Goal: Task Accomplishment & Management: Manage account settings

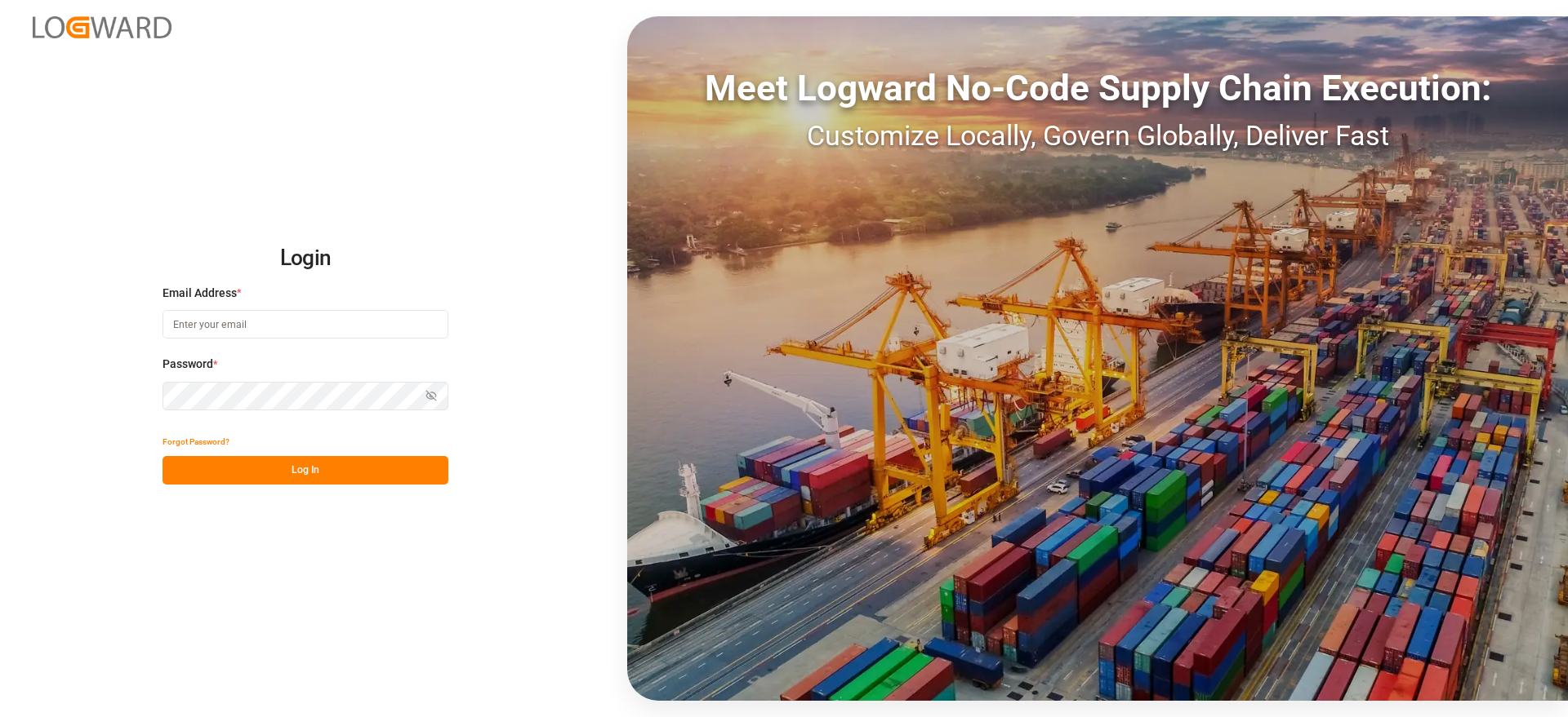
type input "[EMAIL_ADDRESS][DOMAIN_NAME]"
click at [330, 476] on button "Log In" at bounding box center [305, 471] width 286 height 28
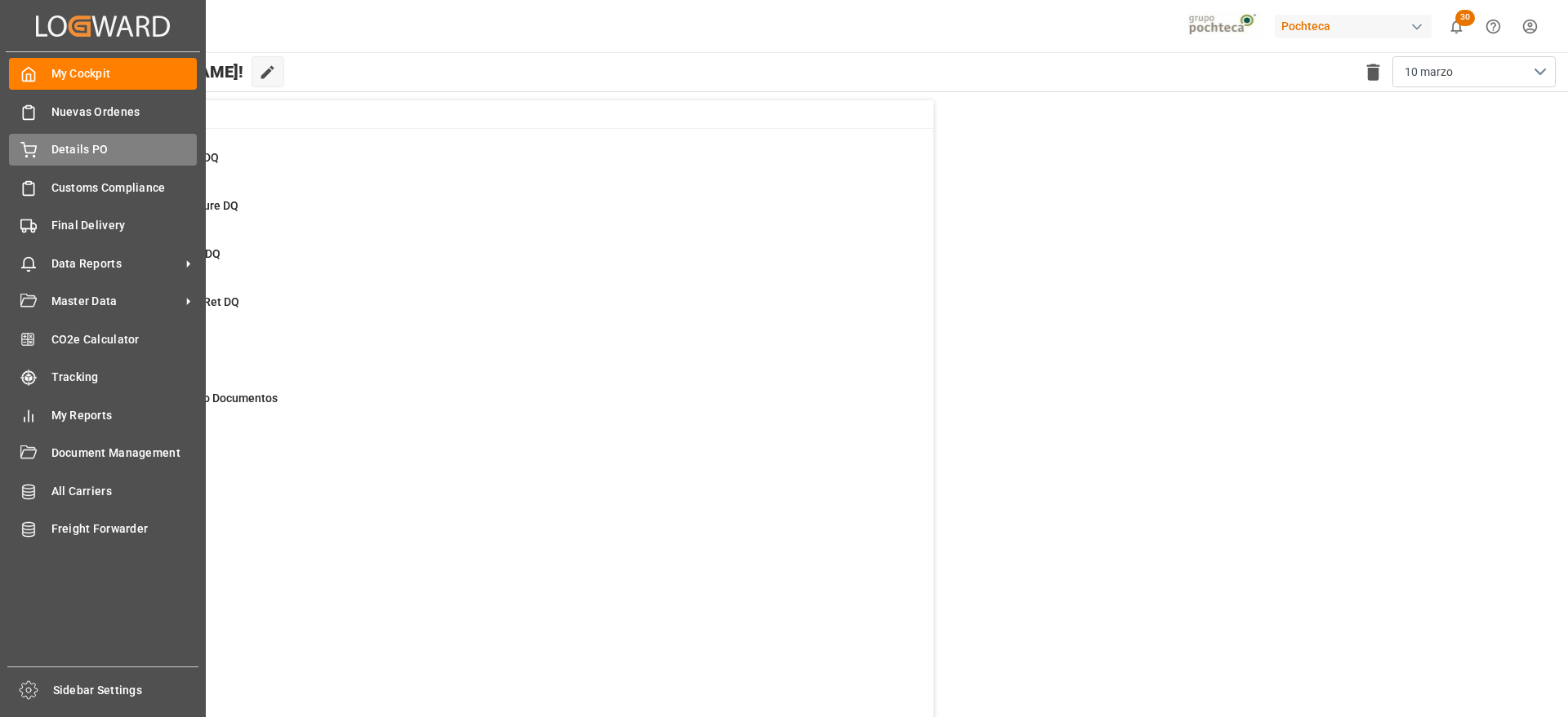
click at [48, 155] on div "Details PO Details PO" at bounding box center [103, 150] width 188 height 32
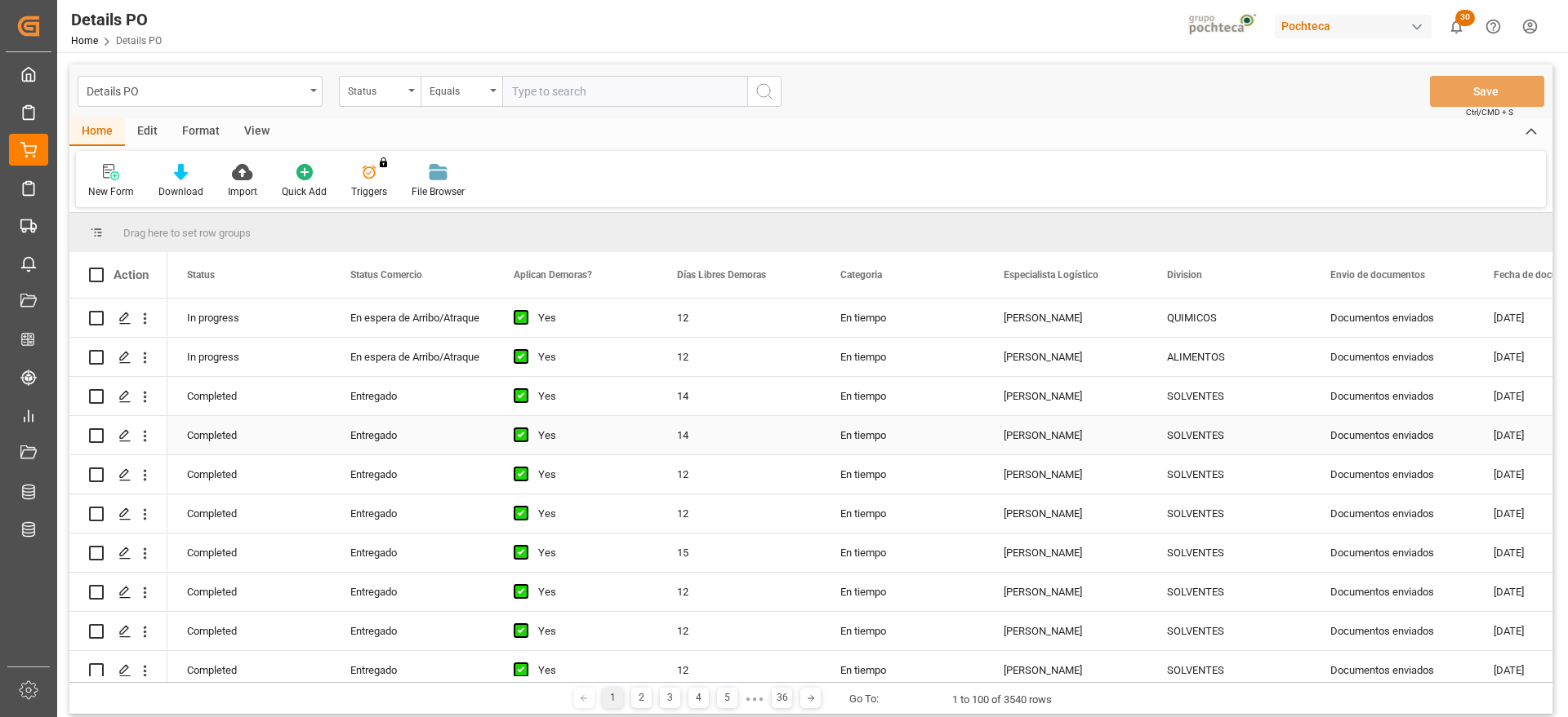
click at [414, 426] on div "Entregado" at bounding box center [412, 436] width 124 height 37
drag, startPoint x: 300, startPoint y: 350, endPoint x: 285, endPoint y: 315, distance: 38.1
click at [300, 351] on div "In progress" at bounding box center [249, 356] width 163 height 38
click at [195, 137] on div "Format" at bounding box center [201, 132] width 62 height 28
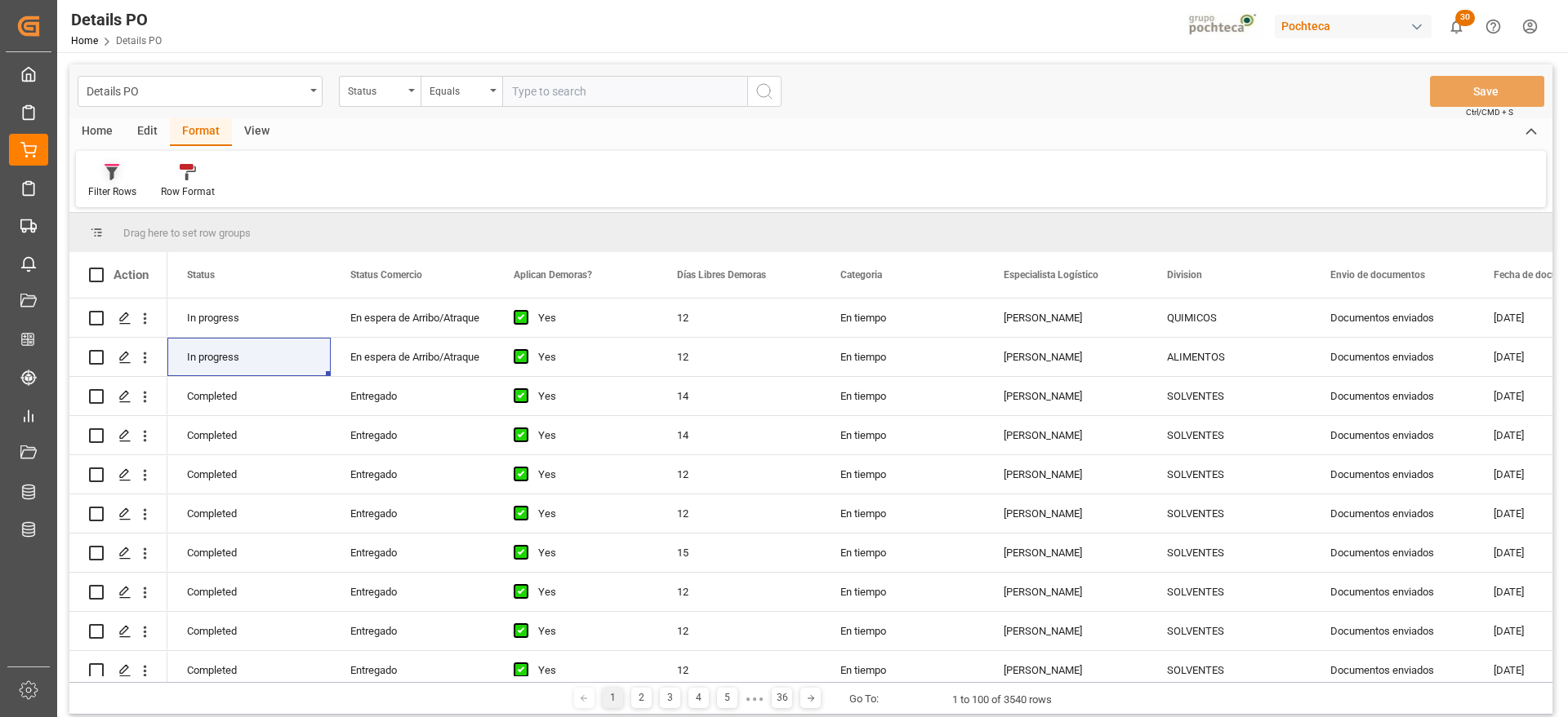
click at [102, 189] on div "Filter Rows" at bounding box center [112, 192] width 48 height 15
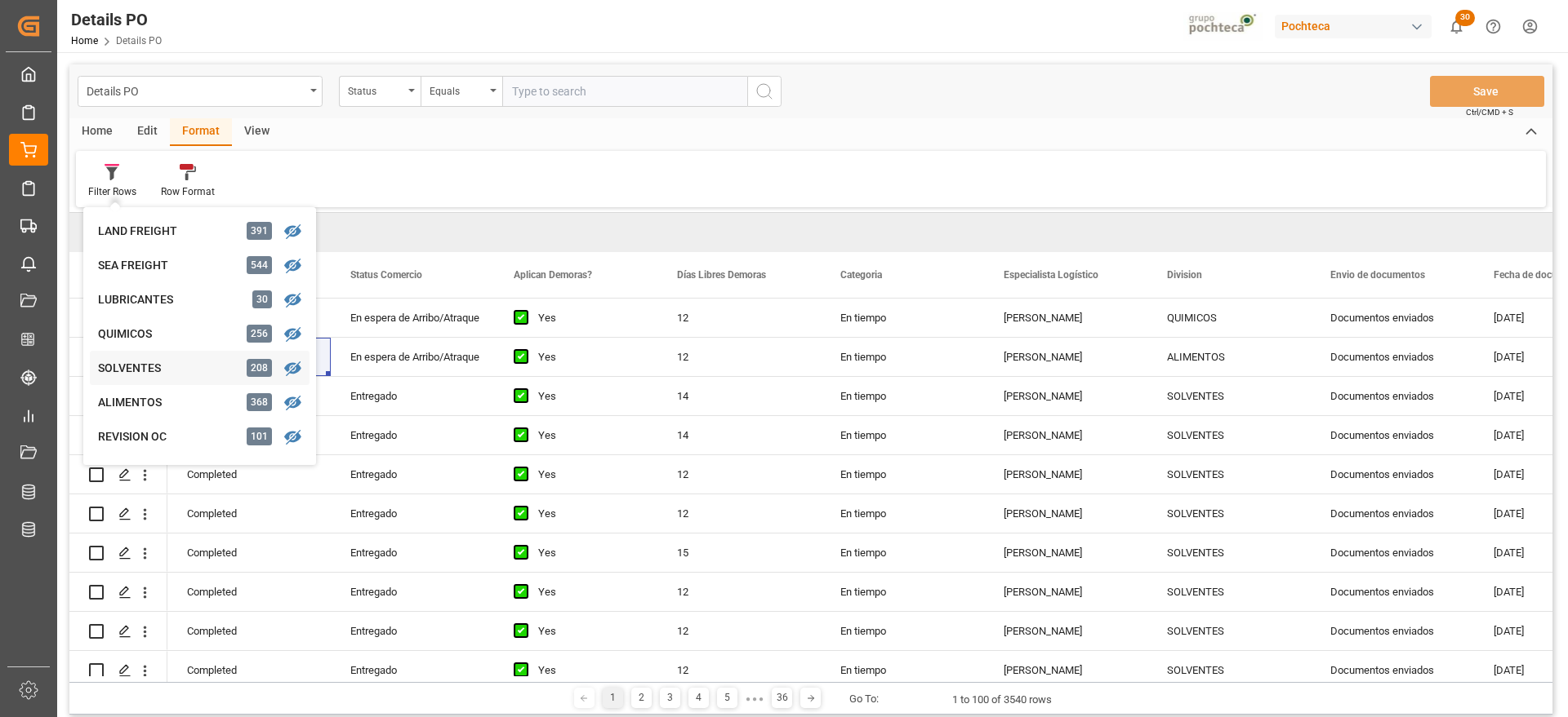
click at [120, 369] on div "SOLVENTES" at bounding box center [169, 368] width 143 height 17
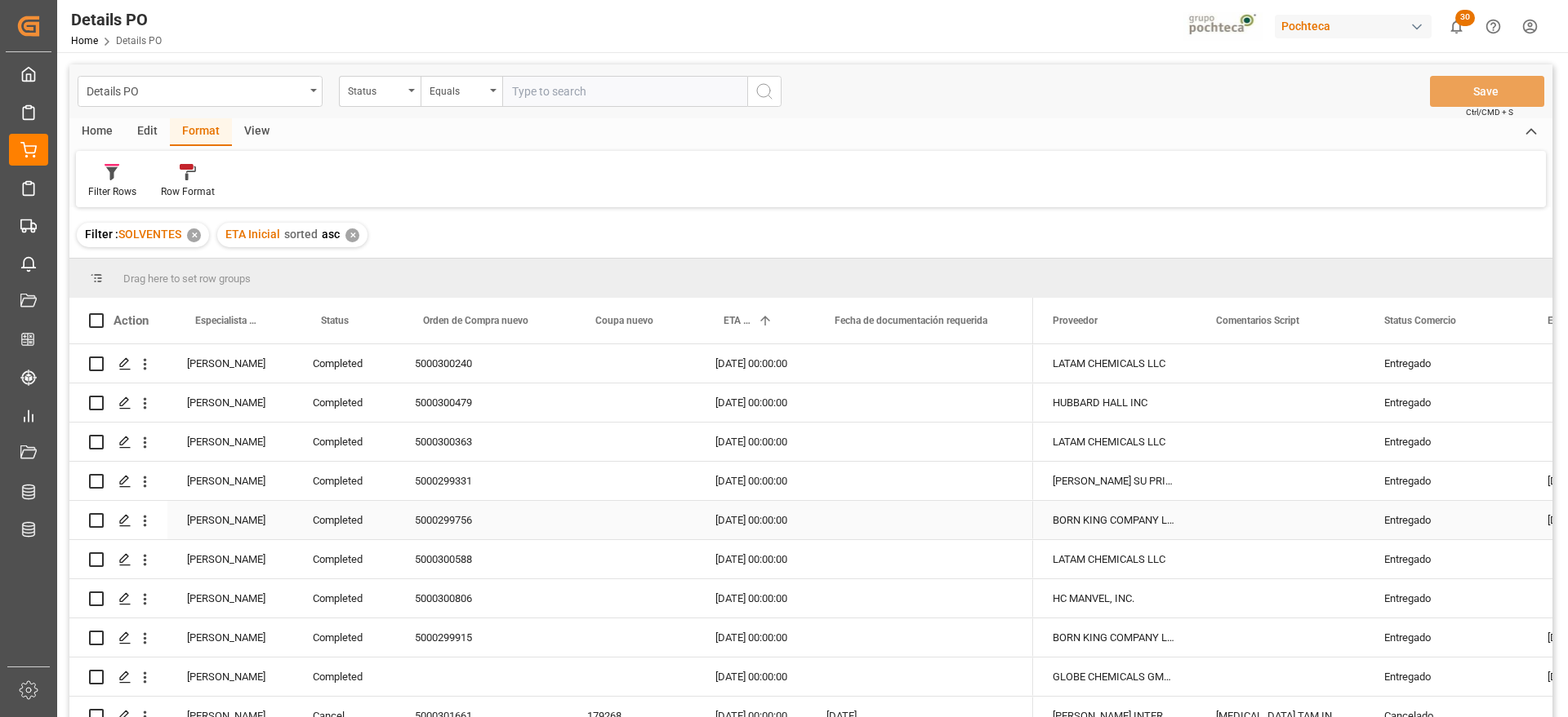
click at [246, 515] on div "[PERSON_NAME]" at bounding box center [230, 520] width 126 height 38
click at [264, 323] on span at bounding box center [266, 321] width 15 height 15
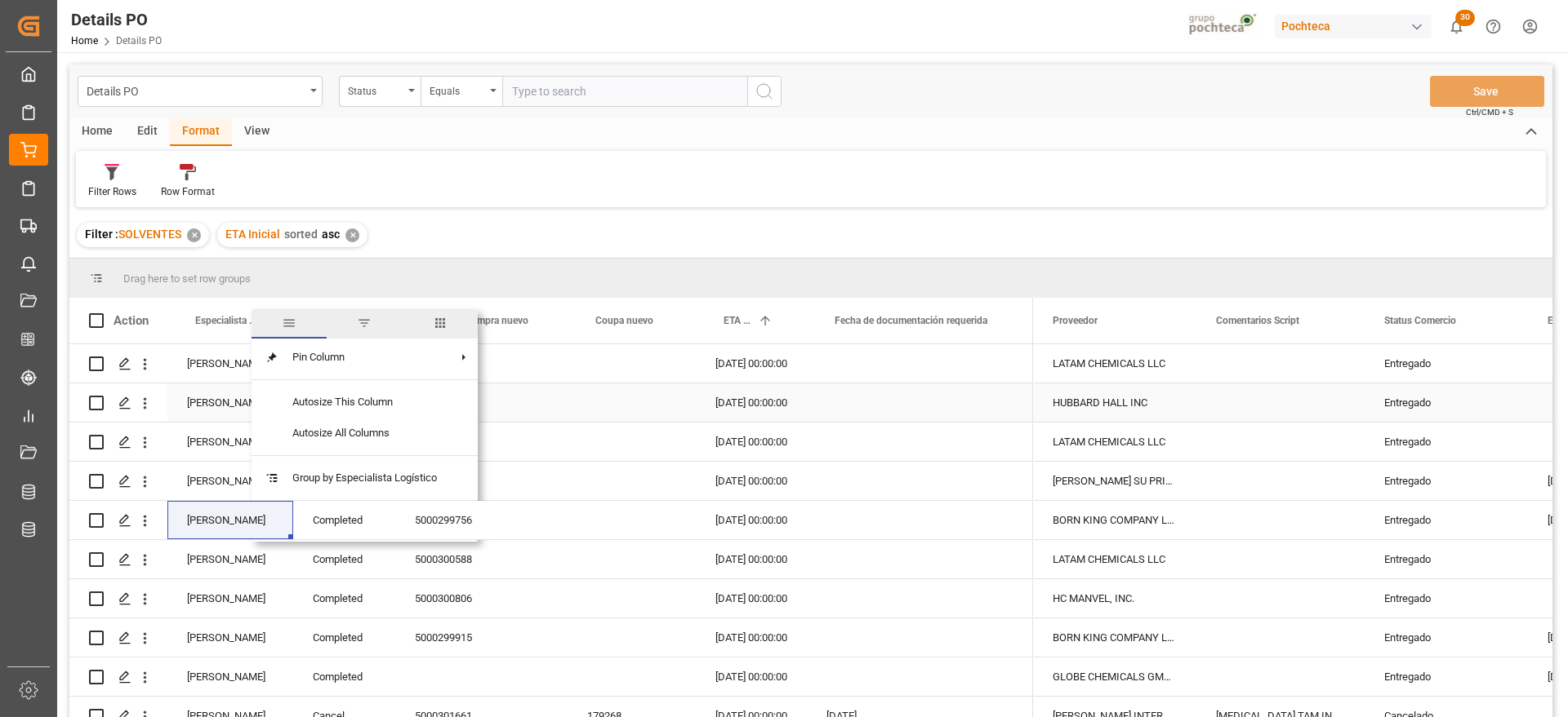
click at [201, 356] on div "Aaron Moncada" at bounding box center [230, 363] width 126 height 38
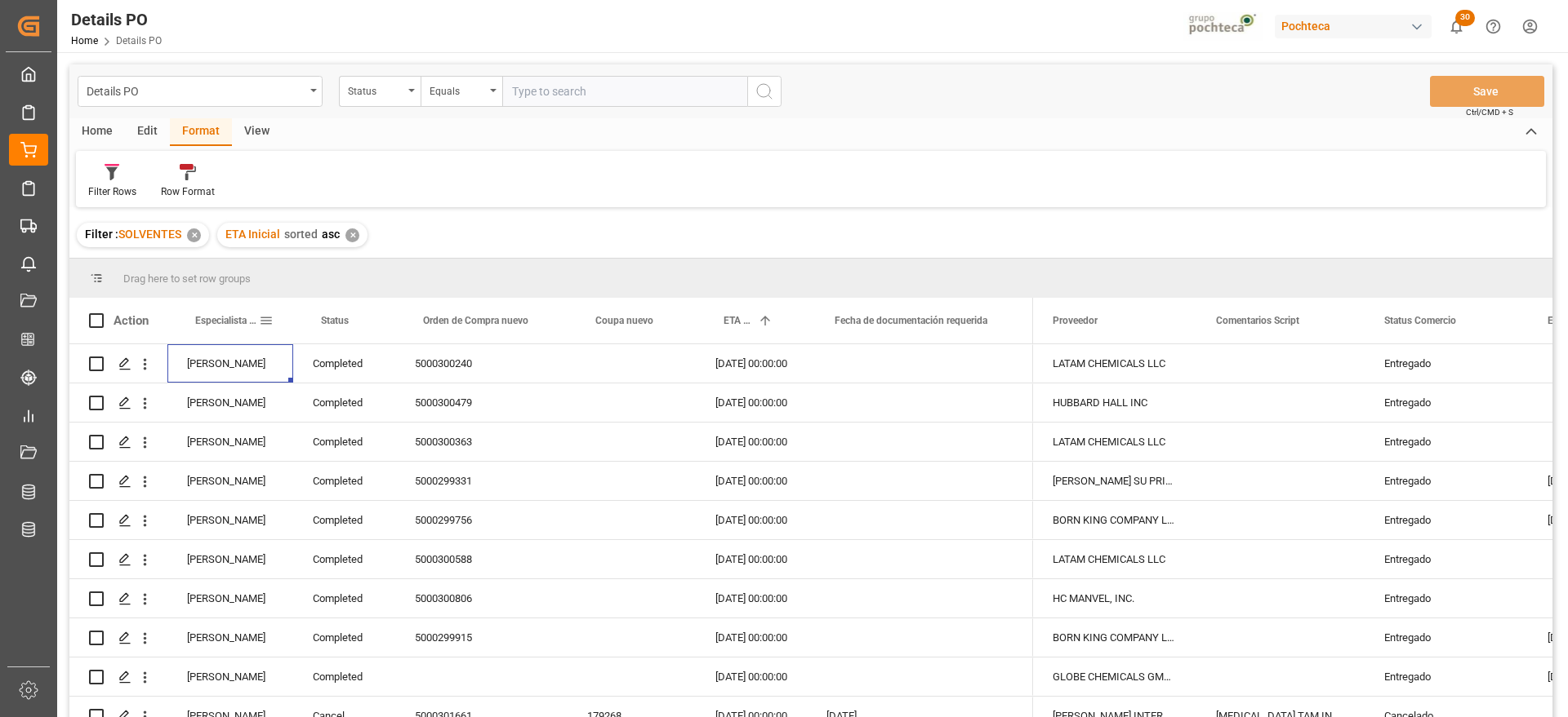
click at [268, 324] on span at bounding box center [266, 321] width 15 height 15
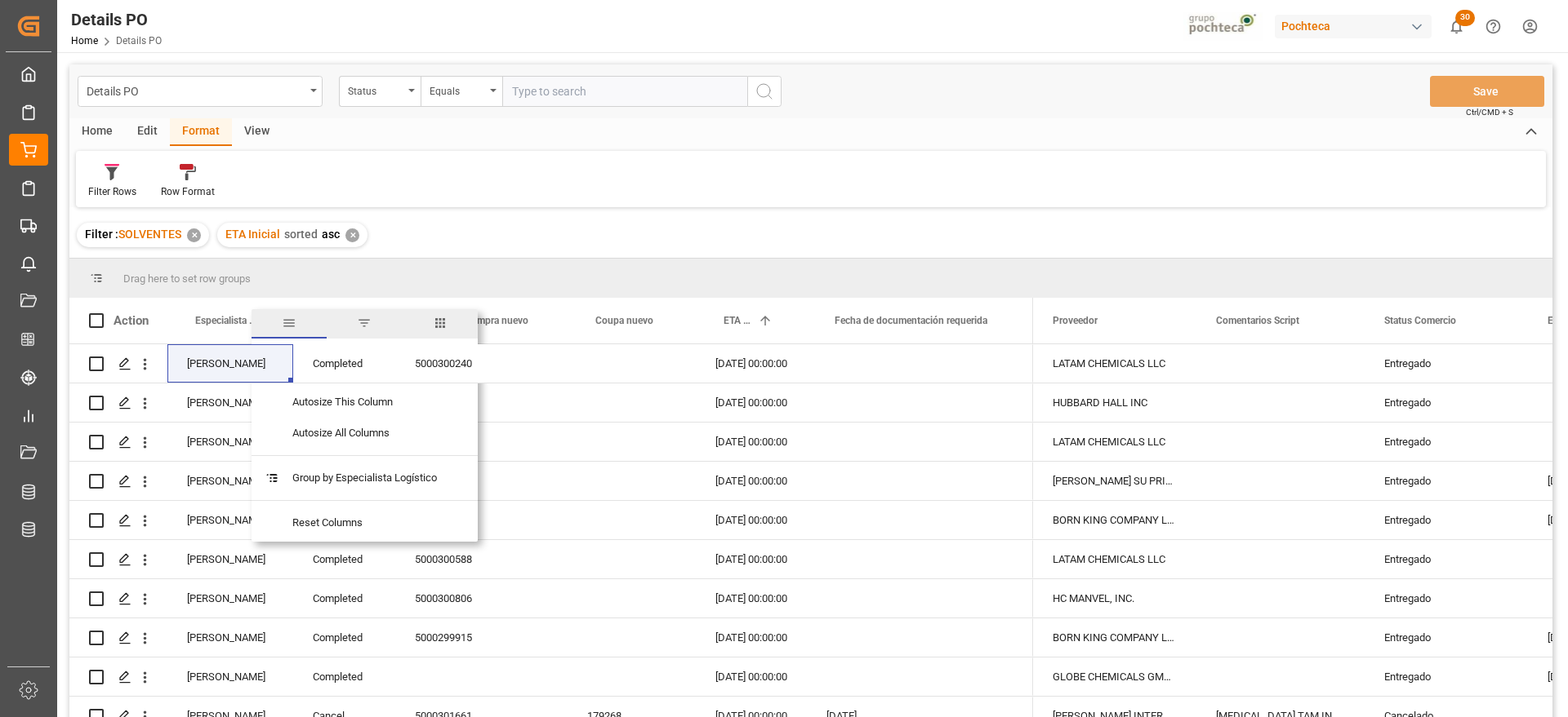
click at [375, 313] on span "filter" at bounding box center [364, 323] width 75 height 29
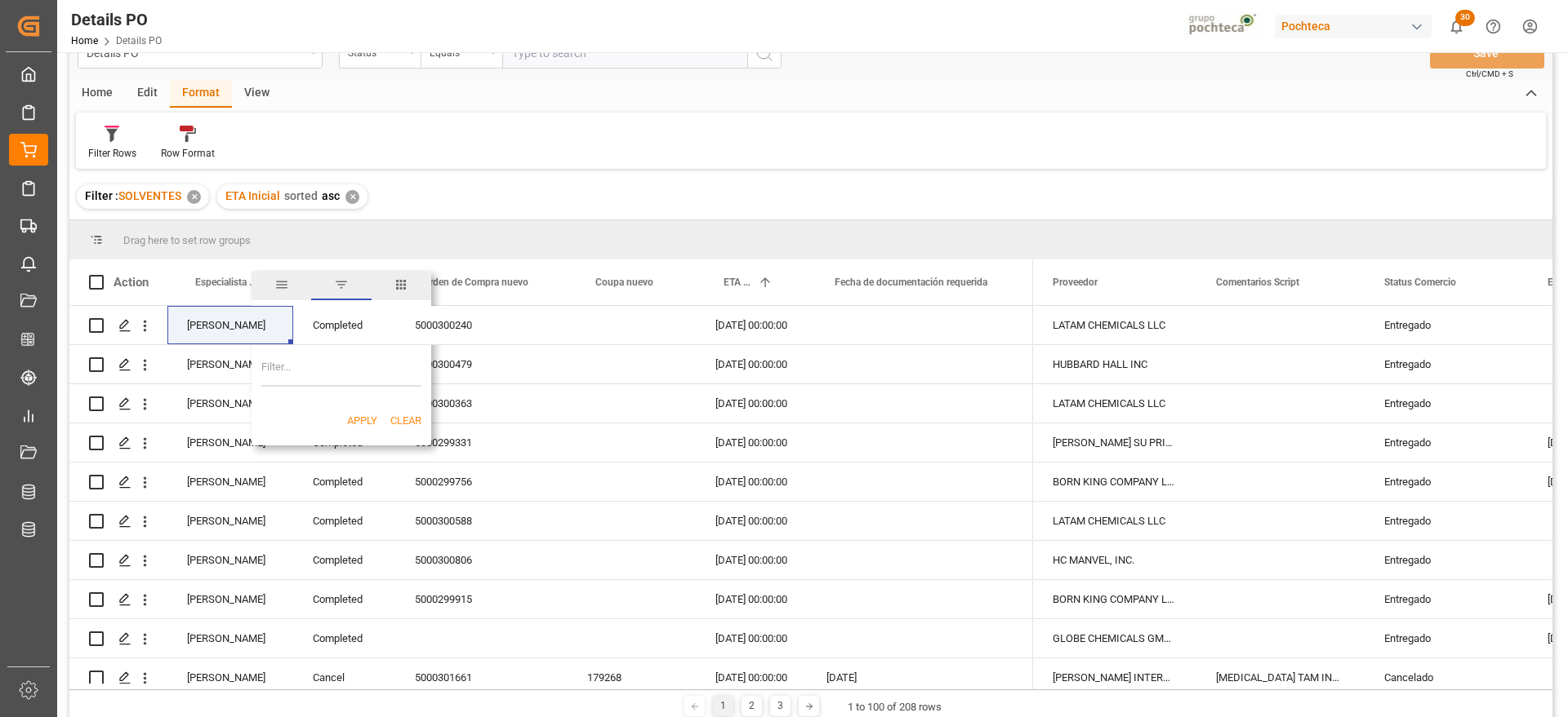
scroll to position [41, 0]
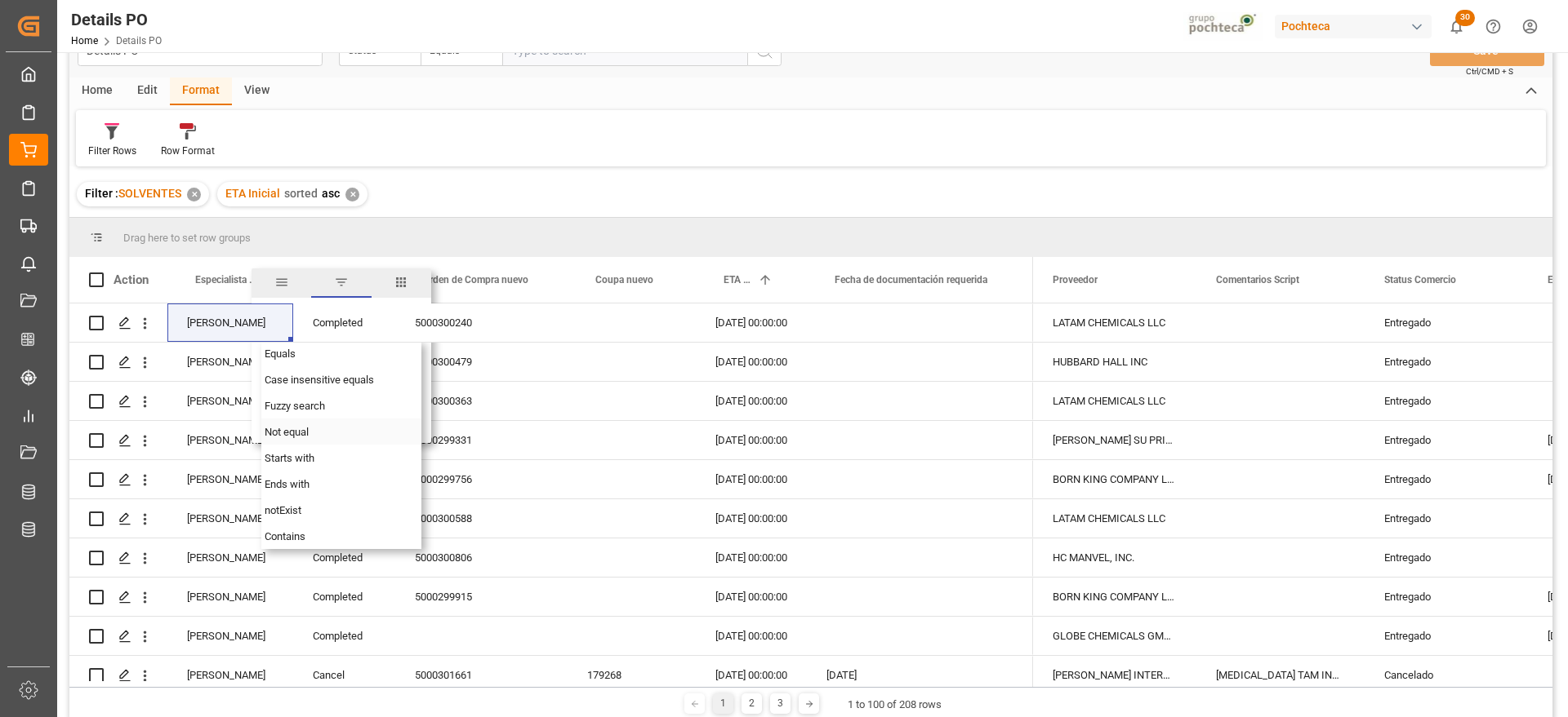
click at [300, 437] on span "Not equal" at bounding box center [286, 431] width 44 height 12
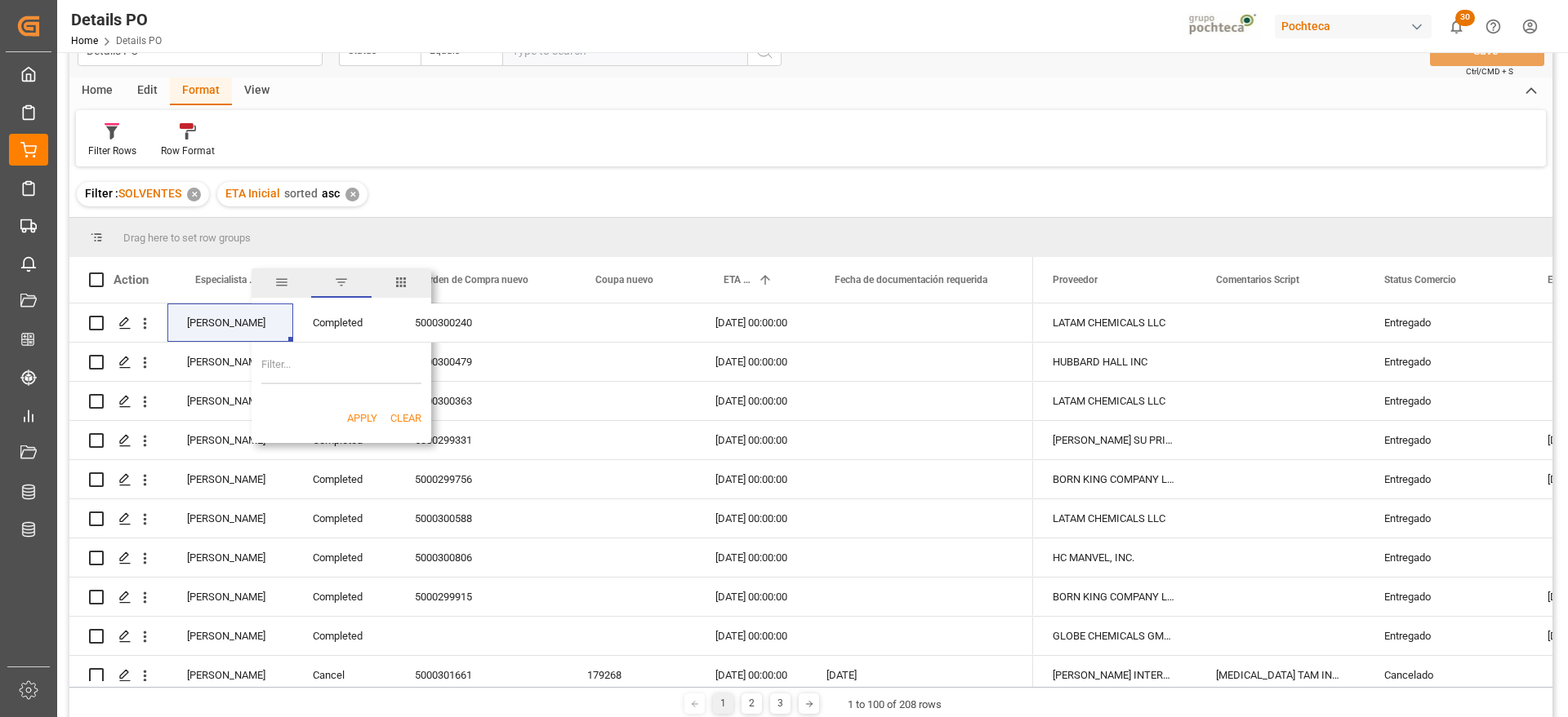
click at [306, 359] on input "Filter Value" at bounding box center [341, 367] width 160 height 33
paste input "Aaron Moncada"
type input "Aaron Moncada"
click at [362, 415] on button "Apply" at bounding box center [362, 418] width 30 height 16
click at [634, 375] on div "Press SPACE to select this row." at bounding box center [631, 362] width 128 height 38
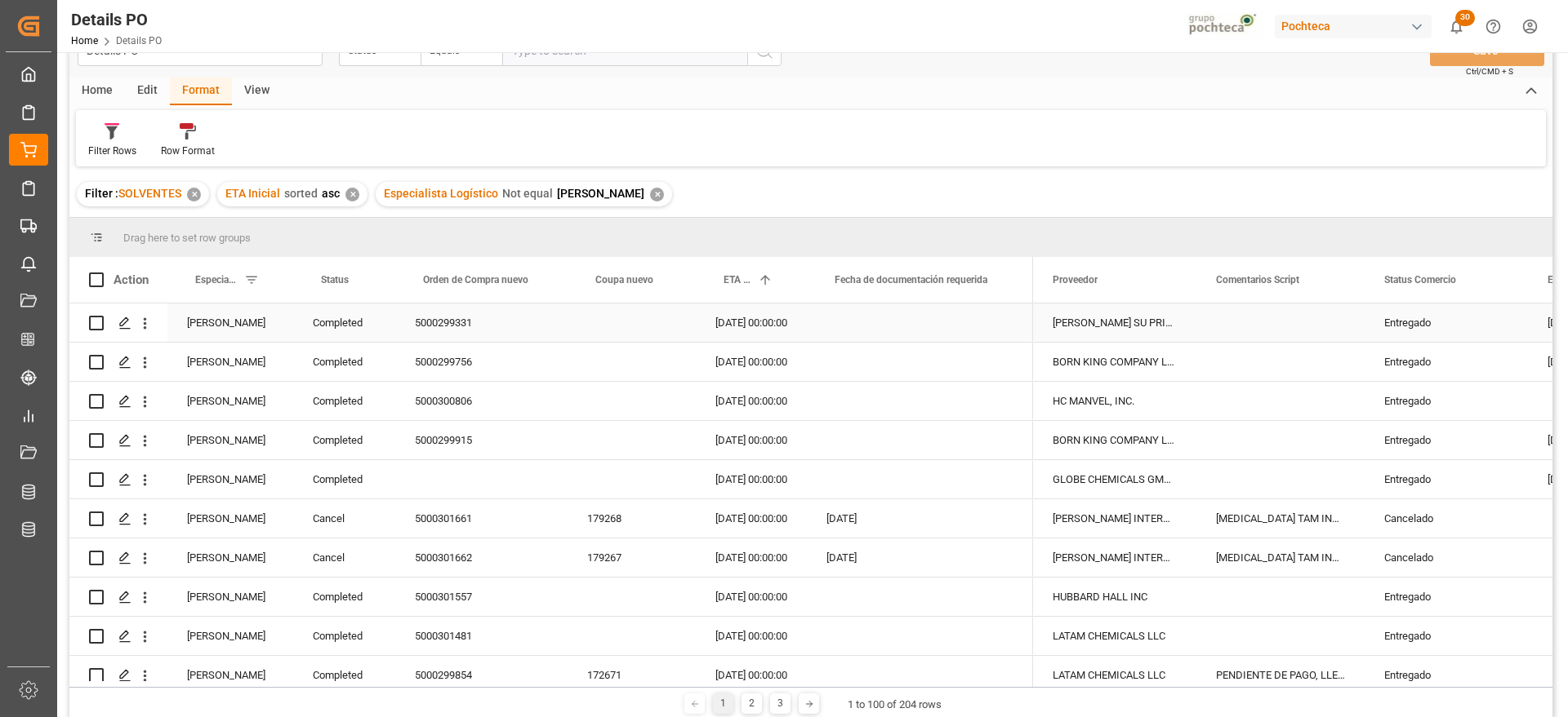
click at [339, 331] on div "Completed" at bounding box center [344, 322] width 102 height 38
click at [370, 276] on span at bounding box center [369, 280] width 15 height 15
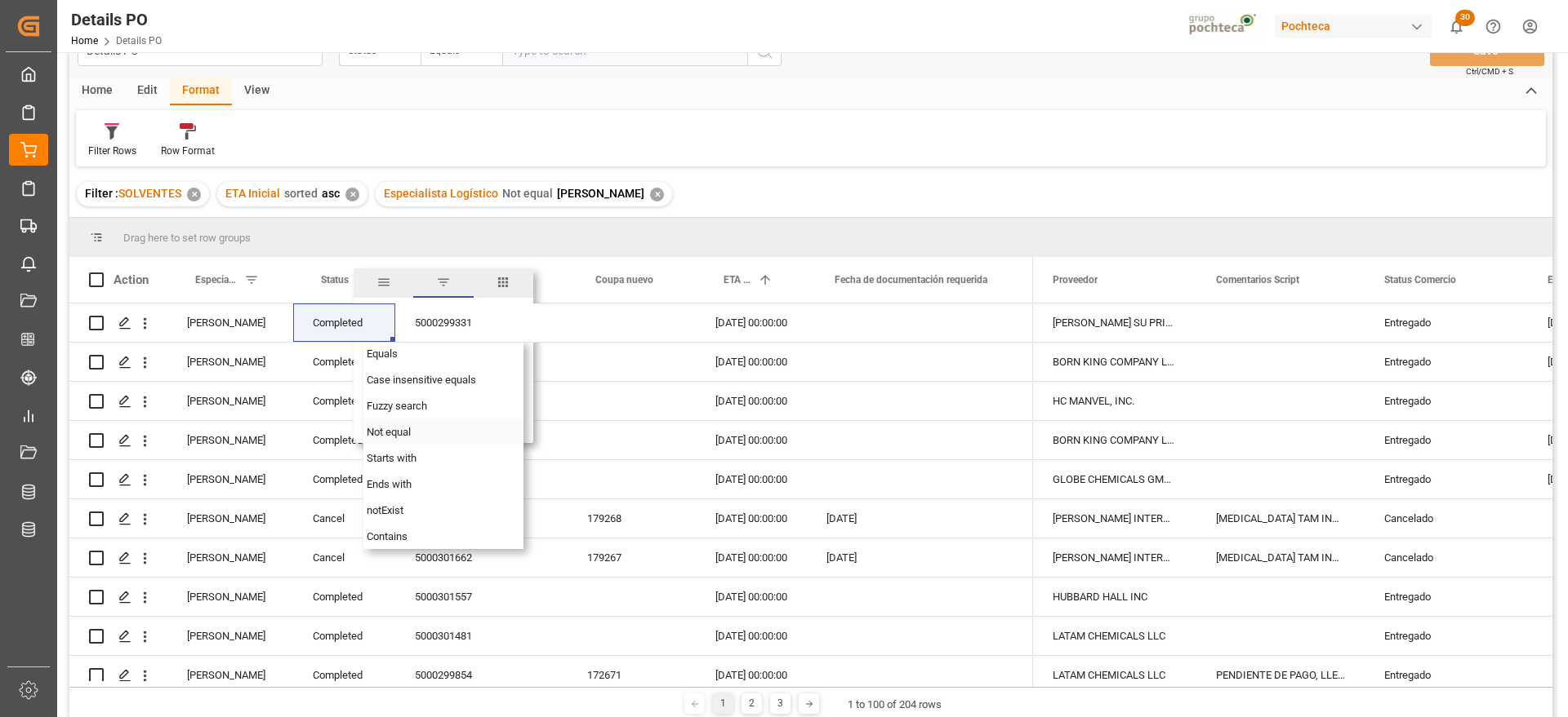
click at [407, 431] on span "Not equal" at bounding box center [388, 431] width 44 height 12
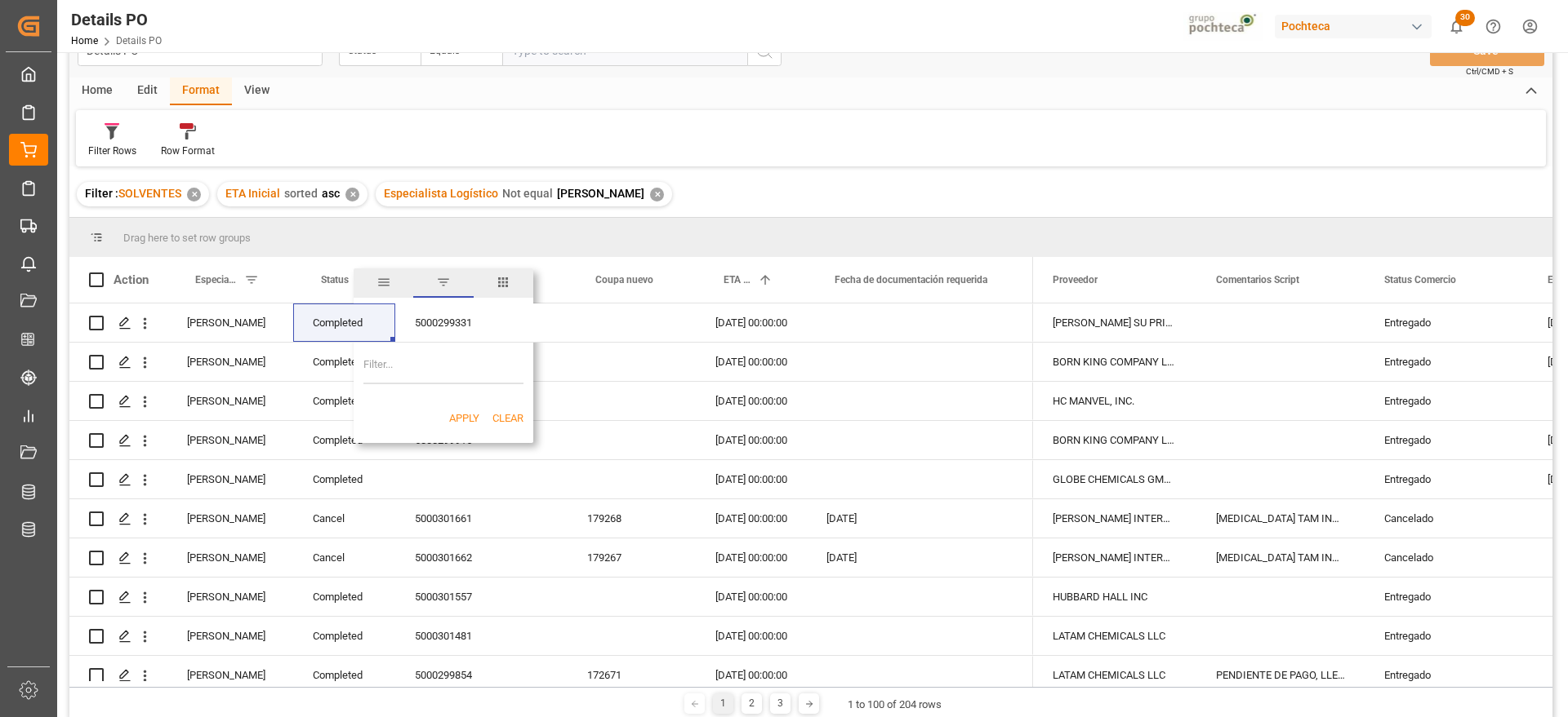
click at [435, 369] on input "Filter Value" at bounding box center [443, 367] width 160 height 33
paste input "Completed"
type input "Completed"
click at [470, 417] on button "Apply" at bounding box center [464, 418] width 30 height 16
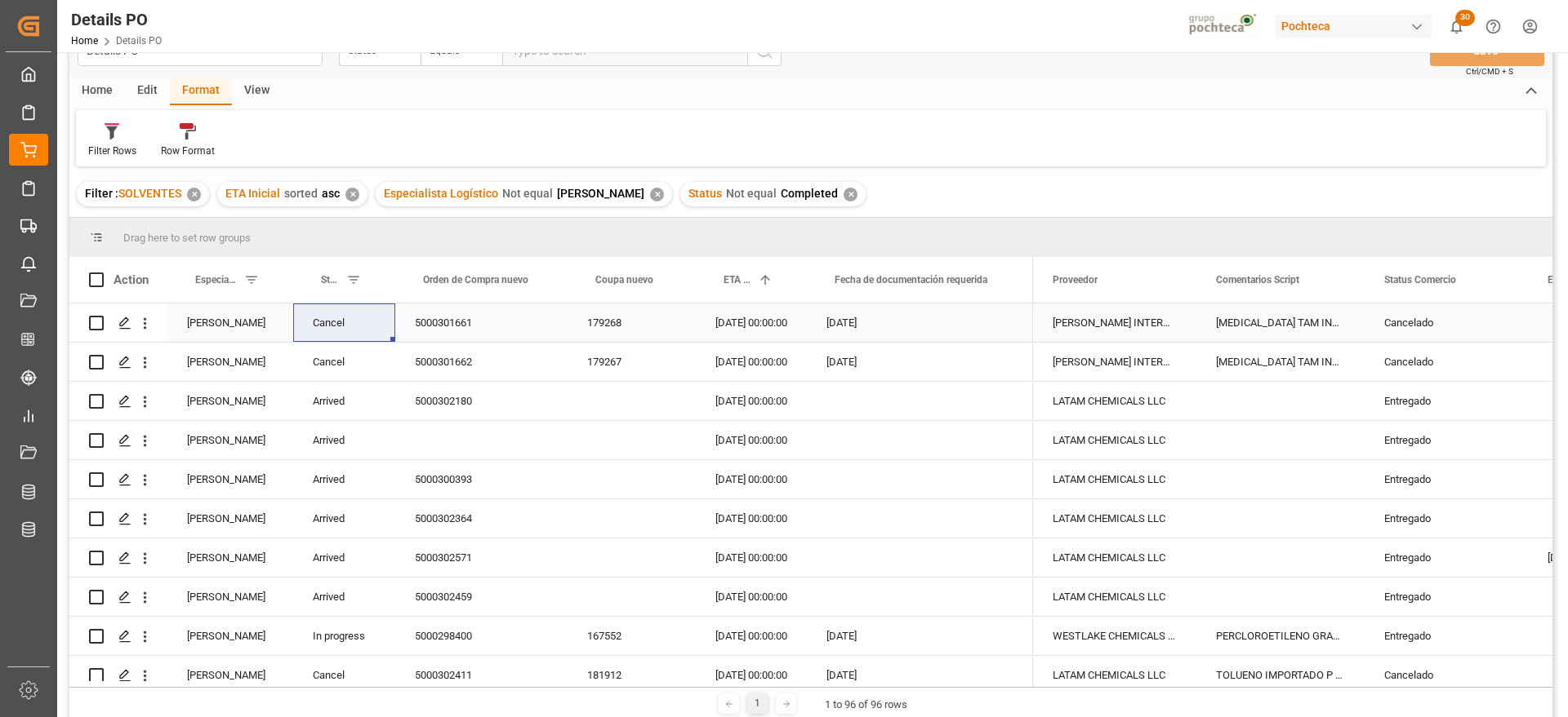
click at [496, 335] on div "5000301661" at bounding box center [481, 322] width 173 height 38
click at [1423, 411] on div "Entregado" at bounding box center [1446, 401] width 124 height 37
click at [320, 402] on div "Arrived" at bounding box center [344, 400] width 102 height 38
click at [354, 406] on div "Arrived" at bounding box center [344, 400] width 102 height 38
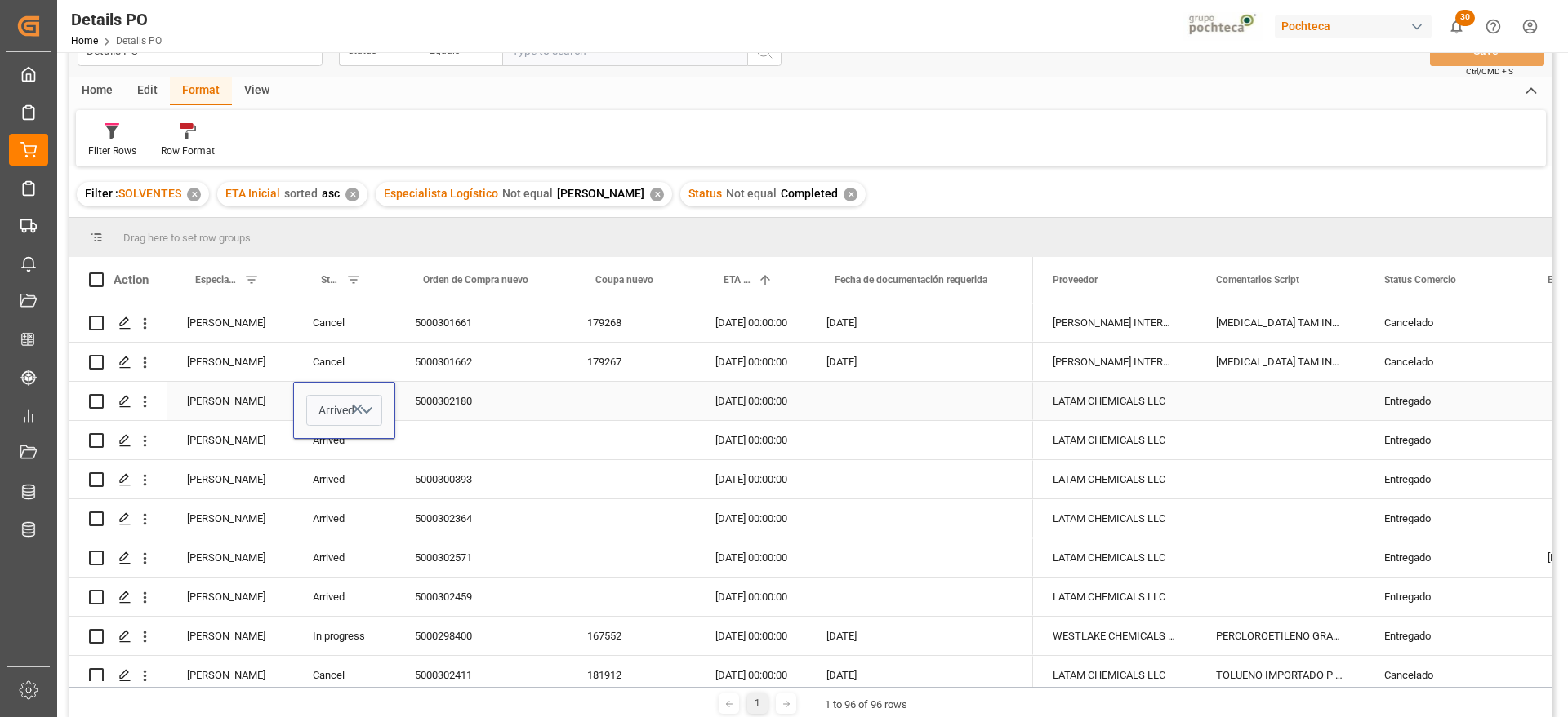
click at [1383, 398] on div "Entregado" at bounding box center [1446, 400] width 163 height 38
click at [1433, 320] on div "Cancelado" at bounding box center [1446, 323] width 124 height 37
click at [1503, 275] on span at bounding box center [1500, 280] width 15 height 15
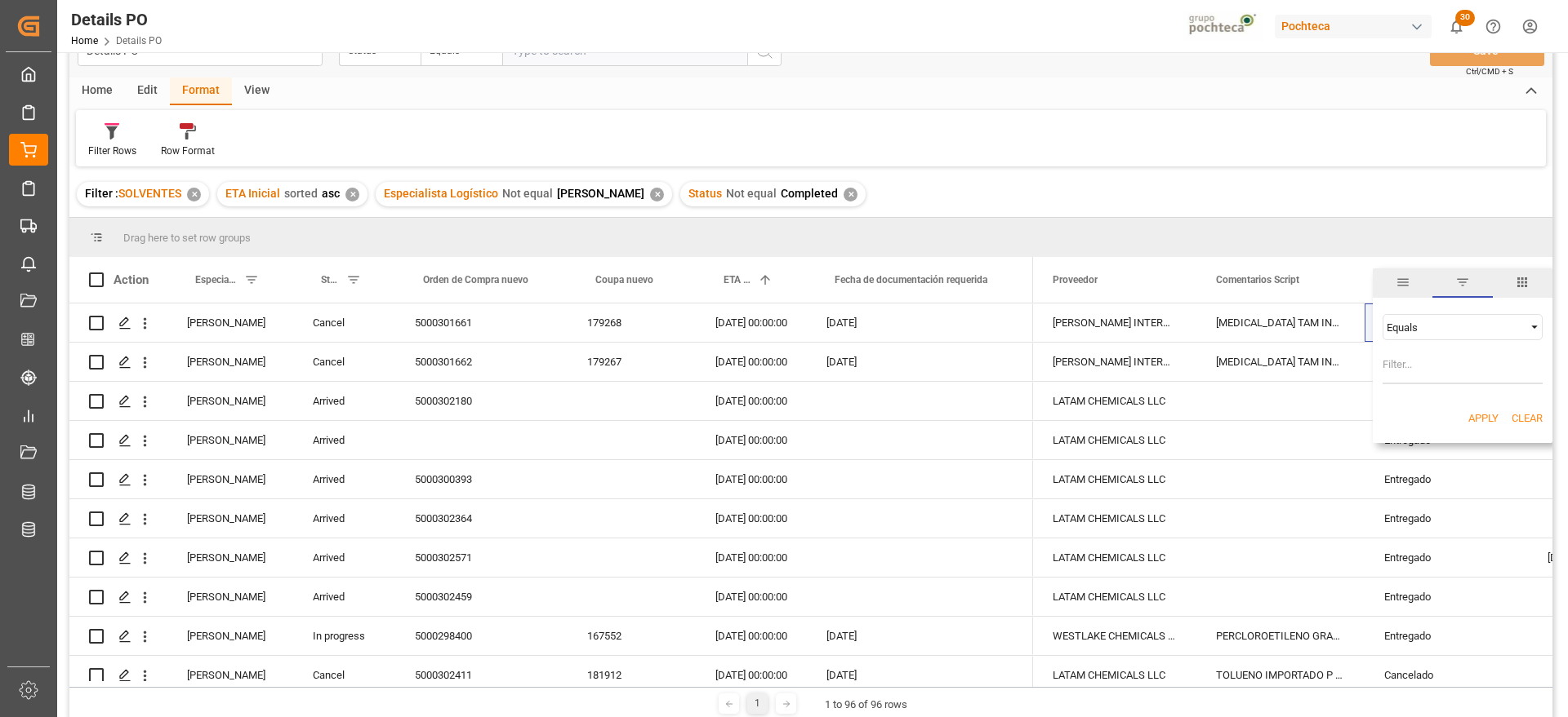
click at [1535, 327] on span "Filtering operator" at bounding box center [1534, 327] width 15 height 15
click at [1420, 377] on span "Not equal" at bounding box center [1407, 380] width 44 height 12
click at [1404, 371] on input "Filter Value" at bounding box center [1462, 367] width 160 height 33
paste input "Cancelado"
type input "Cancelado"
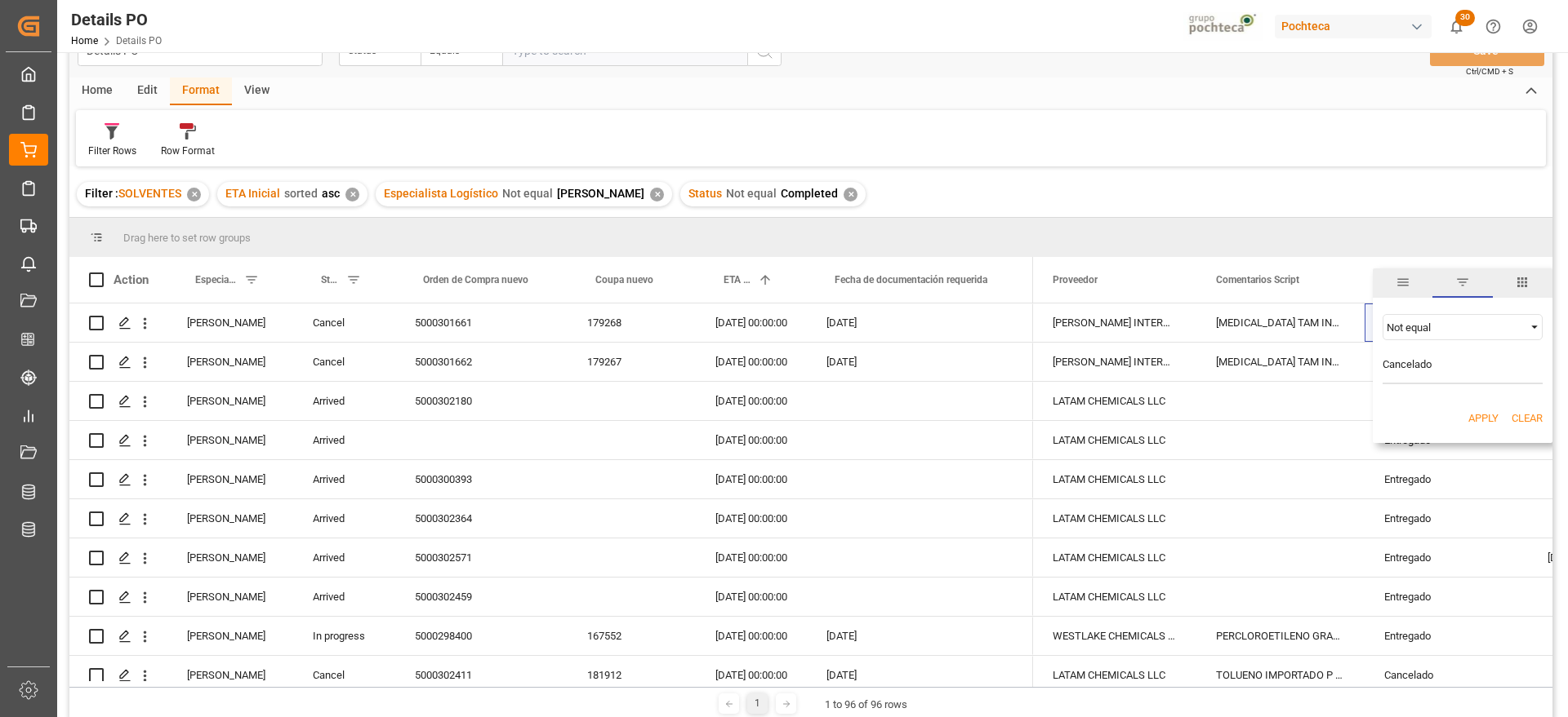
click at [1478, 417] on button "Apply" at bounding box center [1483, 418] width 30 height 16
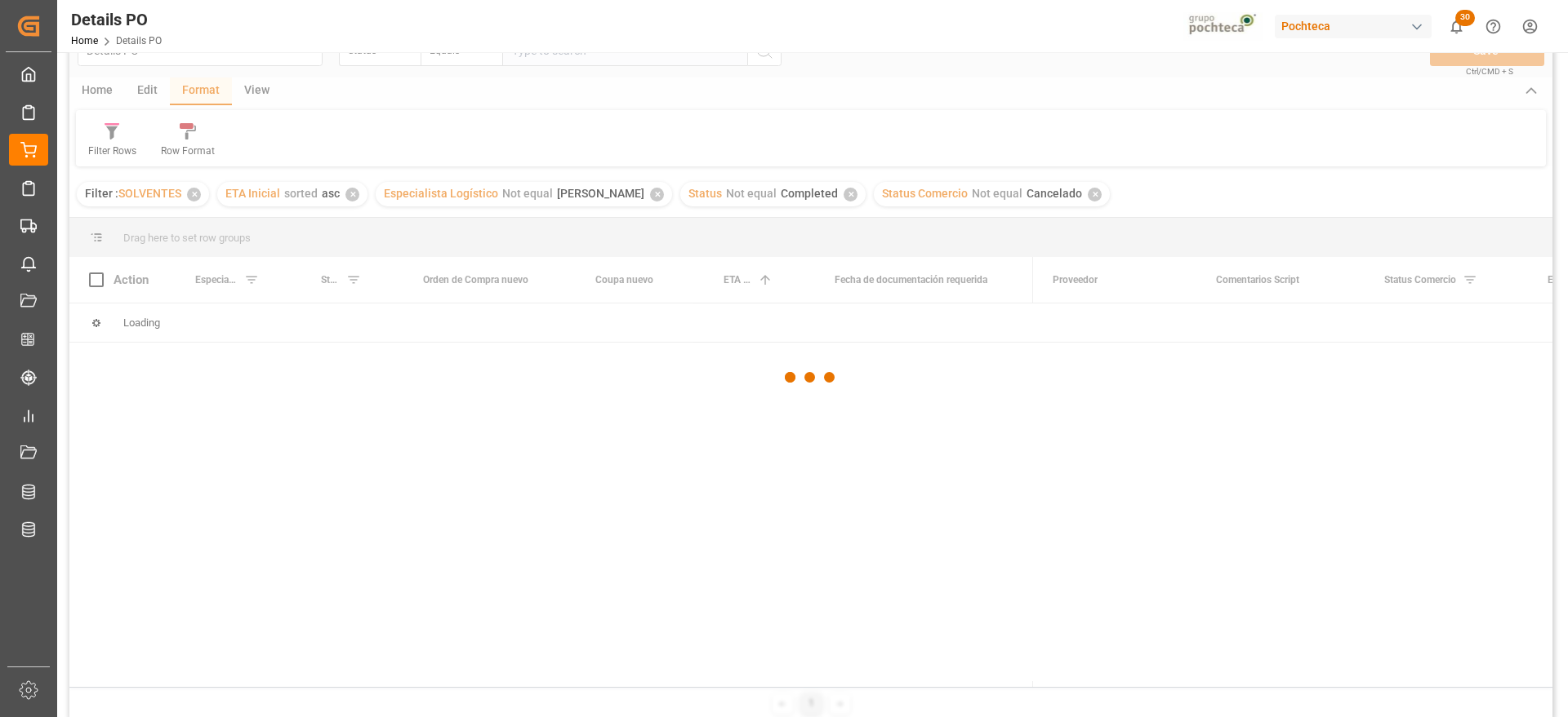
click at [994, 486] on div at bounding box center [810, 377] width 1483 height 708
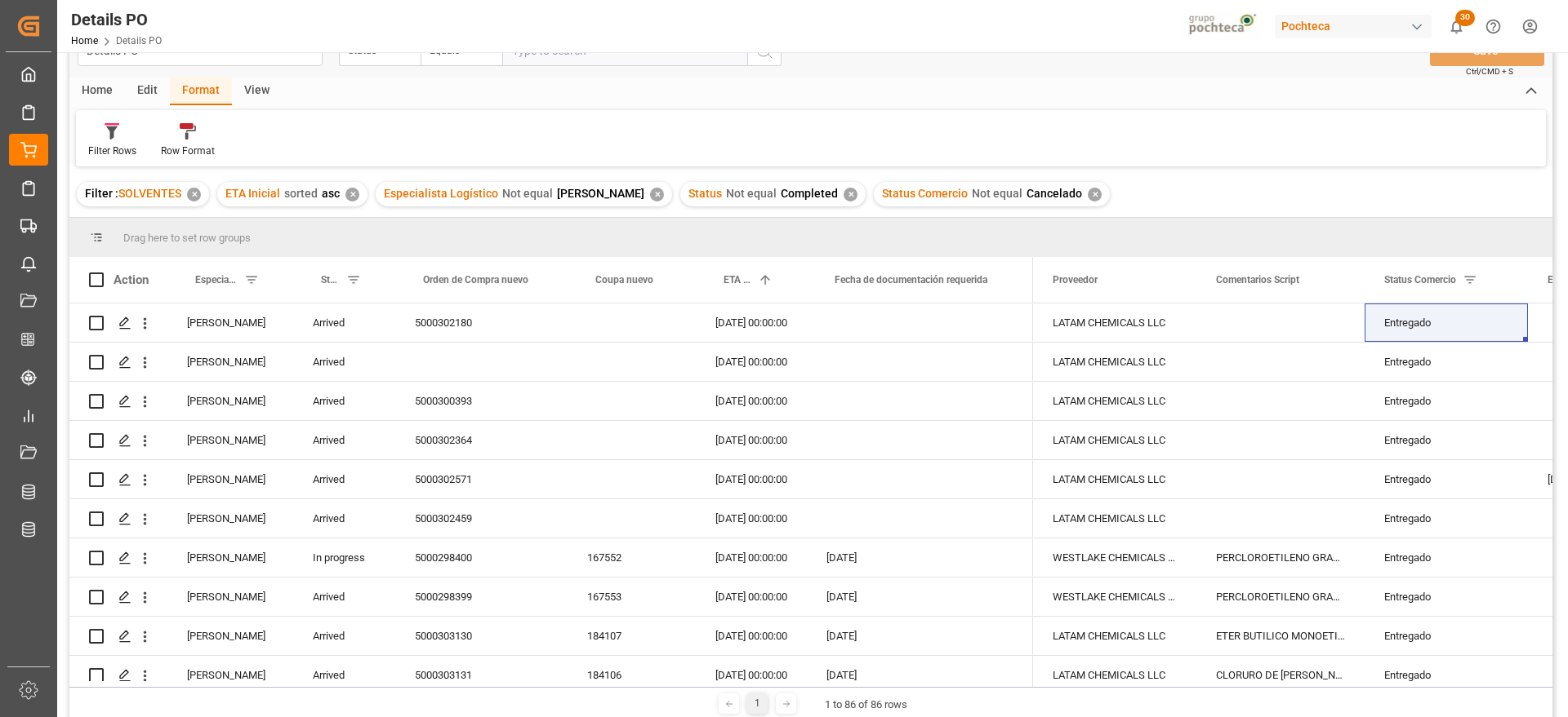
click at [133, 93] on div "Edit" at bounding box center [147, 92] width 45 height 28
click at [100, 97] on div "Home" at bounding box center [97, 92] width 55 height 28
click at [189, 149] on div "Download" at bounding box center [181, 151] width 45 height 15
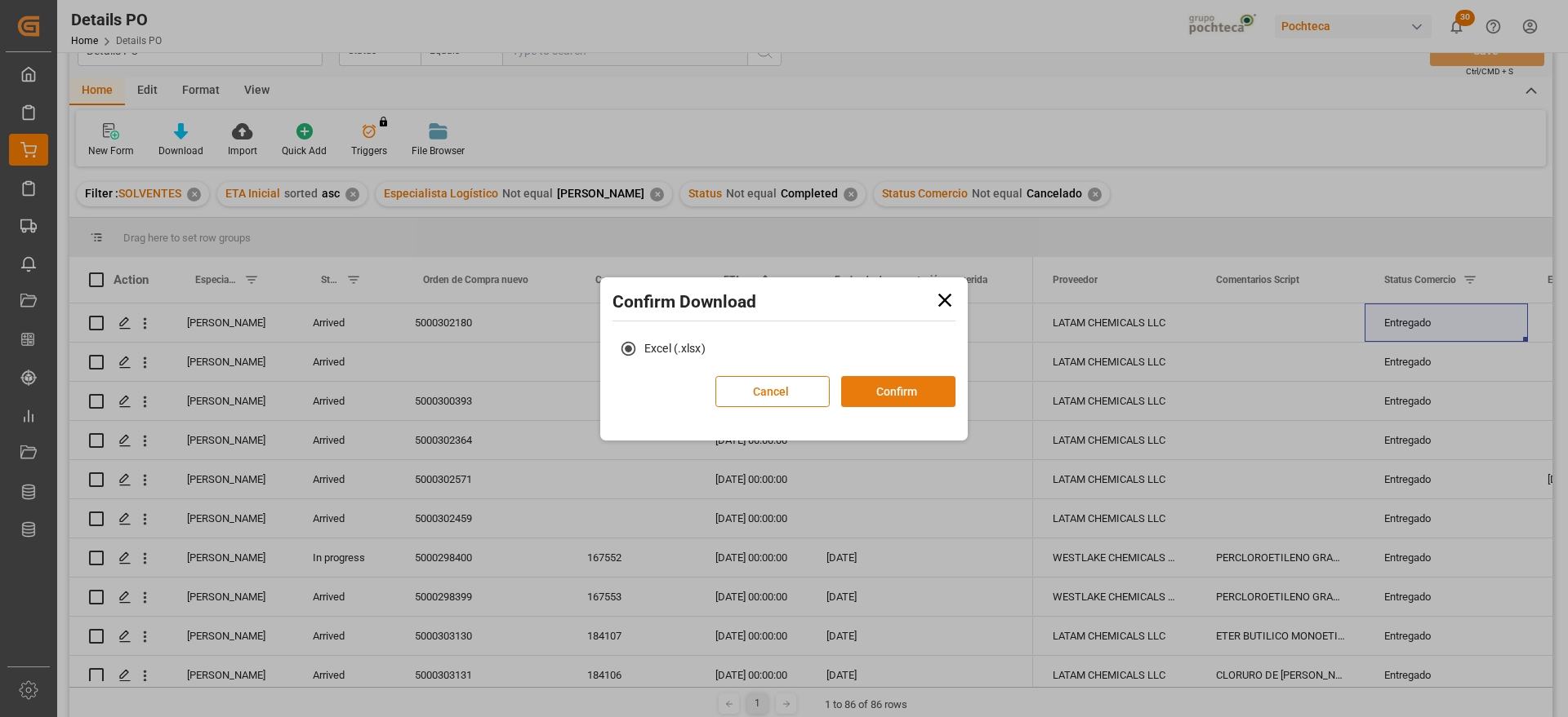
click at [906, 390] on button "Confirm" at bounding box center [898, 391] width 114 height 31
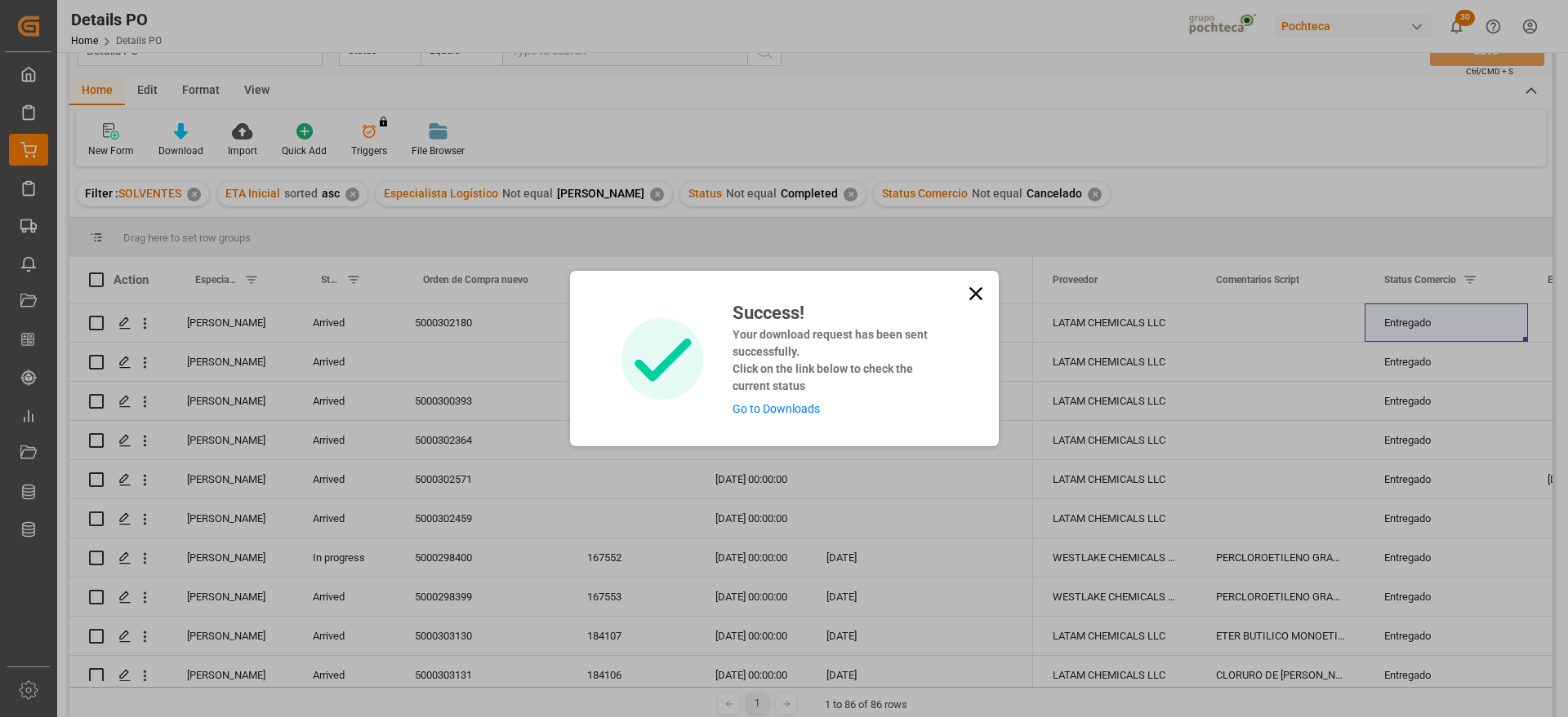
click at [788, 410] on link "Go to Downloads" at bounding box center [776, 409] width 87 height 13
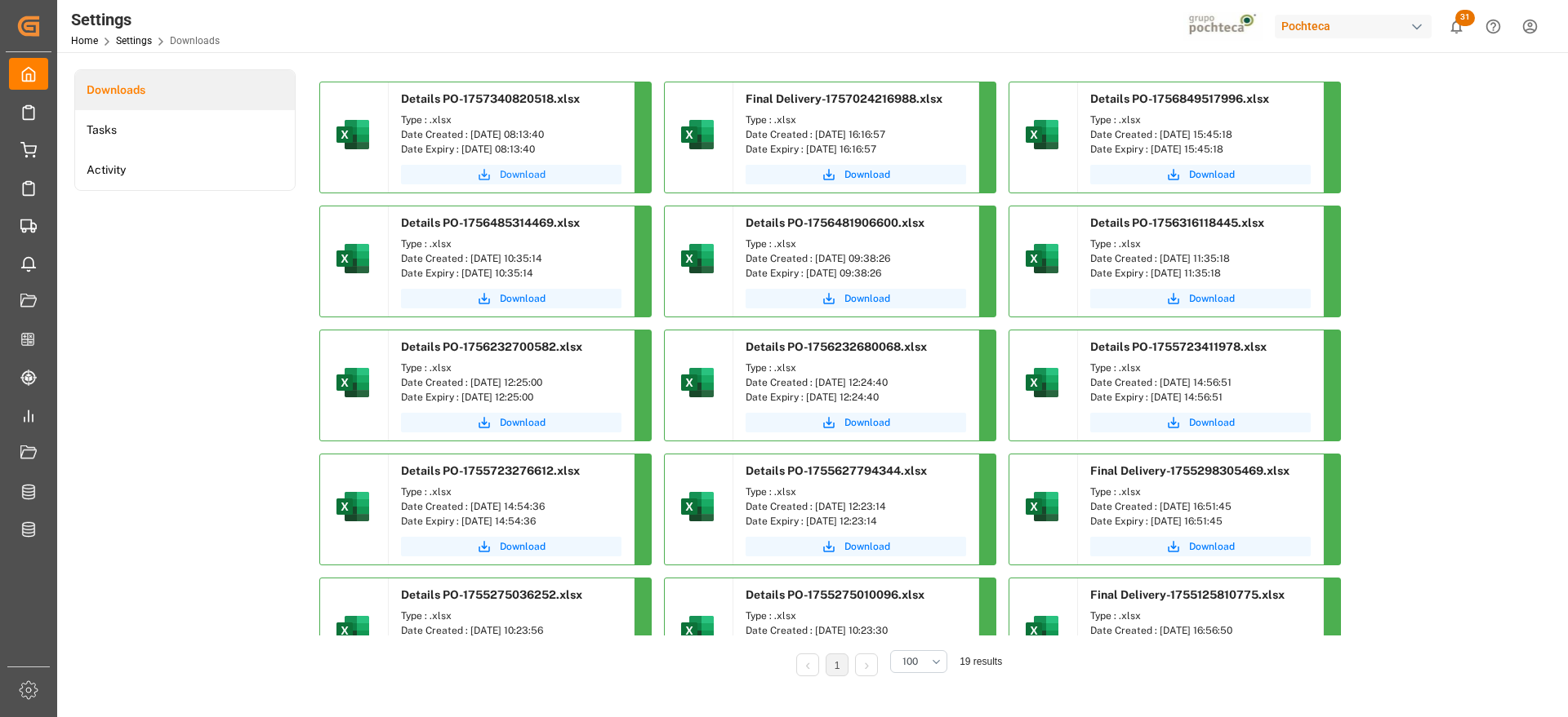
click at [518, 180] on span "Download" at bounding box center [522, 174] width 46 height 15
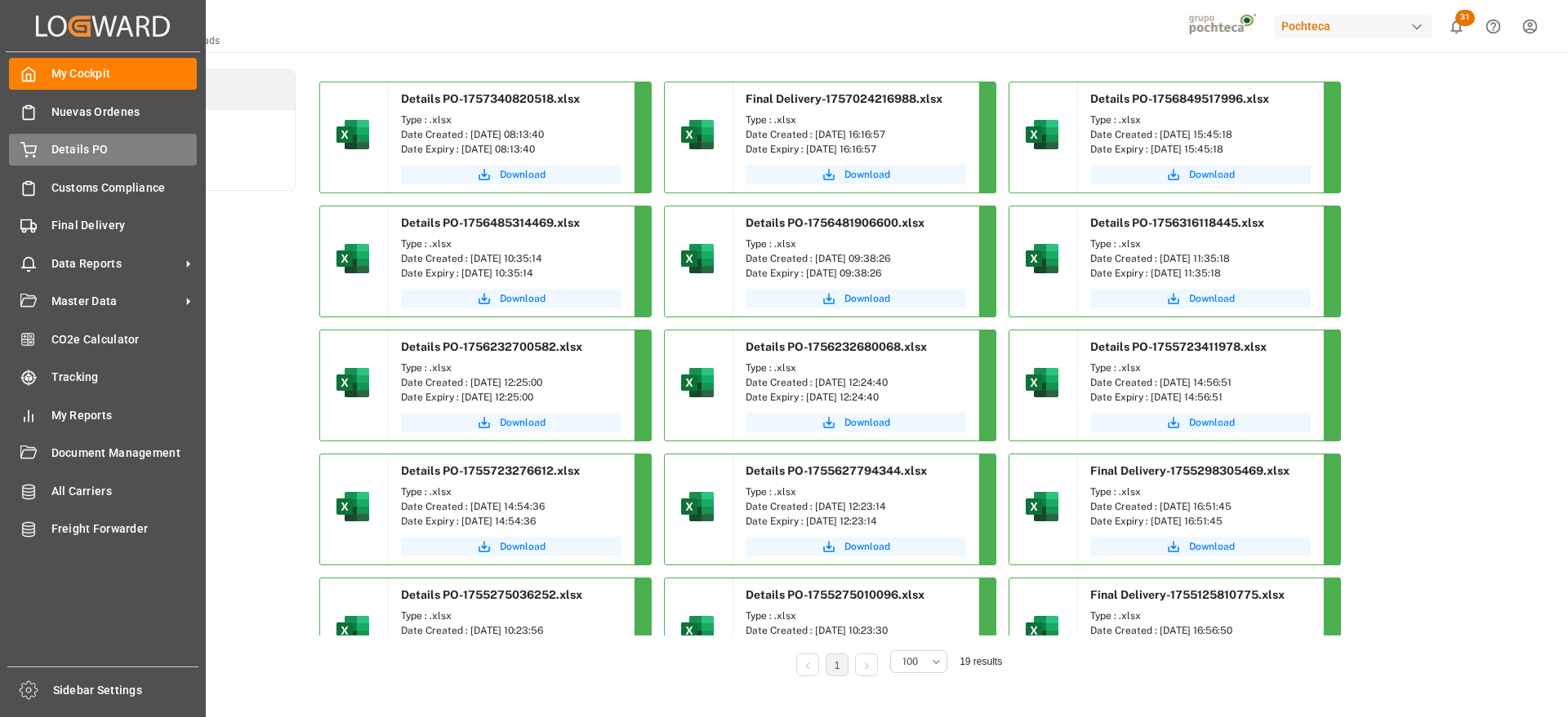
click at [92, 149] on span "Details PO" at bounding box center [125, 150] width 146 height 17
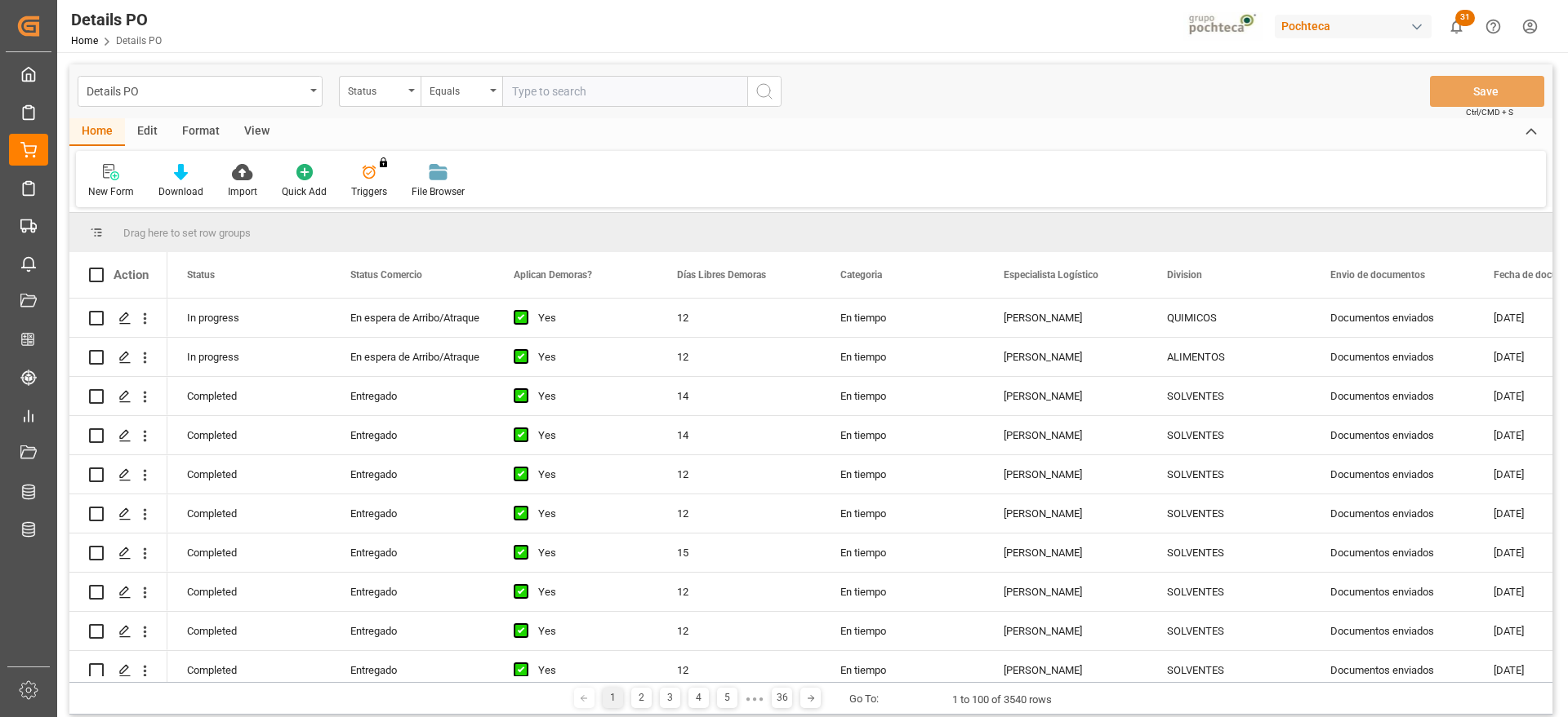
click at [250, 132] on div "View" at bounding box center [256, 132] width 50 height 28
click at [197, 175] on div at bounding box center [185, 172] width 82 height 17
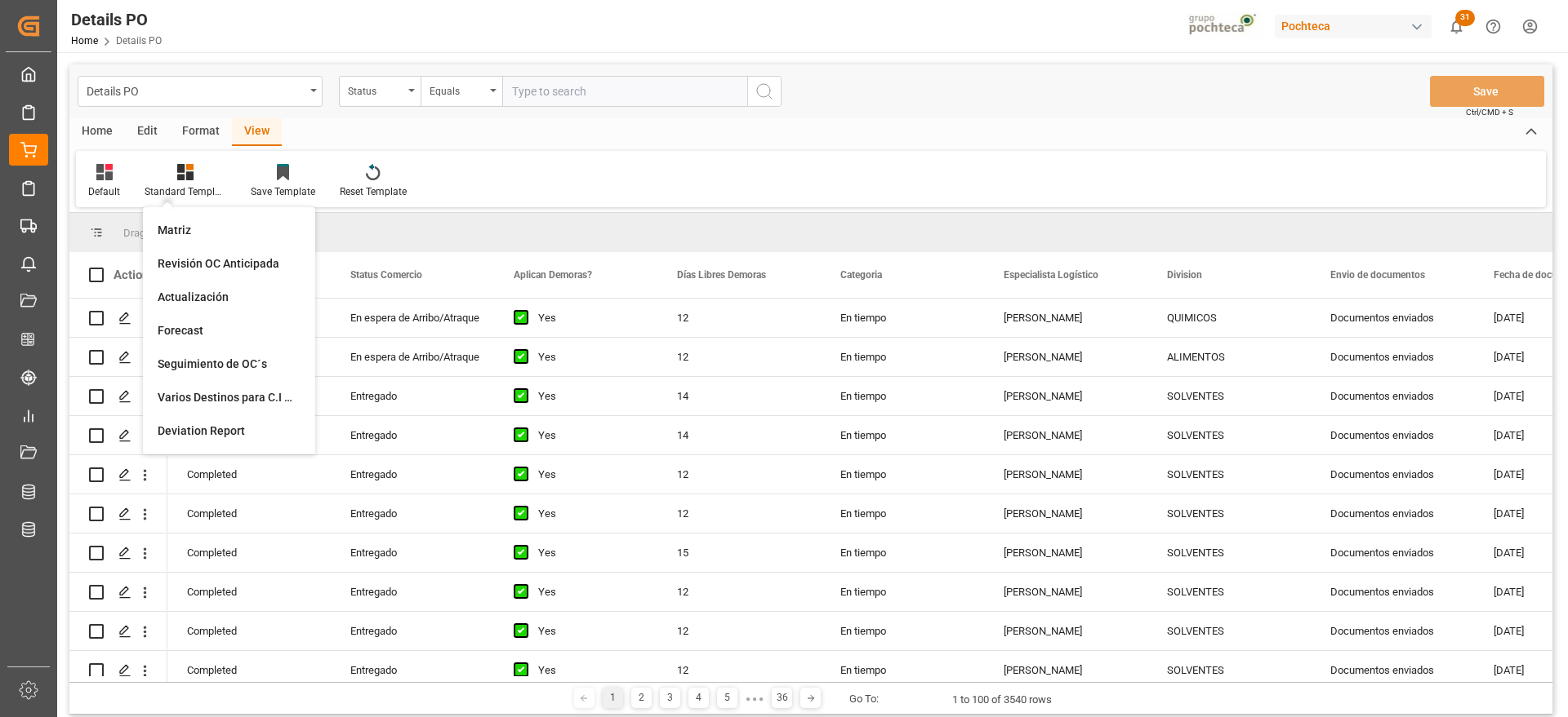
click at [193, 133] on div "Format" at bounding box center [201, 132] width 62 height 28
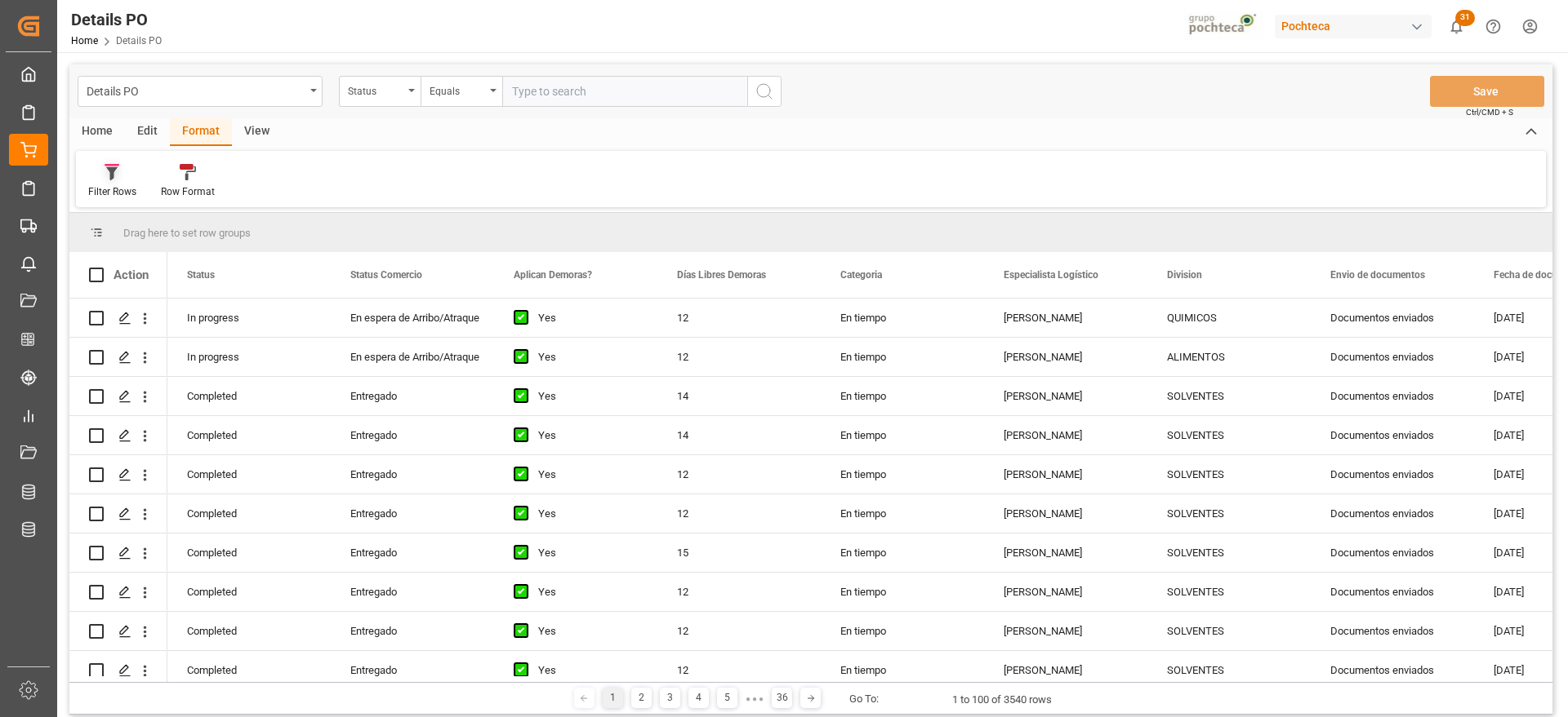
click at [104, 179] on div at bounding box center [112, 172] width 48 height 17
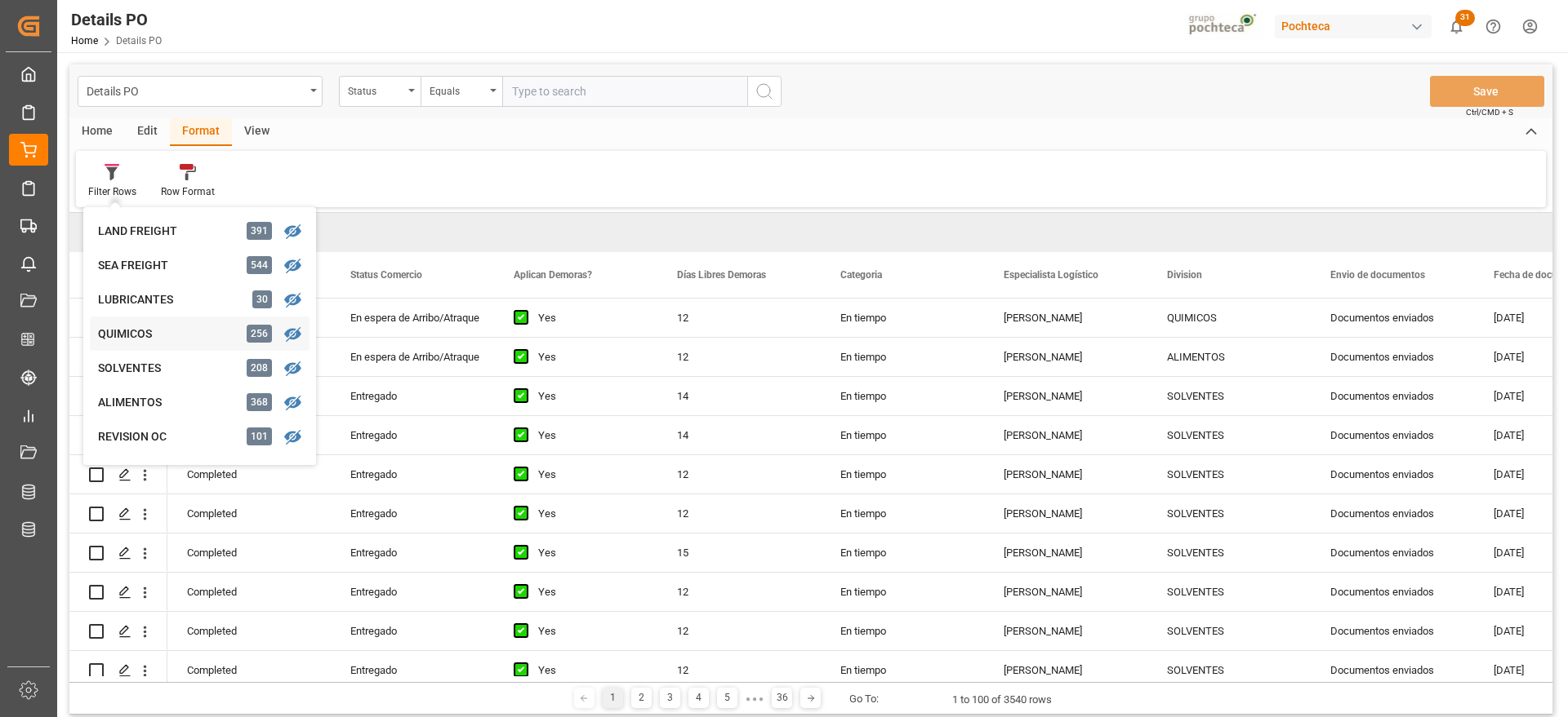
click at [187, 328] on div "Details PO Status Equals Save Ctrl/CMD + S Home Edit Format View Filter Rows LA…" at bounding box center [810, 390] width 1483 height 650
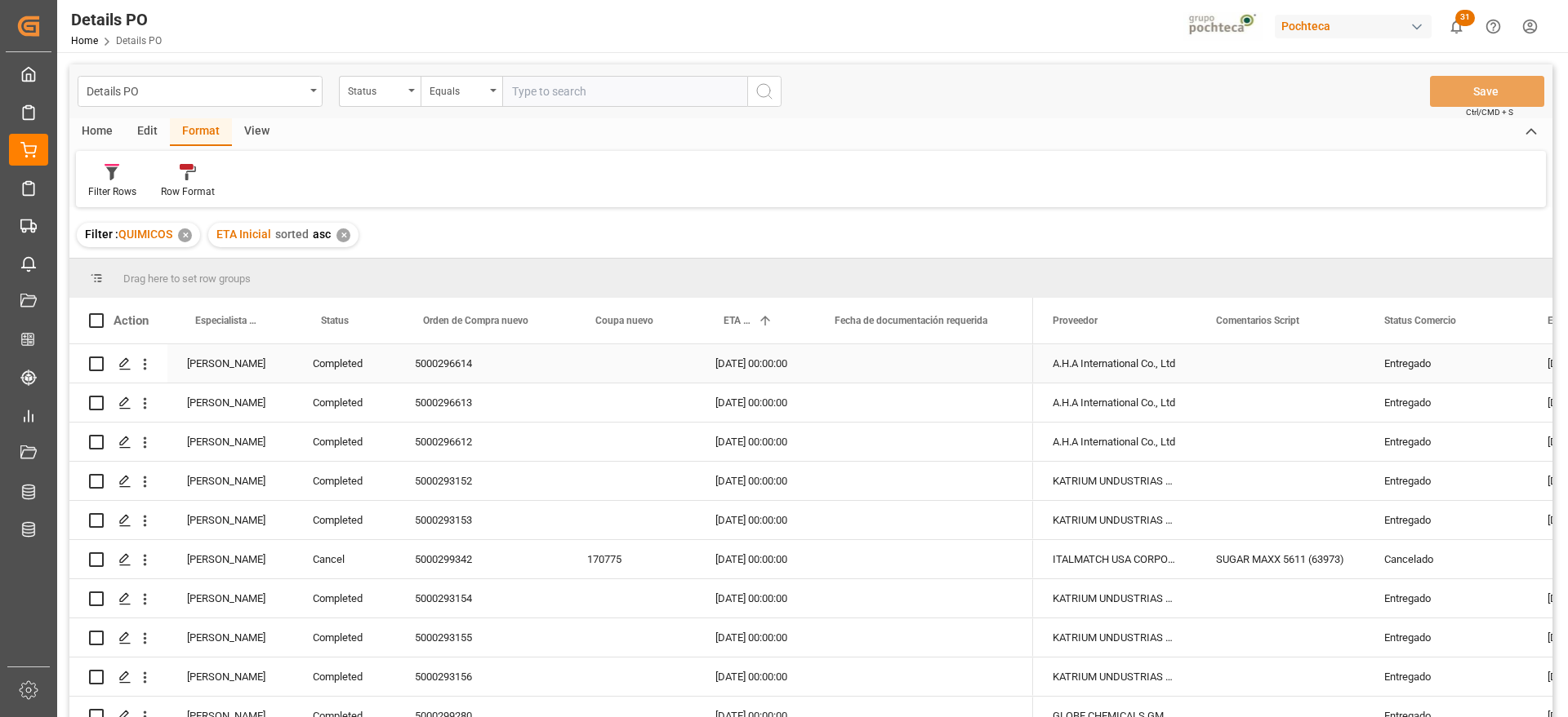
click at [243, 365] on div "[PERSON_NAME]" at bounding box center [230, 363] width 126 height 38
click at [336, 366] on div "Completed" at bounding box center [344, 363] width 102 height 38
click at [369, 320] on span at bounding box center [369, 321] width 15 height 15
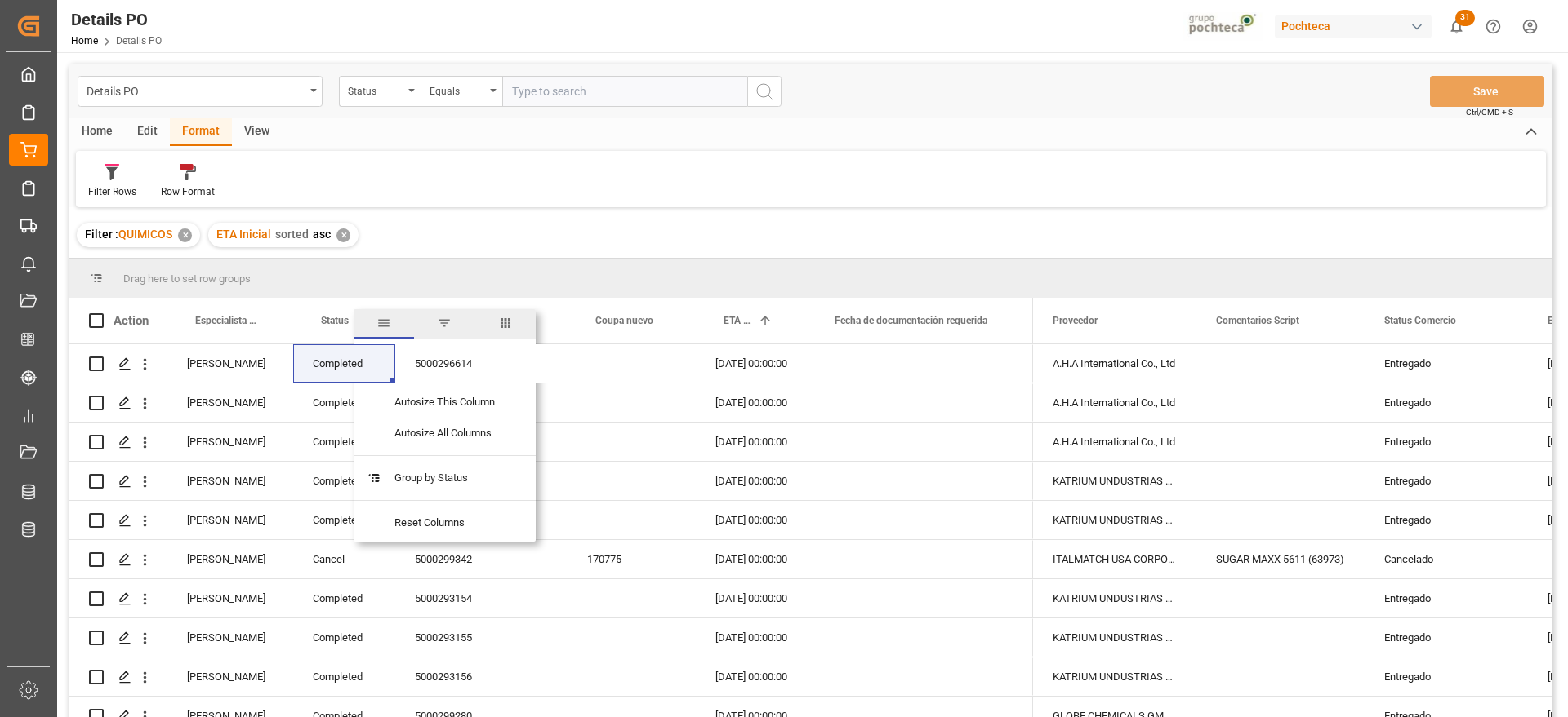
click at [441, 325] on span "filter" at bounding box center [445, 323] width 15 height 15
click at [395, 400] on input "Filter Value" at bounding box center [443, 409] width 160 height 33
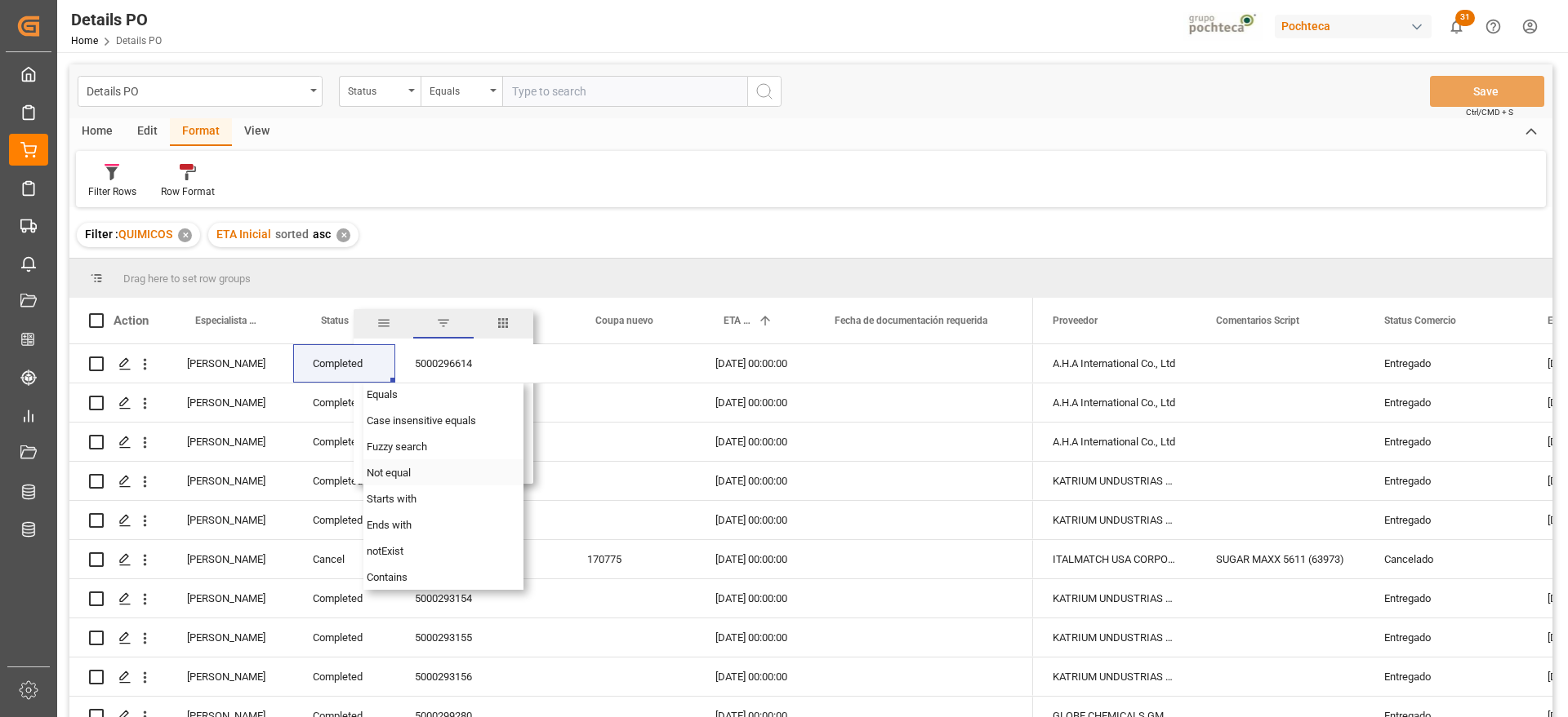
click at [407, 476] on span "Not equal" at bounding box center [388, 472] width 44 height 12
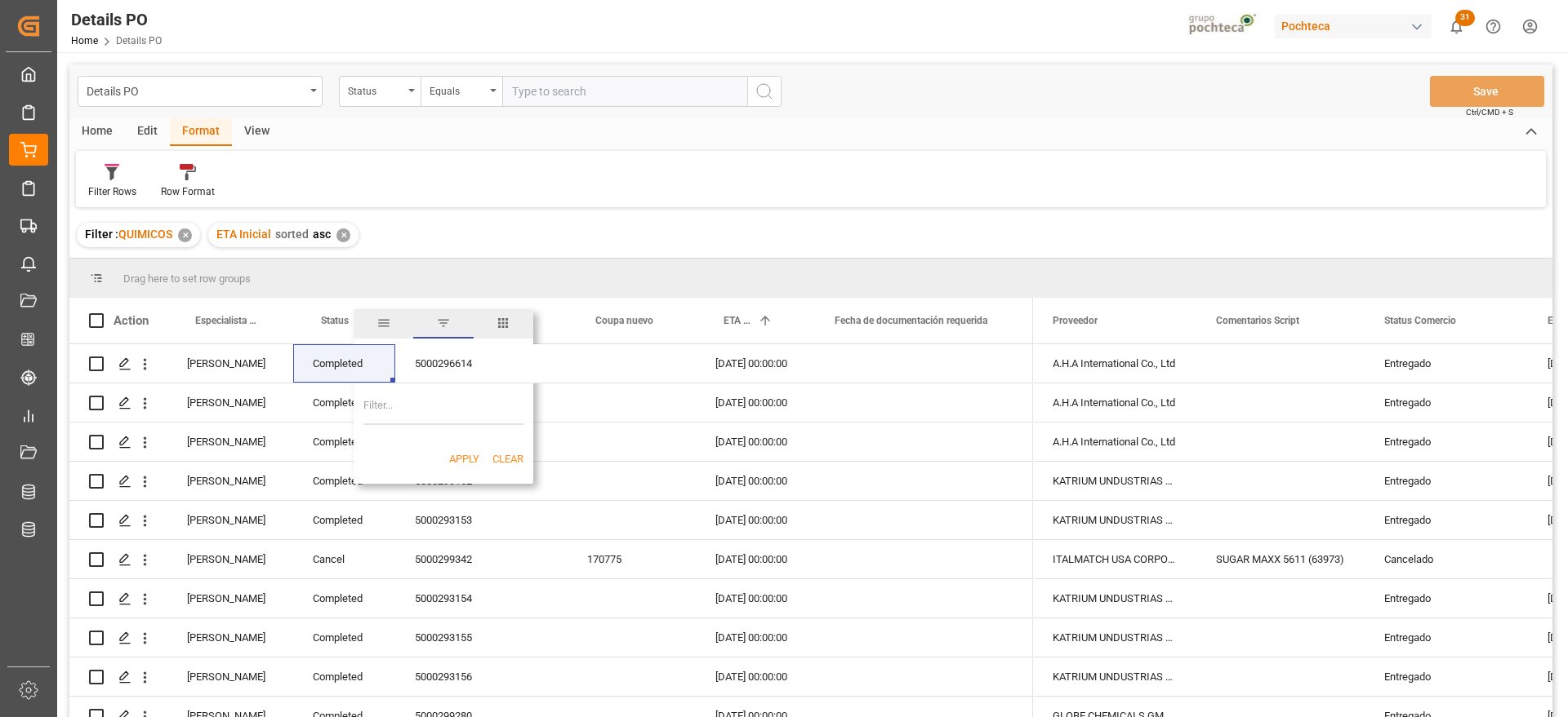
click at [385, 411] on input "Filter Value" at bounding box center [443, 409] width 160 height 33
paste input "Completed"
type input "Completed"
click at [460, 457] on button "Apply" at bounding box center [464, 458] width 30 height 16
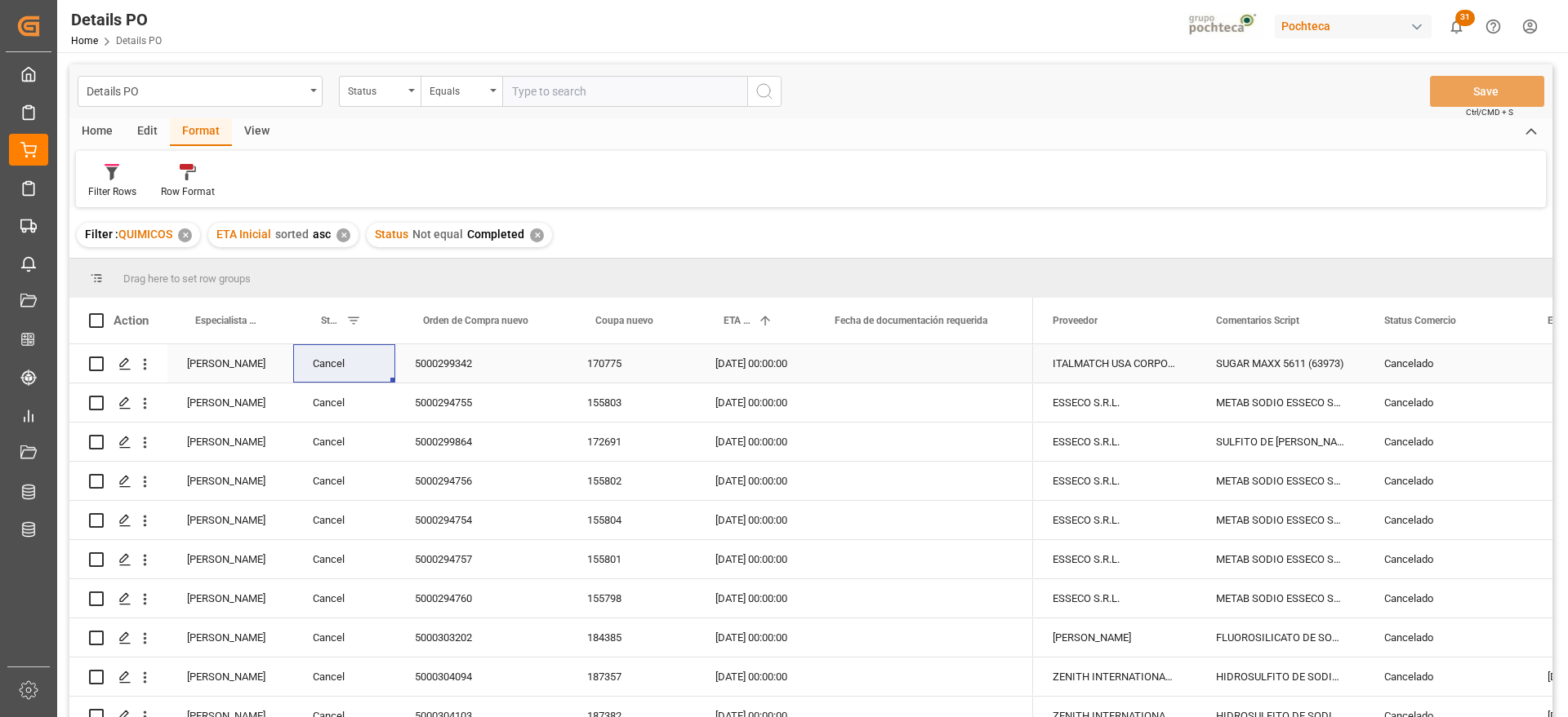
click at [527, 373] on div "5000299342" at bounding box center [481, 363] width 173 height 38
click at [1446, 356] on div "Cancelado" at bounding box center [1446, 364] width 124 height 37
click at [1504, 319] on span at bounding box center [1500, 321] width 15 height 15
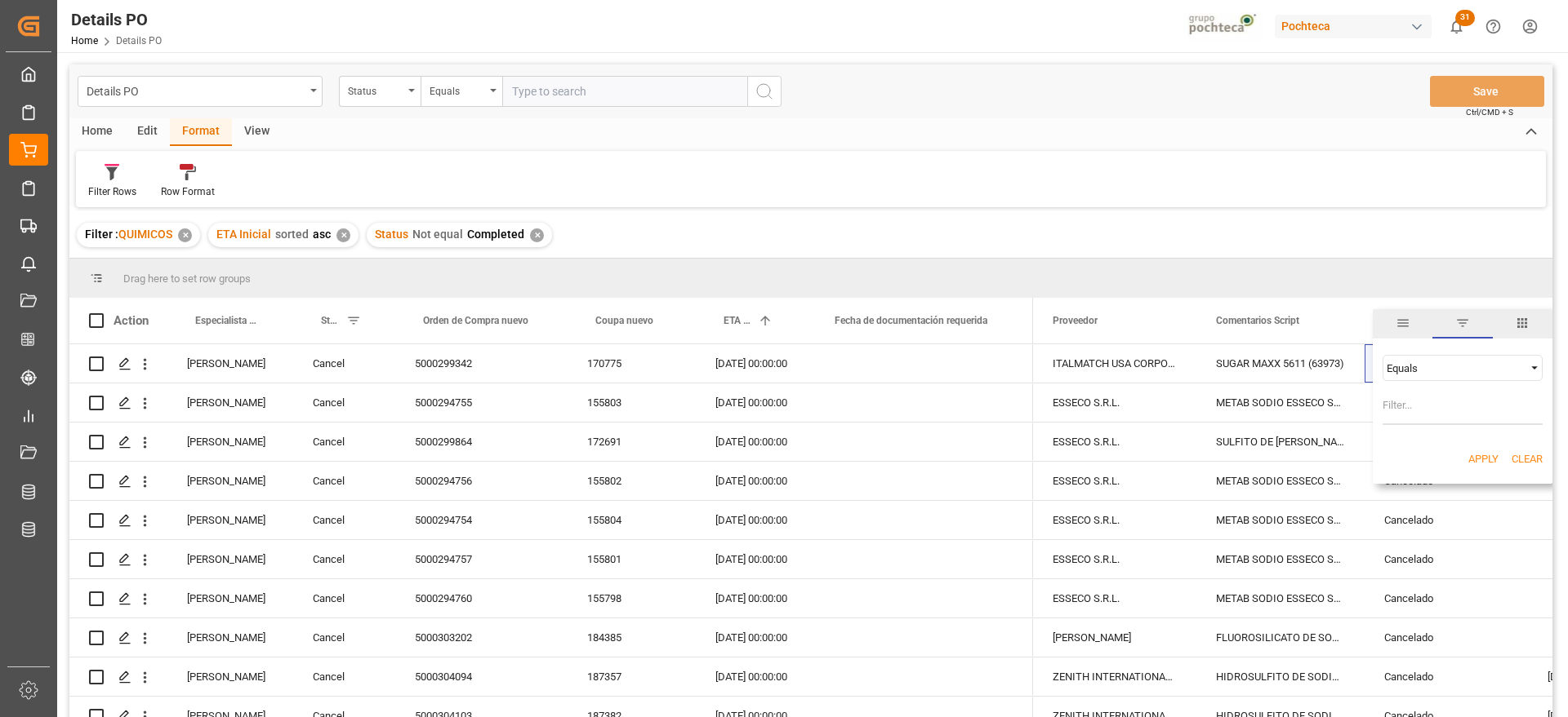
click at [1524, 363] on div "Equals" at bounding box center [1462, 368] width 160 height 26
drag, startPoint x: 1450, startPoint y: 419, endPoint x: 1417, endPoint y: 424, distance: 33.4
click at [1442, 419] on div "Not equal" at bounding box center [1462, 420] width 160 height 26
click at [1409, 409] on input "Filter Value" at bounding box center [1462, 409] width 160 height 33
paste input "Cancelado"
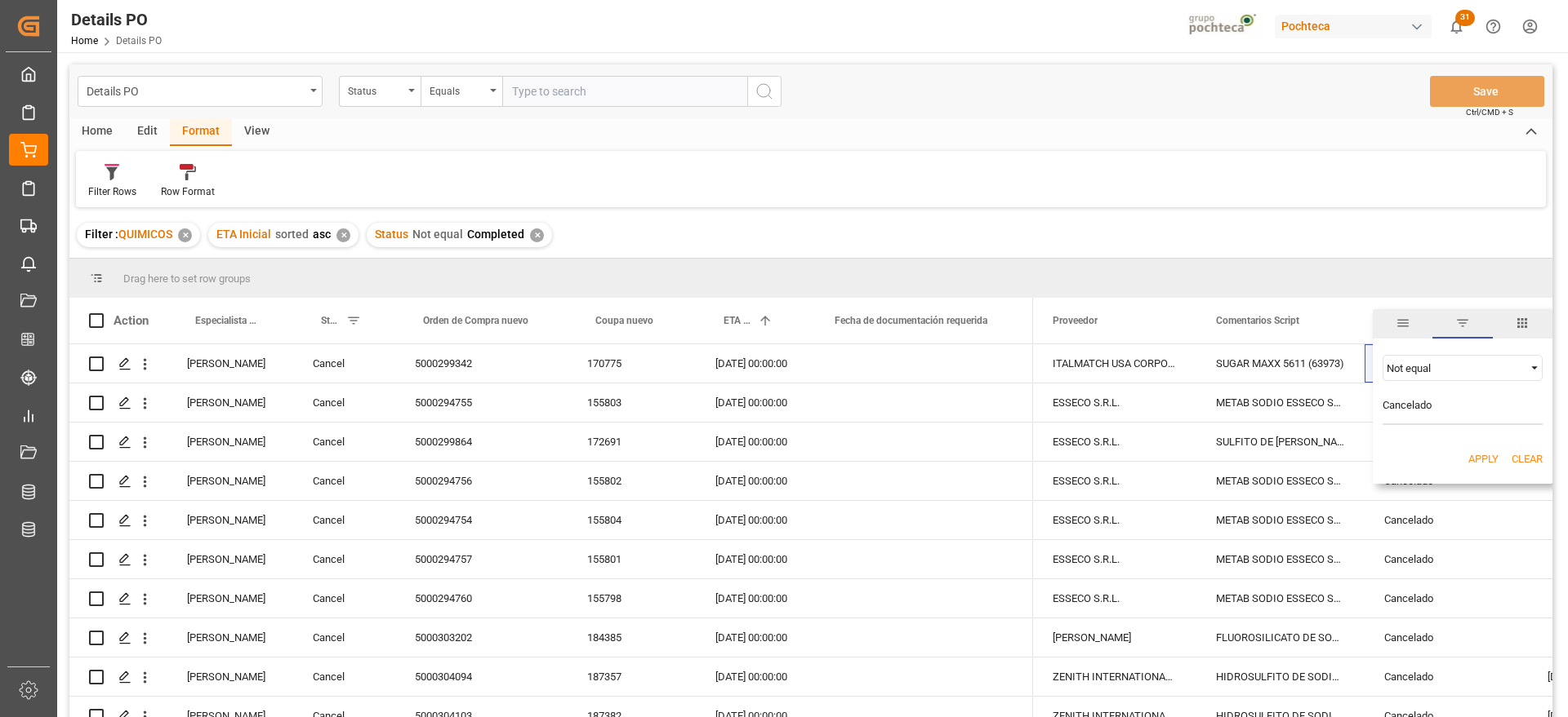
type input "Cancelado"
click at [1485, 462] on button "Apply" at bounding box center [1483, 458] width 30 height 16
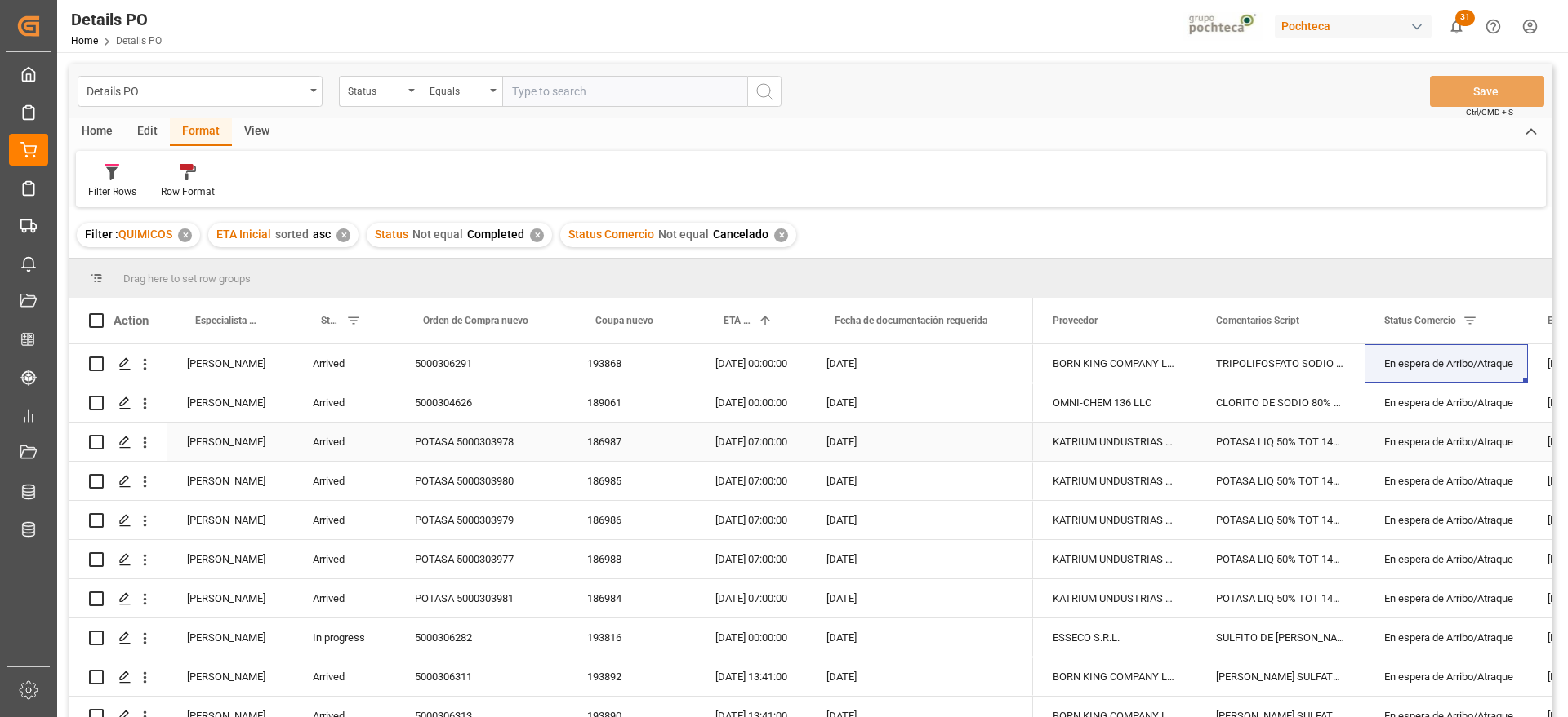
click at [595, 456] on div "186987" at bounding box center [631, 441] width 128 height 38
click at [257, 131] on div "View" at bounding box center [256, 132] width 50 height 28
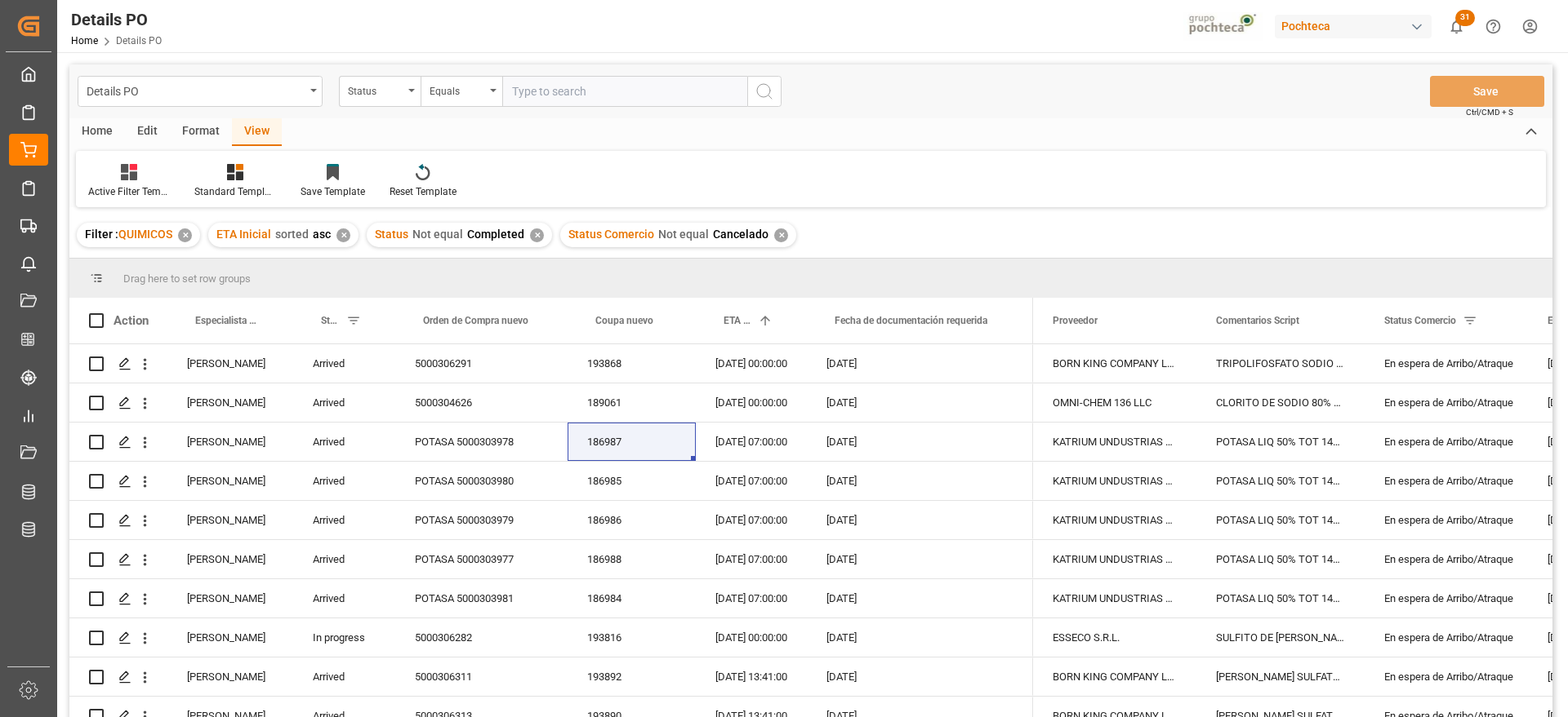
click at [149, 136] on div "Edit" at bounding box center [147, 132] width 45 height 28
click at [203, 130] on div "Format" at bounding box center [201, 132] width 62 height 28
click at [110, 133] on div "Home" at bounding box center [97, 132] width 55 height 28
click at [173, 185] on div "Download" at bounding box center [181, 192] width 45 height 15
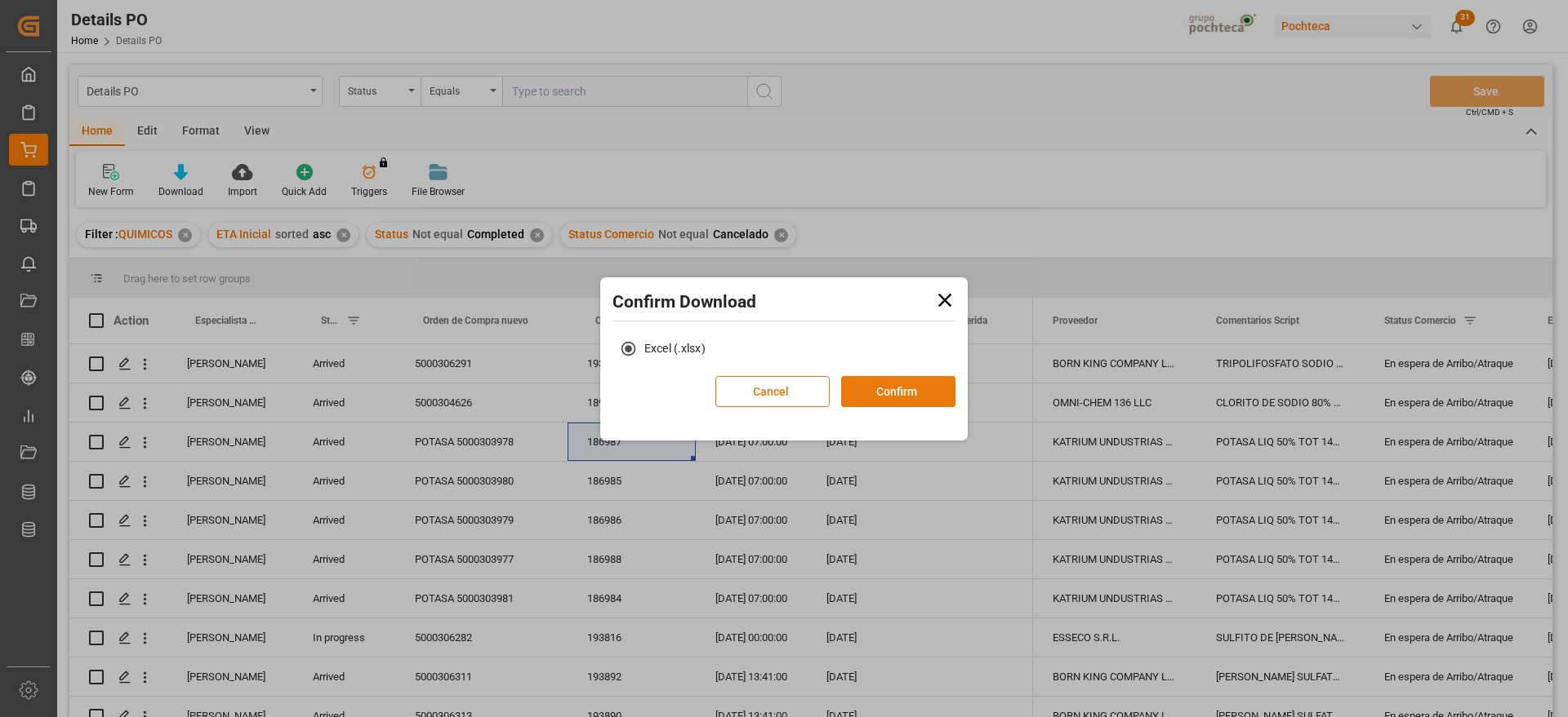
click at [912, 381] on button "Confirm" at bounding box center [898, 391] width 114 height 31
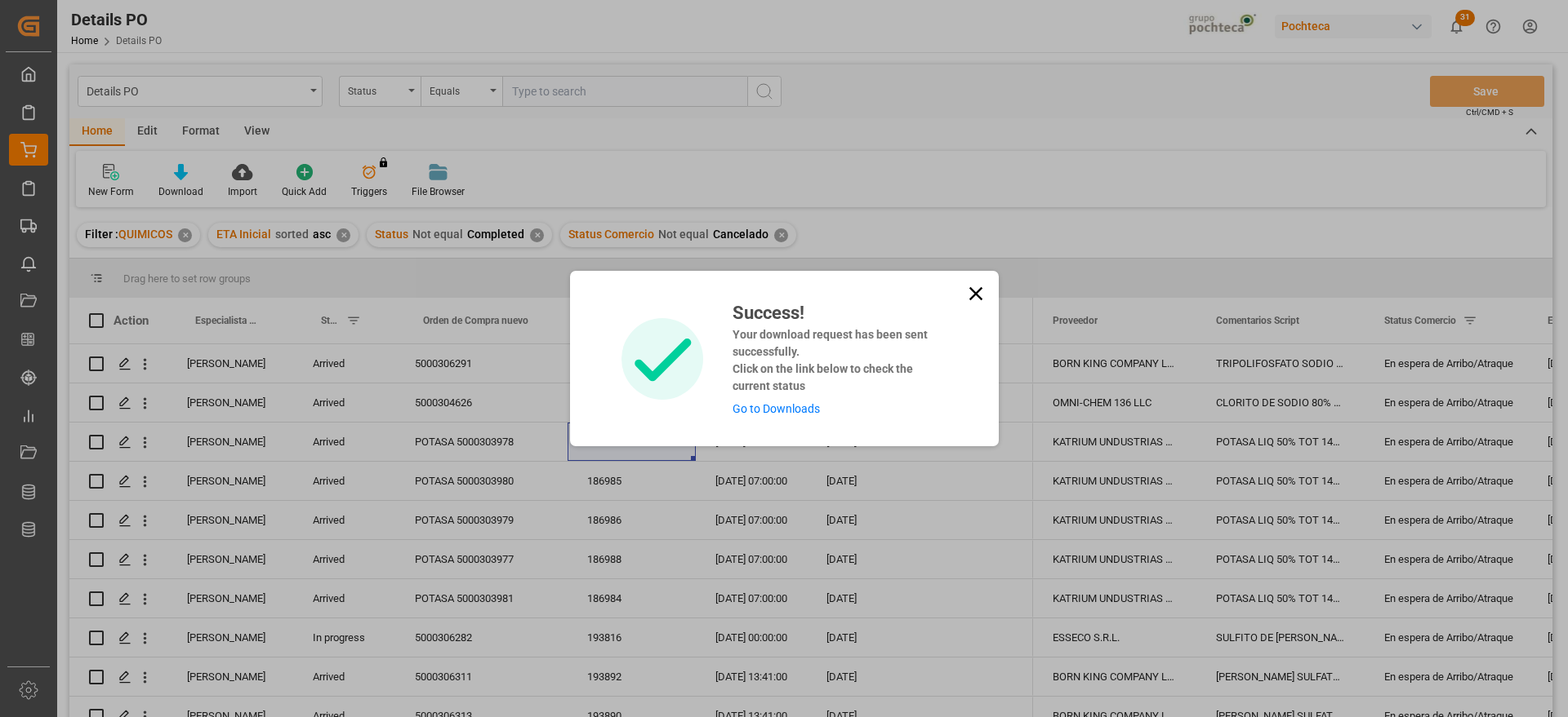
click at [783, 408] on link "Go to Downloads" at bounding box center [776, 409] width 87 height 13
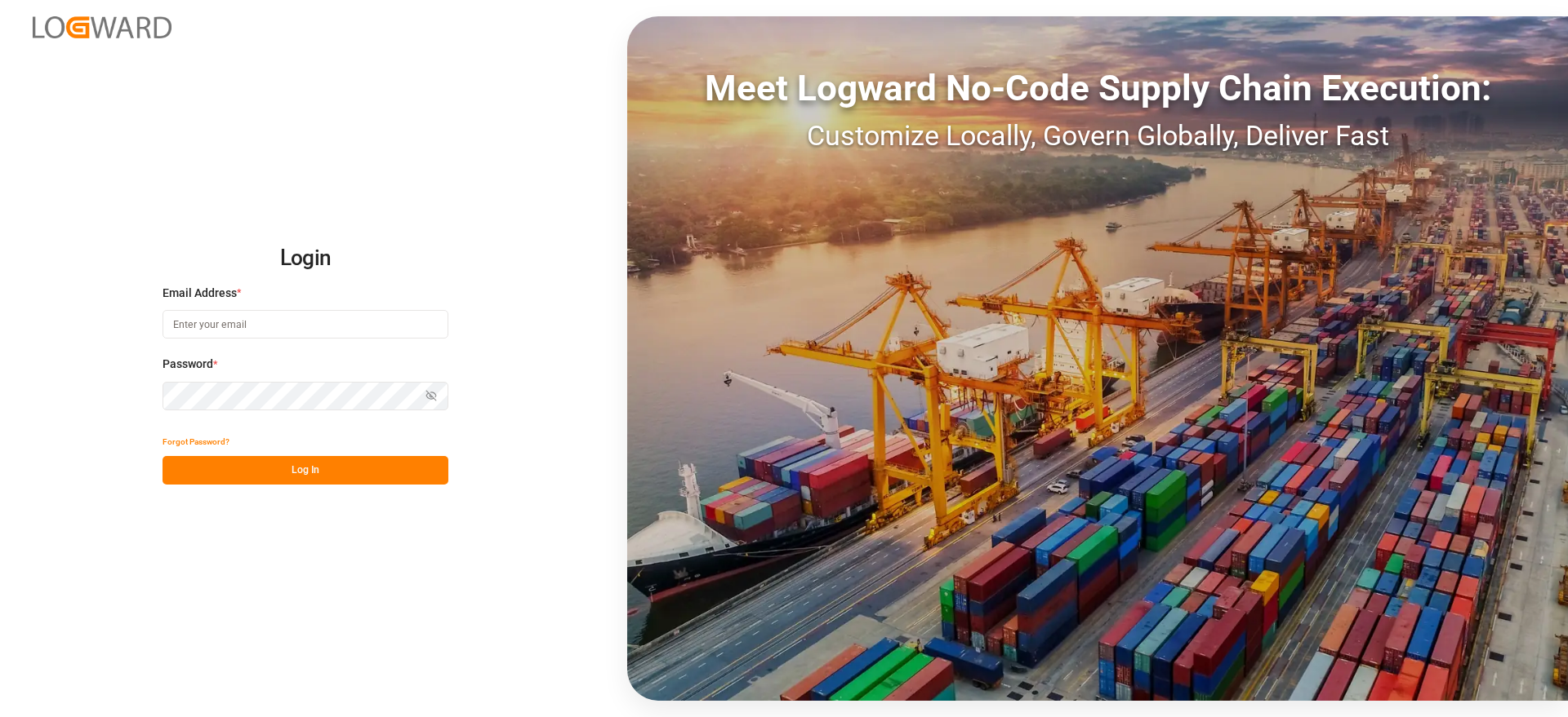
type input "[EMAIL_ADDRESS][DOMAIN_NAME]"
drag, startPoint x: 277, startPoint y: 456, endPoint x: 284, endPoint y: 471, distance: 16.6
click at [277, 456] on button "Log In" at bounding box center [305, 471] width 286 height 28
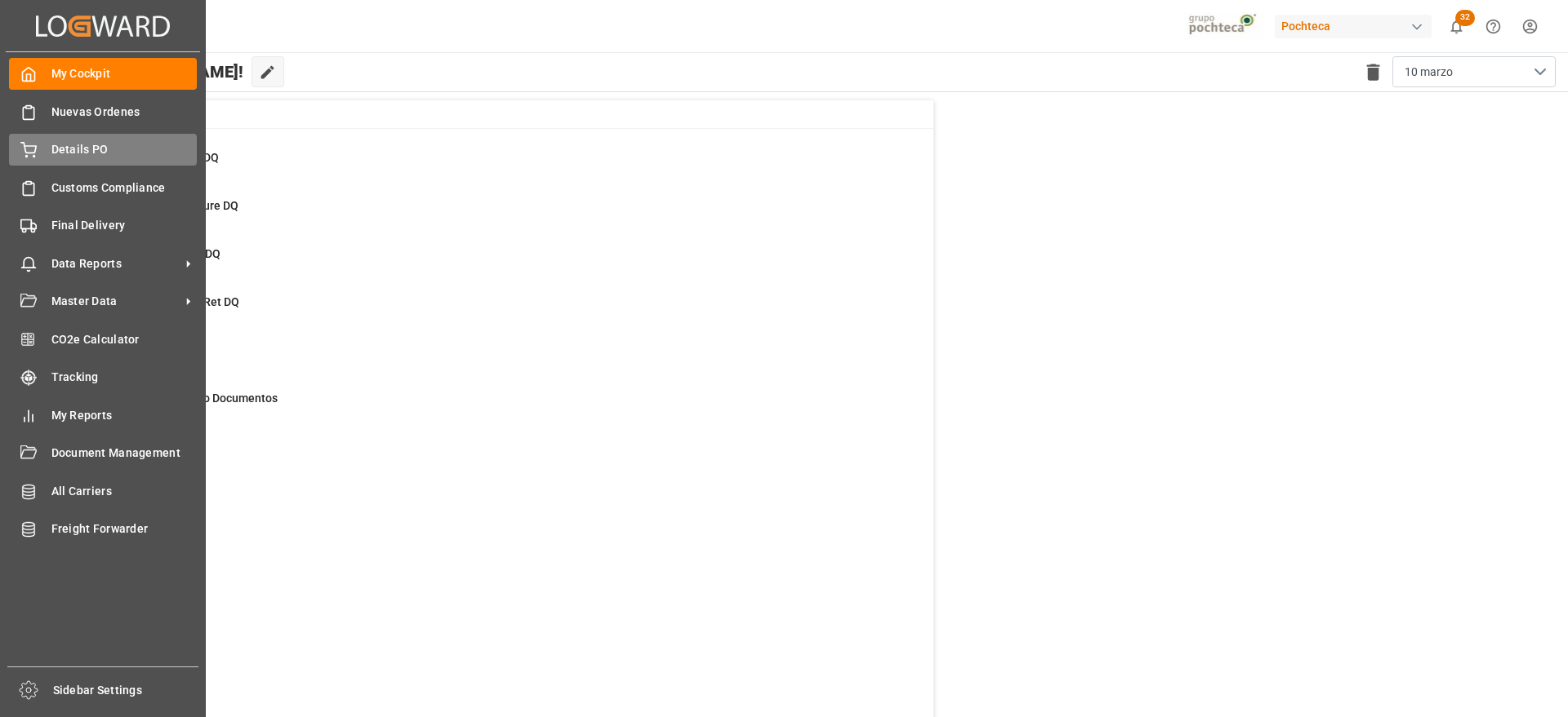
click at [62, 153] on span "Details PO" at bounding box center [125, 150] width 146 height 17
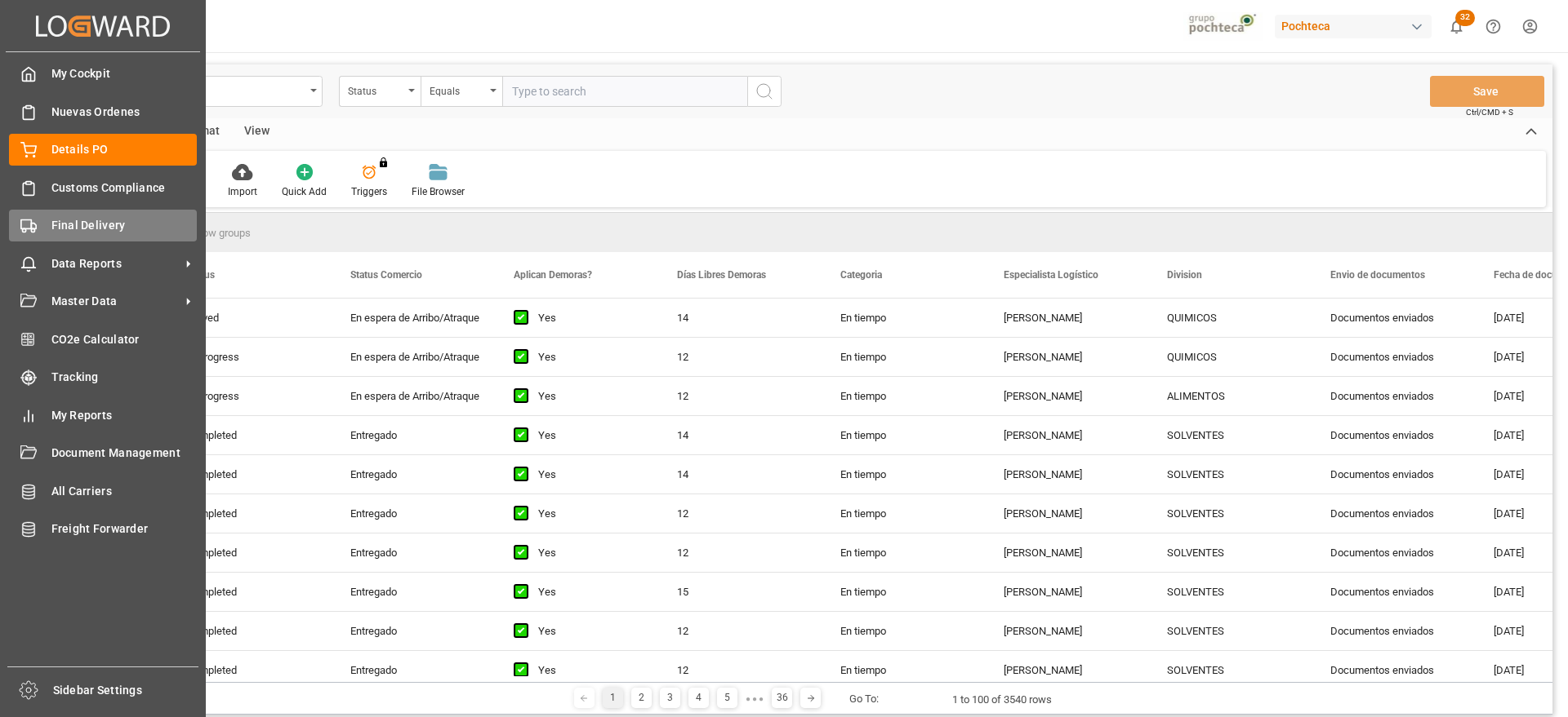
click at [52, 217] on span "Final Delivery" at bounding box center [125, 226] width 146 height 17
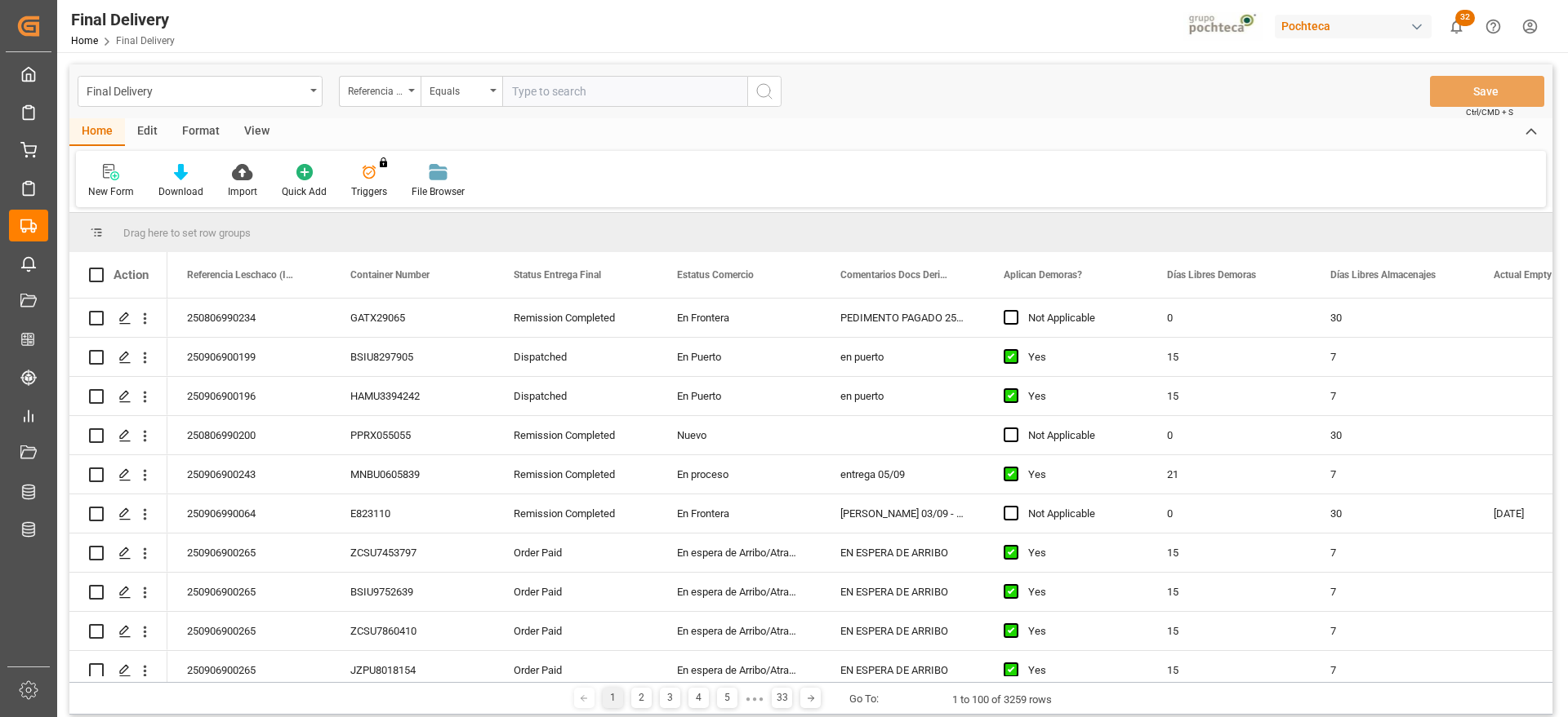
click at [536, 85] on input "text" at bounding box center [624, 91] width 245 height 31
paste input "250906900472"
type input "250906900472"
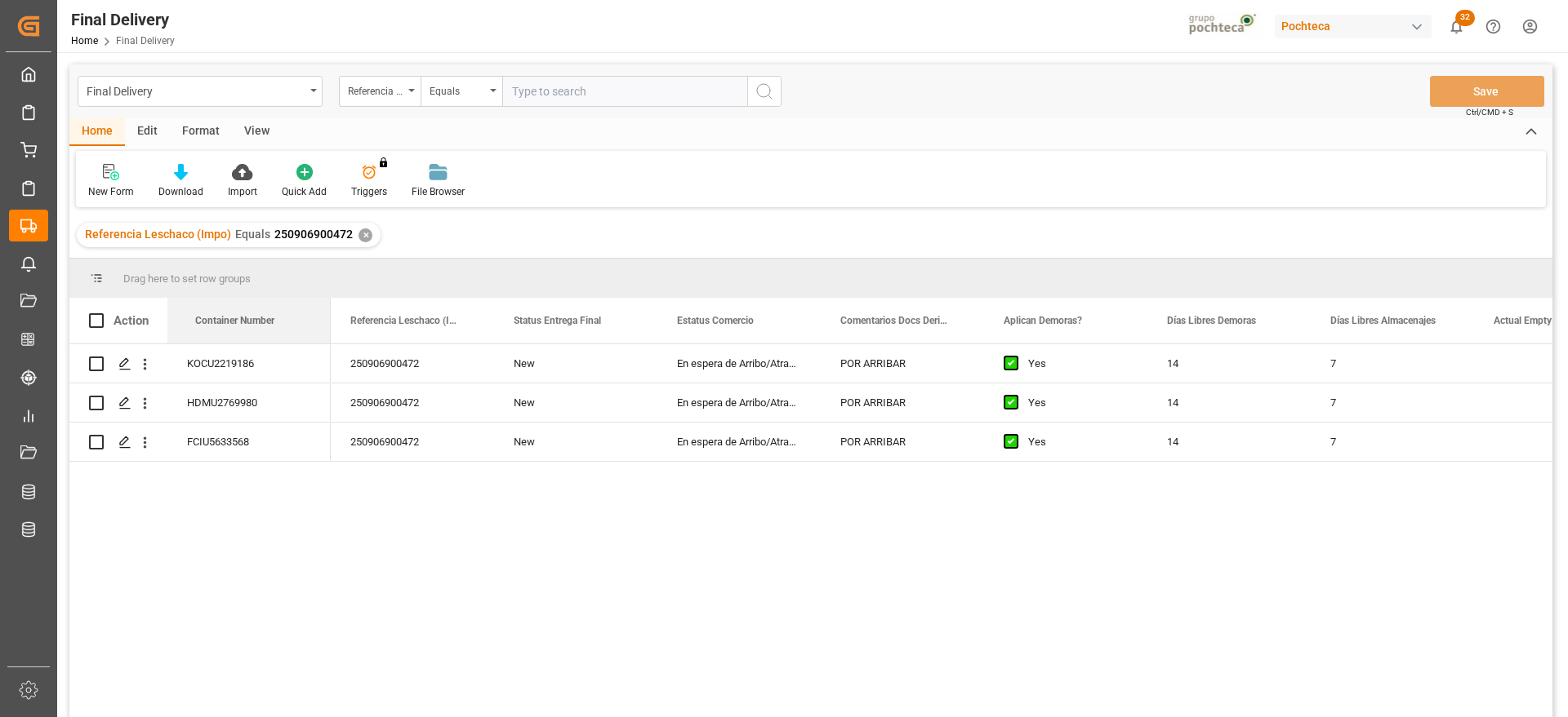
drag, startPoint x: 373, startPoint y: 318, endPoint x: 124, endPoint y: 318, distance: 249.0
click at [238, 366] on div "KOCU2219186" at bounding box center [249, 363] width 163 height 38
click at [118, 361] on icon "Press SPACE to select this row." at bounding box center [125, 364] width 13 height 13
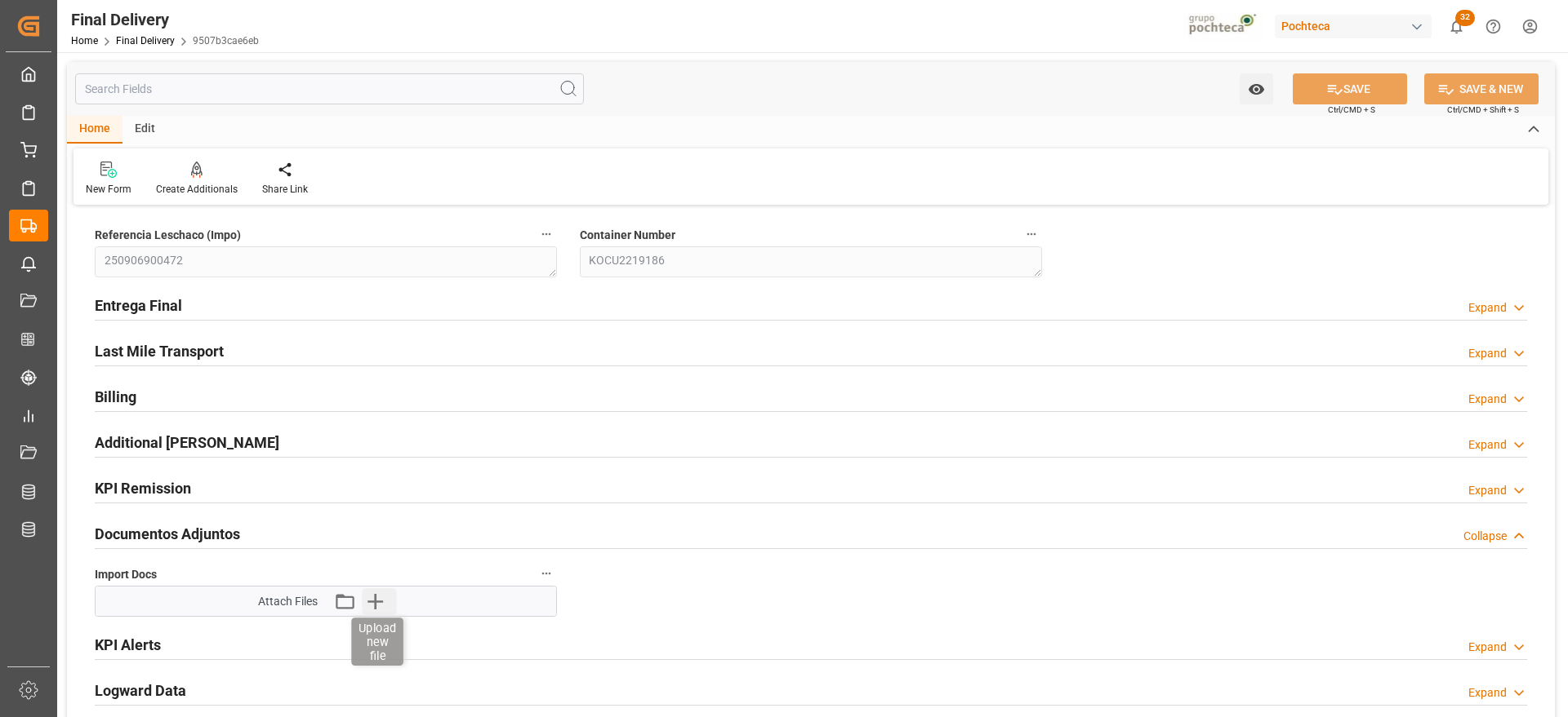
click at [366, 601] on icon "button" at bounding box center [375, 602] width 26 height 26
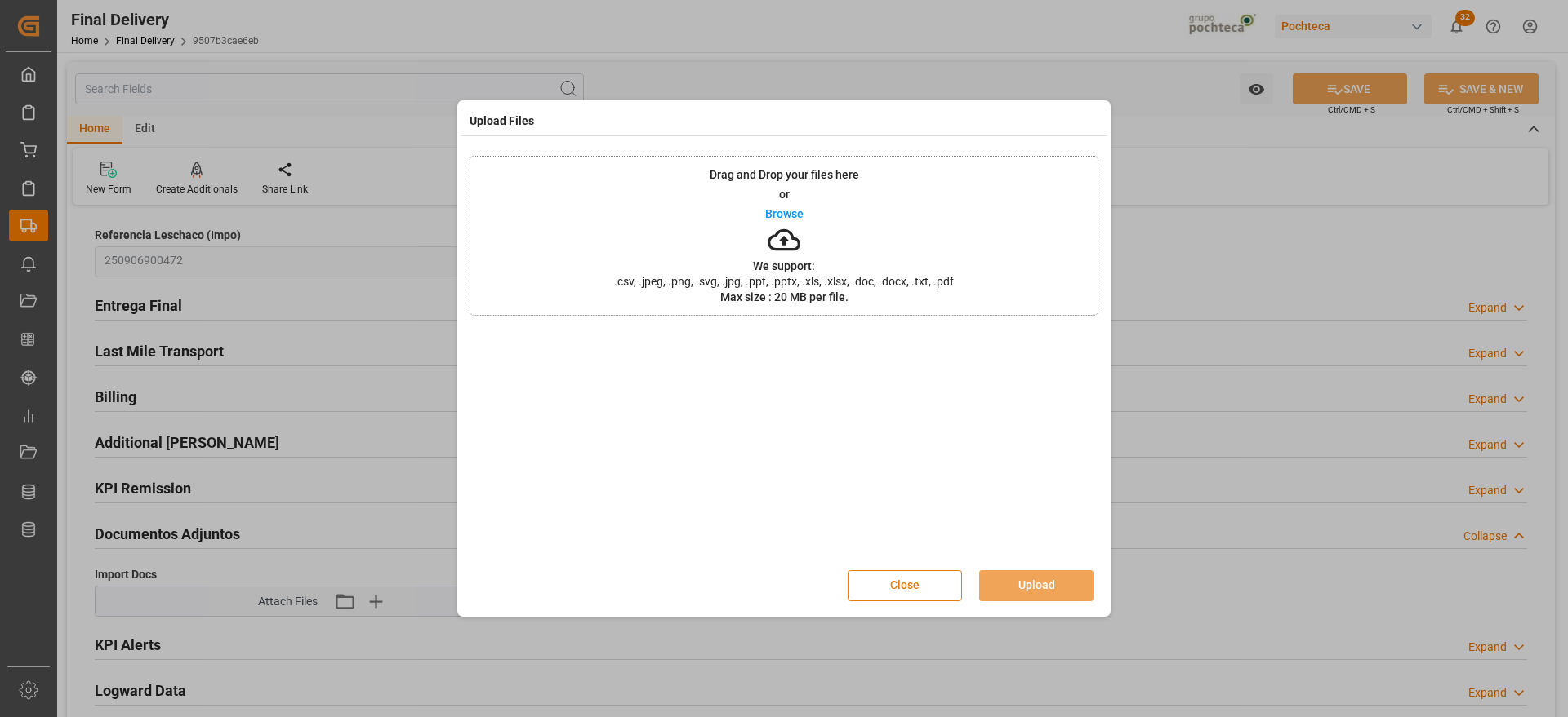
click at [909, 588] on button "Close" at bounding box center [905, 586] width 114 height 31
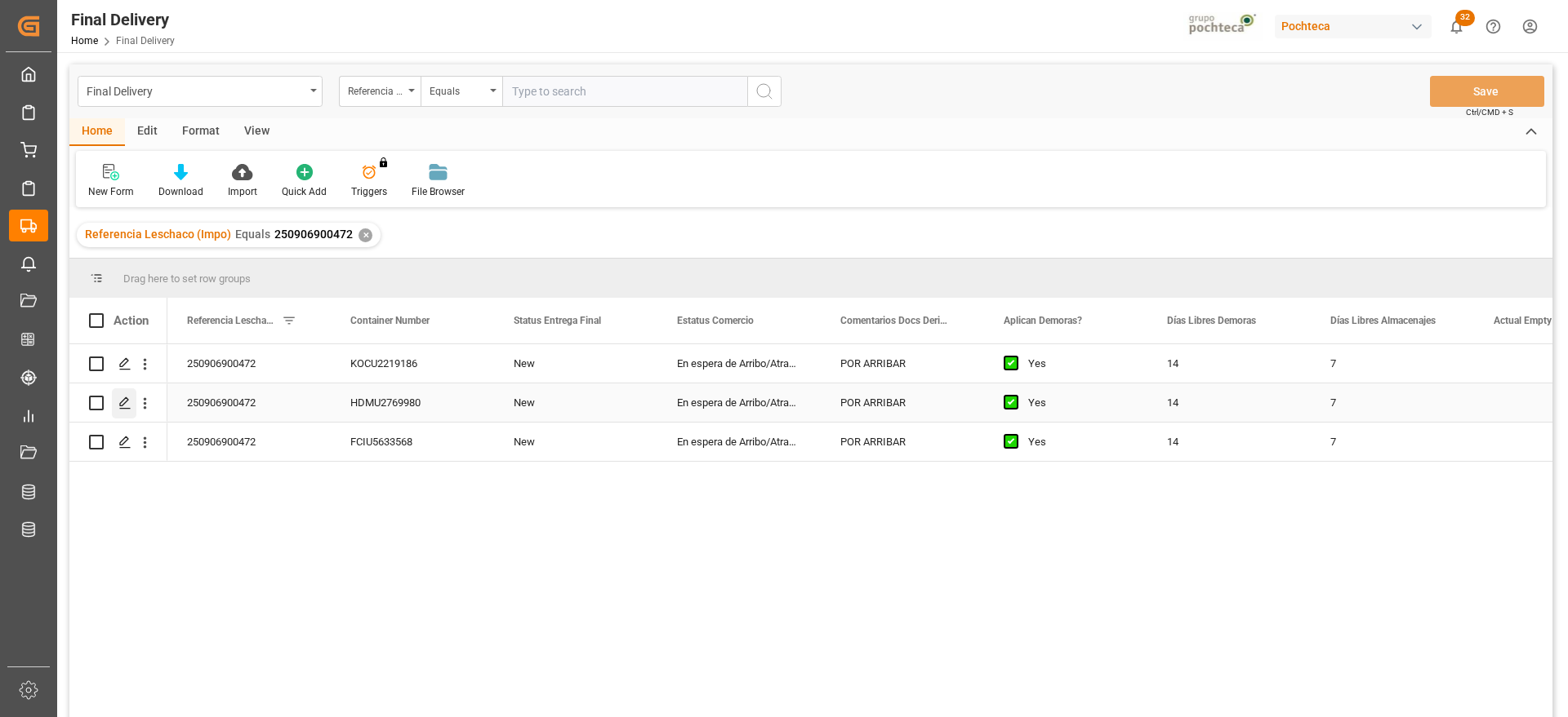
click at [119, 408] on icon "Press SPACE to select this row." at bounding box center [125, 403] width 13 height 13
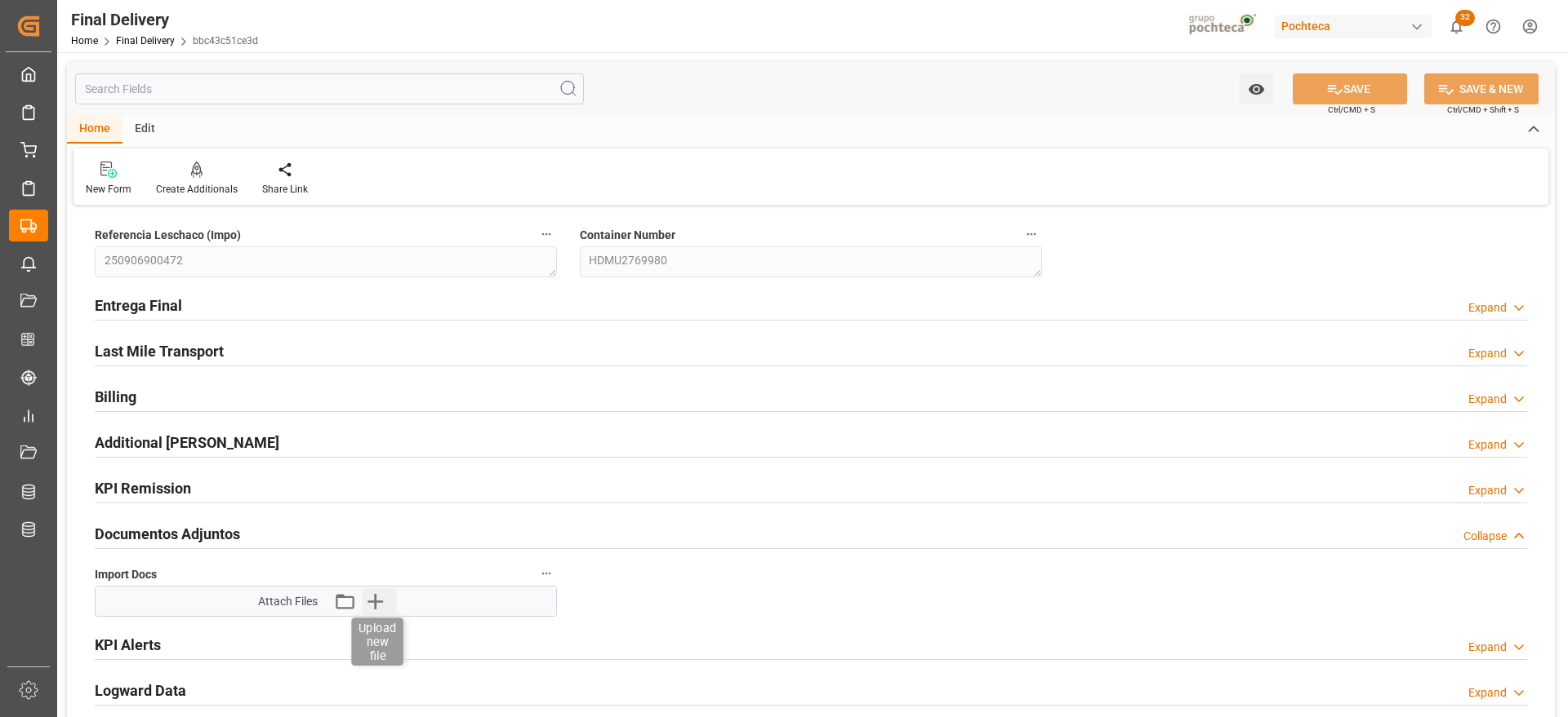
click at [385, 598] on icon "button" at bounding box center [375, 602] width 26 height 26
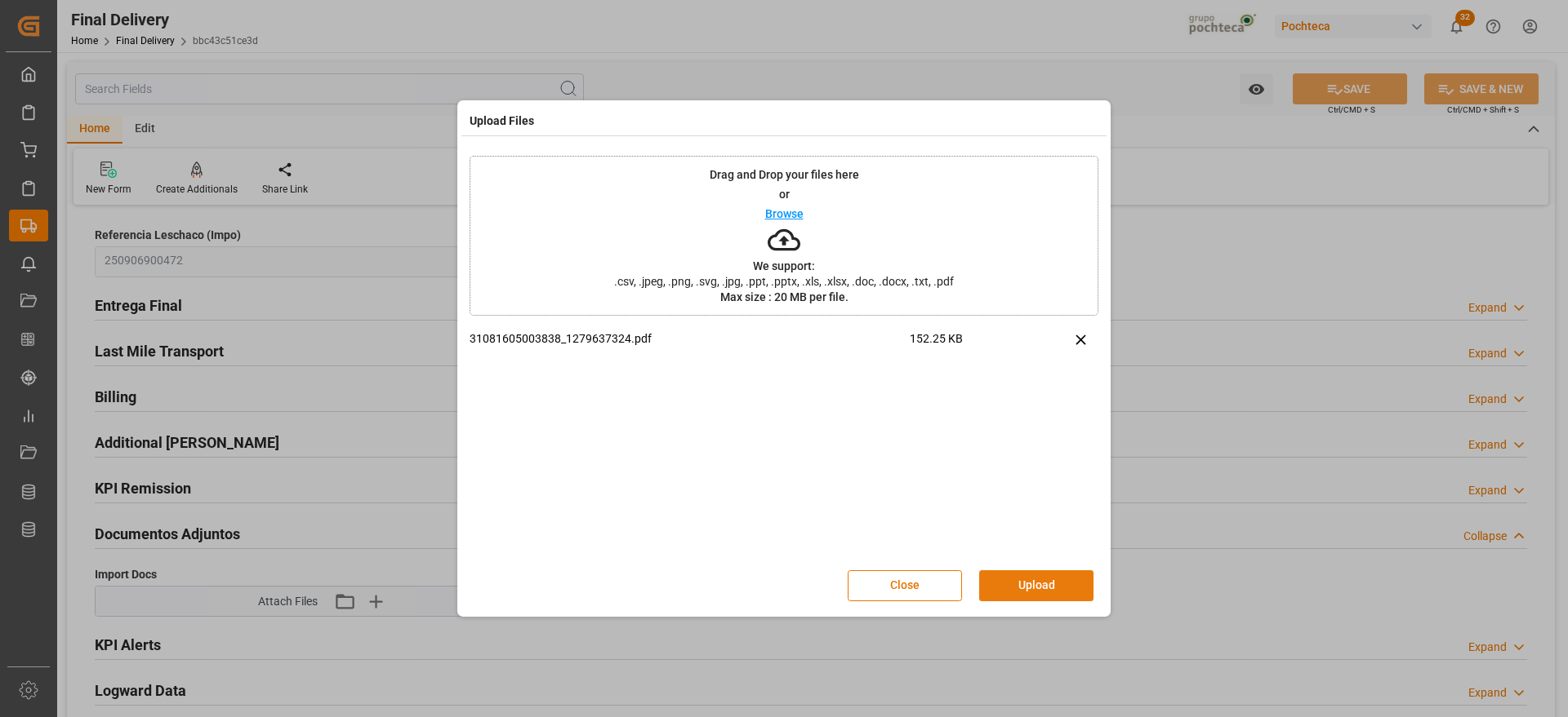
click at [1048, 587] on button "Upload" at bounding box center [1036, 586] width 114 height 31
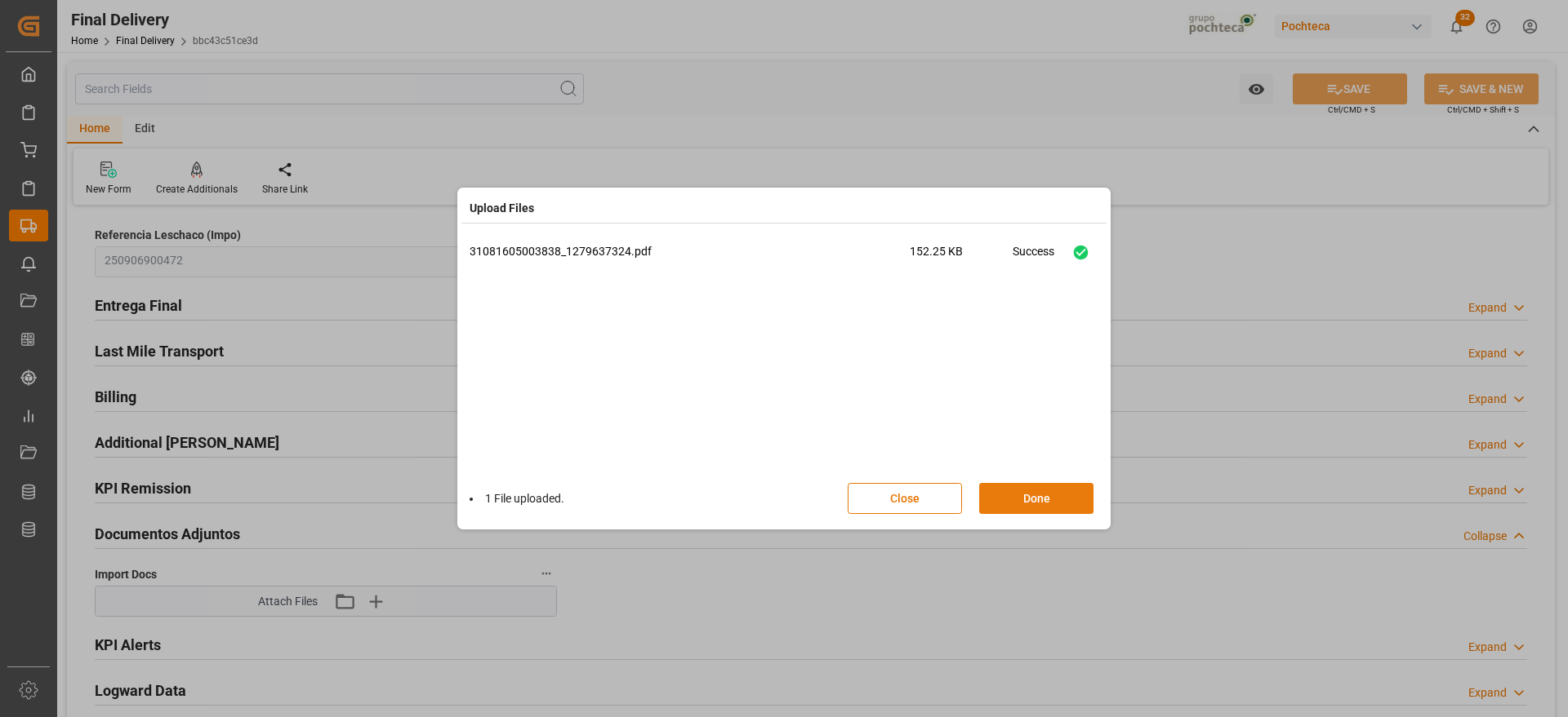
click at [1030, 489] on button "Done" at bounding box center [1036, 498] width 114 height 31
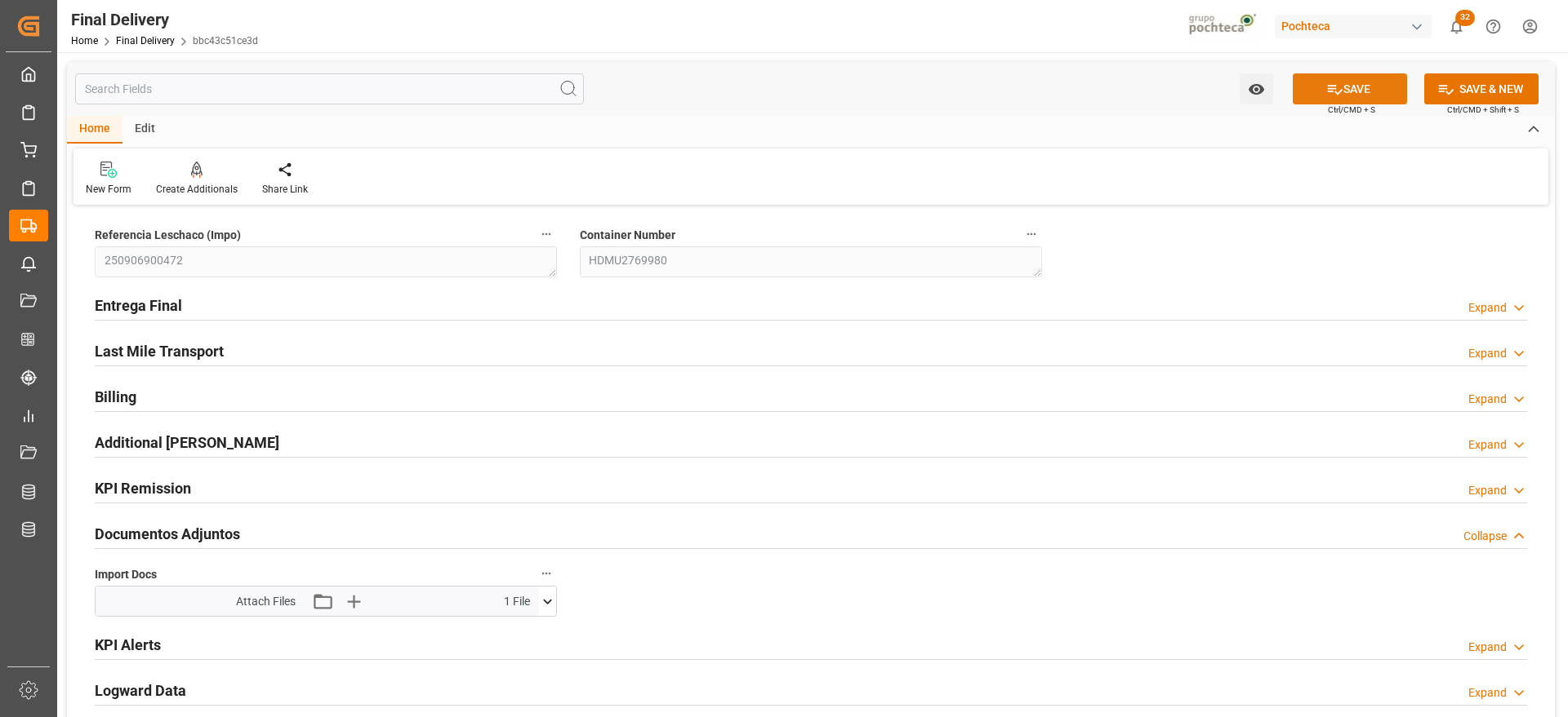
click at [1348, 97] on button "SAVE" at bounding box center [1349, 88] width 114 height 31
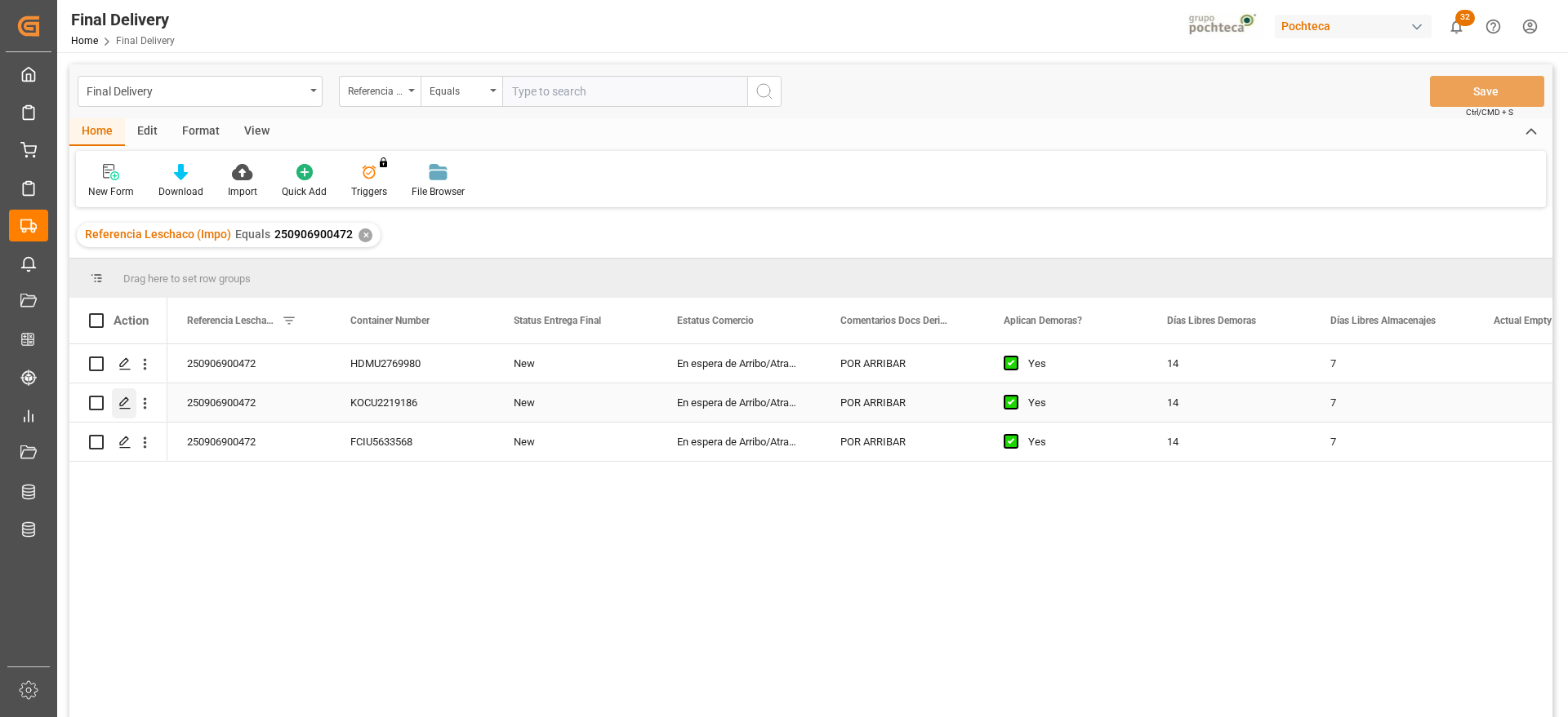
click at [123, 401] on icon "Press SPACE to select this row." at bounding box center [125, 403] width 13 height 13
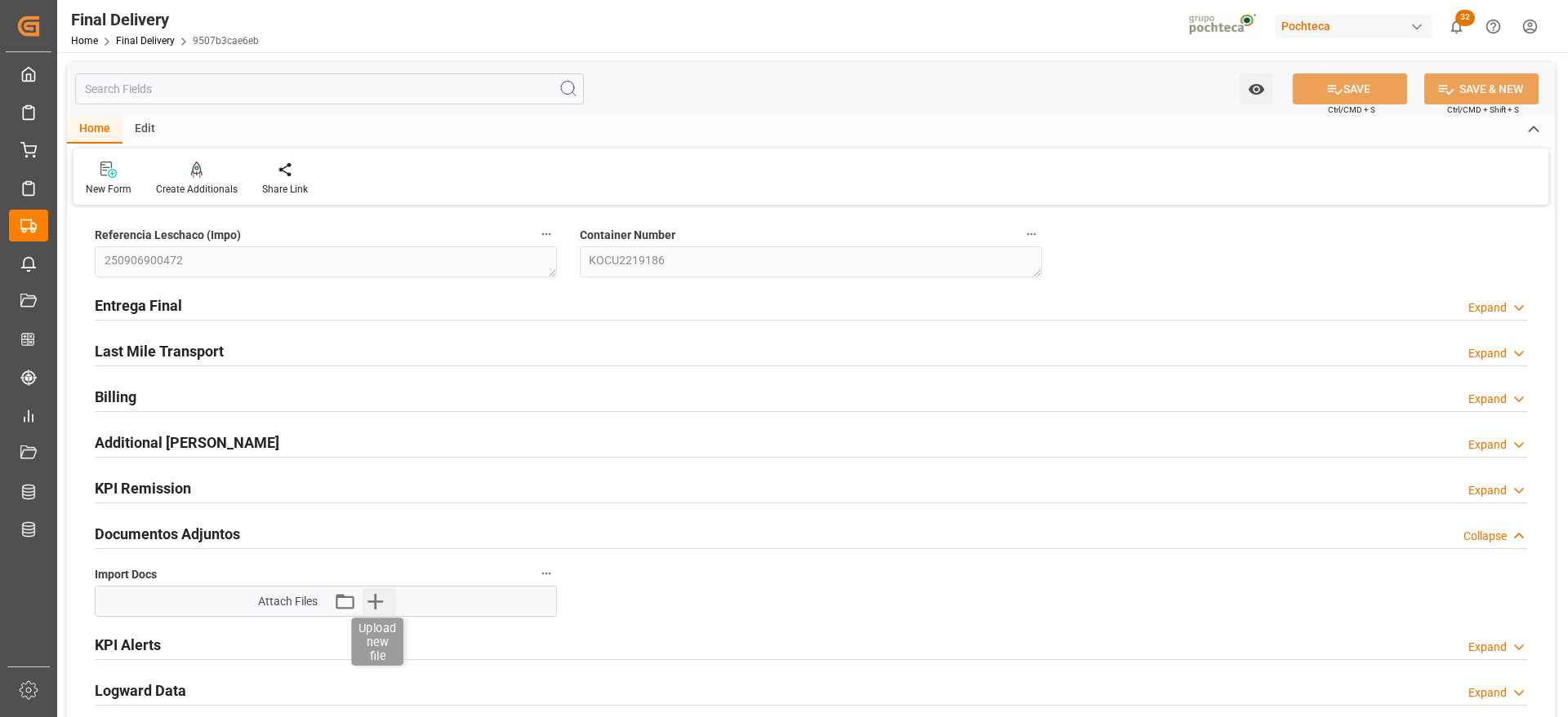
click at [381, 605] on icon "button" at bounding box center [375, 602] width 26 height 26
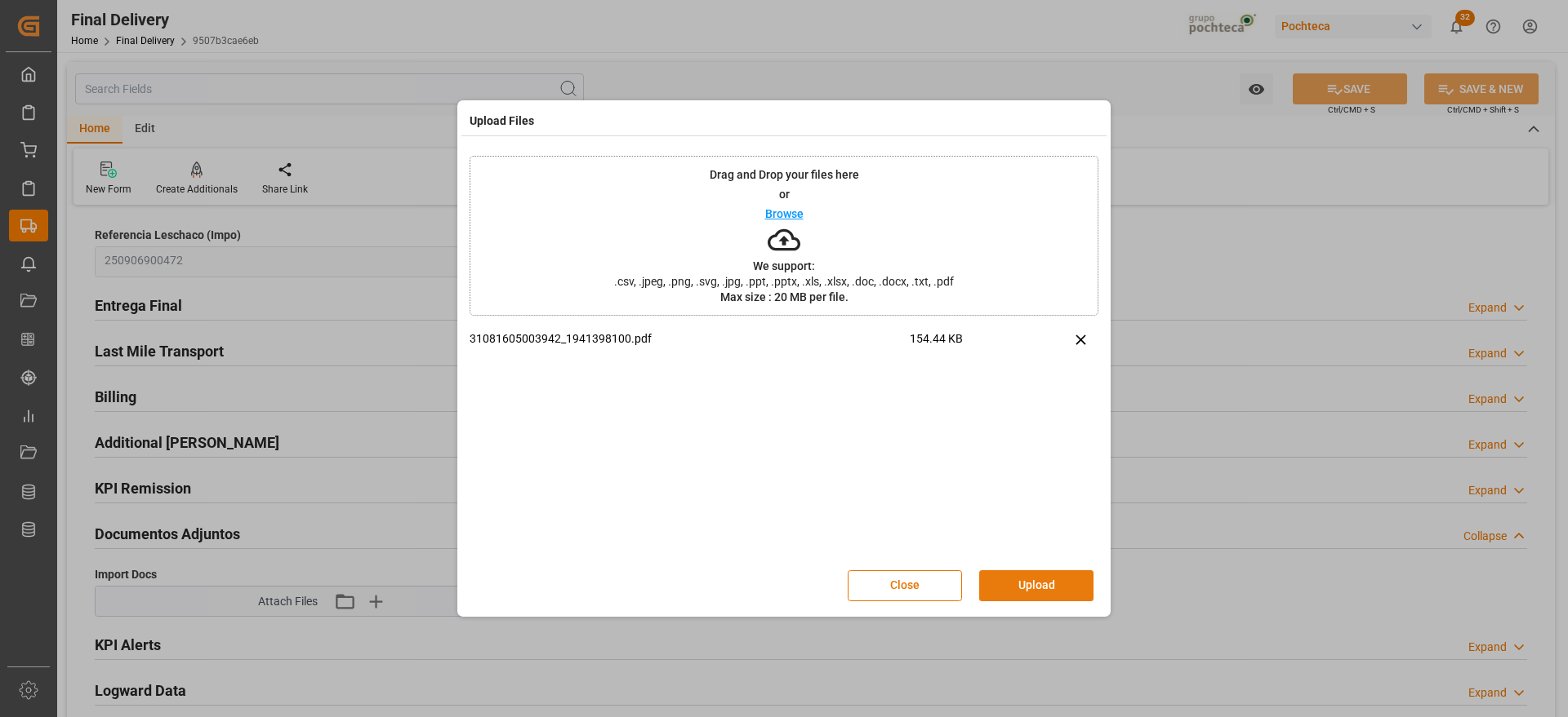
click at [1057, 585] on button "Upload" at bounding box center [1036, 586] width 114 height 31
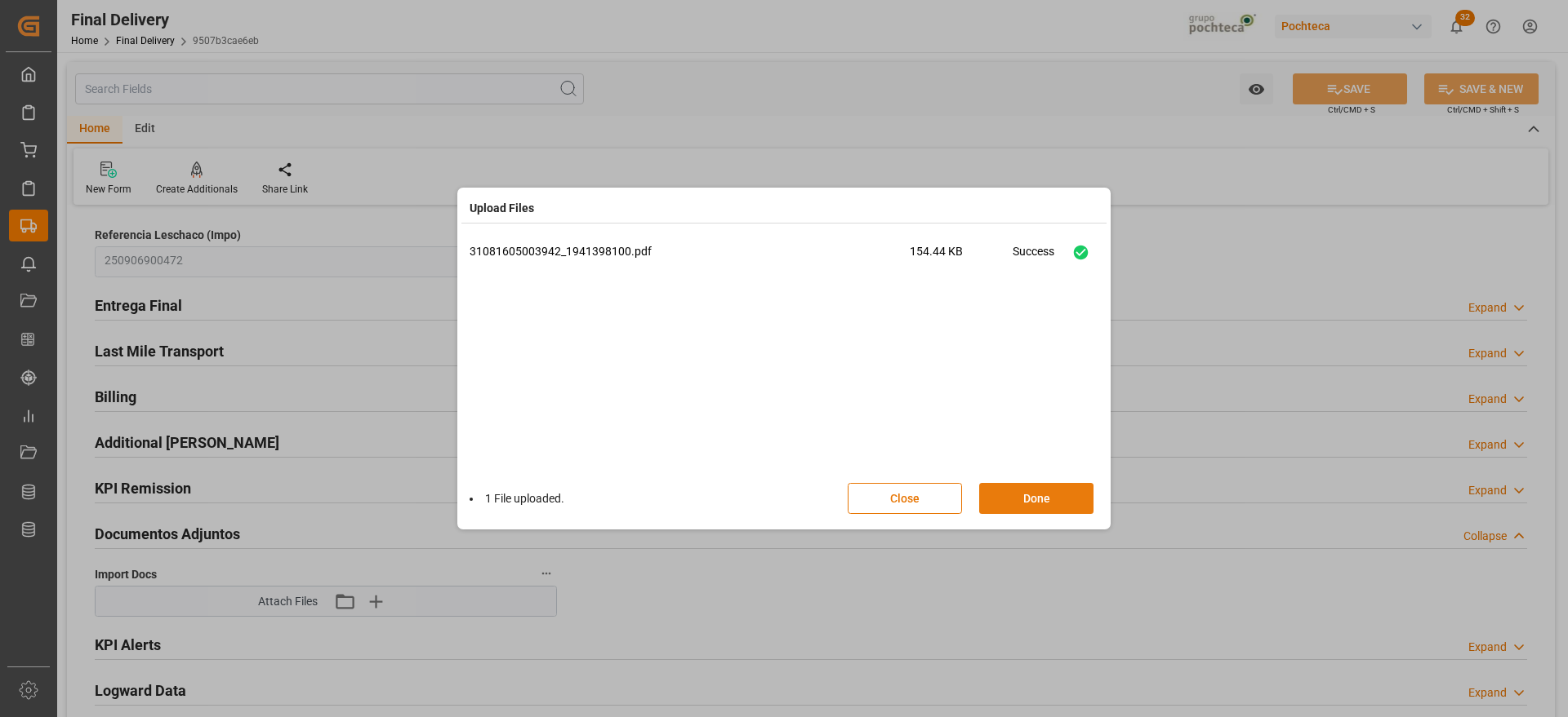
click at [1006, 495] on button "Done" at bounding box center [1036, 498] width 114 height 31
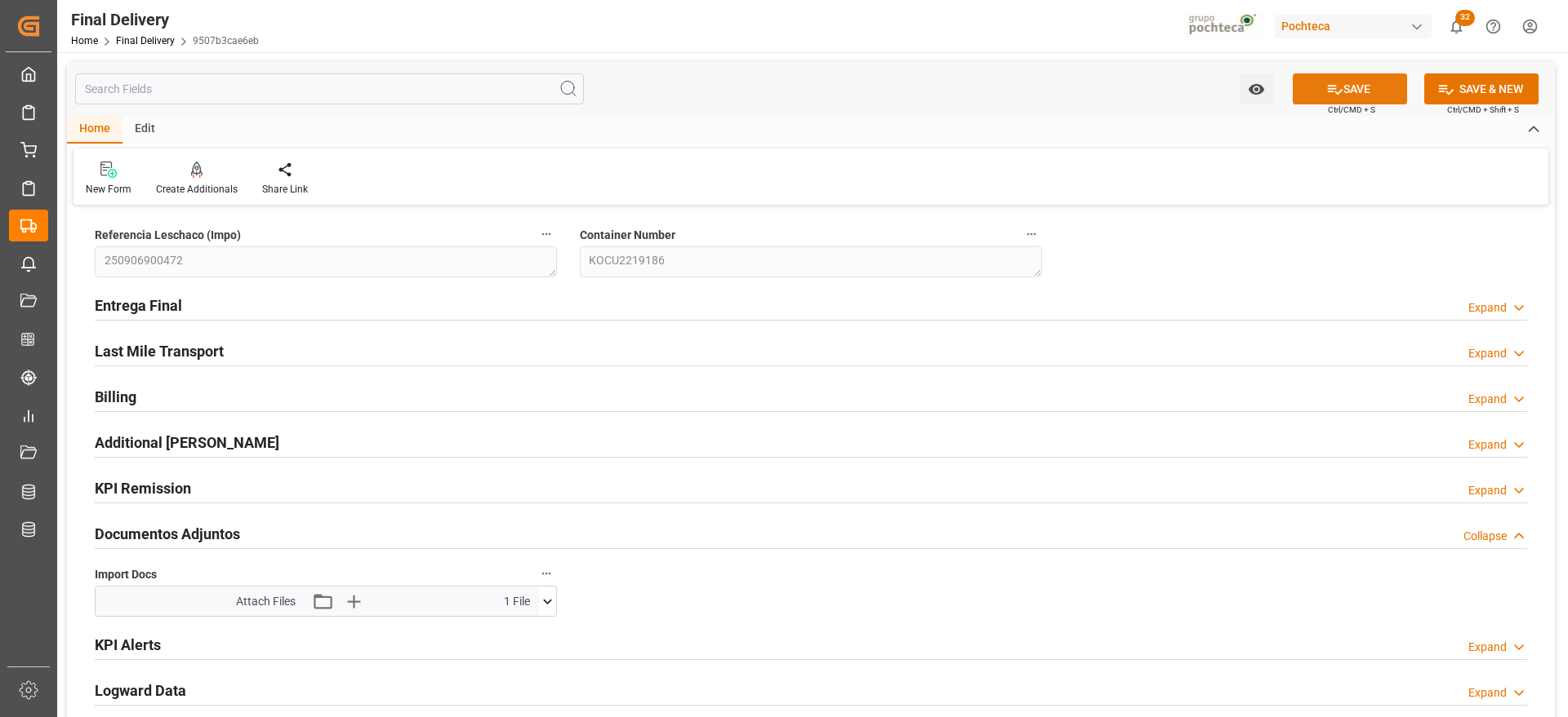
click at [1362, 93] on button "SAVE" at bounding box center [1349, 88] width 114 height 31
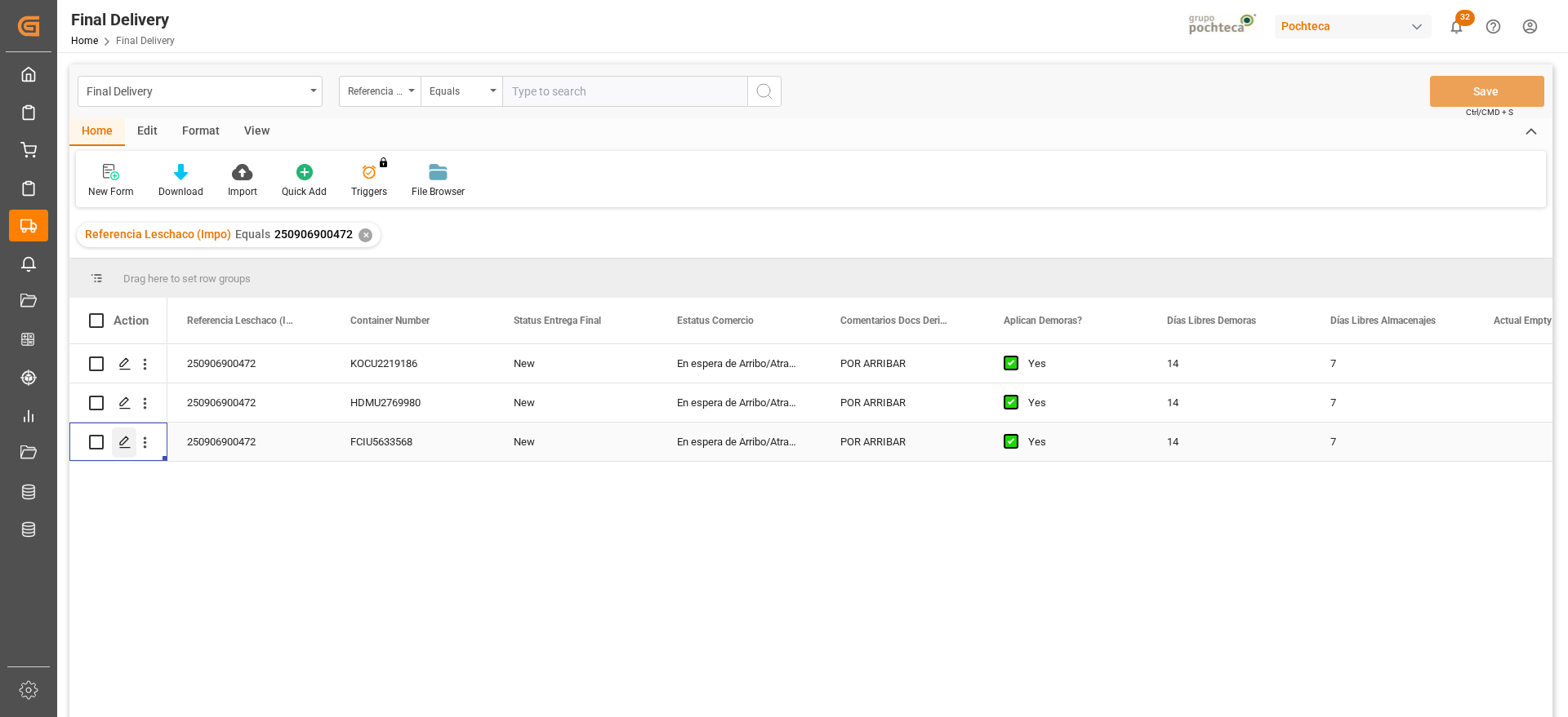
click at [121, 440] on icon "Press SPACE to select this row." at bounding box center [125, 442] width 13 height 13
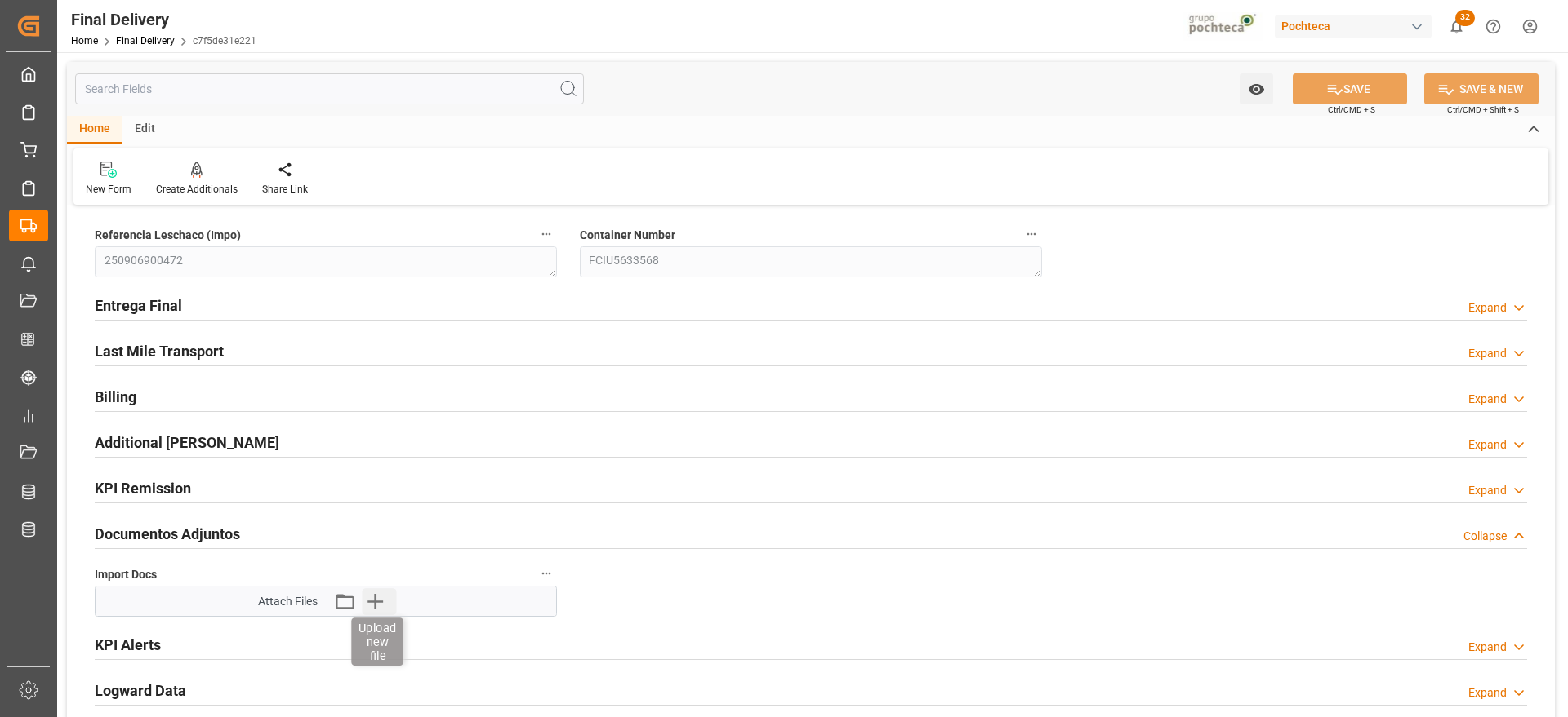
click at [371, 596] on icon "button" at bounding box center [375, 602] width 26 height 26
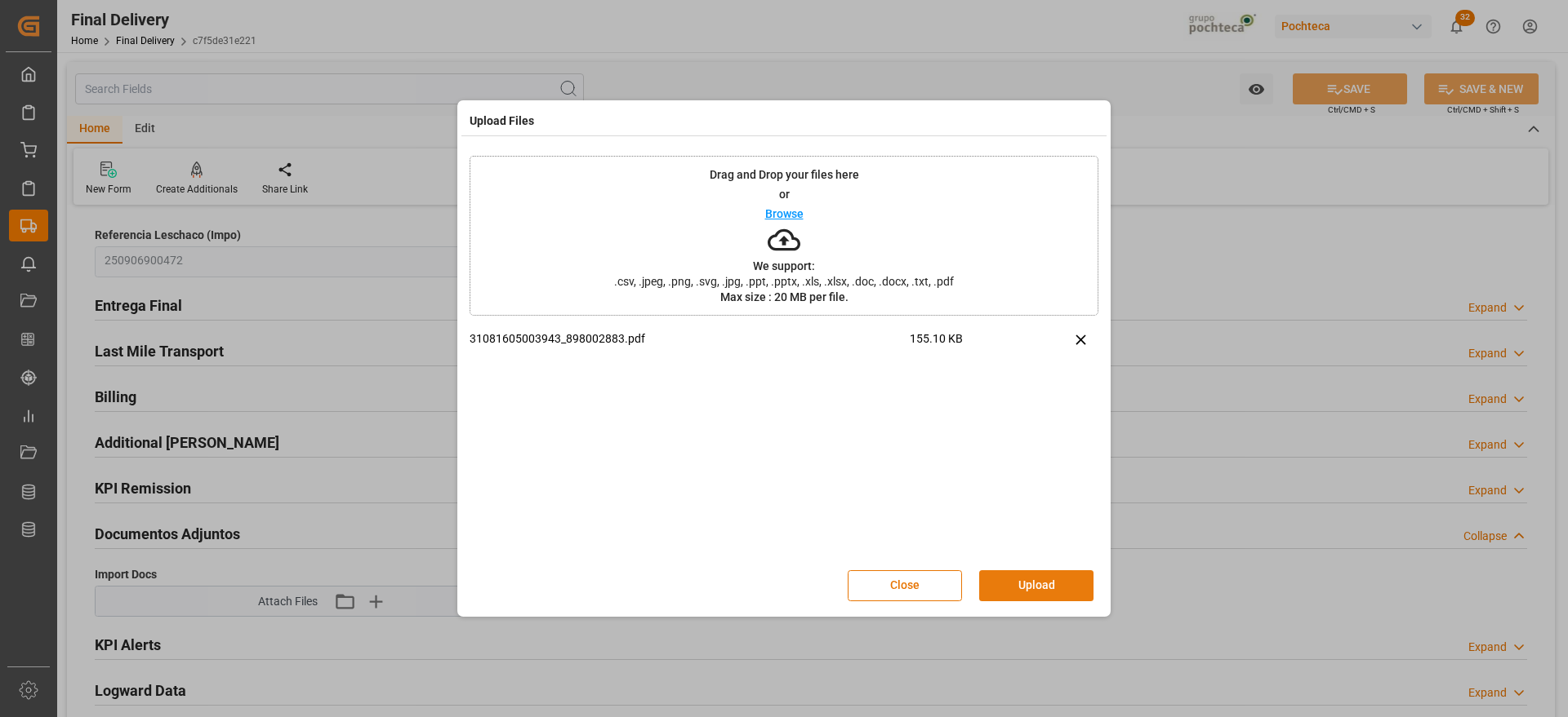
click at [1025, 578] on button "Upload" at bounding box center [1036, 586] width 114 height 31
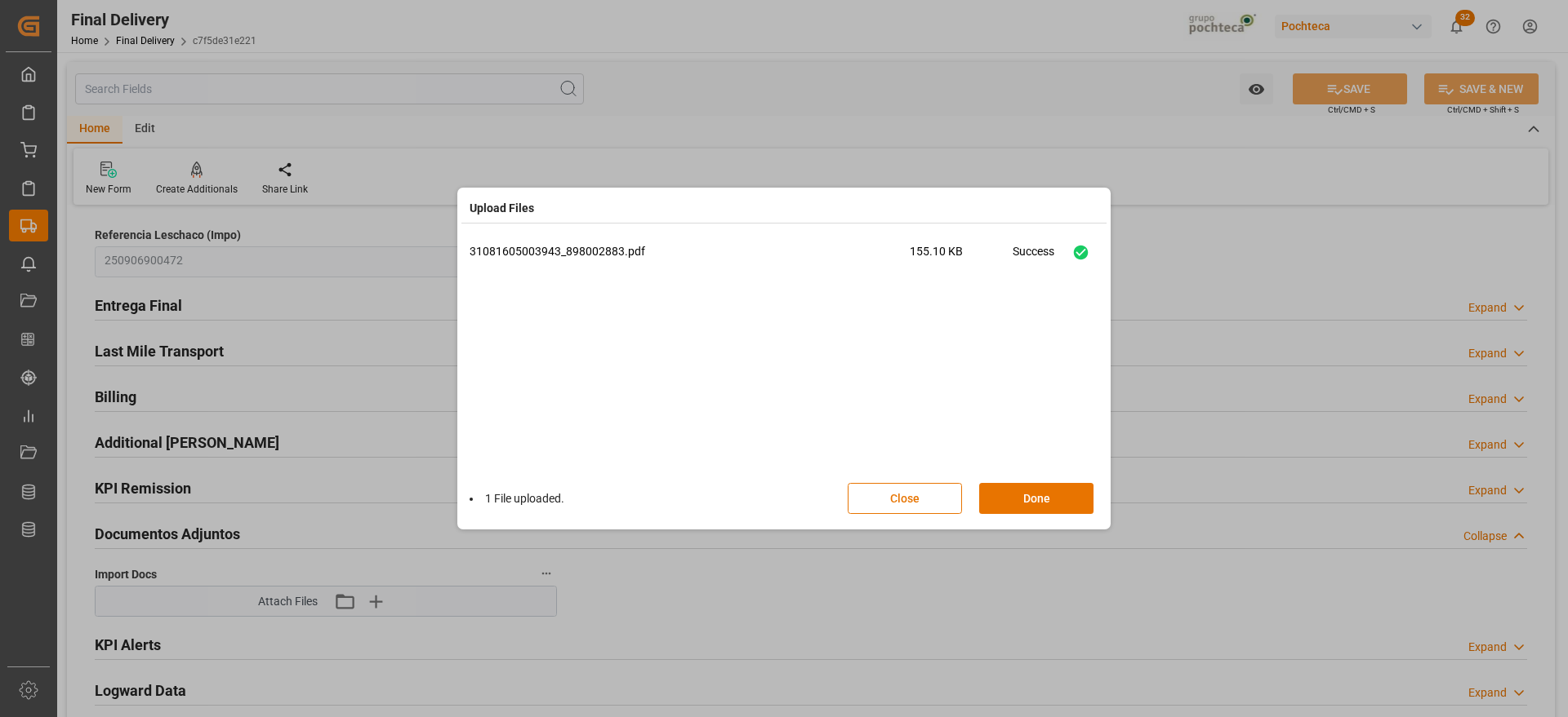
click at [1025, 514] on div "1 File uploaded. Close Done" at bounding box center [784, 498] width 628 height 53
click at [1036, 496] on button "Done" at bounding box center [1036, 498] width 114 height 31
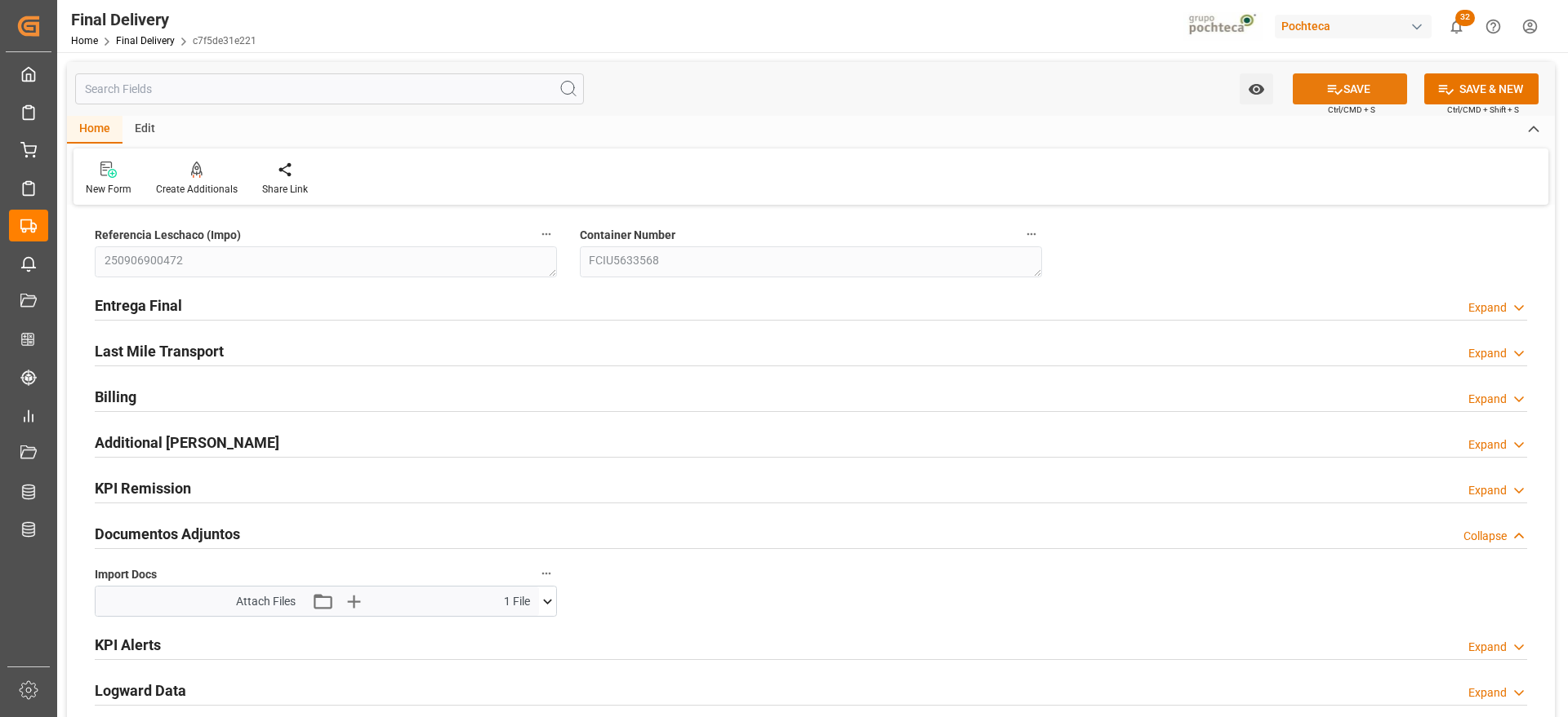
click at [1316, 74] on button "SAVE" at bounding box center [1349, 88] width 114 height 31
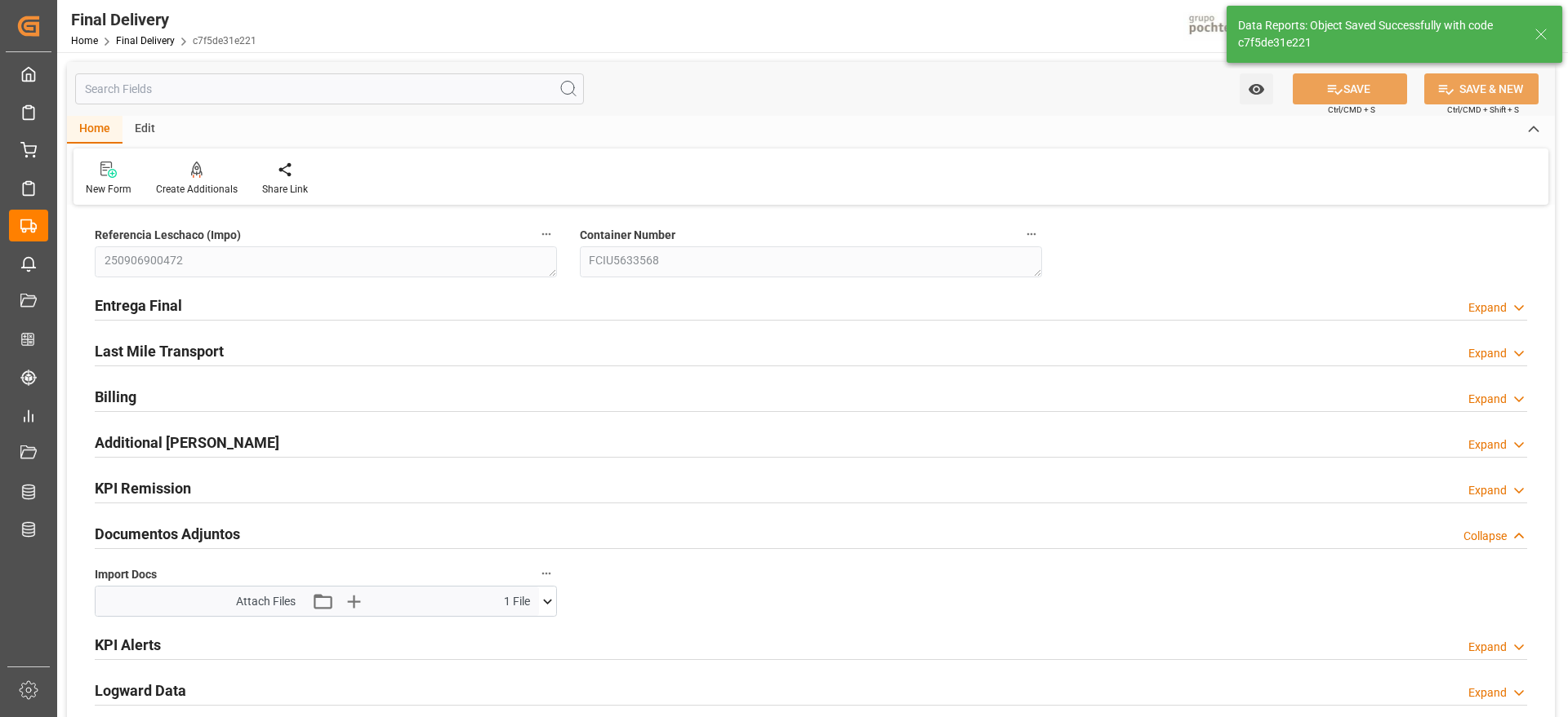
click at [1537, 29] on icon at bounding box center [1540, 34] width 20 height 20
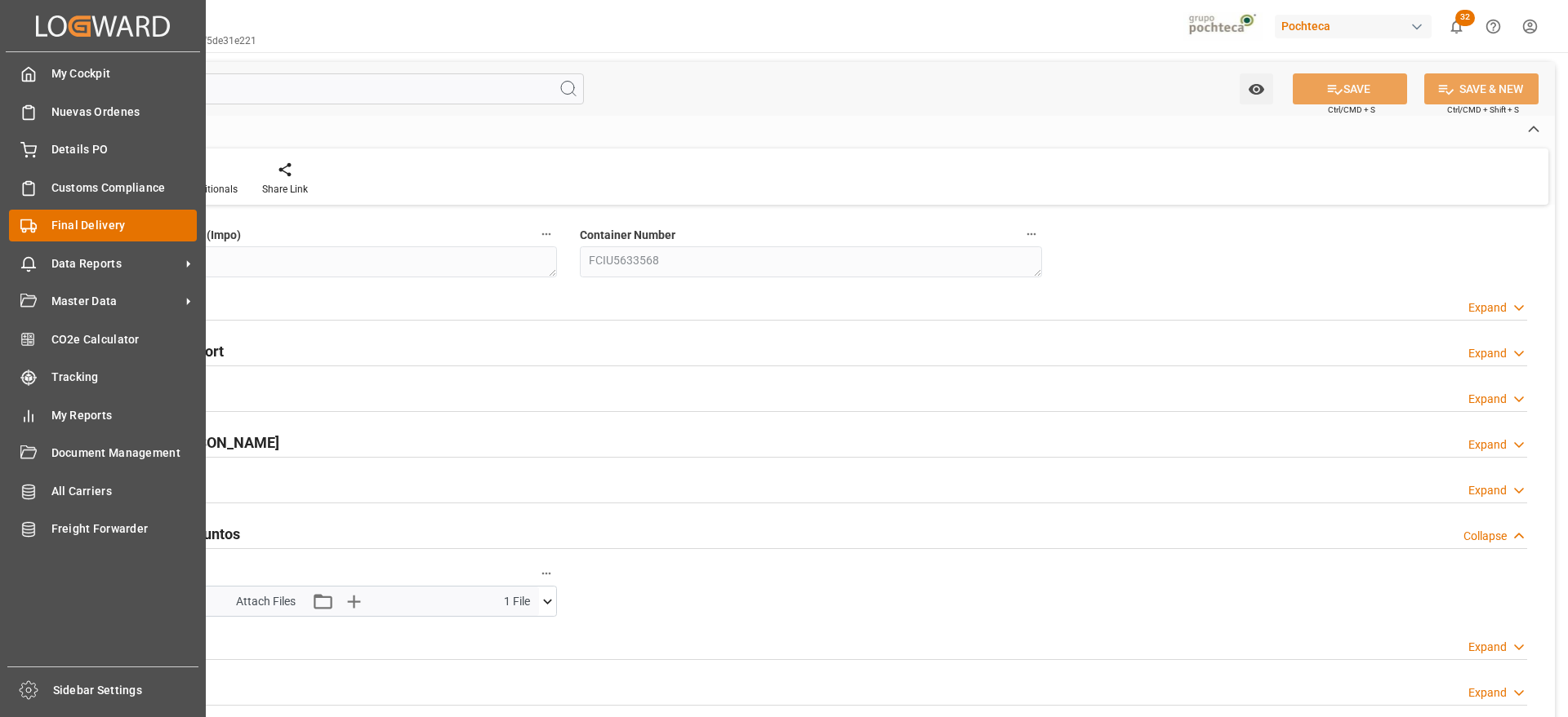
click at [92, 221] on span "Final Delivery" at bounding box center [125, 226] width 146 height 17
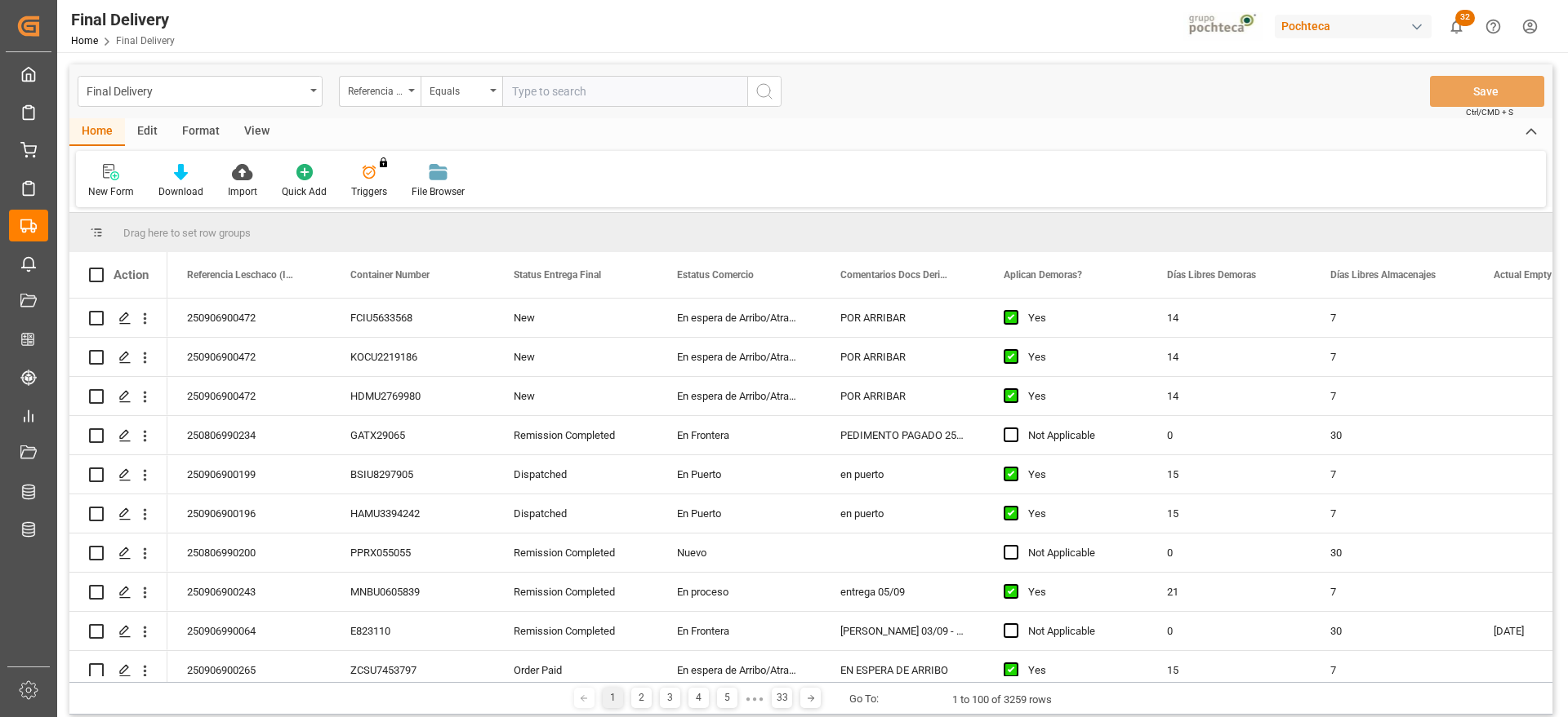
click at [538, 83] on input "text" at bounding box center [624, 91] width 245 height 31
paste input "250906900472"
type input "250906900472"
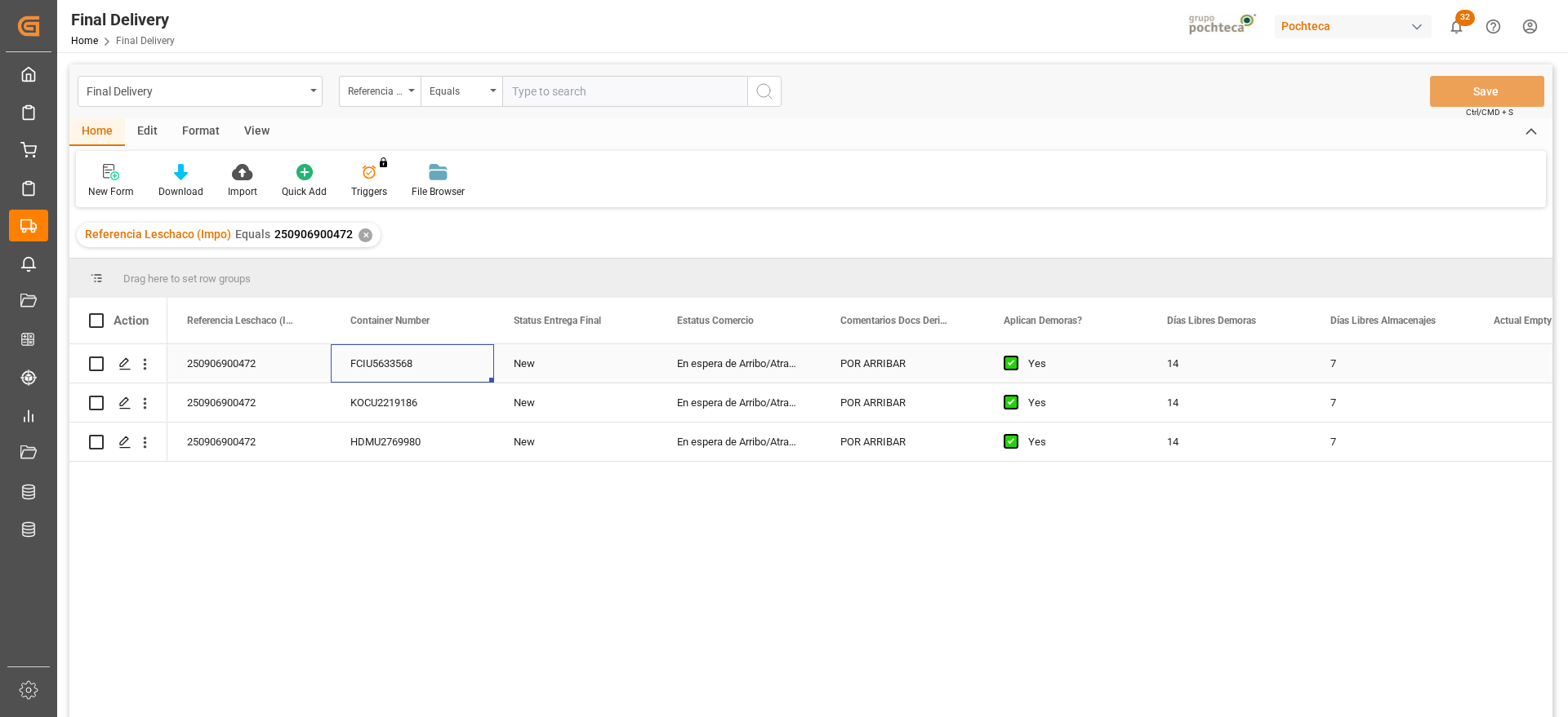
click at [413, 381] on div "FCIU5633568" at bounding box center [413, 363] width 163 height 38
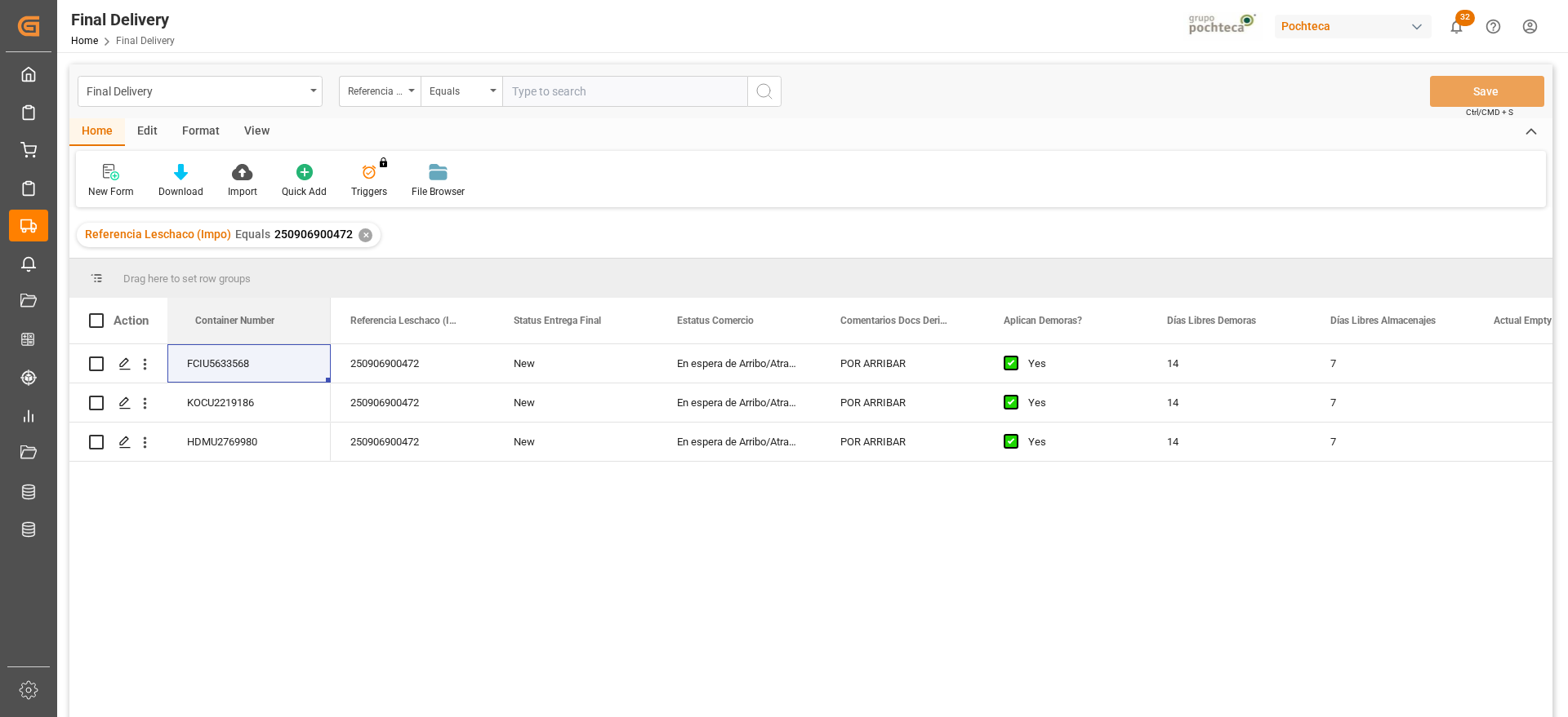
drag, startPoint x: 381, startPoint y: 319, endPoint x: 106, endPoint y: 319, distance: 275.0
click at [441, 368] on div "250906900472" at bounding box center [413, 363] width 163 height 38
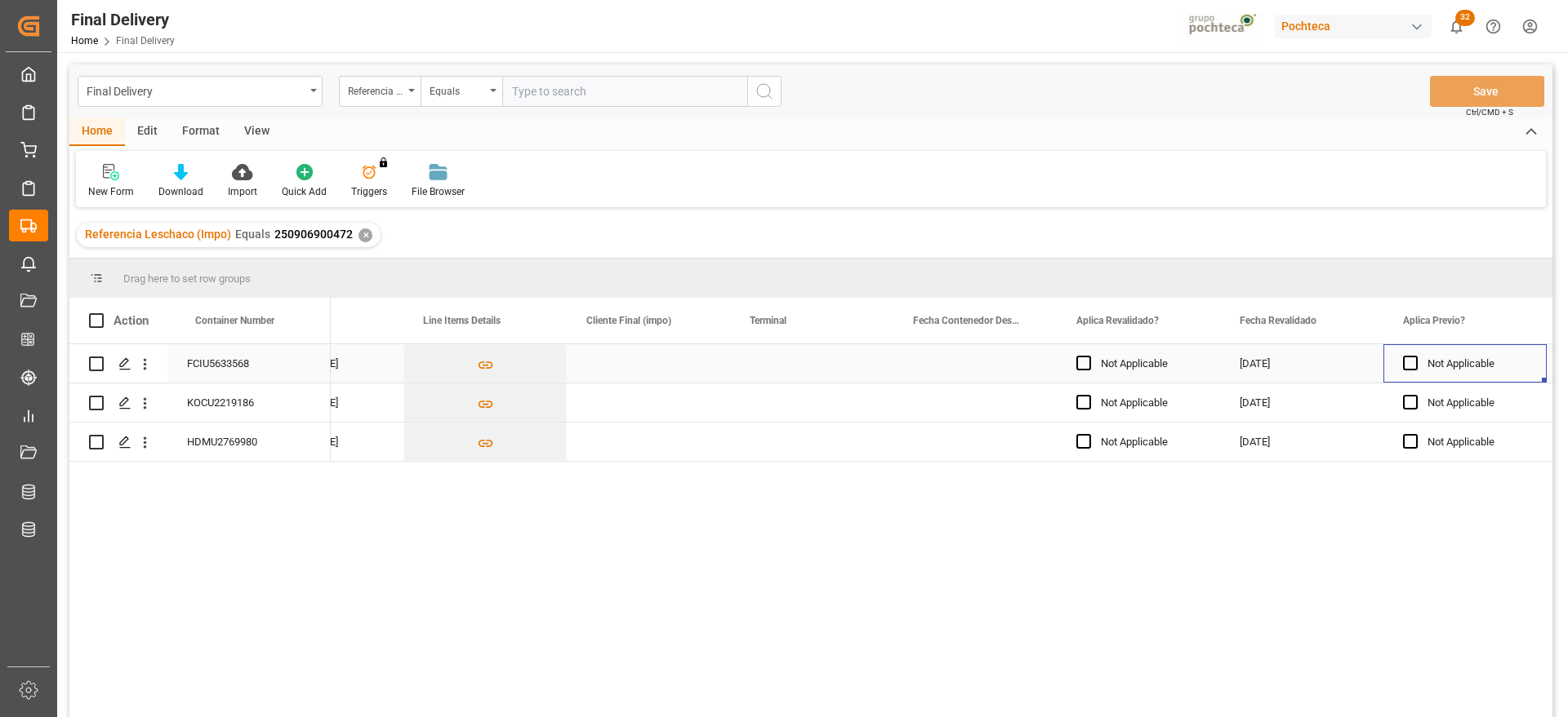
scroll to position [0, 1887]
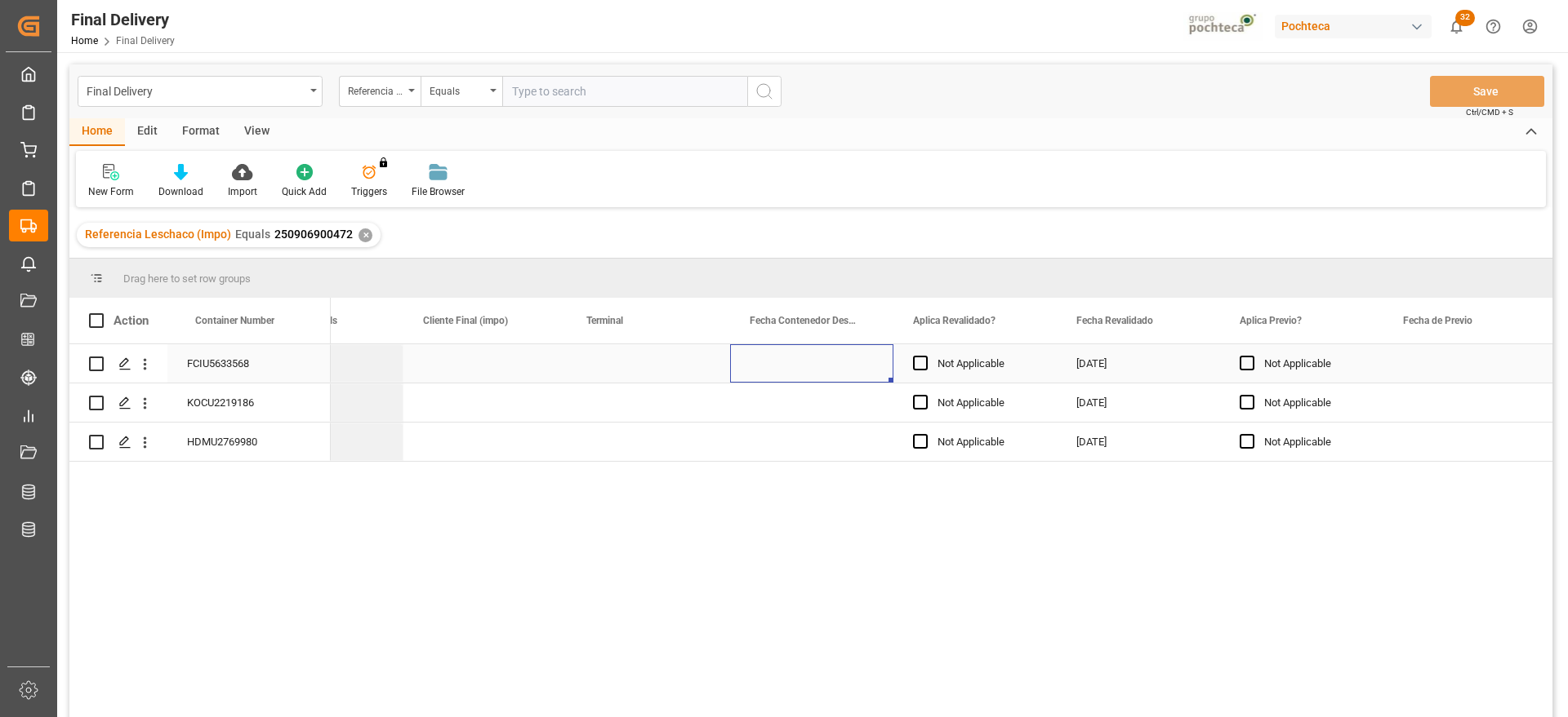
click at [658, 372] on div "Press SPACE to select this row." at bounding box center [648, 363] width 163 height 38
click at [658, 372] on input "Press SPACE to select this row." at bounding box center [648, 372] width 137 height 31
drag, startPoint x: 706, startPoint y: 371, endPoint x: 692, endPoint y: 379, distance: 16.1
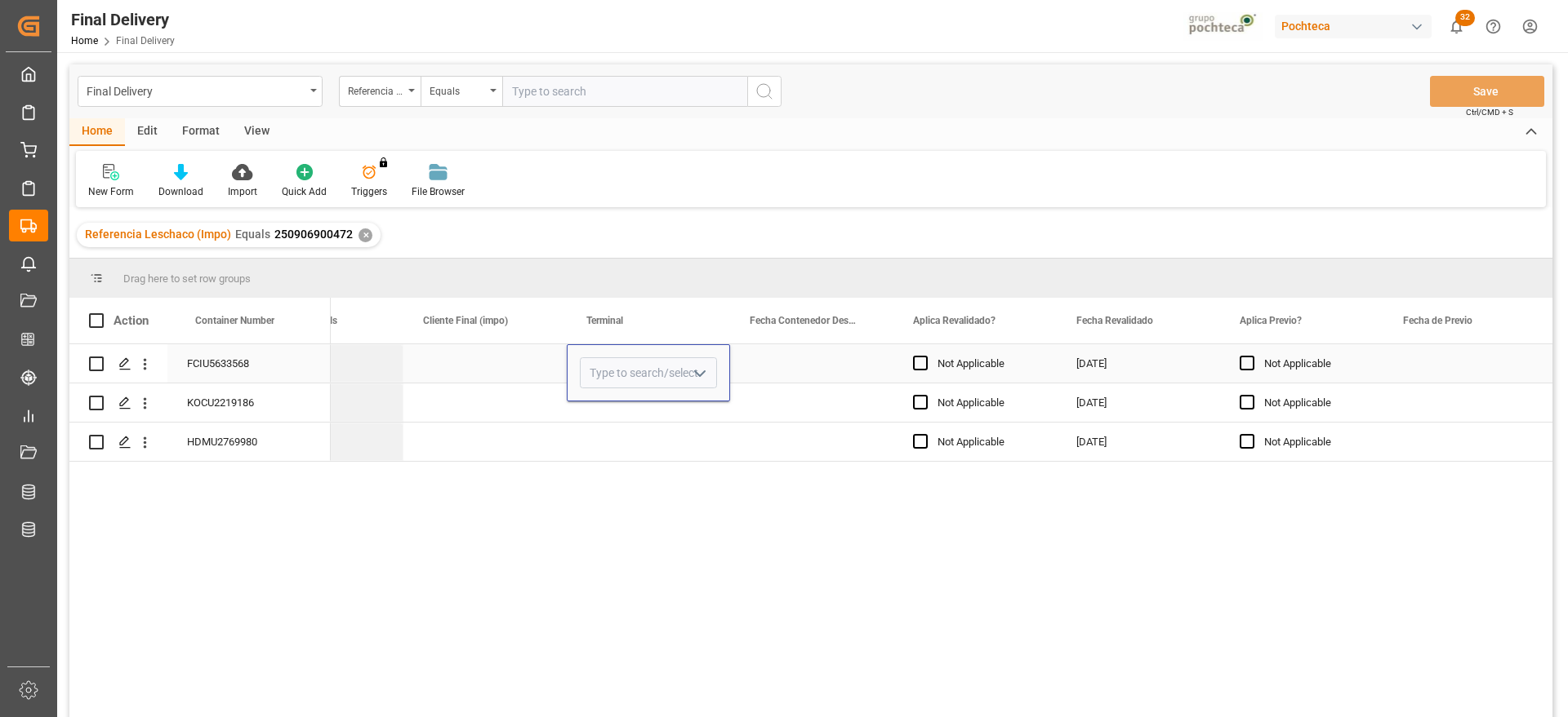
click at [704, 370] on icon "open menu" at bounding box center [700, 373] width 20 height 20
click at [631, 419] on div "CONTECON" at bounding box center [648, 419] width 136 height 57
type input "CONTECON"
click at [773, 352] on div "Press SPACE to select this row." at bounding box center [811, 363] width 163 height 38
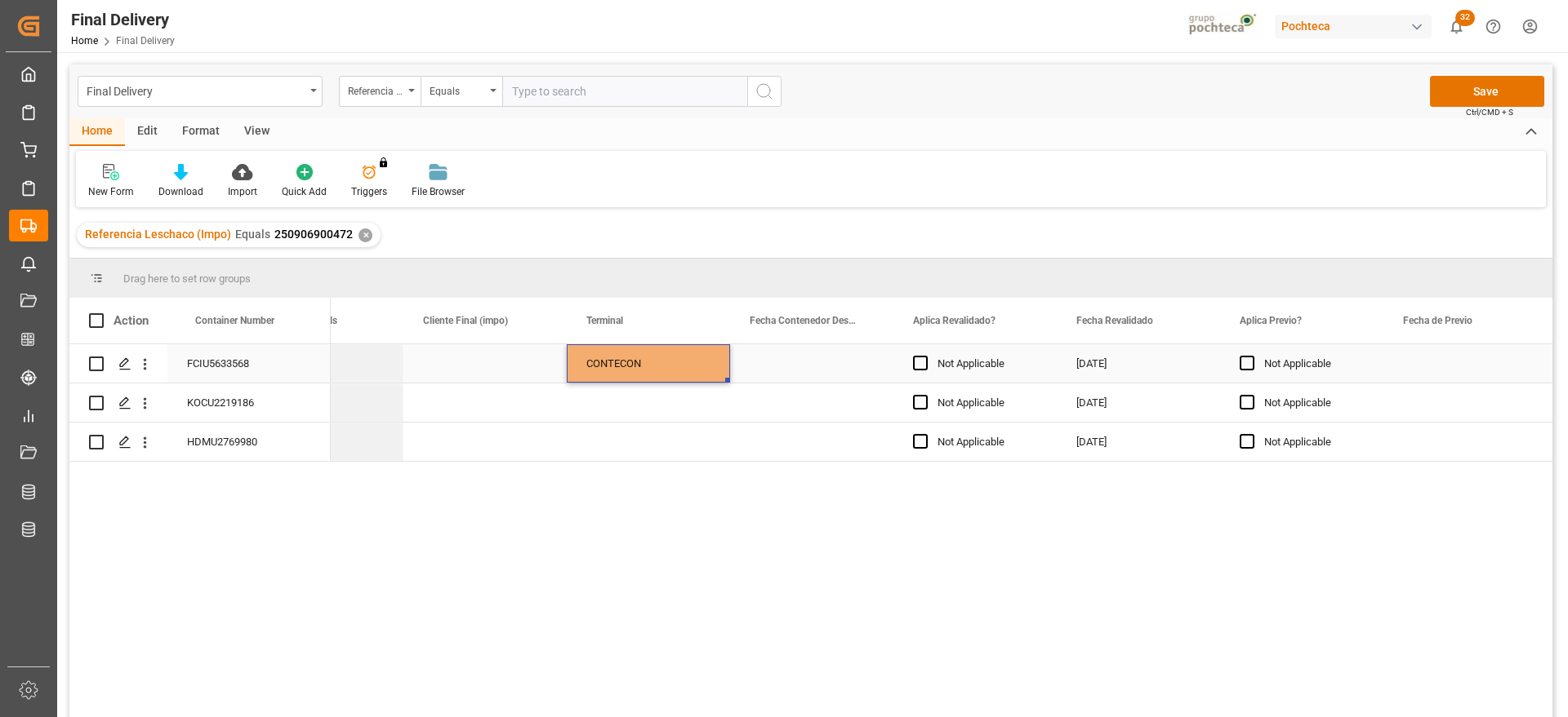
click at [651, 376] on div "CONTECON" at bounding box center [648, 364] width 124 height 37
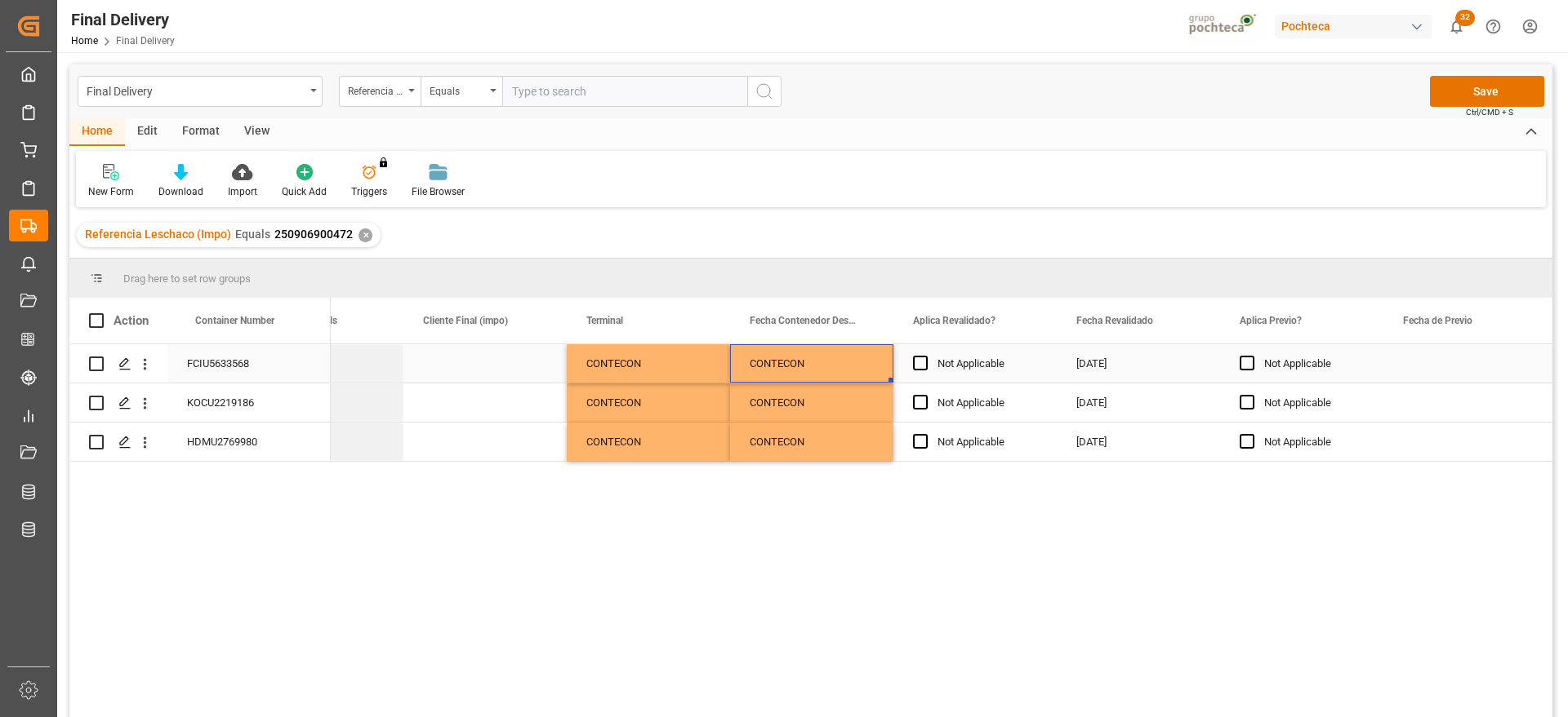
click at [800, 360] on div "CONTECON" at bounding box center [811, 363] width 163 height 38
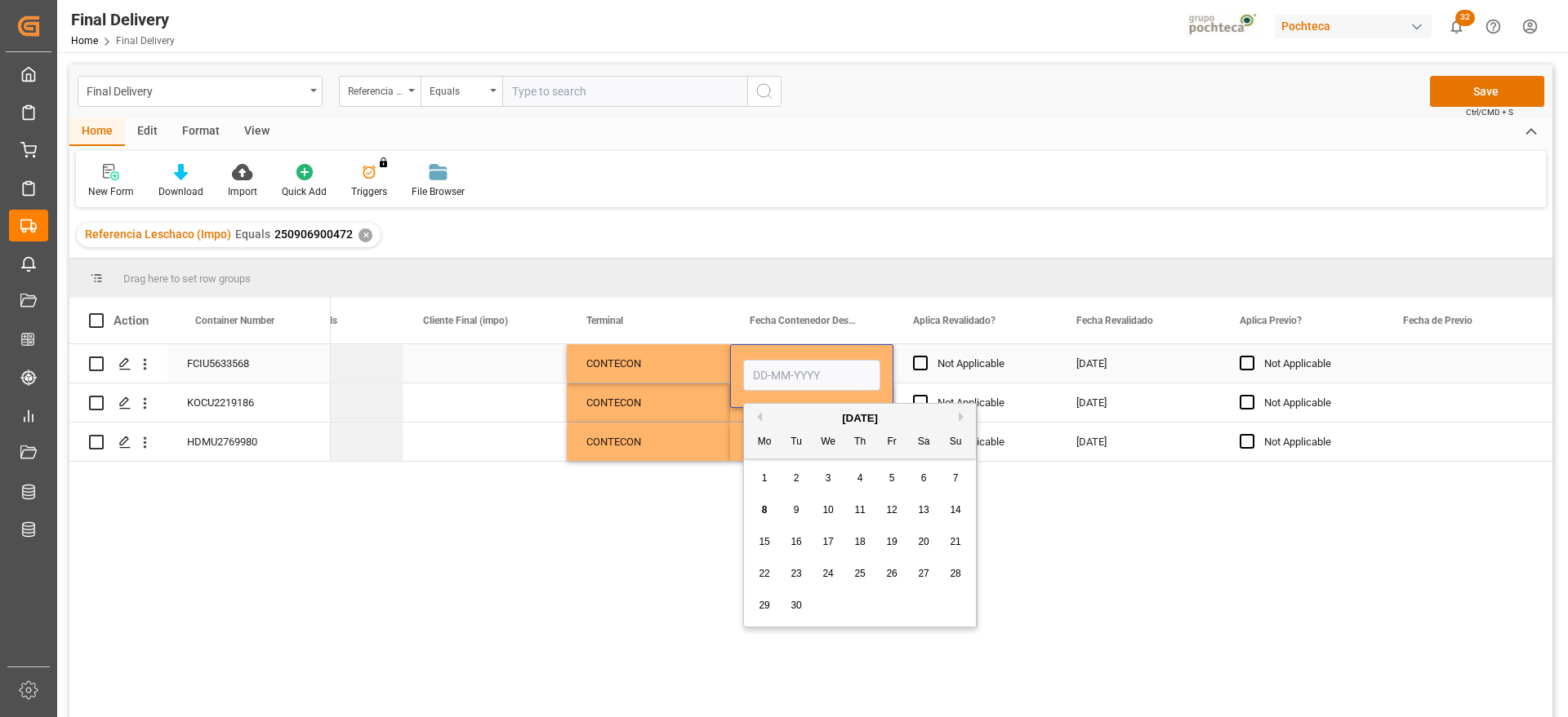
drag, startPoint x: 827, startPoint y: 370, endPoint x: 769, endPoint y: 370, distance: 58.0
click at [769, 370] on input "Press SPACE to select this row." at bounding box center [811, 375] width 137 height 31
drag, startPoint x: 652, startPoint y: 418, endPoint x: 686, endPoint y: 410, distance: 34.9
click at [652, 418] on div "CONTECON" at bounding box center [648, 403] width 124 height 37
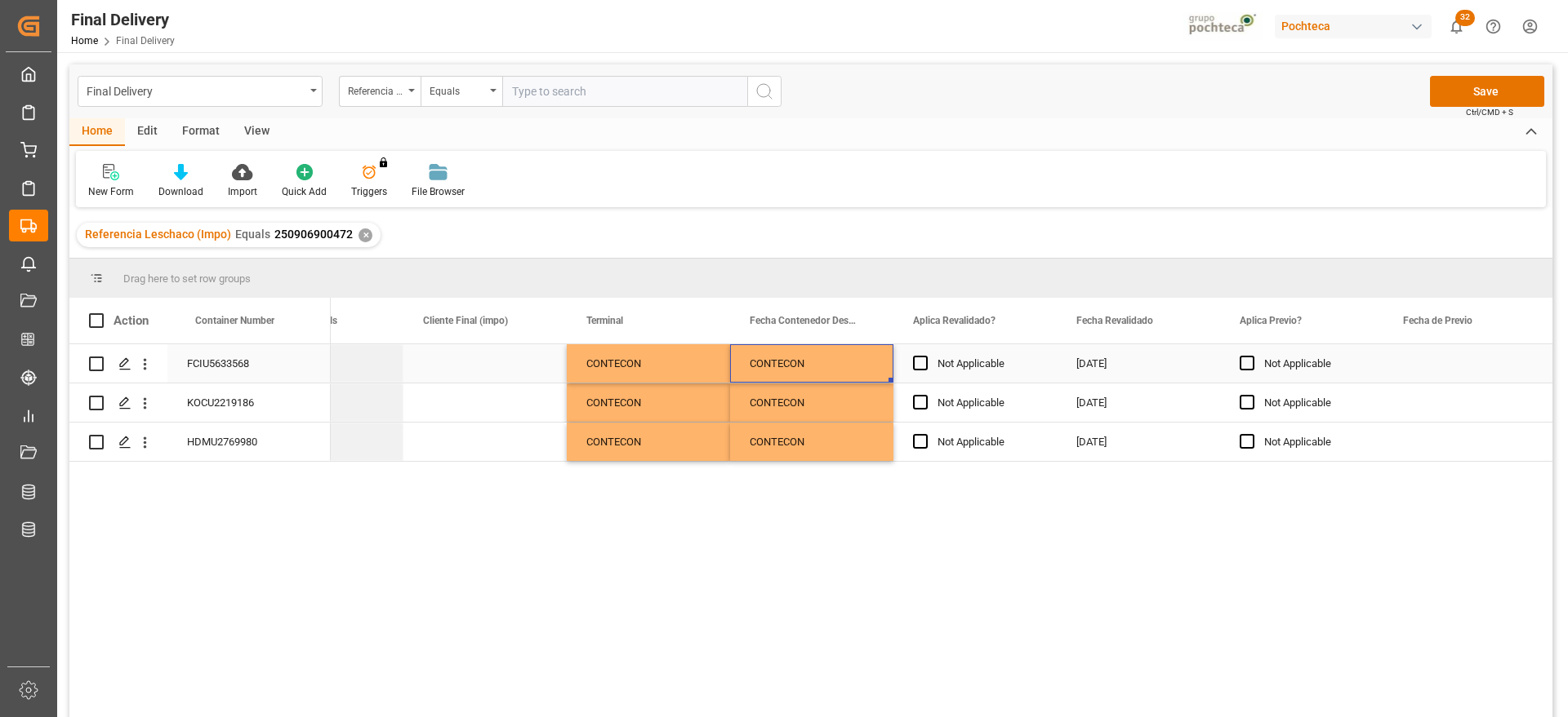
click at [762, 359] on div "CONTECON" at bounding box center [811, 363] width 163 height 38
click at [764, 359] on div "CONTECON" at bounding box center [811, 363] width 163 height 38
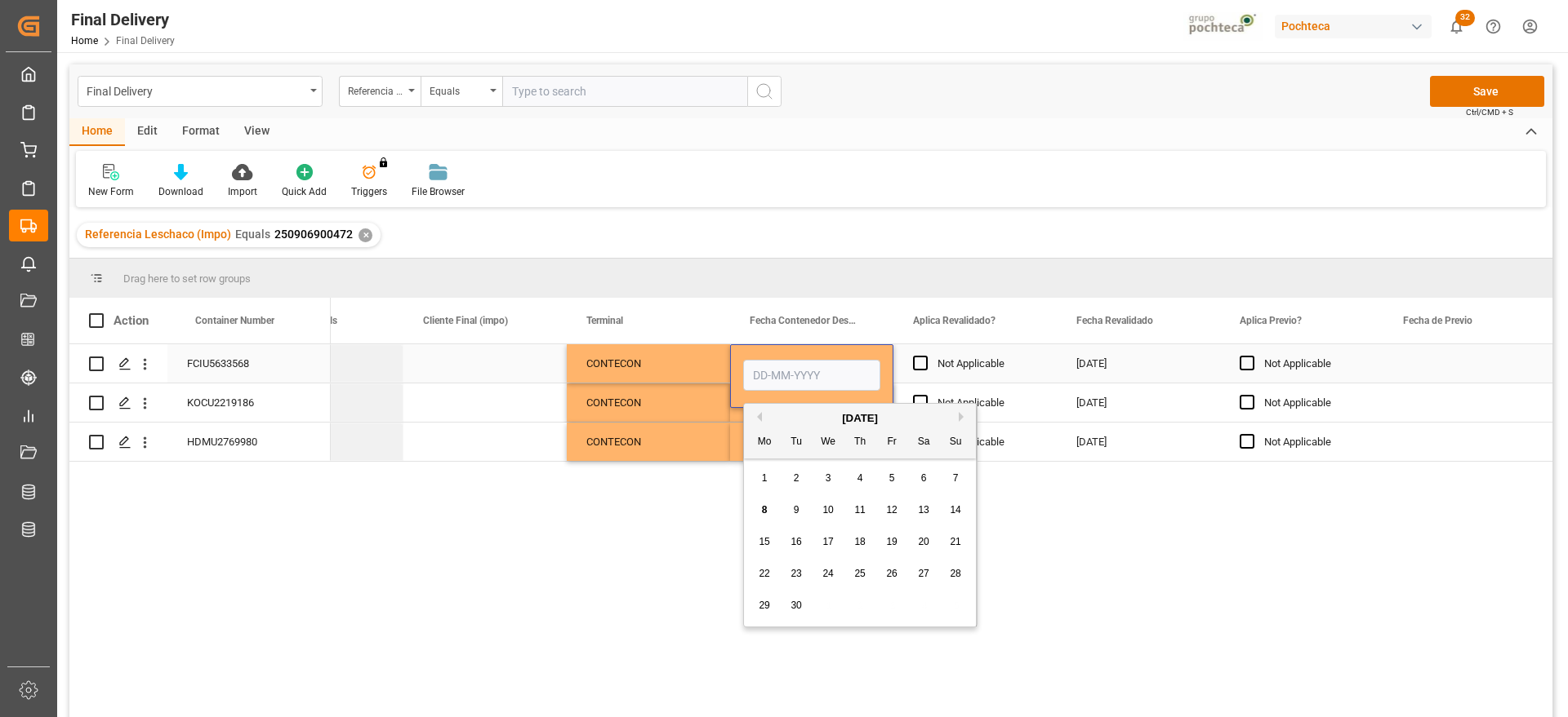
click at [1022, 381] on div "Not Applicable" at bounding box center [987, 364] width 99 height 37
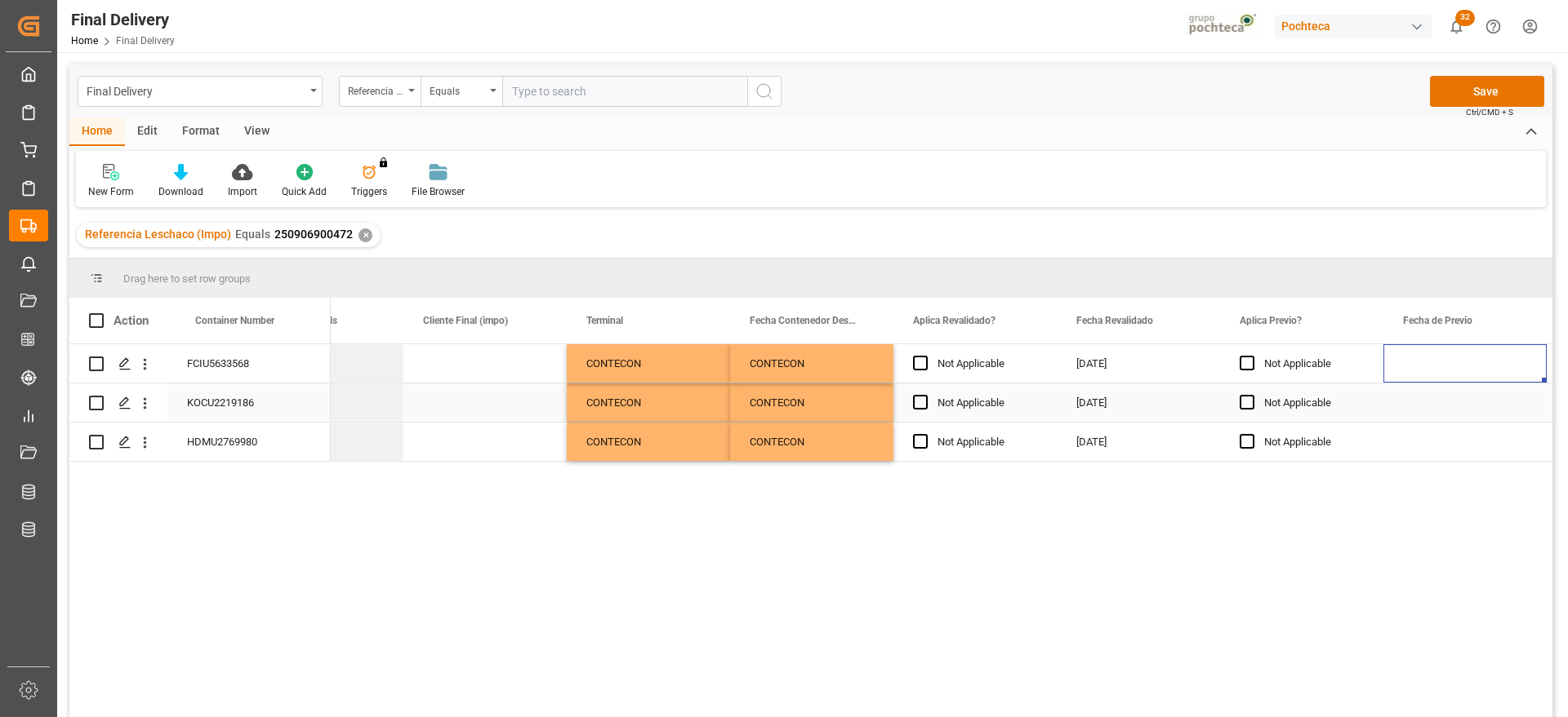
scroll to position [0, 2050]
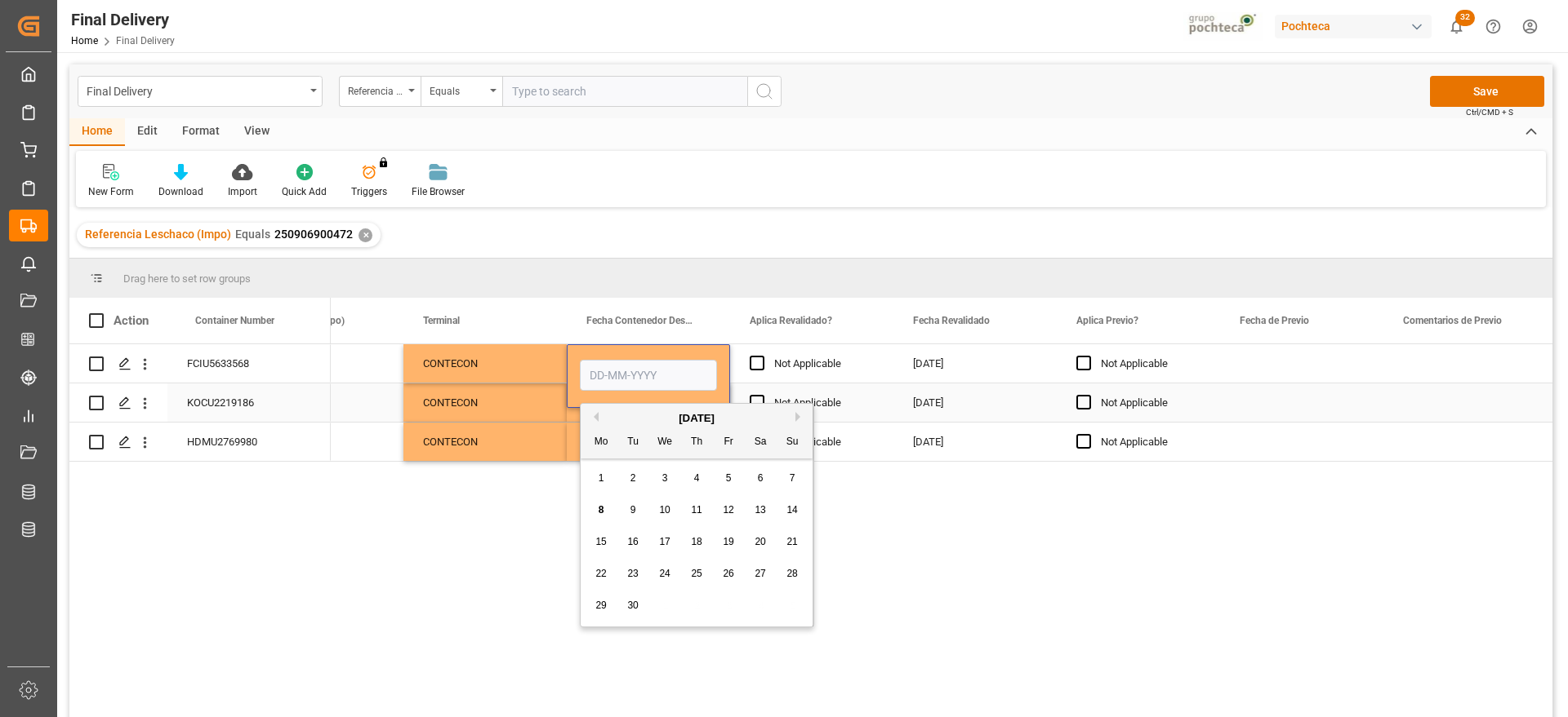
type input "[DATE]"
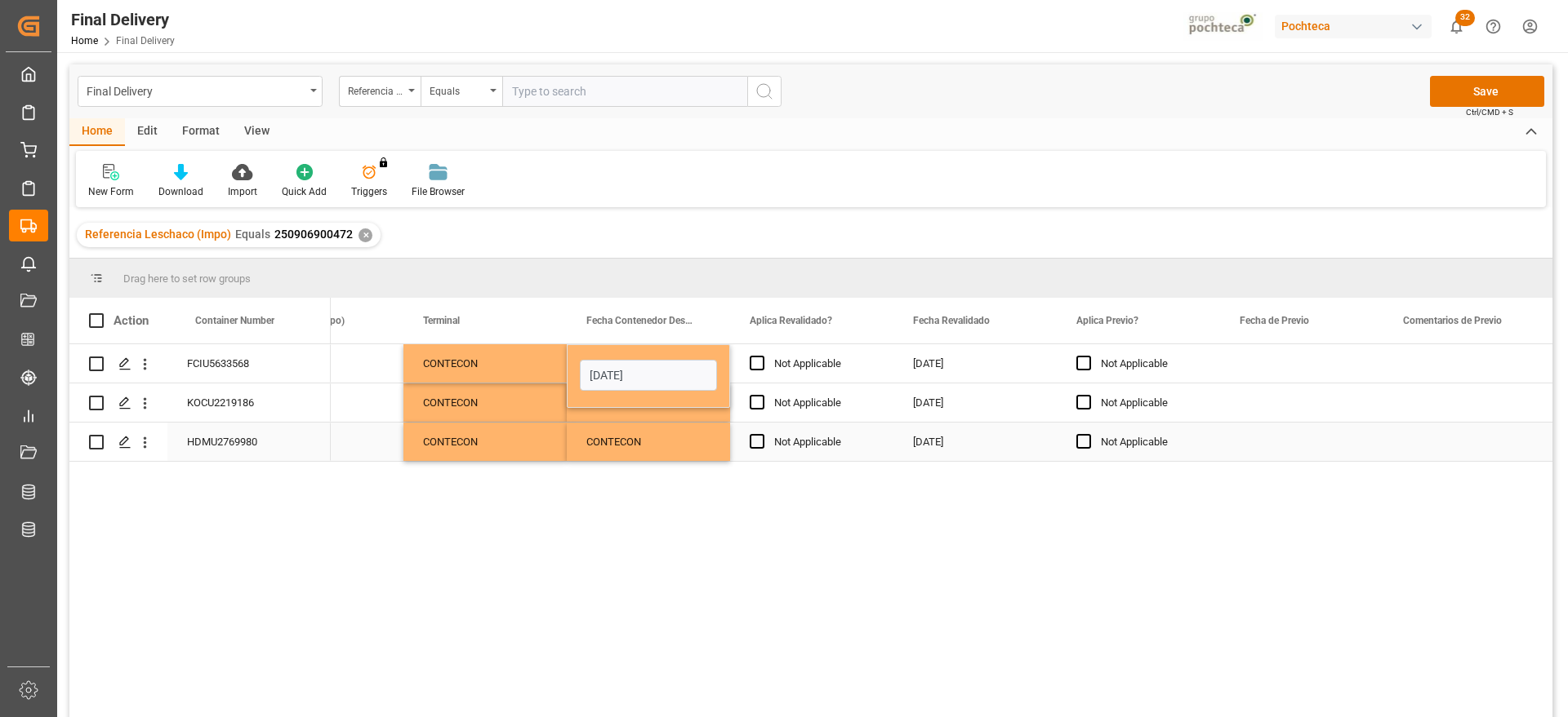
click at [663, 444] on div "CONTECON" at bounding box center [648, 441] width 163 height 38
click at [632, 358] on div "[DATE]" at bounding box center [648, 363] width 163 height 38
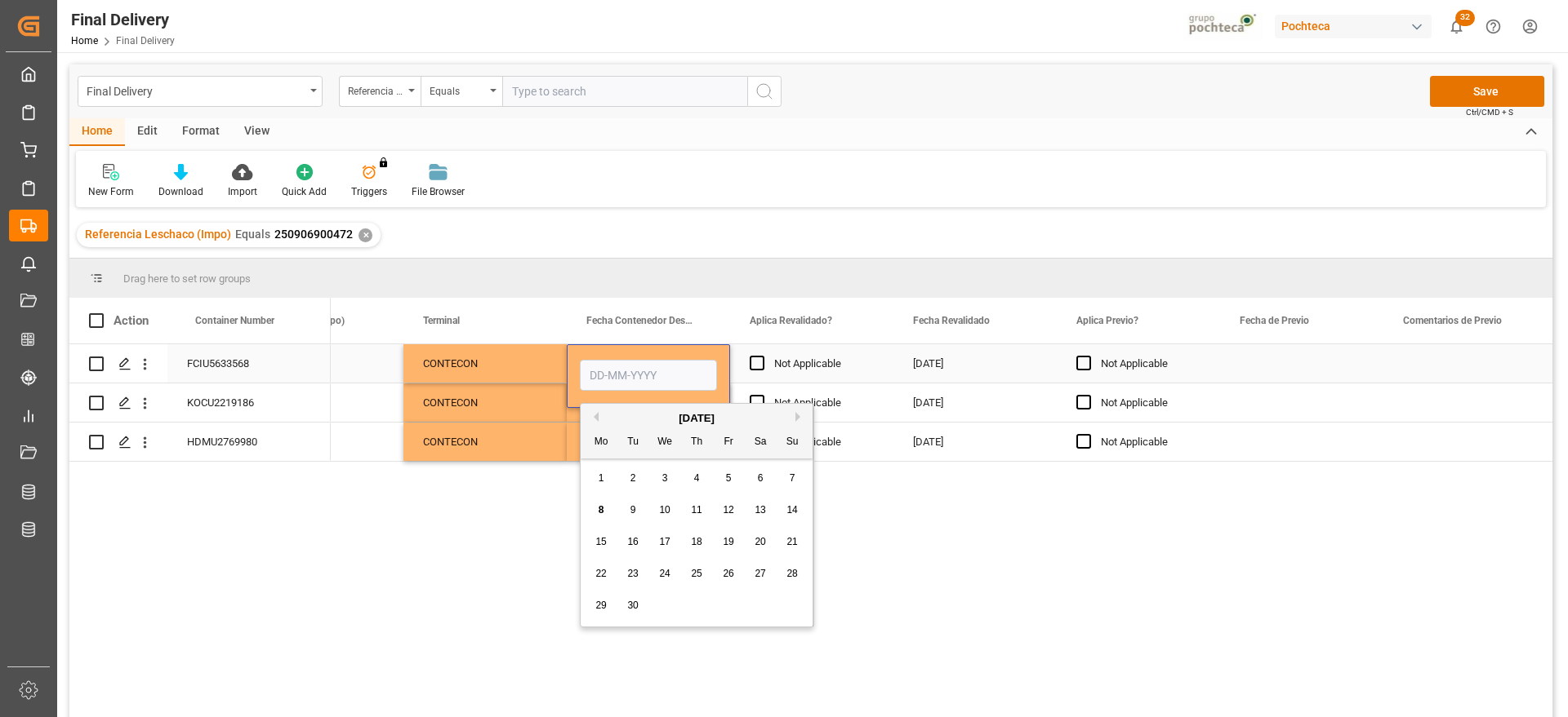
click at [906, 368] on div "[DATE]" at bounding box center [974, 363] width 163 height 38
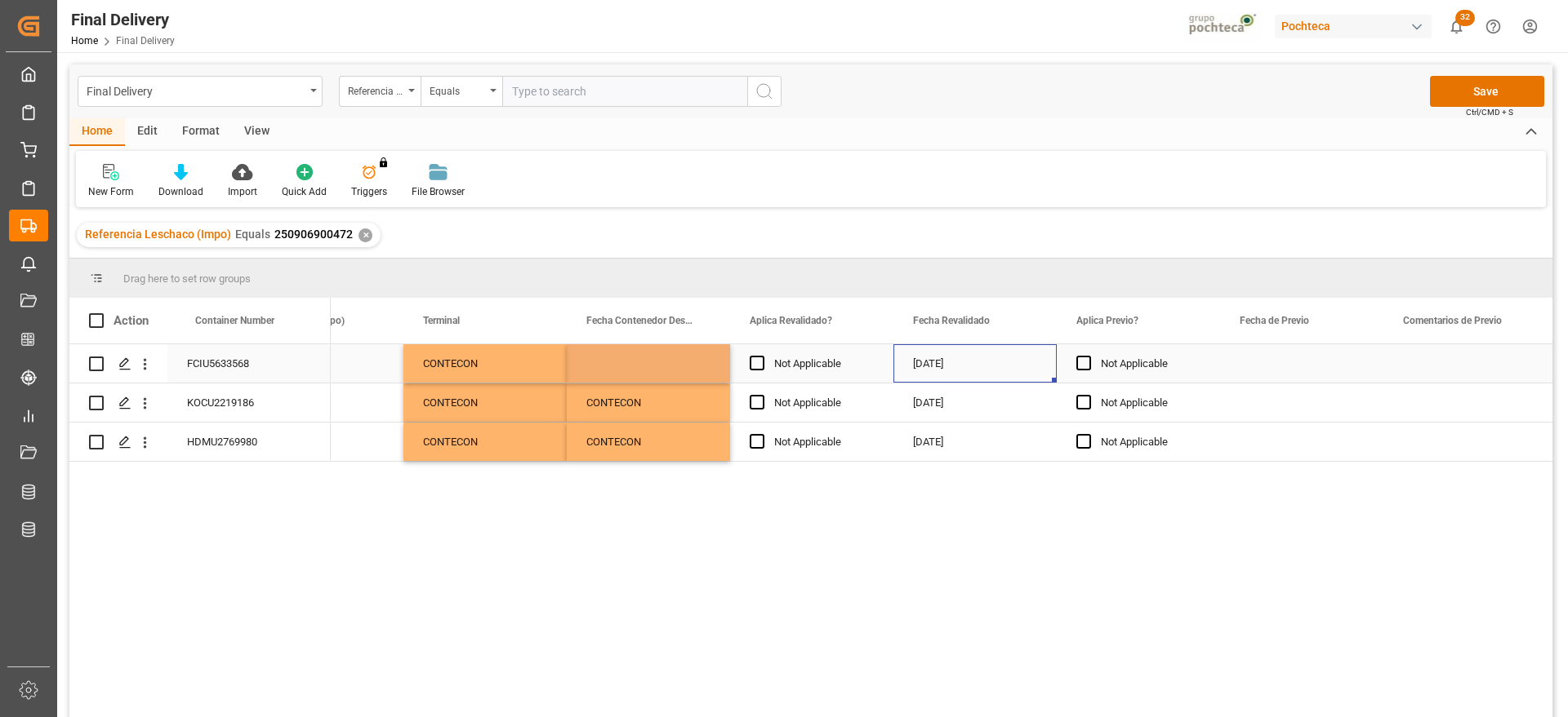
click at [596, 363] on div "Press SPACE to select this row." at bounding box center [648, 363] width 163 height 38
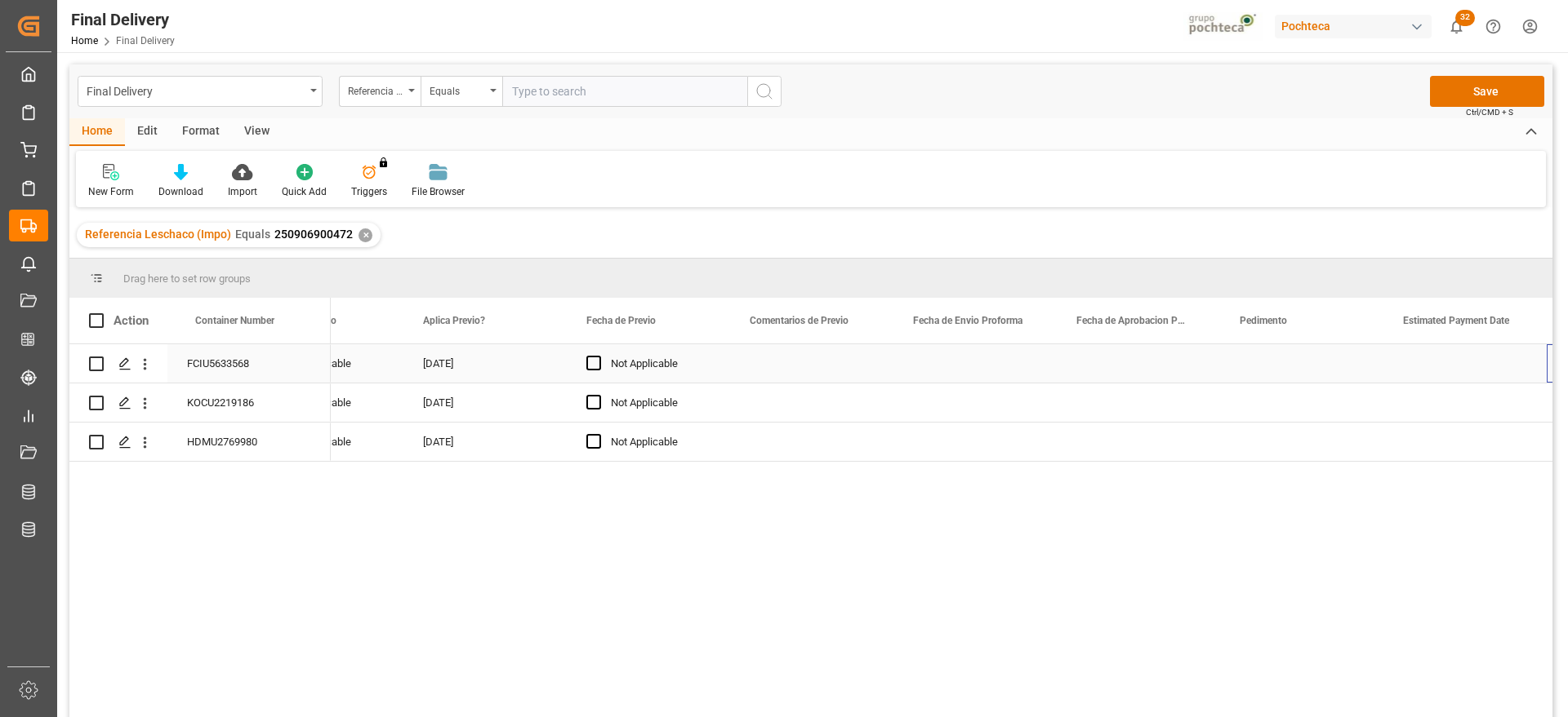
scroll to position [0, 2704]
click at [1280, 430] on div "Press SPACE to select this row." at bounding box center [1302, 441] width 163 height 38
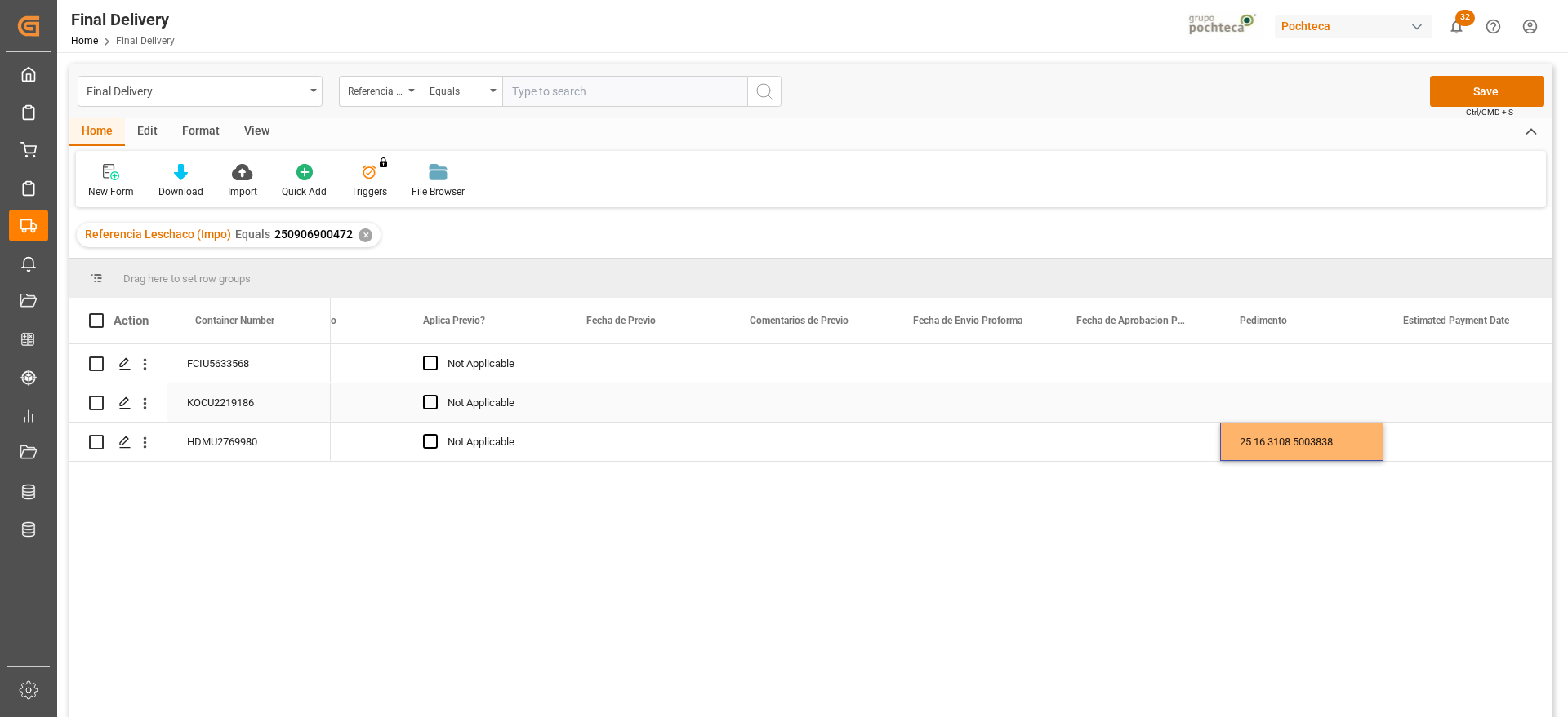
click at [1289, 407] on div "Press SPACE to select this row." at bounding box center [1302, 402] width 163 height 38
click at [1275, 357] on div "Press SPACE to select this row." at bounding box center [1302, 363] width 163 height 38
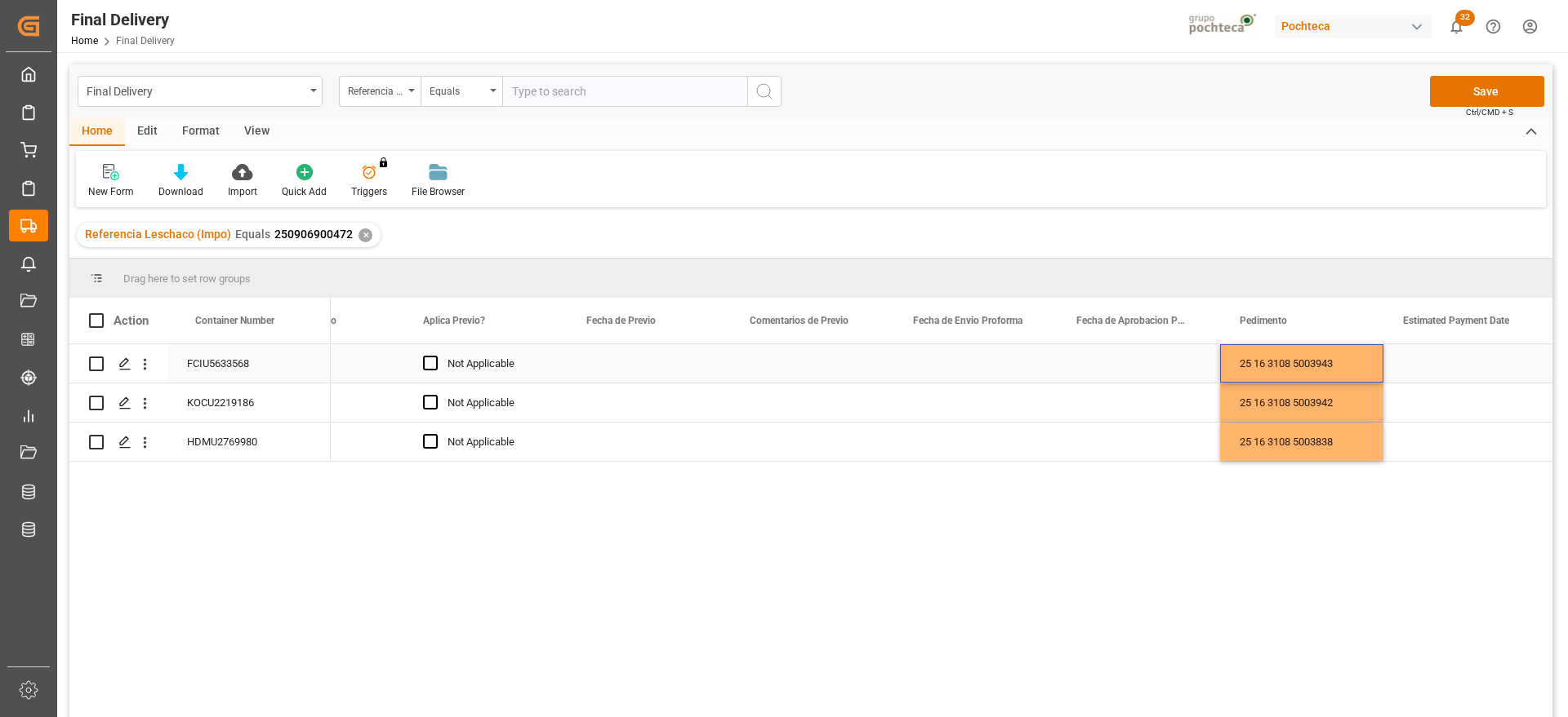
click at [918, 366] on div "Press SPACE to select this row." at bounding box center [974, 363] width 163 height 38
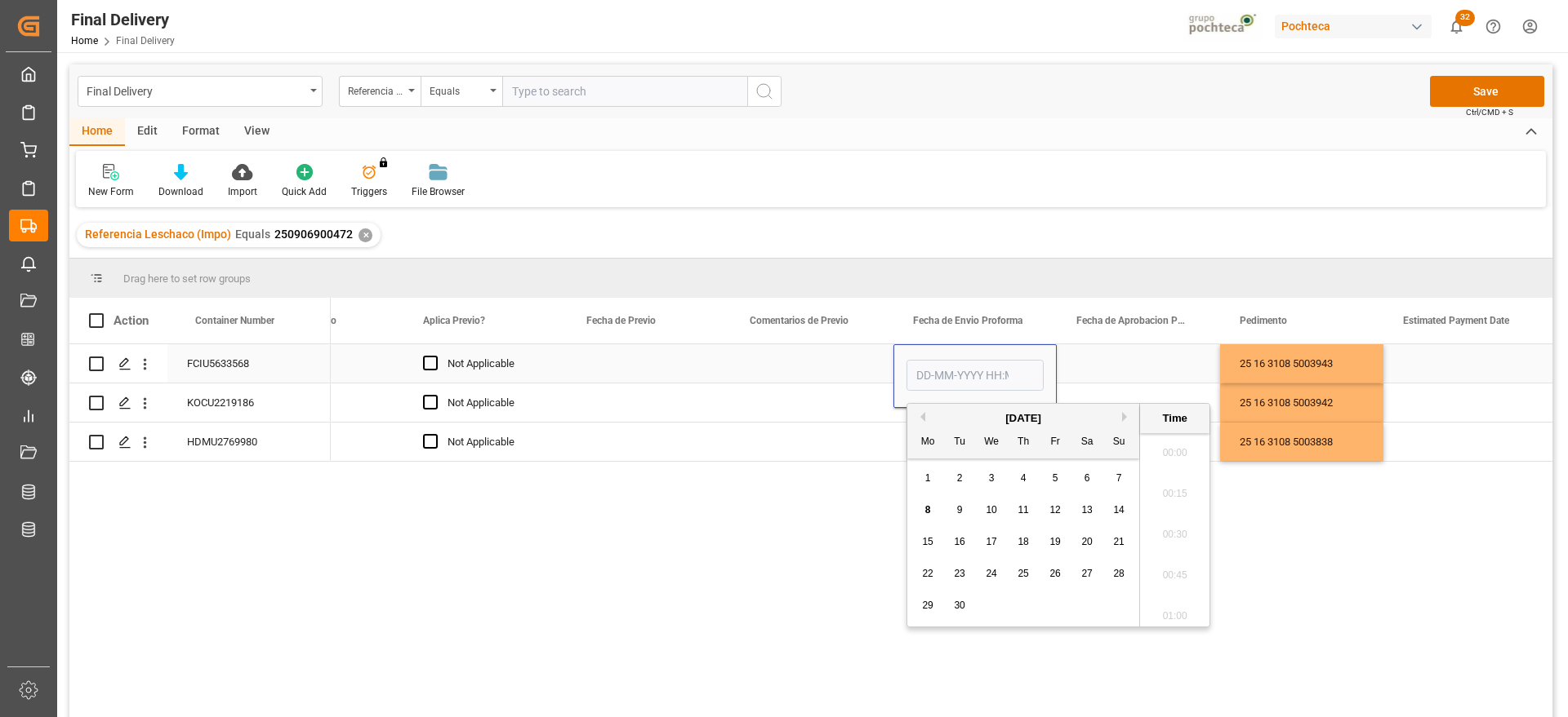
scroll to position [1311, 0]
click at [988, 476] on div "3" at bounding box center [991, 479] width 21 height 20
type input "03-09-2025 00:00"
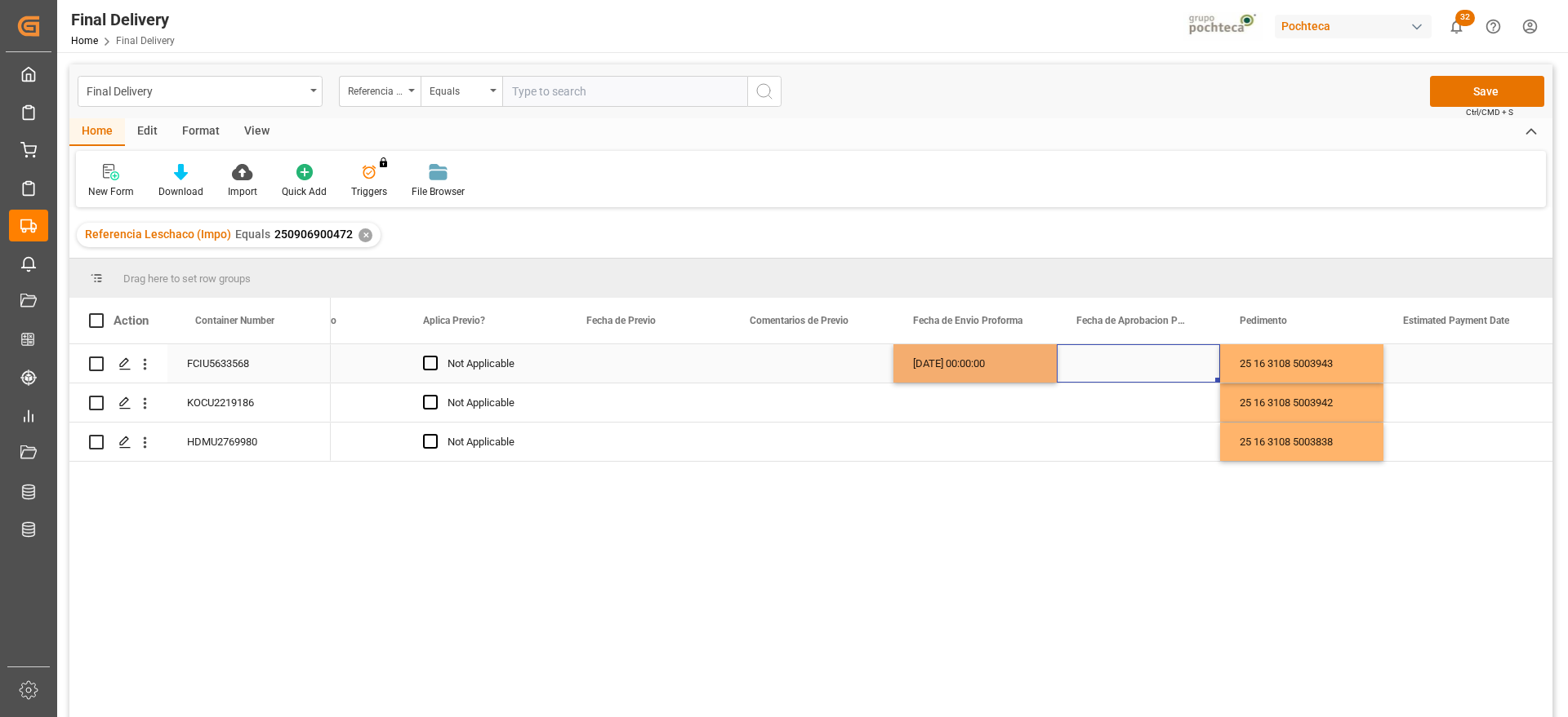
click at [1088, 351] on div "Press SPACE to select this row." at bounding box center [1138, 363] width 163 height 38
click at [999, 362] on div "[DATE] 00:00:00" at bounding box center [974, 363] width 163 height 38
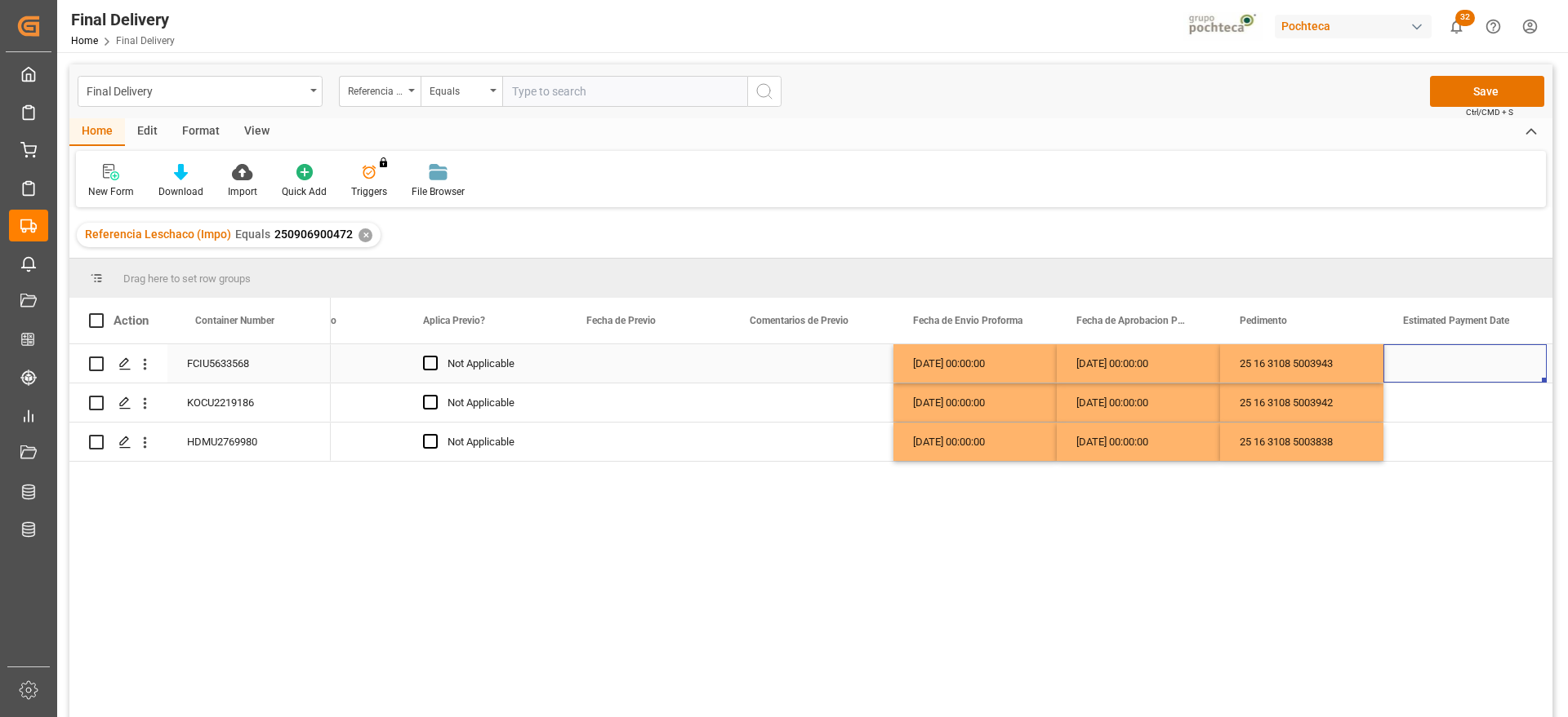
scroll to position [0, 2867]
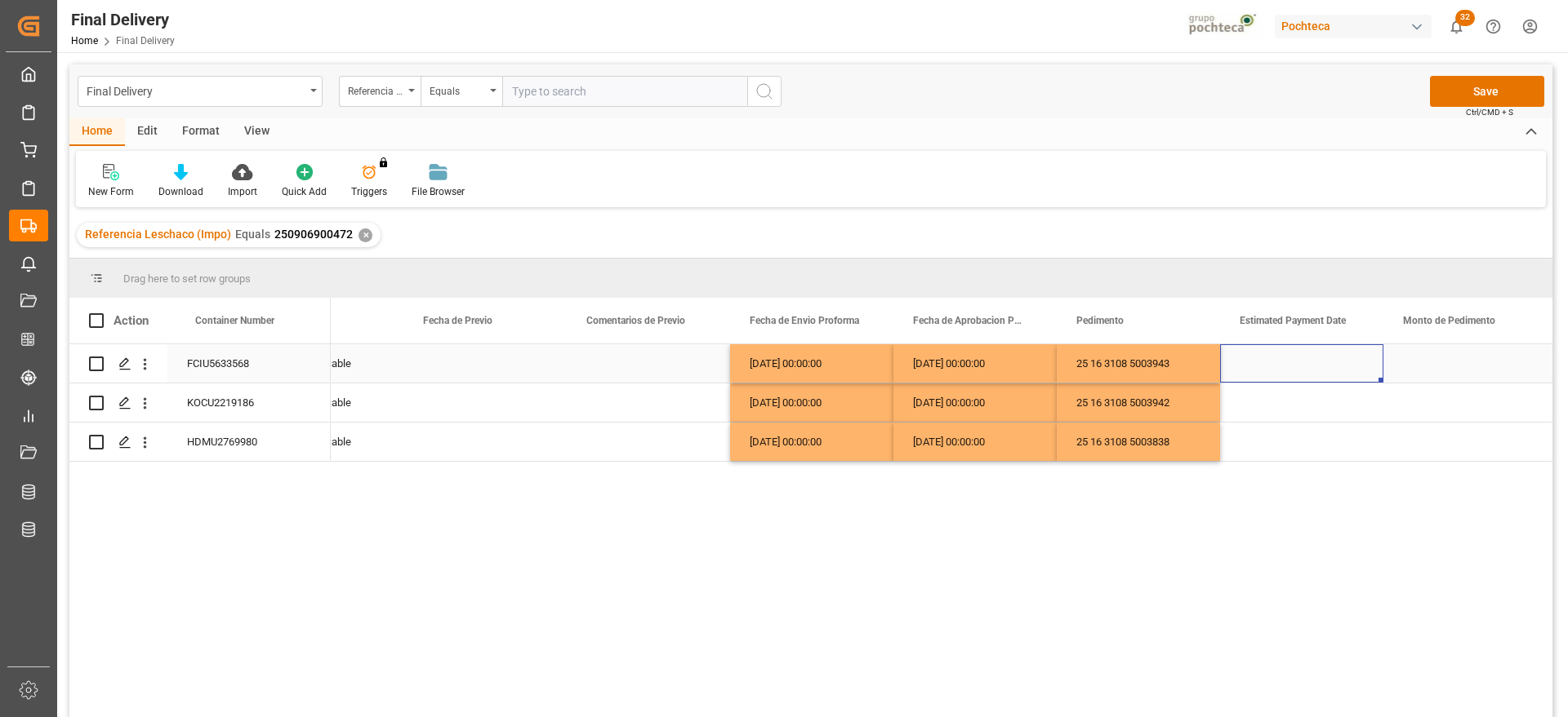
click at [1308, 366] on div "Press SPACE to select this row." at bounding box center [1302, 363] width 163 height 38
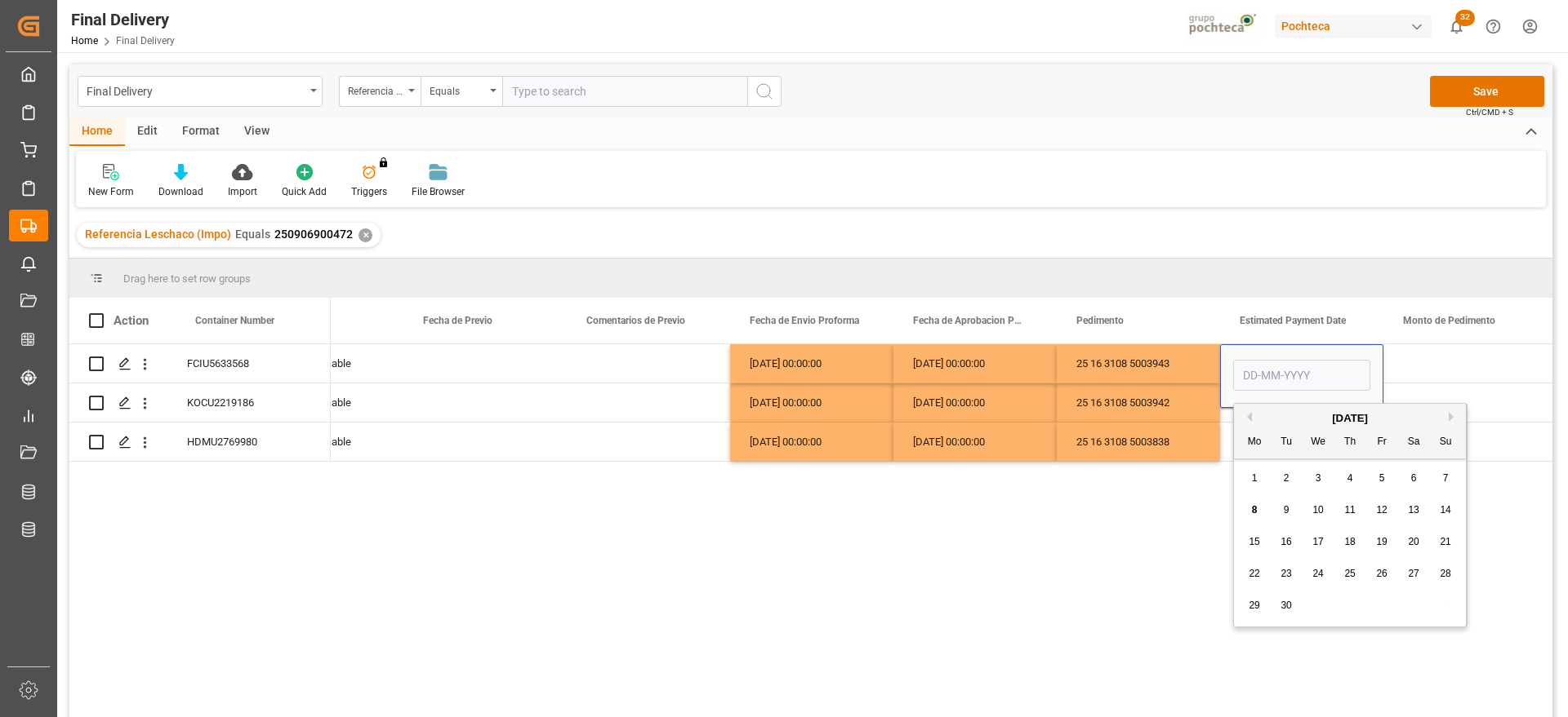
click at [1380, 477] on span "5" at bounding box center [1381, 478] width 6 height 11
type input "[DATE]"
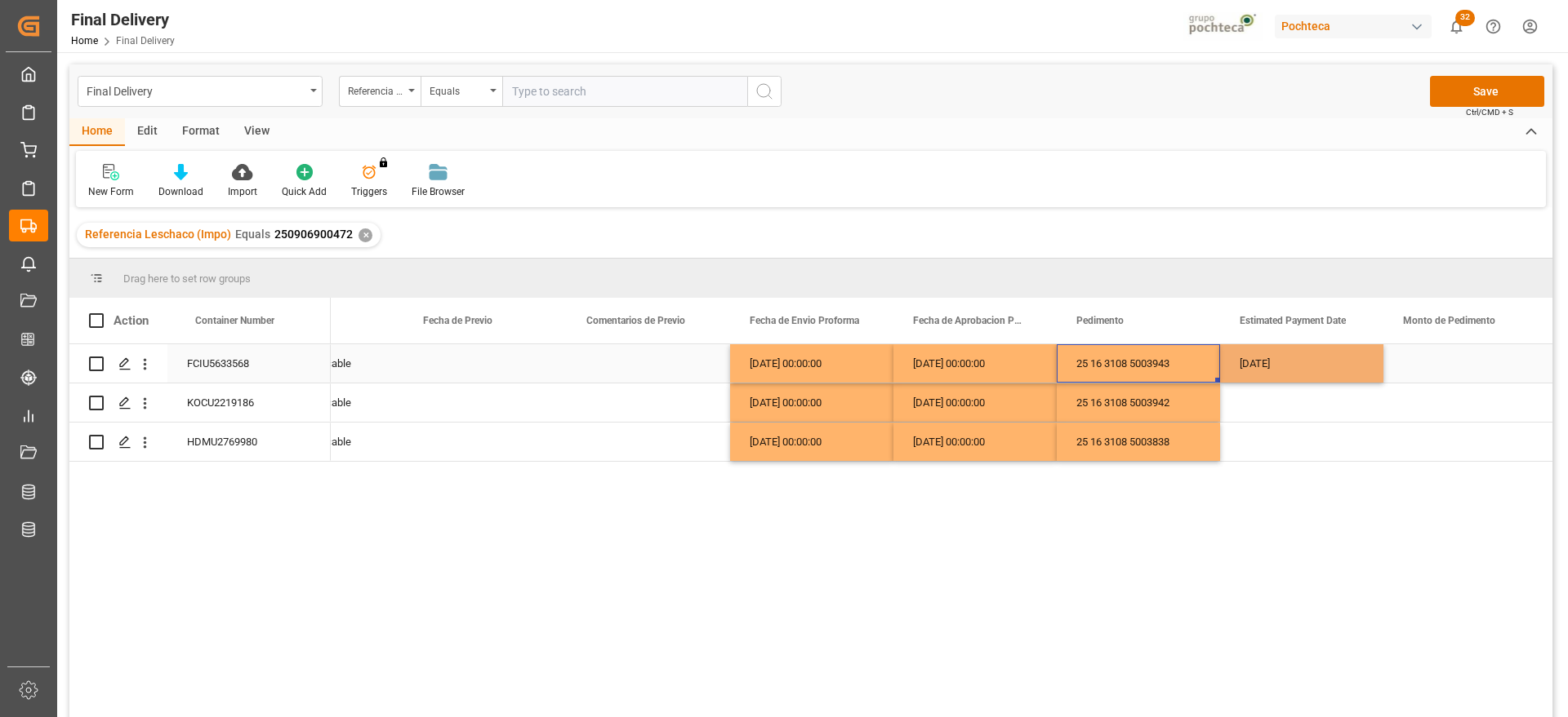
click at [1192, 369] on div "25 16 3108 5003943" at bounding box center [1138, 363] width 163 height 38
click at [1290, 372] on div "[DATE]" at bounding box center [1302, 363] width 163 height 38
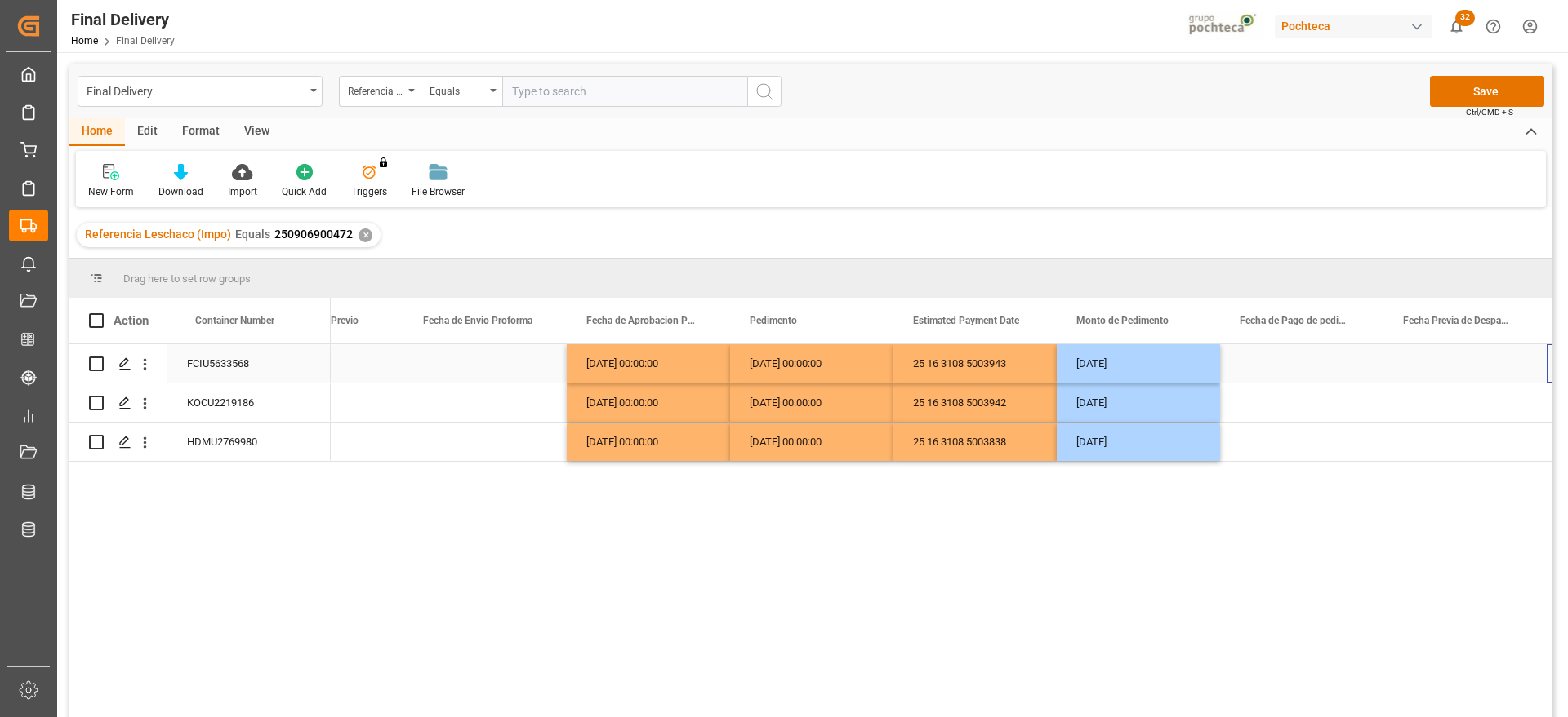
scroll to position [0, 3193]
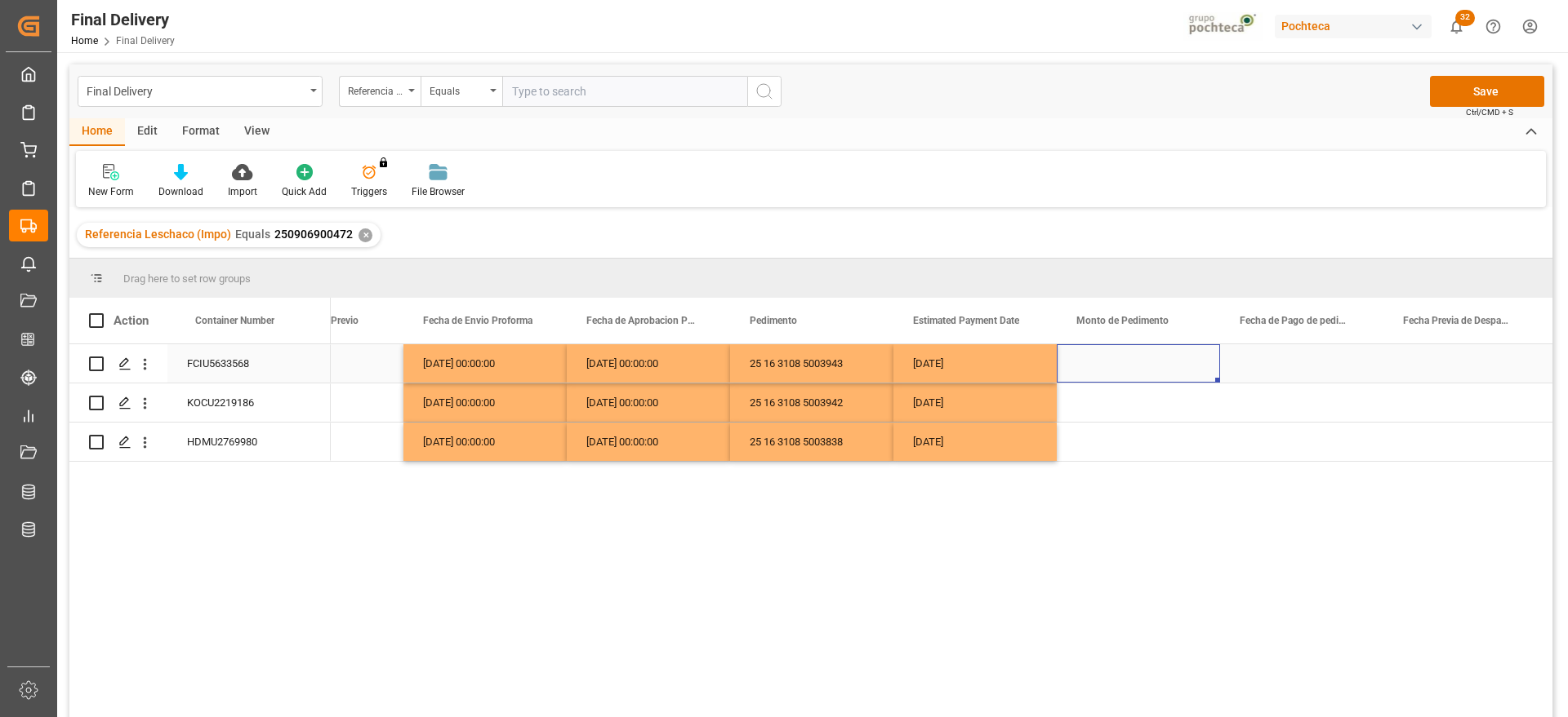
click at [1138, 373] on div "Press SPACE to select this row." at bounding box center [1138, 363] width 163 height 38
click at [1131, 369] on input "Press SPACE to select this row." at bounding box center [1138, 372] width 137 height 31
type input "105173"
click at [1150, 413] on div "Press SPACE to select this row." at bounding box center [1138, 402] width 163 height 38
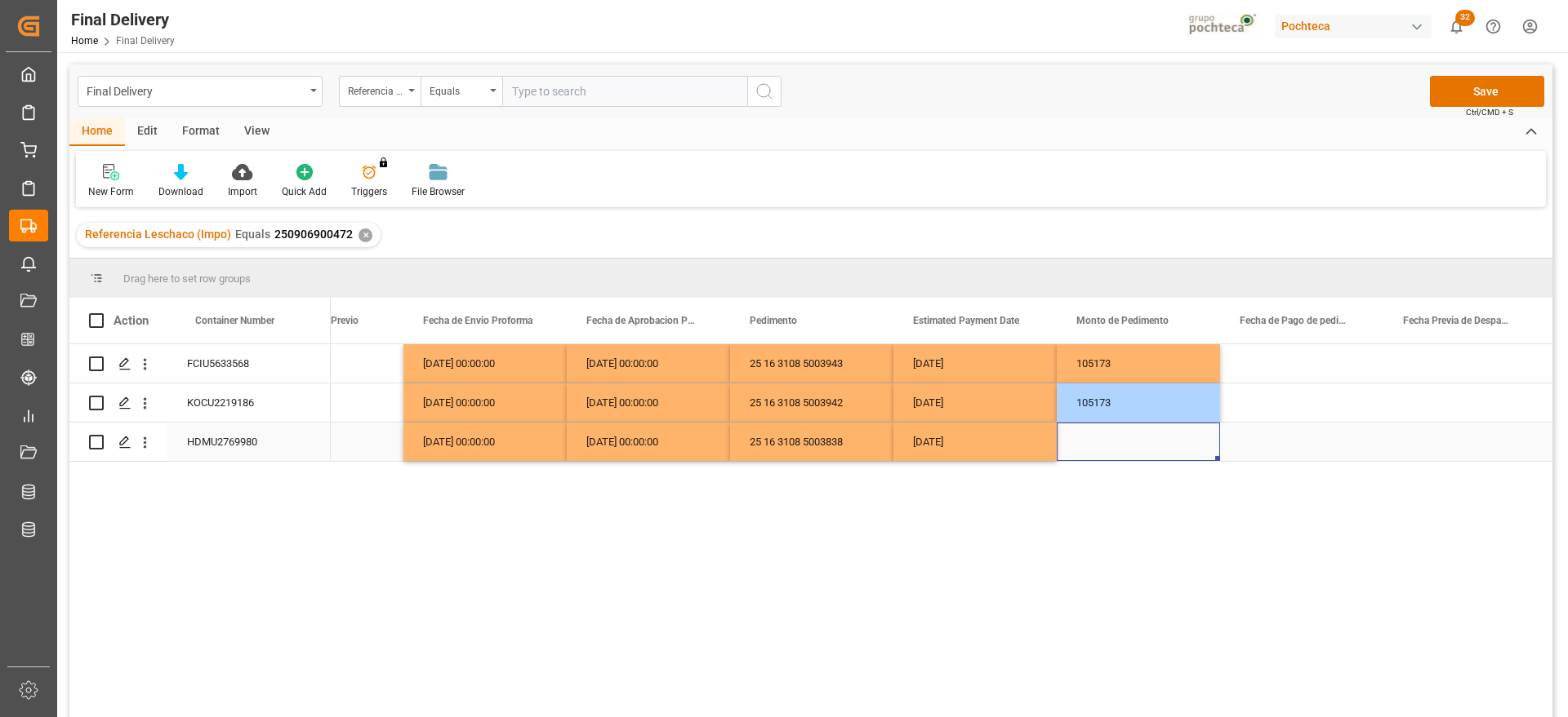
click at [1126, 437] on div "Press SPACE to select this row." at bounding box center [1138, 441] width 163 height 38
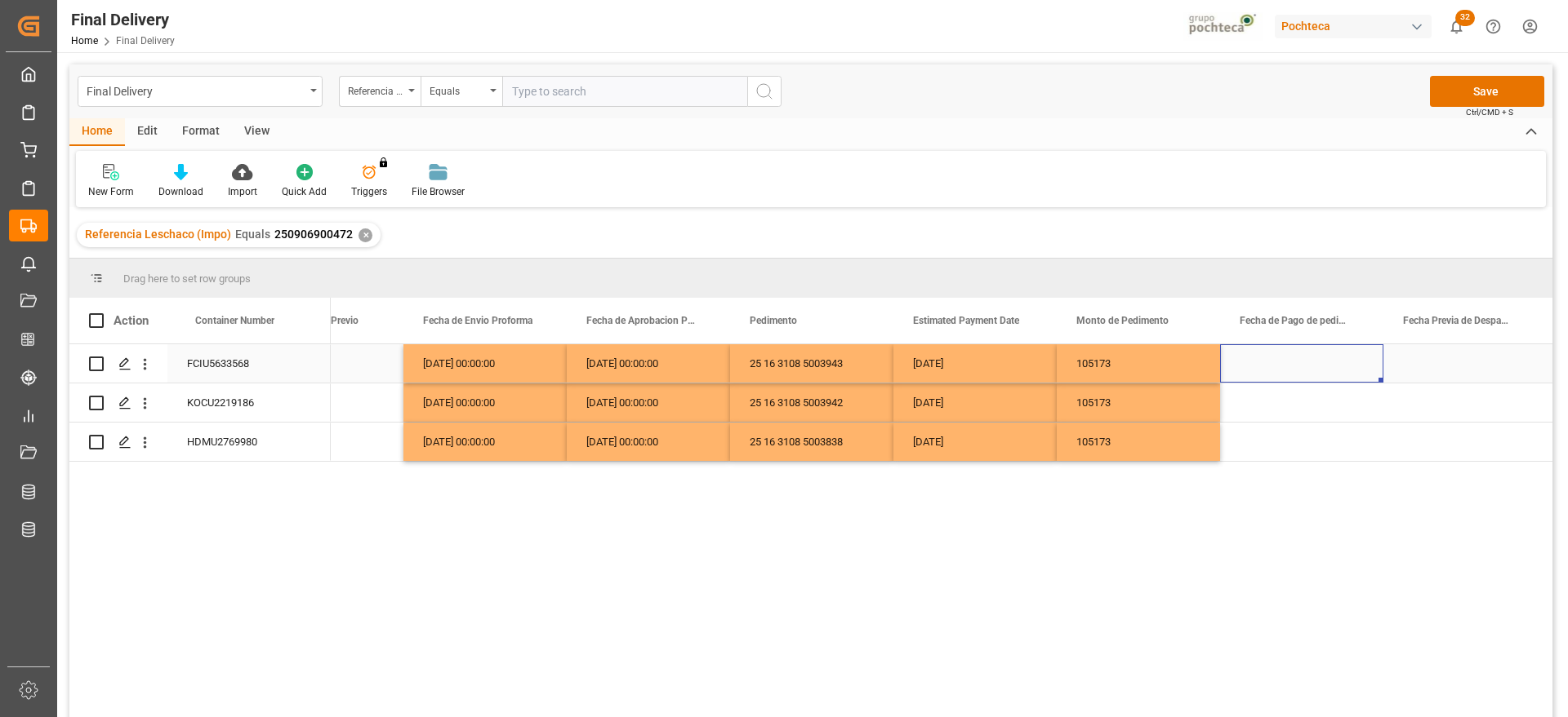
click at [1271, 364] on div "Press SPACE to select this row." at bounding box center [1302, 363] width 163 height 38
click at [1003, 372] on div "[DATE]" at bounding box center [974, 363] width 163 height 38
click at [1265, 351] on div "Press SPACE to select this row." at bounding box center [1302, 363] width 163 height 38
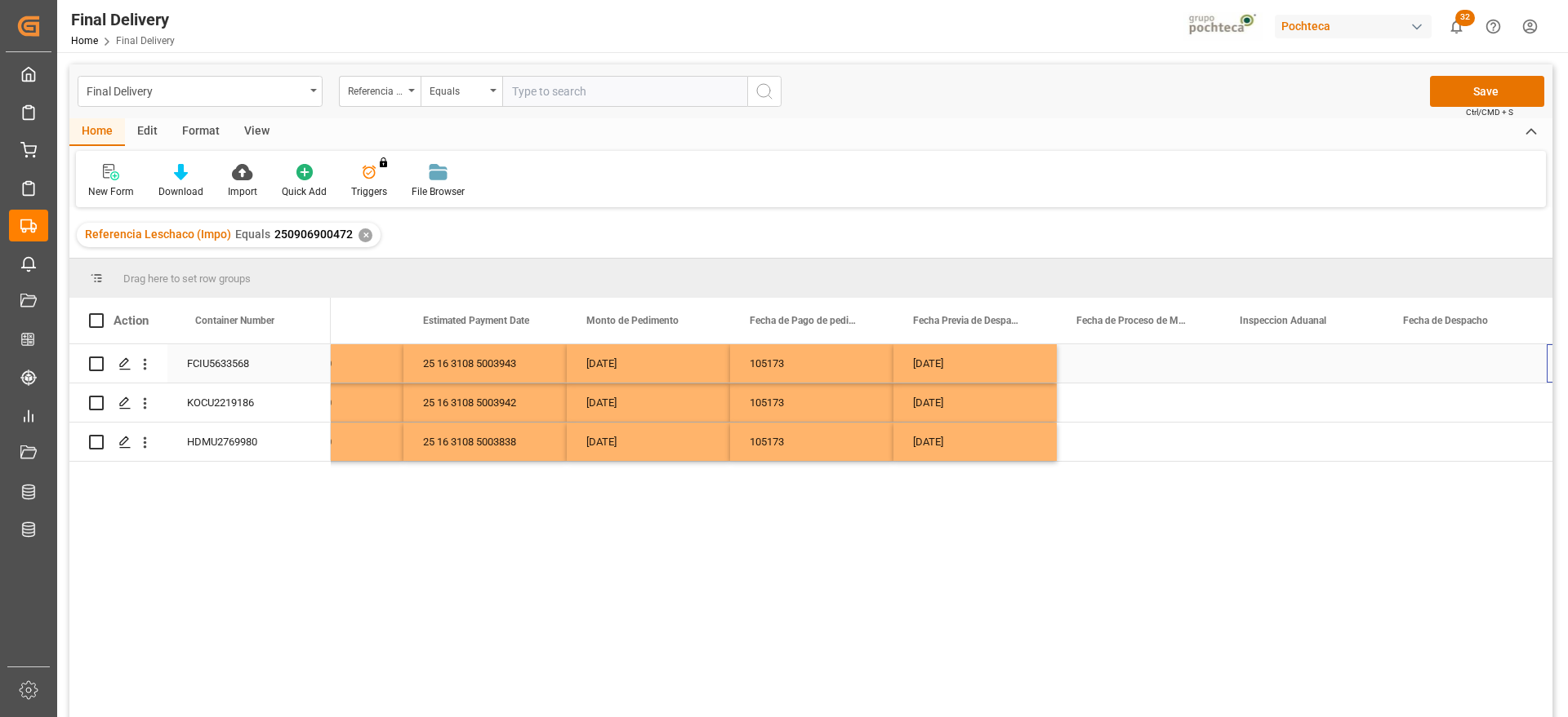
scroll to position [0, 3683]
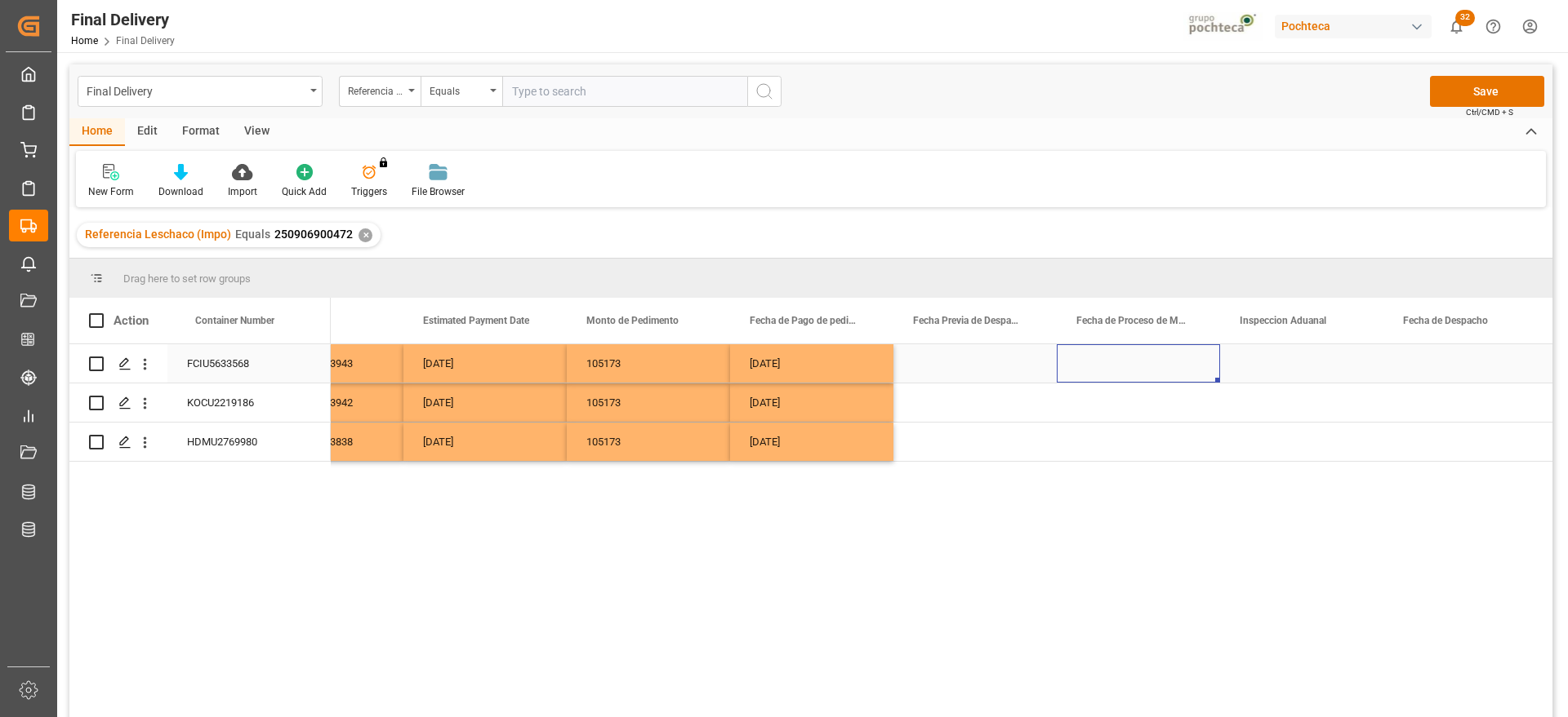
click at [991, 356] on div "Press SPACE to select this row." at bounding box center [974, 363] width 163 height 38
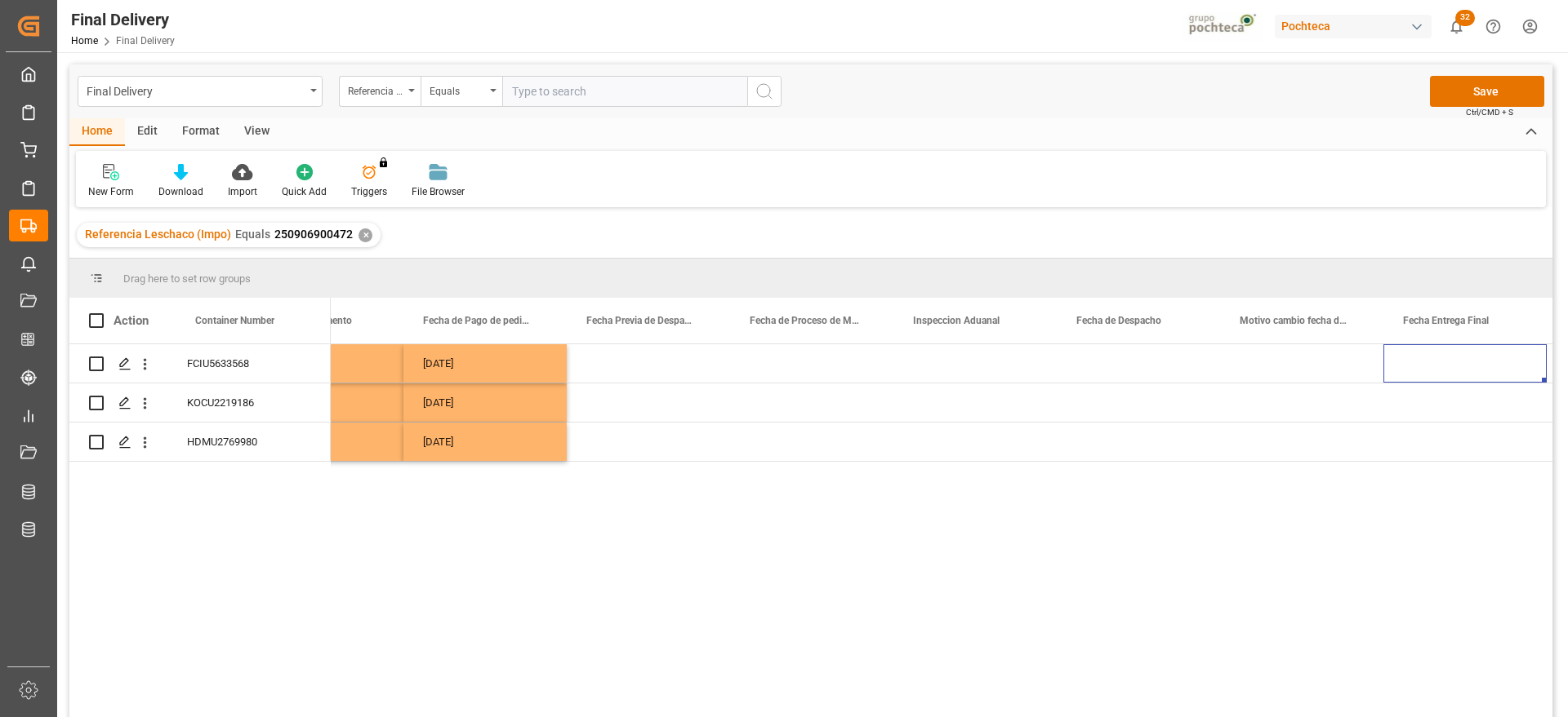
scroll to position [0, 4173]
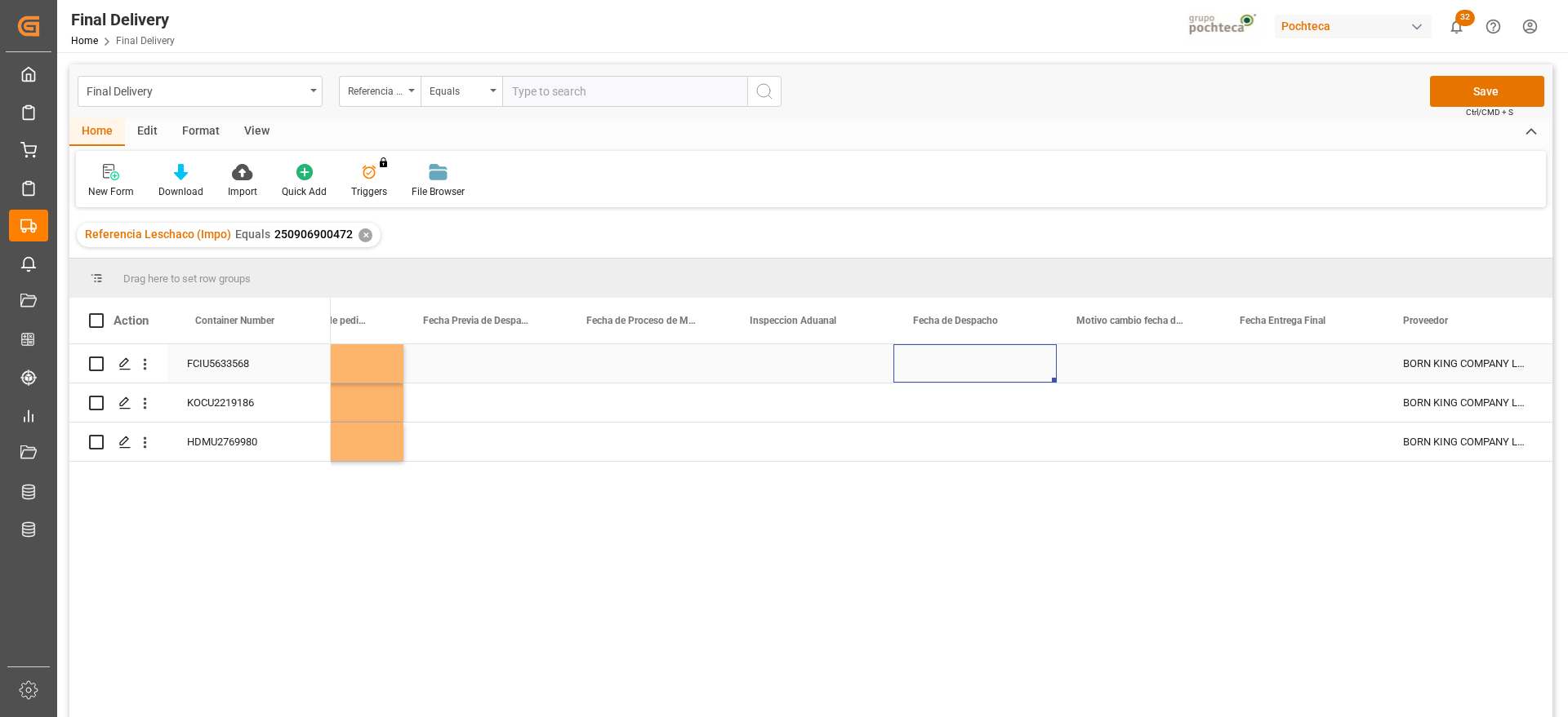
click at [972, 369] on div "Press SPACE to select this row." at bounding box center [974, 363] width 163 height 38
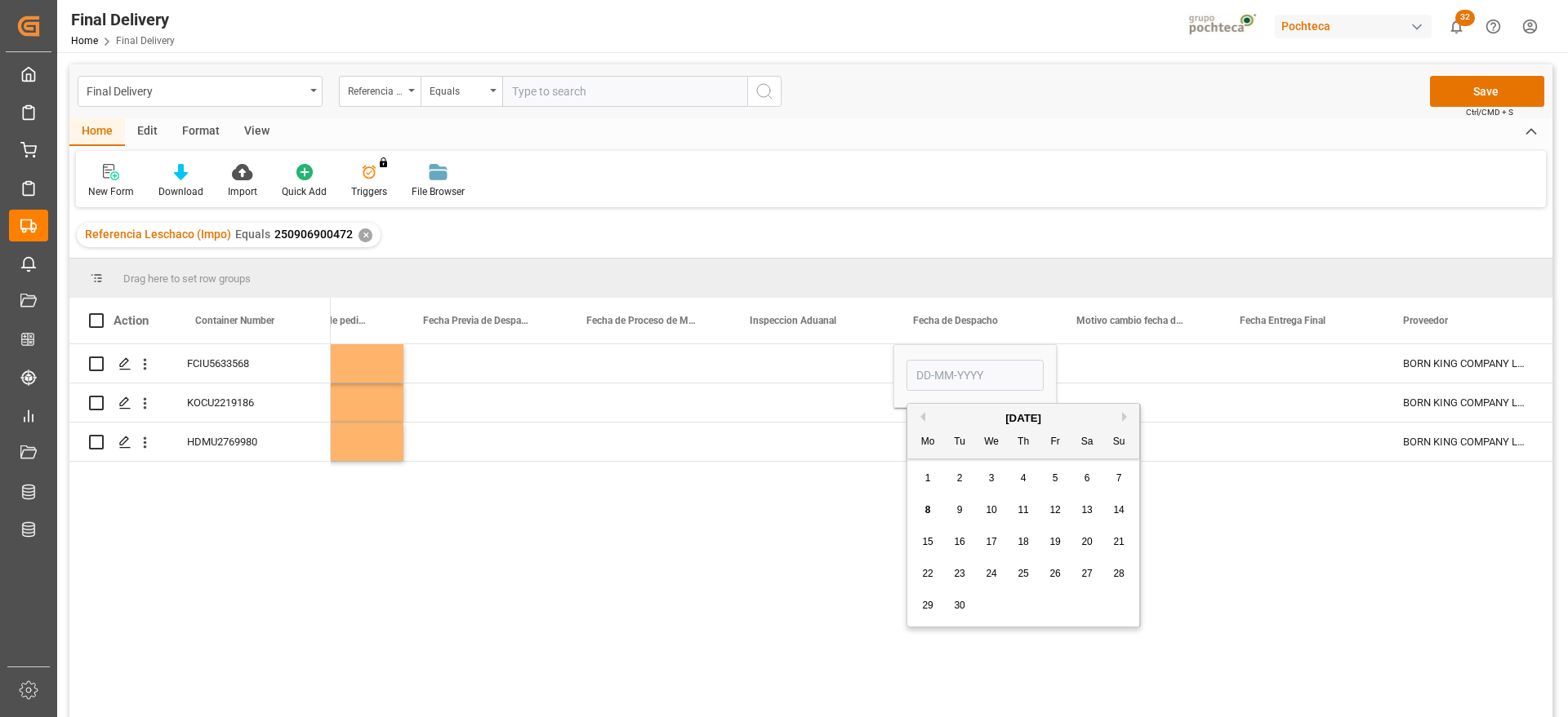
click at [924, 505] on div "8" at bounding box center [928, 511] width 21 height 20
type input "[DATE]"
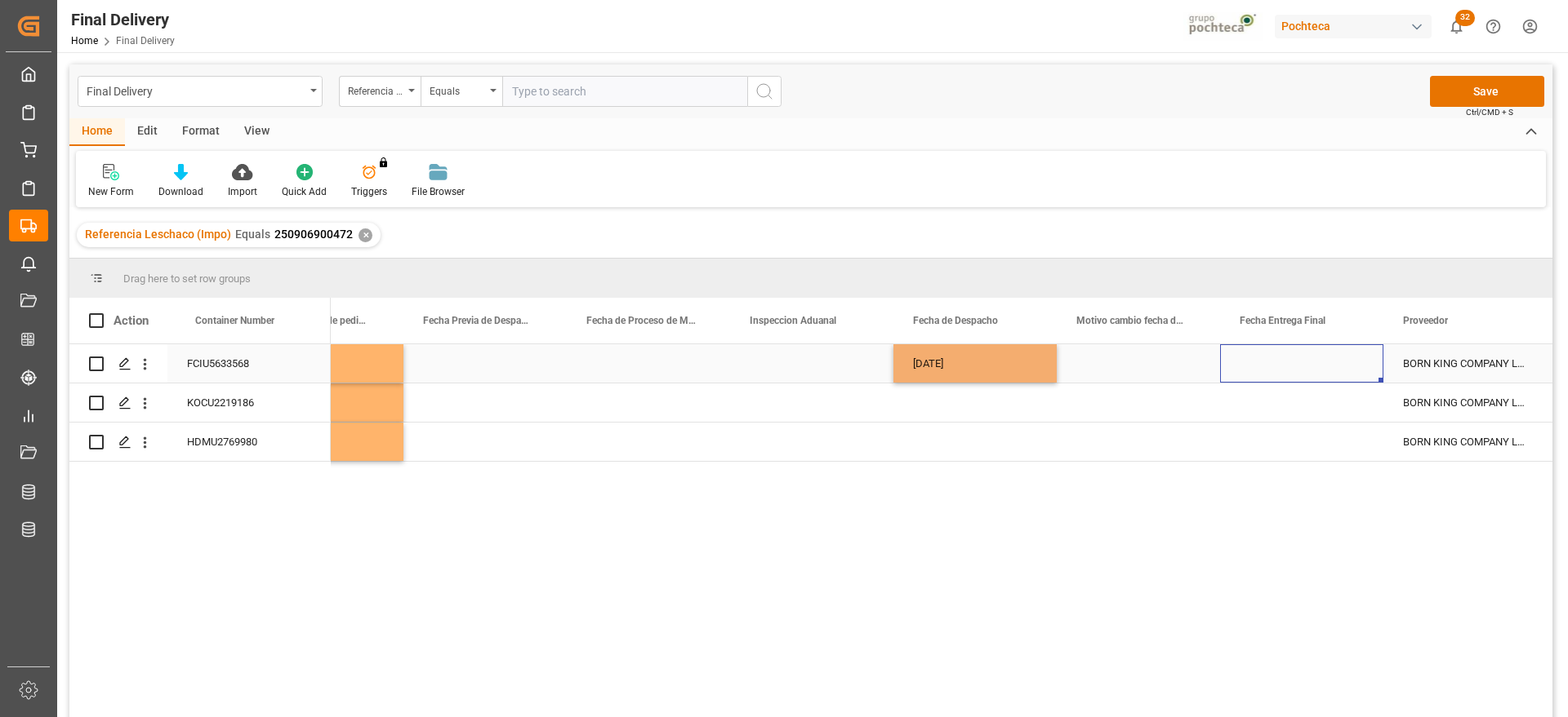
click at [1279, 372] on div "Press SPACE to select this row." at bounding box center [1302, 363] width 163 height 38
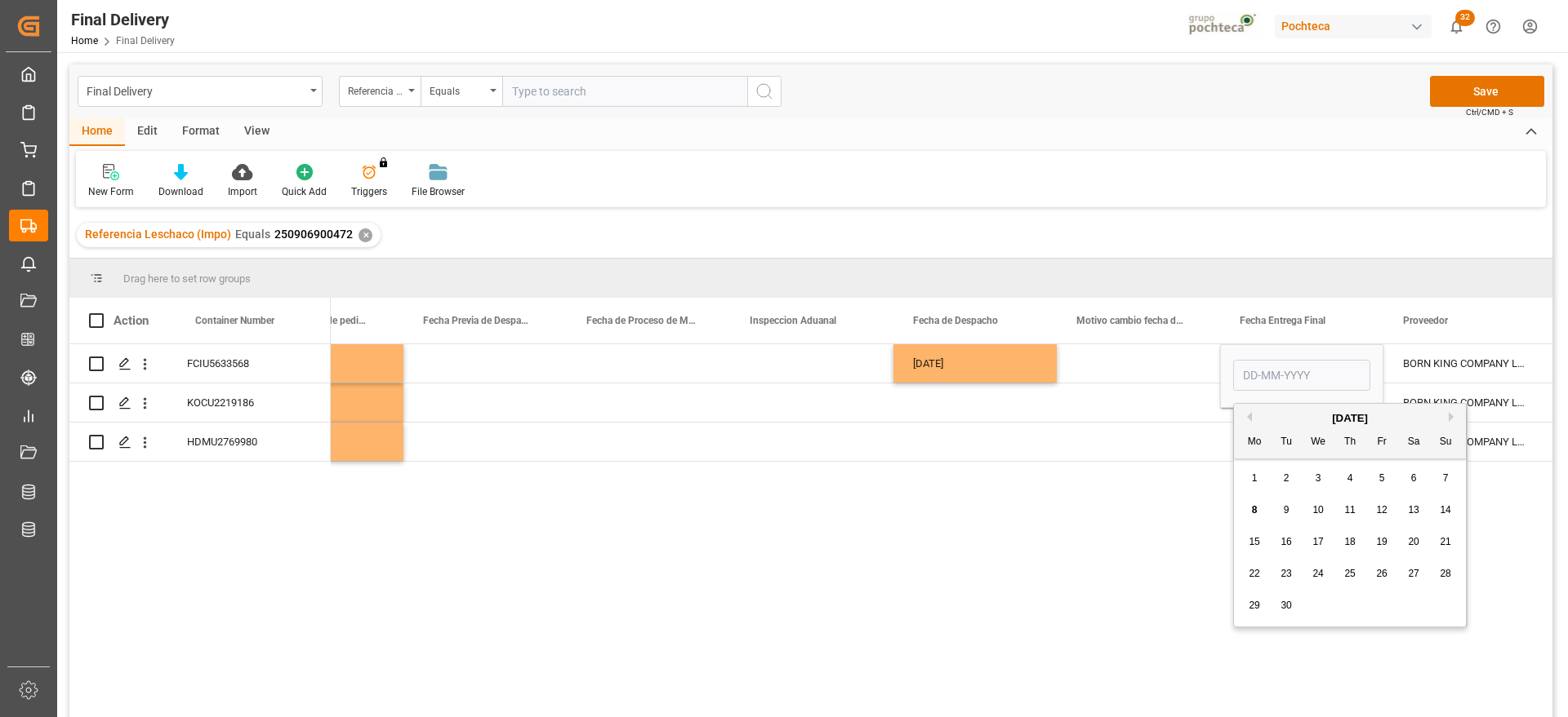
click at [1280, 507] on div "9" at bounding box center [1287, 511] width 21 height 20
type input "[DATE]"
click at [972, 412] on div "Press SPACE to select this row." at bounding box center [974, 402] width 163 height 38
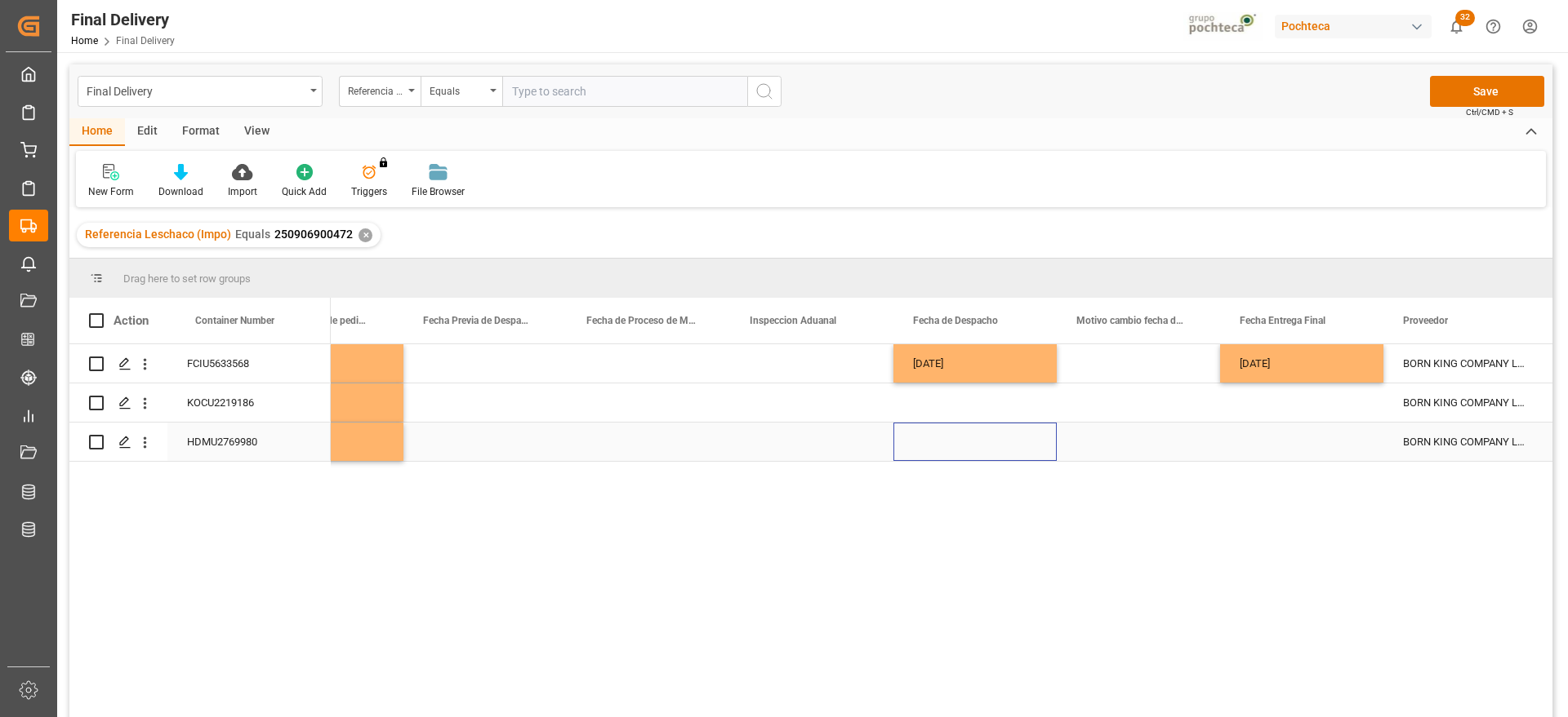
click at [993, 456] on div "Press SPACE to select this row." at bounding box center [974, 441] width 163 height 38
click at [1313, 365] on div "[DATE]" at bounding box center [1302, 363] width 163 height 38
click at [987, 447] on div "Press SPACE to select this row." at bounding box center [974, 441] width 163 height 38
click at [1285, 442] on div "Press SPACE to select this row." at bounding box center [1302, 441] width 163 height 38
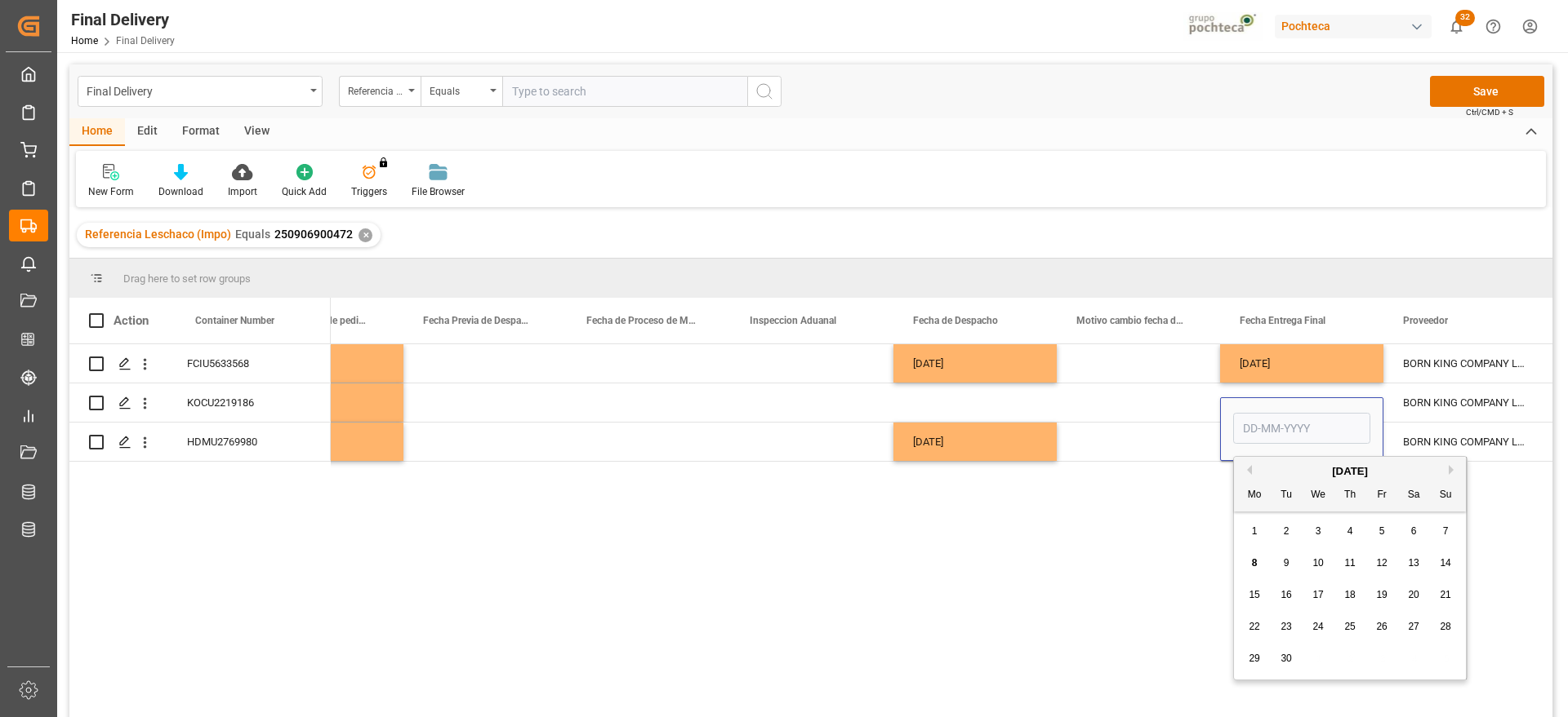
click at [1319, 563] on span "10" at bounding box center [1317, 563] width 10 height 11
type input "[DATE]"
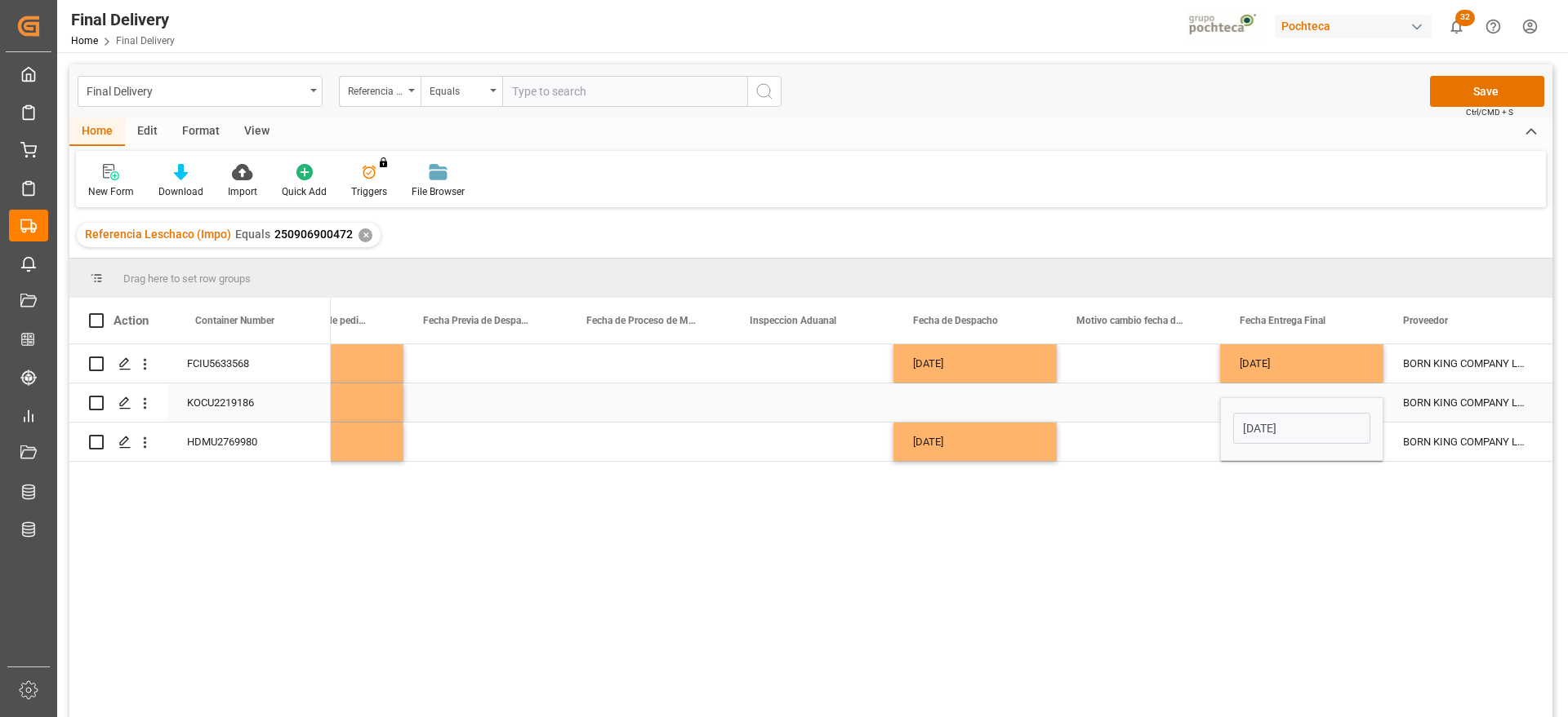
click at [1019, 408] on div "Press SPACE to select this row." at bounding box center [974, 402] width 163 height 38
click at [1266, 441] on div "[DATE]" at bounding box center [1302, 441] width 163 height 38
click at [999, 395] on div "Press SPACE to select this row." at bounding box center [974, 402] width 163 height 38
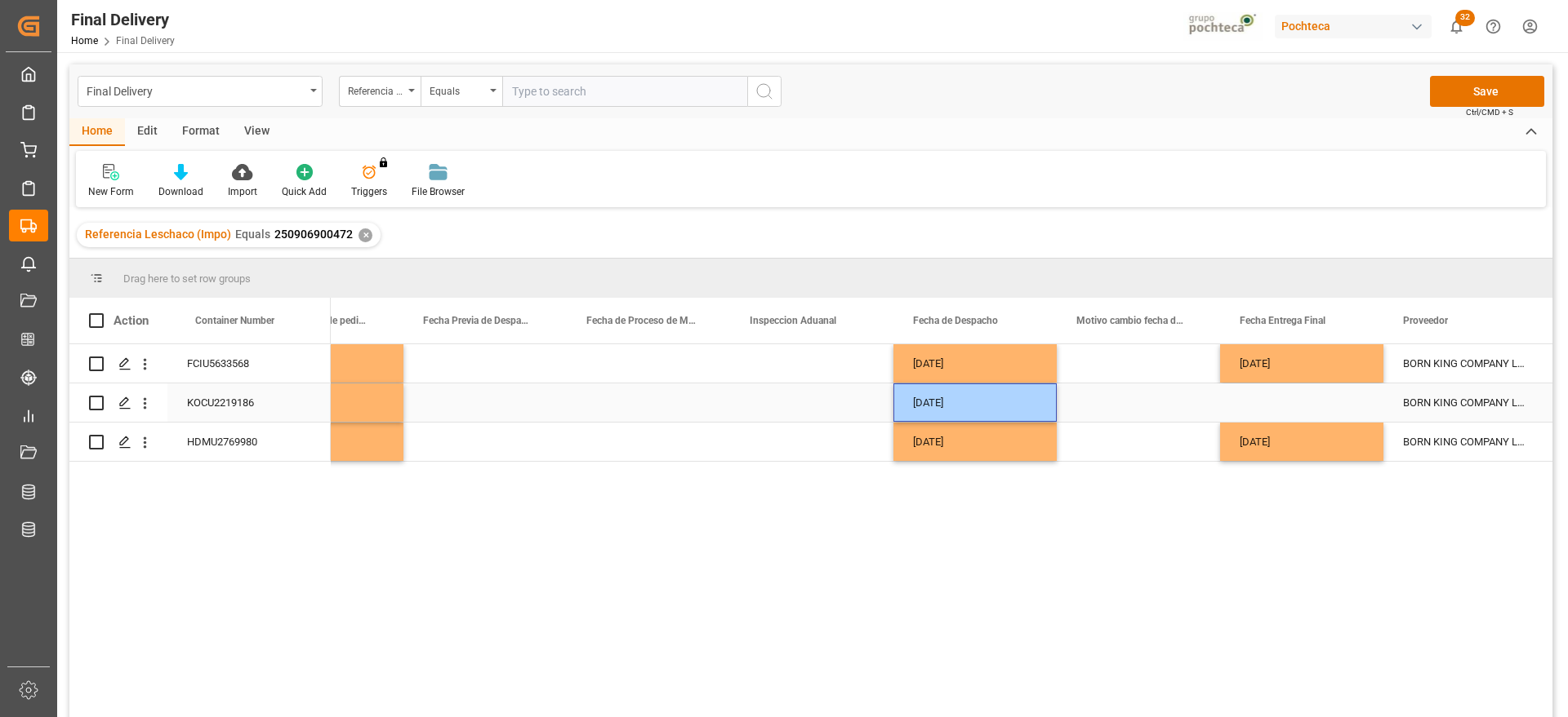
click at [1265, 396] on div "Press SPACE to select this row." at bounding box center [1302, 402] width 163 height 38
click at [1265, 396] on div "Press SPACE to select this row." at bounding box center [1302, 402] width 163 height 38
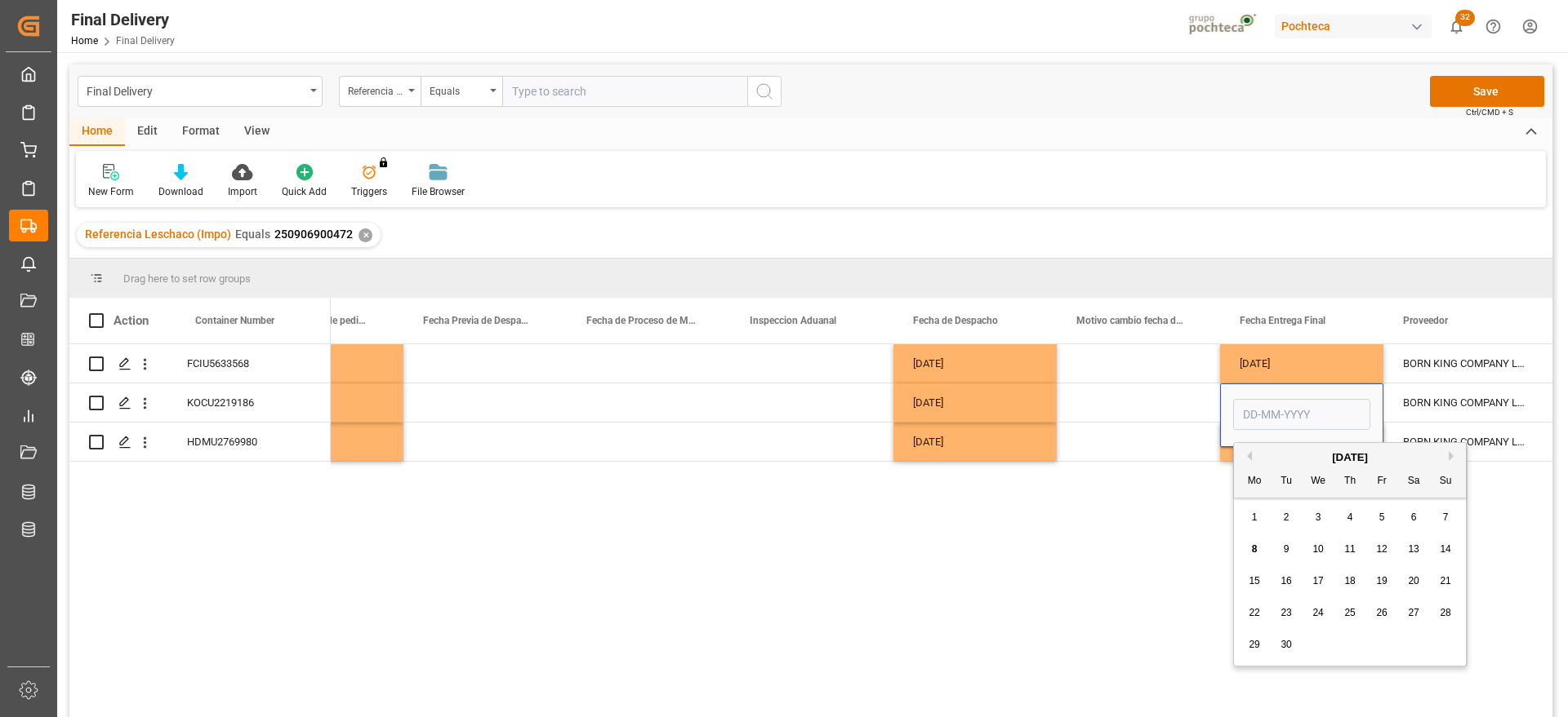
click at [1349, 548] on span "11" at bounding box center [1349, 549] width 10 height 11
type input "[DATE]"
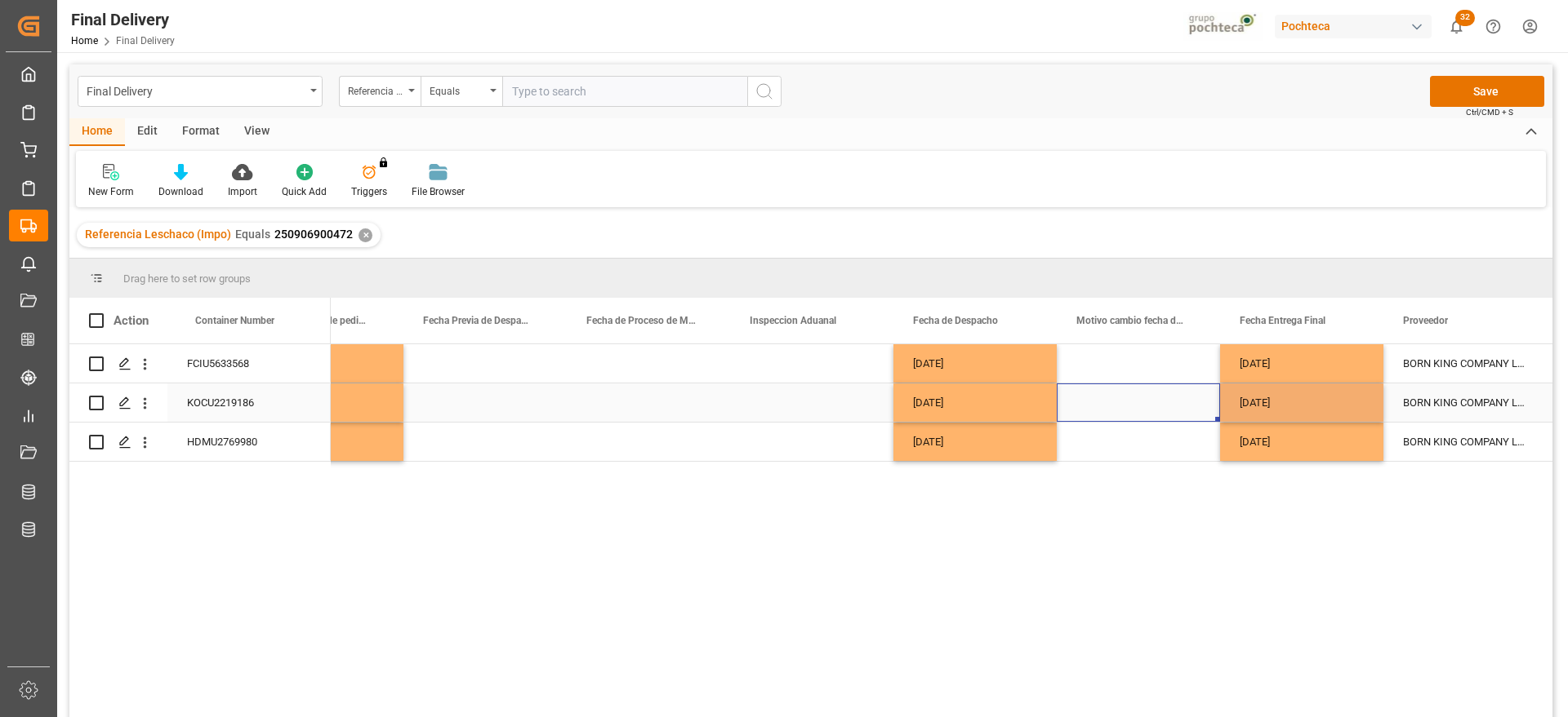
click at [1145, 390] on div "Press SPACE to select this row." at bounding box center [1138, 402] width 163 height 38
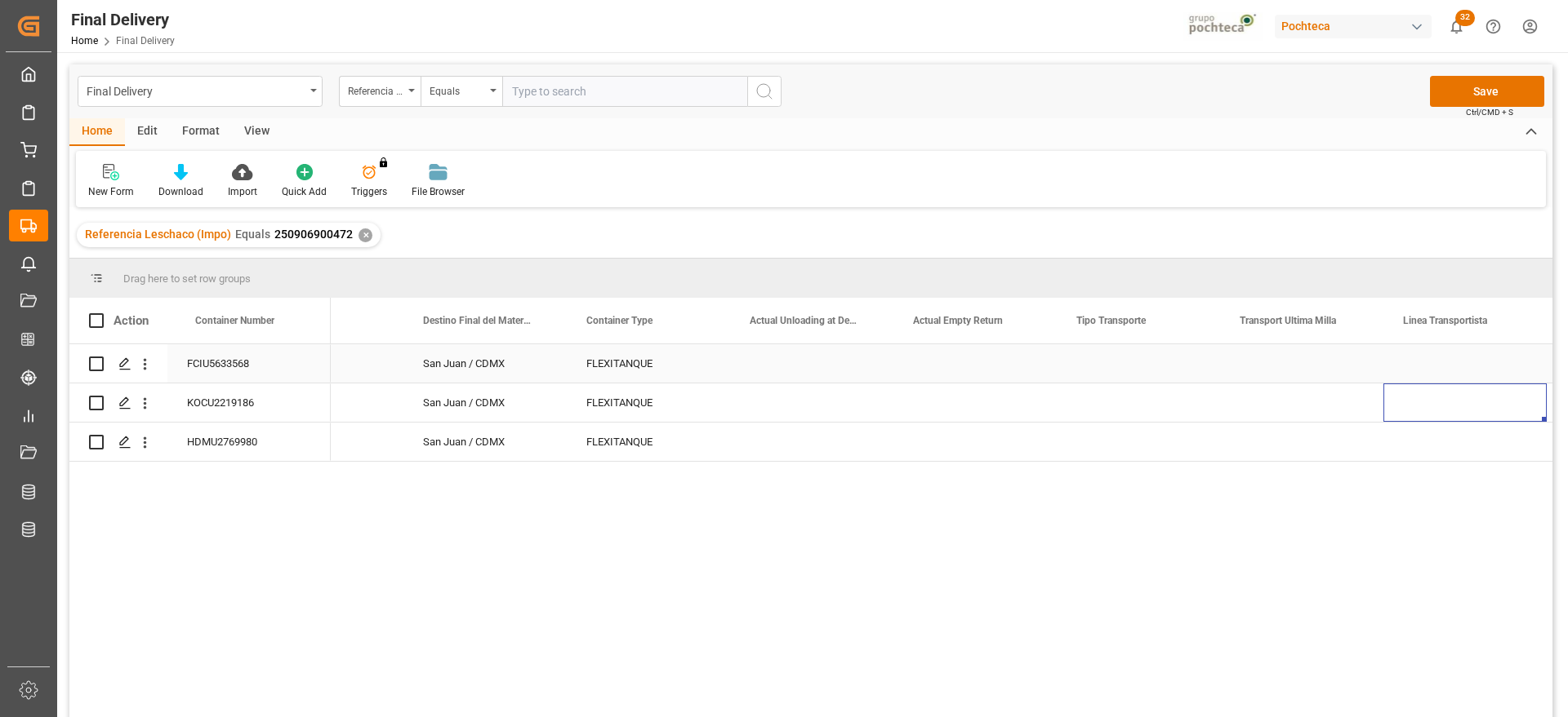
scroll to position [0, 5480]
click at [1167, 363] on div "Press SPACE to select this row." at bounding box center [1138, 363] width 163 height 38
click at [1195, 368] on button "Select" at bounding box center [1138, 372] width 137 height 31
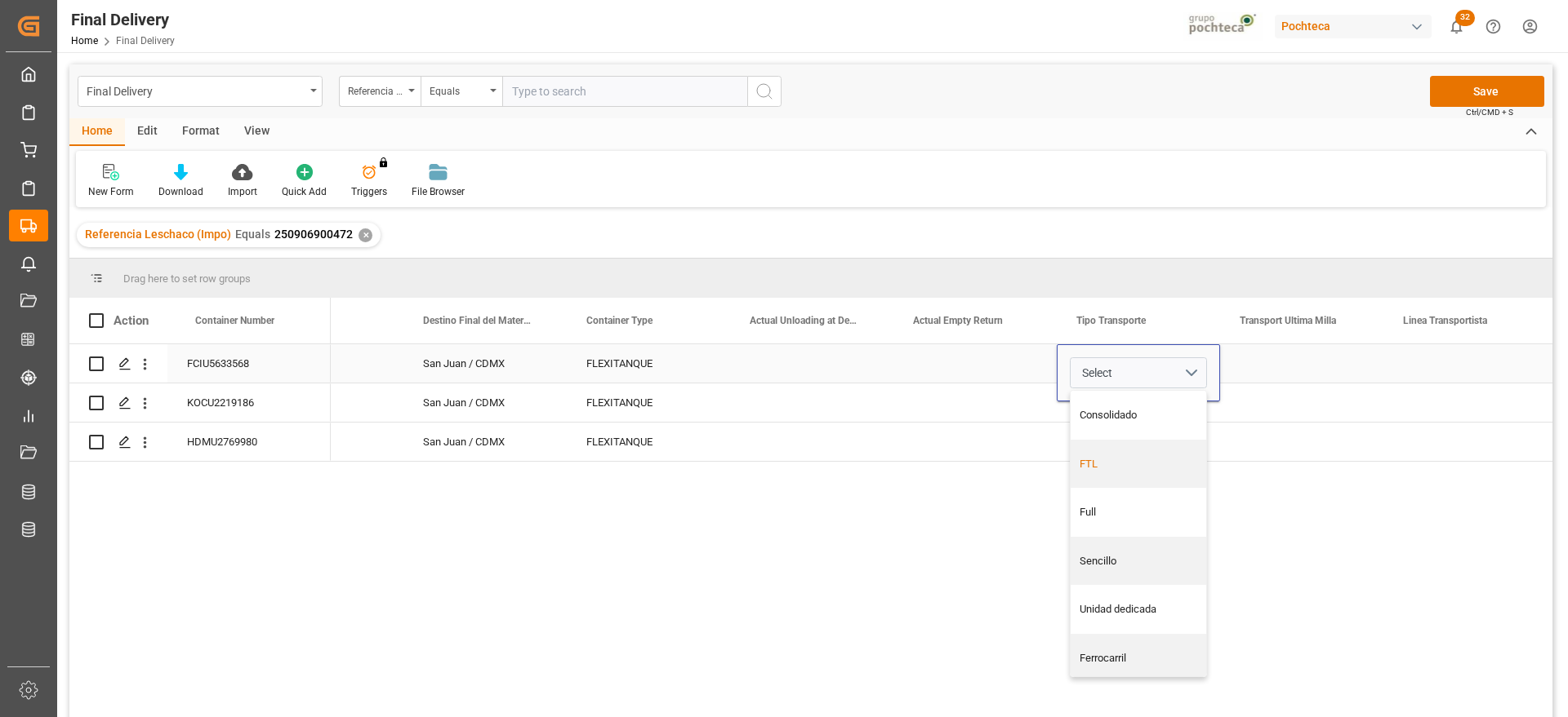
click at [1128, 458] on div "FTL" at bounding box center [1138, 464] width 118 height 16
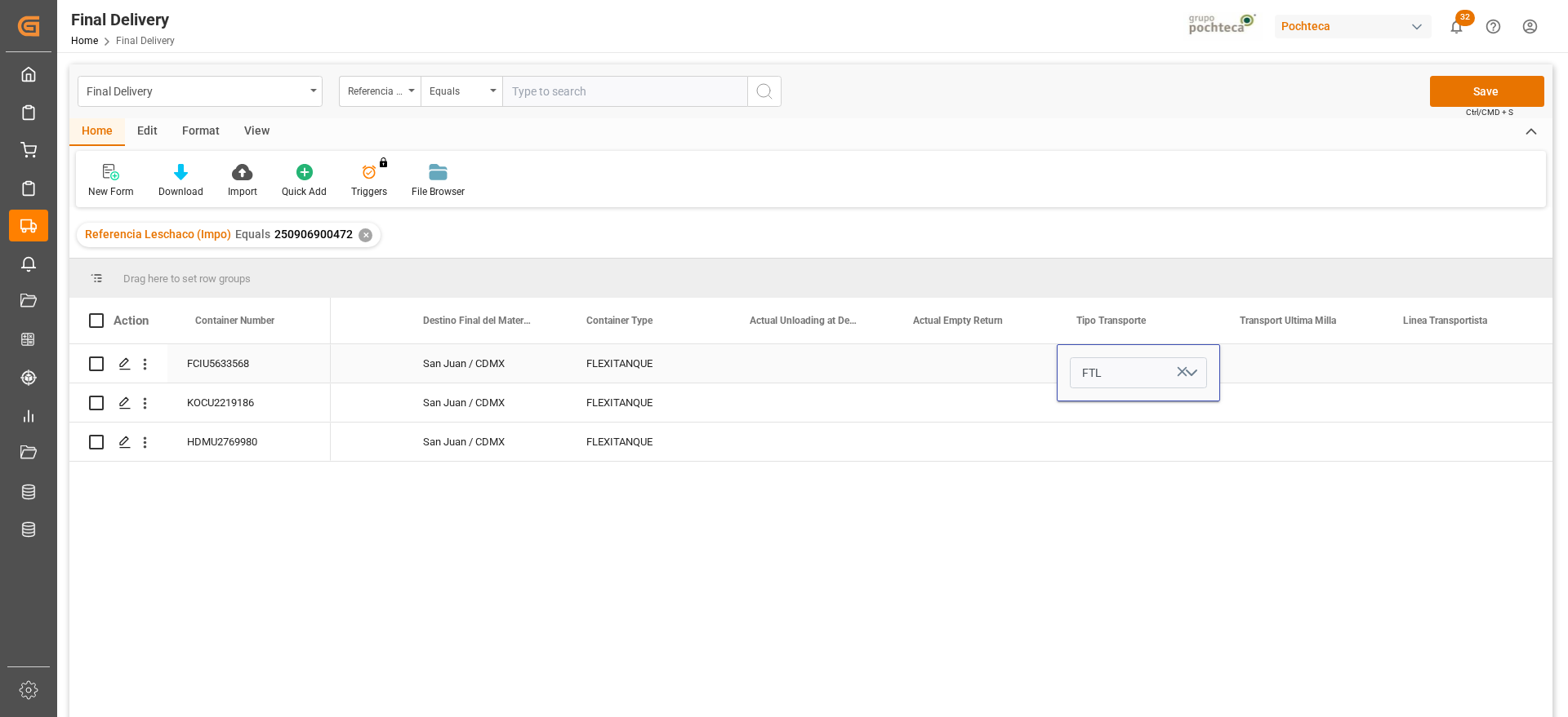
click at [1184, 366] on icon "Press SPACE to select this row." at bounding box center [1182, 371] width 17 height 17
click at [1188, 372] on button "Select" at bounding box center [1138, 372] width 137 height 31
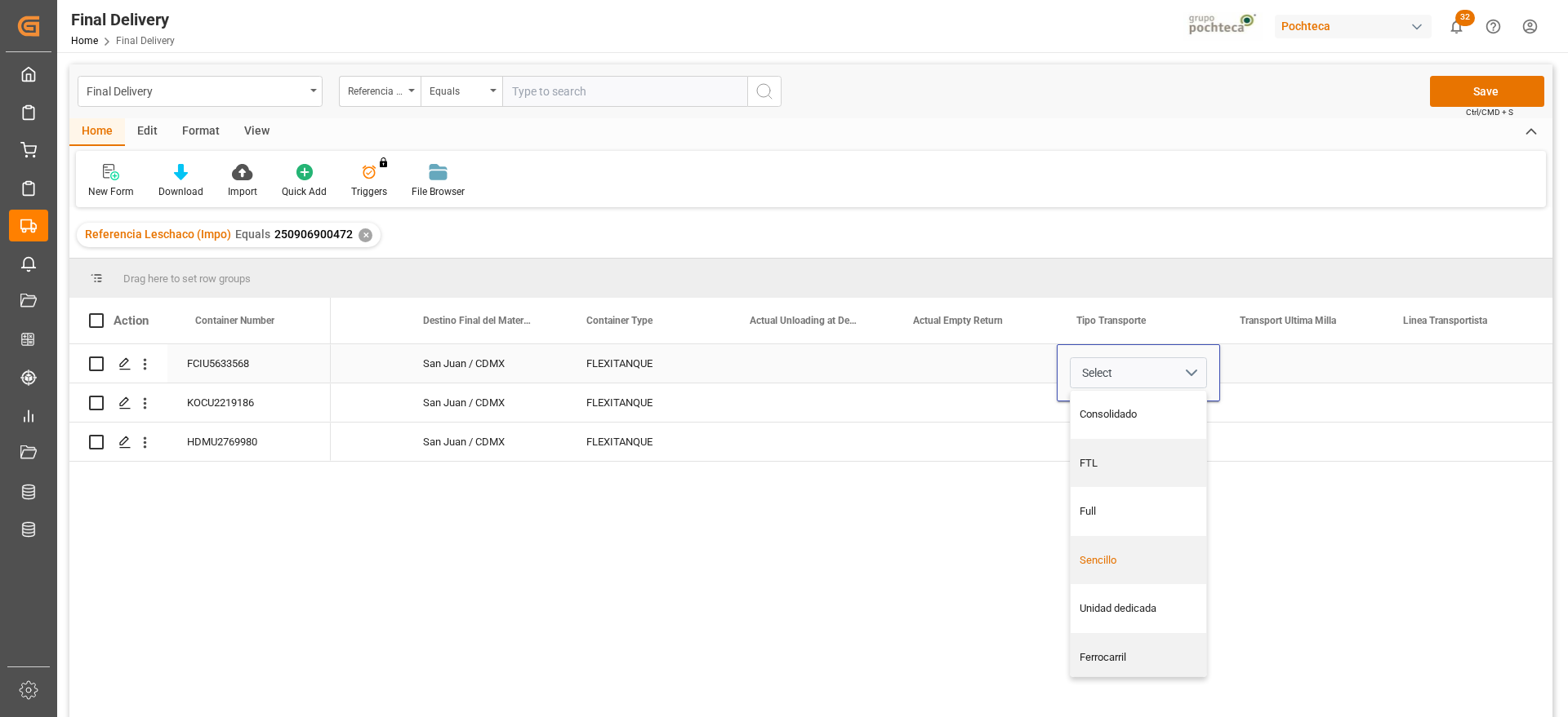
scroll to position [0, 0]
click at [1133, 555] on div "Sencillo" at bounding box center [1138, 560] width 118 height 16
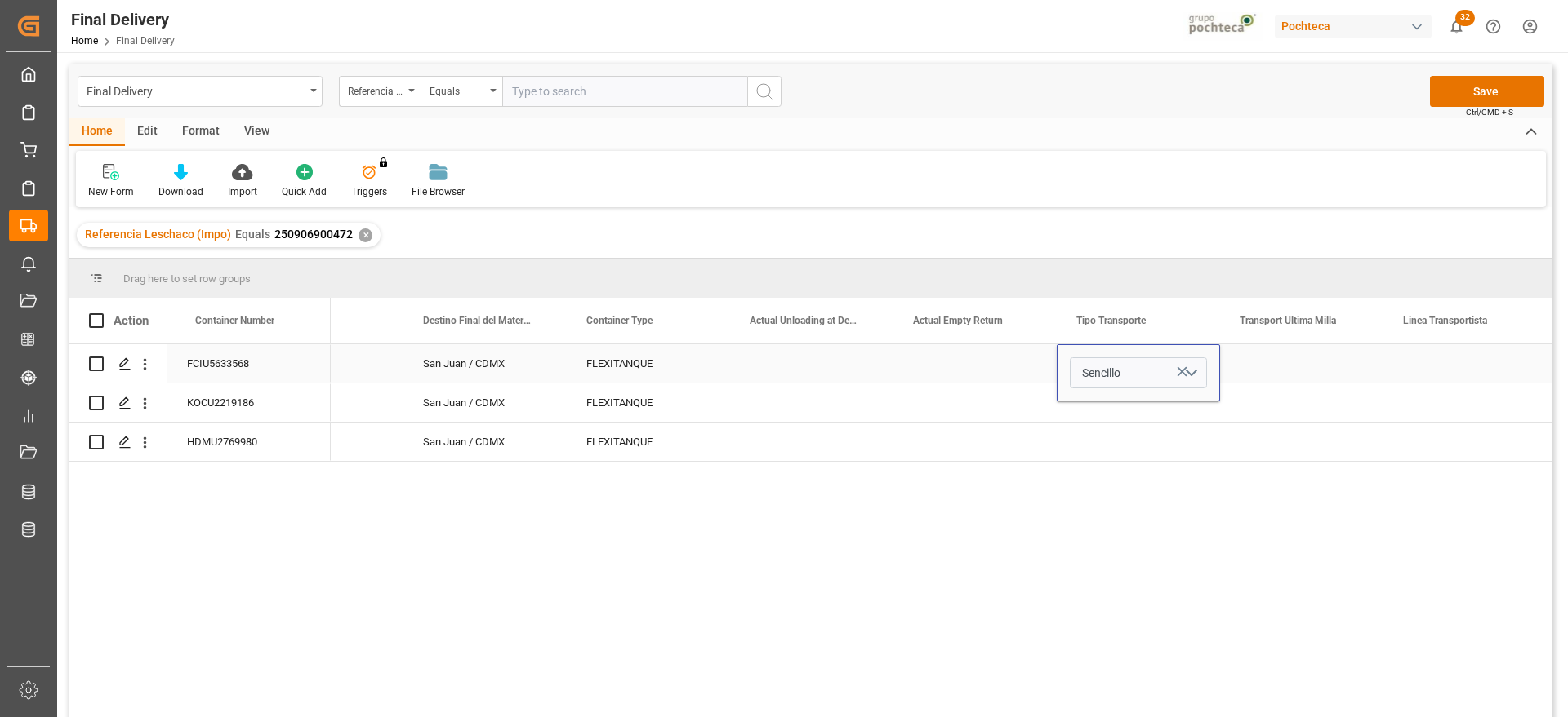
drag, startPoint x: 1265, startPoint y: 363, endPoint x: 1246, endPoint y: 364, distance: 19.0
click at [1264, 364] on div "Press SPACE to select this row." at bounding box center [1302, 363] width 163 height 38
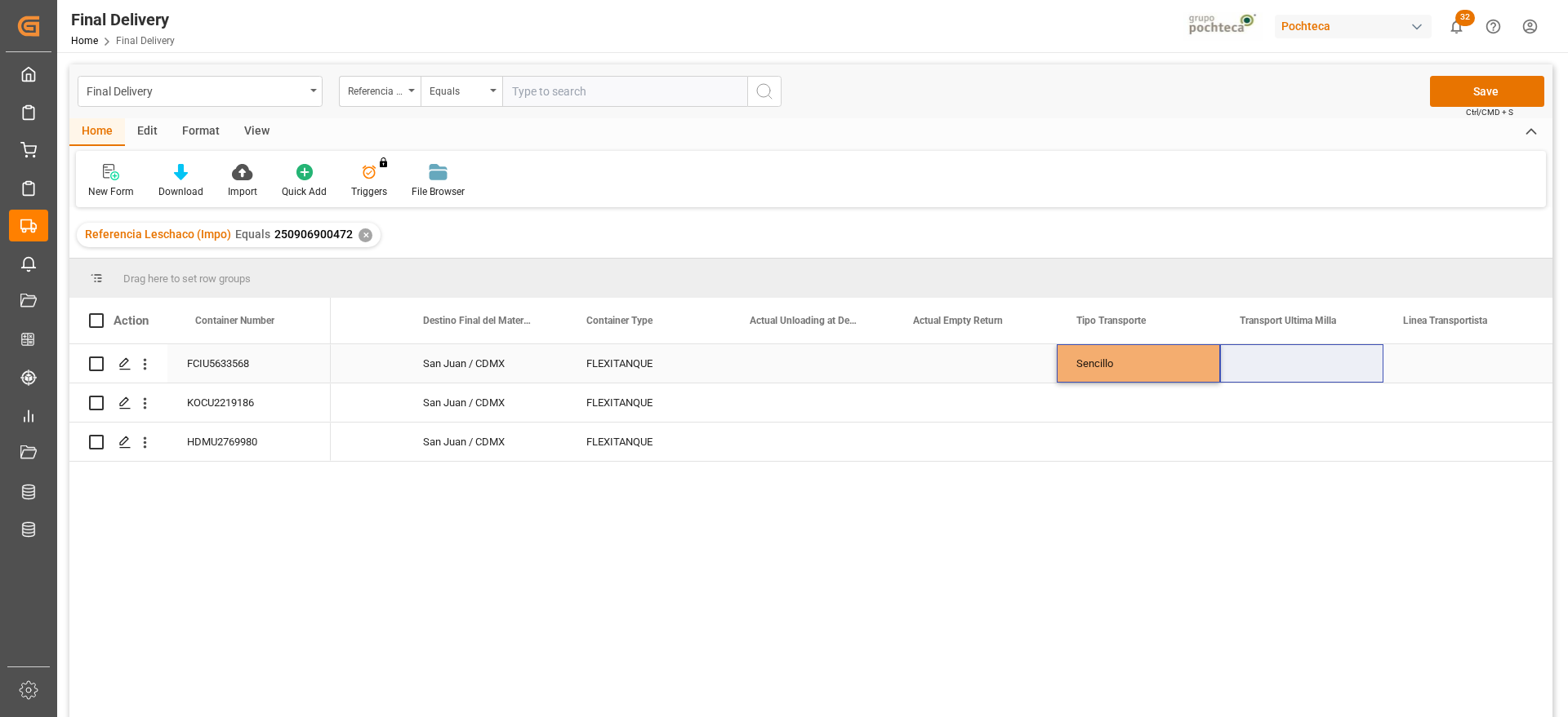
click at [1136, 367] on div "Sencillo" at bounding box center [1138, 363] width 163 height 38
click at [1156, 407] on div "Press SPACE to select this row." at bounding box center [1138, 402] width 163 height 38
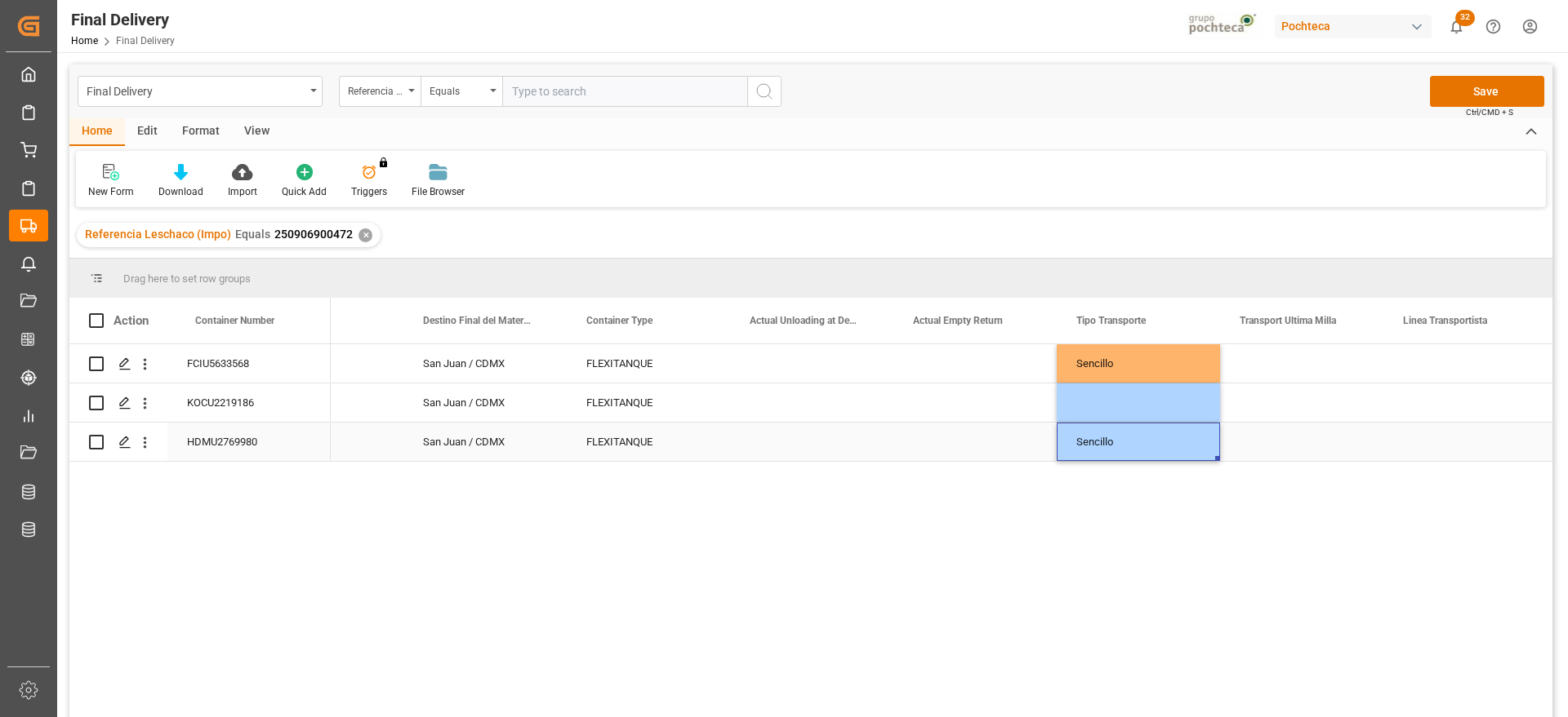
click at [1147, 430] on div "Sencillo" at bounding box center [1138, 441] width 163 height 38
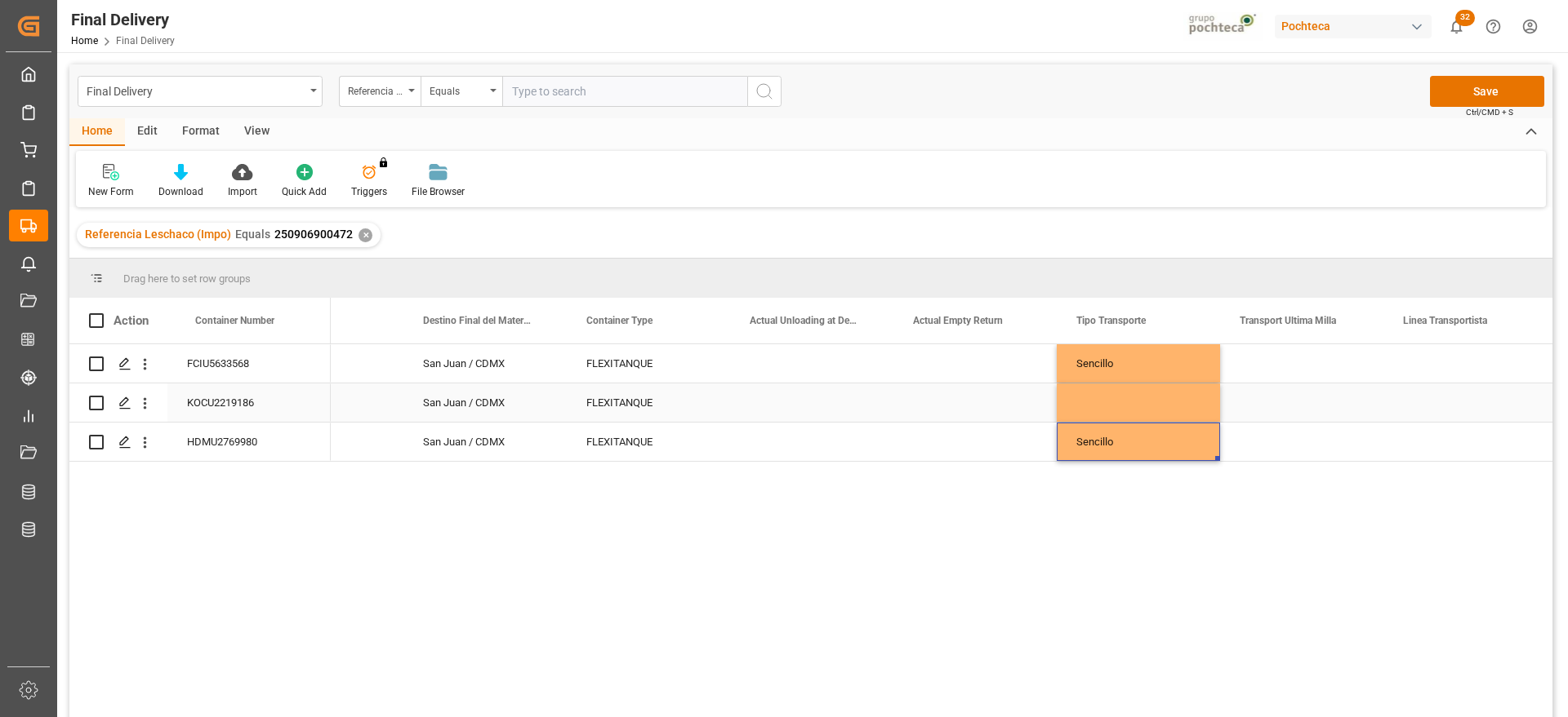
click at [1123, 400] on div "Press SPACE to select this row." at bounding box center [1138, 402] width 163 height 38
click at [1142, 447] on div "Sencillo" at bounding box center [1138, 441] width 163 height 38
click at [1118, 402] on div "Press SPACE to select this row." at bounding box center [1138, 402] width 163 height 38
click at [1311, 369] on div "Press SPACE to select this row." at bounding box center [1302, 363] width 163 height 38
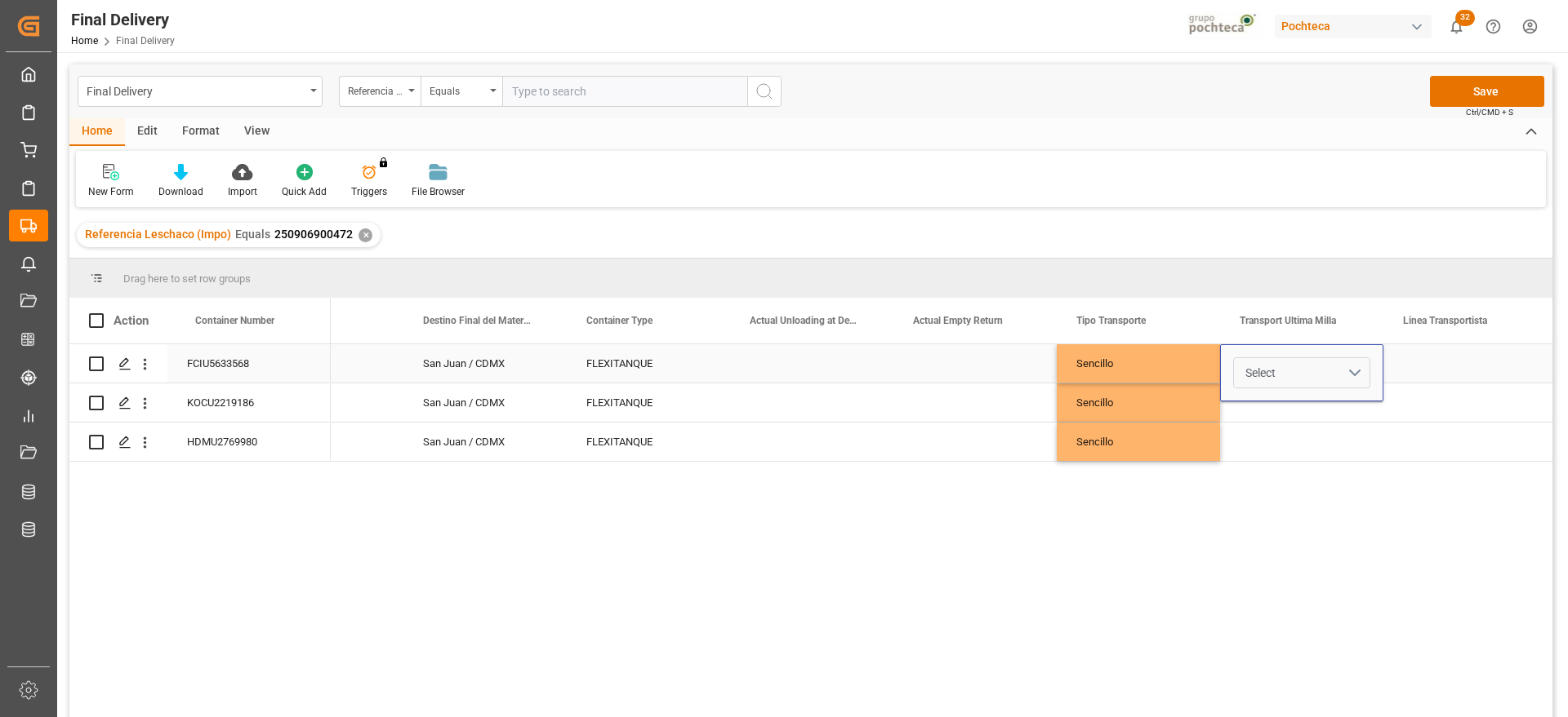
click at [1352, 368] on button "Select" at bounding box center [1302, 372] width 137 height 31
click at [1305, 427] on div "Leschaco" at bounding box center [1301, 415] width 136 height 49
click at [1404, 353] on div "Press SPACE to select this row." at bounding box center [1465, 363] width 163 height 38
click at [1305, 360] on div "Leschaco" at bounding box center [1302, 363] width 163 height 38
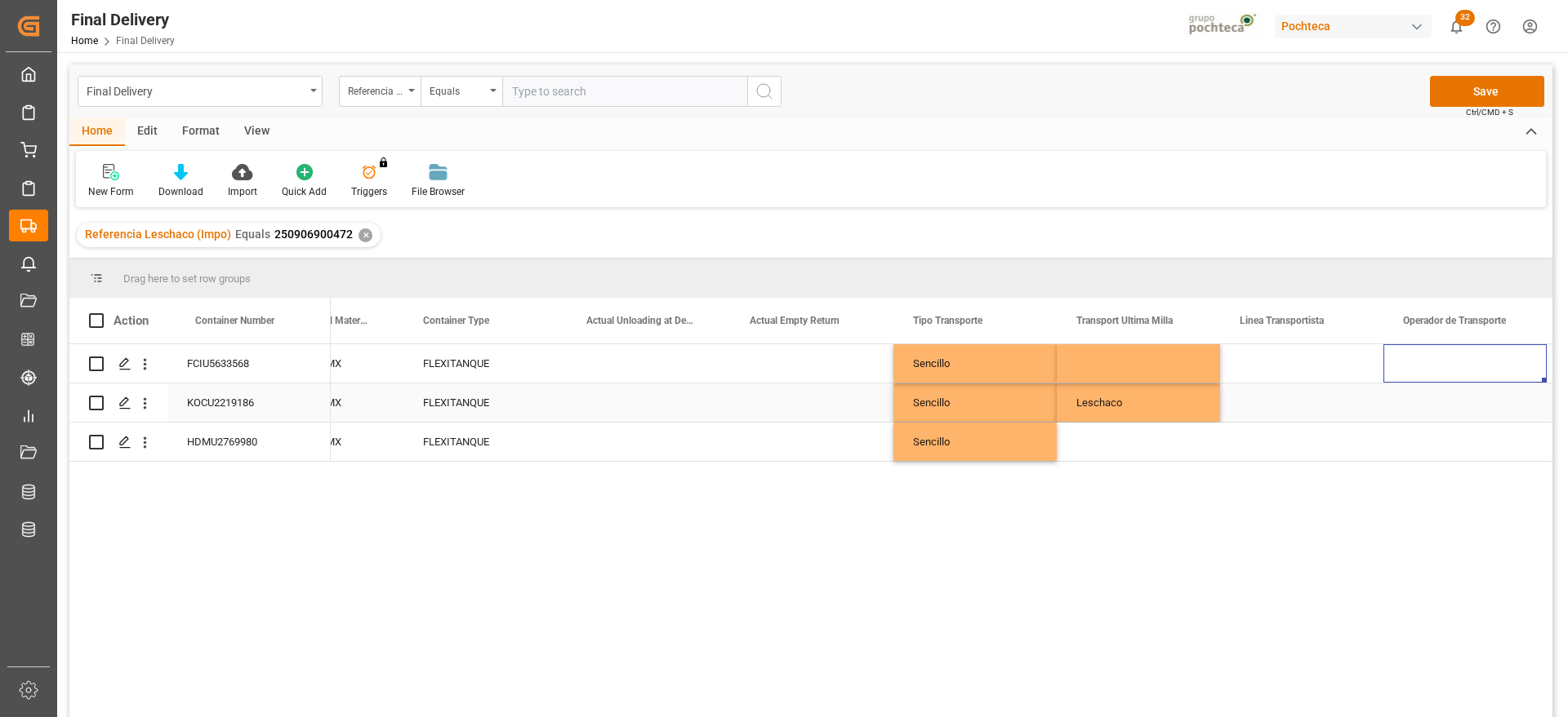
click at [1115, 412] on div "Leschaco" at bounding box center [1138, 402] width 163 height 38
click at [1108, 357] on div "Press SPACE to select this row." at bounding box center [1138, 363] width 163 height 38
click at [1305, 366] on div "Press SPACE to select this row." at bounding box center [1302, 363] width 163 height 38
click at [640, 375] on div "Press SPACE to select this row." at bounding box center [648, 363] width 163 height 38
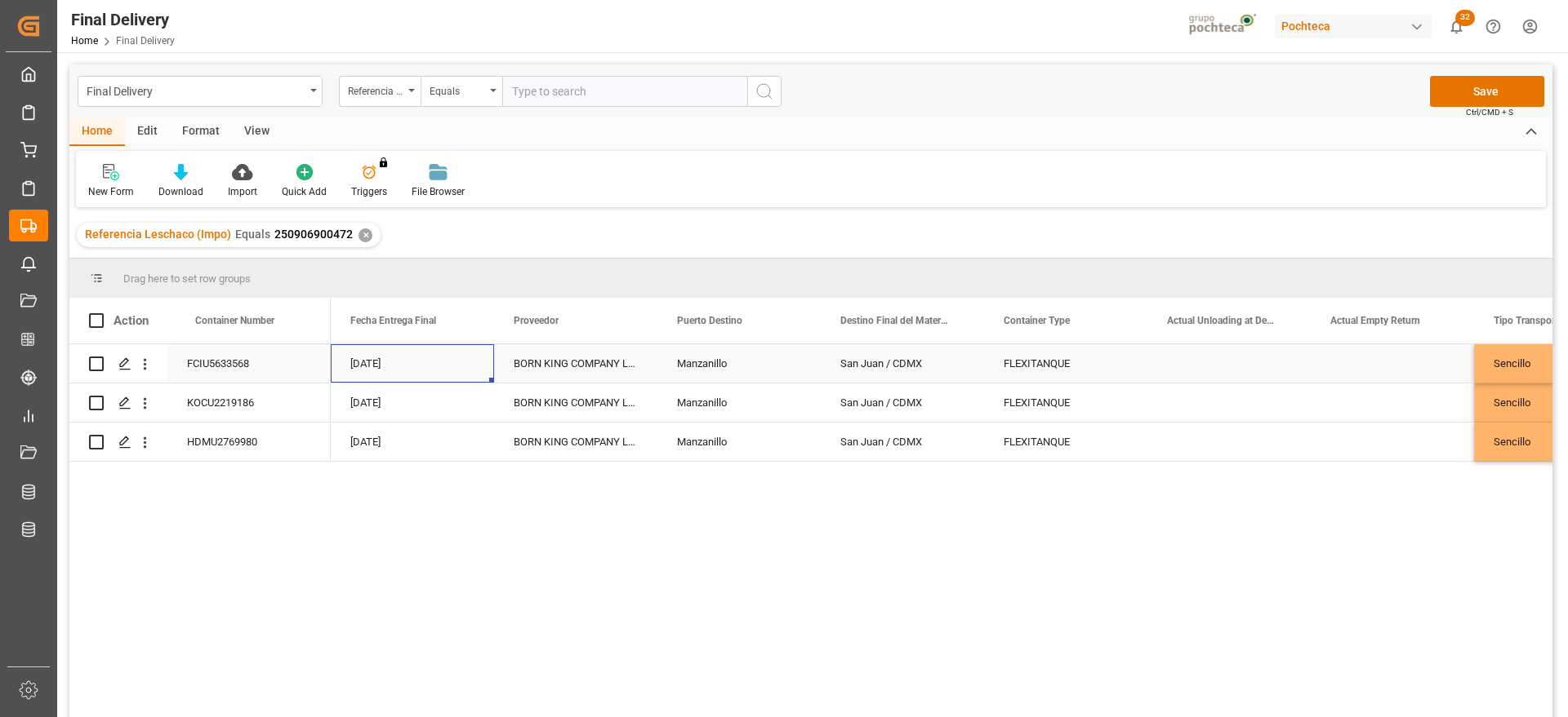
scroll to position [0, 4899]
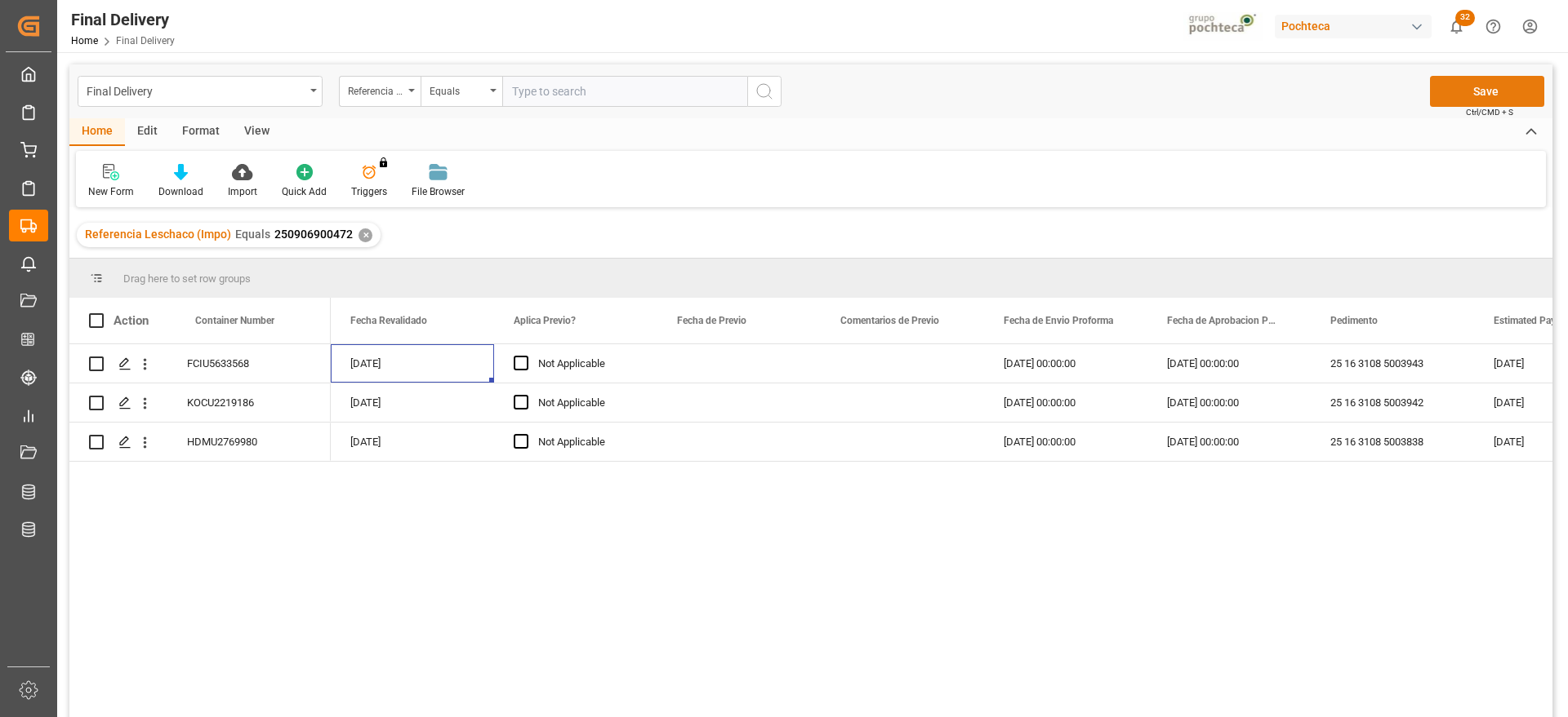
click at [1491, 85] on button "Save" at bounding box center [1486, 91] width 114 height 31
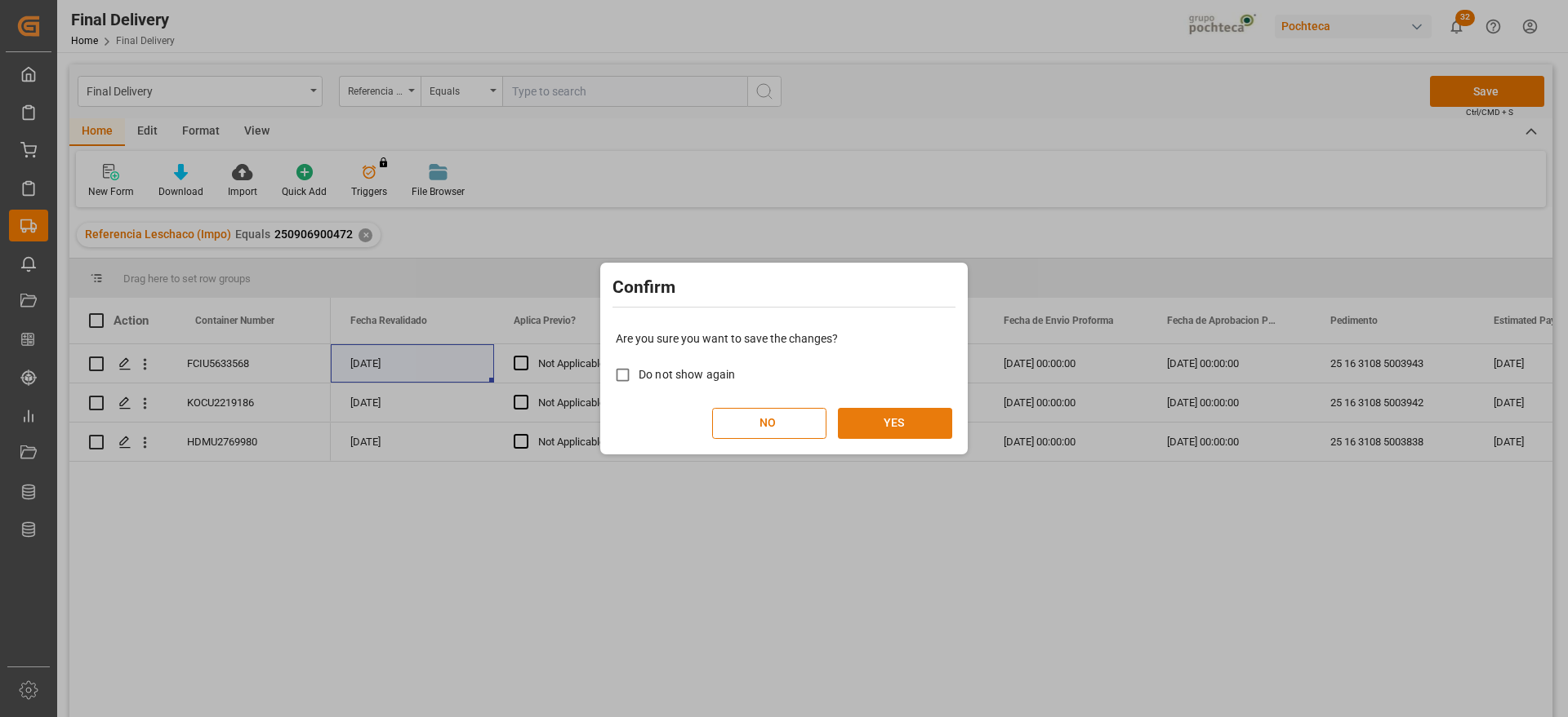
click at [925, 429] on button "YES" at bounding box center [895, 423] width 114 height 31
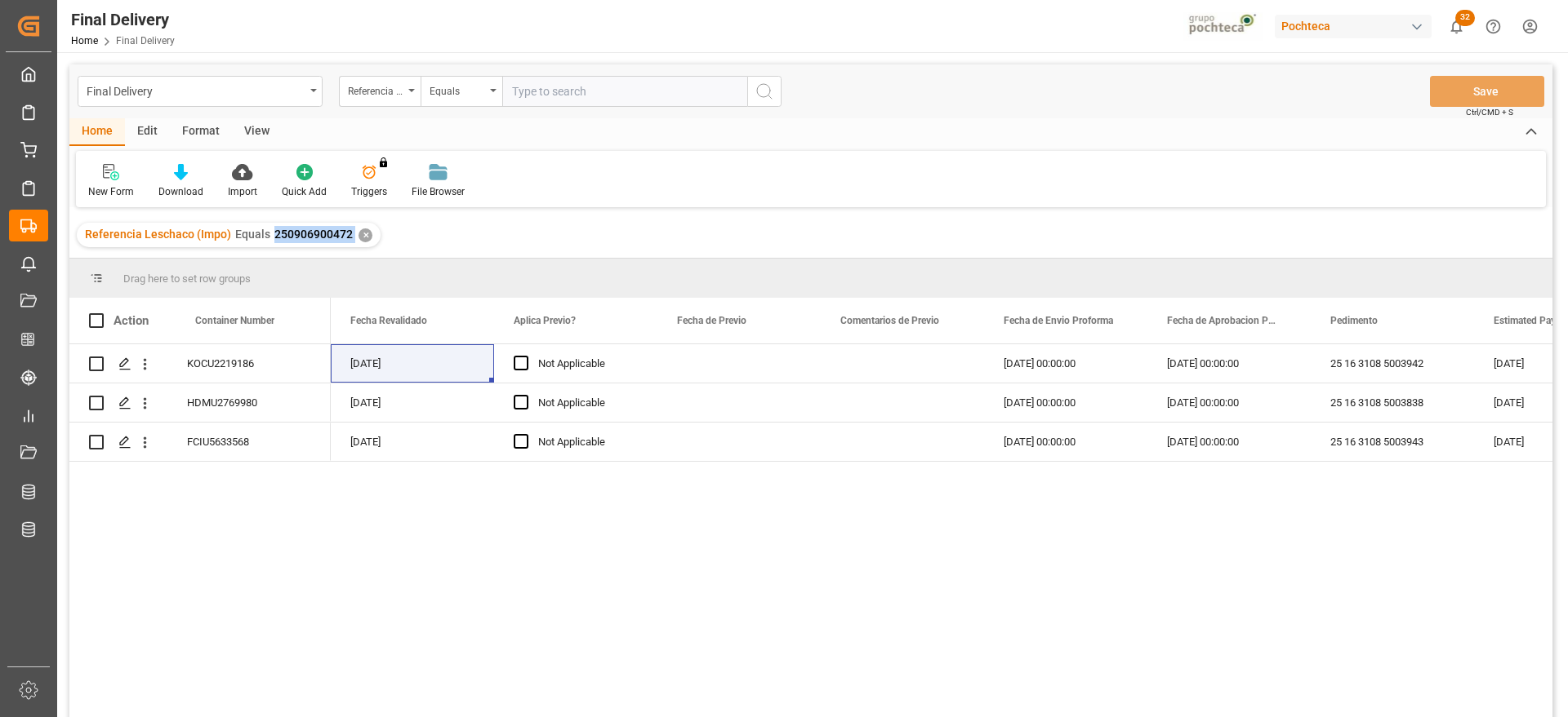
drag, startPoint x: 354, startPoint y: 234, endPoint x: 419, endPoint y: 599, distance: 370.7
click at [268, 237] on div "Referencia Leschaco (Impo) Equals 250906900472 ✕" at bounding box center [229, 235] width 304 height 24
copy span "250906900472"
click at [364, 232] on div "✕" at bounding box center [365, 235] width 14 height 14
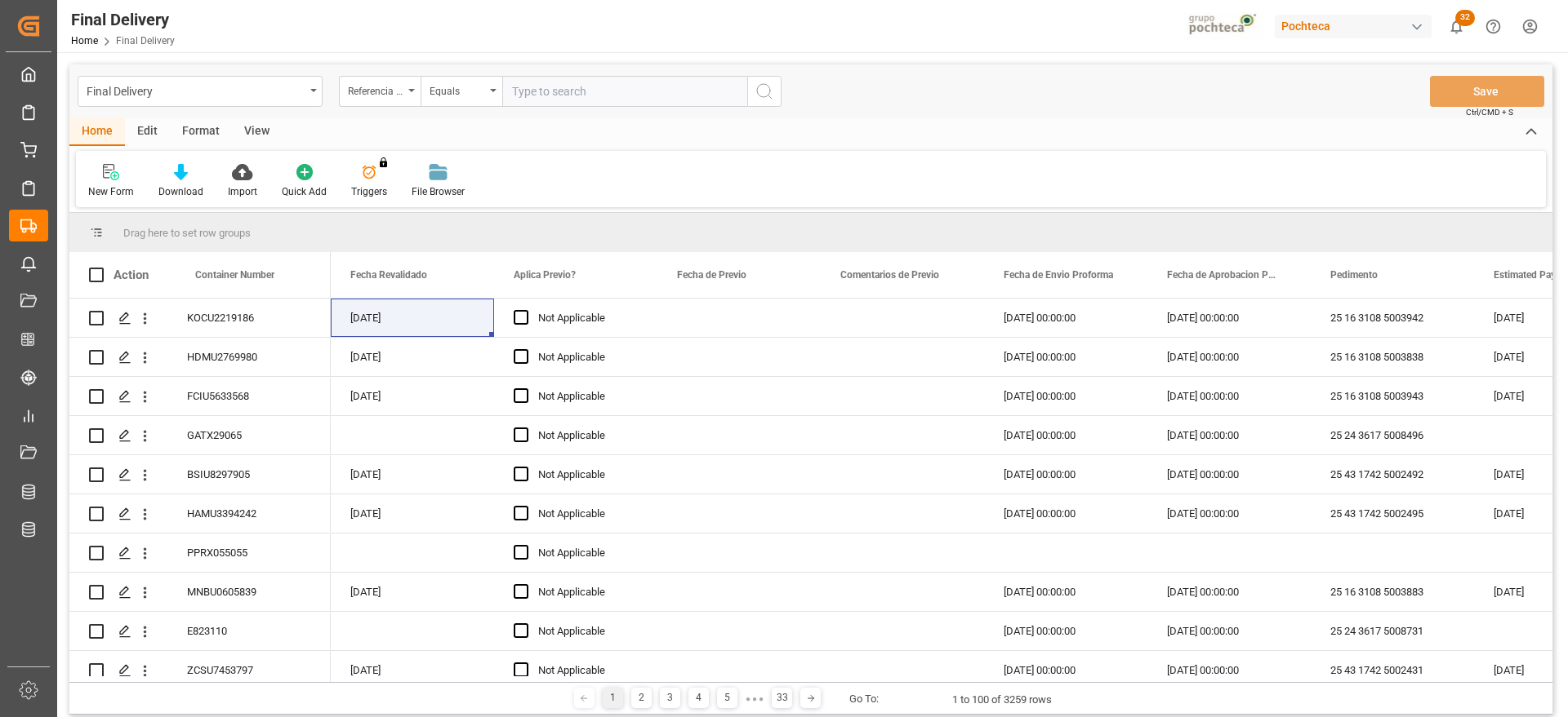
click at [583, 91] on input "text" at bounding box center [624, 91] width 245 height 31
paste input "250906900268"
type input "250906900268"
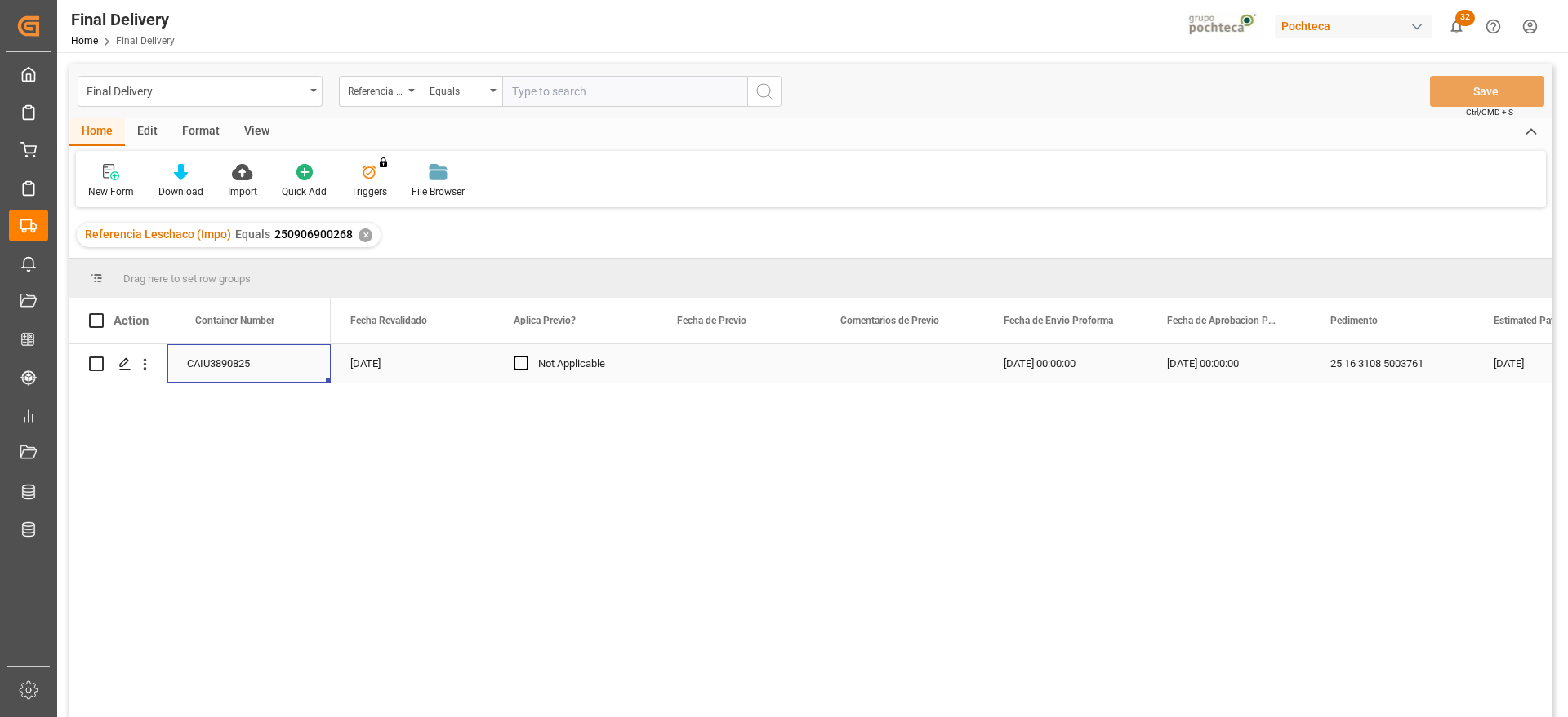
click at [244, 378] on div "CAIU3890825" at bounding box center [249, 363] width 163 height 38
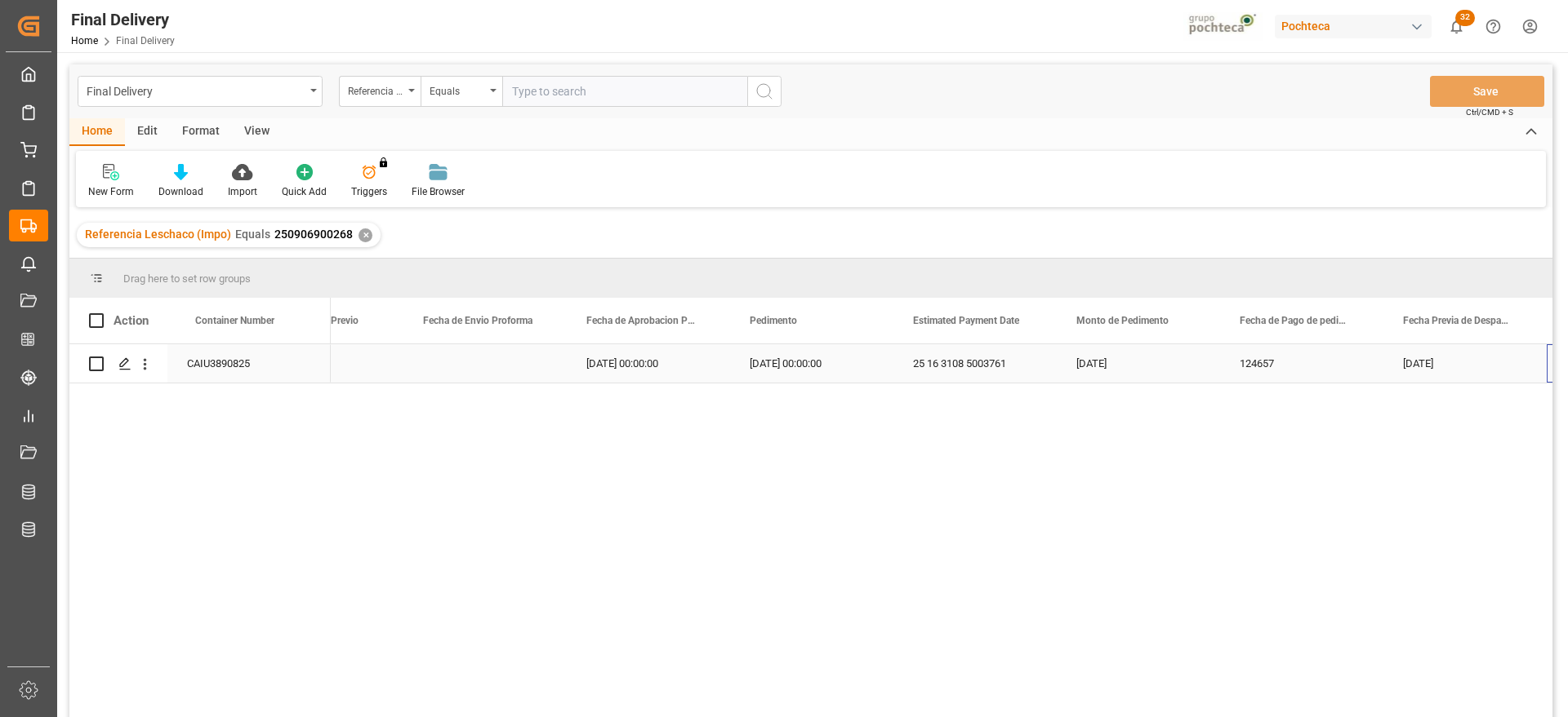
scroll to position [0, 3193]
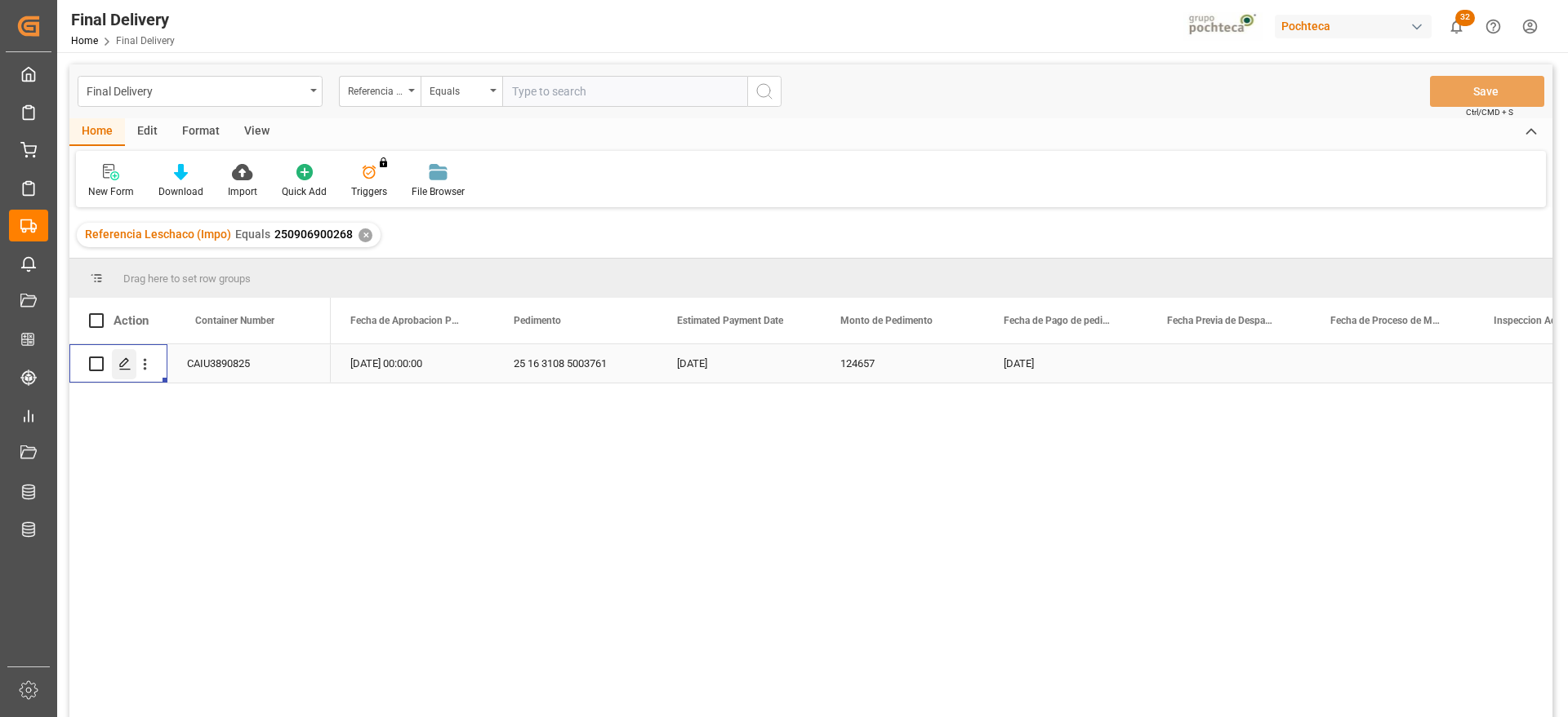
click at [130, 369] on icon "Press SPACE to select this row." at bounding box center [125, 364] width 13 height 13
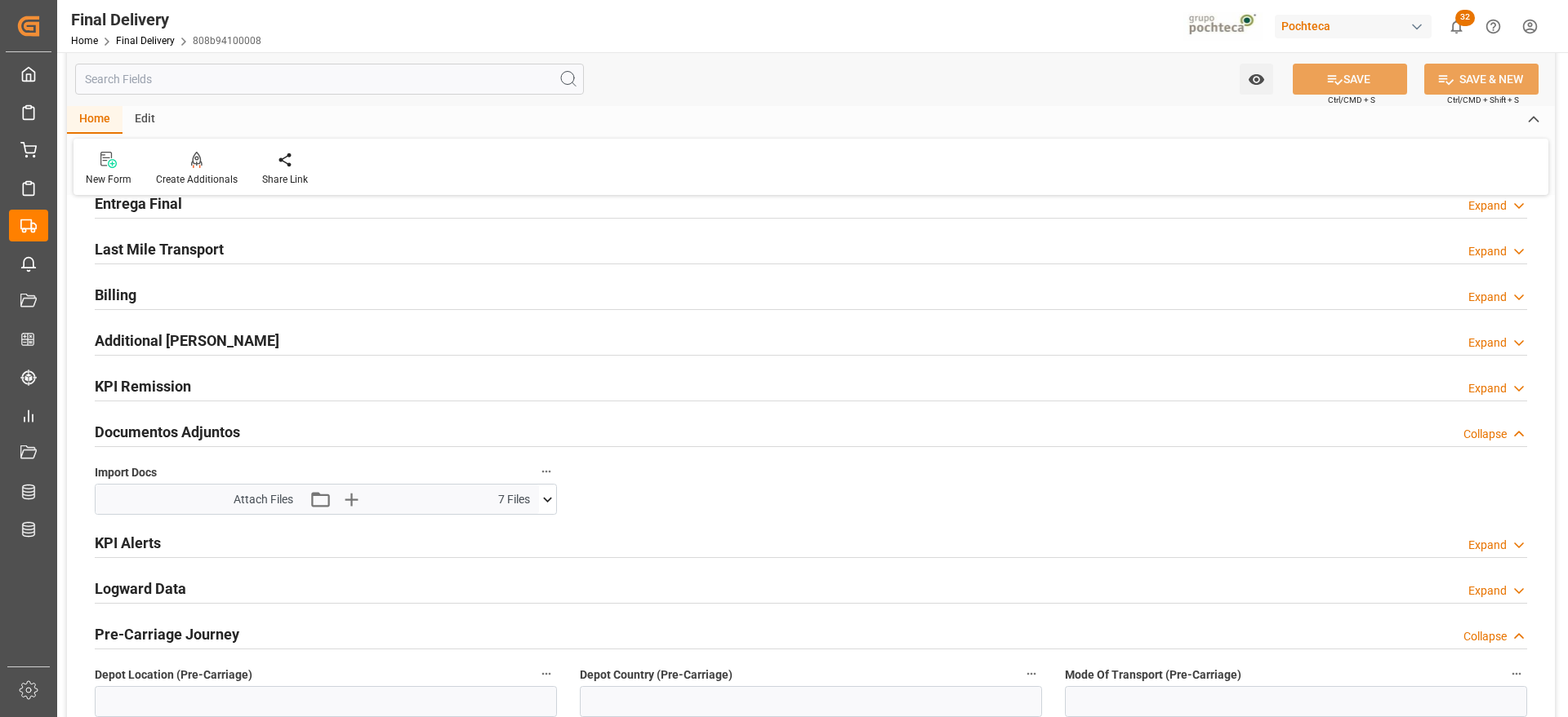
click at [546, 512] on button at bounding box center [548, 499] width 17 height 29
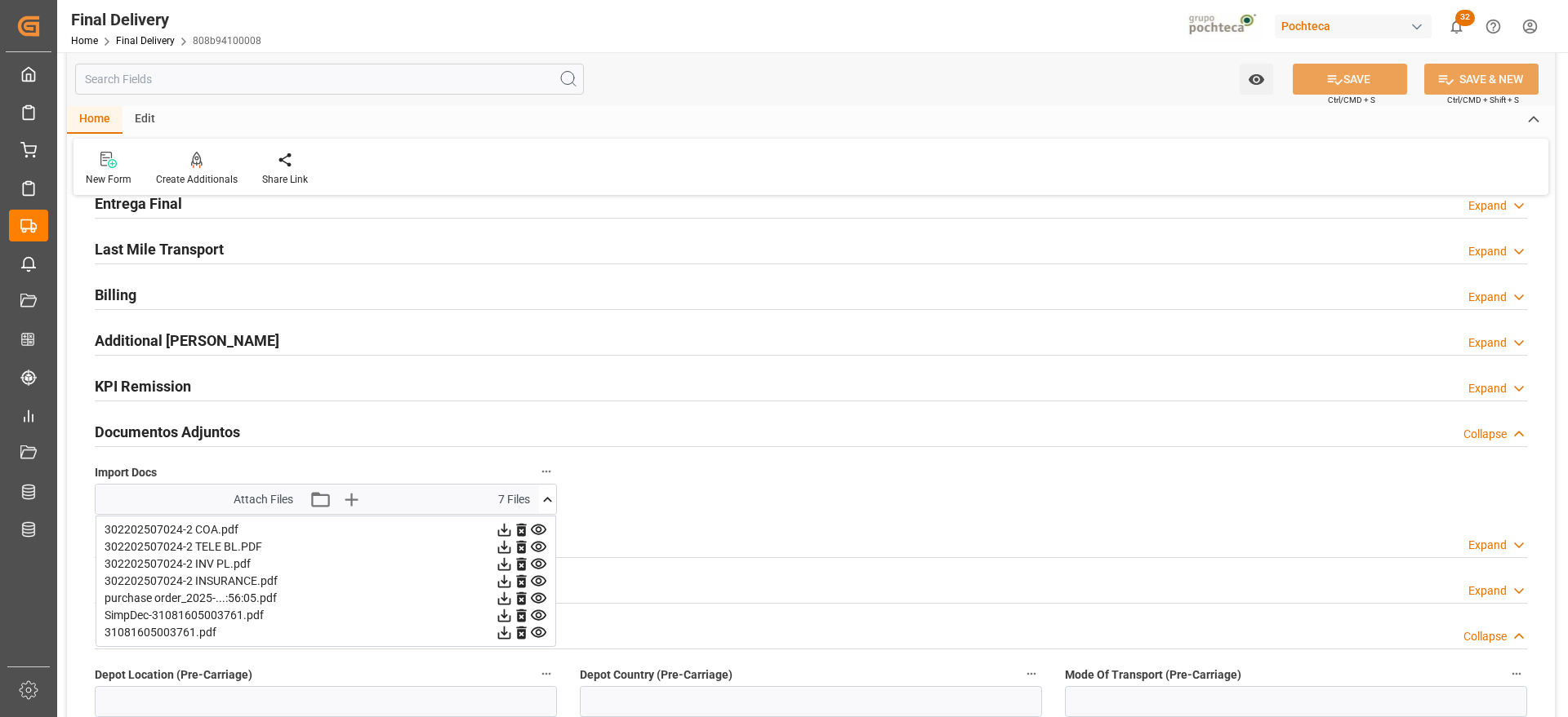
click at [547, 495] on icon at bounding box center [548, 500] width 17 height 17
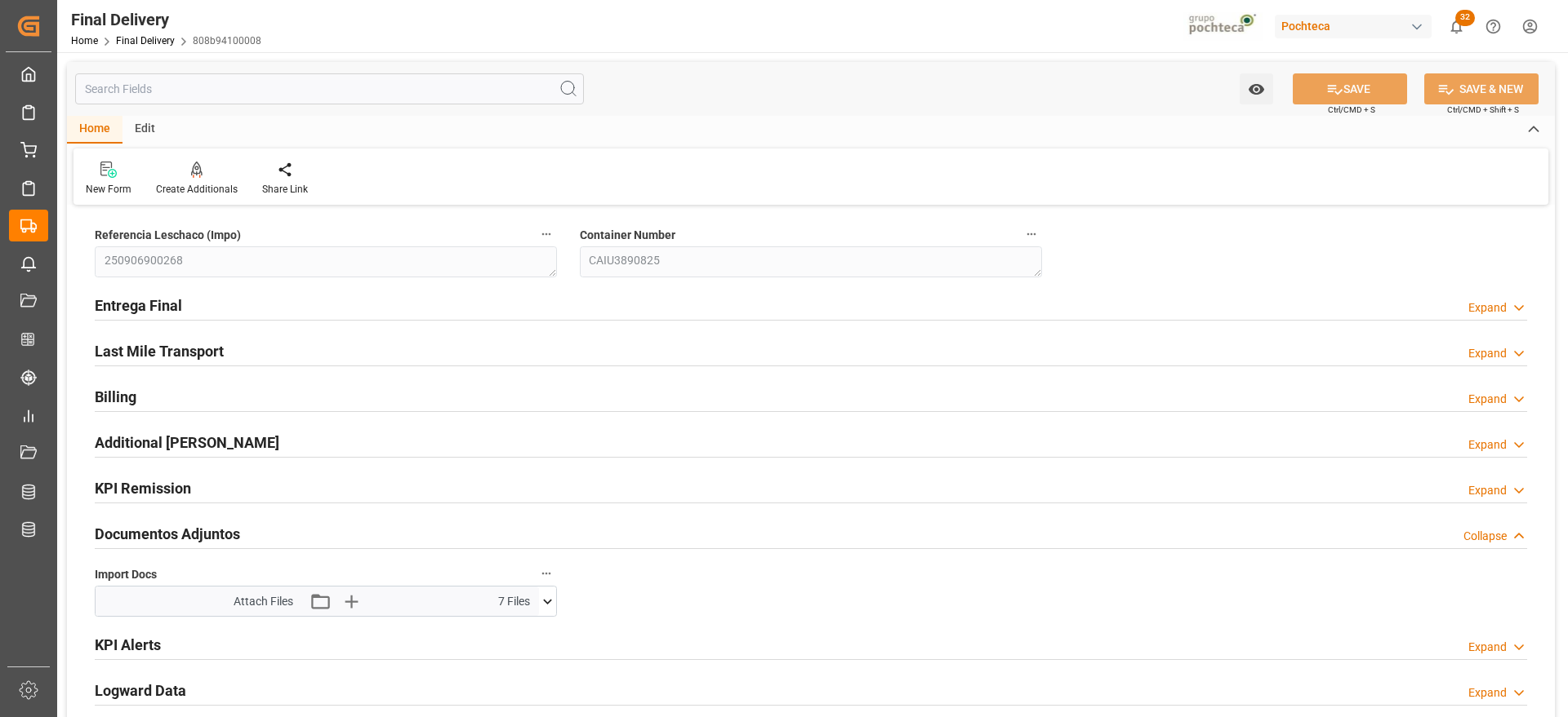
click at [543, 598] on icon at bounding box center [548, 602] width 17 height 17
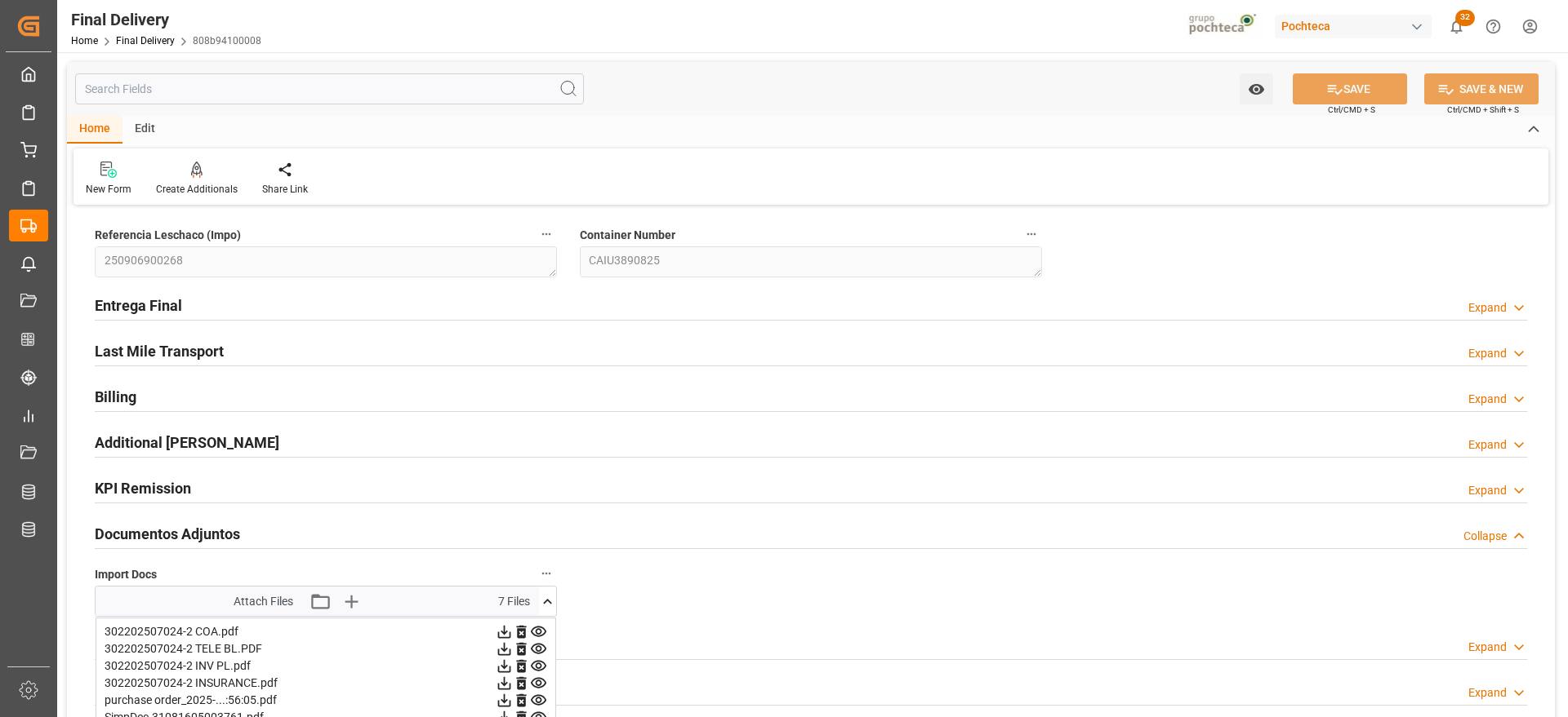
click at [549, 601] on icon at bounding box center [548, 601] width 9 height 5
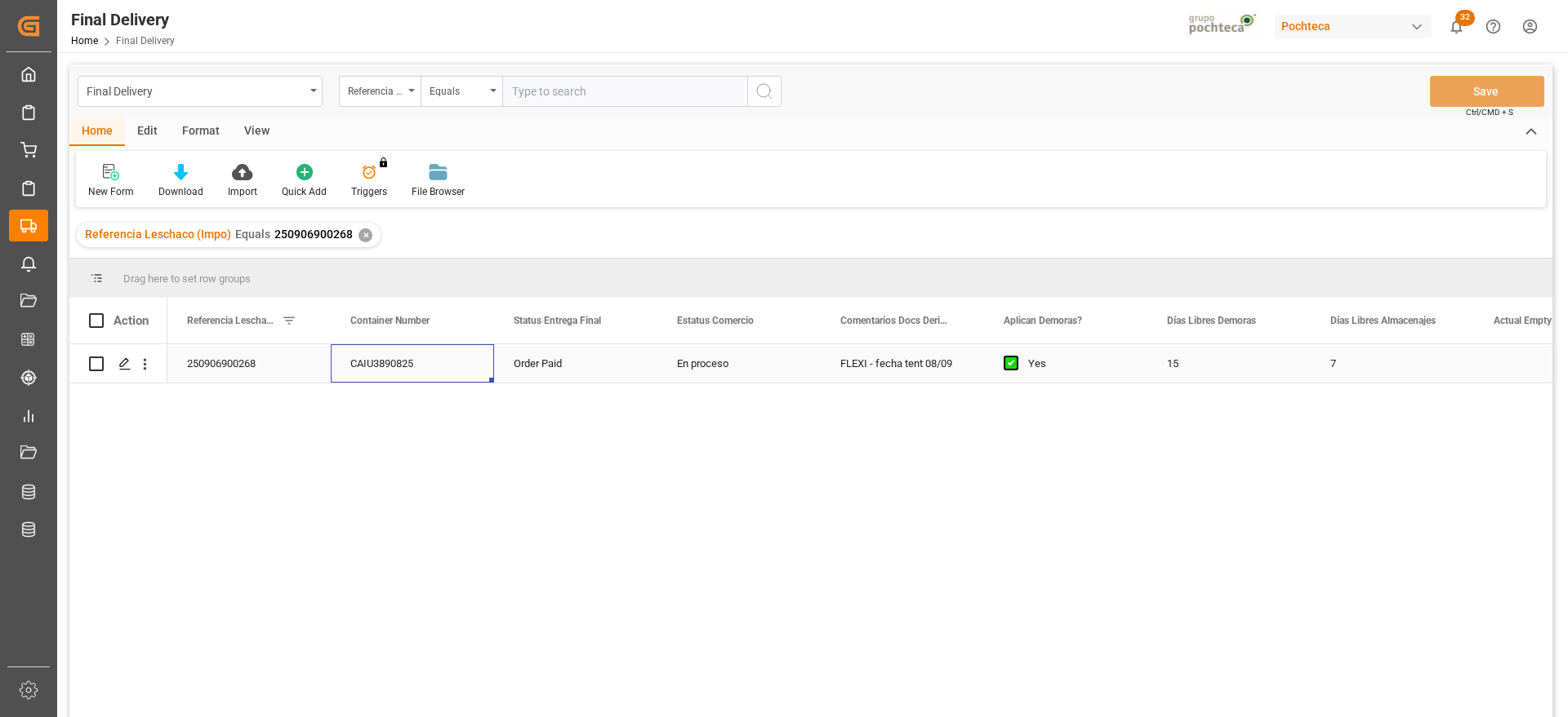
click at [419, 361] on div "CAIU3890825" at bounding box center [413, 363] width 163 height 38
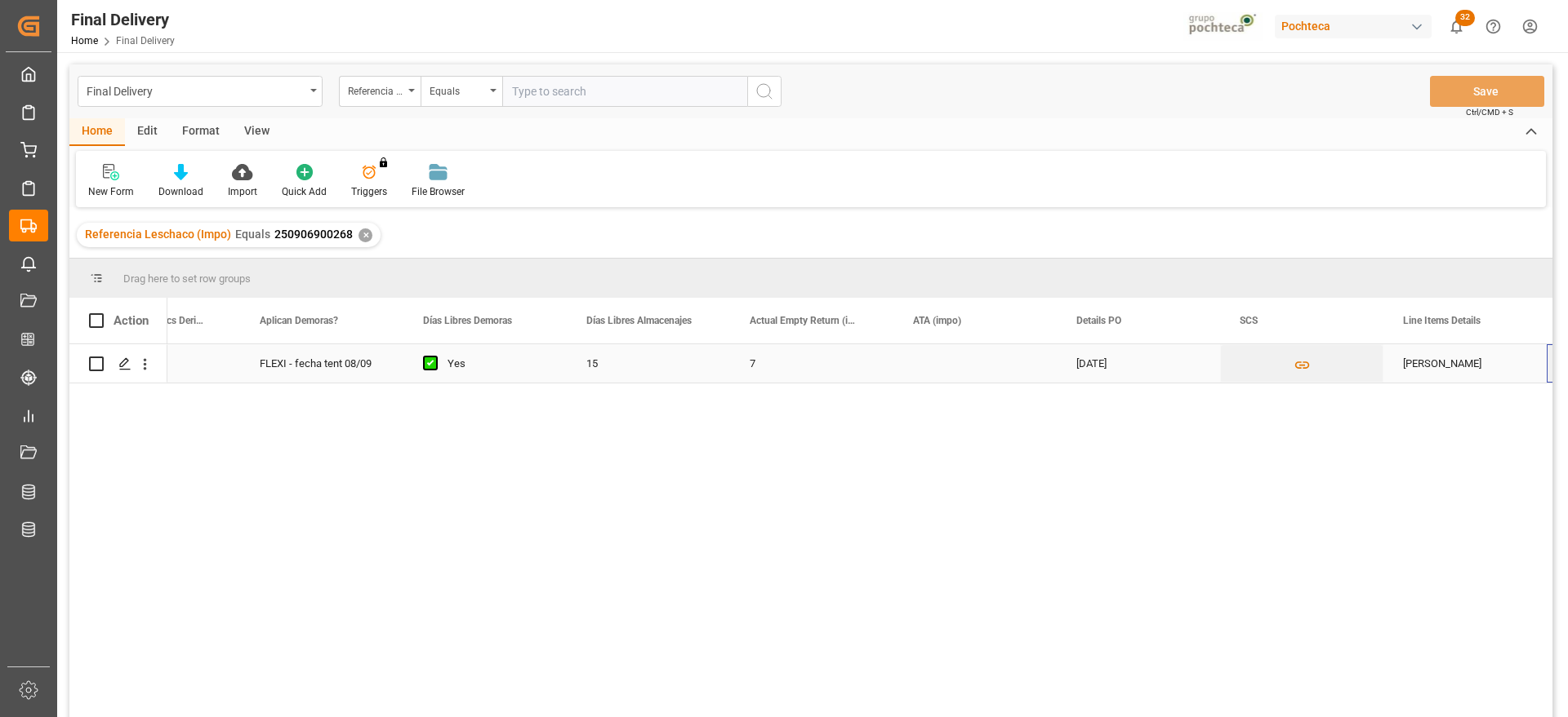
scroll to position [0, 744]
click at [946, 368] on div "Press SPACE to select this row." at bounding box center [974, 363] width 163 height 38
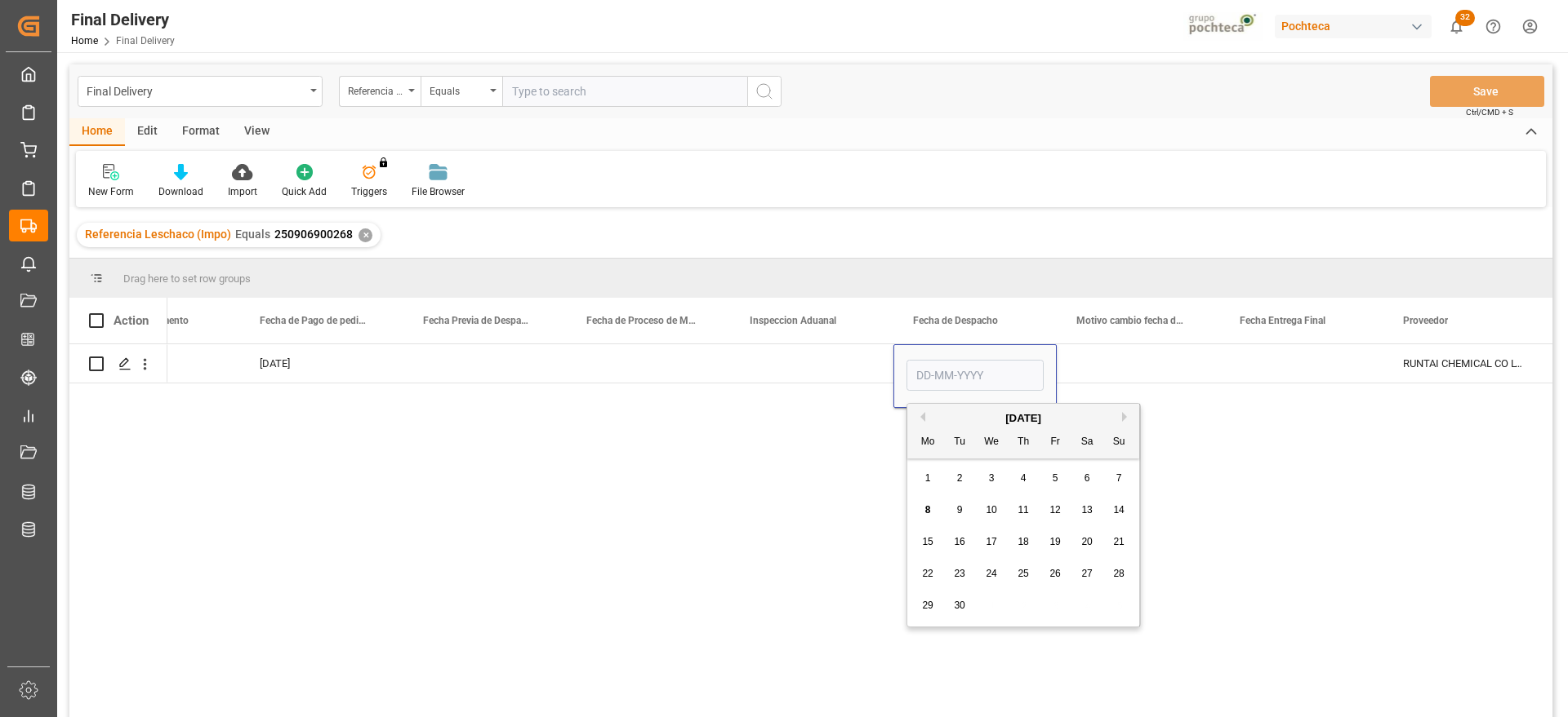
click at [923, 511] on div "8" at bounding box center [928, 511] width 21 height 20
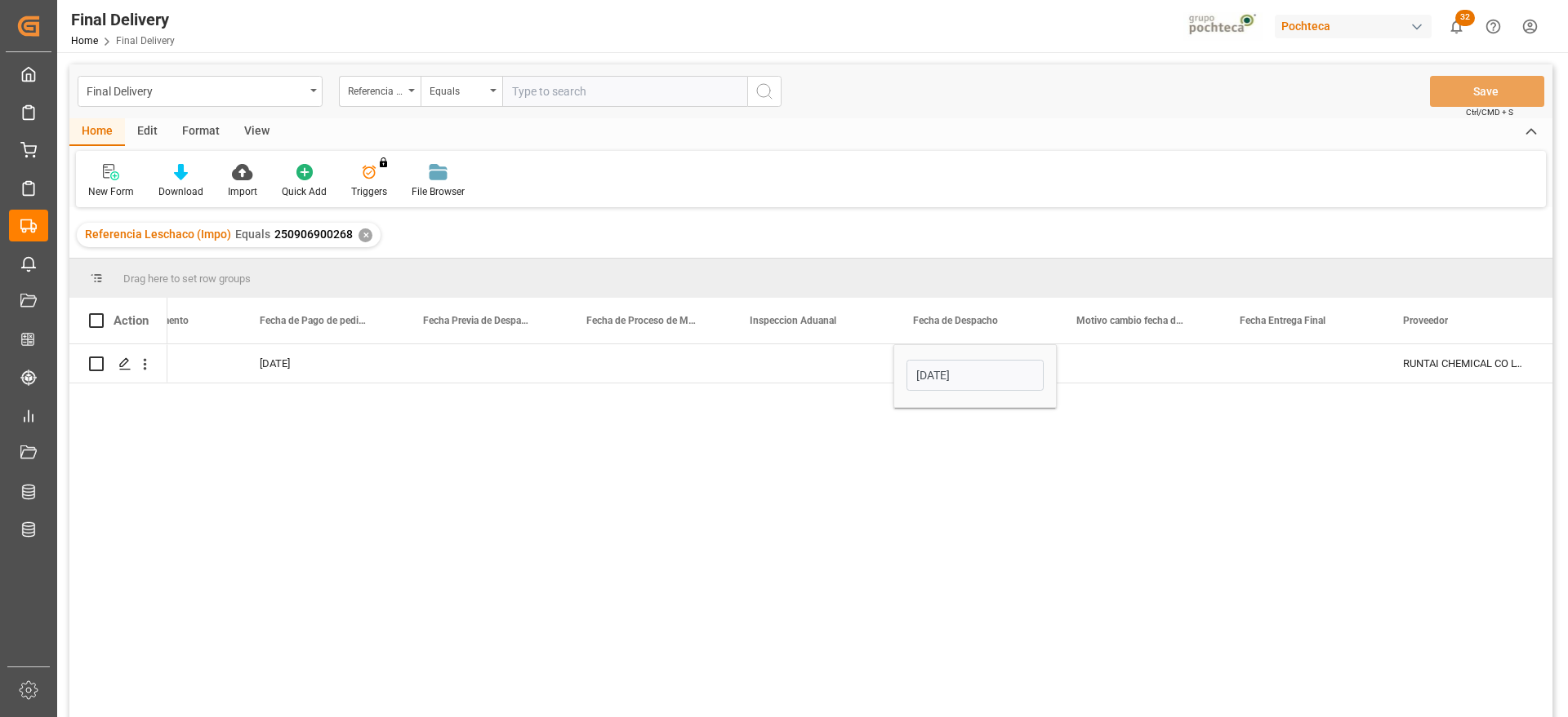
type input "[DATE]"
click at [1294, 362] on div "Press SPACE to select this row." at bounding box center [1302, 363] width 163 height 38
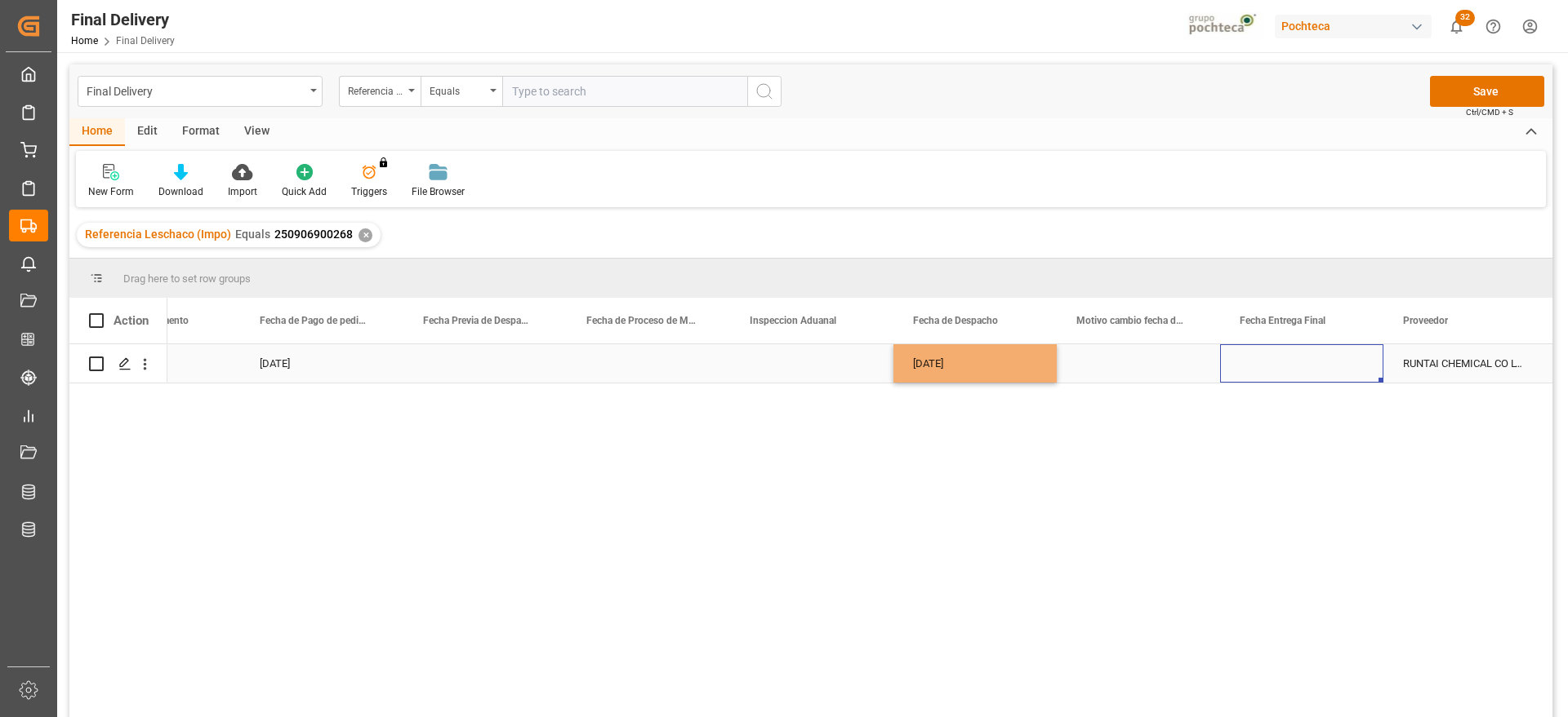
click at [1294, 362] on div "Press SPACE to select this row." at bounding box center [1302, 363] width 163 height 38
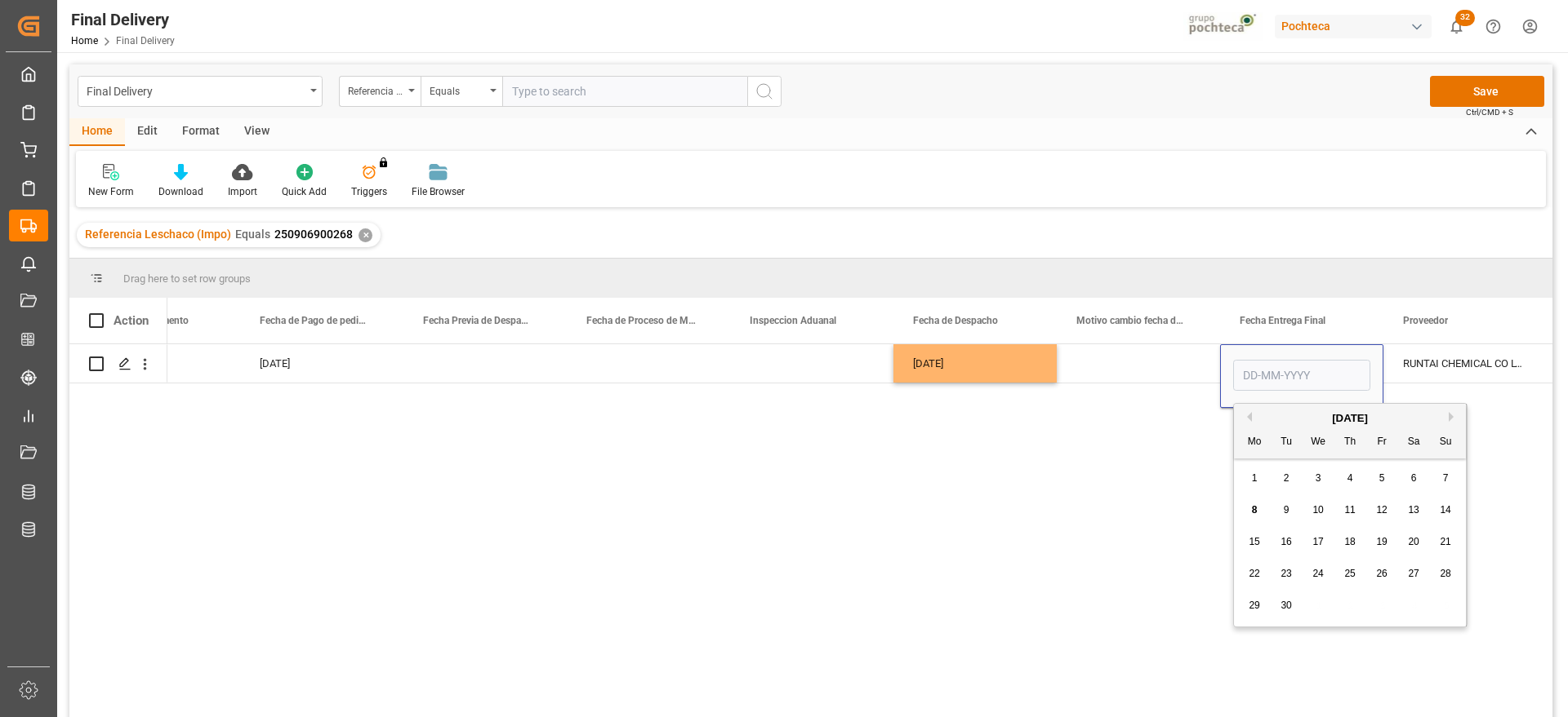
click at [1282, 508] on div "9" at bounding box center [1287, 511] width 21 height 20
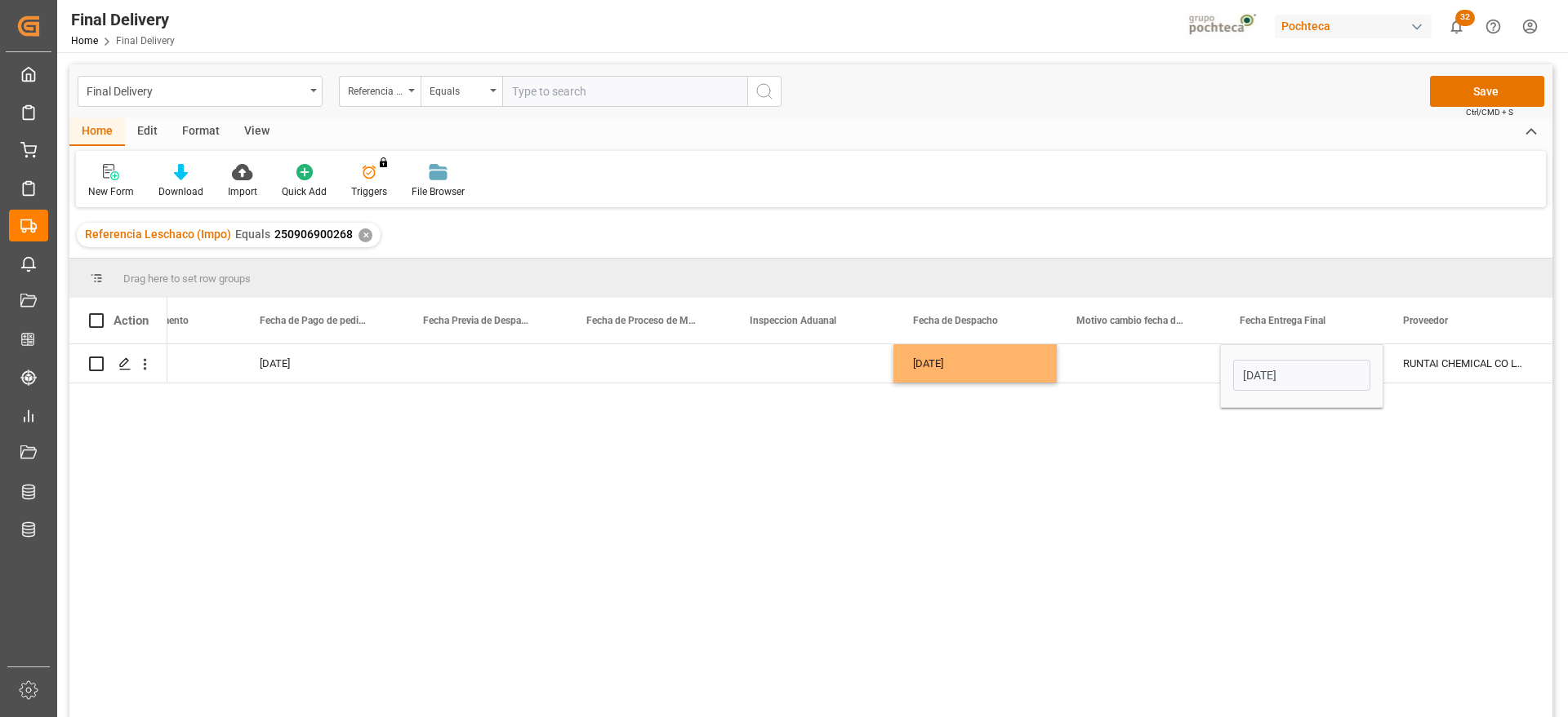
type input "[DATE]"
click at [1149, 375] on div "Press SPACE to select this row." at bounding box center [1138, 363] width 163 height 38
click at [946, 366] on div "[DATE]" at bounding box center [974, 363] width 163 height 38
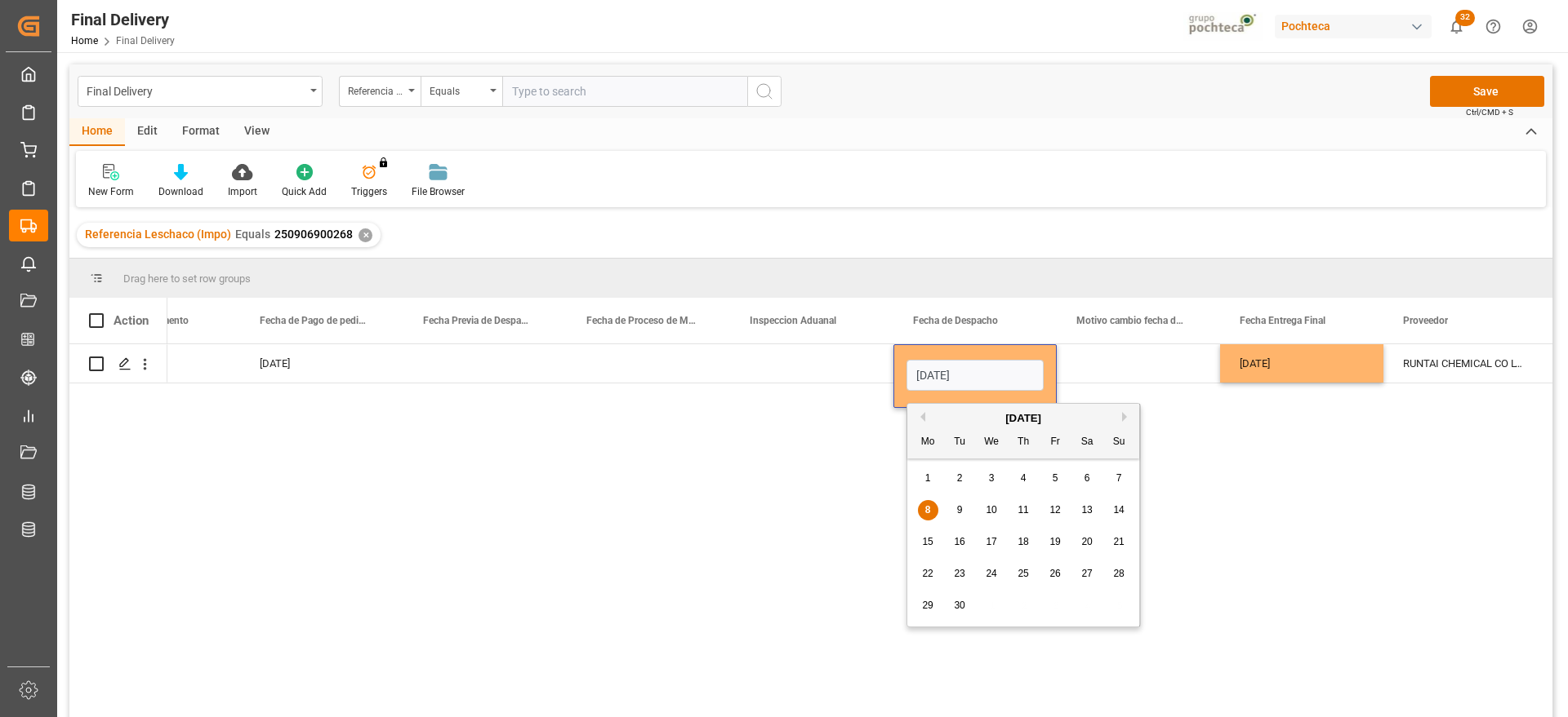
click at [961, 508] on span "9" at bounding box center [959, 510] width 6 height 11
type input "[DATE]"
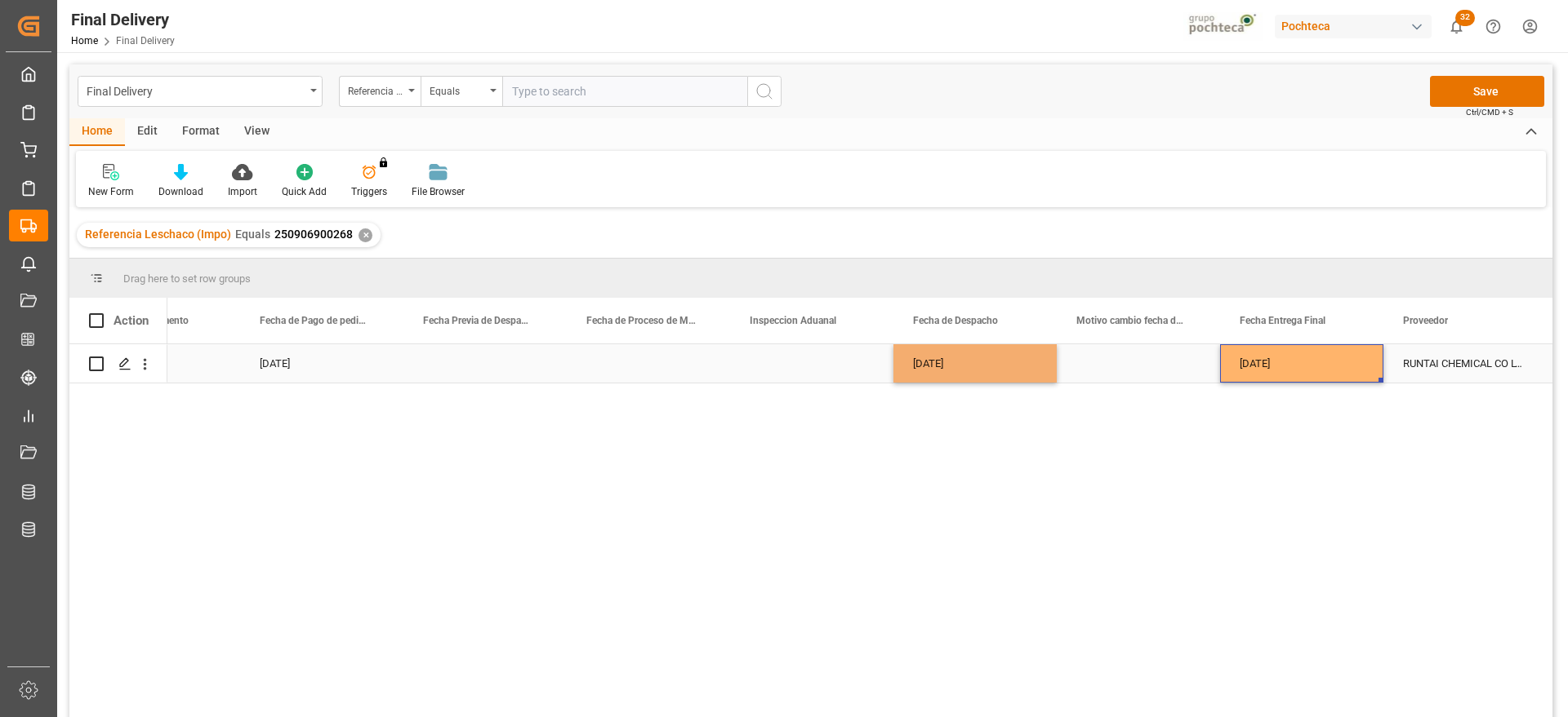
click at [1275, 365] on div "[DATE]" at bounding box center [1302, 363] width 163 height 38
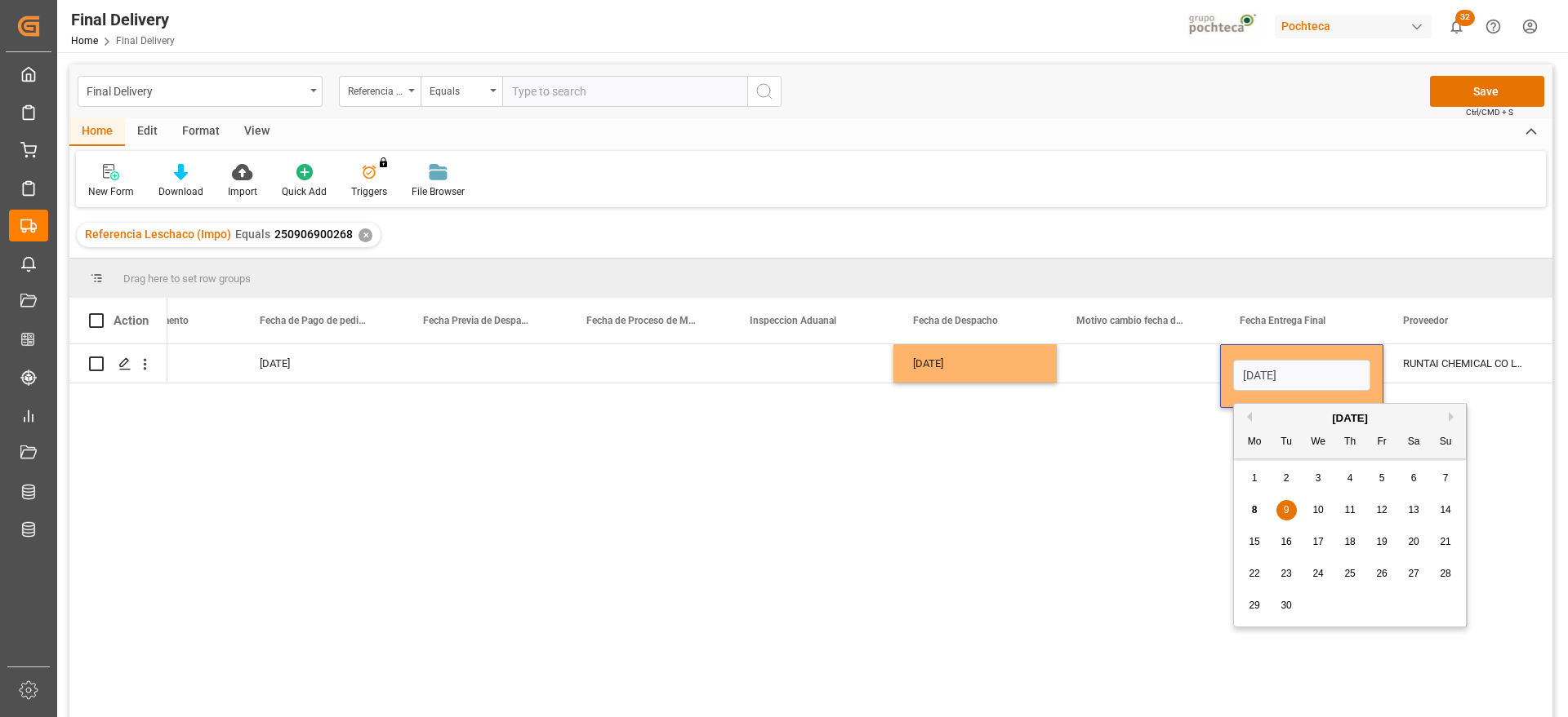
click at [1321, 509] on span "10" at bounding box center [1317, 510] width 10 height 11
type input "[DATE]"
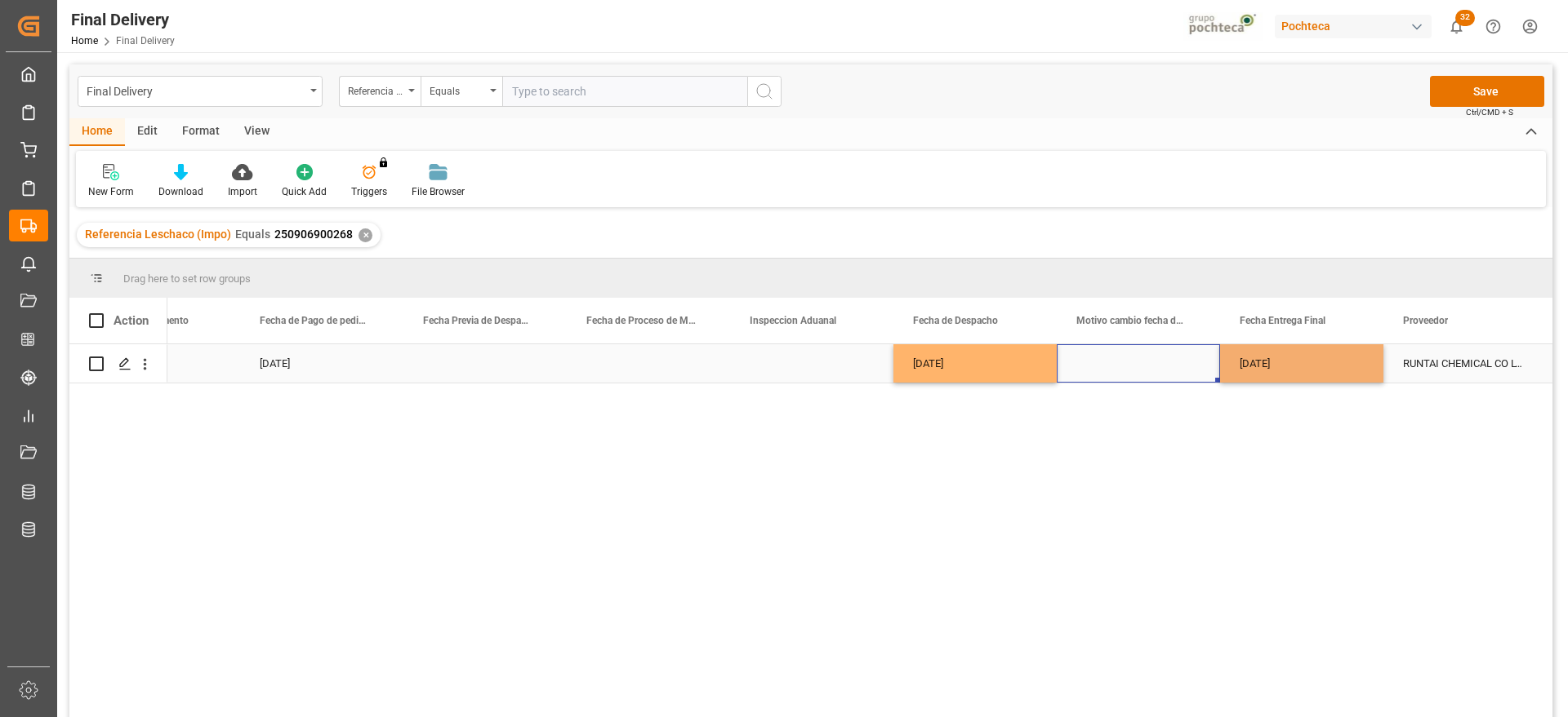
click at [1158, 364] on div "Press SPACE to select this row." at bounding box center [1138, 363] width 163 height 38
click at [1274, 369] on div "[DATE]" at bounding box center [1302, 363] width 163 height 38
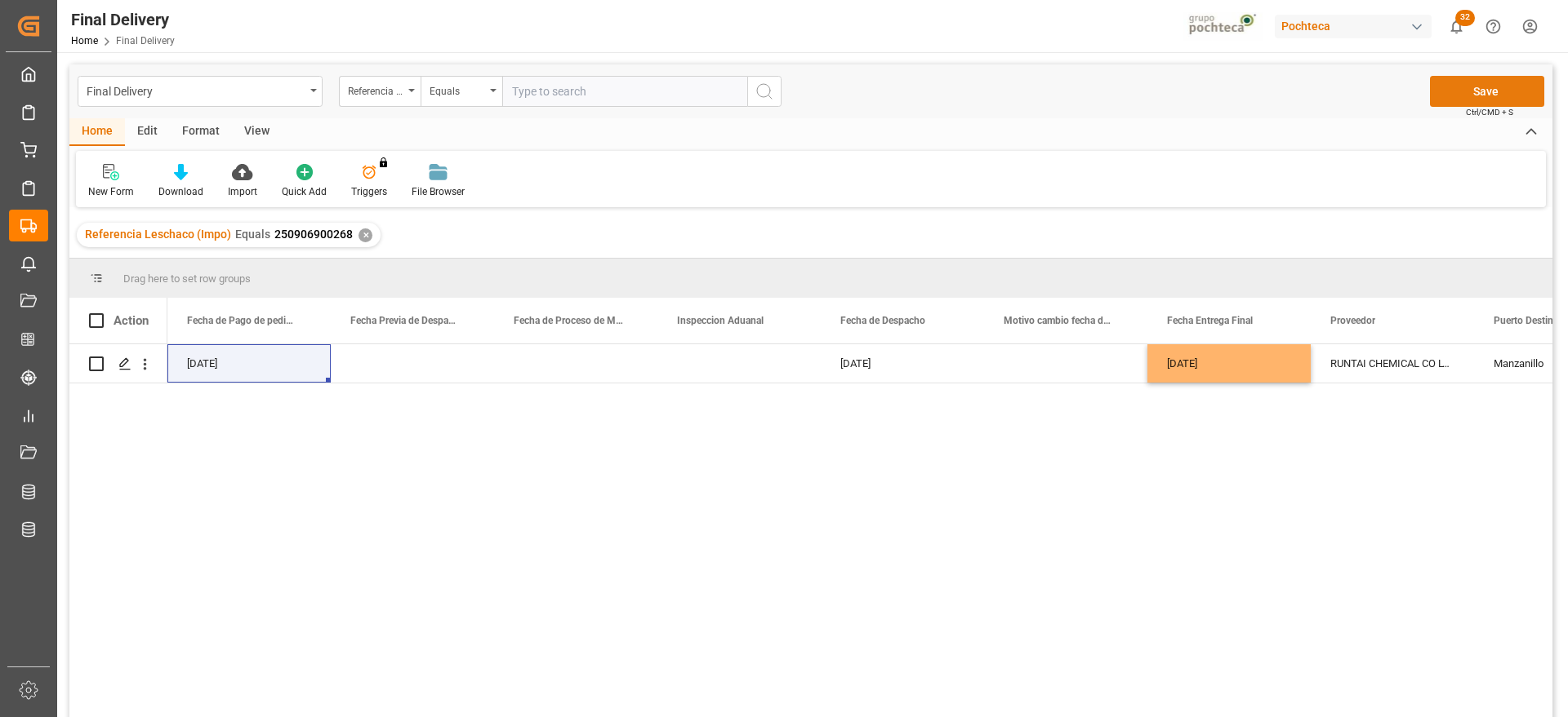
click at [1514, 84] on button "Save" at bounding box center [1486, 91] width 114 height 31
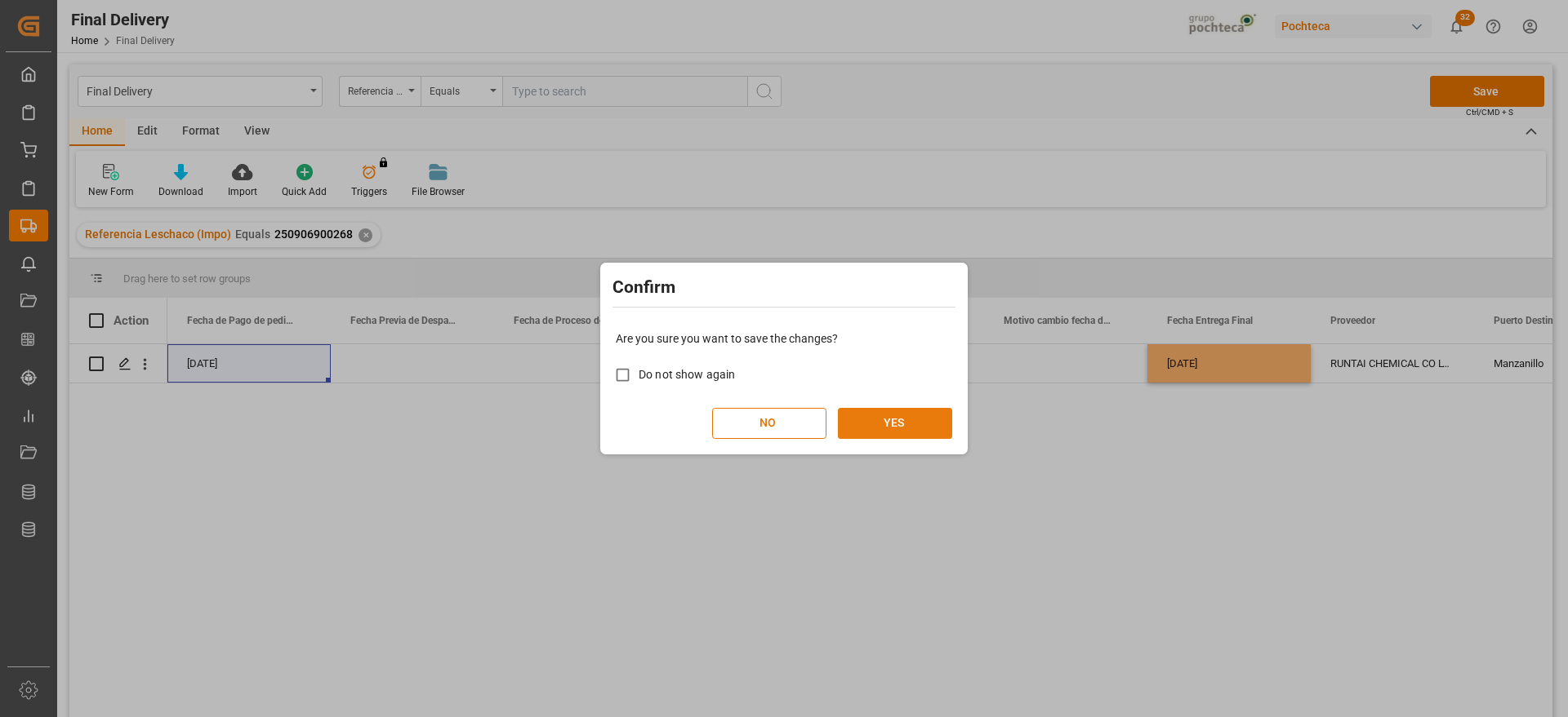
click at [885, 426] on button "YES" at bounding box center [895, 423] width 114 height 31
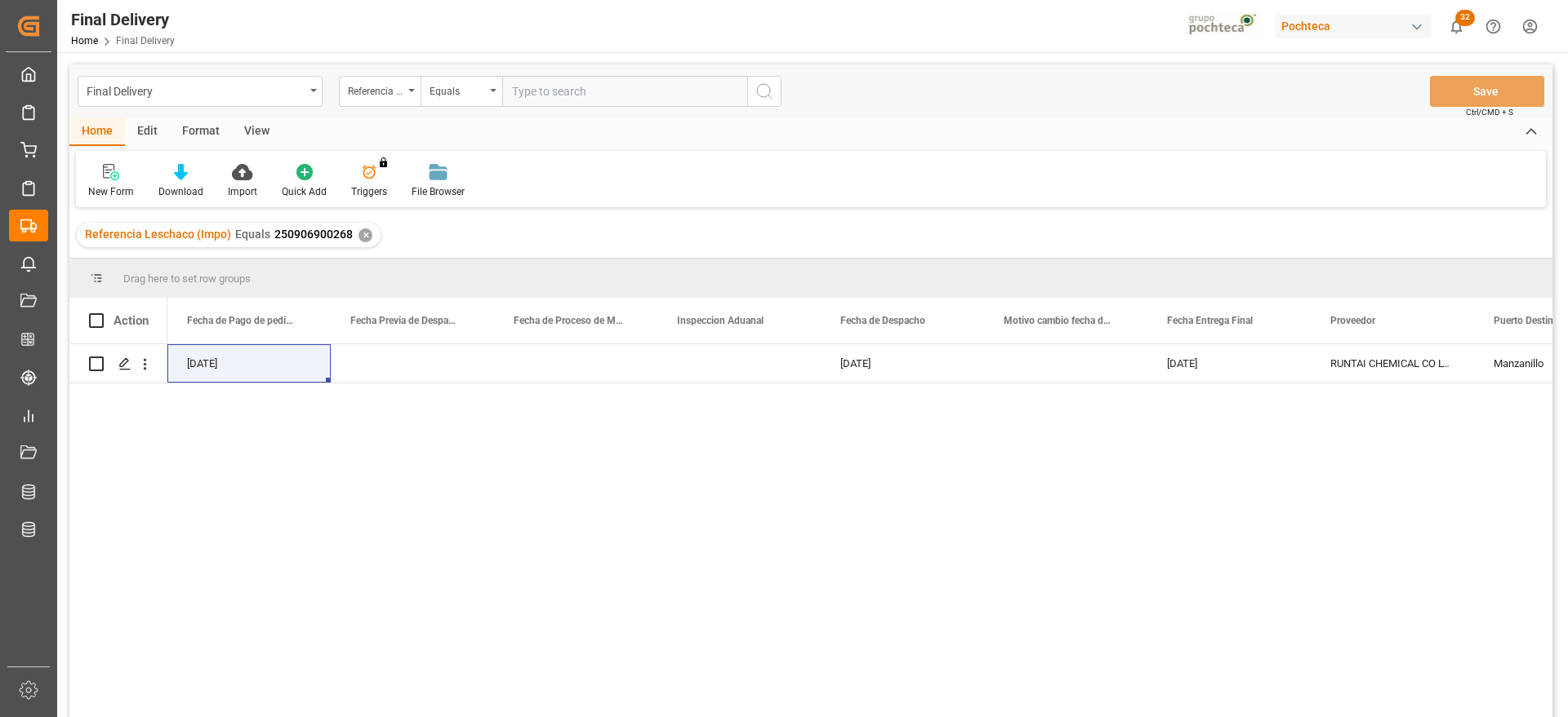
click at [358, 235] on div "✕" at bounding box center [365, 235] width 14 height 14
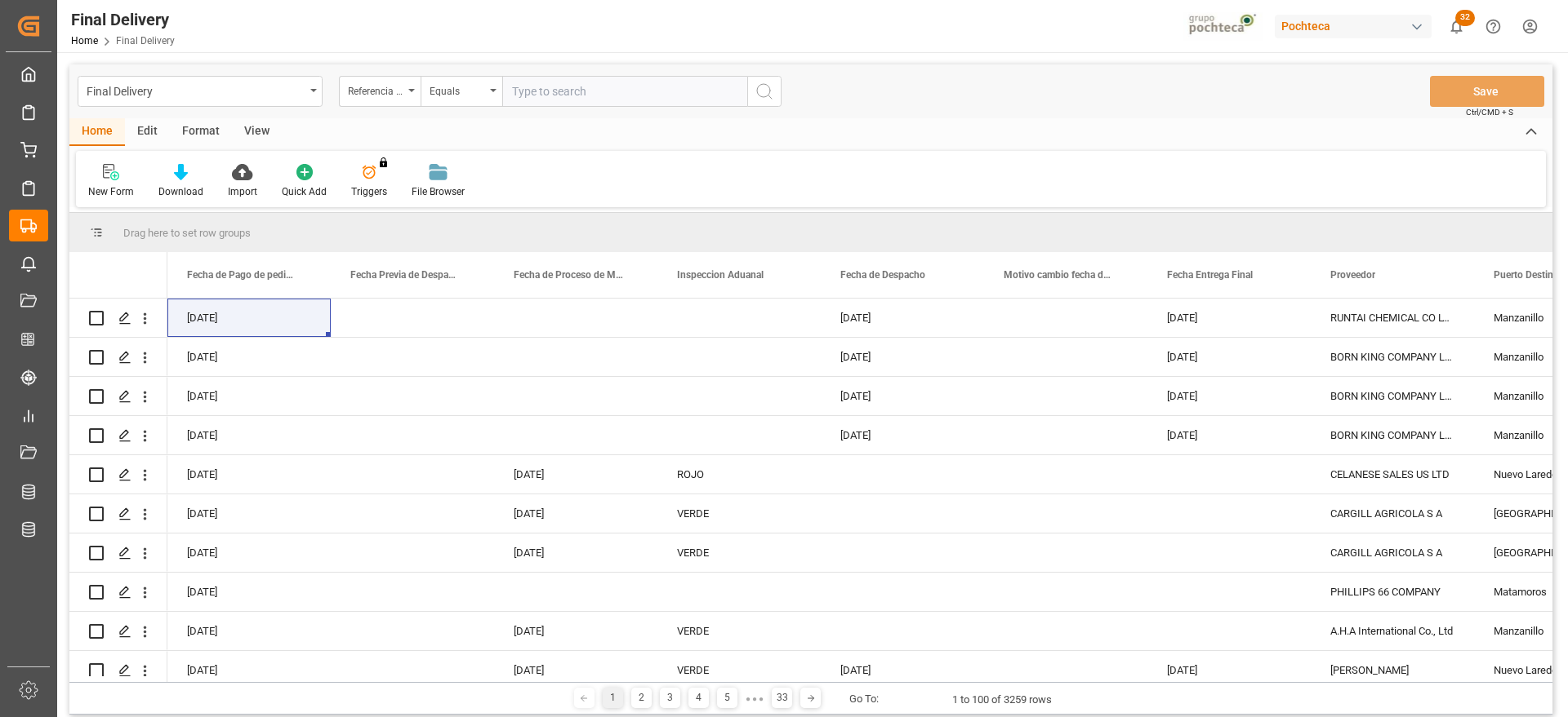
click at [575, 91] on input "text" at bounding box center [624, 91] width 245 height 31
paste input "250906900196"
type input "250906900196"
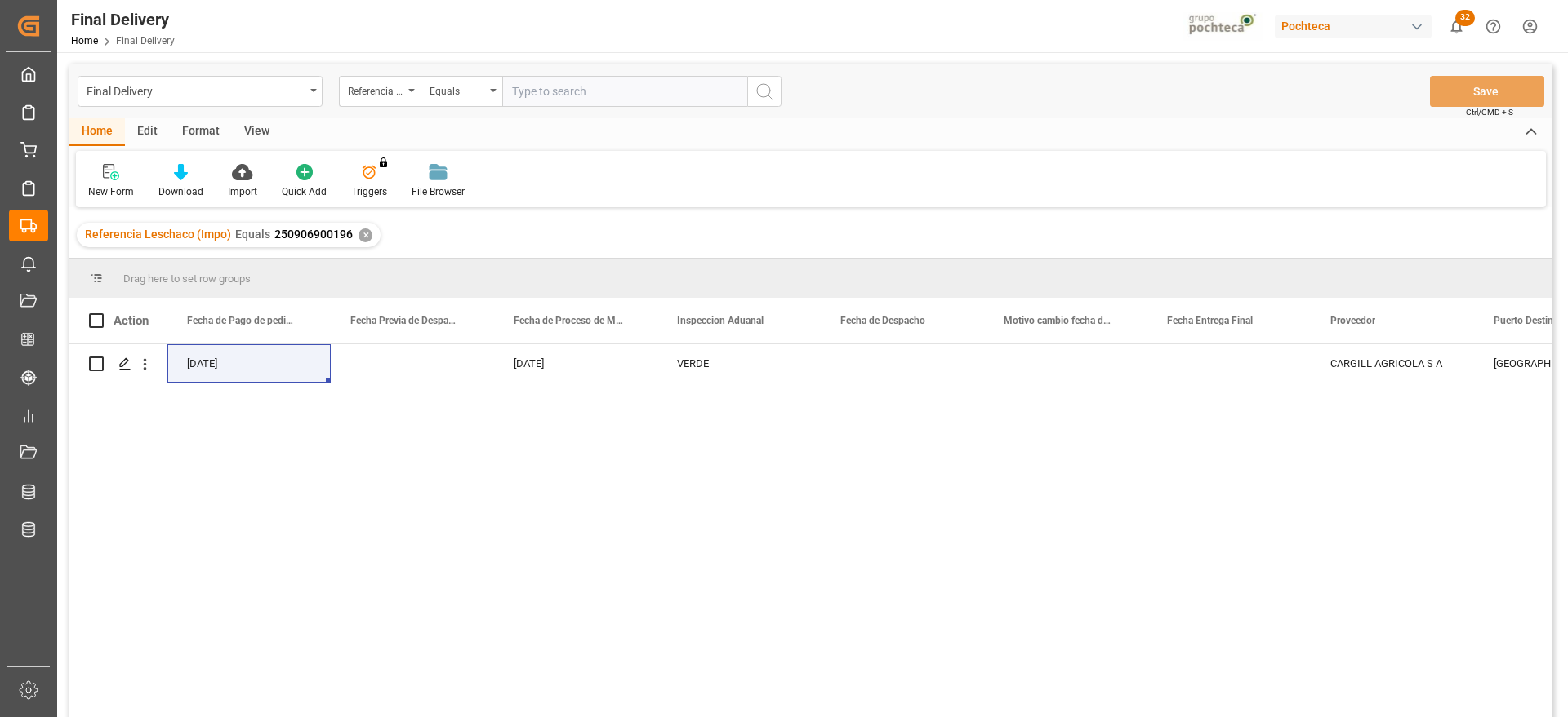
click at [363, 236] on div "✕" at bounding box center [365, 235] width 14 height 14
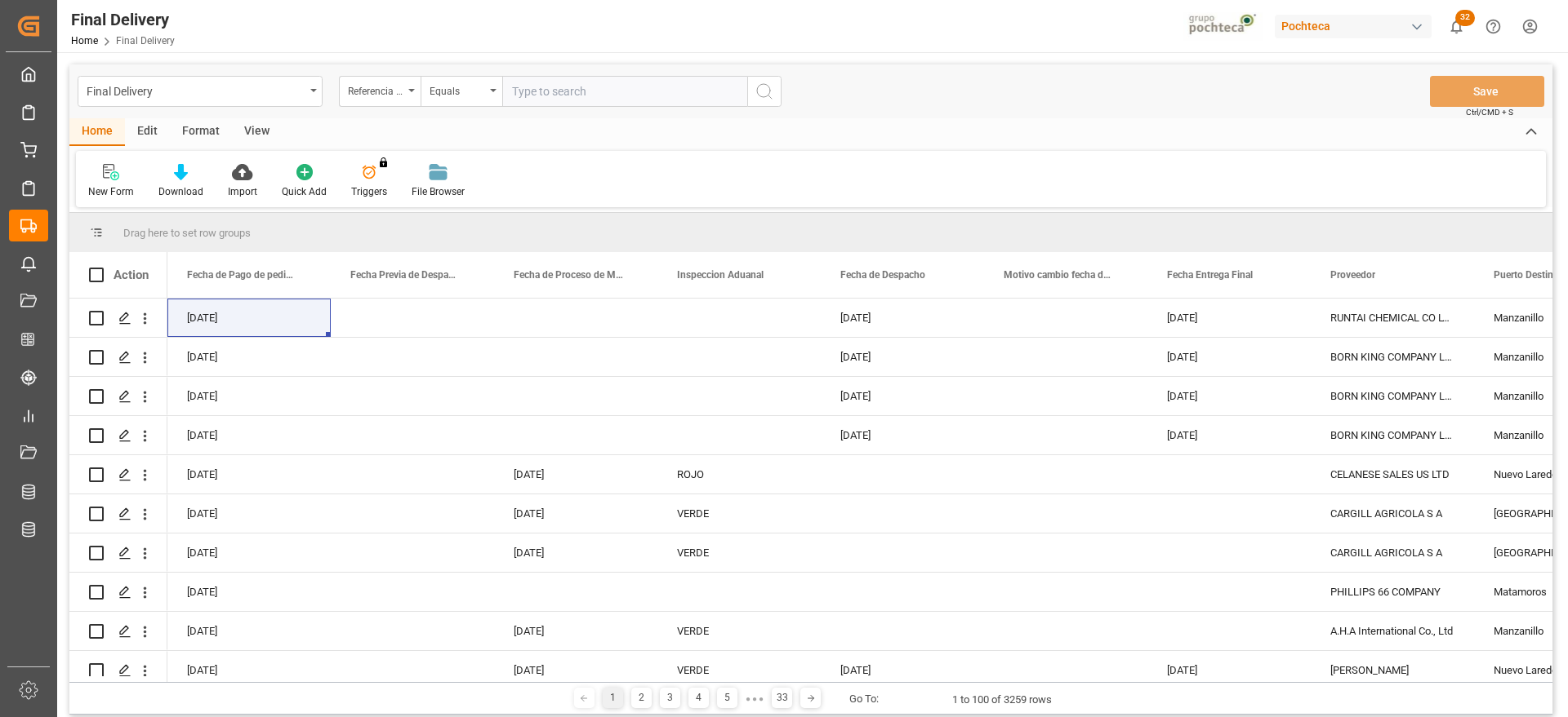
click at [547, 96] on input "text" at bounding box center [624, 91] width 245 height 31
paste input "250906900196"
type input "250906900196"
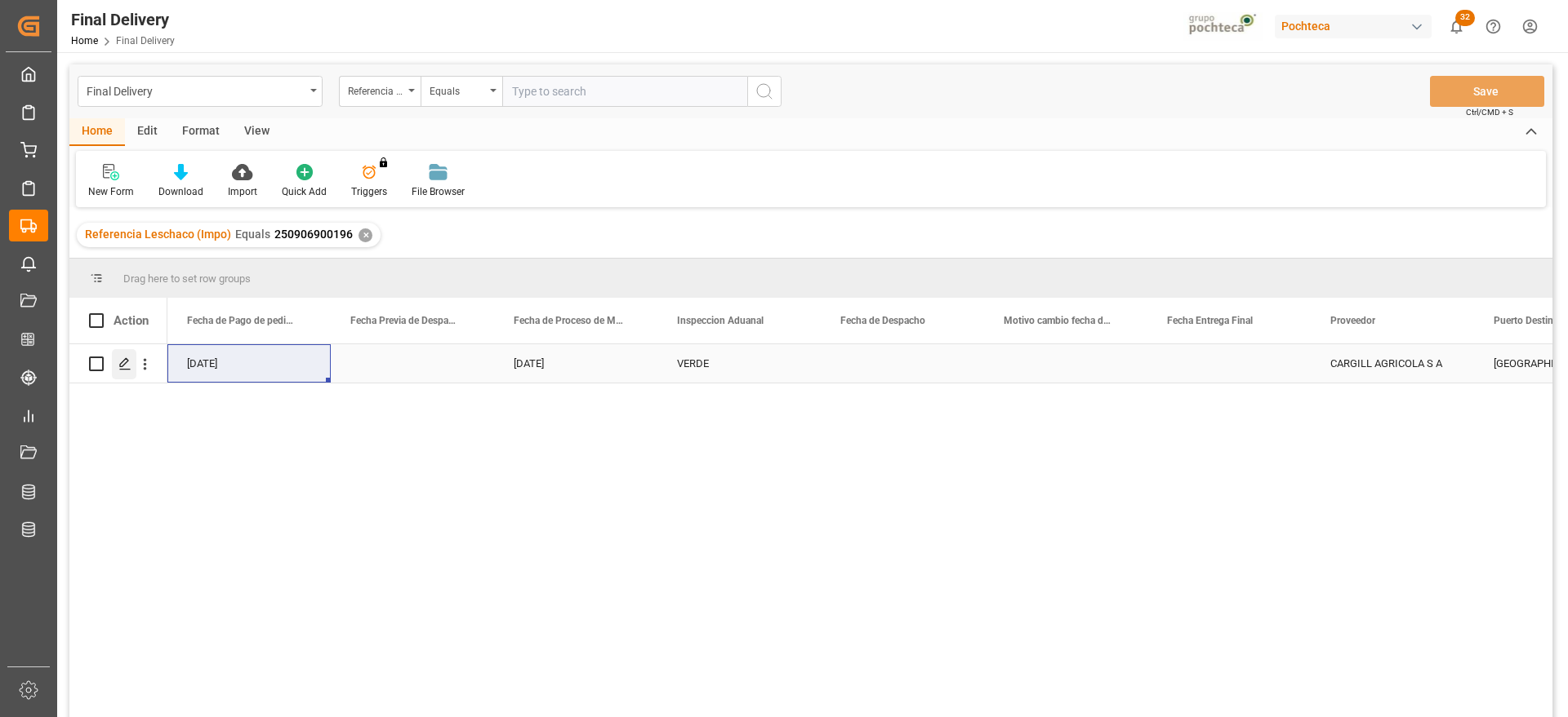
click at [123, 366] on icon "Press SPACE to select this row." at bounding box center [125, 364] width 13 height 13
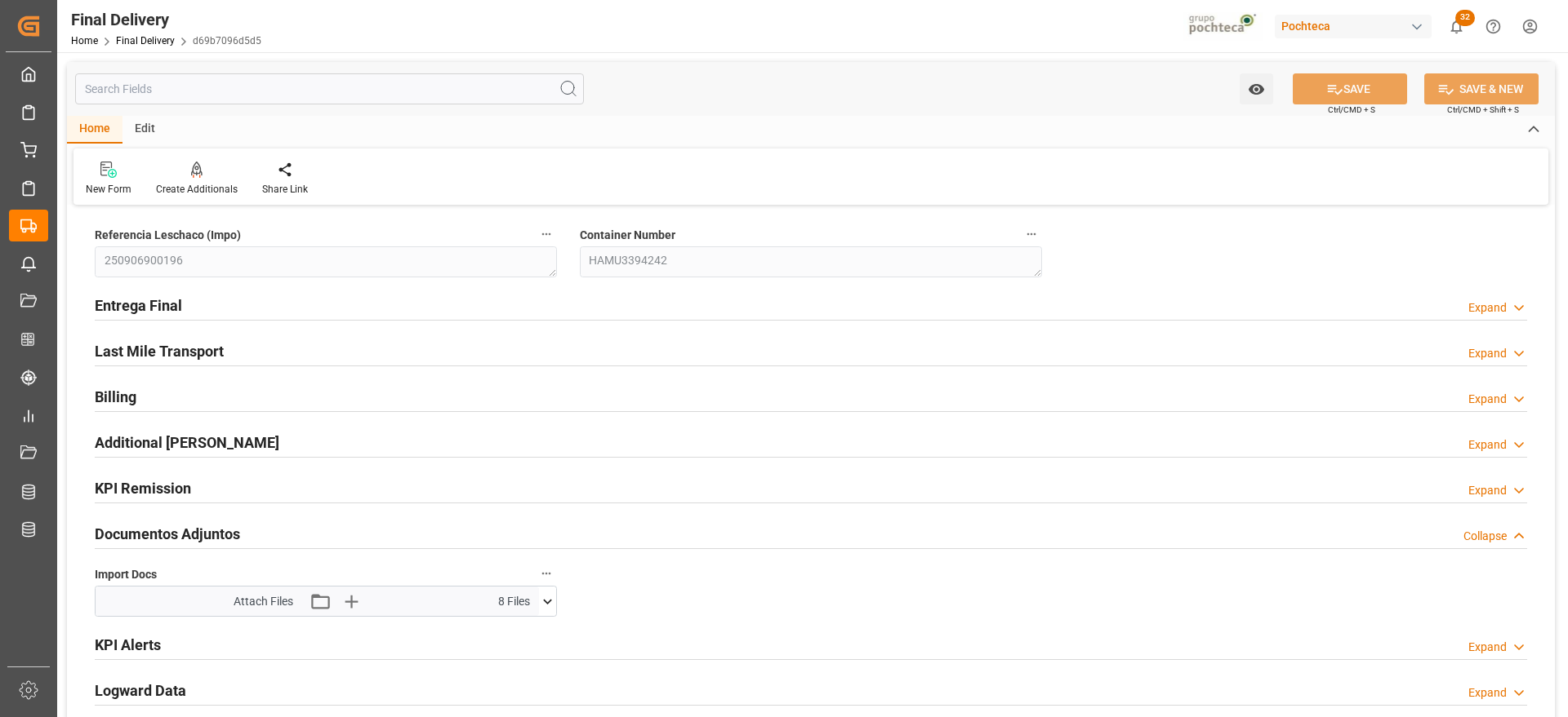
click at [546, 599] on icon at bounding box center [548, 602] width 17 height 17
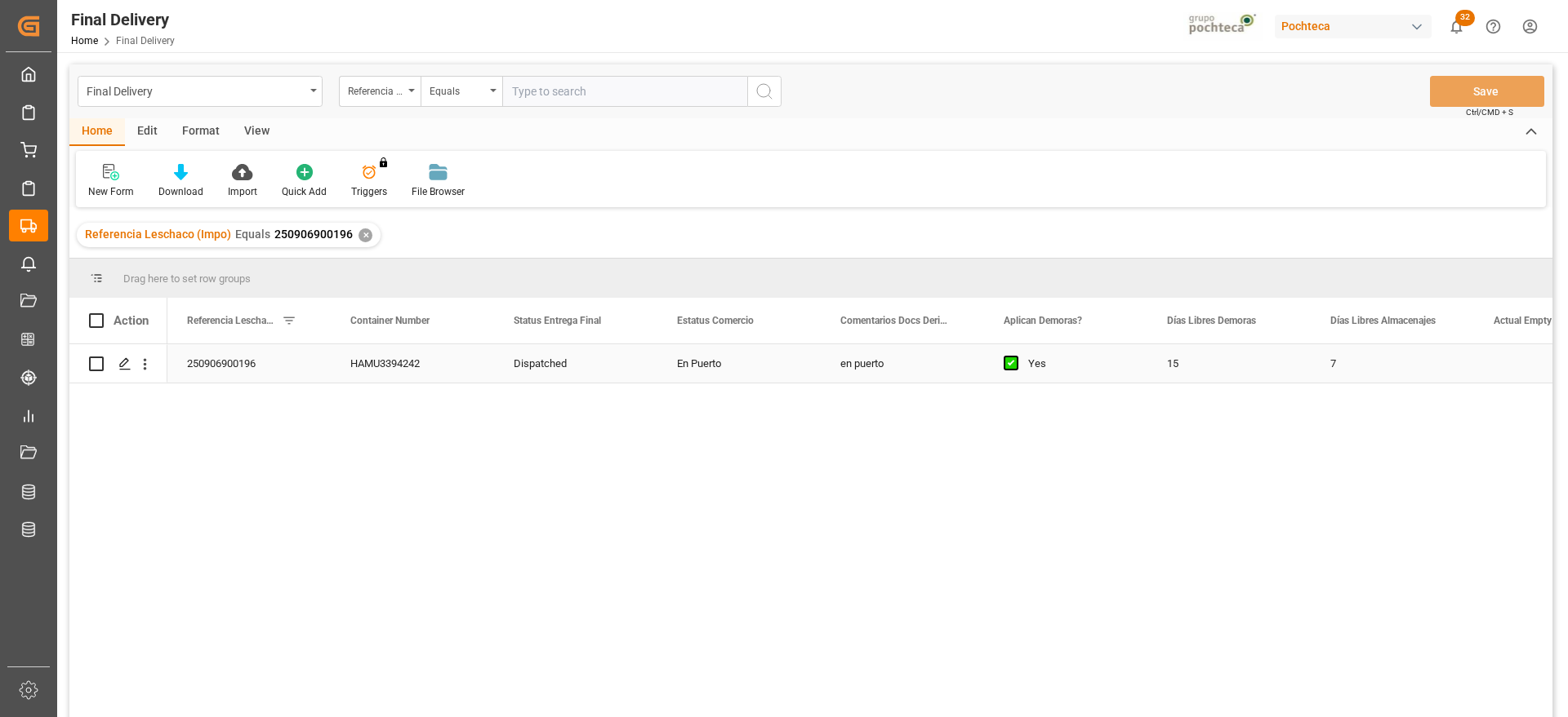
click at [1207, 374] on div "15" at bounding box center [1229, 363] width 163 height 38
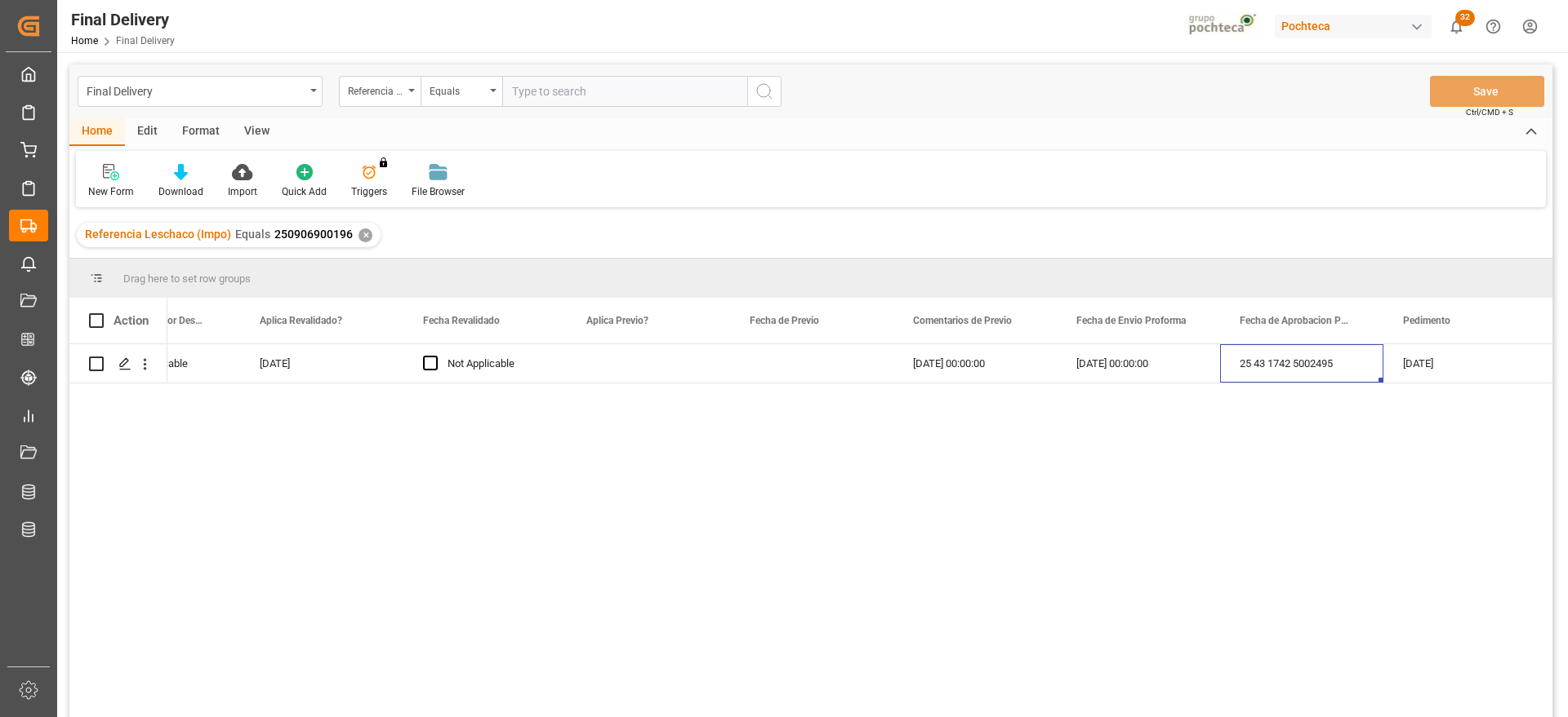
scroll to position [0, 2704]
click at [517, 366] on div "Press SPACE to select this row." at bounding box center [485, 363] width 163 height 38
click at [517, 369] on div "Press SPACE to select this row." at bounding box center [485, 363] width 163 height 38
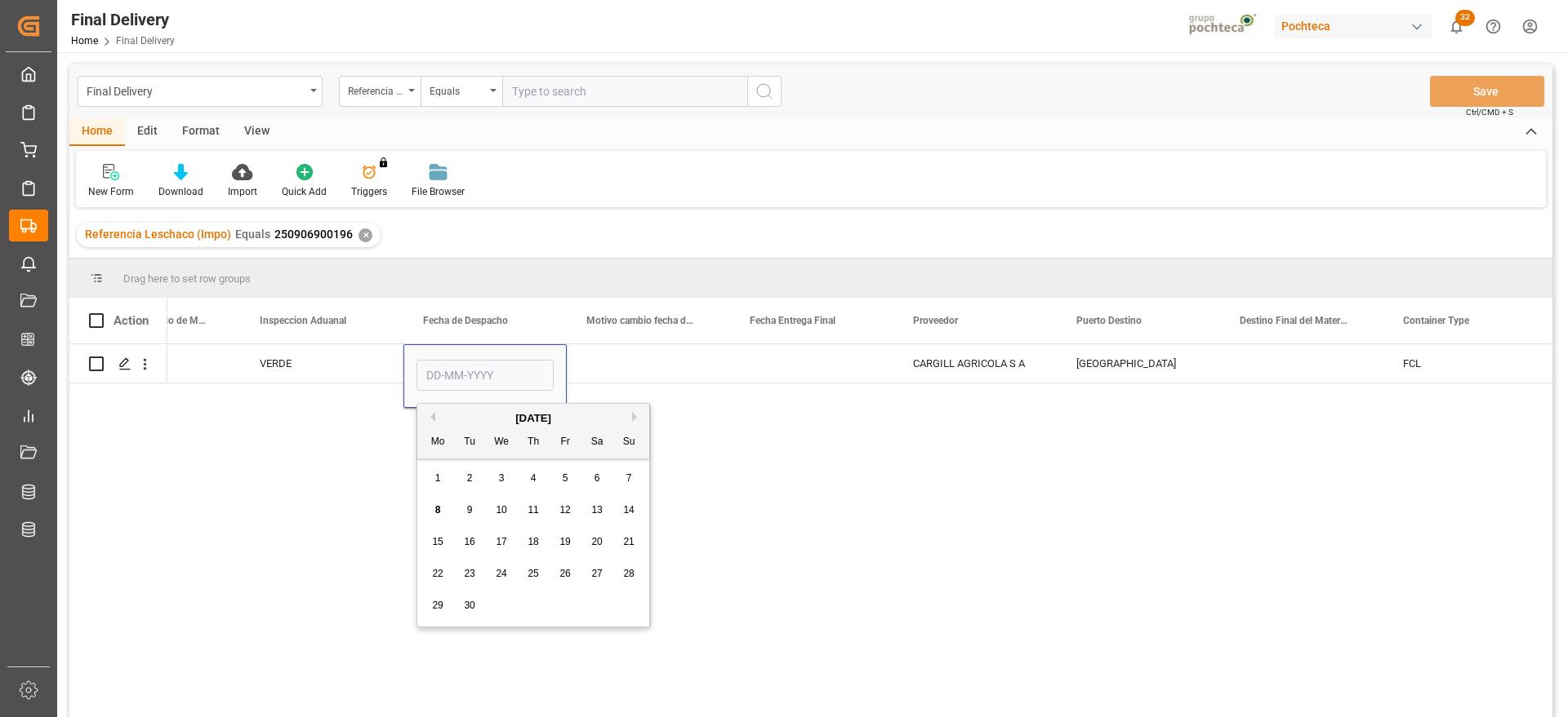
click at [563, 477] on span "5" at bounding box center [565, 478] width 6 height 11
type input "[DATE]"
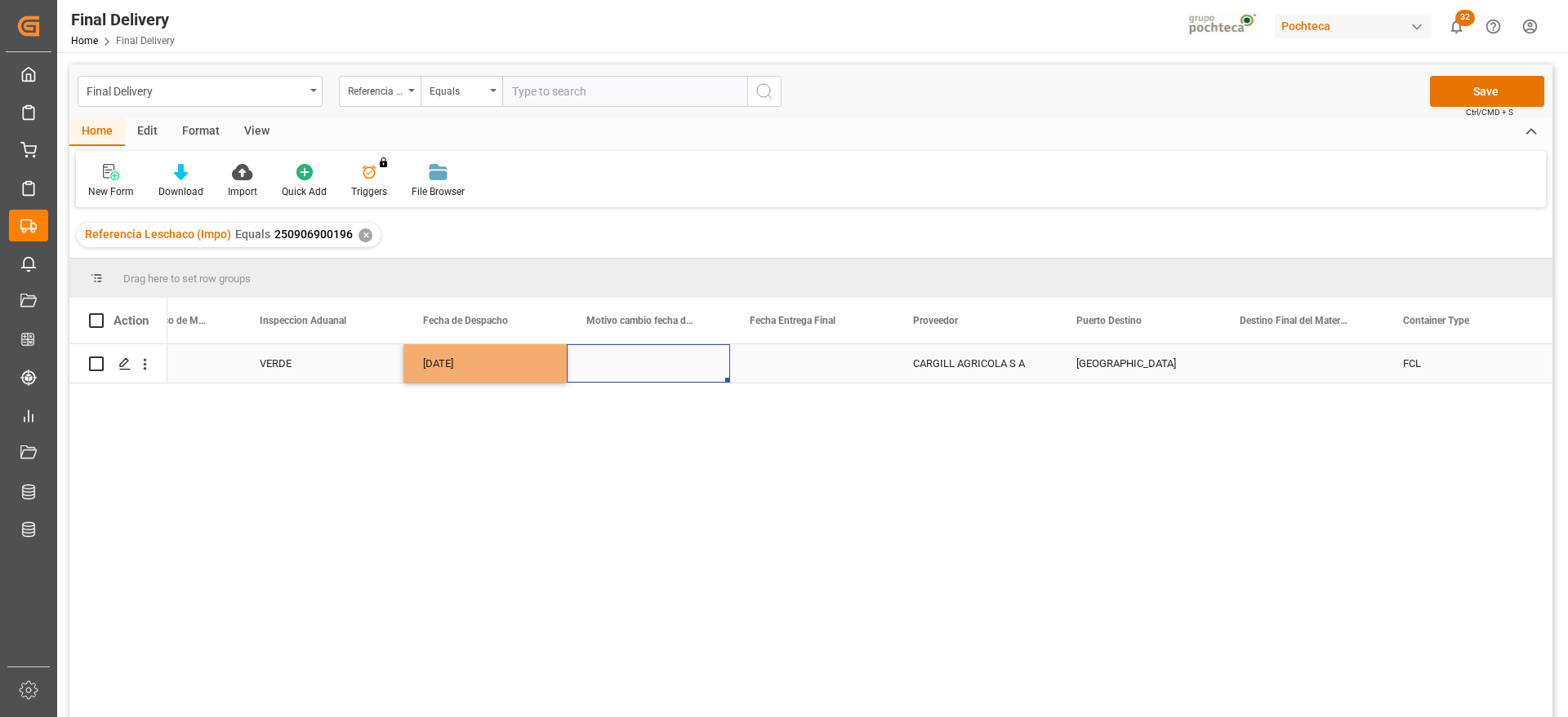
click at [652, 364] on div "Press SPACE to select this row." at bounding box center [648, 363] width 163 height 38
click at [1303, 361] on div "Press SPACE to select this row." at bounding box center [1302, 363] width 163 height 38
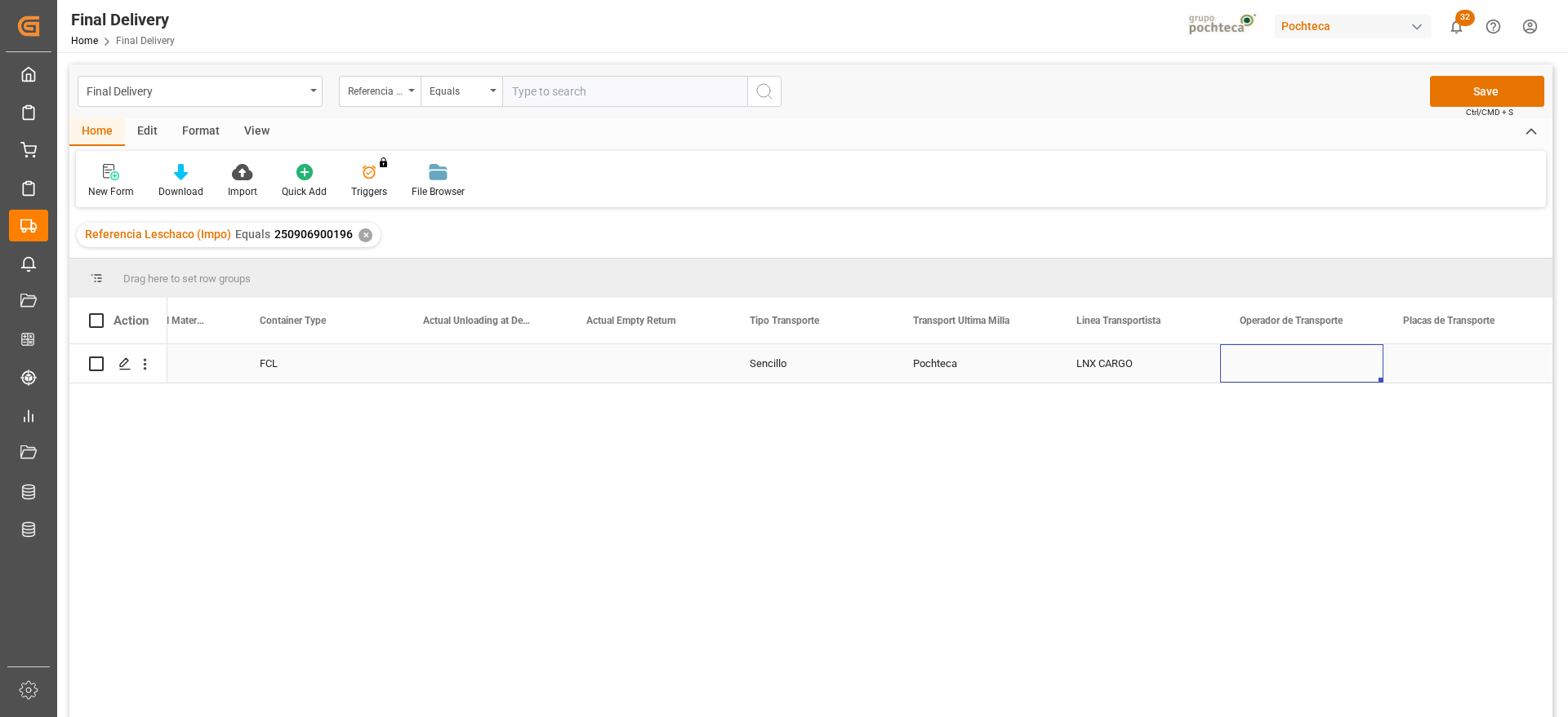
click at [1305, 361] on div "Press SPACE to select this row." at bounding box center [1302, 363] width 163 height 38
type input "SIN INFORMACION"
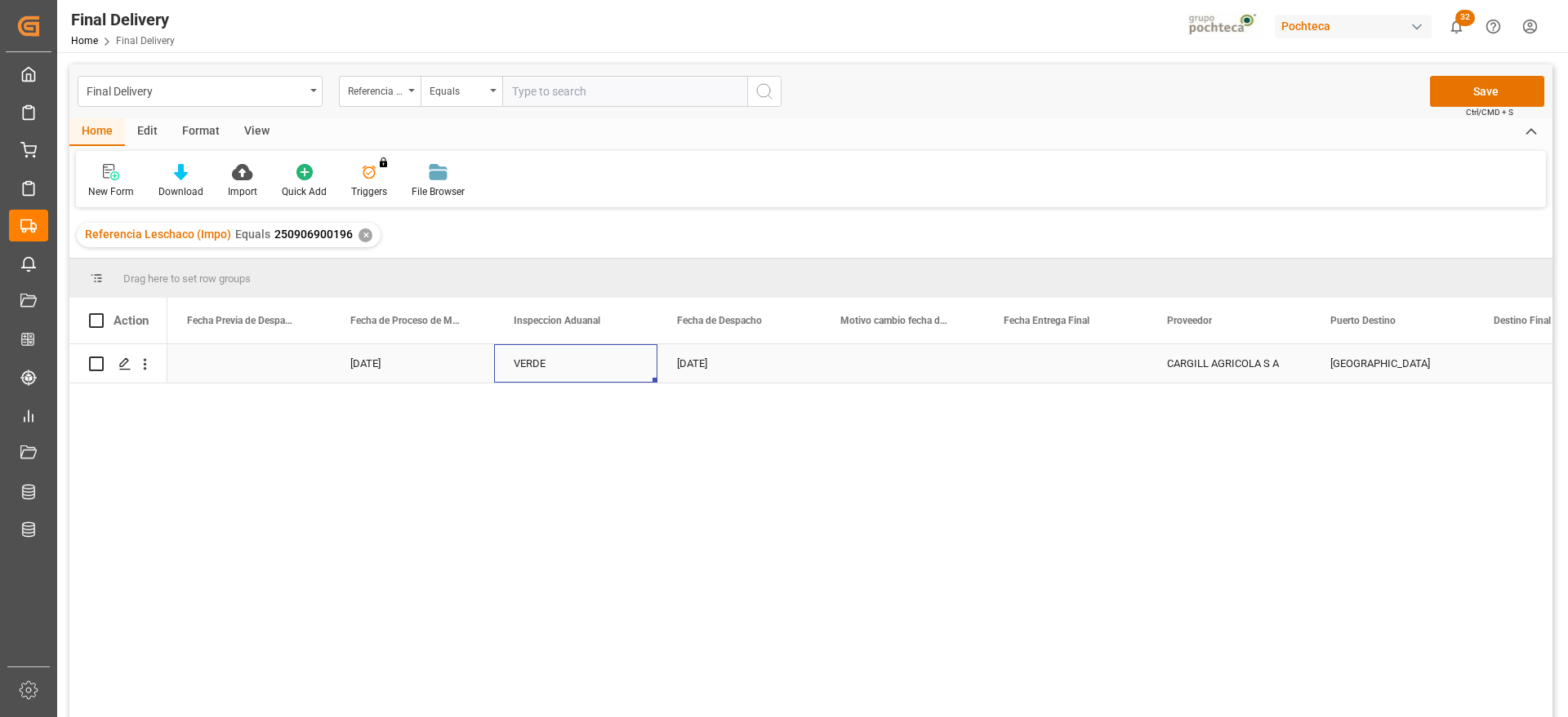
click at [542, 371] on div "VERDE" at bounding box center [576, 364] width 124 height 37
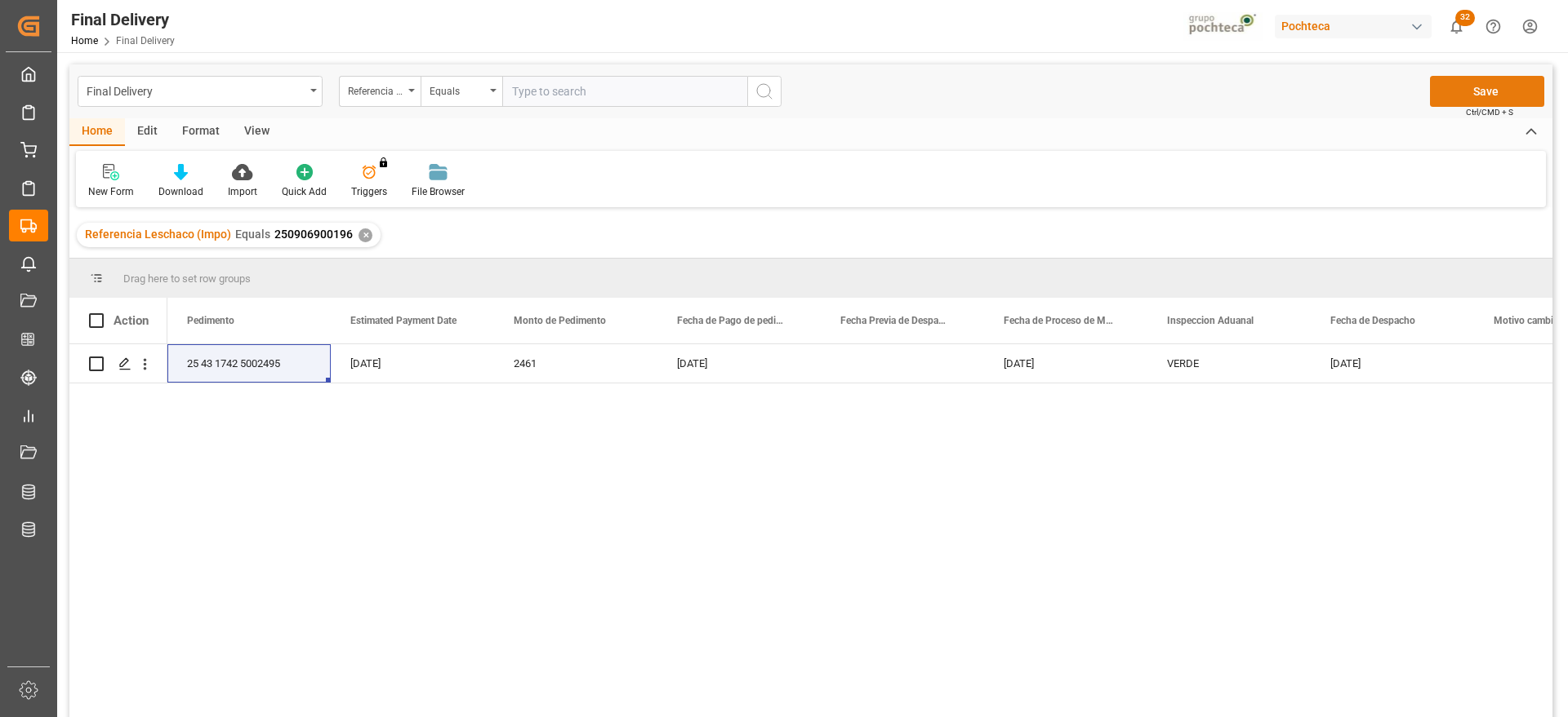
click at [1467, 85] on button "Save" at bounding box center [1486, 91] width 114 height 31
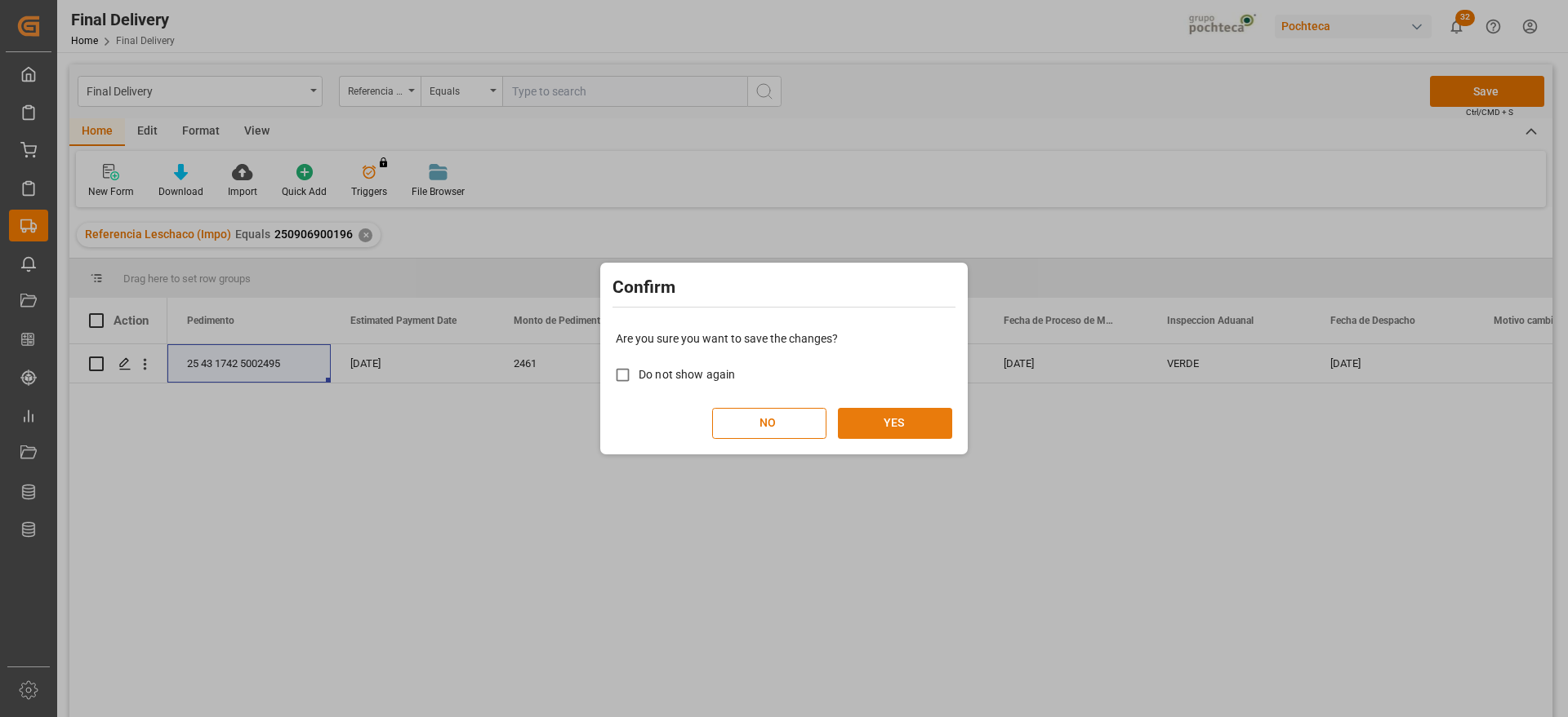
click at [903, 424] on button "YES" at bounding box center [895, 423] width 114 height 31
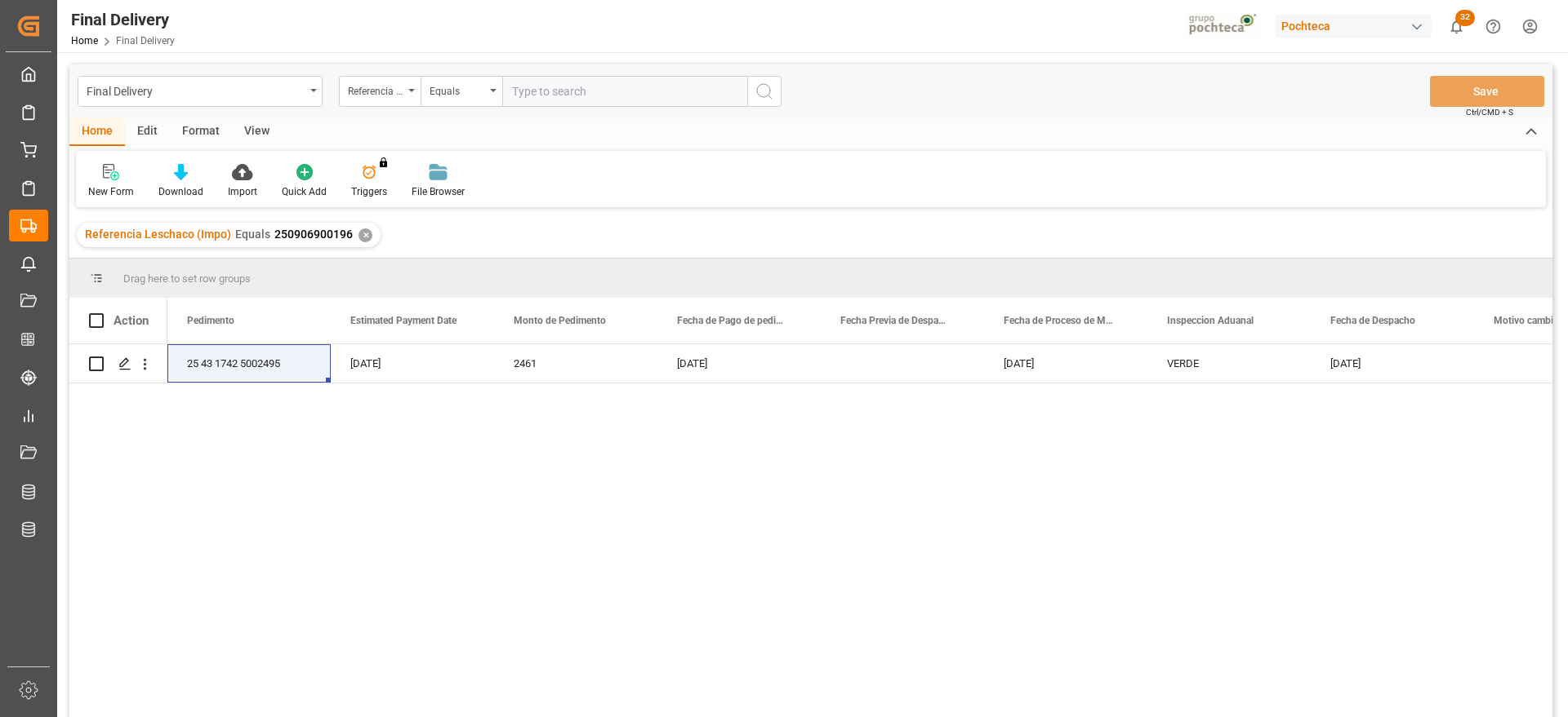
click at [363, 232] on div "✕" at bounding box center [365, 235] width 14 height 14
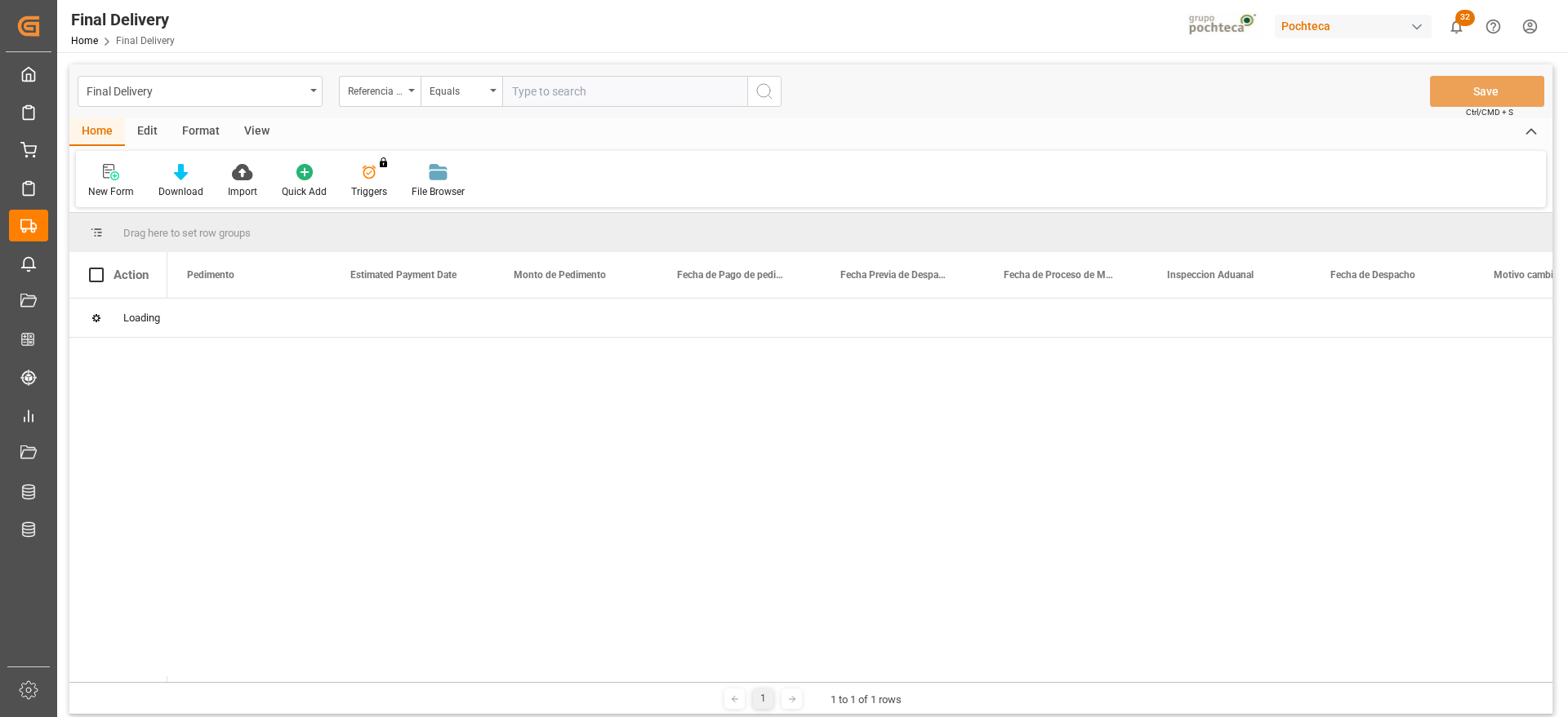
click at [535, 86] on input "text" at bounding box center [624, 91] width 245 height 31
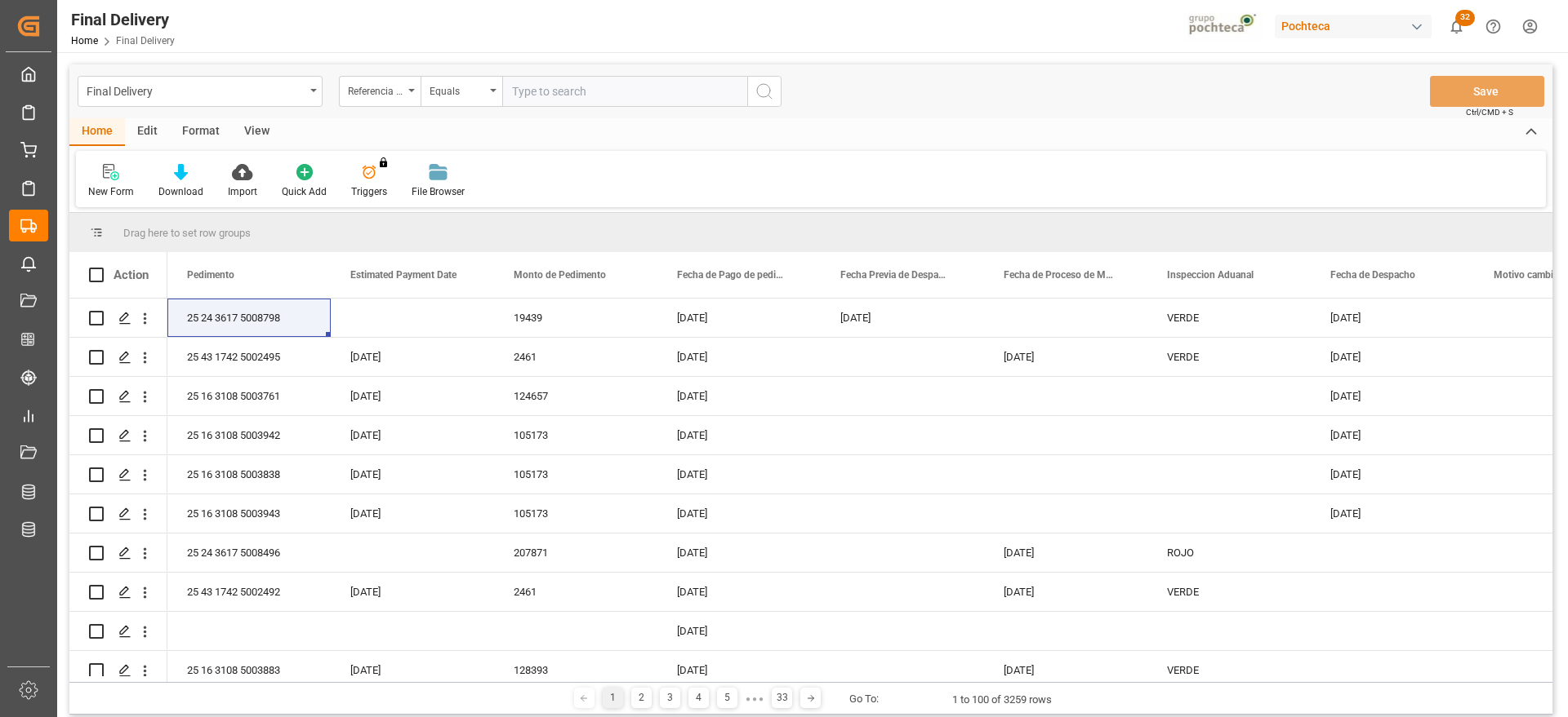
paste input "250906900198"
type input "250906900198"
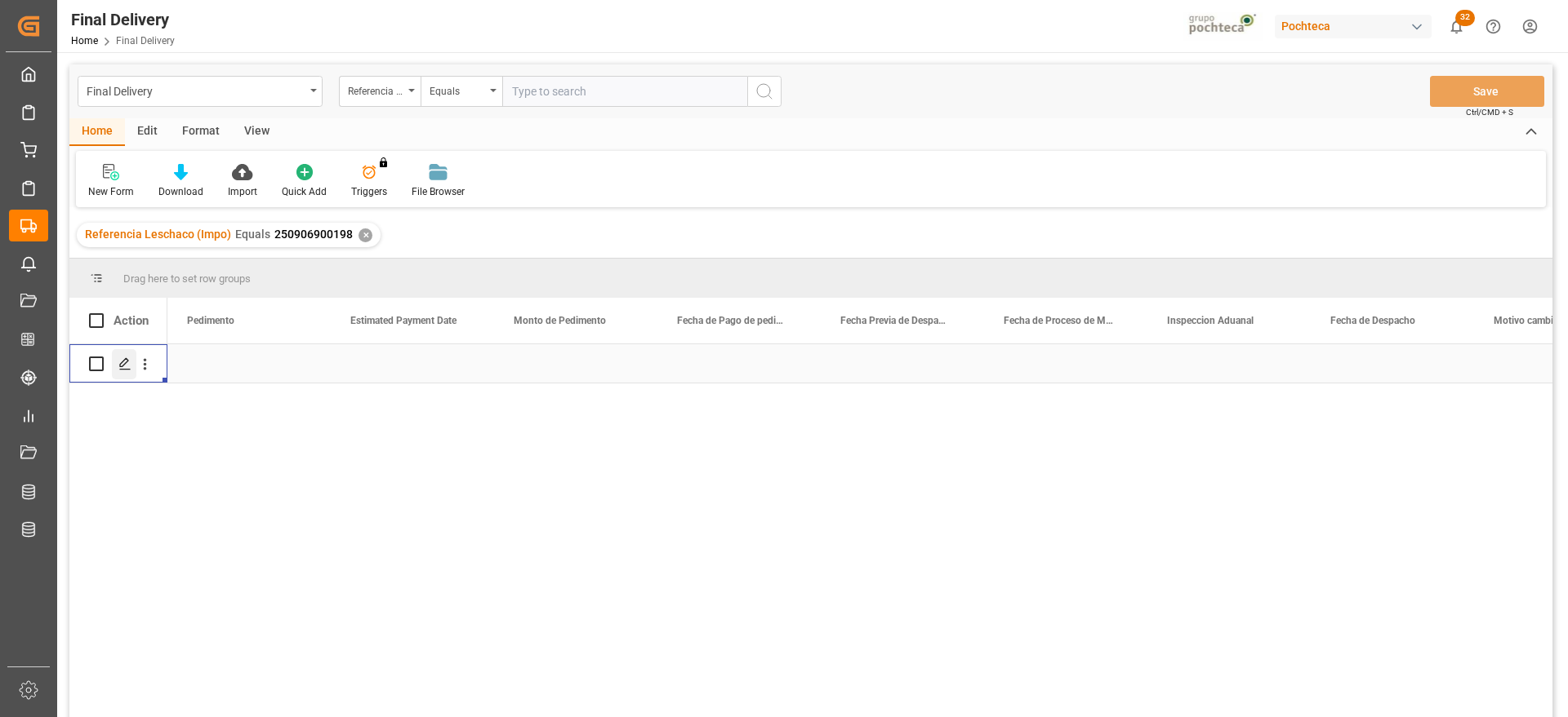
click at [124, 363] on icon "Press SPACE to select this row." at bounding box center [125, 364] width 13 height 13
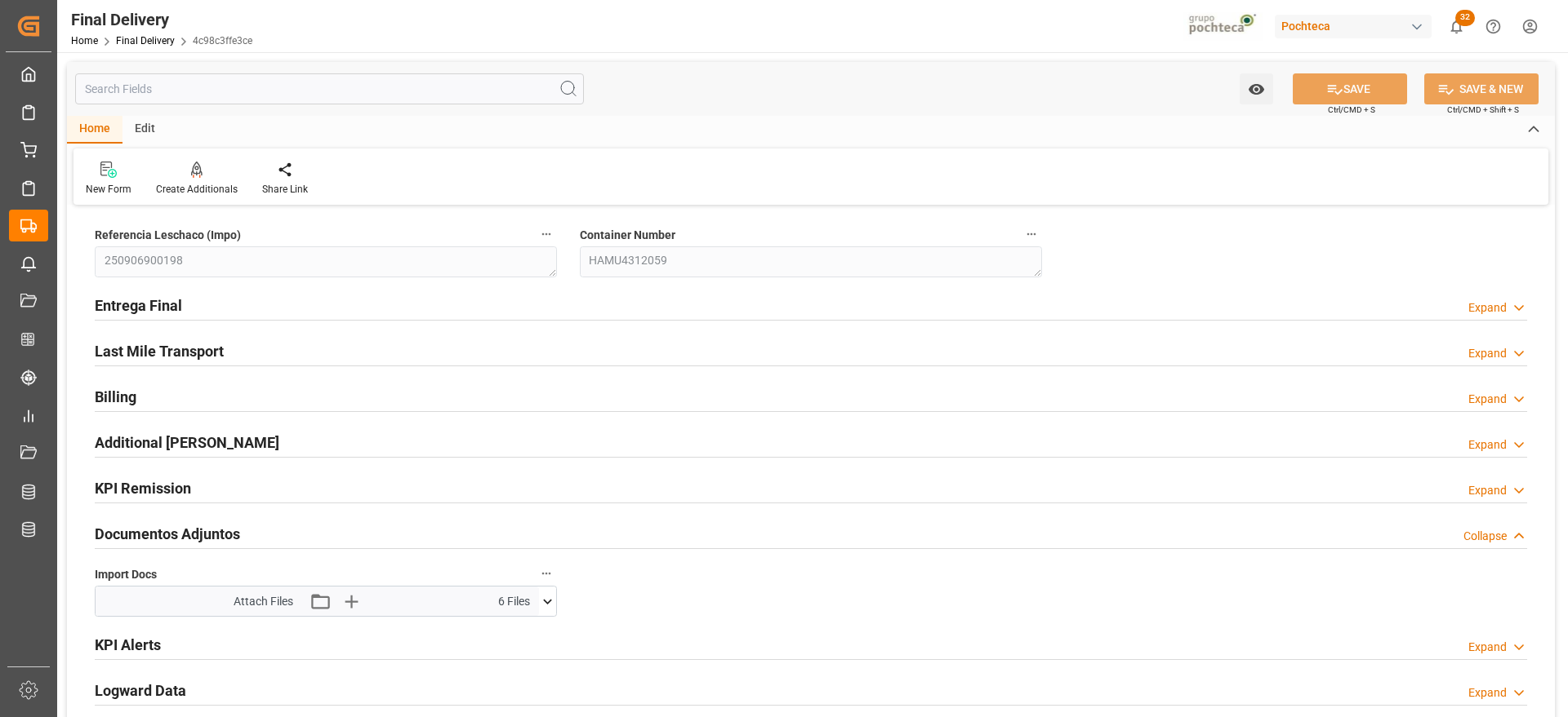
click at [546, 596] on icon at bounding box center [548, 602] width 17 height 17
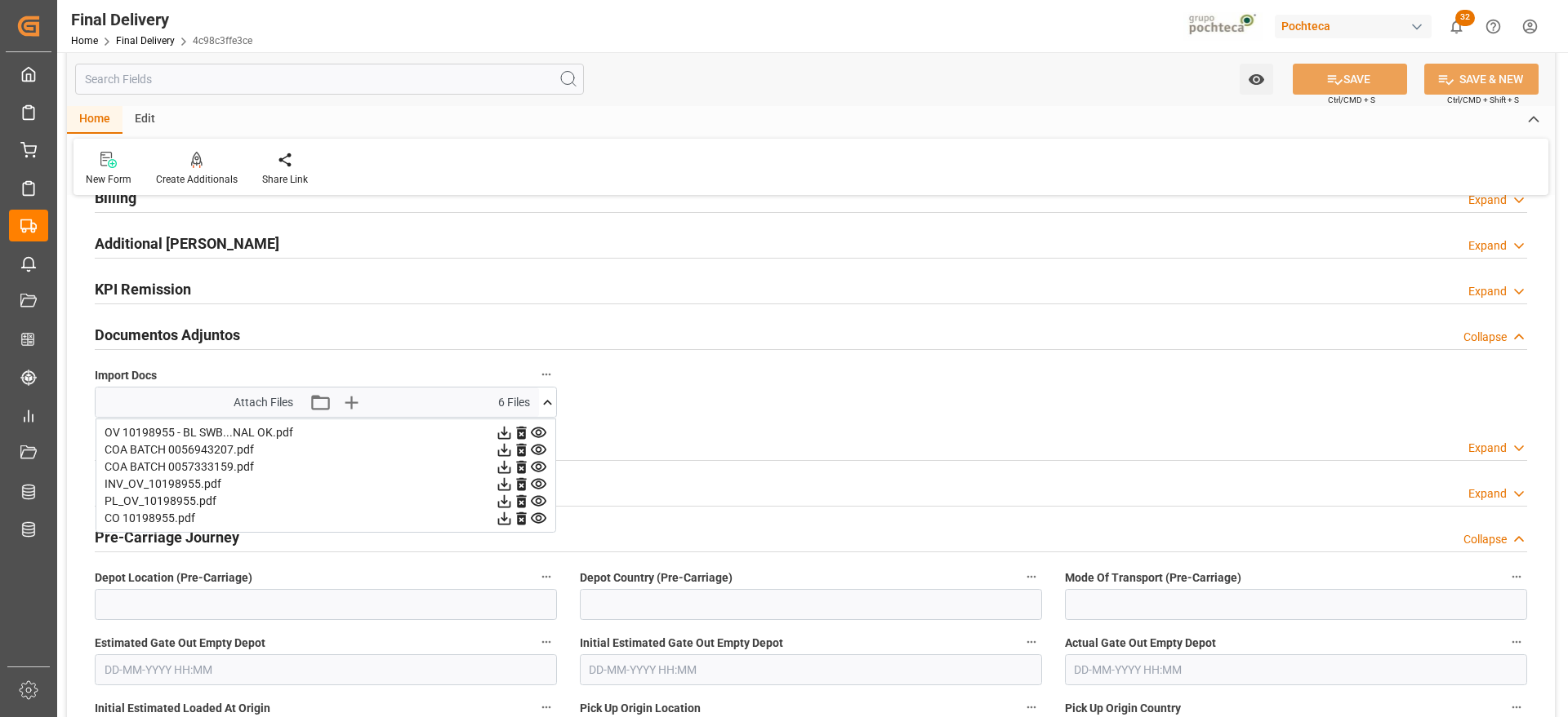
scroll to position [204, 0]
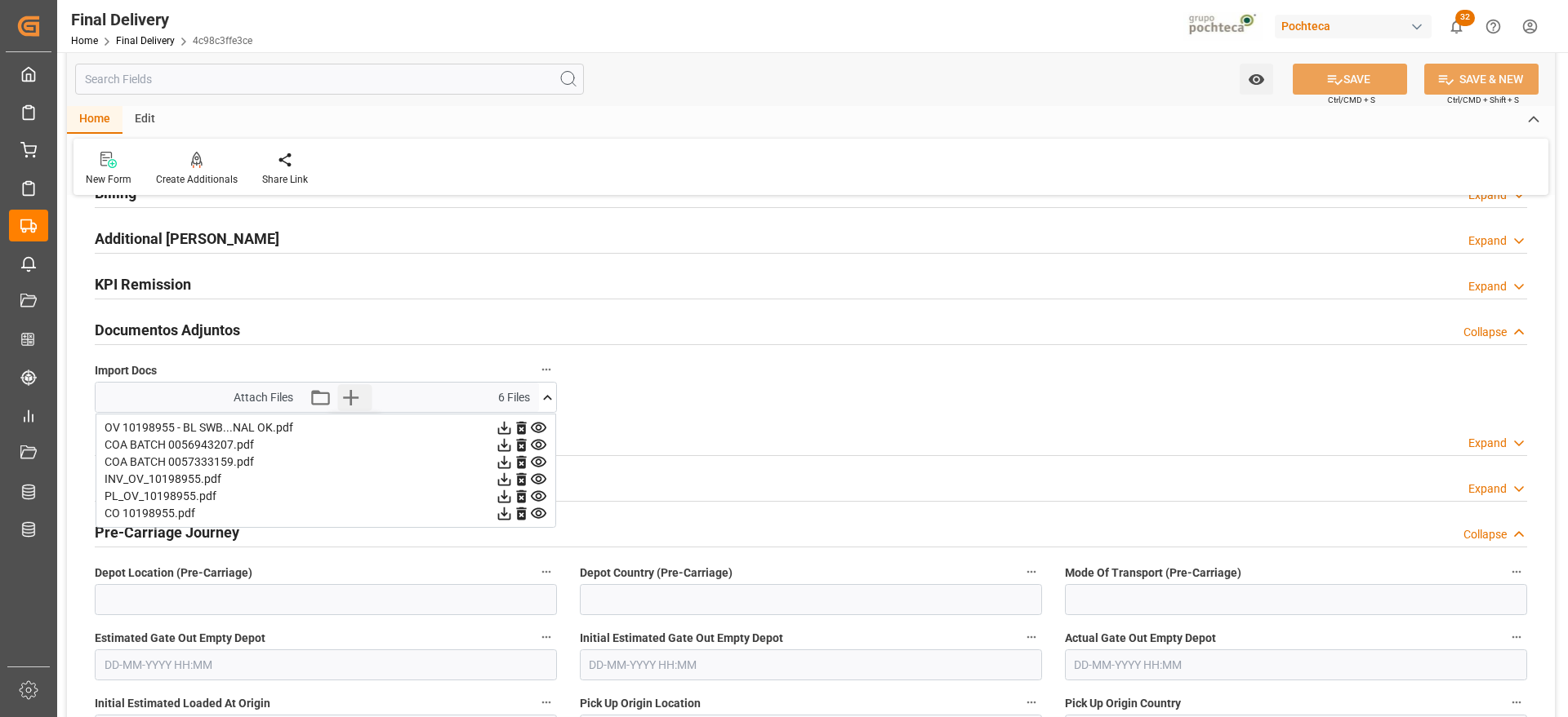
click at [341, 402] on icon "button" at bounding box center [351, 397] width 26 height 26
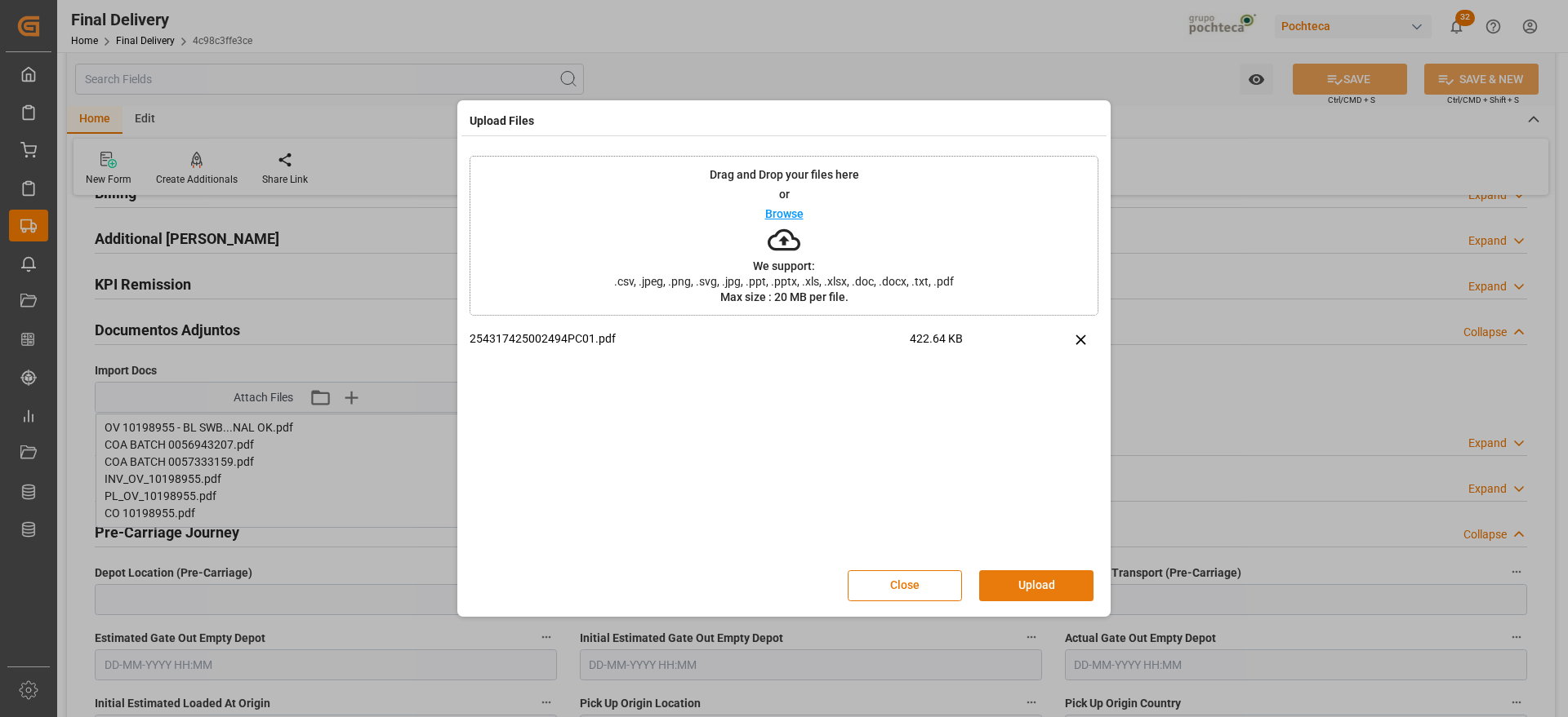
click at [1042, 575] on button "Upload" at bounding box center [1036, 586] width 114 height 31
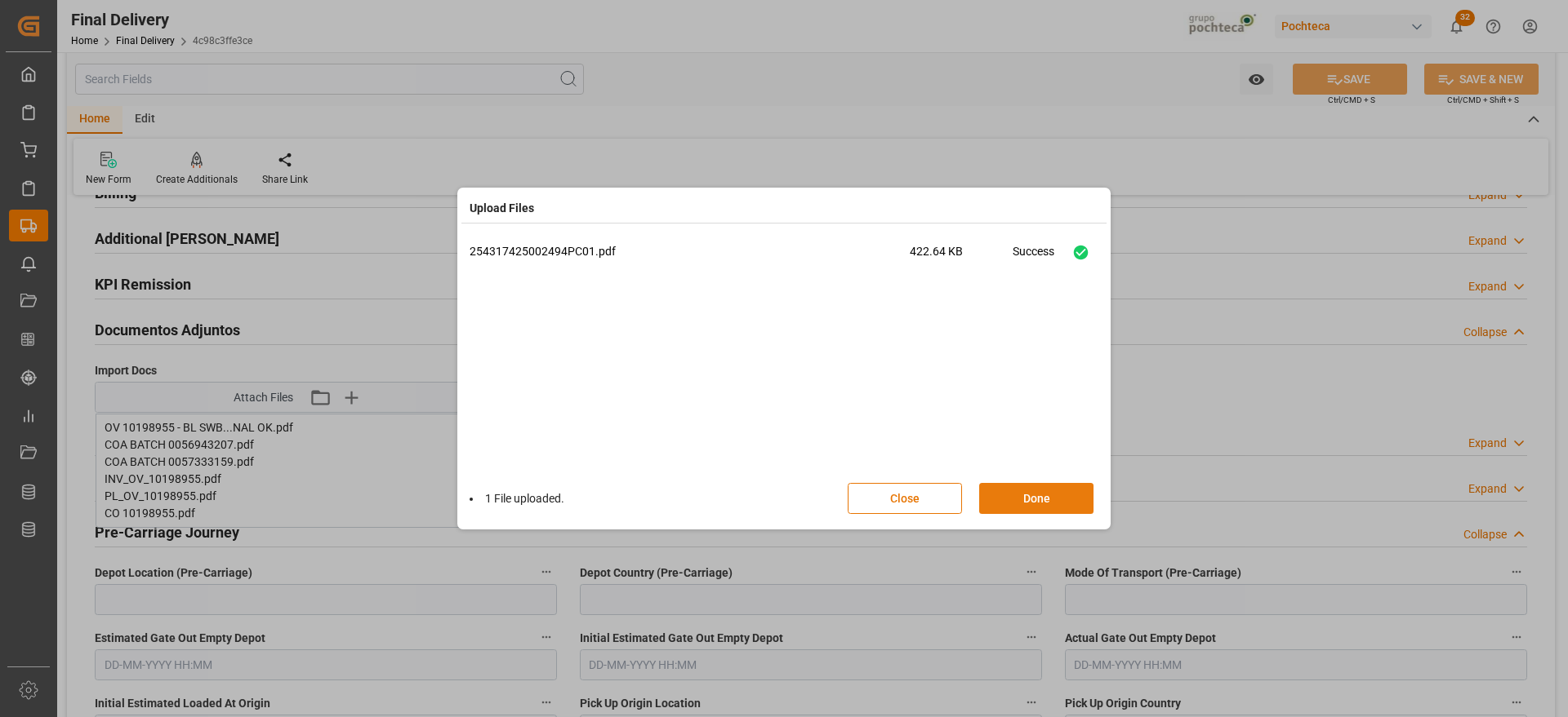
click at [1031, 495] on button "Done" at bounding box center [1036, 498] width 114 height 31
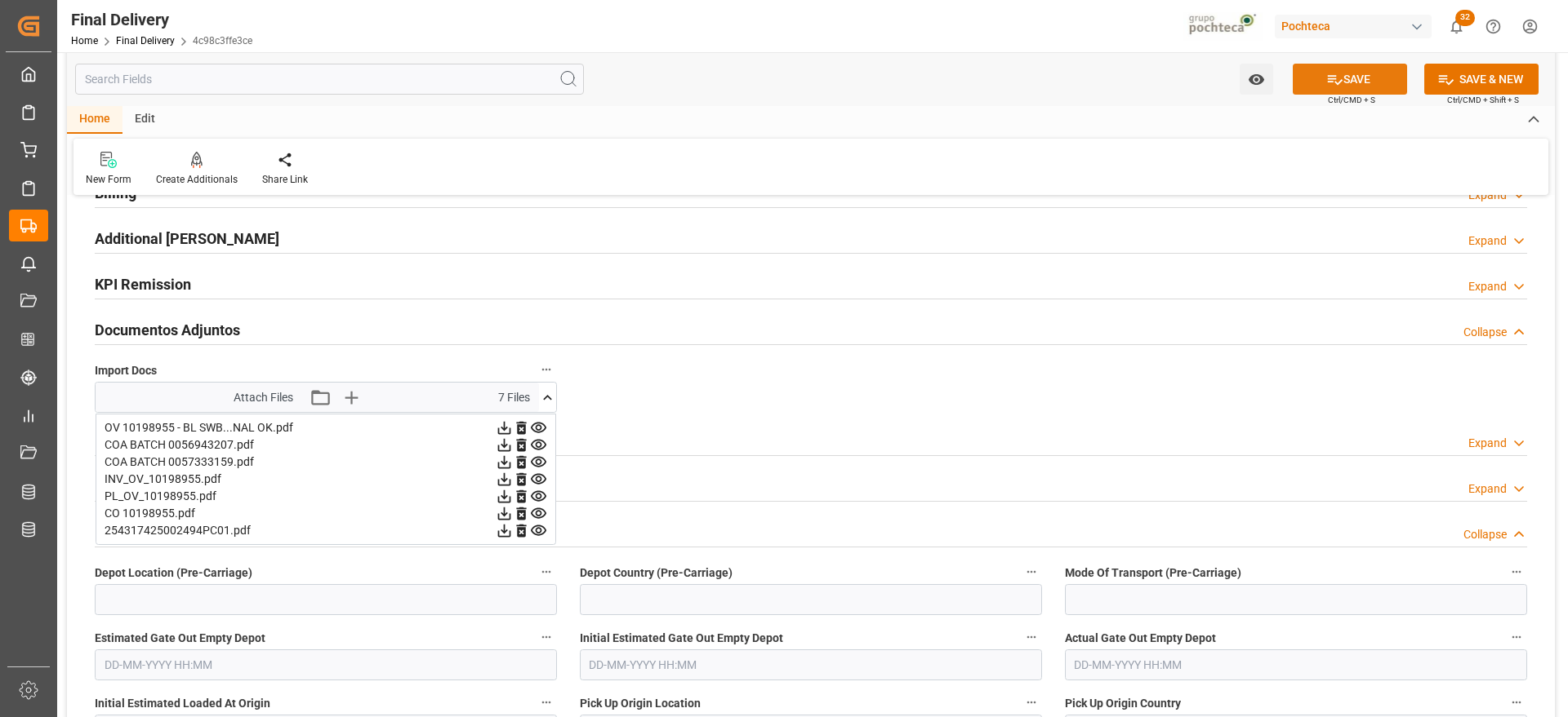
click at [1334, 77] on icon at bounding box center [1334, 80] width 17 height 17
click at [546, 393] on icon at bounding box center [548, 397] width 17 height 17
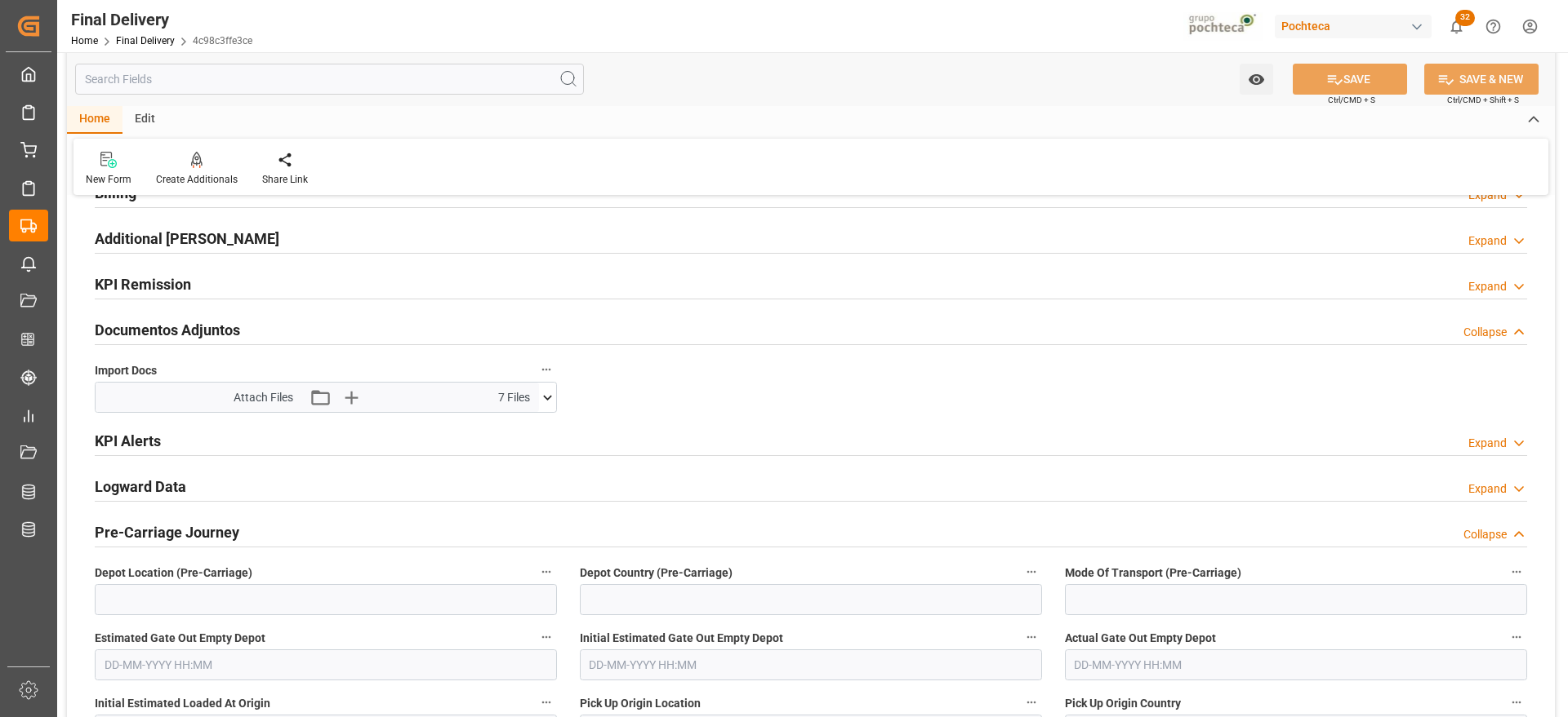
scroll to position [0, 0]
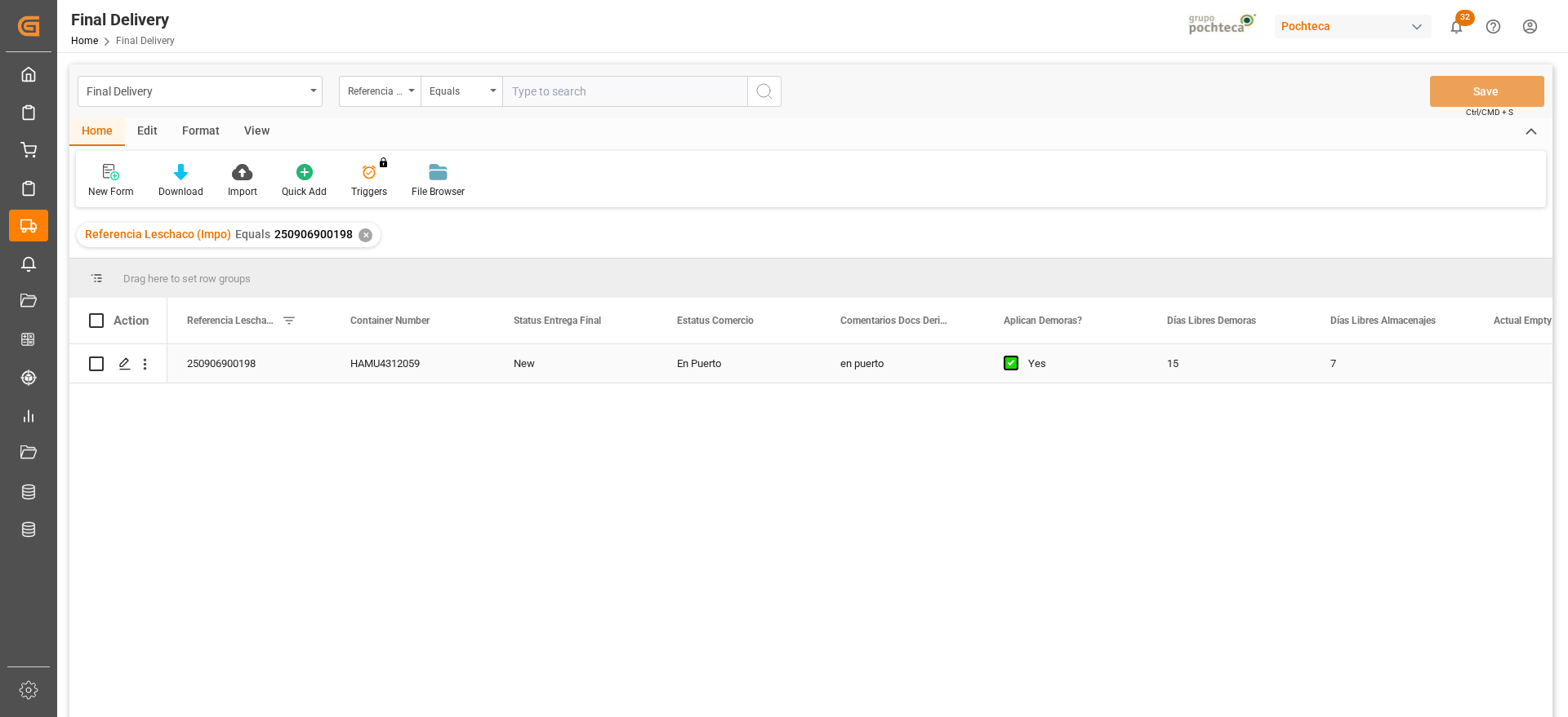
click at [1017, 375] on div "Press SPACE to select this row." at bounding box center [1016, 364] width 24 height 37
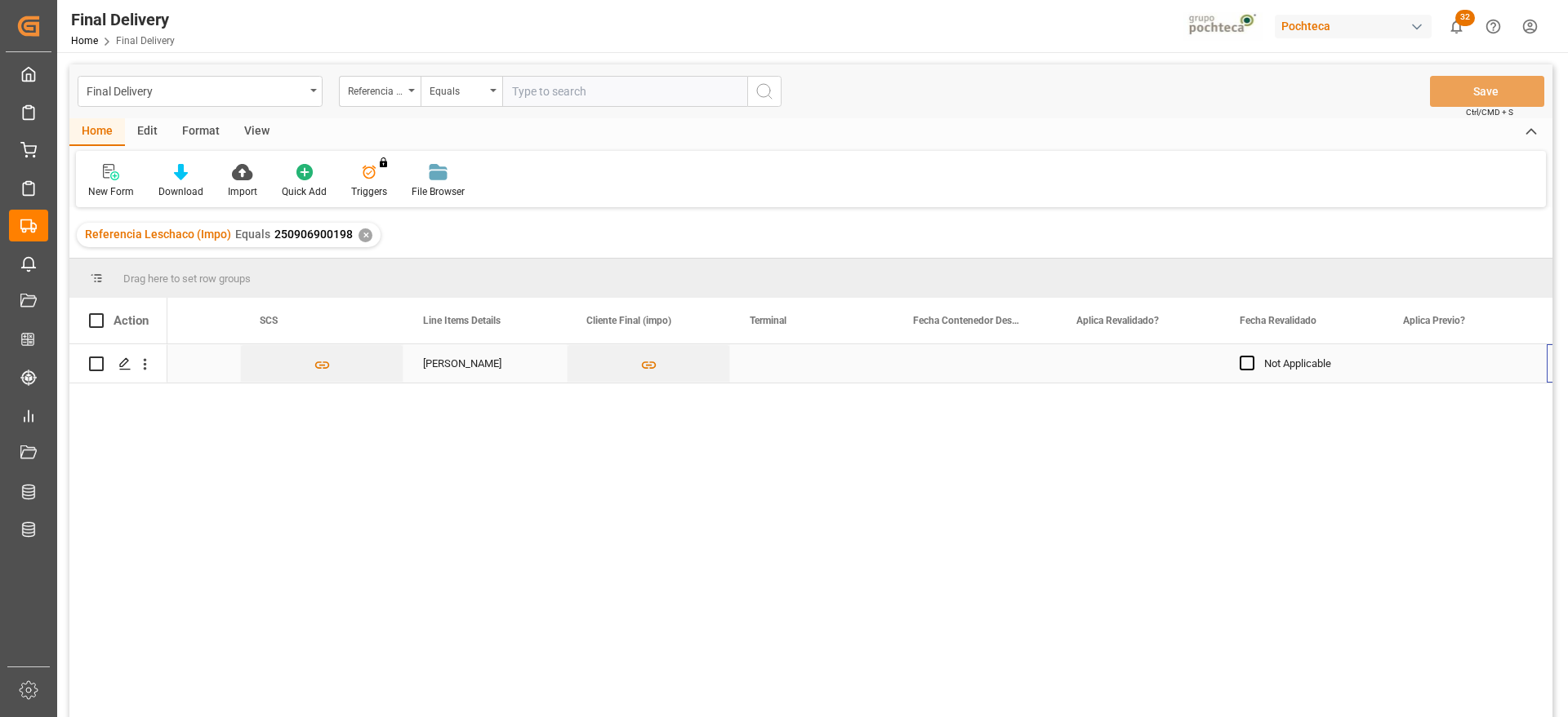
scroll to position [0, 1724]
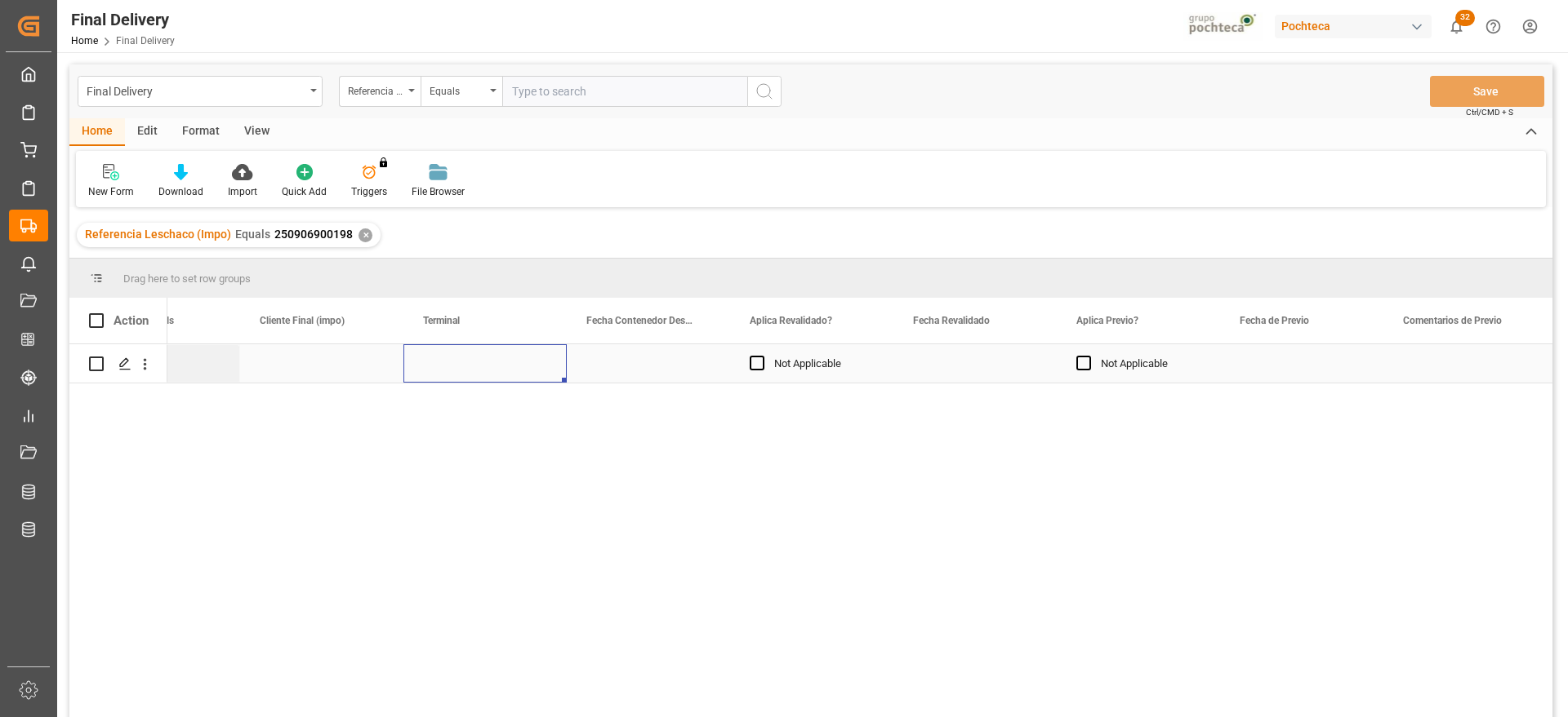
click at [488, 349] on div "Press SPACE to select this row." at bounding box center [485, 363] width 163 height 38
click at [490, 360] on input "Press SPACE to select this row." at bounding box center [485, 372] width 137 height 31
type input "ICAVE"
click at [922, 368] on div "Press SPACE to select this row." at bounding box center [974, 363] width 163 height 38
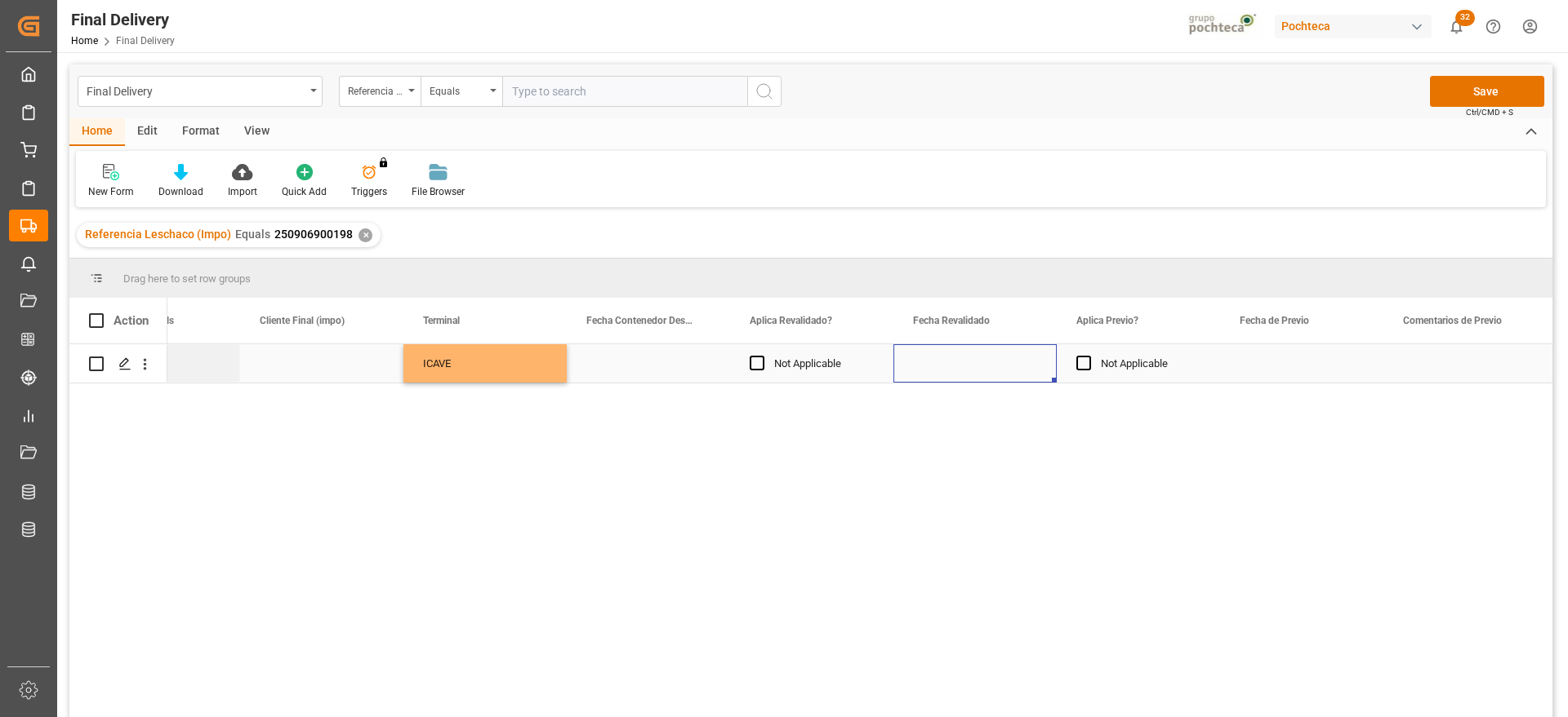
click at [966, 366] on div "Press SPACE to select this row." at bounding box center [974, 363] width 163 height 38
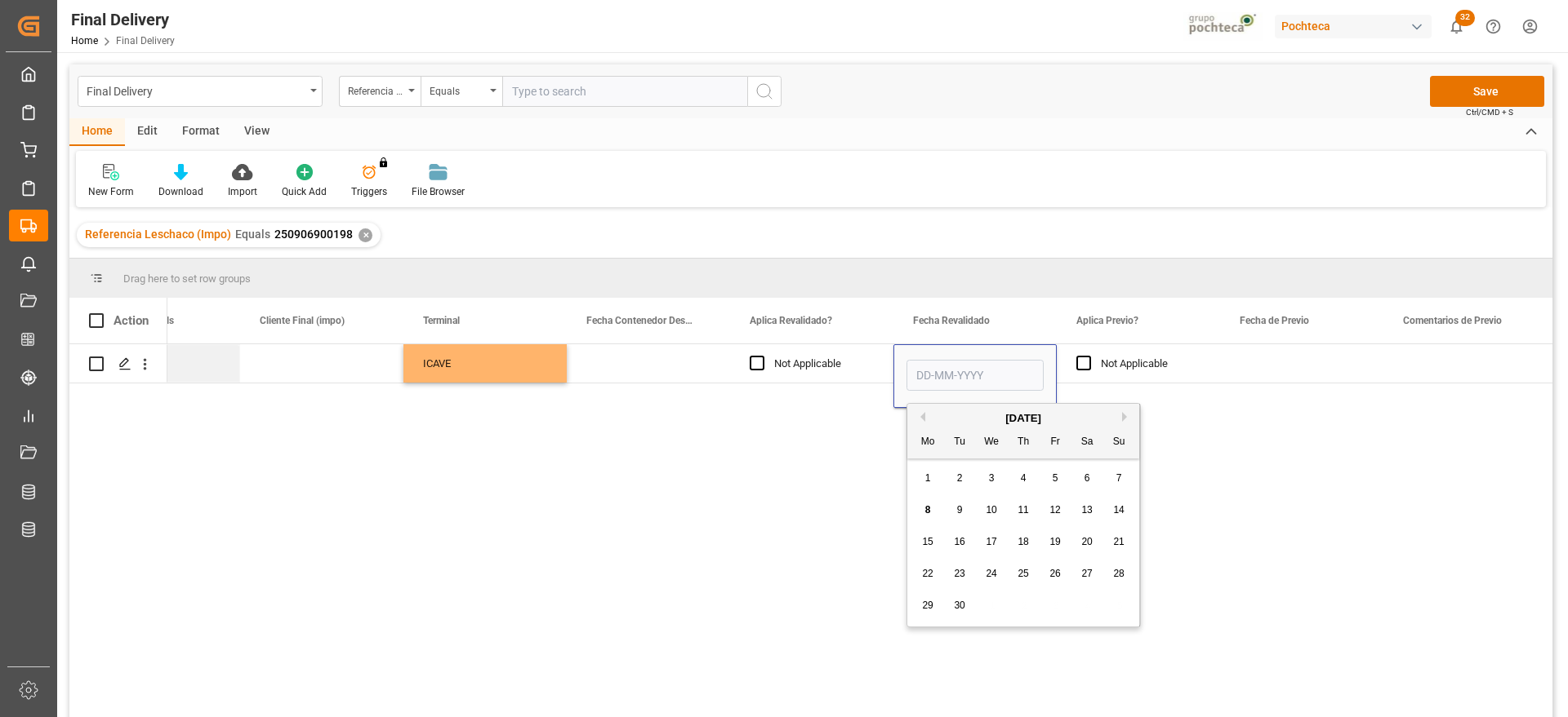
click at [1028, 481] on div "4" at bounding box center [1023, 479] width 21 height 20
type input "04-09-2025"
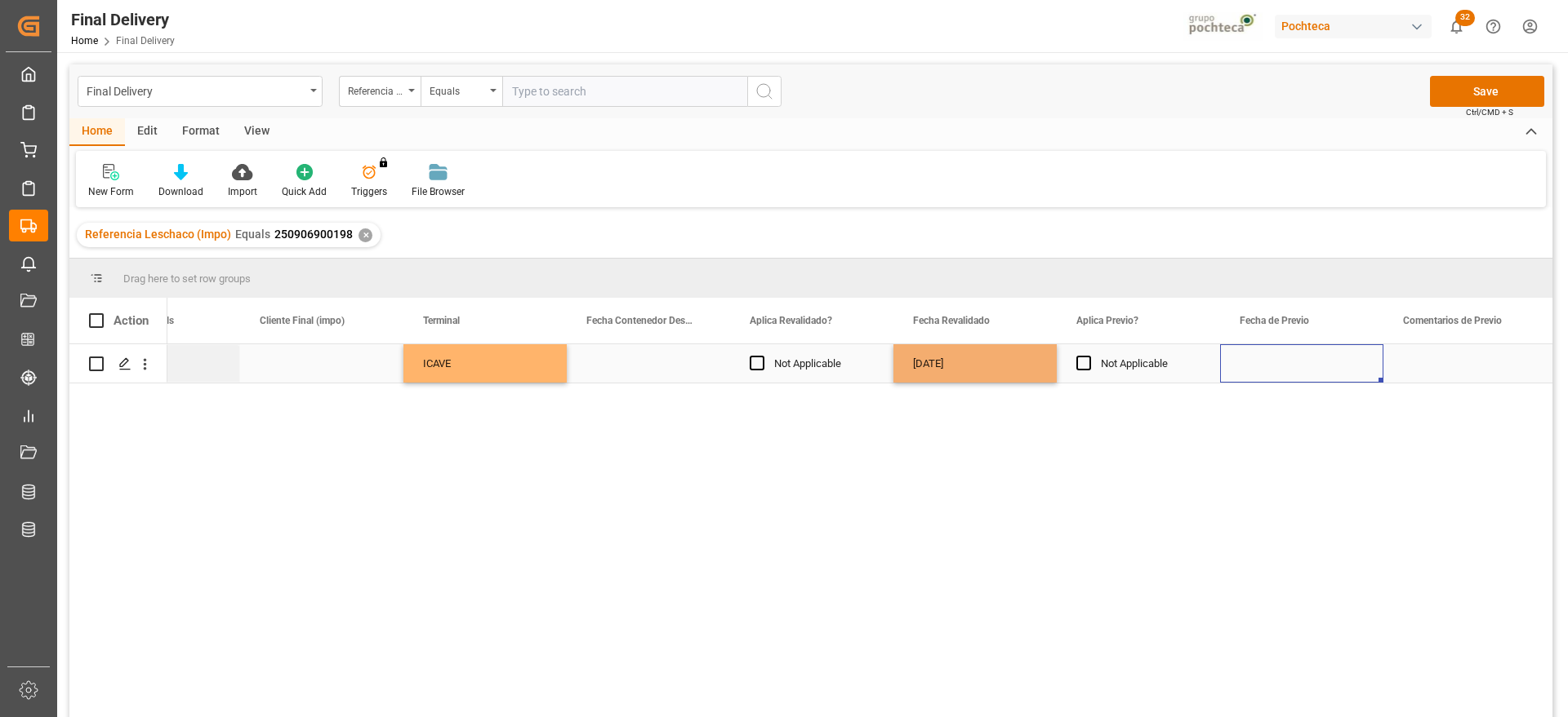
click at [1332, 363] on div "Press SPACE to select this row." at bounding box center [1302, 363] width 163 height 38
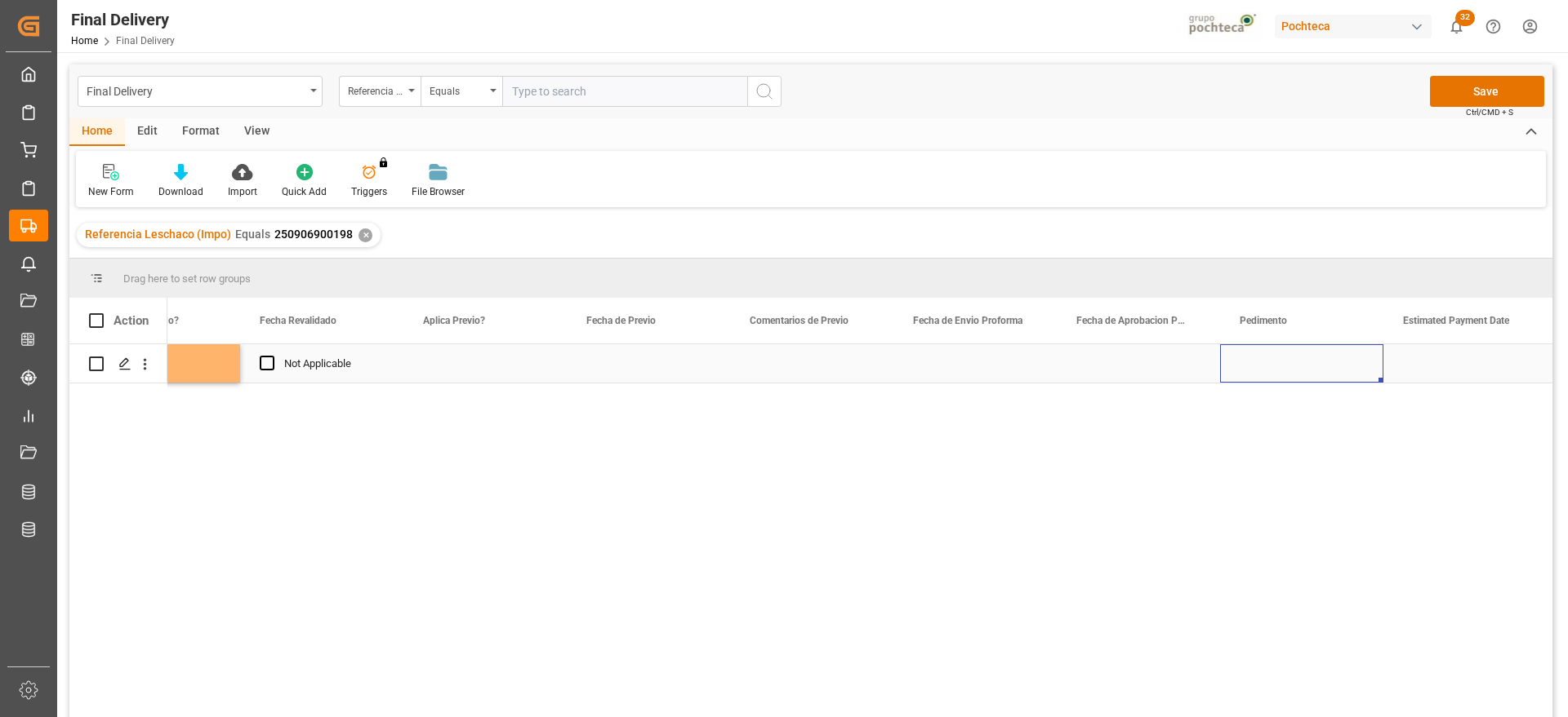
scroll to position [0, 2867]
click at [984, 369] on div "Press SPACE to select this row." at bounding box center [974, 363] width 163 height 38
click at [815, 369] on div "Press SPACE to select this row." at bounding box center [811, 363] width 163 height 38
click at [804, 366] on div "Press SPACE to select this row." at bounding box center [811, 363] width 163 height 38
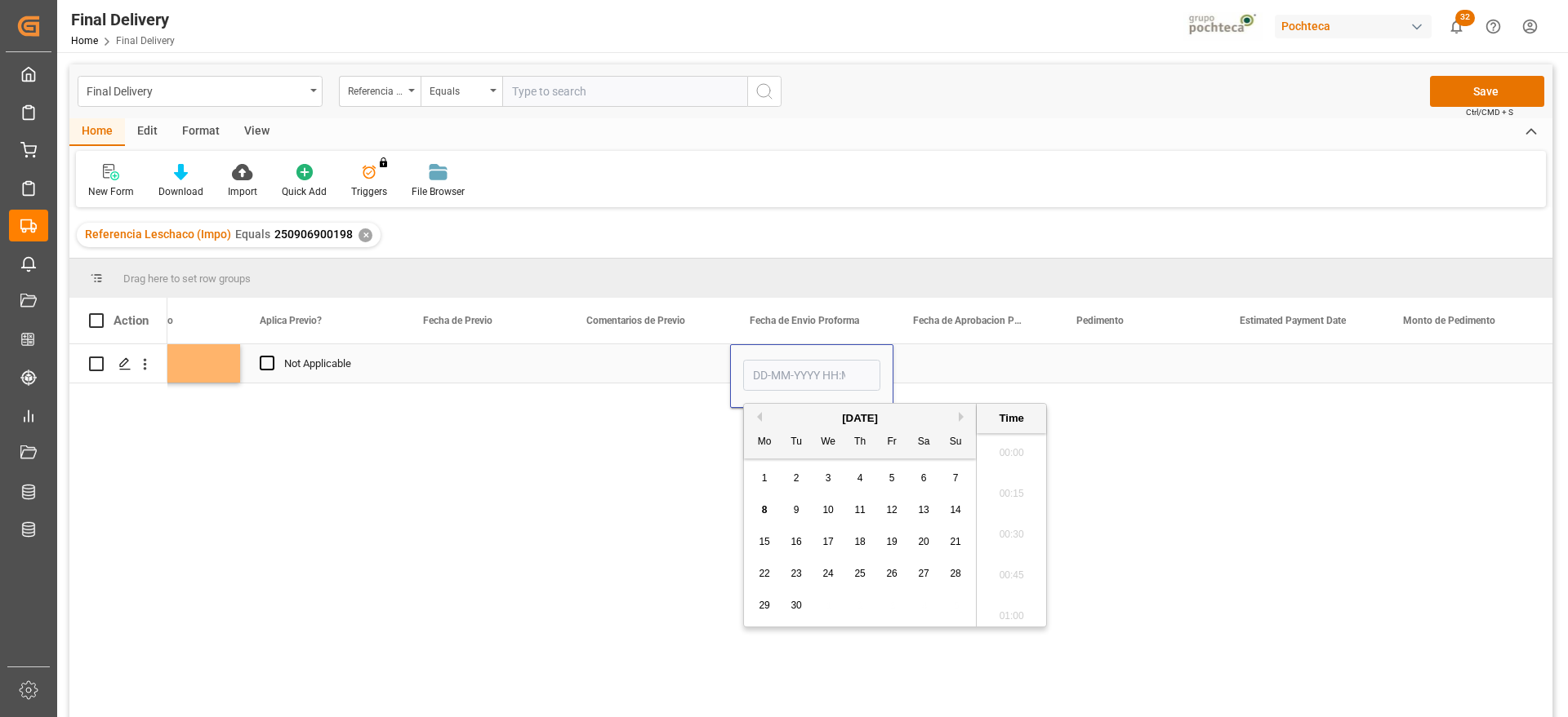
scroll to position [1434, 0]
click at [823, 482] on div "3" at bounding box center [828, 479] width 21 height 20
type input "03-09-2025 00:00"
click at [940, 375] on div "Press SPACE to select this row." at bounding box center [974, 363] width 163 height 38
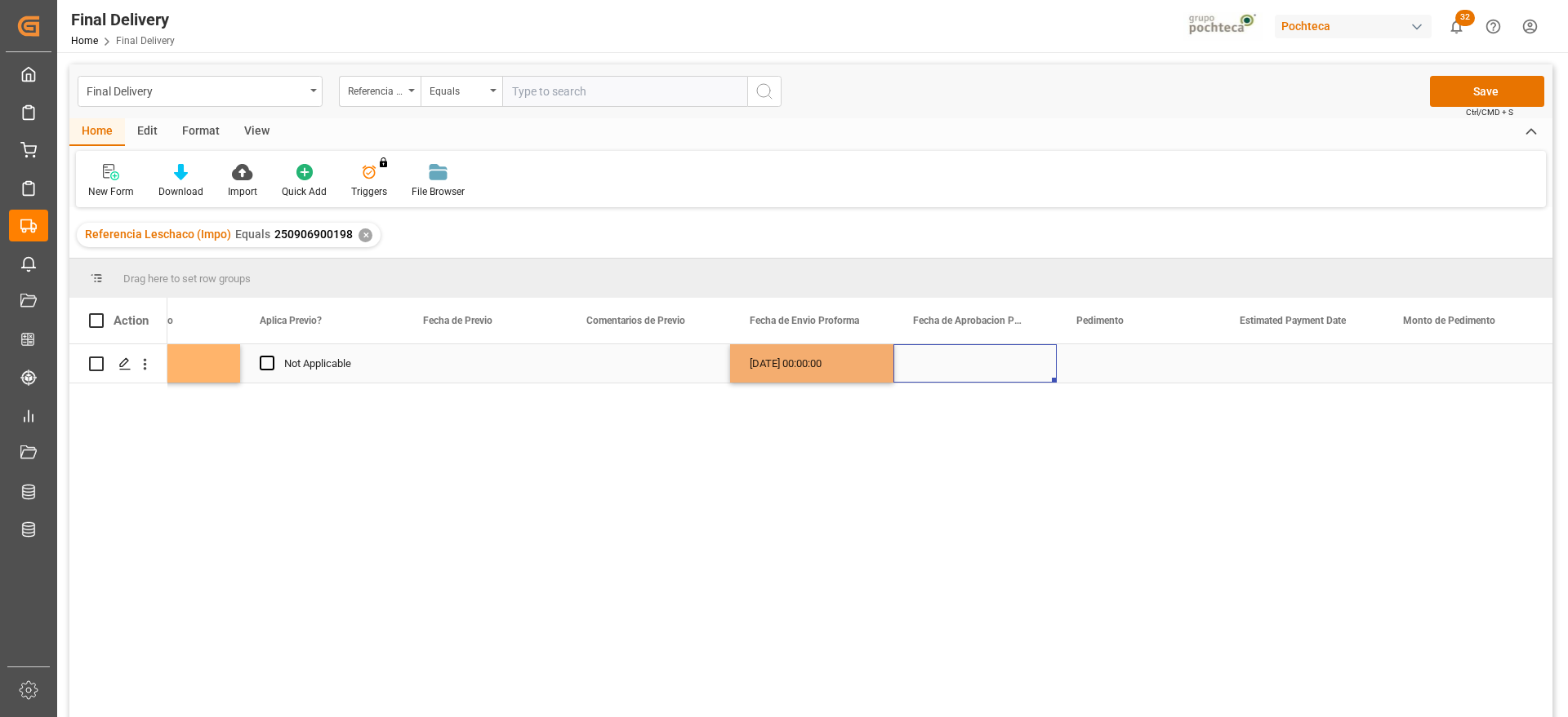
click at [841, 369] on div "03-09-2025 00:00:00" at bounding box center [811, 363] width 163 height 38
click at [974, 361] on div "Press SPACE to select this row." at bounding box center [974, 363] width 163 height 38
click at [1100, 365] on div "Press SPACE to select this row." at bounding box center [1138, 363] width 163 height 38
click at [1123, 366] on div "Press SPACE to select this row." at bounding box center [1138, 363] width 163 height 38
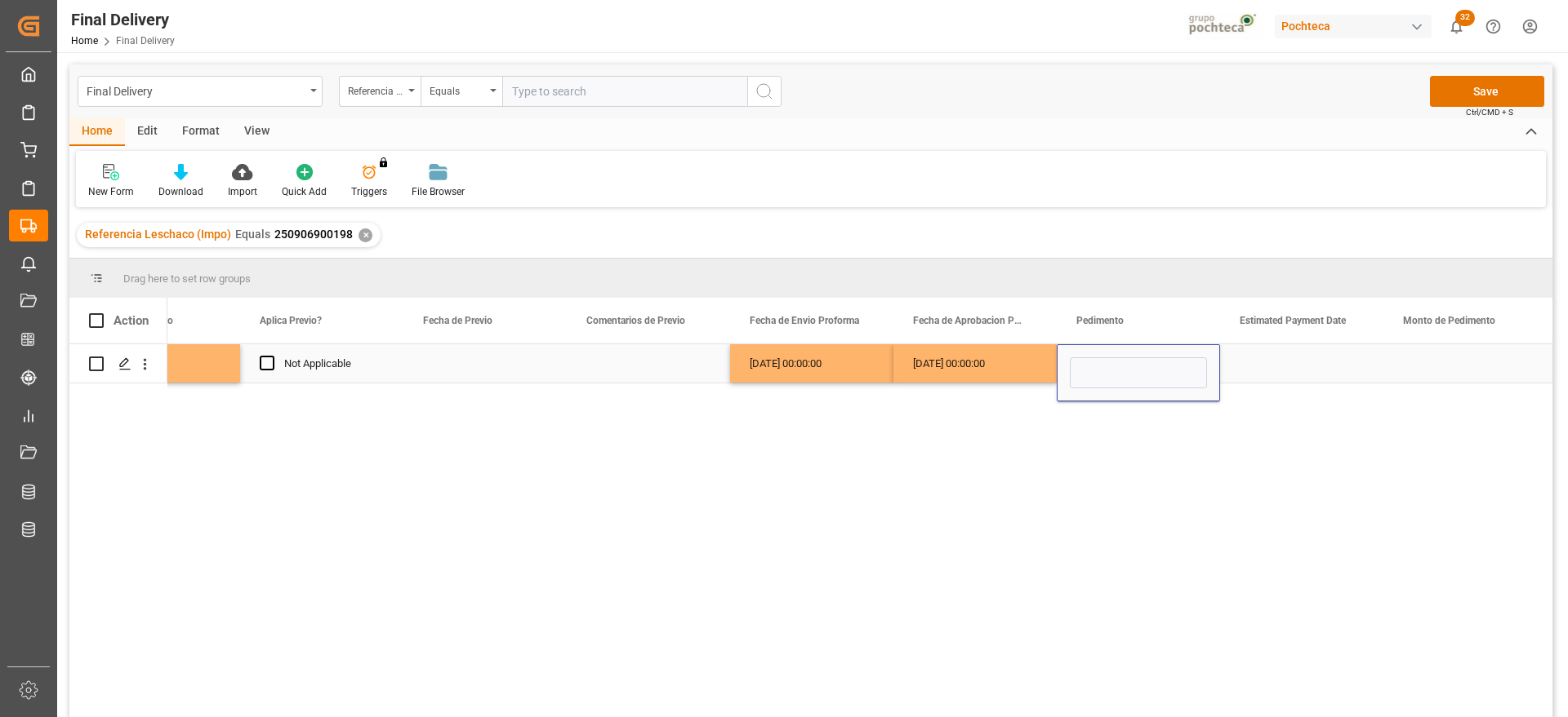
click at [1108, 365] on input "Press SPACE to select this row." at bounding box center [1138, 372] width 137 height 31
click at [1093, 368] on input "254317425002494" at bounding box center [1138, 372] width 137 height 31
type input "25 43 1742 5002494"
click at [1269, 361] on div "Press SPACE to select this row." at bounding box center [1302, 363] width 163 height 38
click at [1288, 366] on div "Press SPACE to select this row." at bounding box center [1302, 363] width 163 height 38
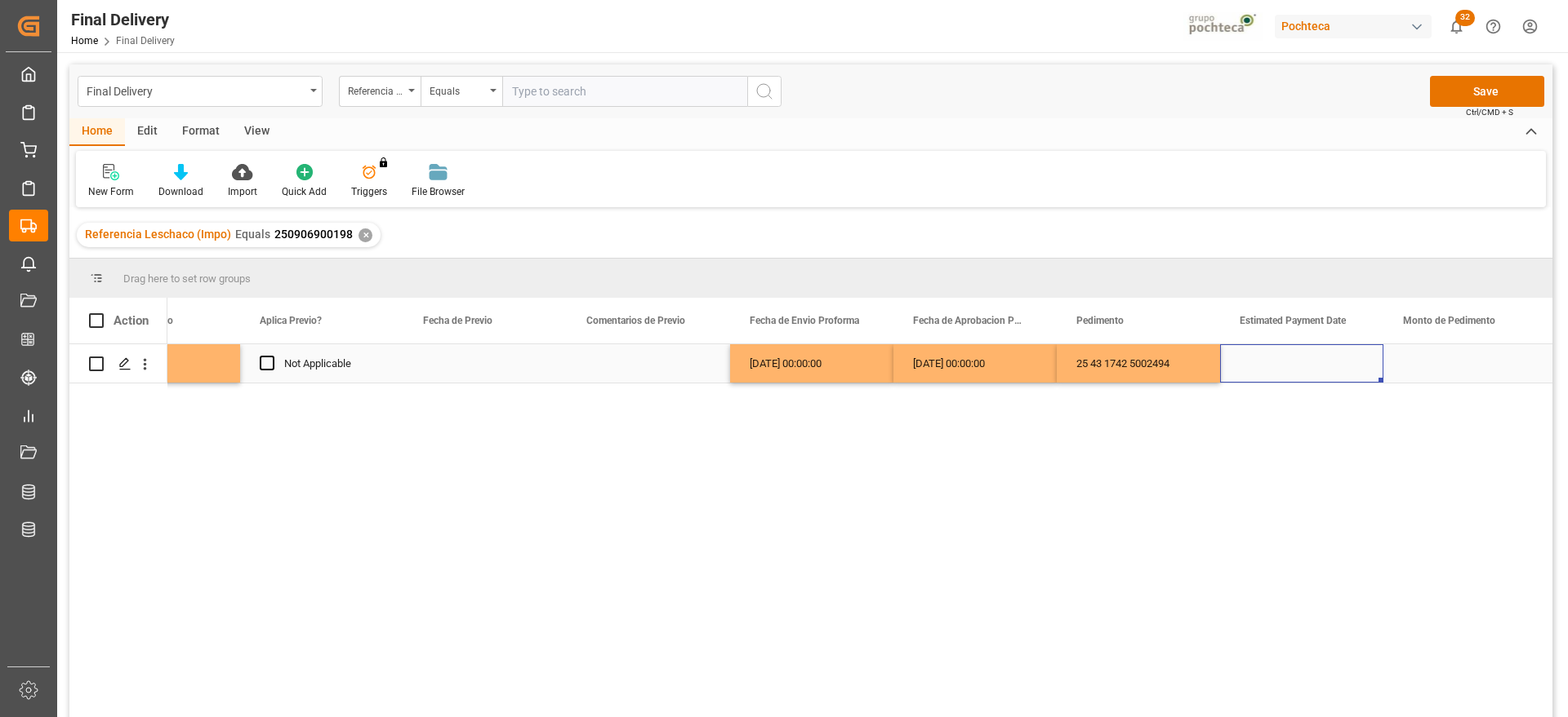
click at [1288, 366] on div "Press SPACE to select this row." at bounding box center [1302, 363] width 163 height 38
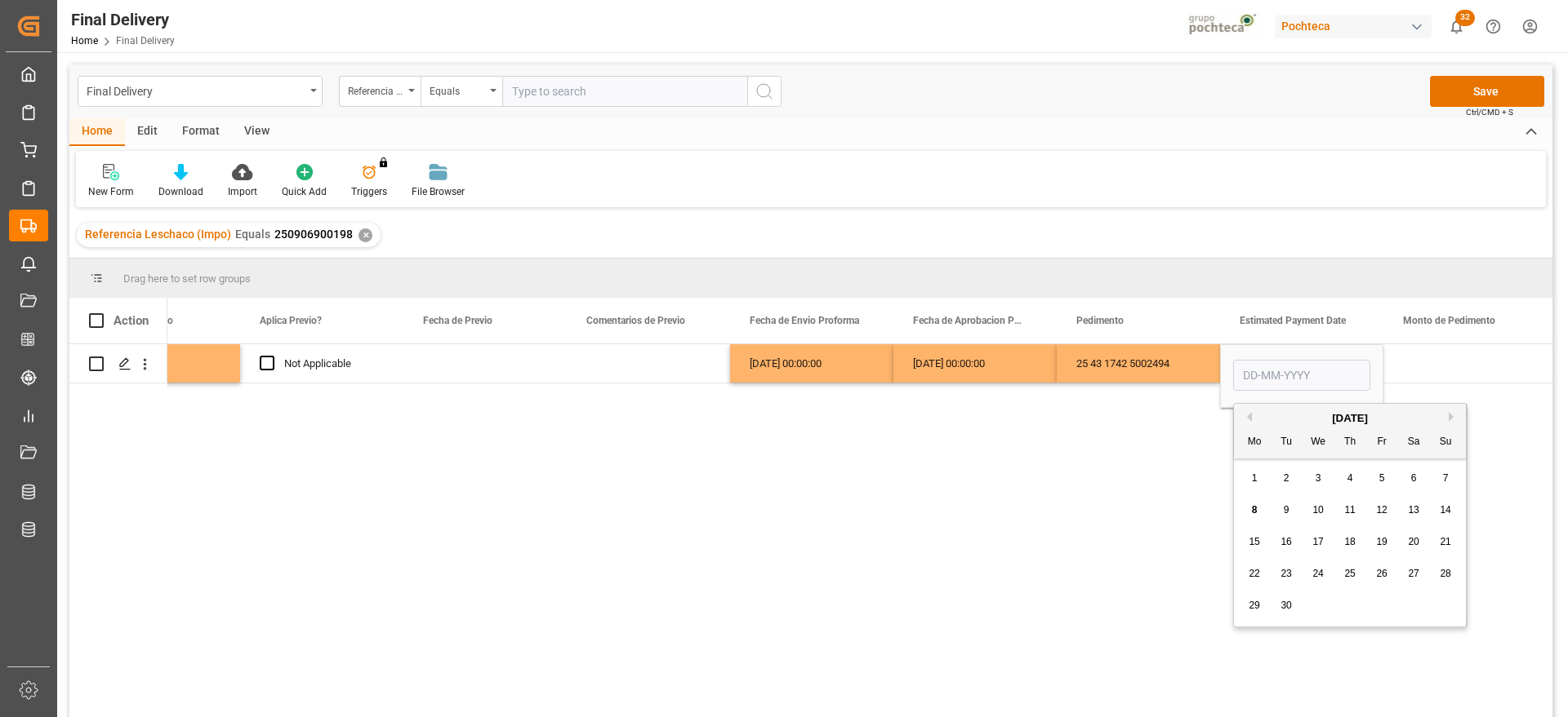
click at [1386, 478] on div "5" at bounding box center [1382, 479] width 21 height 20
type input "[DATE]"
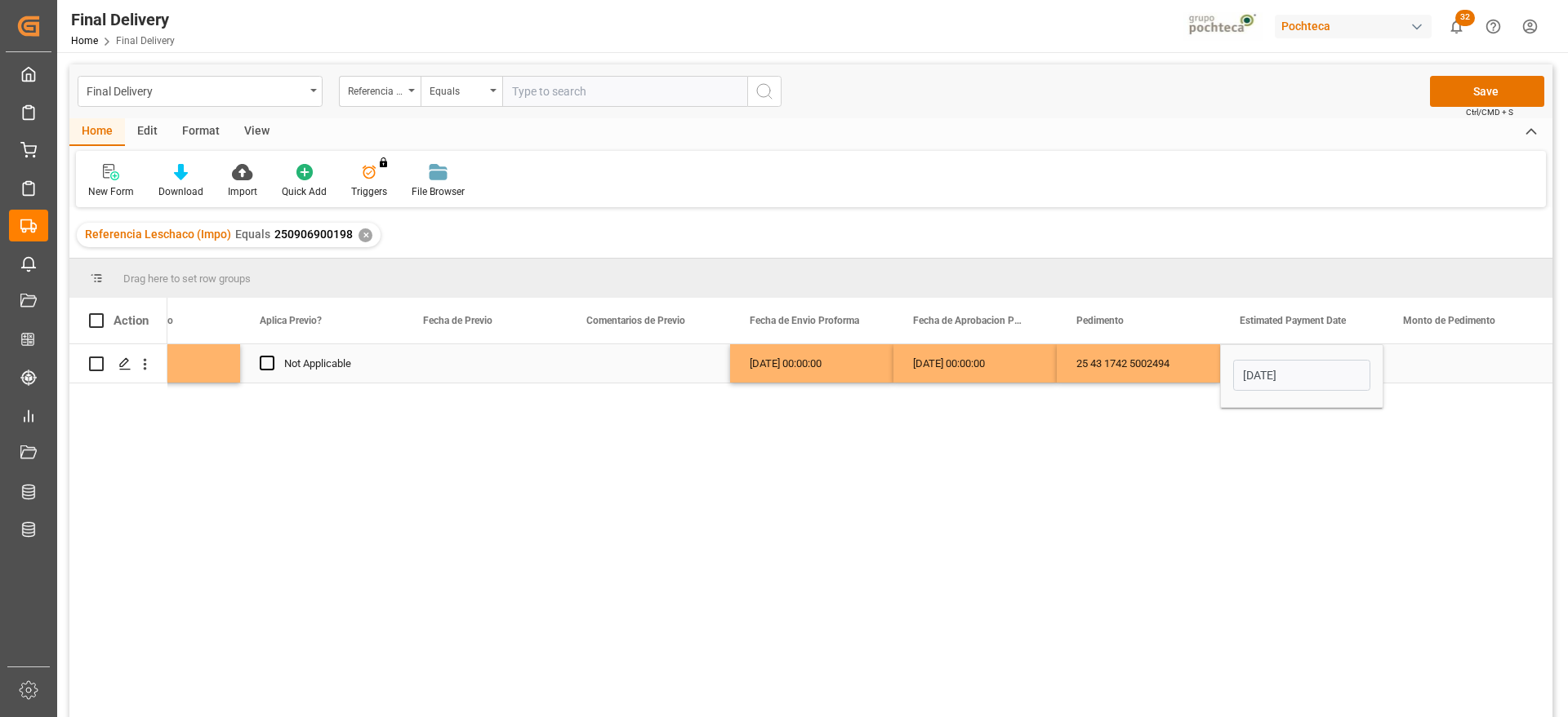
click at [1446, 359] on div "Press SPACE to select this row." at bounding box center [1465, 363] width 163 height 38
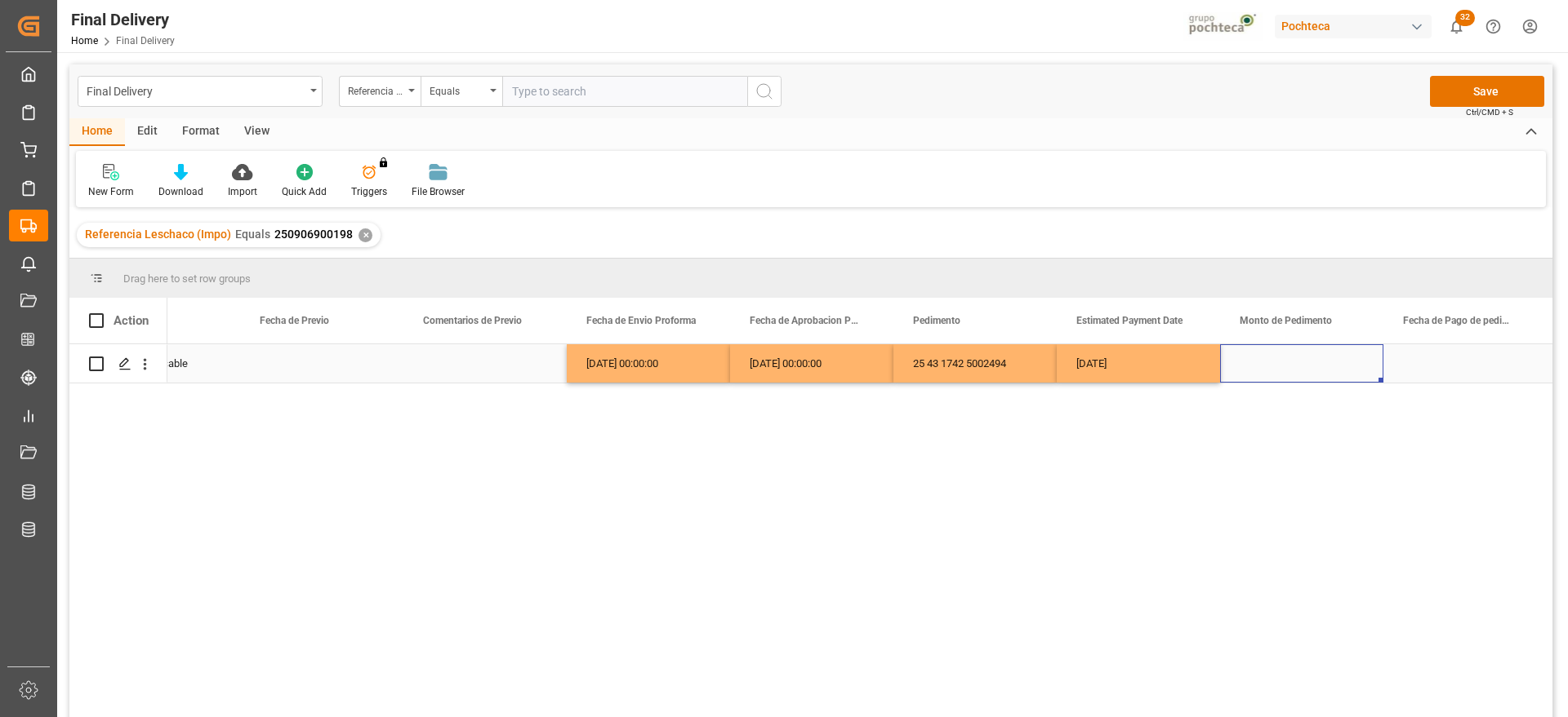
click at [1290, 363] on div "Press SPACE to select this row." at bounding box center [1302, 363] width 163 height 38
click at [1290, 363] on input "Press SPACE to select this row." at bounding box center [1302, 372] width 137 height 31
type input "2461"
drag, startPoint x: 1434, startPoint y: 370, endPoint x: 1402, endPoint y: 374, distance: 32.2
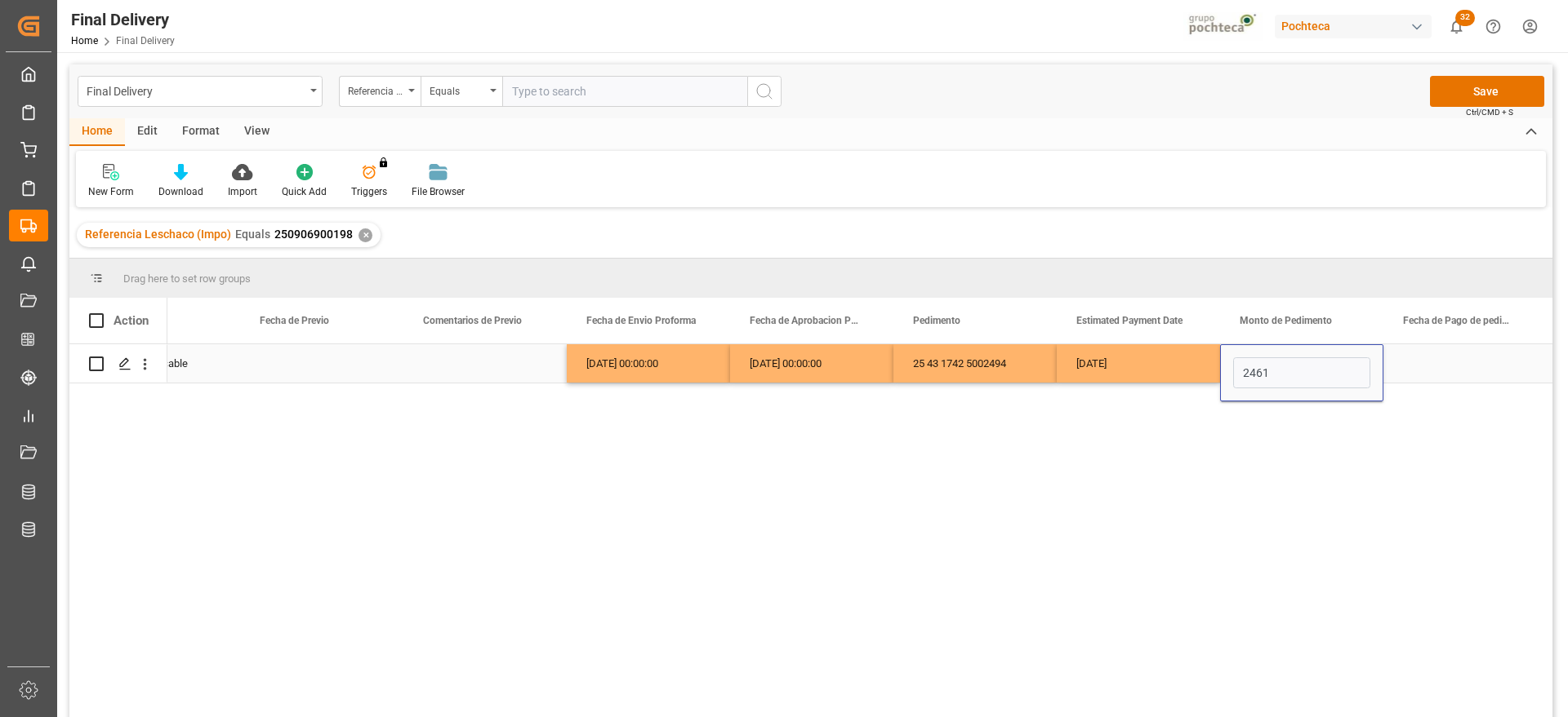
click at [1429, 369] on div "Press SPACE to select this row." at bounding box center [1465, 363] width 163 height 38
click at [1104, 369] on div "[DATE]" at bounding box center [1138, 363] width 163 height 38
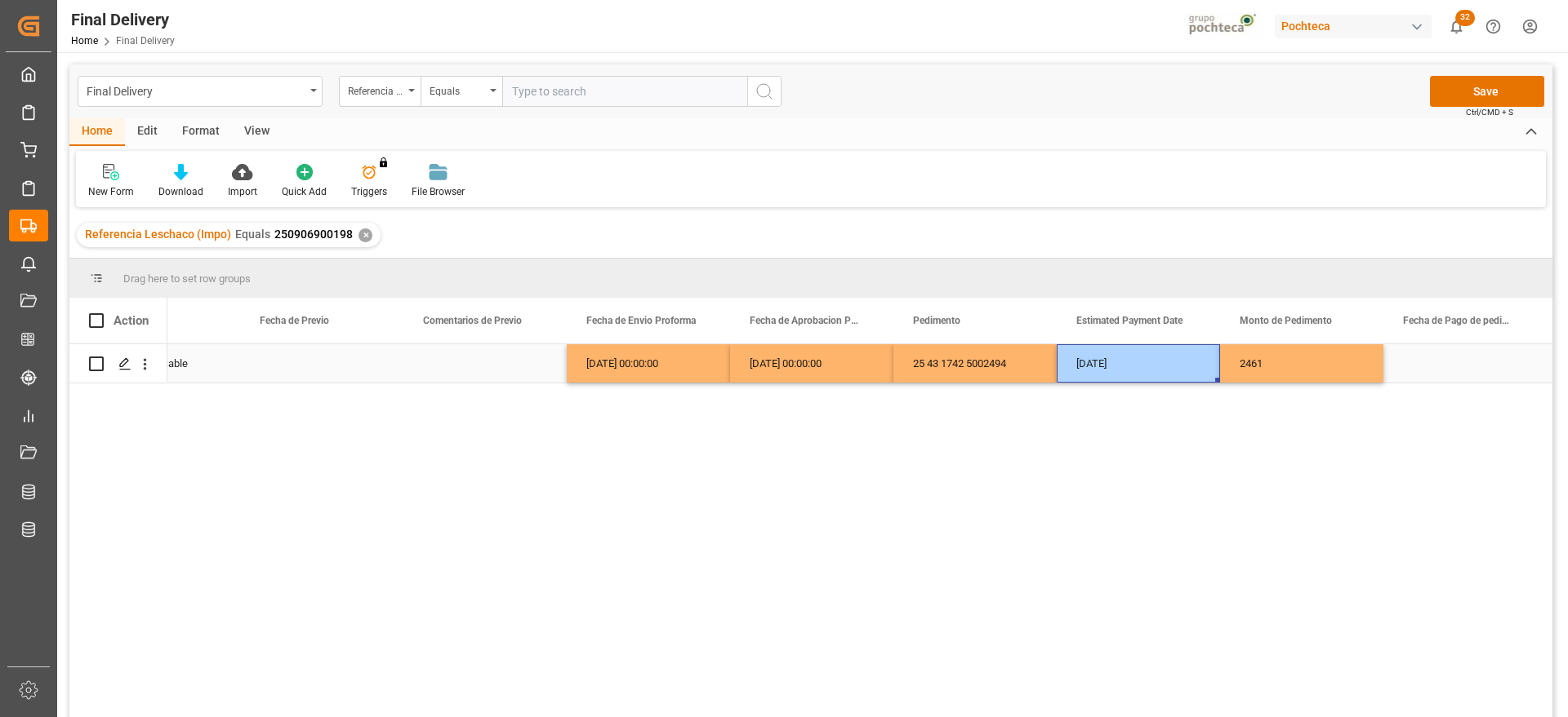
click at [1446, 364] on div "Press SPACE to select this row." at bounding box center [1465, 363] width 163 height 38
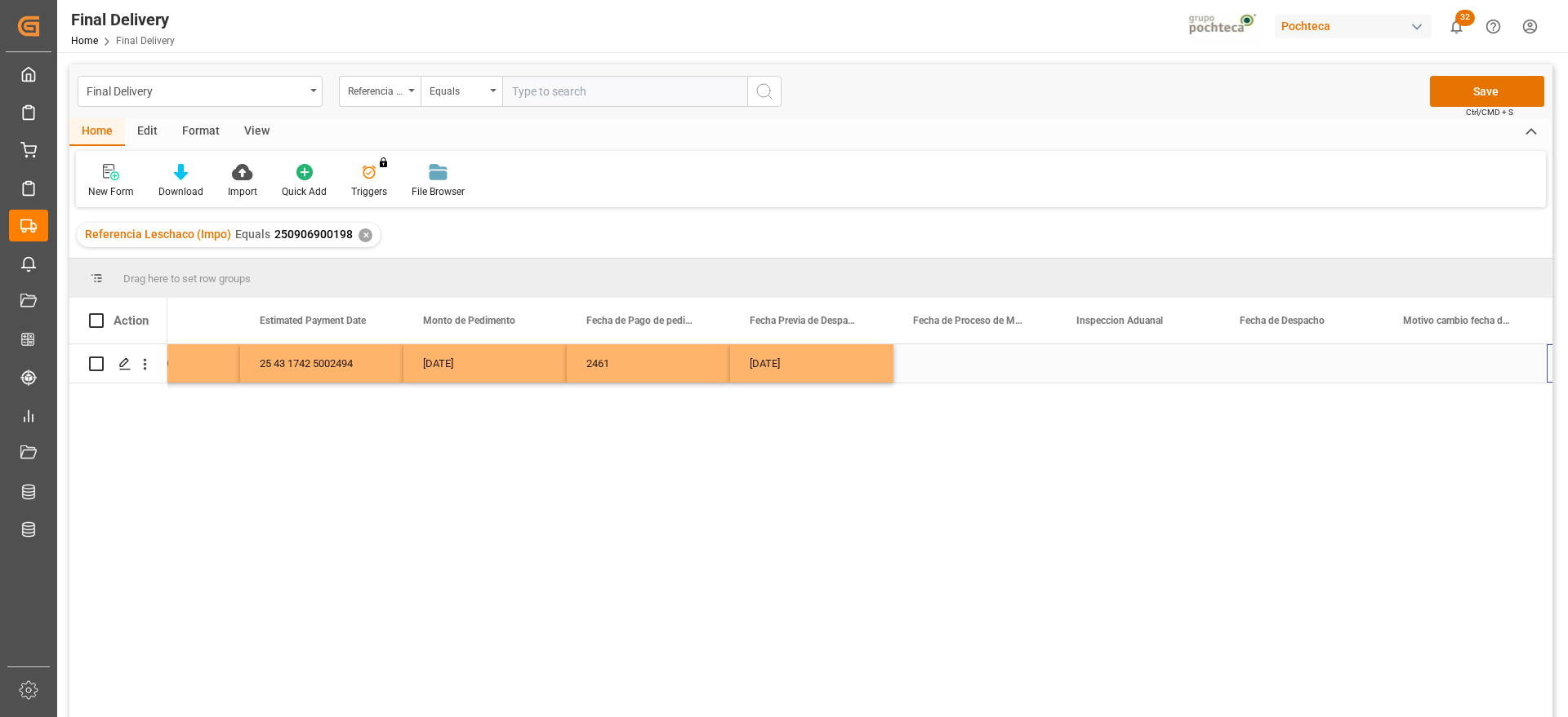
scroll to position [0, 3846]
click at [1309, 366] on div "Press SPACE to select this row." at bounding box center [1302, 363] width 163 height 38
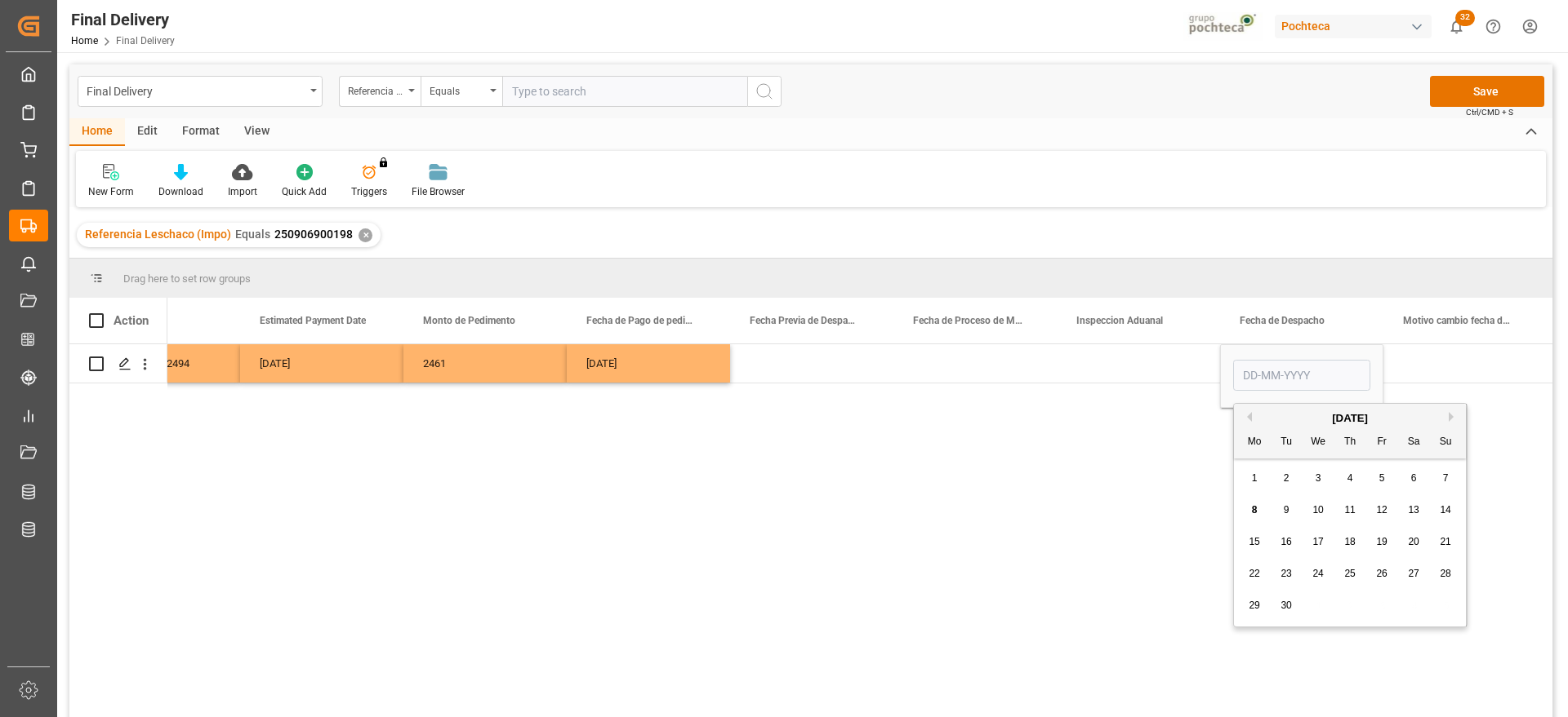
click at [1253, 510] on span "8" at bounding box center [1255, 510] width 6 height 11
type input "[DATE]"
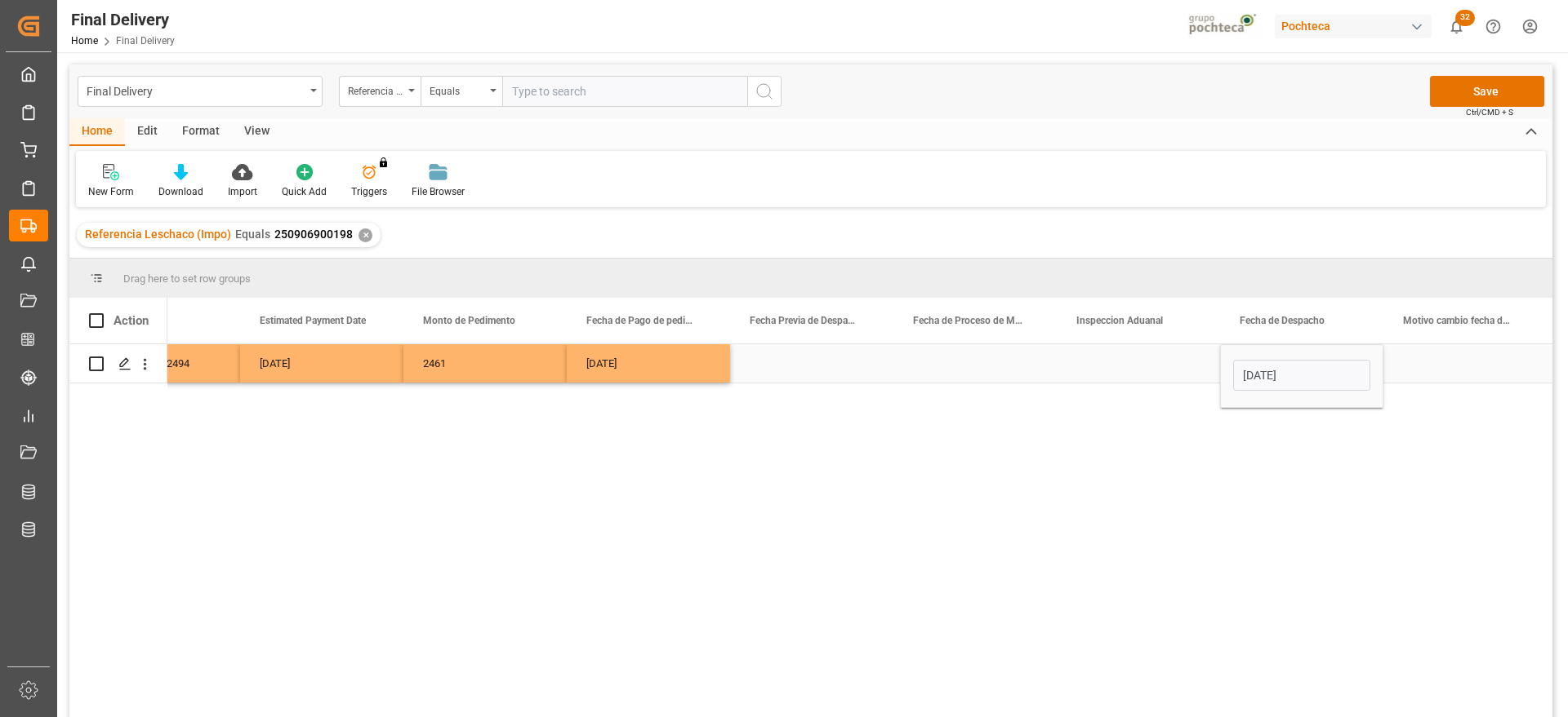
click at [1450, 361] on div "Press SPACE to select this row." at bounding box center [1465, 363] width 163 height 38
click at [1300, 366] on div "[DATE]" at bounding box center [1302, 363] width 163 height 38
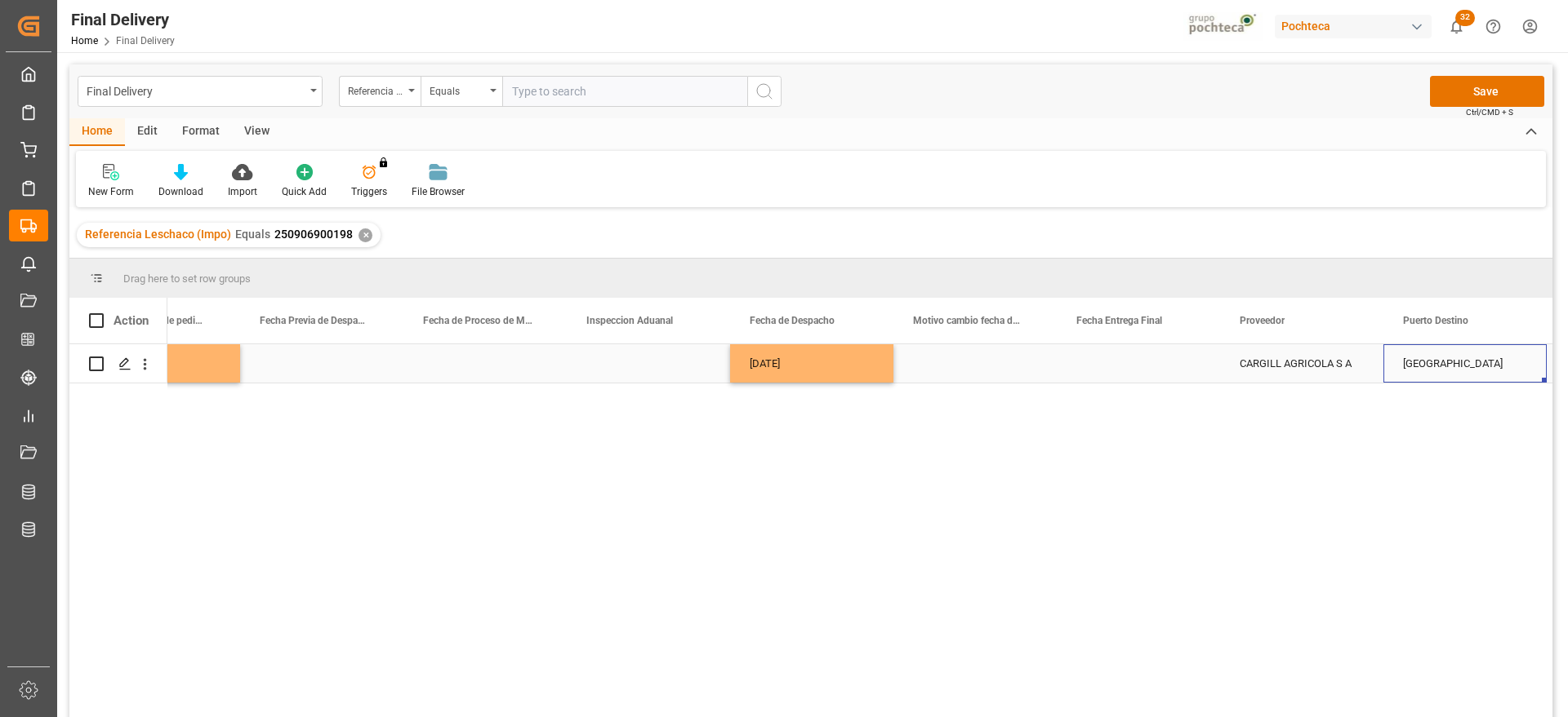
scroll to position [0, 4336]
click at [1144, 366] on div "Press SPACE to select this row." at bounding box center [1138, 363] width 163 height 38
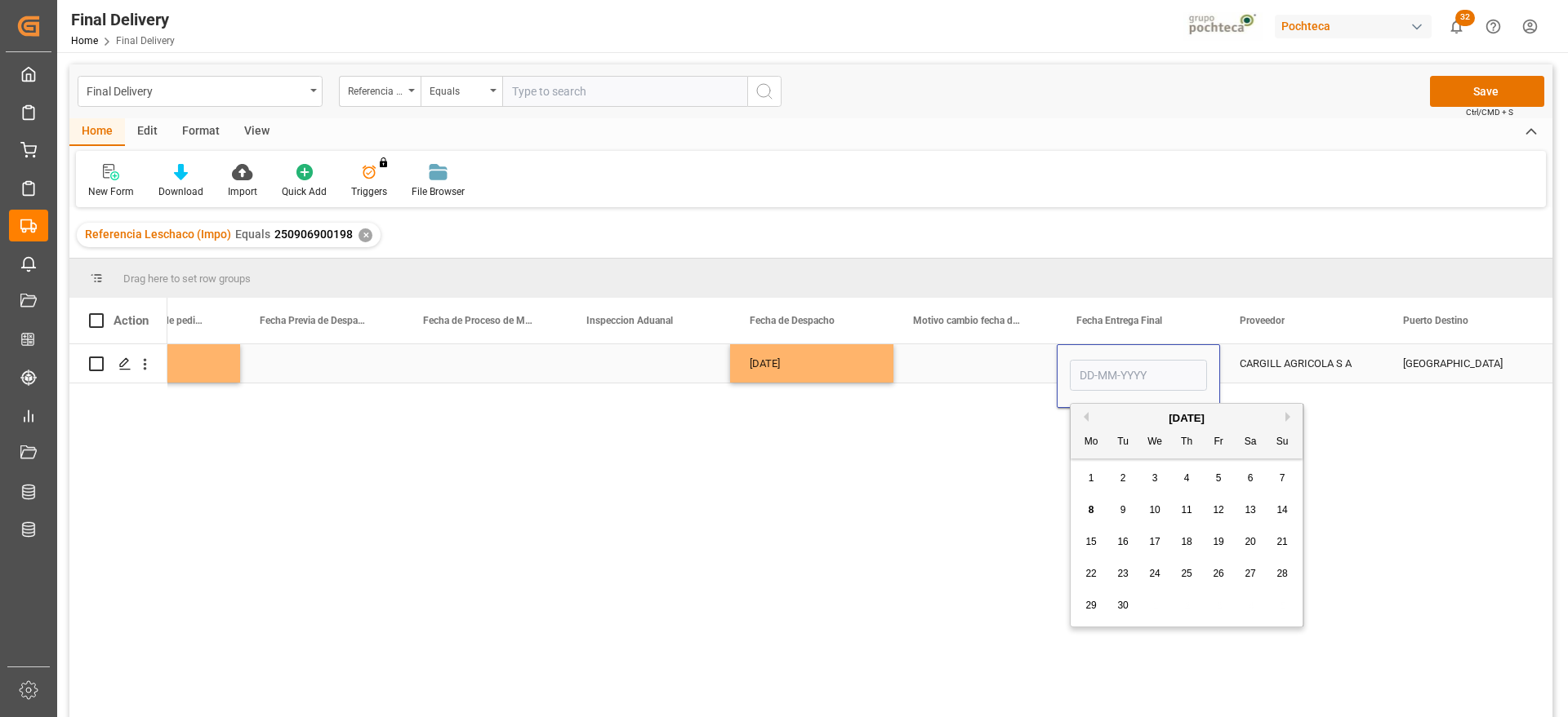
click at [950, 378] on div "Press SPACE to select this row." at bounding box center [974, 363] width 163 height 38
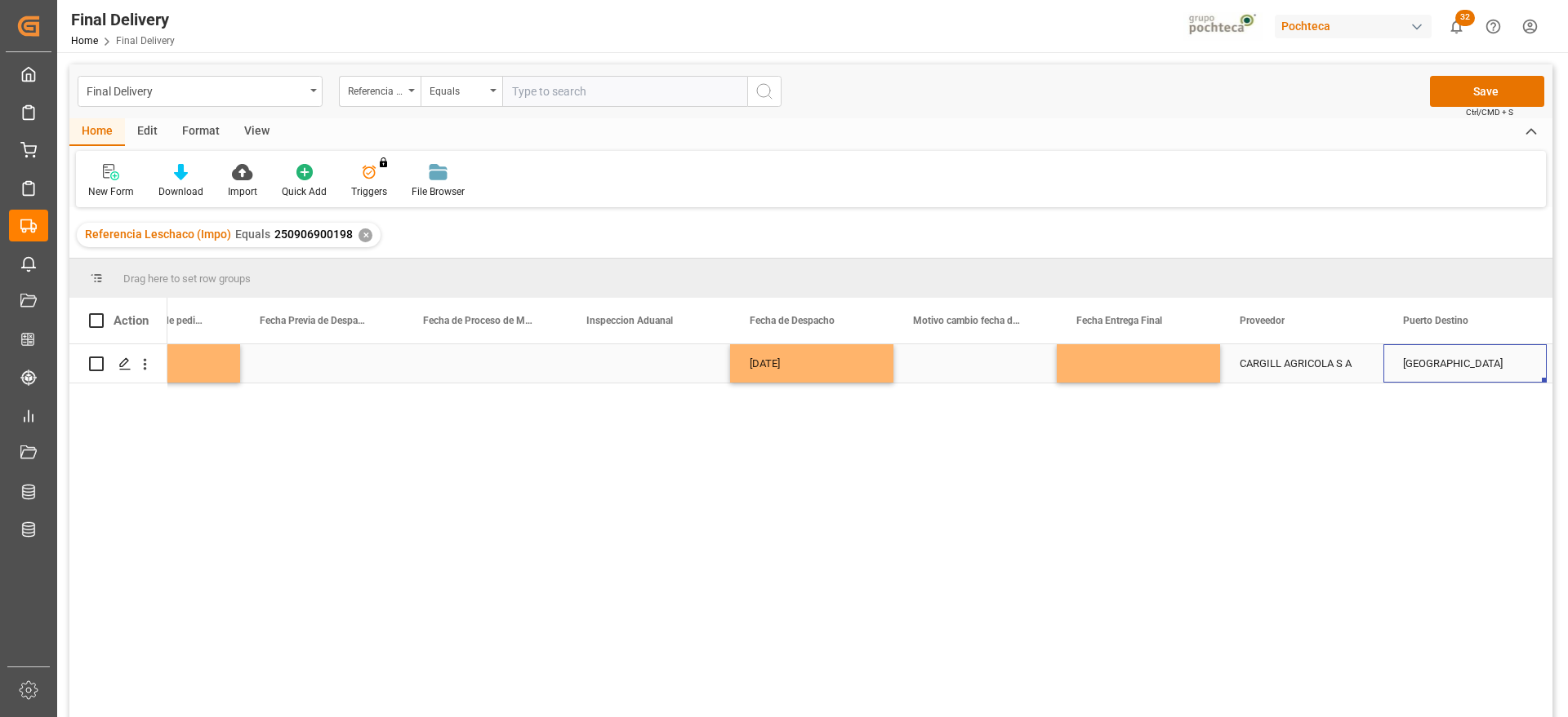
click at [1418, 367] on div "Veracruz" at bounding box center [1465, 363] width 163 height 38
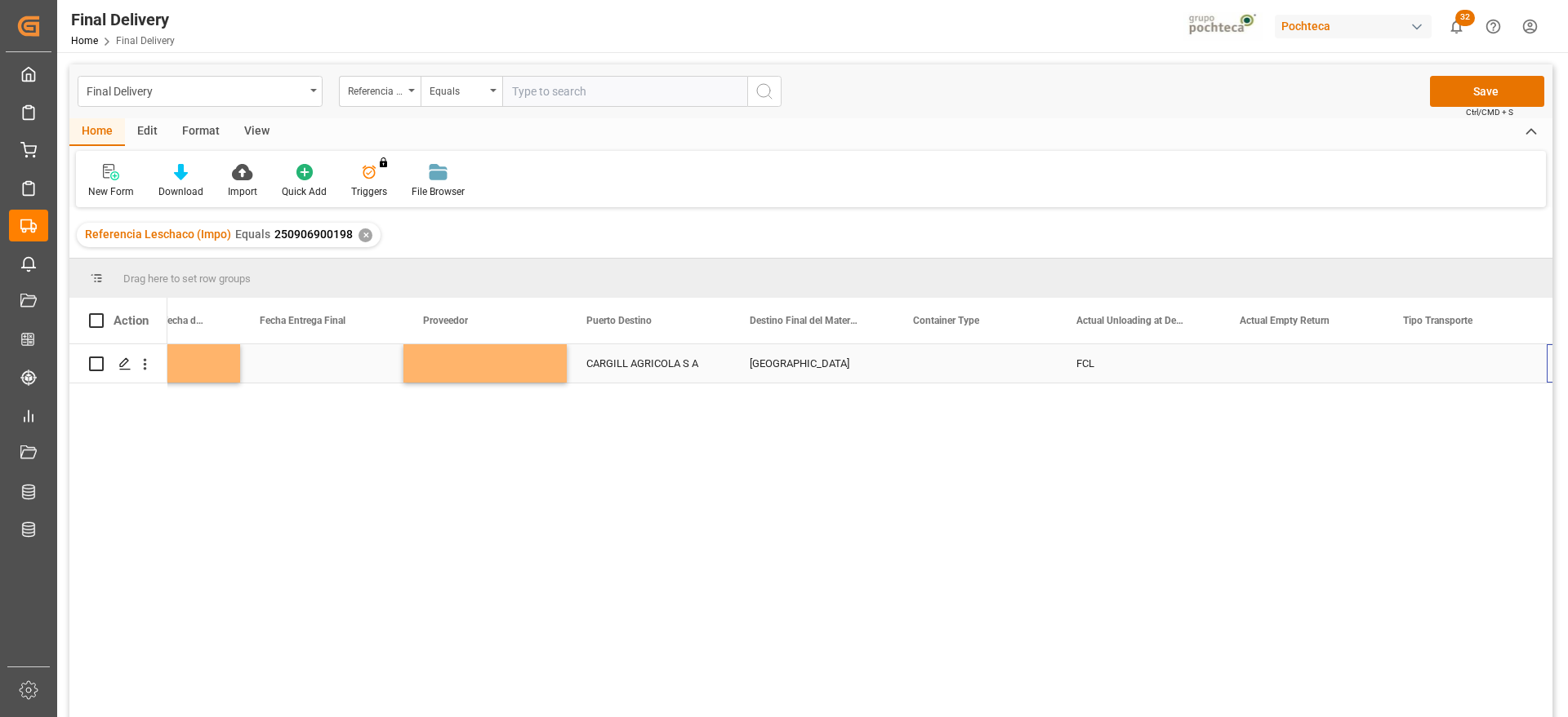
scroll to position [0, 5152]
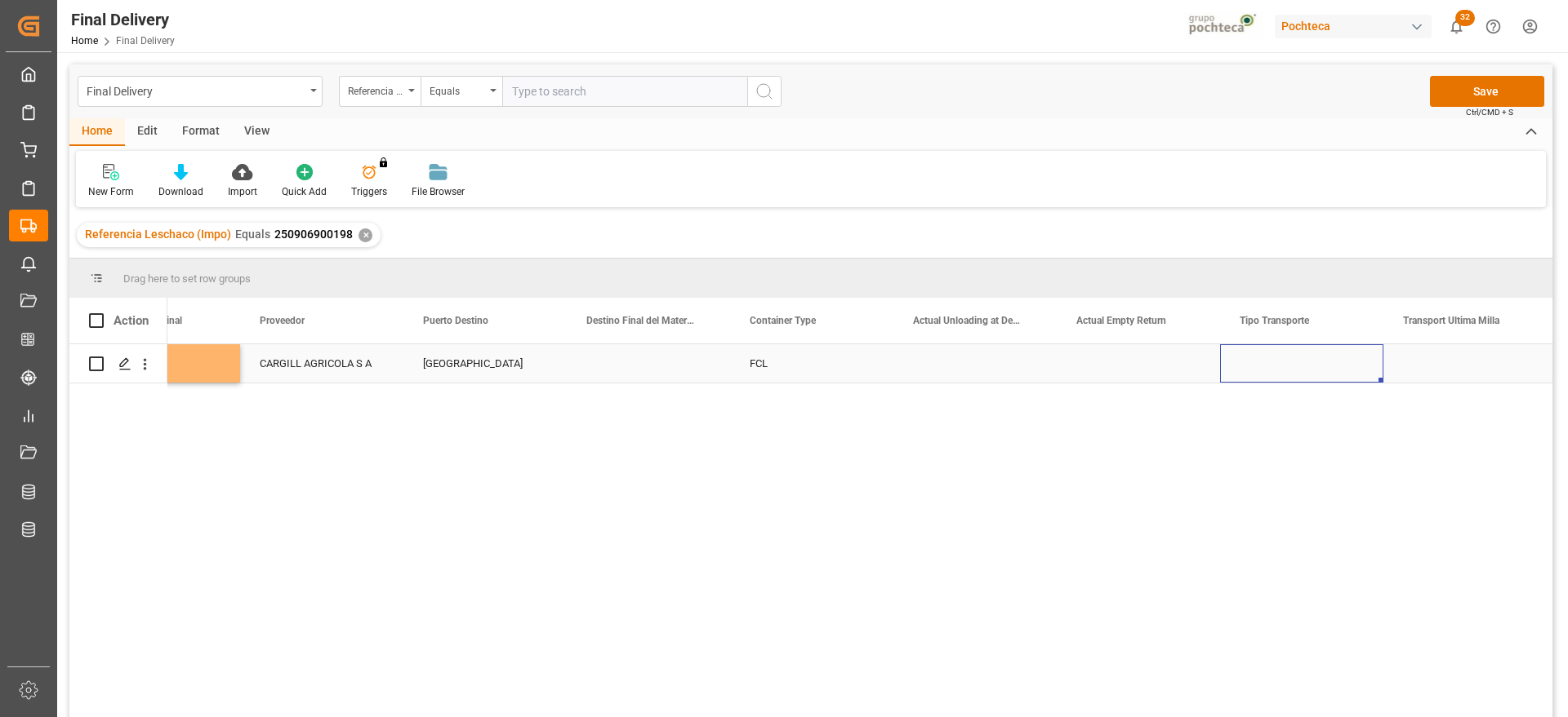
click at [1311, 358] on div "Press SPACE to select this row." at bounding box center [1302, 363] width 163 height 38
click at [1355, 376] on button "Select" at bounding box center [1302, 372] width 137 height 31
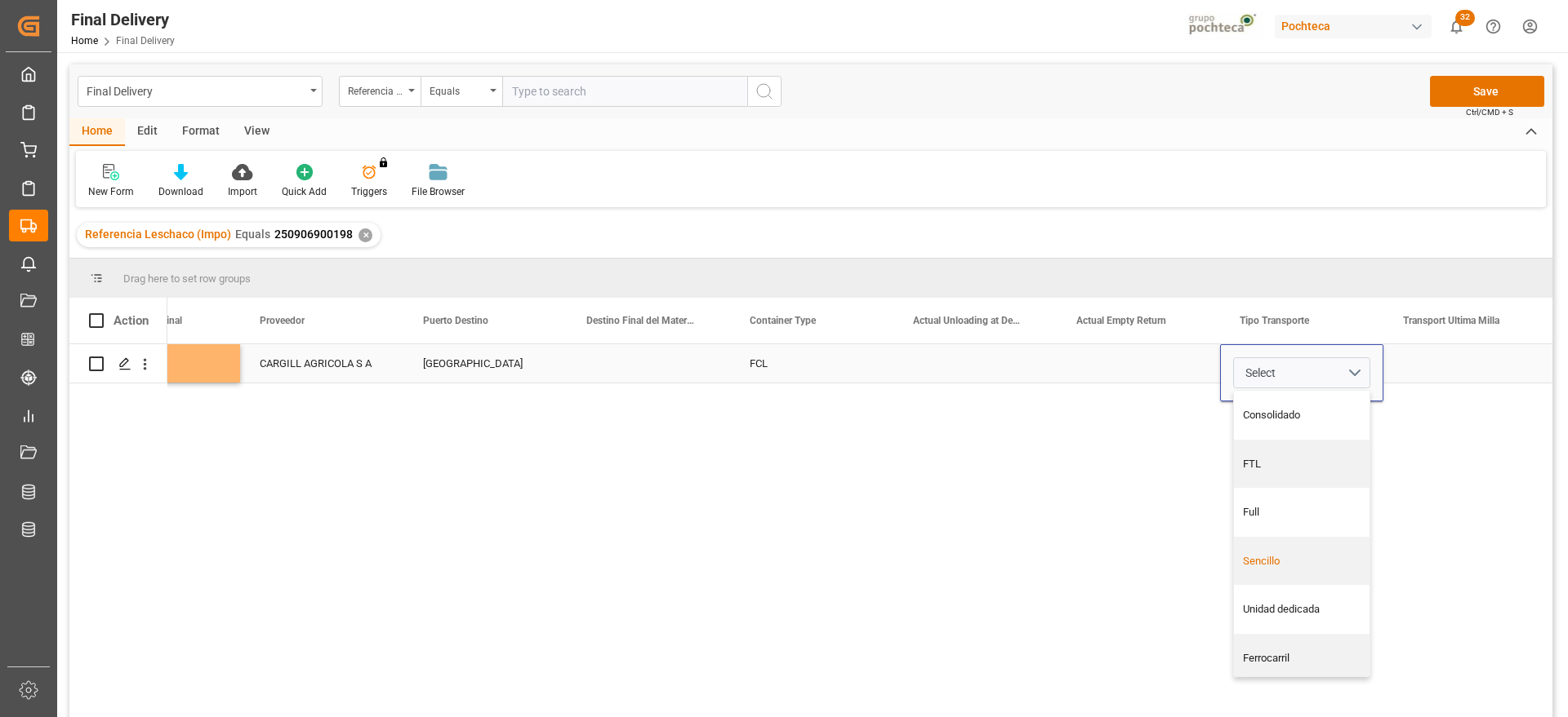
click at [1304, 570] on div "Sencillo" at bounding box center [1301, 561] width 136 height 49
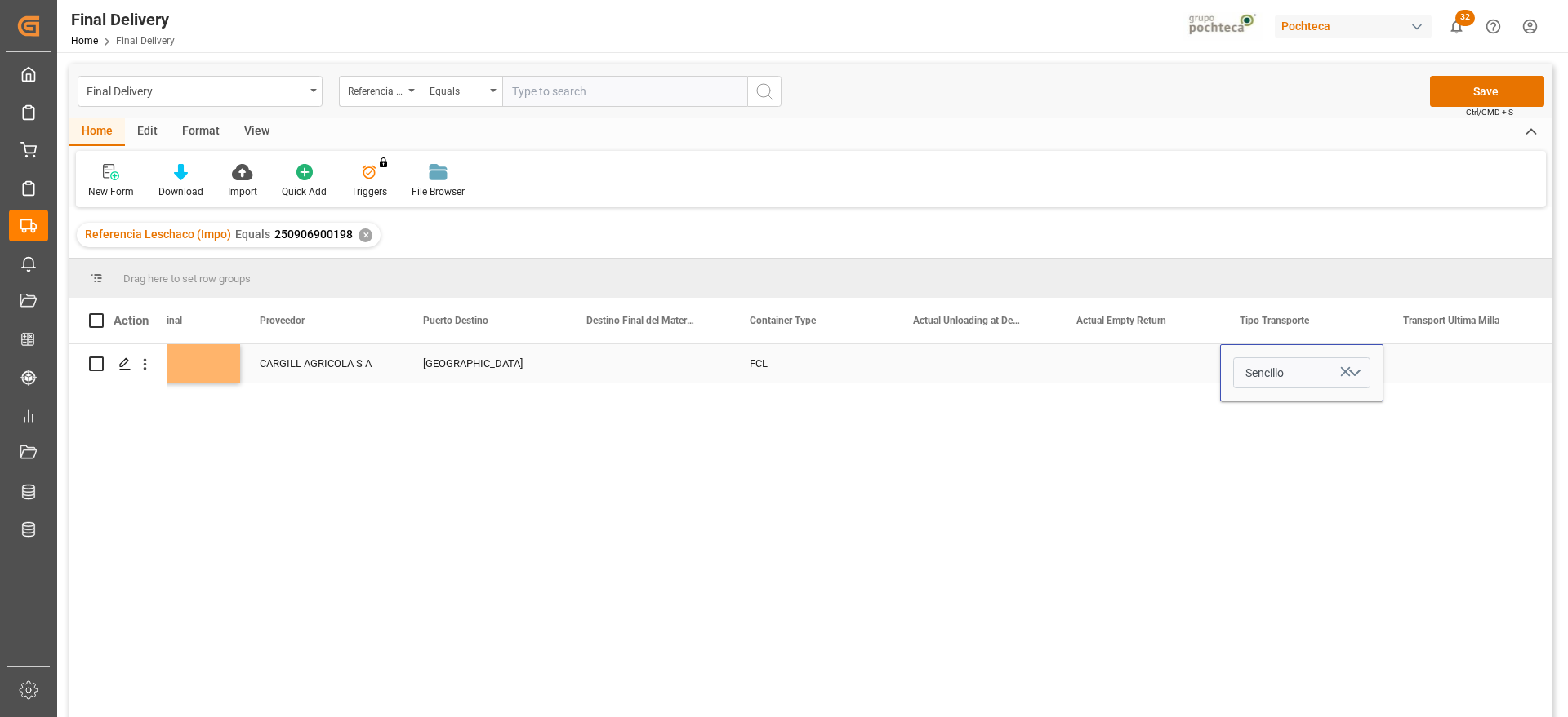
click at [1467, 347] on div "Press SPACE to select this row." at bounding box center [1465, 363] width 163 height 38
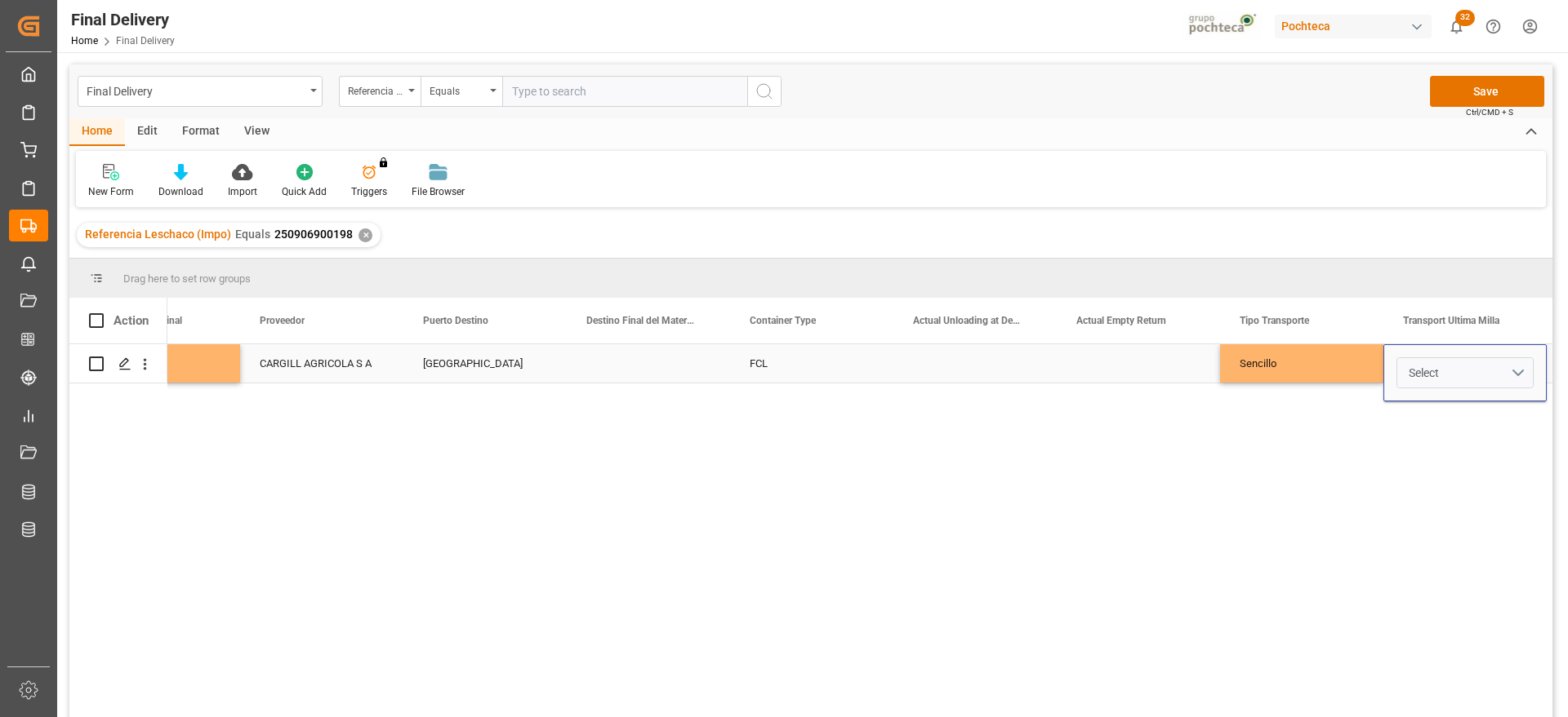
click at [1509, 367] on button "Select" at bounding box center [1465, 372] width 137 height 31
click at [1448, 423] on div "Leschaco" at bounding box center [1465, 414] width 118 height 16
click at [1311, 359] on div "Sencillo" at bounding box center [1302, 363] width 163 height 38
click at [1469, 360] on div "Leschaco" at bounding box center [1465, 363] width 163 height 38
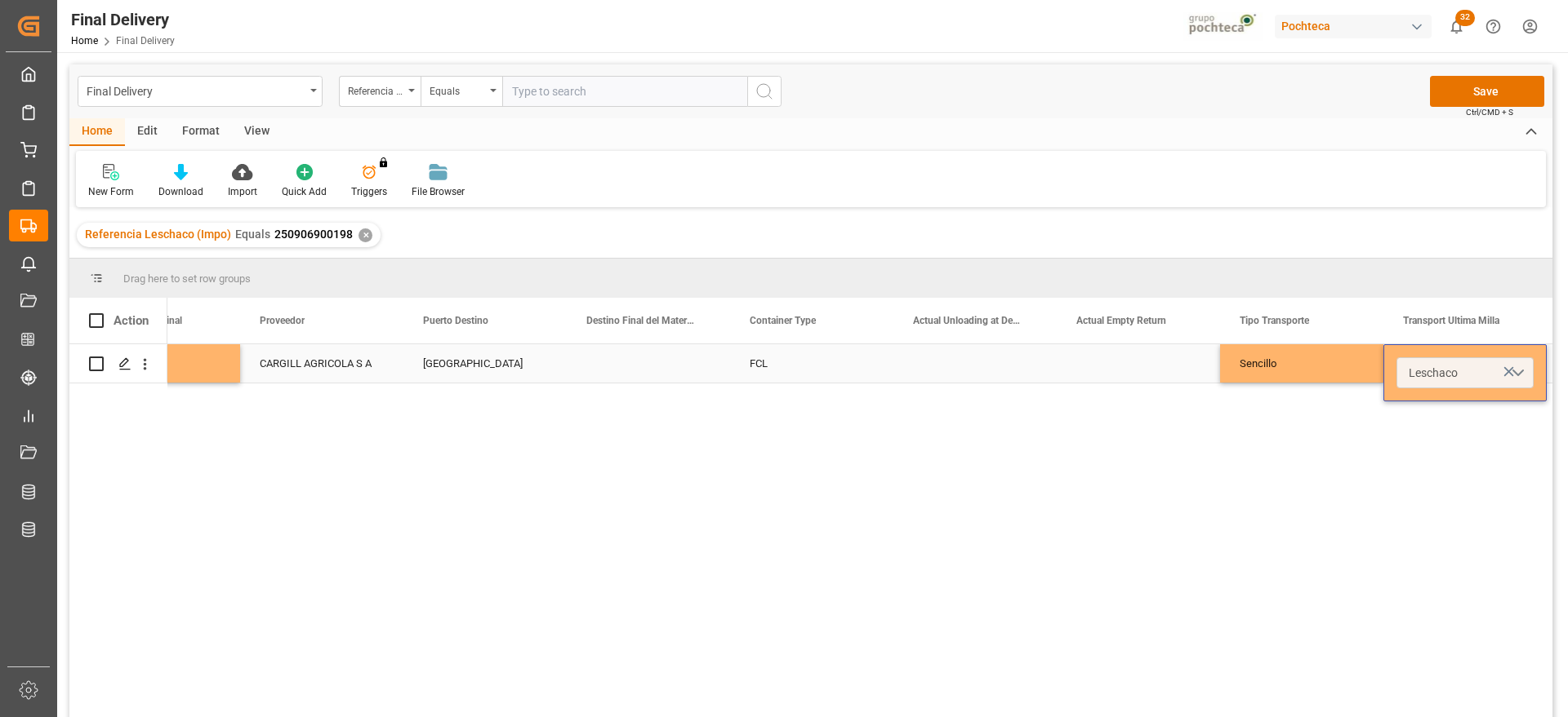
click at [1520, 369] on button "Leschaco" at bounding box center [1465, 372] width 137 height 31
click at [1452, 466] on div "Pochteca" at bounding box center [1465, 464] width 118 height 16
click at [1330, 369] on div "Sencillo" at bounding box center [1302, 363] width 163 height 38
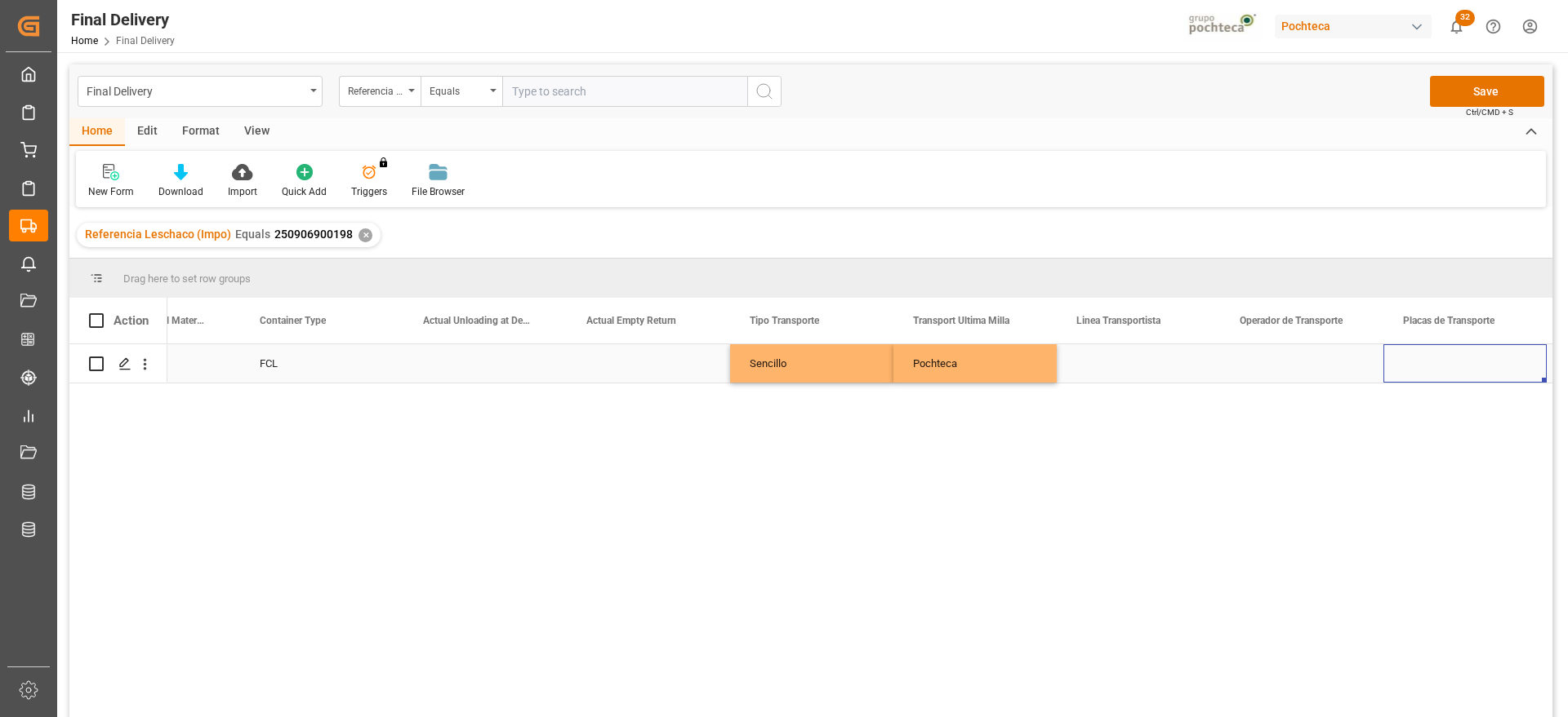
click at [1145, 369] on div "Press SPACE to select this row." at bounding box center [1138, 363] width 163 height 38
click at [0, 0] on icon "open menu" at bounding box center [0, 0] width 0 height 0
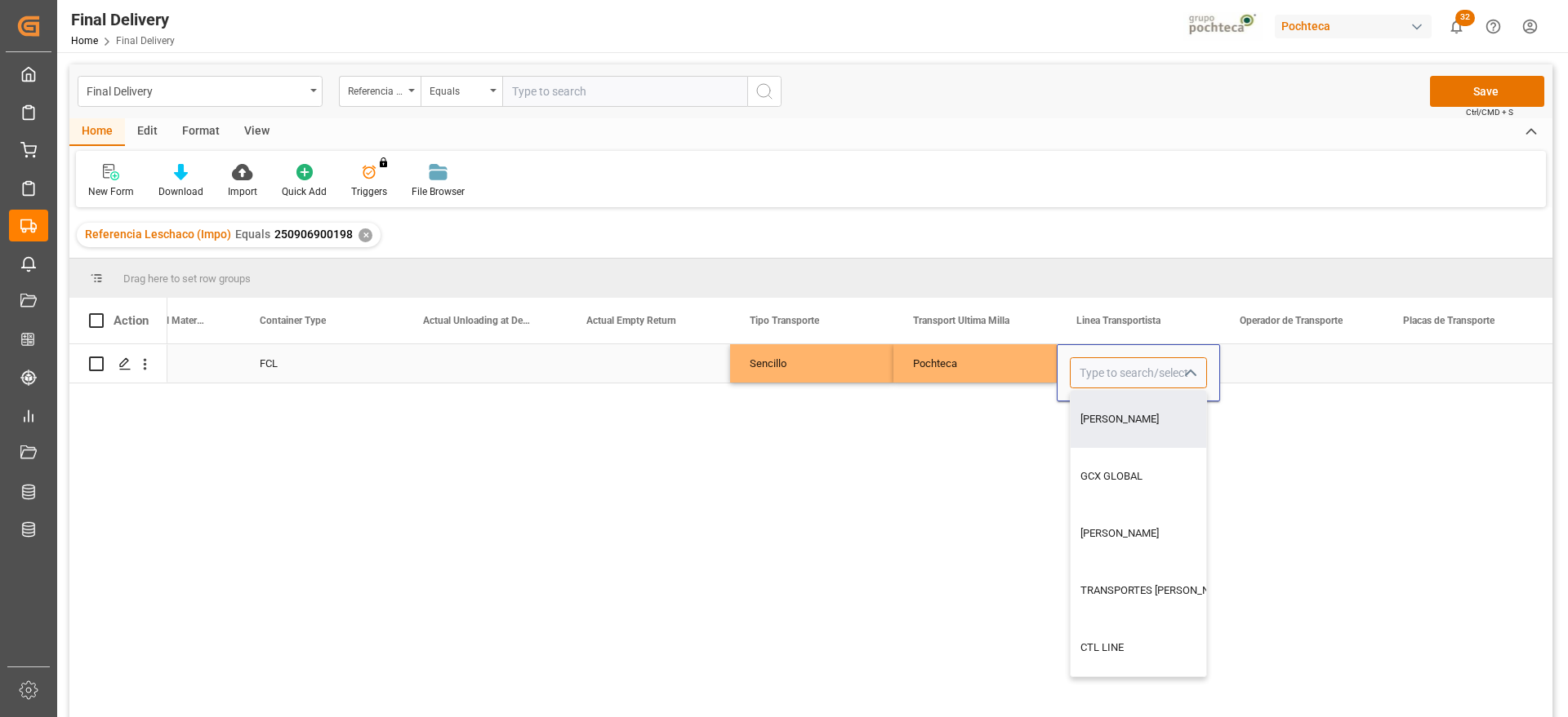
click at [1120, 370] on input "Press SPACE to select this row." at bounding box center [1138, 372] width 137 height 31
click at [1113, 413] on div "LNX CARGO" at bounding box center [1138, 419] width 136 height 57
type input "LNX CARGO"
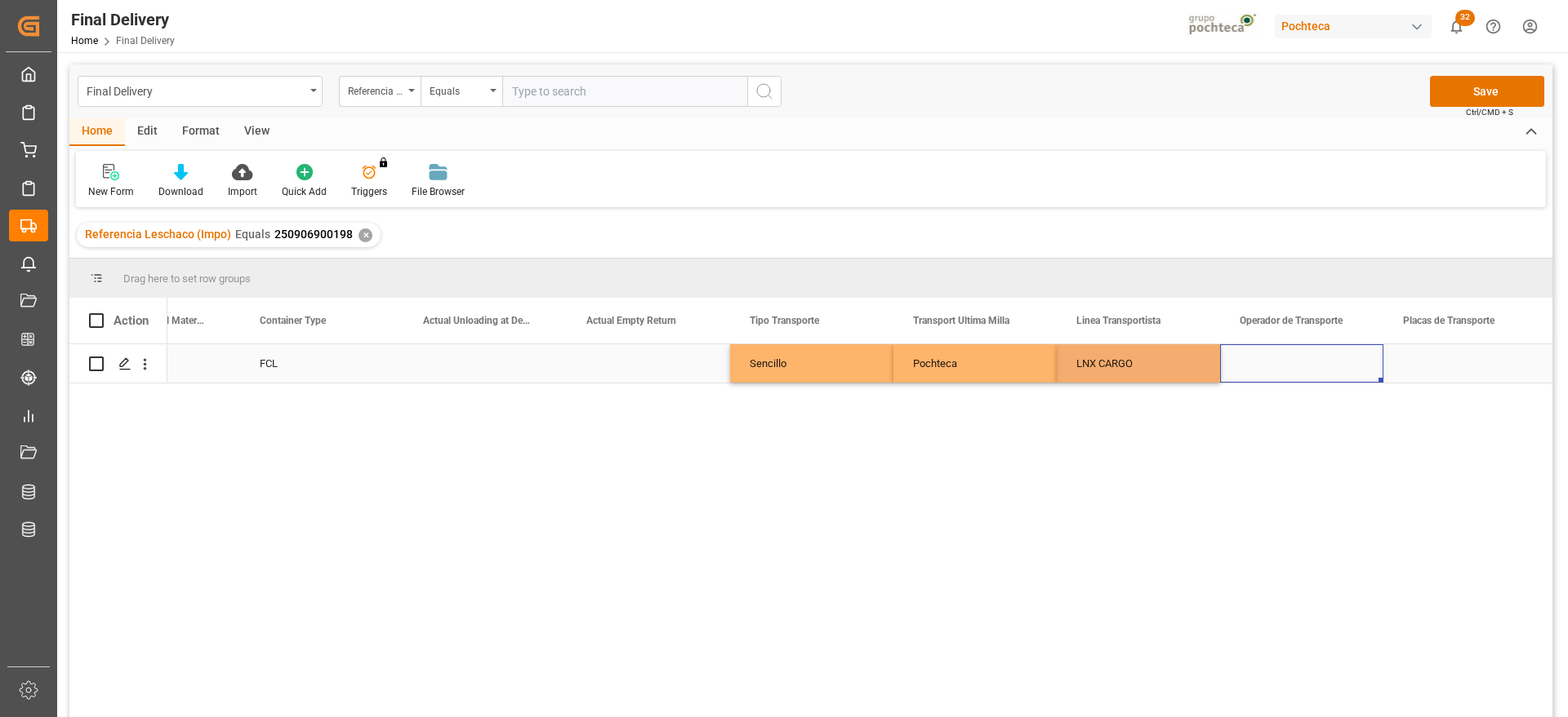
click at [1313, 356] on div "Press SPACE to select this row." at bounding box center [1302, 363] width 163 height 38
click at [1313, 356] on div "Press SPACE to select this row." at bounding box center [1302, 372] width 163 height 57
click at [1313, 359] on input "Press SPACE to select this row." at bounding box center [1302, 372] width 137 height 31
type input "SIN INFORMACION"
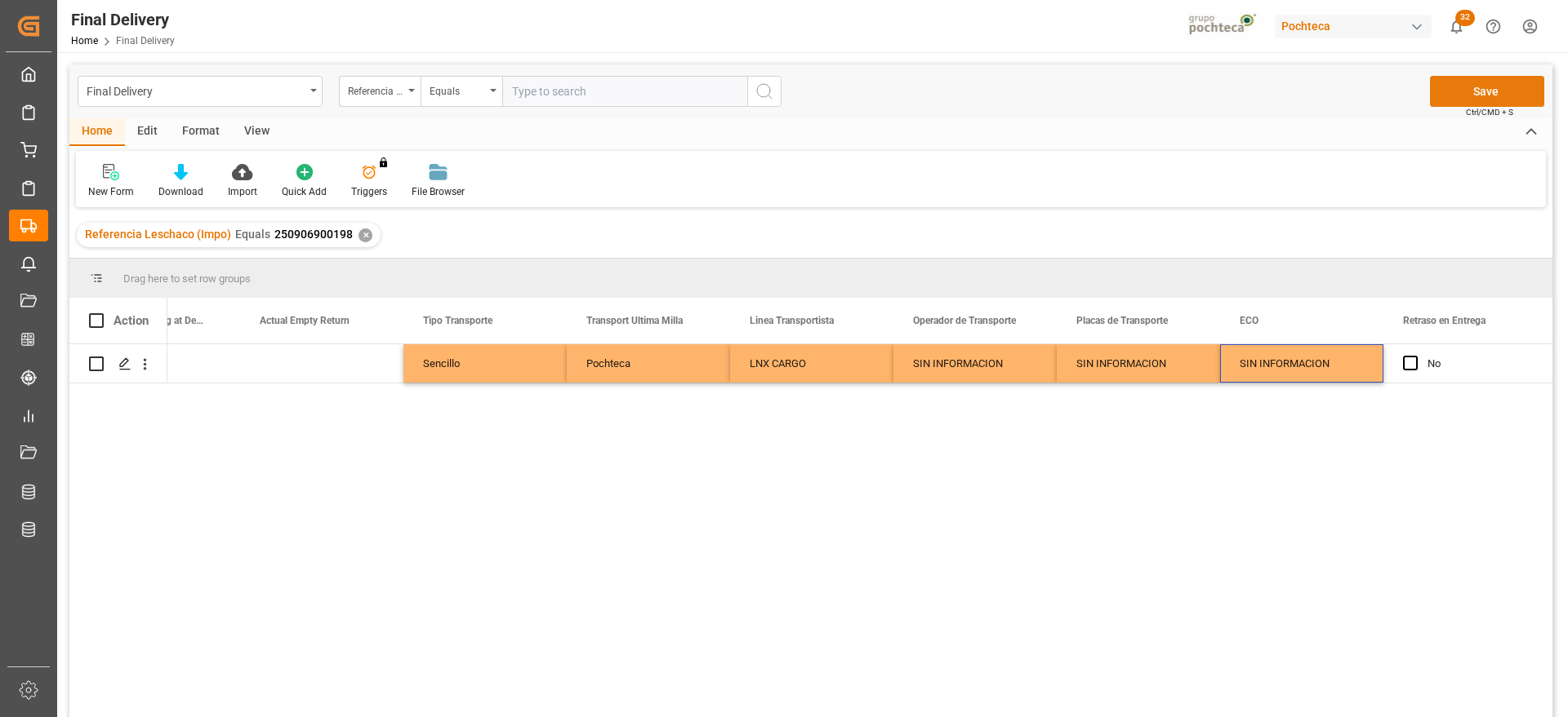
click at [1490, 85] on button "Save" at bounding box center [1486, 91] width 114 height 31
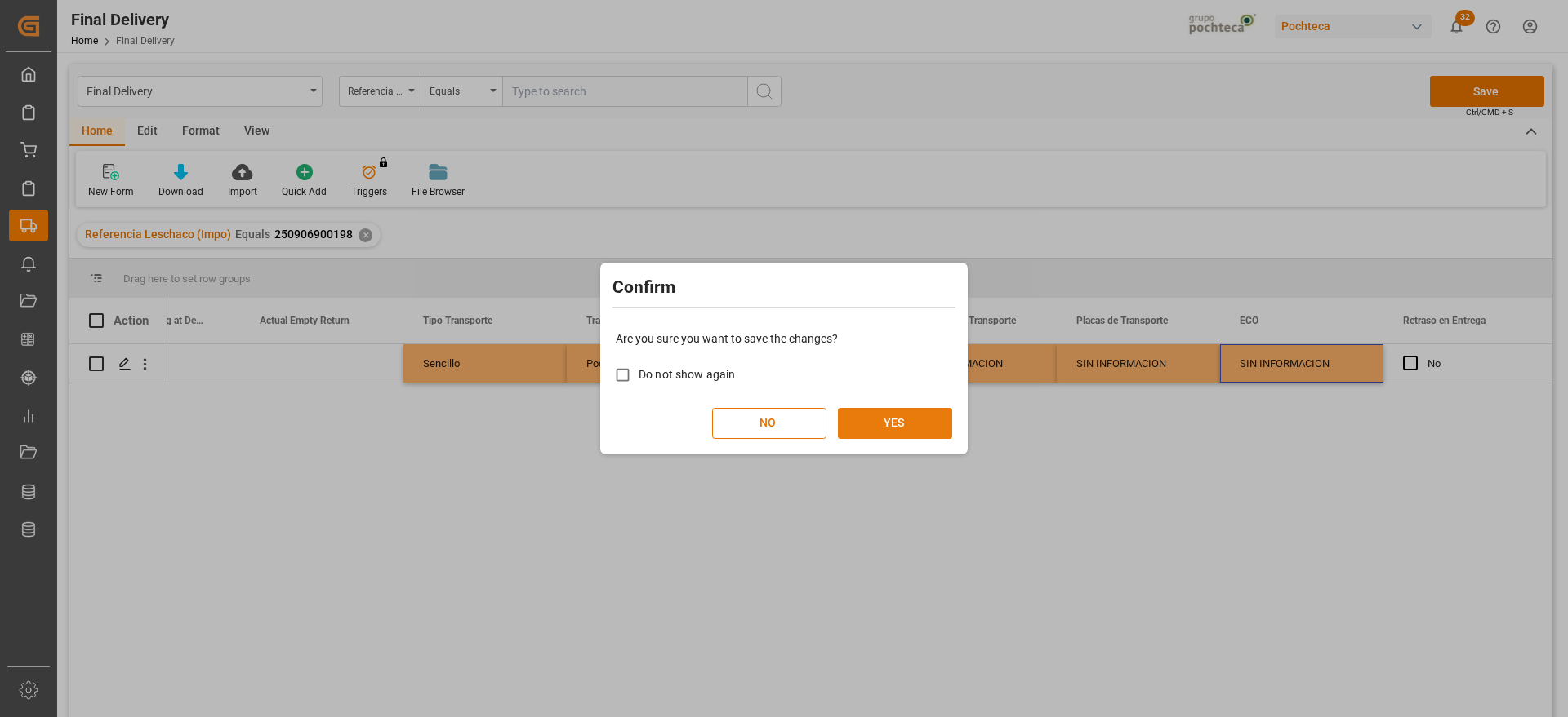
click at [897, 435] on button "YES" at bounding box center [895, 423] width 114 height 31
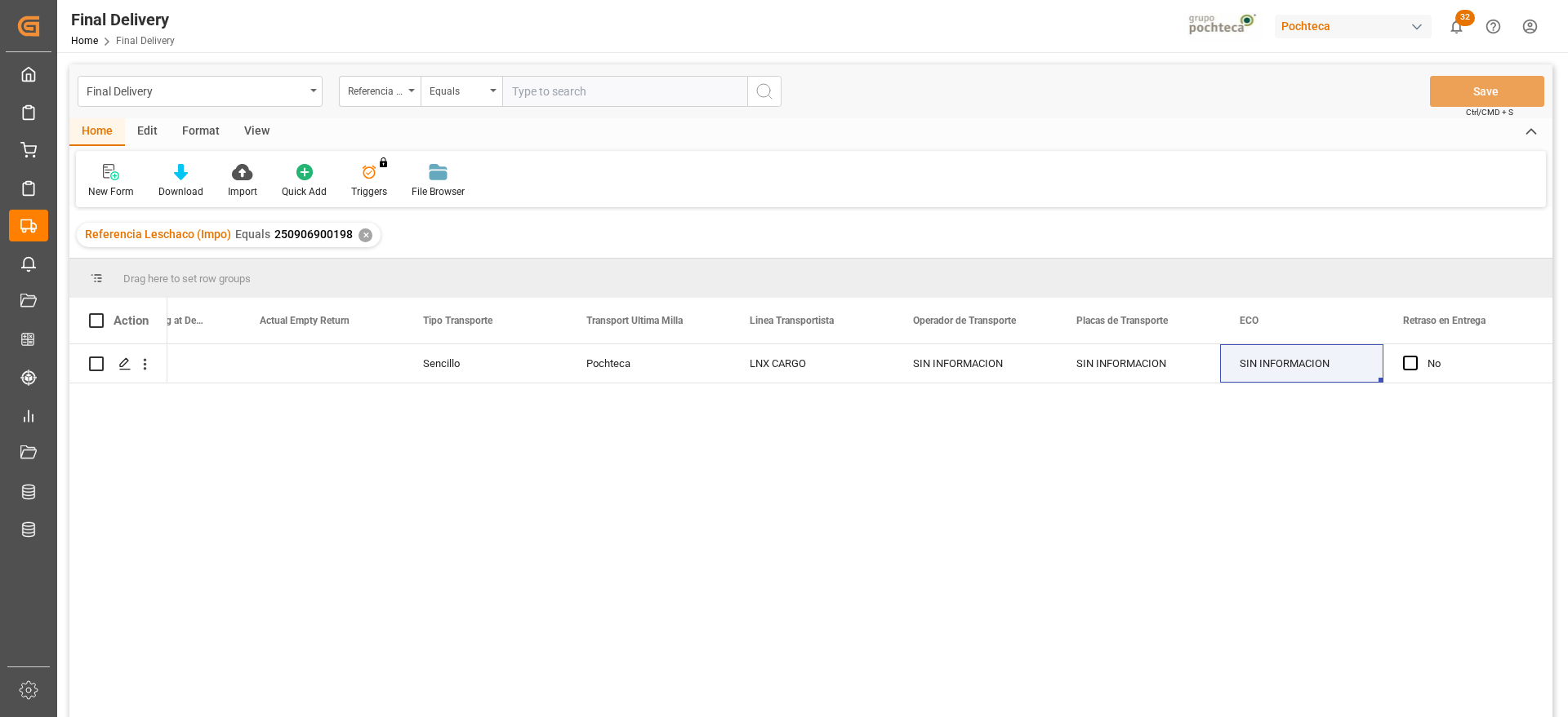
click at [368, 238] on div "Referencia Leschaco (Impo) Equals 250906900198 ✕" at bounding box center [229, 235] width 304 height 24
click at [352, 239] on div "Referencia Leschaco (Impo) Equals 250906900198 ✕" at bounding box center [229, 235] width 304 height 24
click at [360, 242] on div "✕" at bounding box center [365, 235] width 14 height 14
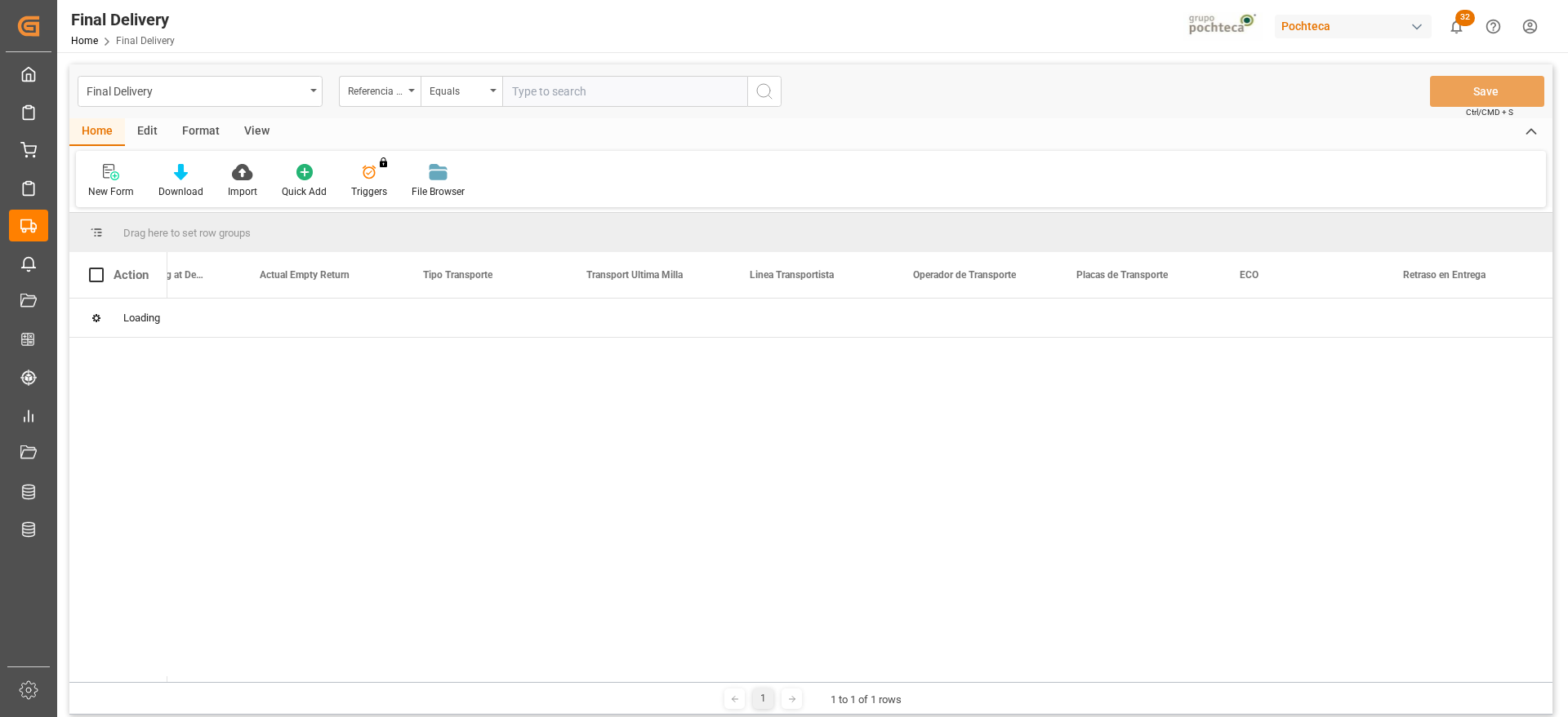
click at [582, 90] on input "text" at bounding box center [624, 91] width 245 height 31
paste input "250906900199"
type input "250906900199"
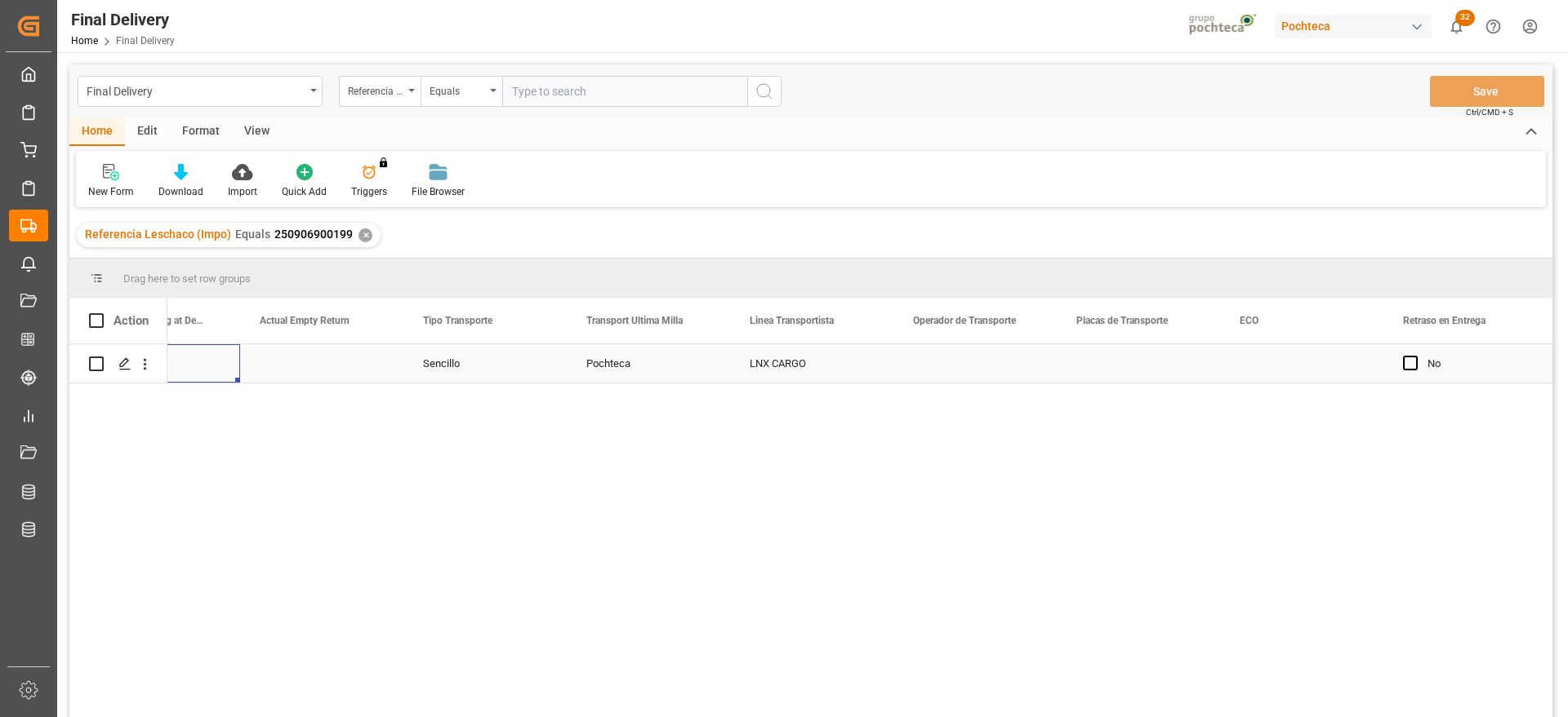
click at [226, 374] on div "Press SPACE to select this row." at bounding box center [158, 363] width 163 height 38
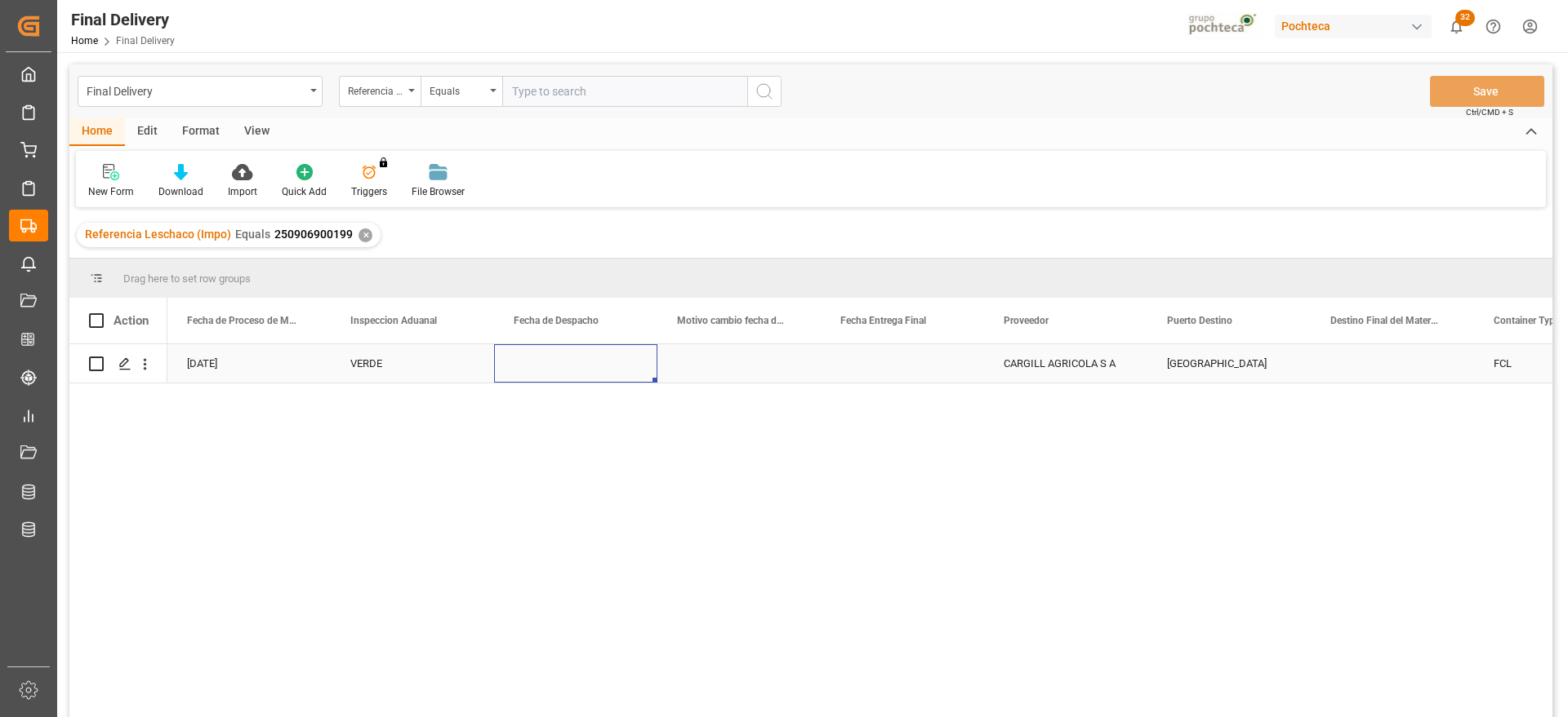
click at [550, 375] on div "Press SPACE to select this row." at bounding box center [576, 363] width 163 height 38
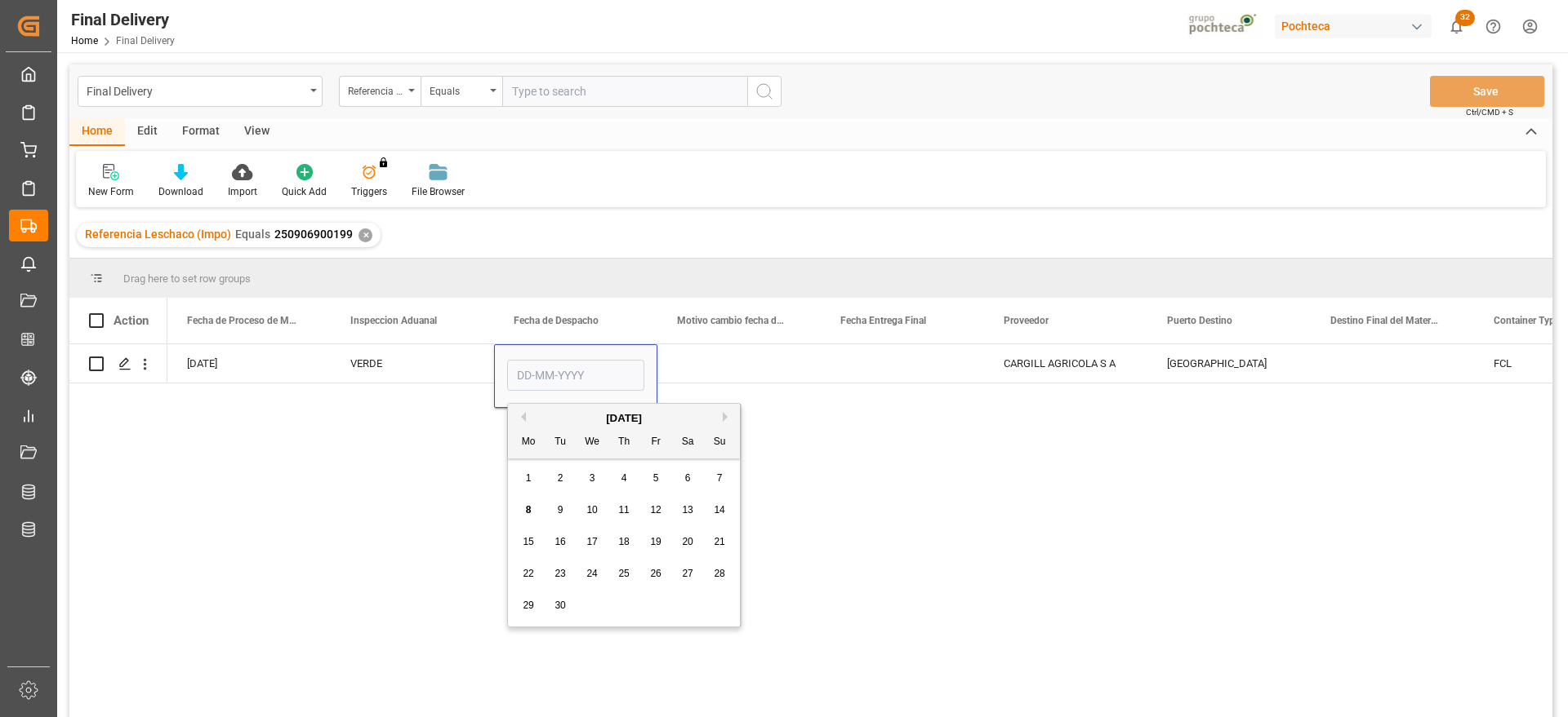
click at [652, 477] on div "5" at bounding box center [656, 479] width 21 height 20
type input "[DATE]"
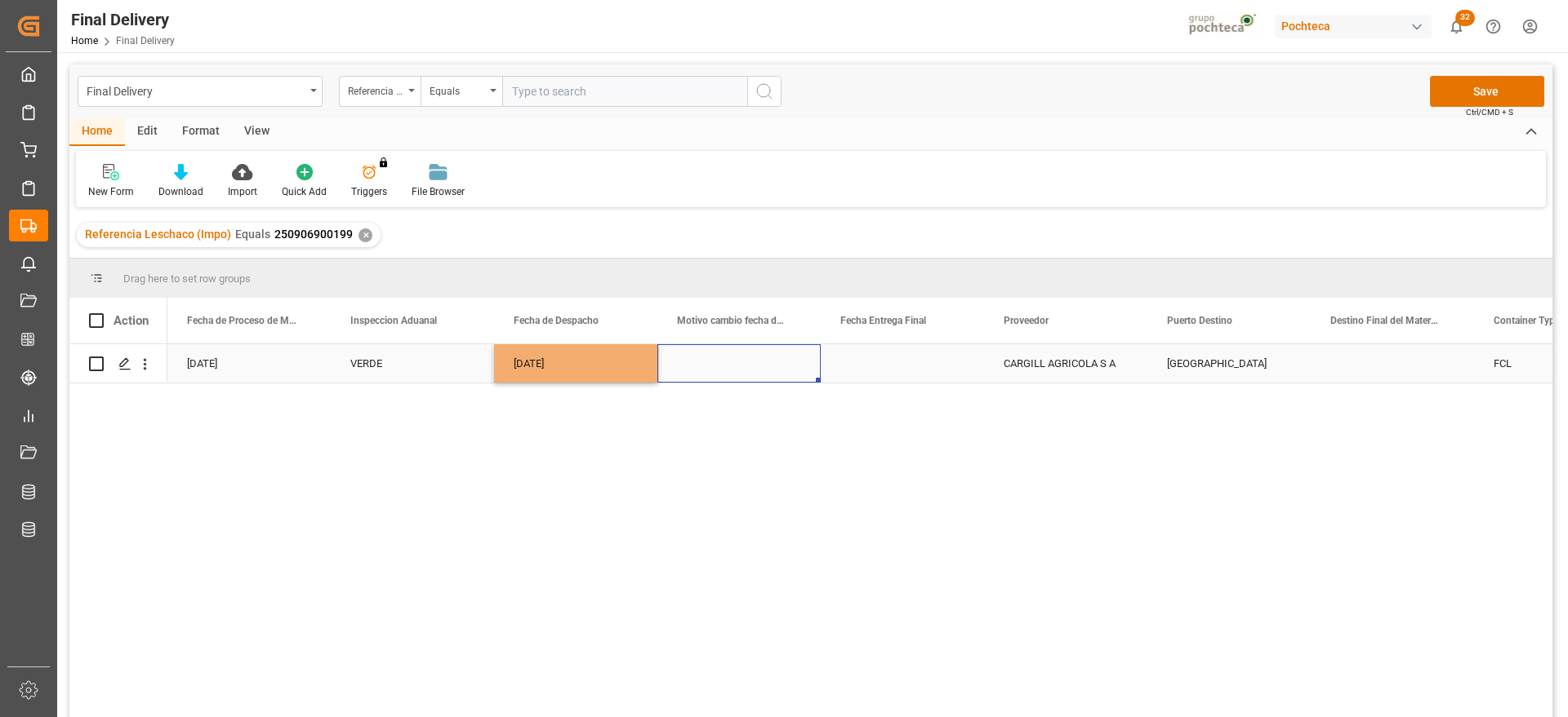
click at [757, 365] on div "Press SPACE to select this row." at bounding box center [739, 363] width 163 height 38
click at [896, 366] on div "Press SPACE to select this row." at bounding box center [902, 363] width 163 height 38
click at [1248, 364] on div "Veracruz" at bounding box center [1229, 363] width 163 height 38
click at [1398, 363] on div "Press SPACE to select this row." at bounding box center [1392, 363] width 163 height 38
click at [1477, 88] on button "Save" at bounding box center [1486, 91] width 114 height 31
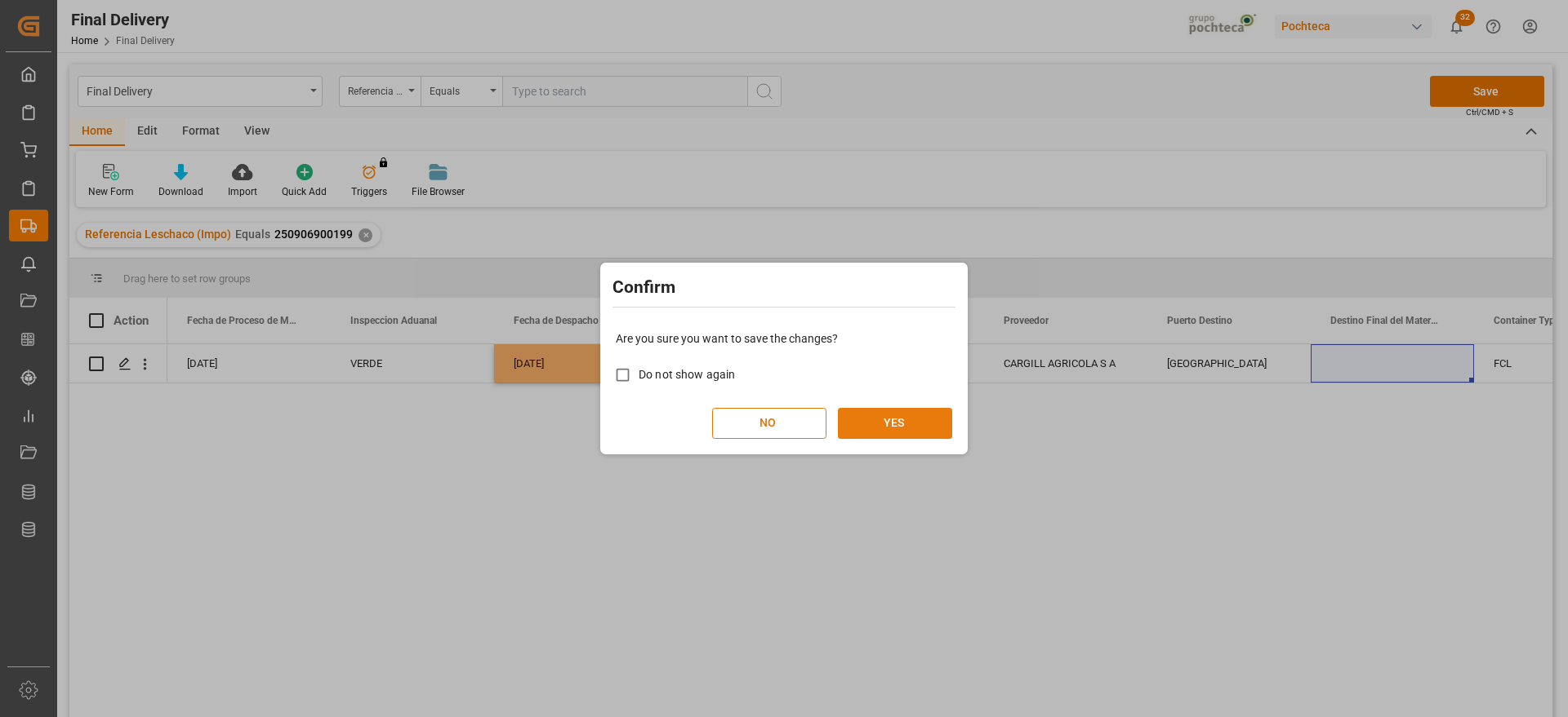
click at [918, 423] on button "YES" at bounding box center [895, 423] width 114 height 31
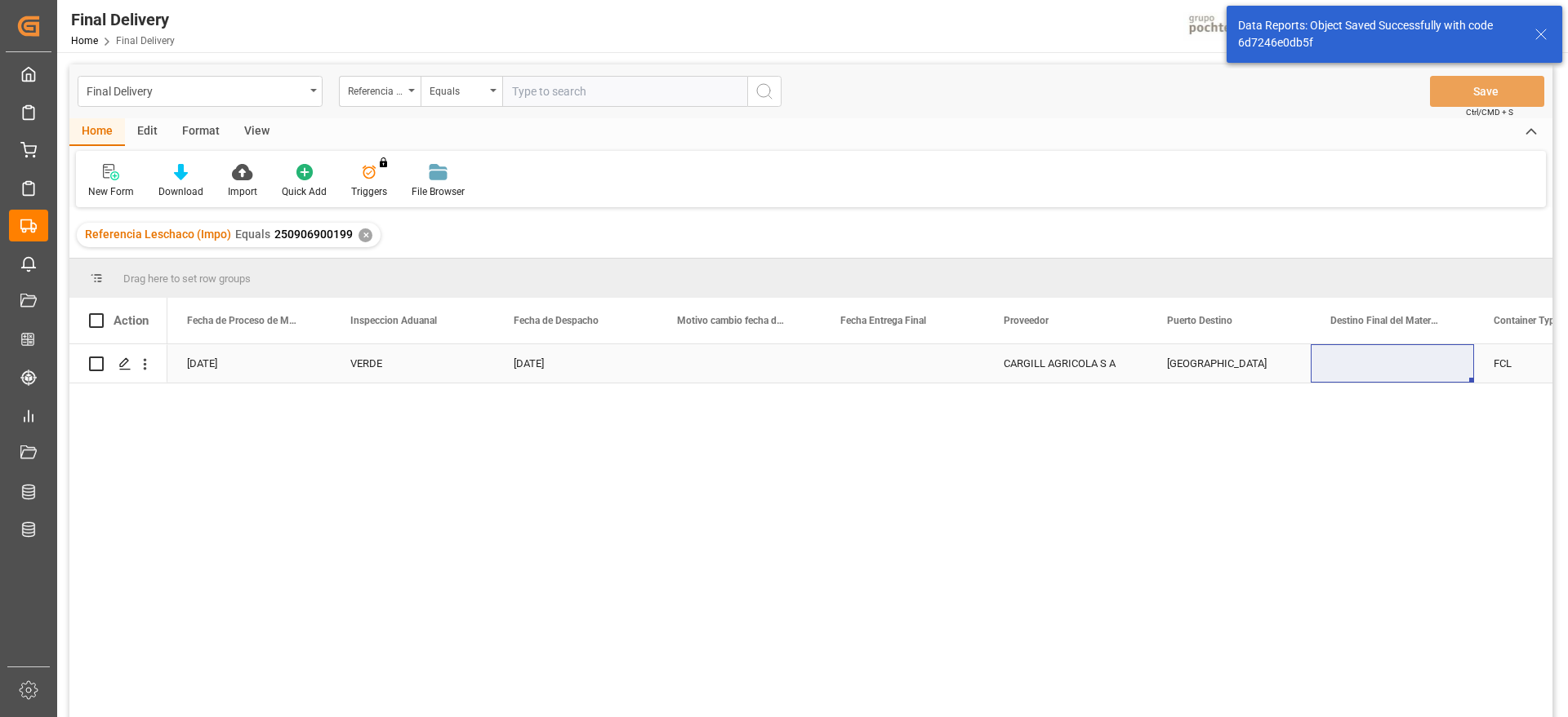
click at [768, 363] on div "Press SPACE to select this row." at bounding box center [739, 363] width 163 height 38
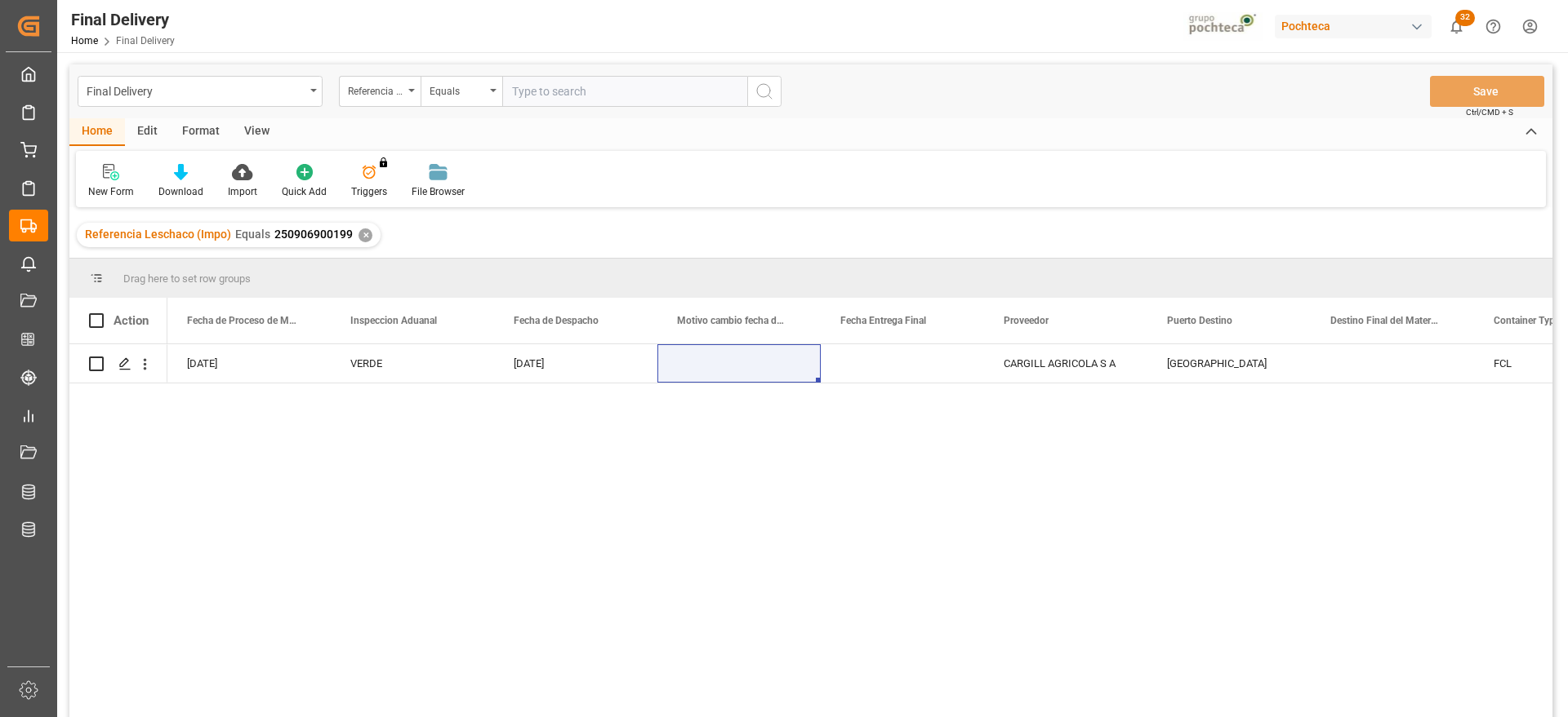
click at [358, 234] on div "✕" at bounding box center [365, 235] width 14 height 14
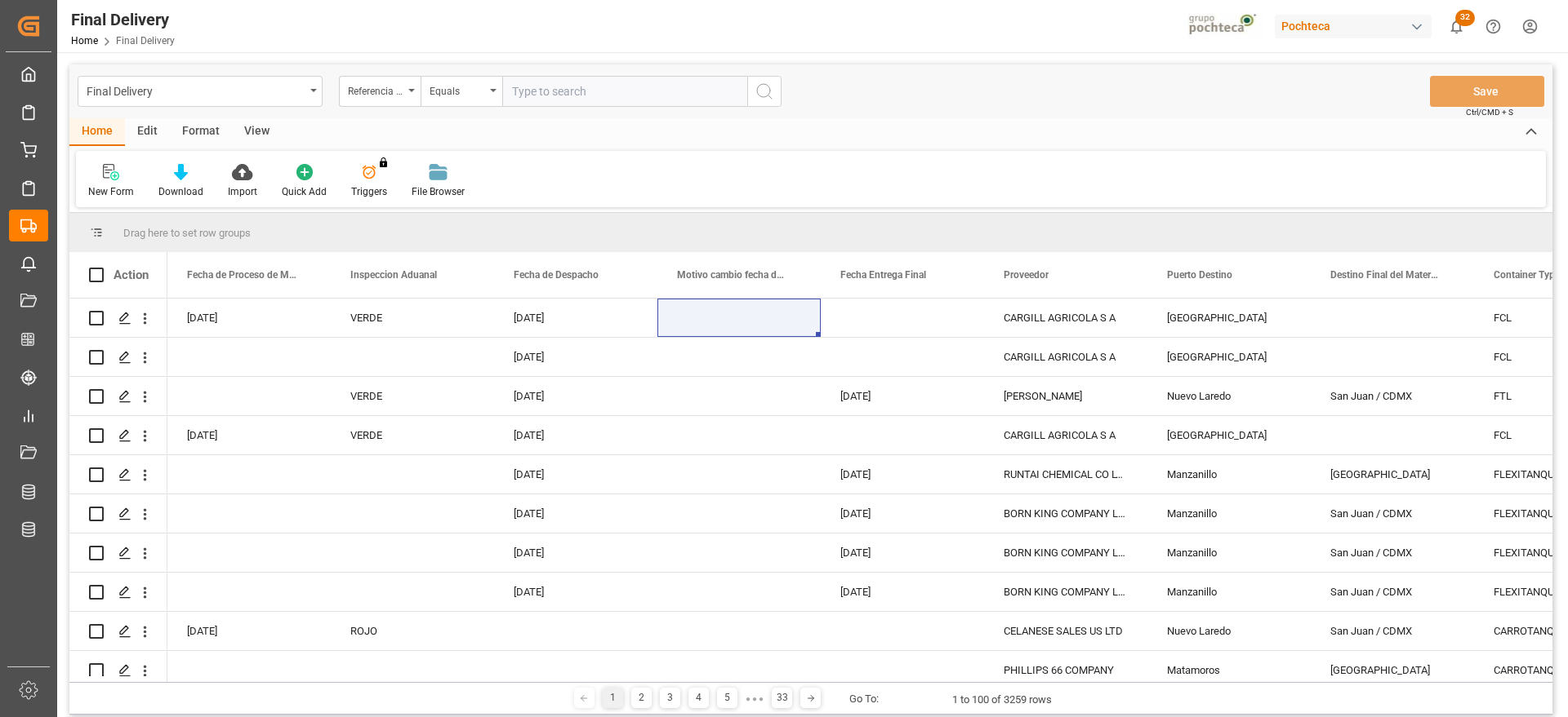
click at [541, 85] on input "text" at bounding box center [624, 91] width 245 height 31
paste input "250906900201"
type input "250906900201"
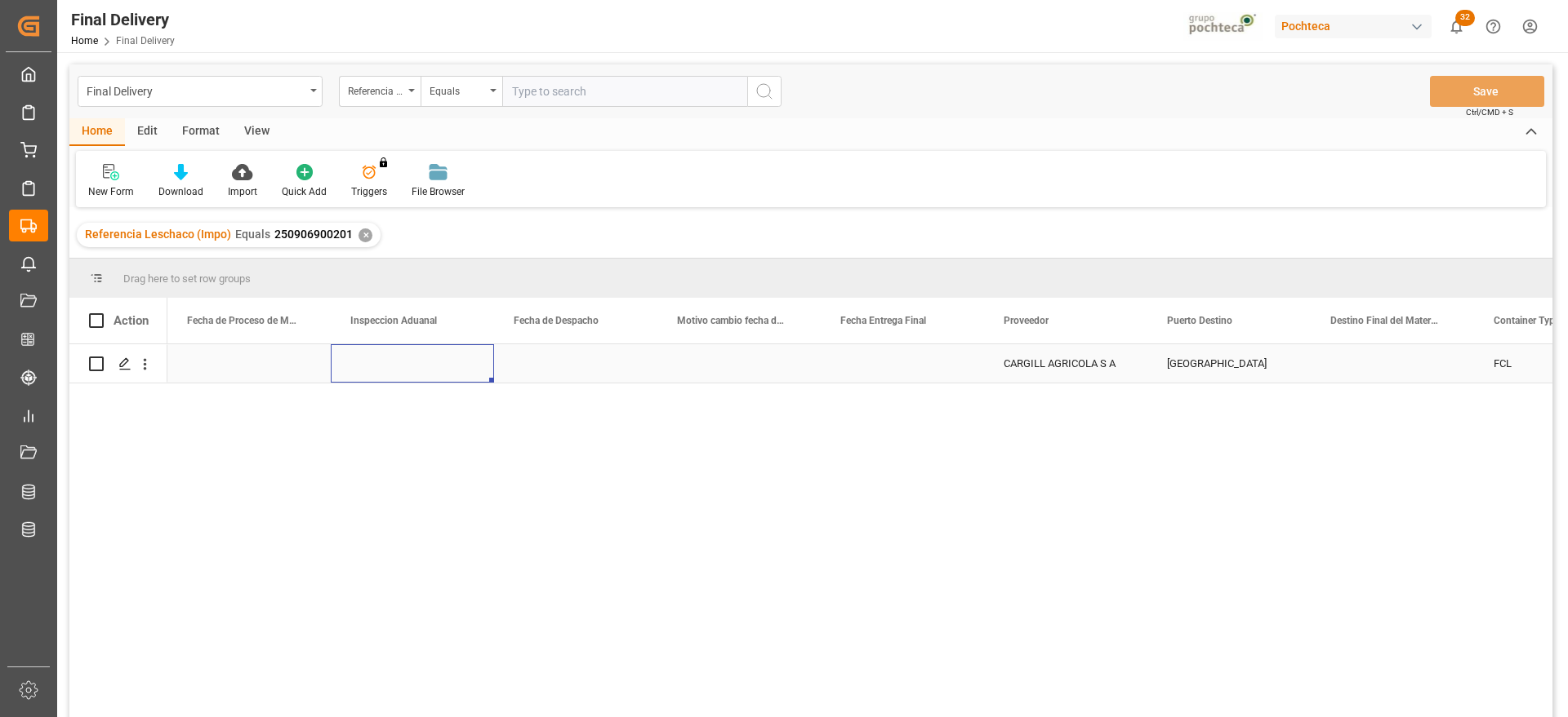
click at [424, 359] on div "Press SPACE to select this row." at bounding box center [413, 363] width 163 height 38
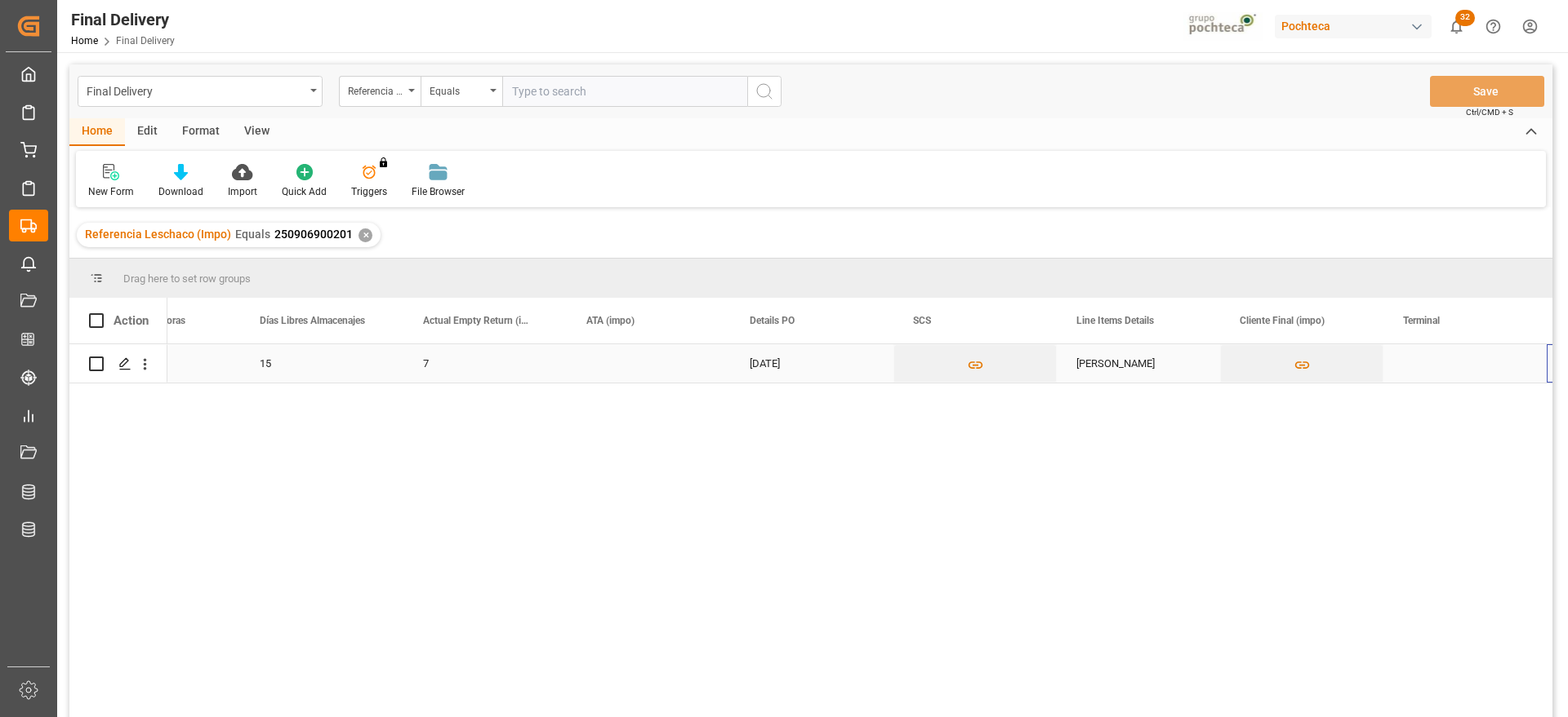
scroll to position [0, 1070]
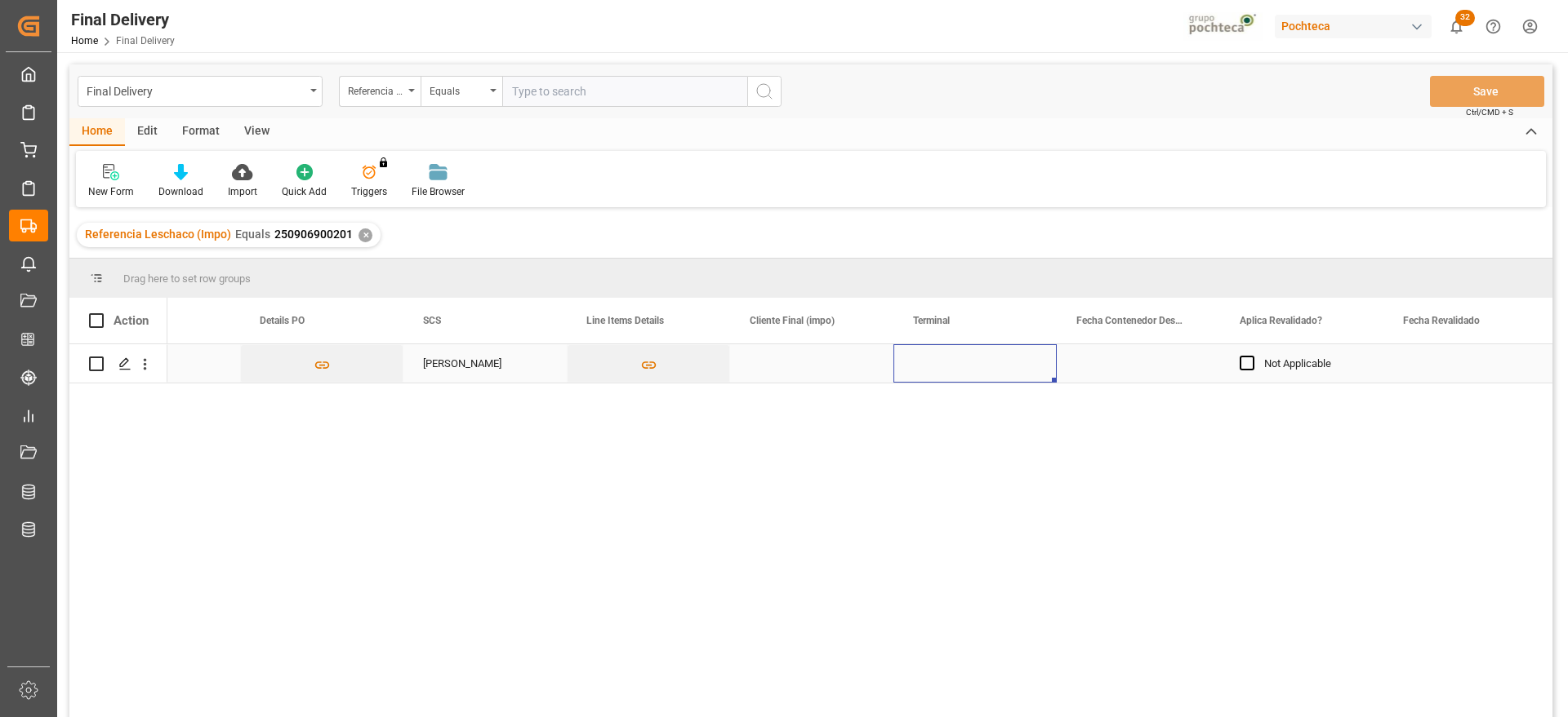
click at [930, 362] on div "Press SPACE to select this row." at bounding box center [974, 363] width 163 height 38
click at [930, 362] on input "Press SPACE to select this row." at bounding box center [974, 372] width 137 height 31
type input "ICAVE"
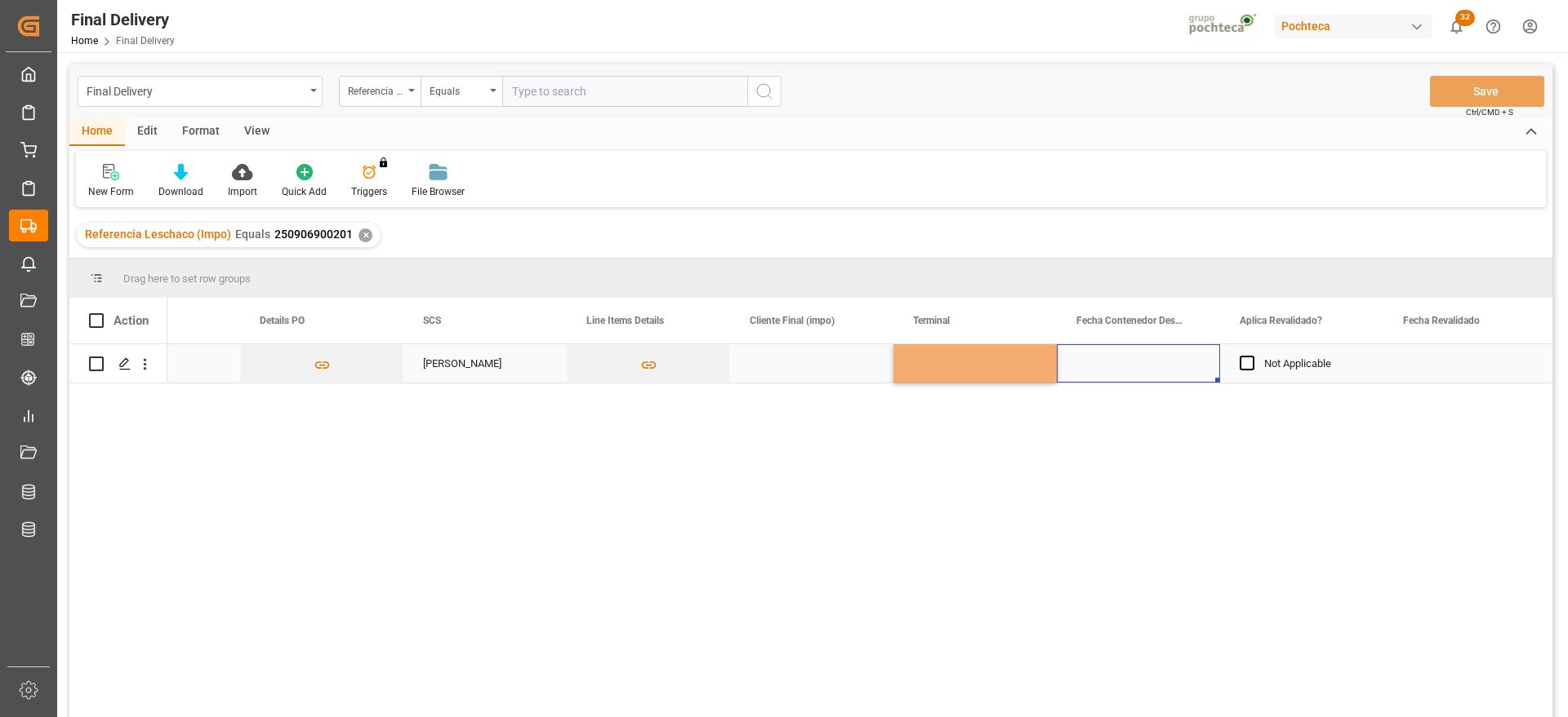
click at [1138, 375] on div "Press SPACE to select this row." at bounding box center [1138, 363] width 163 height 38
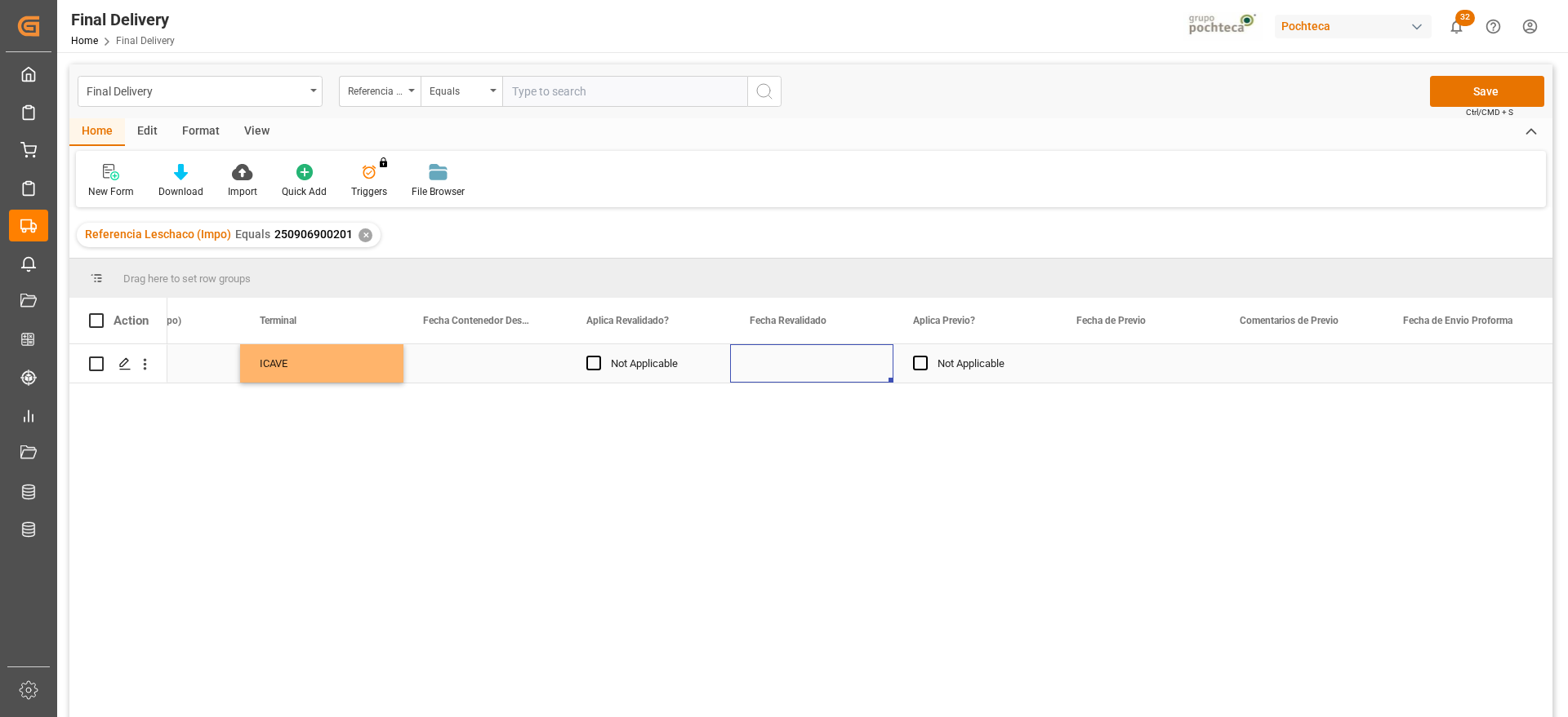
click at [814, 363] on div "Press SPACE to select this row." at bounding box center [811, 363] width 163 height 38
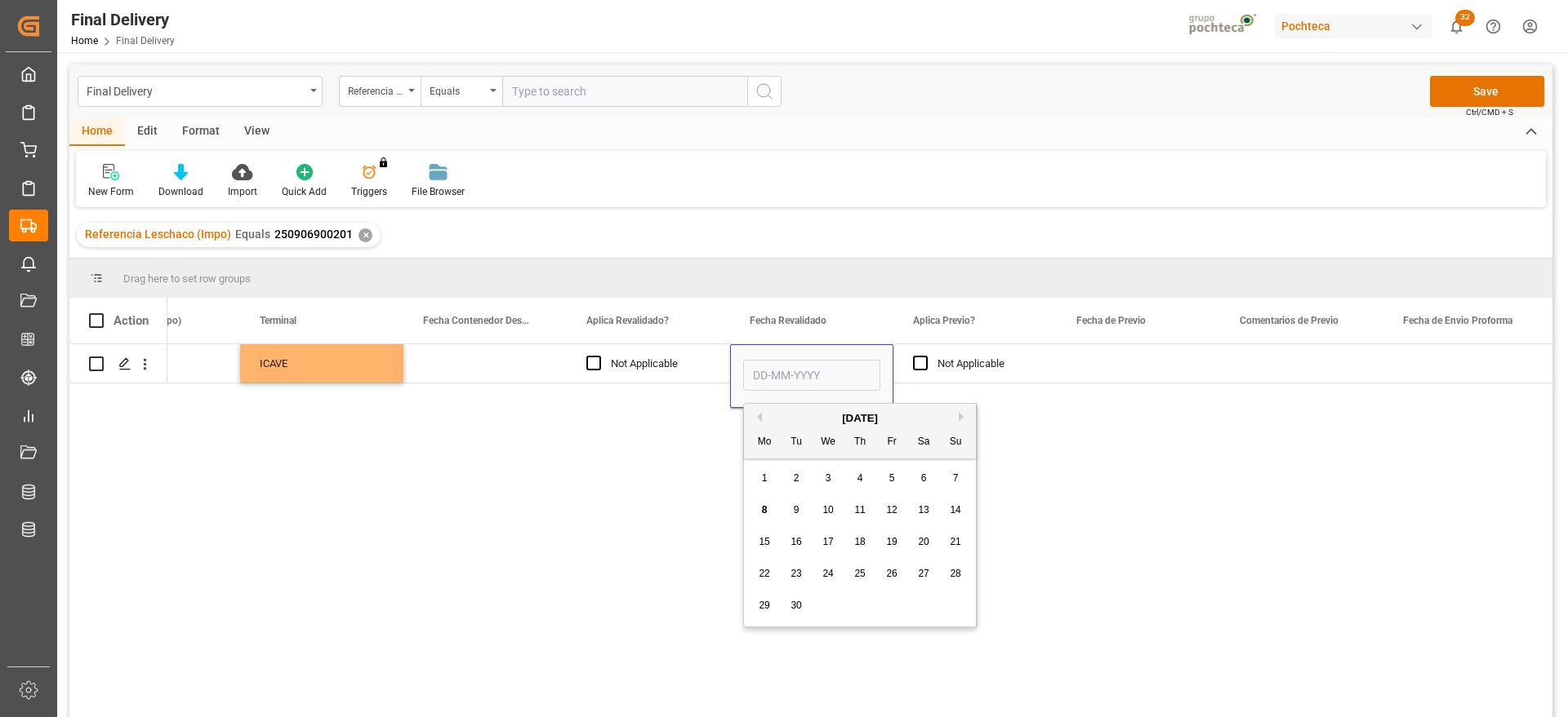
click at [860, 472] on span "4" at bounding box center [860, 478] width 6 height 11
type input "[DATE]"
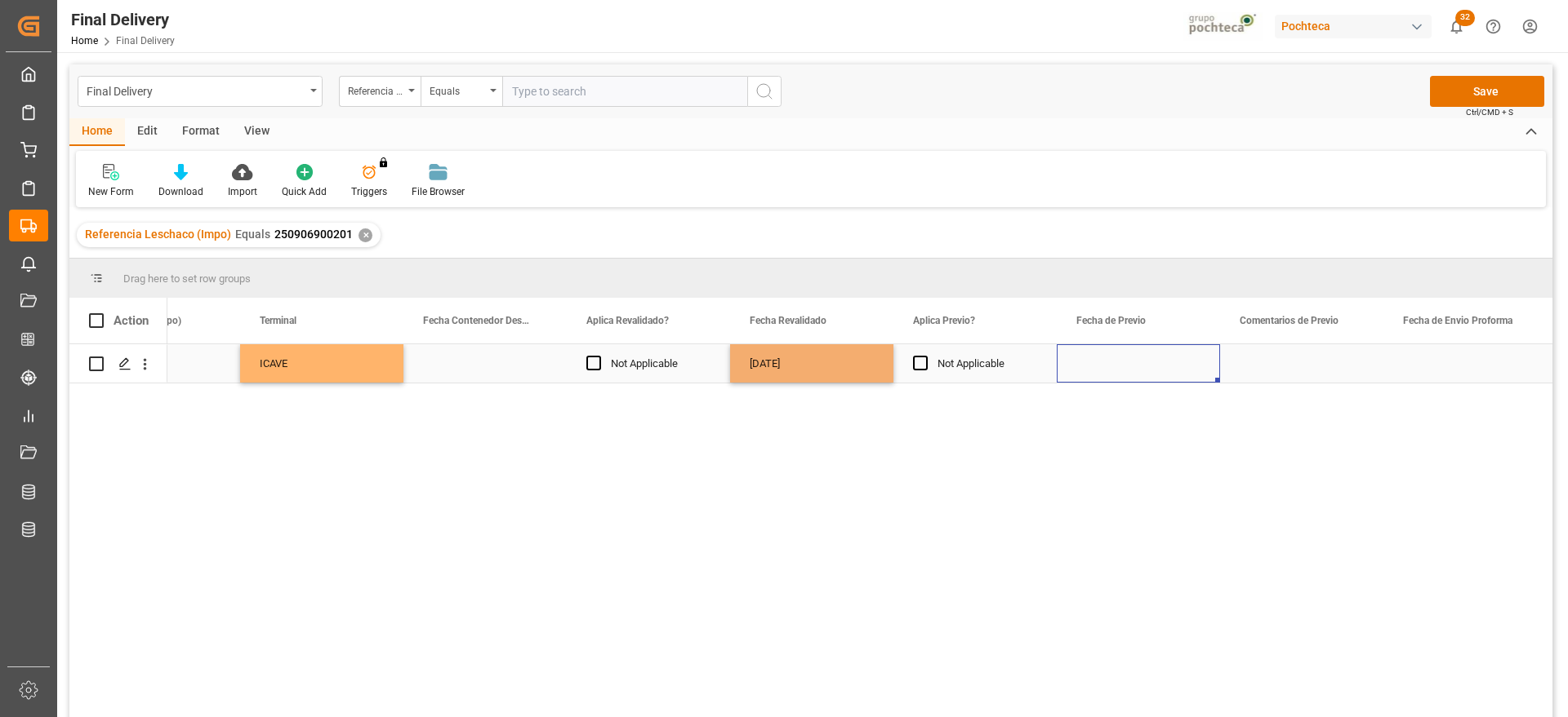
click at [1180, 358] on div "Press SPACE to select this row." at bounding box center [1138, 363] width 163 height 38
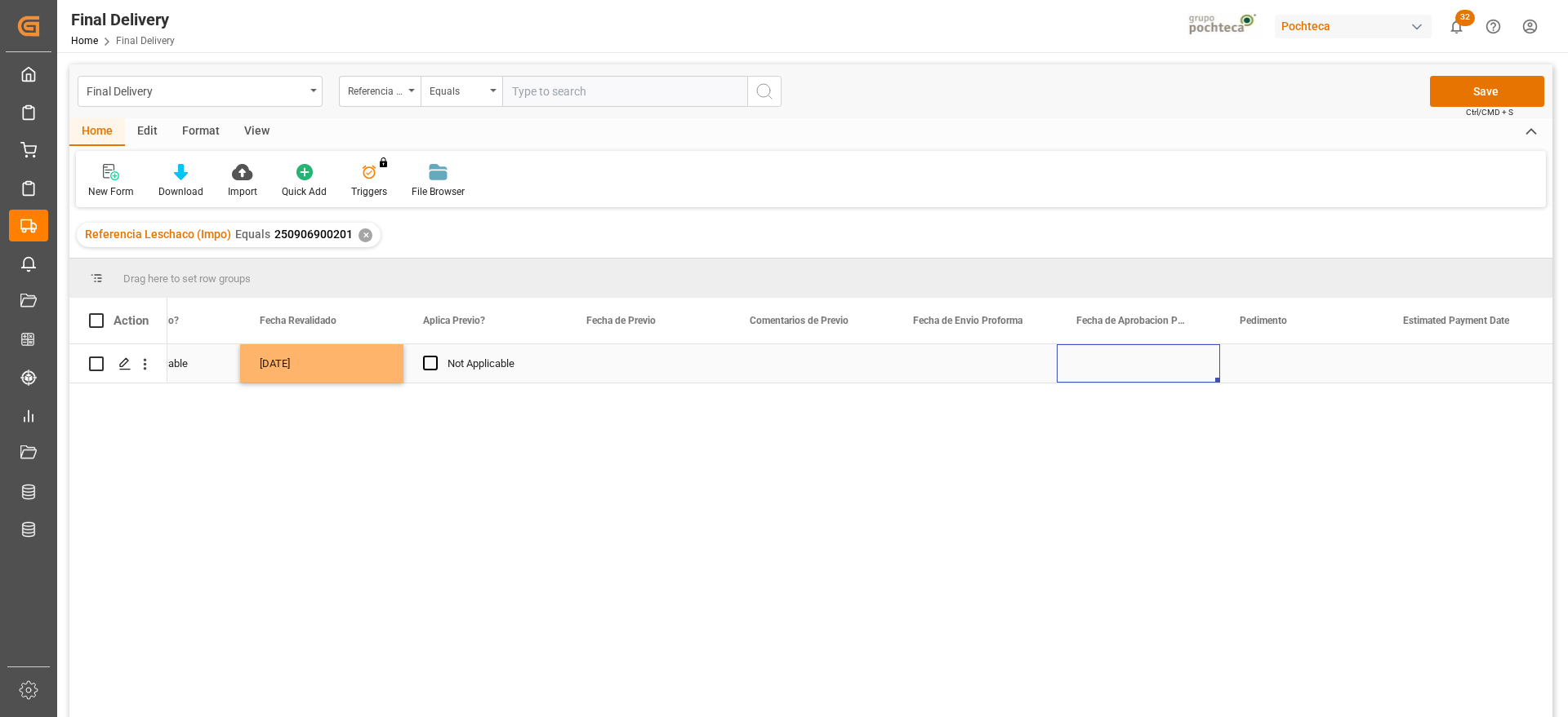
click at [1153, 360] on div "Press SPACE to select this row." at bounding box center [1138, 363] width 163 height 38
click at [977, 366] on div "Press SPACE to select this row." at bounding box center [974, 363] width 163 height 38
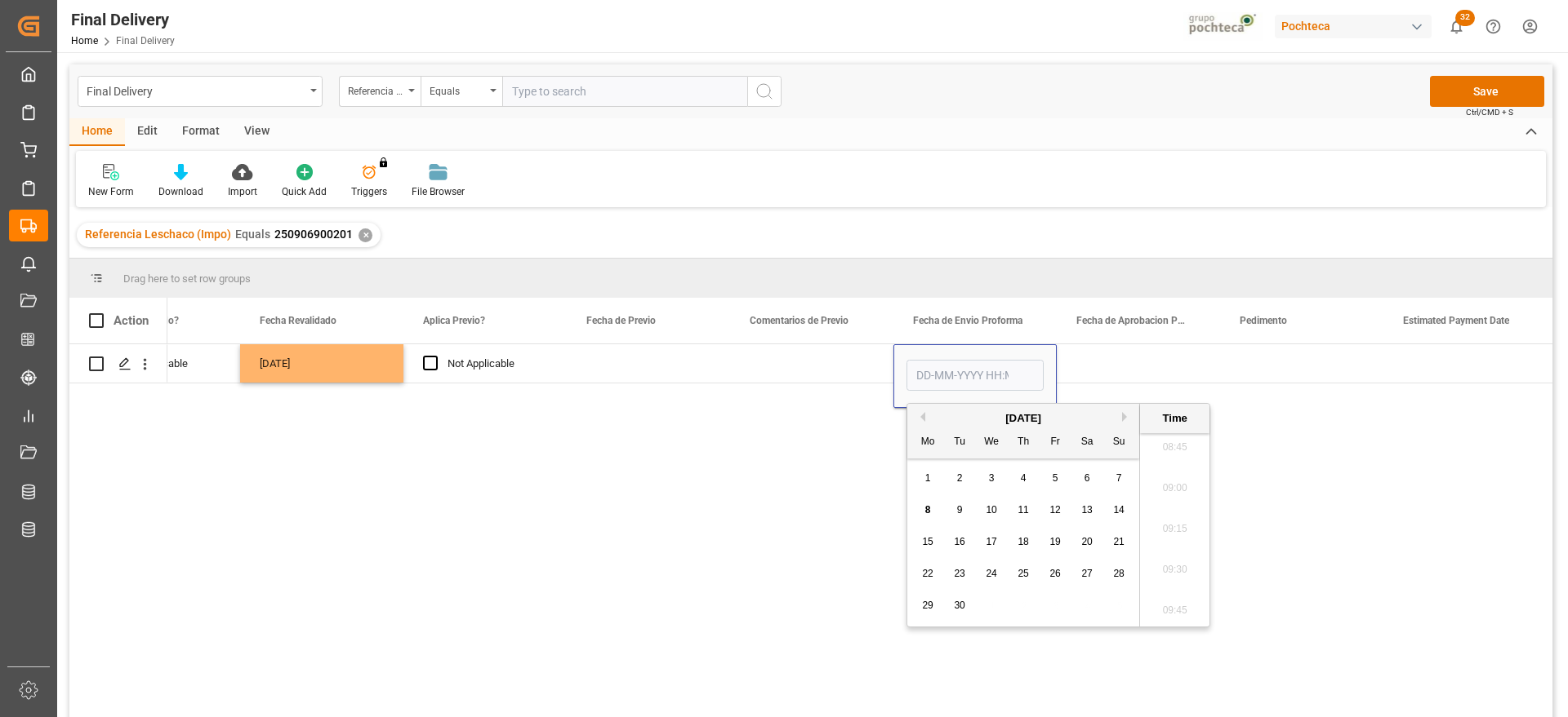
click at [989, 476] on span "3" at bounding box center [991, 478] width 6 height 11
type input "03-09-2025 00:00"
drag, startPoint x: 1109, startPoint y: 349, endPoint x: 1070, endPoint y: 366, distance: 42.5
click at [1101, 356] on div "Press SPACE to select this row." at bounding box center [1138, 363] width 163 height 38
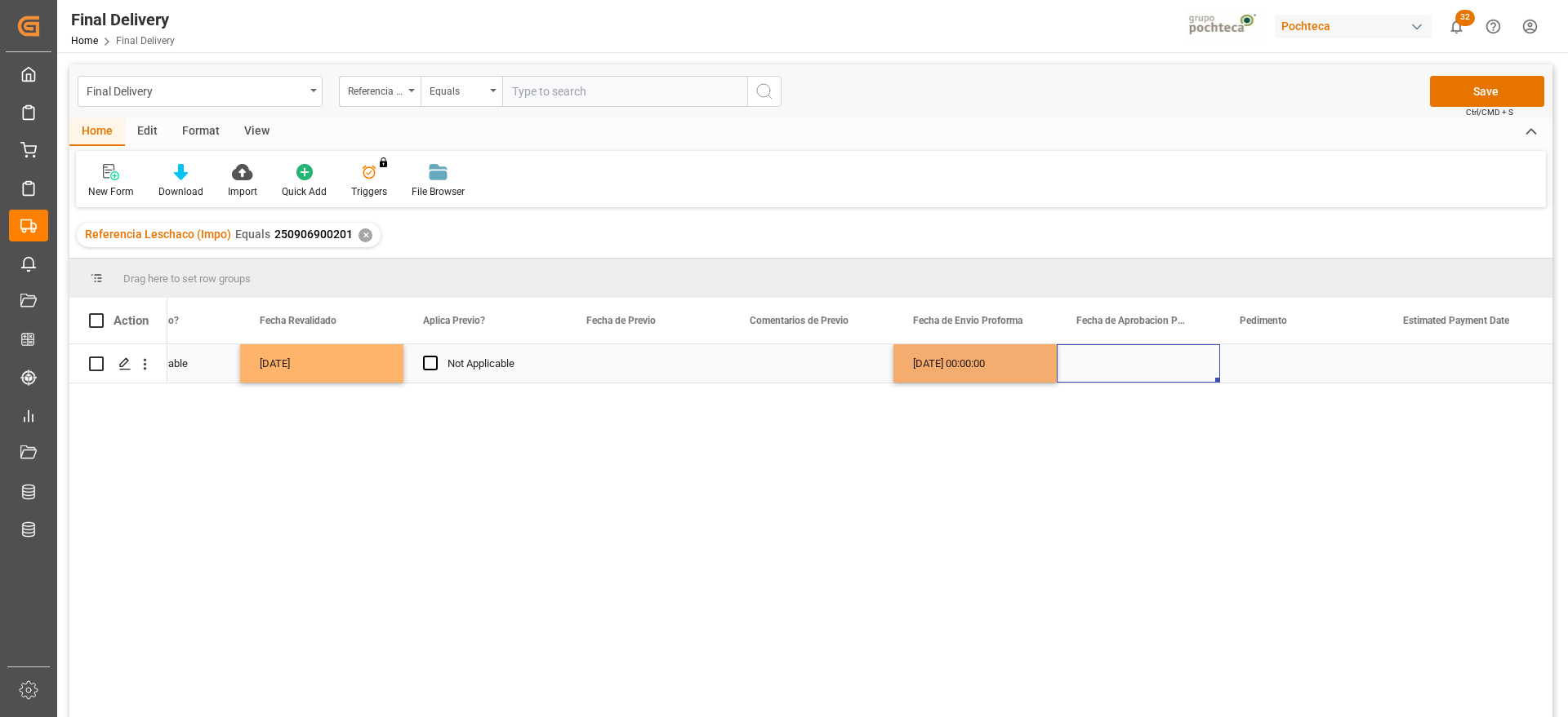
click at [981, 374] on div "03-09-2025 00:00:00" at bounding box center [974, 363] width 163 height 38
click at [1126, 365] on div "Press SPACE to select this row." at bounding box center [1138, 363] width 163 height 38
click at [1294, 364] on div "Press SPACE to select this row." at bounding box center [1302, 363] width 163 height 38
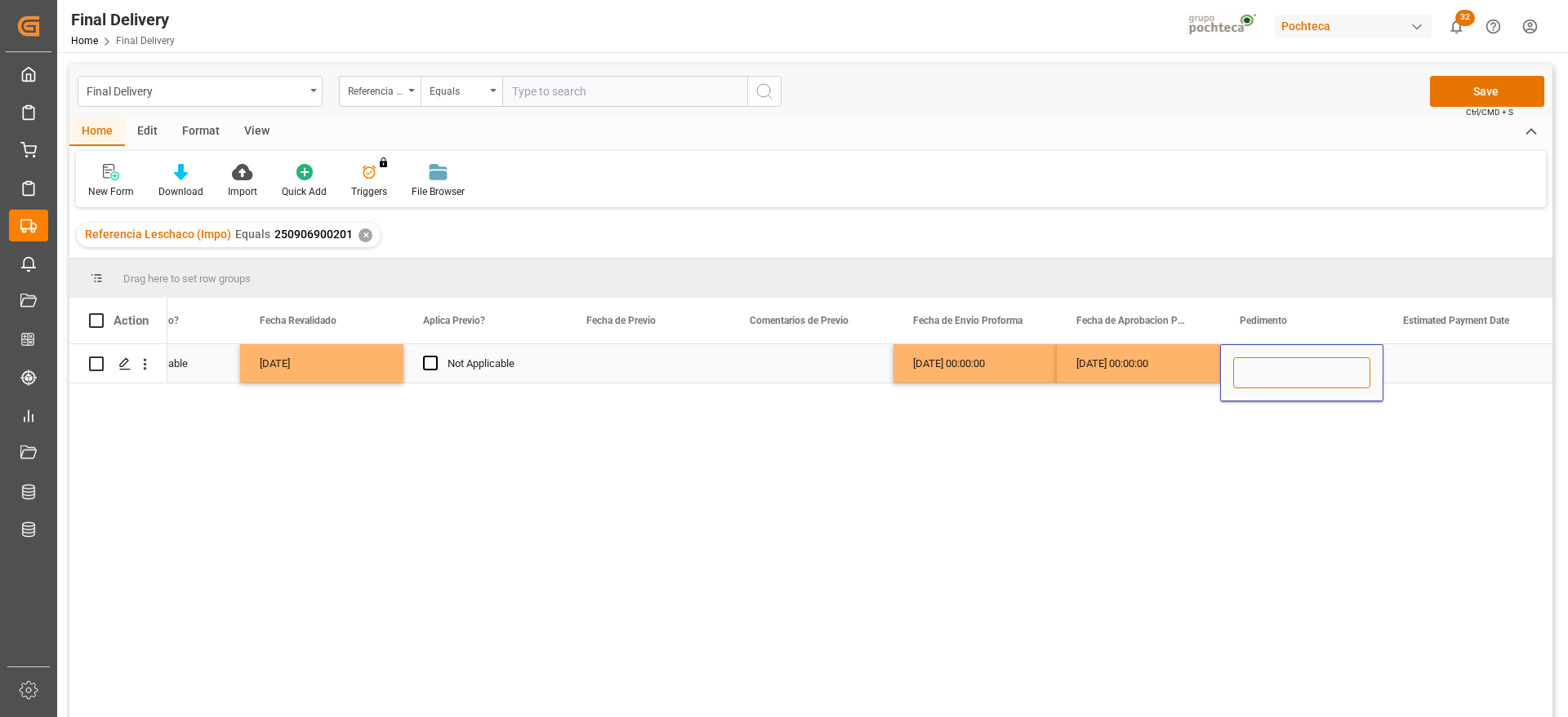
click at [1347, 369] on input "Press SPACE to select this row." at bounding box center [1302, 372] width 137 height 31
click at [1432, 370] on div "Press SPACE to select this row." at bounding box center [1465, 363] width 163 height 38
click at [1282, 363] on div "Press SPACE to select this row." at bounding box center [1302, 363] width 163 height 38
click at [1278, 363] on input "Press SPACE to select this row." at bounding box center [1302, 372] width 137 height 31
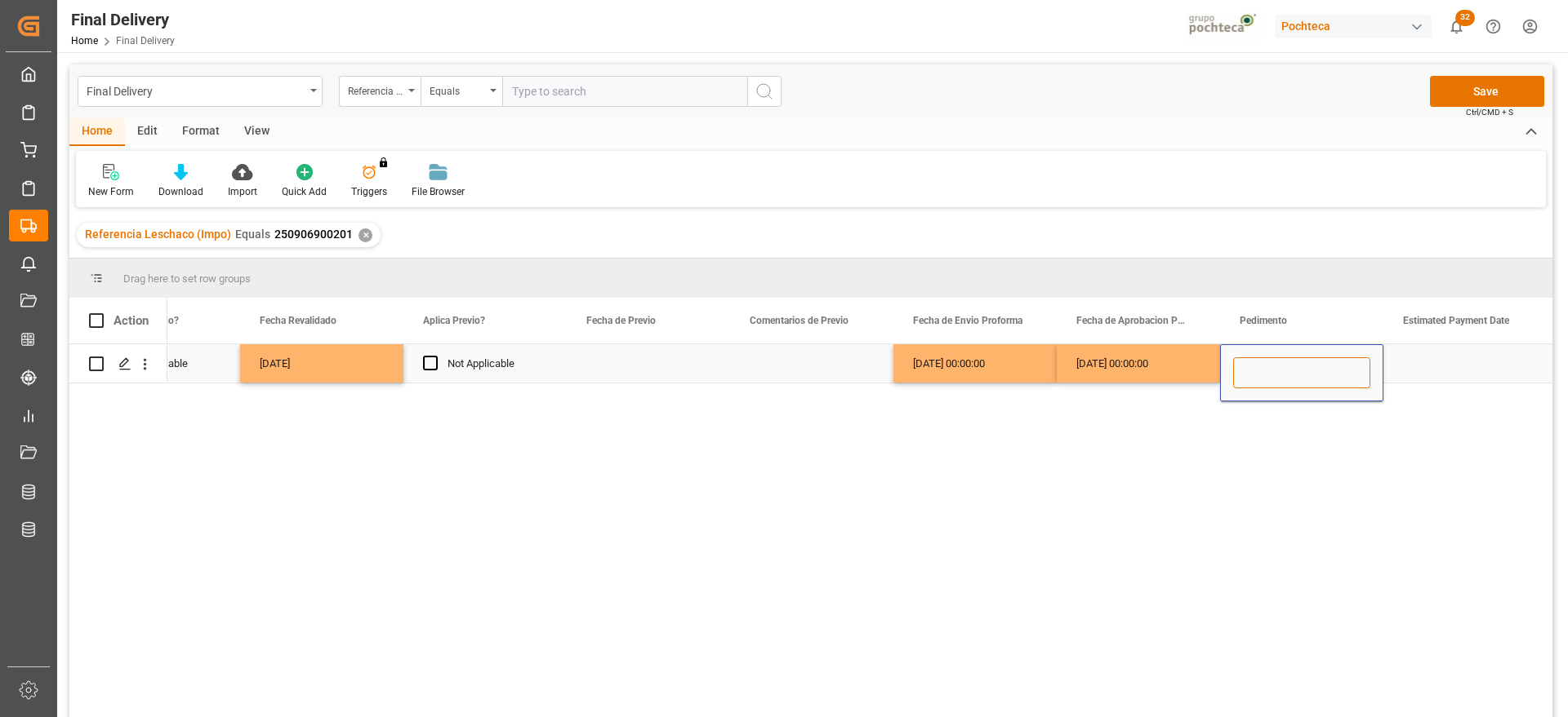
paste input "1742 430 5002488"
drag, startPoint x: 1244, startPoint y: 371, endPoint x: 1270, endPoint y: 408, distance: 45.2
click at [1247, 381] on input "1742 430 5002488" at bounding box center [1302, 372] width 137 height 31
type input "25 43 1742 5002488"
click at [1417, 359] on div "Press SPACE to select this row." at bounding box center [1465, 363] width 163 height 38
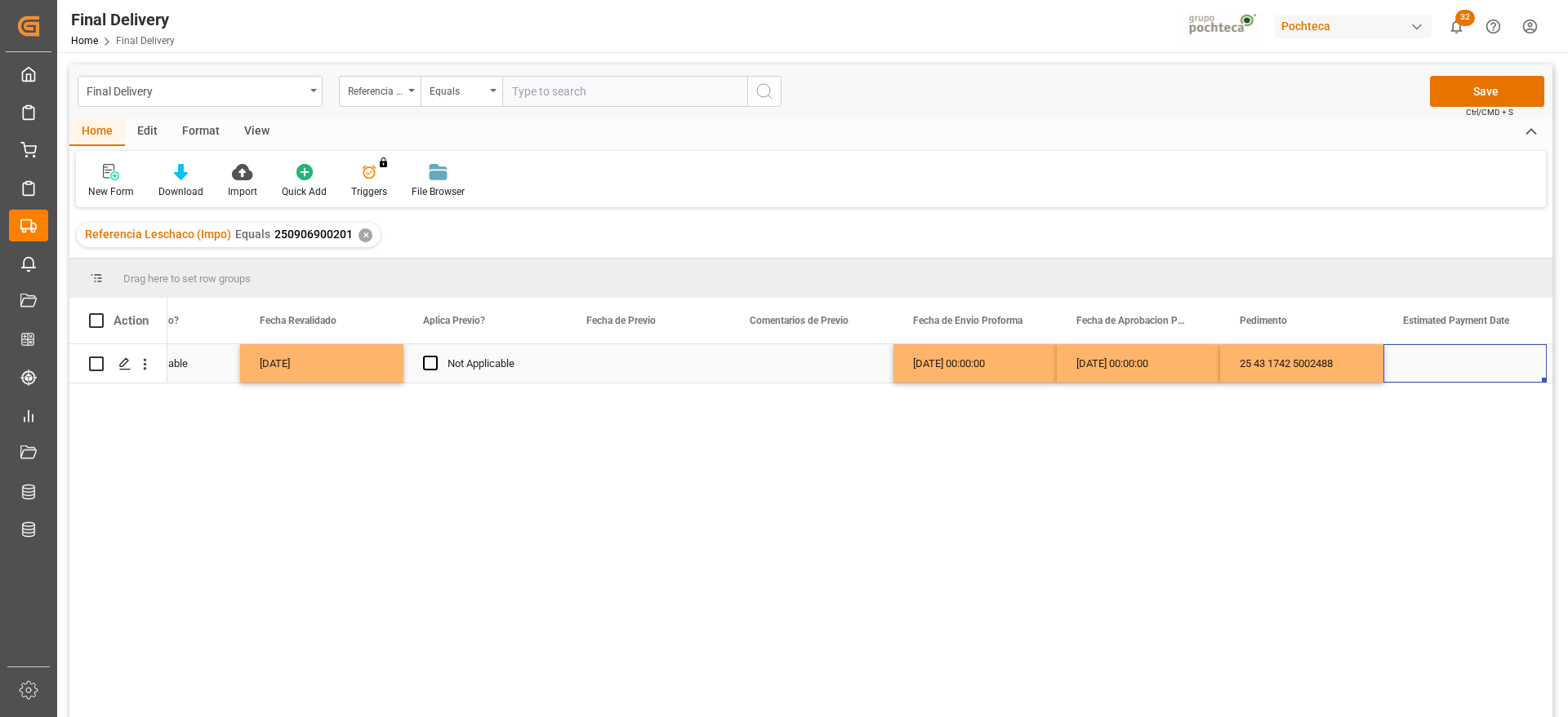
click at [1417, 359] on div "Press SPACE to select this row." at bounding box center [1465, 363] width 163 height 38
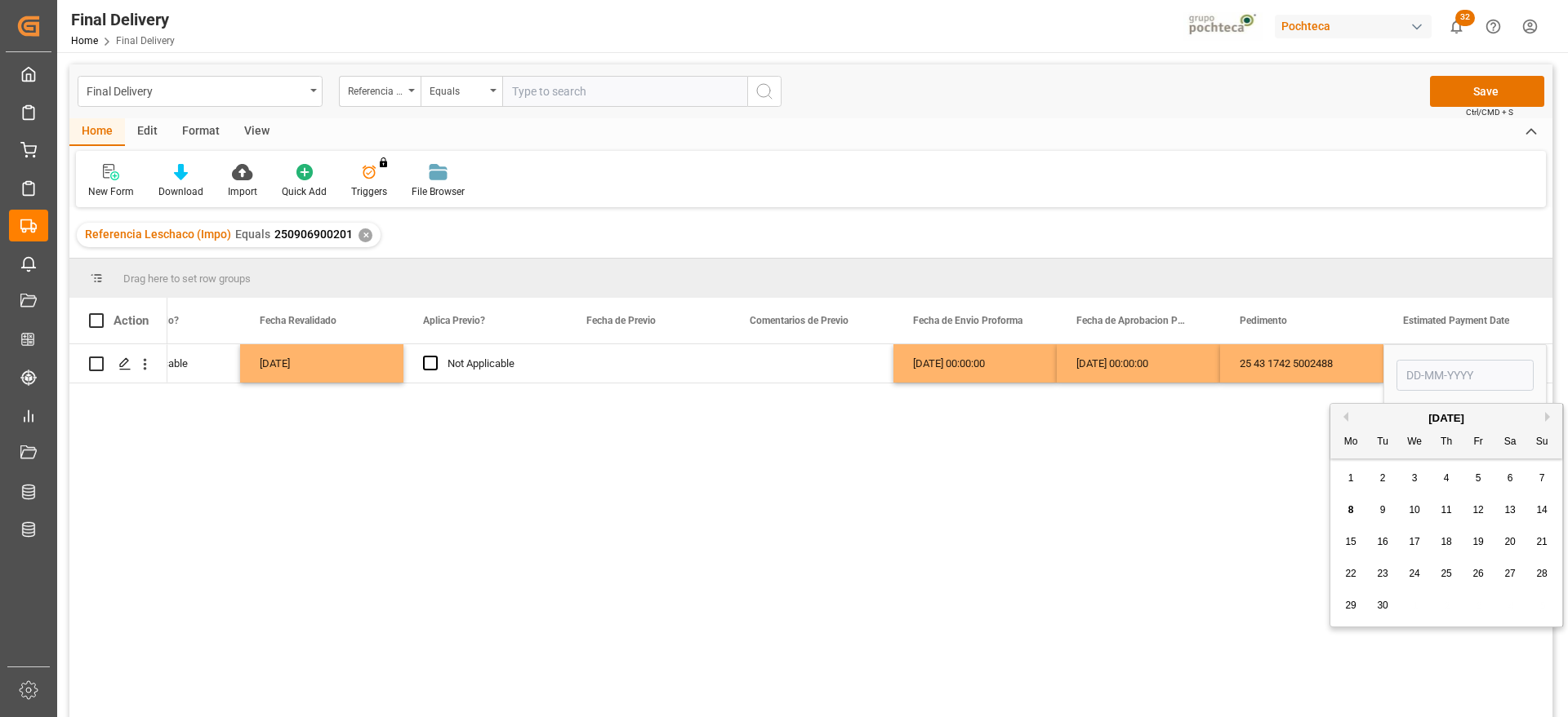
click at [1475, 479] on span "5" at bounding box center [1478, 478] width 6 height 11
type input "[DATE]"
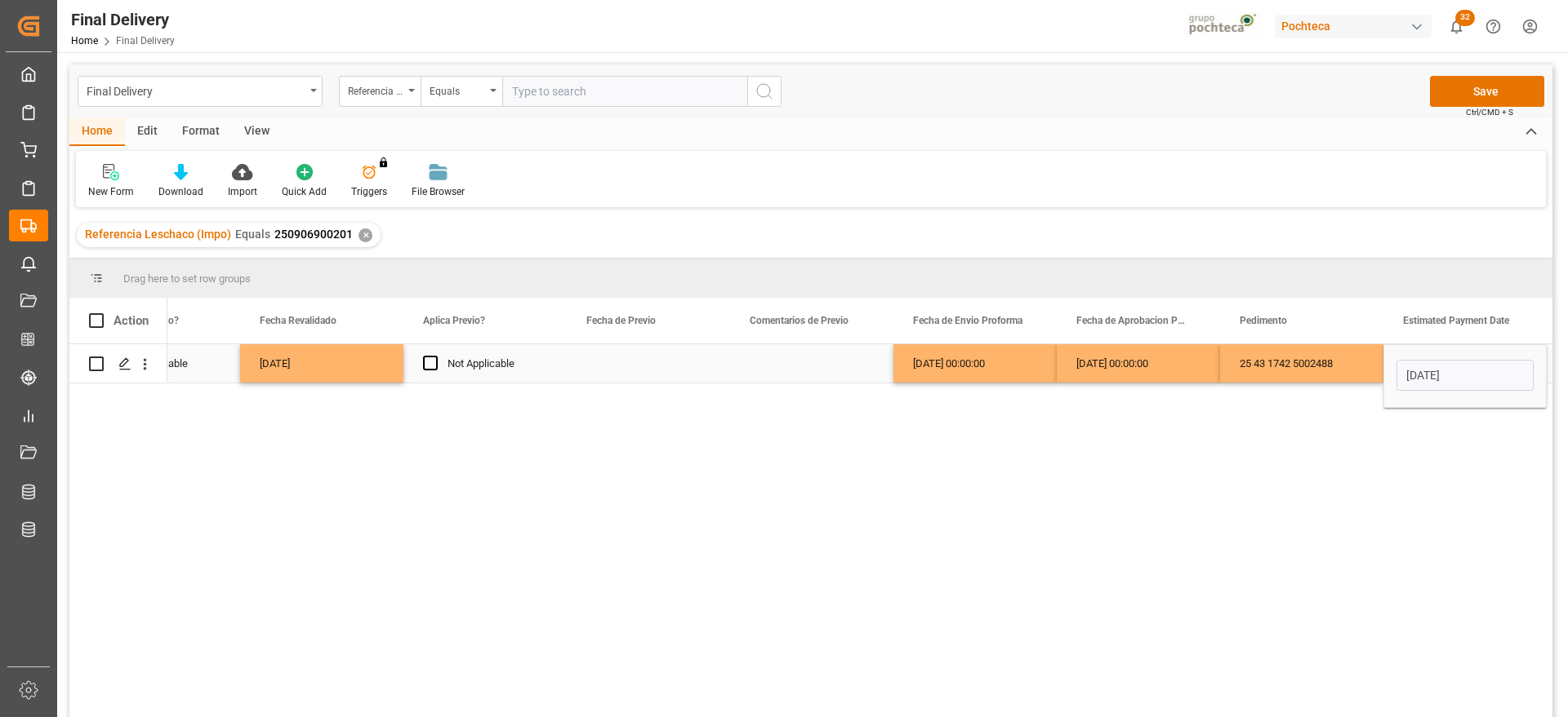
click at [1349, 369] on div "25 43 1742 5002488" at bounding box center [1302, 363] width 163 height 38
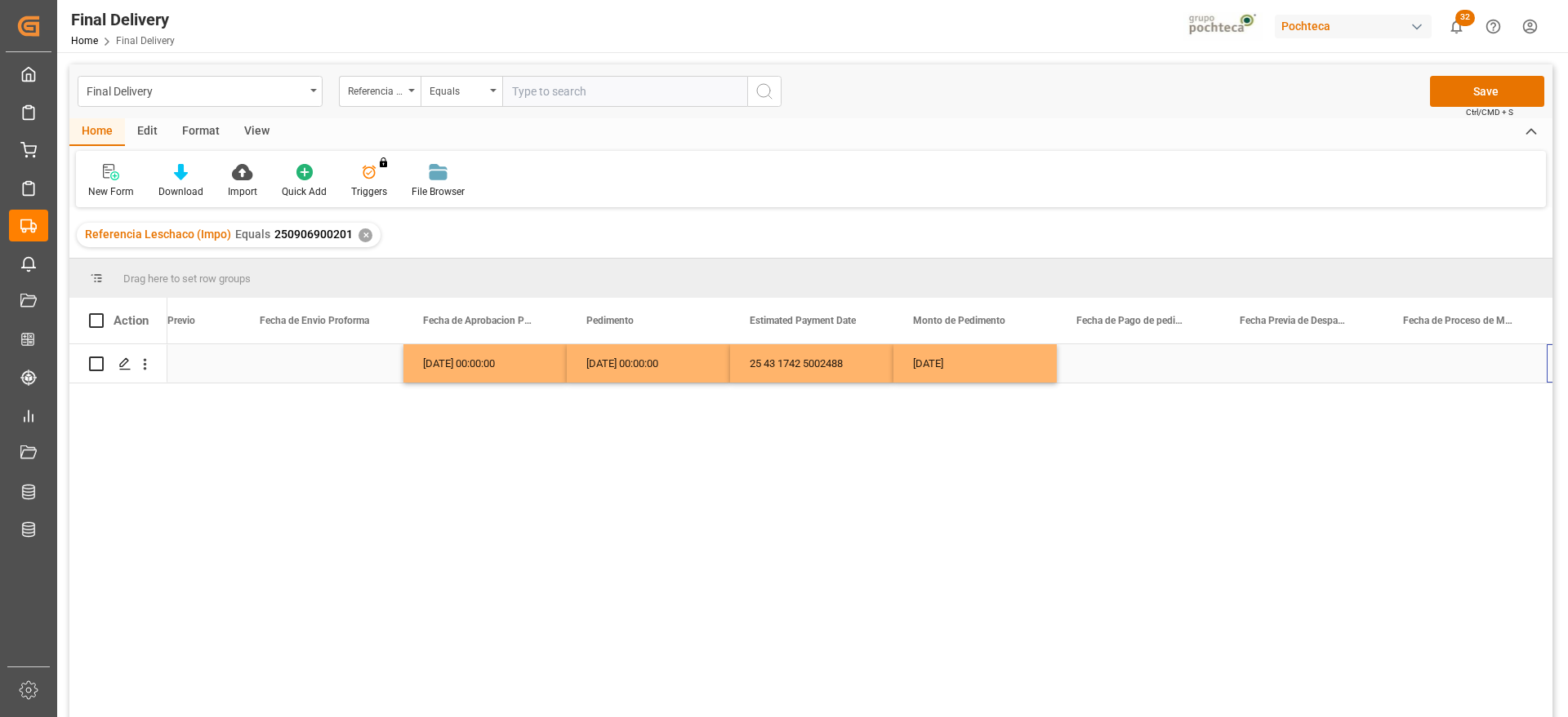
scroll to position [0, 3356]
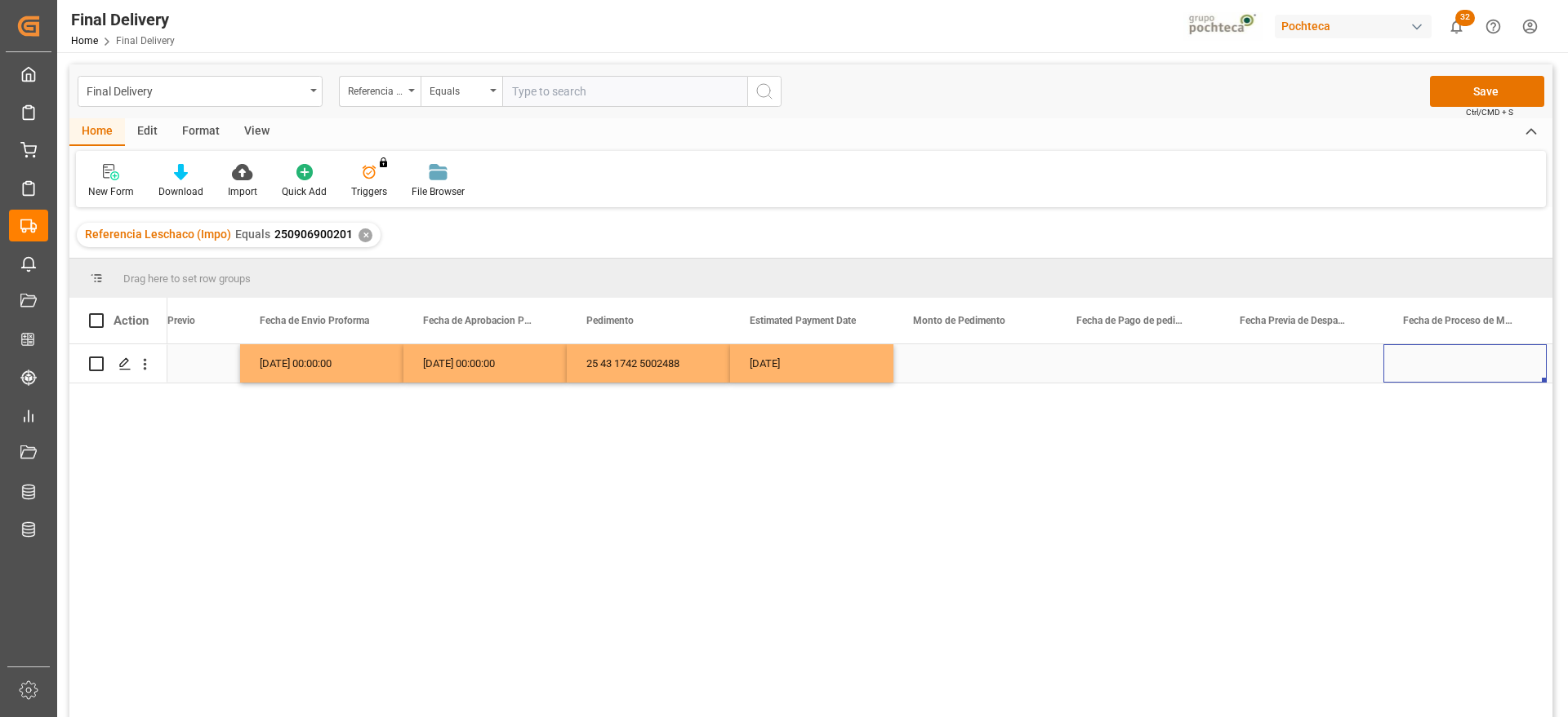
click at [974, 363] on div "Press SPACE to select this row." at bounding box center [974, 363] width 163 height 38
click at [938, 369] on div "Press SPACE to select this row." at bounding box center [974, 363] width 163 height 38
click at [938, 369] on input "Press SPACE to select this row." at bounding box center [974, 372] width 137 height 31
click at [945, 369] on input "Press SPACE to select this row." at bounding box center [974, 372] width 137 height 31
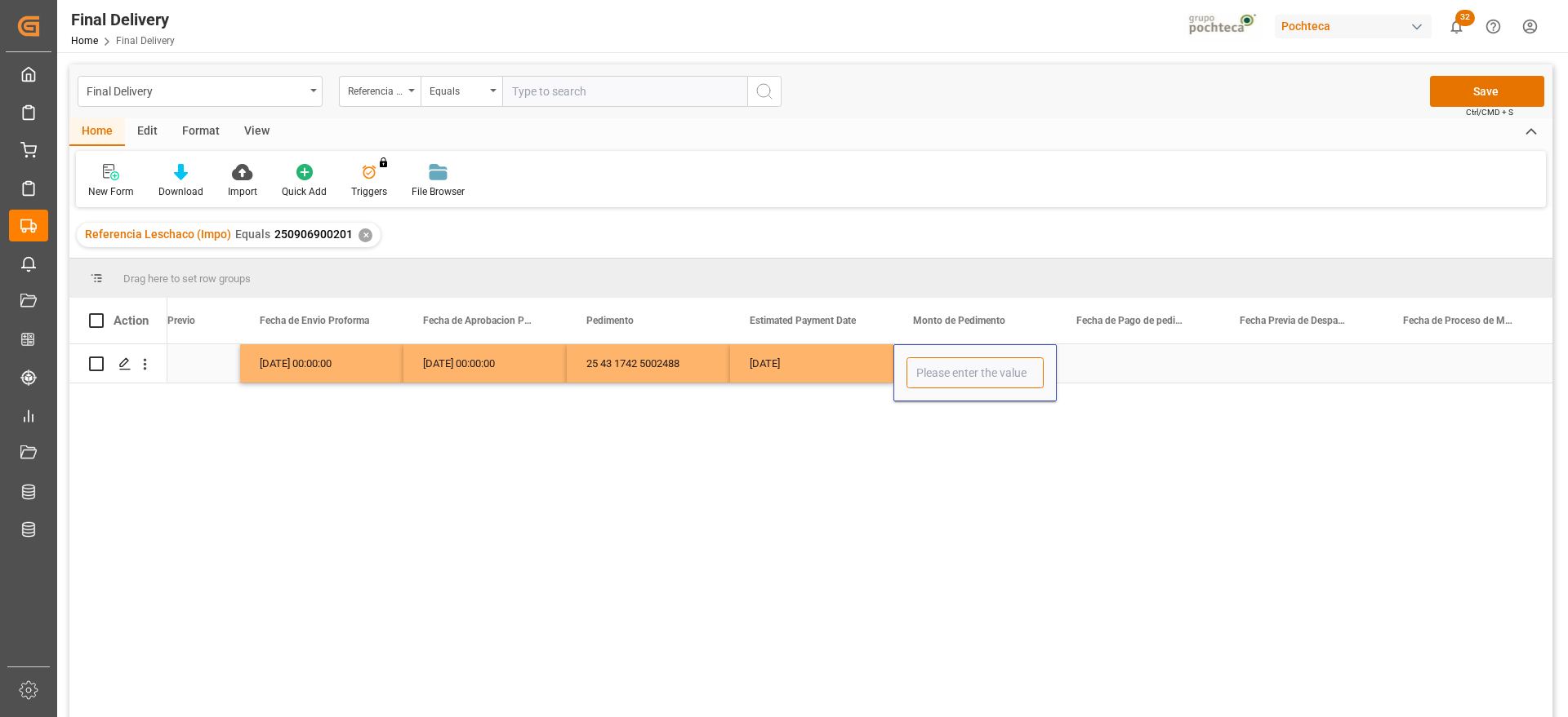
paste input "2461"
type input "2461"
click at [1116, 369] on div "Press SPACE to select this row." at bounding box center [1138, 363] width 163 height 38
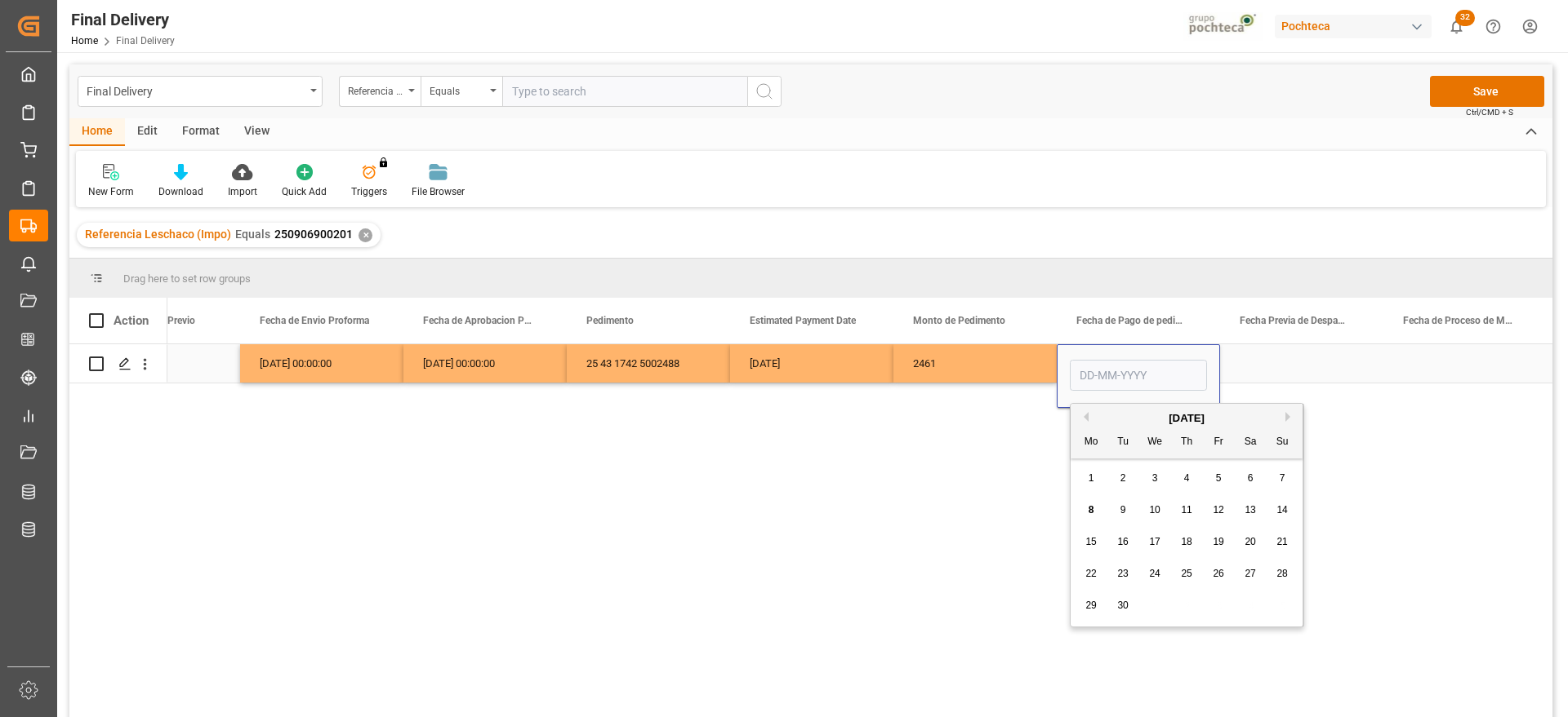
click at [1116, 369] on input "Press SPACE to select this row." at bounding box center [1138, 375] width 137 height 31
drag, startPoint x: 1102, startPoint y: 381, endPoint x: 1127, endPoint y: 382, distance: 25.0
click at [1102, 381] on input "Press SPACE to select this row." at bounding box center [1138, 375] width 137 height 31
click at [1385, 366] on div "Press SPACE to select this row." at bounding box center [1465, 363] width 163 height 38
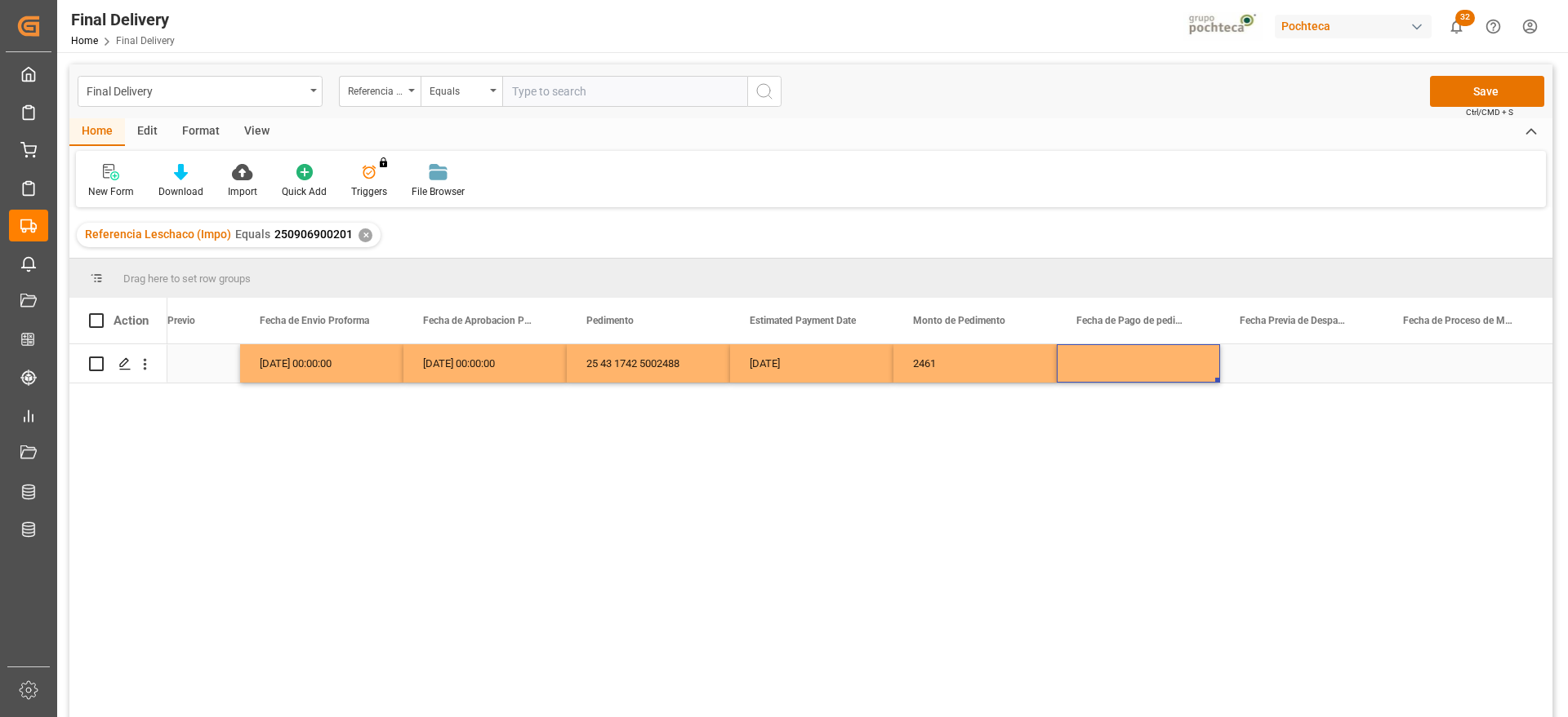
click at [1127, 355] on div "Press SPACE to select this row." at bounding box center [1138, 363] width 163 height 38
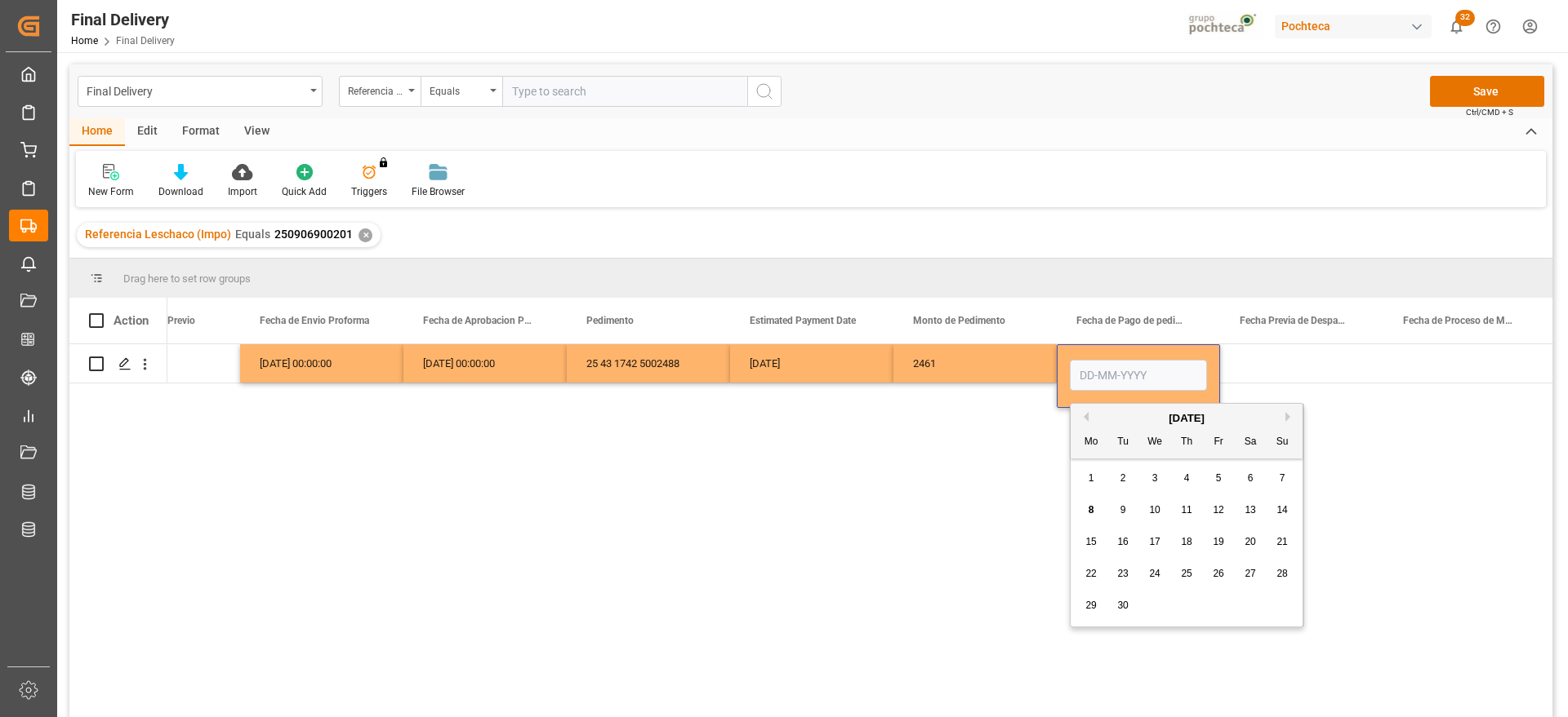
click at [1086, 507] on div "8" at bounding box center [1092, 511] width 21 height 20
type input "[DATE]"
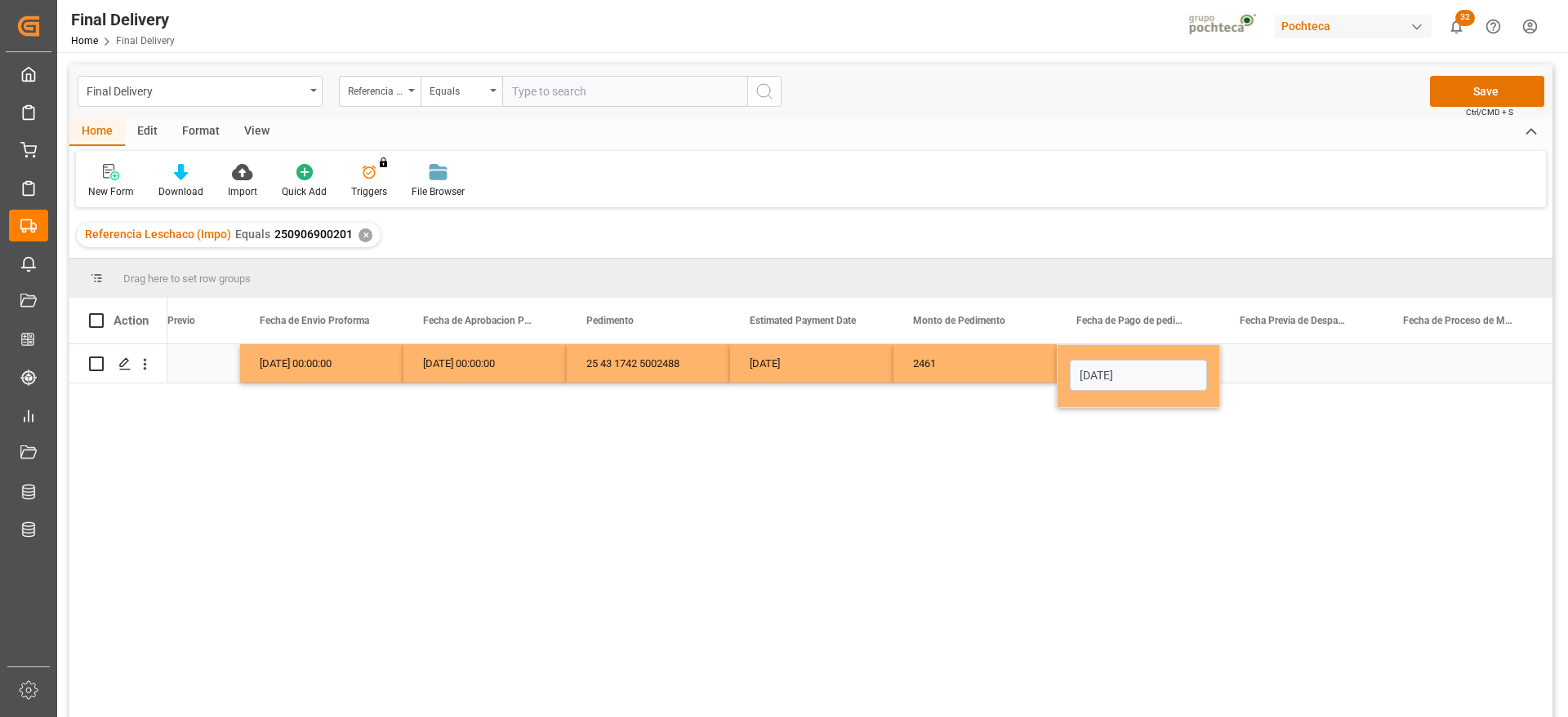
click at [1278, 363] on div "Press SPACE to select this row." at bounding box center [1302, 363] width 163 height 38
click at [1153, 363] on div "[DATE]" at bounding box center [1138, 363] width 163 height 38
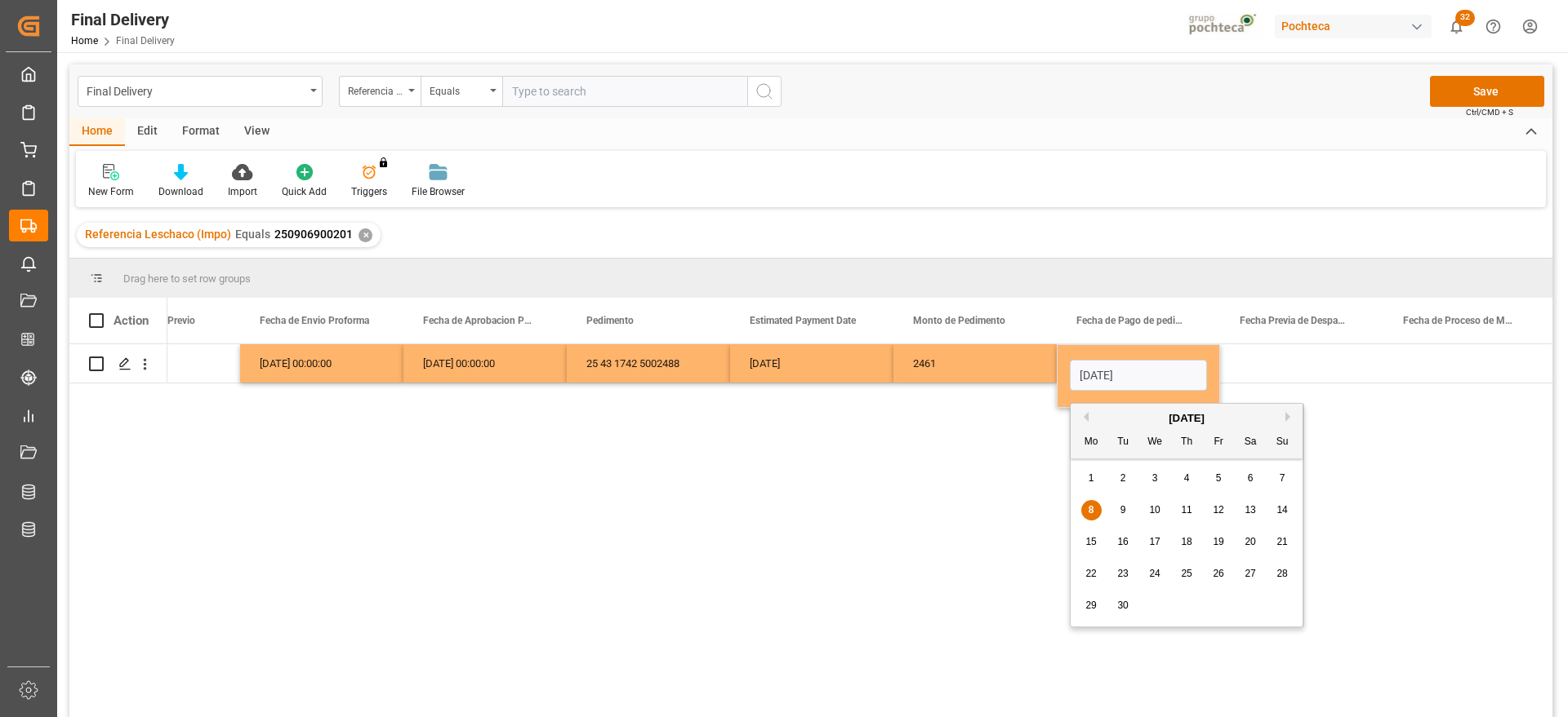
click at [1216, 477] on span "5" at bounding box center [1218, 478] width 6 height 11
type input "[DATE]"
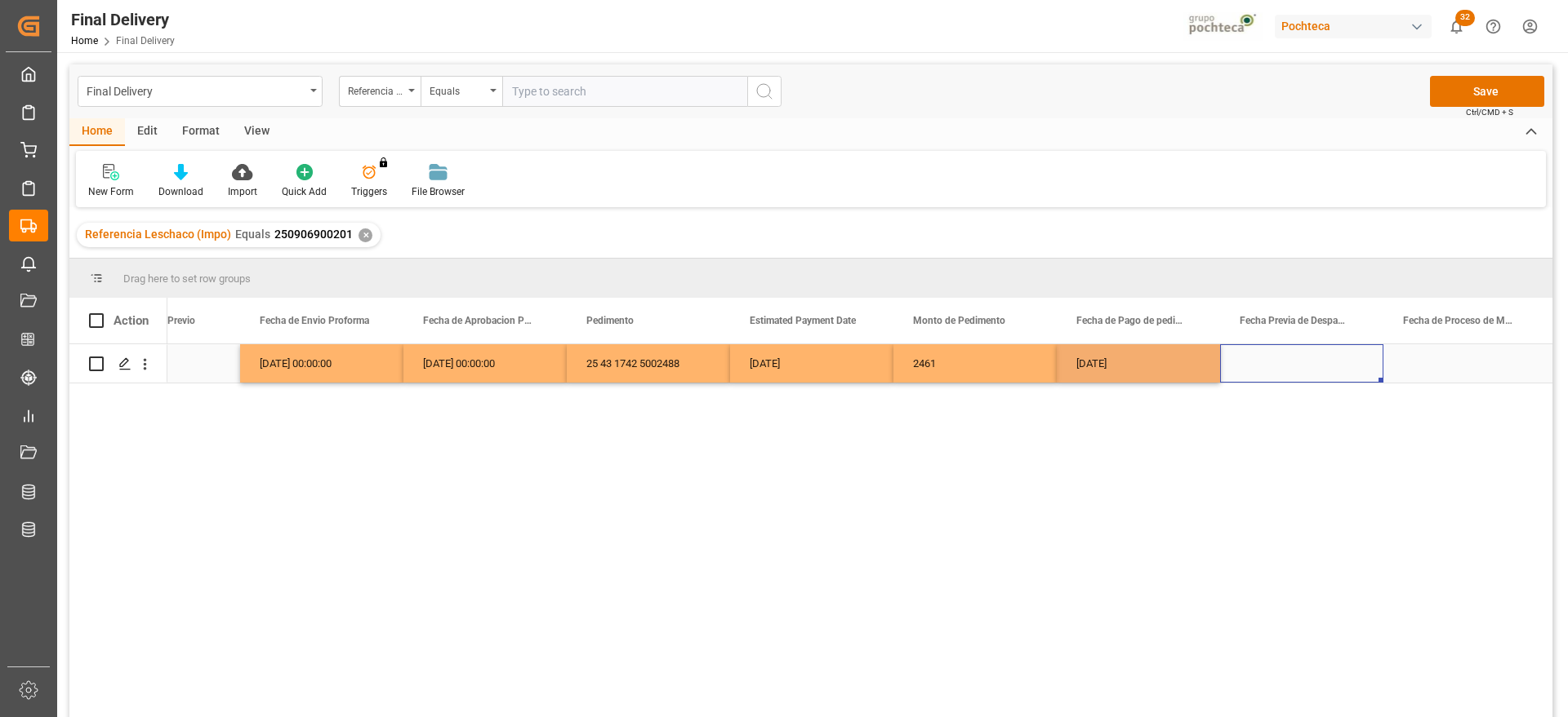
click at [1303, 365] on div "Press SPACE to select this row." at bounding box center [1302, 363] width 163 height 38
click at [1440, 369] on div "Press SPACE to select this row." at bounding box center [1465, 363] width 163 height 38
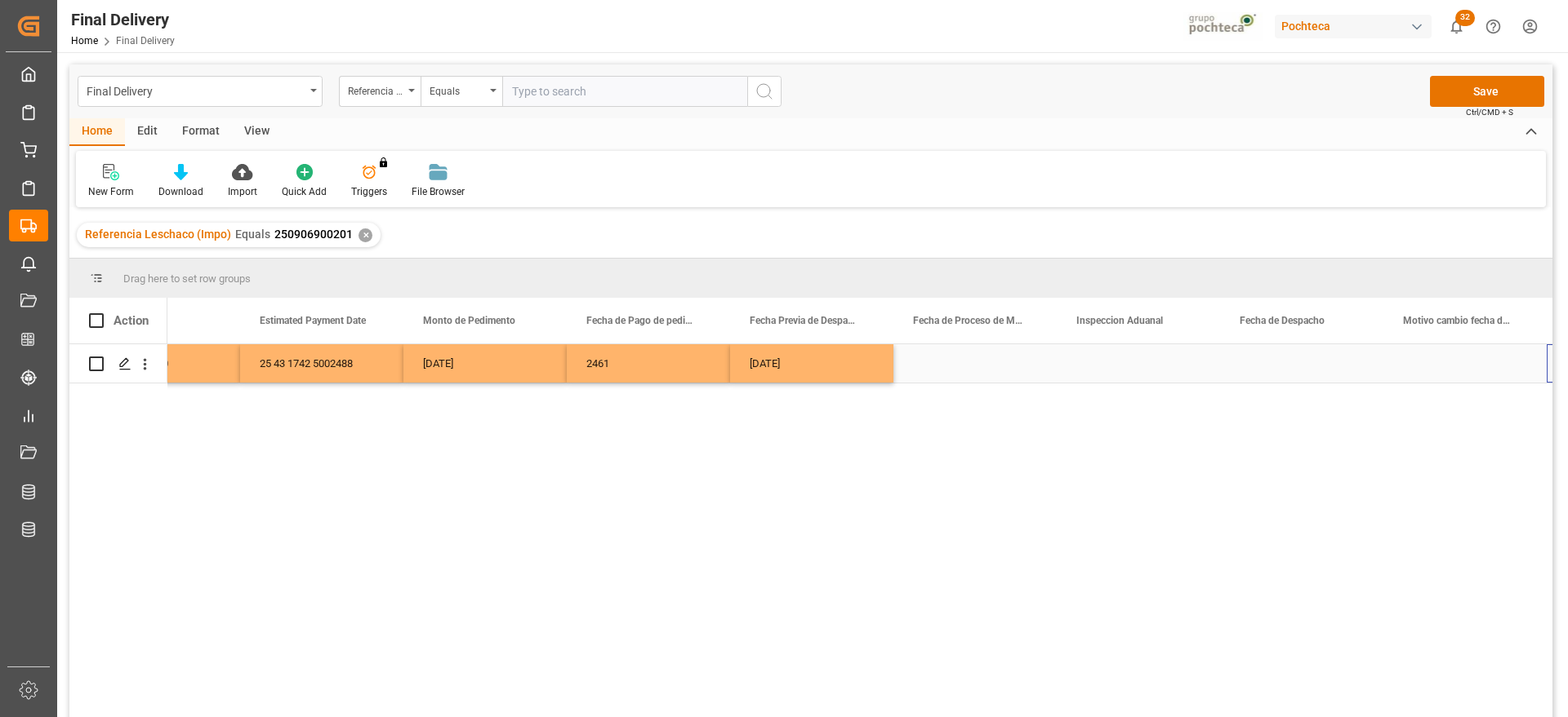
scroll to position [0, 3846]
click at [1290, 361] on div "Press SPACE to select this row." at bounding box center [1302, 363] width 163 height 38
click at [1287, 359] on div "Press SPACE to select this row." at bounding box center [1302, 363] width 163 height 38
click at [1322, 361] on div "Press SPACE to select this row." at bounding box center [1302, 363] width 163 height 38
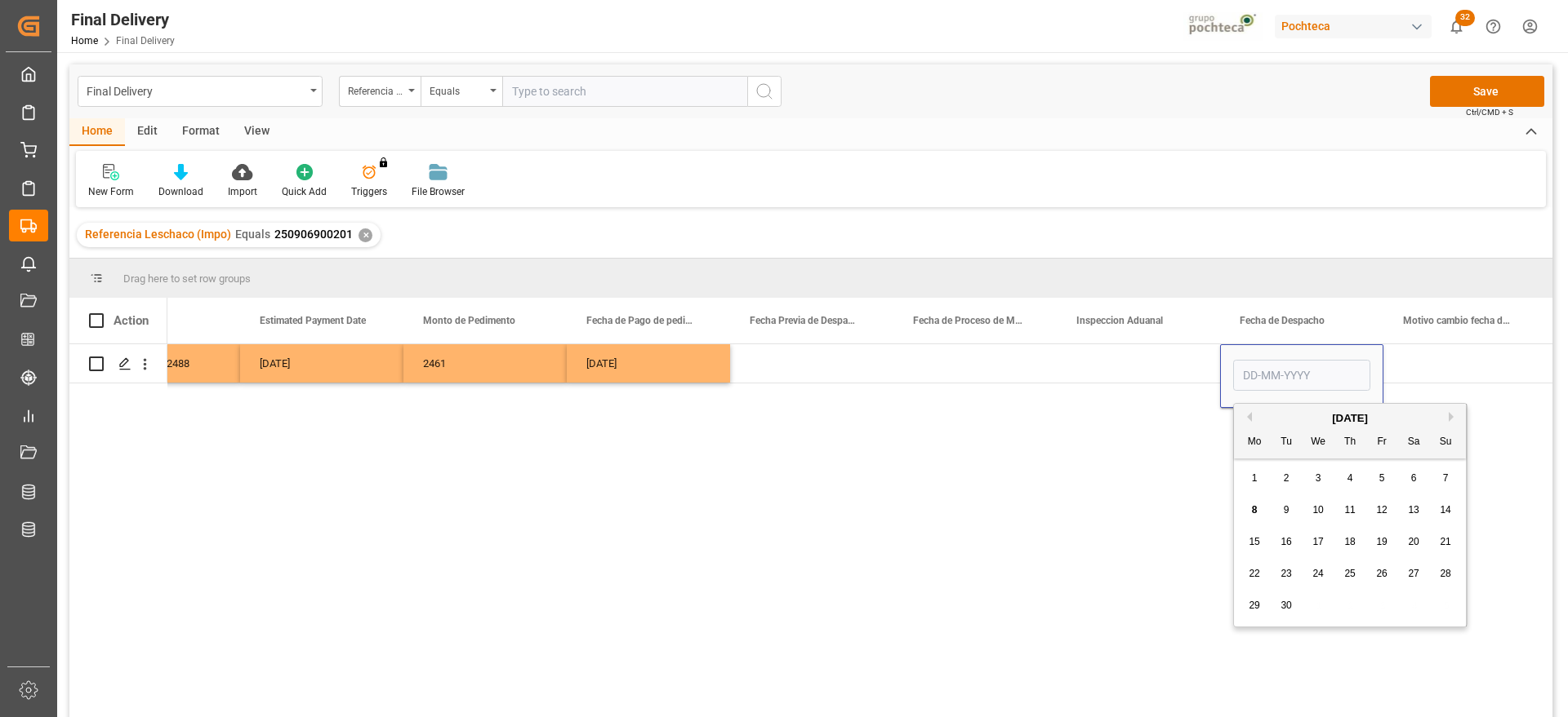
click at [1259, 507] on div "8" at bounding box center [1255, 511] width 21 height 20
type input "[DATE]"
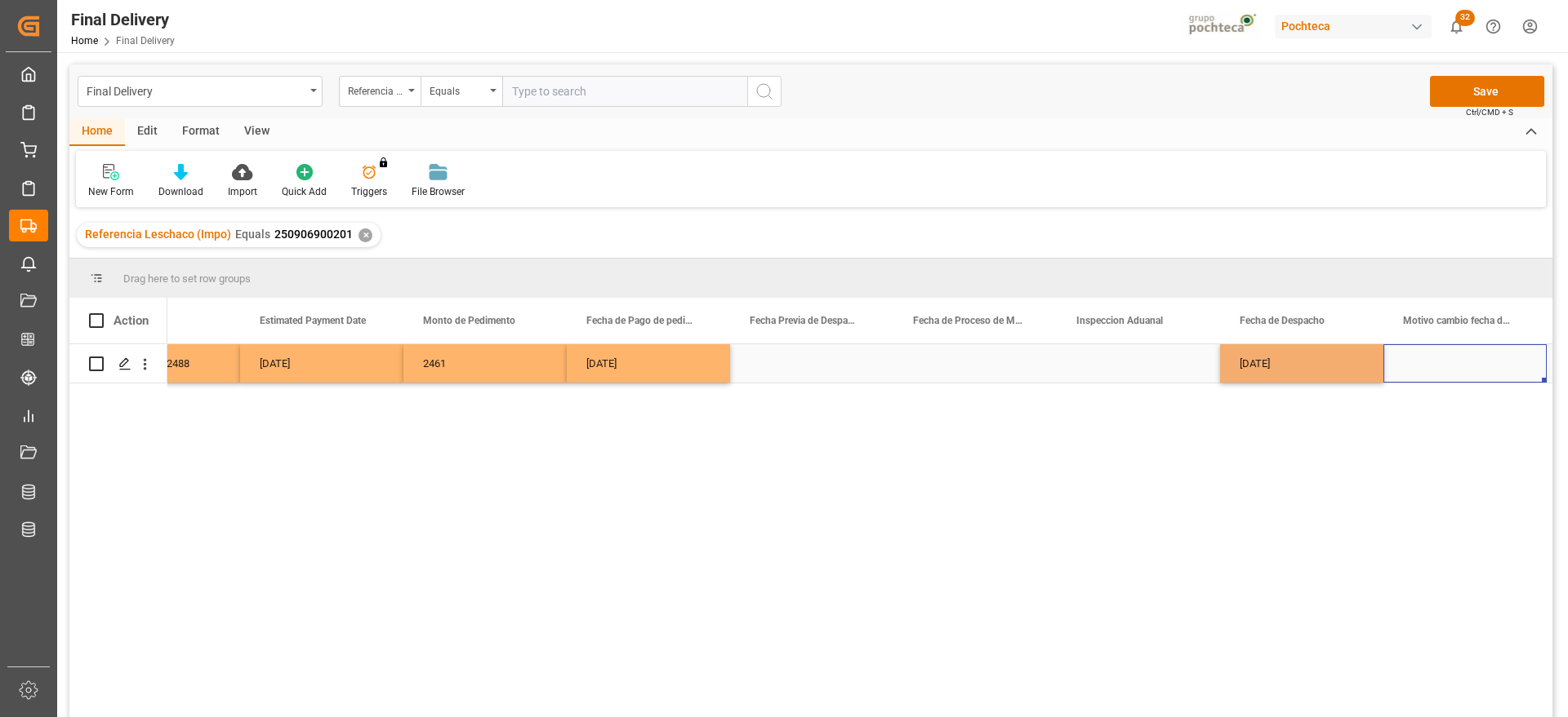
click at [1461, 369] on div "Press SPACE to select this row." at bounding box center [1465, 363] width 163 height 38
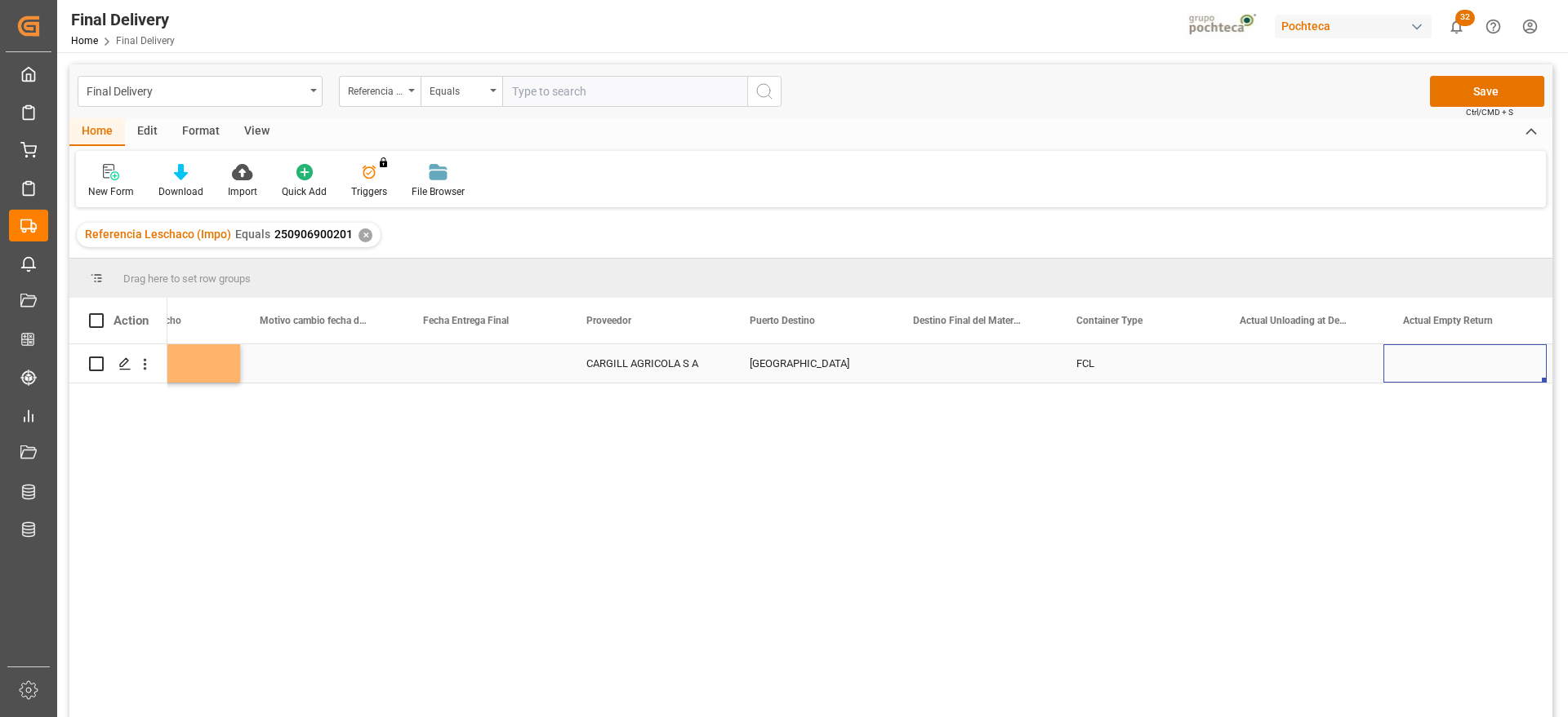
scroll to position [0, 5152]
click at [1461, 363] on div "Press SPACE to select this row." at bounding box center [1465, 363] width 163 height 38
click at [1526, 364] on button "Select" at bounding box center [1465, 372] width 137 height 31
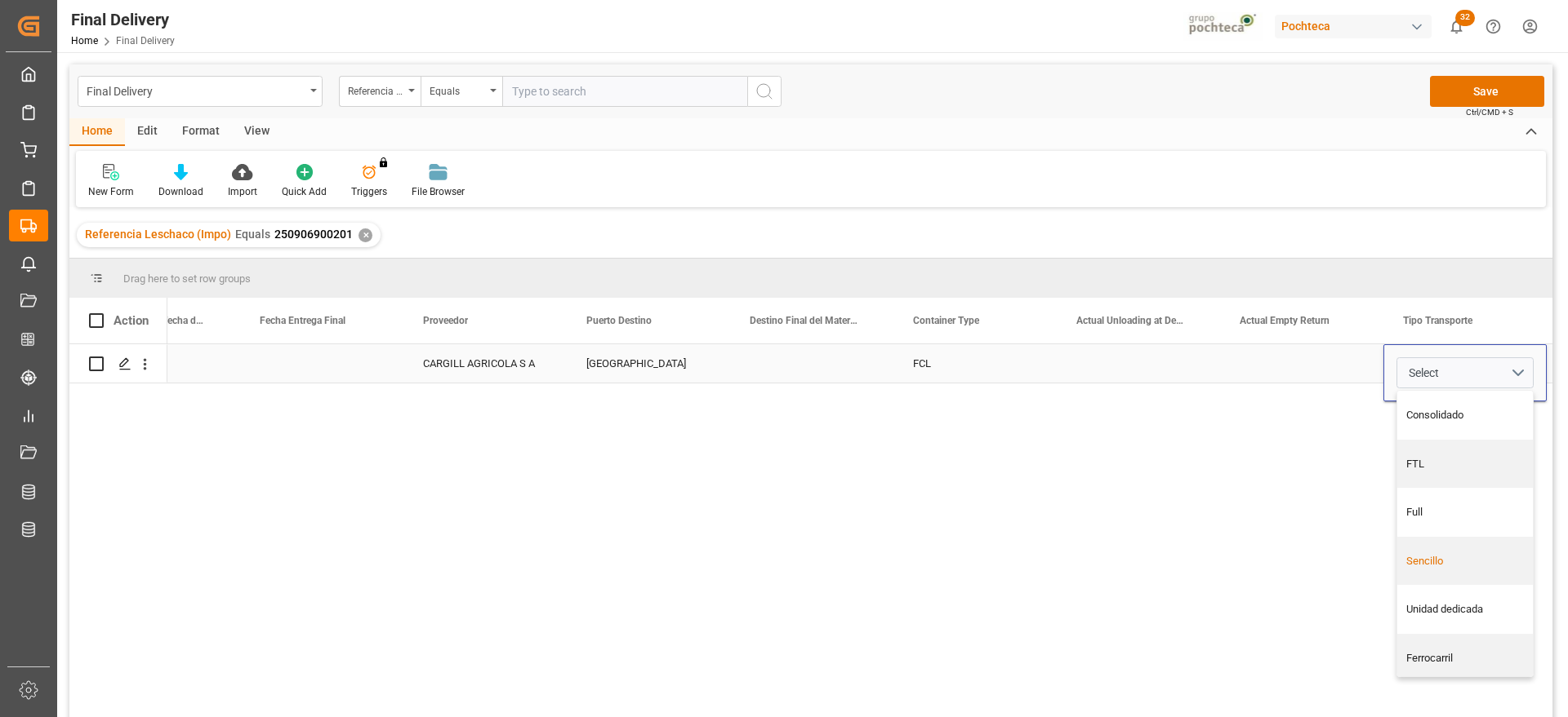
click at [1443, 558] on div "Sencillo" at bounding box center [1465, 560] width 118 height 16
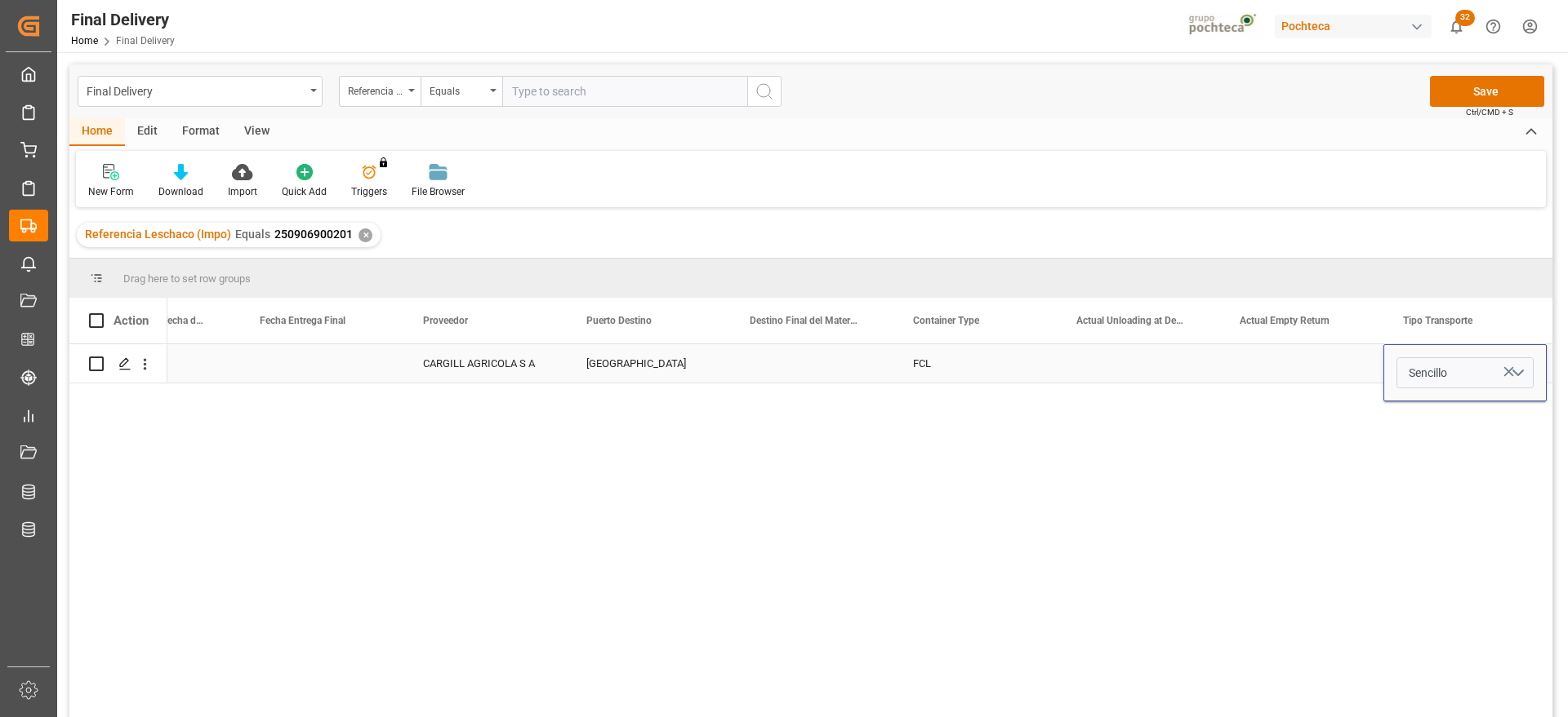
click at [1310, 375] on div "Press SPACE to select this row." at bounding box center [1302, 363] width 163 height 38
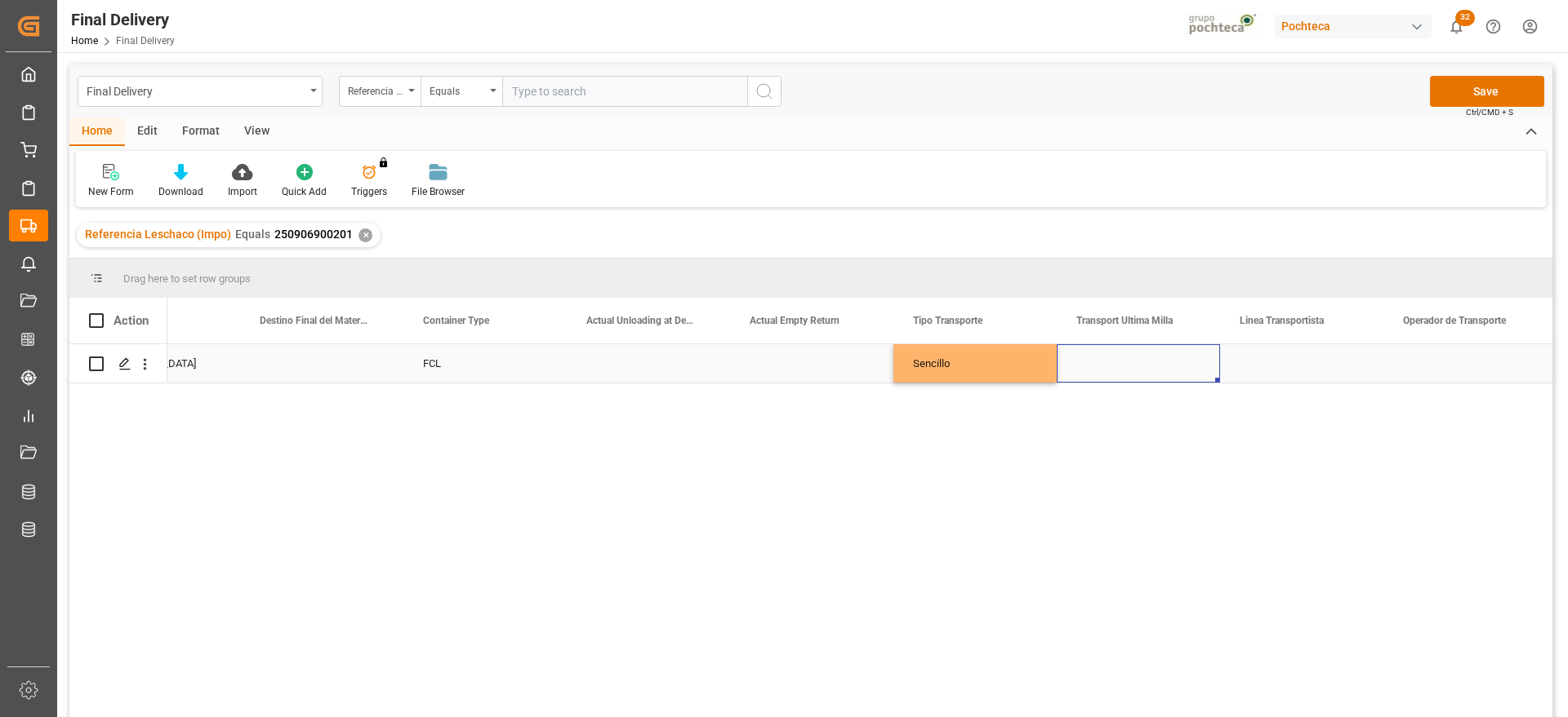
click at [1169, 367] on div "Press SPACE to select this row." at bounding box center [1138, 363] width 163 height 38
click at [1197, 367] on button "Select" at bounding box center [1138, 372] width 137 height 31
click at [1147, 469] on div "Pochteca" at bounding box center [1138, 464] width 118 height 16
click at [1268, 373] on div "Press SPACE to select this row." at bounding box center [1302, 363] width 163 height 38
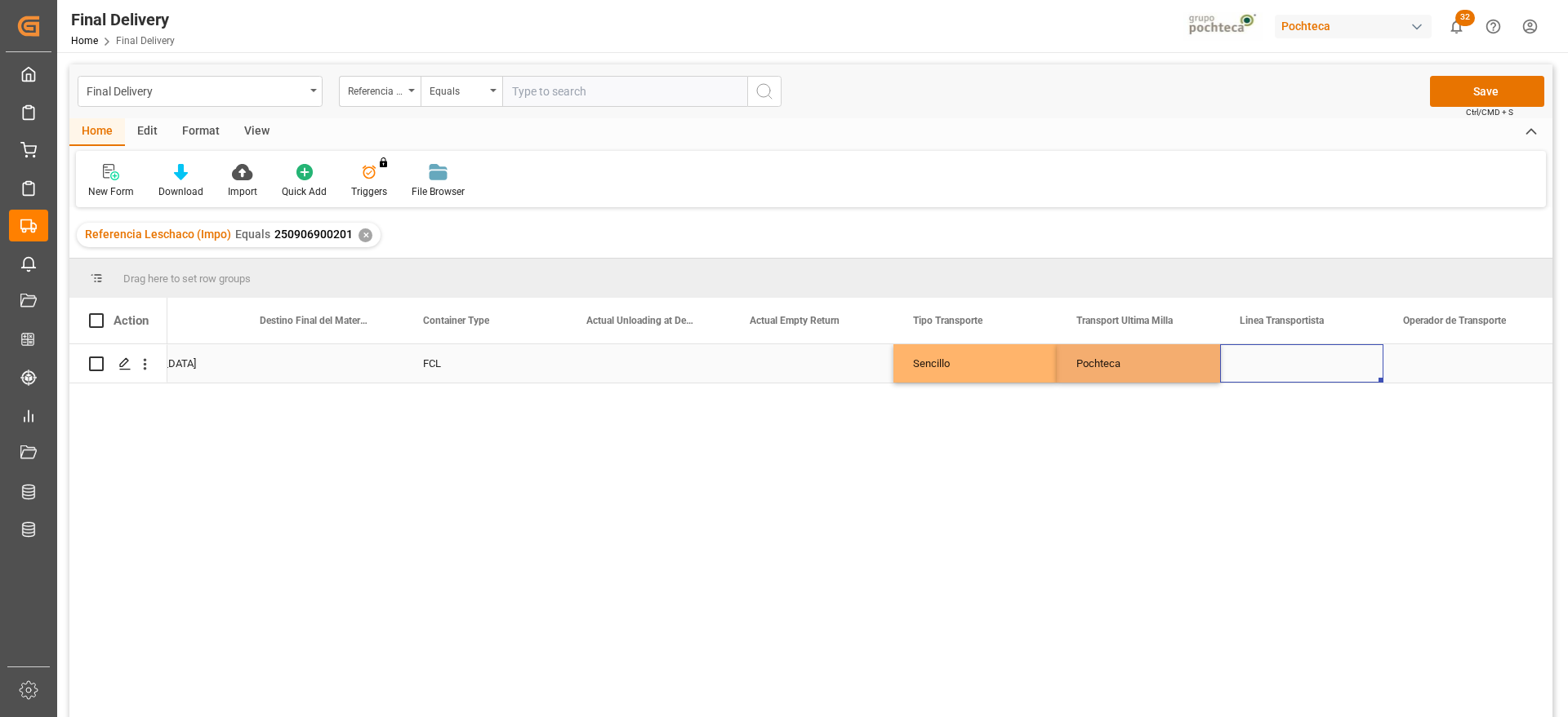
click at [1268, 373] on div "Press SPACE to select this row." at bounding box center [1302, 363] width 163 height 38
click at [1271, 369] on input "Press SPACE to select this row." at bounding box center [1302, 372] width 137 height 31
click at [1348, 366] on icon "open menu" at bounding box center [1352, 373] width 20 height 20
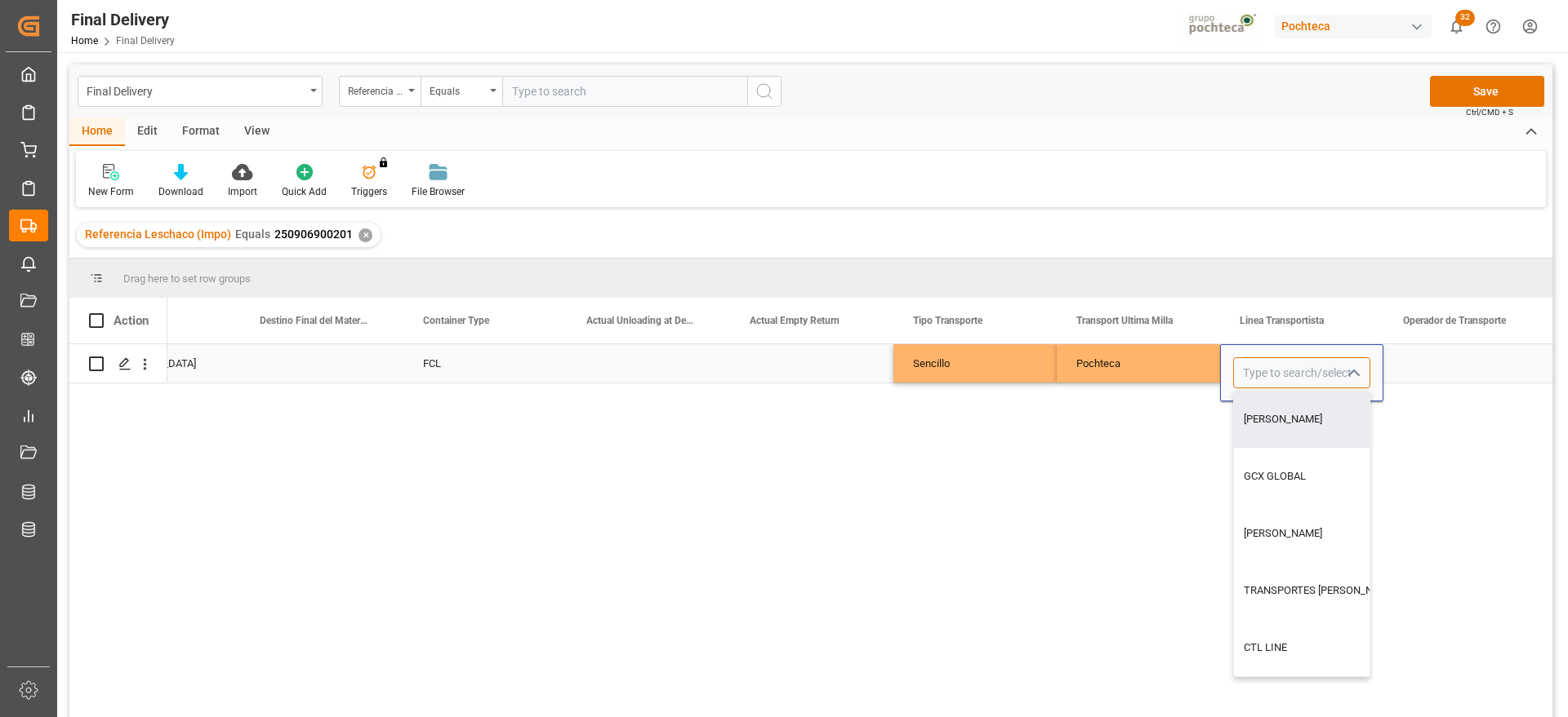
click at [1256, 363] on input "Press SPACE to select this row." at bounding box center [1302, 372] width 137 height 31
type input "LNX CARGO"
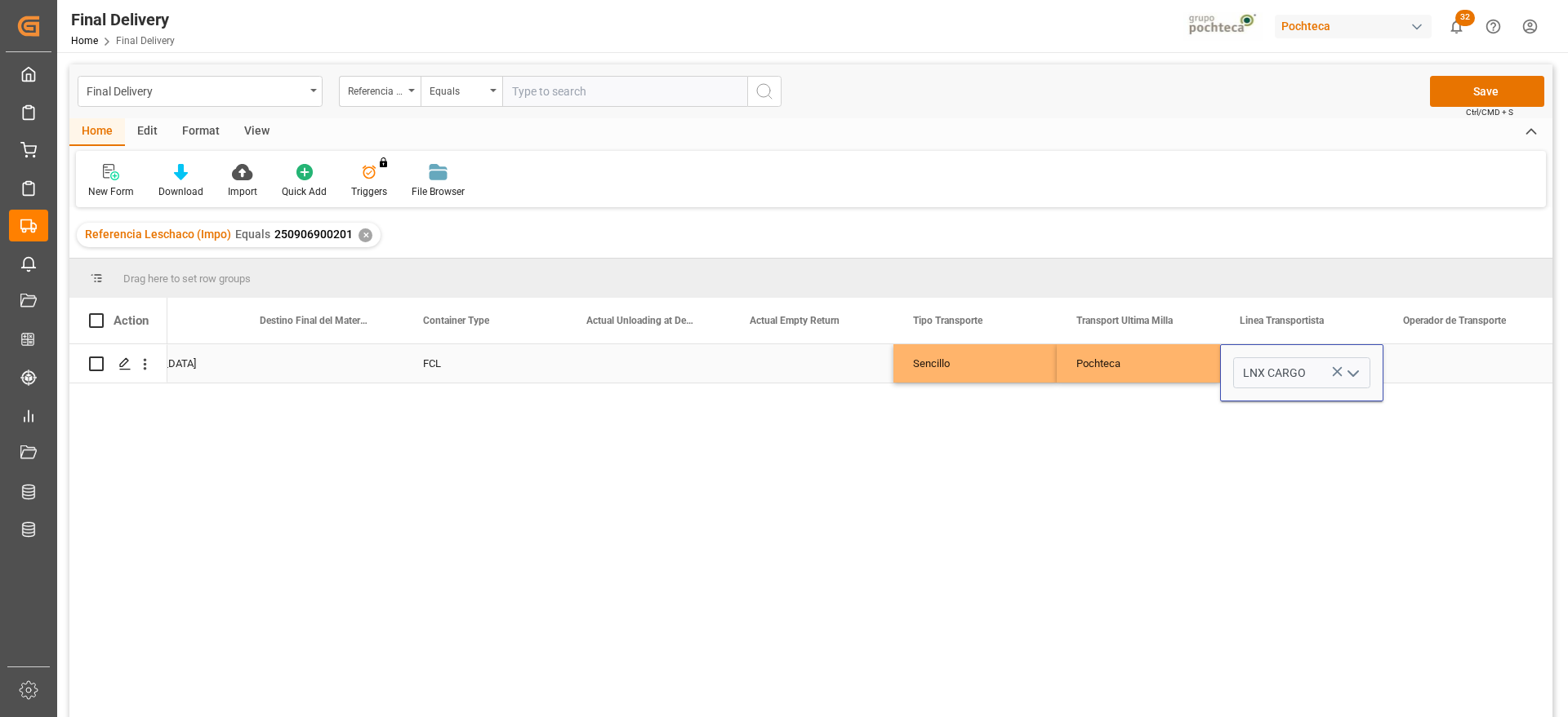
click at [1457, 355] on div "Press SPACE to select this row." at bounding box center [1465, 363] width 163 height 38
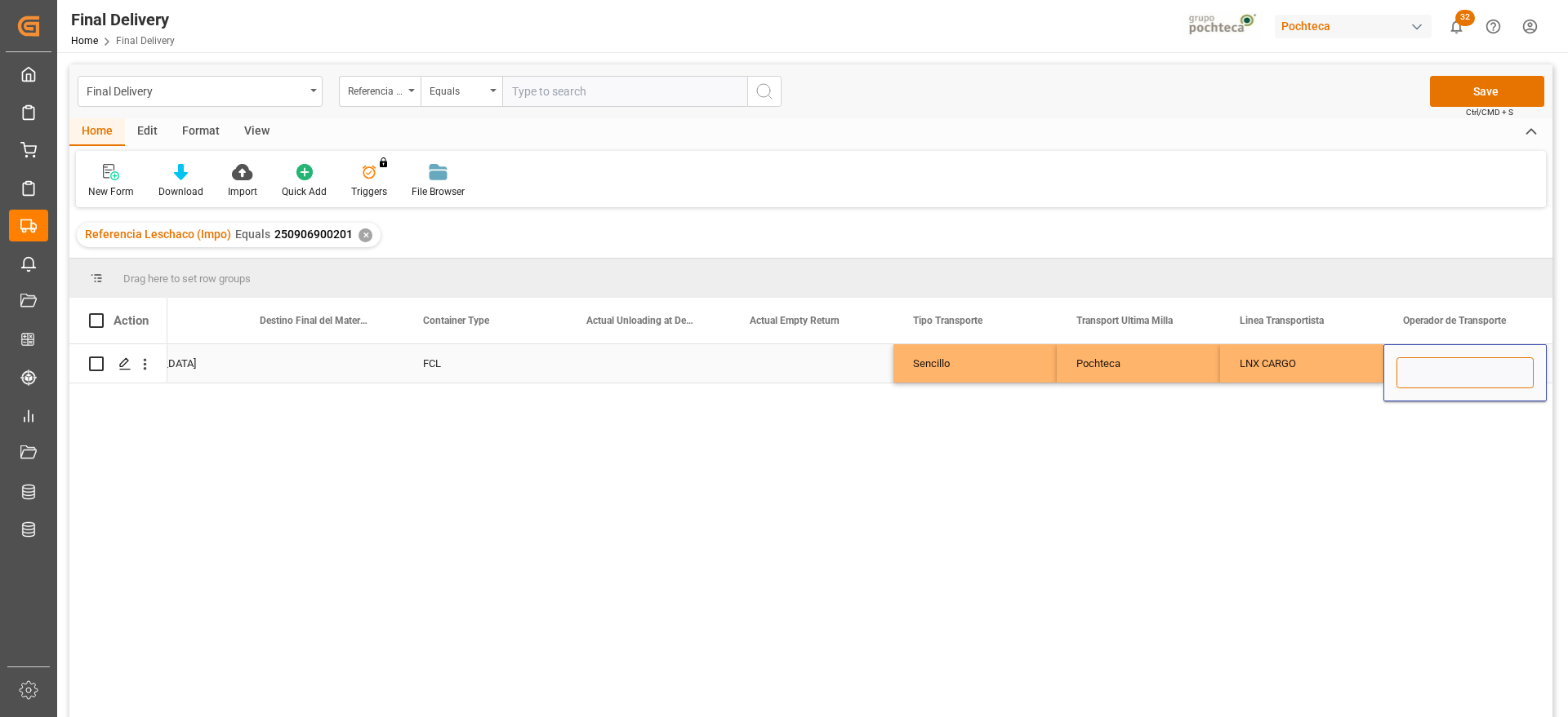
click at [1515, 359] on input "Press SPACE to select this row." at bounding box center [1465, 372] width 137 height 31
click at [1286, 372] on div "LNX CARGO" at bounding box center [1302, 363] width 163 height 38
click at [1421, 363] on div "Press SPACE to select this row." at bounding box center [1465, 363] width 163 height 38
click at [1421, 363] on input "Press SPACE to select this row." at bounding box center [1465, 372] width 137 height 31
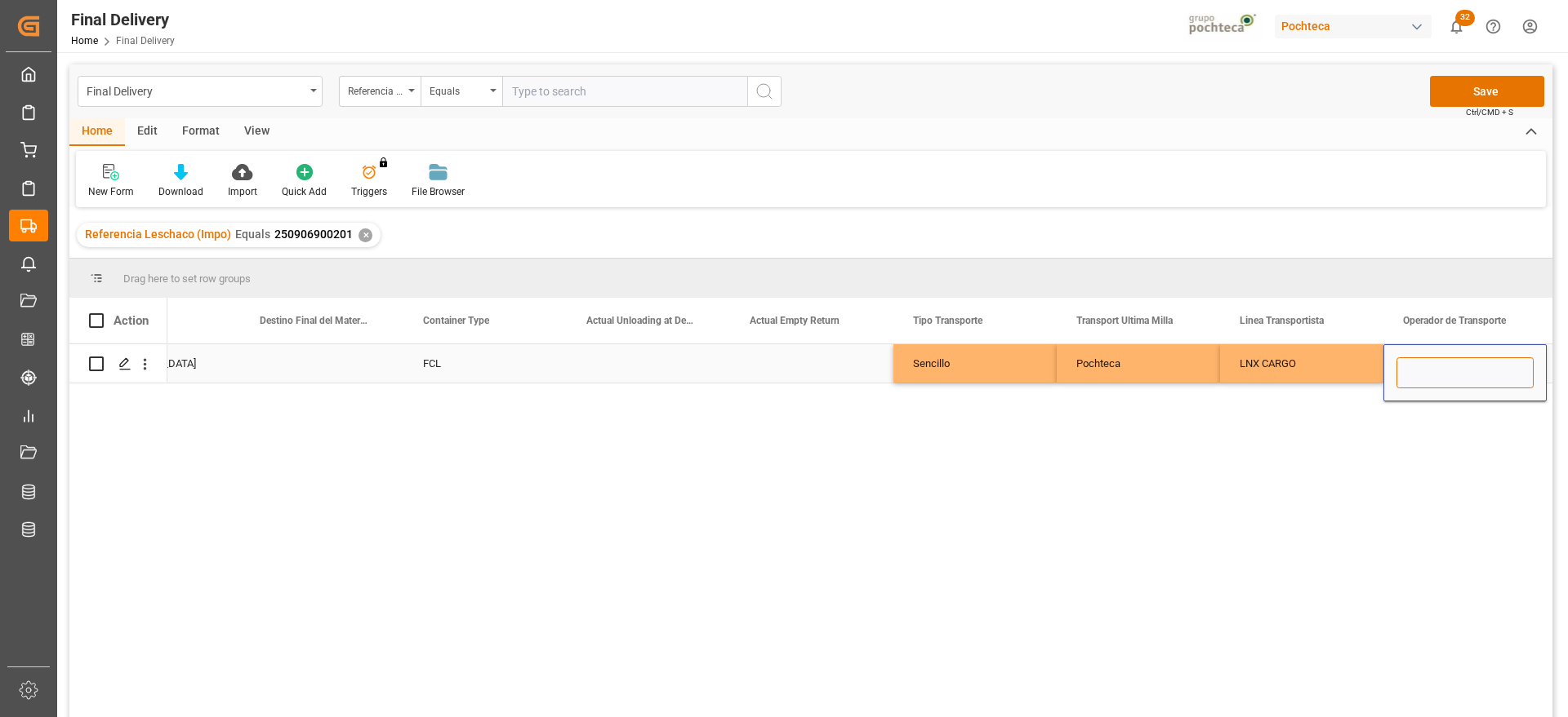
click at [1421, 363] on input "Press SPACE to select this row." at bounding box center [1465, 372] width 137 height 31
type input "SIN INFORMACION"
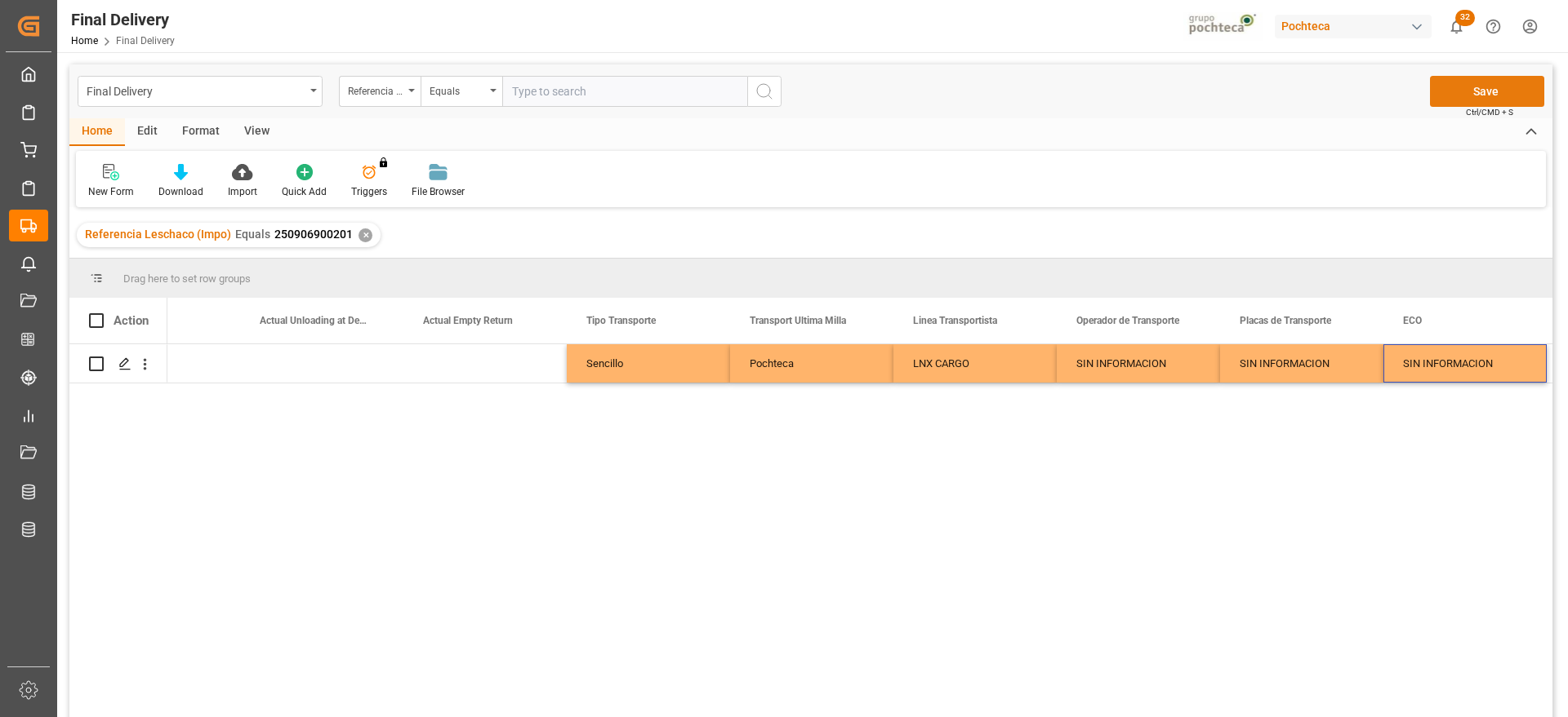
click at [1505, 97] on button "Save" at bounding box center [1486, 91] width 114 height 31
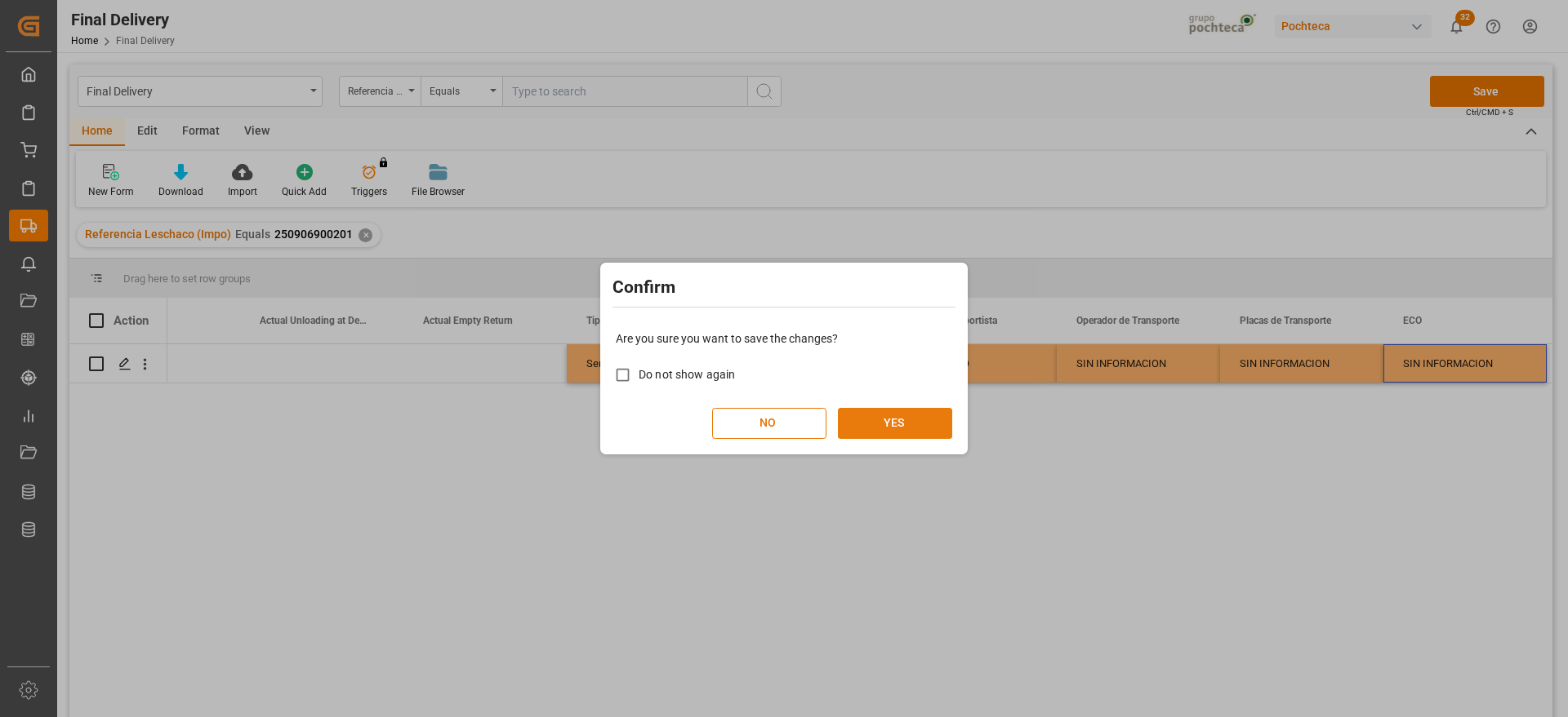
click at [899, 430] on button "YES" at bounding box center [895, 423] width 114 height 31
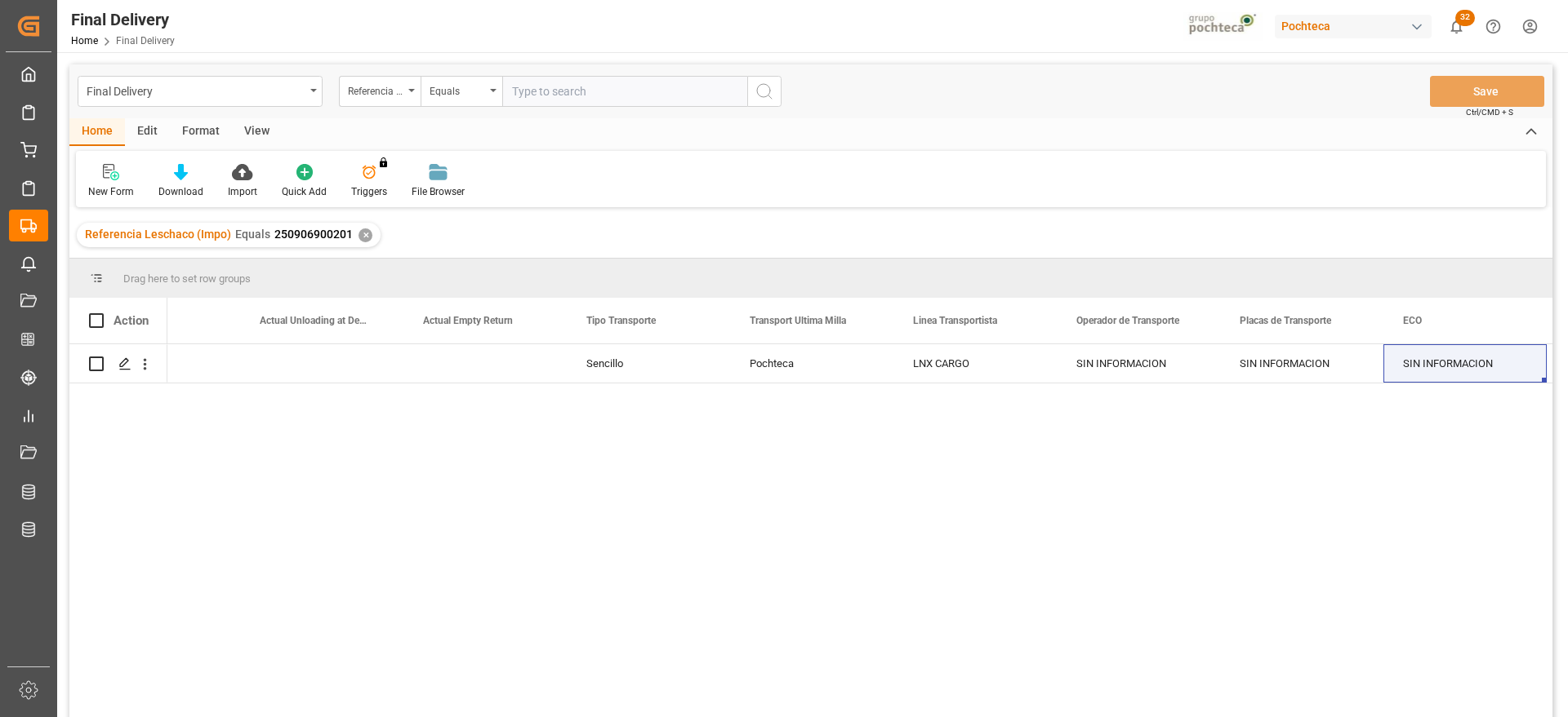
click at [1451, 456] on div "FCL Sencillo Pochteca LNX CARGO SIN INFORMACION SIN INFORMACION SIN INFORMACION…" at bounding box center [859, 535] width 1385 height 383
click at [361, 236] on div "✕" at bounding box center [365, 235] width 14 height 14
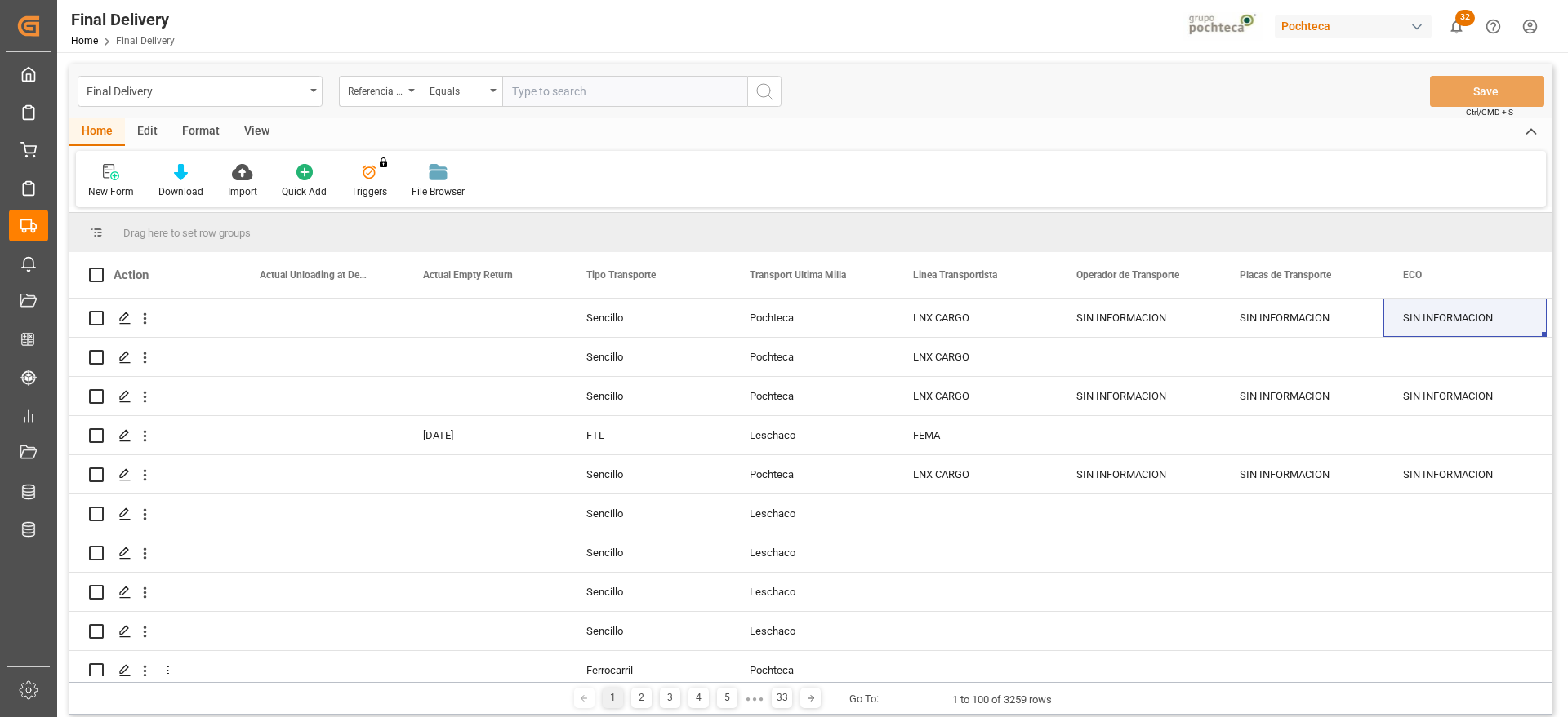
click at [584, 83] on input "text" at bounding box center [624, 91] width 245 height 31
paste input "250906900461"
type input "250906900461"
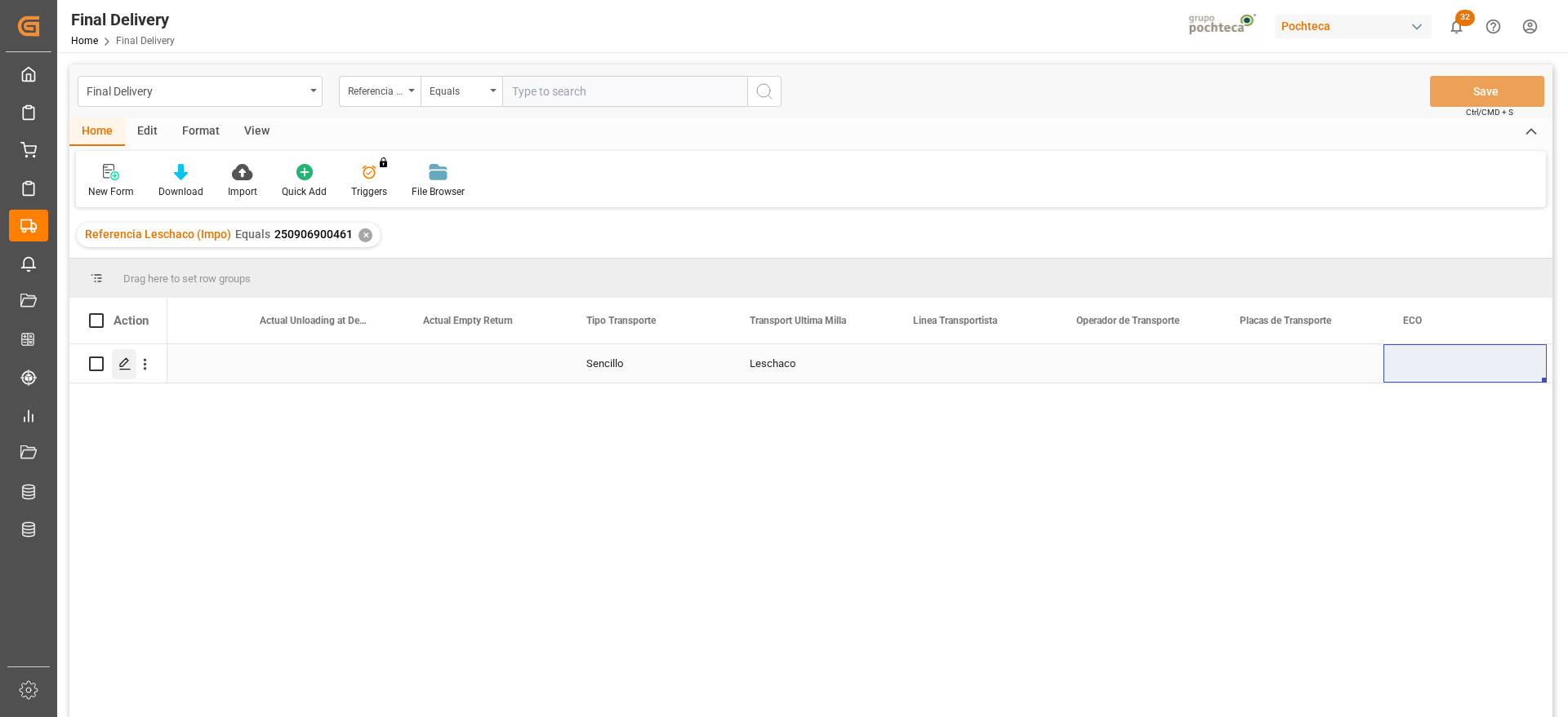
click at [123, 366] on polygon "Press SPACE to select this row." at bounding box center [124, 363] width 8 height 8
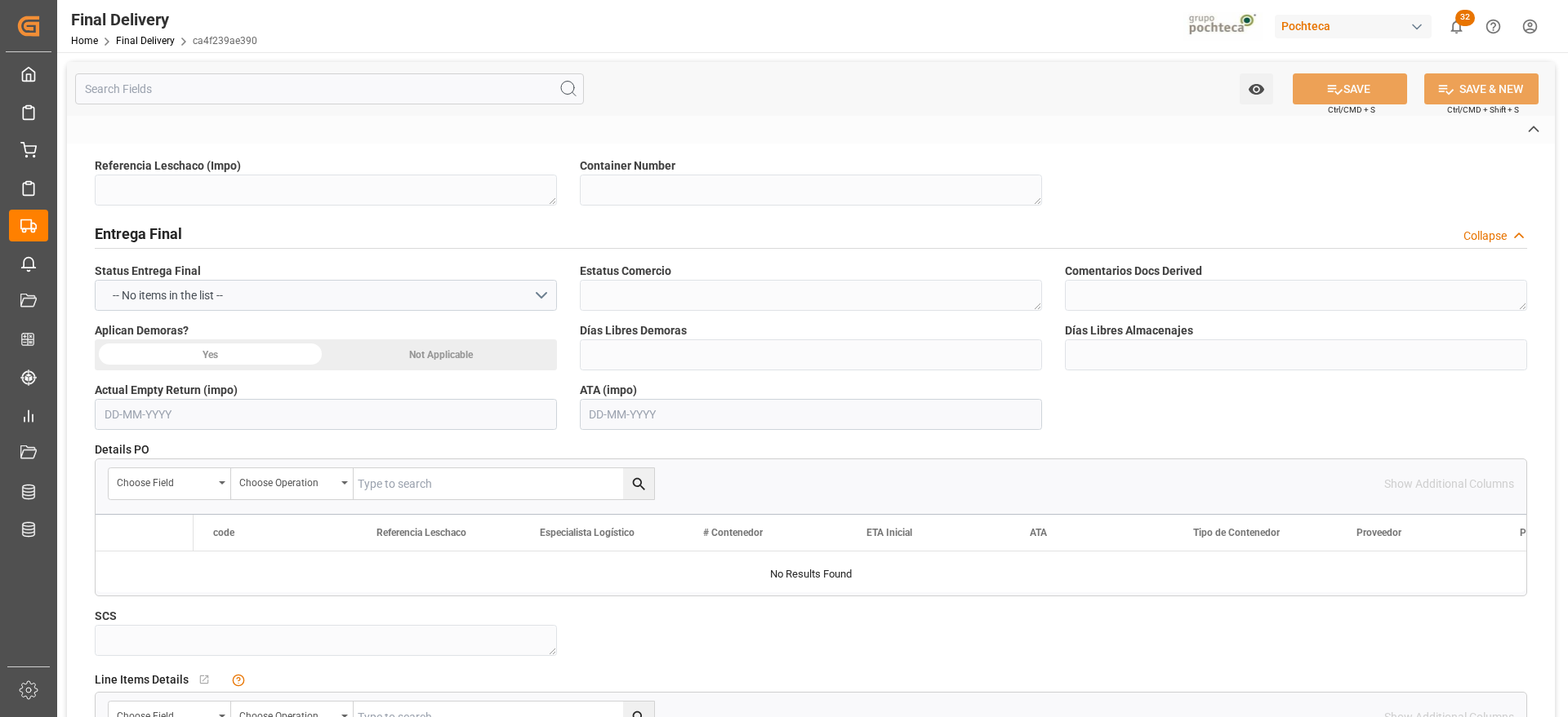
type textarea "250906900461"
type textarea "TCKU3619237"
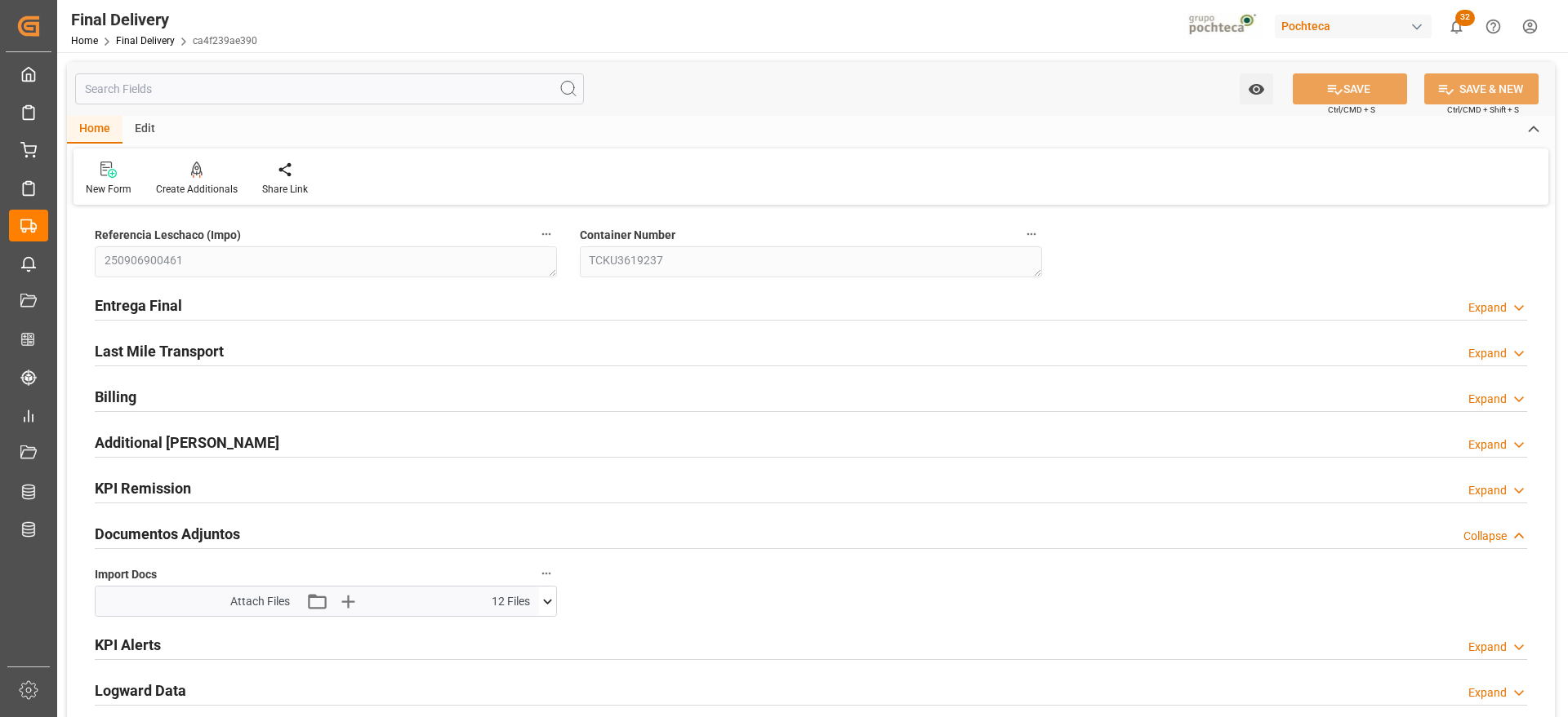
click at [539, 603] on icon at bounding box center [548, 602] width 17 height 17
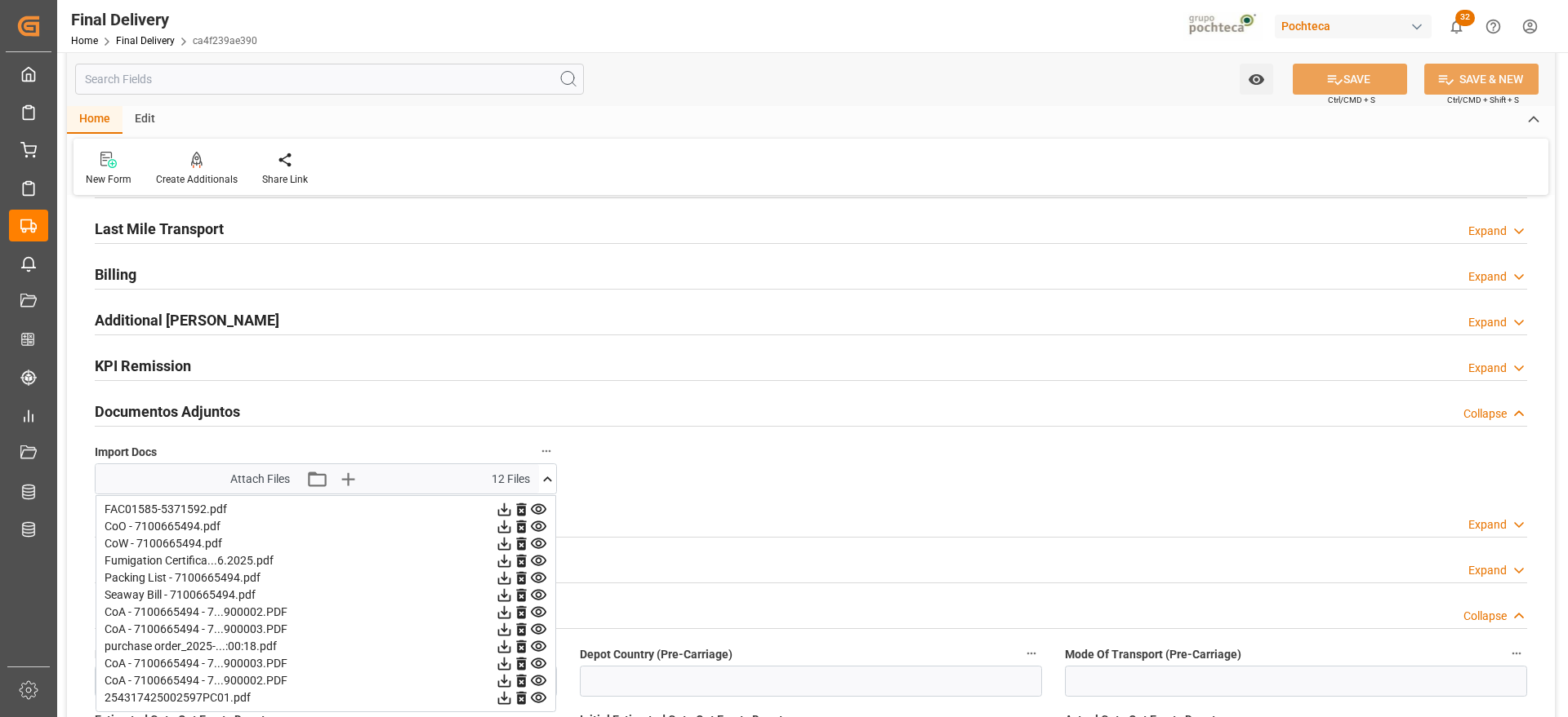
scroll to position [306, 0]
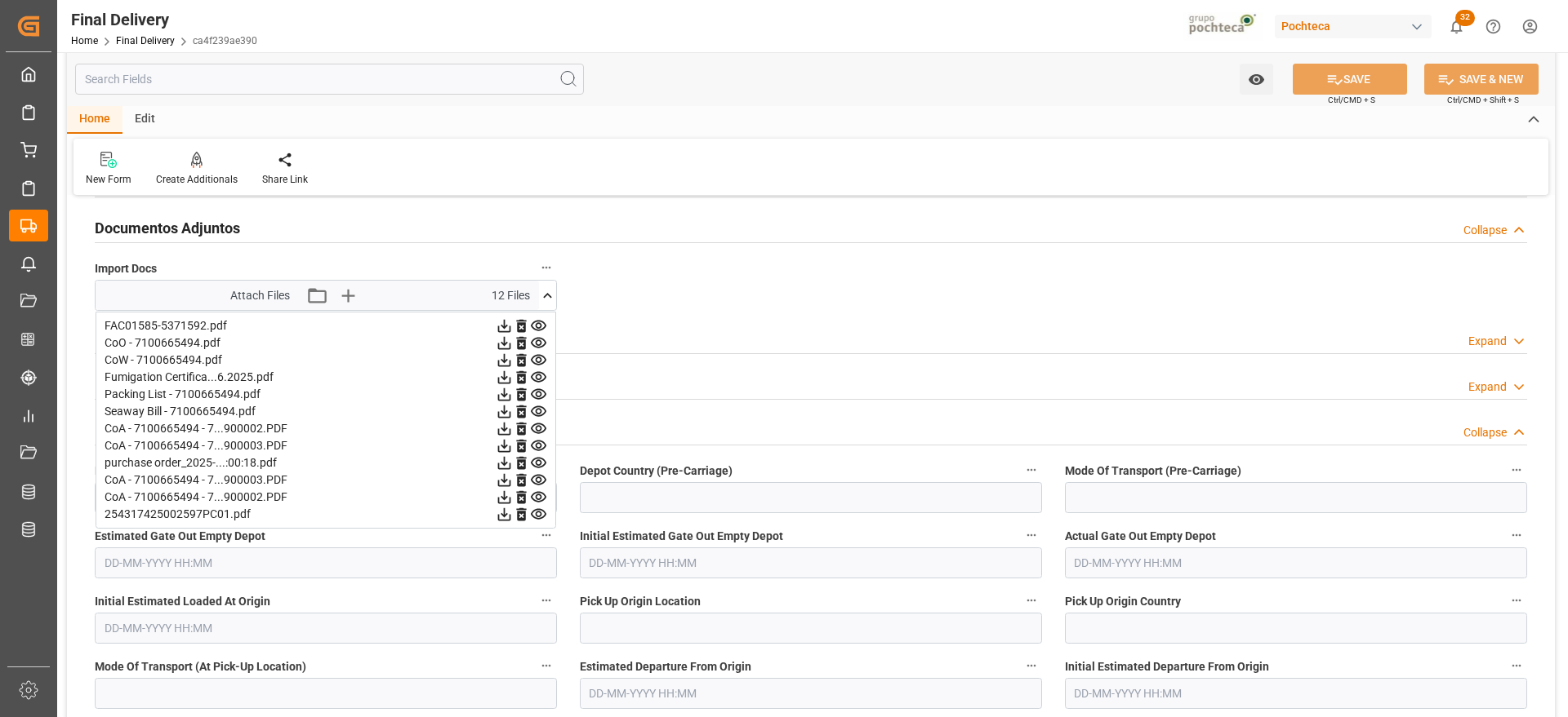
click at [549, 290] on icon at bounding box center [548, 295] width 17 height 17
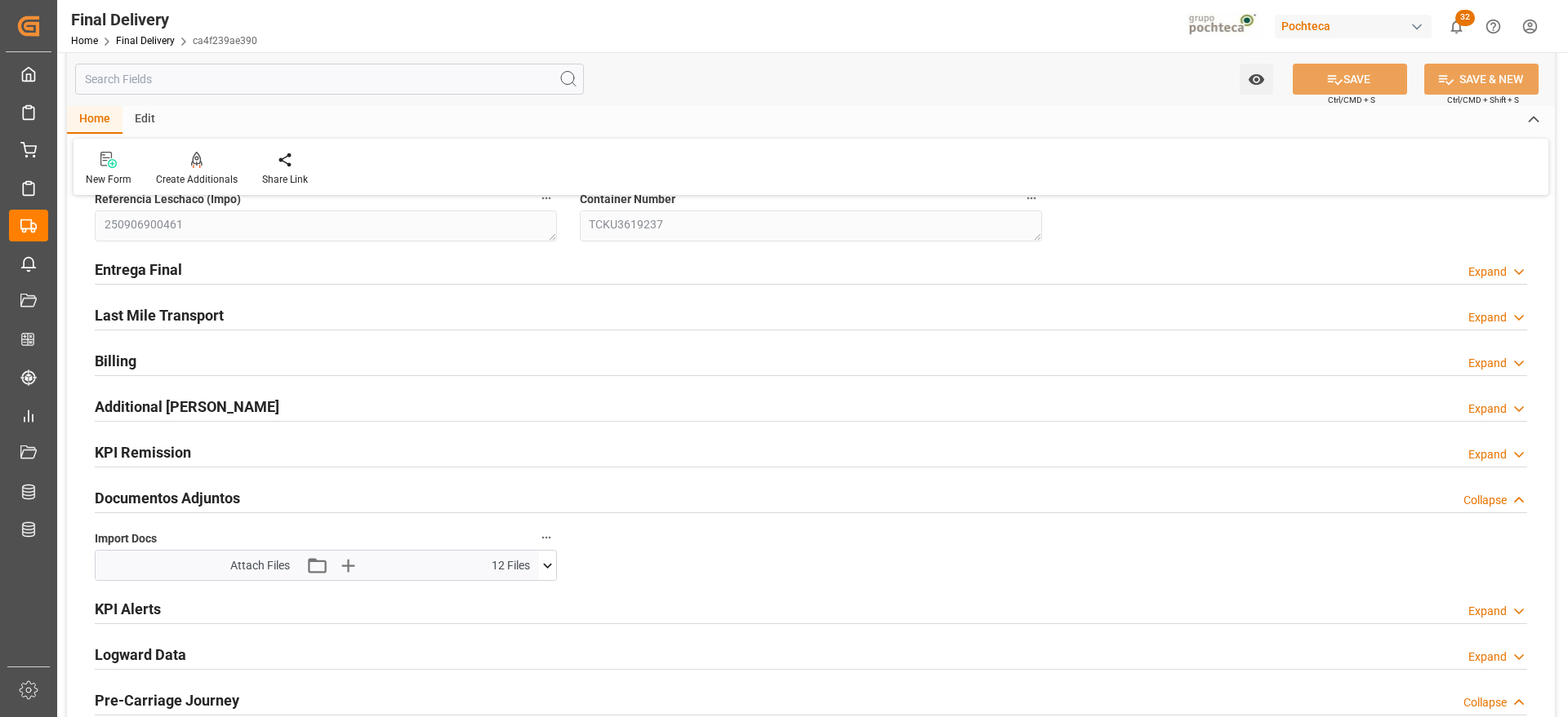
scroll to position [0, 0]
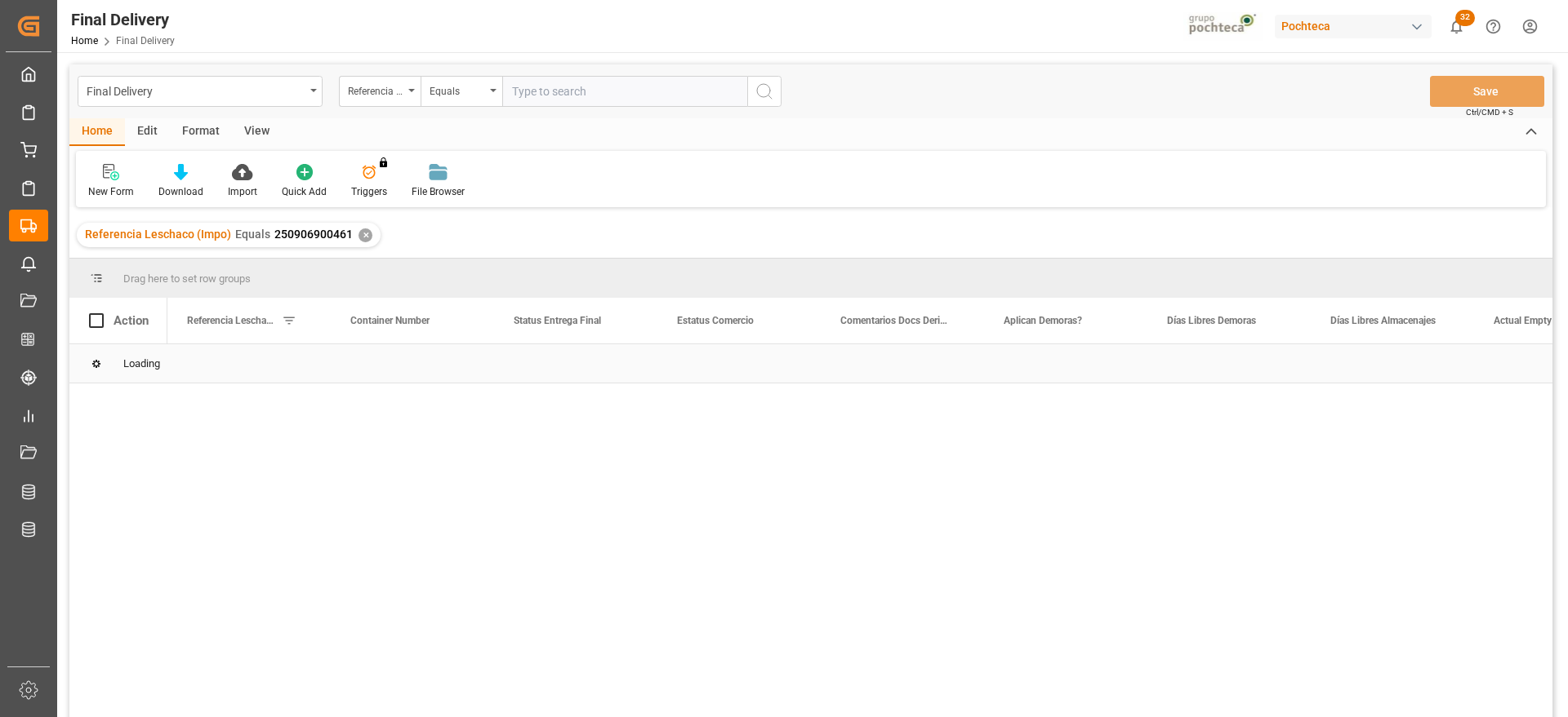
click at [408, 375] on div "Loading" at bounding box center [810, 364] width 1483 height 39
click at [271, 366] on div "250906900461" at bounding box center [249, 363] width 163 height 38
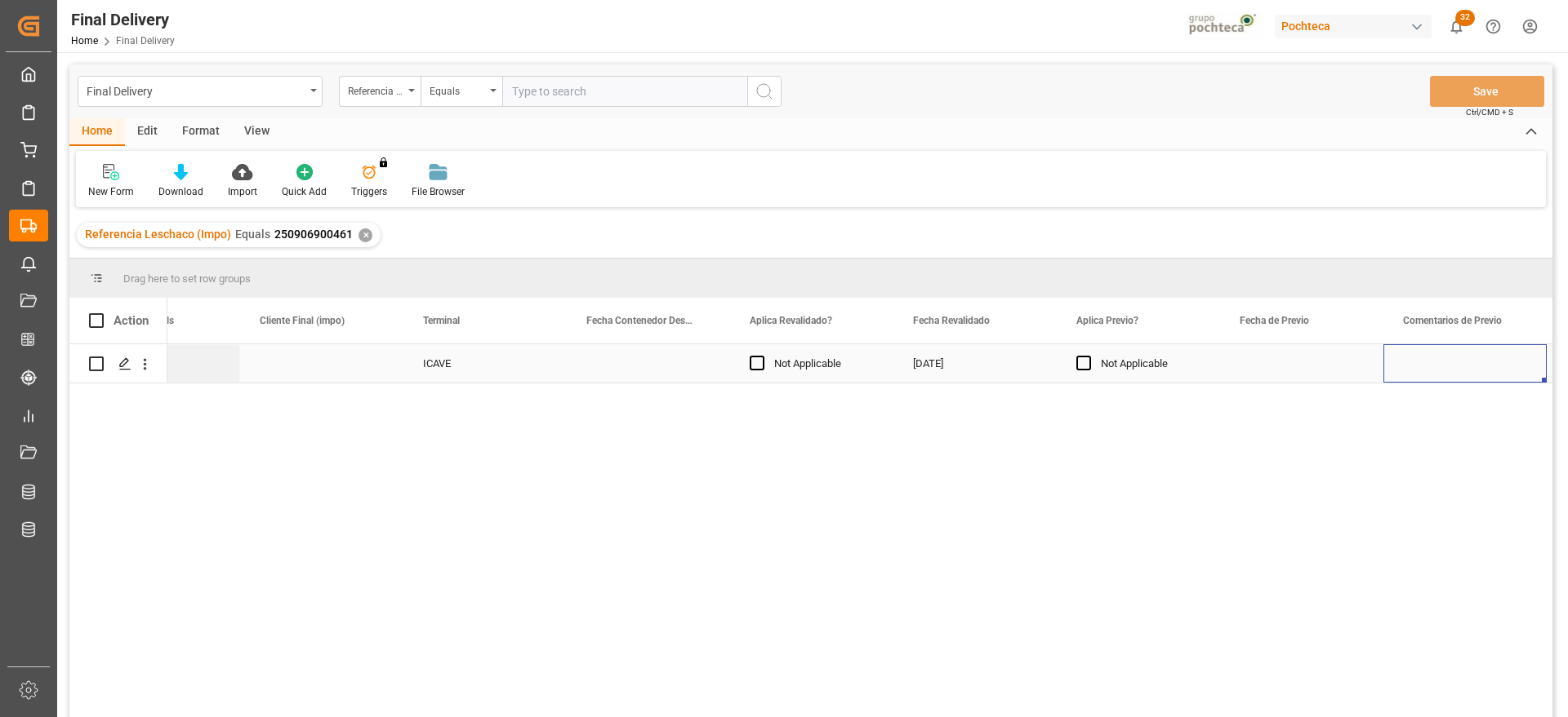
scroll to position [0, 2213]
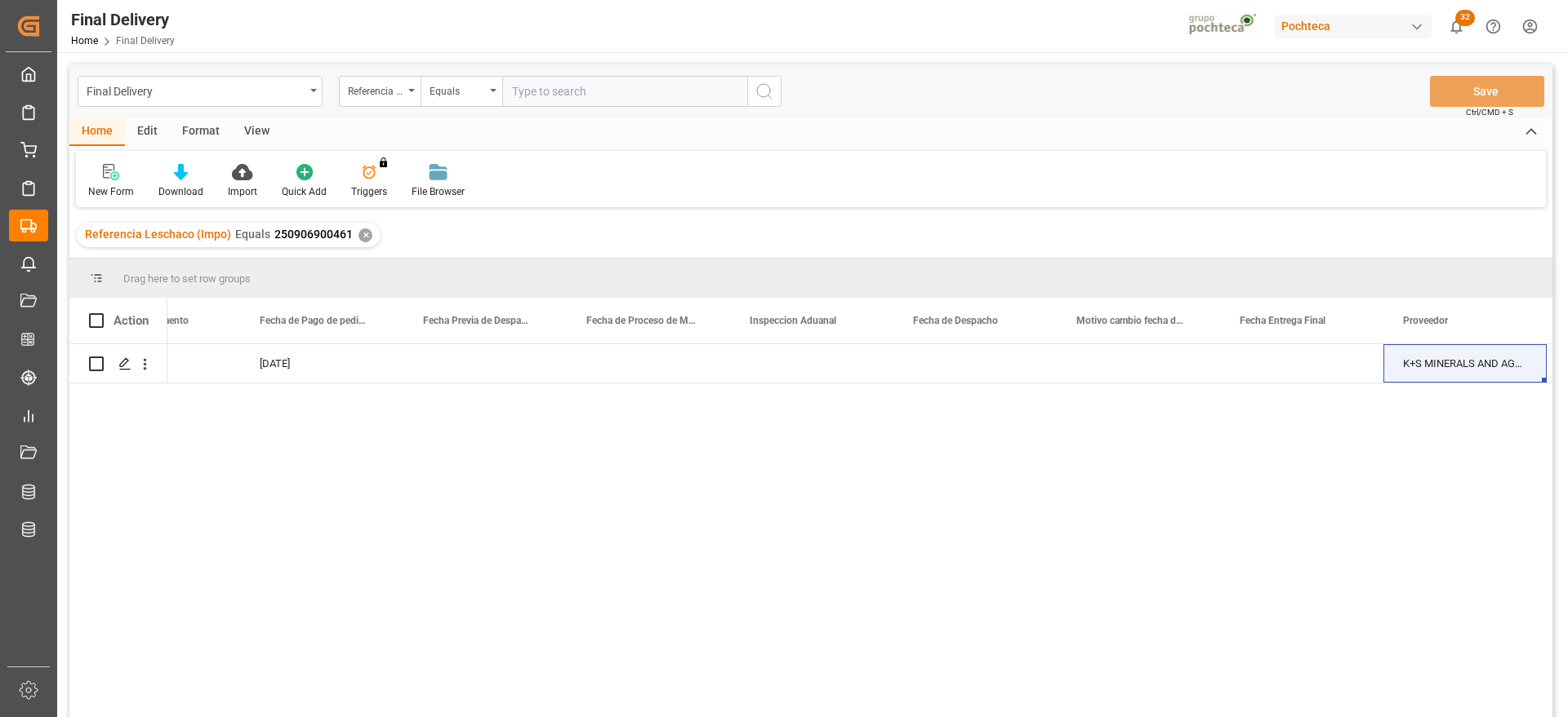
click at [942, 384] on div "04-09-2025 94291 04-09-2025 K+S MINERALS AND AGRICULTURE GMBH Veracruz San Juan…" at bounding box center [859, 535] width 1385 height 383
click at [995, 367] on div "Press SPACE to select this row." at bounding box center [974, 363] width 163 height 38
click at [998, 373] on div "Press SPACE to select this row." at bounding box center [974, 363] width 163 height 38
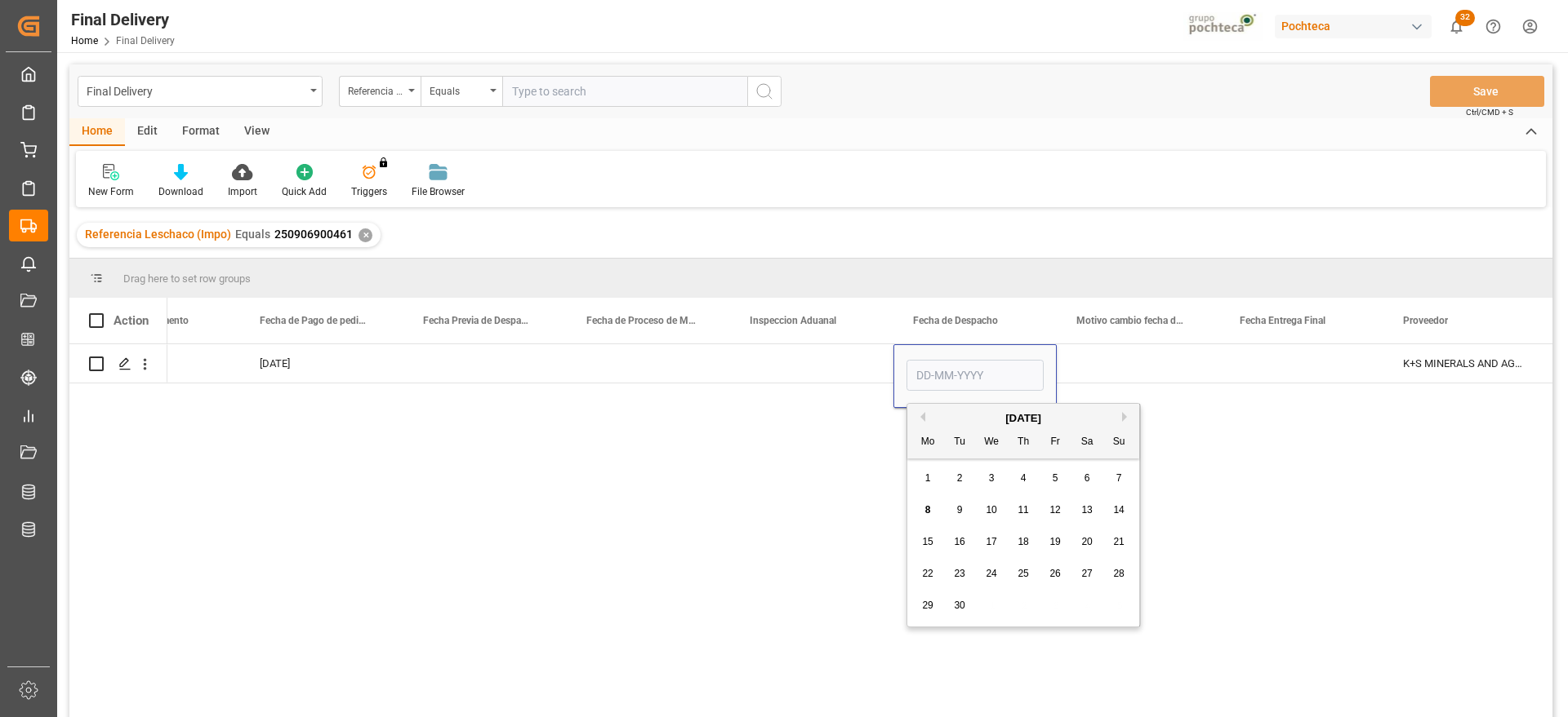
click at [925, 511] on span "8" at bounding box center [927, 510] width 6 height 11
type input "[DATE]"
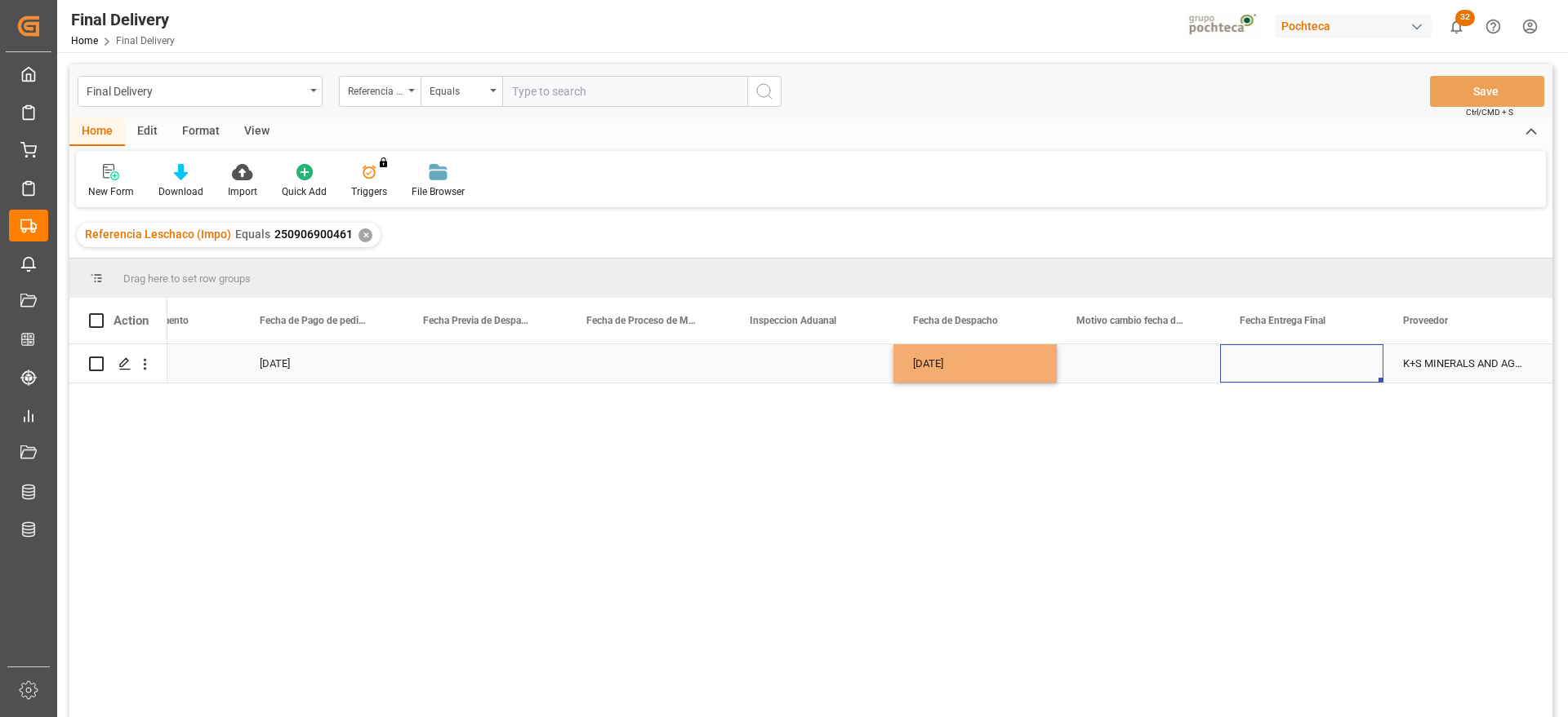
click at [1278, 351] on div "Press SPACE to select this row." at bounding box center [1302, 363] width 163 height 38
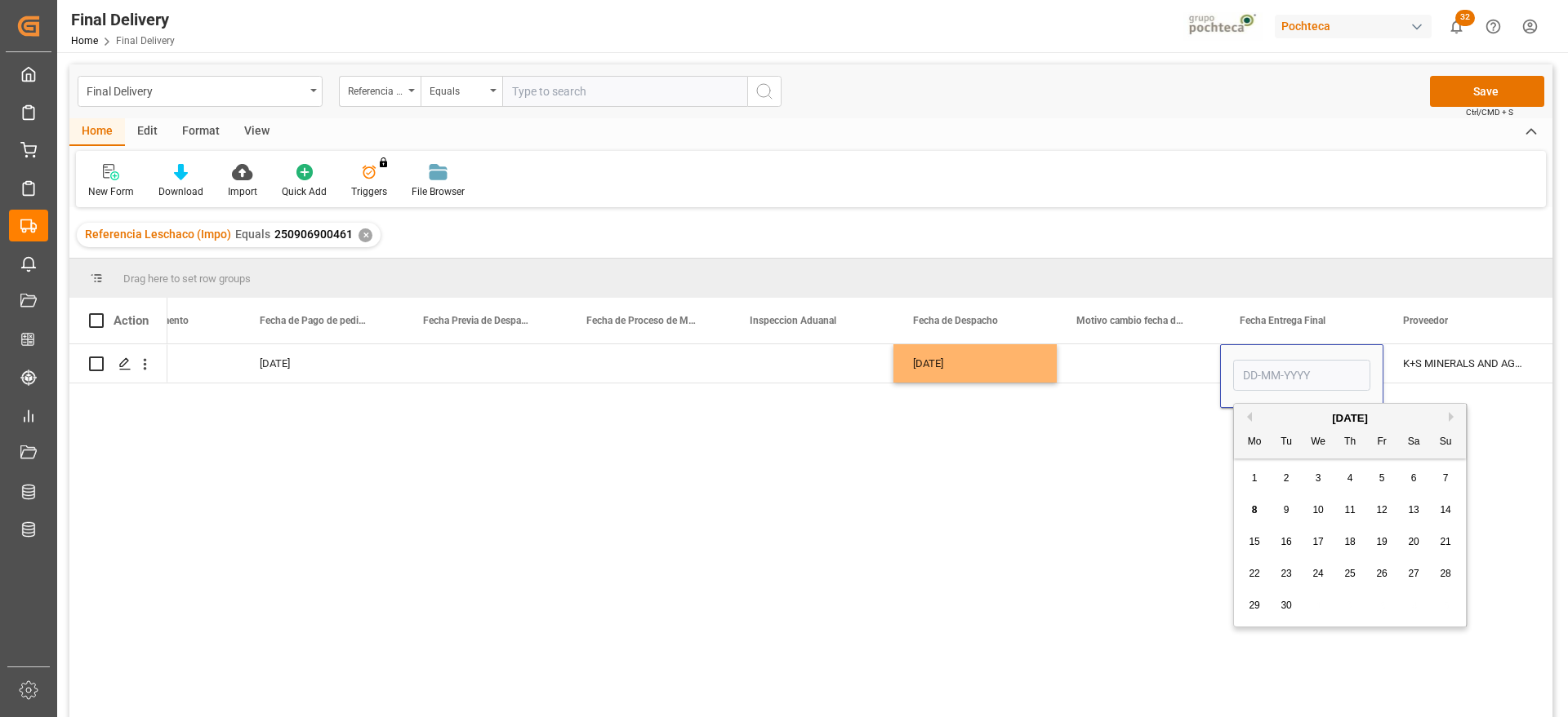
click at [1286, 514] on span "9" at bounding box center [1287, 510] width 6 height 11
type input "09-09-2025"
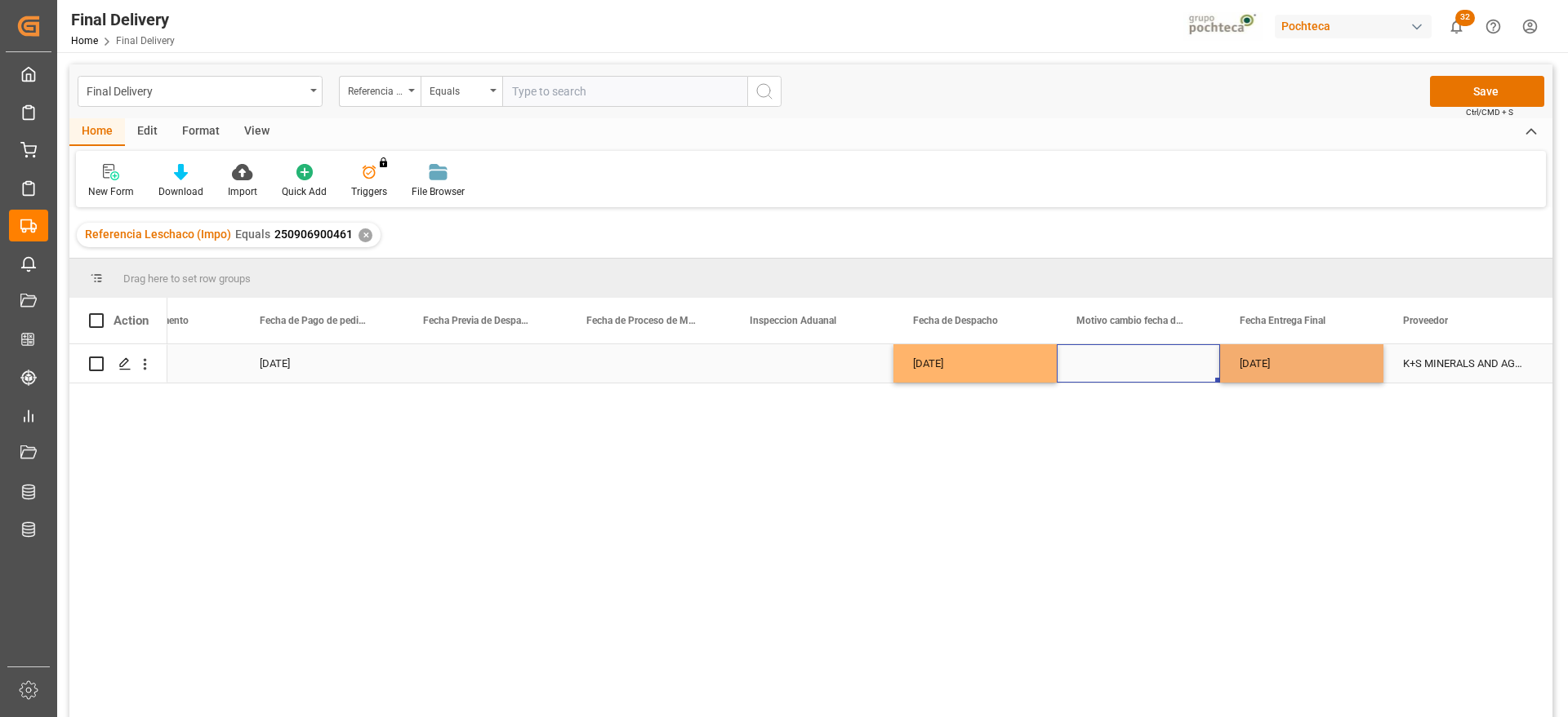
click at [1168, 380] on div "Press SPACE to select this row." at bounding box center [1138, 363] width 163 height 38
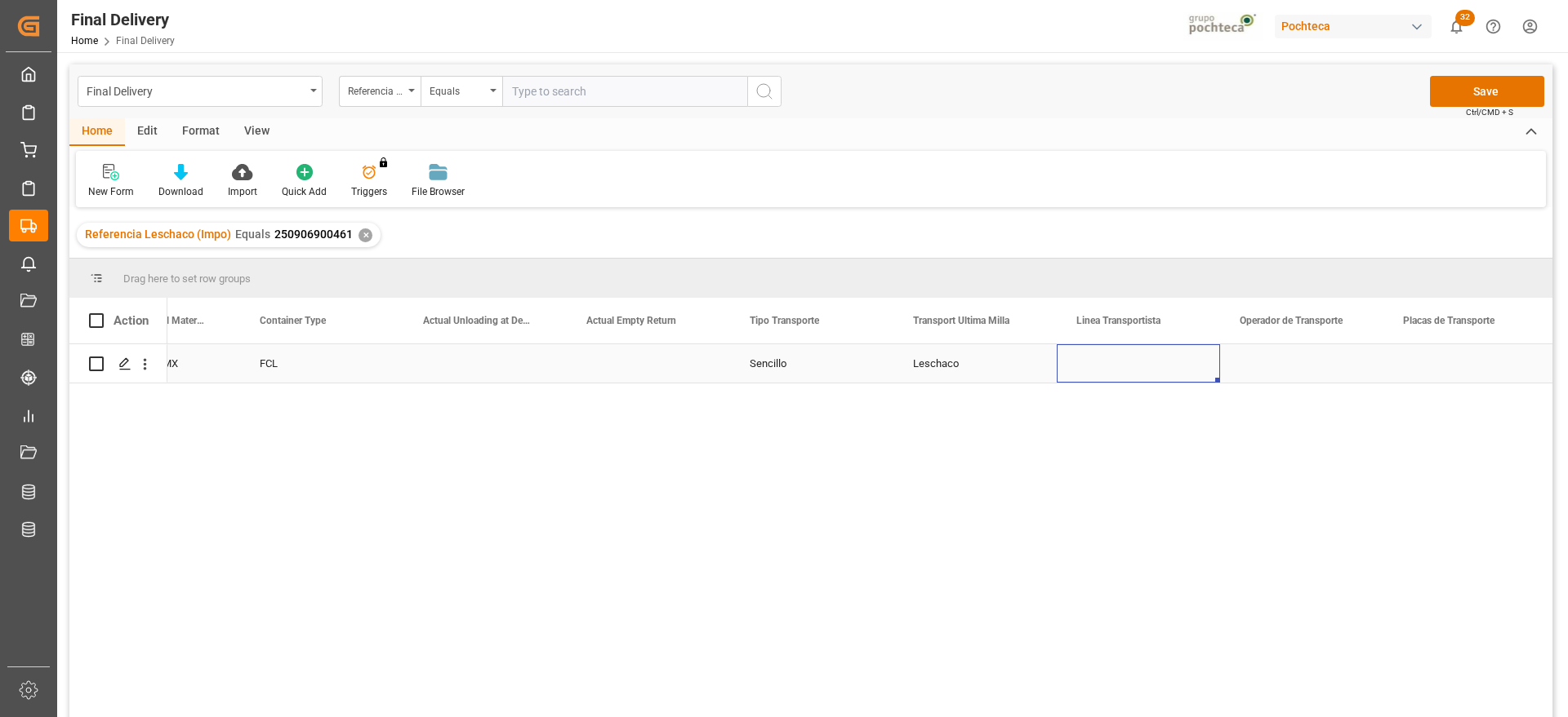
click at [1158, 363] on div "Press SPACE to select this row." at bounding box center [1138, 363] width 163 height 38
click at [1198, 365] on icon "open menu" at bounding box center [1189, 373] width 20 height 20
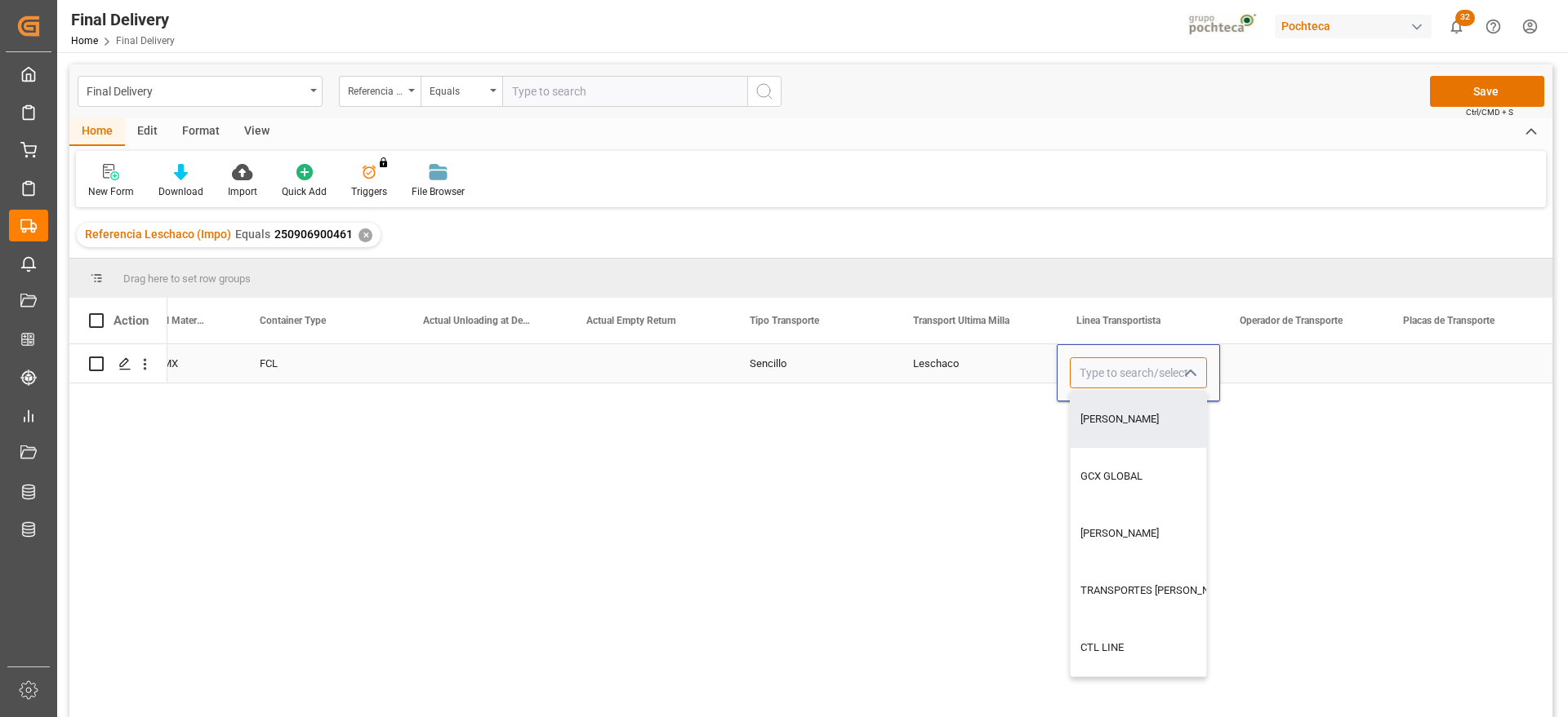
click at [1132, 369] on input "Press SPACE to select this row." at bounding box center [1138, 372] width 137 height 31
click at [1285, 360] on div "Press SPACE to select this row." at bounding box center [1302, 363] width 163 height 38
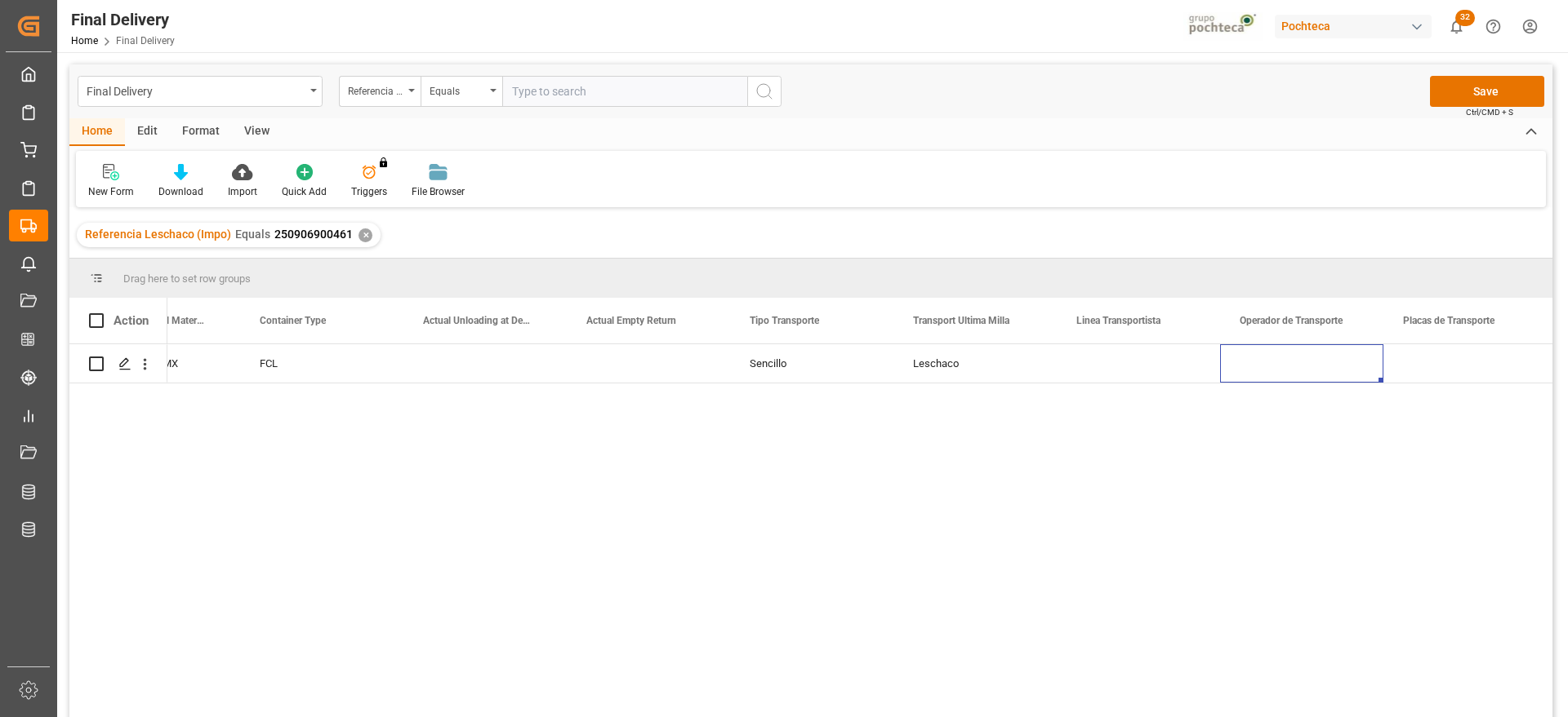
click at [952, 379] on div "Leschaco" at bounding box center [974, 363] width 163 height 38
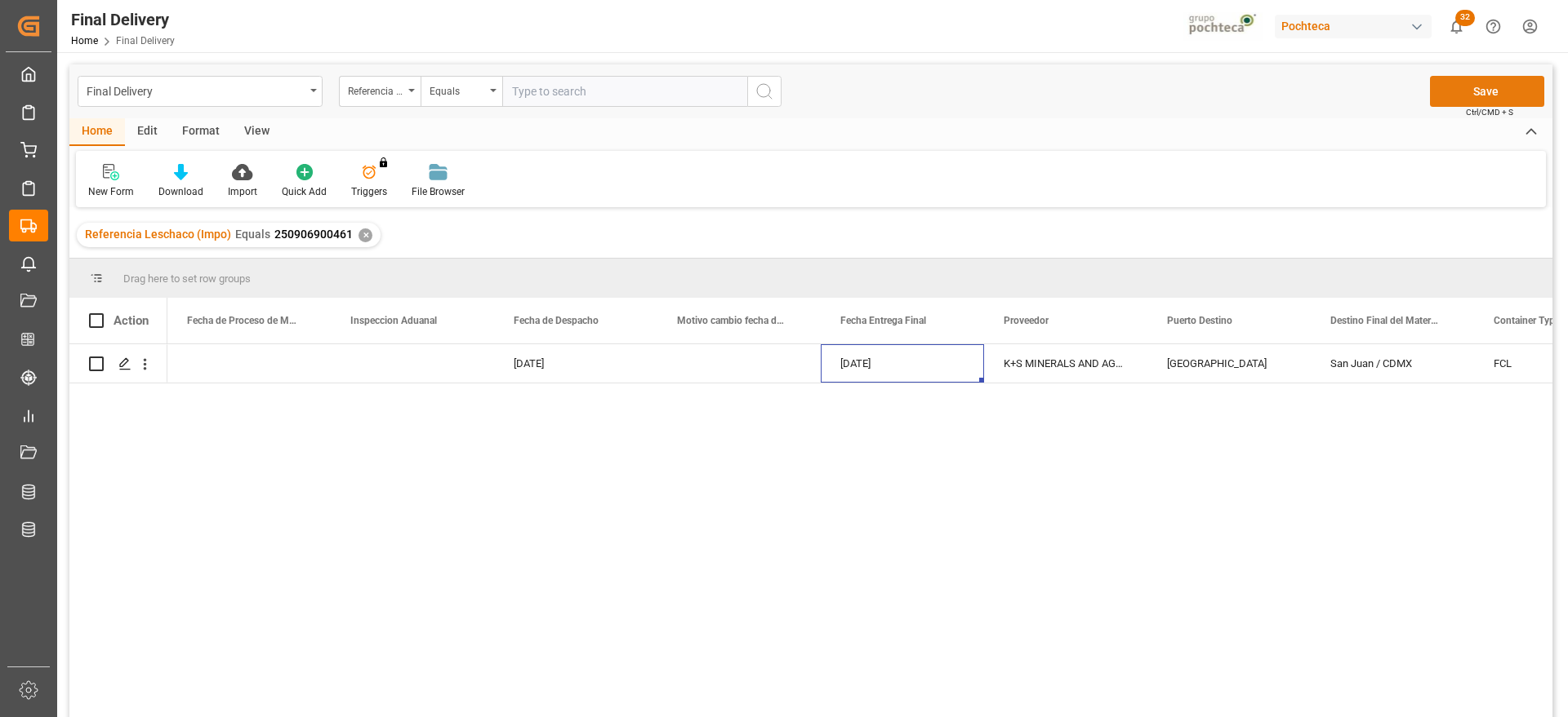
click at [1497, 89] on button "Save" at bounding box center [1486, 91] width 114 height 31
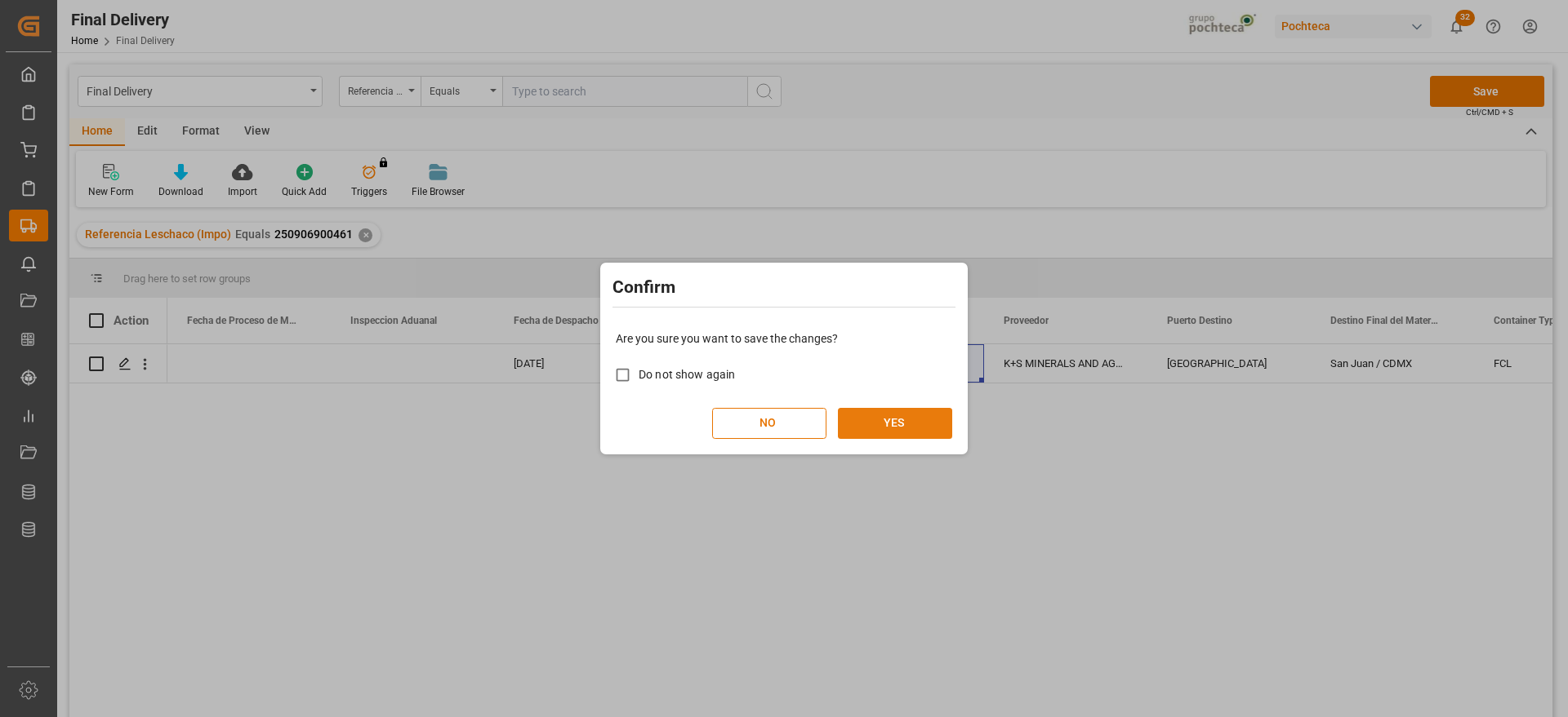
click at [906, 420] on button "YES" at bounding box center [895, 423] width 114 height 31
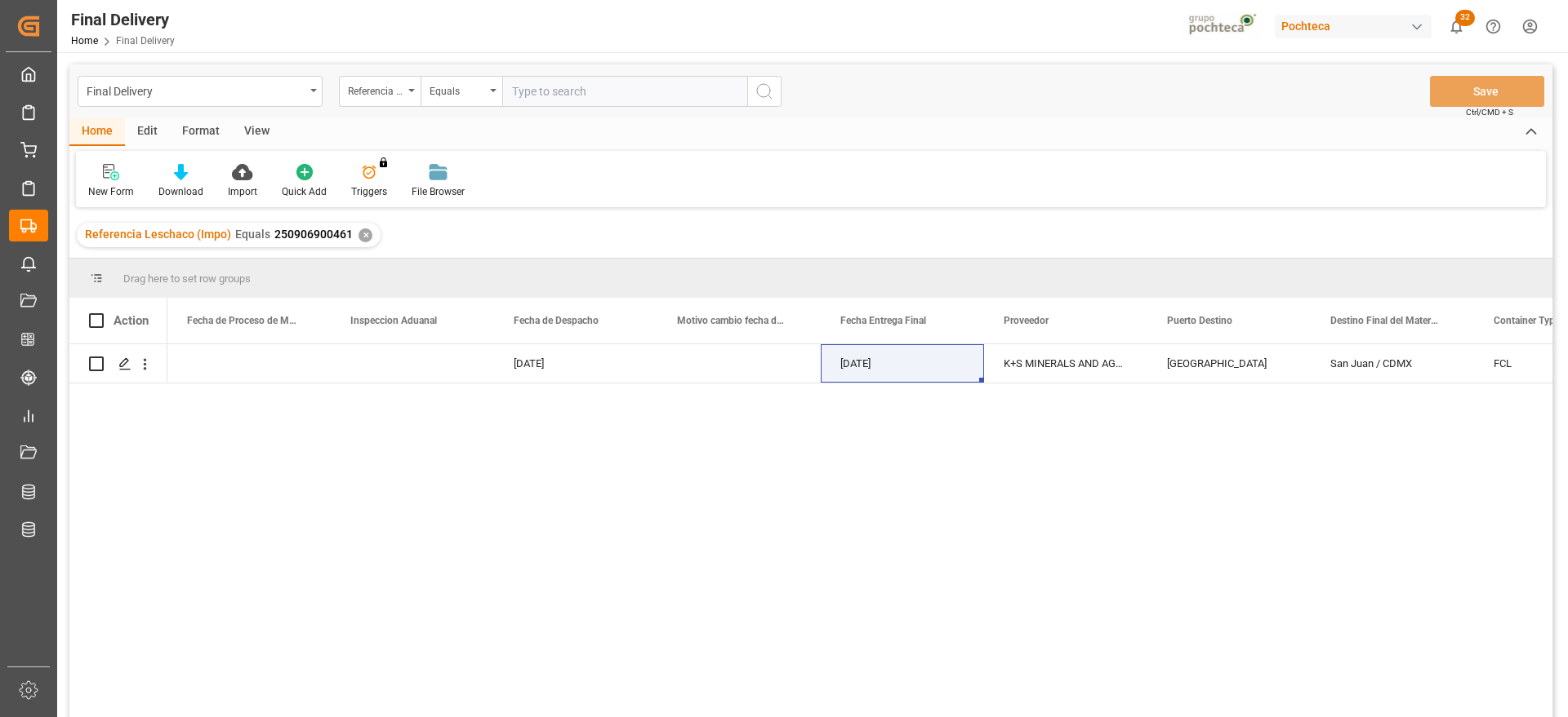
click at [361, 235] on div "✕" at bounding box center [365, 235] width 14 height 14
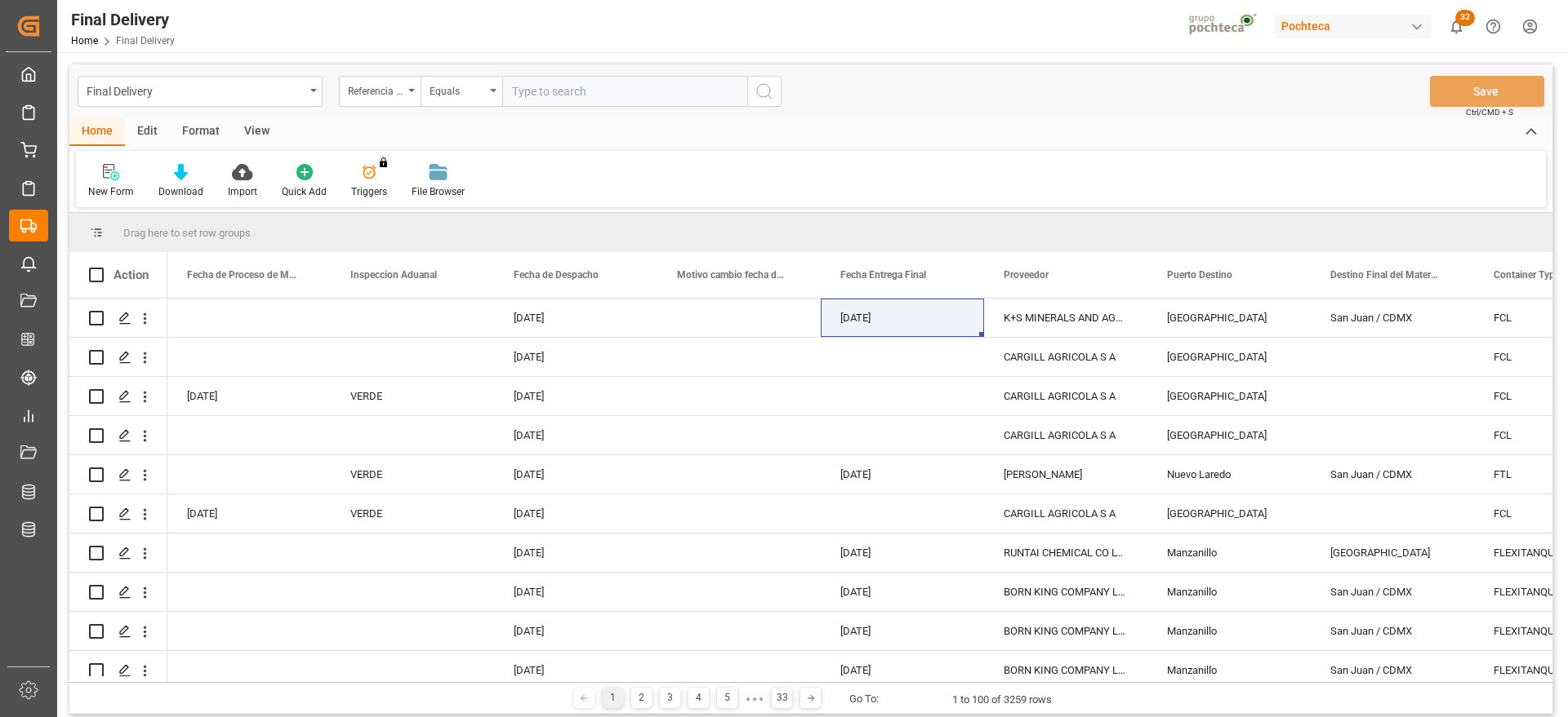
click at [594, 85] on input "text" at bounding box center [624, 91] width 245 height 31
paste input "250906900071"
type input "25090690007"
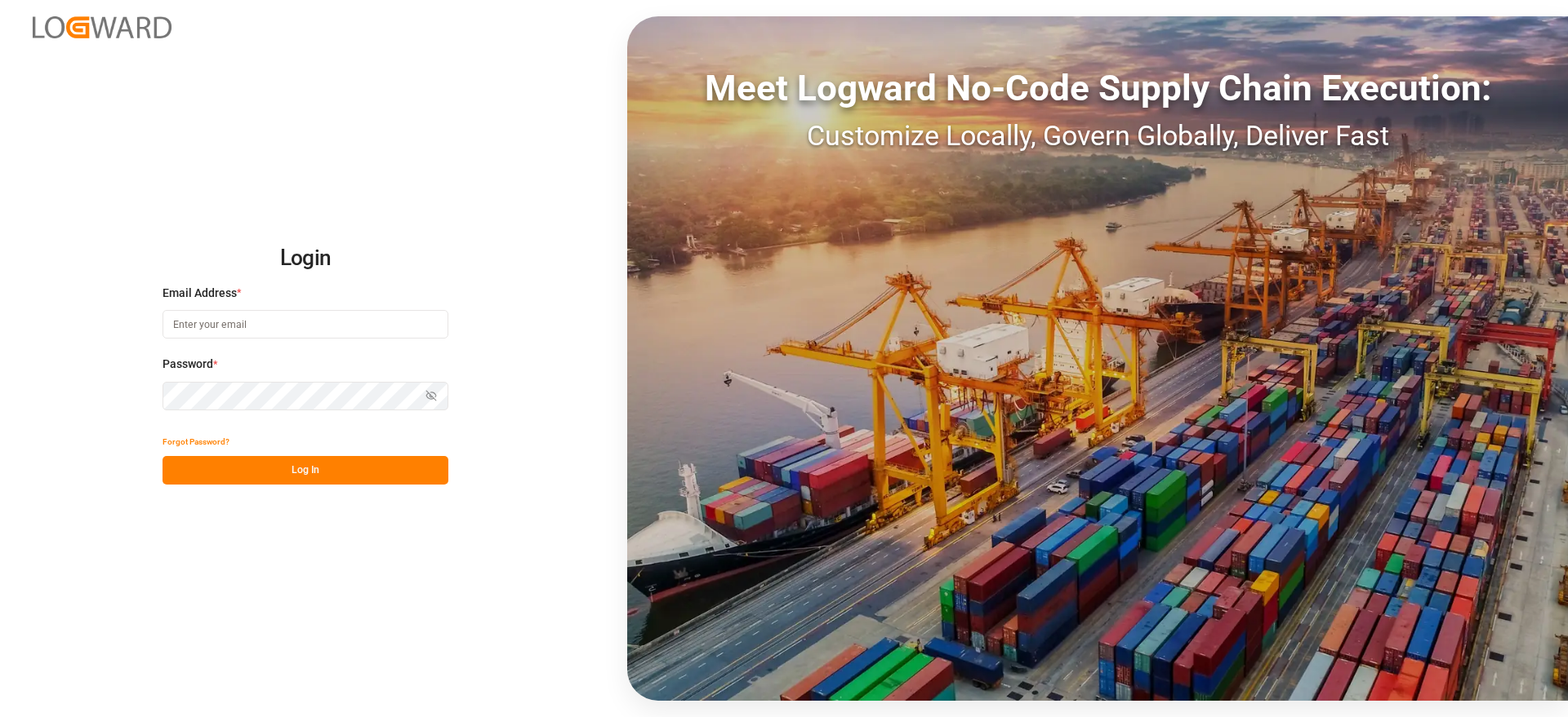
type input "[EMAIL_ADDRESS][DOMAIN_NAME]"
click at [379, 471] on button "Log In" at bounding box center [305, 471] width 286 height 28
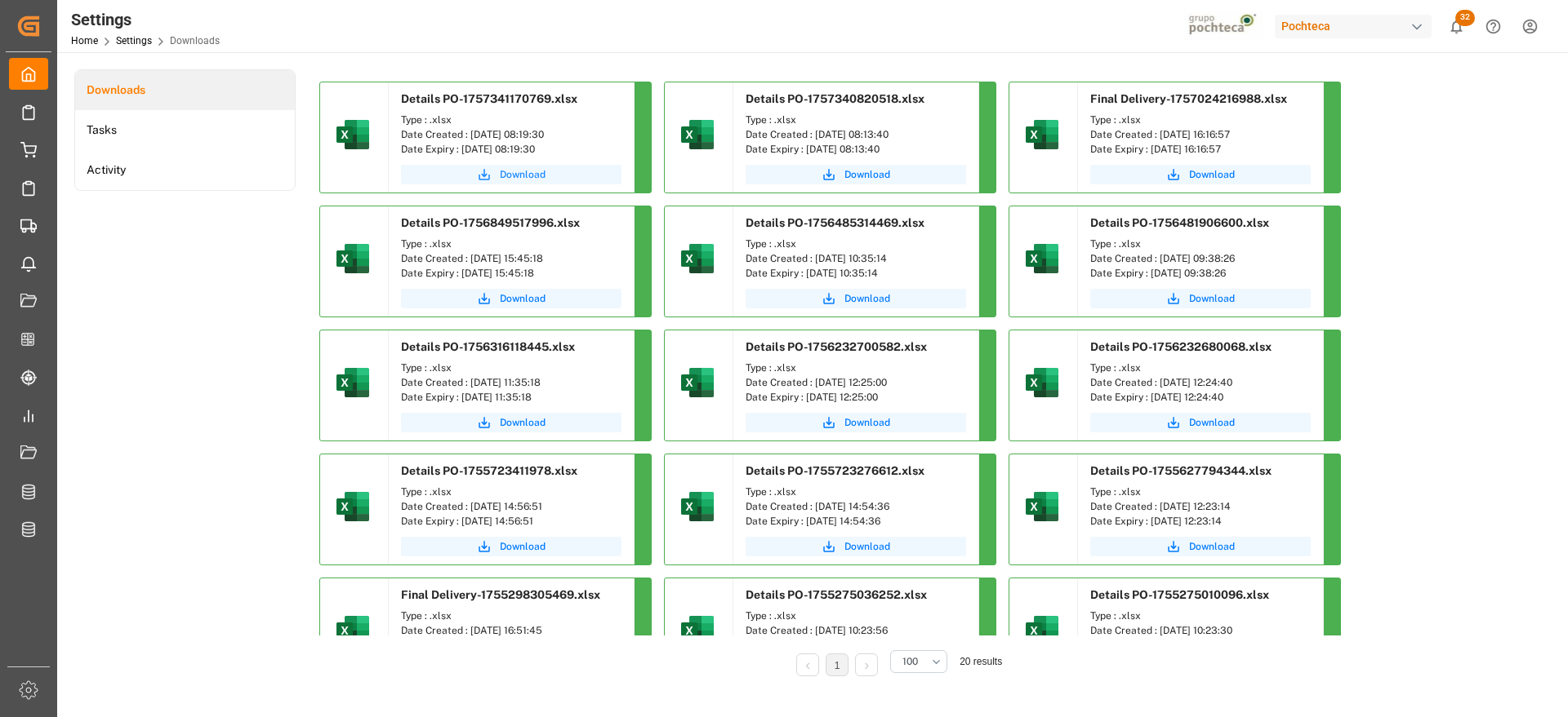
click at [538, 169] on span "Download" at bounding box center [522, 174] width 46 height 15
click at [1514, 440] on div "Downloads Tasks Activity Details PO-1757341170769.xlsx Type : .xlsx Date Create…" at bounding box center [810, 384] width 1473 height 630
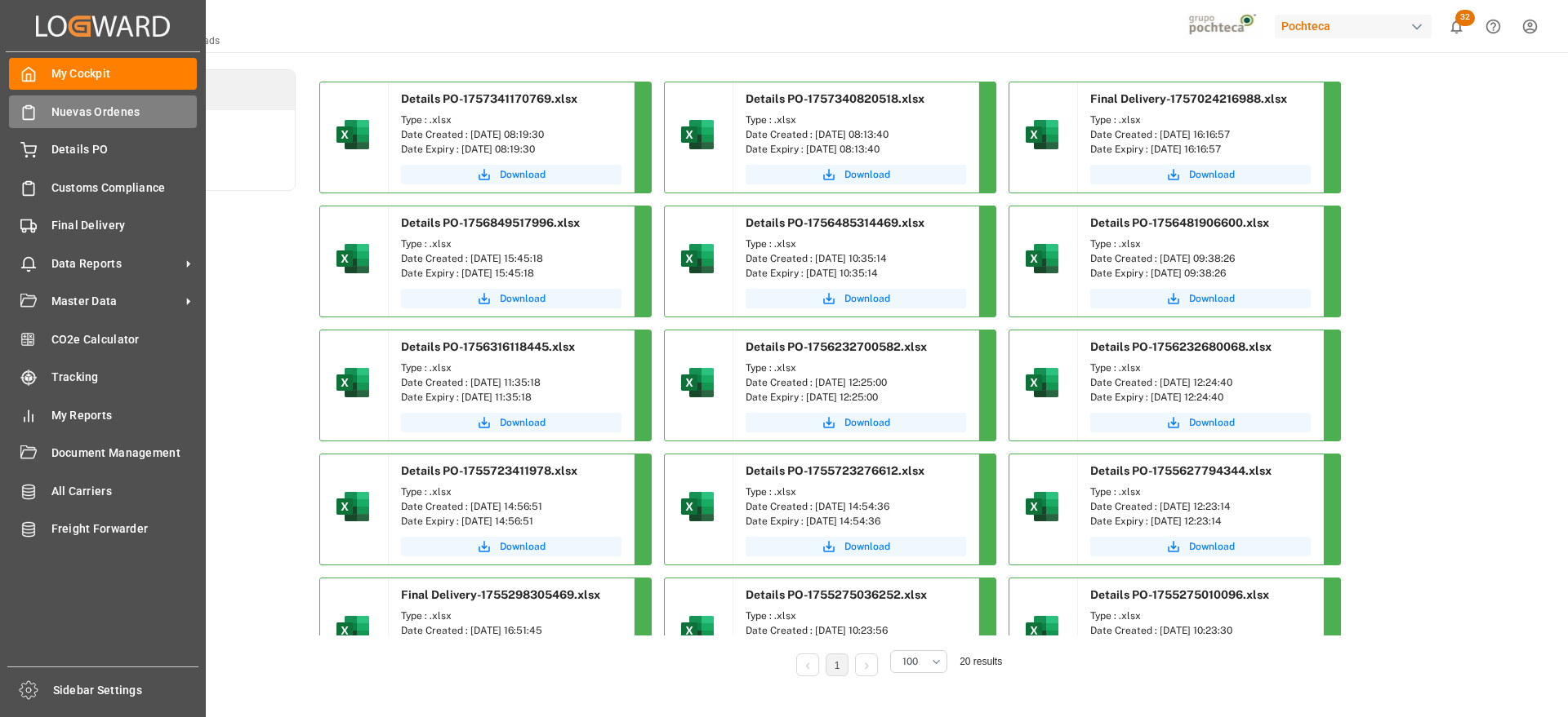
click at [55, 122] on div "Nuevas Ordenes Nuevas Ordenes" at bounding box center [103, 112] width 188 height 32
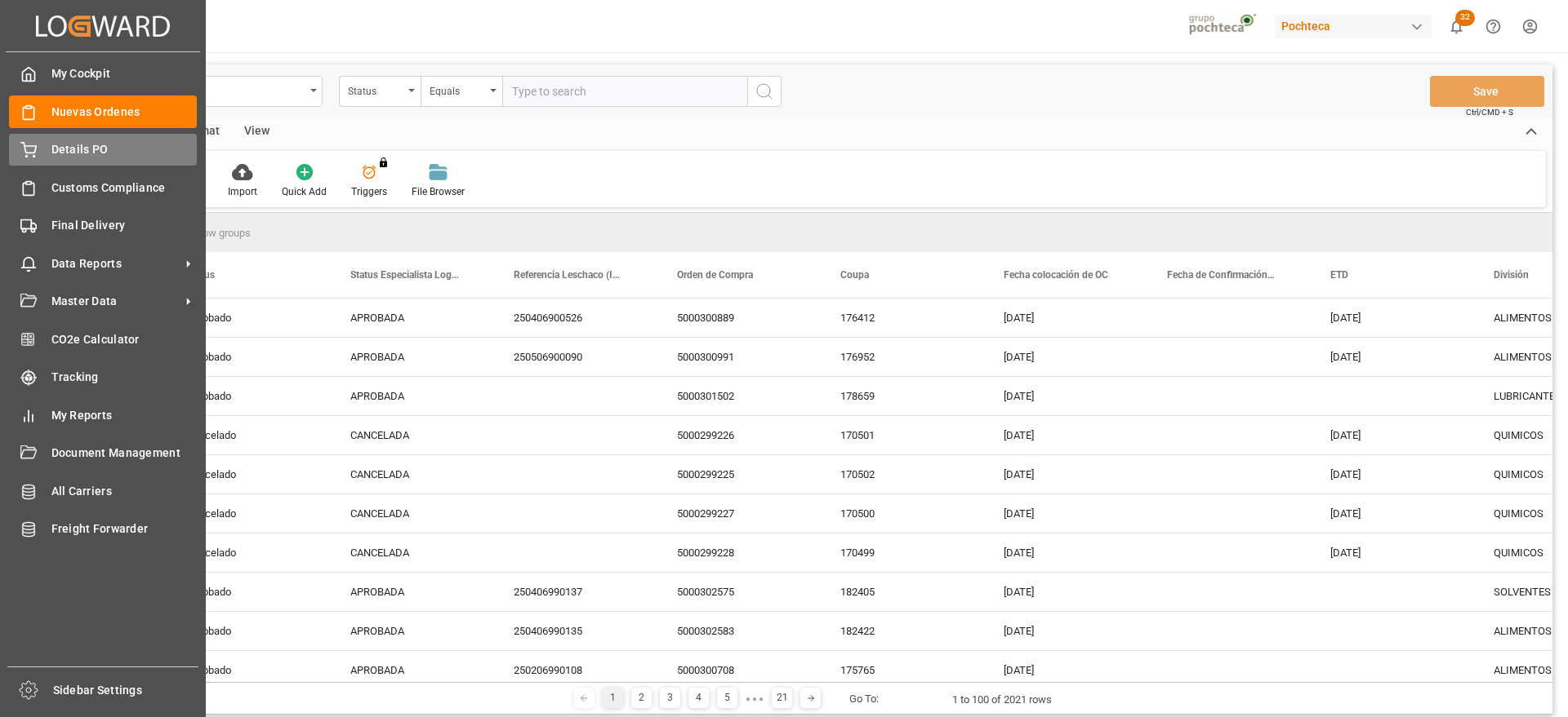
click at [28, 152] on icon at bounding box center [28, 149] width 16 height 16
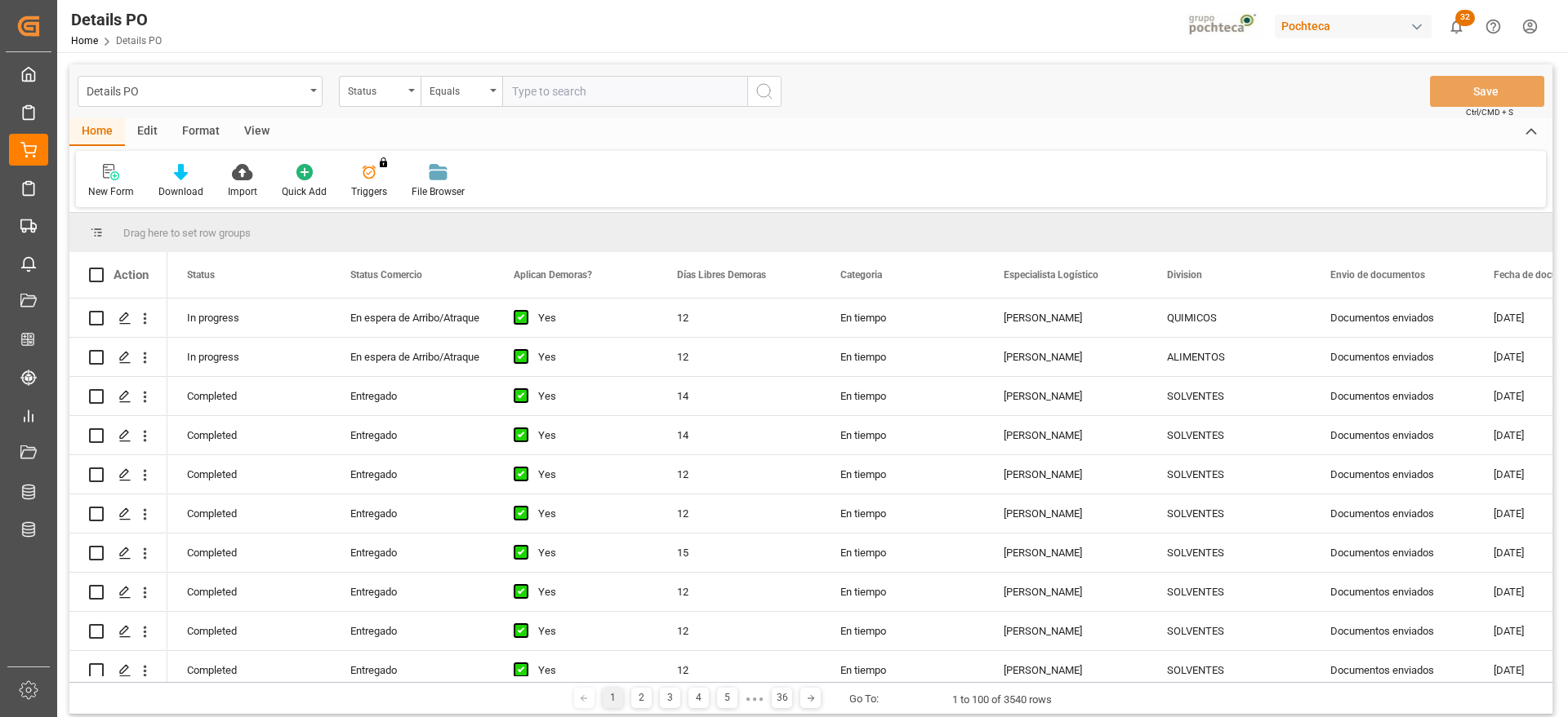
click at [553, 88] on input "text" at bounding box center [624, 91] width 245 height 31
click at [369, 84] on div "Status" at bounding box center [375, 89] width 55 height 19
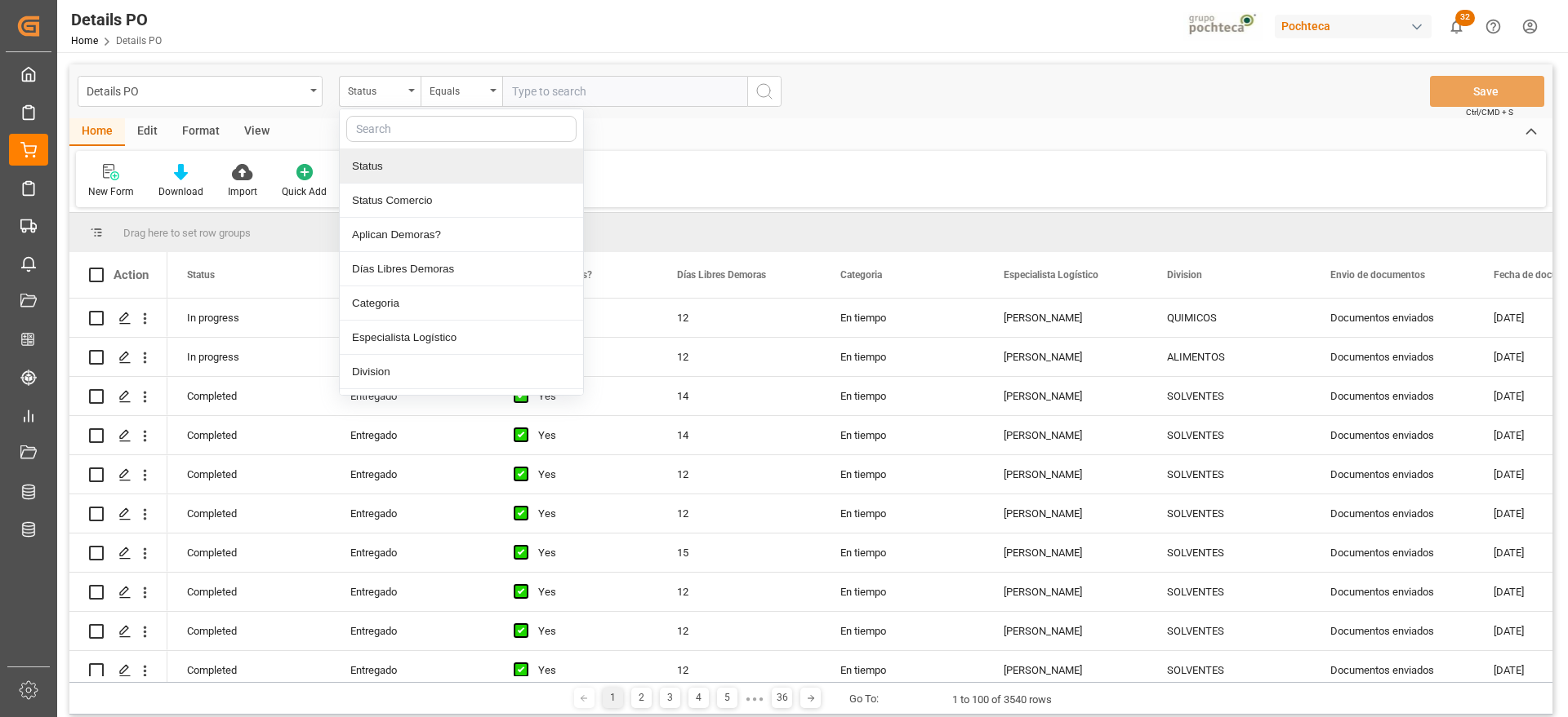
click at [399, 124] on input "text" at bounding box center [461, 129] width 231 height 26
type input "ref"
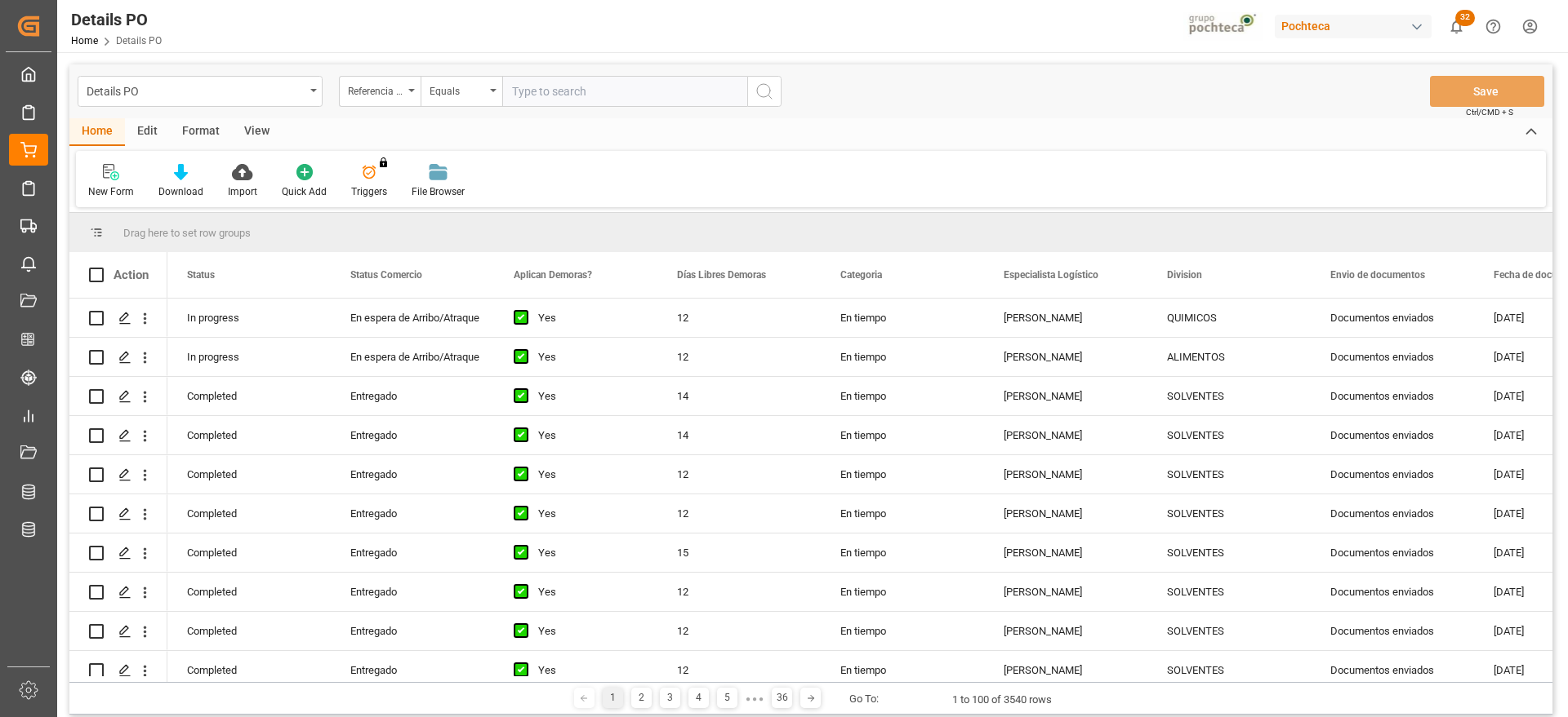
click at [641, 80] on input "text" at bounding box center [624, 91] width 245 height 31
click at [637, 102] on input "text" at bounding box center [624, 91] width 245 height 31
paste input "250906900472"
type input "250906900472"
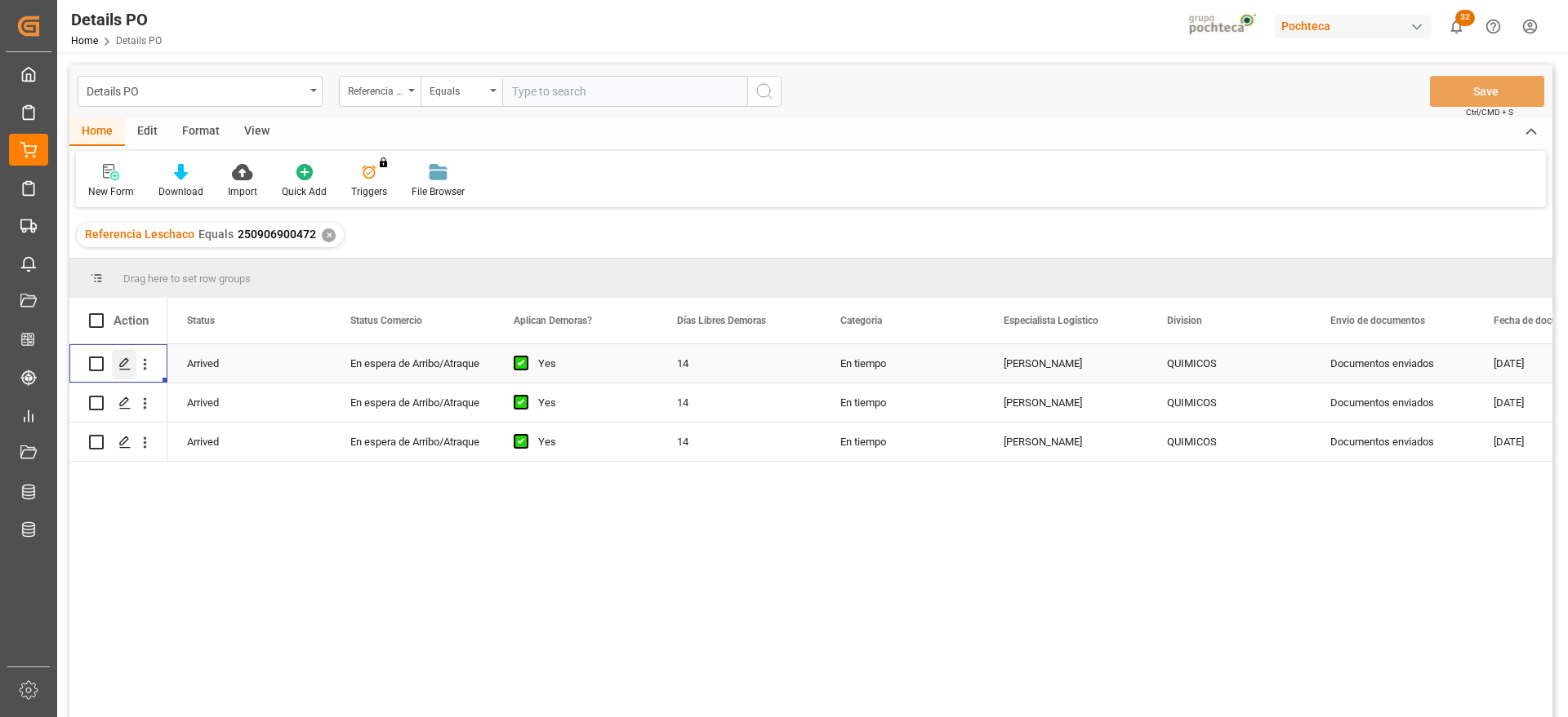
click at [123, 366] on polygon "Press SPACE to select this row." at bounding box center [124, 363] width 8 height 8
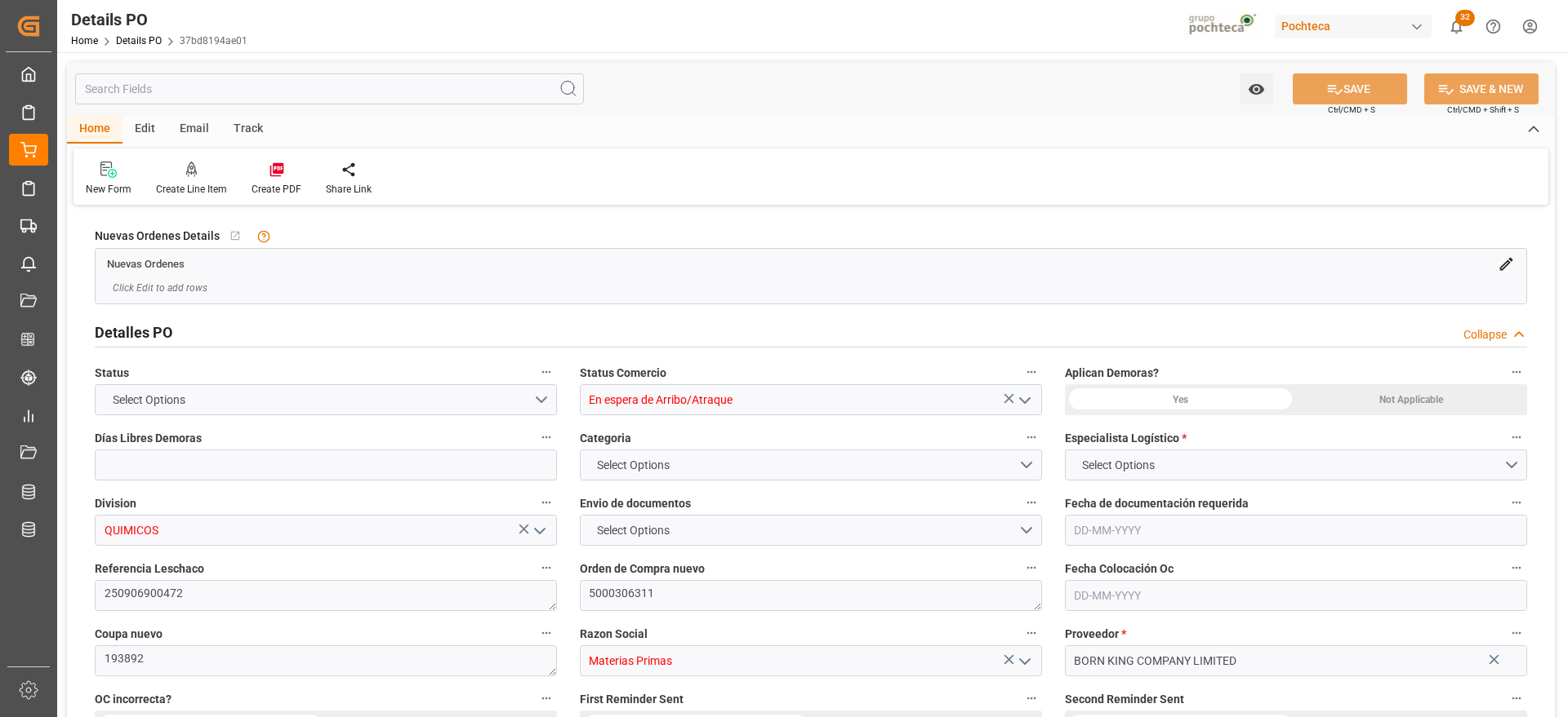
type input "14"
type input "[DATE]"
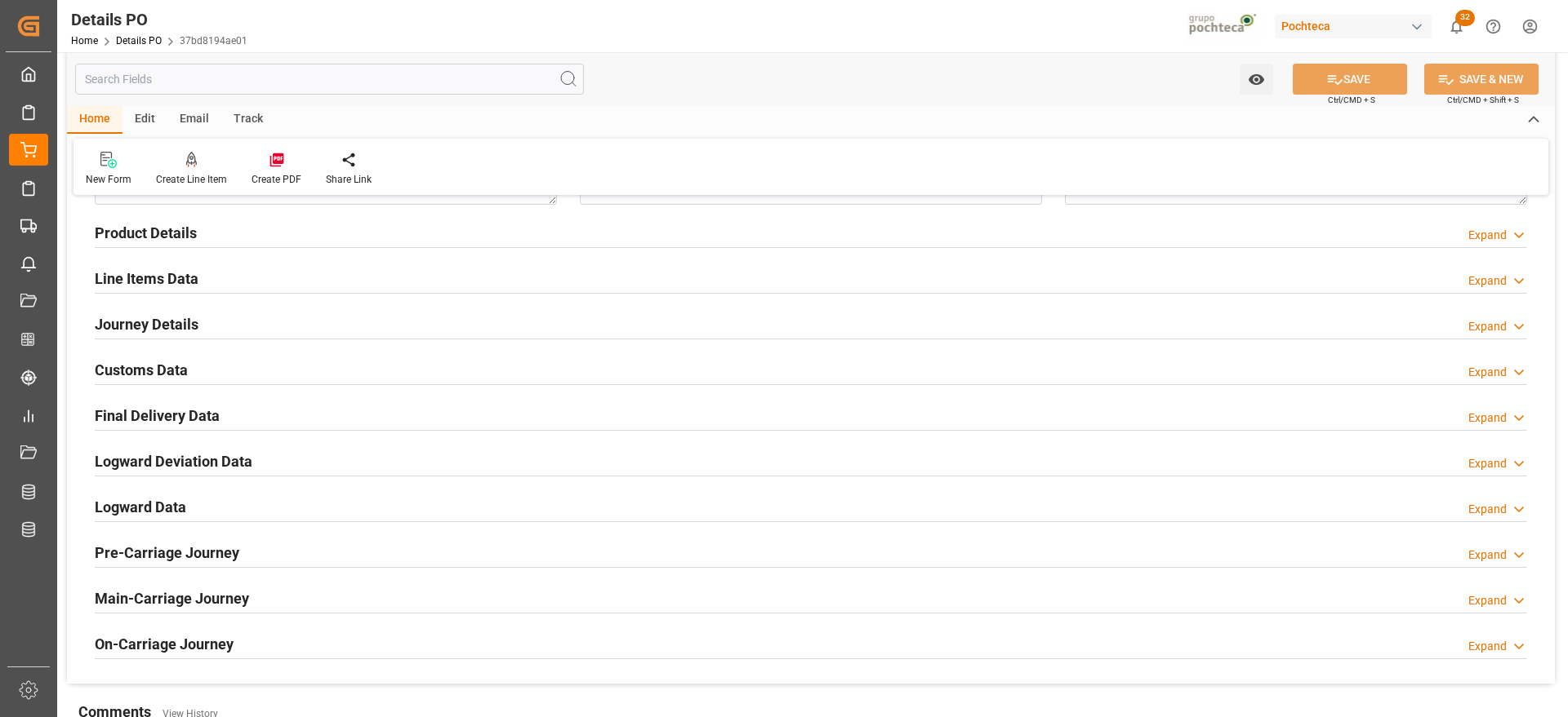
scroll to position [1020, 0]
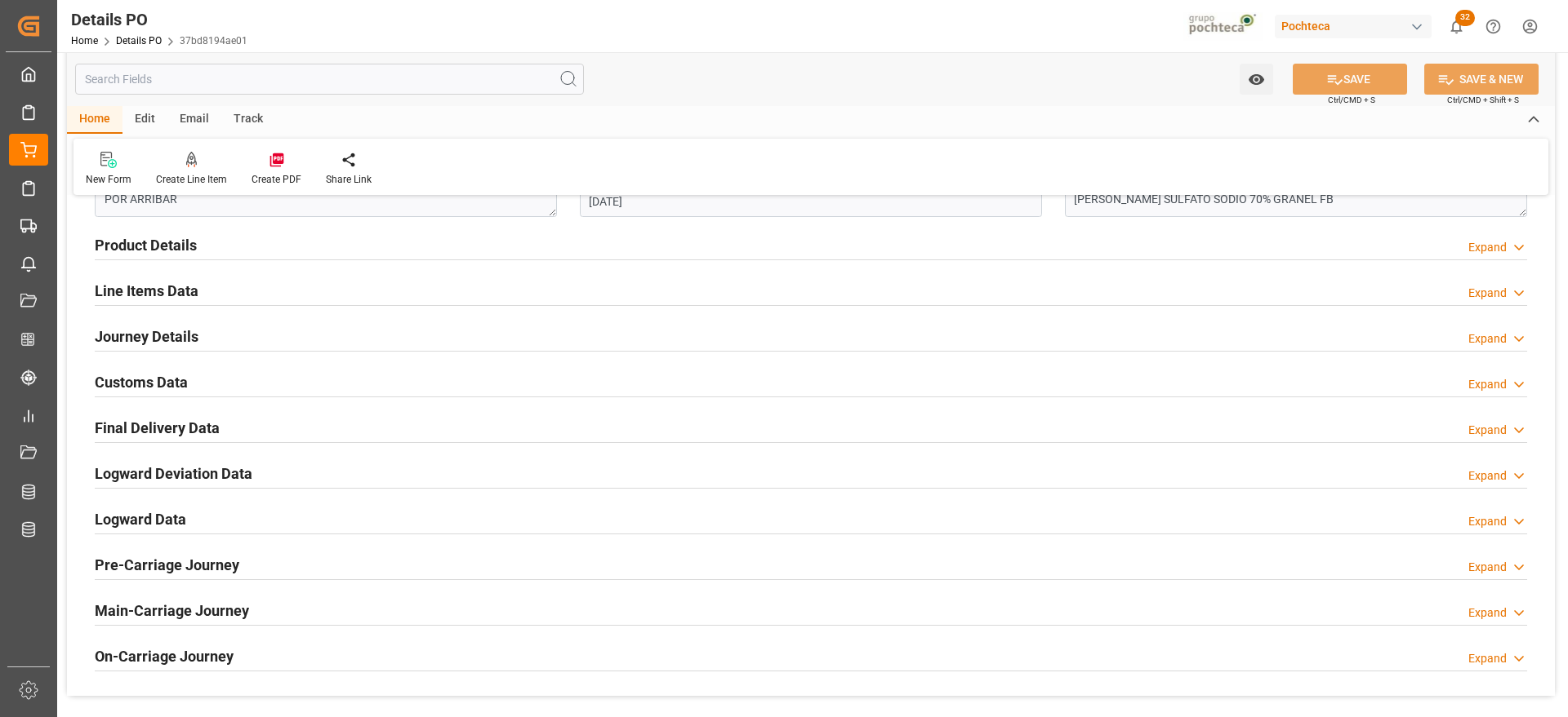
drag, startPoint x: 156, startPoint y: 381, endPoint x: 169, endPoint y: 393, distance: 17.7
click at [155, 381] on h2 "Customs Data" at bounding box center [141, 382] width 93 height 22
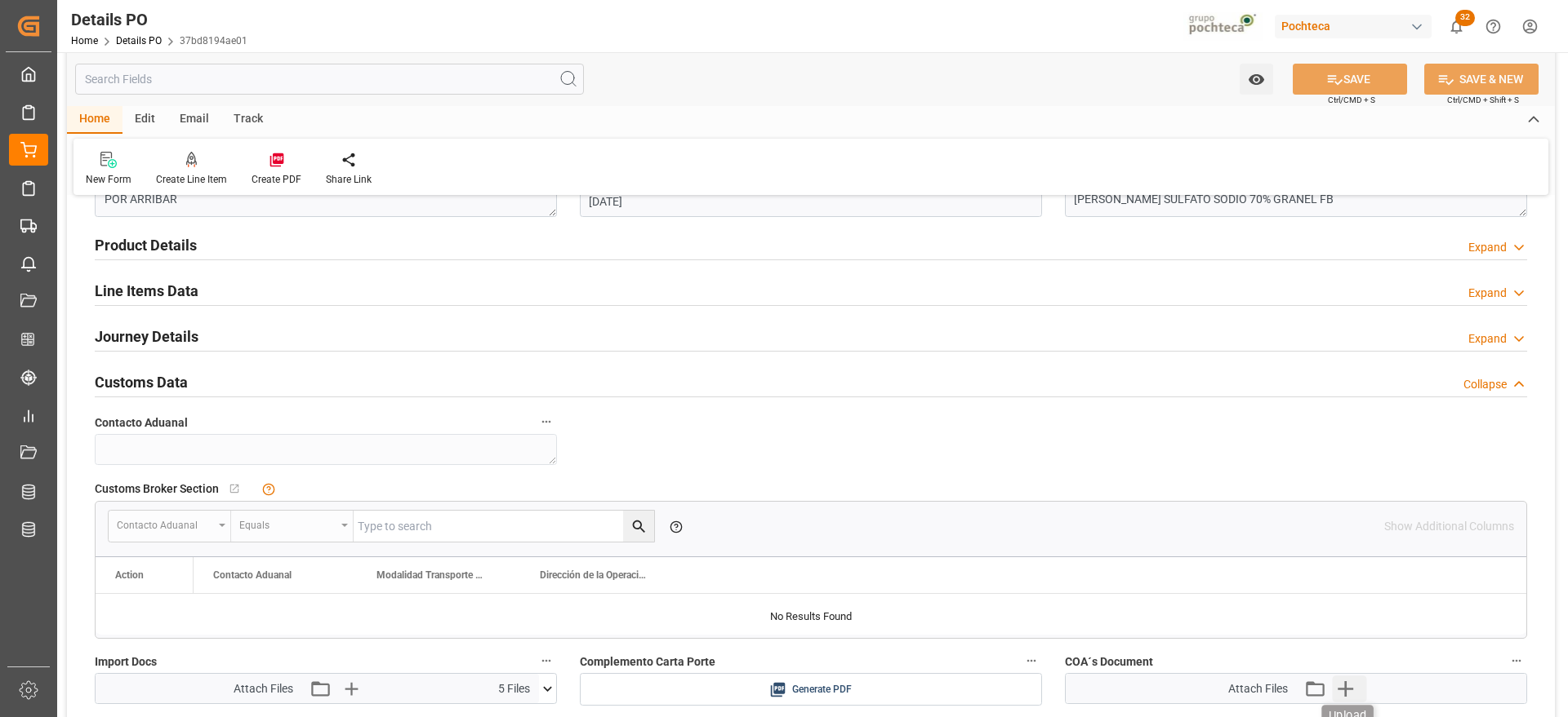
click at [1351, 689] on icon "button" at bounding box center [1345, 689] width 16 height 16
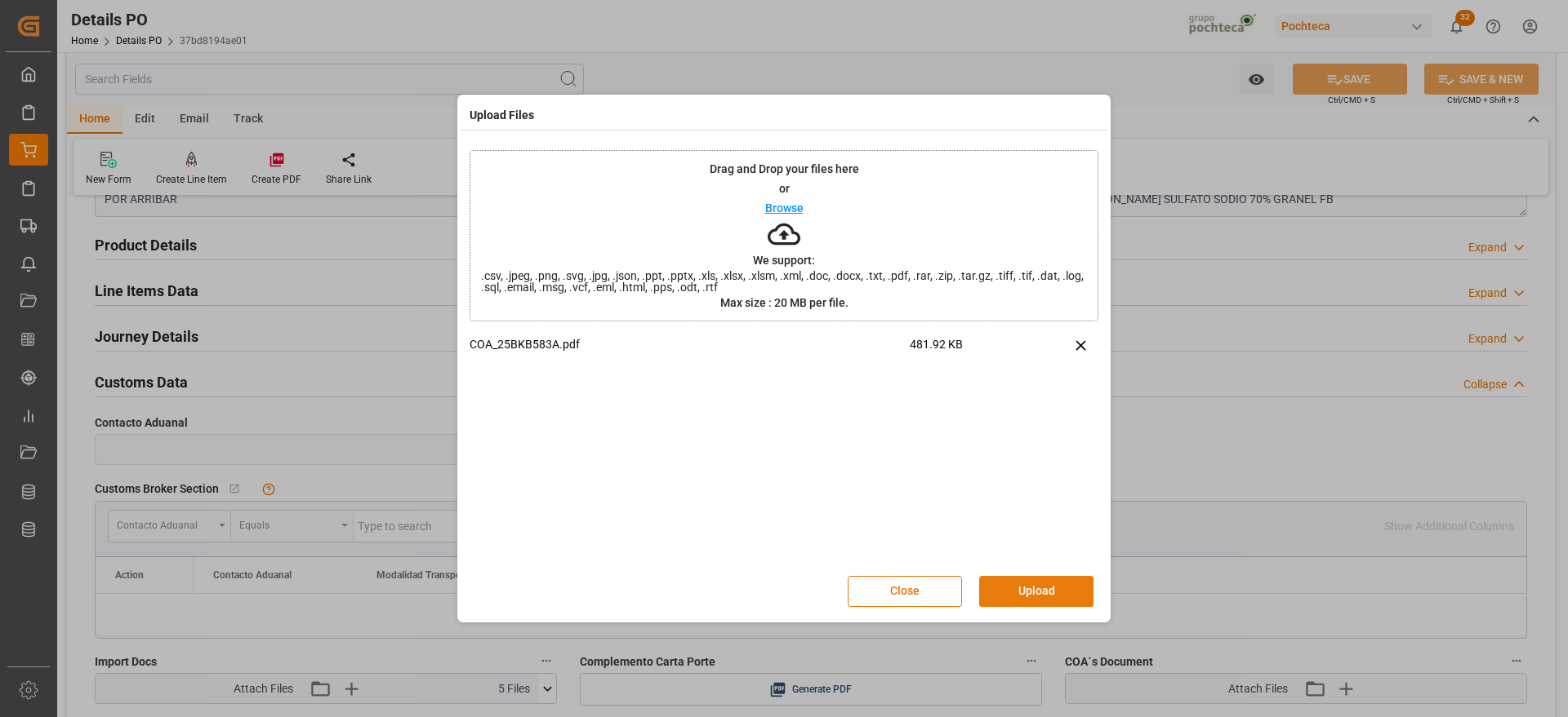
click at [1034, 583] on button "Upload" at bounding box center [1036, 591] width 114 height 31
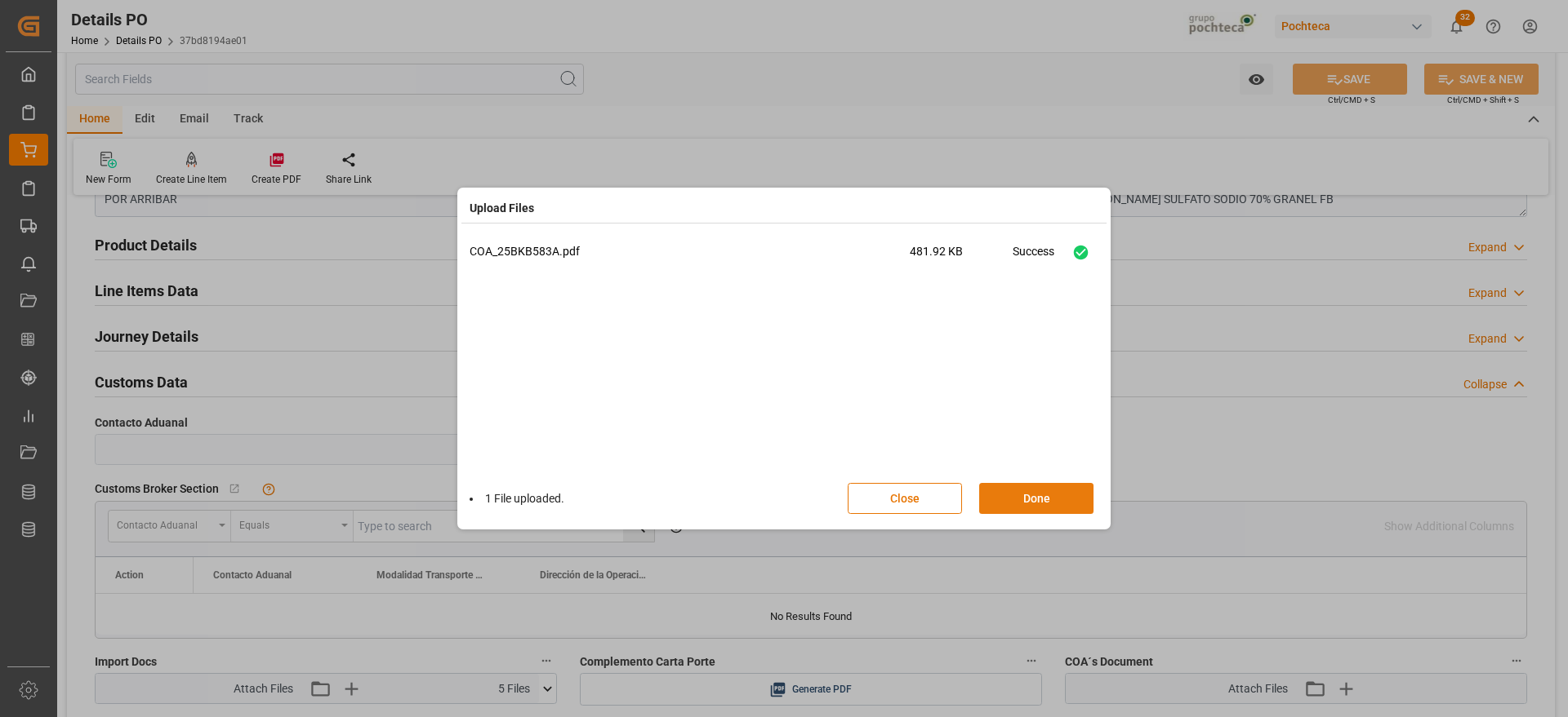
click at [1044, 497] on button "Done" at bounding box center [1036, 498] width 114 height 31
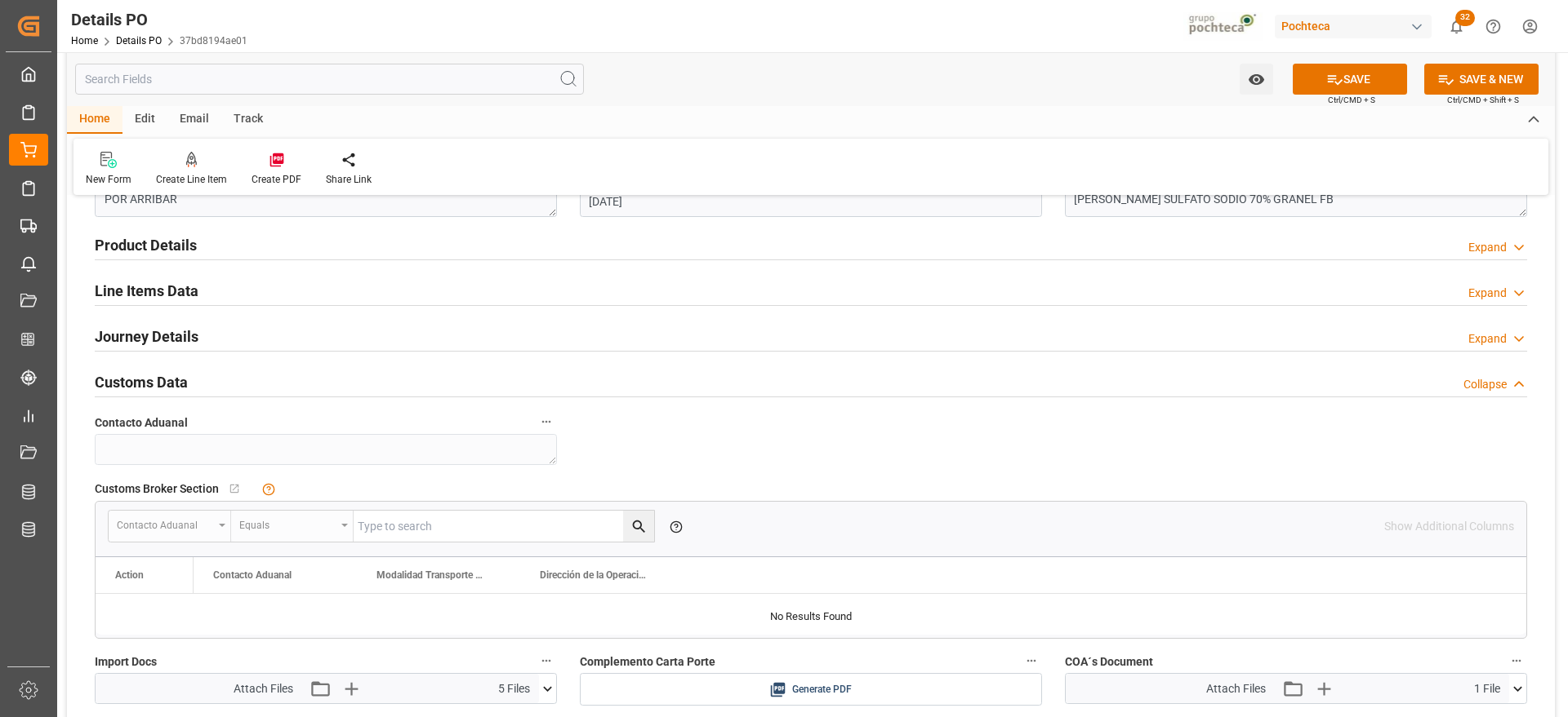
click at [1337, 62] on div "Watch Option SAVE Ctrl/CMD + S SAVE & NEW Ctrl/CMD + Shift + S" at bounding box center [810, 79] width 1487 height 53
click at [1341, 74] on button "SAVE" at bounding box center [1349, 79] width 114 height 31
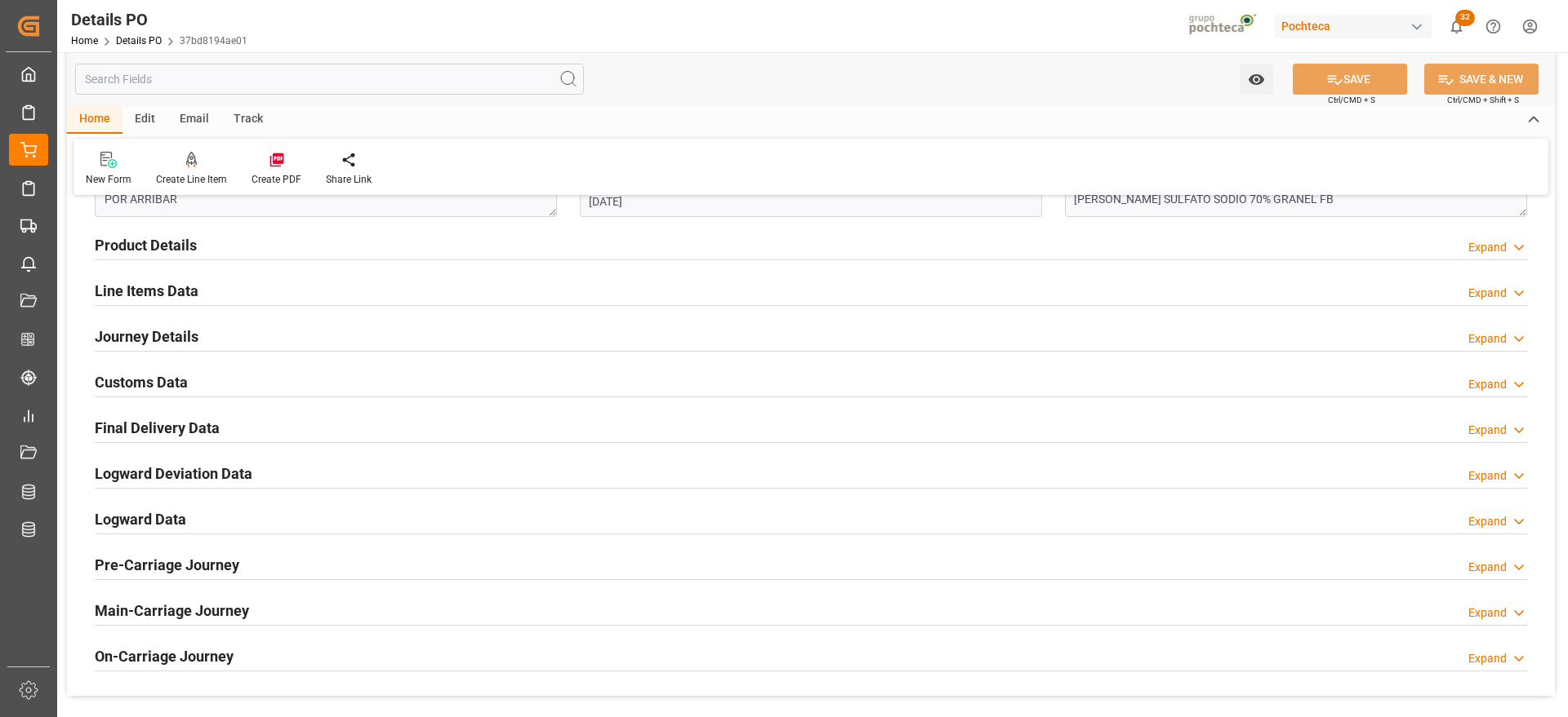
scroll to position [306, 0]
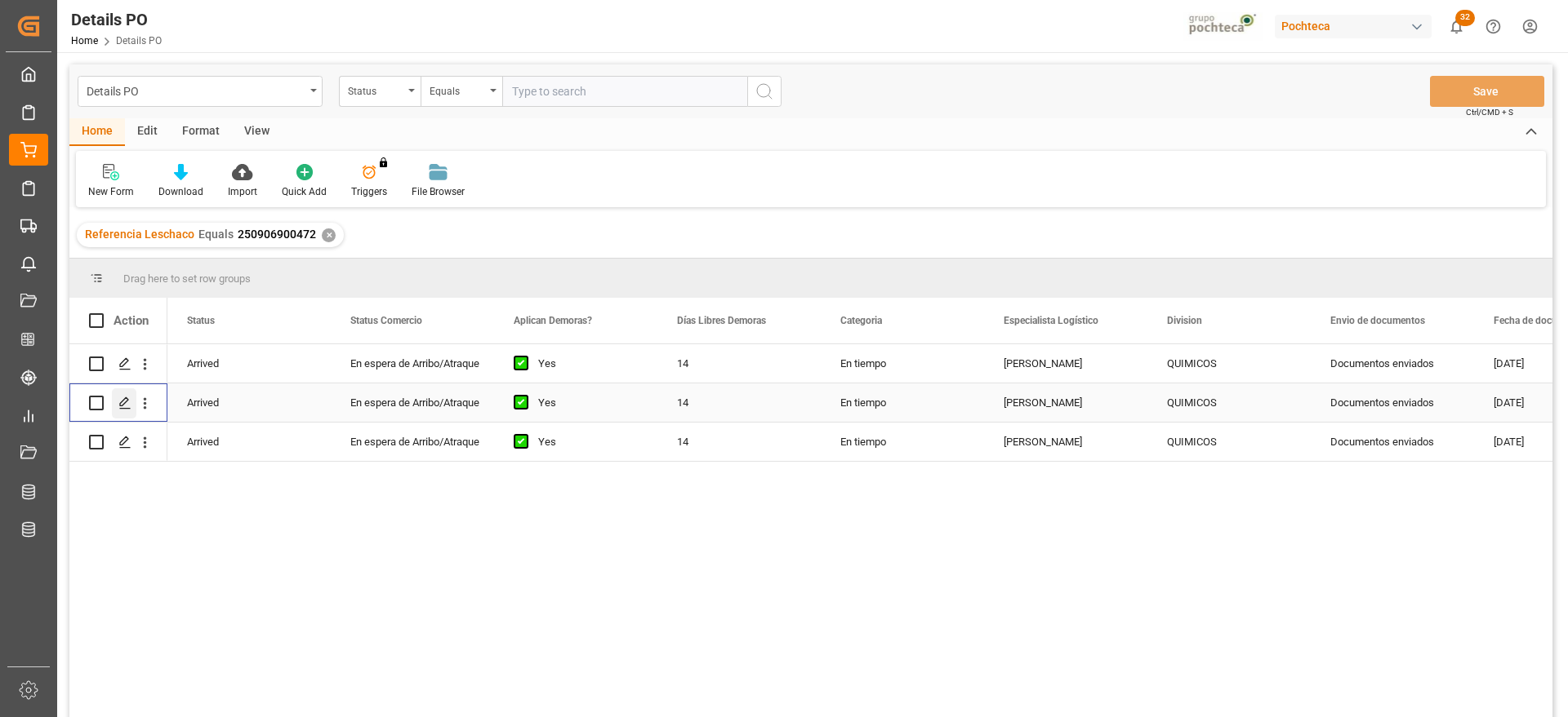
click at [122, 403] on icon "Press SPACE to select this row." at bounding box center [125, 403] width 13 height 13
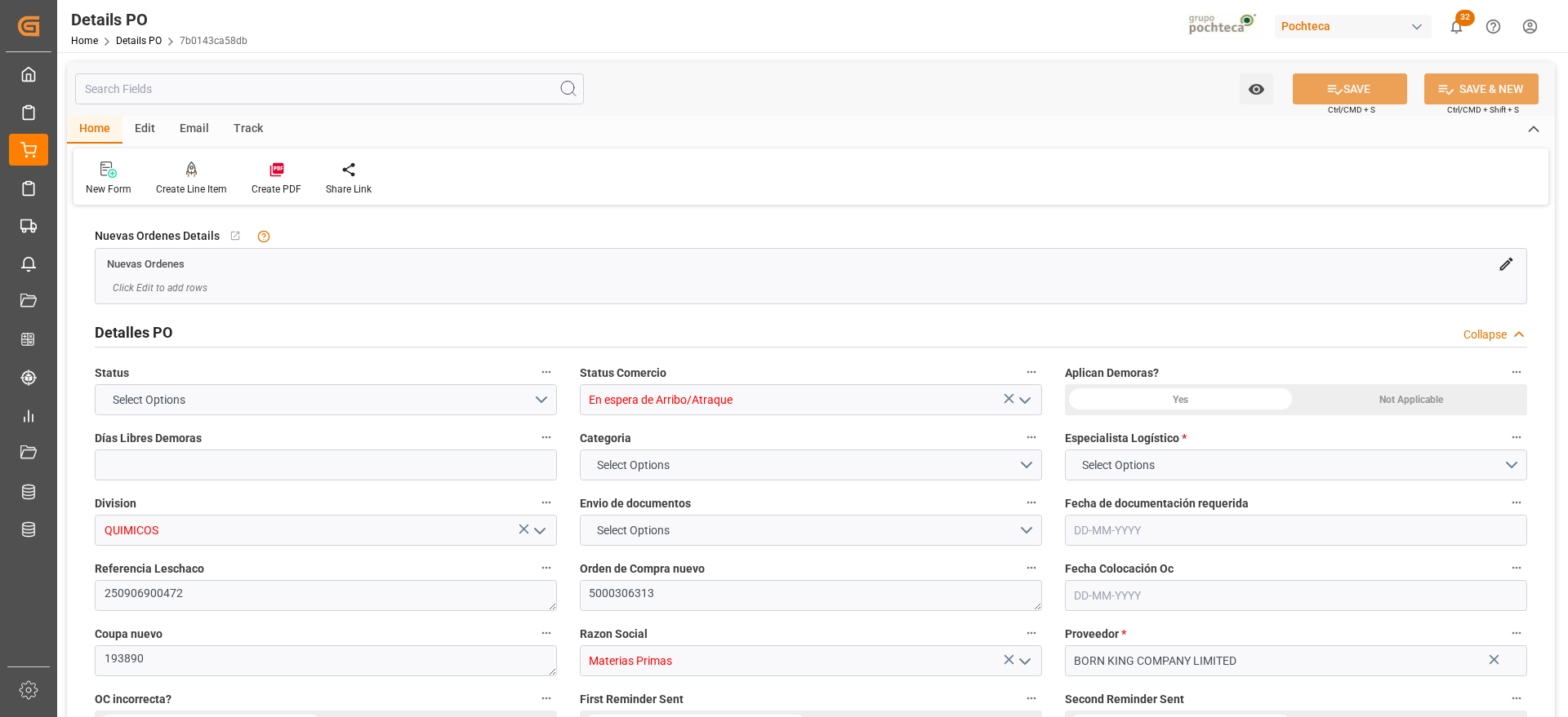
type input "14"
type input "[DATE]"
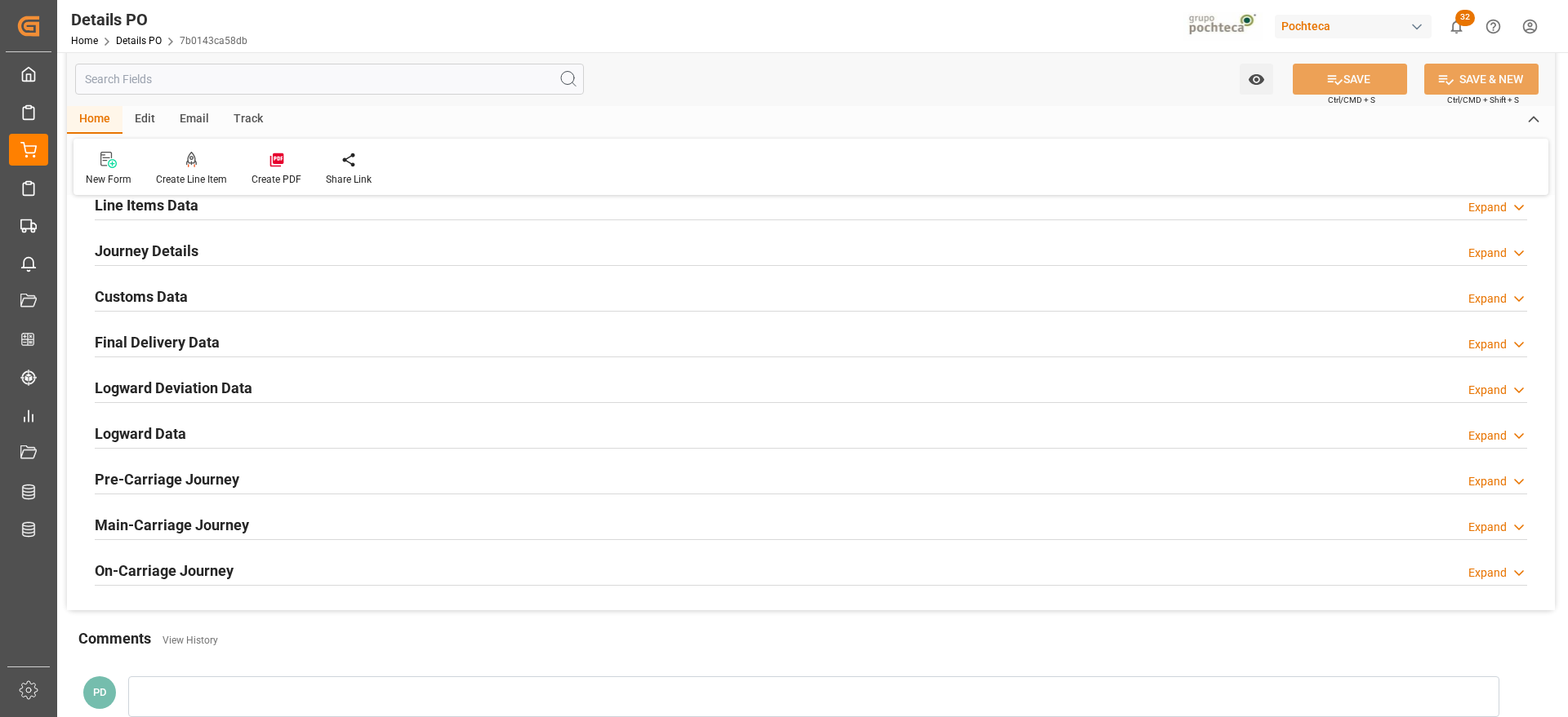
scroll to position [1020, 0]
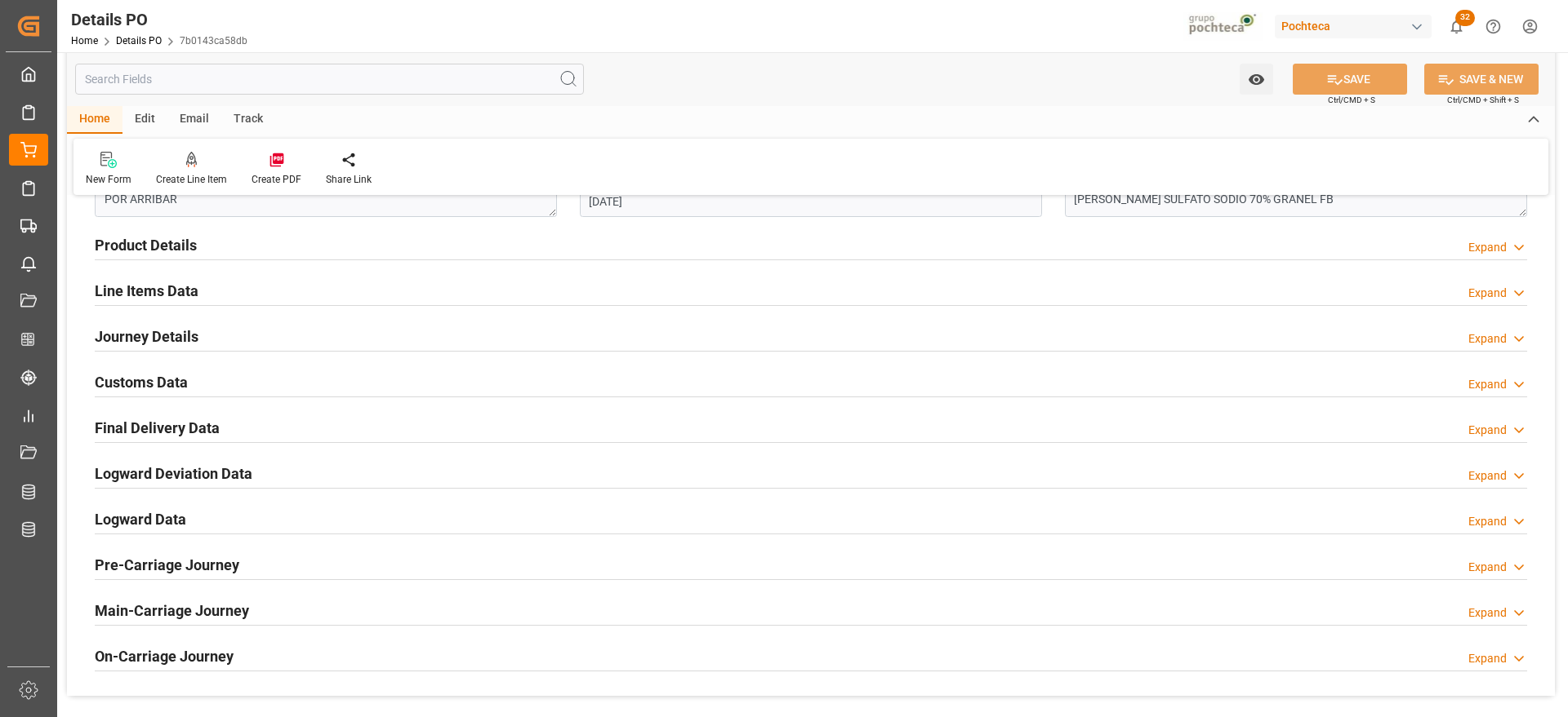
click at [143, 395] on div "Customs Data" at bounding box center [141, 381] width 93 height 31
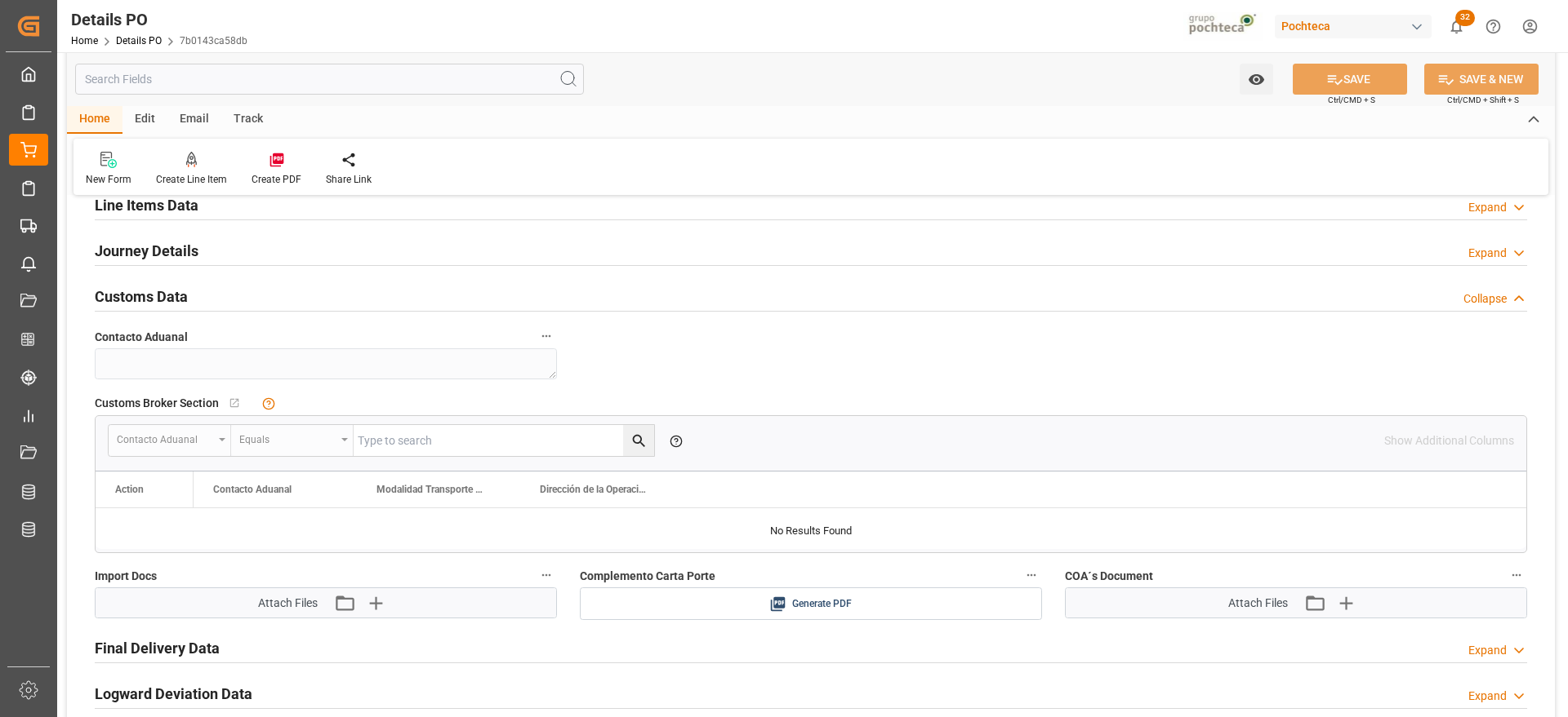
scroll to position [1224, 0]
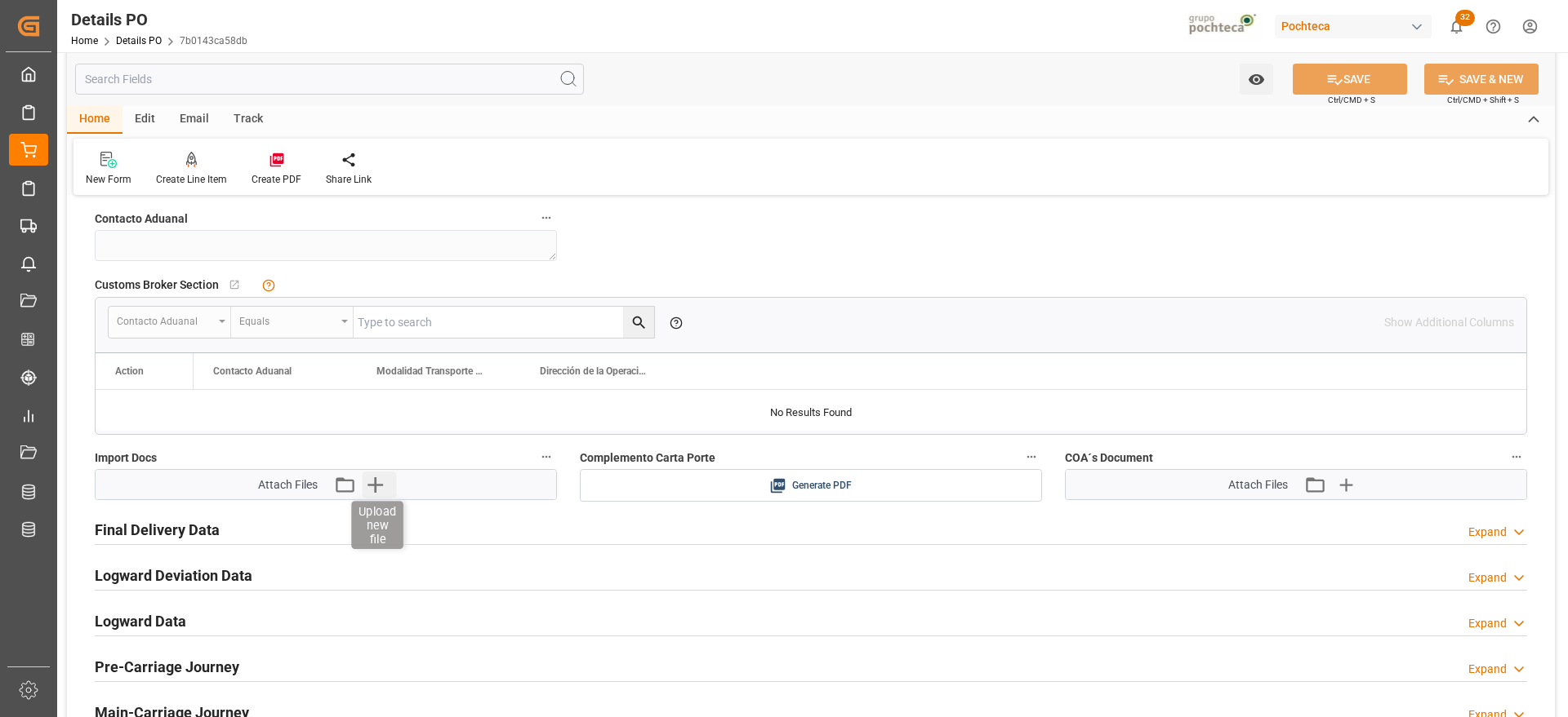
click at [380, 483] on icon "button" at bounding box center [375, 485] width 26 height 26
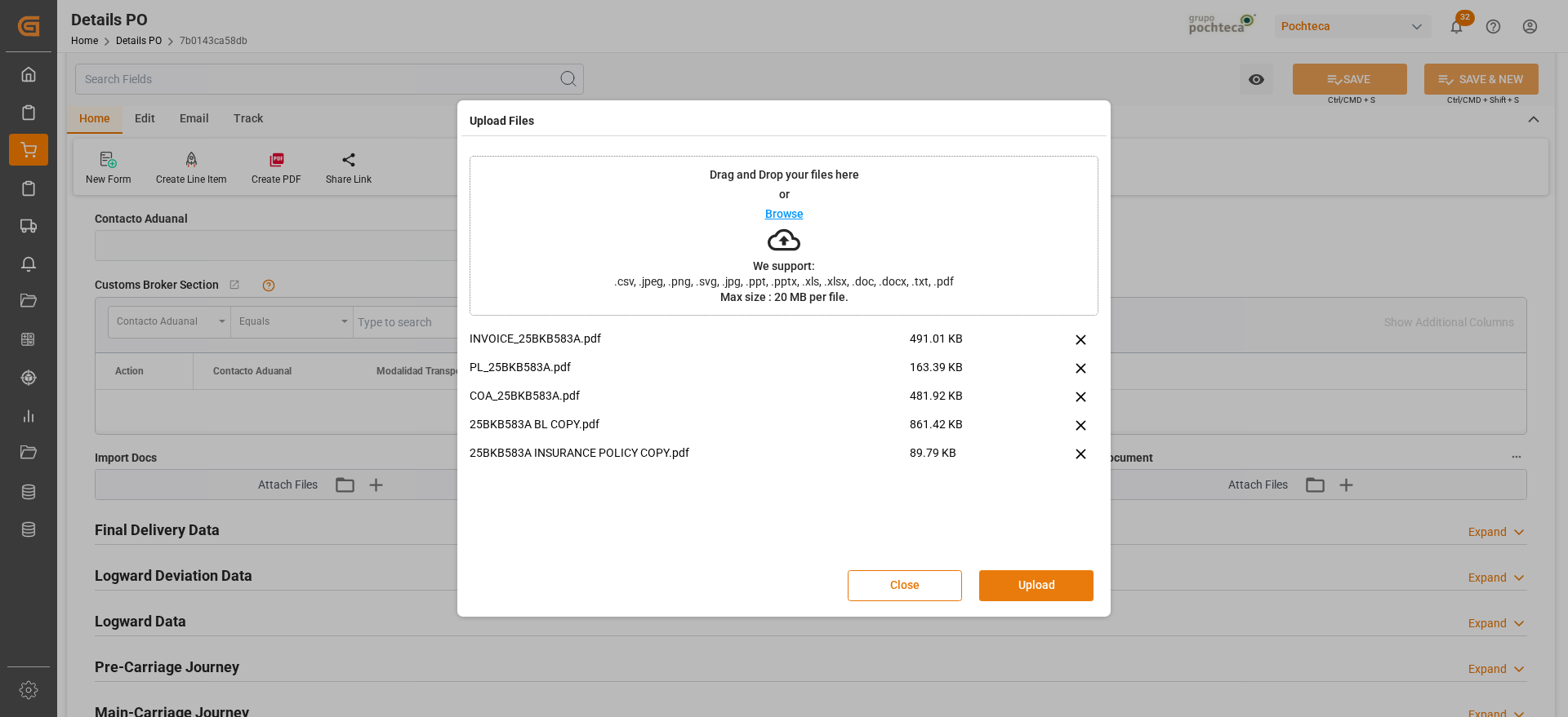
click at [1024, 583] on button "Upload" at bounding box center [1036, 586] width 114 height 31
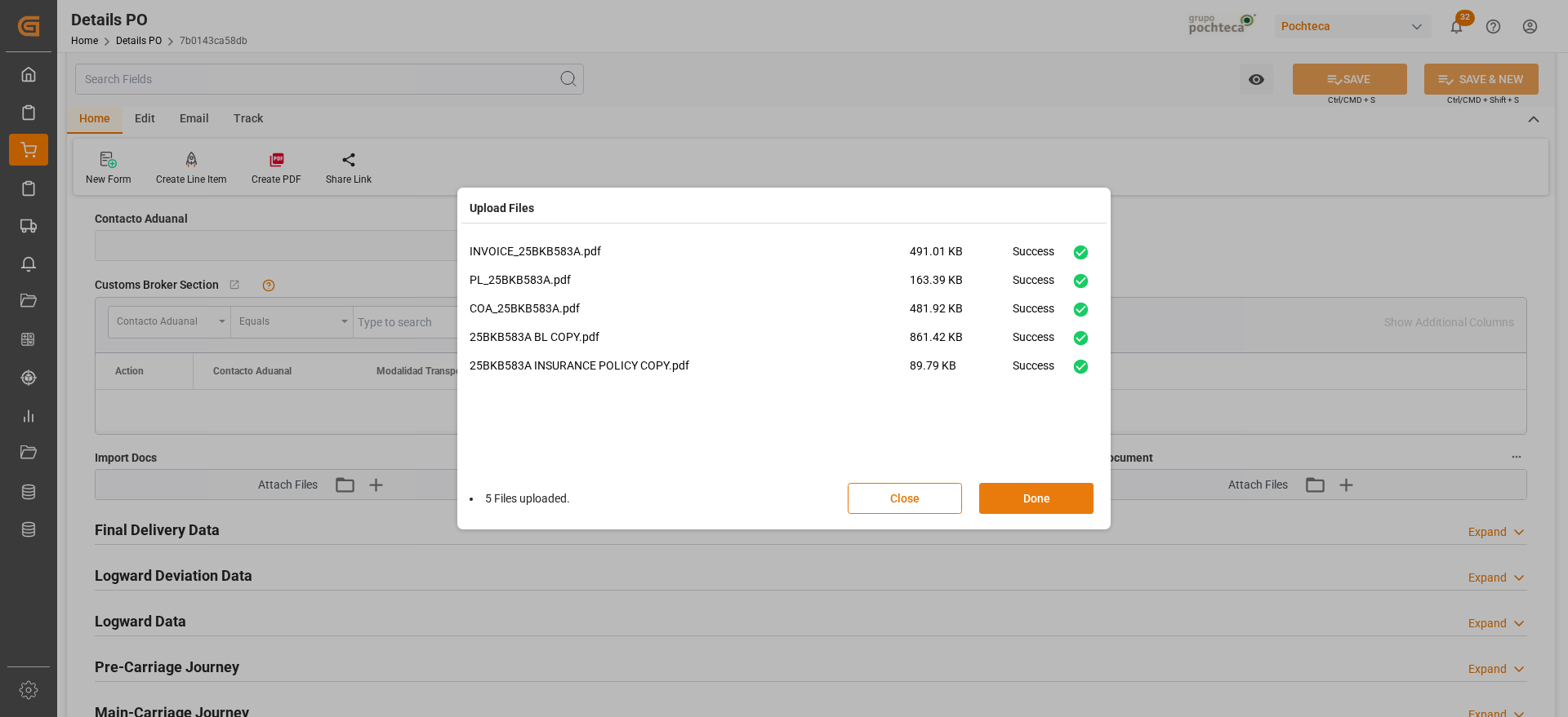
click at [1047, 496] on button "Done" at bounding box center [1036, 498] width 114 height 31
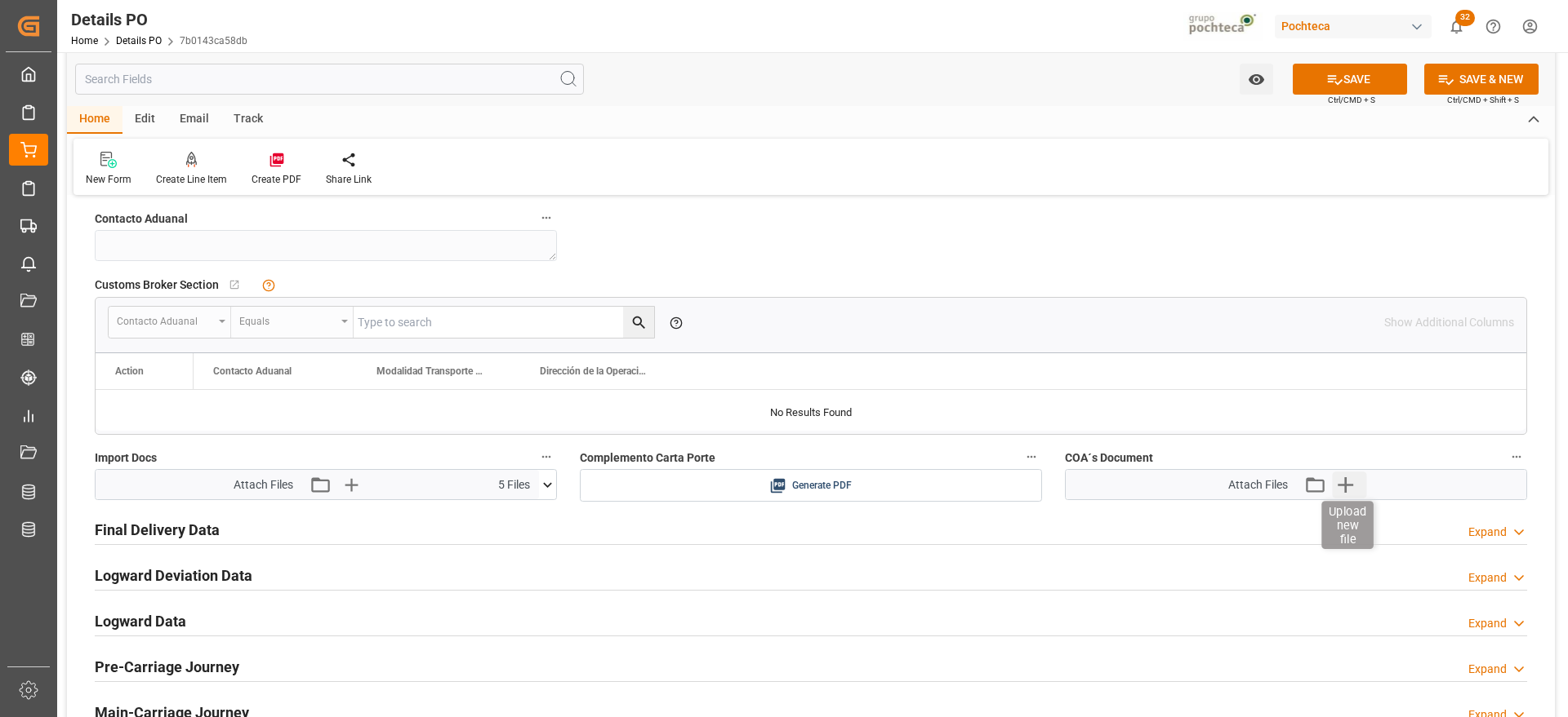
click at [1348, 490] on icon "button" at bounding box center [1345, 485] width 26 height 26
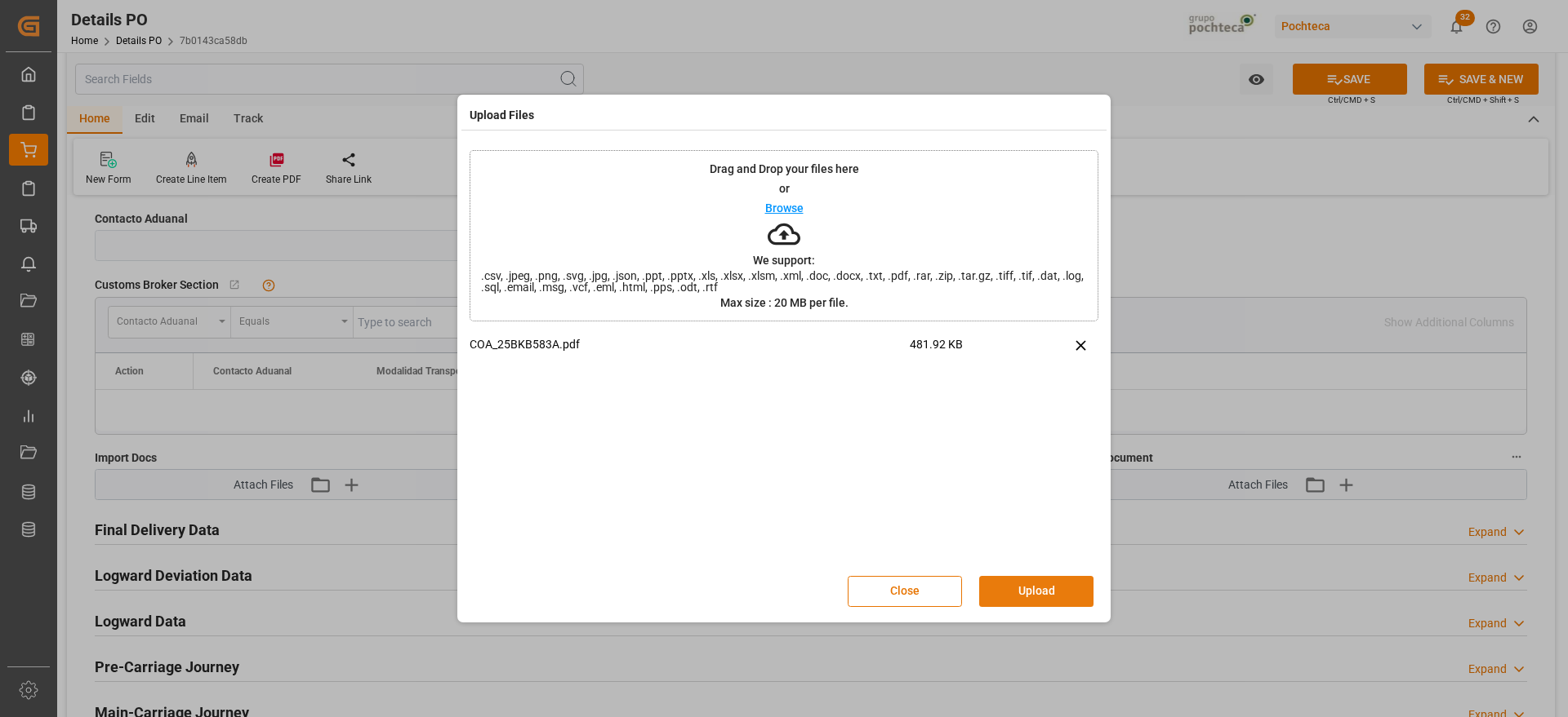
click at [1048, 586] on button "Upload" at bounding box center [1036, 591] width 114 height 31
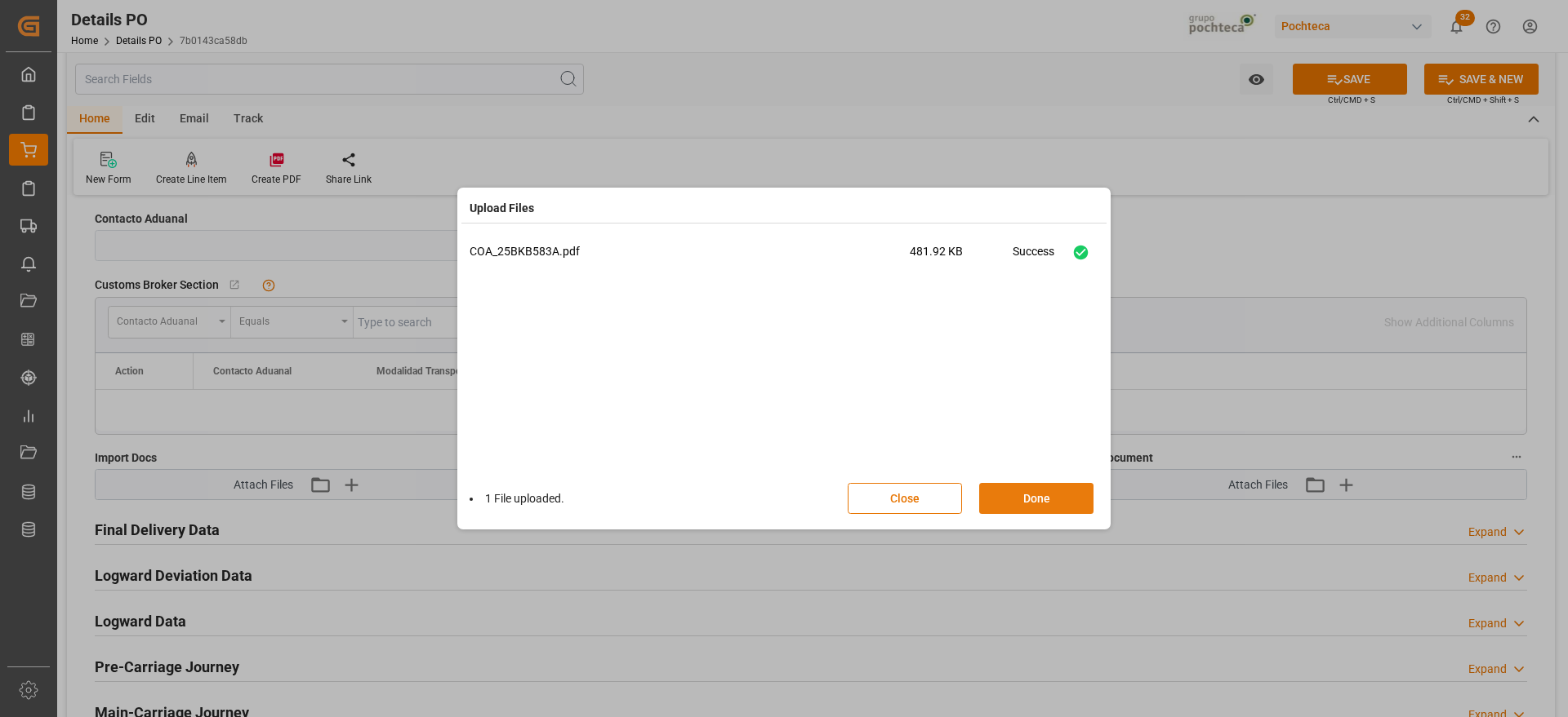
click at [1066, 502] on button "Done" at bounding box center [1036, 498] width 114 height 31
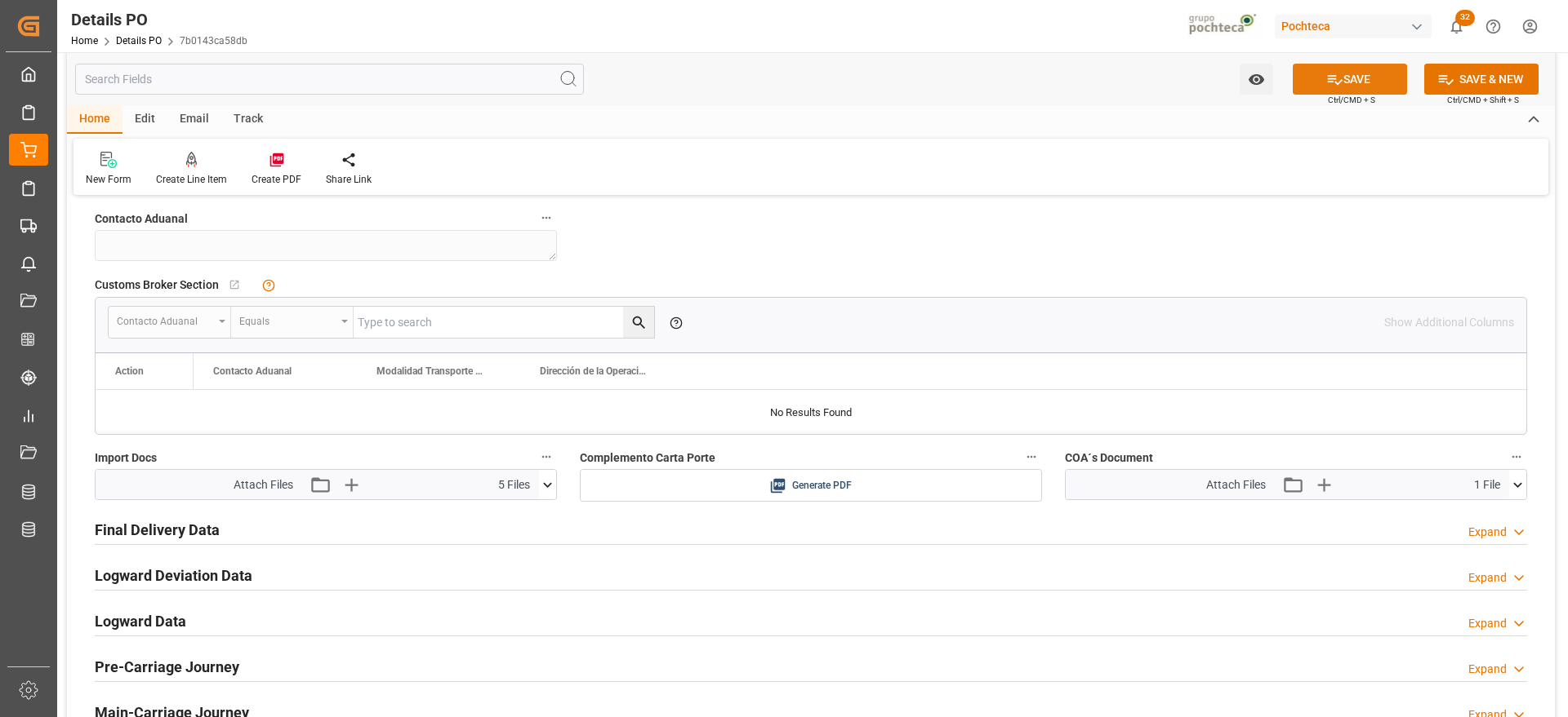
click at [1333, 83] on icon at bounding box center [1334, 80] width 17 height 17
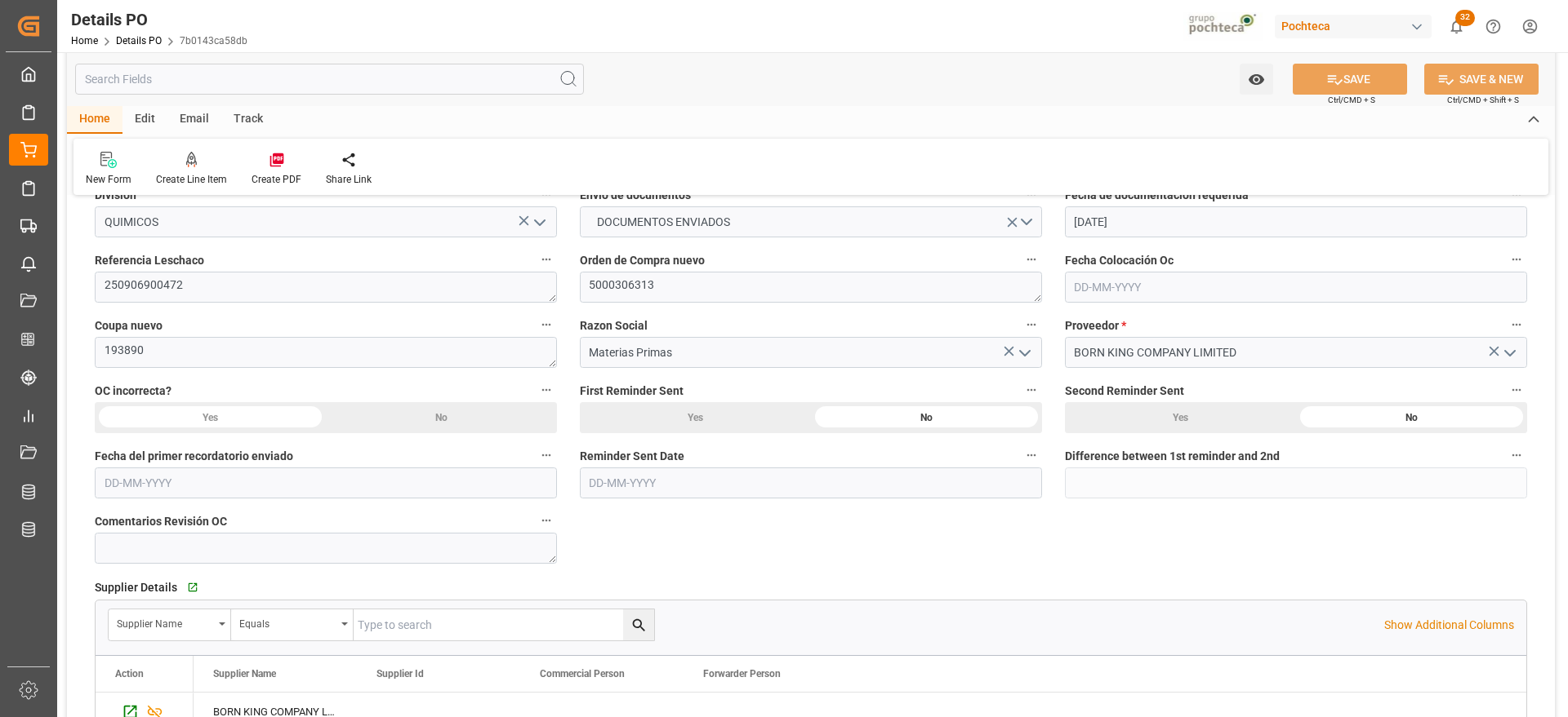
scroll to position [0, 0]
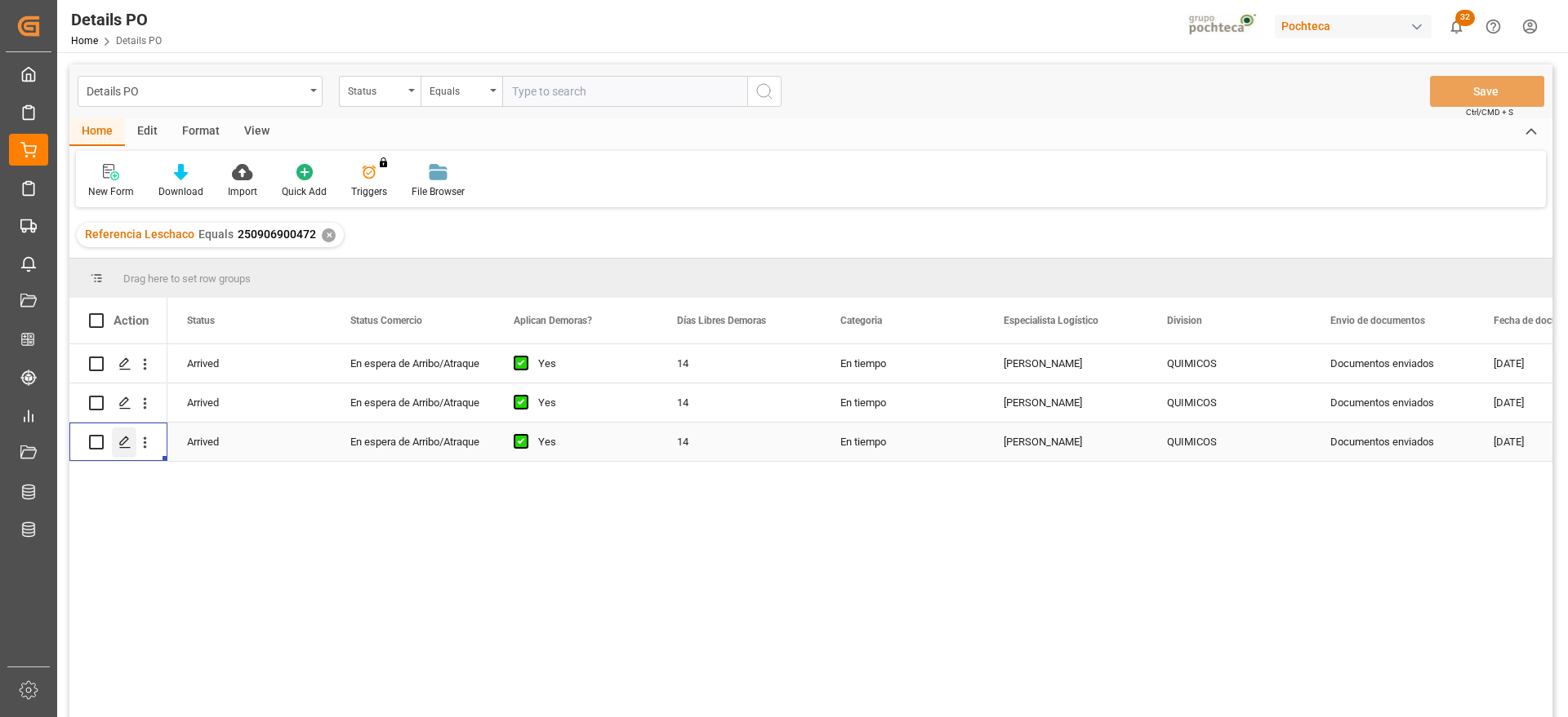
click at [114, 442] on div "Press SPACE to select this row." at bounding box center [124, 442] width 24 height 30
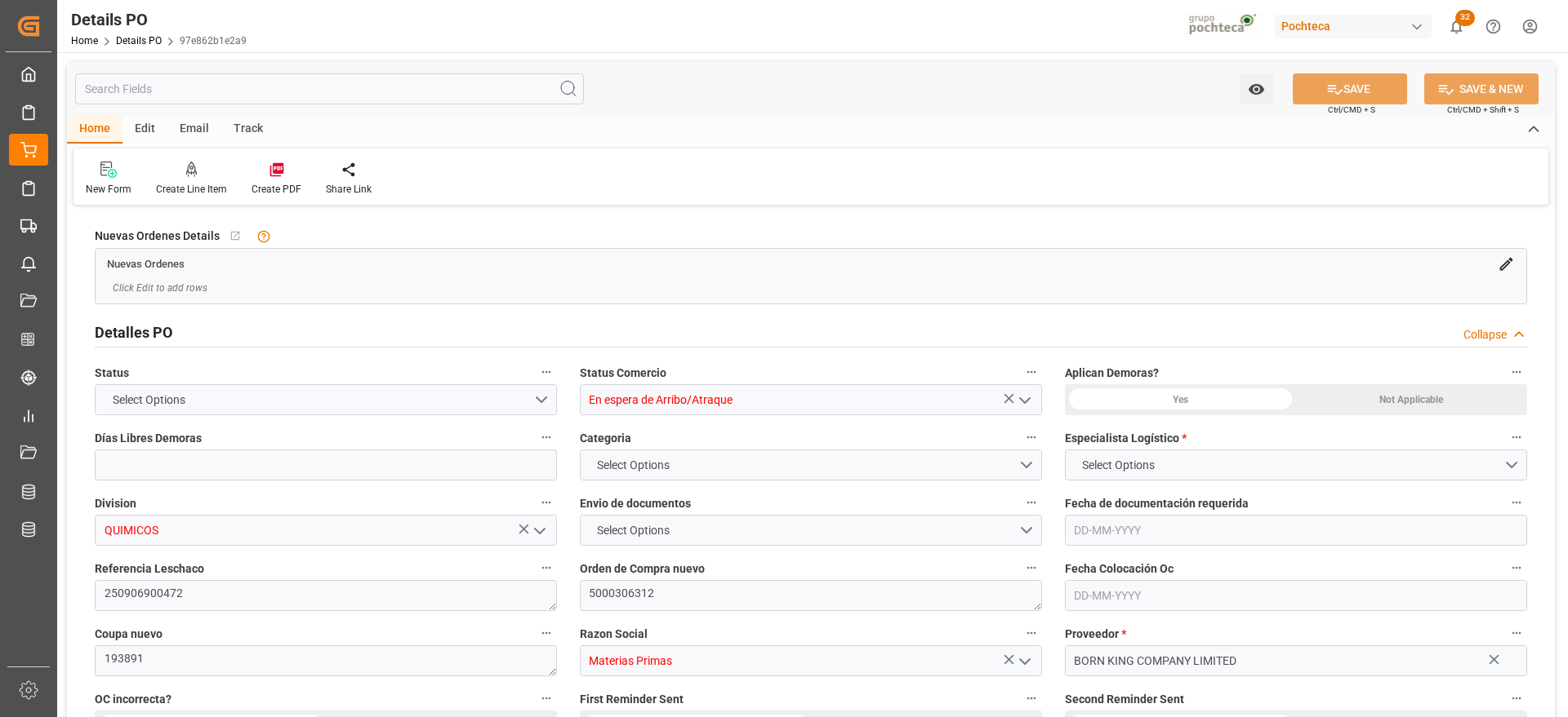
type input "14"
type input "[DATE]"
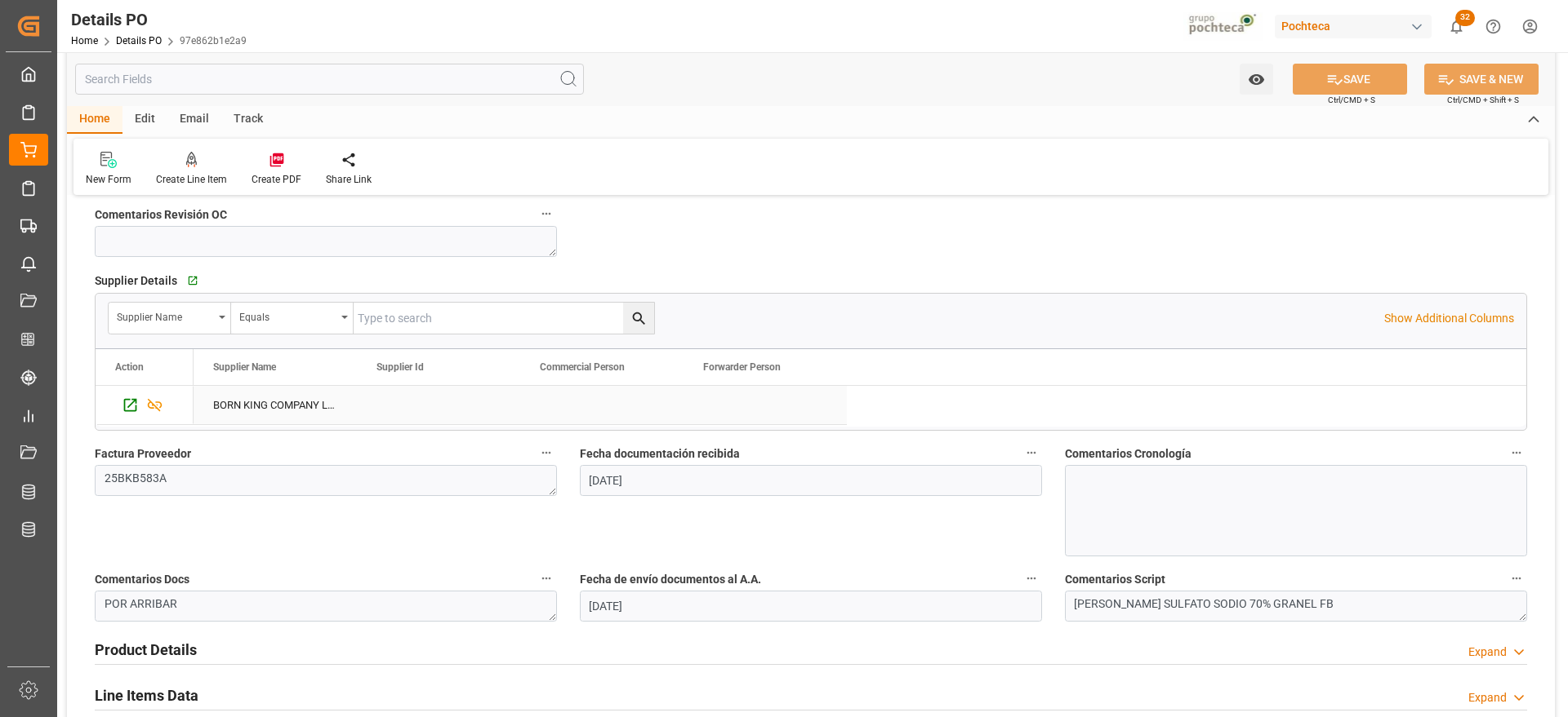
scroll to position [1020, 0]
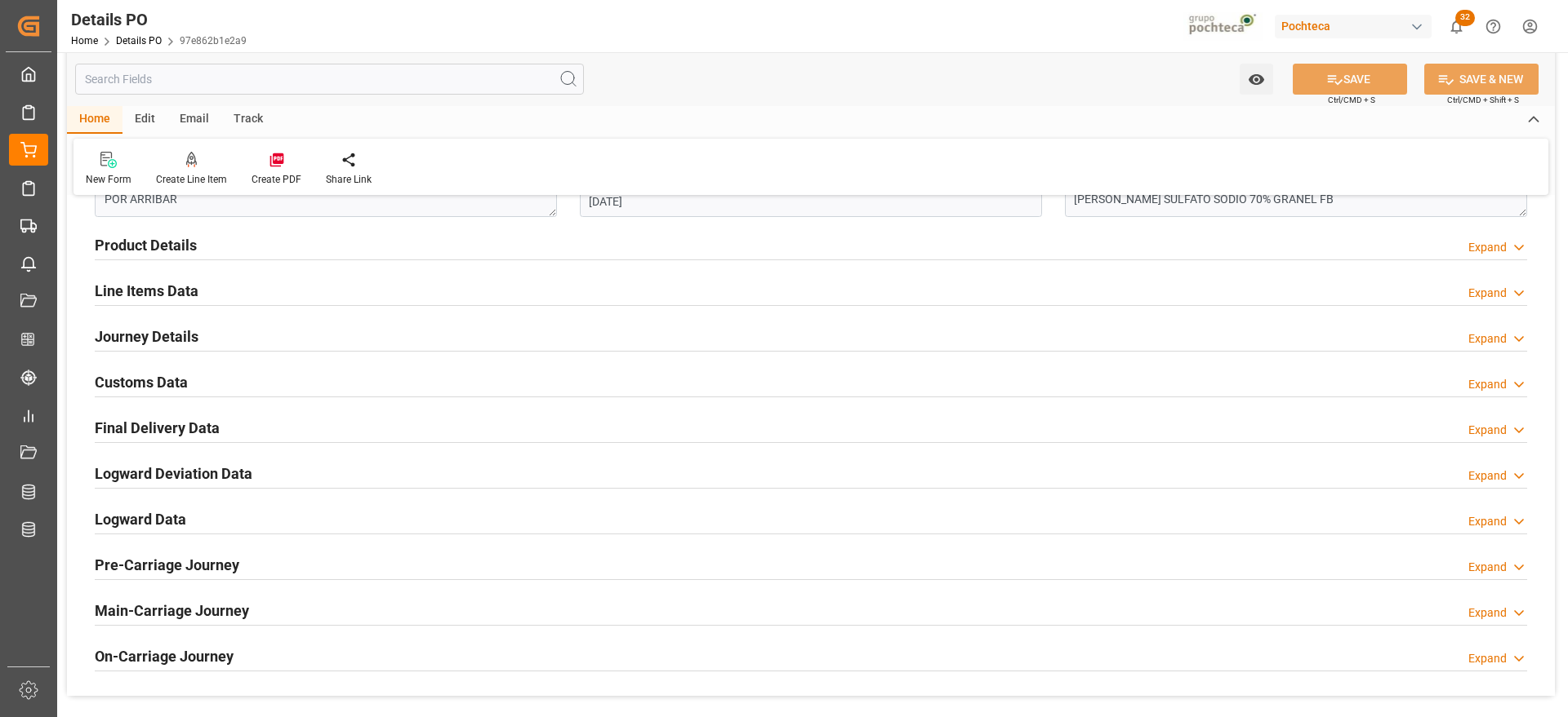
drag, startPoint x: 143, startPoint y: 383, endPoint x: 186, endPoint y: 417, distance: 54.8
click at [143, 382] on h2 "Customs Data" at bounding box center [141, 382] width 93 height 22
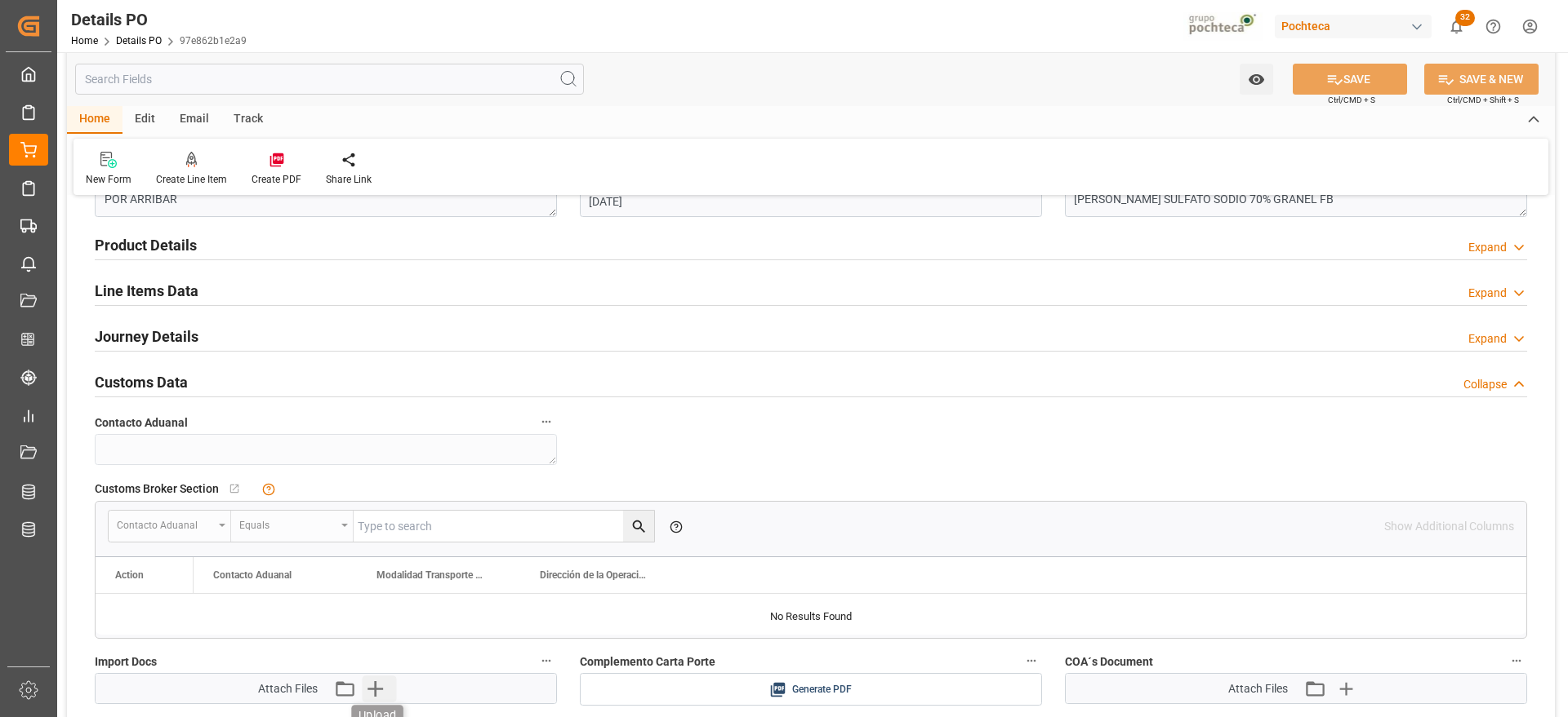
click at [379, 683] on icon "button" at bounding box center [375, 689] width 26 height 26
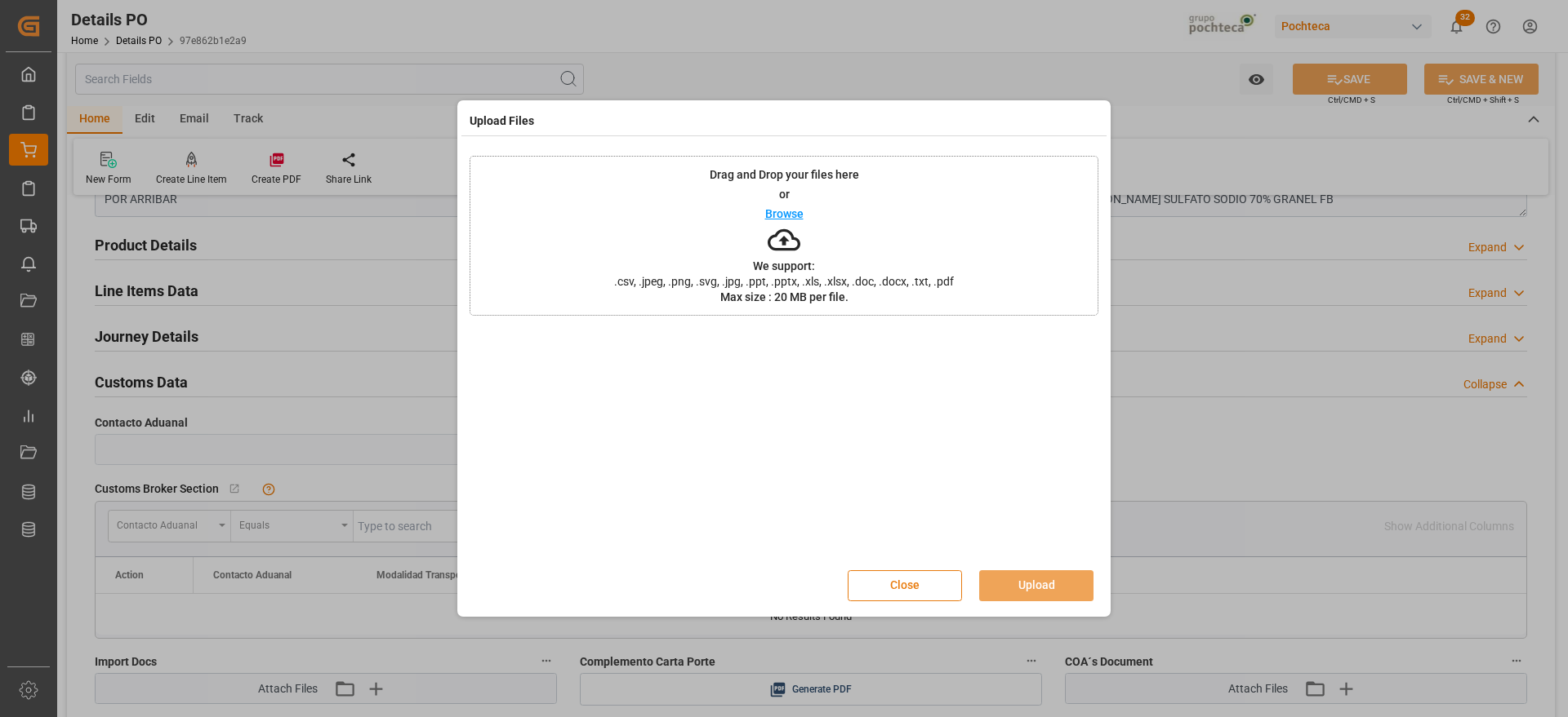
click at [931, 595] on button "Close" at bounding box center [905, 586] width 114 height 31
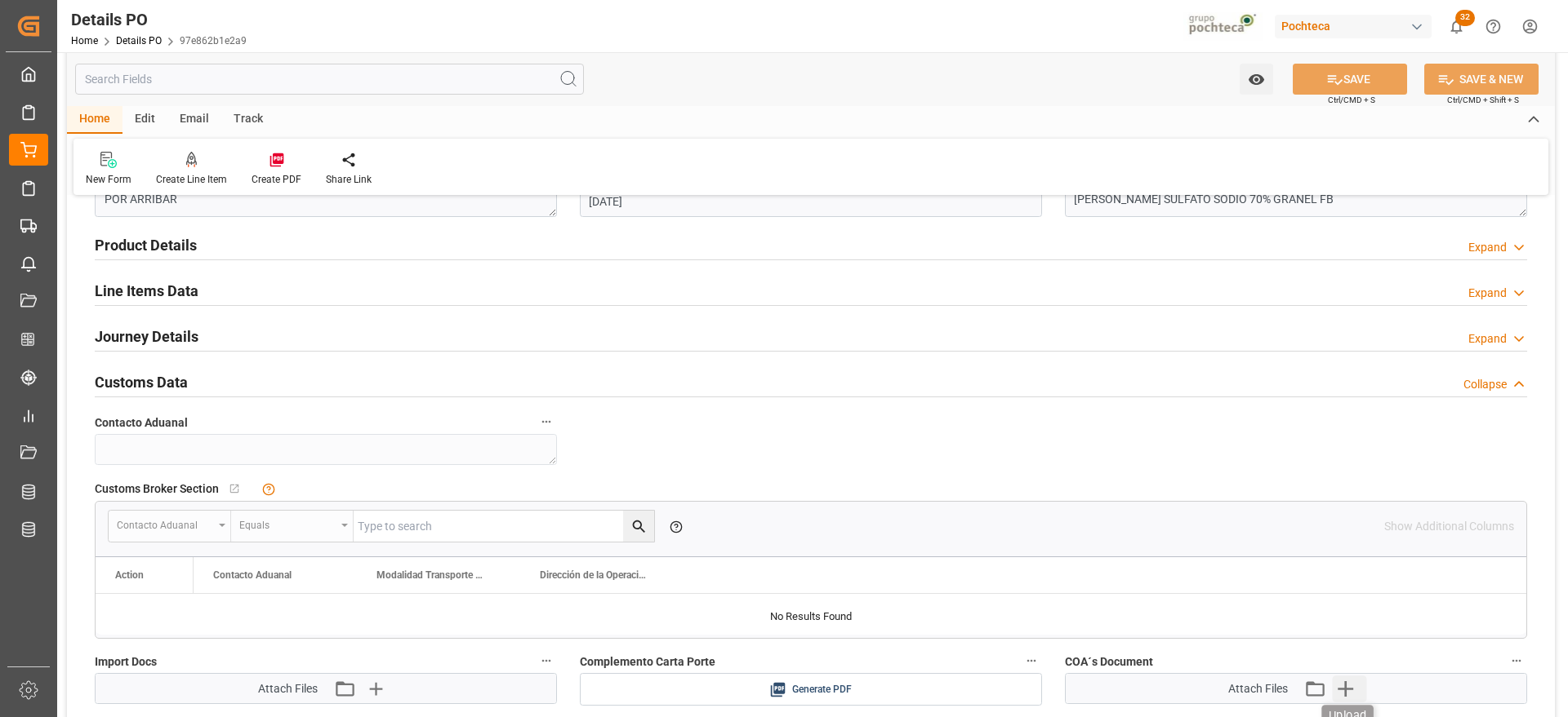
click at [1337, 682] on icon "button" at bounding box center [1345, 689] width 26 height 26
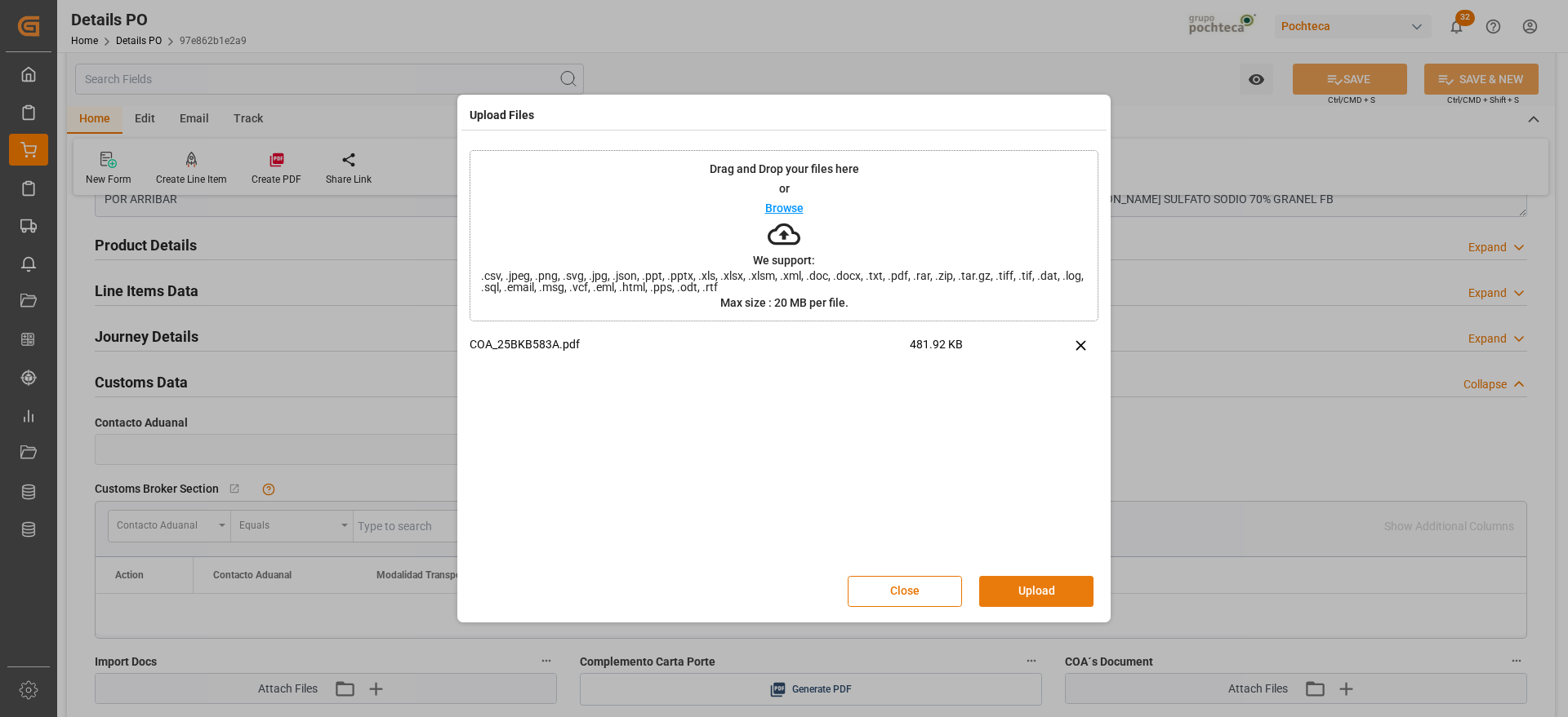
click at [1049, 580] on button "Upload" at bounding box center [1036, 591] width 114 height 31
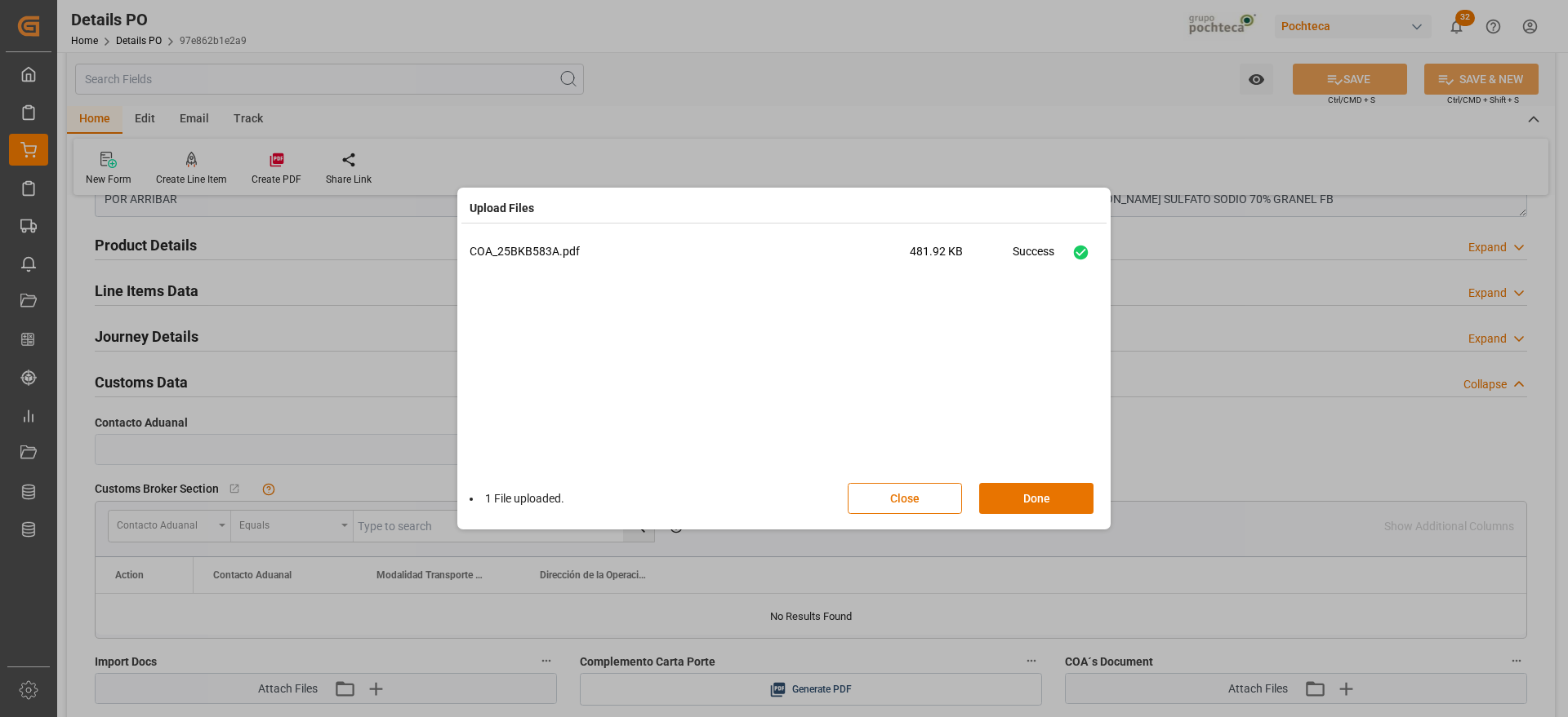
click at [1034, 481] on div "1 File uploaded. Close Done" at bounding box center [784, 498] width 628 height 53
click at [1042, 504] on button "Done" at bounding box center [1036, 498] width 114 height 31
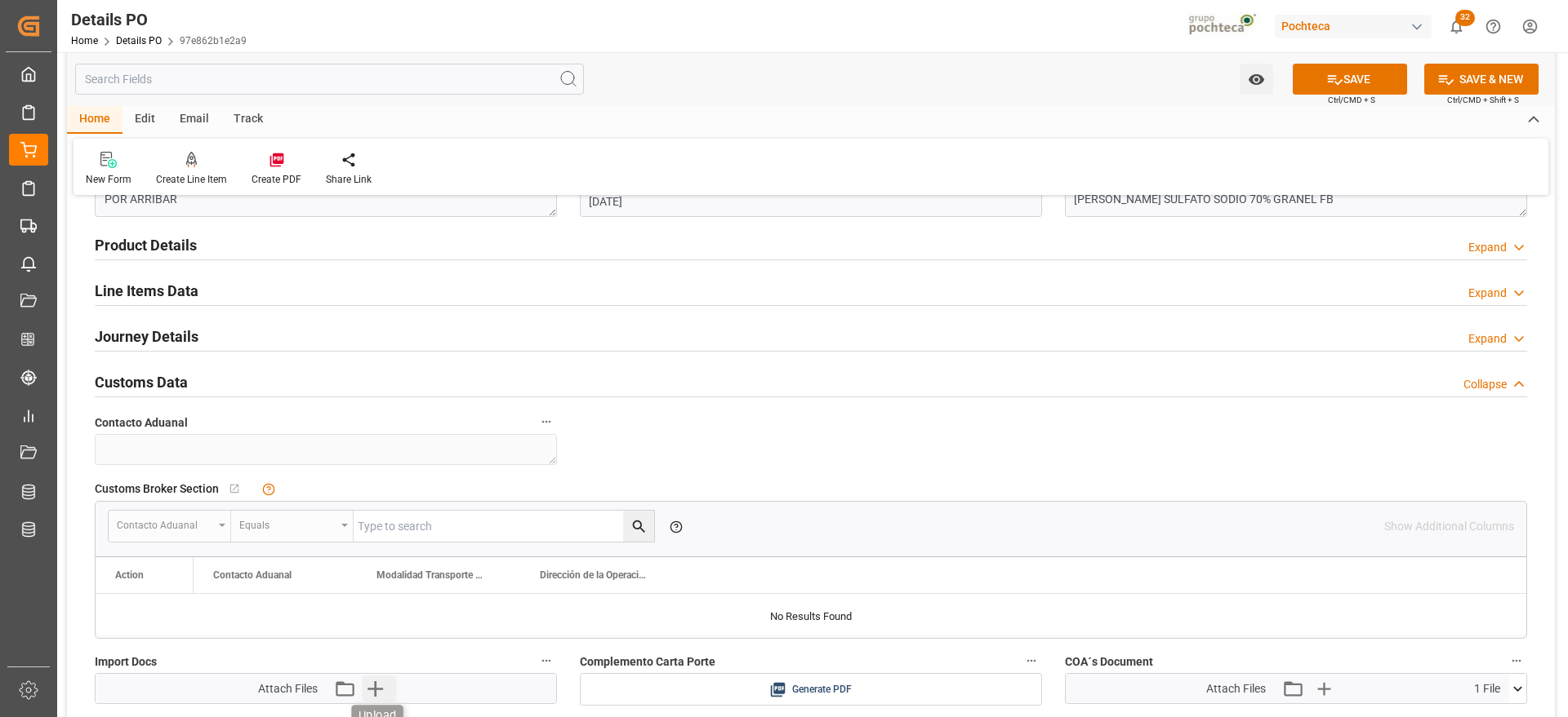
click at [377, 691] on icon "button" at bounding box center [375, 689] width 26 height 26
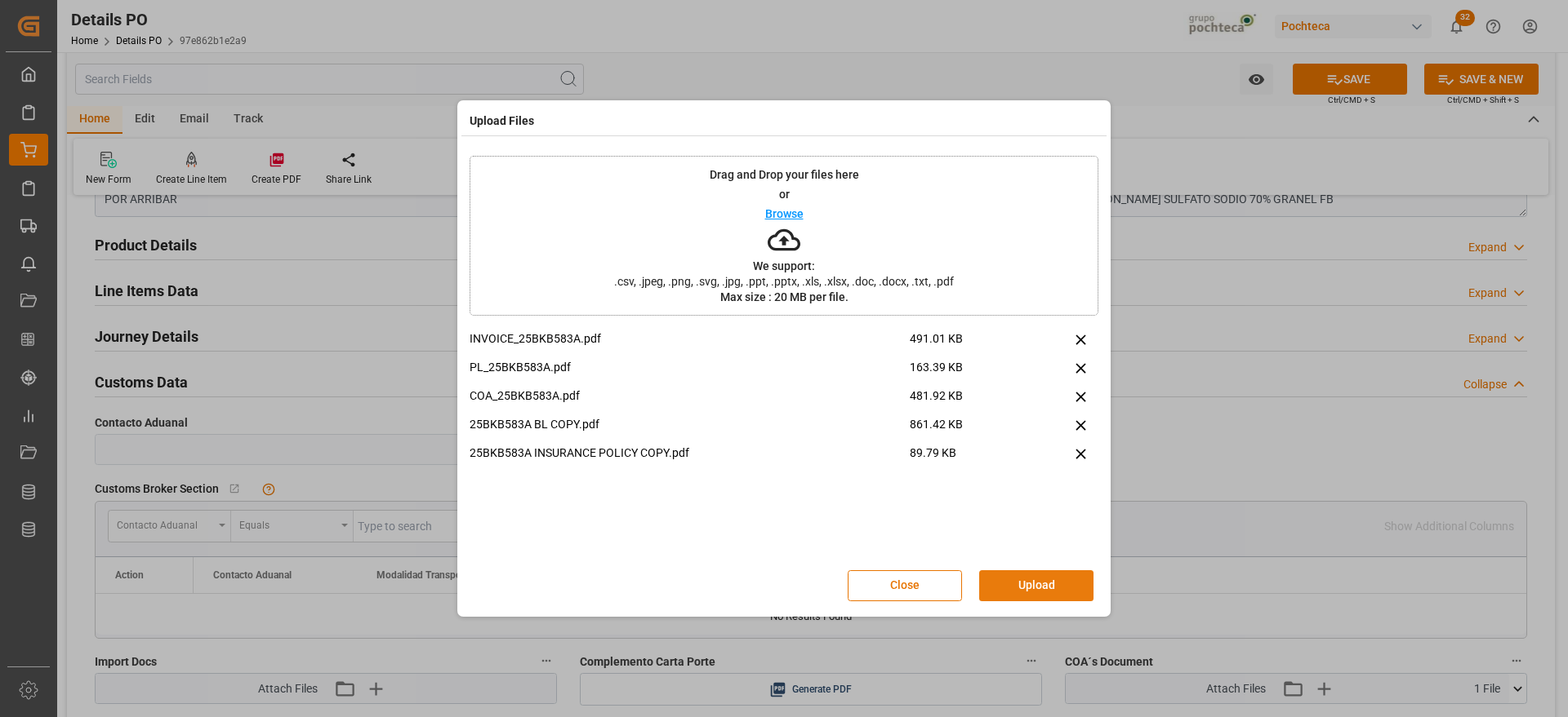
click at [1022, 574] on button "Upload" at bounding box center [1036, 586] width 114 height 31
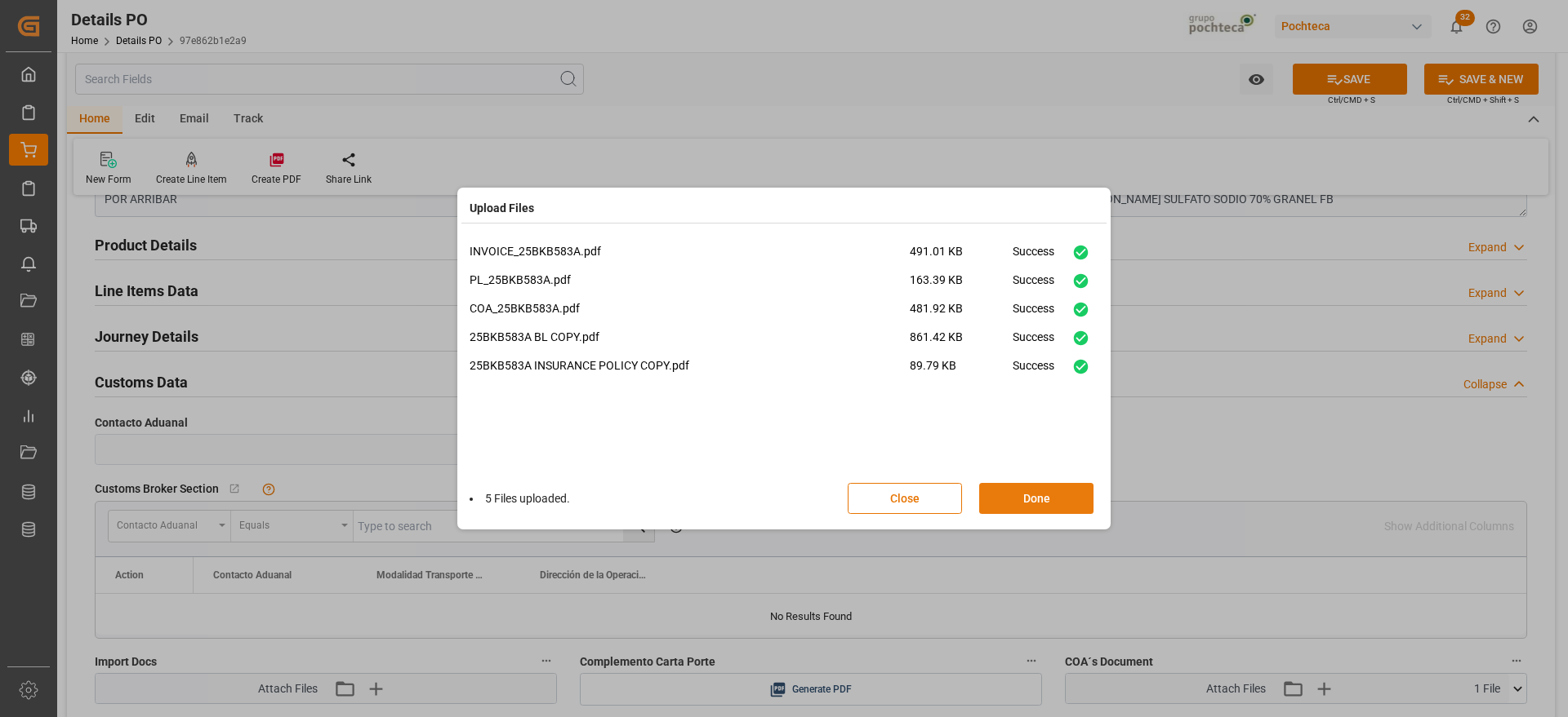
click at [1059, 495] on button "Done" at bounding box center [1036, 498] width 114 height 31
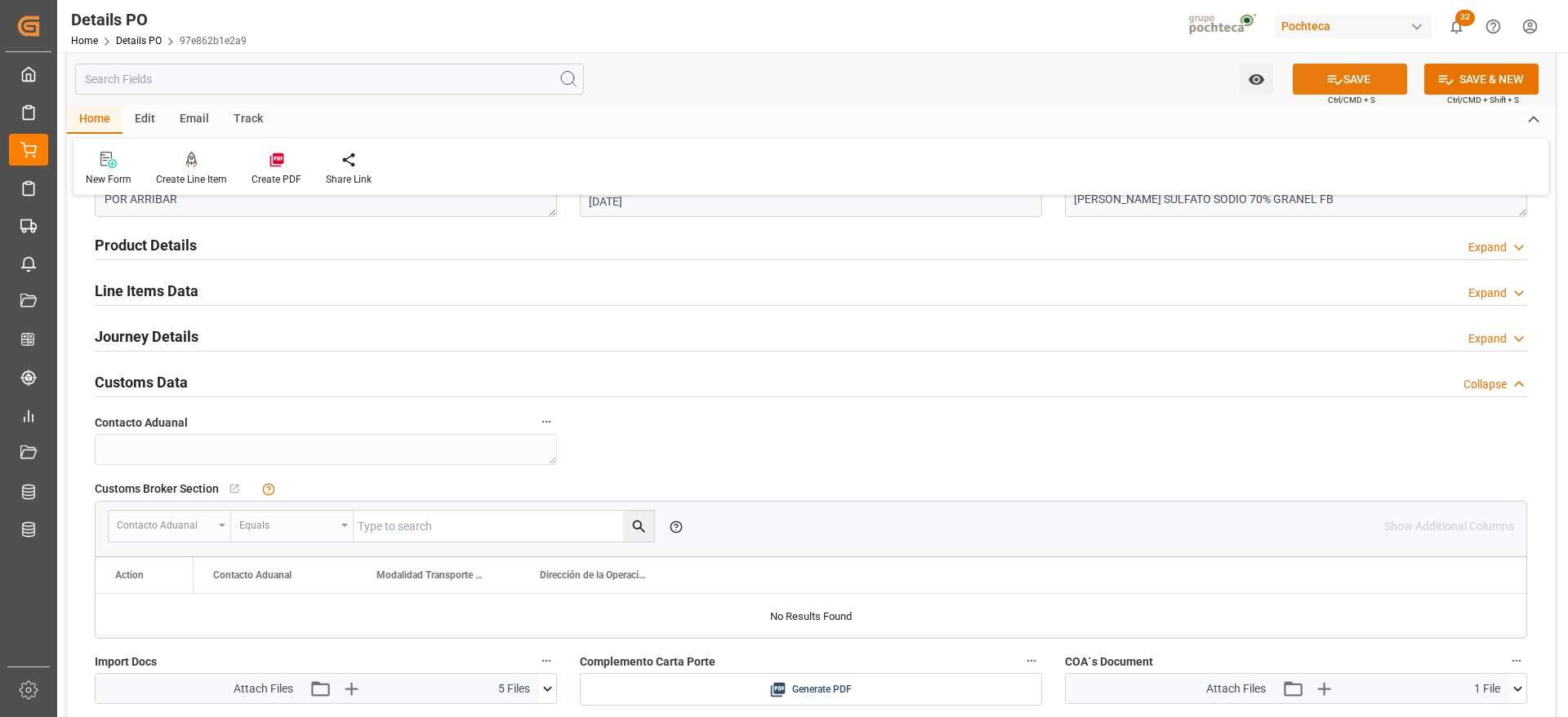
click at [1367, 79] on button "SAVE" at bounding box center [1349, 79] width 114 height 31
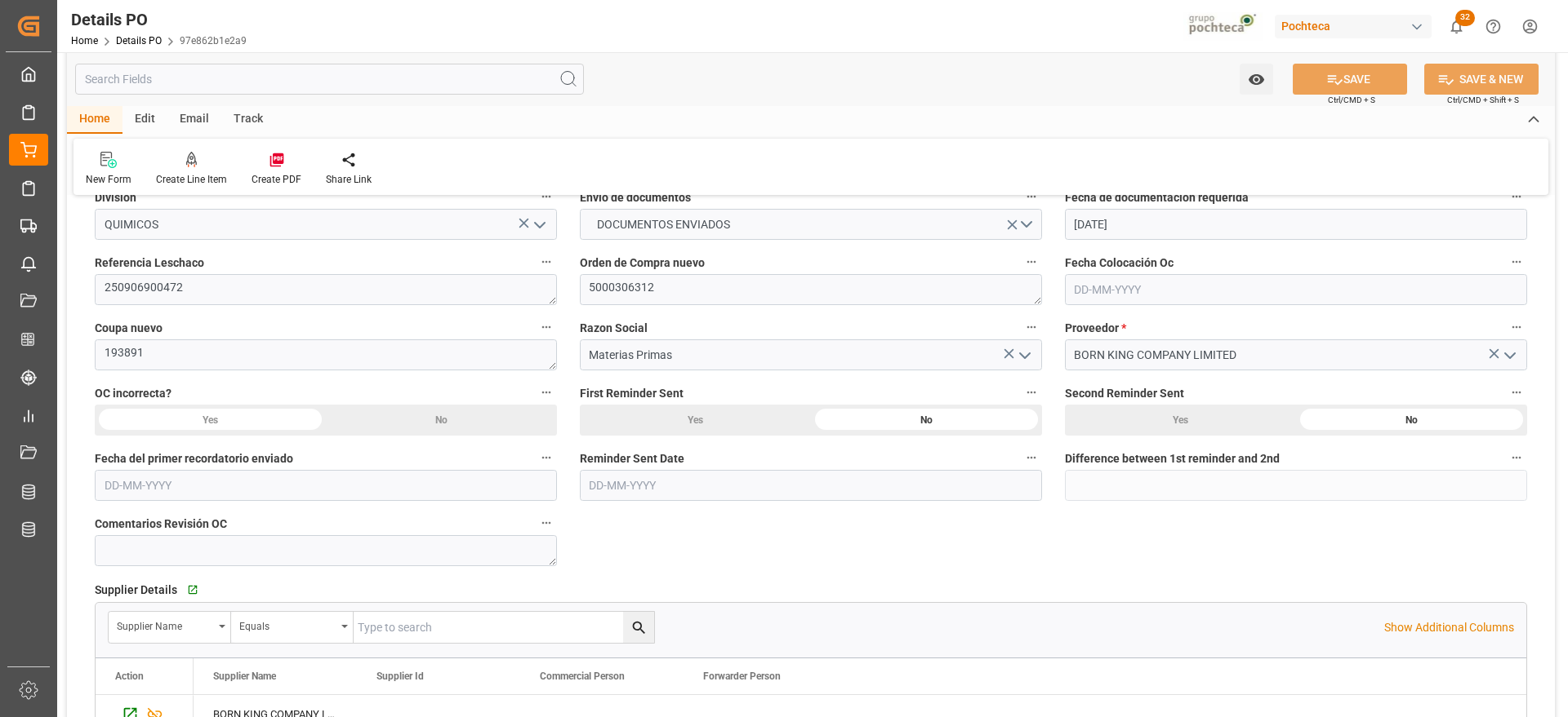
scroll to position [0, 0]
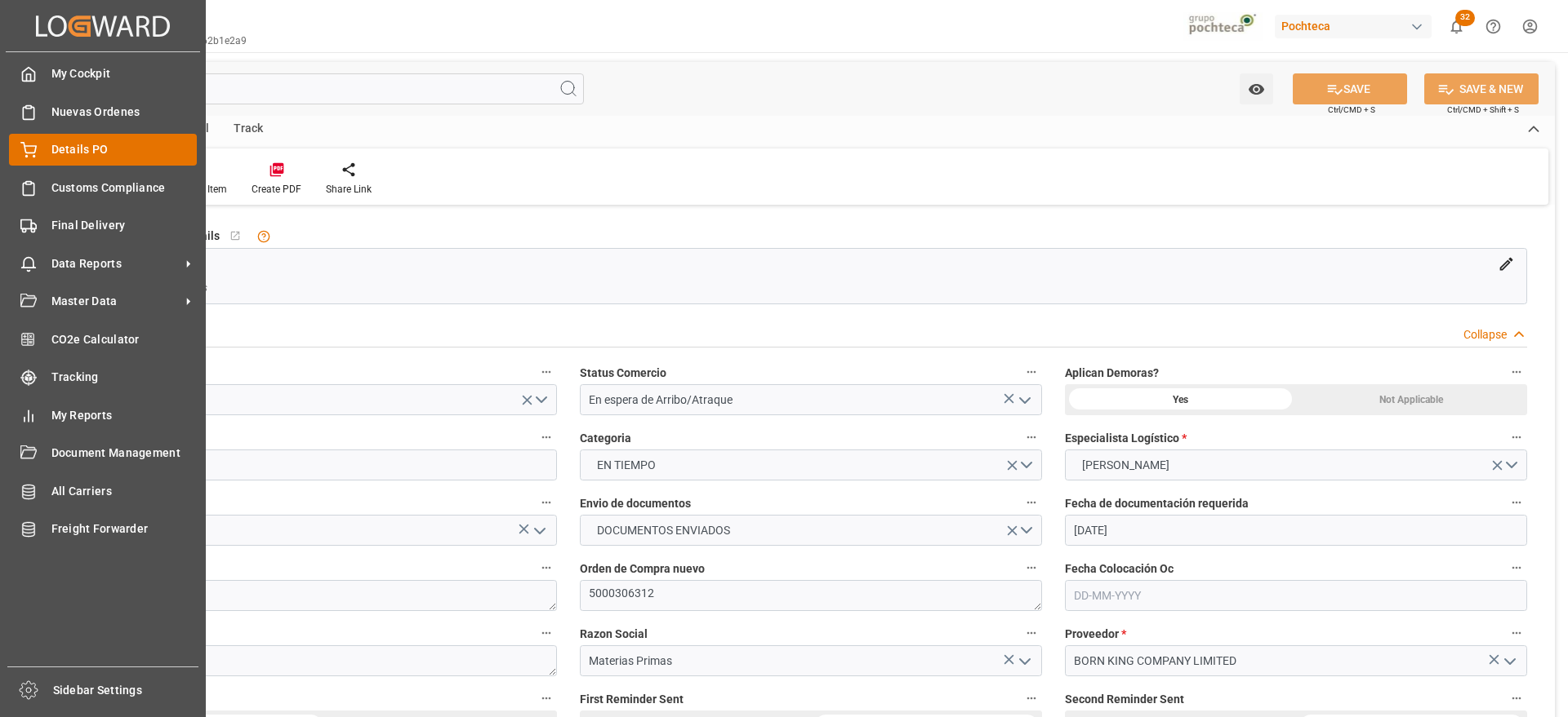
click at [33, 148] on icon at bounding box center [28, 149] width 16 height 16
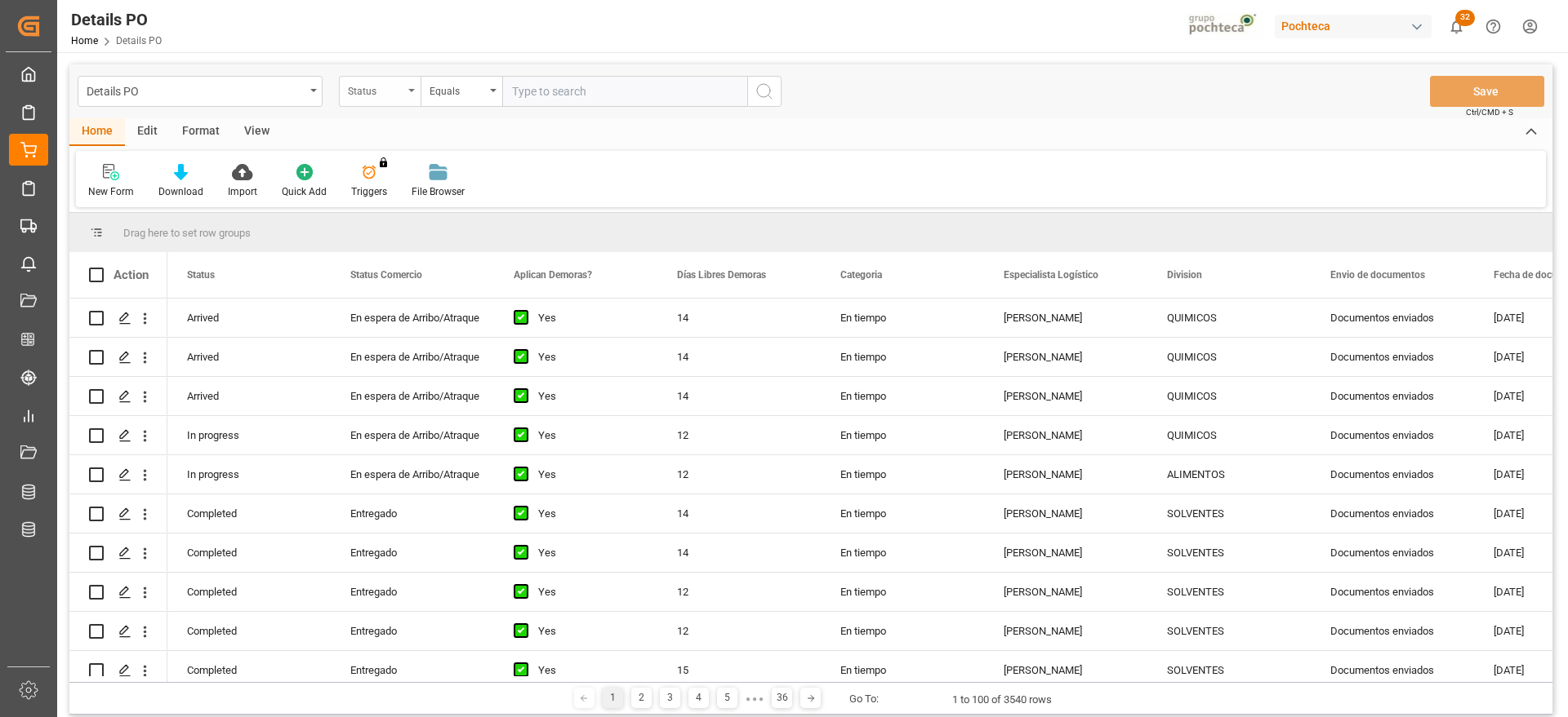
click at [381, 90] on div "Status" at bounding box center [375, 89] width 55 height 19
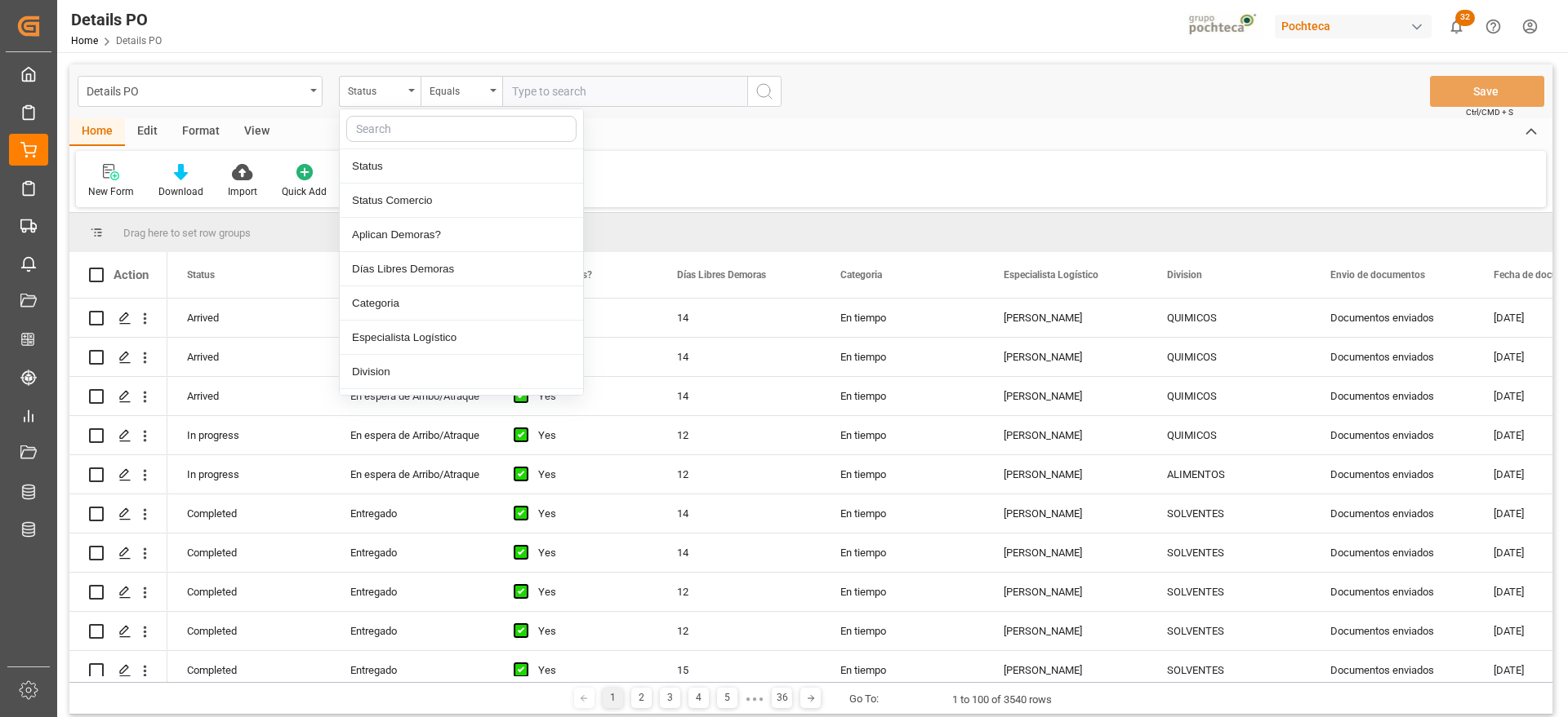
click at [389, 127] on input "text" at bounding box center [461, 129] width 231 height 26
type input "ref"
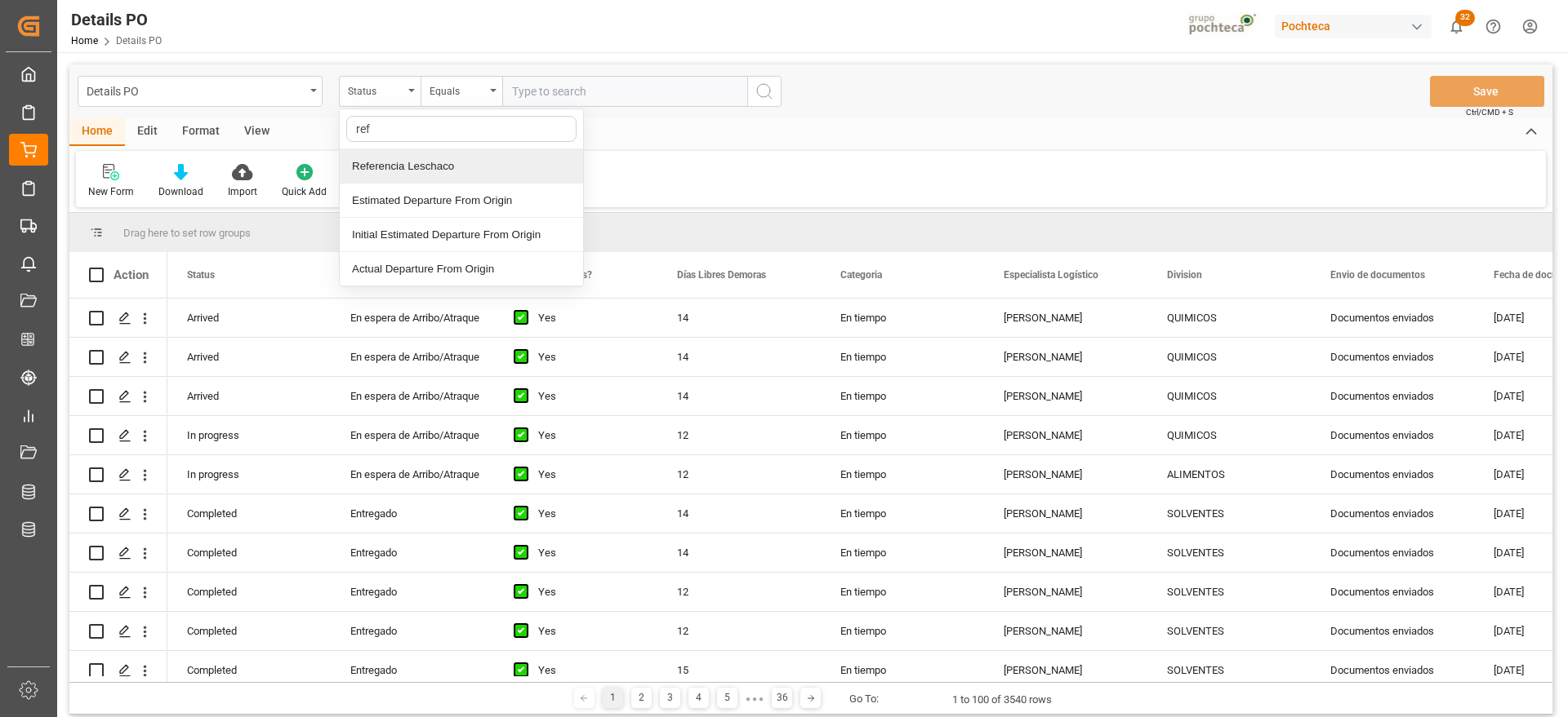
click at [403, 162] on div "Referencia Leschaco" at bounding box center [460, 166] width 243 height 35
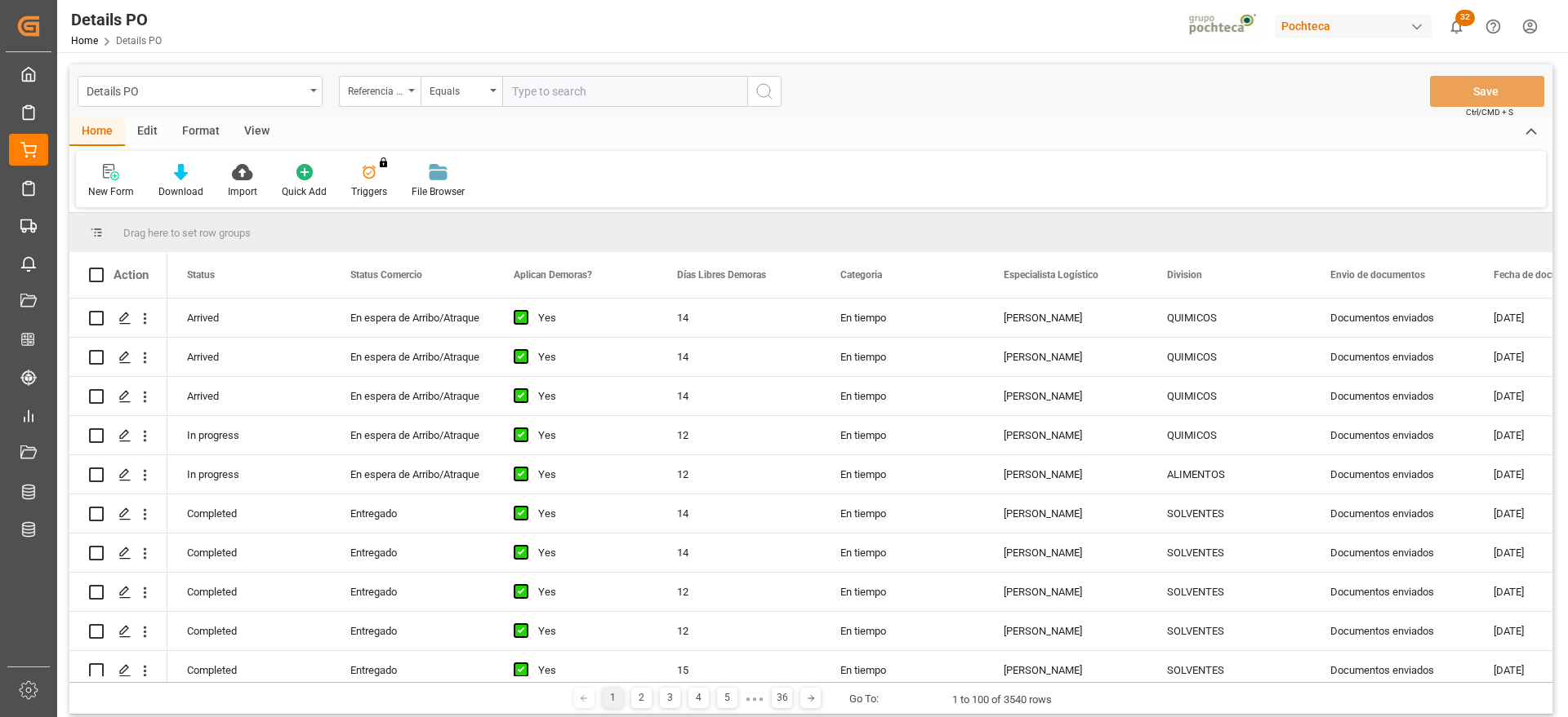
click at [542, 90] on input "text" at bounding box center [624, 91] width 245 height 31
paste input "250906900268"
type input "250906900268"
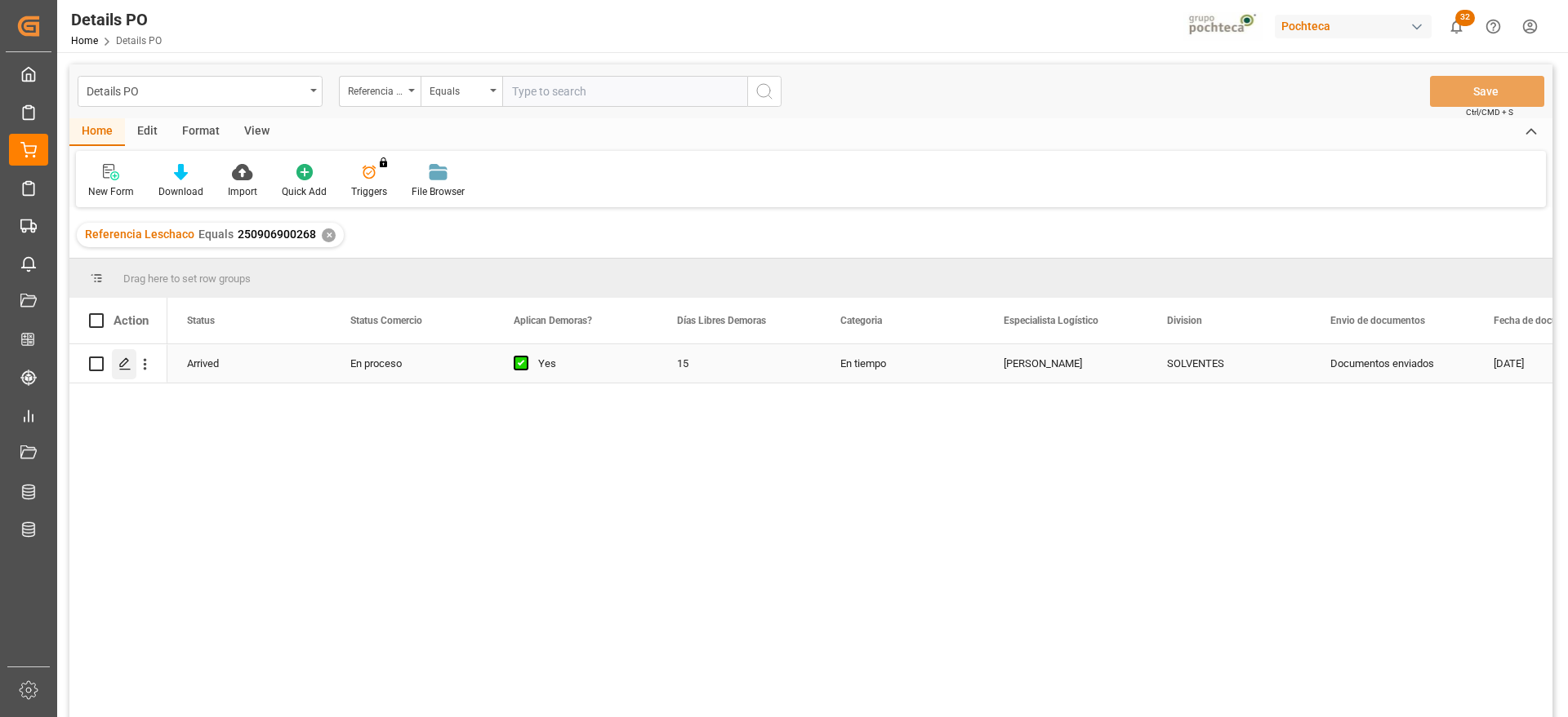
click at [120, 362] on icon "Press SPACE to select this row." at bounding box center [125, 364] width 13 height 13
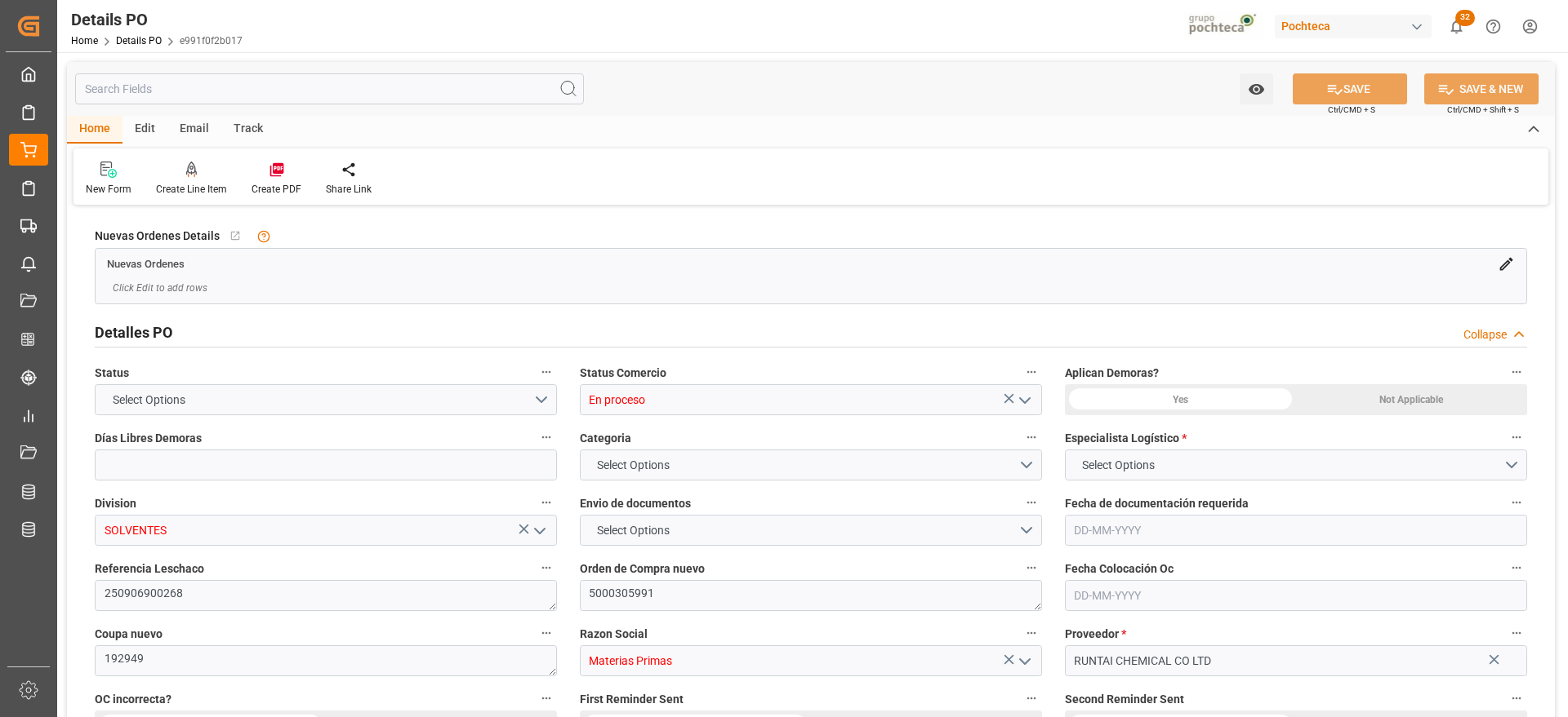
type input "15"
type input "[DATE]"
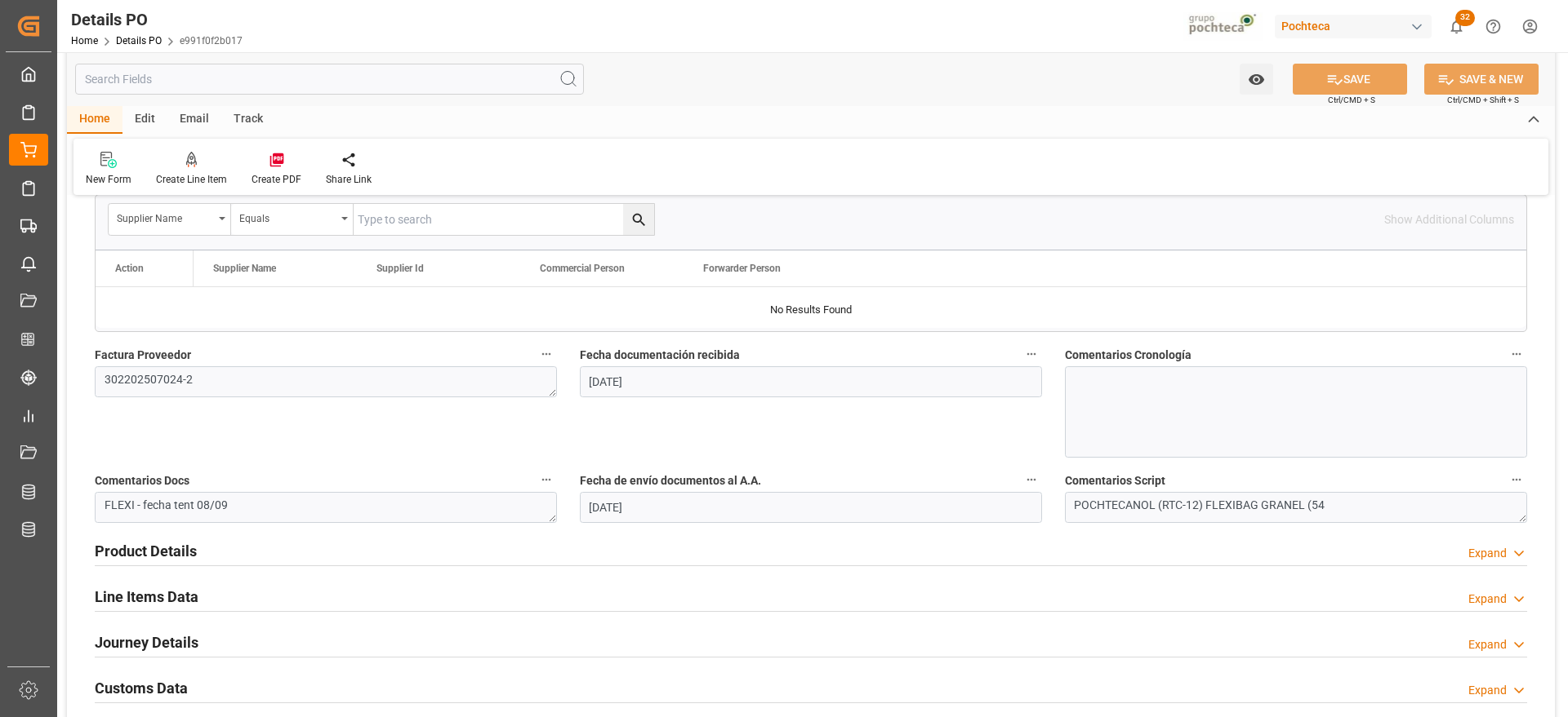
scroll to position [918, 0]
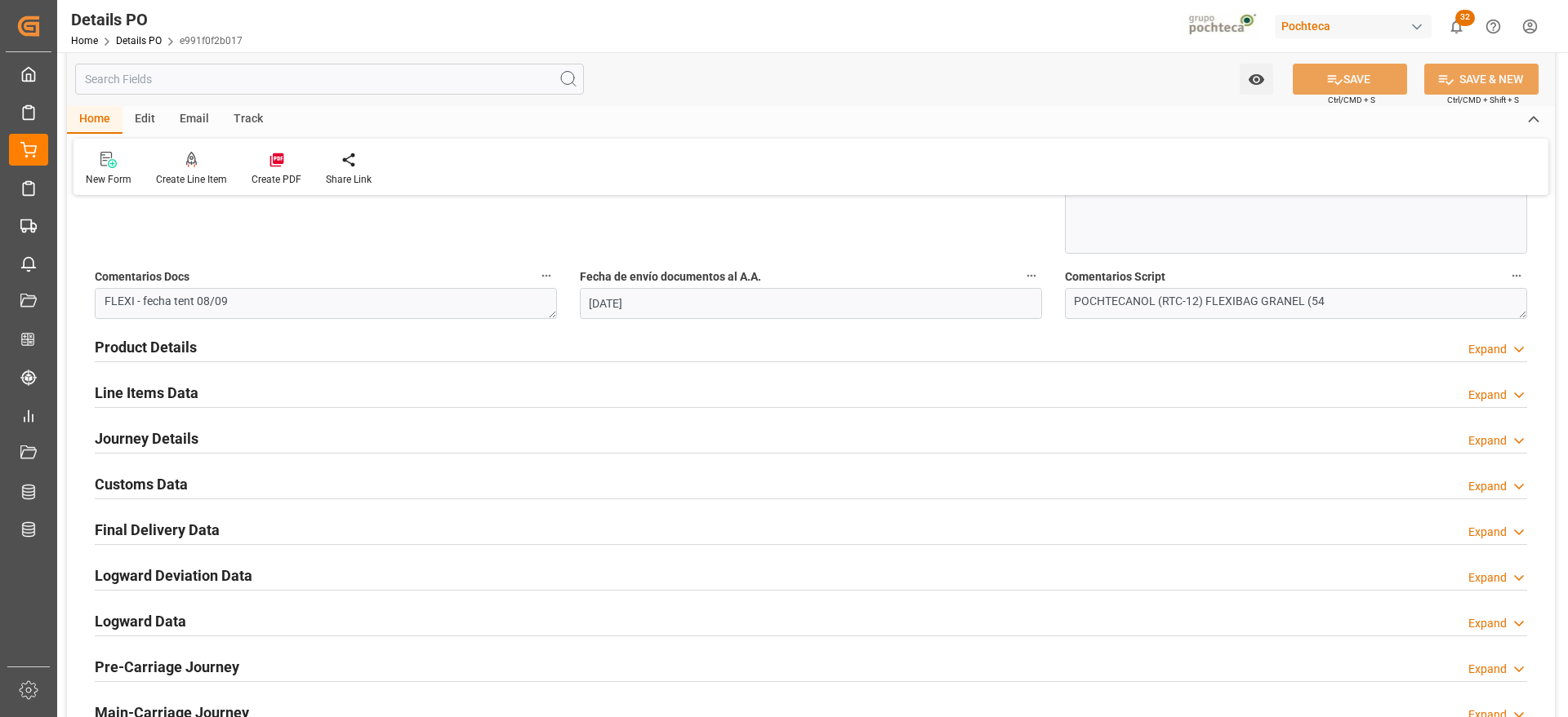
click at [161, 485] on h2 "Customs Data" at bounding box center [141, 485] width 93 height 22
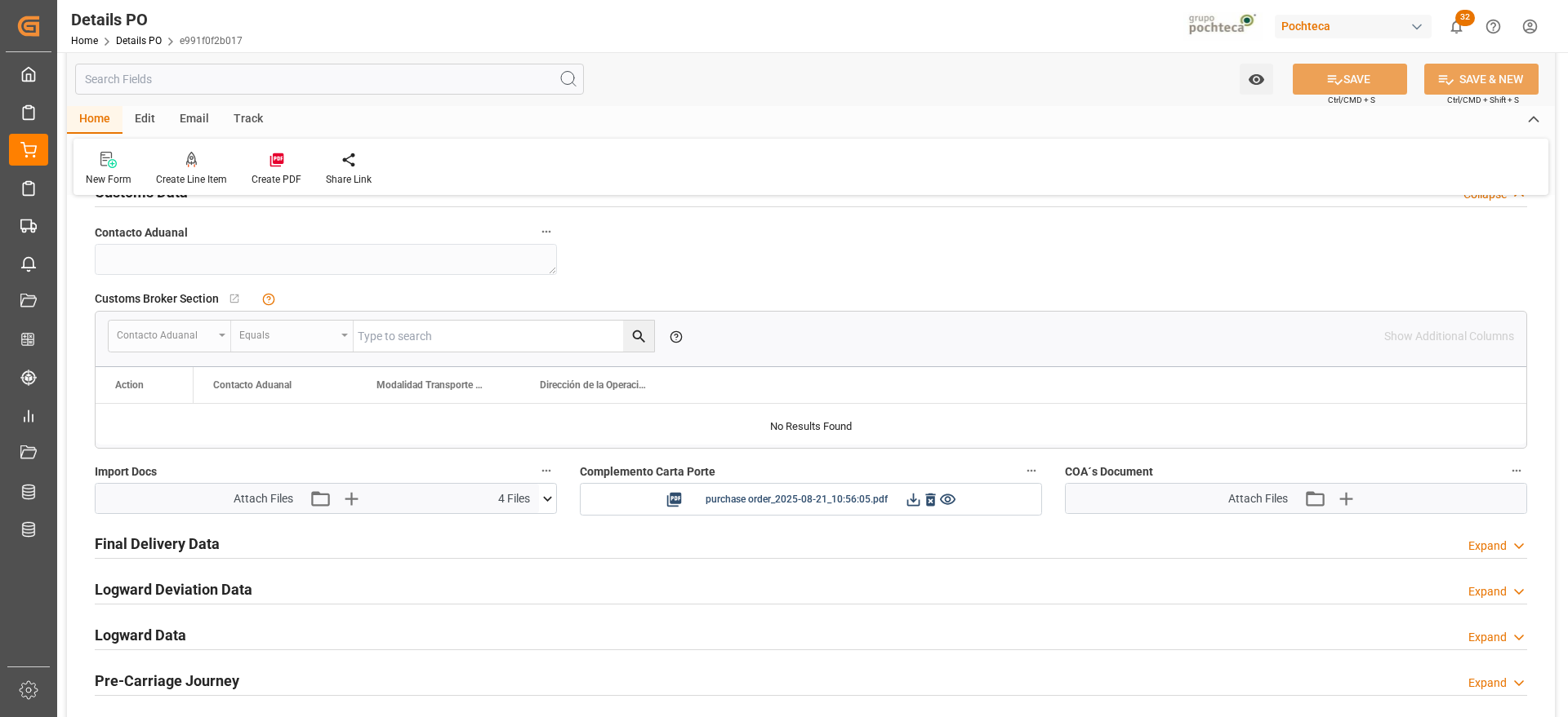
scroll to position [1224, 0]
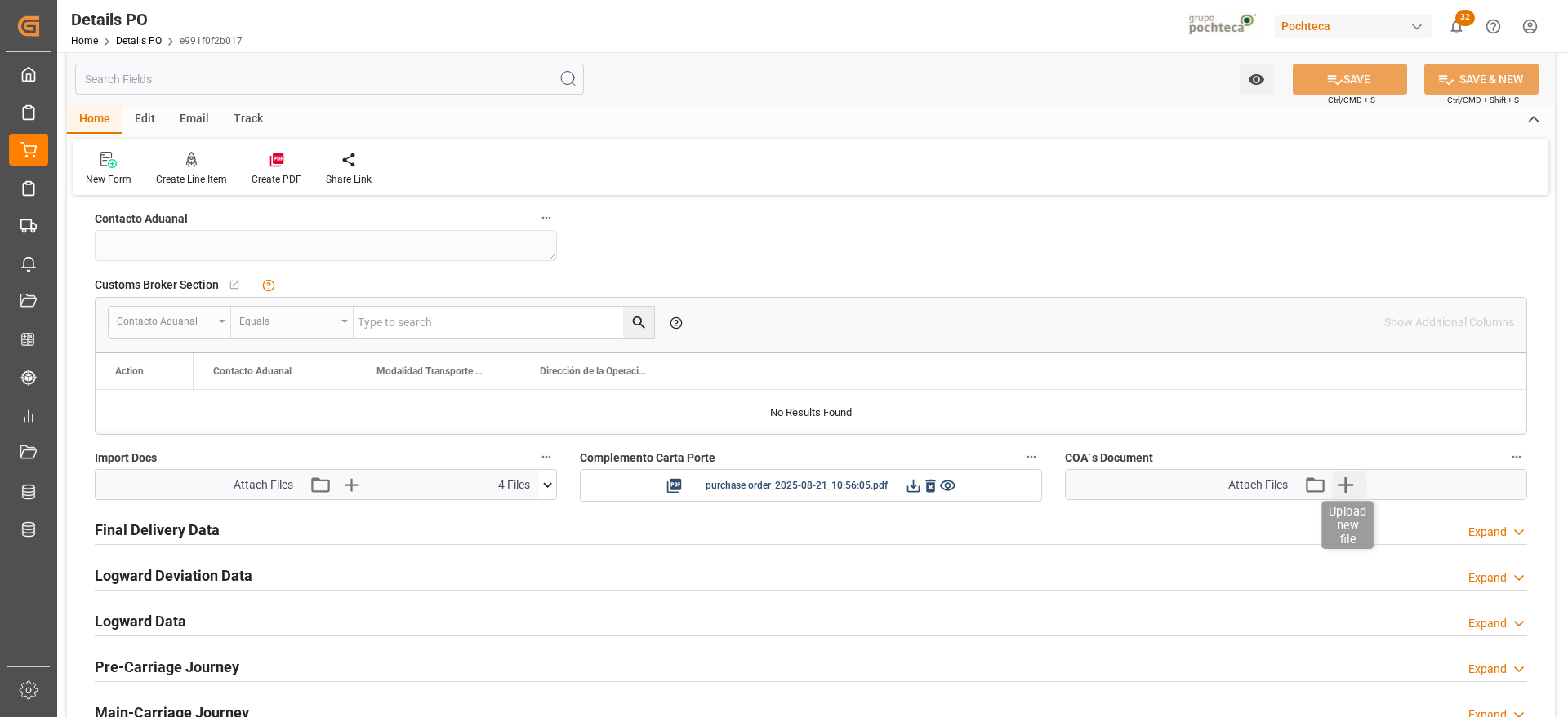
click at [1349, 481] on icon "button" at bounding box center [1345, 485] width 26 height 26
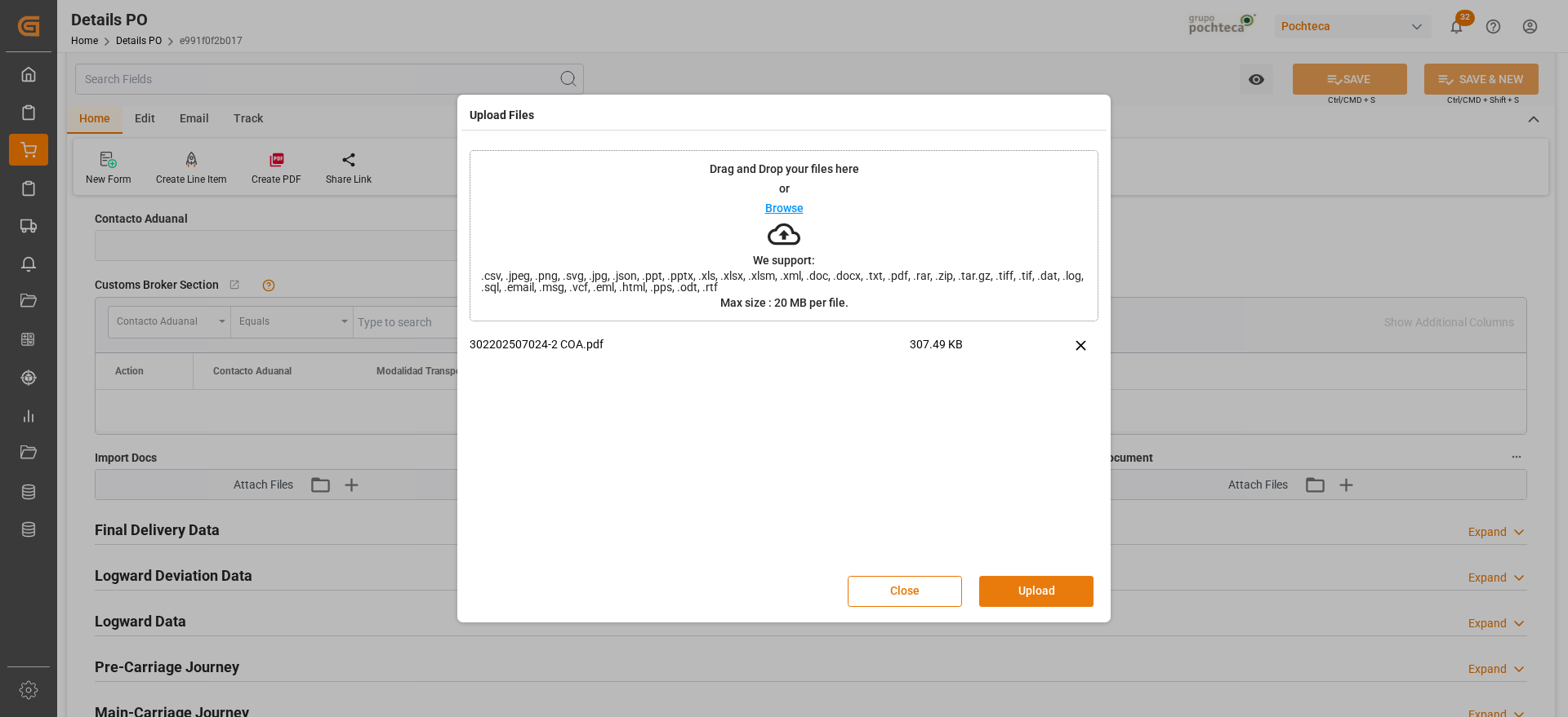
click at [1032, 598] on button "Upload" at bounding box center [1036, 591] width 114 height 31
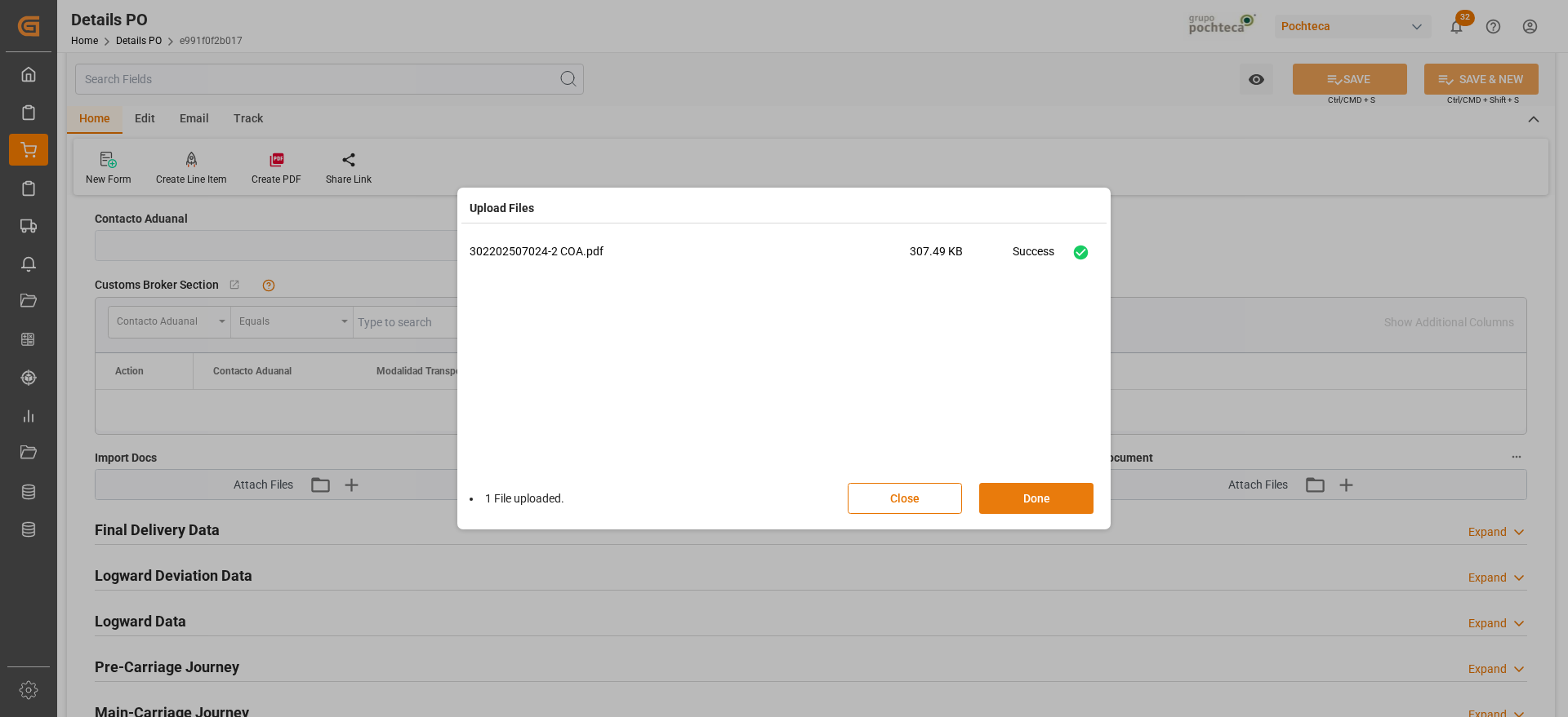
click at [1029, 491] on button "Done" at bounding box center [1036, 498] width 114 height 31
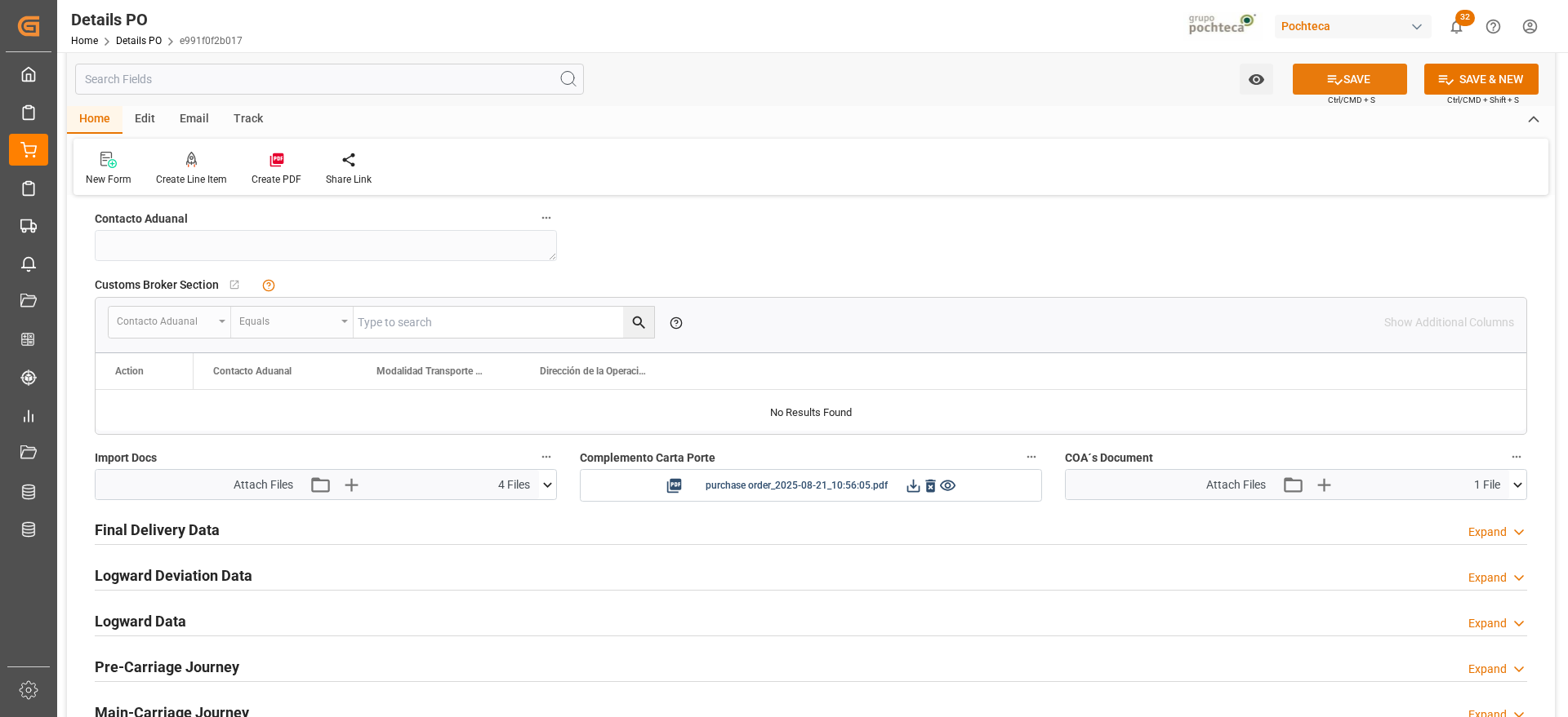
click at [1335, 75] on icon at bounding box center [1334, 80] width 17 height 17
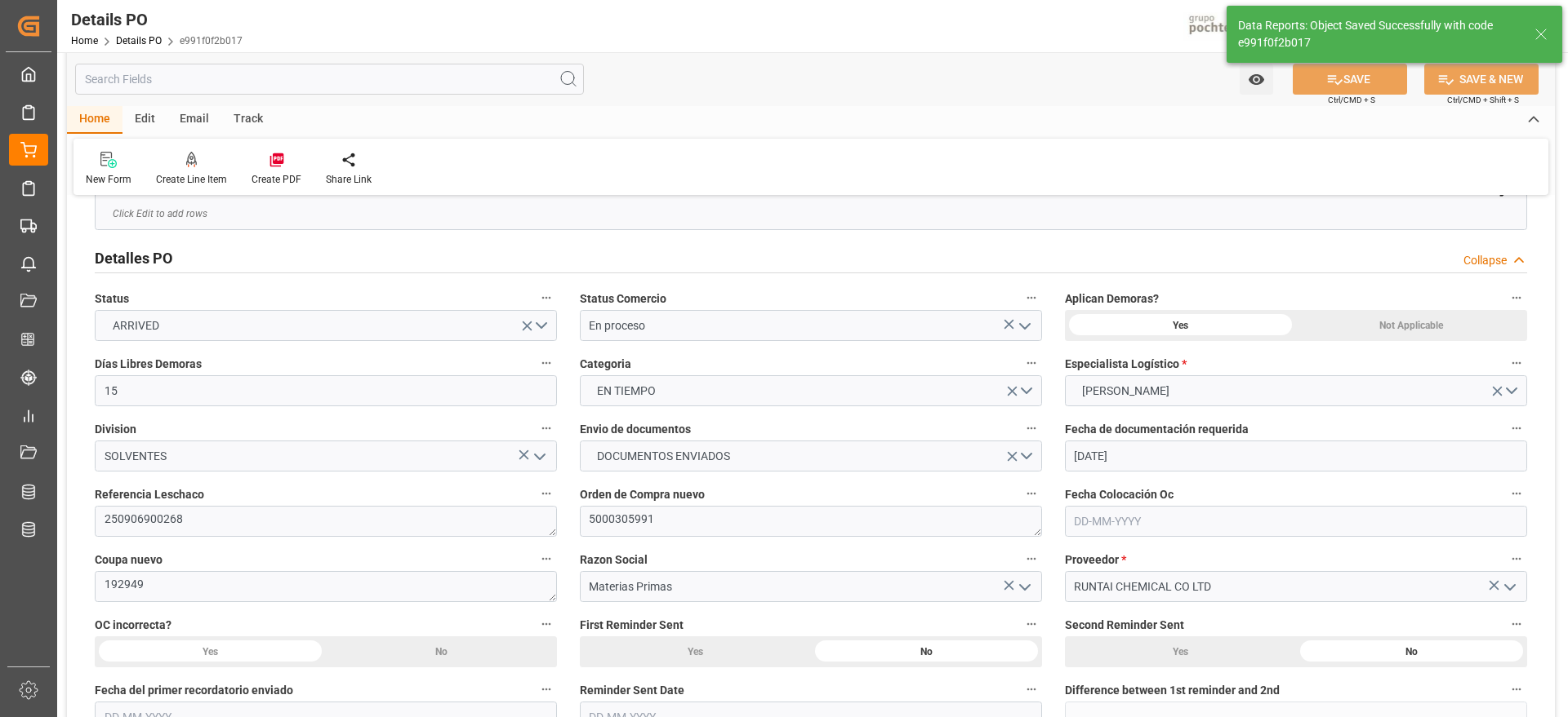
scroll to position [0, 0]
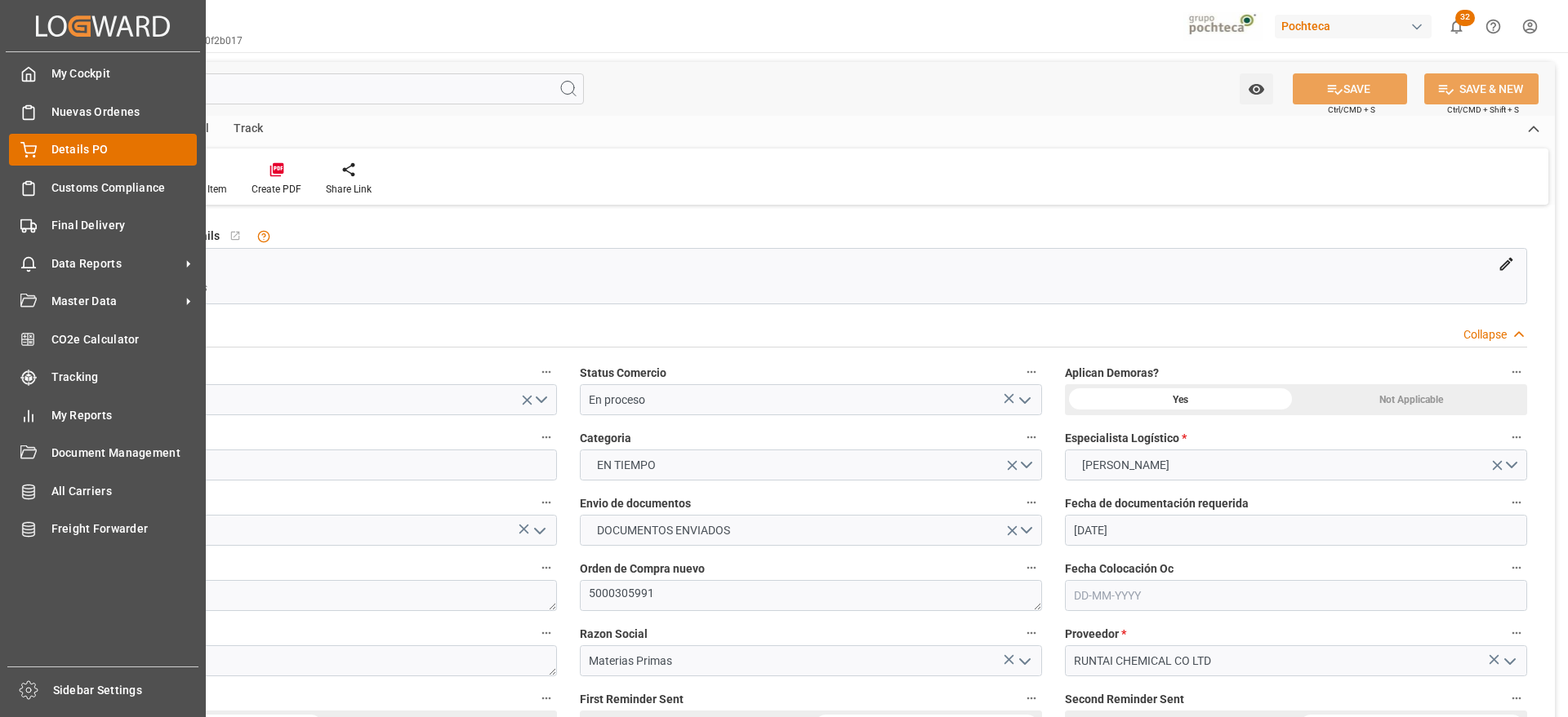
click at [79, 137] on div "Details PO Details PO" at bounding box center [103, 150] width 188 height 32
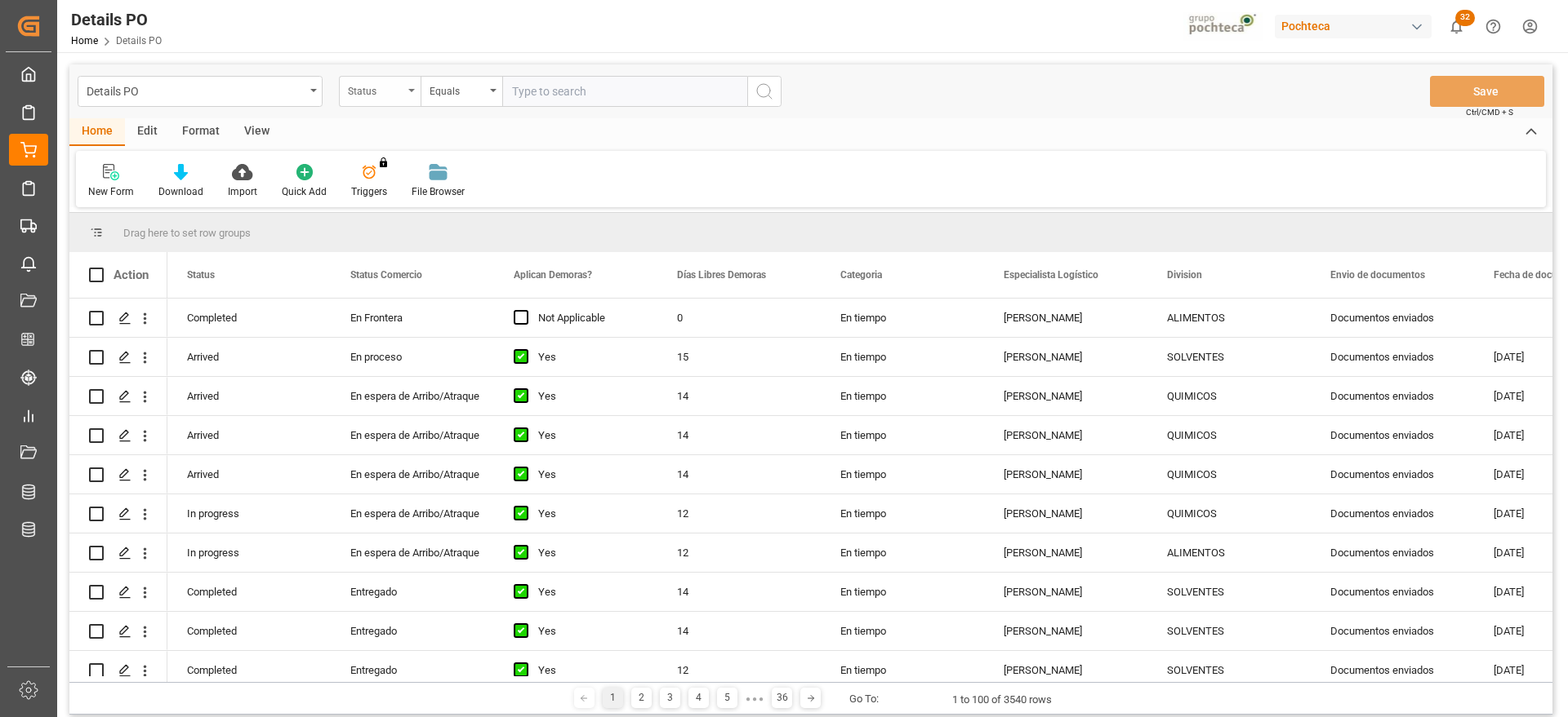
click at [375, 87] on div "Status" at bounding box center [375, 89] width 55 height 19
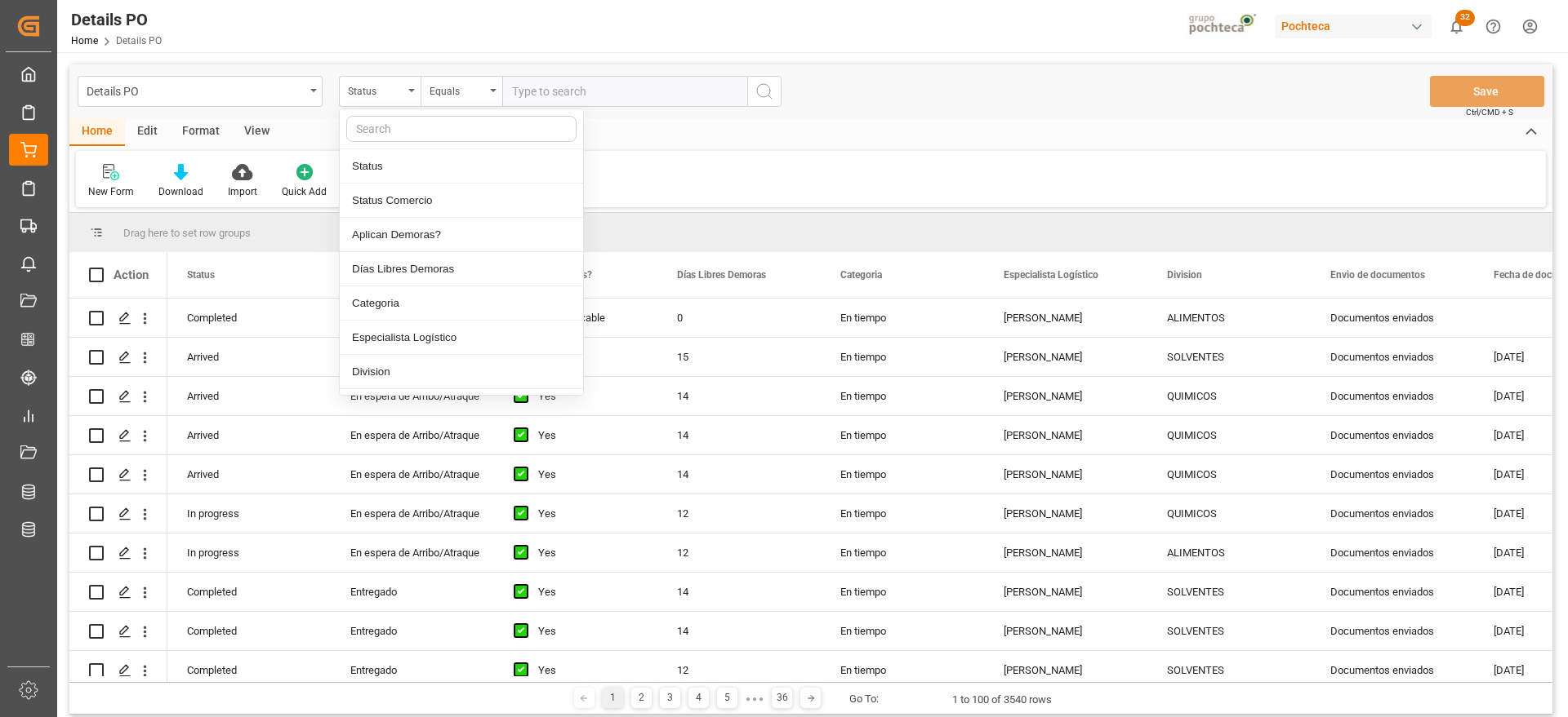
click at [415, 128] on input "text" at bounding box center [461, 129] width 231 height 26
type input "ref"
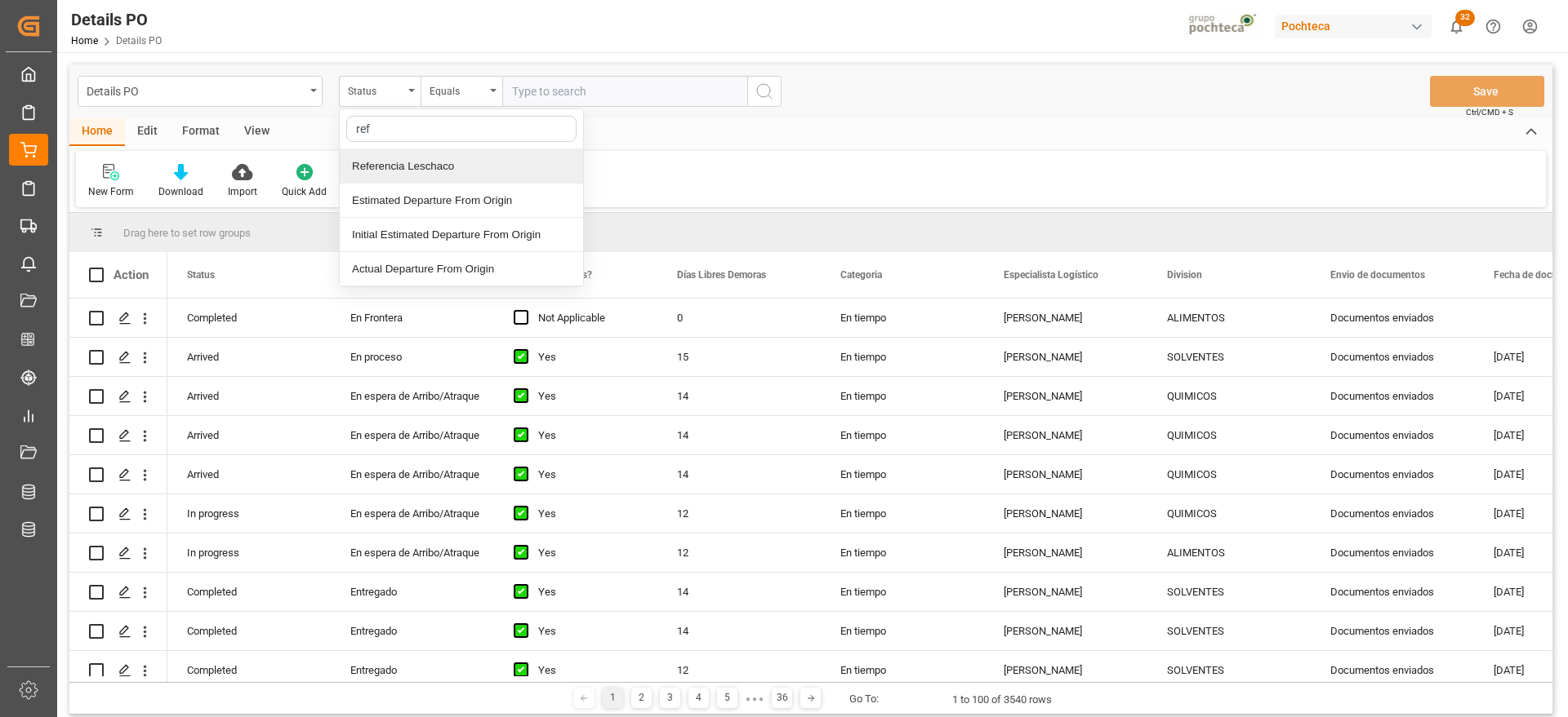
click at [433, 160] on div "Referencia Leschaco" at bounding box center [460, 166] width 243 height 35
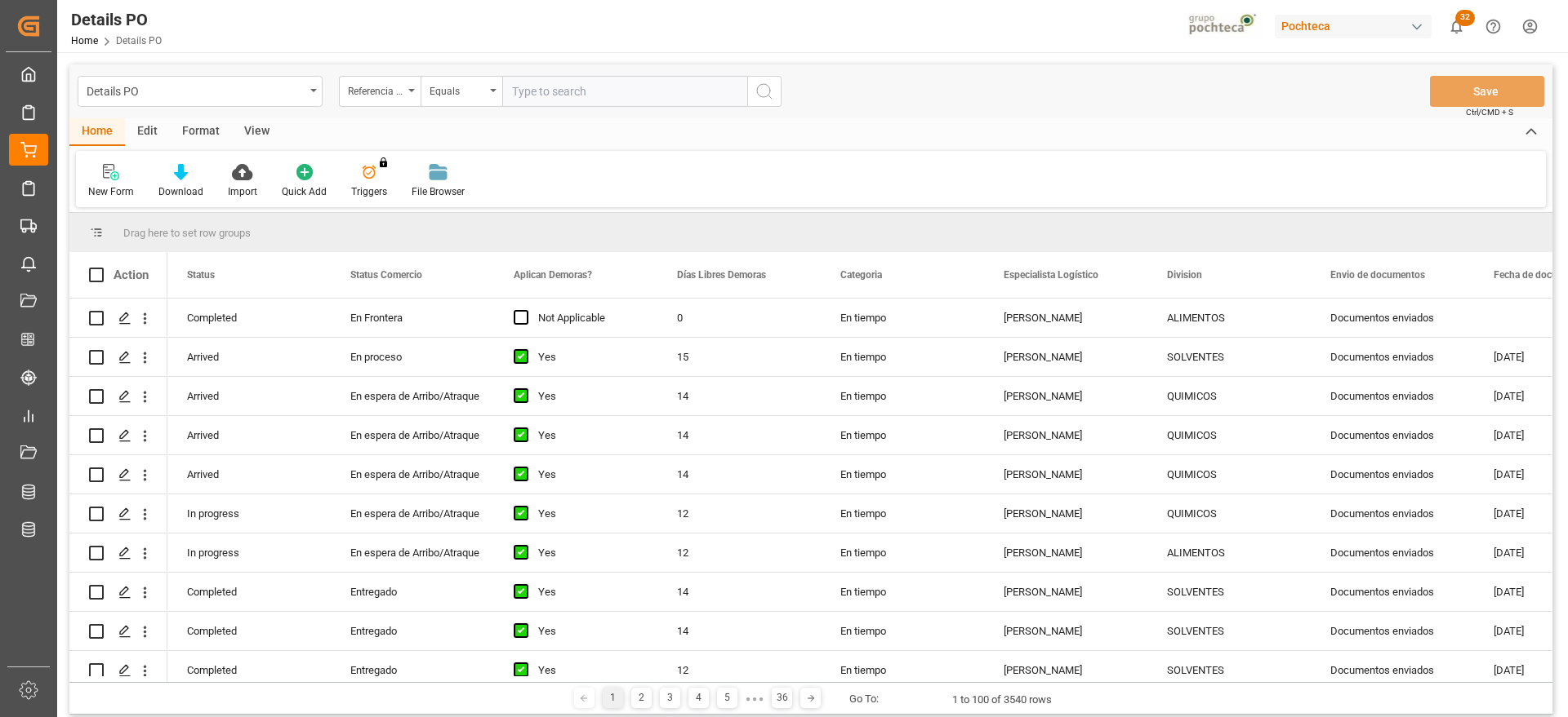
click at [565, 92] on input "text" at bounding box center [624, 91] width 245 height 31
paste input "250906900196"
type input "250906900196"
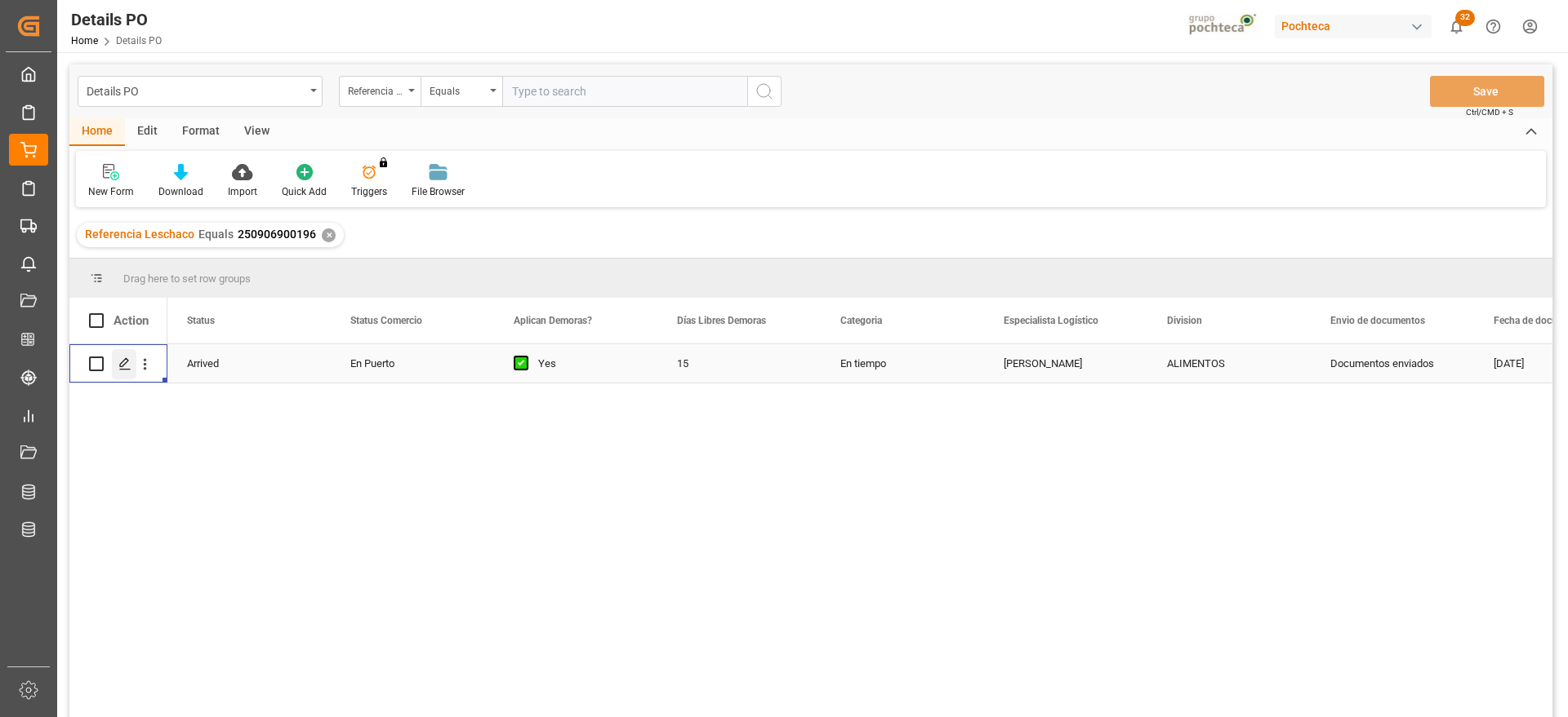
click at [121, 366] on polygon "Press SPACE to select this row." at bounding box center [124, 363] width 8 height 8
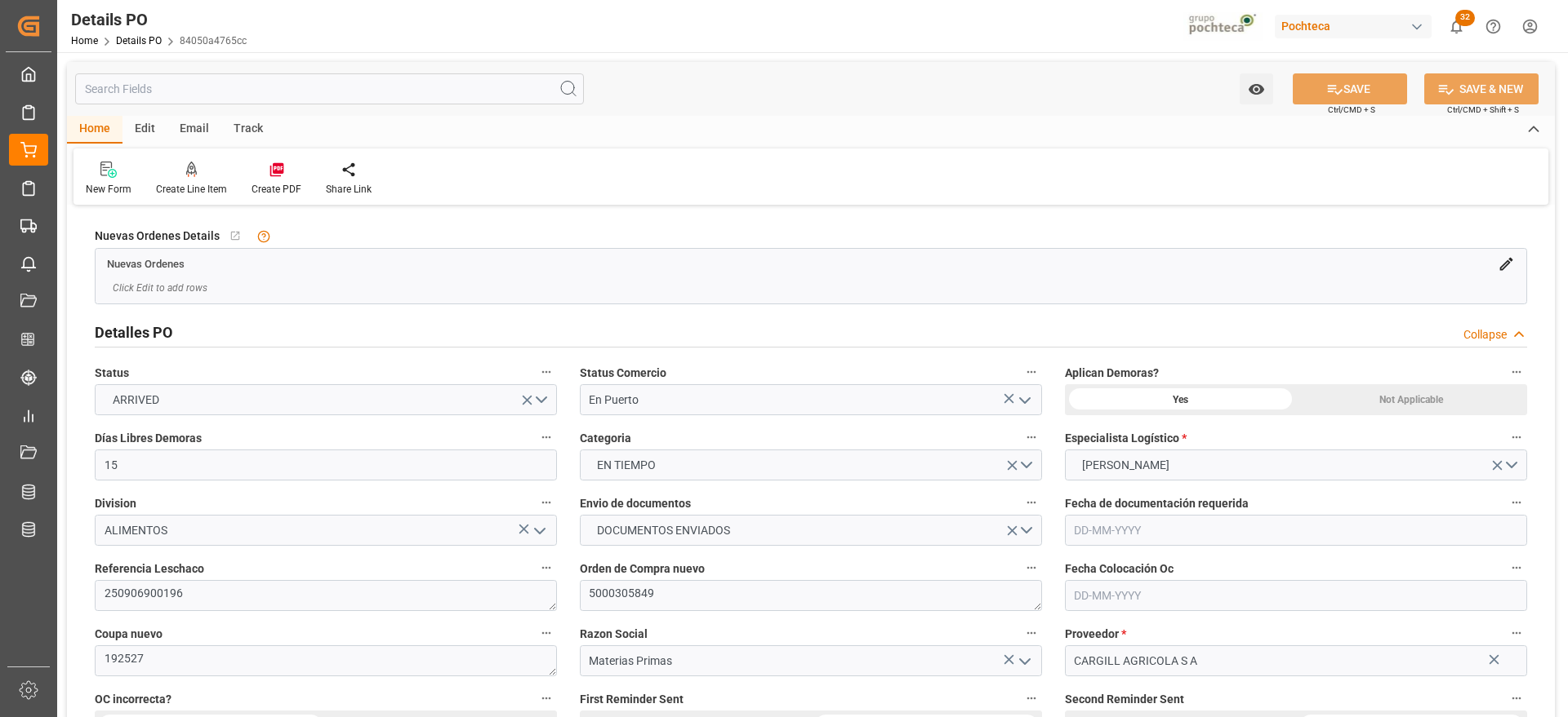
type input "15"
type input "14-08-2025"
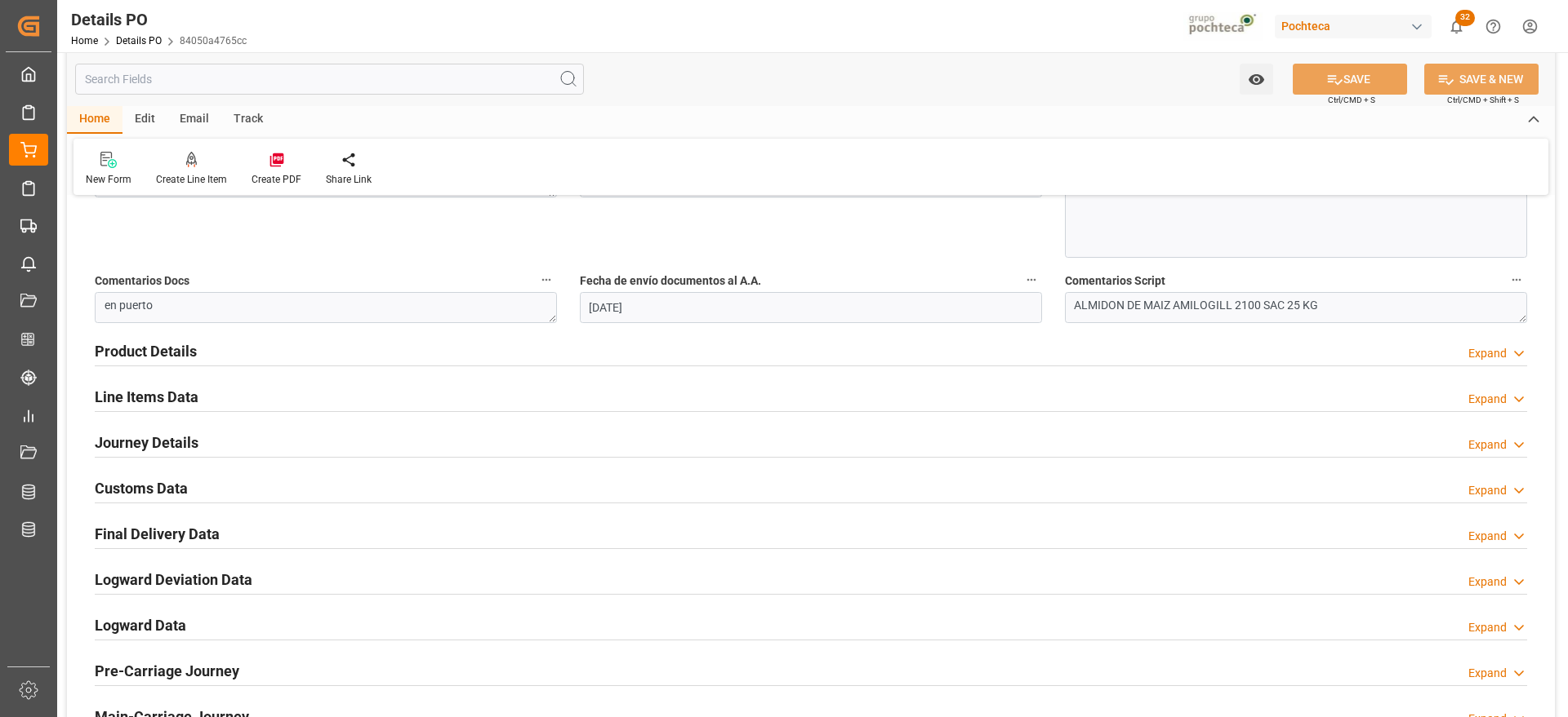
scroll to position [918, 0]
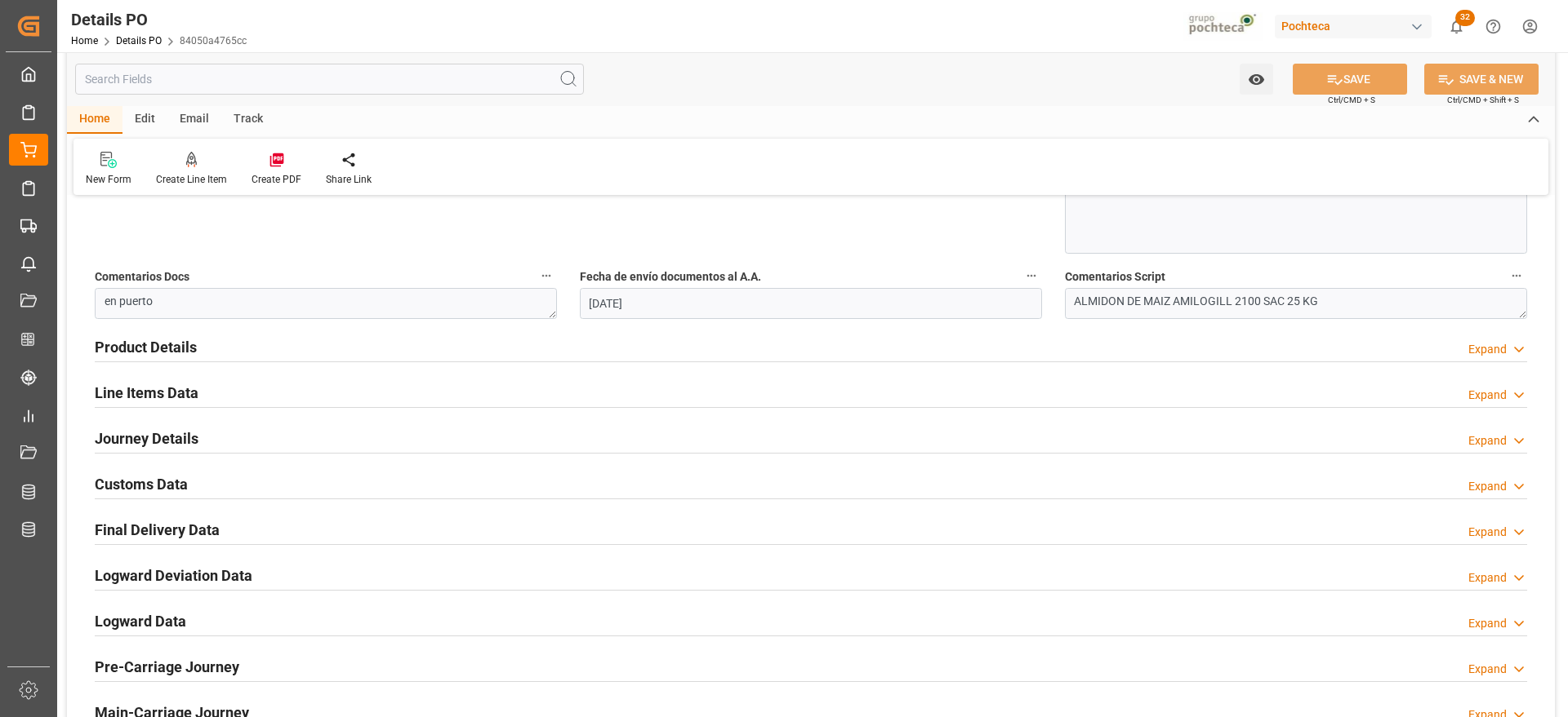
click at [164, 476] on h2 "Customs Data" at bounding box center [141, 485] width 93 height 22
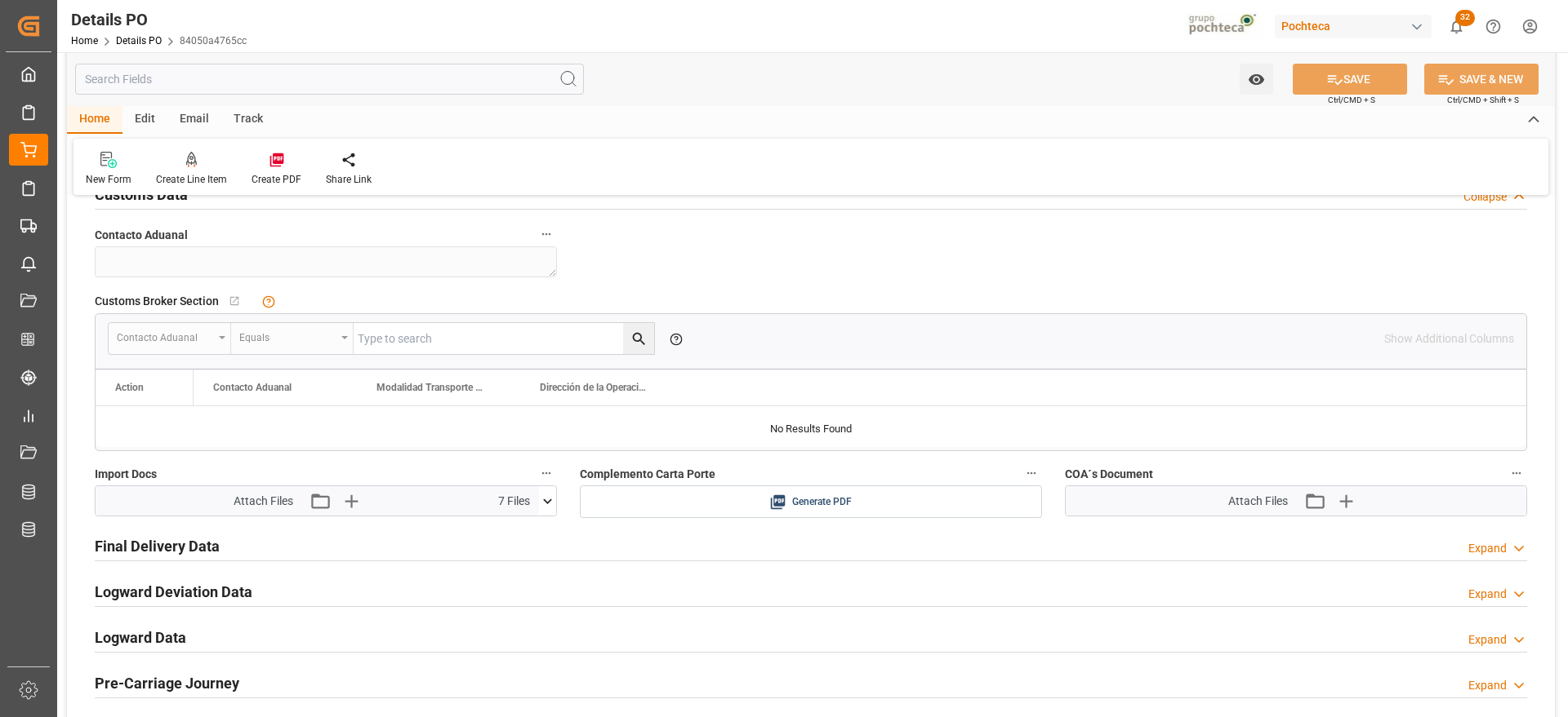
scroll to position [1224, 0]
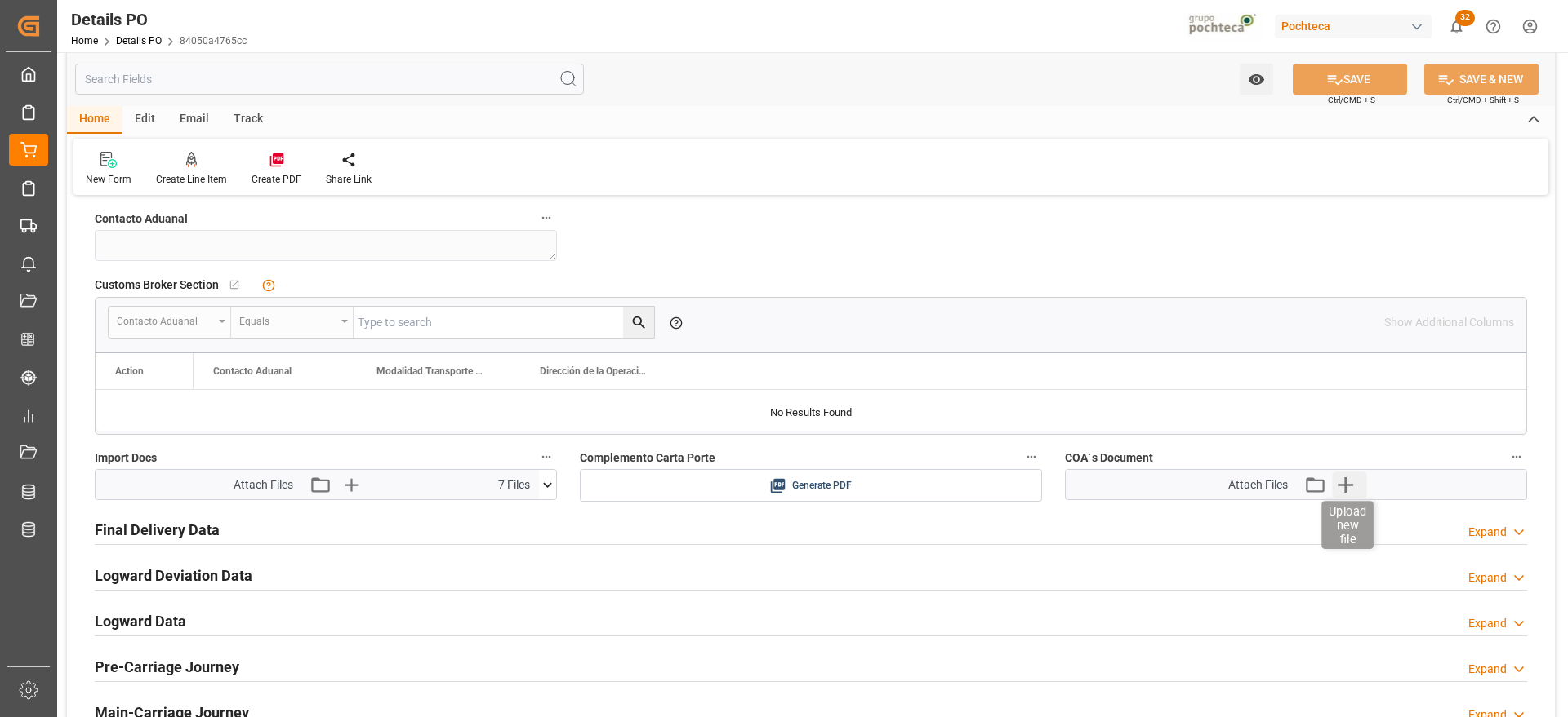
click at [1345, 485] on icon "button" at bounding box center [1345, 485] width 16 height 16
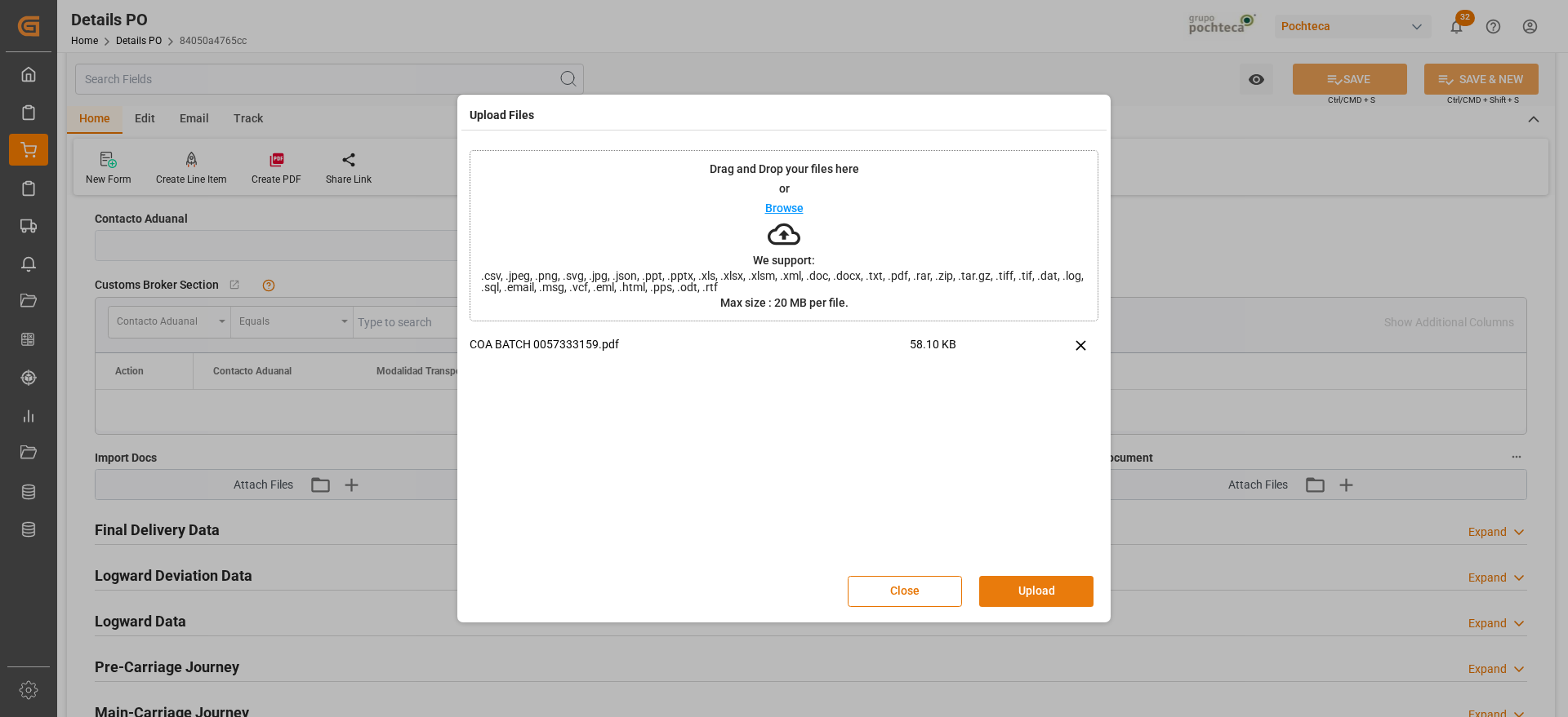
click at [1039, 595] on button "Upload" at bounding box center [1036, 591] width 114 height 31
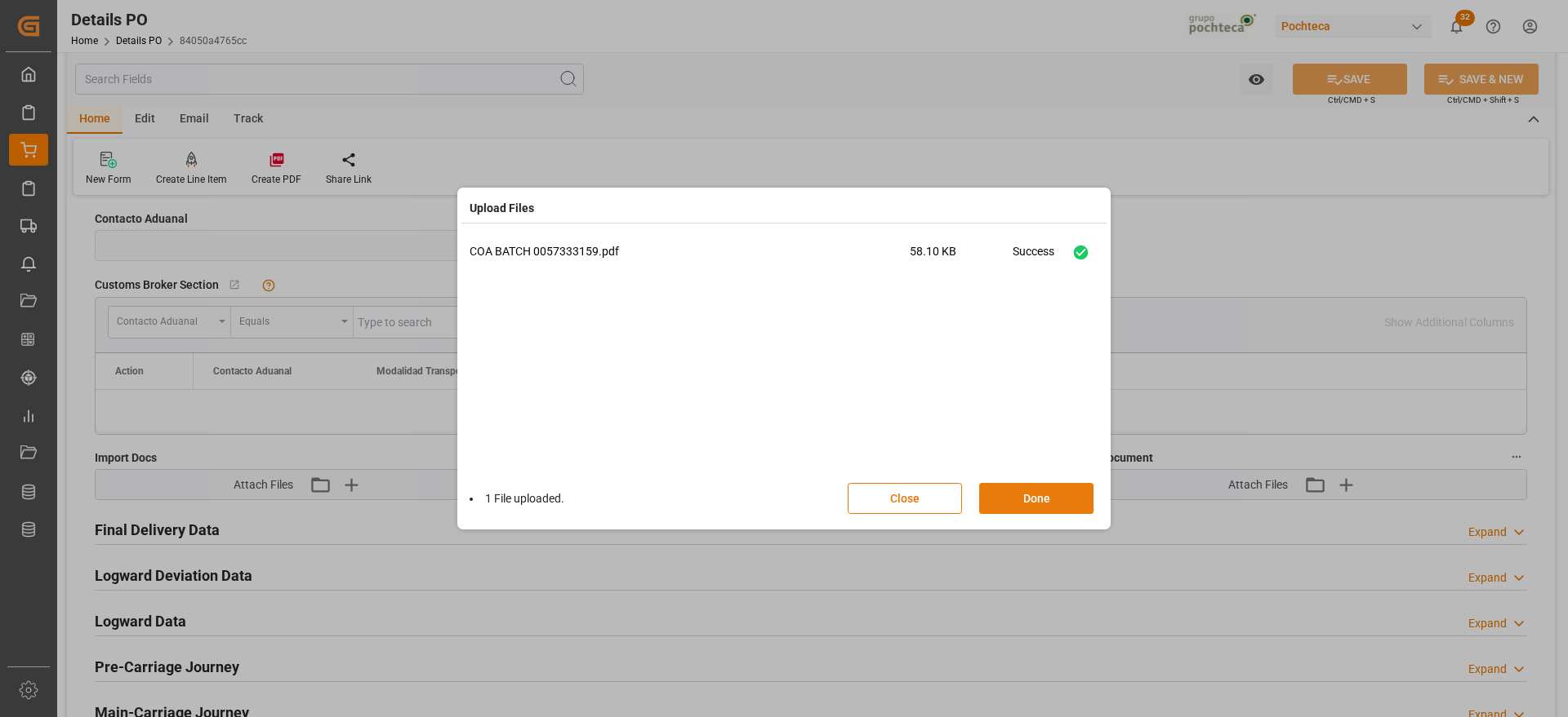
click at [1050, 495] on button "Done" at bounding box center [1036, 498] width 114 height 31
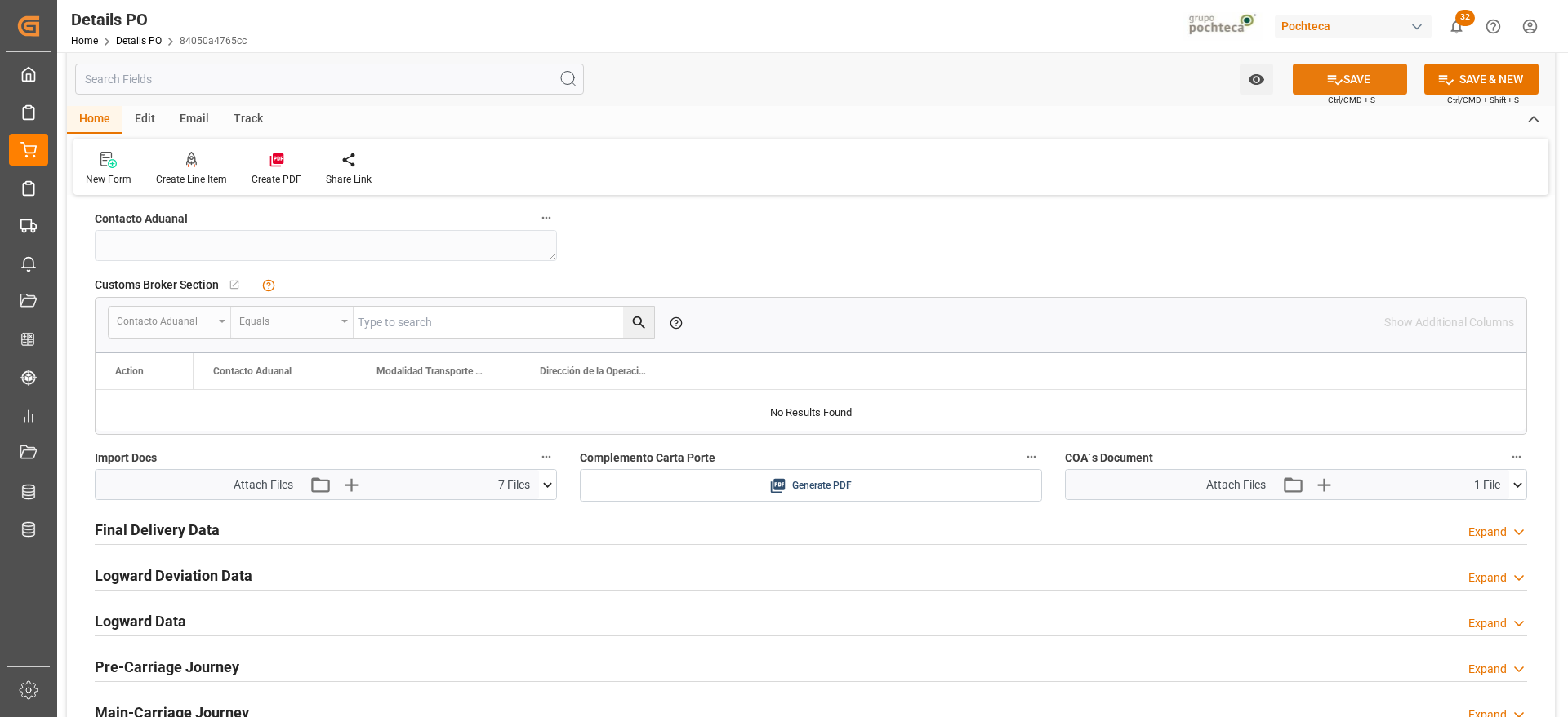
click at [1366, 72] on button "SAVE" at bounding box center [1349, 79] width 114 height 31
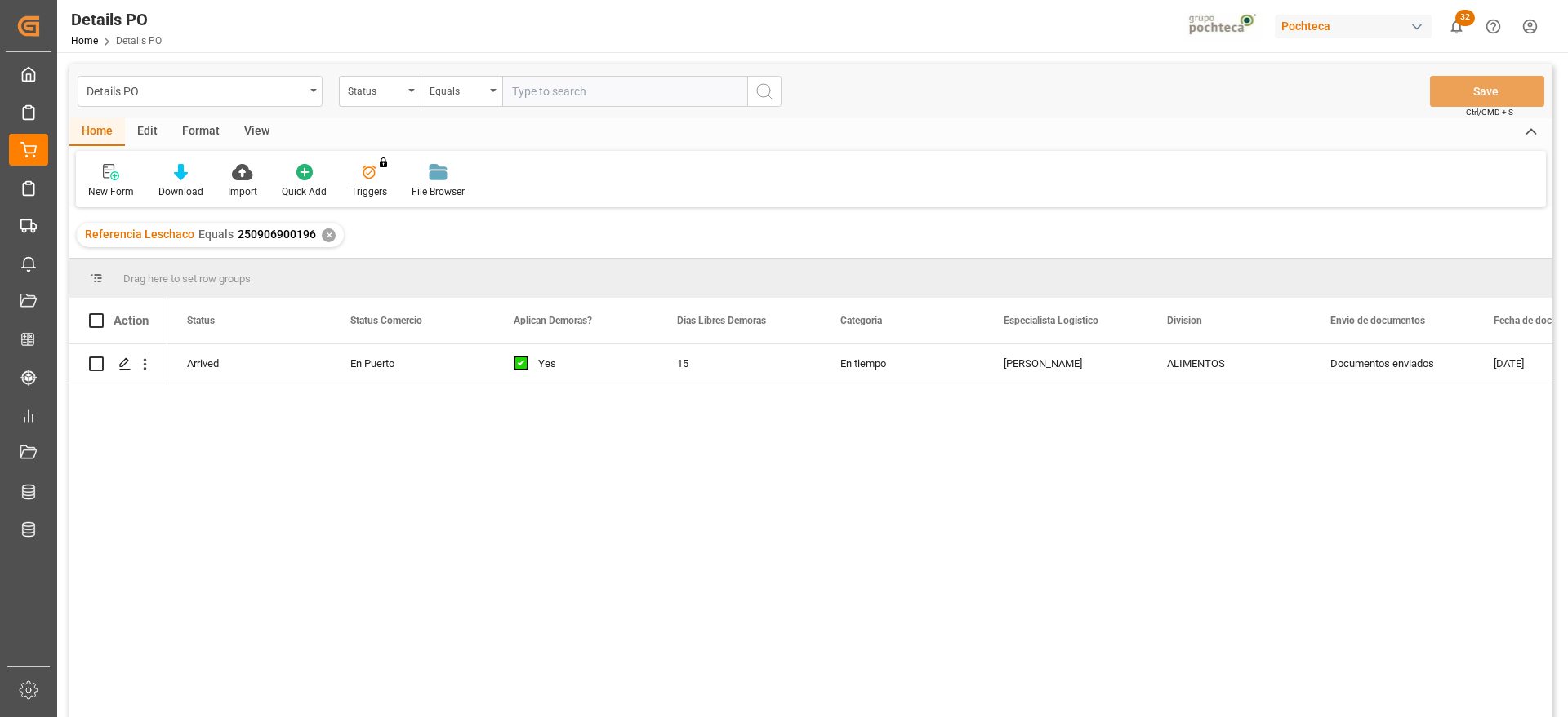
click at [328, 232] on div "✕" at bounding box center [328, 235] width 14 height 14
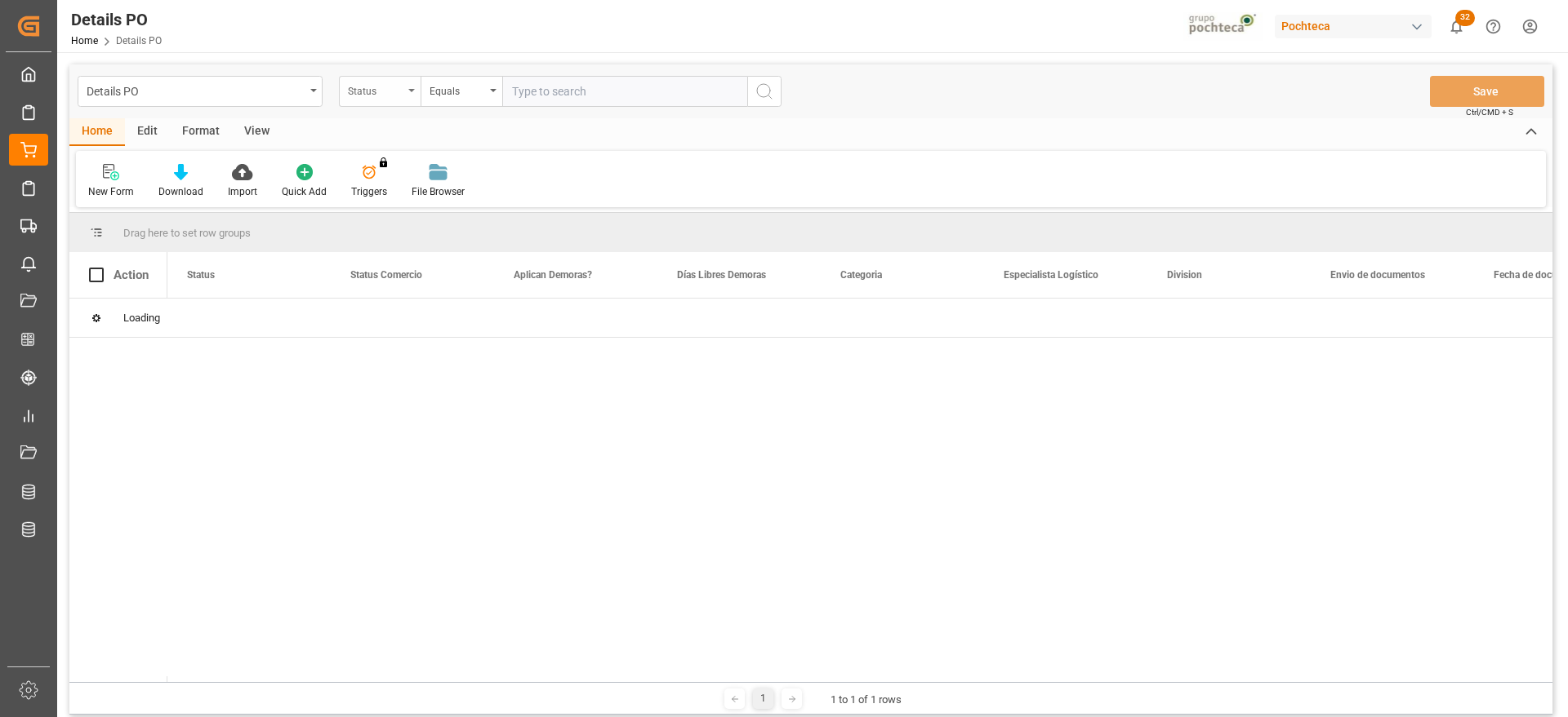
click at [371, 89] on div "Status" at bounding box center [375, 89] width 55 height 19
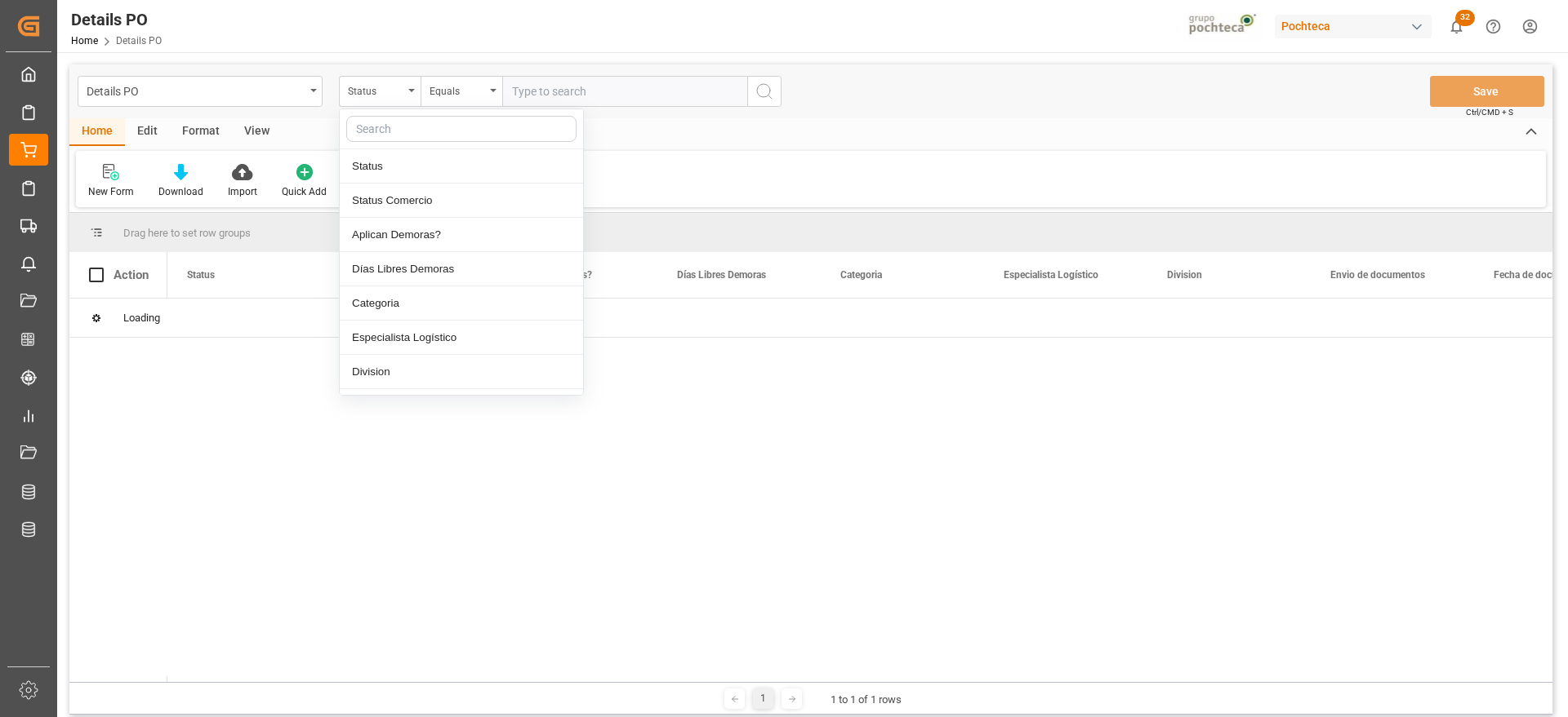
click at [387, 132] on input "text" at bounding box center [461, 129] width 231 height 26
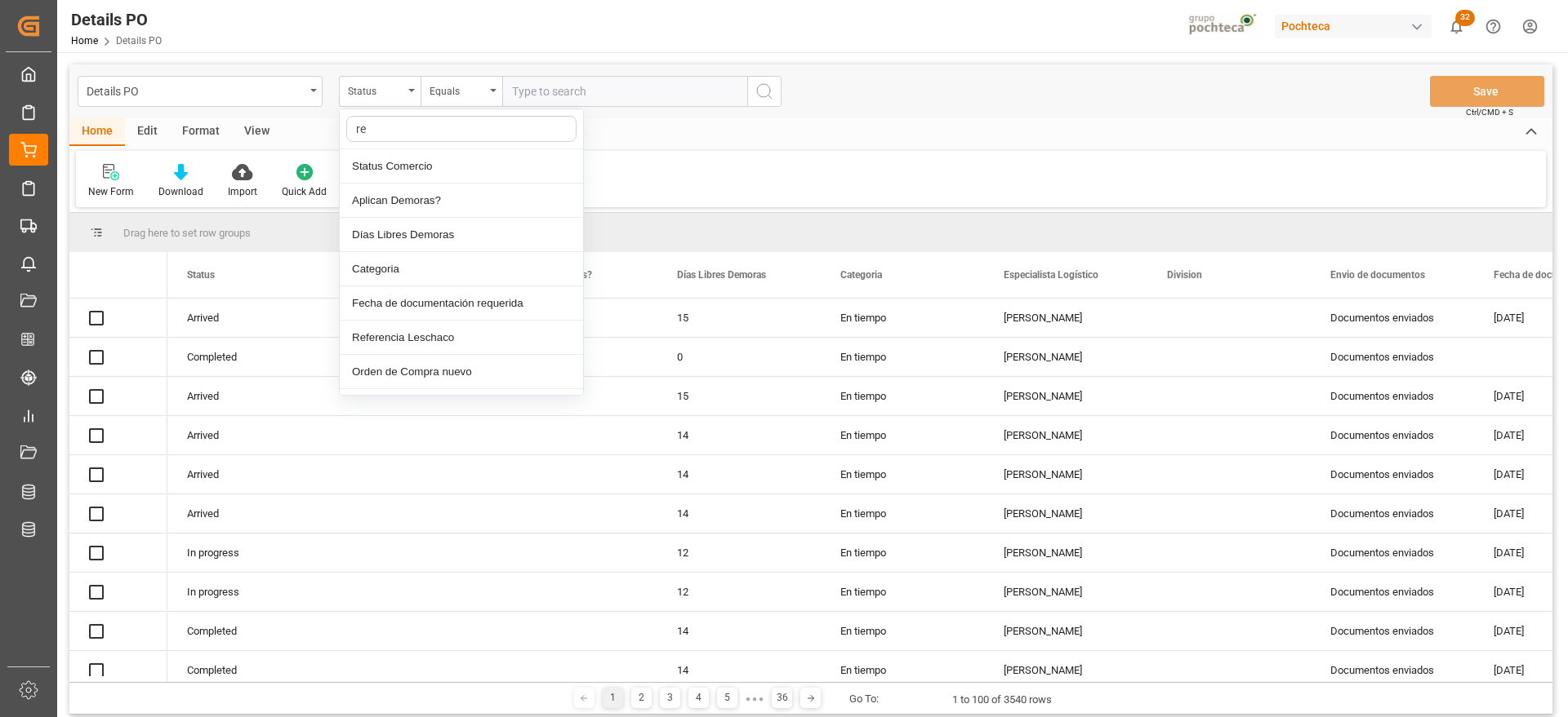
type input "ref"
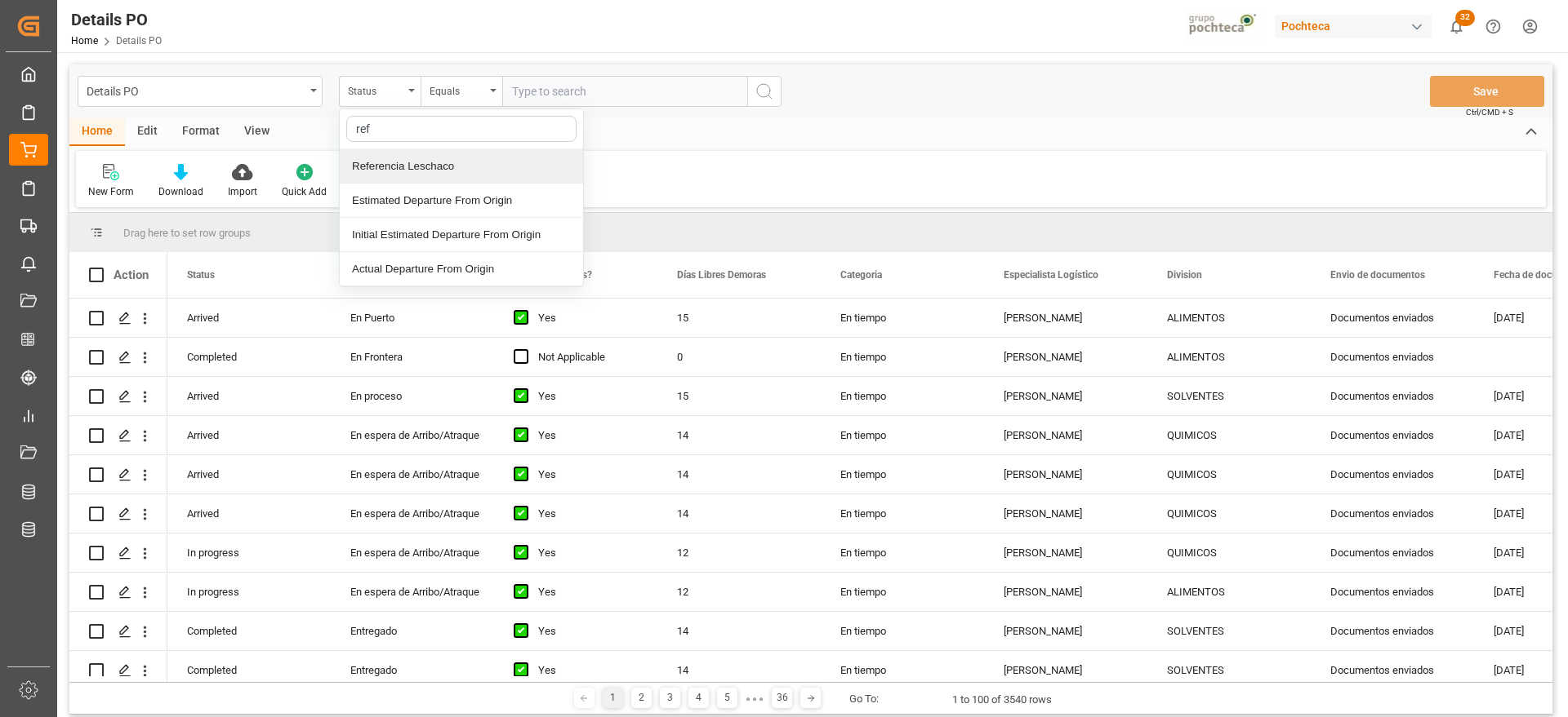
click at [422, 163] on div "Referencia Leschaco" at bounding box center [460, 166] width 243 height 35
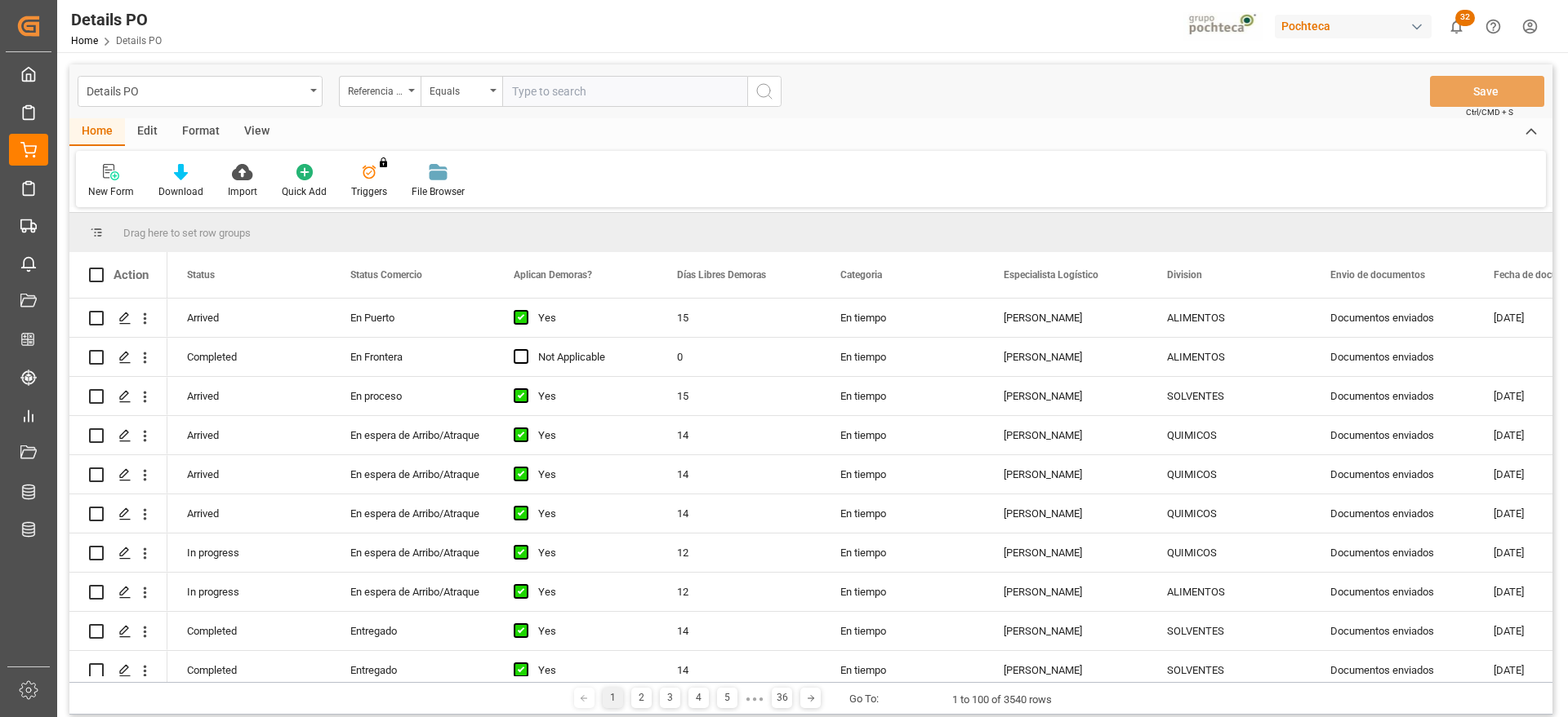
click at [581, 78] on input "text" at bounding box center [624, 91] width 245 height 31
click at [578, 87] on input "text" at bounding box center [624, 91] width 245 height 31
paste input "250906900198"
type input "250906900198"
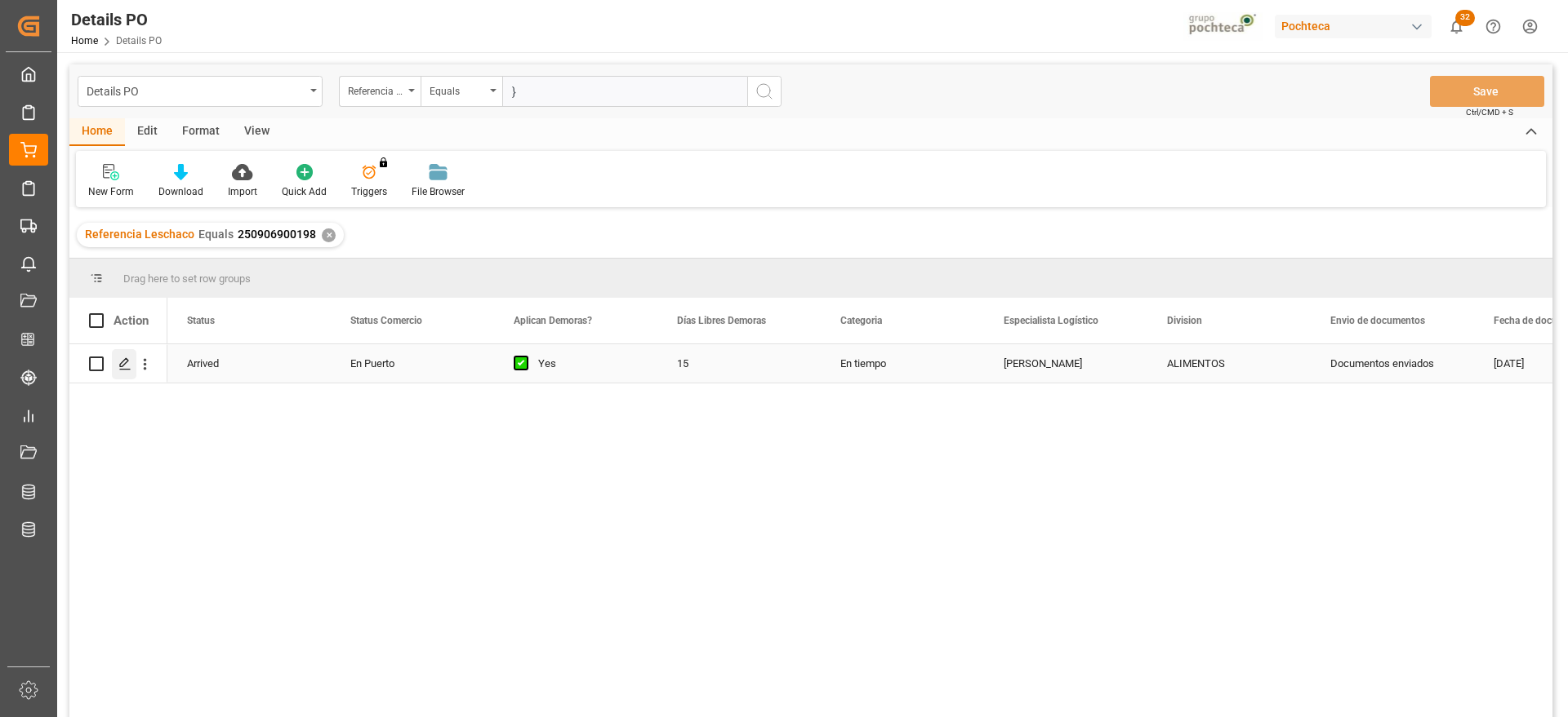
type input "}"
click at [119, 365] on icon "Press SPACE to select this row." at bounding box center [125, 364] width 13 height 13
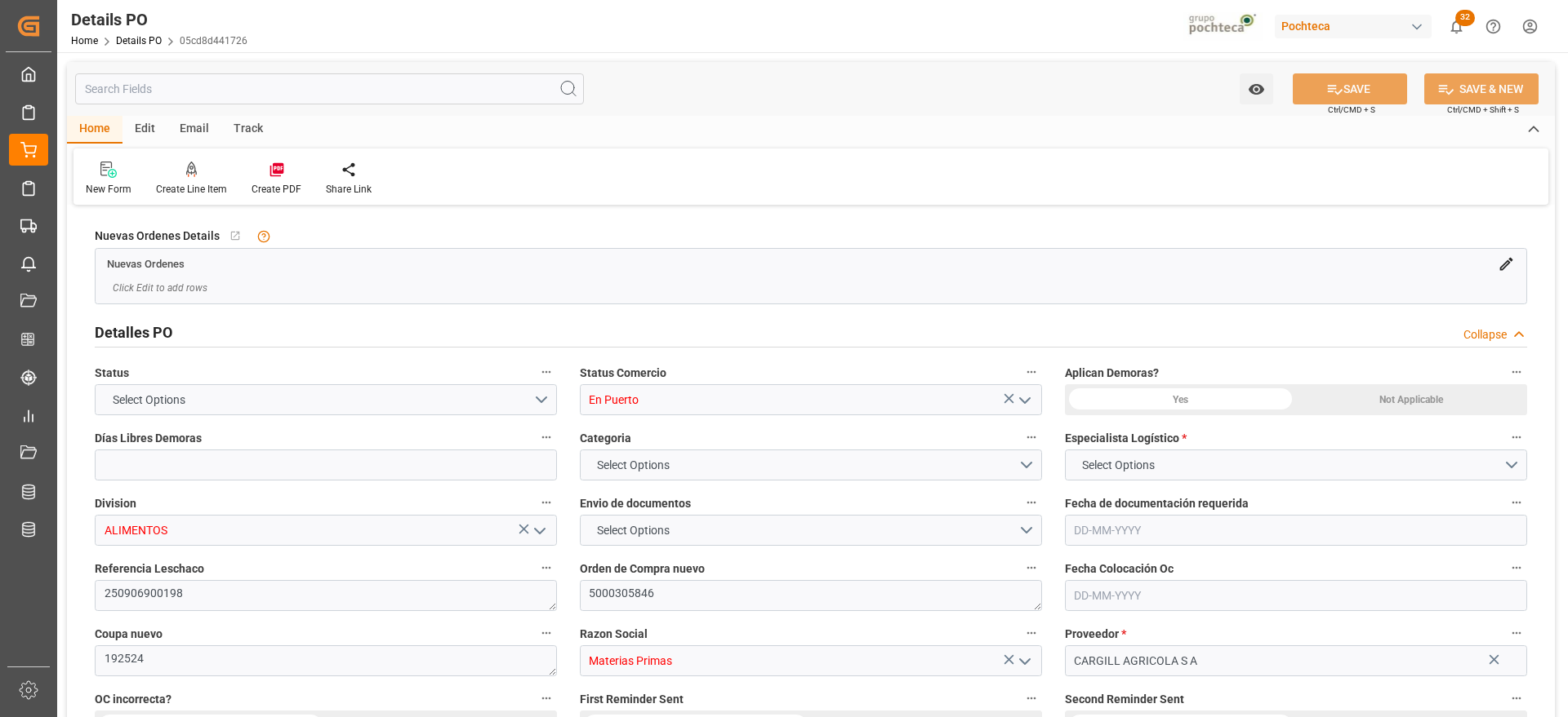
type input "15"
type input "14-08-2025"
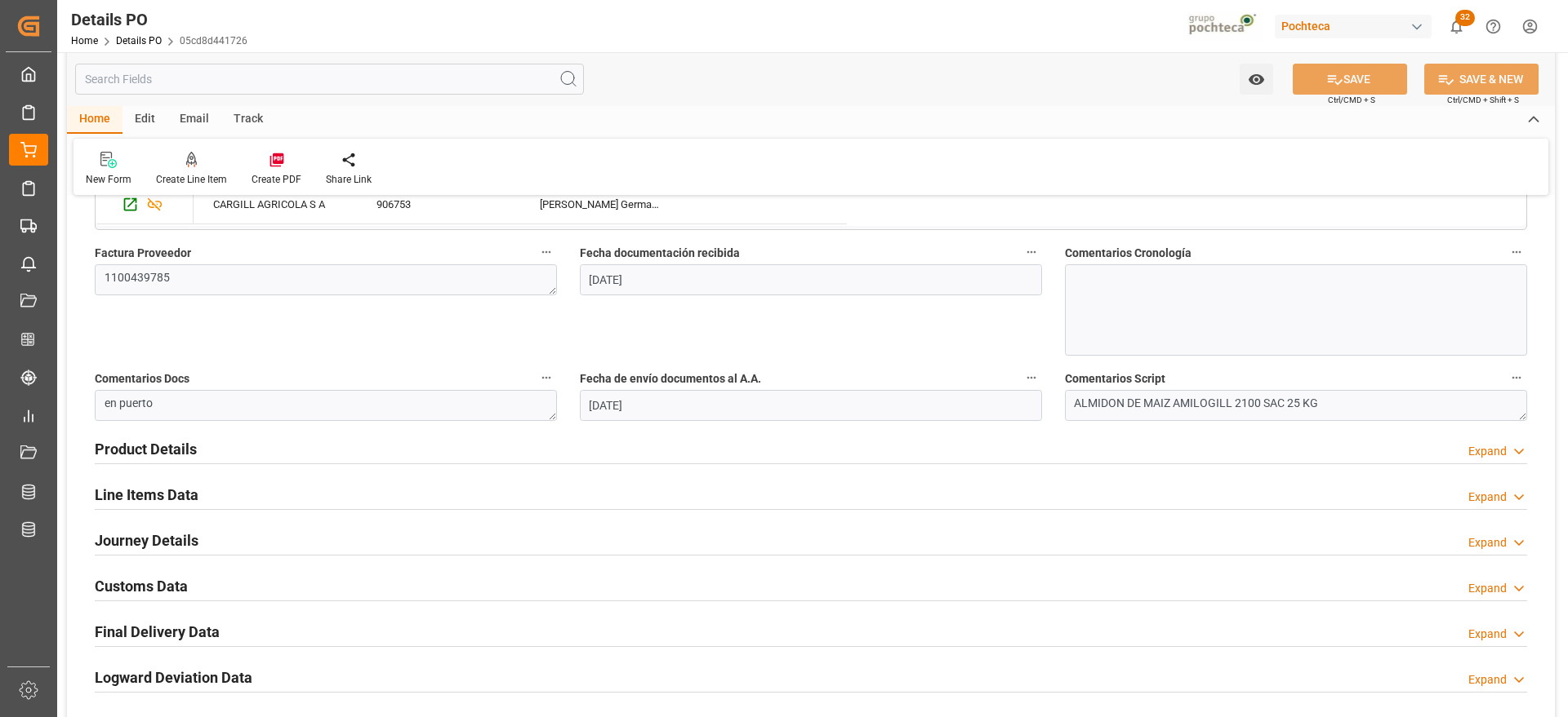
scroll to position [918, 0]
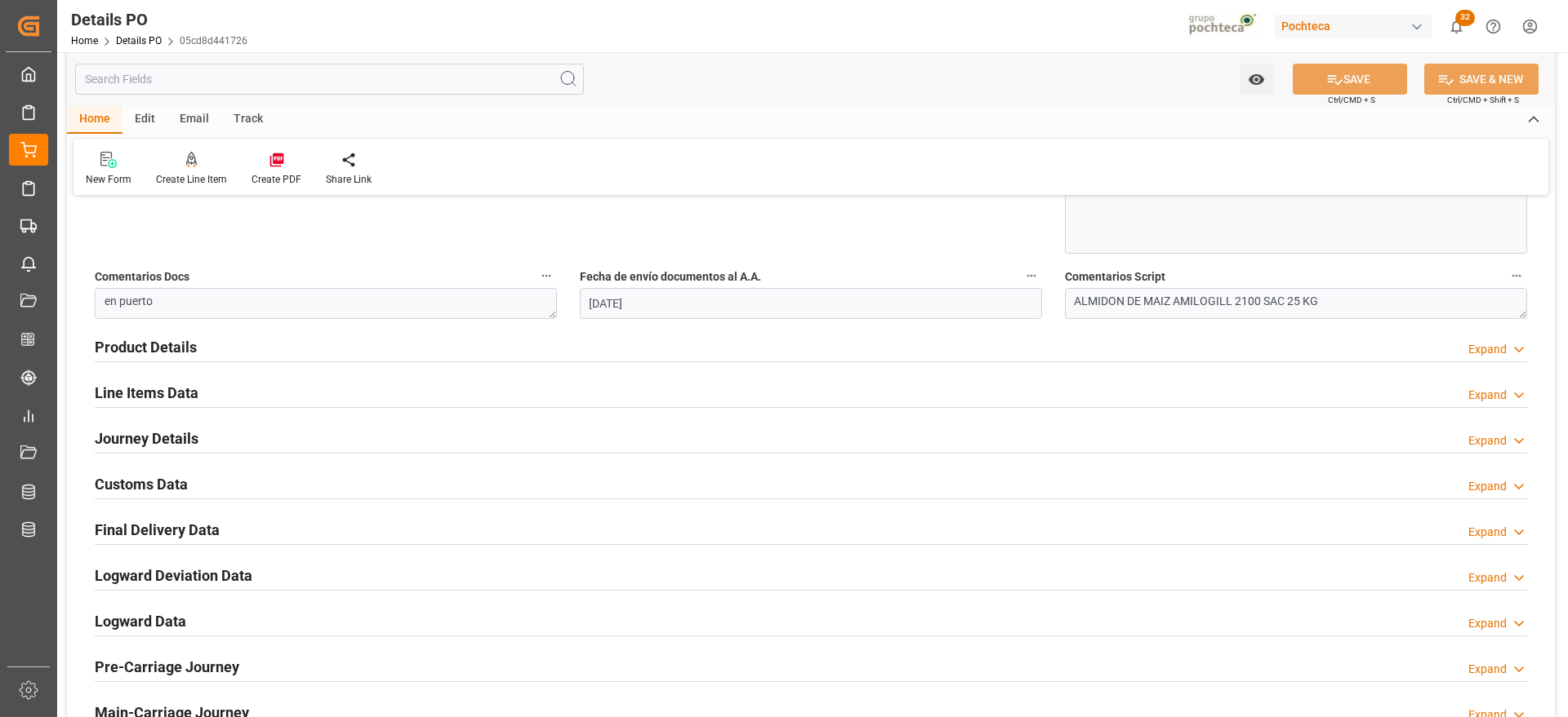
click at [154, 486] on h2 "Customs Data" at bounding box center [141, 485] width 93 height 22
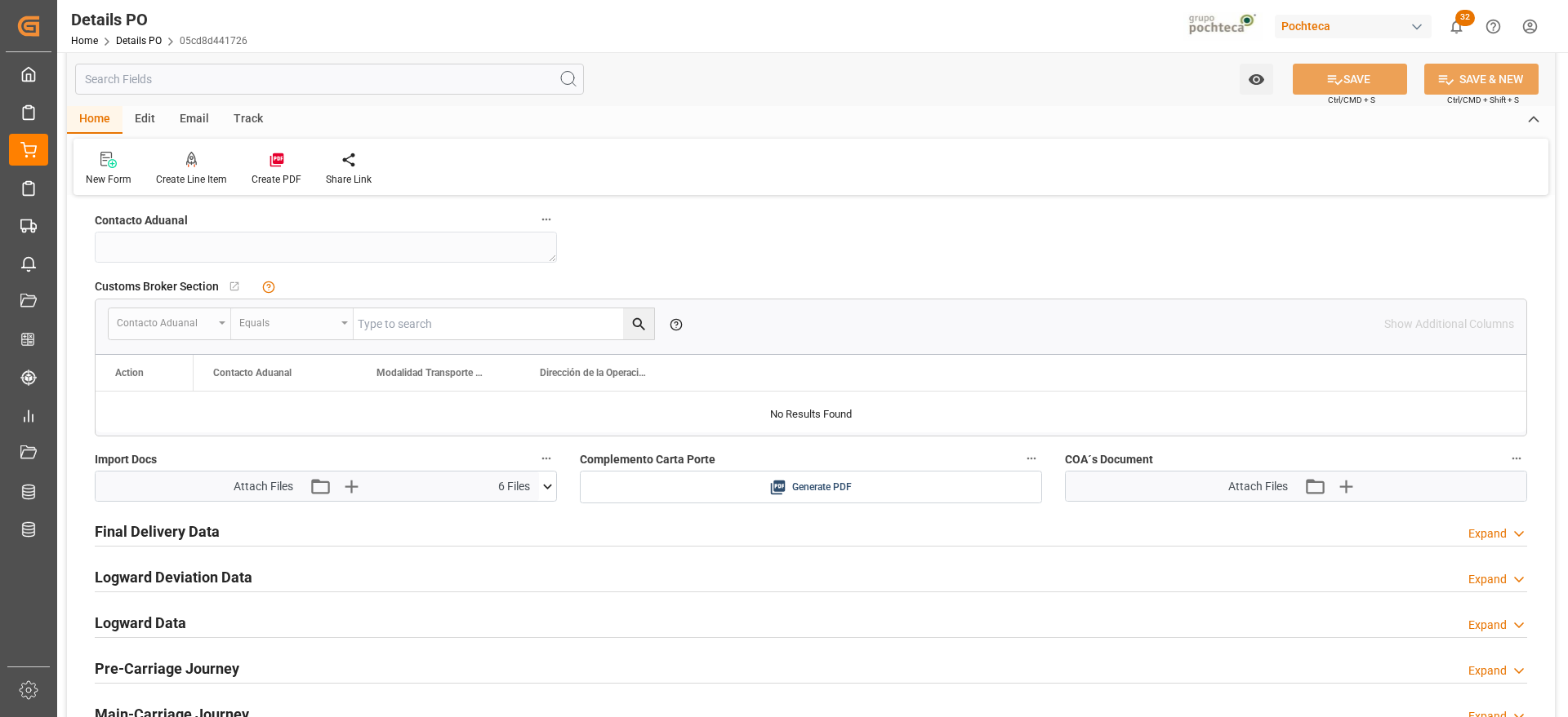
scroll to position [1326, 0]
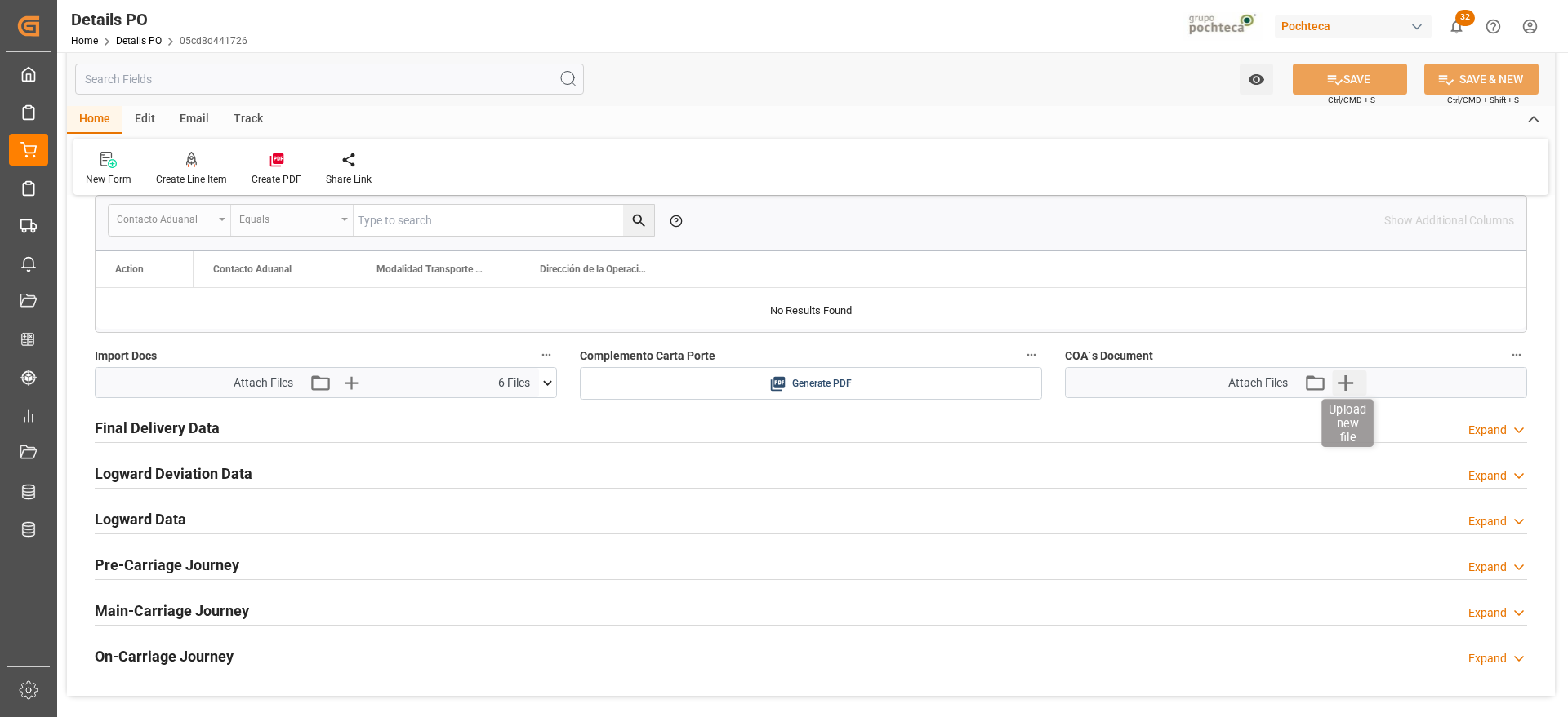
click at [1349, 385] on icon "button" at bounding box center [1345, 382] width 26 height 26
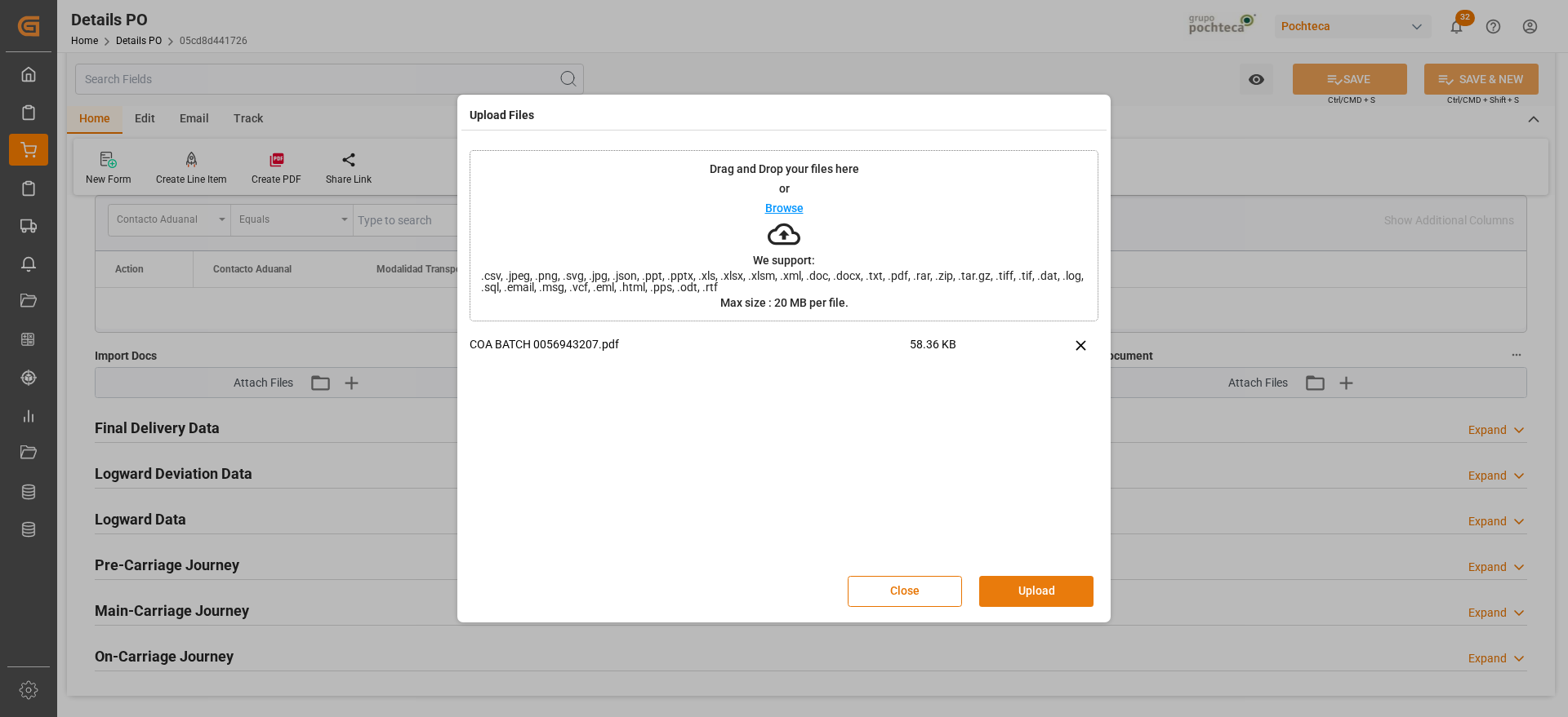
click at [1038, 583] on button "Upload" at bounding box center [1036, 591] width 114 height 31
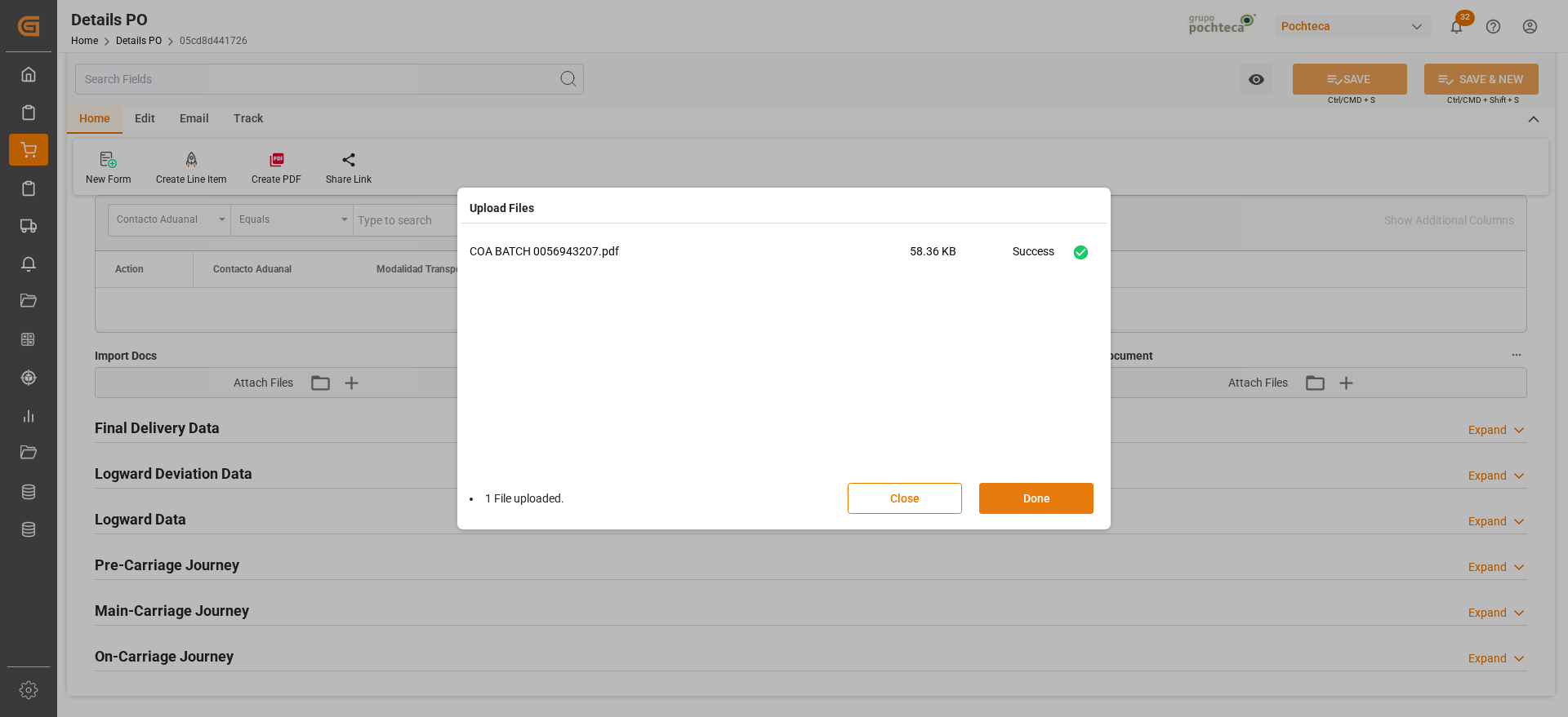
click at [1036, 501] on button "Done" at bounding box center [1036, 498] width 114 height 31
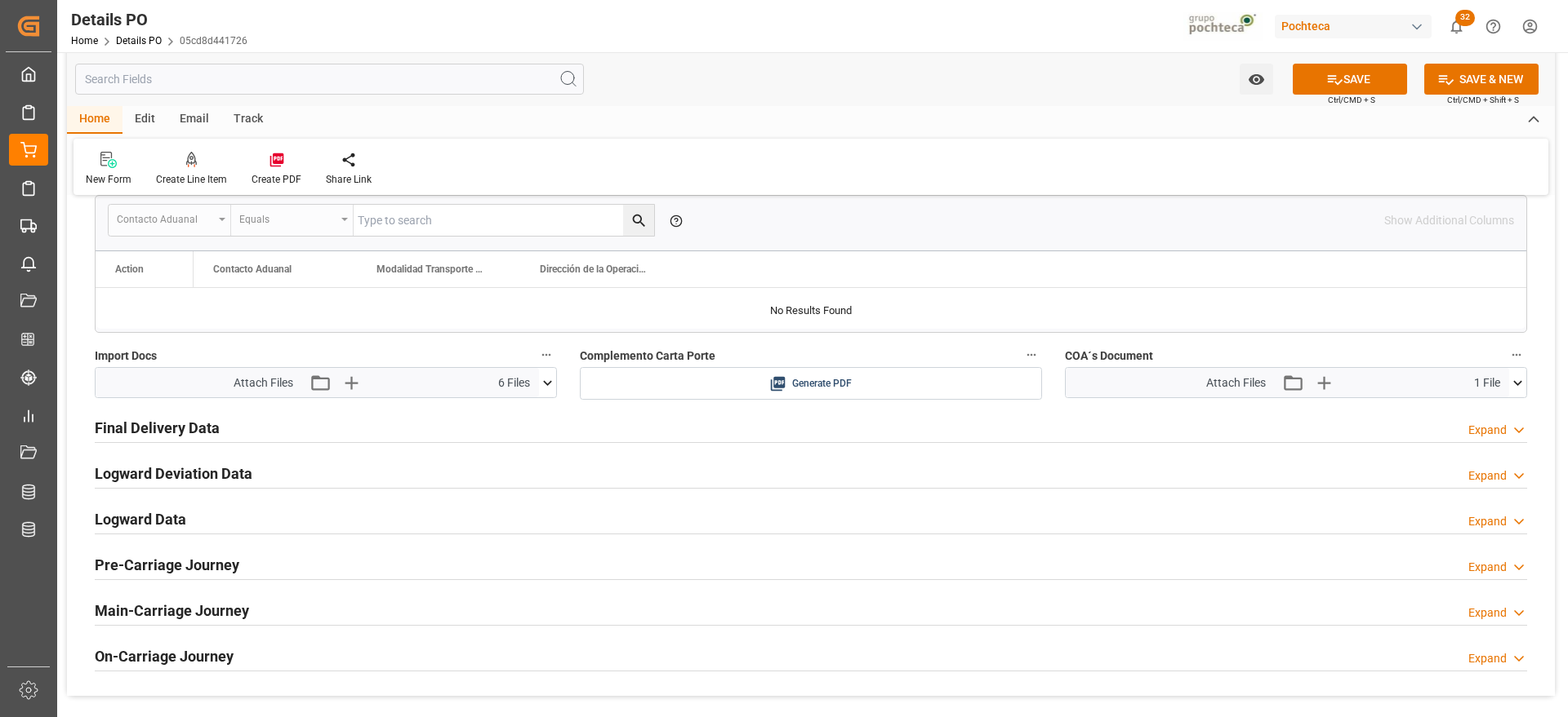
click at [1343, 74] on button "SAVE" at bounding box center [1349, 79] width 114 height 31
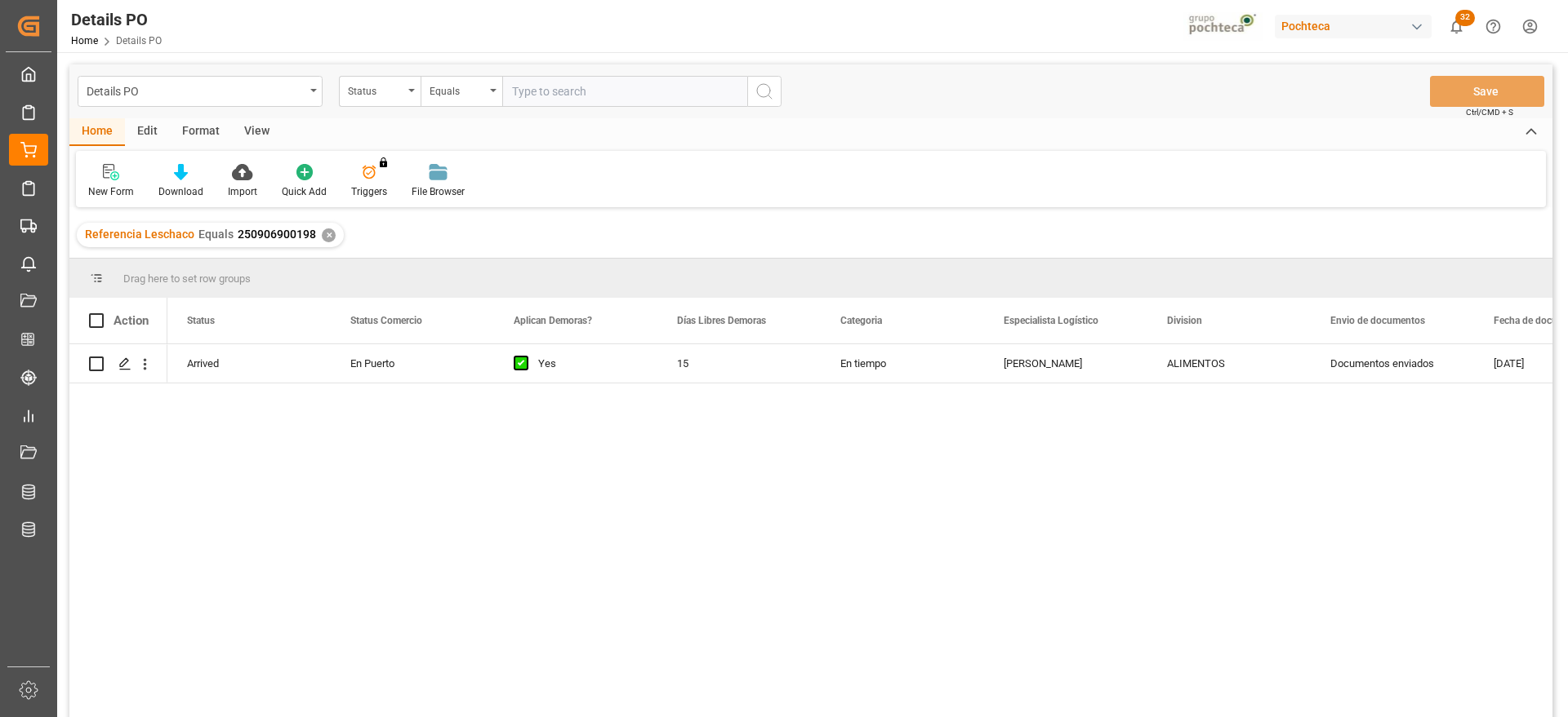
click at [329, 236] on div "✕" at bounding box center [328, 235] width 14 height 14
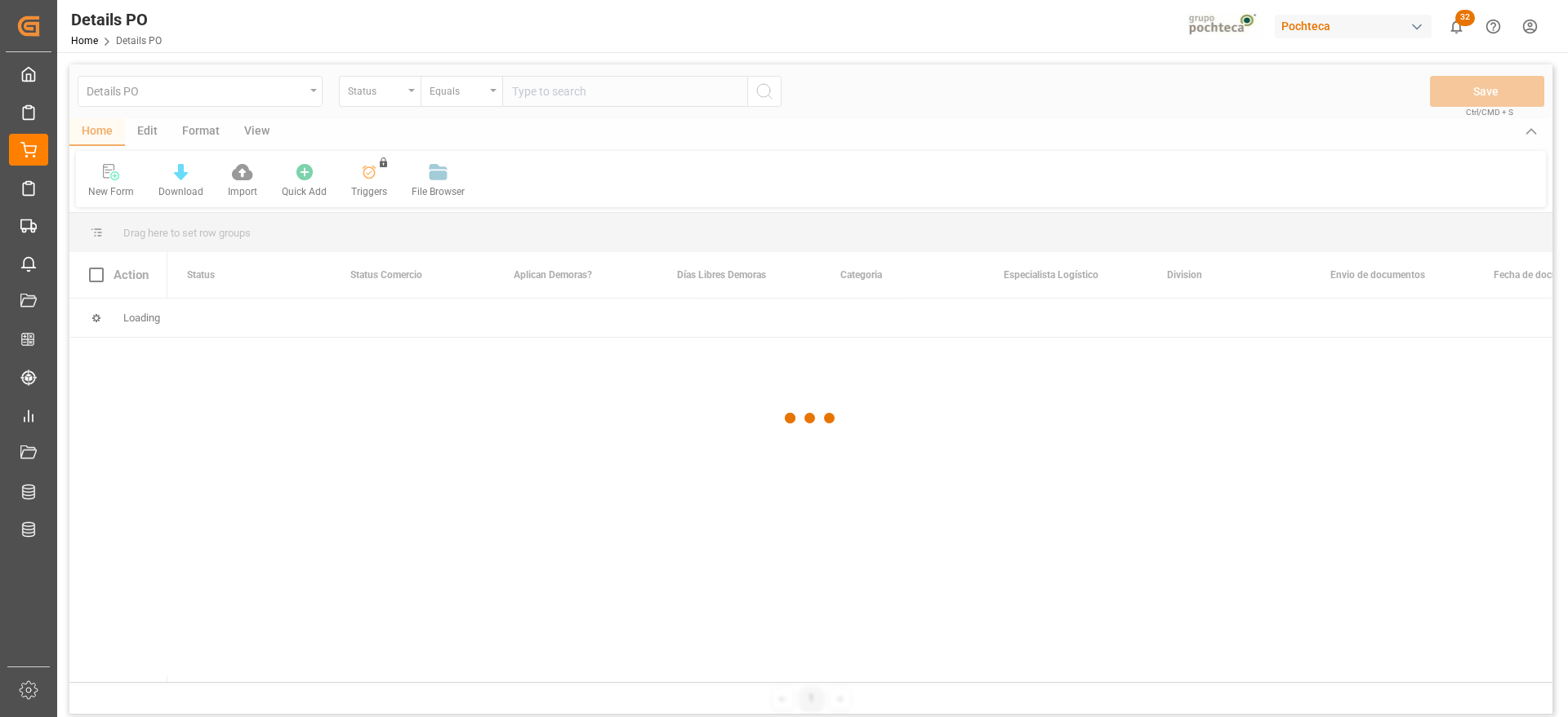
click at [371, 92] on div at bounding box center [810, 418] width 1483 height 708
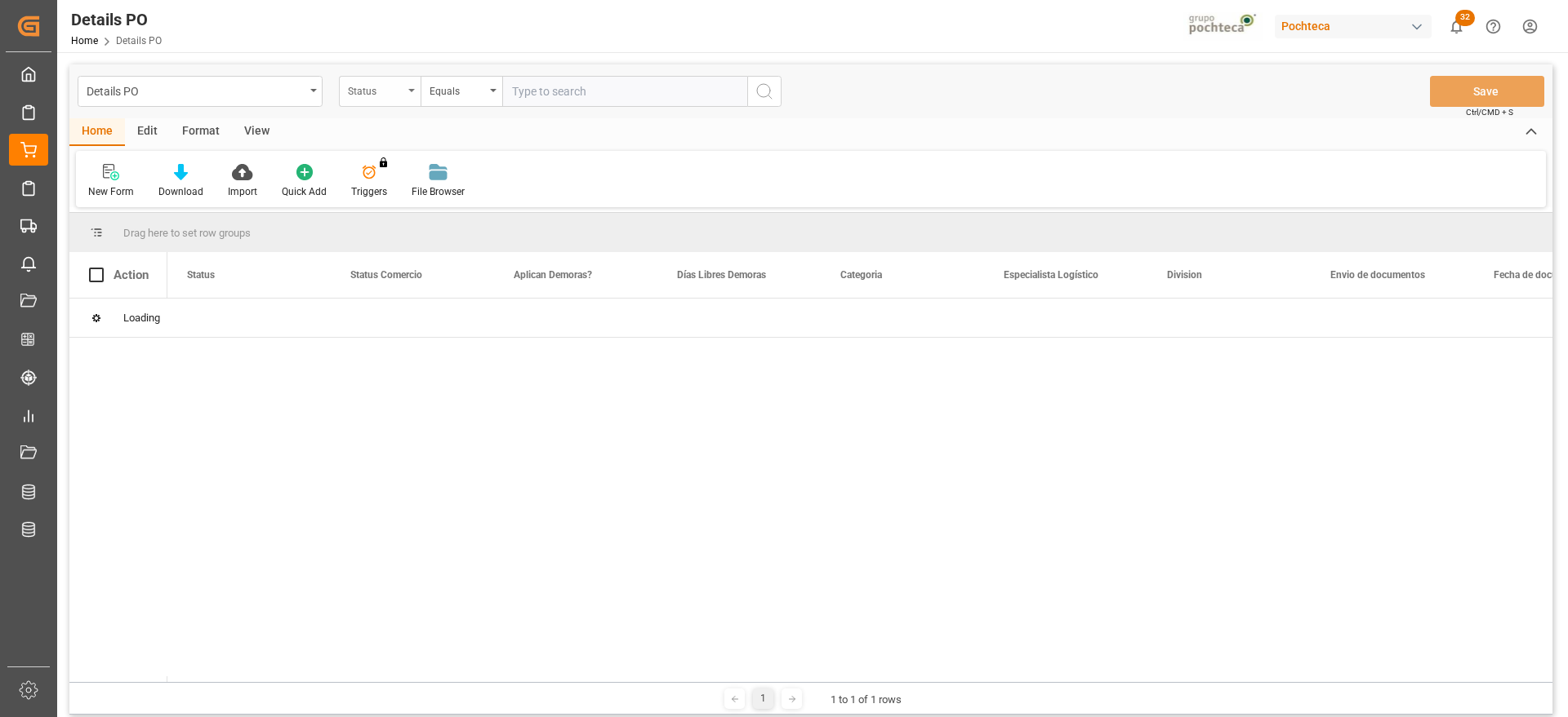
click at [376, 95] on div "Status" at bounding box center [375, 89] width 55 height 19
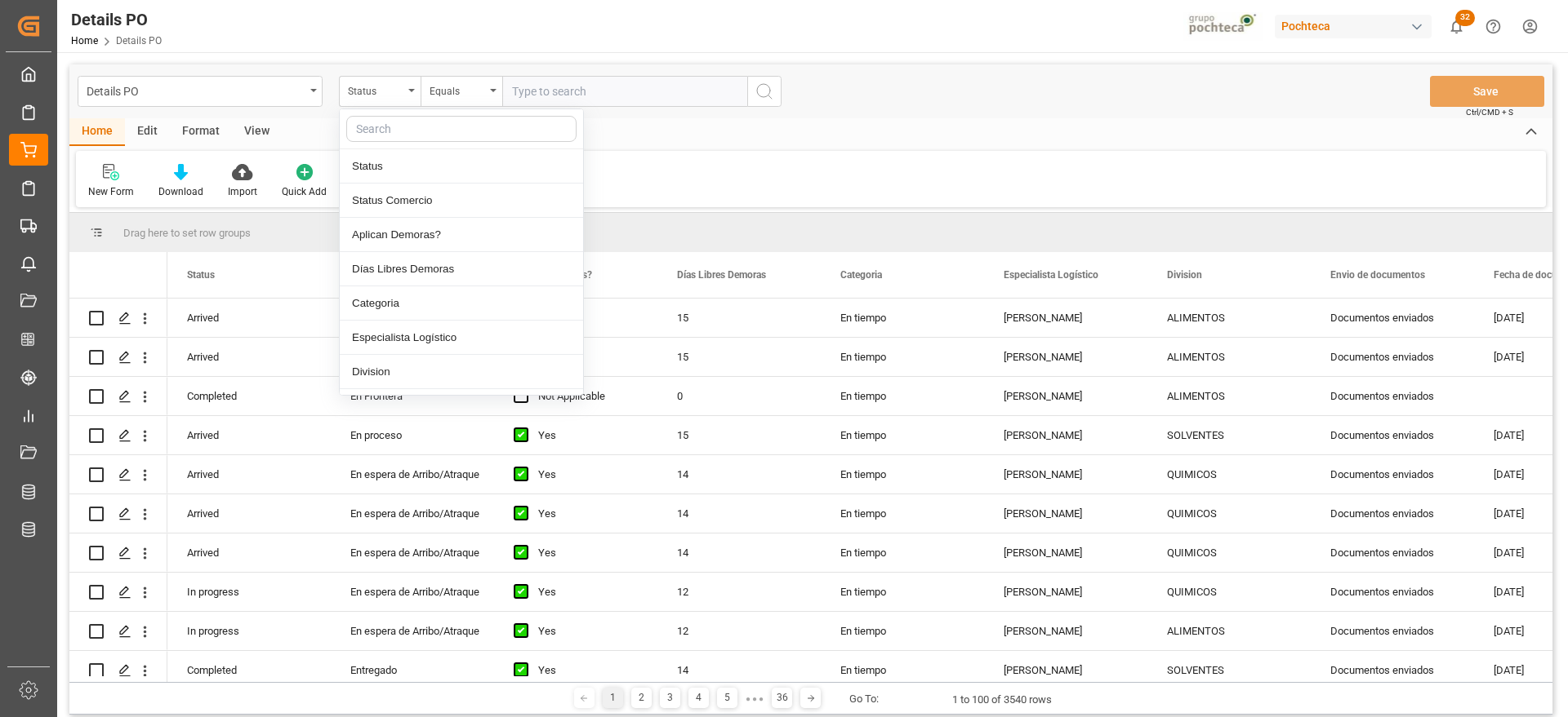
click at [386, 125] on input "text" at bounding box center [461, 129] width 231 height 26
type input "ref"
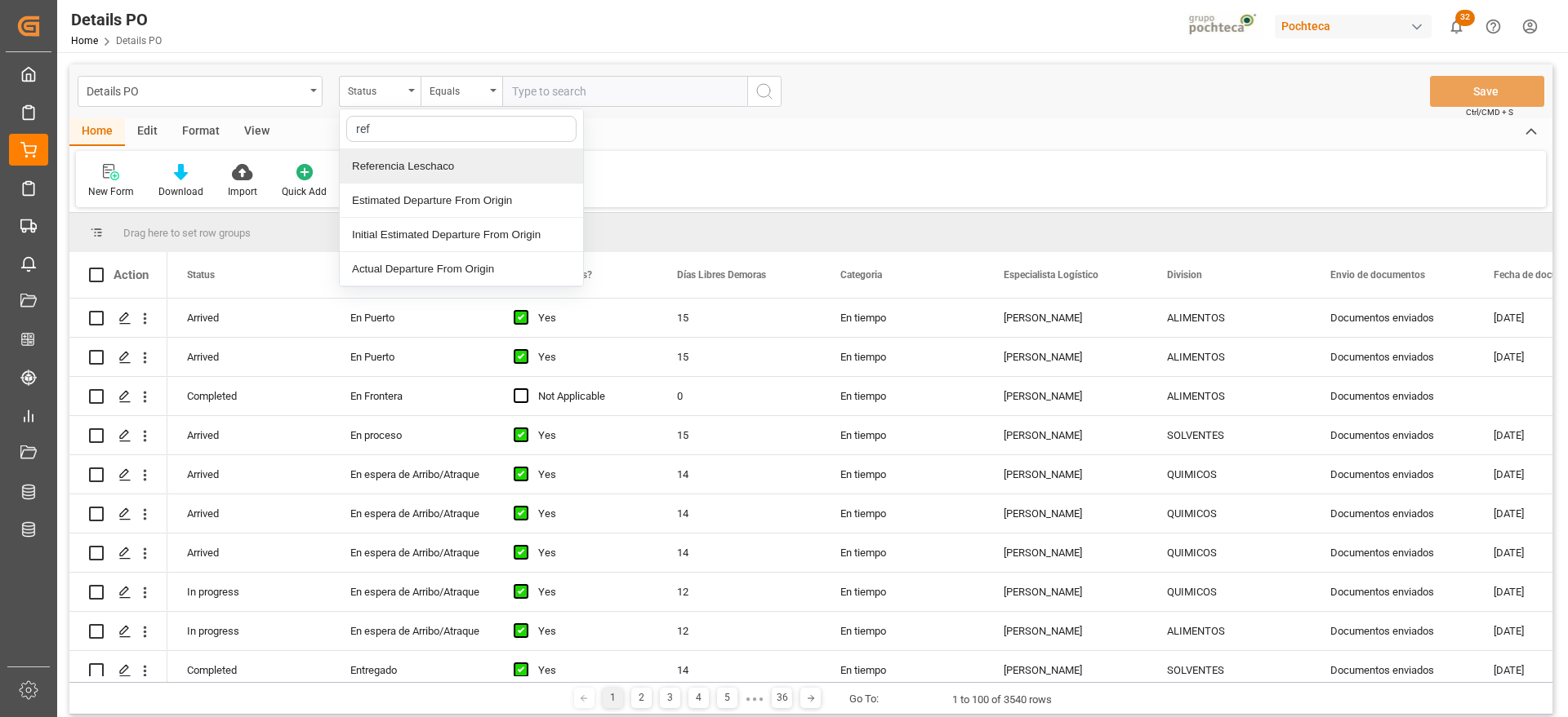
click at [406, 155] on div "Referencia Leschaco" at bounding box center [460, 166] width 243 height 35
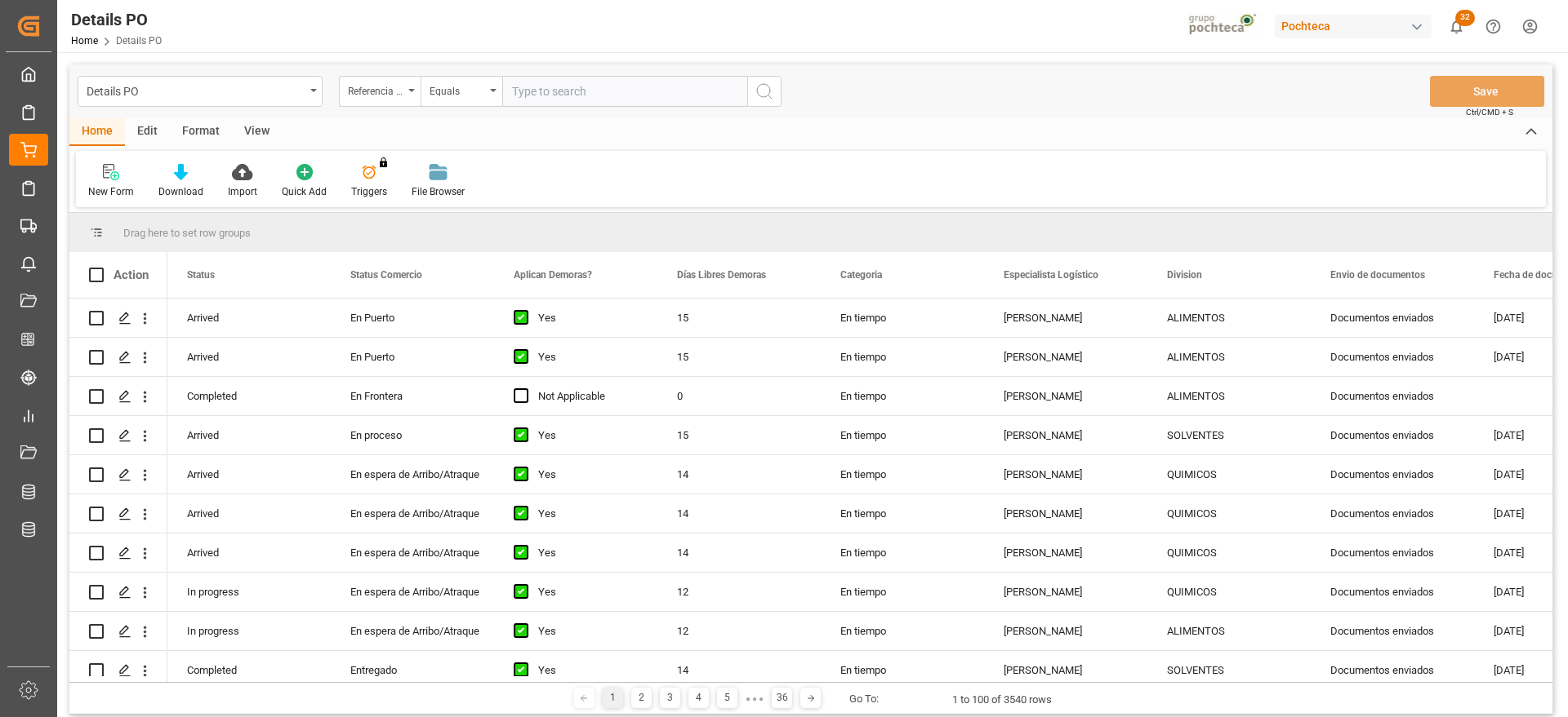
click at [545, 91] on input "text" at bounding box center [624, 91] width 245 height 31
paste input "250906900199"
type input "250906900199"
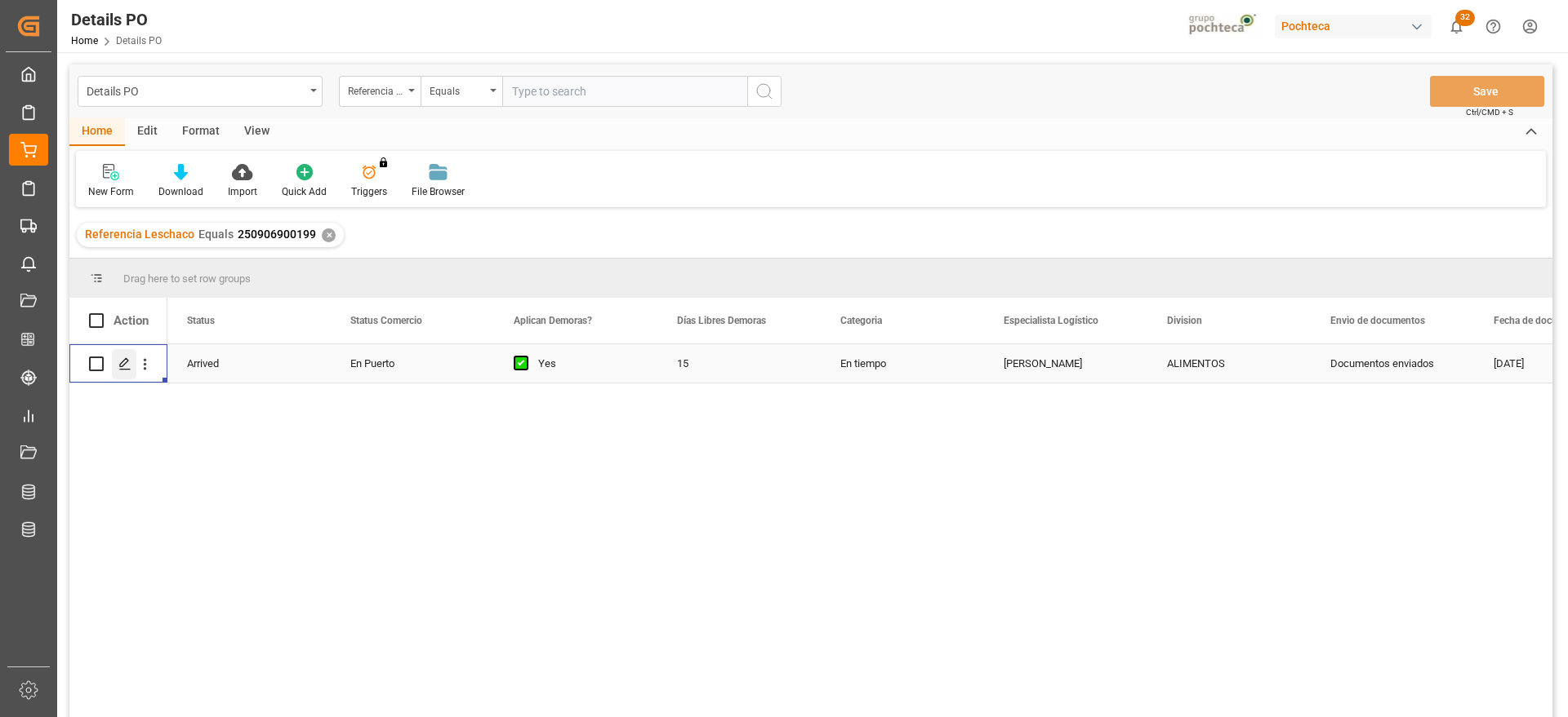
click at [125, 368] on icon "Press SPACE to select this row." at bounding box center [125, 364] width 13 height 13
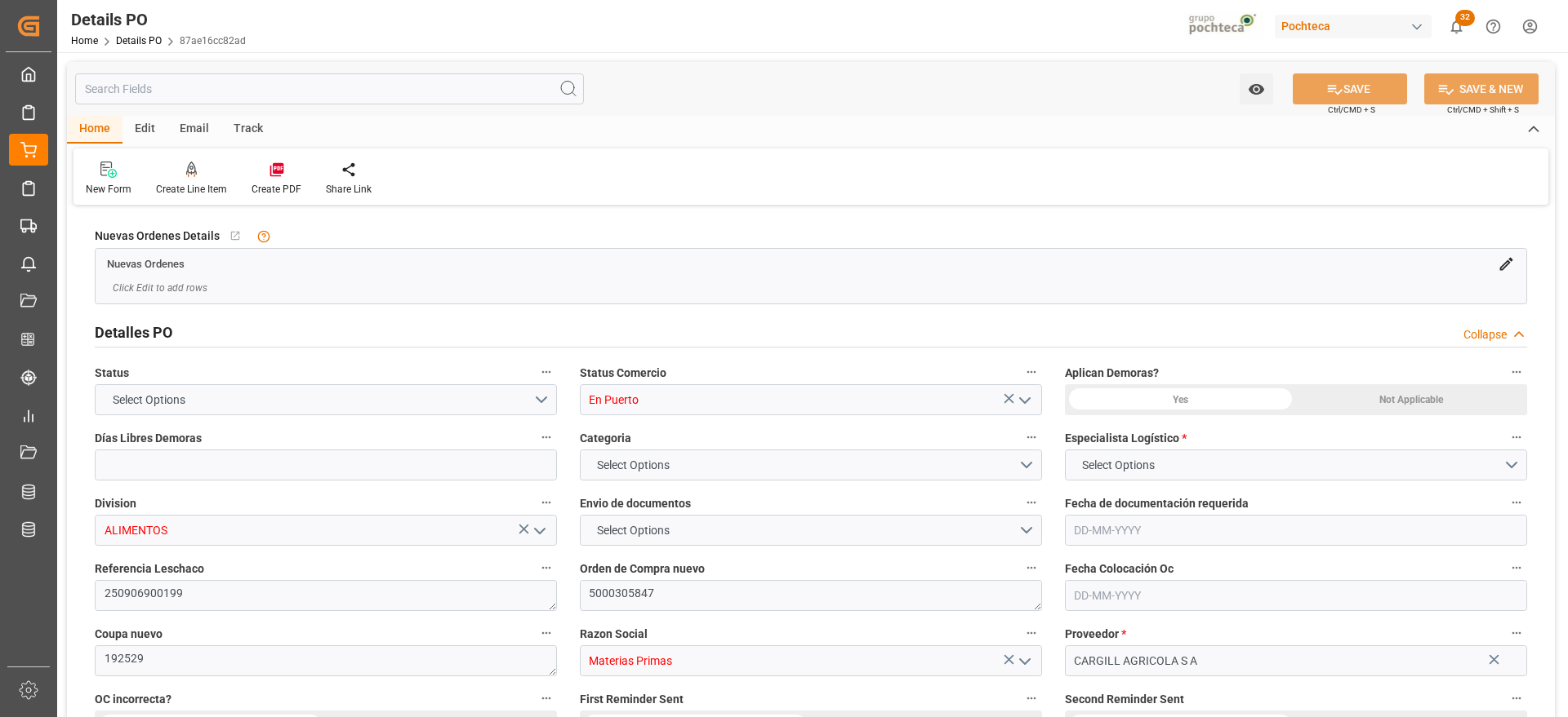
type input "15"
type input "14-08-2025"
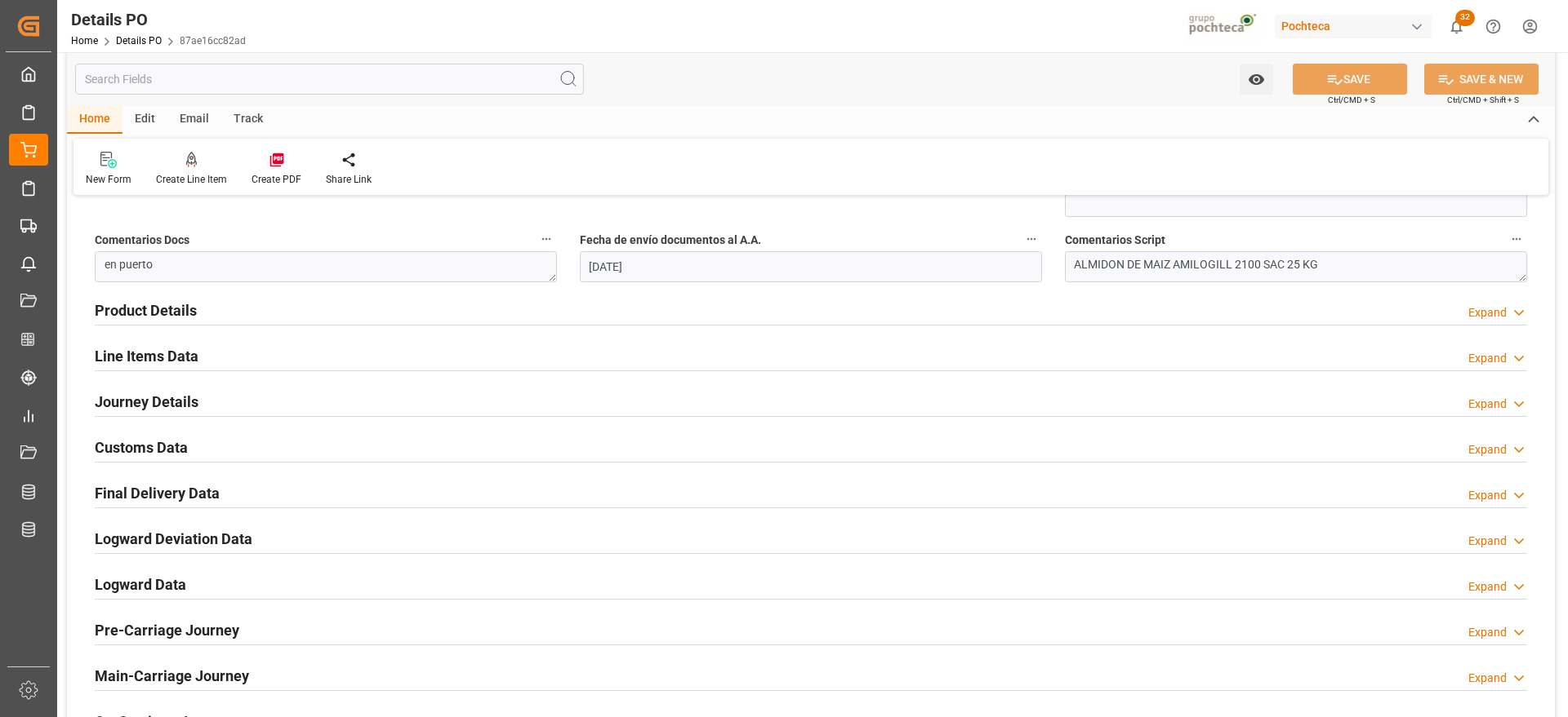
scroll to position [1020, 0]
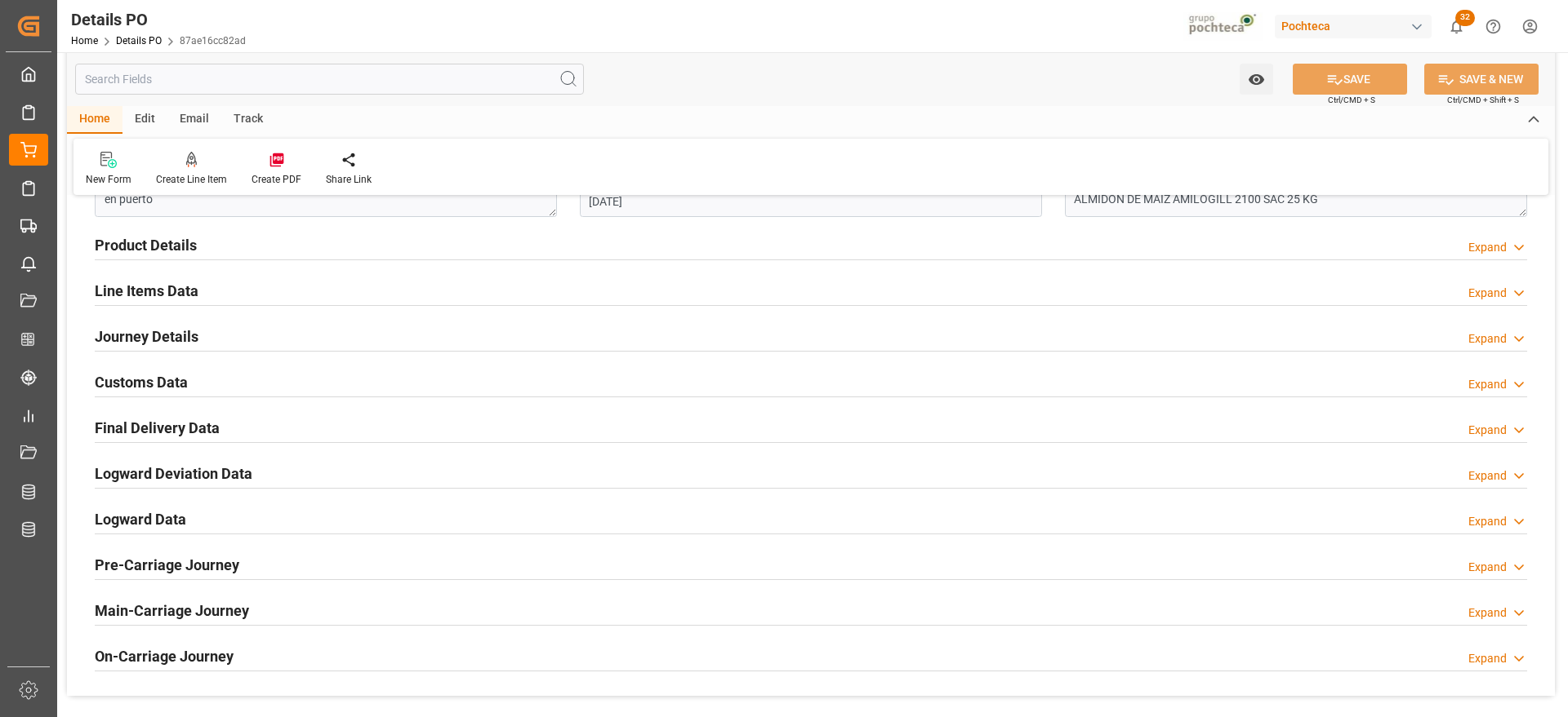
drag, startPoint x: 153, startPoint y: 376, endPoint x: 202, endPoint y: 395, distance: 52.6
click at [154, 378] on h2 "Customs Data" at bounding box center [141, 382] width 93 height 22
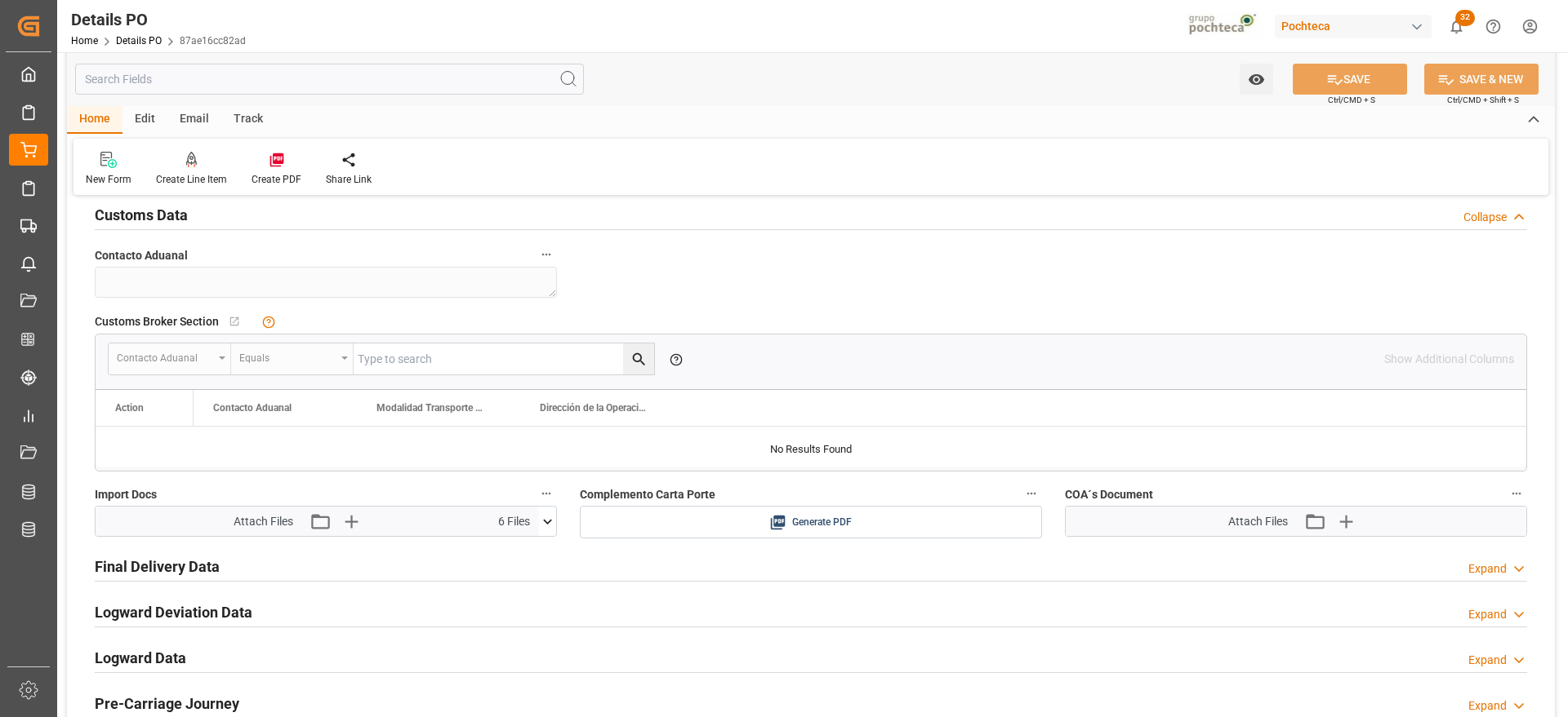
scroll to position [1224, 0]
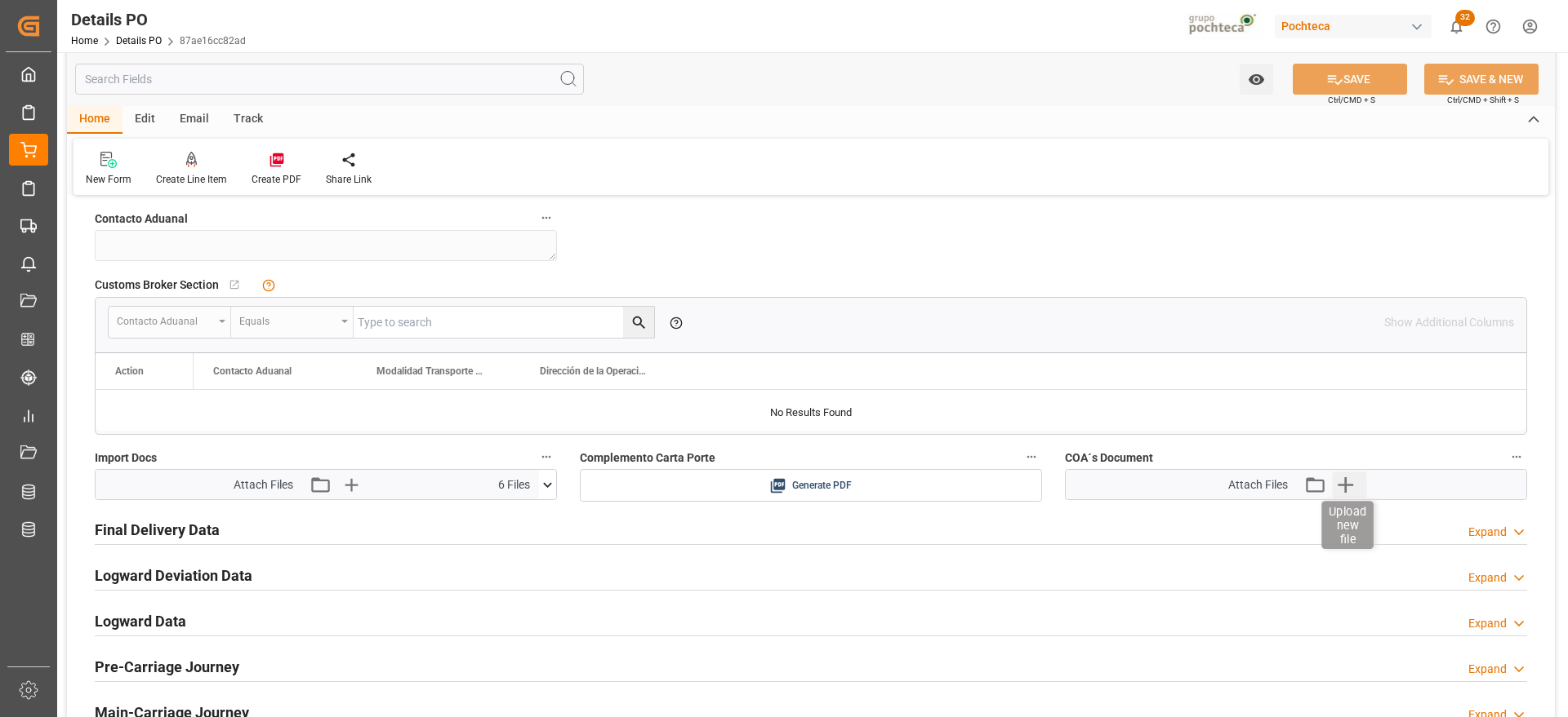
click at [1343, 487] on icon "button" at bounding box center [1345, 485] width 26 height 26
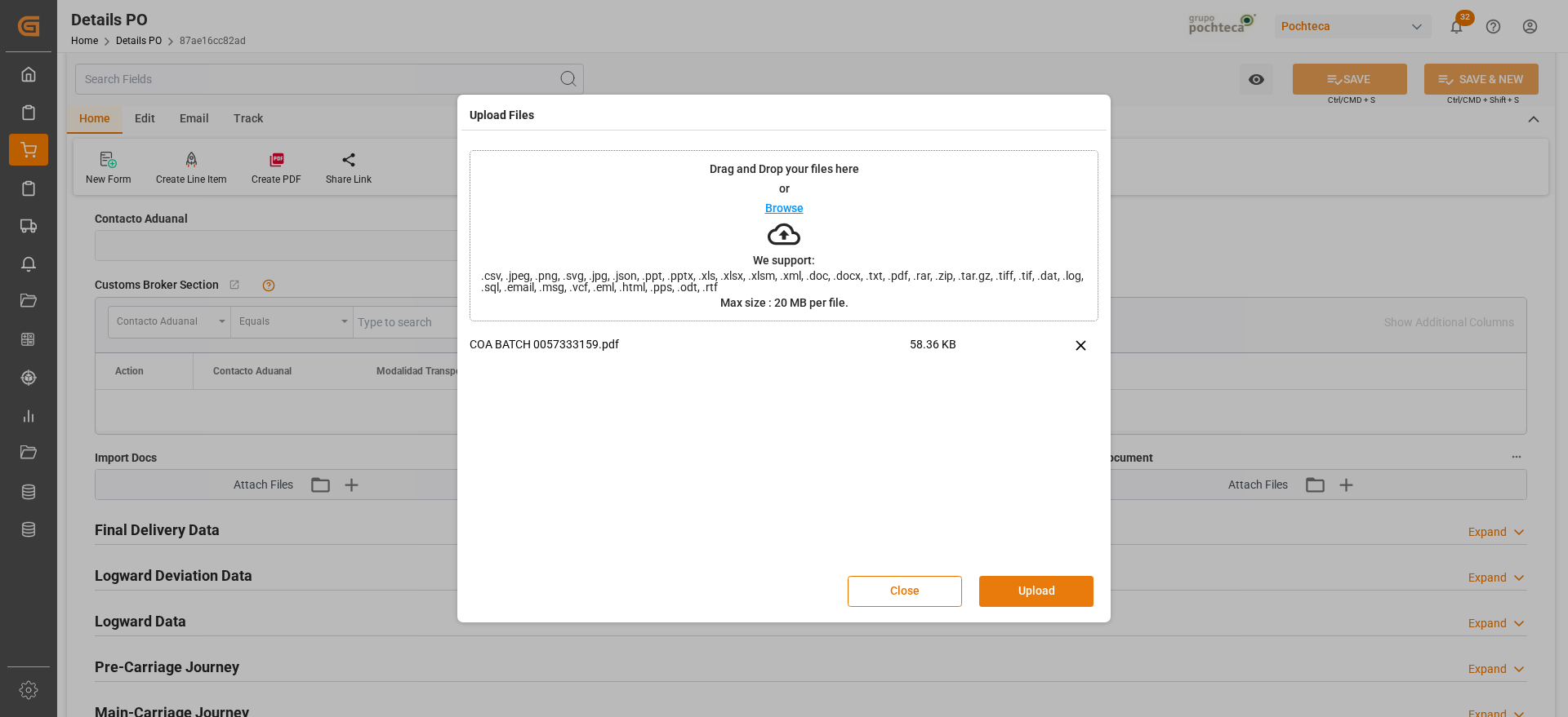
click at [1026, 590] on button "Upload" at bounding box center [1036, 591] width 114 height 31
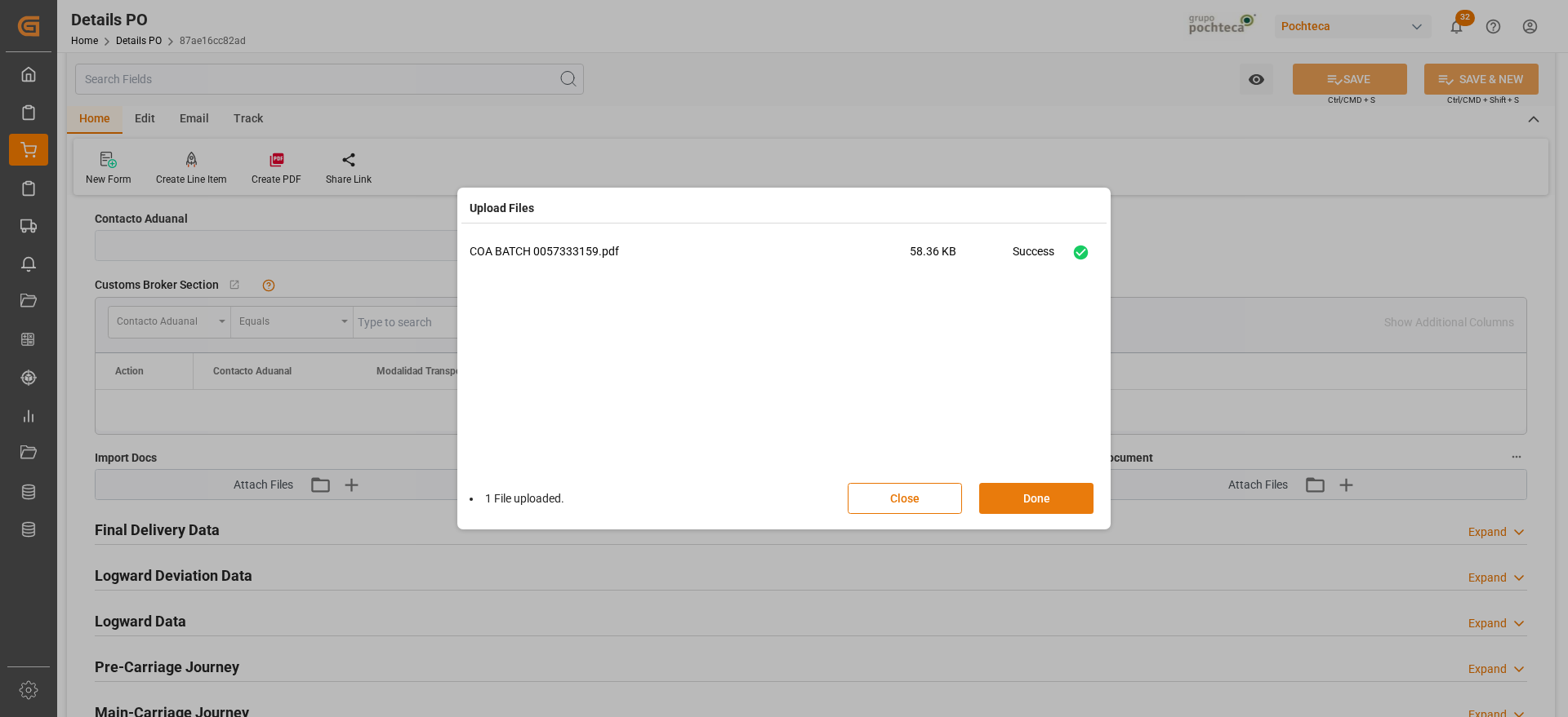
click at [1034, 500] on button "Done" at bounding box center [1036, 498] width 114 height 31
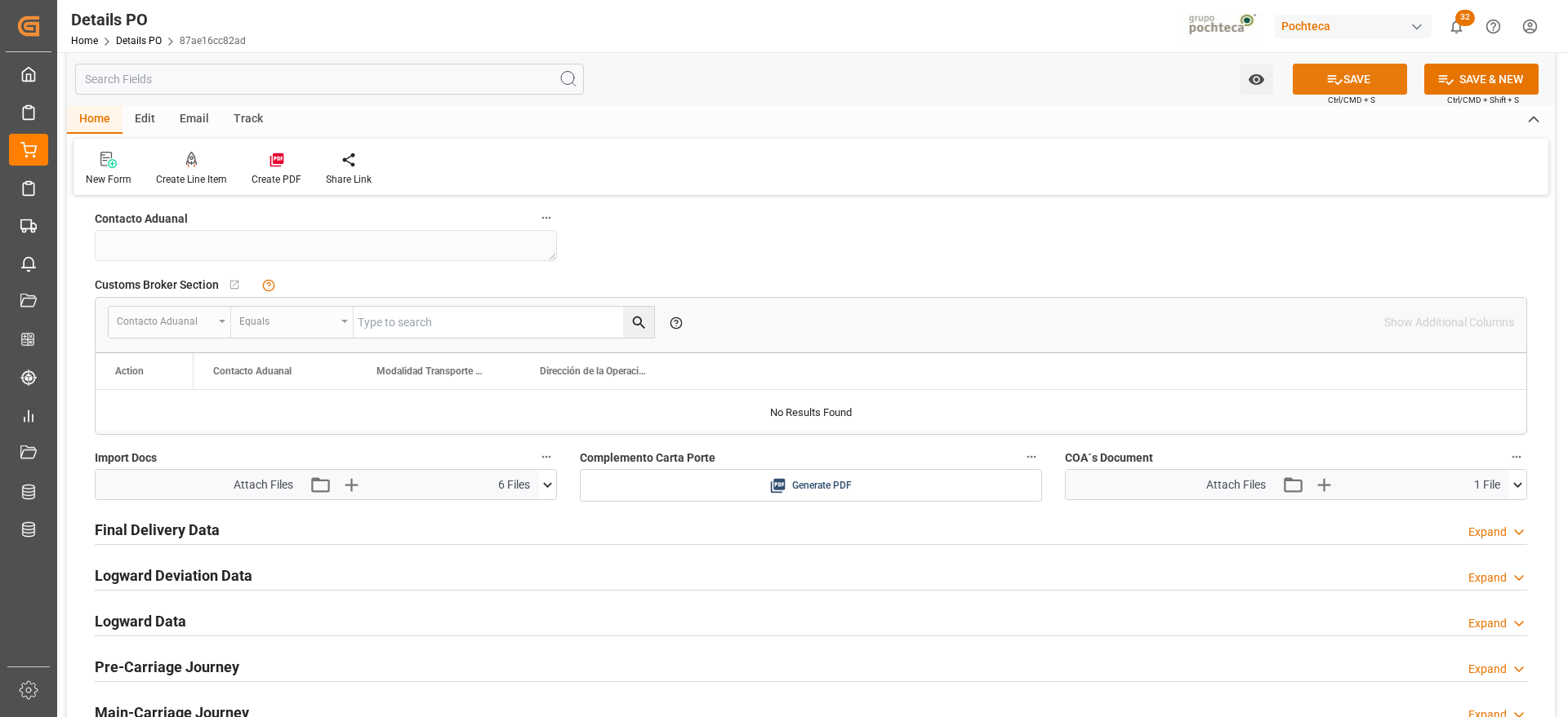
click at [1361, 79] on button "SAVE" at bounding box center [1349, 79] width 114 height 31
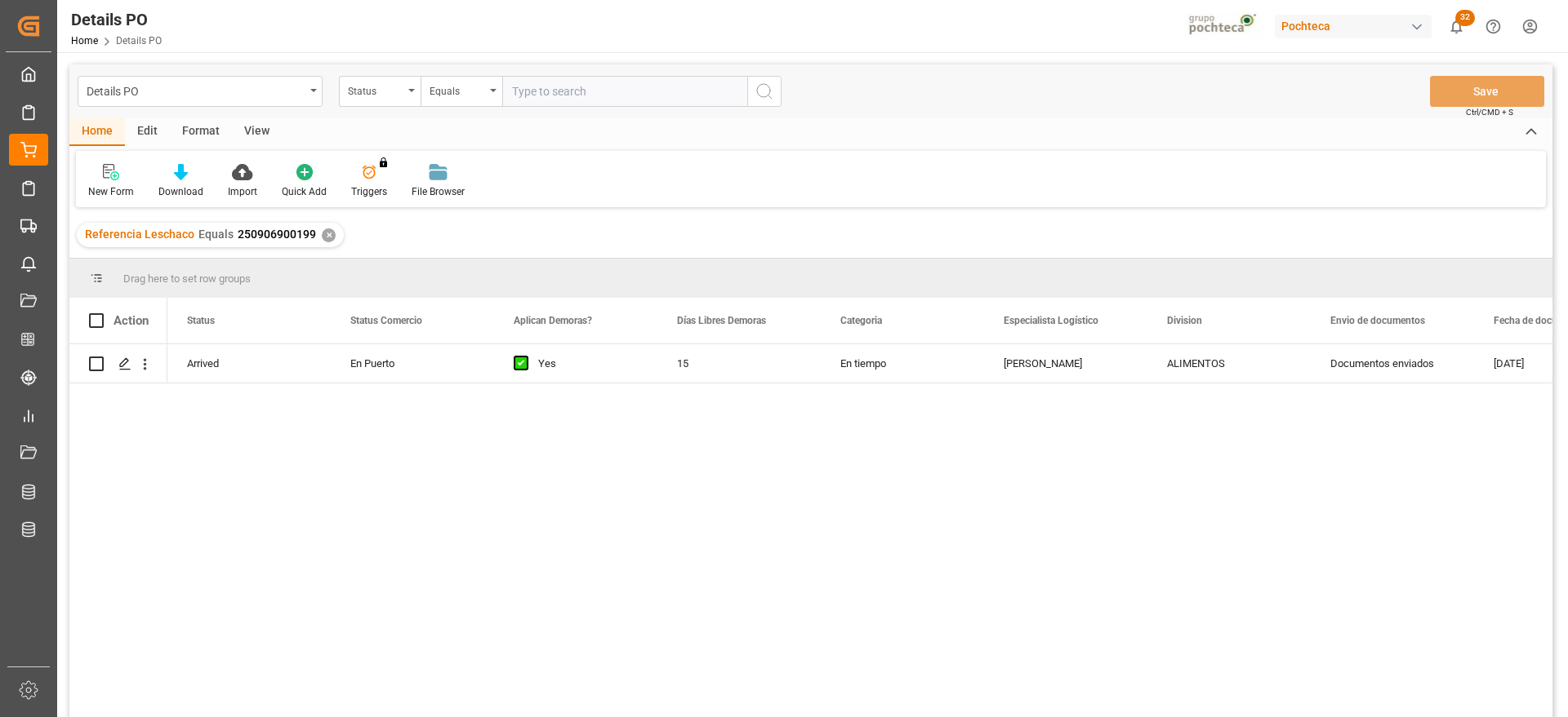
click at [322, 233] on div "✕" at bounding box center [328, 235] width 14 height 14
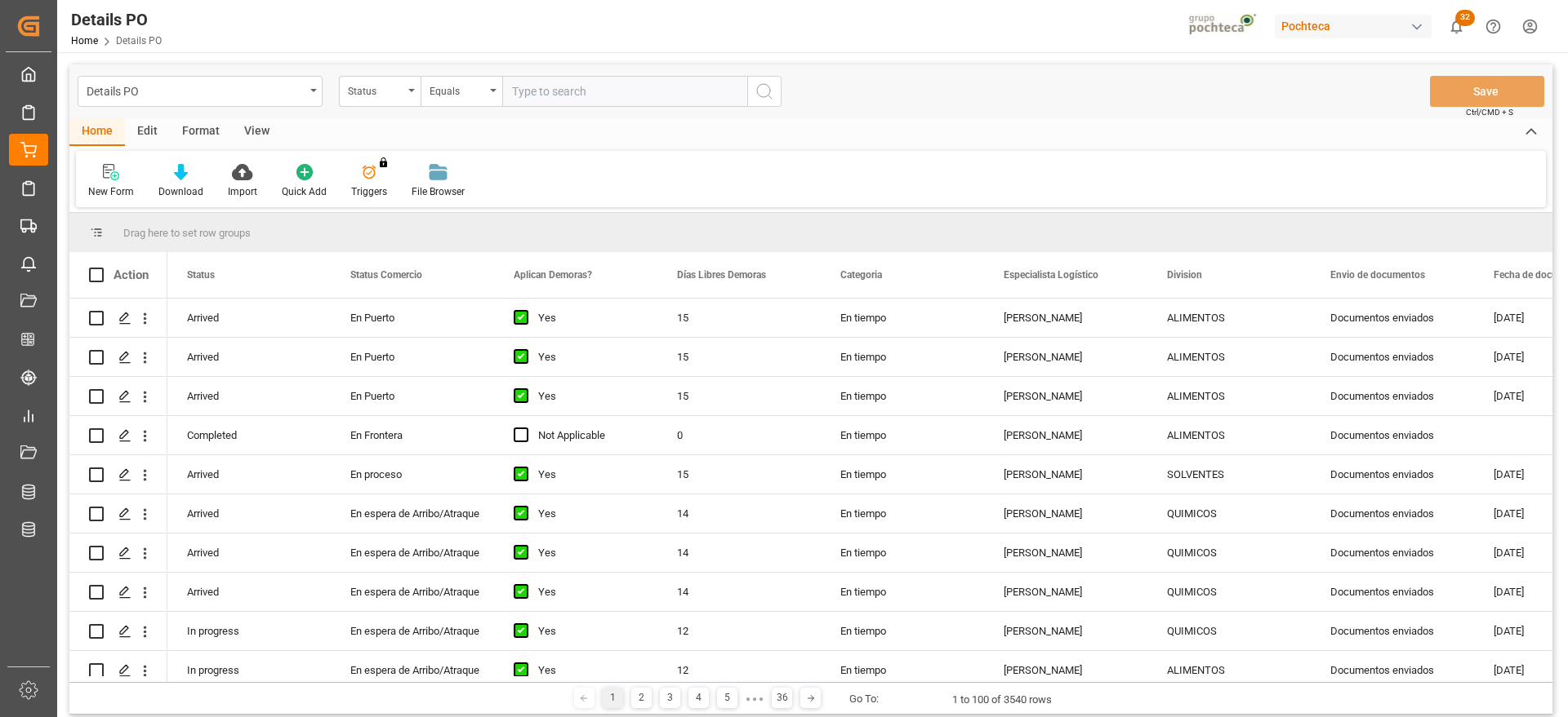
click at [534, 97] on input "text" at bounding box center [624, 91] width 245 height 31
click at [362, 83] on div "Status" at bounding box center [375, 89] width 55 height 19
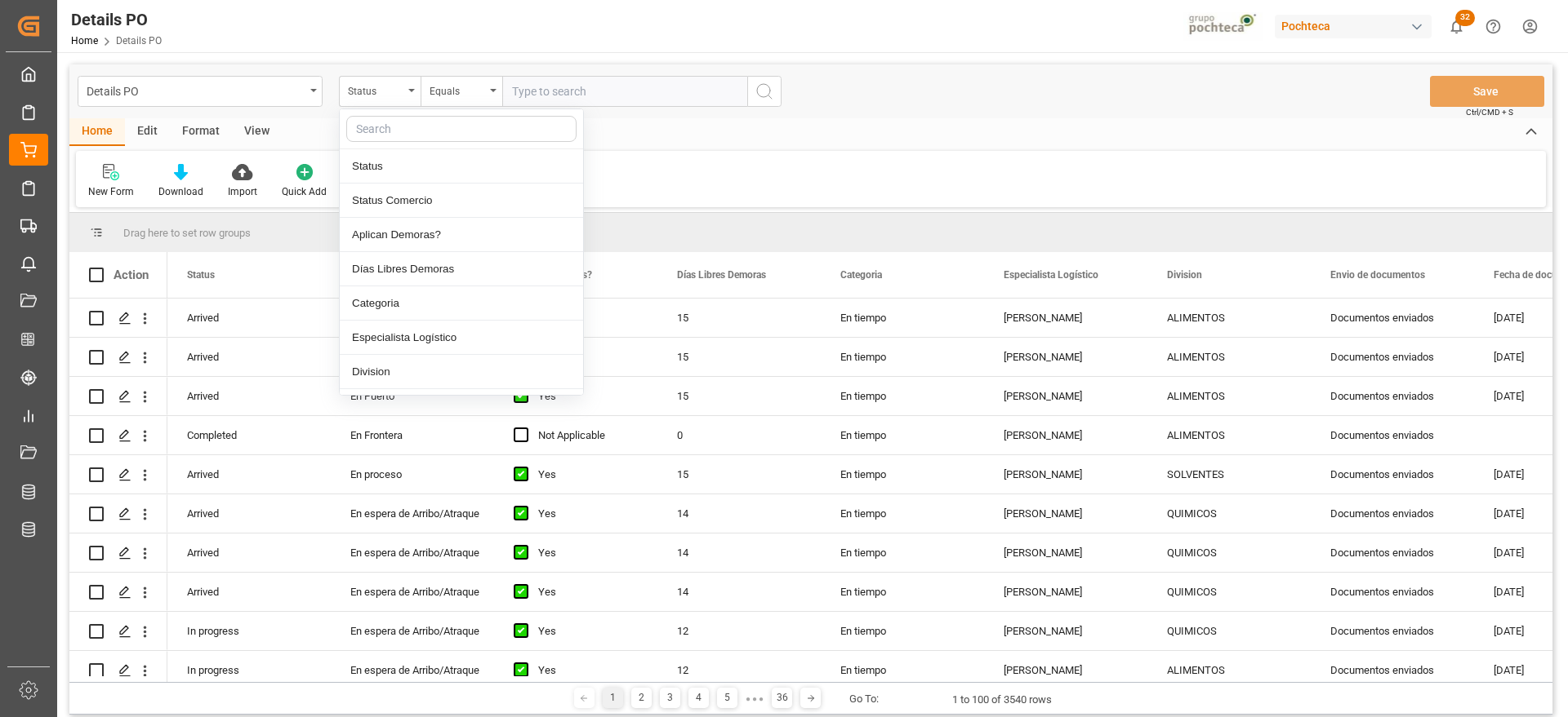
click at [402, 132] on input "text" at bounding box center [461, 129] width 231 height 26
type input "ref"
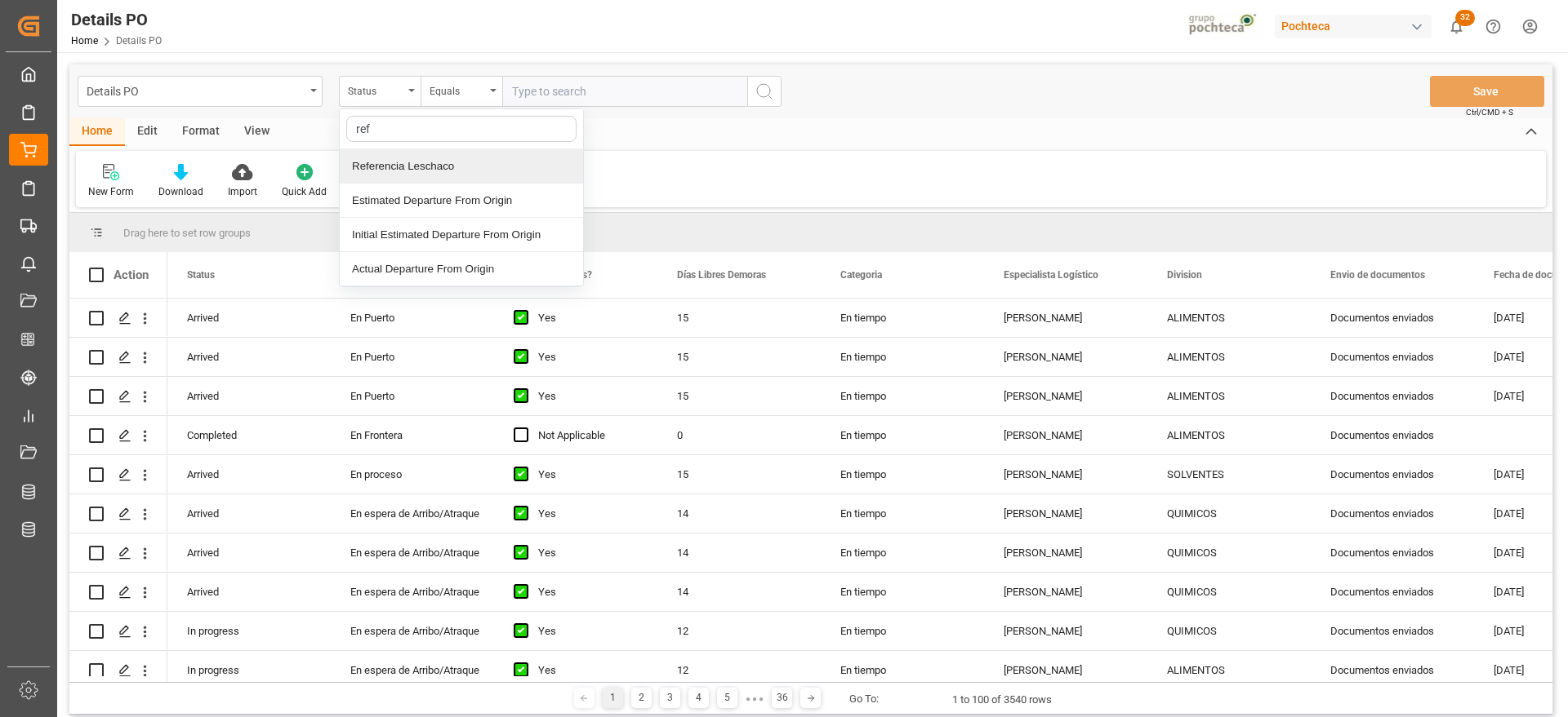
click at [410, 160] on div "Referencia Leschaco" at bounding box center [460, 166] width 243 height 35
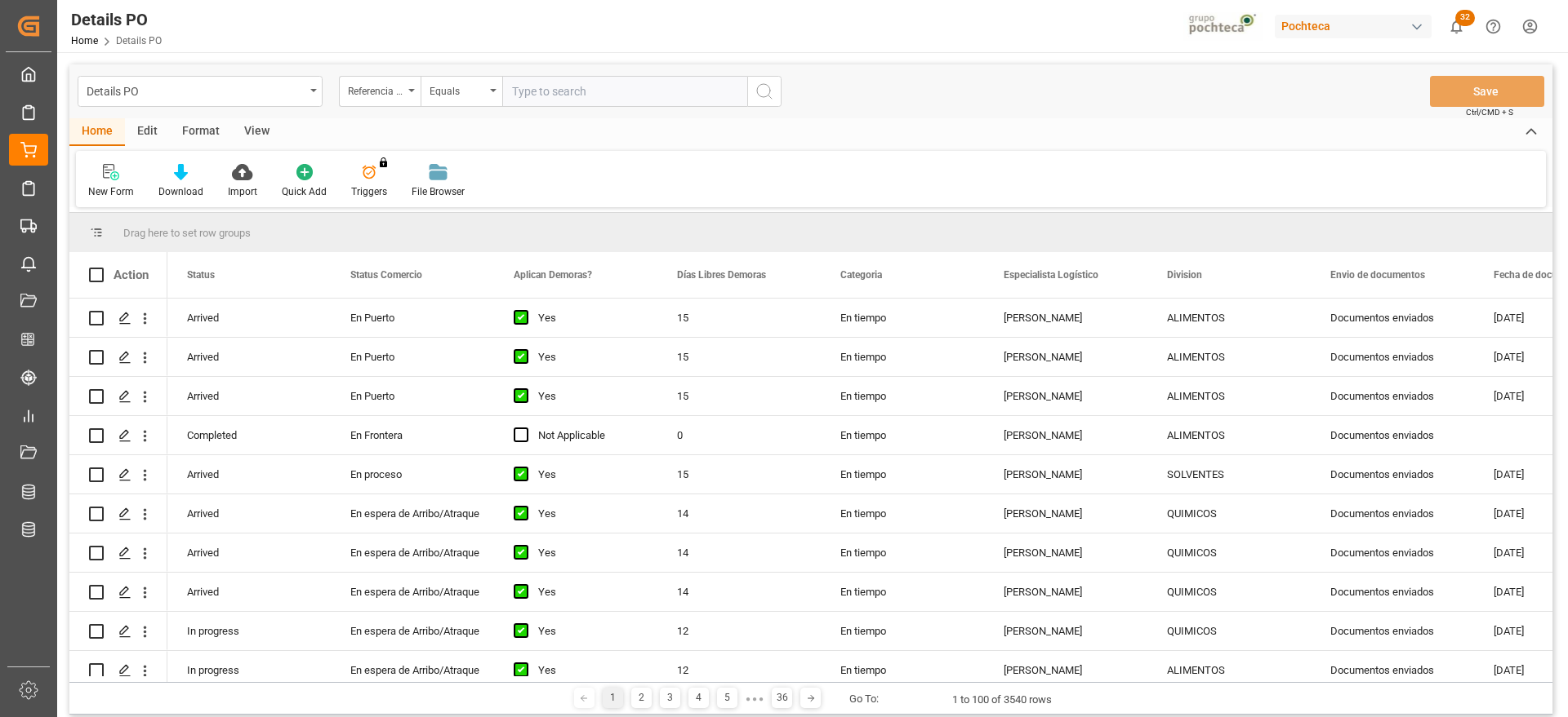
click at [540, 93] on input "text" at bounding box center [624, 91] width 245 height 31
paste input "250906900201"
type input "250906900201"
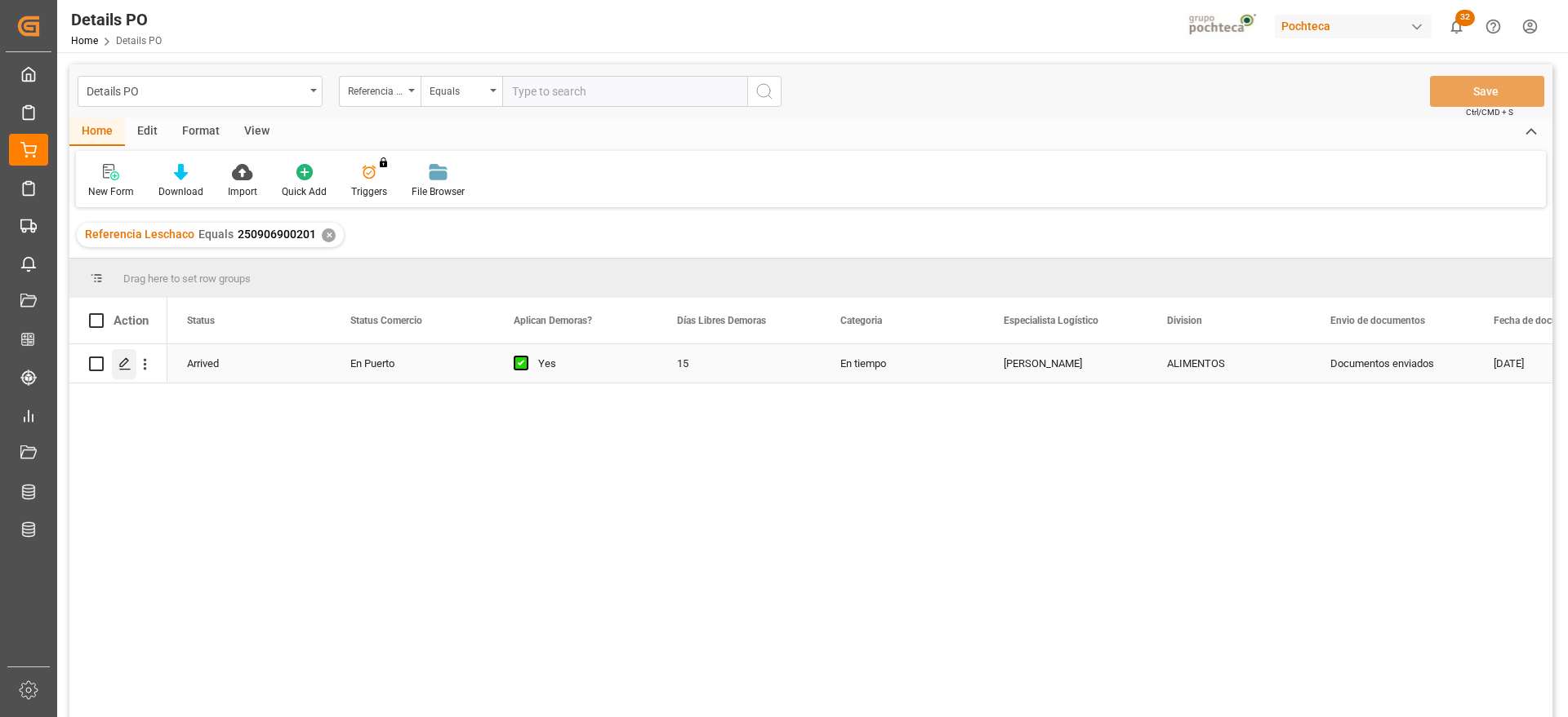
click at [117, 363] on div "Press SPACE to select this row." at bounding box center [124, 365] width 24 height 30
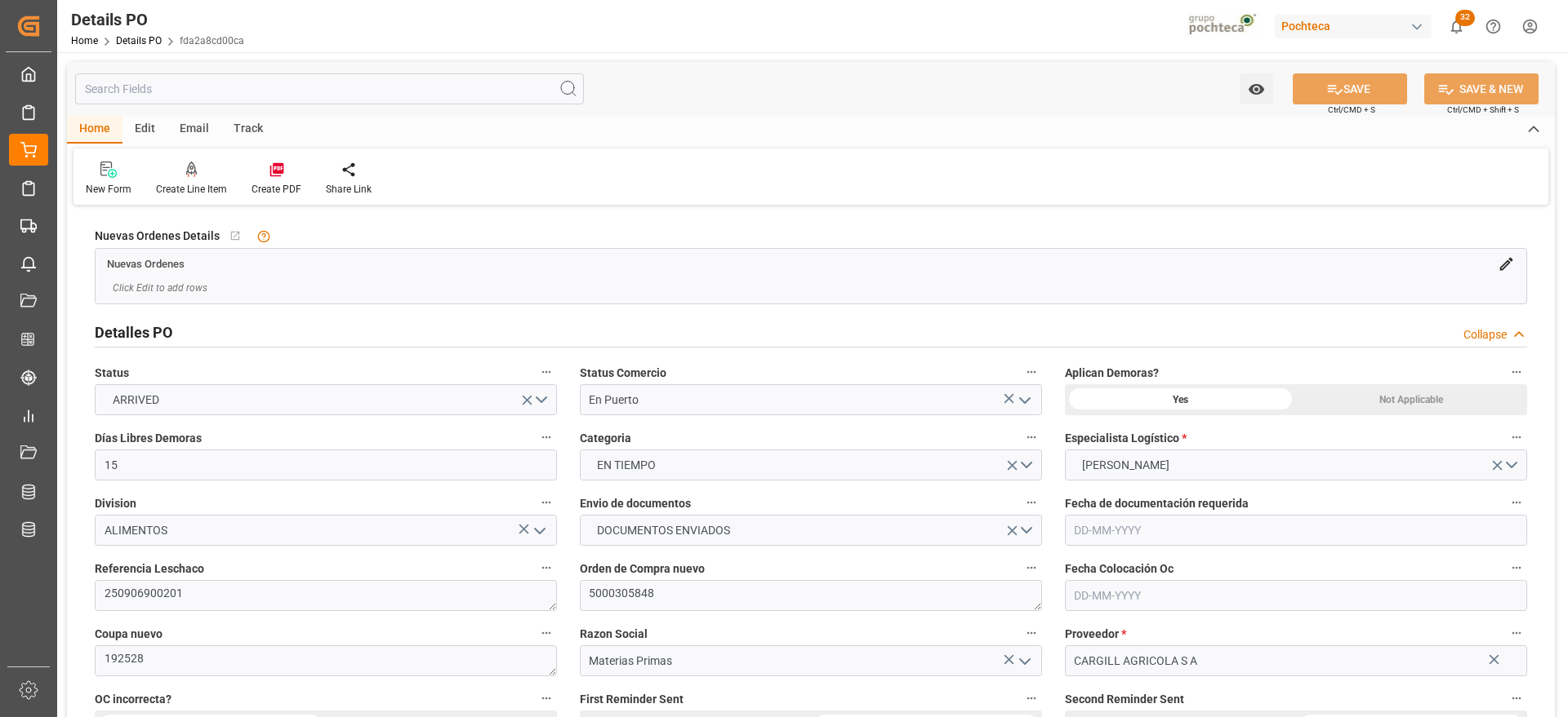
type input "15"
type input "14-08-2025"
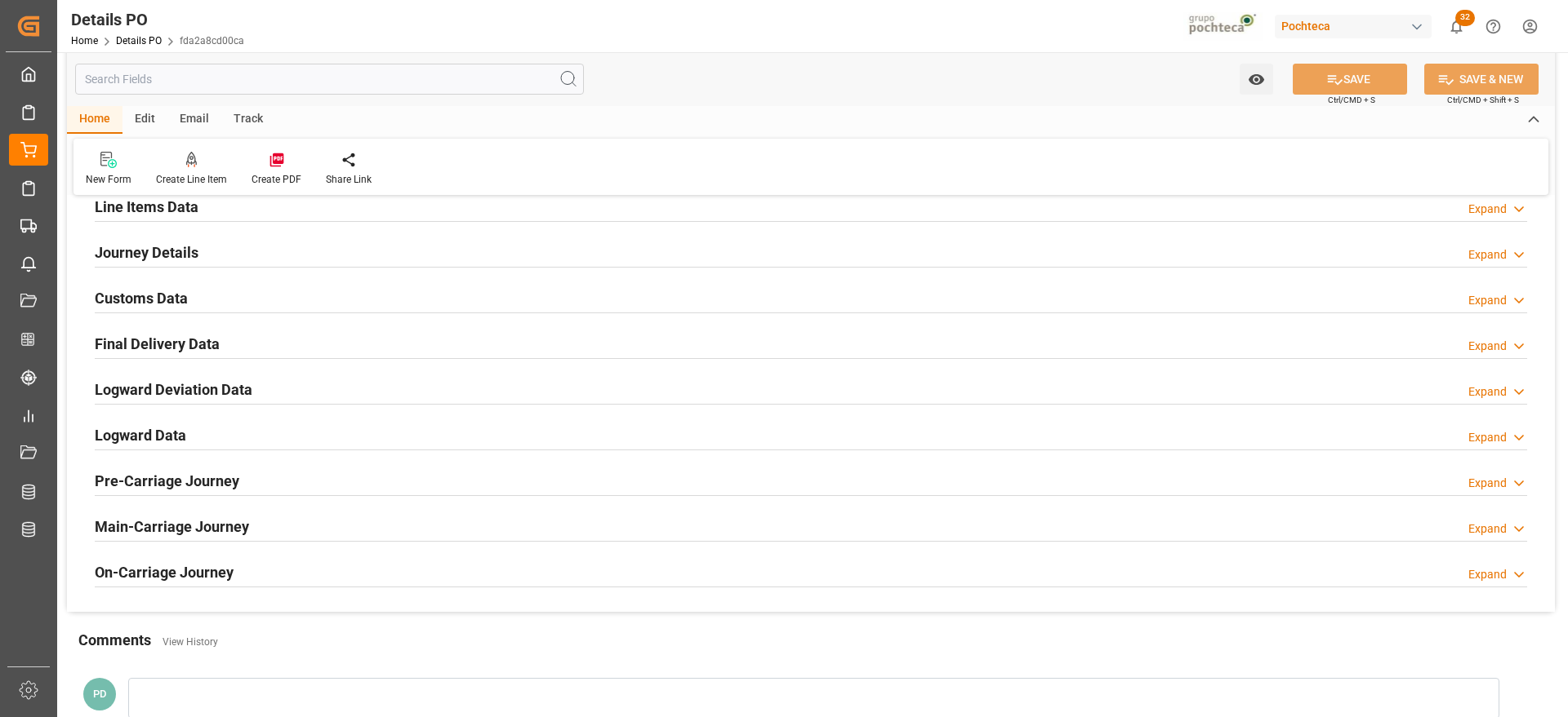
scroll to position [918, 0]
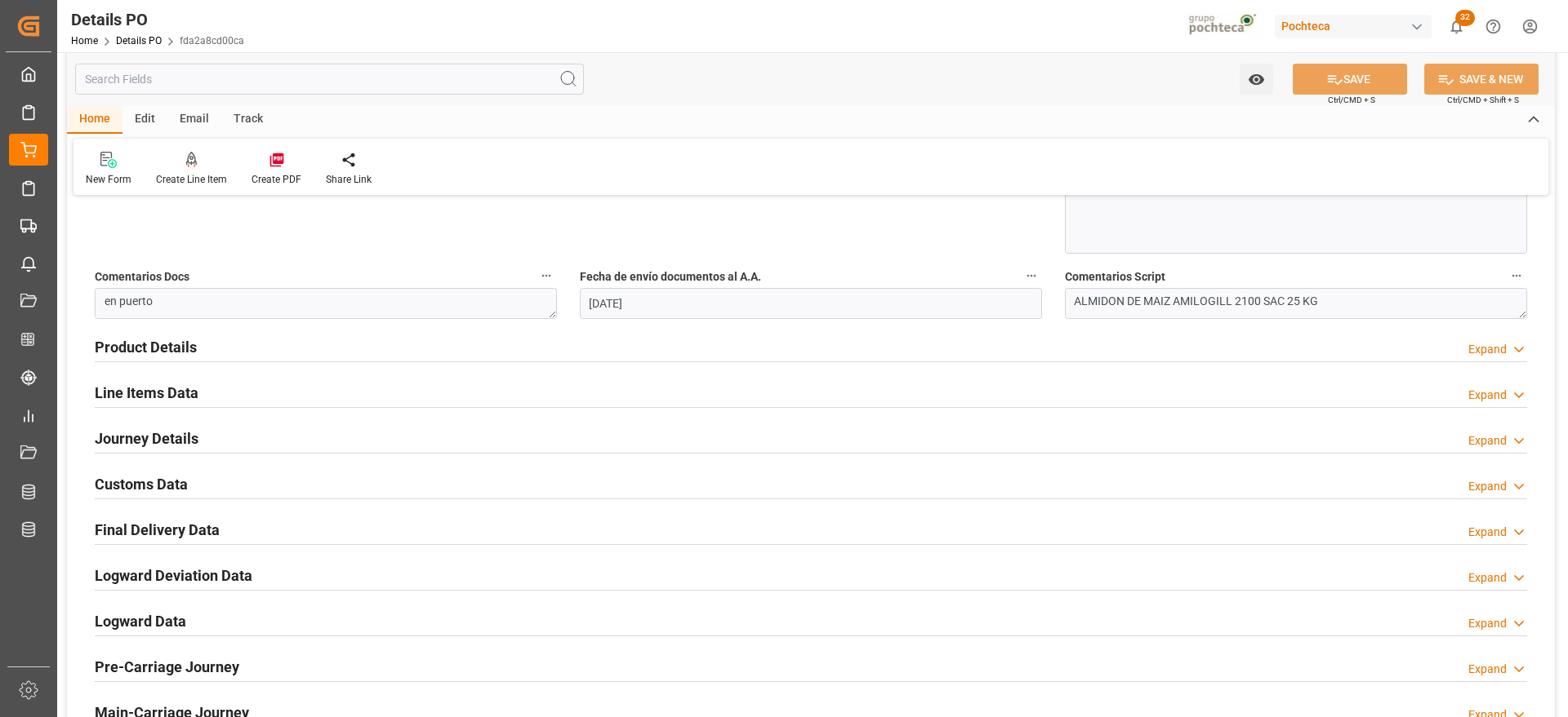
click at [130, 482] on h2 "Customs Data" at bounding box center [141, 485] width 93 height 22
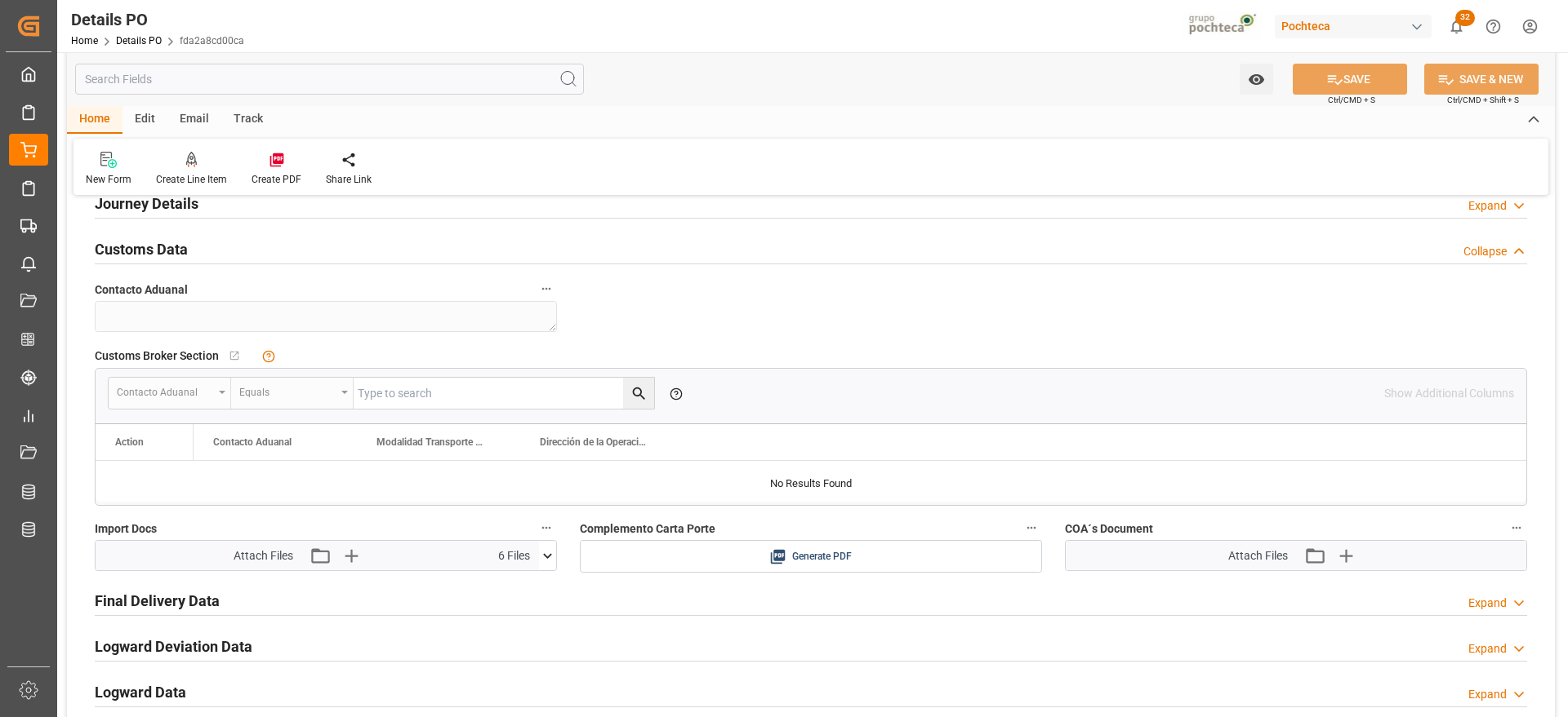
scroll to position [1326, 0]
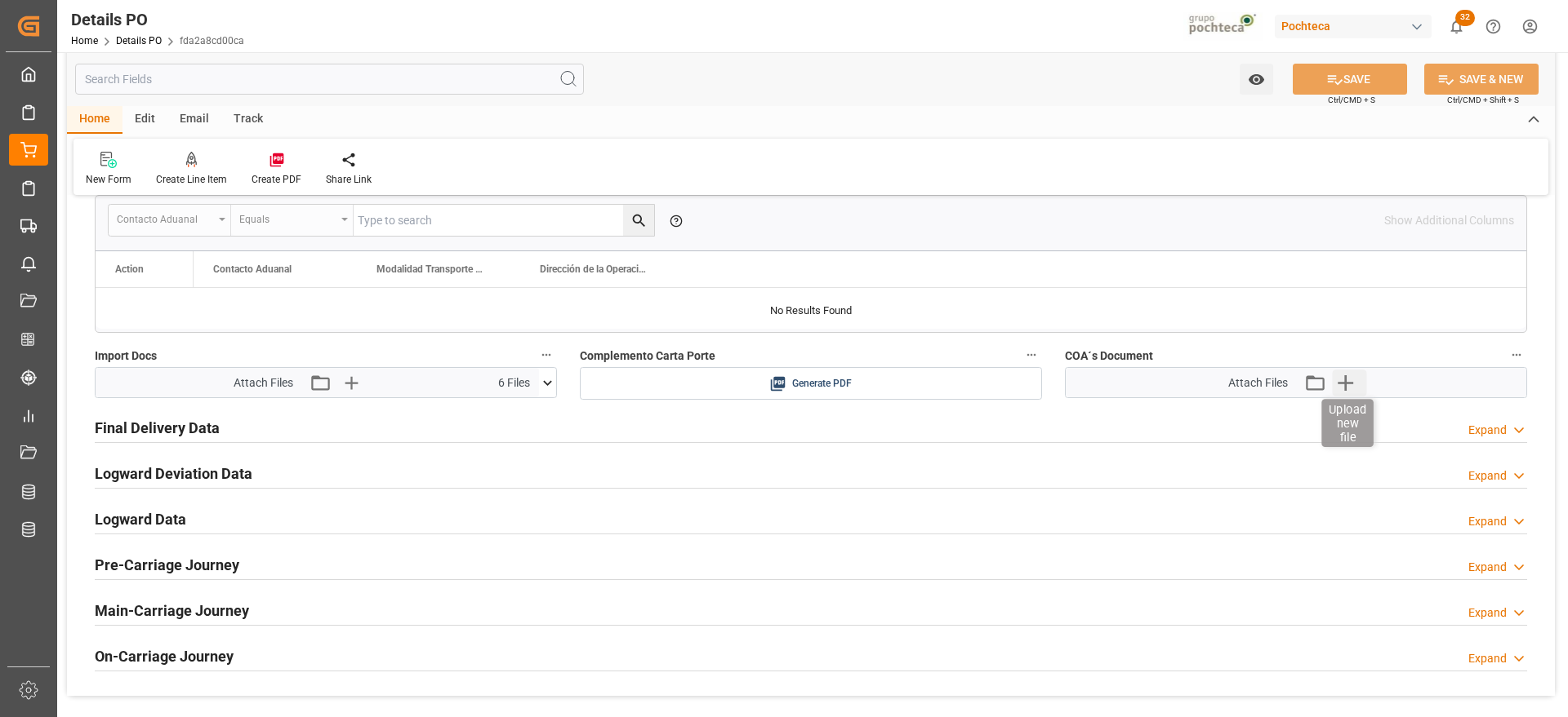
click at [1341, 375] on icon "button" at bounding box center [1345, 382] width 26 height 26
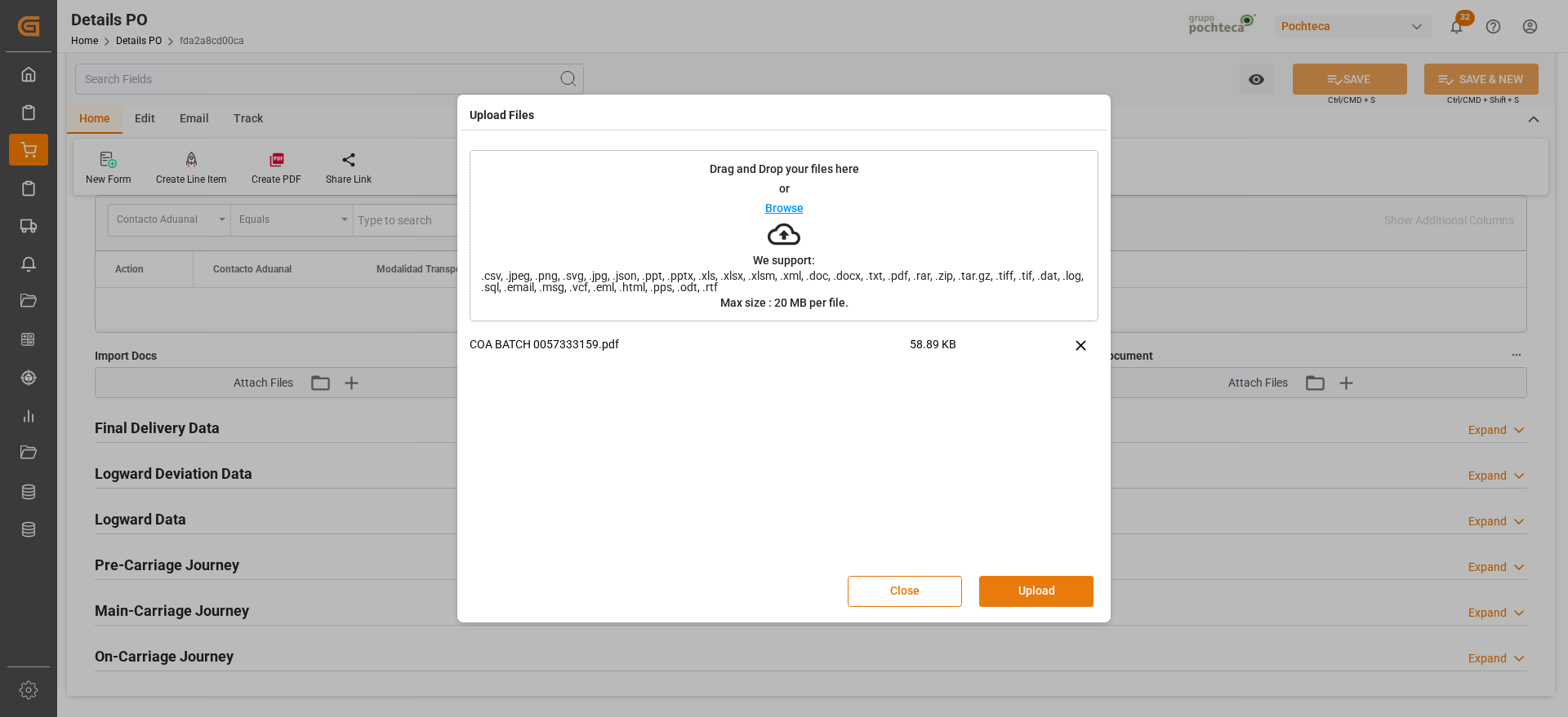
click at [1050, 600] on button "Upload" at bounding box center [1036, 591] width 114 height 31
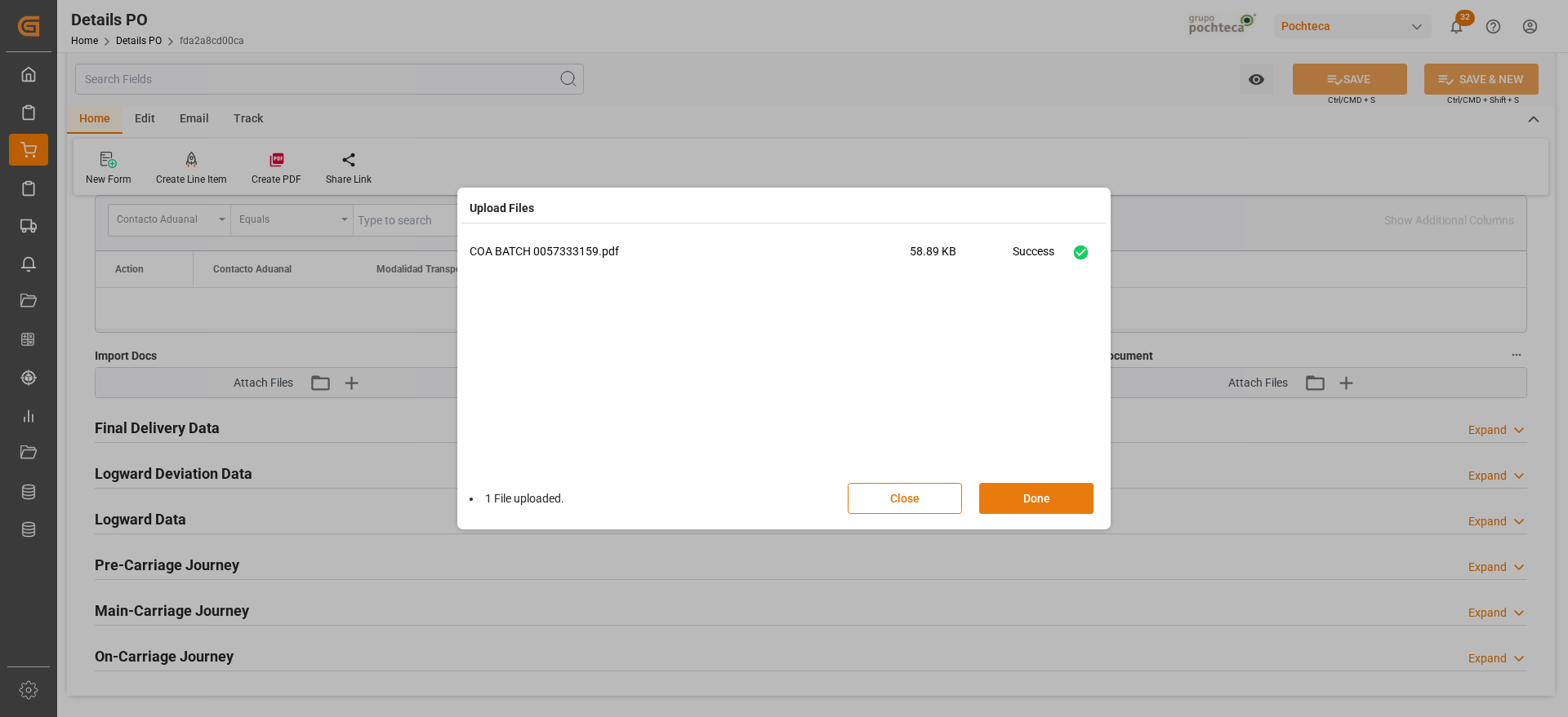
click at [1060, 505] on button "Done" at bounding box center [1036, 498] width 114 height 31
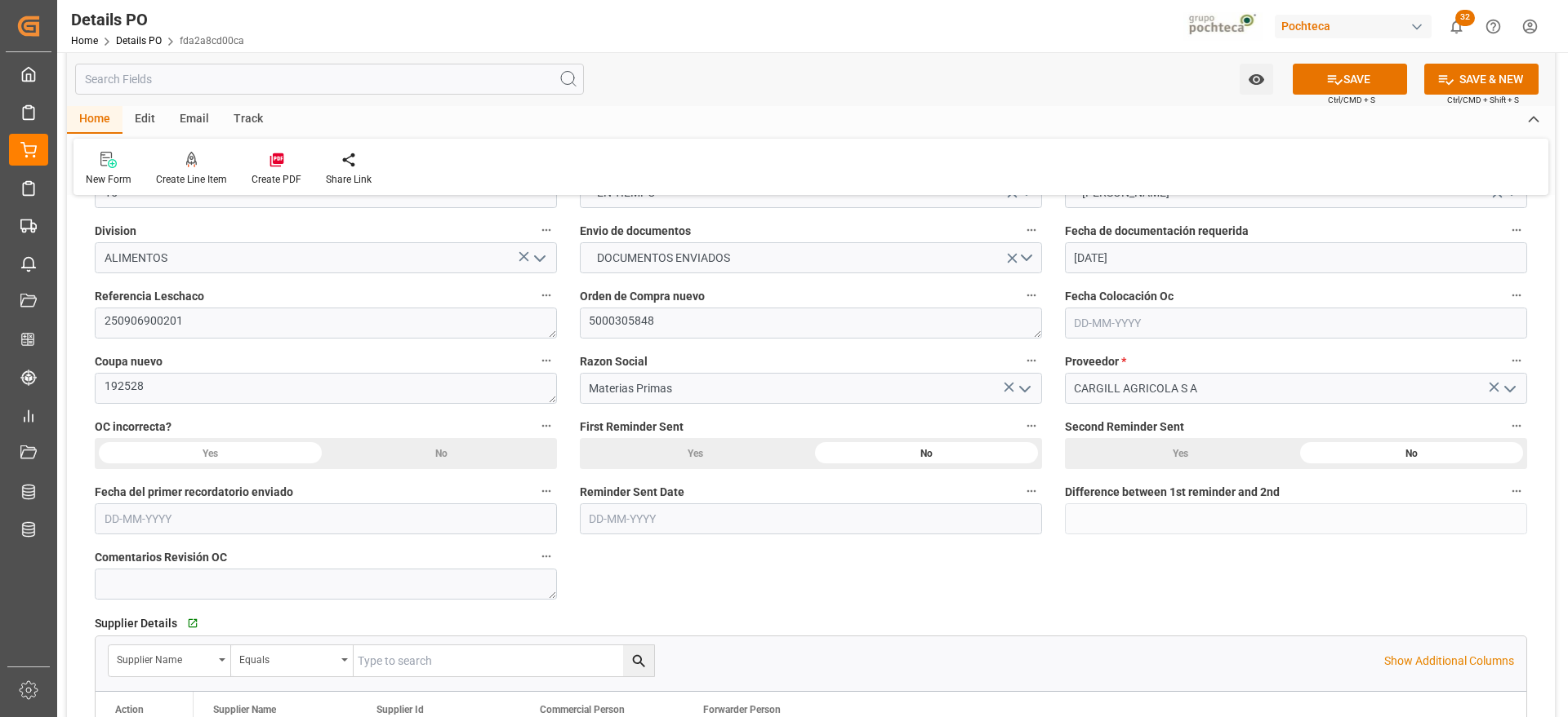
scroll to position [0, 0]
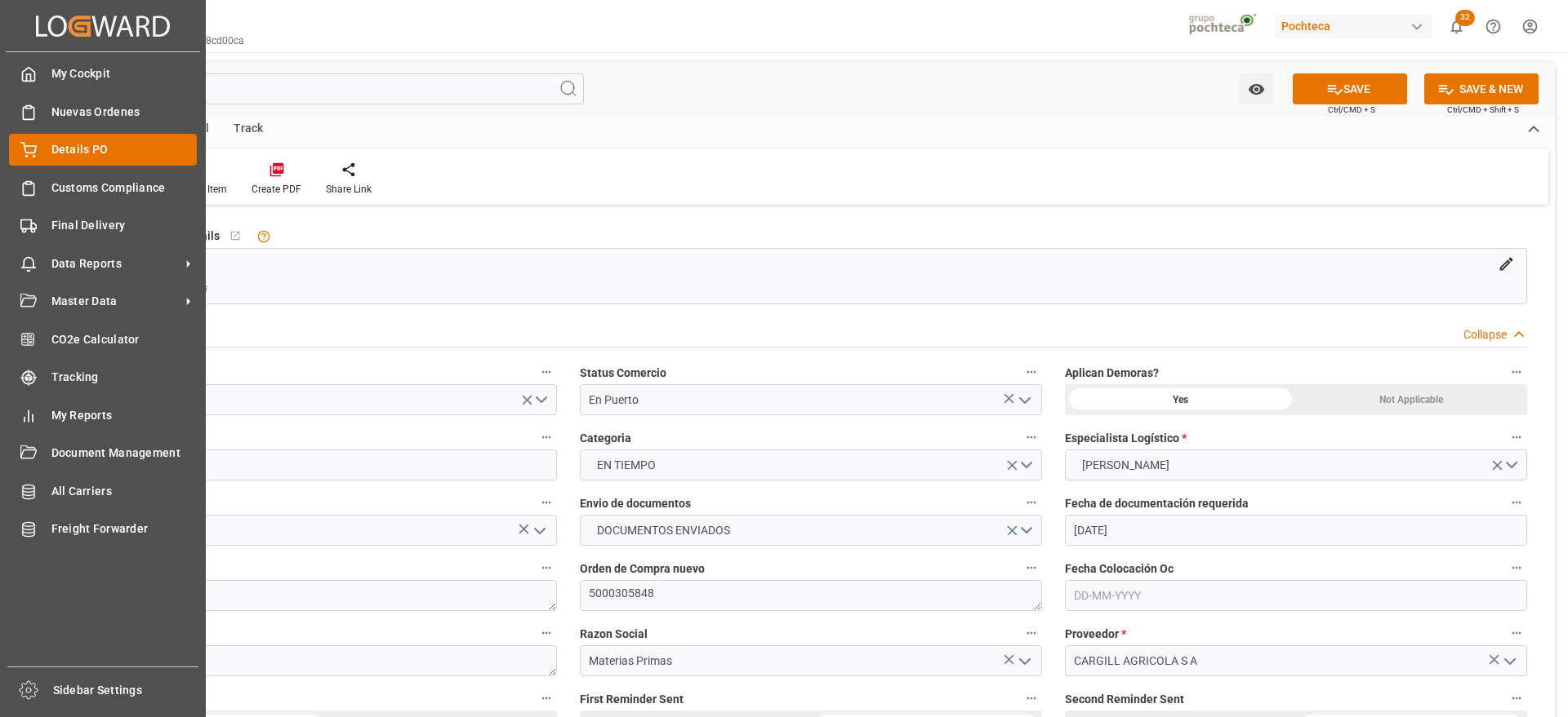
click at [43, 151] on div "Details PO Details PO" at bounding box center [103, 150] width 188 height 32
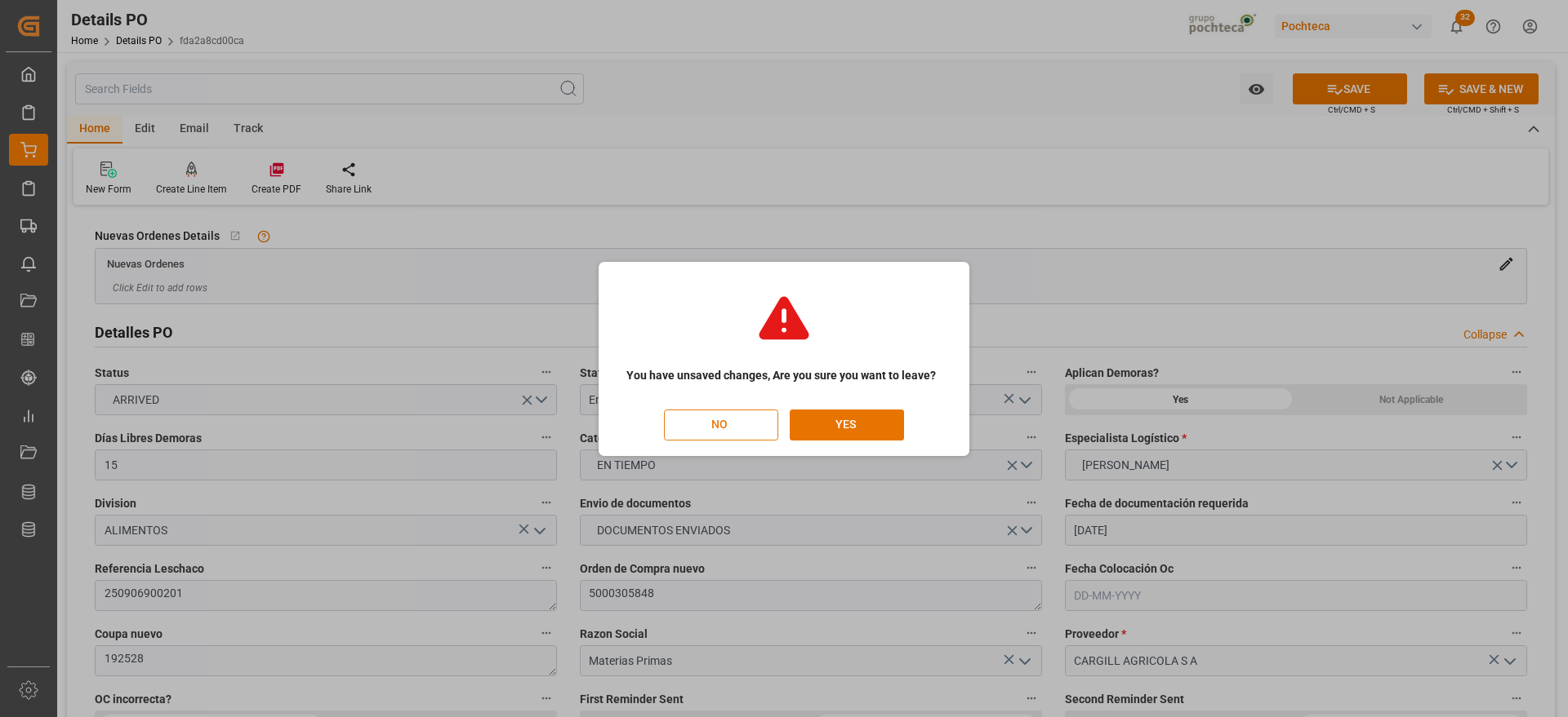
drag, startPoint x: 710, startPoint y: 419, endPoint x: 768, endPoint y: 426, distance: 58.4
click at [709, 419] on button "NO" at bounding box center [721, 425] width 114 height 31
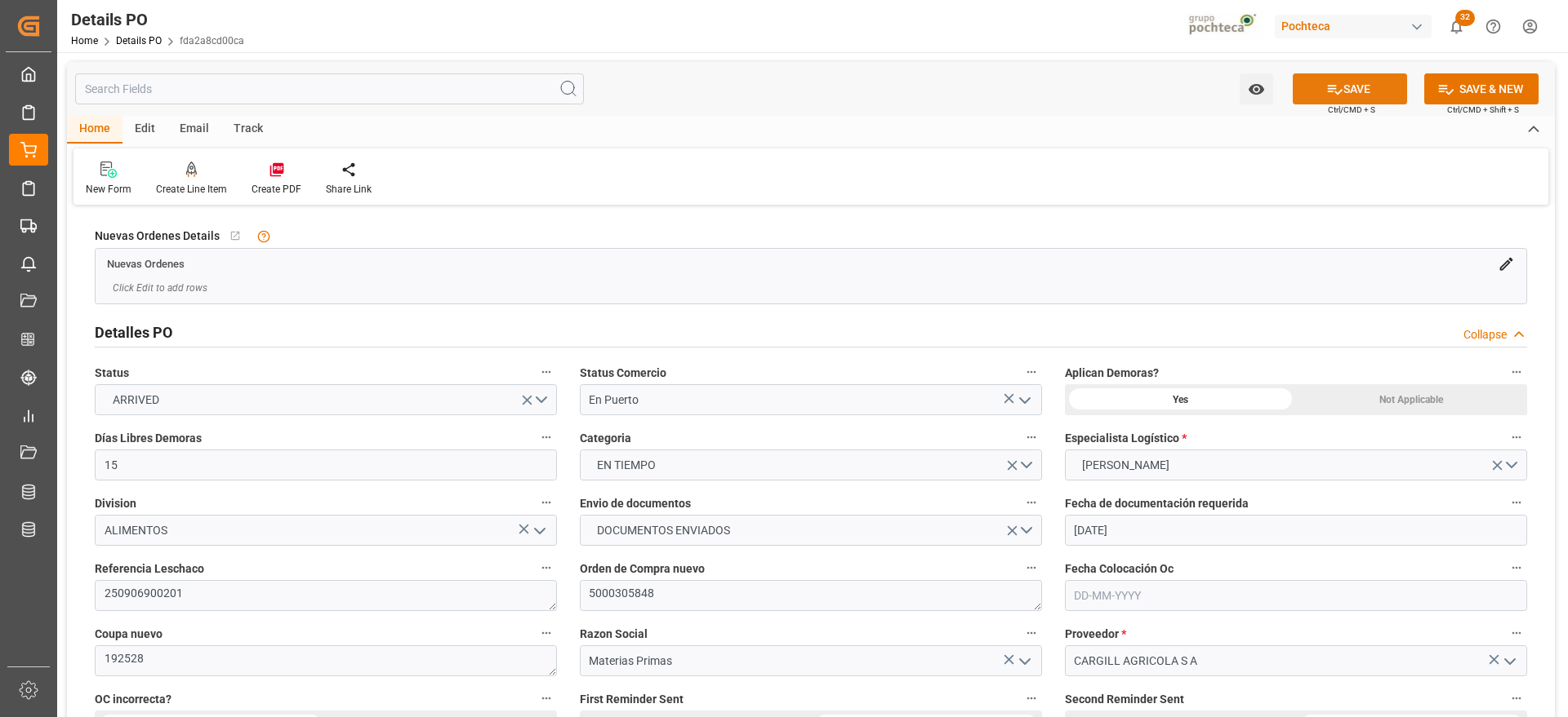
click at [1352, 90] on button "SAVE" at bounding box center [1349, 88] width 114 height 31
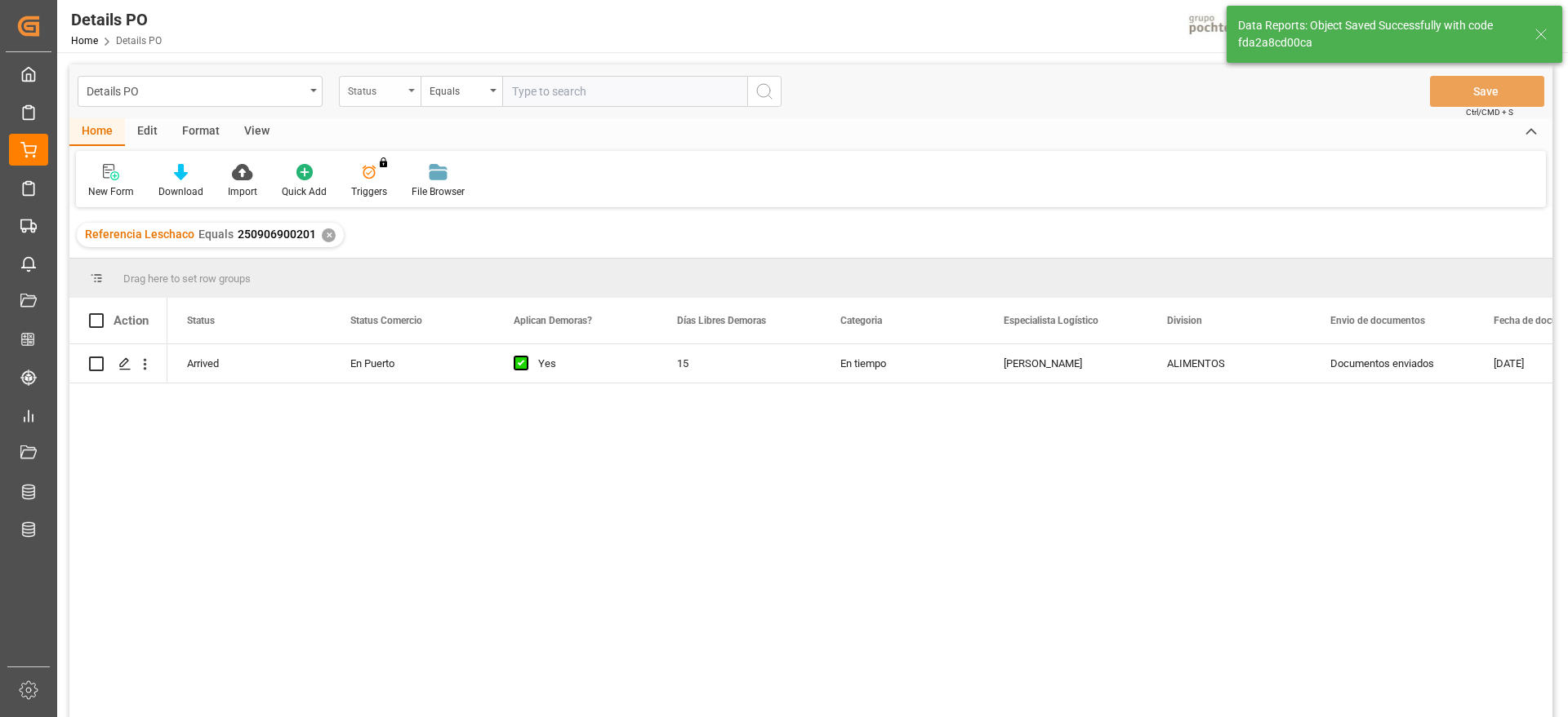
click at [389, 88] on div "Status" at bounding box center [375, 89] width 55 height 19
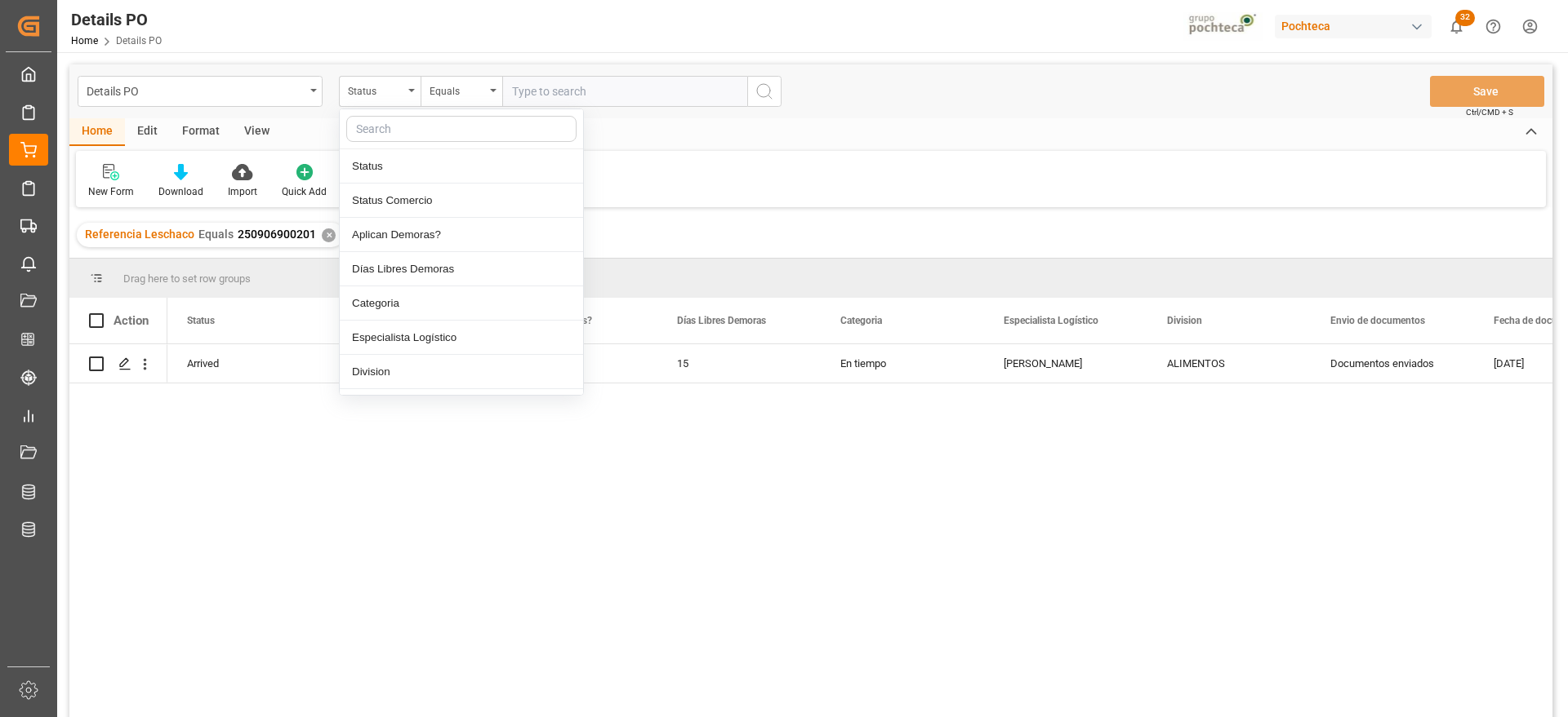
click at [403, 129] on input "text" at bounding box center [461, 129] width 231 height 26
type input "REF"
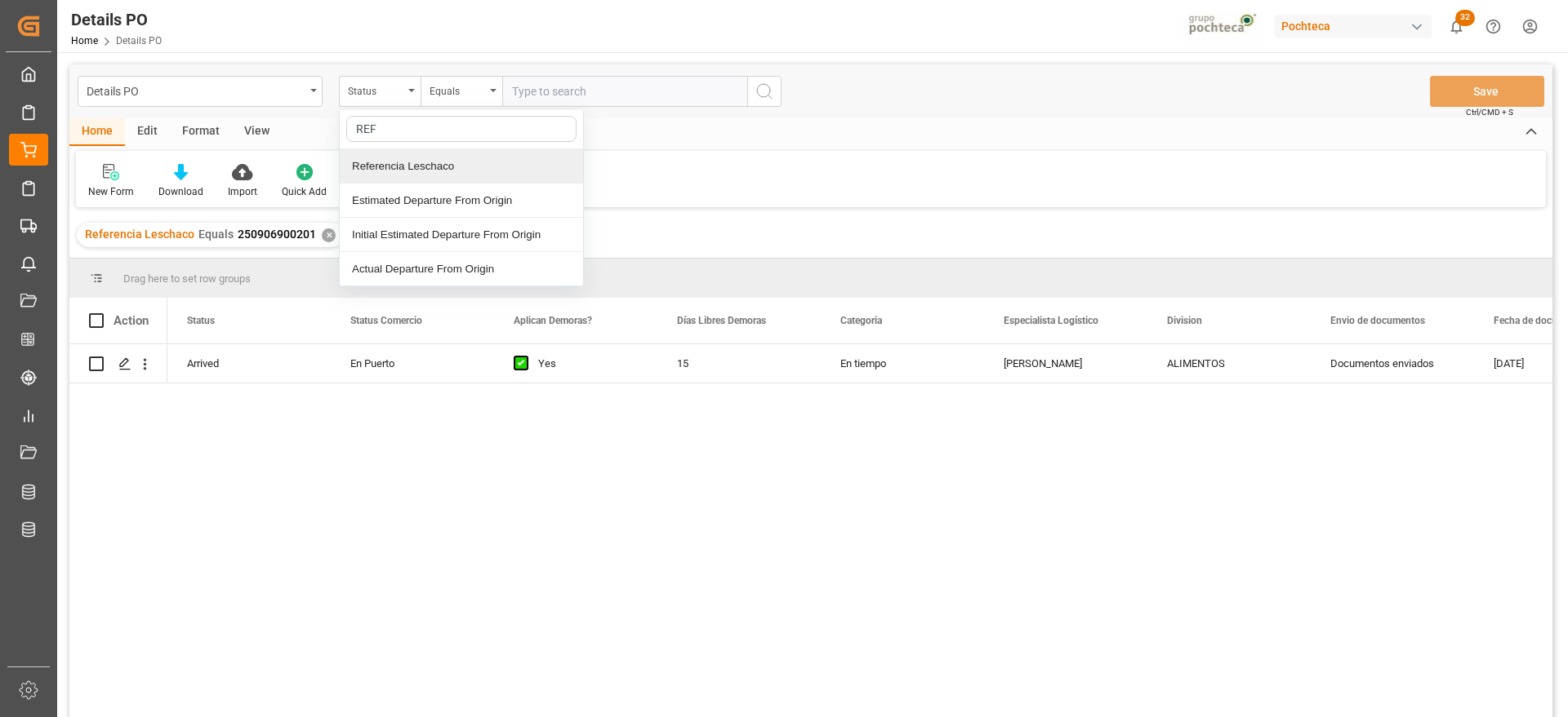
click at [419, 167] on div "Referencia Leschaco" at bounding box center [460, 166] width 243 height 35
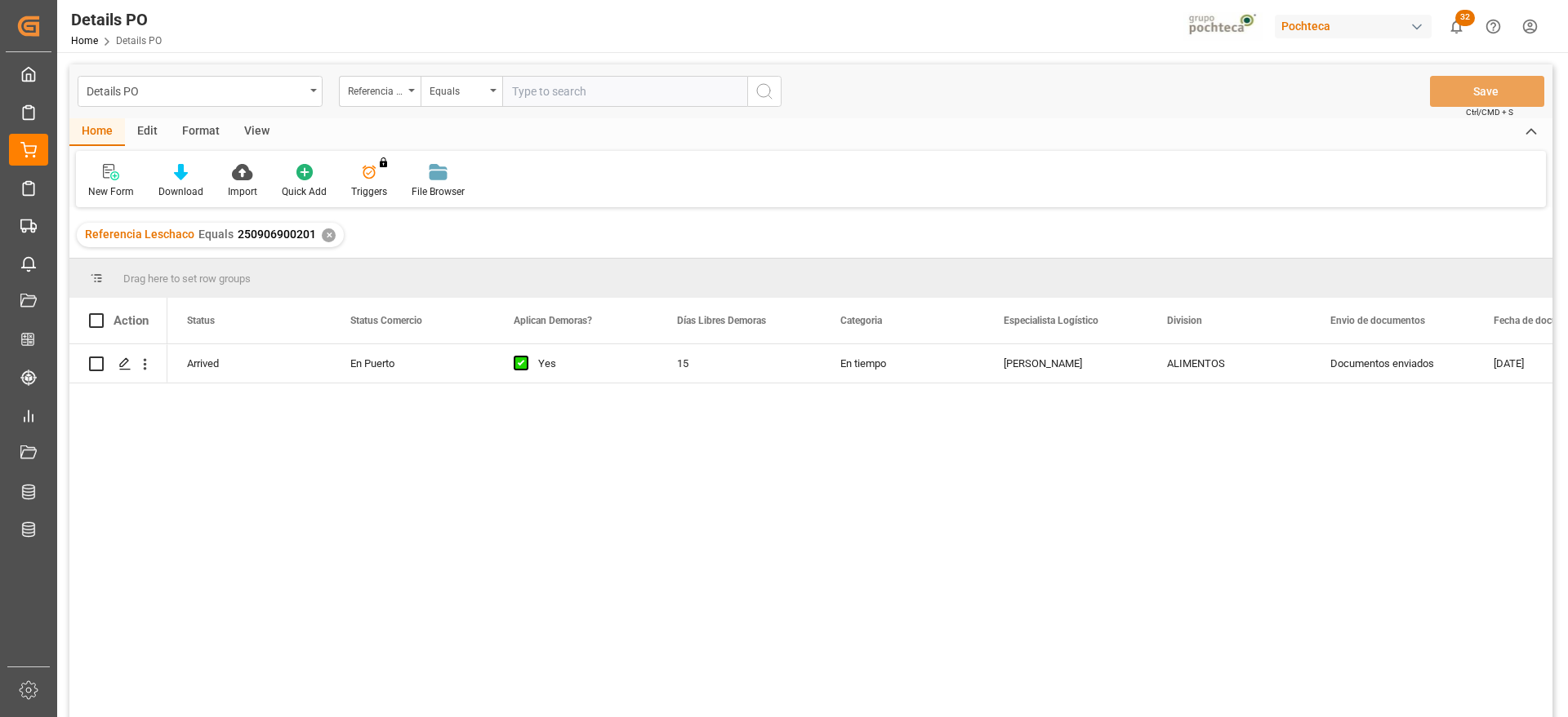
click at [560, 86] on input "text" at bounding box center [624, 91] width 245 height 31
paste input "250906900201"
type input "250906900201"
click at [596, 235] on div "✕" at bounding box center [603, 235] width 14 height 14
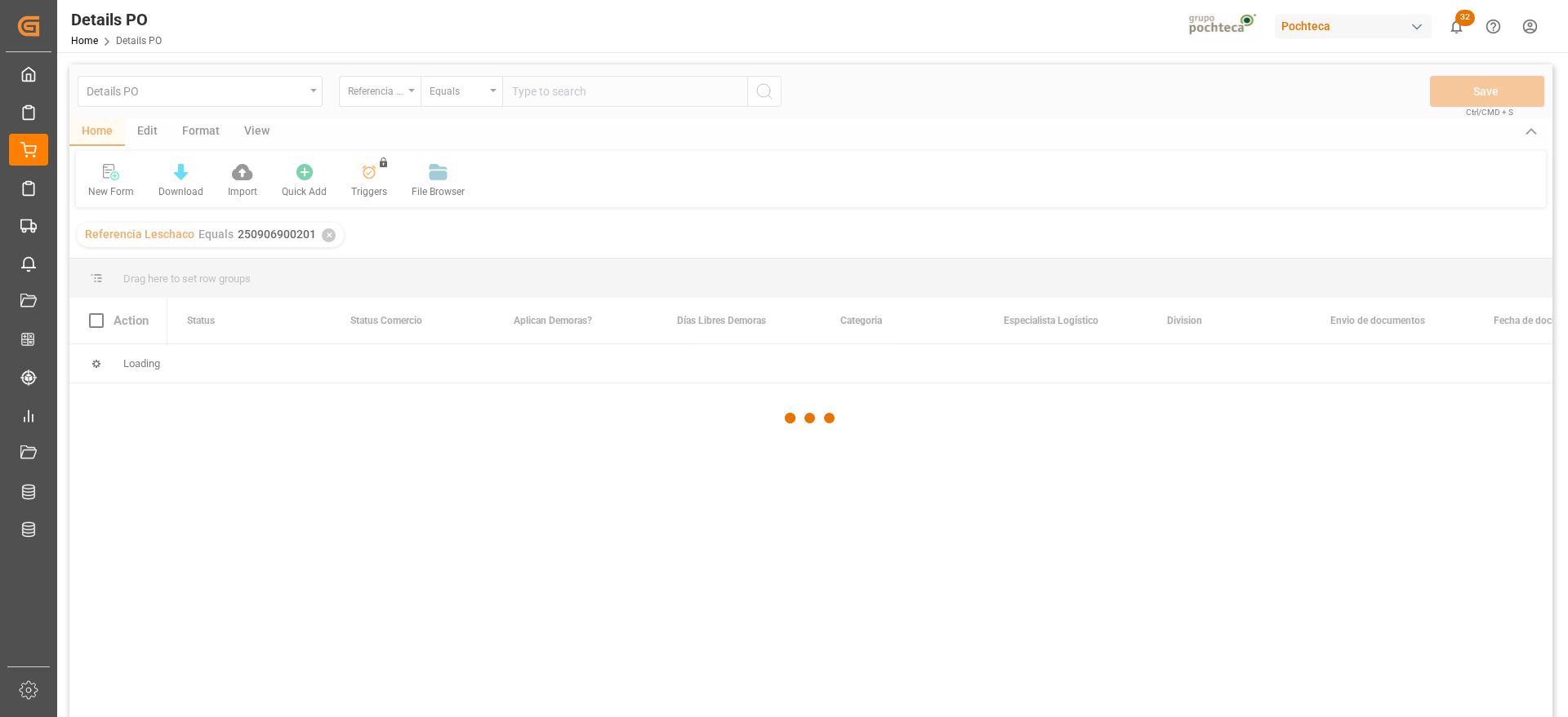
click at [596, 235] on div at bounding box center [810, 418] width 1483 height 708
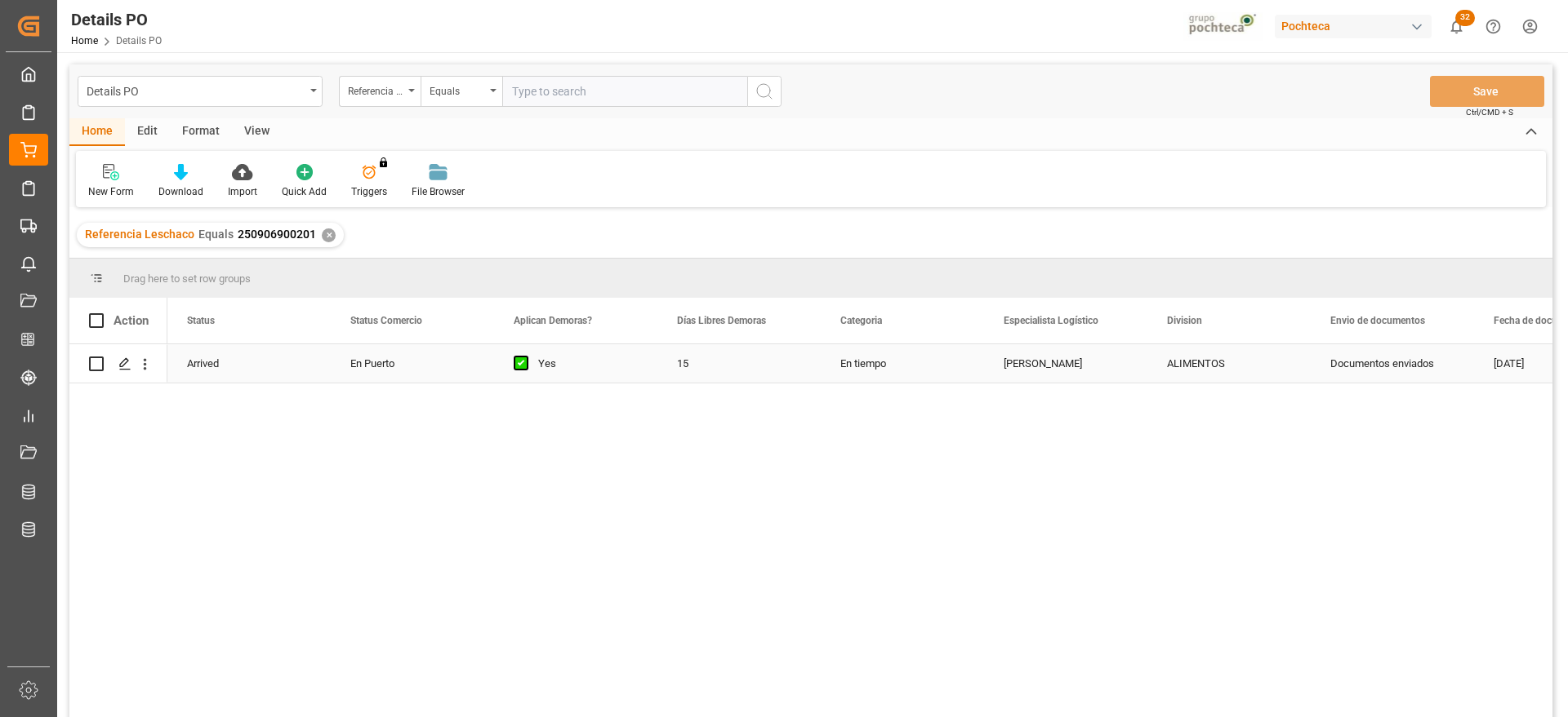
click at [389, 363] on div "En Puerto" at bounding box center [412, 364] width 124 height 37
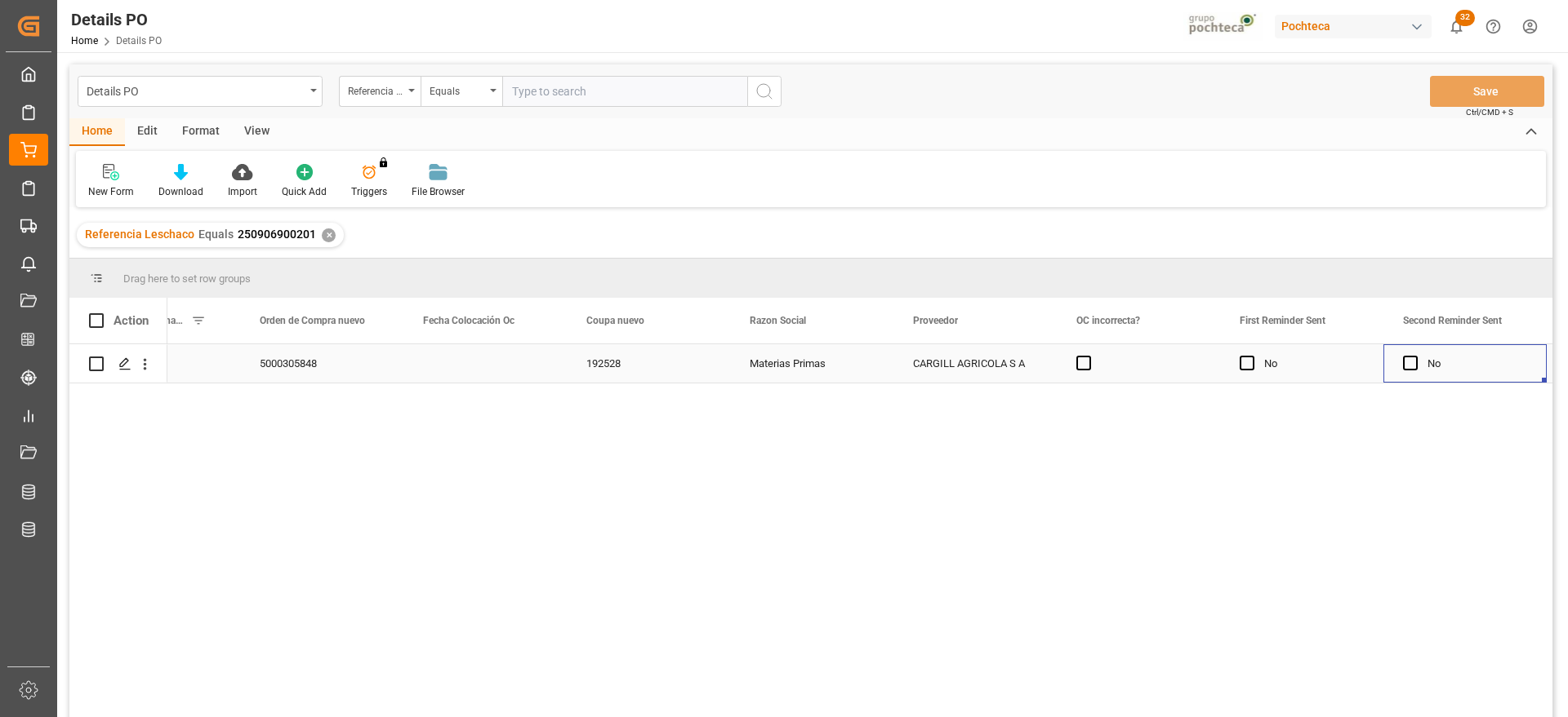
scroll to position [0, 1724]
click at [118, 366] on icon "Press SPACE to select this row." at bounding box center [125, 364] width 13 height 13
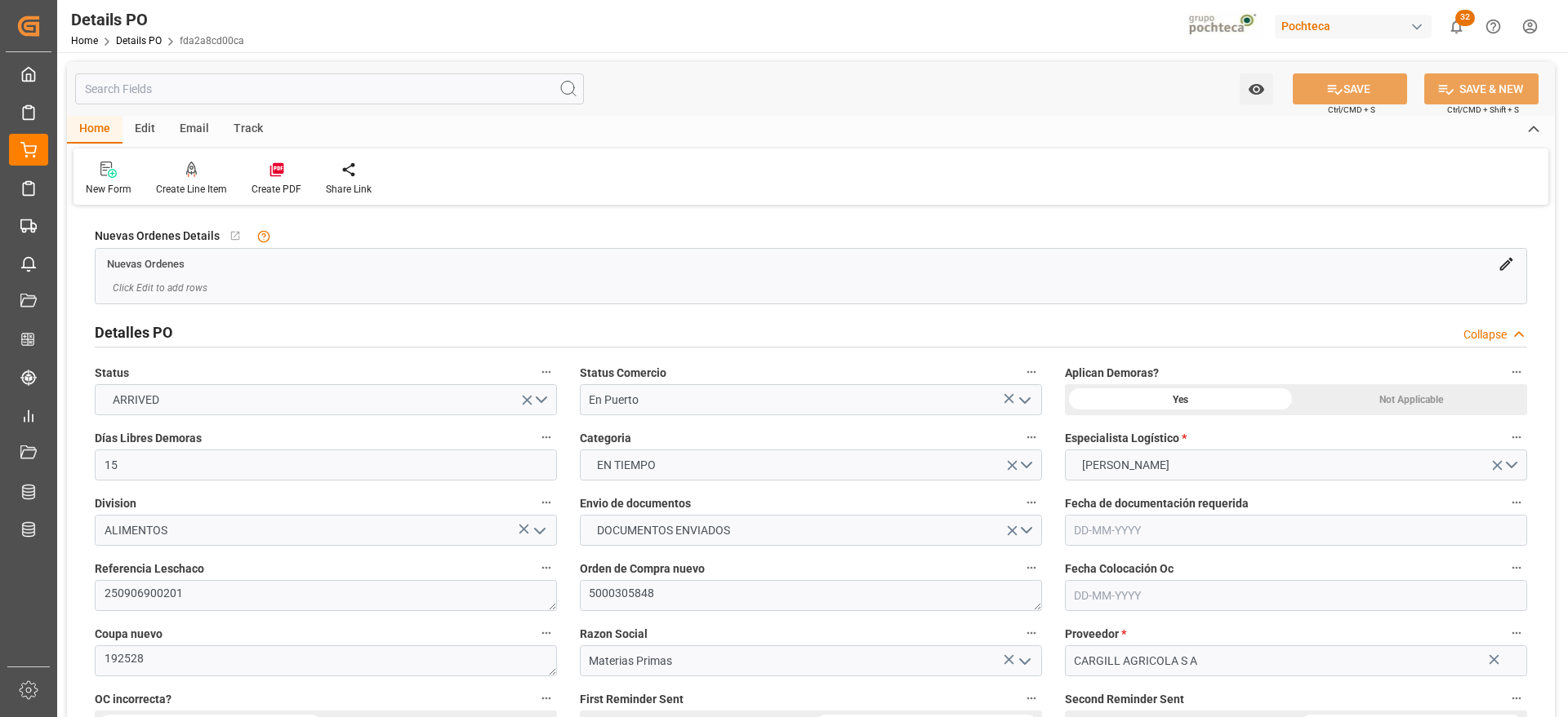
type input "15"
type input "14-08-2025"
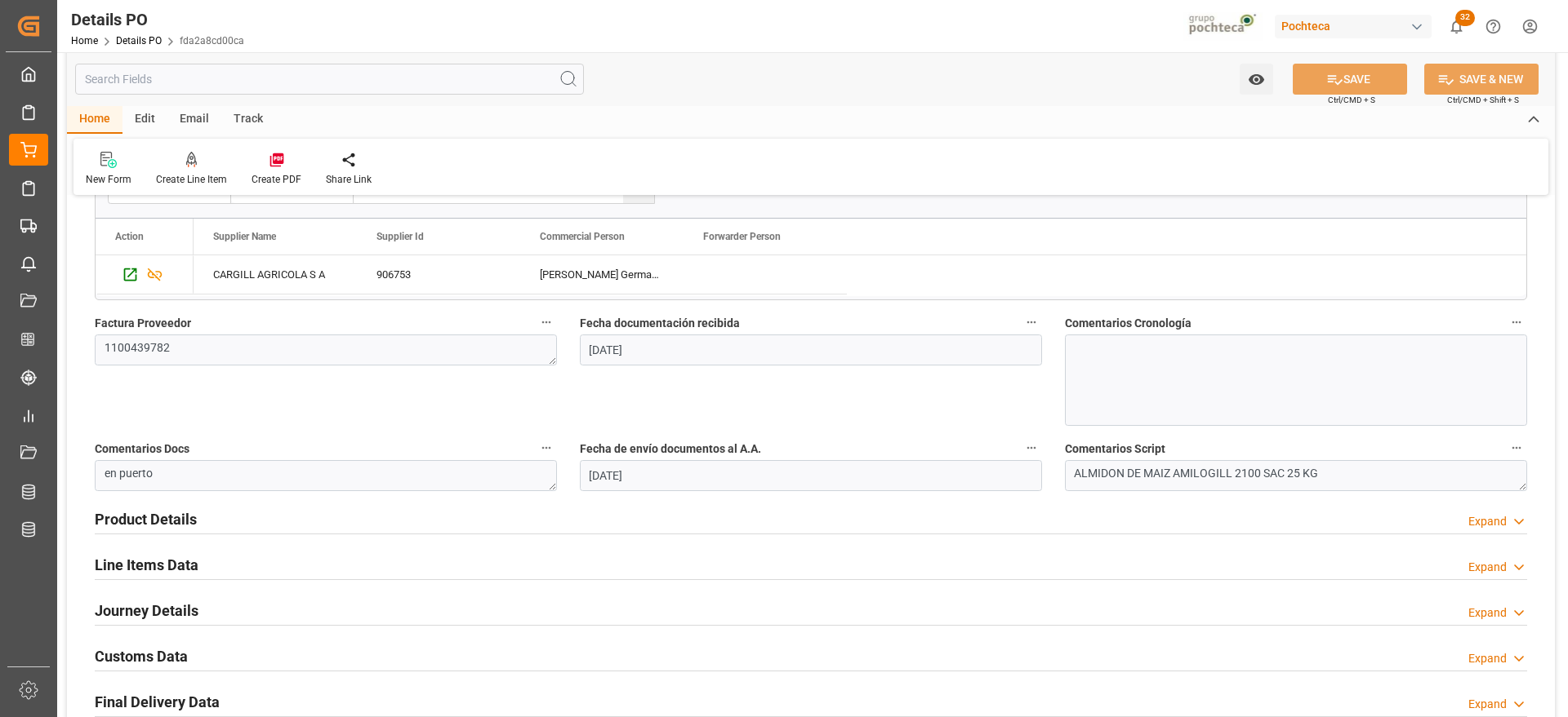
scroll to position [1122, 0]
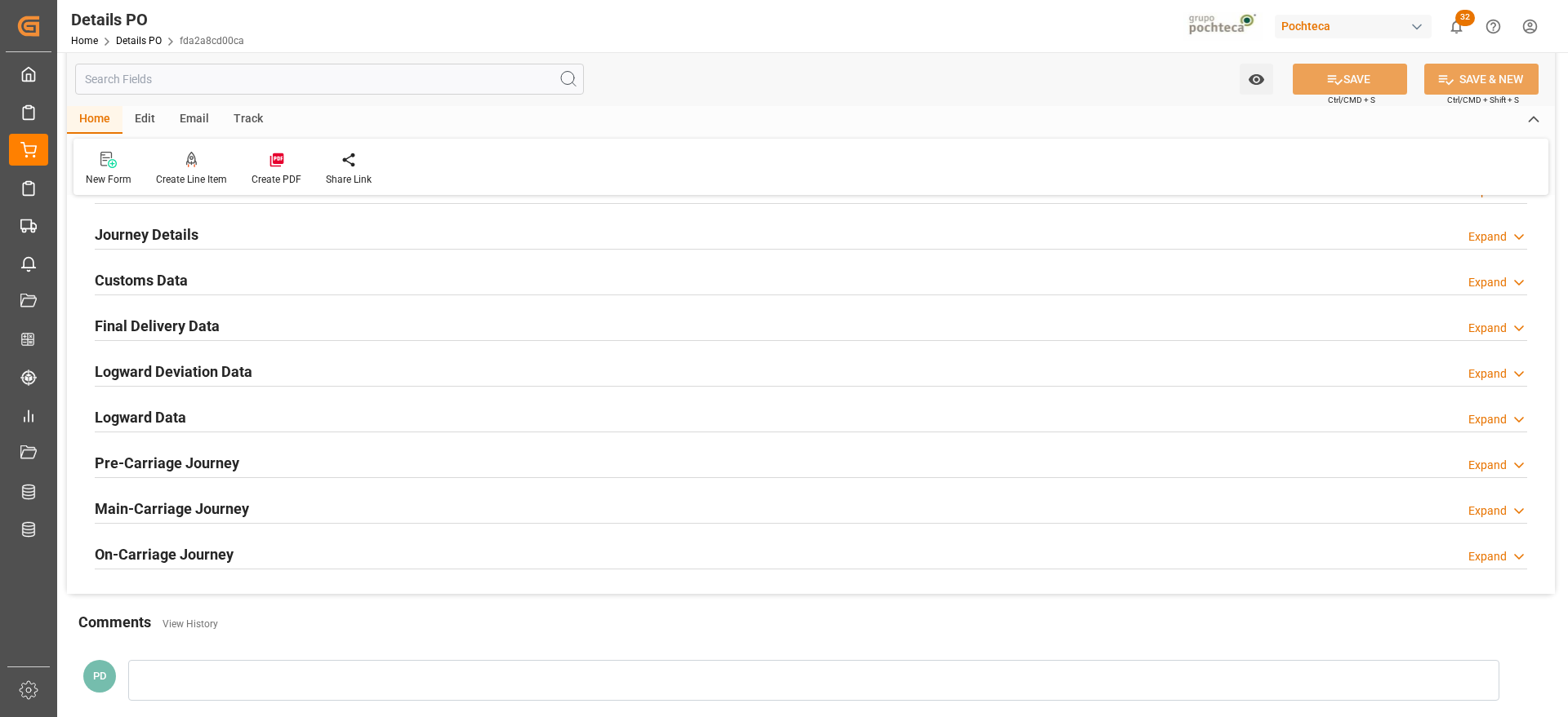
click at [180, 287] on h2 "Customs Data" at bounding box center [141, 280] width 93 height 22
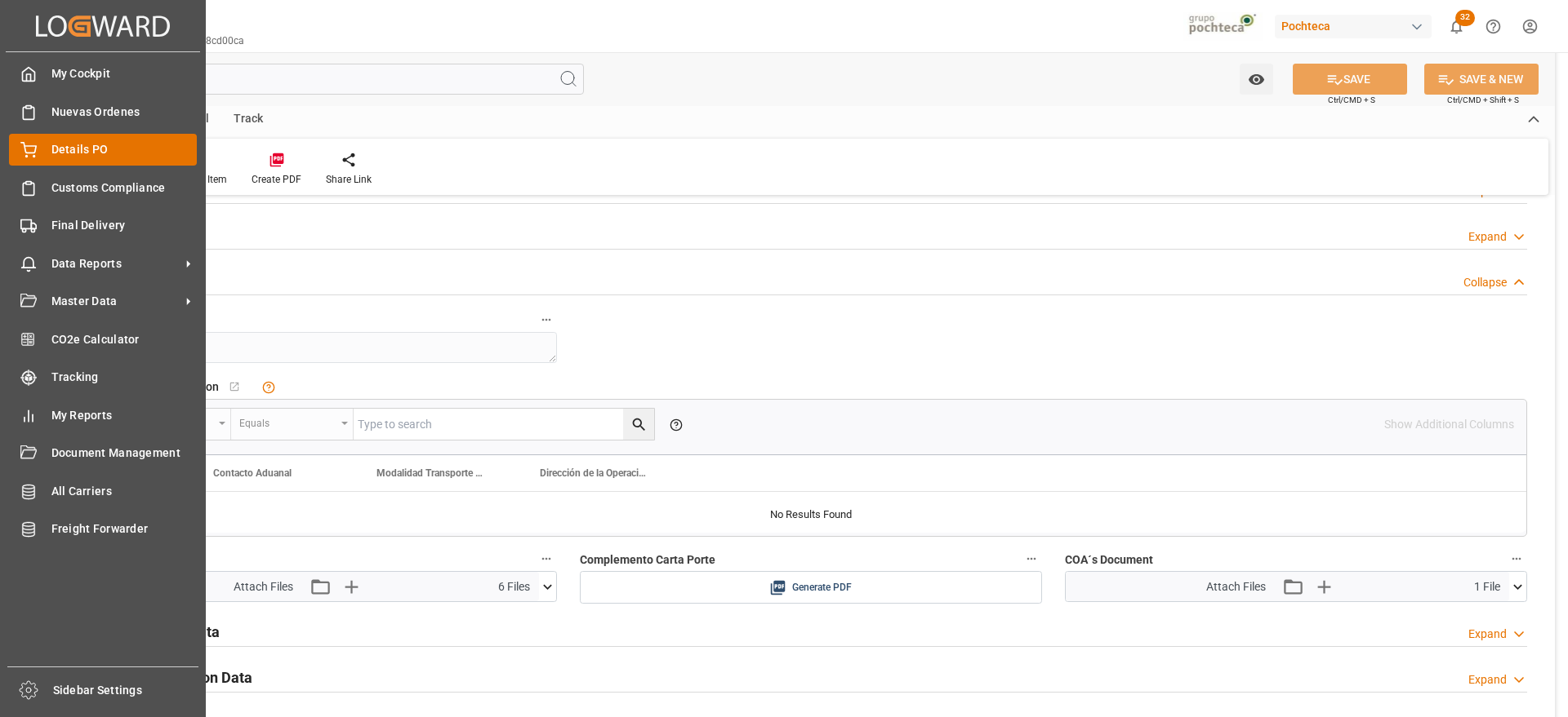
click at [92, 155] on span "Details PO" at bounding box center [125, 150] width 146 height 17
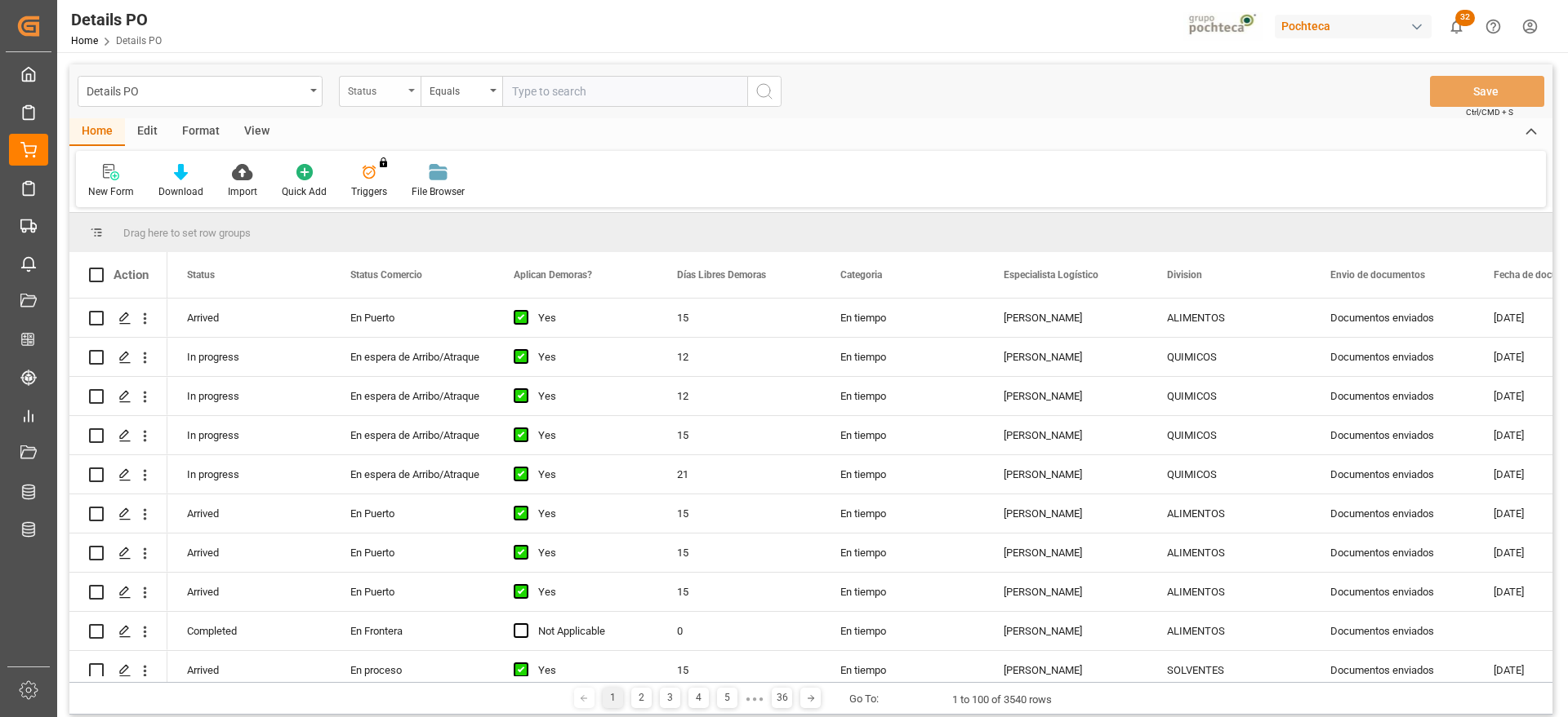
click at [371, 93] on div "Status" at bounding box center [375, 89] width 55 height 19
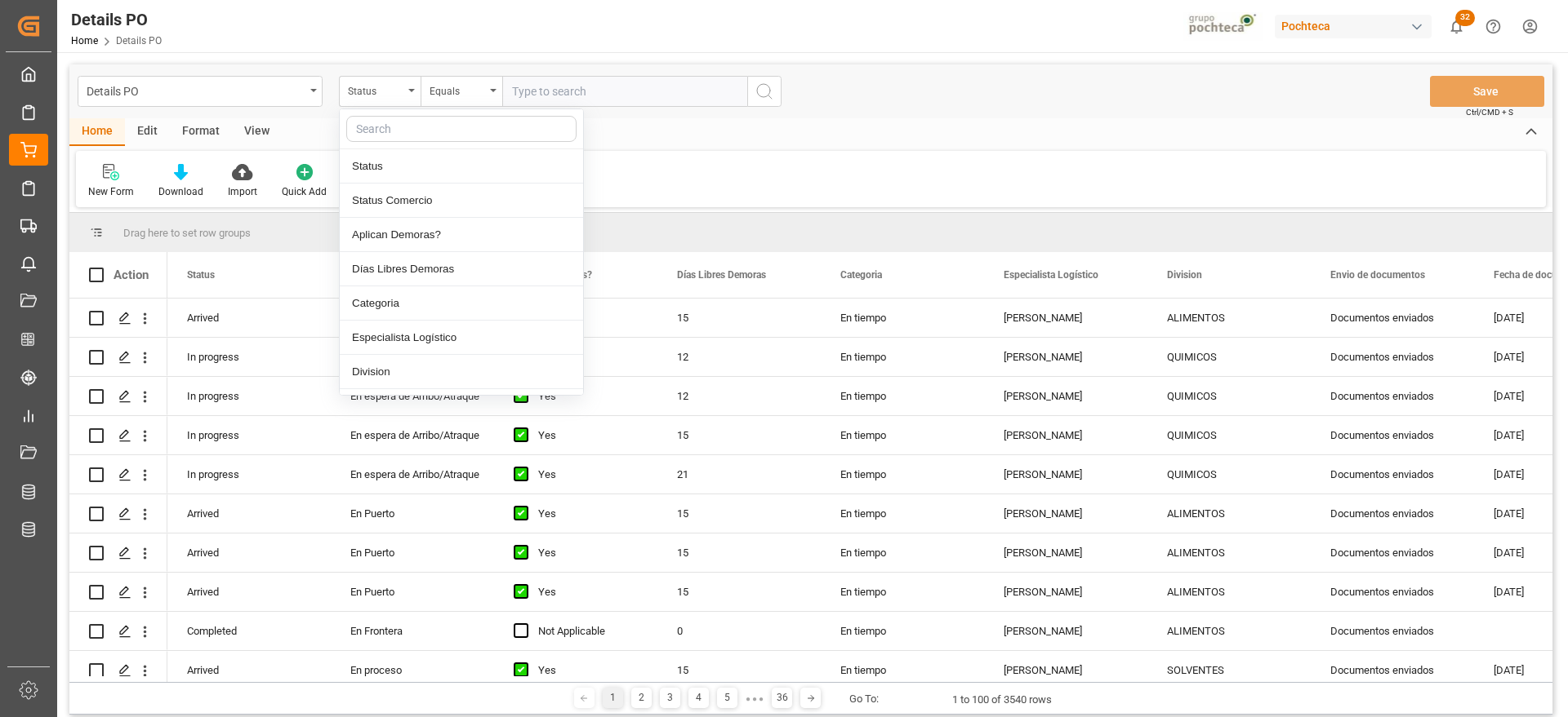
click at [395, 136] on input "text" at bounding box center [461, 129] width 231 height 26
type input "ref"
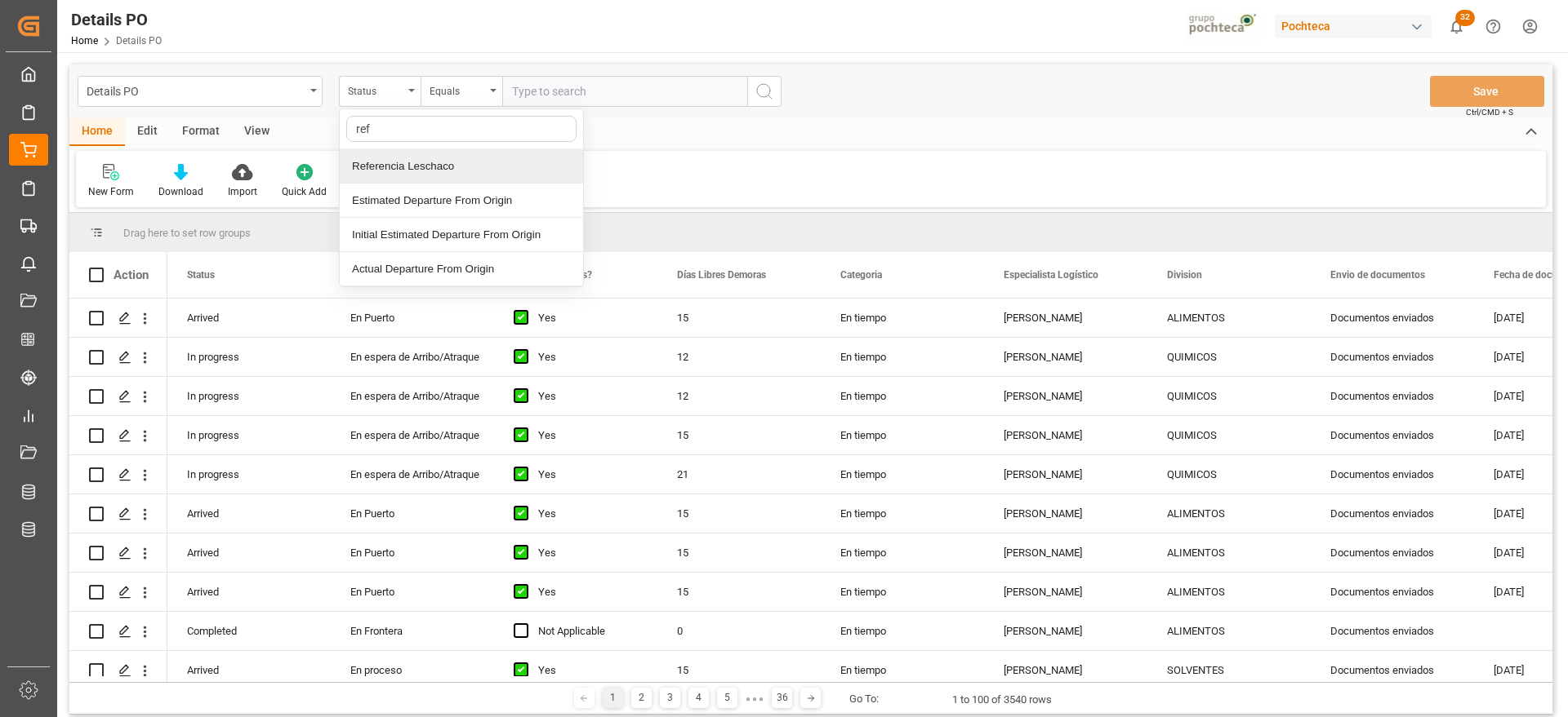
click at [419, 163] on div "Referencia Leschaco" at bounding box center [460, 166] width 243 height 35
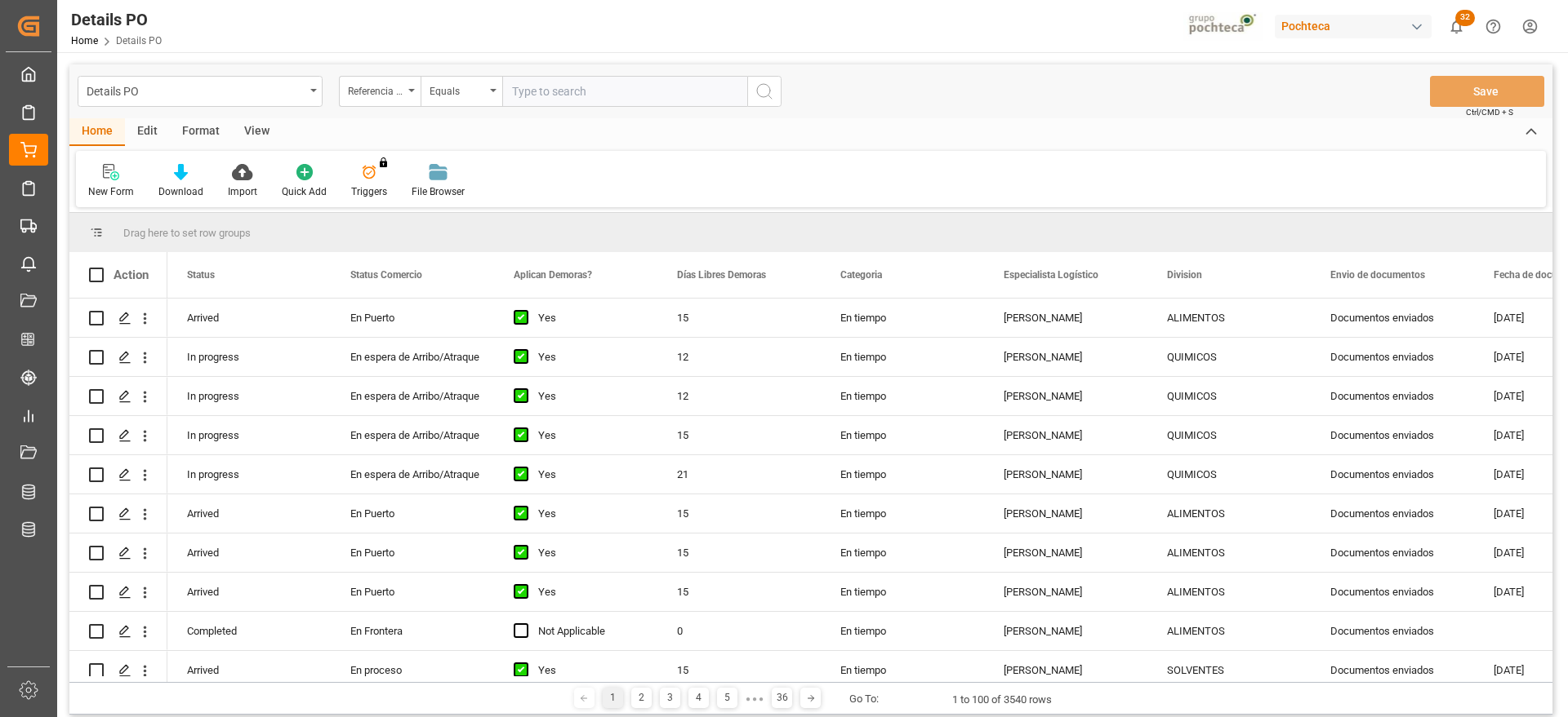
click at [566, 99] on input "text" at bounding box center [624, 91] width 245 height 31
paste input "250906900461"
type input "250906900461"
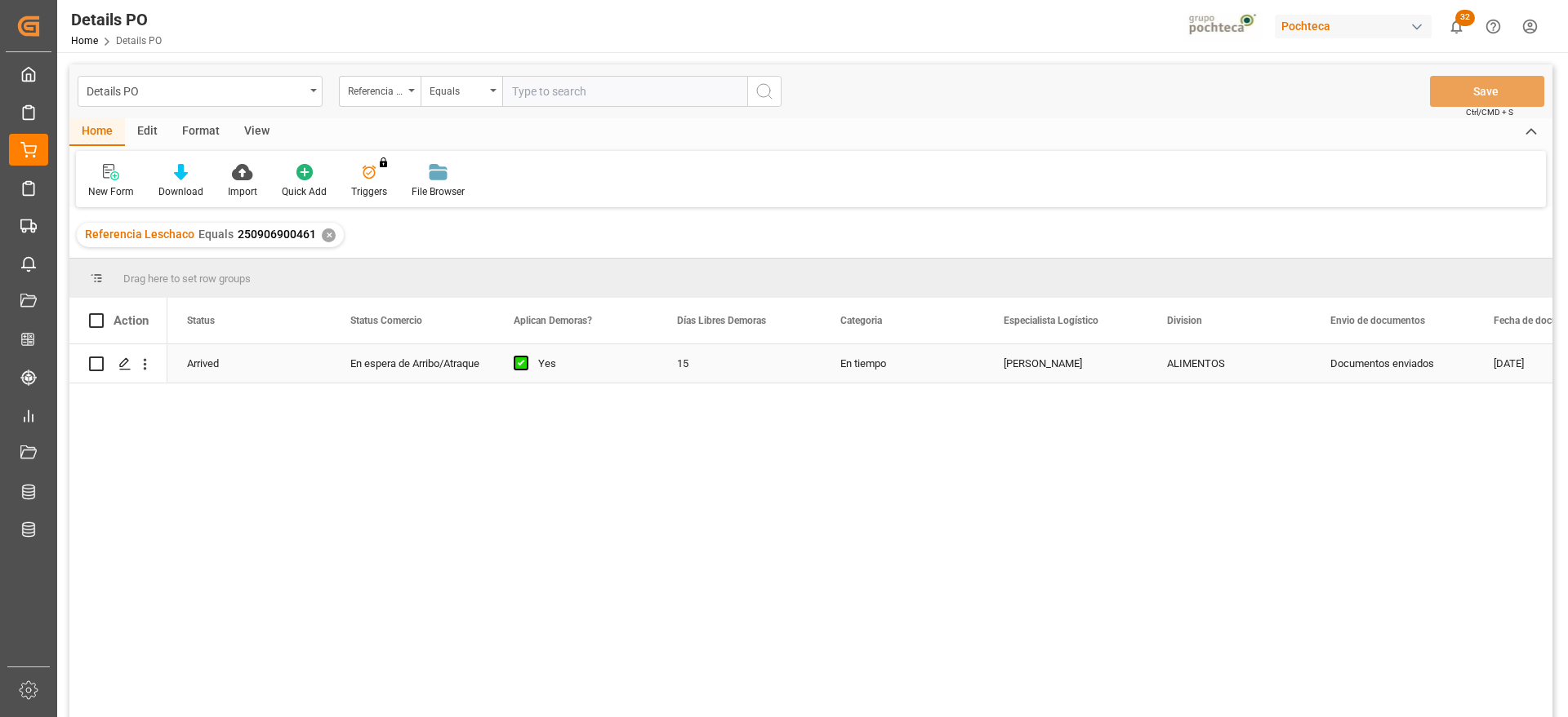
click at [976, 367] on div "En tiempo" at bounding box center [902, 363] width 163 height 38
click at [129, 366] on icon "Press SPACE to select this row." at bounding box center [125, 364] width 13 height 13
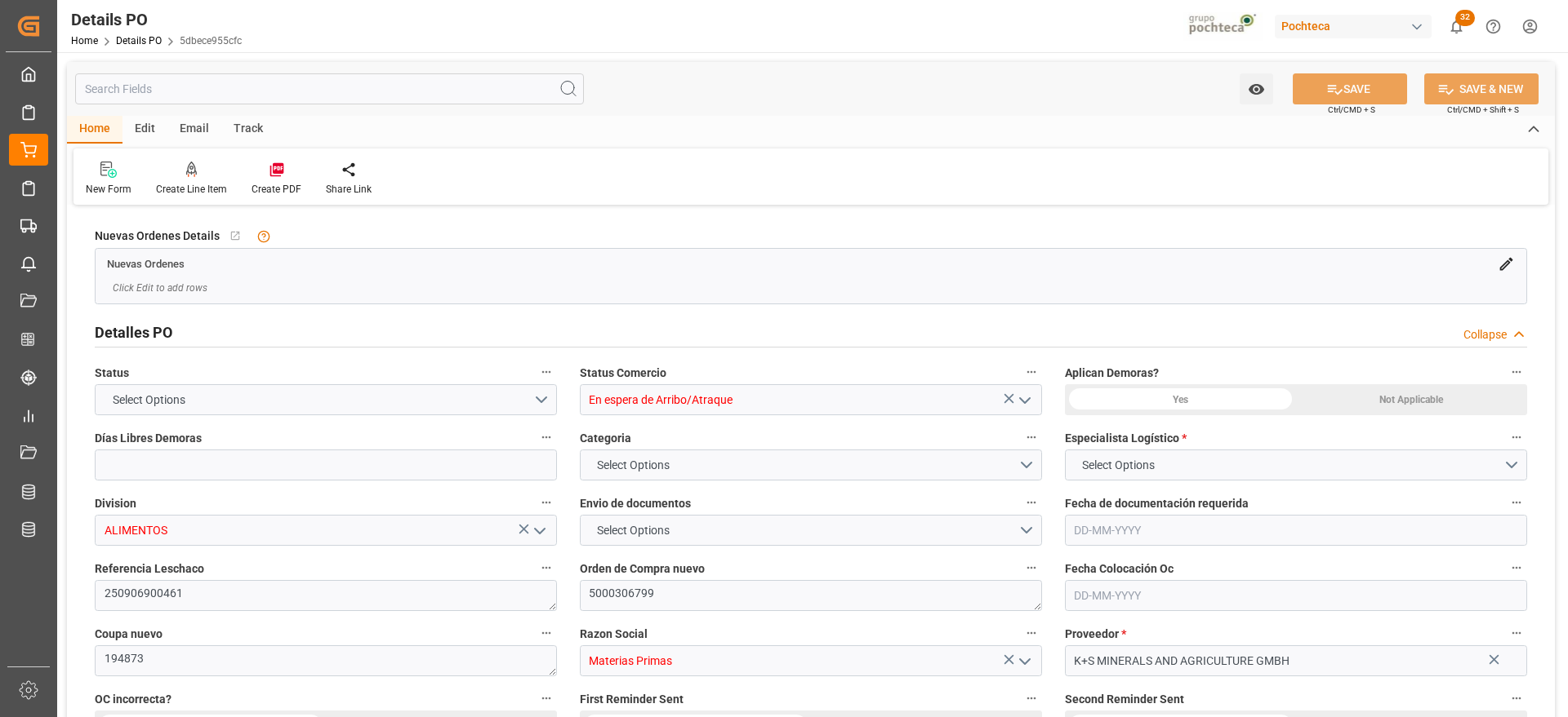
type input "15"
type input "[DATE]"
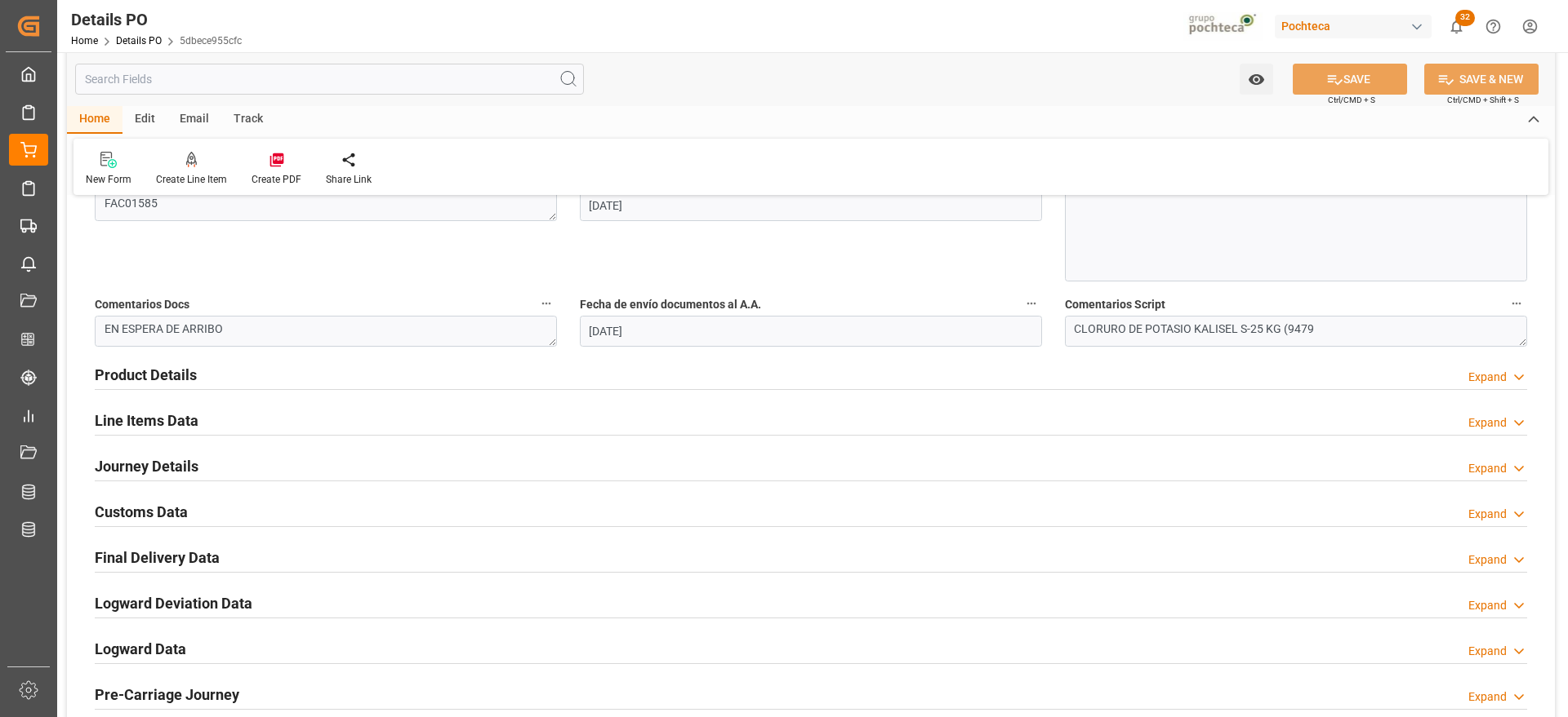
scroll to position [918, 0]
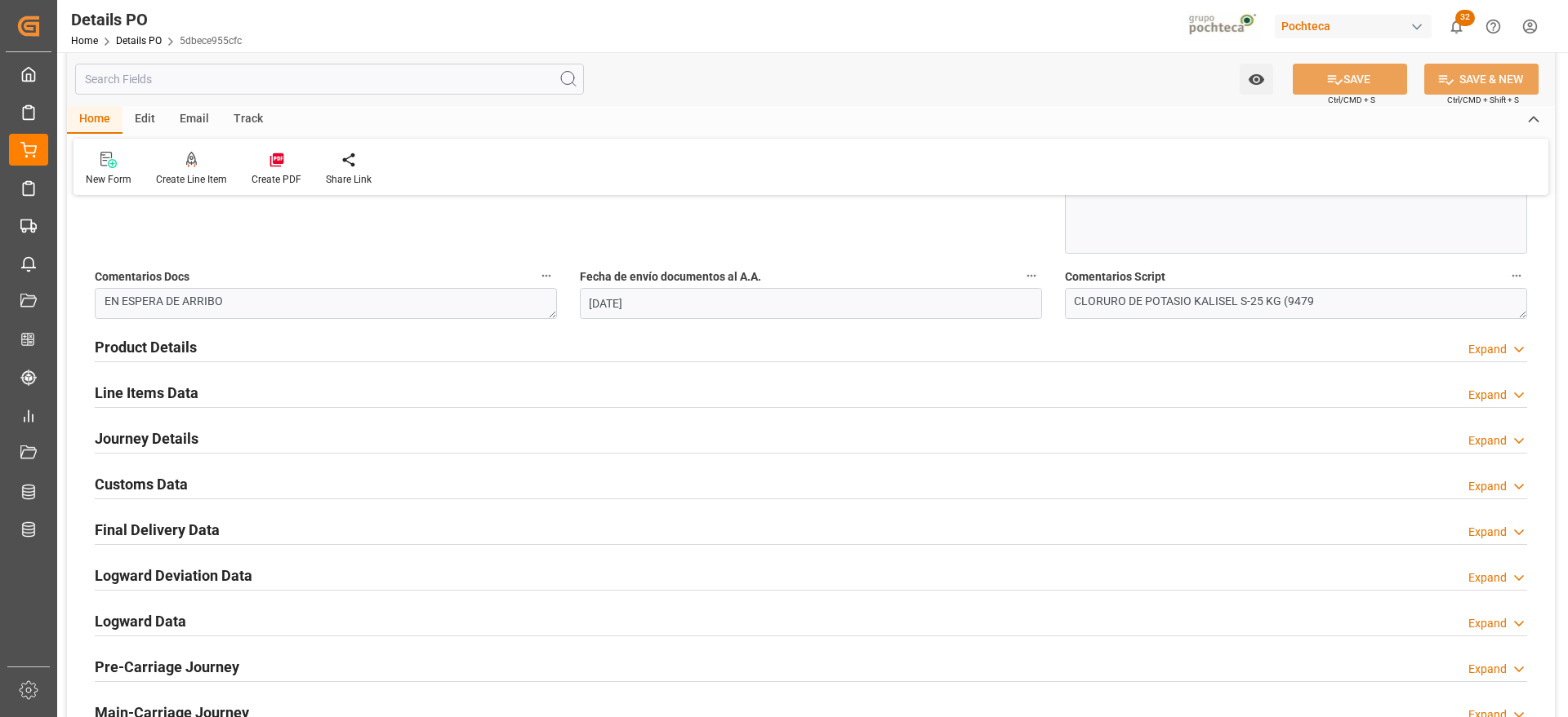
click at [140, 485] on h2 "Customs Data" at bounding box center [141, 485] width 93 height 22
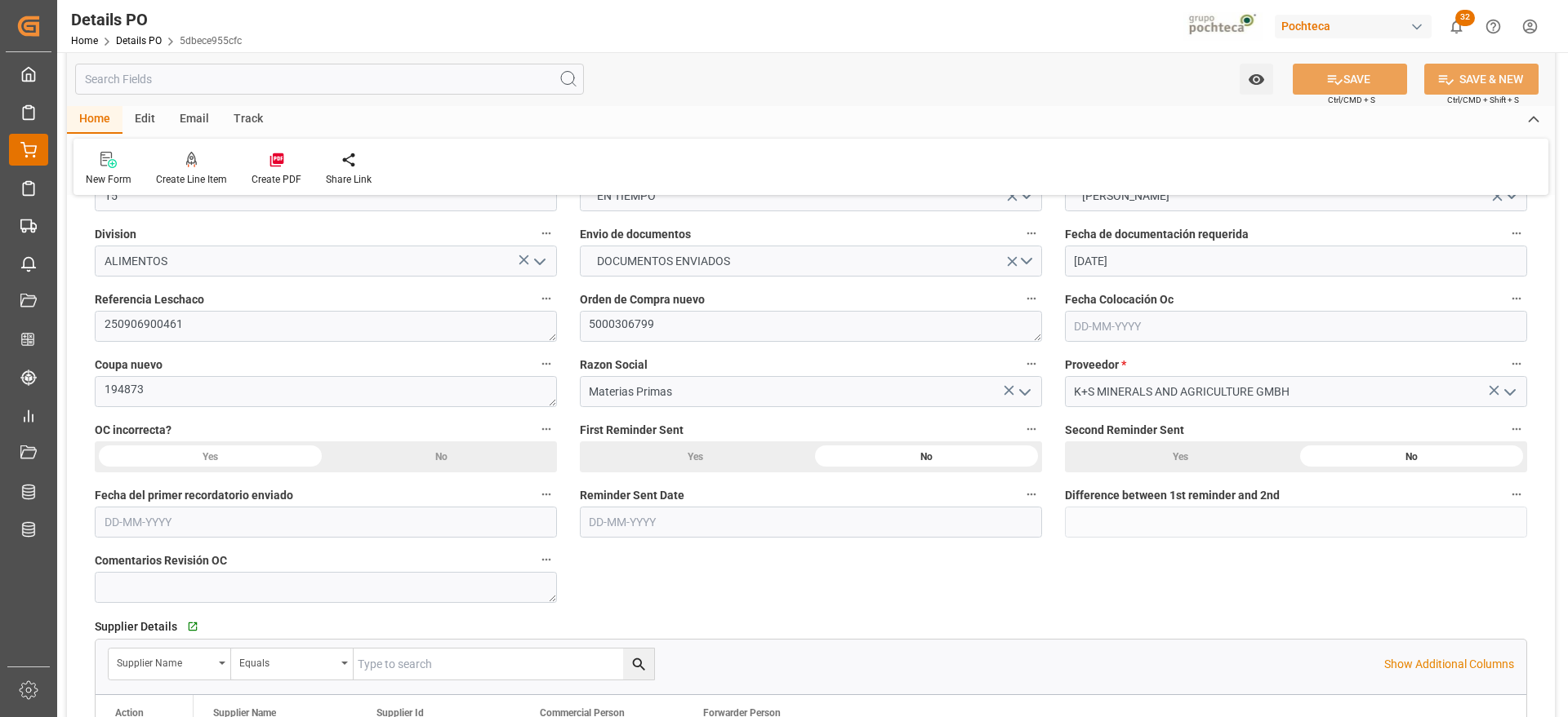
scroll to position [0, 0]
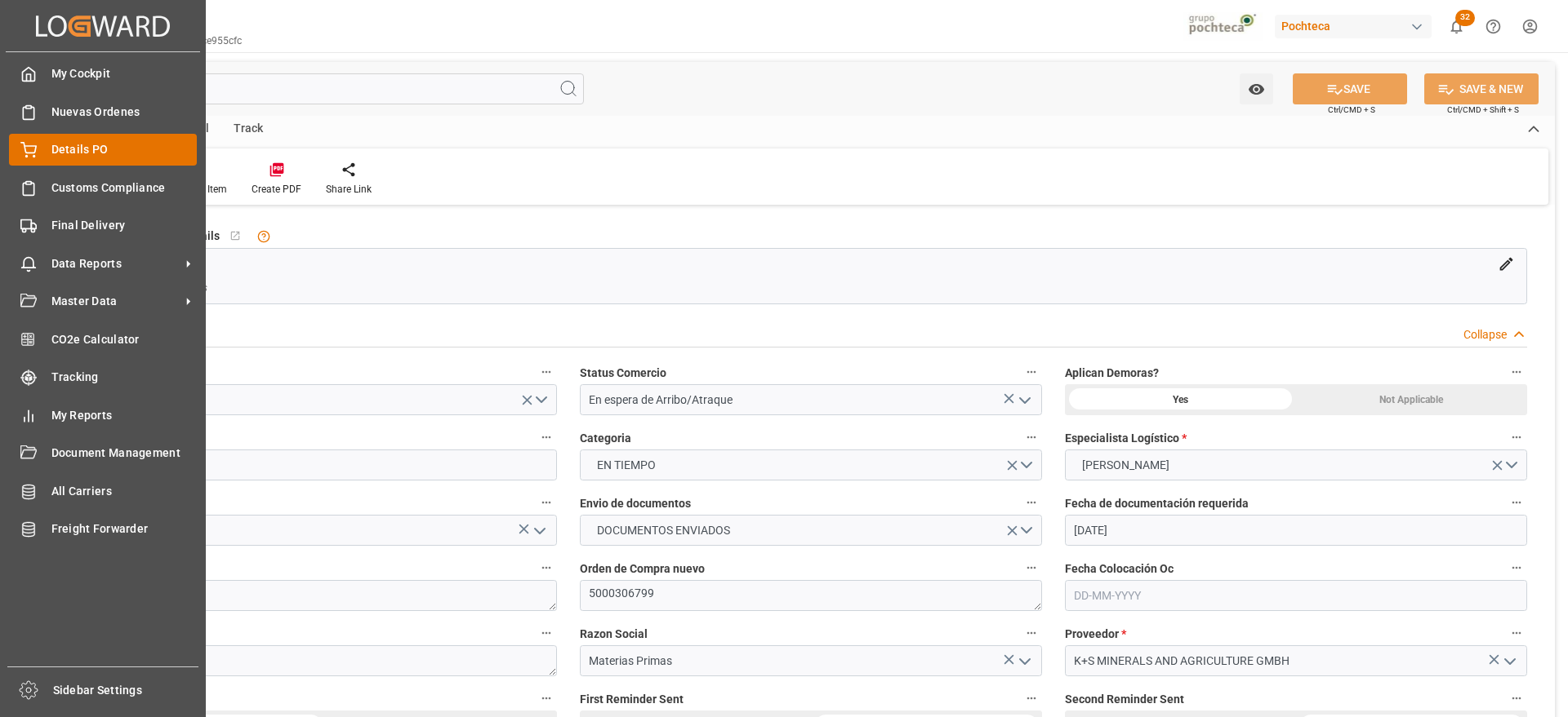
click at [94, 148] on span "Details PO" at bounding box center [125, 150] width 146 height 17
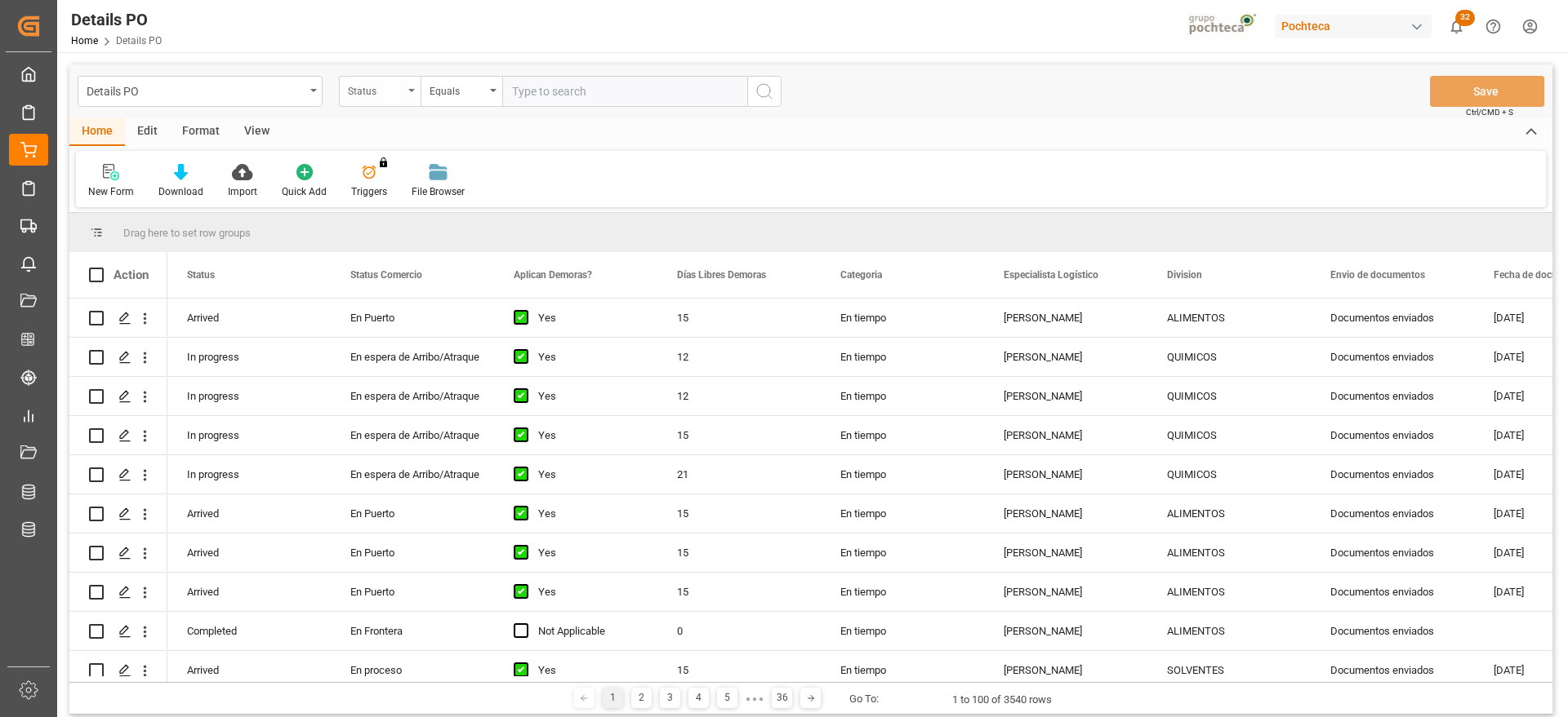
click at [375, 92] on div "Status" at bounding box center [375, 89] width 55 height 19
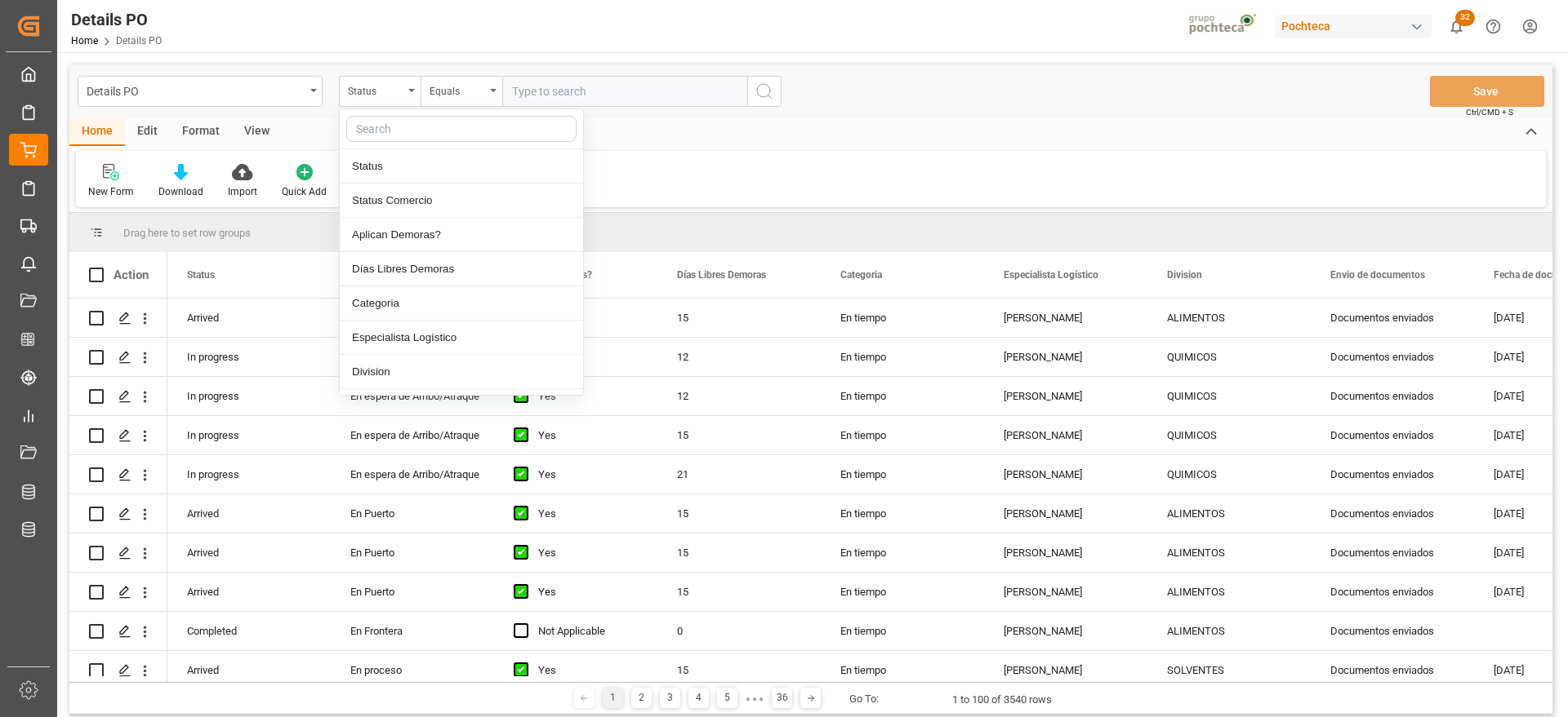
click at [389, 120] on input "text" at bounding box center [461, 129] width 231 height 26
type input "ref"
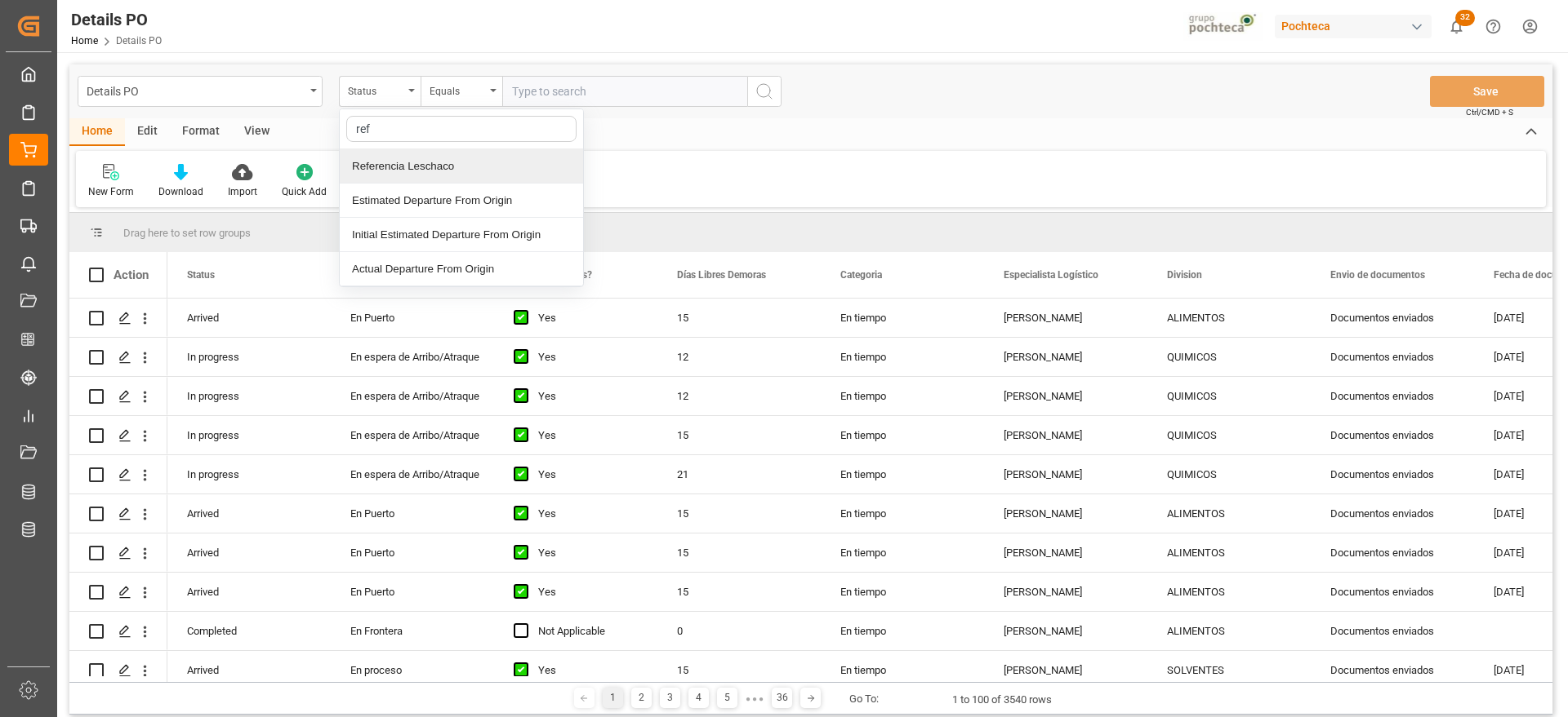
click at [437, 170] on div "Referencia Leschaco" at bounding box center [460, 166] width 243 height 35
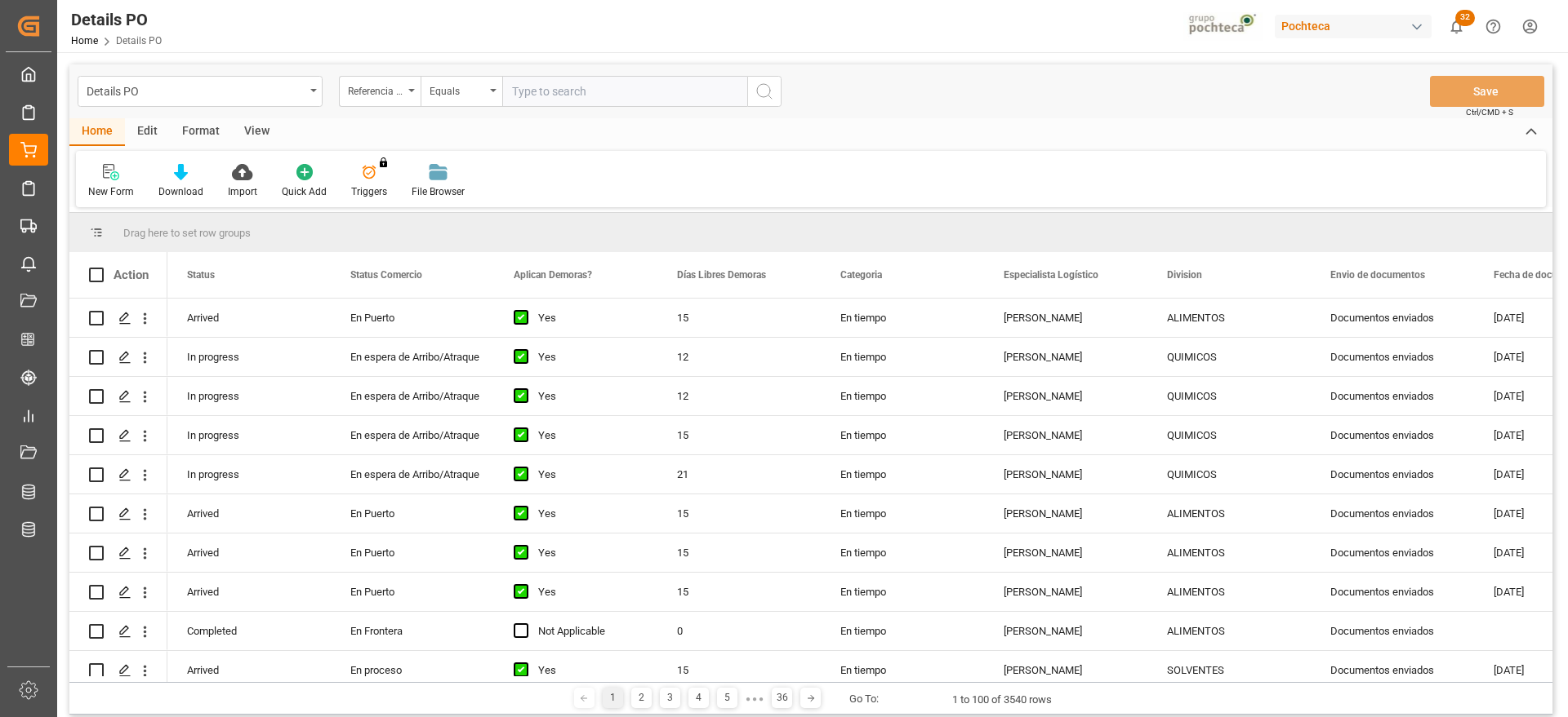
click at [570, 102] on input "text" at bounding box center [624, 91] width 245 height 31
paste input "250906900071"
type input "250906900071"
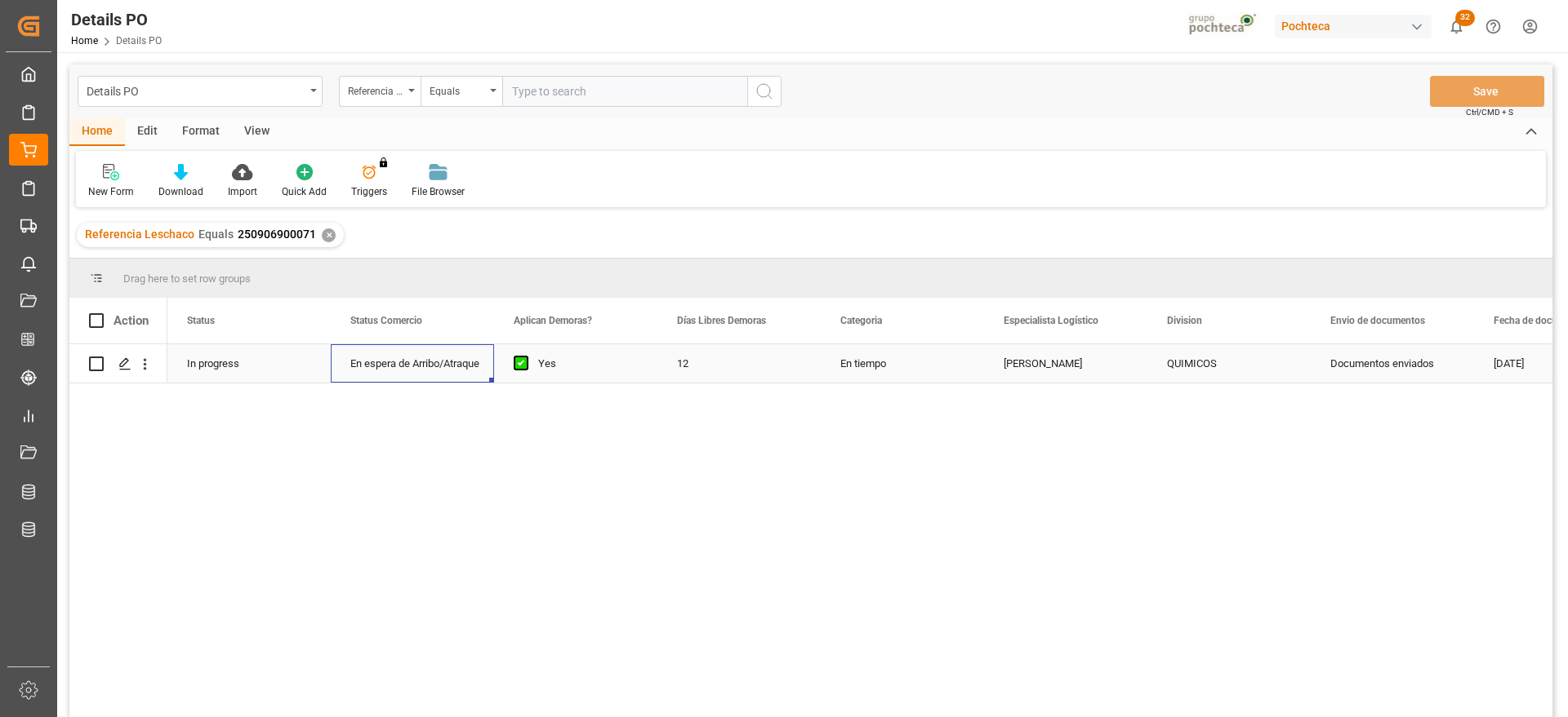
click at [439, 370] on div "En espera de Arribo/Atraque" at bounding box center [412, 364] width 124 height 37
click at [123, 360] on icon "Press SPACE to select this row." at bounding box center [125, 364] width 13 height 13
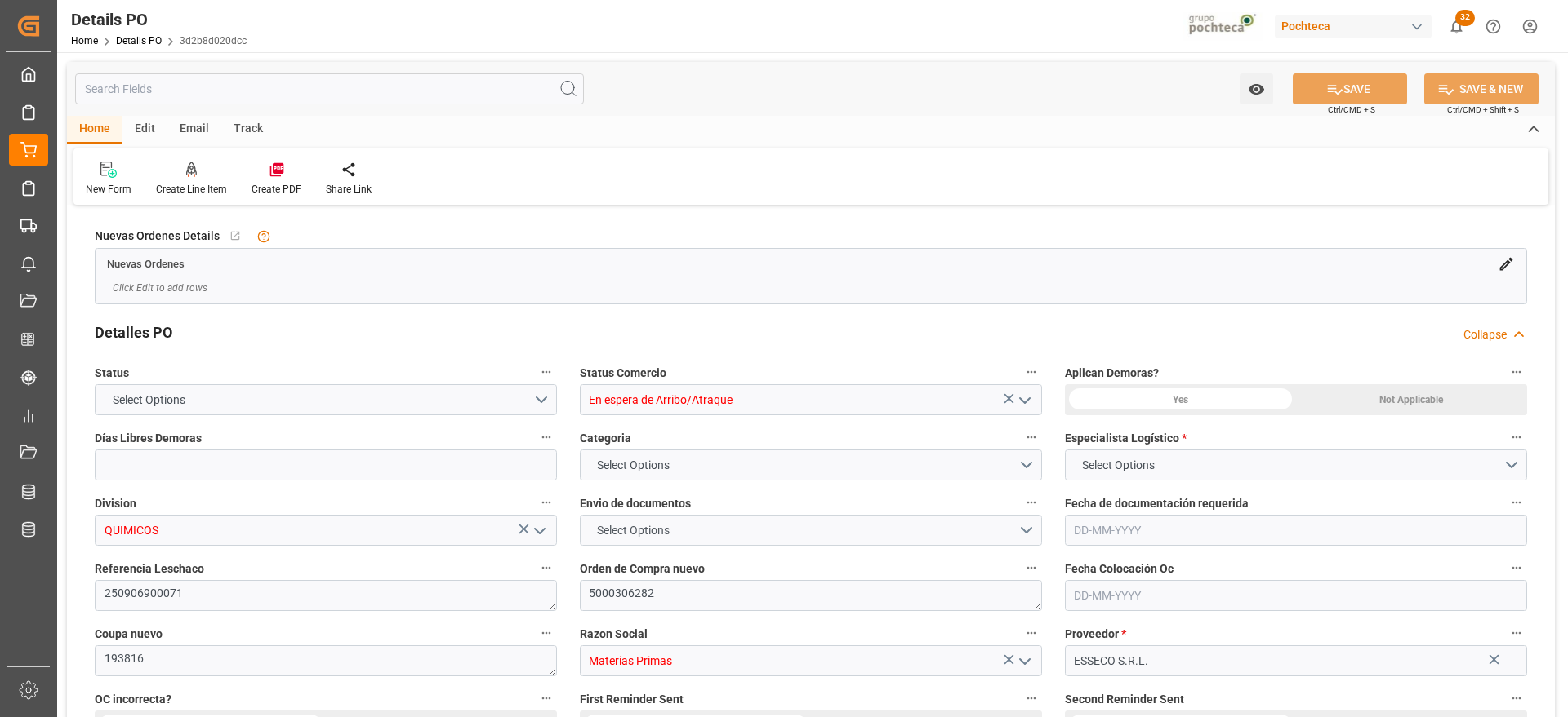
type input "12"
type input "06-08-2025"
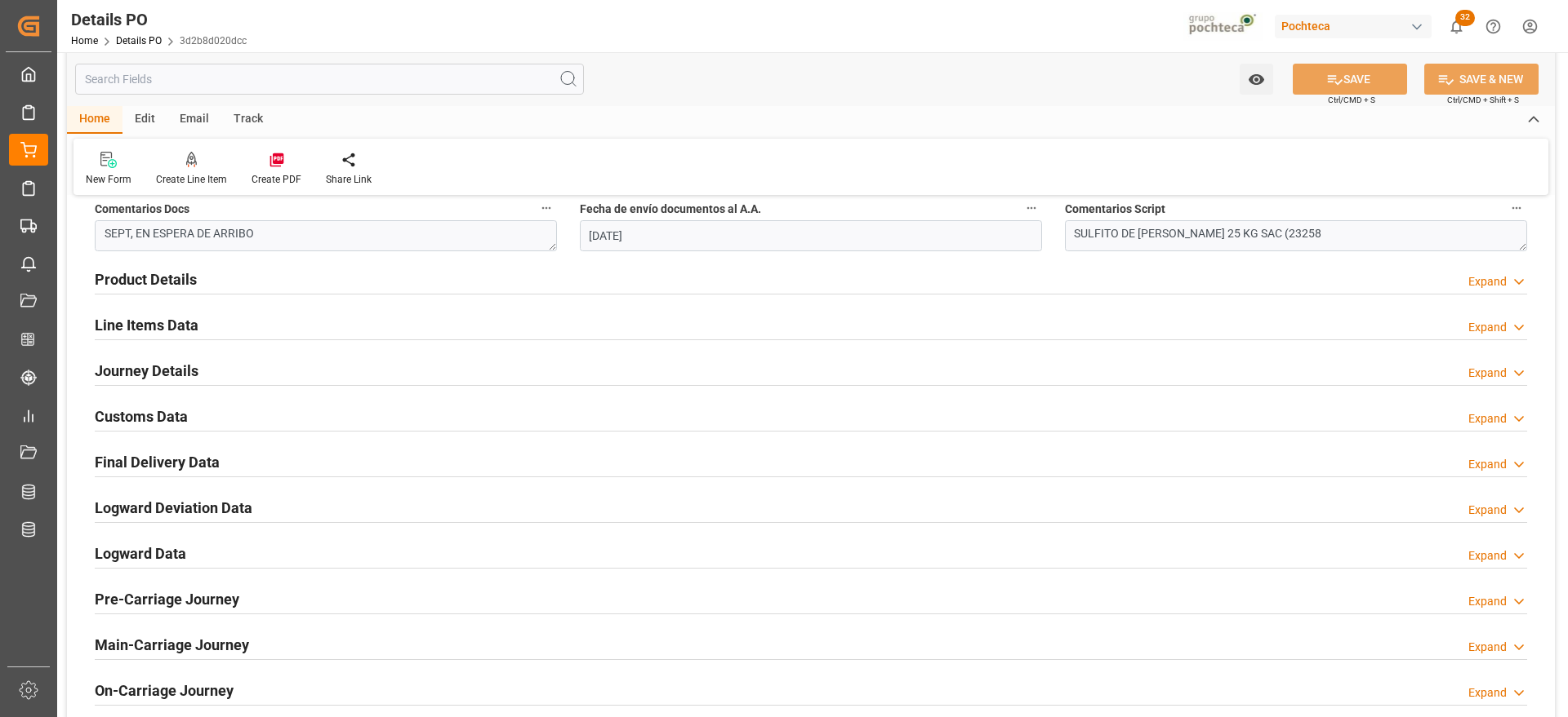
scroll to position [1020, 0]
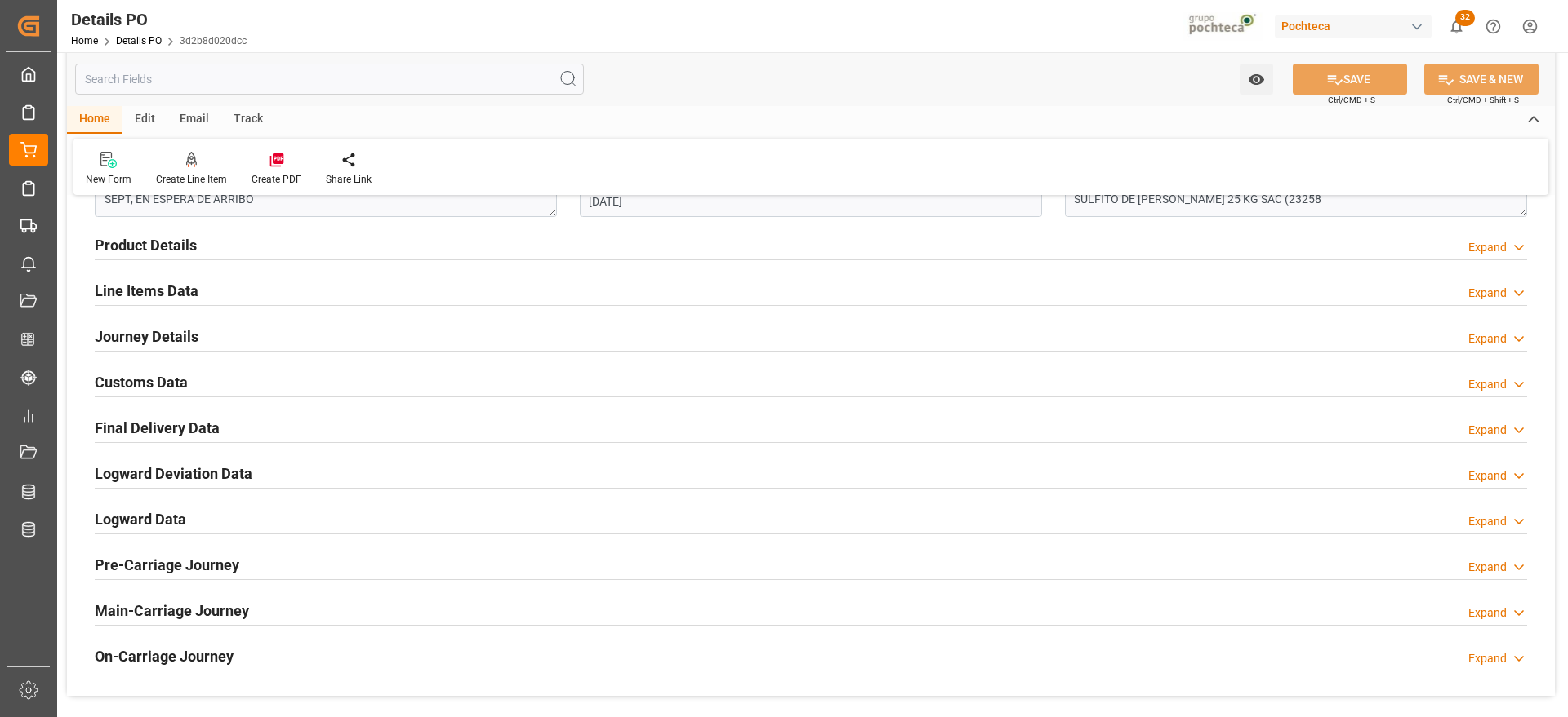
click at [146, 381] on h2 "Customs Data" at bounding box center [141, 382] width 93 height 22
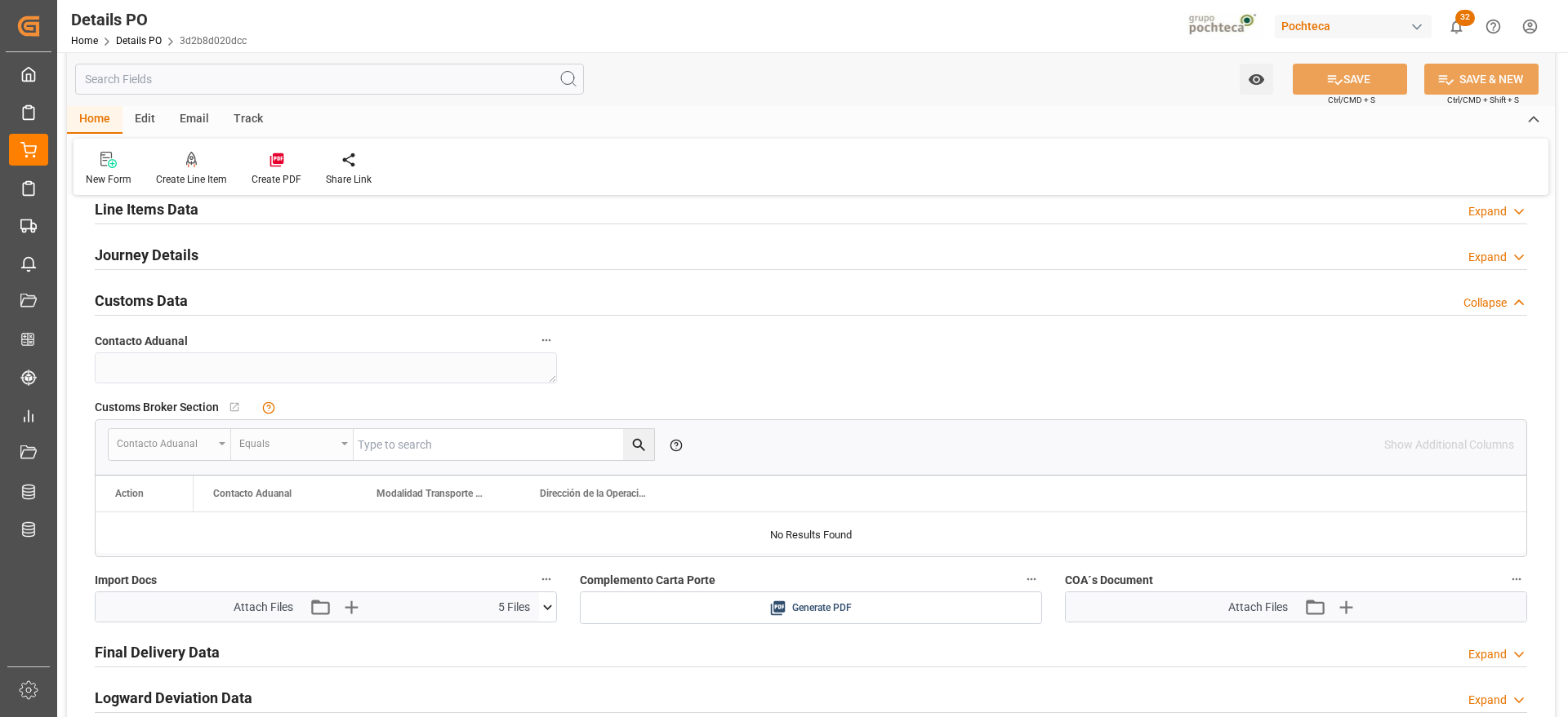
scroll to position [1224, 0]
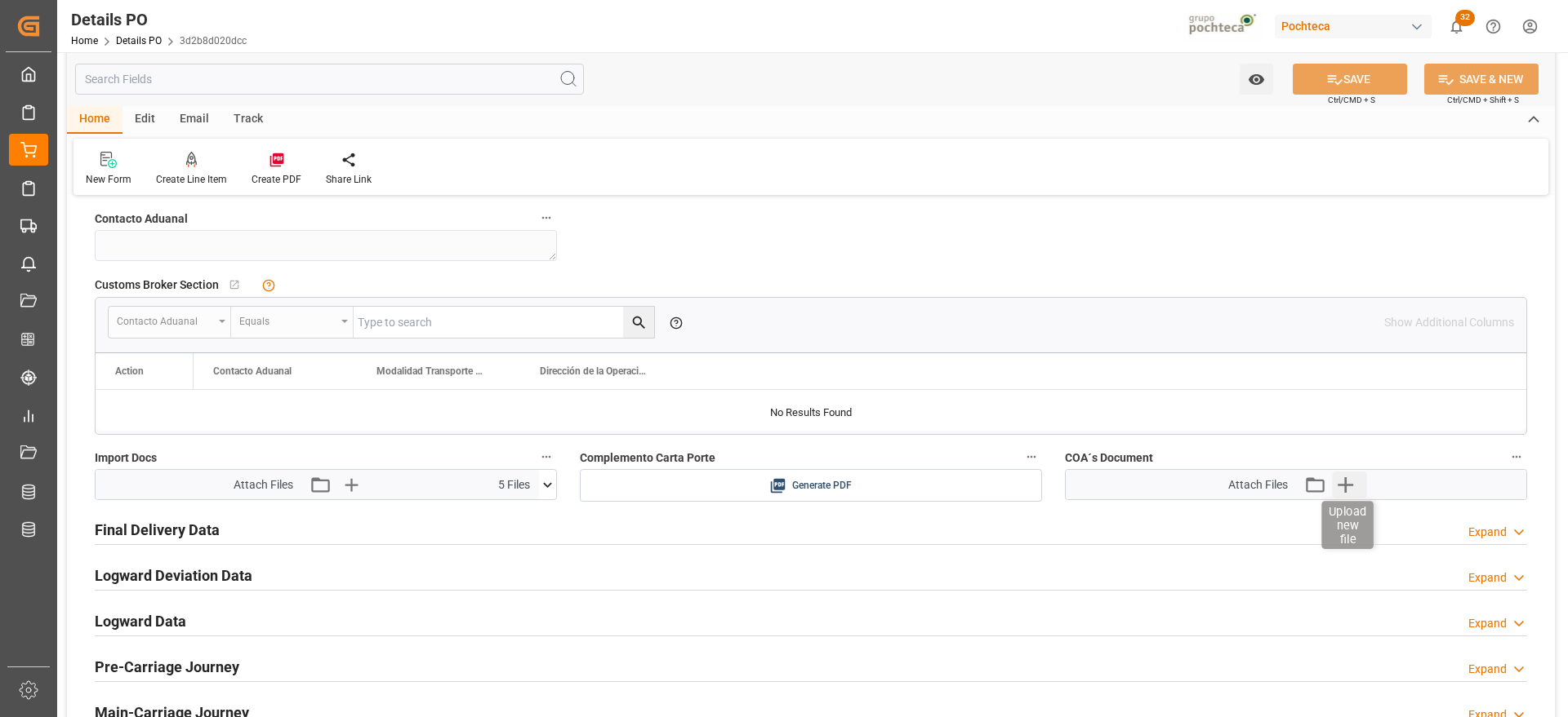
click at [1333, 480] on icon "button" at bounding box center [1345, 485] width 26 height 26
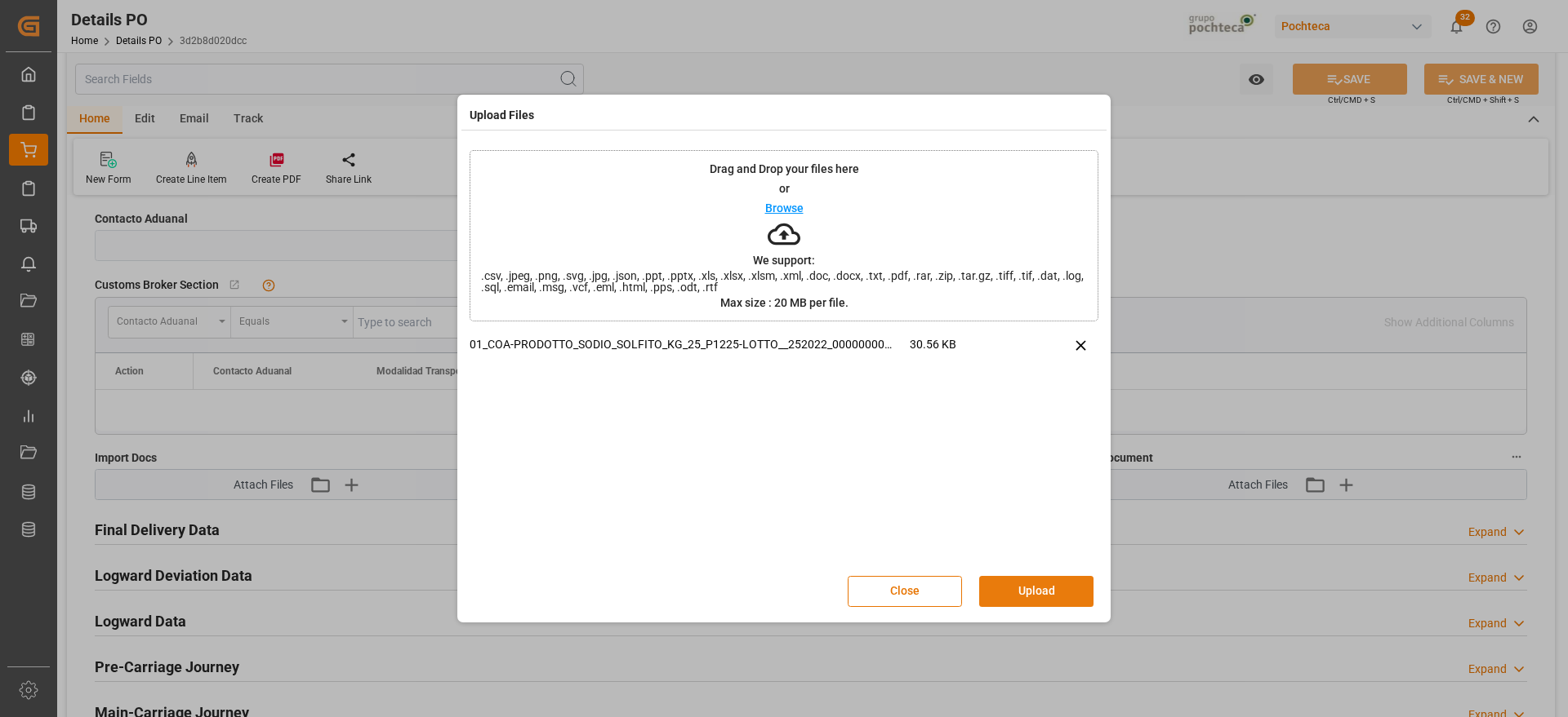
click at [1046, 586] on button "Upload" at bounding box center [1036, 591] width 114 height 31
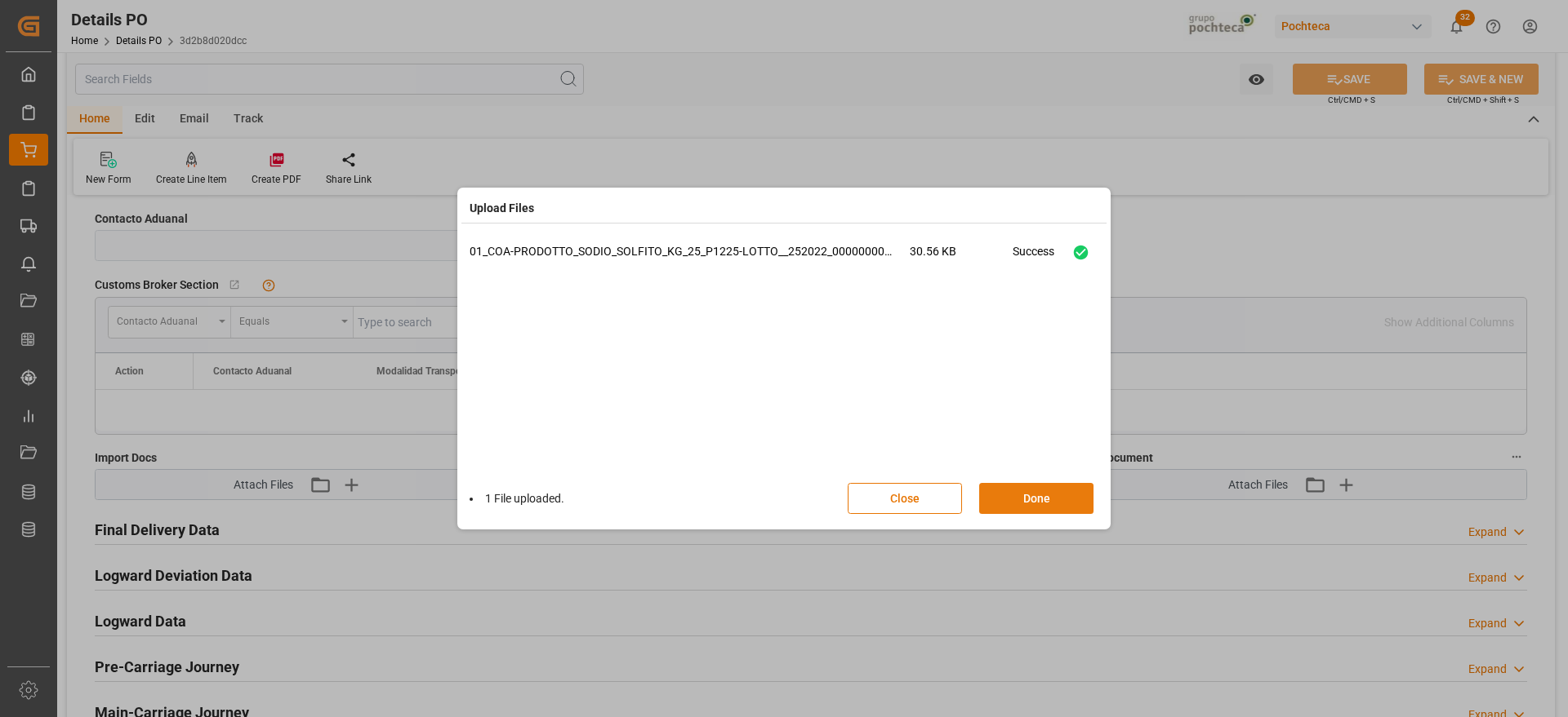
click at [1063, 498] on button "Done" at bounding box center [1036, 498] width 114 height 31
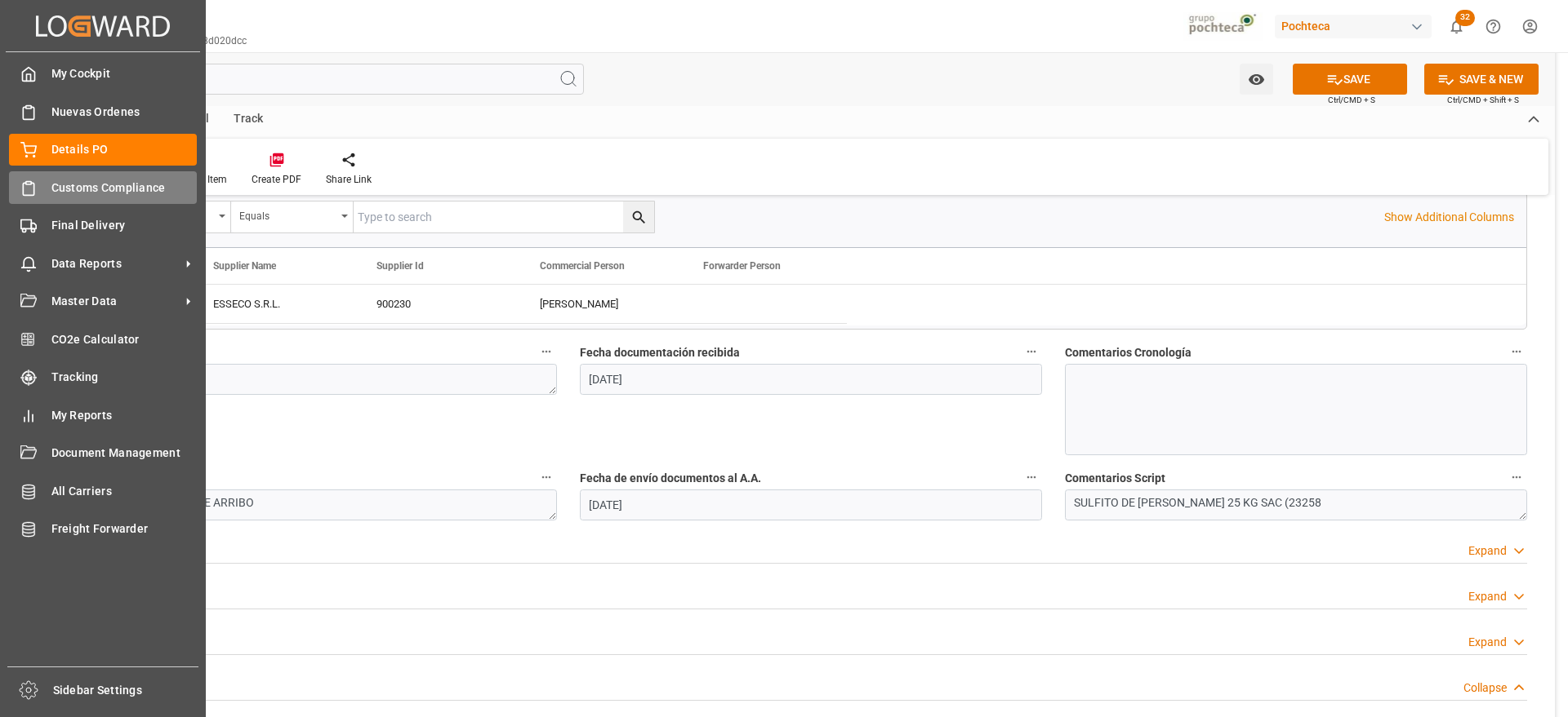
scroll to position [714, 0]
click at [77, 151] on span "Details PO" at bounding box center [125, 150] width 146 height 17
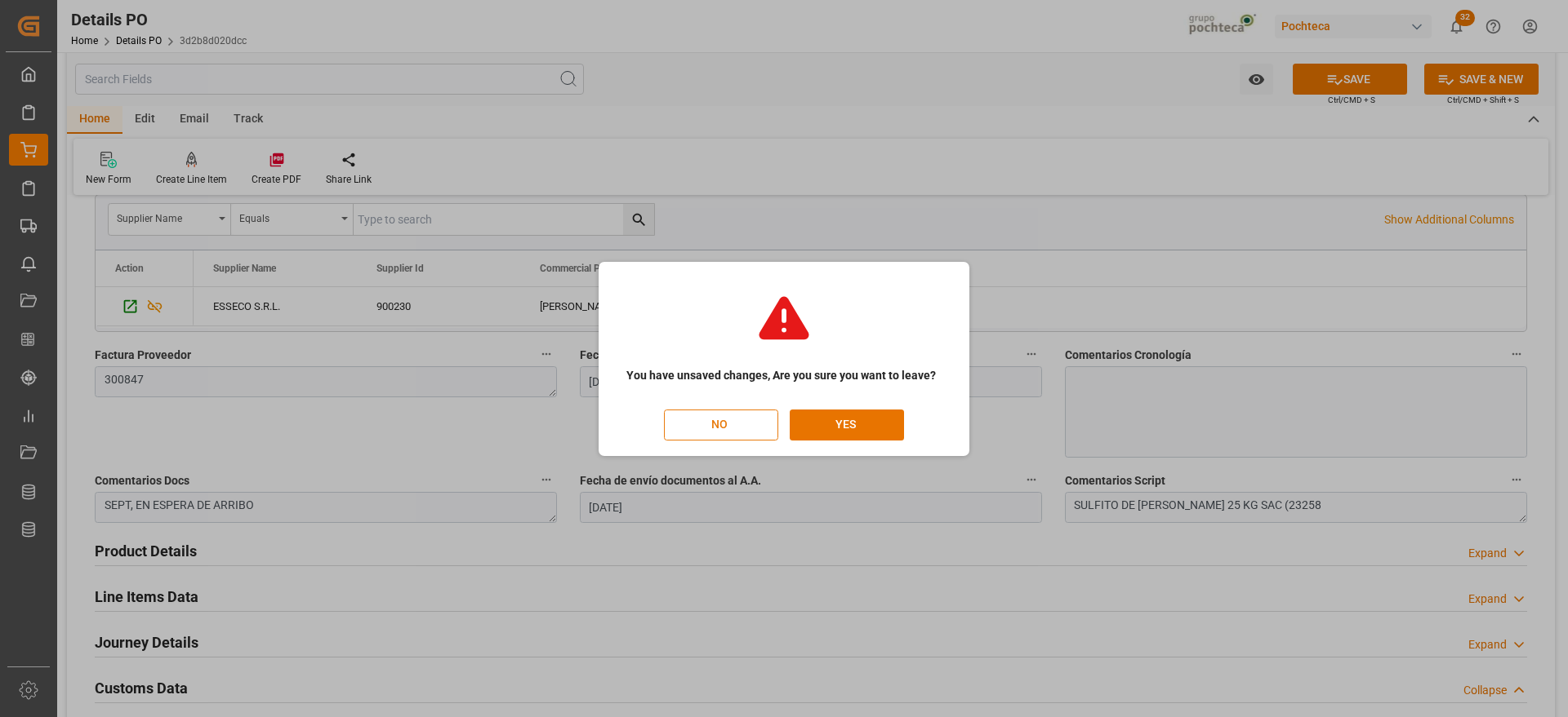
click at [737, 429] on button "NO" at bounding box center [721, 425] width 114 height 31
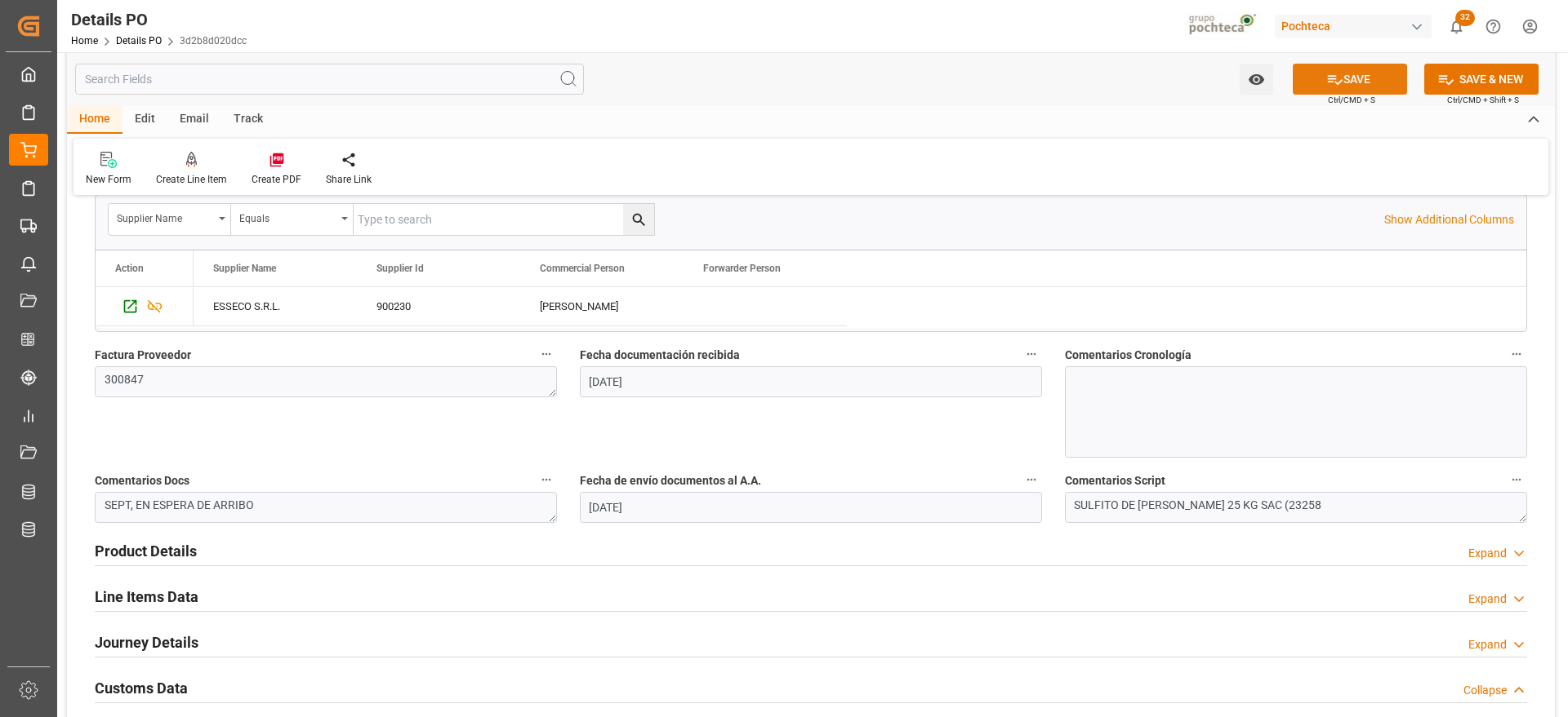
click at [1331, 72] on icon at bounding box center [1334, 80] width 17 height 17
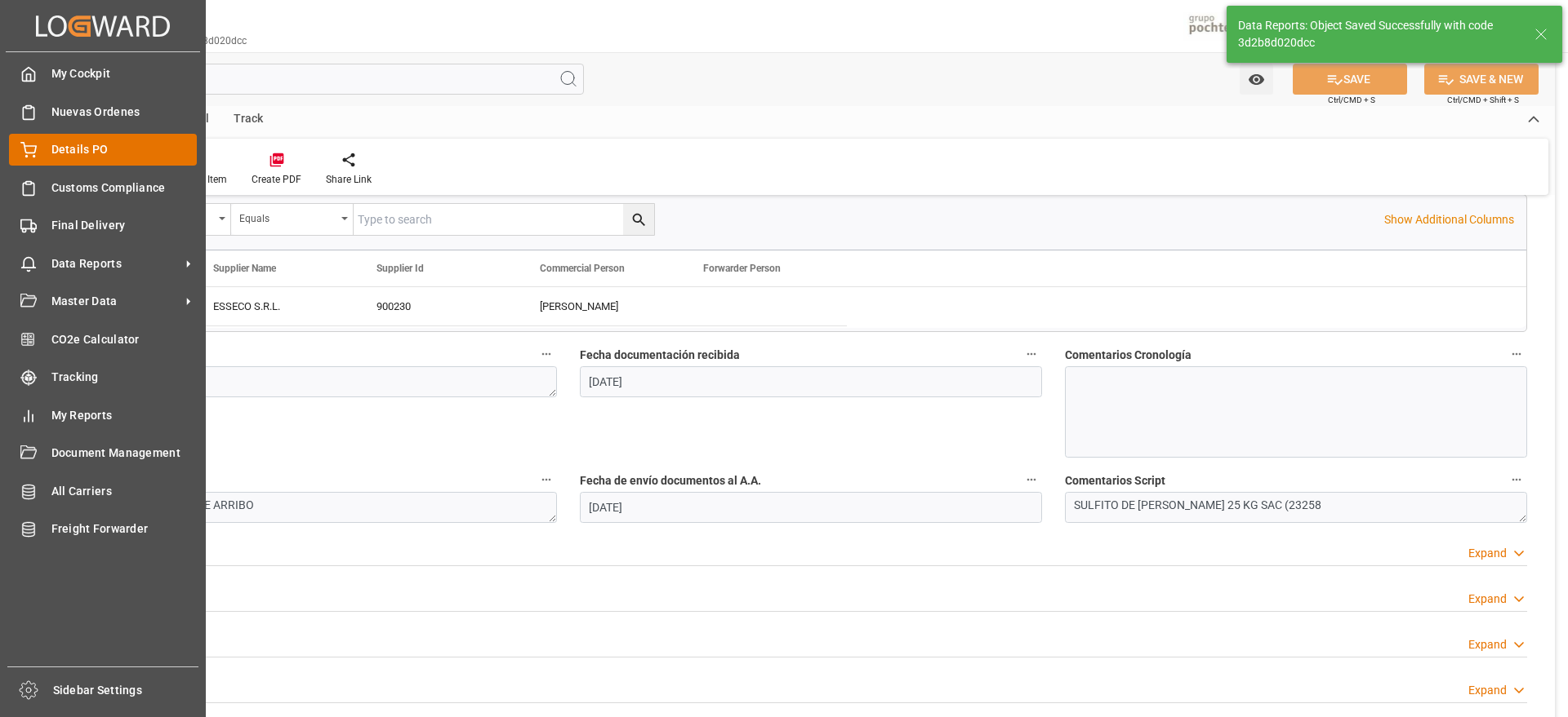
click at [35, 142] on div at bounding box center [23, 150] width 28 height 17
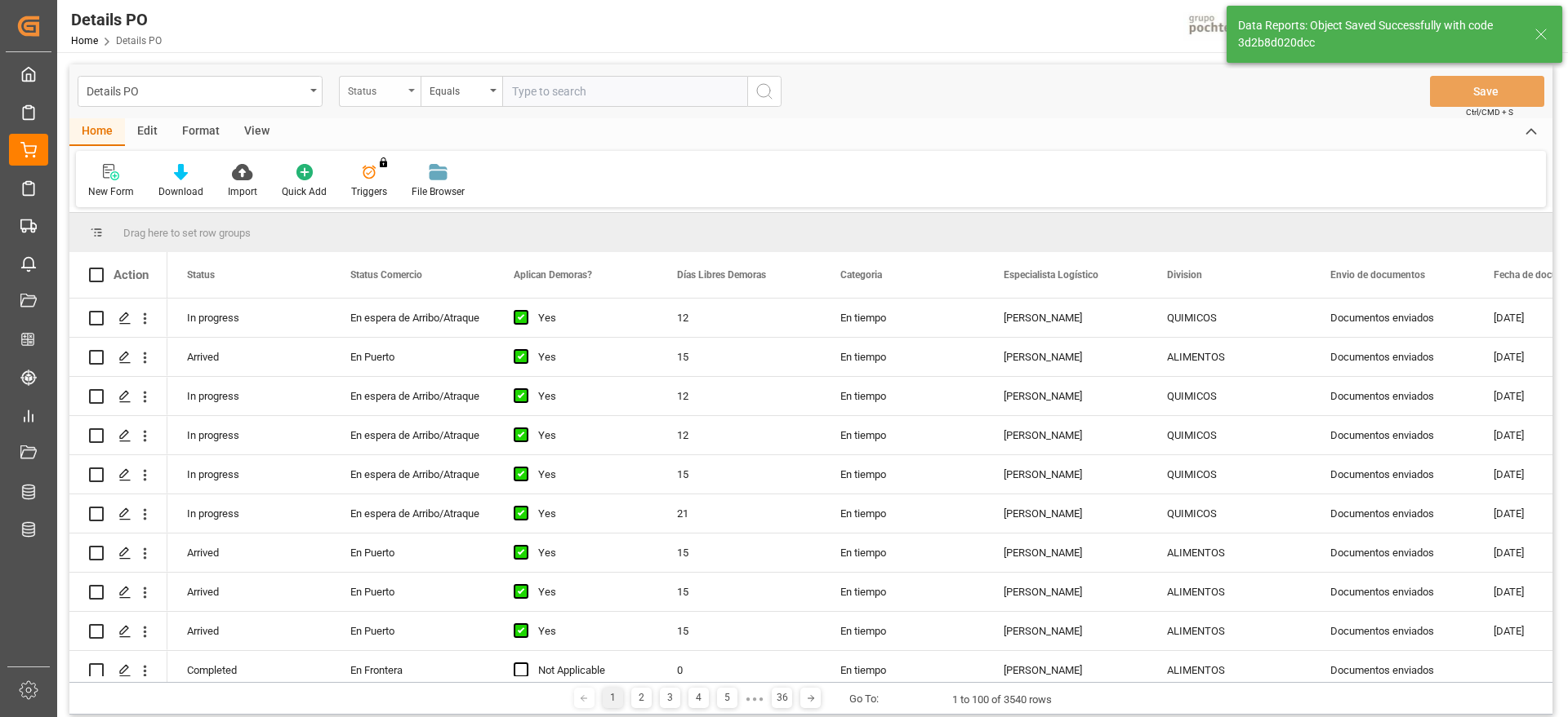
click at [363, 95] on div "Status" at bounding box center [375, 89] width 55 height 19
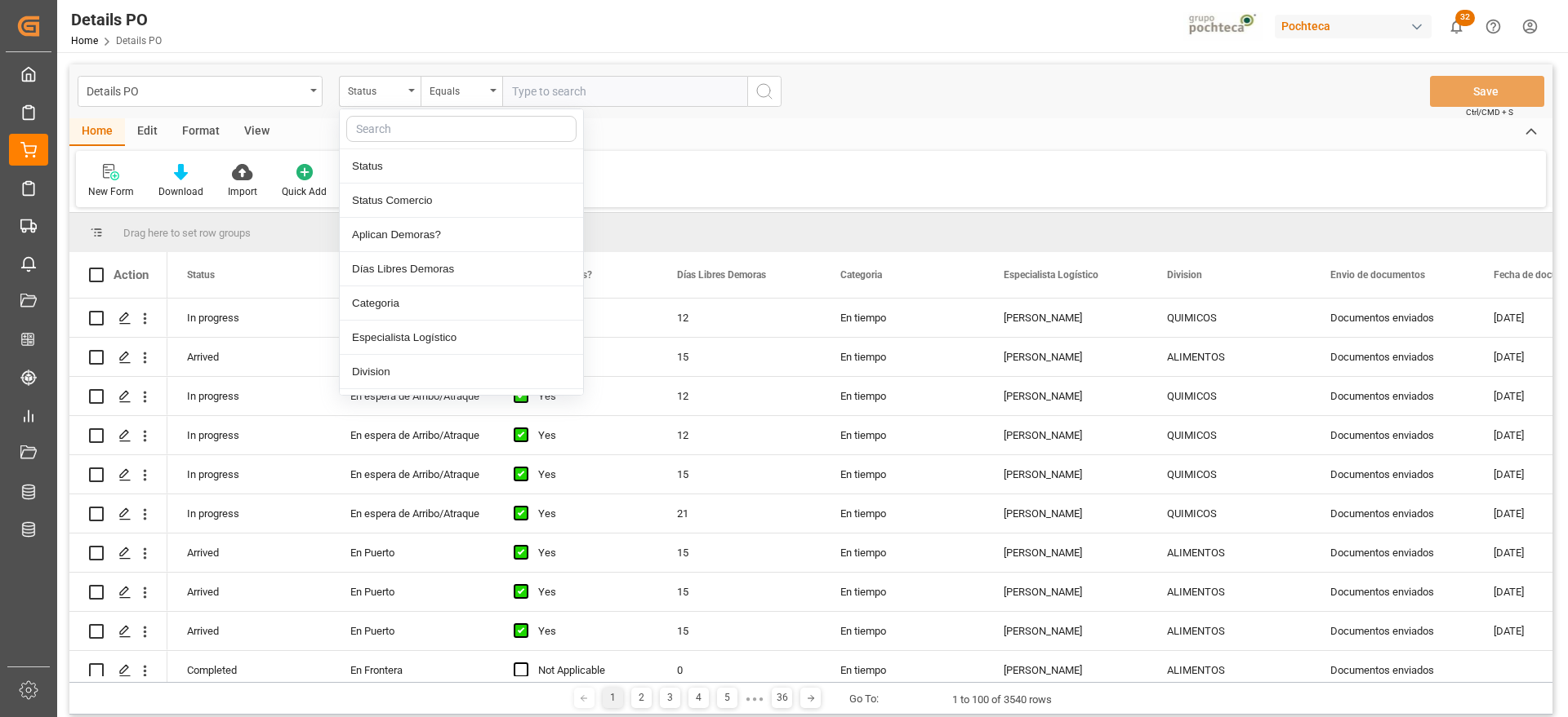
click at [380, 127] on input "text" at bounding box center [461, 129] width 231 height 26
type input "ref"
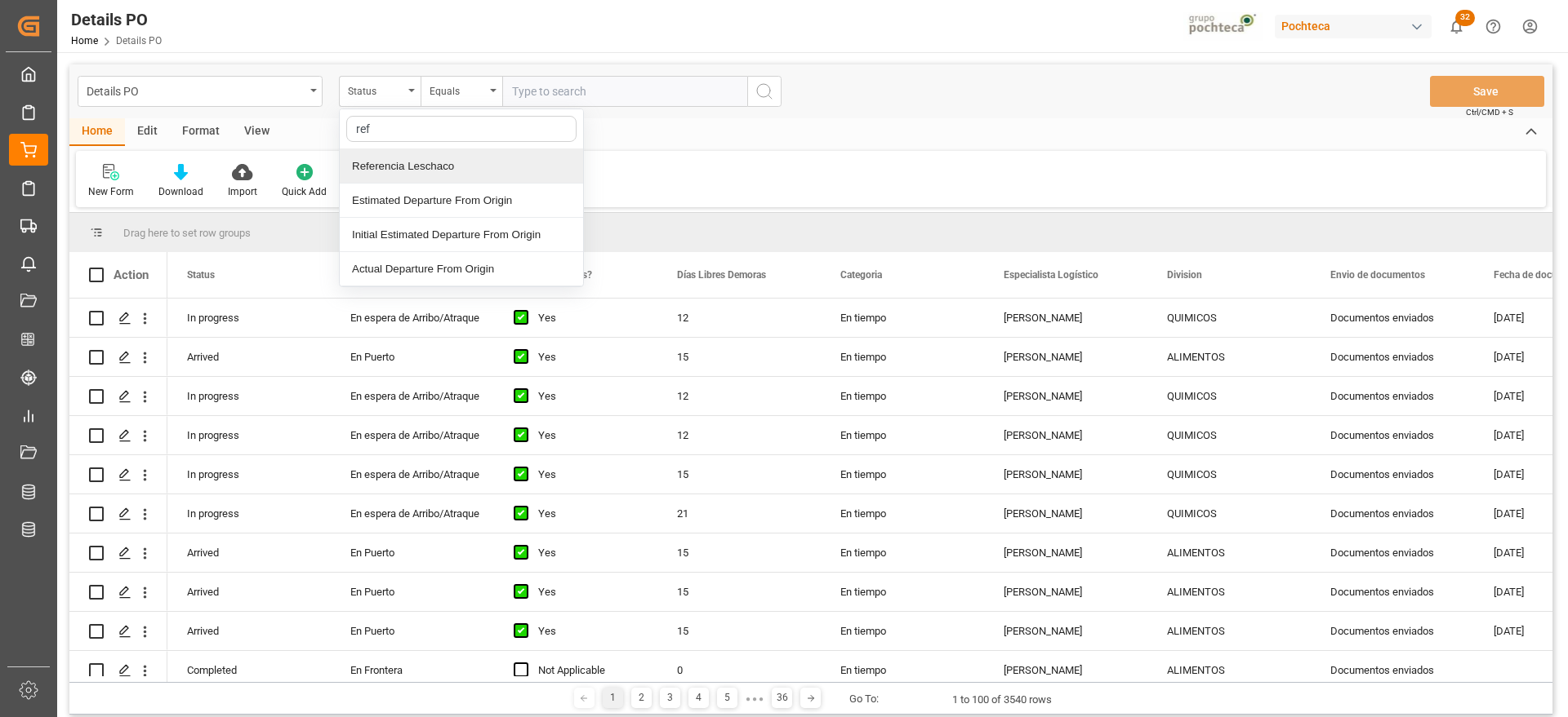
click at [391, 167] on div "Referencia Leschaco" at bounding box center [460, 166] width 243 height 35
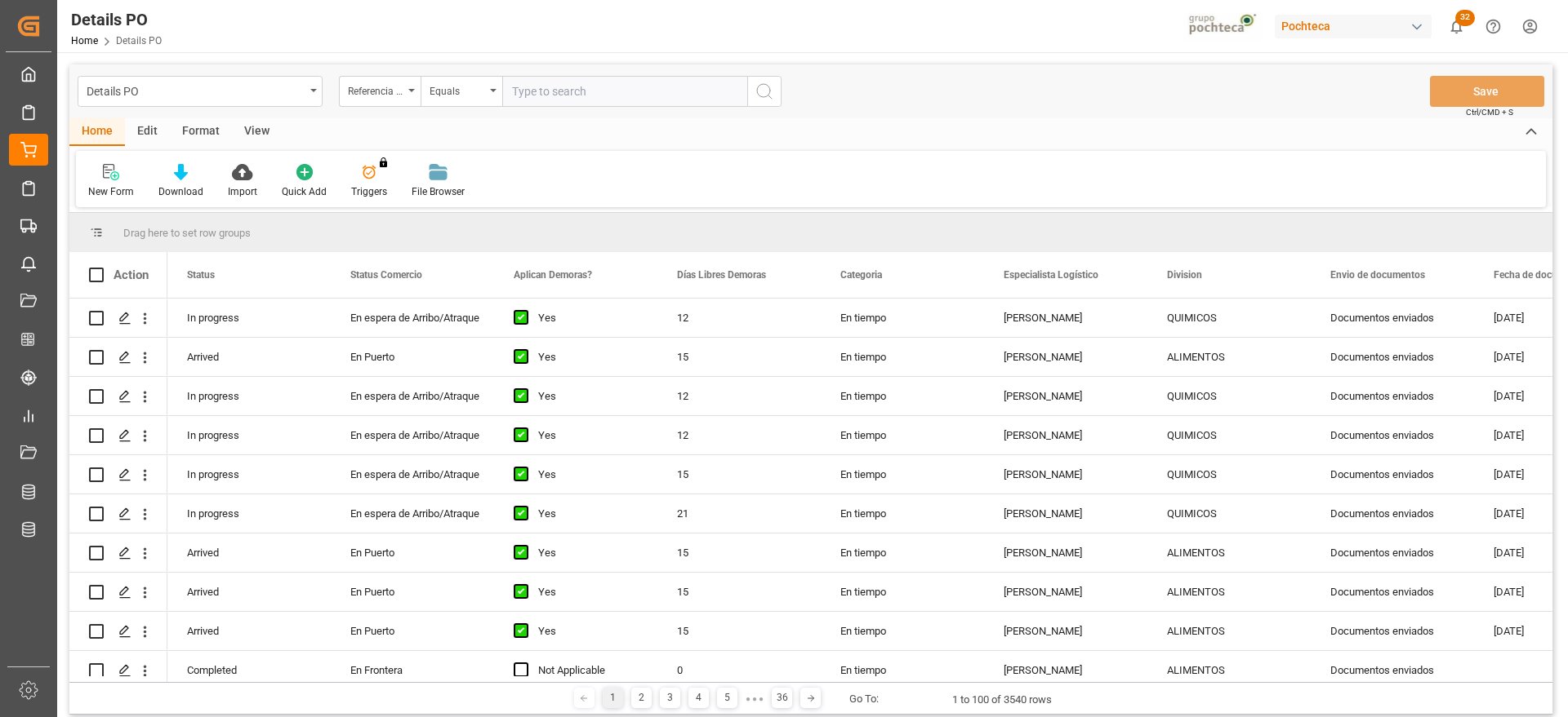
click at [529, 88] on input "text" at bounding box center [624, 91] width 245 height 31
paste input "250906900356"
type input "250906900356"
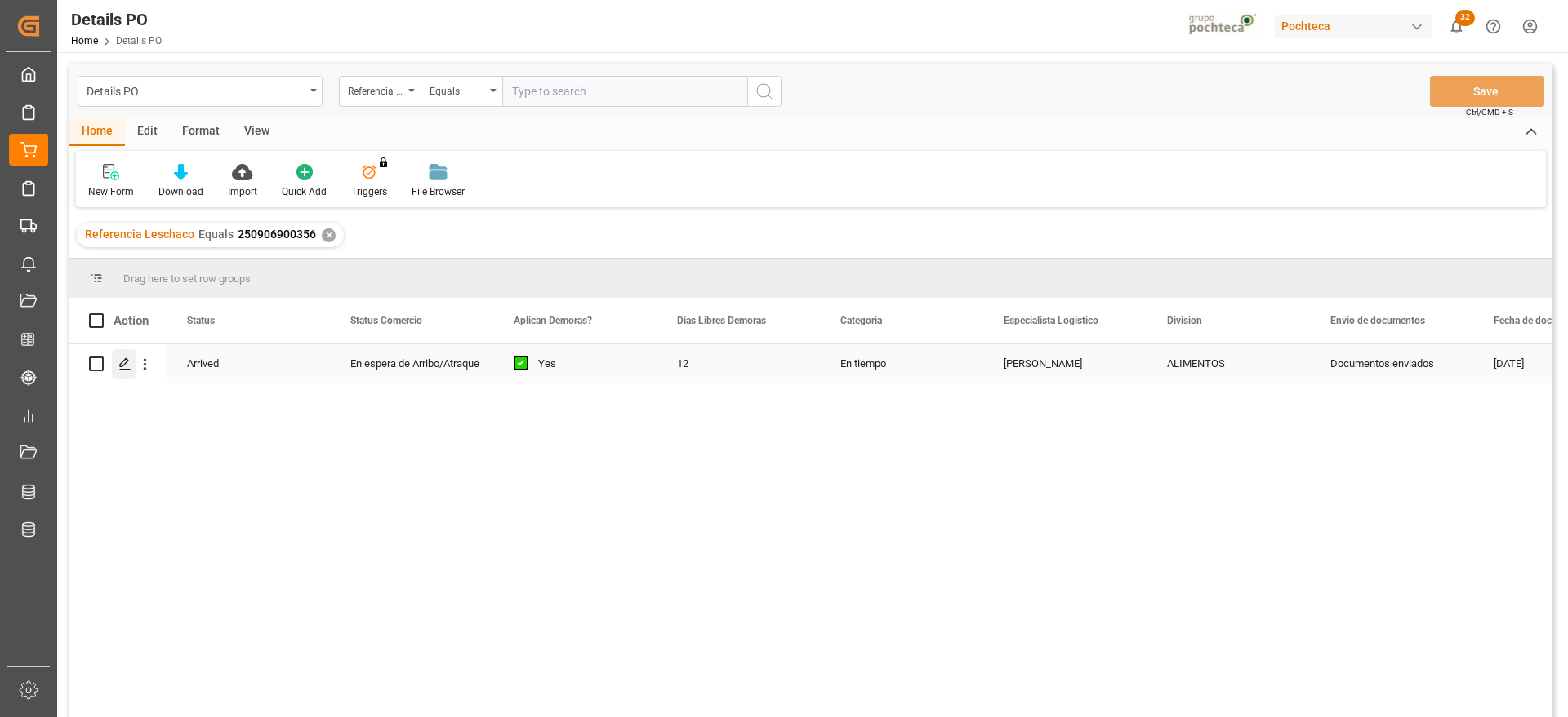
click at [122, 363] on polygon "Press SPACE to select this row." at bounding box center [124, 363] width 8 height 8
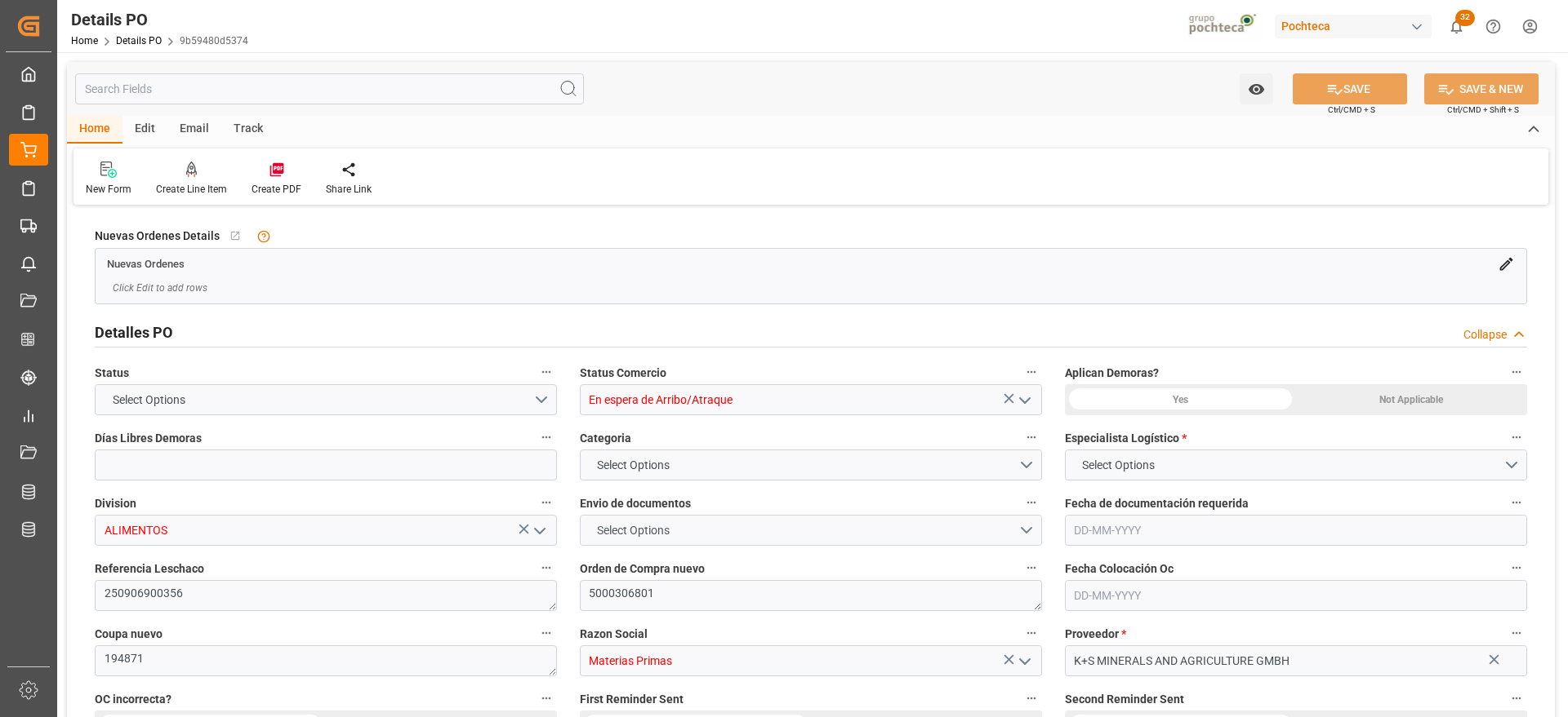
type input "12"
type input "[DATE]"
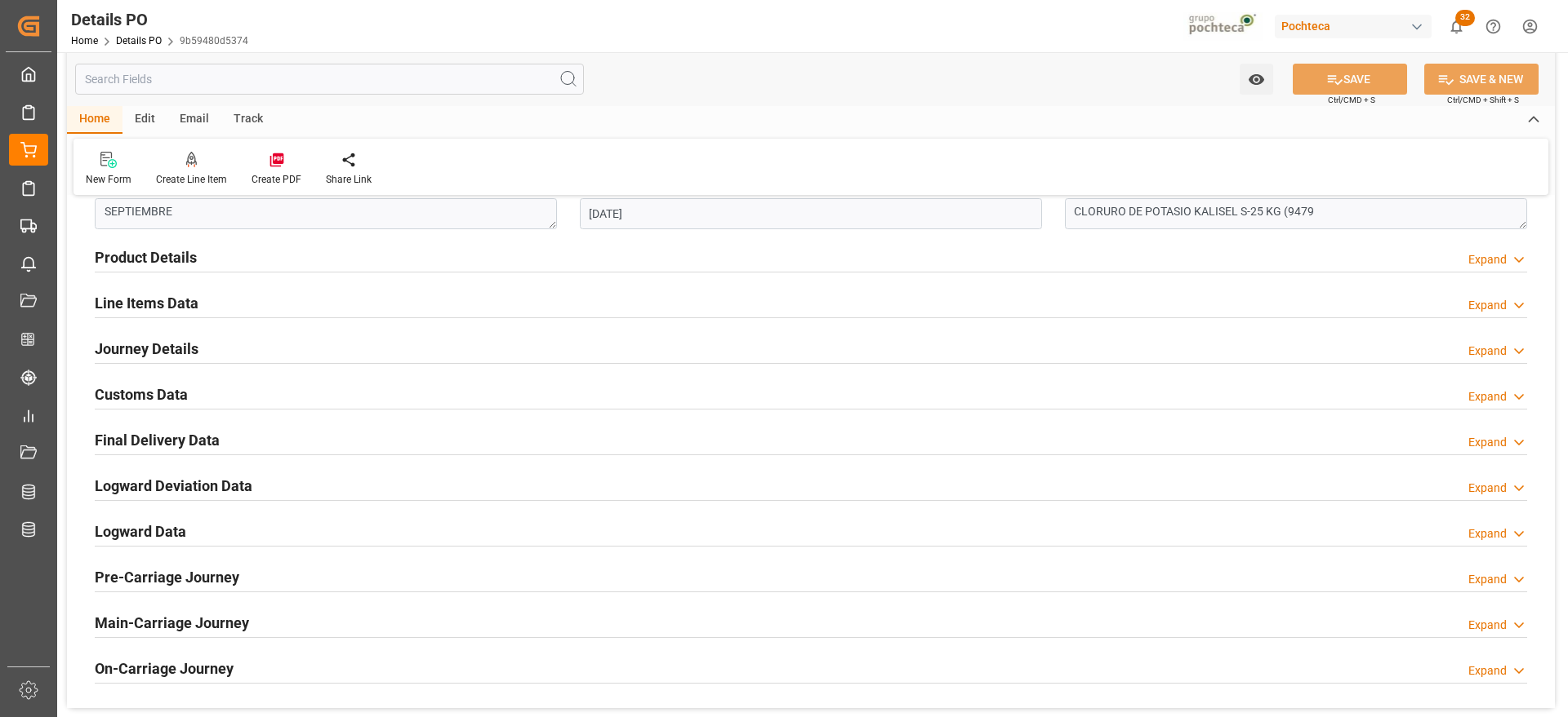
scroll to position [1020, 0]
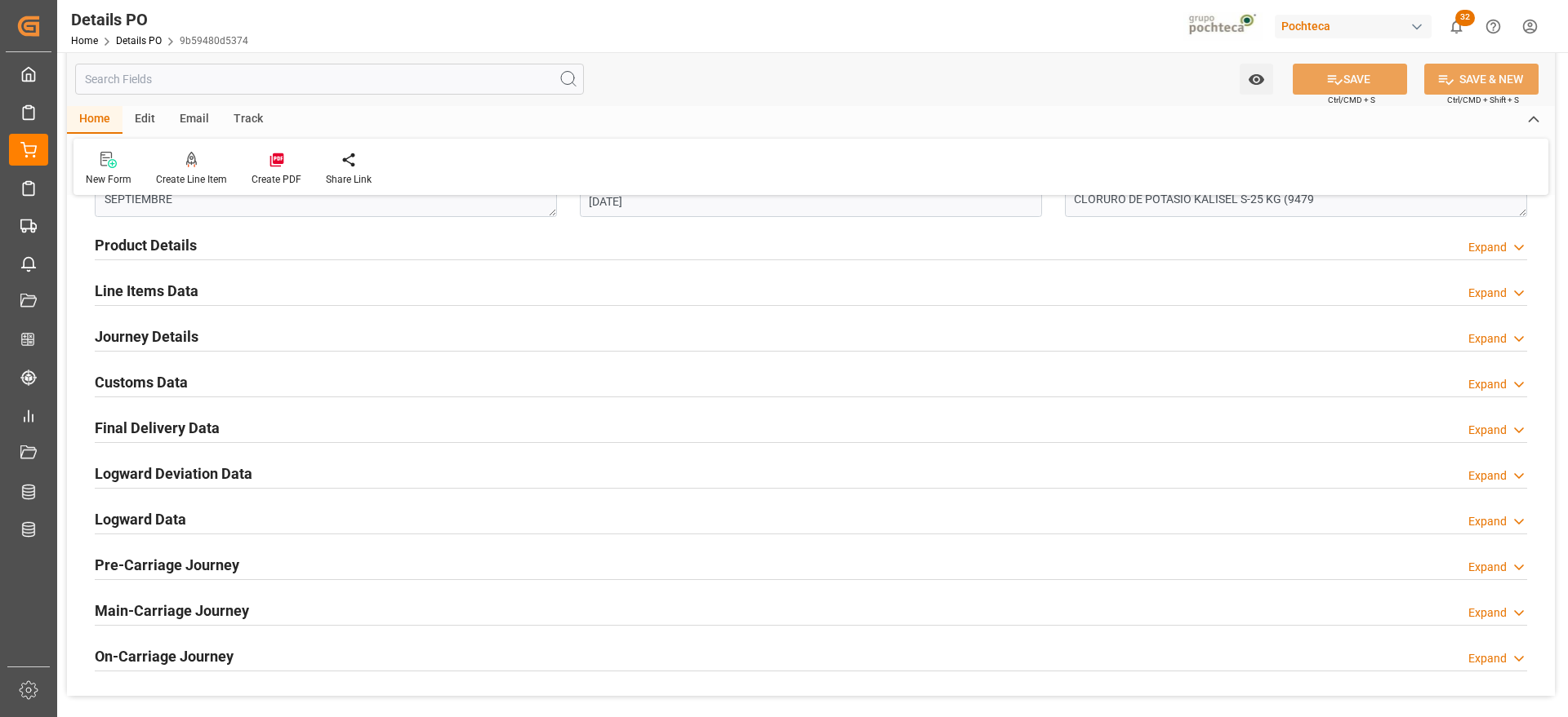
click at [153, 390] on h2 "Customs Data" at bounding box center [141, 382] width 93 height 22
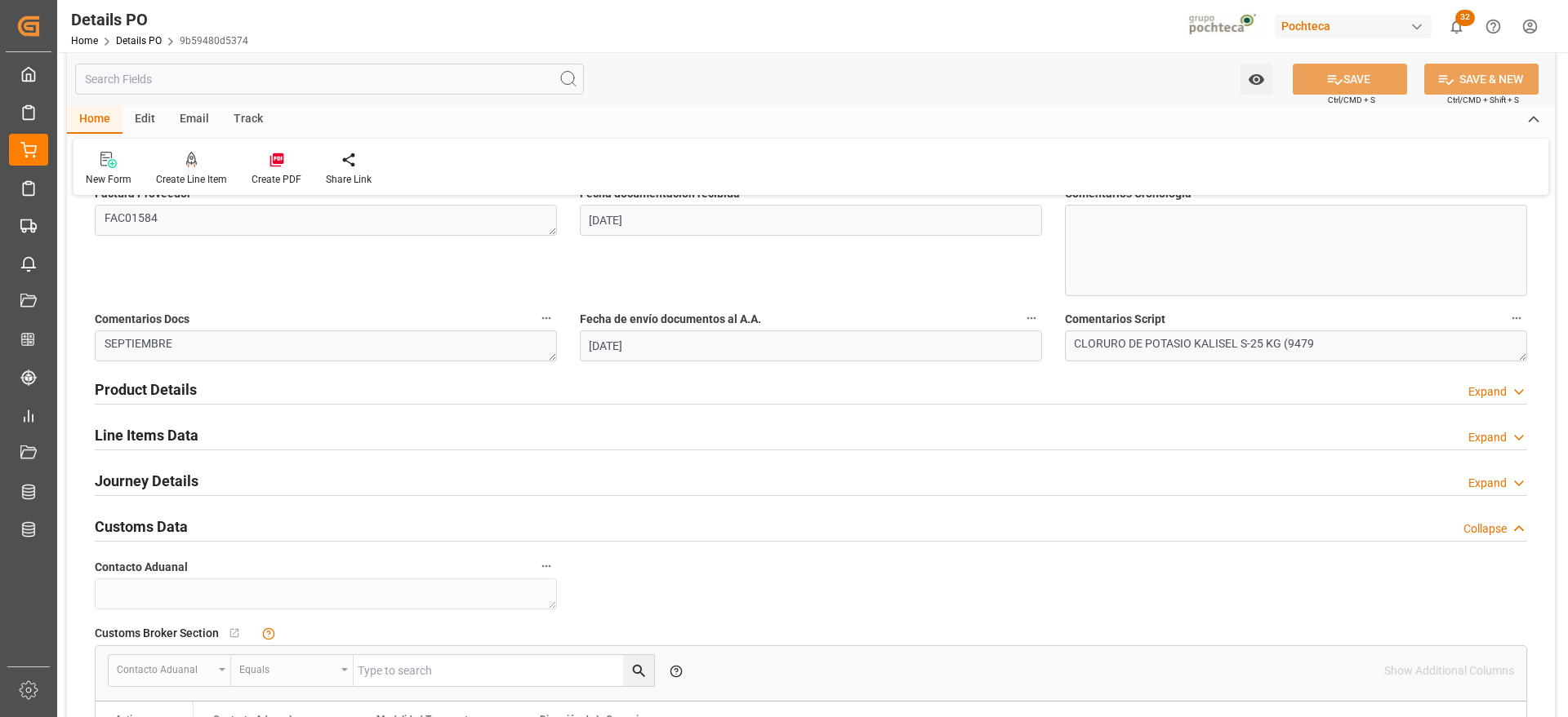
scroll to position [510, 0]
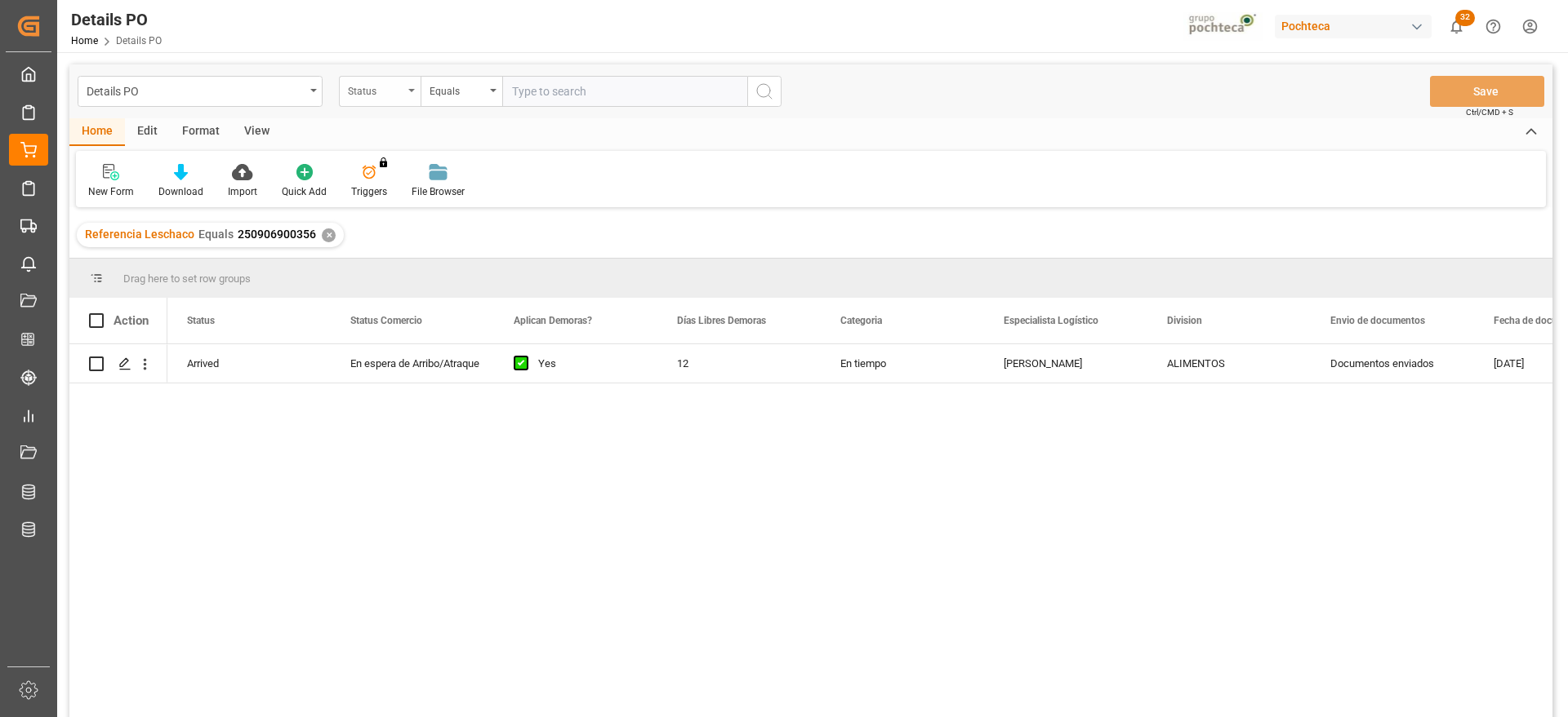
click at [369, 80] on div "Status" at bounding box center [375, 89] width 55 height 19
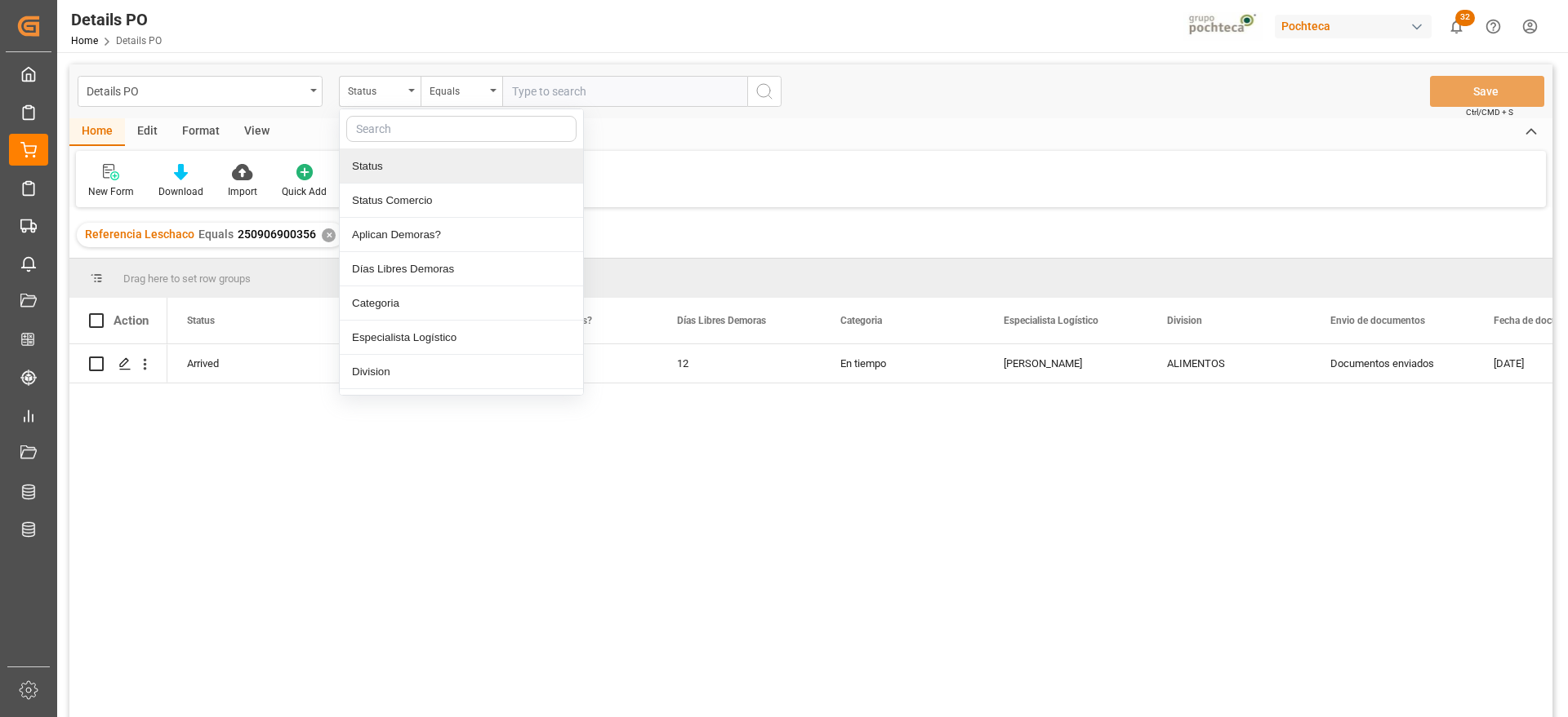
click at [438, 136] on input "text" at bounding box center [461, 129] width 231 height 26
type input "ref"
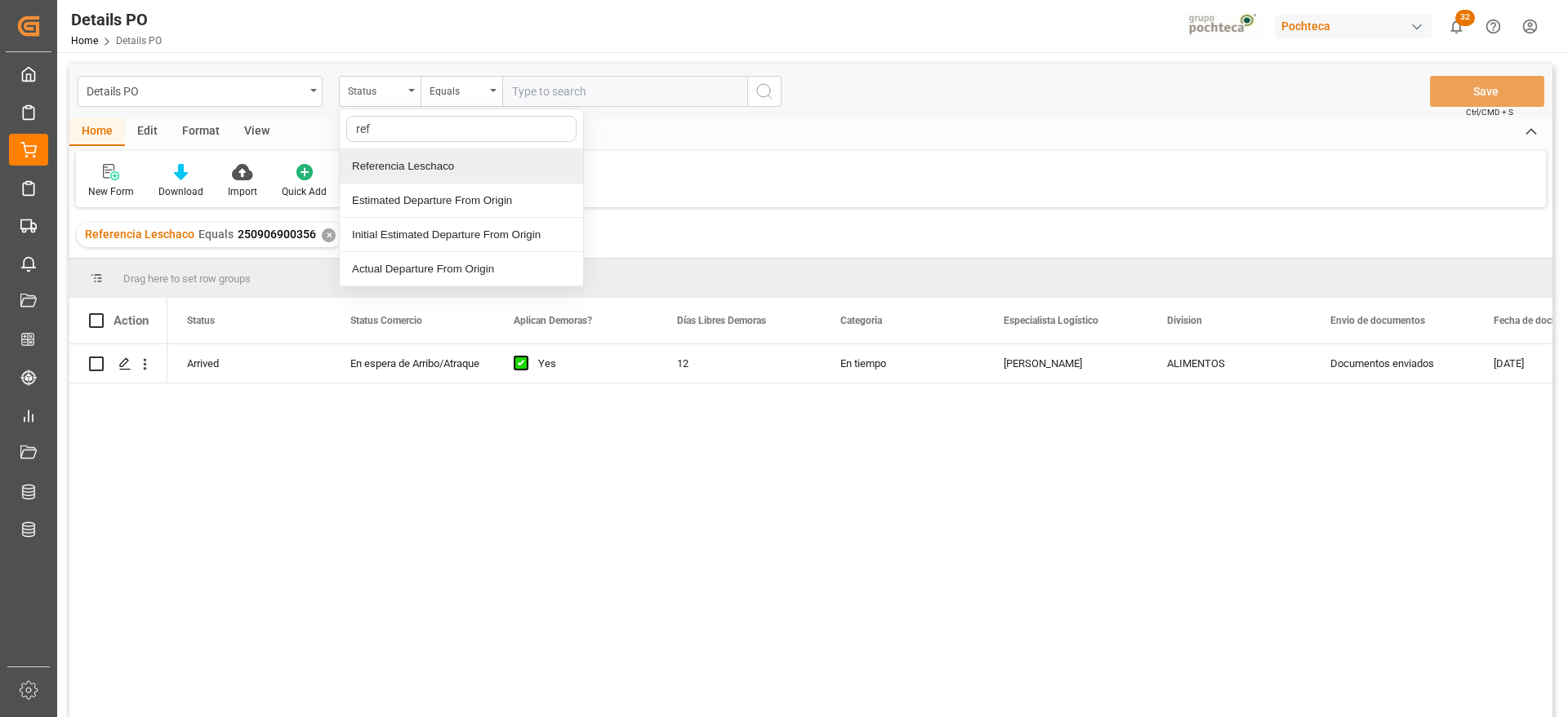
click at [453, 160] on div "Referencia Leschaco" at bounding box center [460, 166] width 243 height 35
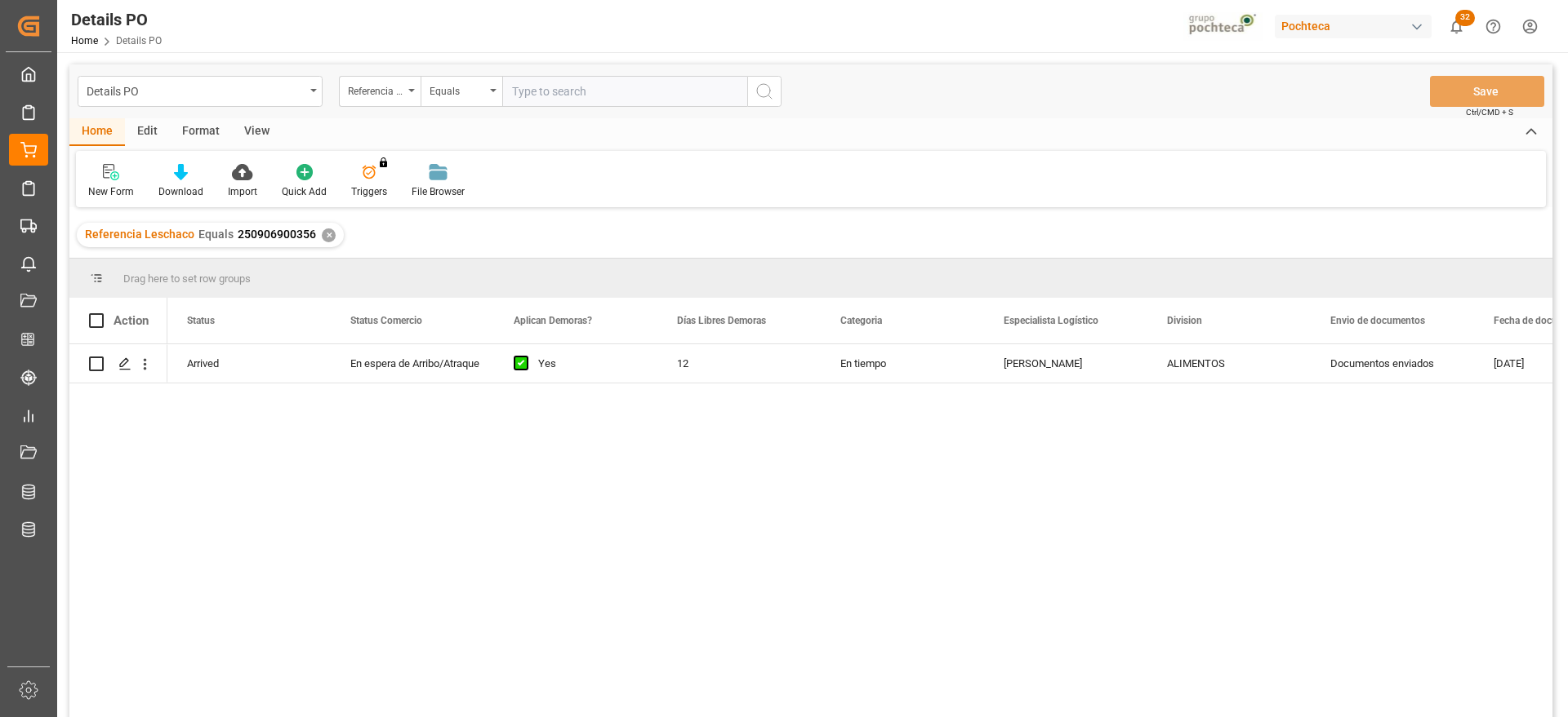
click at [532, 99] on input "text" at bounding box center [624, 91] width 245 height 31
paste input "250906900188"
type input "250906900188"
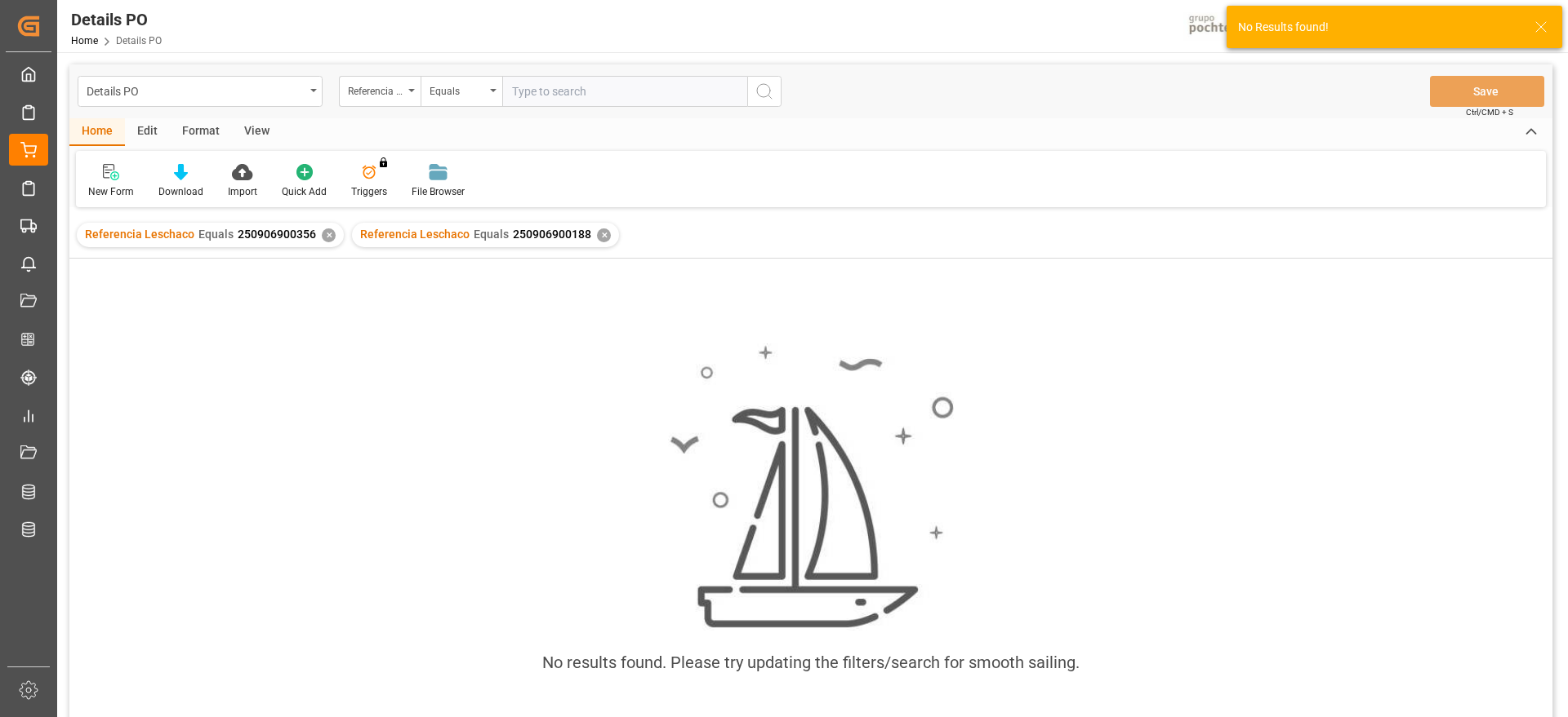
click at [322, 231] on div "✕" at bounding box center [328, 235] width 14 height 14
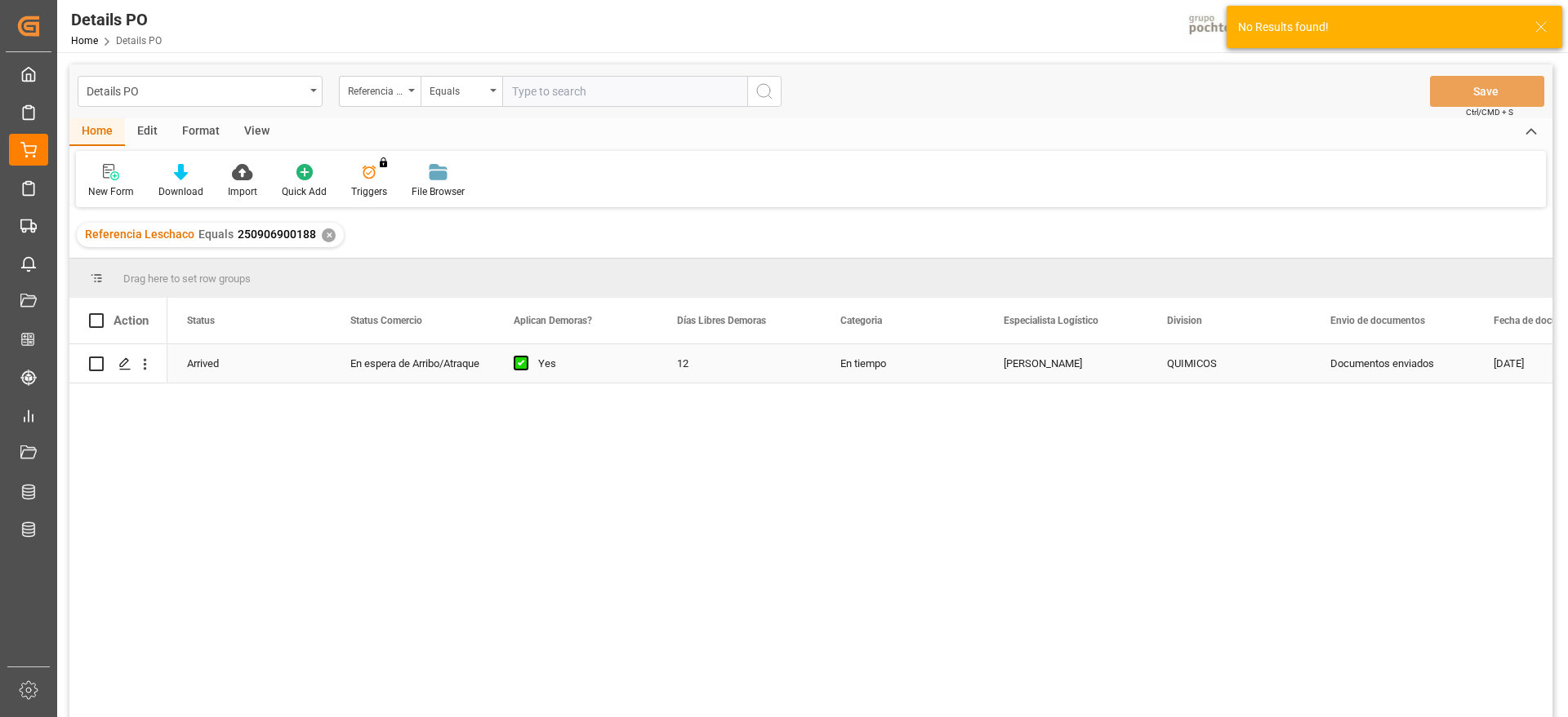
click at [424, 369] on div "En espera de Arribo/Atraque" at bounding box center [412, 364] width 124 height 37
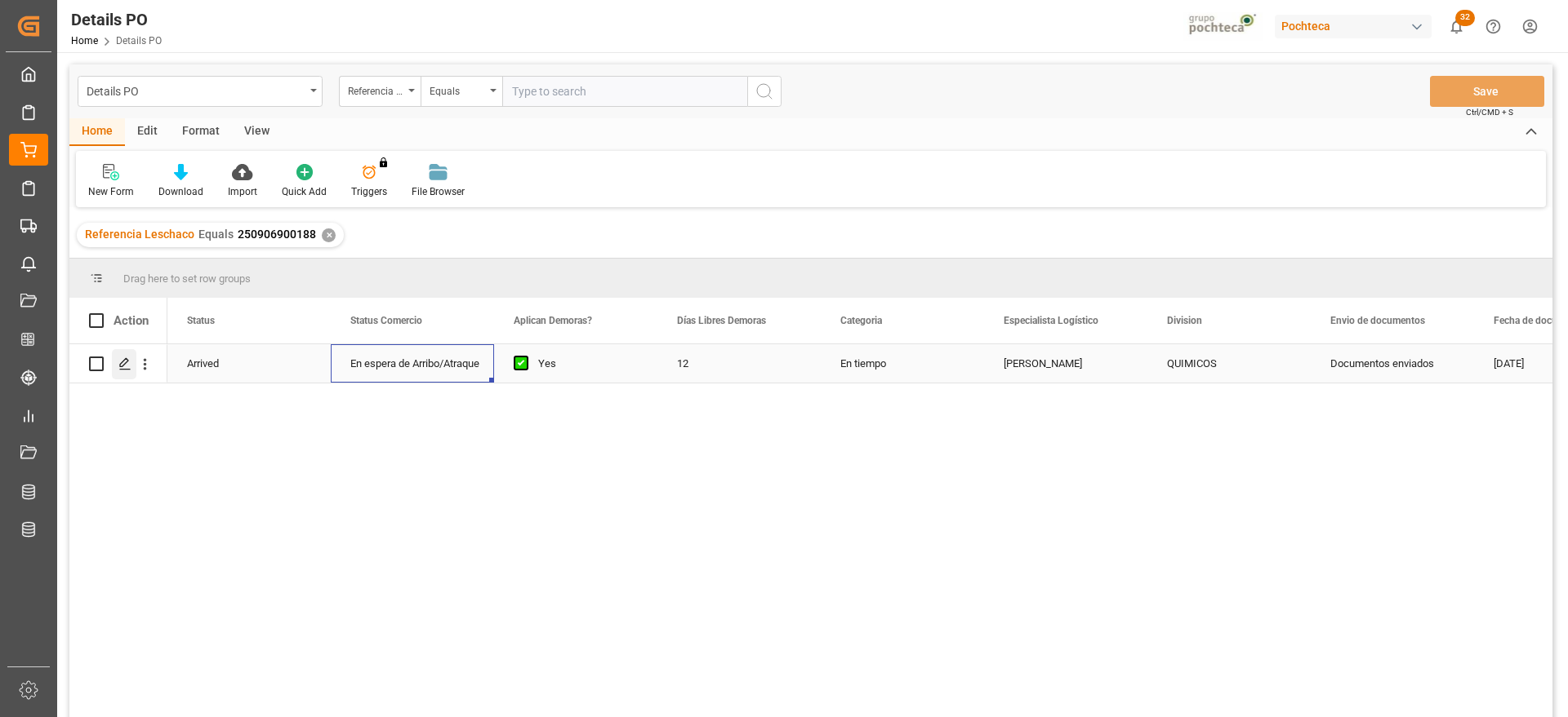
click at [113, 365] on div "Press SPACE to select this row." at bounding box center [124, 365] width 24 height 30
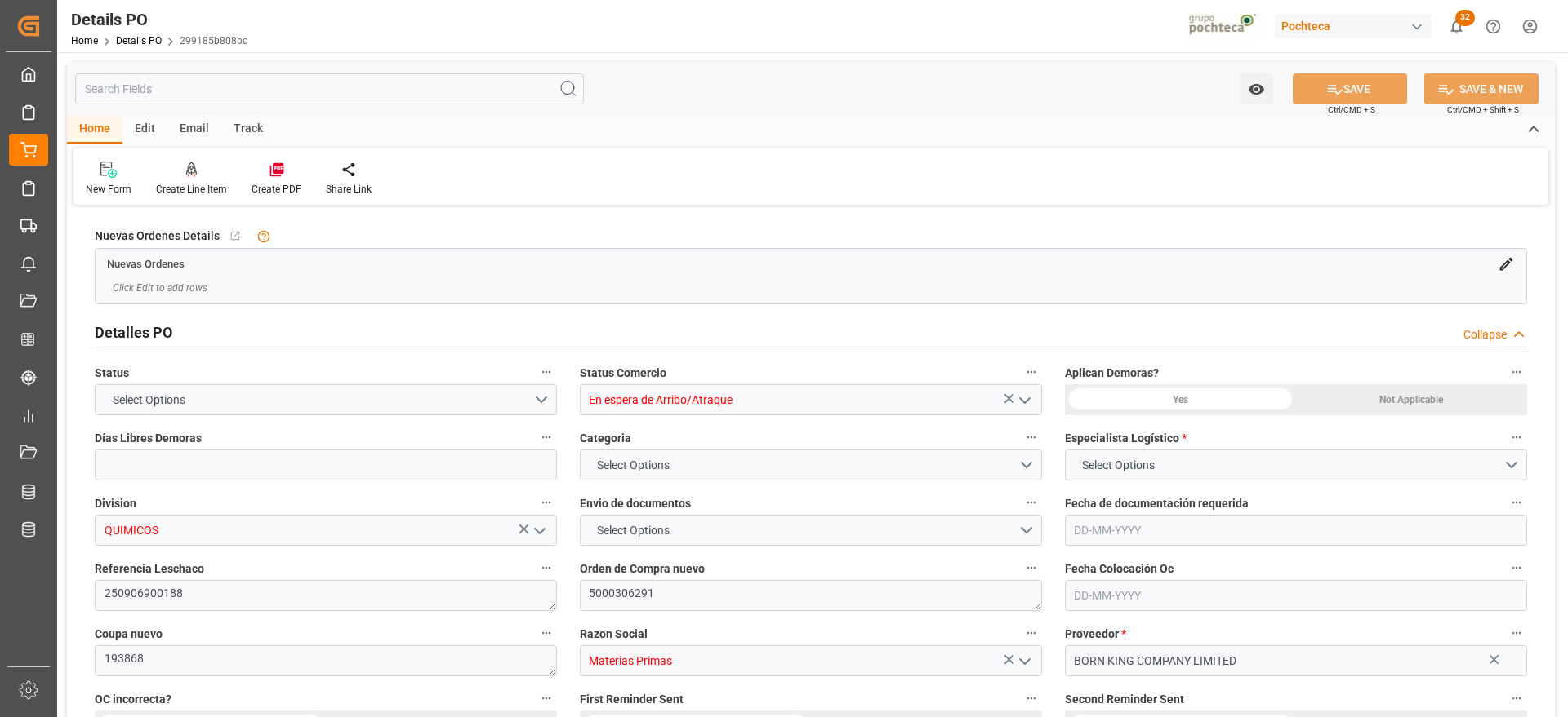
type input "12"
type input "[DATE]"
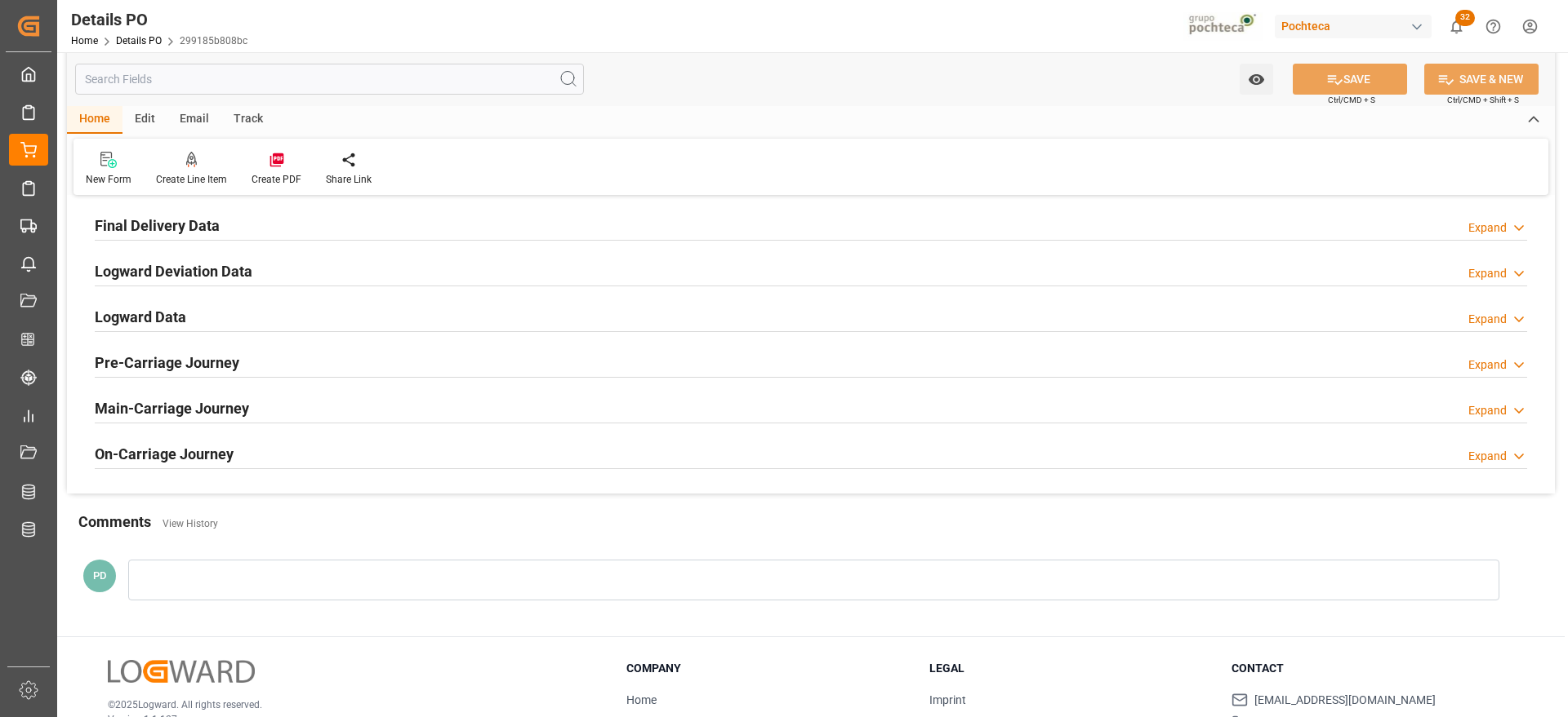
scroll to position [1123, 0]
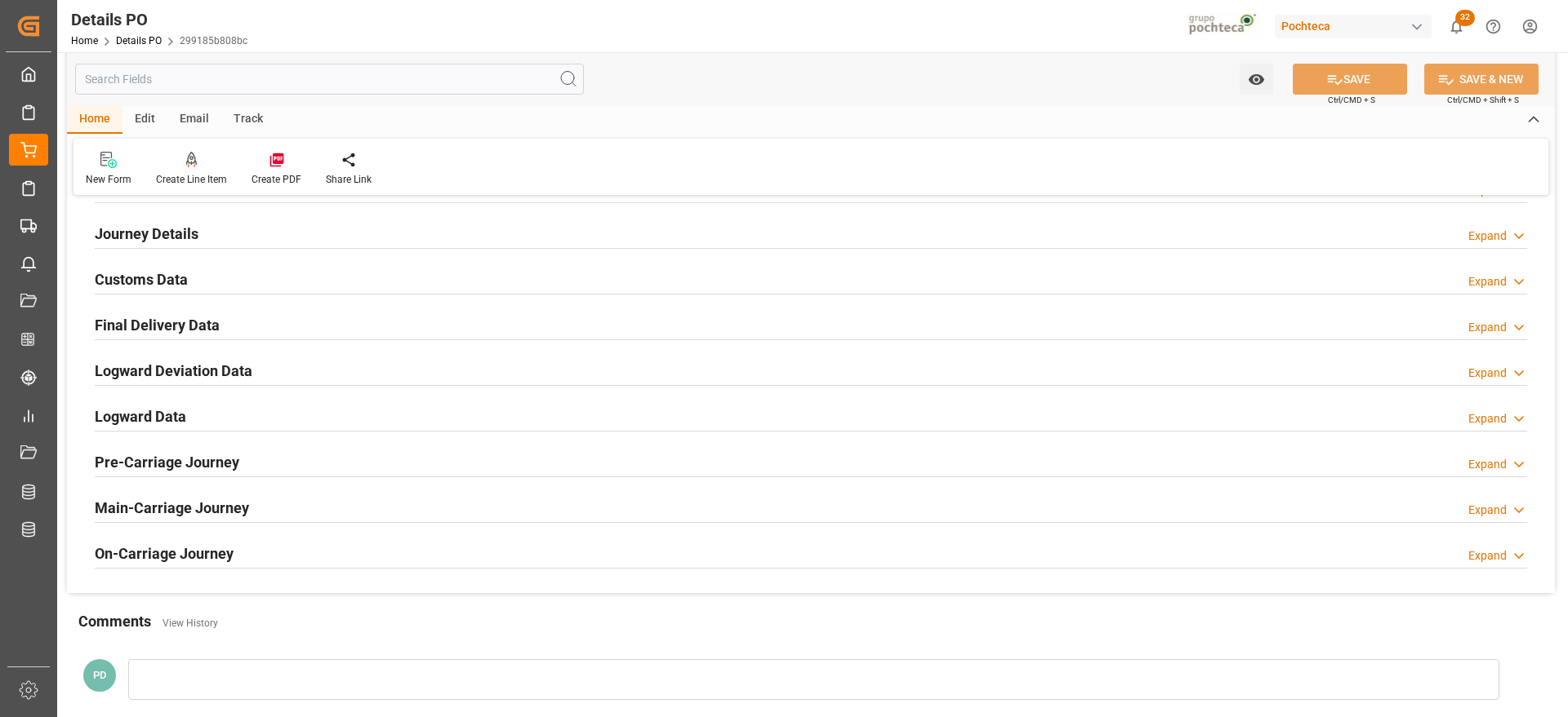
click at [148, 278] on h2 "Customs Data" at bounding box center [141, 279] width 93 height 22
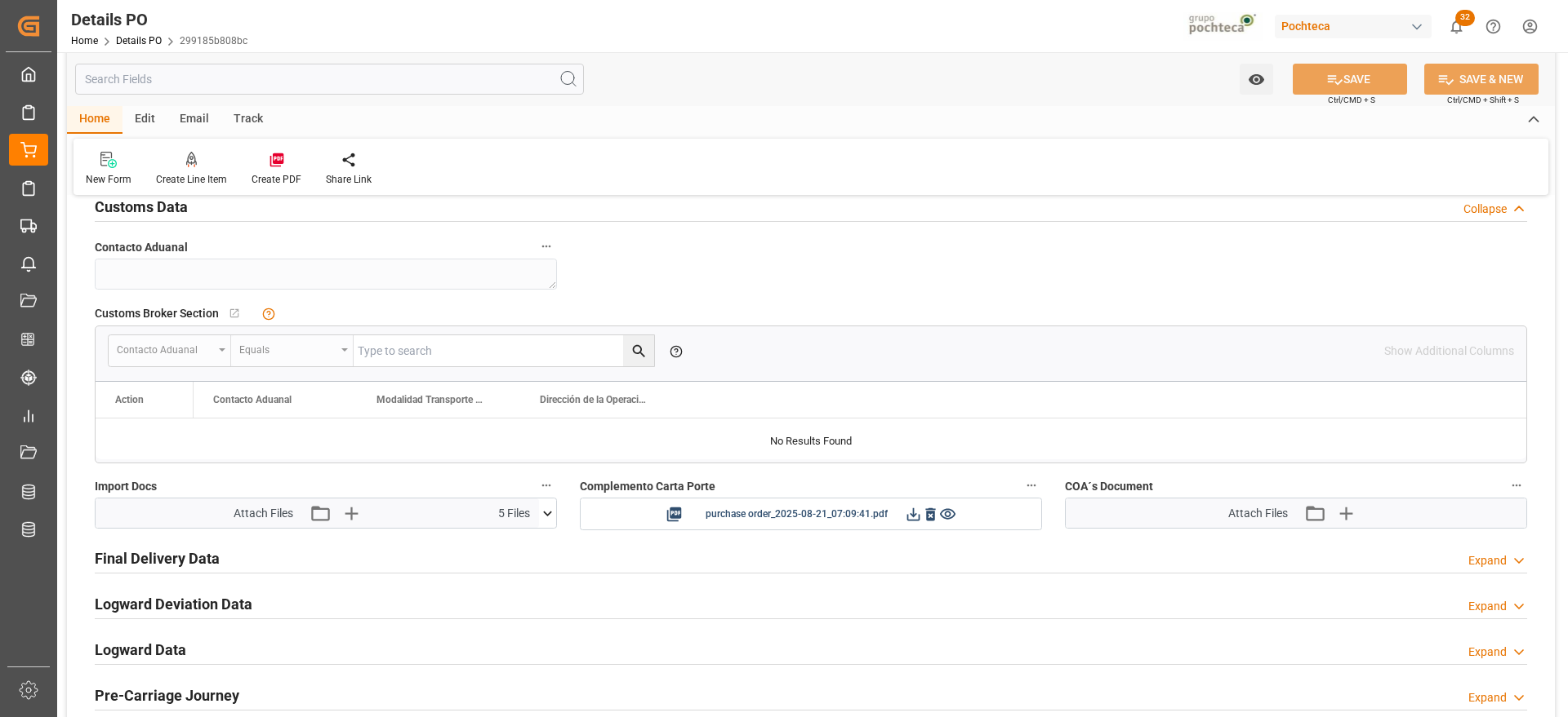
scroll to position [1225, 0]
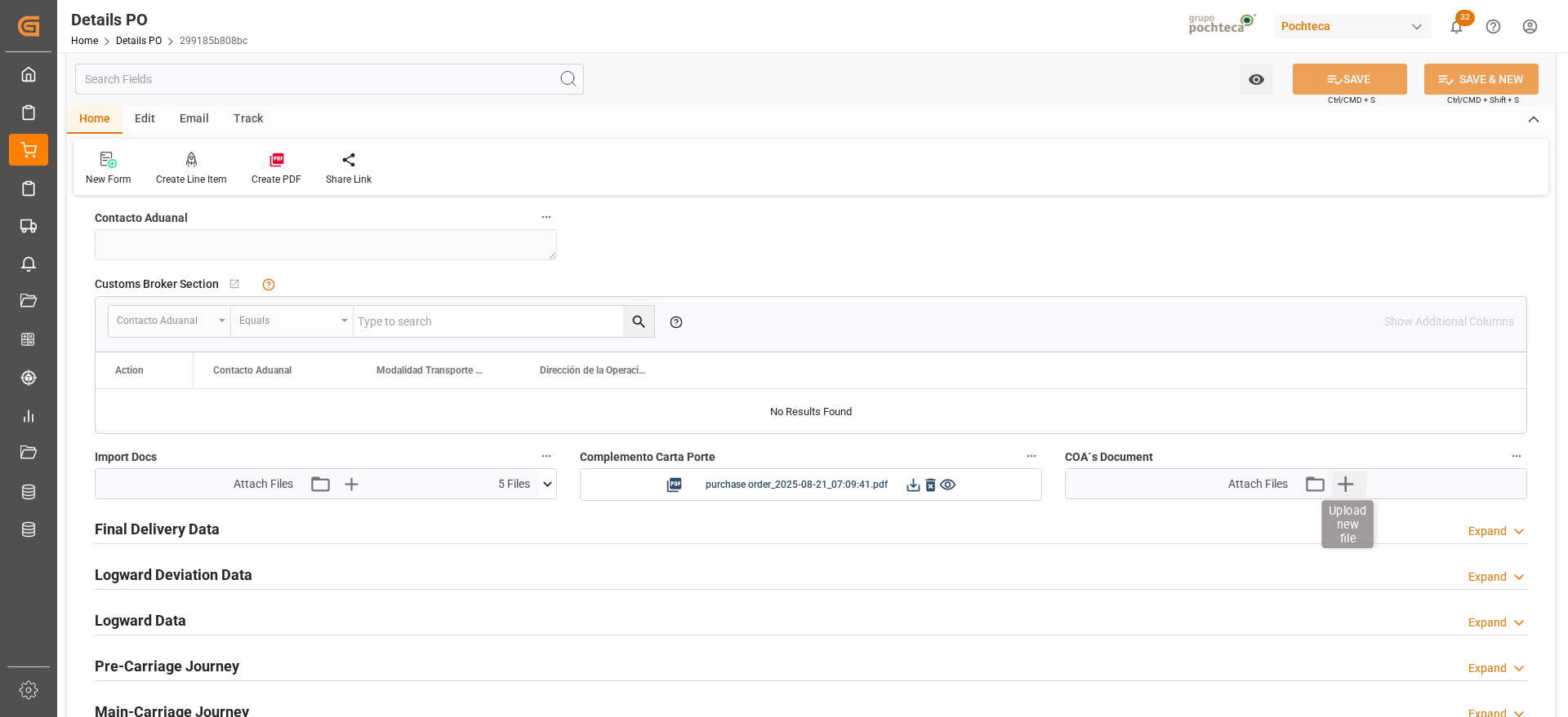
click at [1348, 481] on icon "button" at bounding box center [1345, 484] width 26 height 26
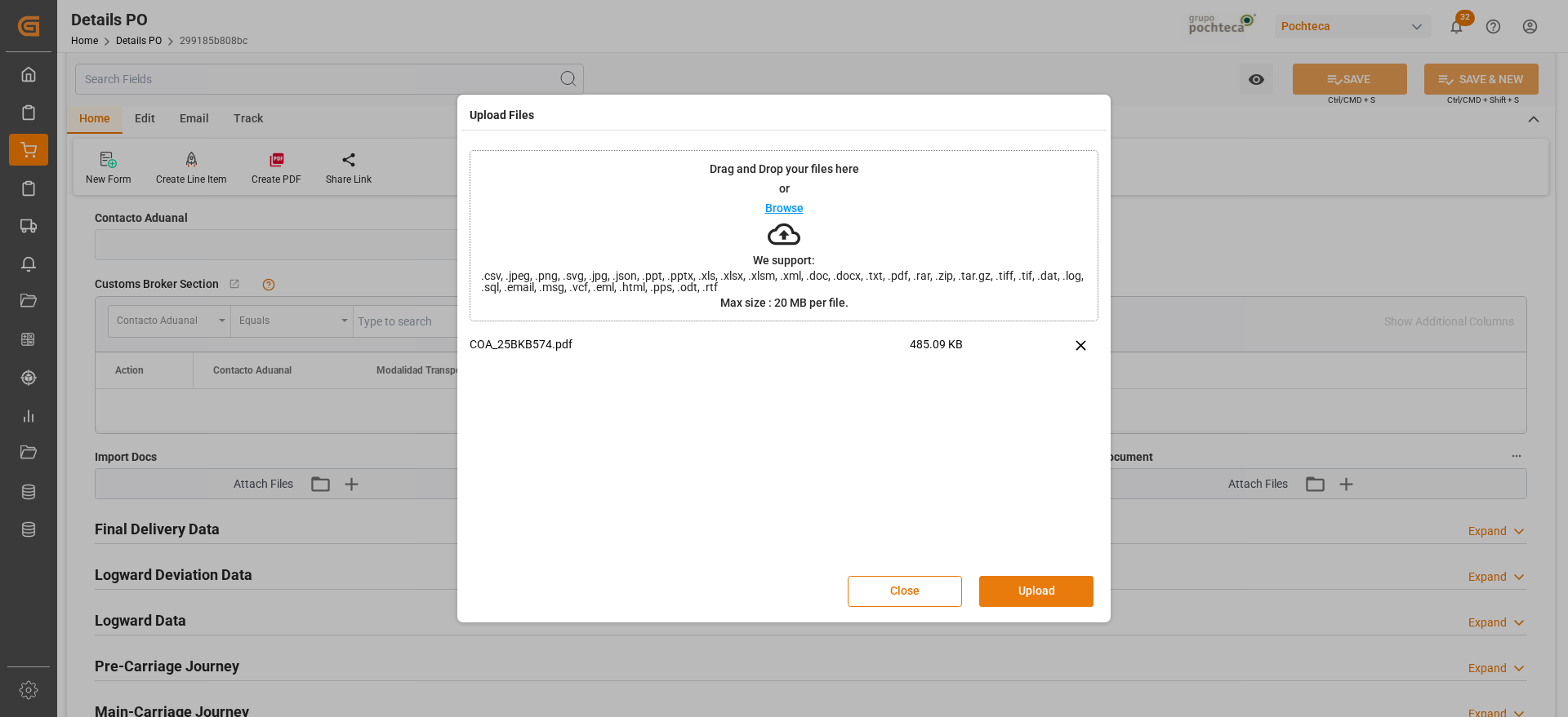
click at [1046, 594] on button "Upload" at bounding box center [1036, 591] width 114 height 31
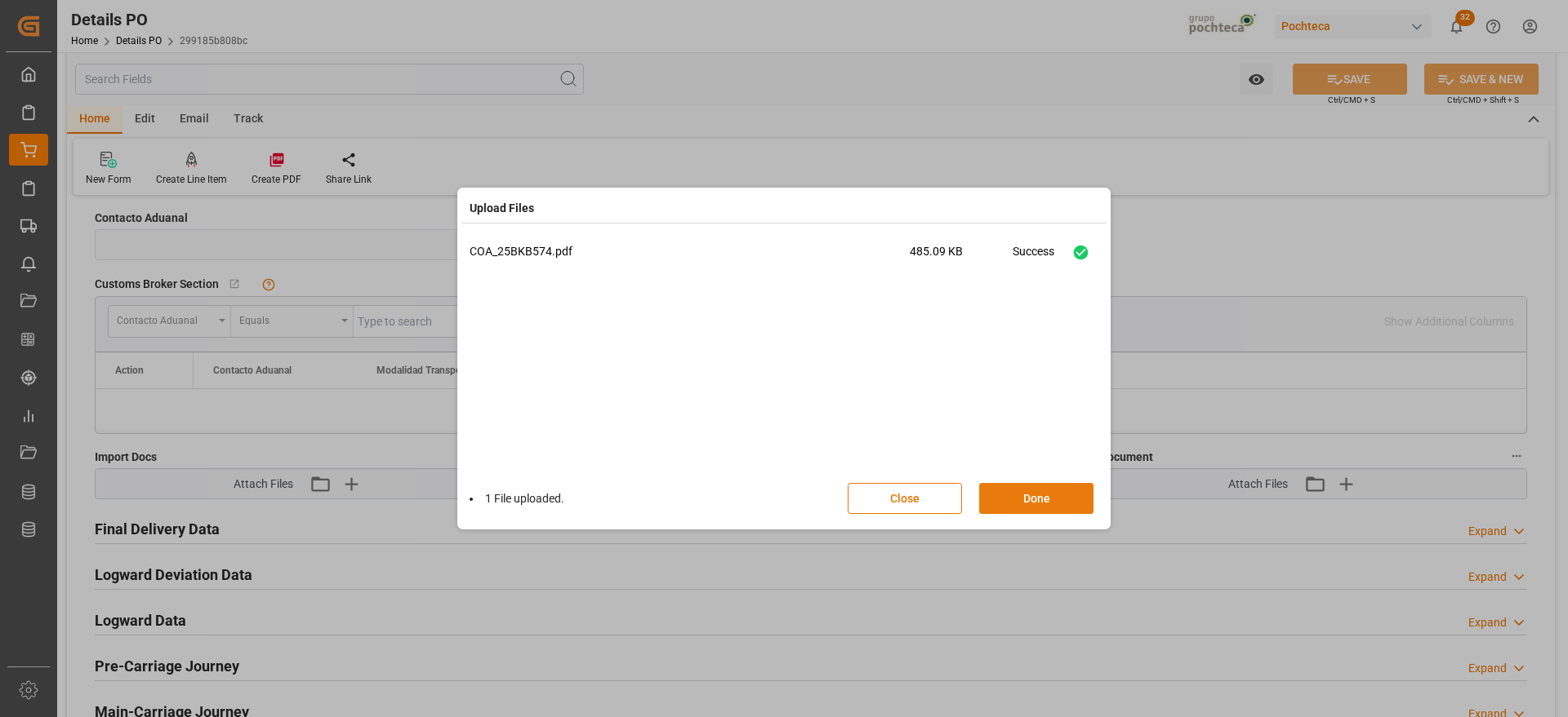
click at [1029, 494] on button "Done" at bounding box center [1036, 498] width 114 height 31
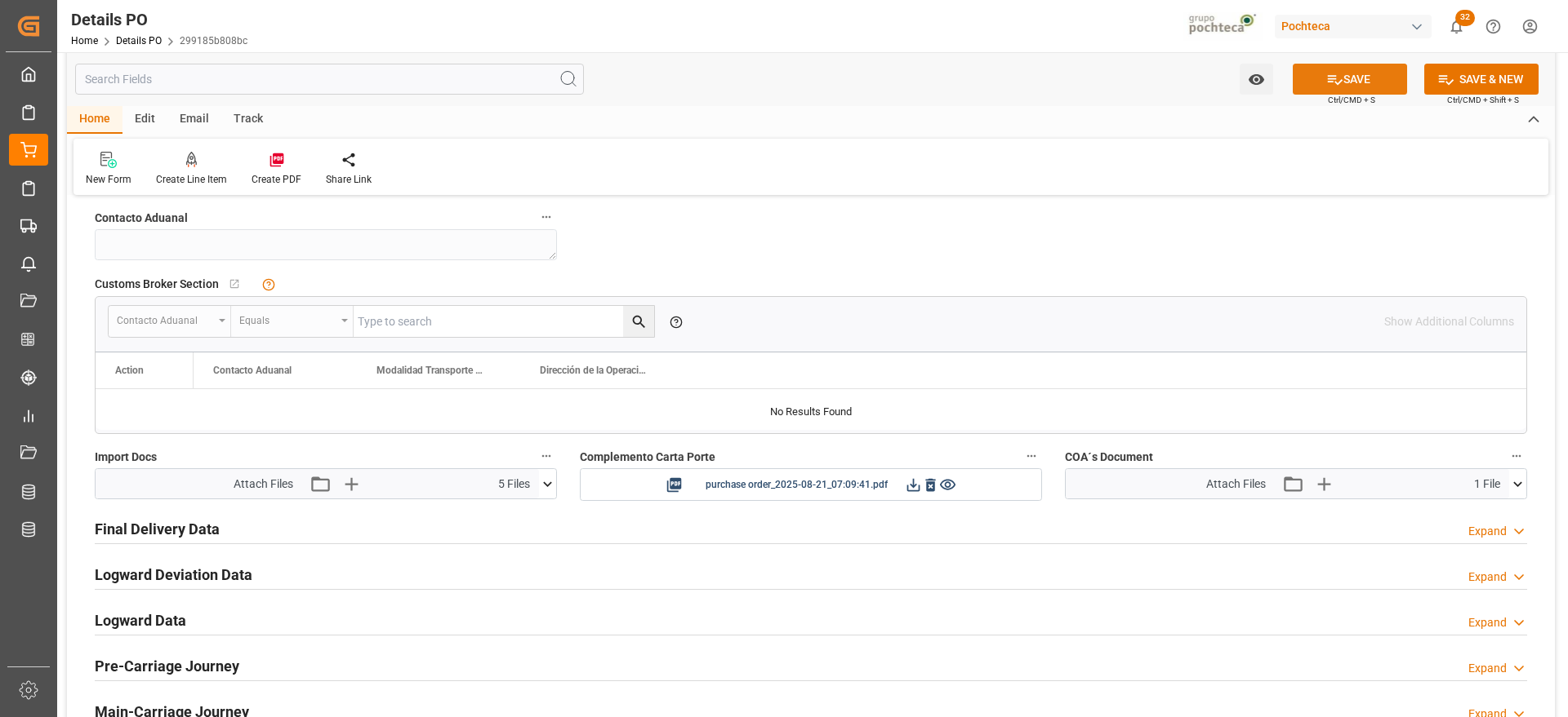
click at [1359, 80] on button "SAVE" at bounding box center [1349, 79] width 114 height 31
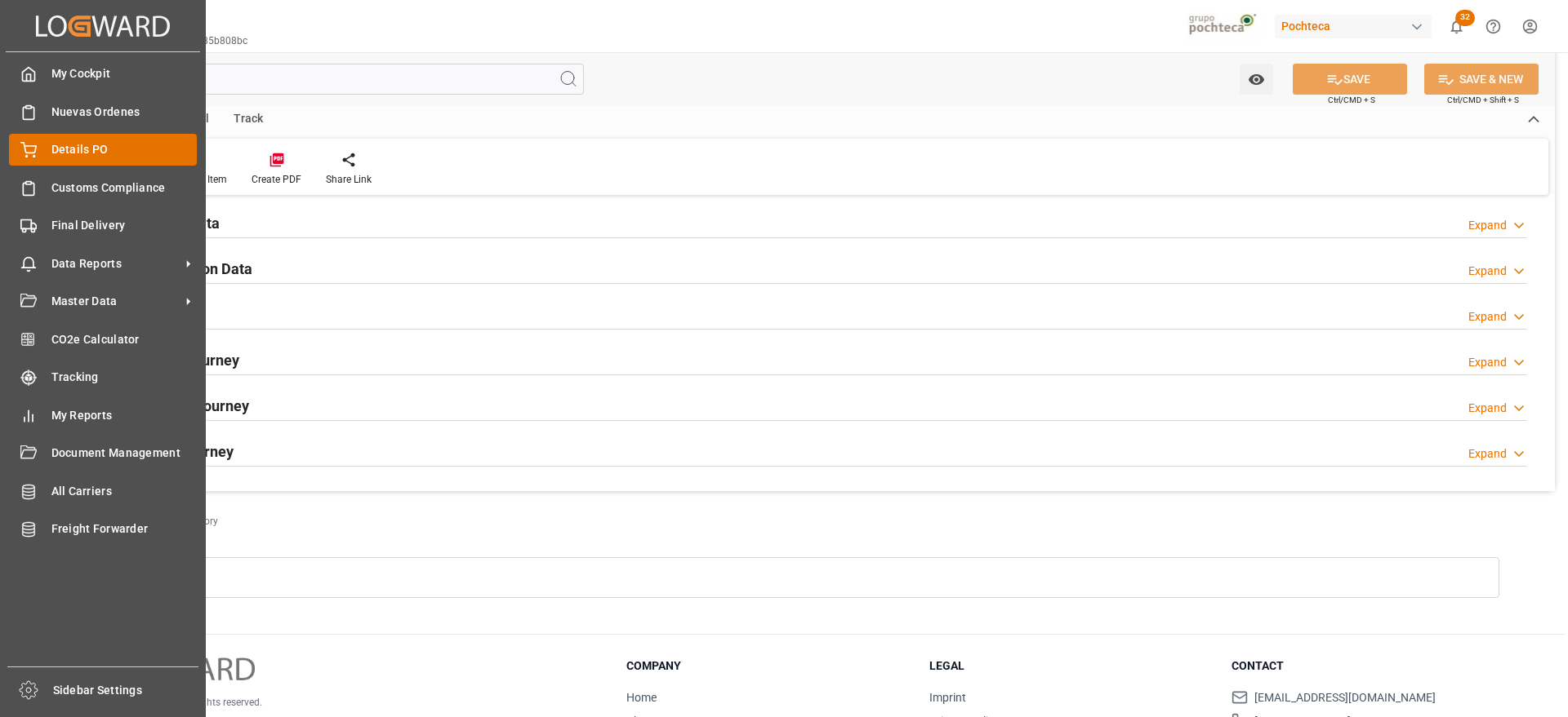
click at [35, 146] on icon at bounding box center [29, 147] width 15 height 10
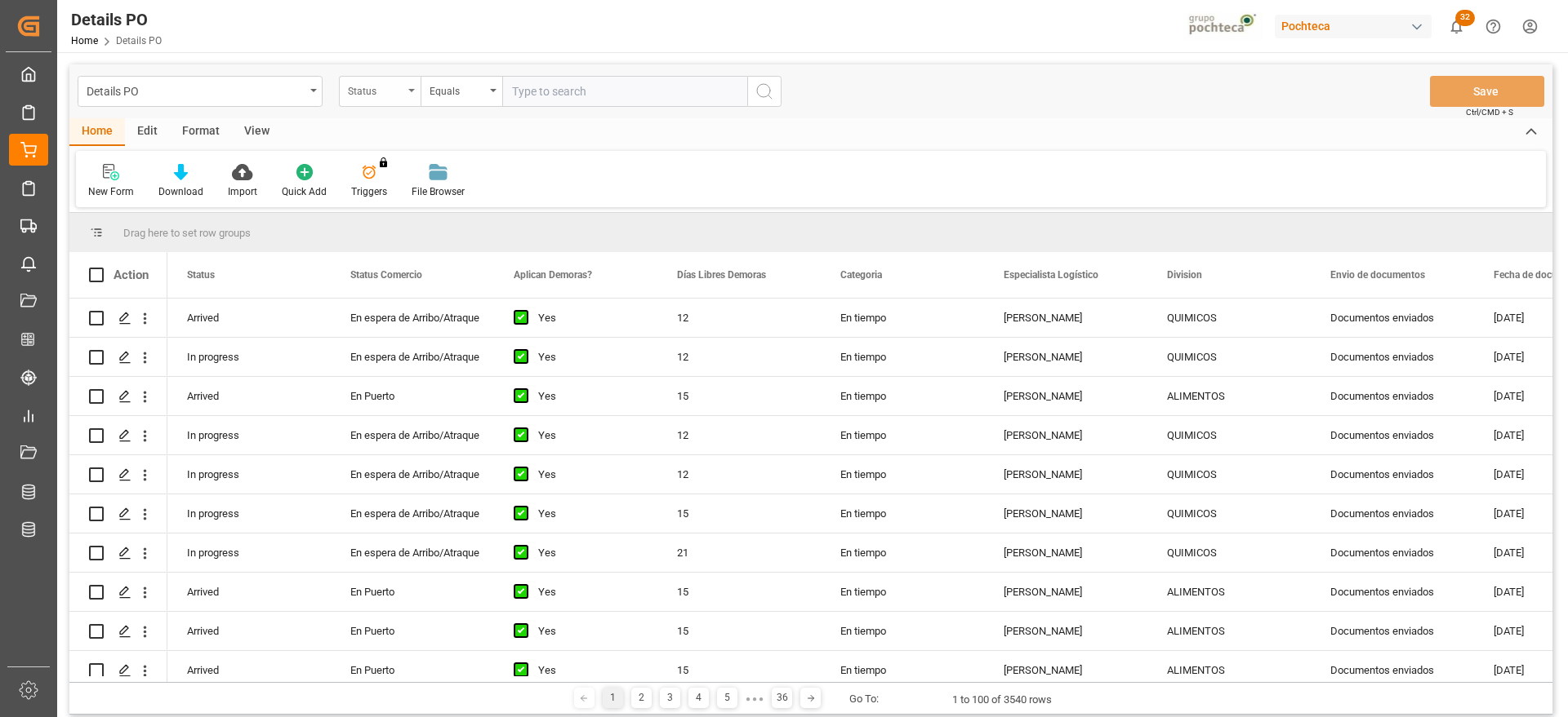
click at [383, 104] on div "Status" at bounding box center [379, 91] width 82 height 31
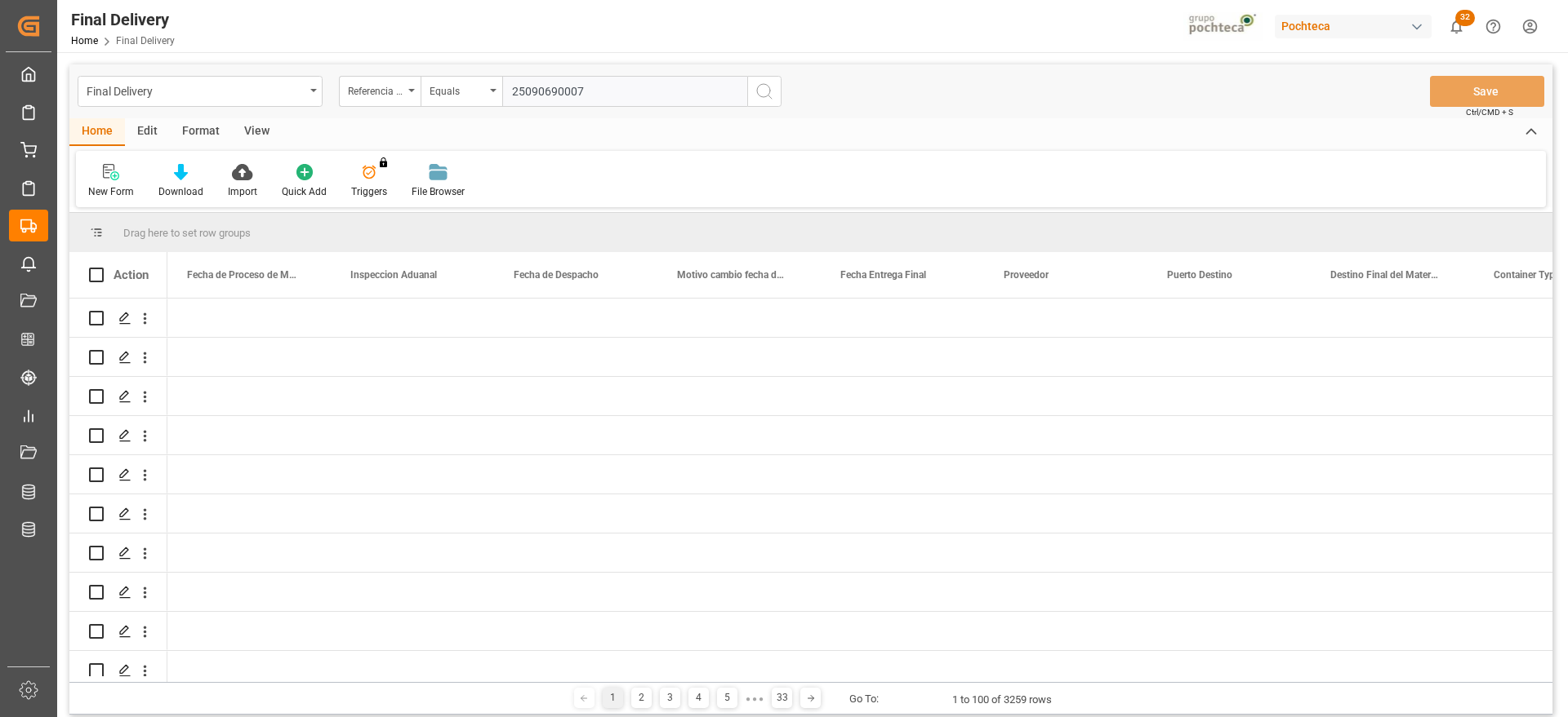
scroll to position [0, 4572]
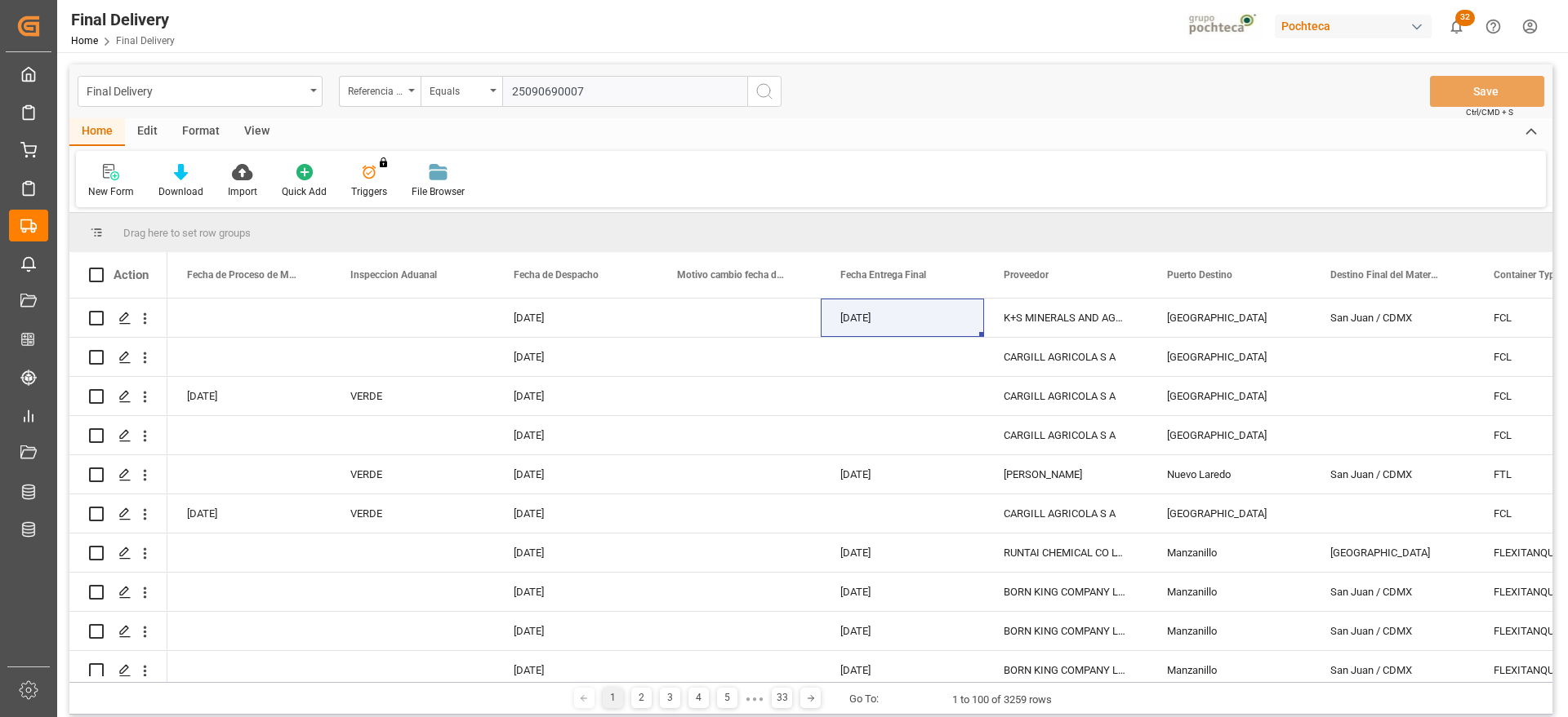
type input "250906900071"
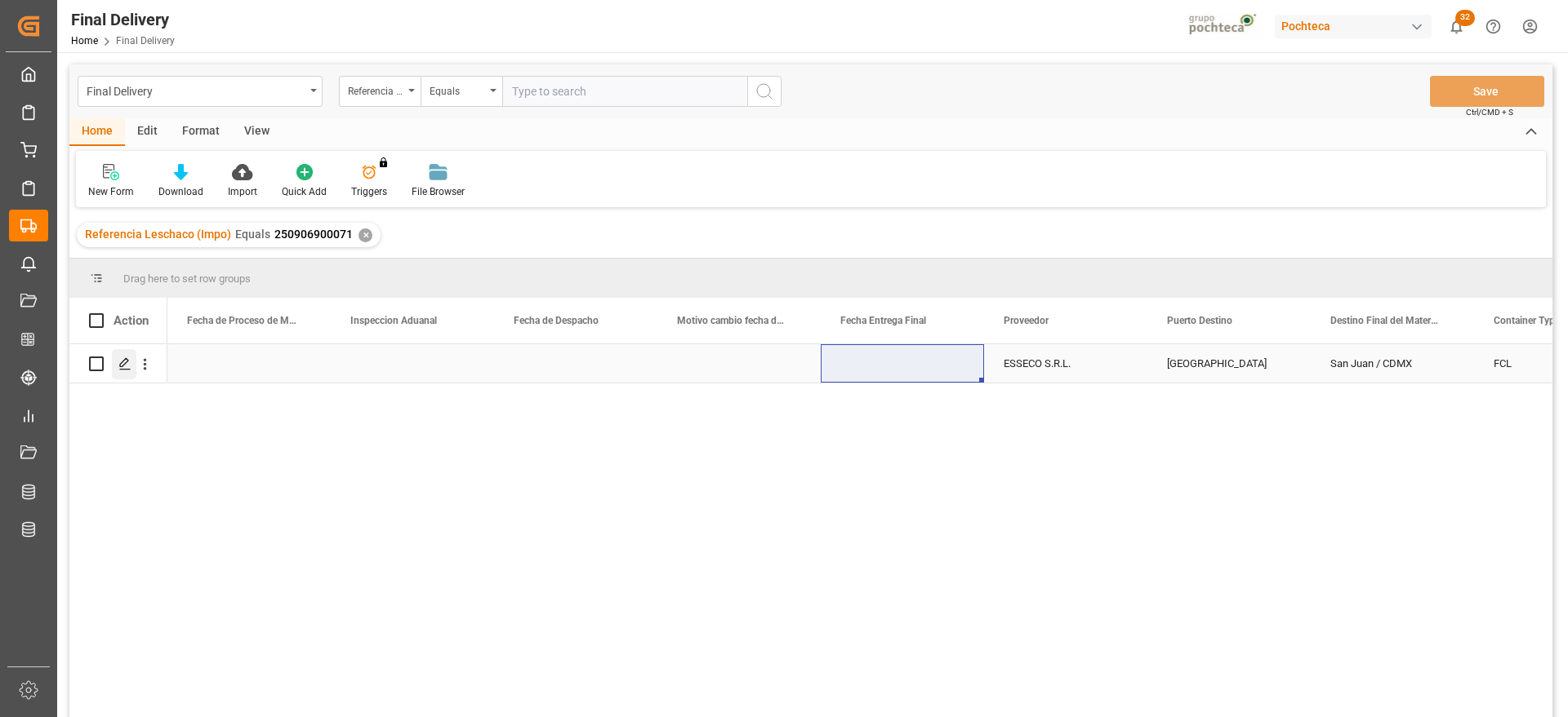
click at [125, 363] on polygon "Press SPACE to select this row." at bounding box center [124, 363] width 8 height 8
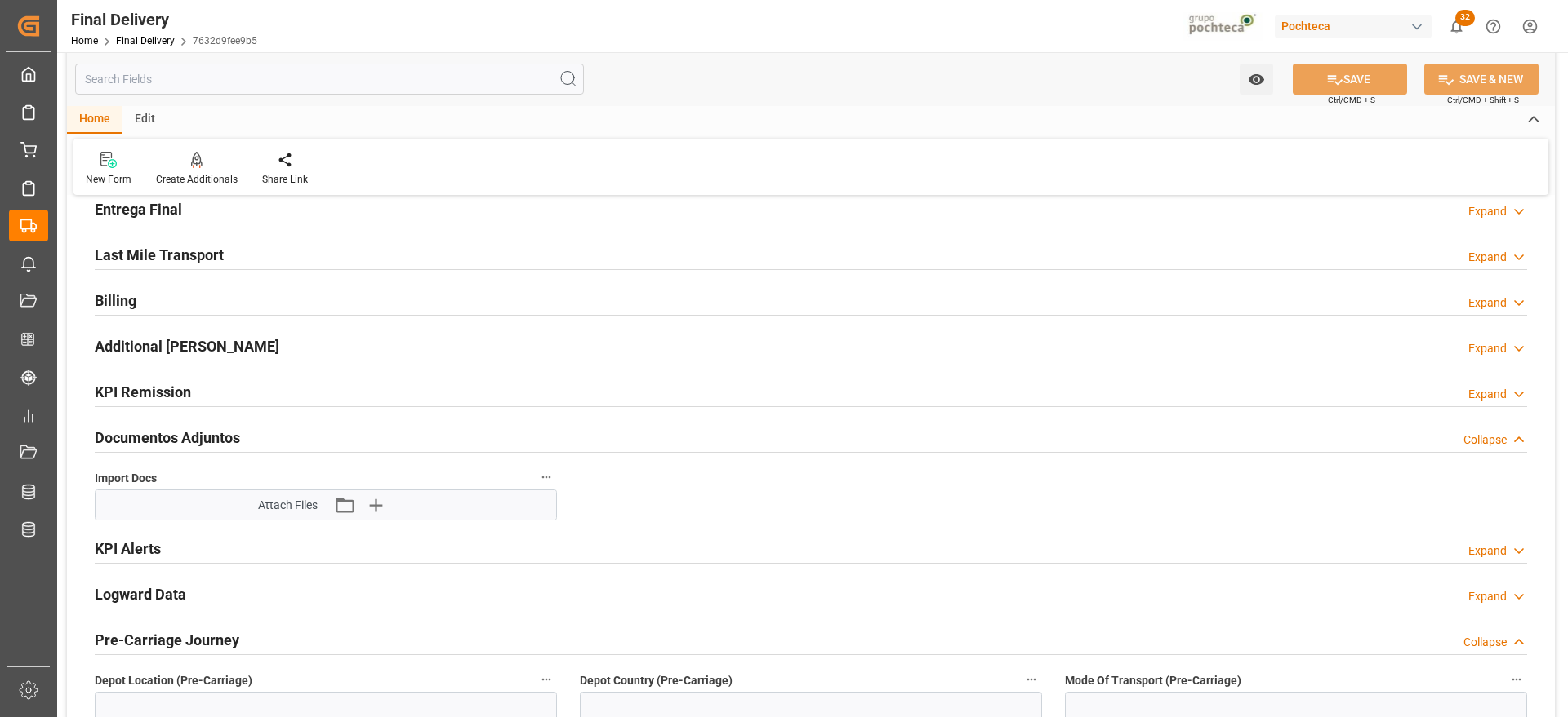
scroll to position [204, 0]
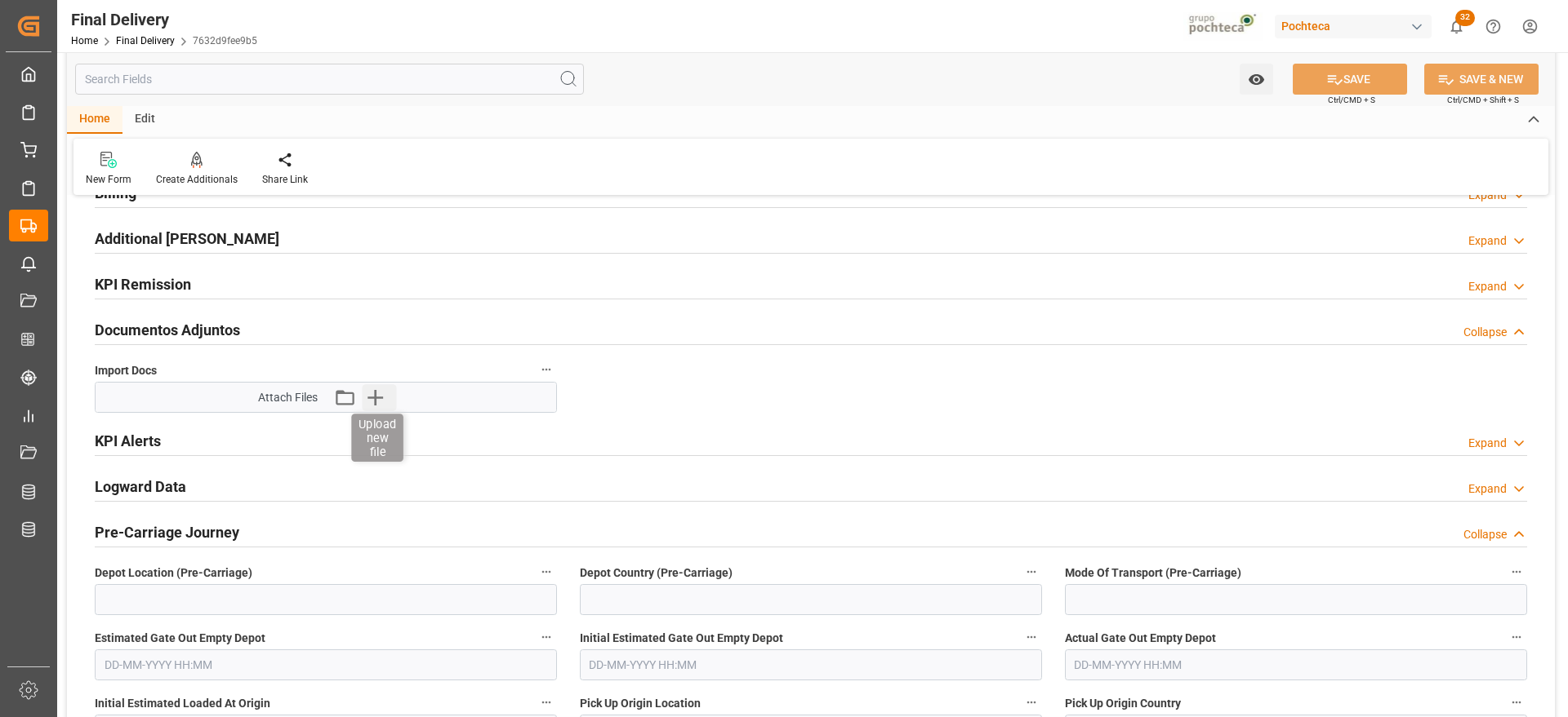
click at [370, 400] on icon "button" at bounding box center [375, 397] width 26 height 26
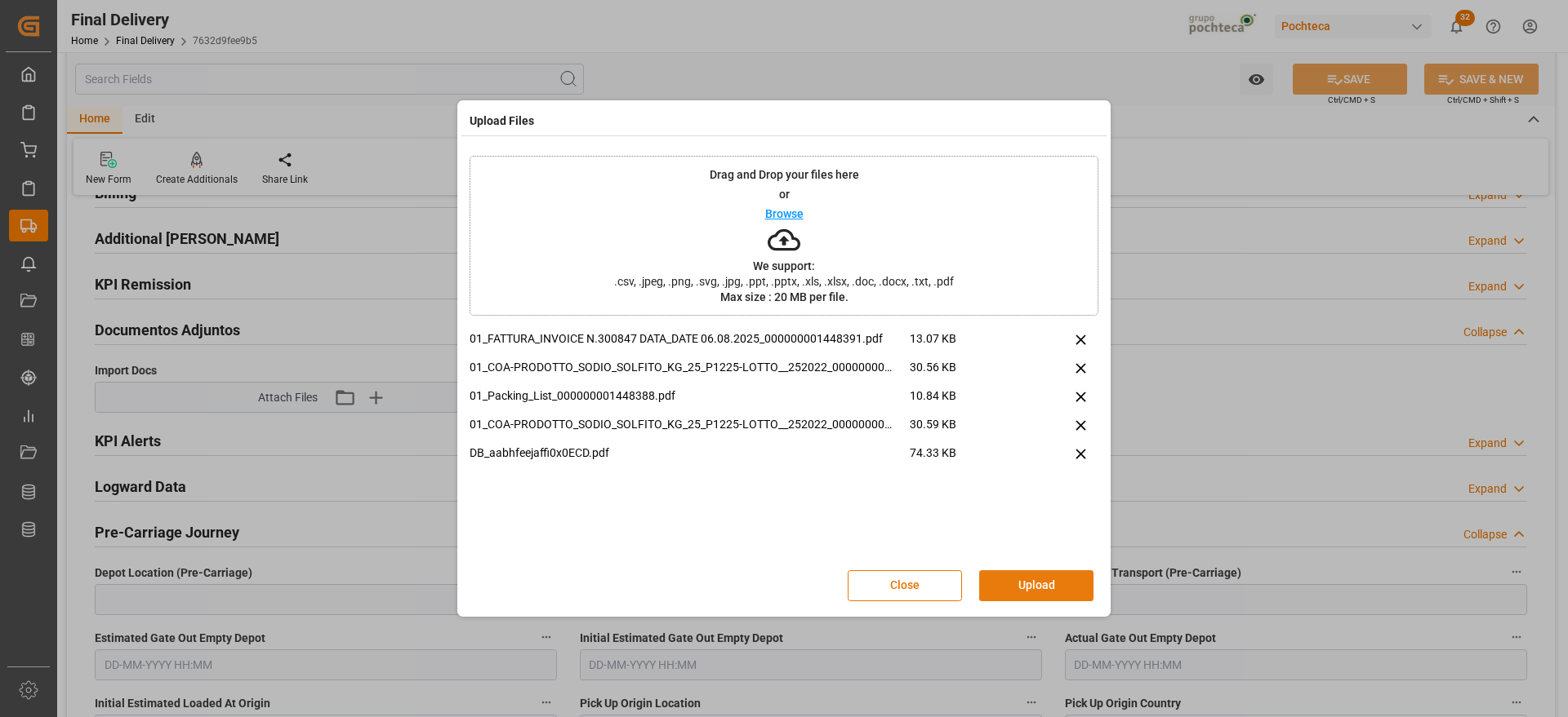
click at [1048, 590] on button "Upload" at bounding box center [1036, 586] width 114 height 31
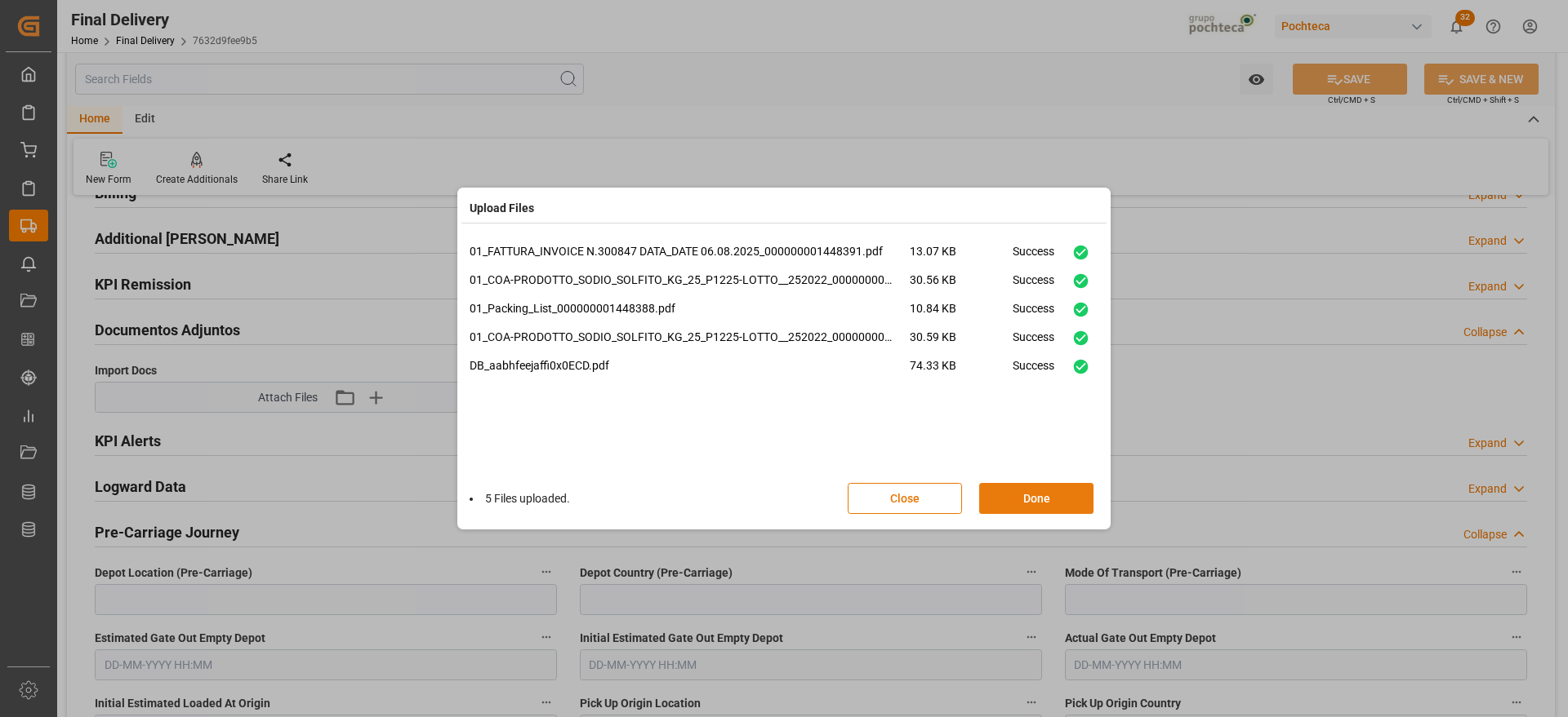
click at [1039, 500] on button "Done" at bounding box center [1036, 498] width 114 height 31
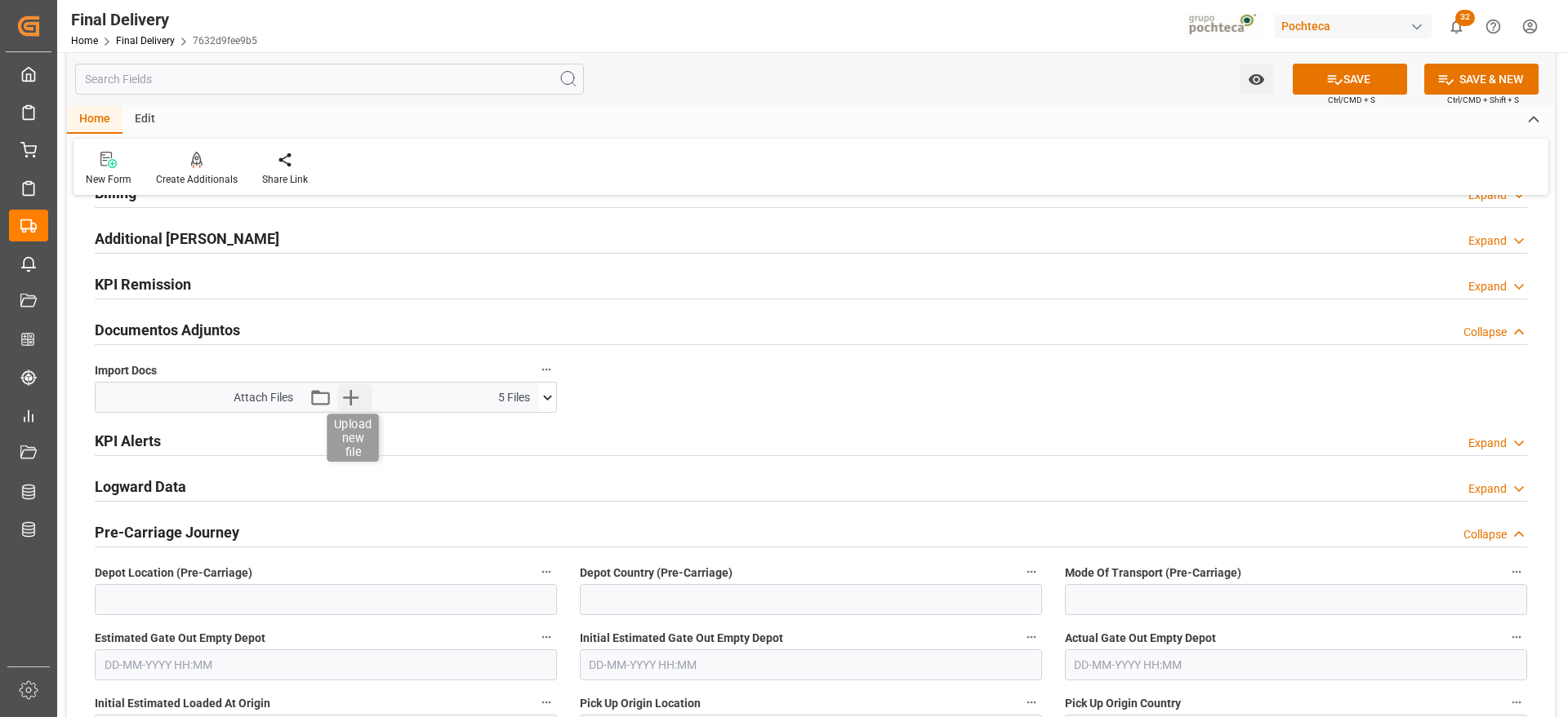
click at [355, 393] on icon "button" at bounding box center [351, 397] width 26 height 26
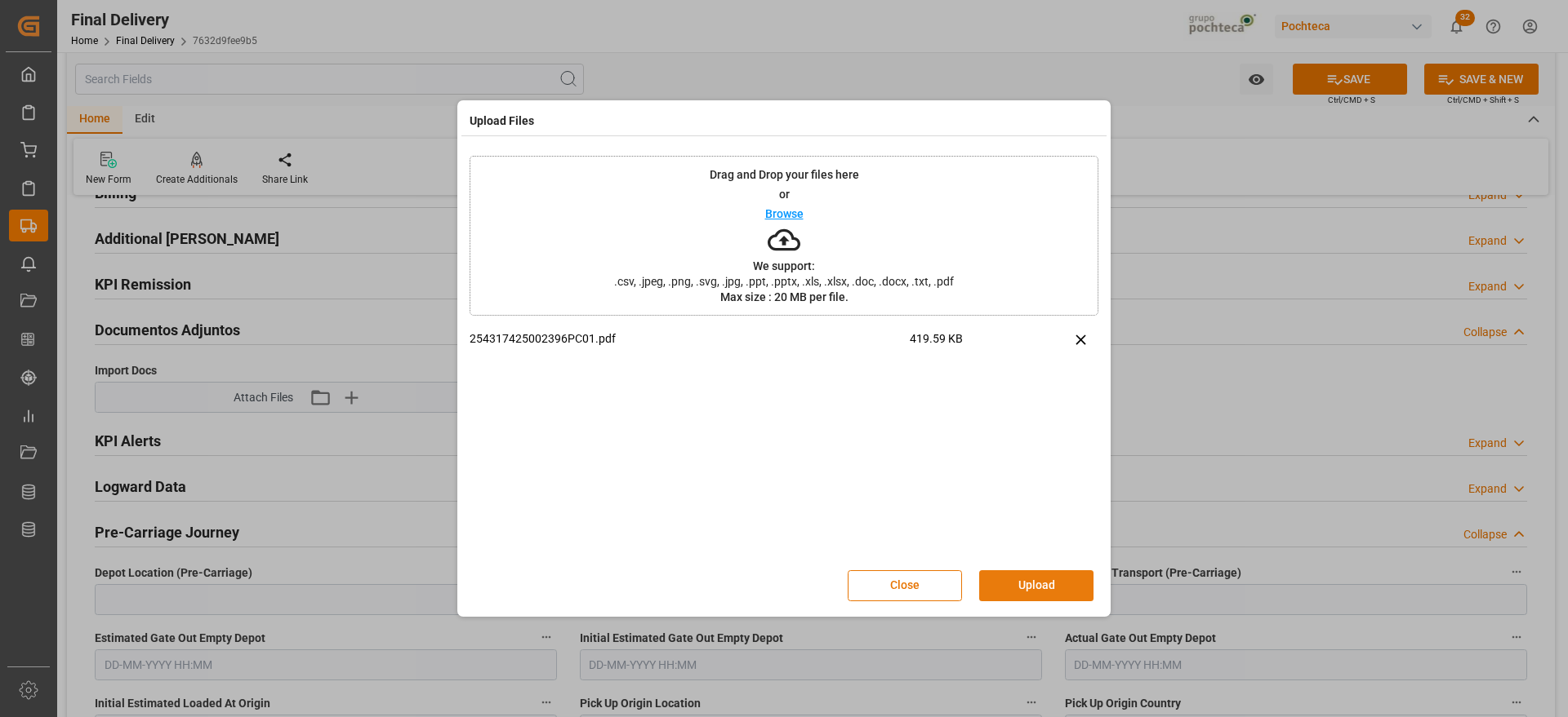
click at [1036, 589] on button "Upload" at bounding box center [1036, 586] width 114 height 31
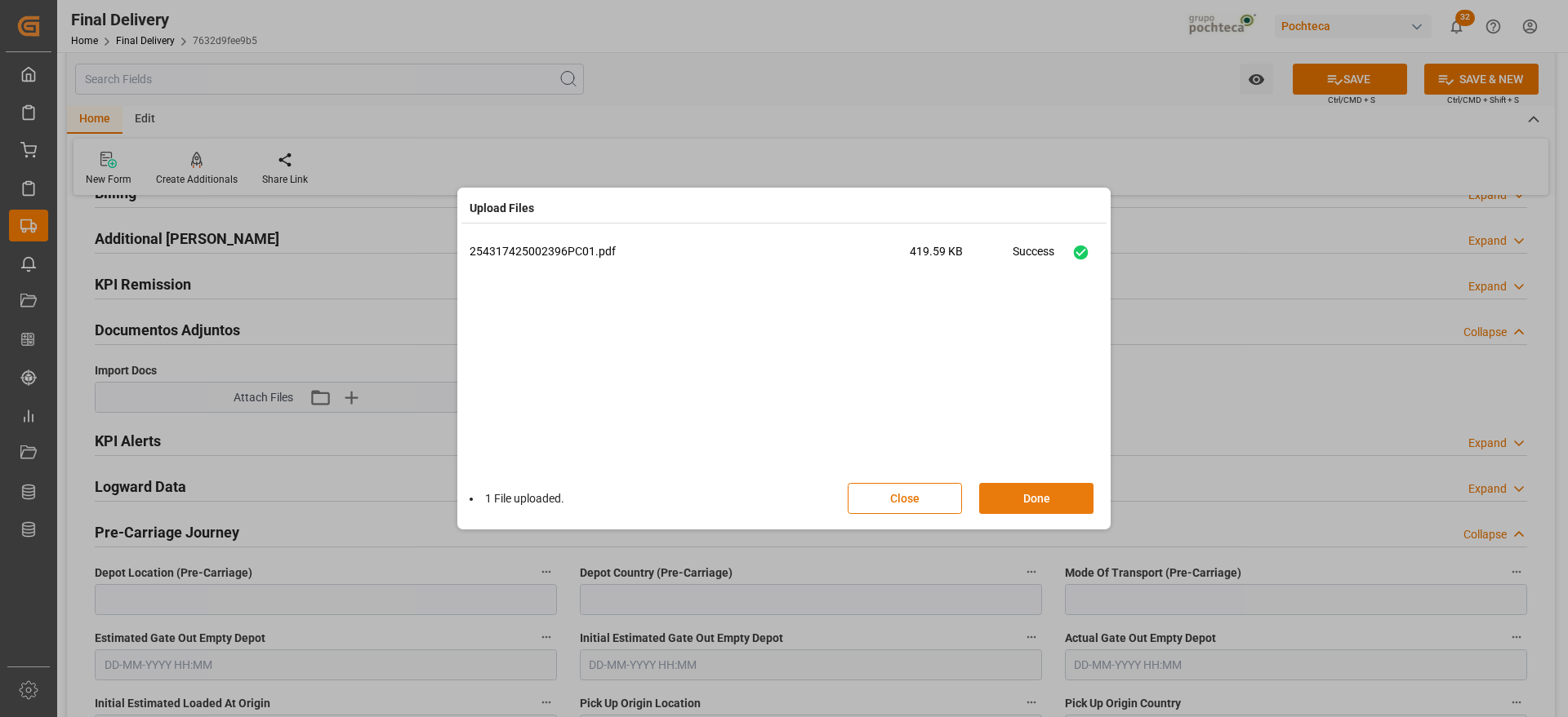
click at [1064, 497] on button "Done" at bounding box center [1036, 498] width 114 height 31
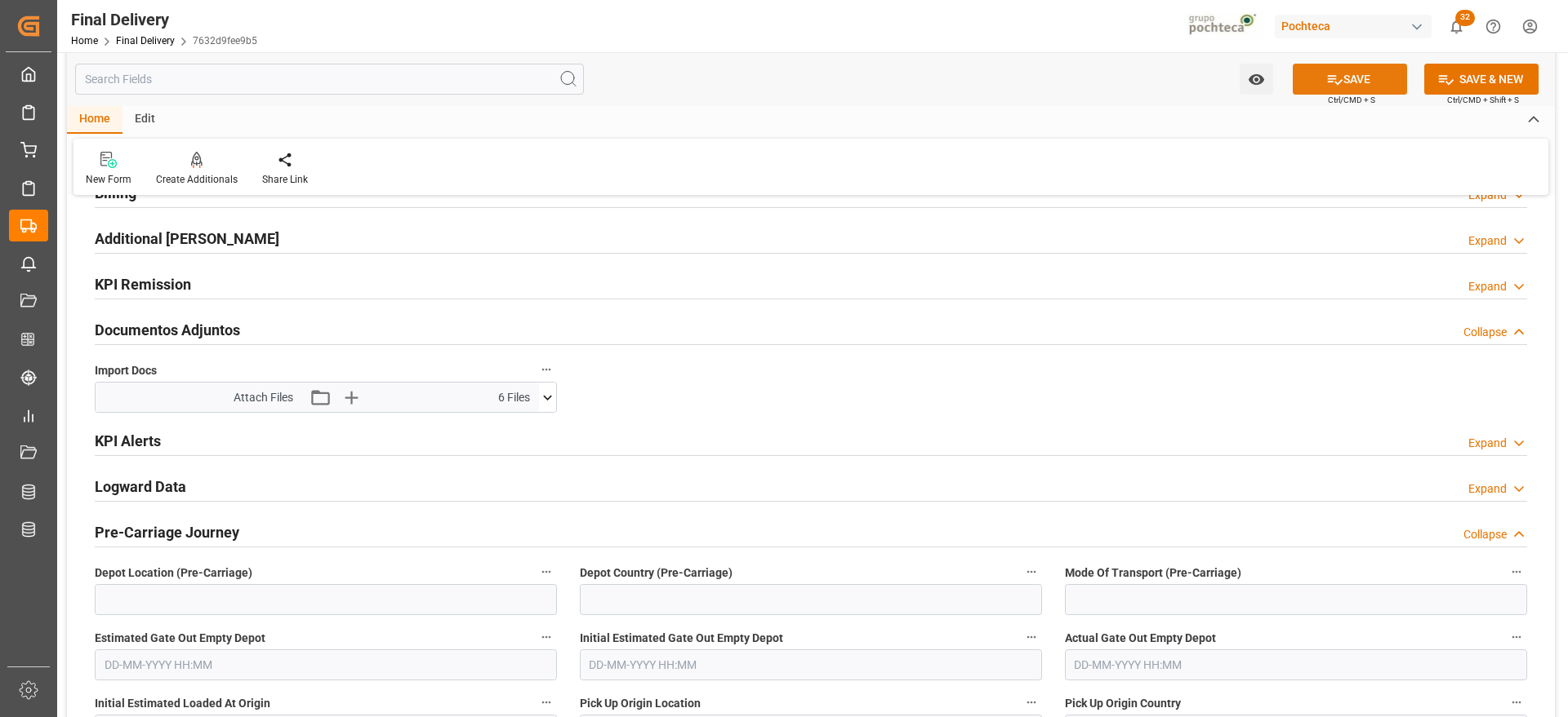
click at [1326, 75] on icon at bounding box center [1334, 80] width 17 height 17
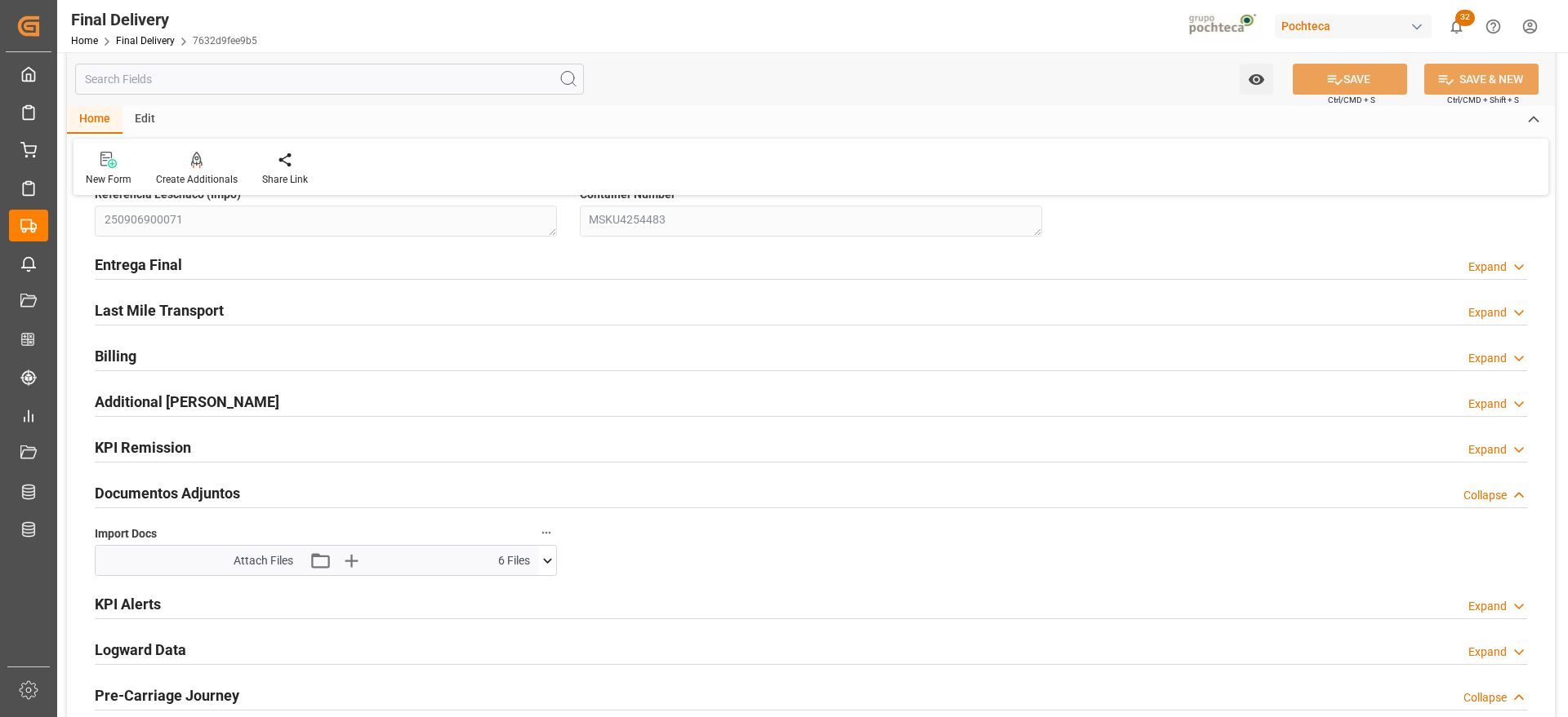
scroll to position [0, 0]
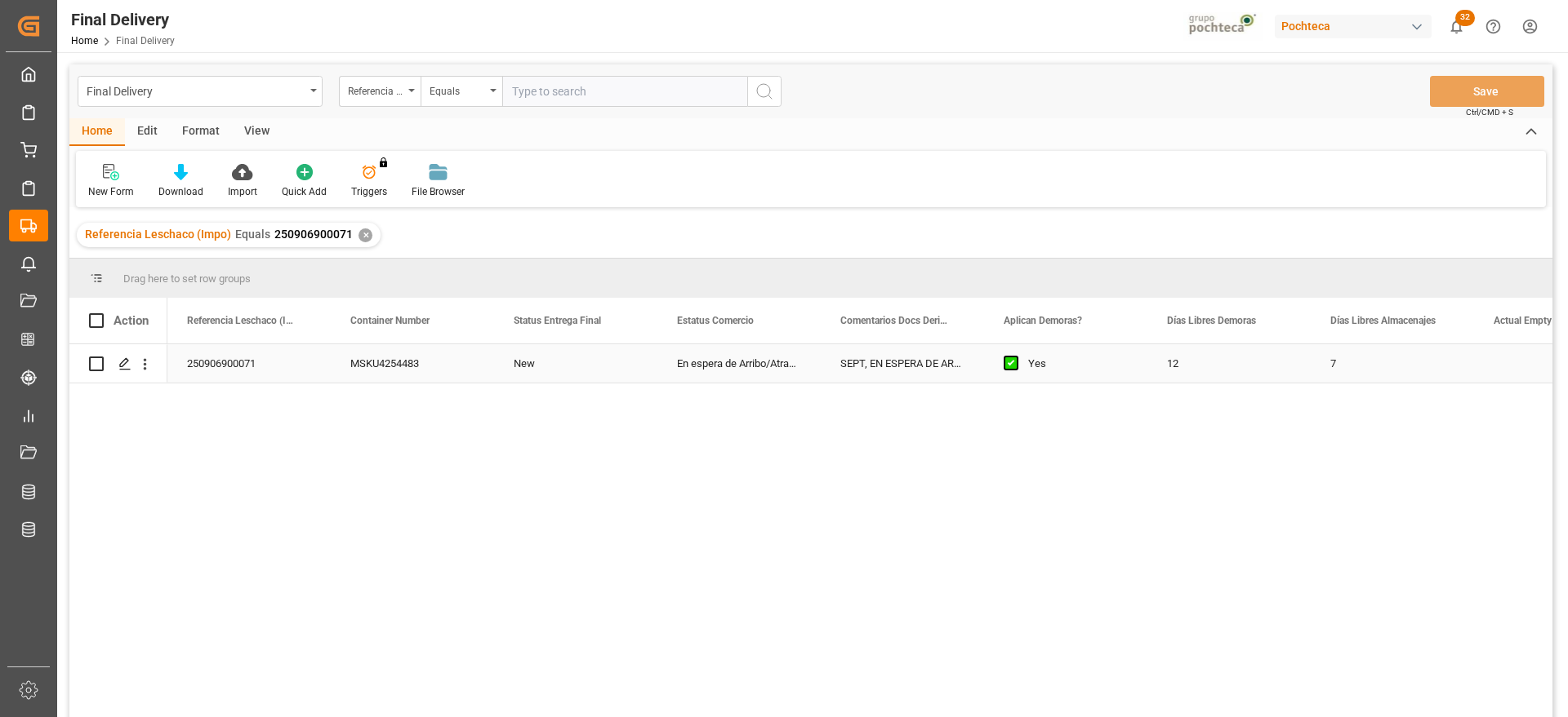
click at [471, 375] on div "MSKU4254483" at bounding box center [413, 363] width 163 height 38
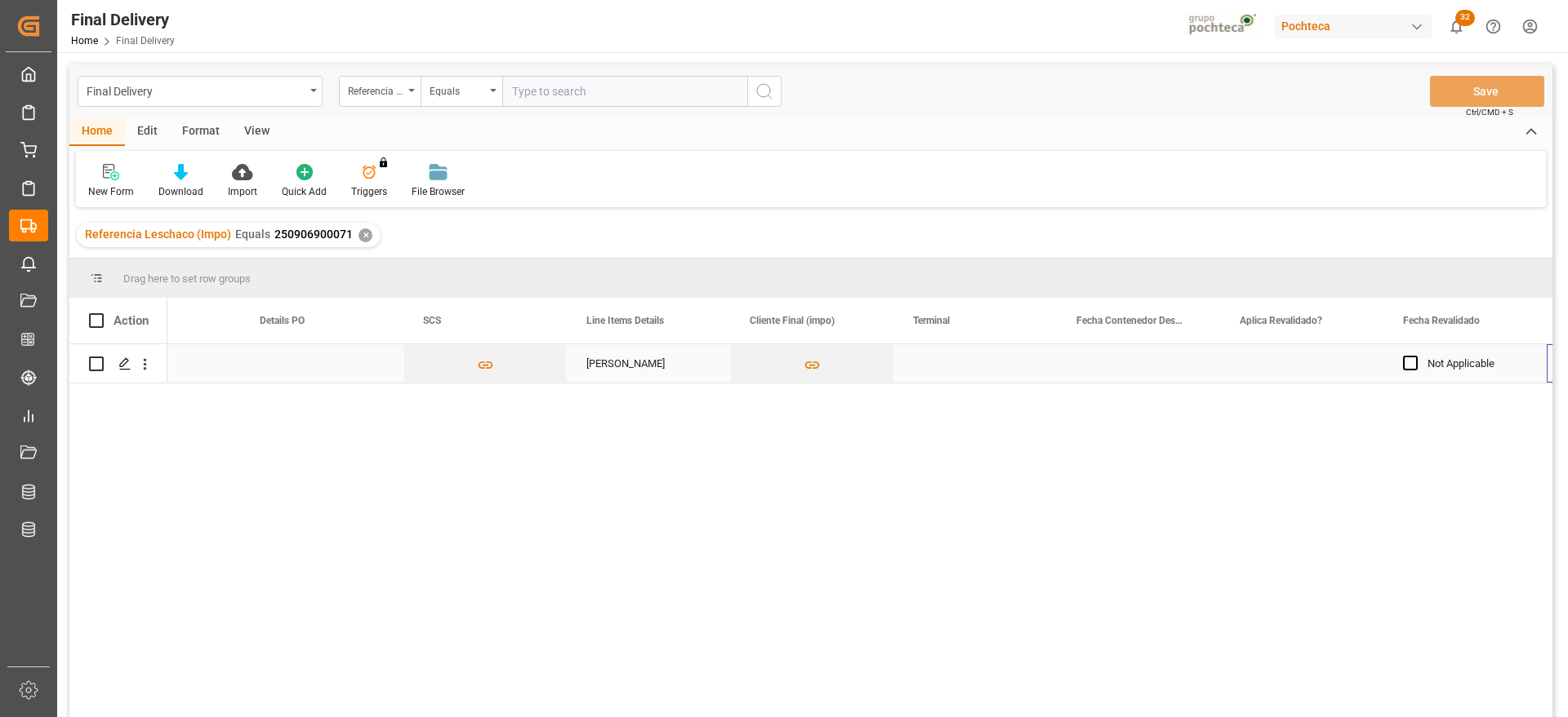
scroll to position [0, 1560]
click at [951, 363] on div "Press SPACE to select this row." at bounding box center [974, 363] width 163 height 38
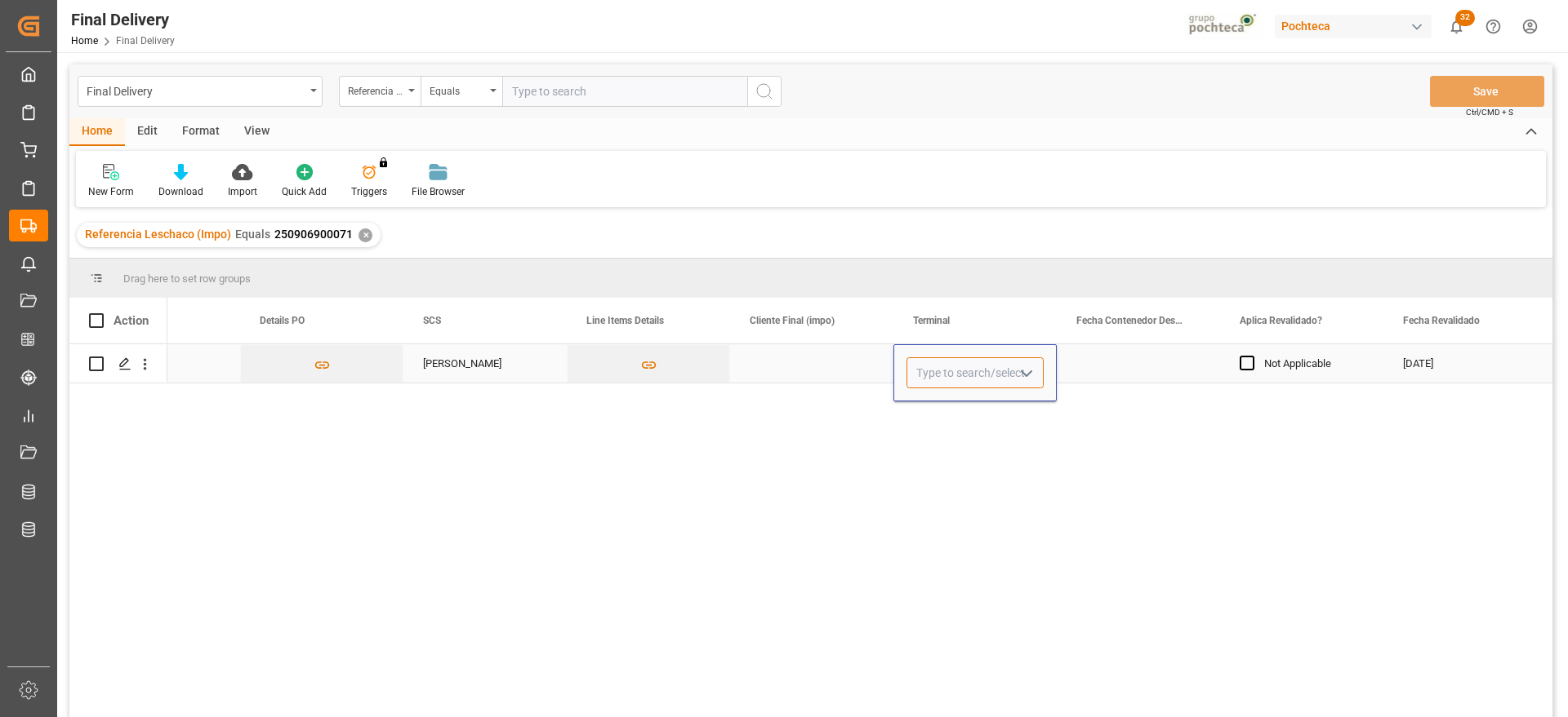
click at [990, 375] on input "Press SPACE to select this row." at bounding box center [974, 372] width 137 height 31
click at [972, 426] on div "ICAVE" at bounding box center [974, 419] width 136 height 57
type input "ICAVE"
click at [1138, 356] on div "Press SPACE to select this row." at bounding box center [1138, 363] width 163 height 38
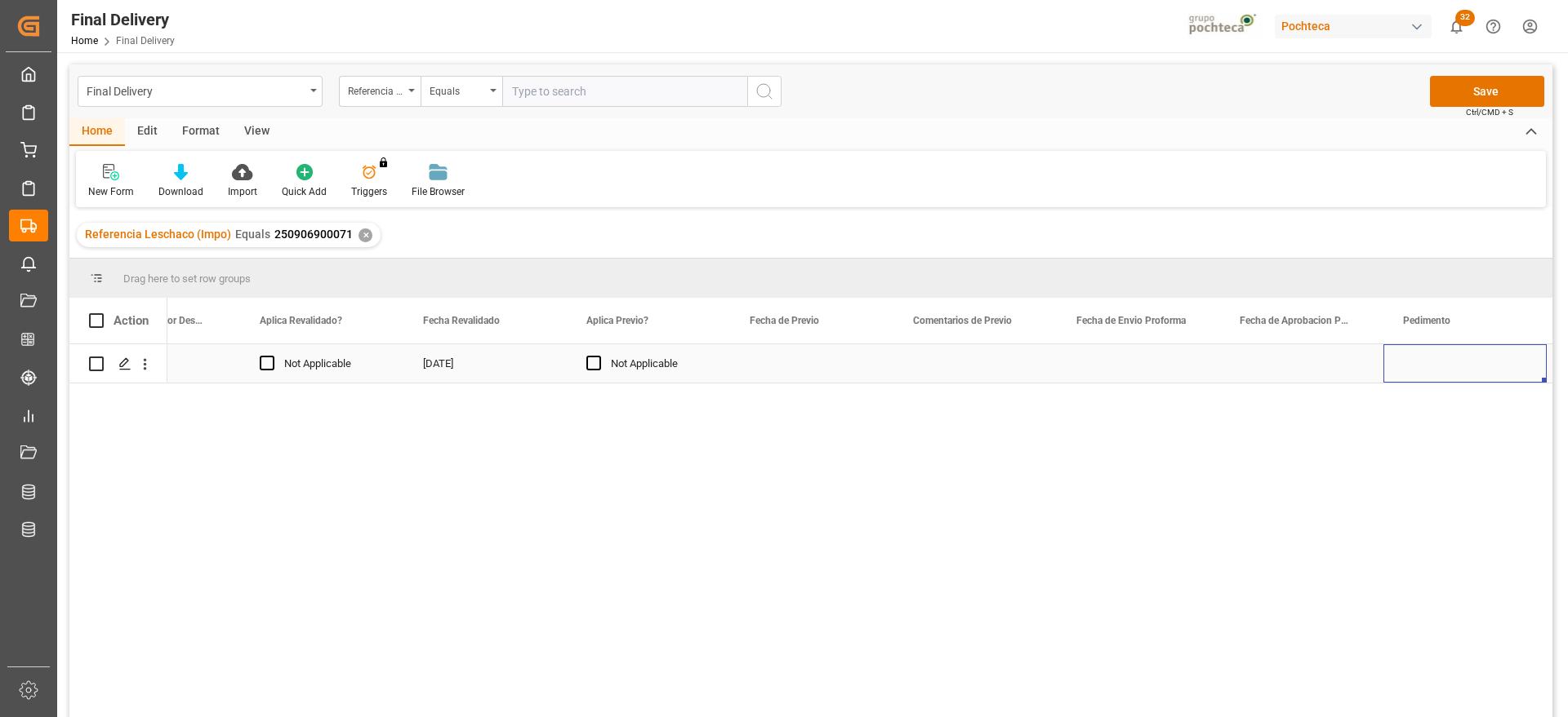
scroll to position [0, 0]
click at [792, 368] on div "Press SPACE to select this row." at bounding box center [811, 363] width 163 height 38
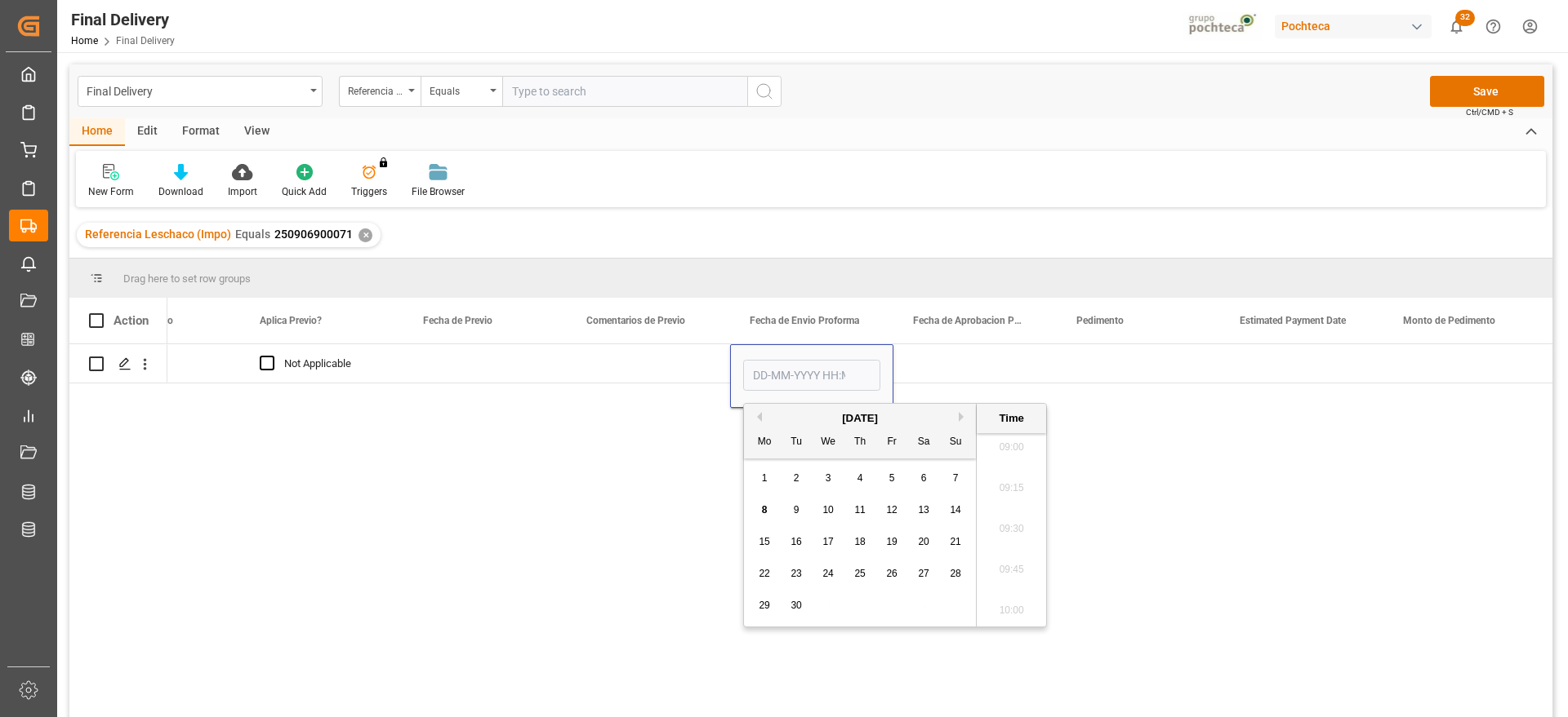
click at [757, 415] on button "Previous Month" at bounding box center [757, 417] width 9 height 9
click at [867, 545] on div "14" at bounding box center [860, 543] width 21 height 20
type input "[DATE] 00:00"
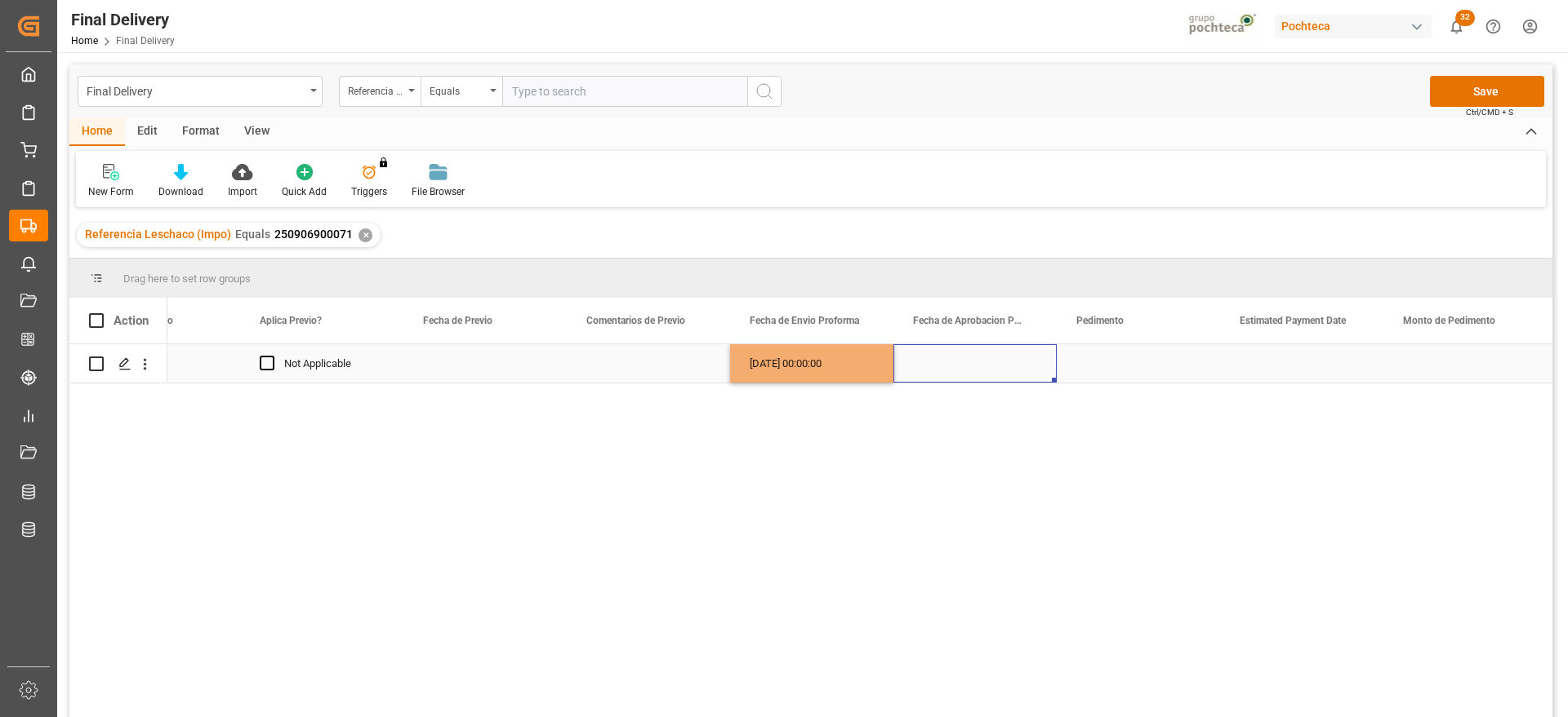
drag, startPoint x: 966, startPoint y: 354, endPoint x: 840, endPoint y: 356, distance: 126.0
click at [963, 353] on div "Press SPACE to select this row." at bounding box center [974, 363] width 163 height 38
click at [827, 356] on div "[DATE] 00:00:00" at bounding box center [811, 363] width 163 height 38
click at [998, 369] on div "Press SPACE to select this row." at bounding box center [974, 363] width 163 height 38
click at [1125, 357] on div "Press SPACE to select this row." at bounding box center [1138, 363] width 163 height 38
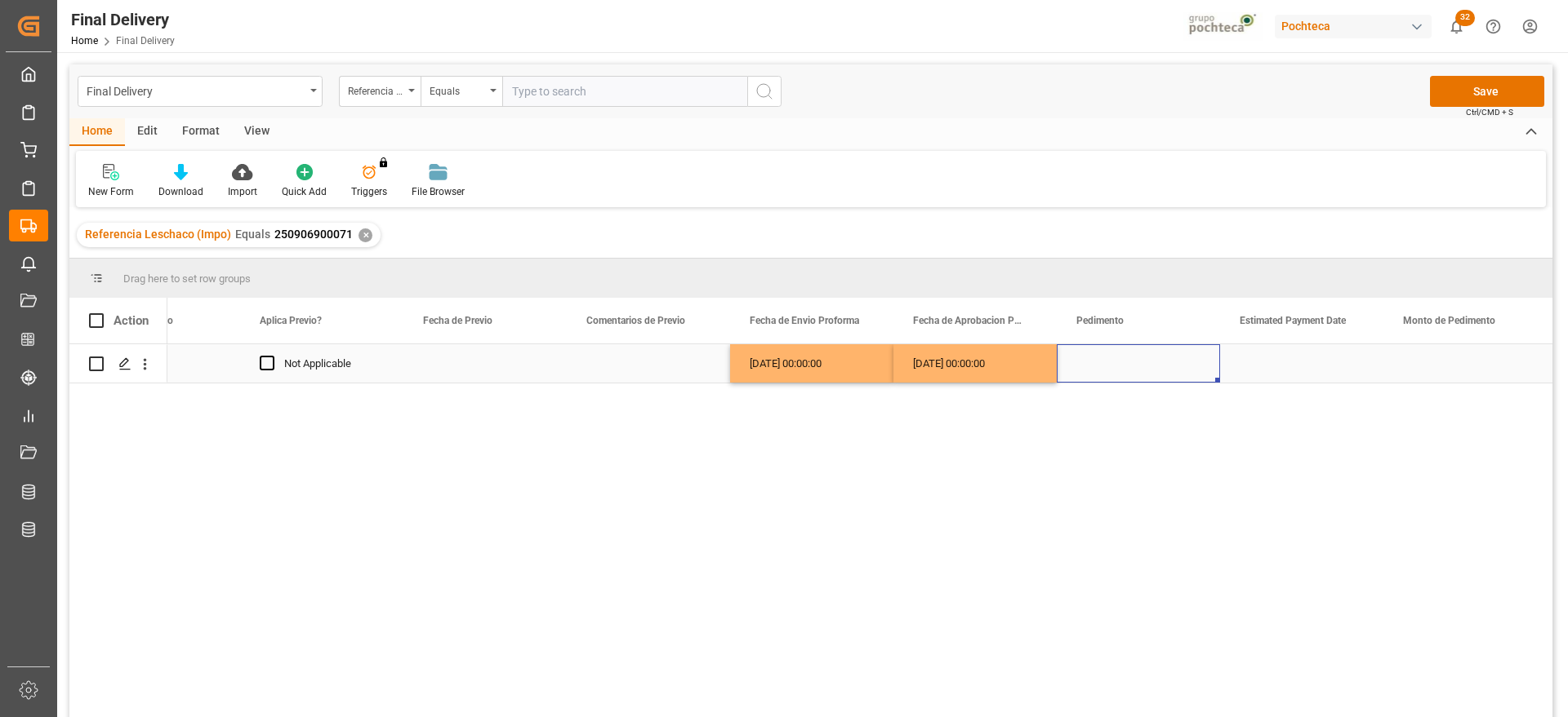
click at [1116, 367] on div "Press SPACE to select this row." at bounding box center [1138, 363] width 163 height 38
click at [1087, 369] on input "Press SPACE to select this row." at bounding box center [1138, 372] width 137 height 31
click at [1094, 371] on input "254317425002396" at bounding box center [1138, 372] width 137 height 31
type input "25 43 1742 5002396"
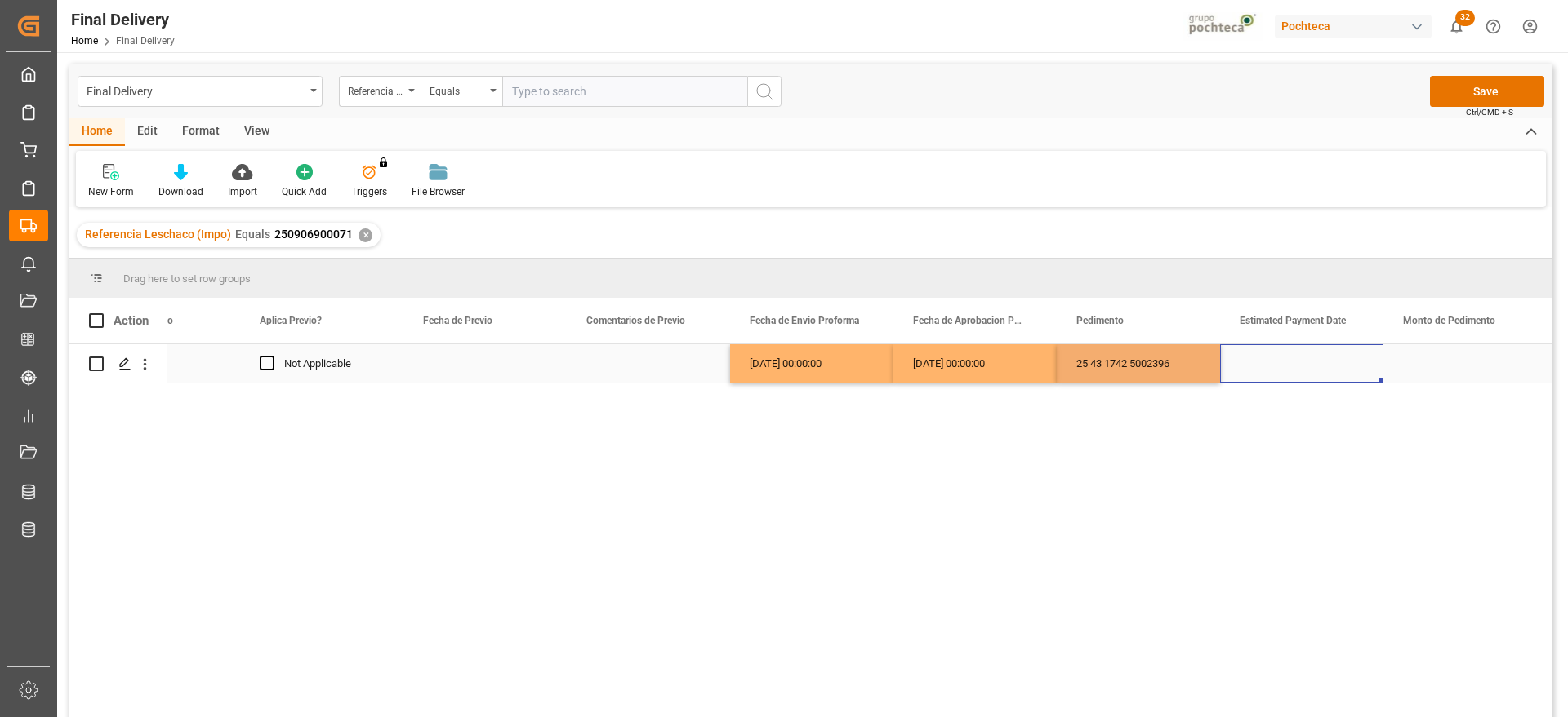
click at [1281, 361] on div "Press SPACE to select this row." at bounding box center [1302, 363] width 163 height 38
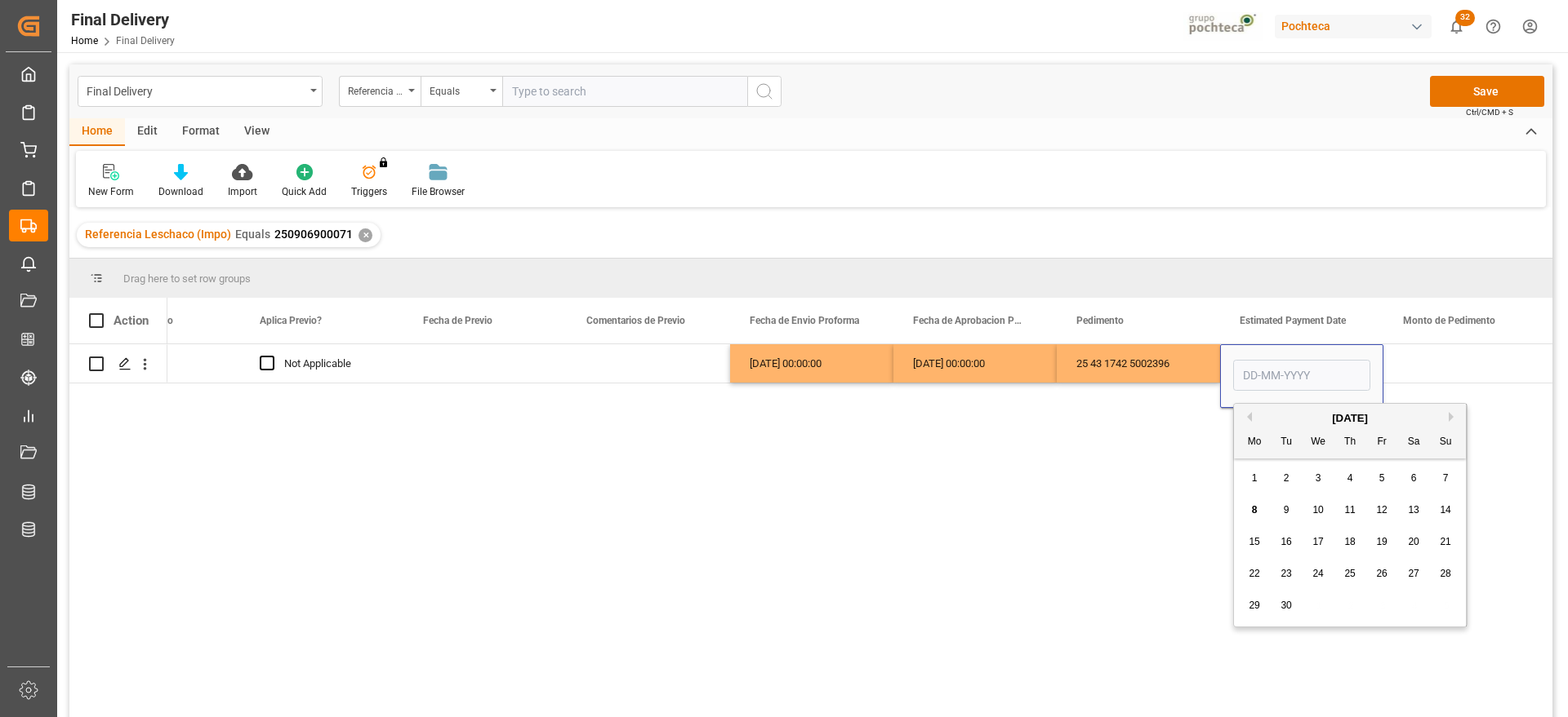
click at [1379, 476] on span "5" at bounding box center [1381, 478] width 6 height 11
type input "[DATE]"
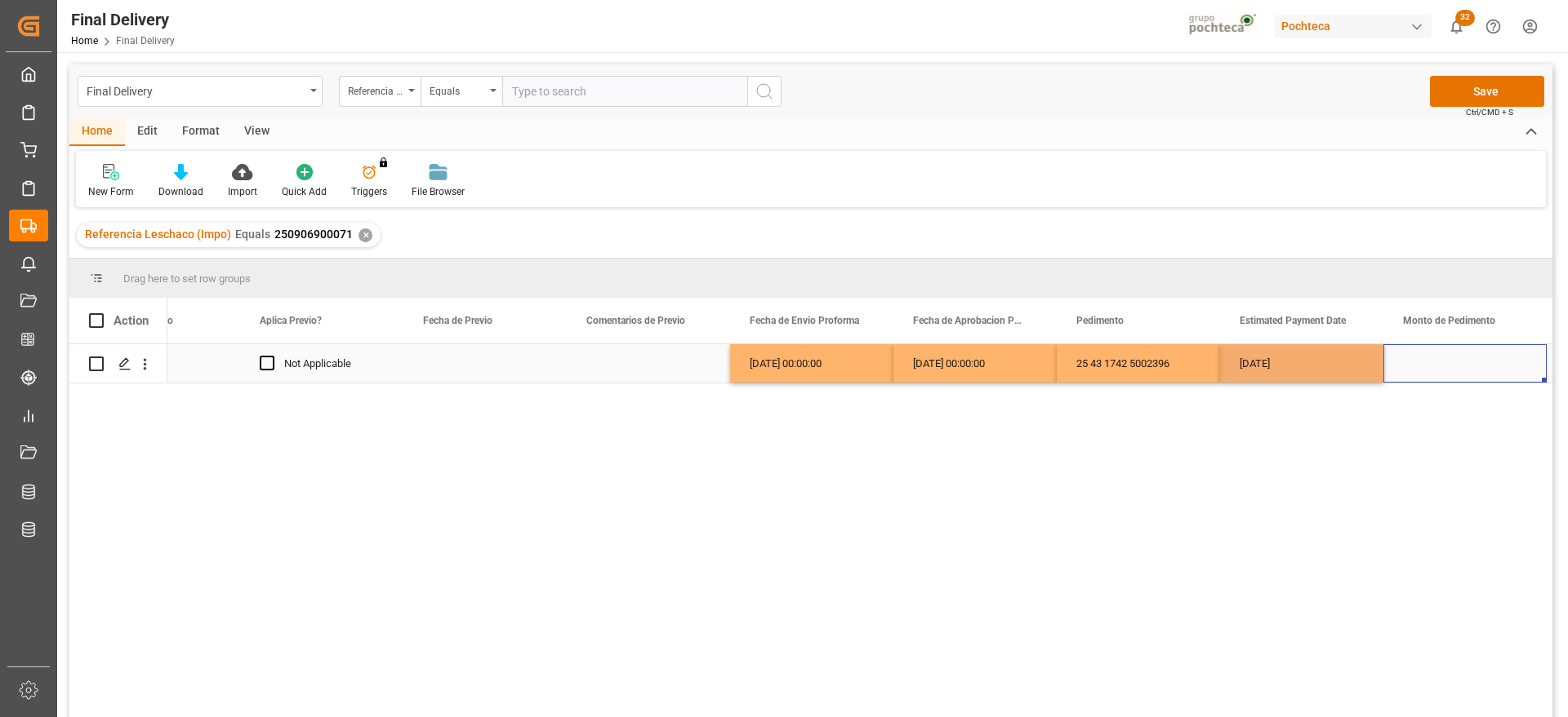
click at [1418, 365] on div "Press SPACE to select this row." at bounding box center [1465, 363] width 163 height 38
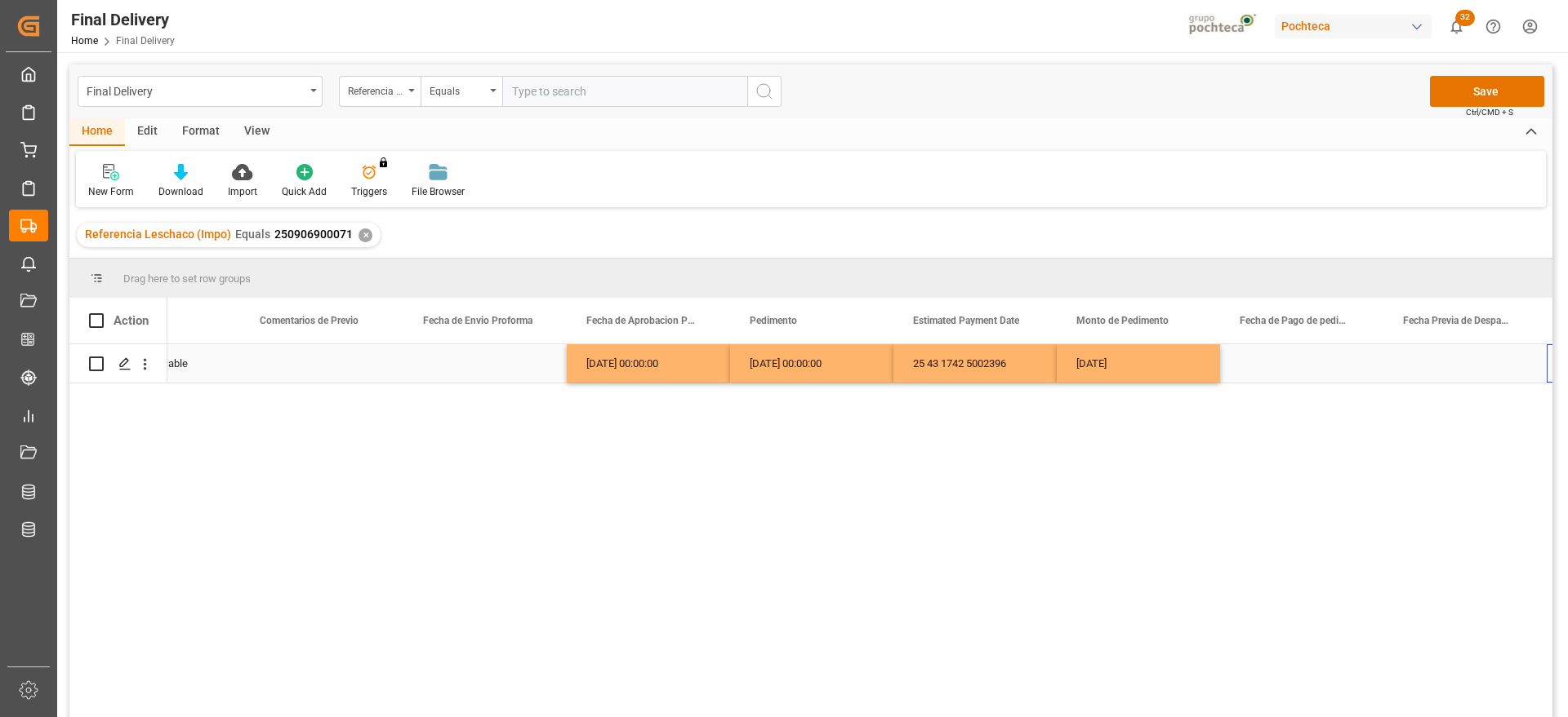
scroll to position [0, 3193]
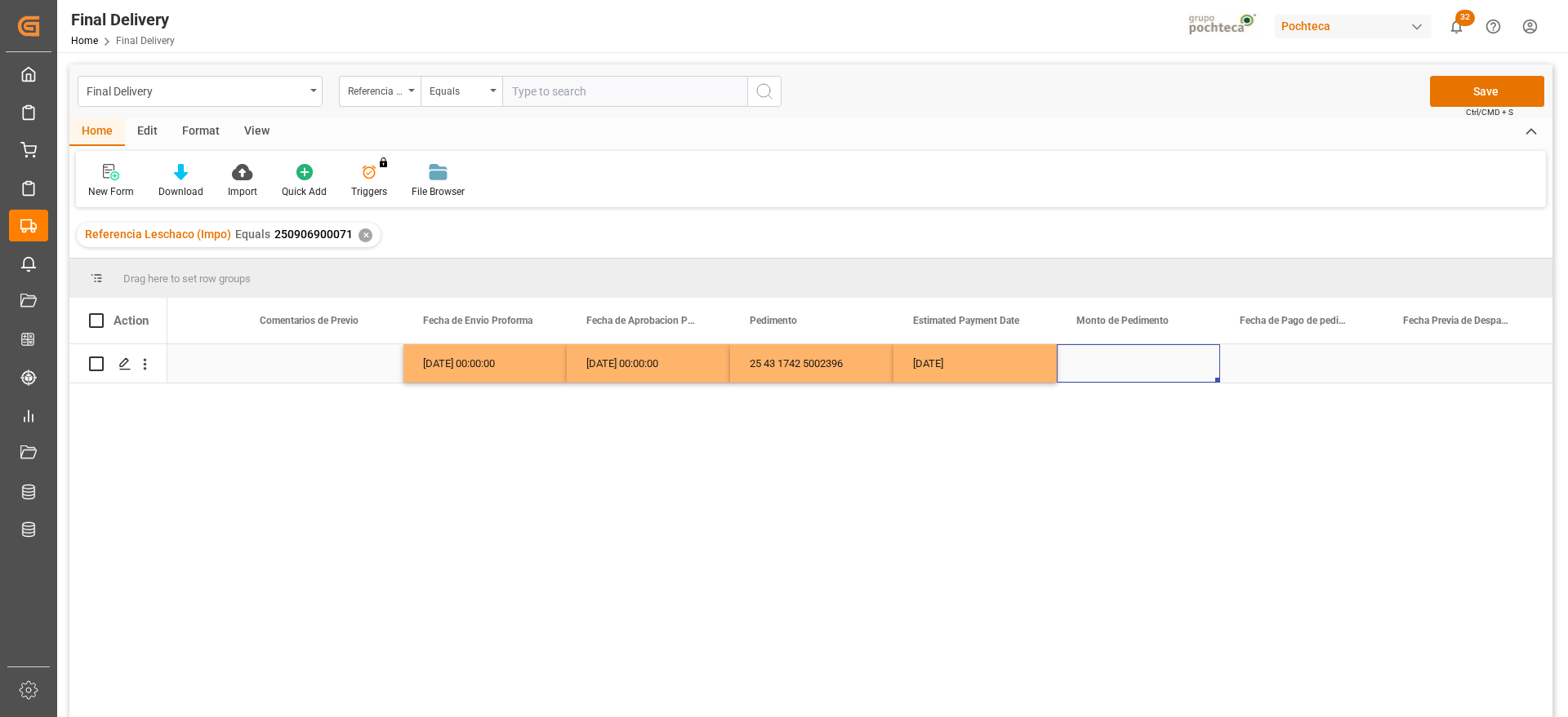
click at [1158, 366] on div "Press SPACE to select this row." at bounding box center [1138, 363] width 163 height 38
click at [1158, 366] on input "Press SPACE to select this row." at bounding box center [1138, 372] width 137 height 31
type input "63185"
drag, startPoint x: 1261, startPoint y: 366, endPoint x: 1240, endPoint y: 367, distance: 21.0
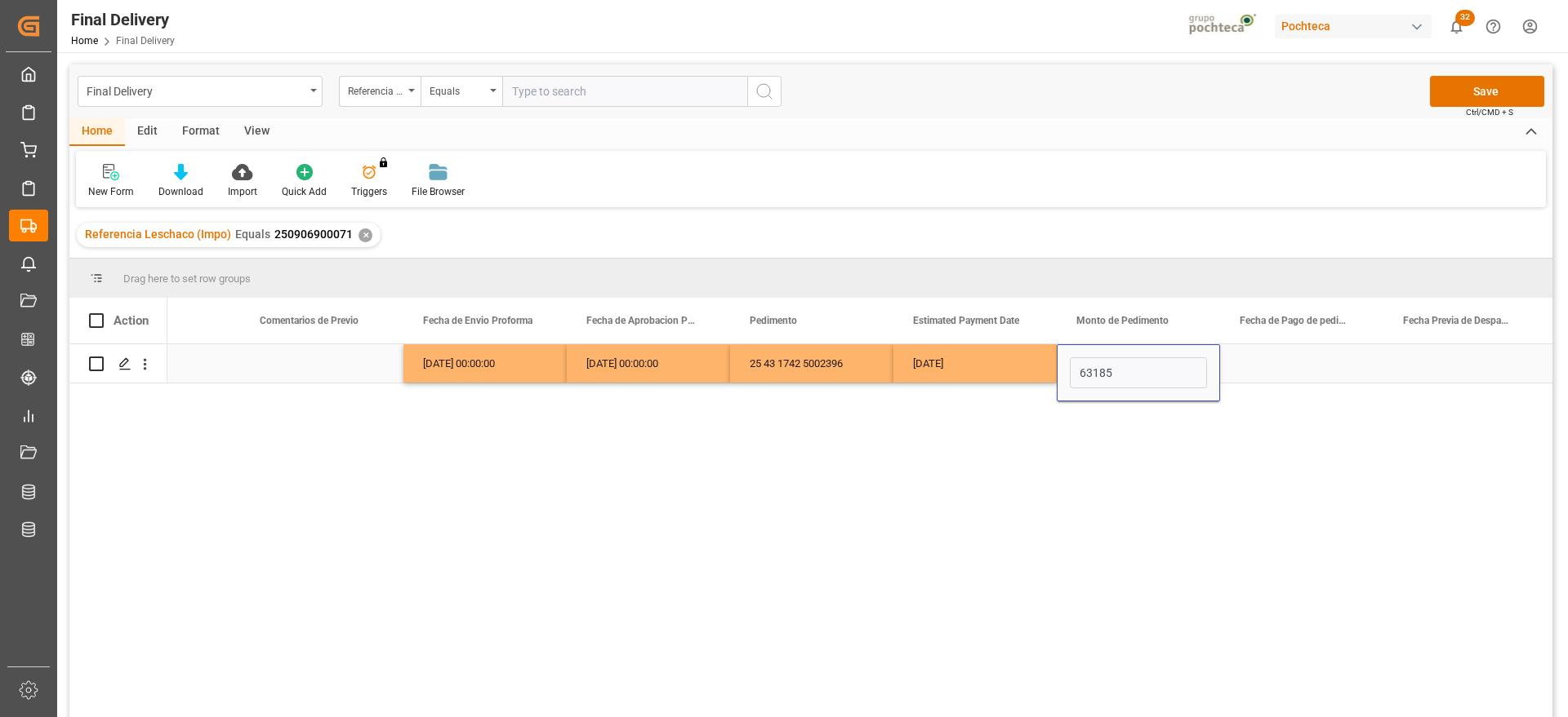
click at [1259, 365] on div "Press SPACE to select this row." at bounding box center [1302, 363] width 163 height 38
click at [956, 383] on div "Not Applicable [DATE] 00:00:00 [DATE] 00:00:00 25 43 1742 5002396 [DATE] 63185" at bounding box center [859, 535] width 1385 height 383
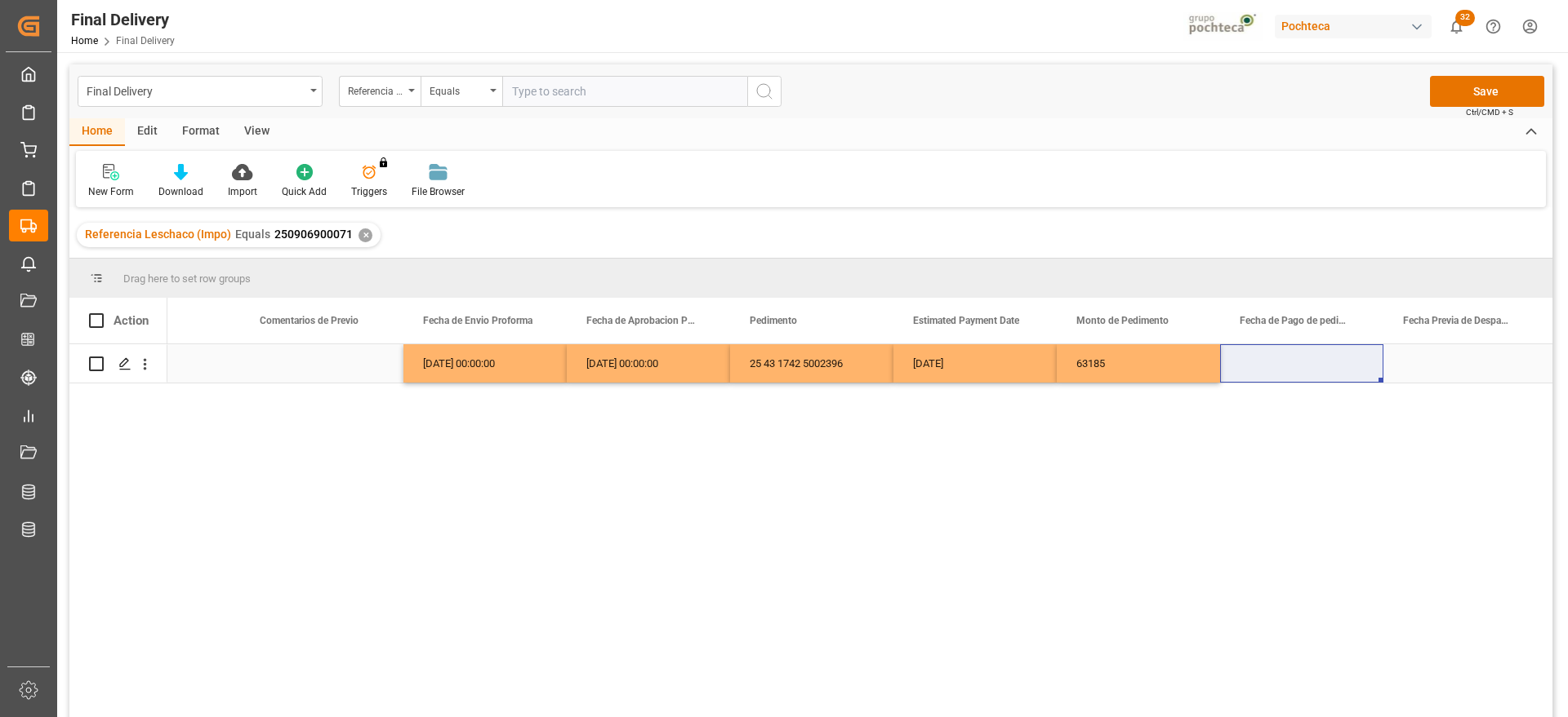
click at [1001, 366] on div "[DATE]" at bounding box center [974, 363] width 163 height 38
click at [990, 369] on div "[DATE]" at bounding box center [974, 363] width 163 height 38
click at [1273, 363] on div "Press SPACE to select this row." at bounding box center [1302, 363] width 163 height 38
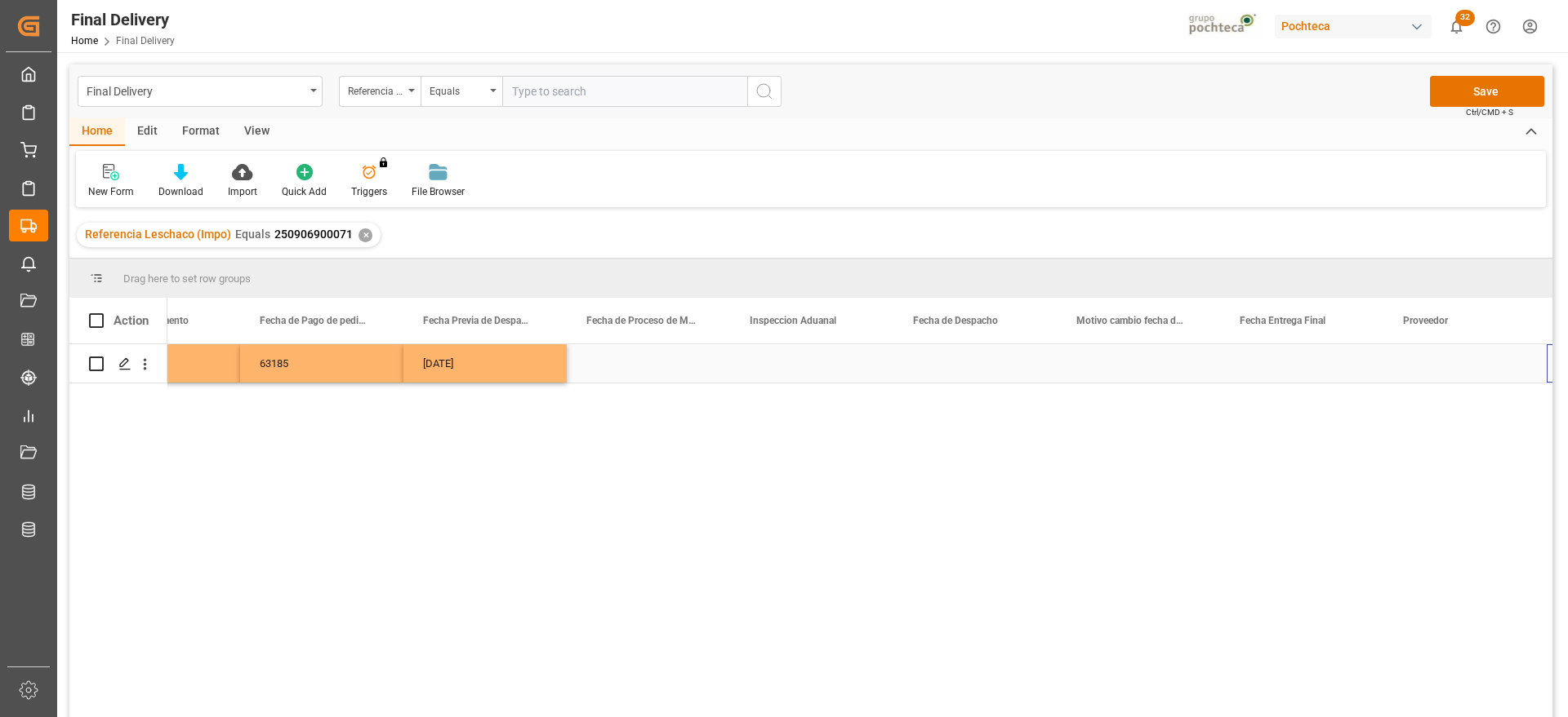
scroll to position [0, 4173]
click at [988, 368] on div "Press SPACE to select this row." at bounding box center [974, 363] width 163 height 38
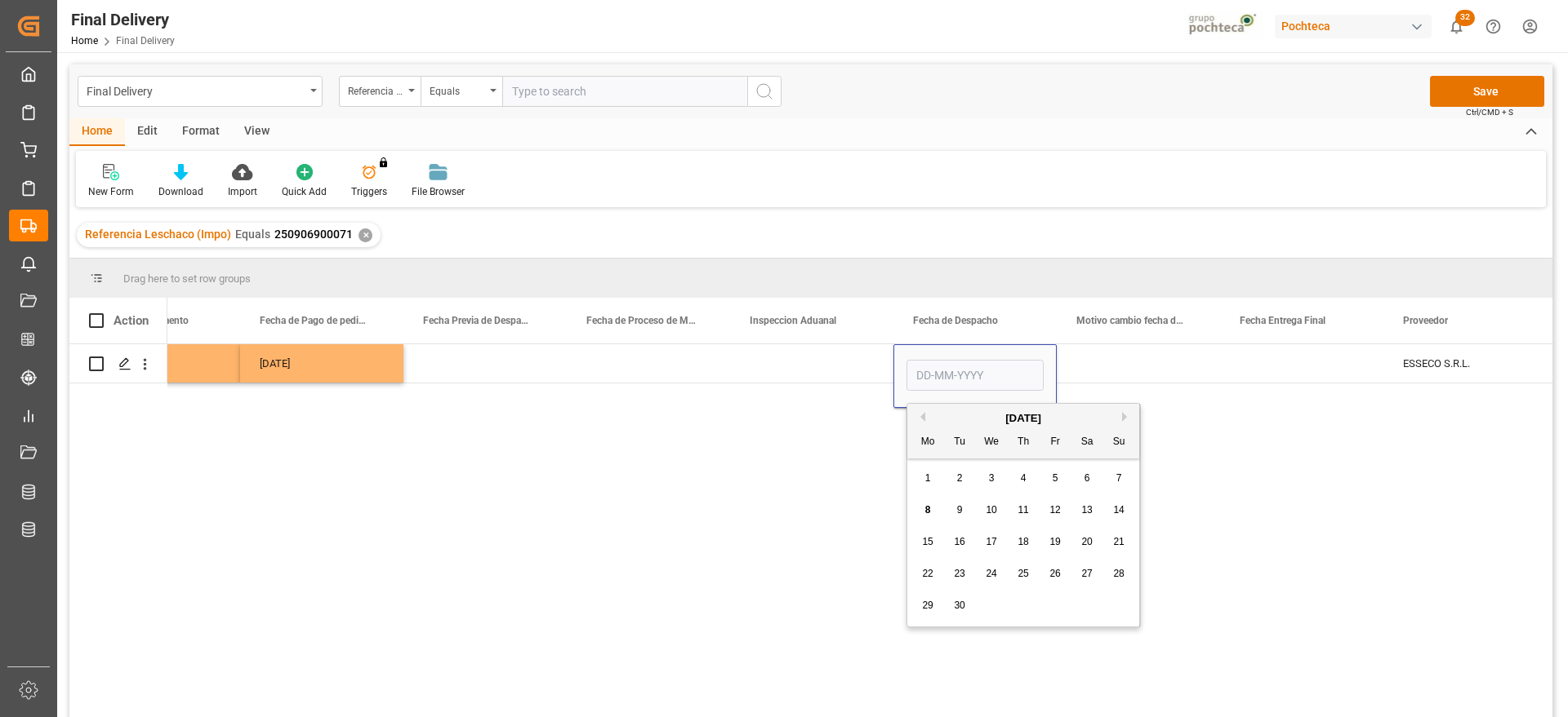
click at [951, 508] on div "9" at bounding box center [960, 511] width 21 height 20
type input "[DATE]"
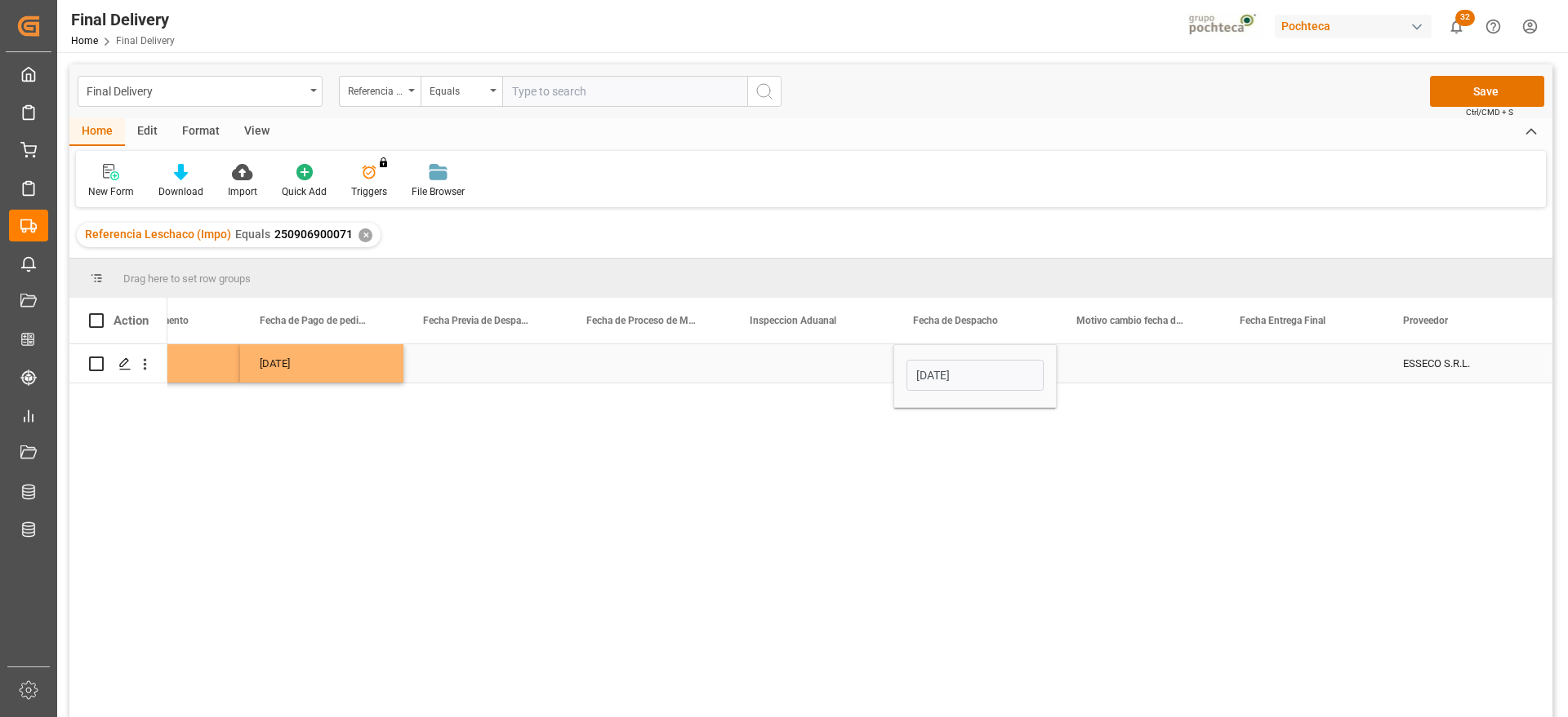
drag, startPoint x: 1117, startPoint y: 365, endPoint x: 1024, endPoint y: 366, distance: 93.0
click at [1102, 364] on div "Press SPACE to select this row." at bounding box center [1138, 363] width 163 height 38
click at [994, 365] on div "[DATE]" at bounding box center [974, 363] width 163 height 38
click at [1321, 366] on div "Press SPACE to select this row." at bounding box center [1302, 363] width 163 height 38
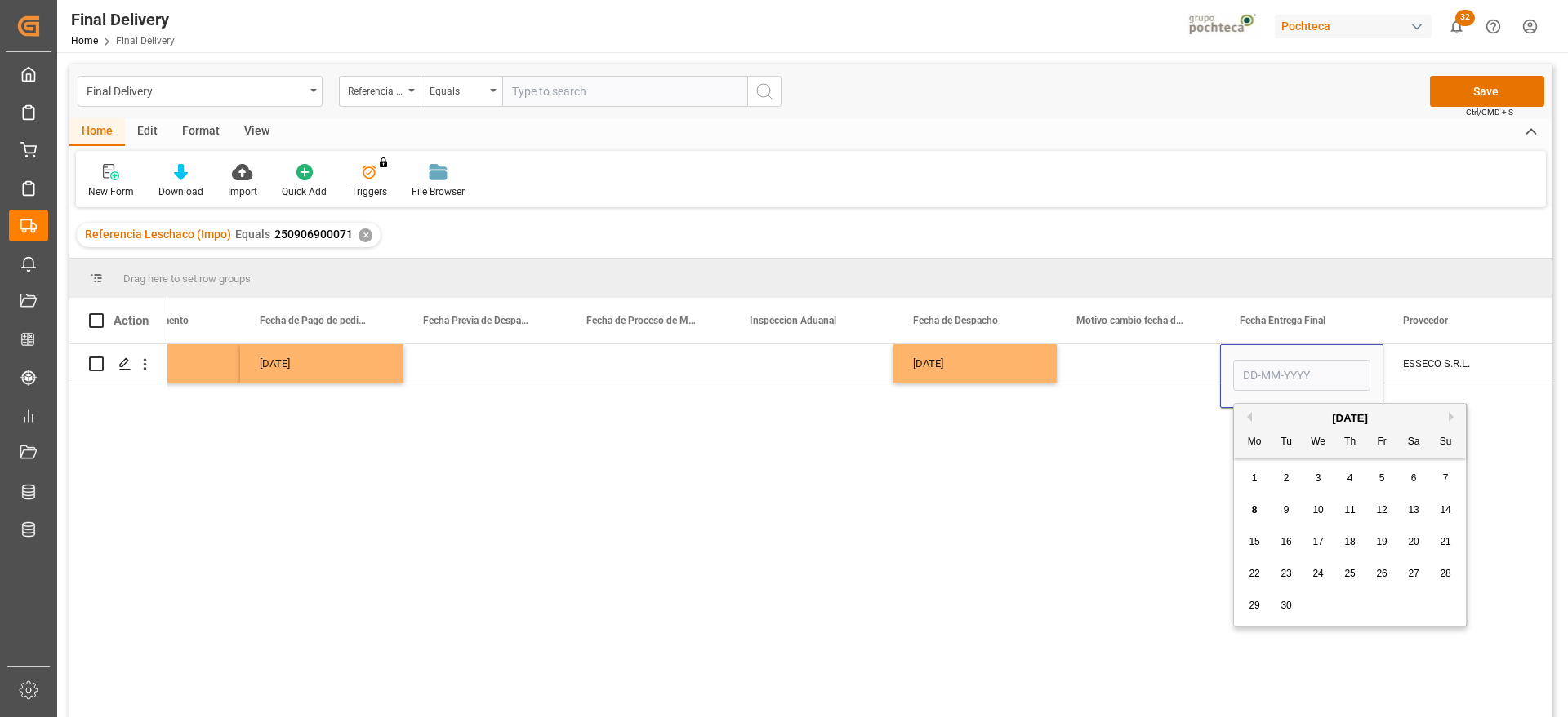
click at [1319, 504] on span "10" at bounding box center [1317, 510] width 10 height 11
type input "[DATE]"
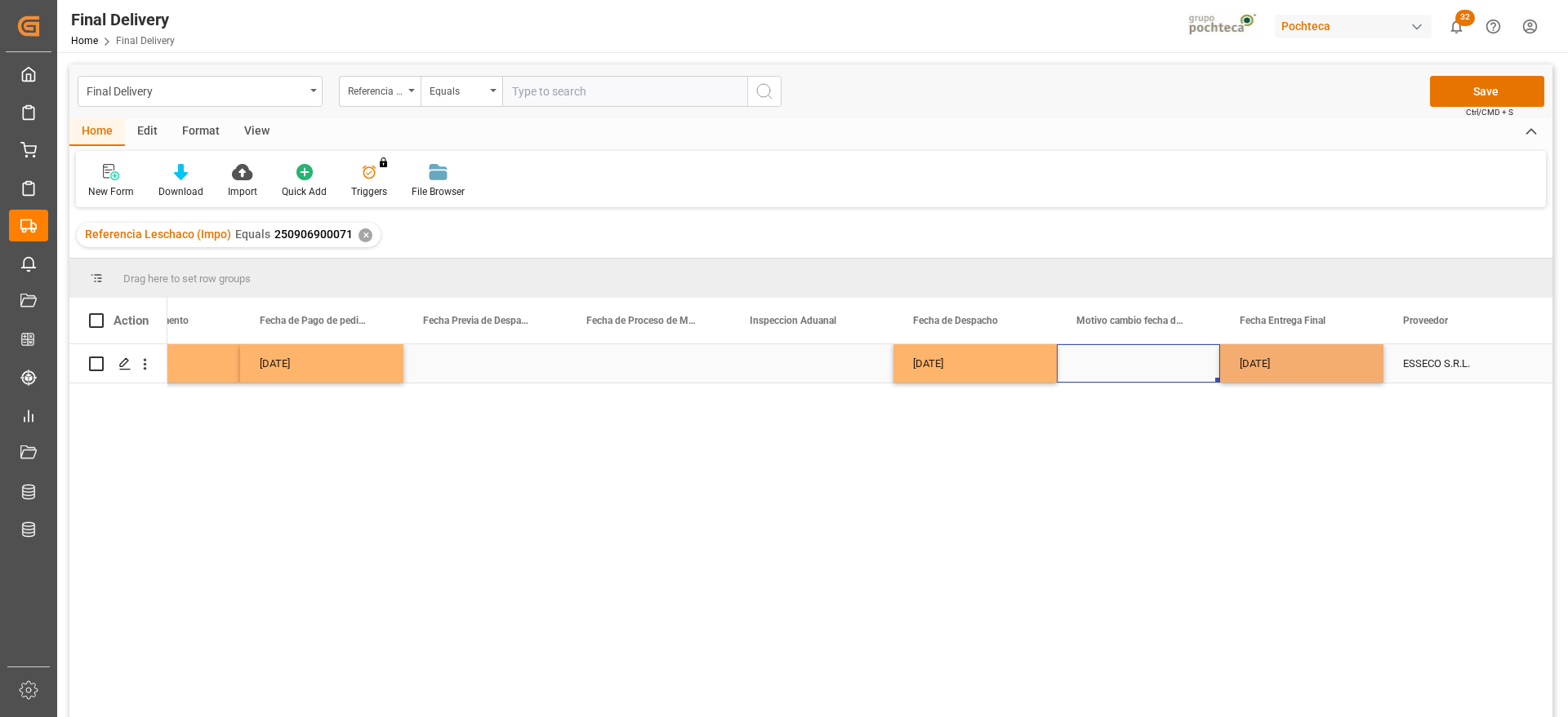
click at [1162, 350] on div "Press SPACE to select this row." at bounding box center [1138, 363] width 163 height 38
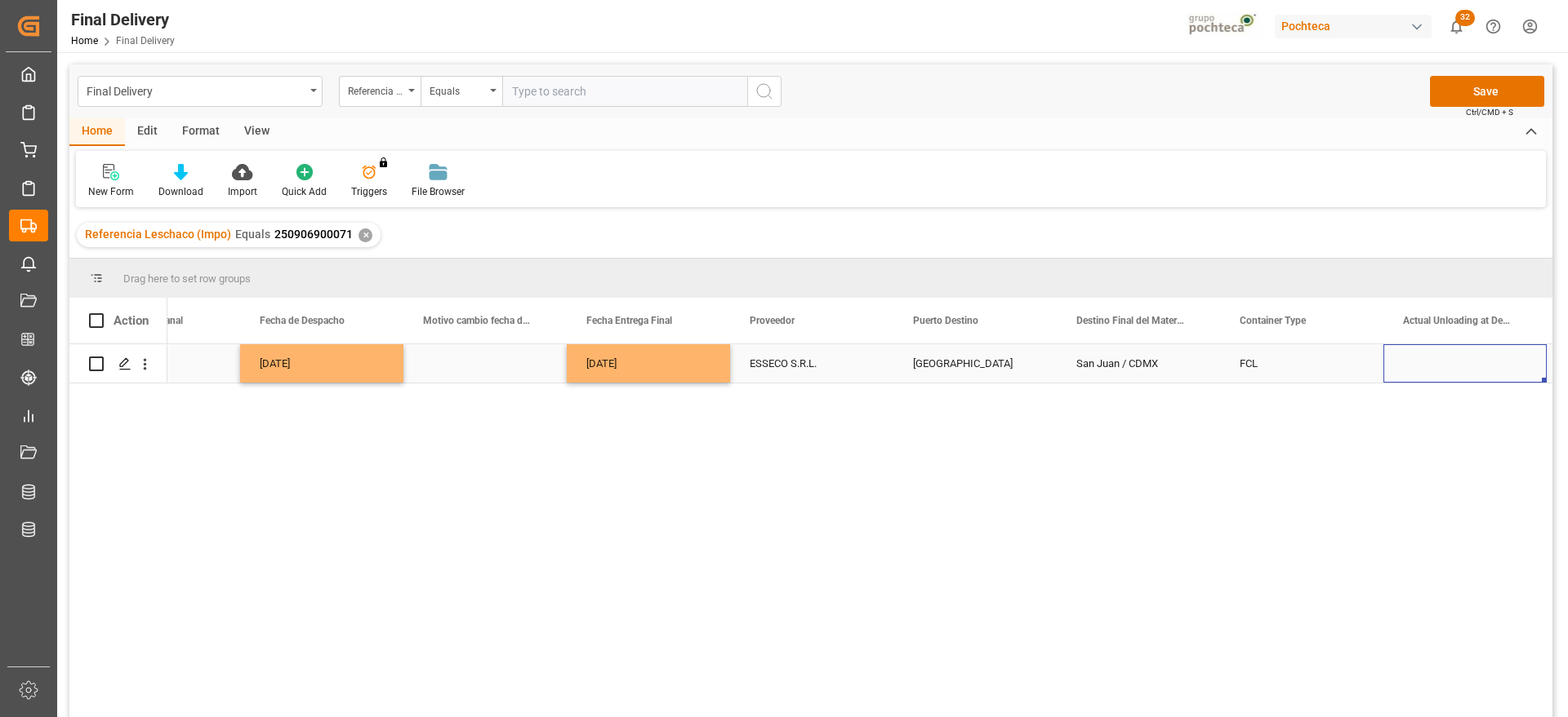
scroll to position [0, 4989]
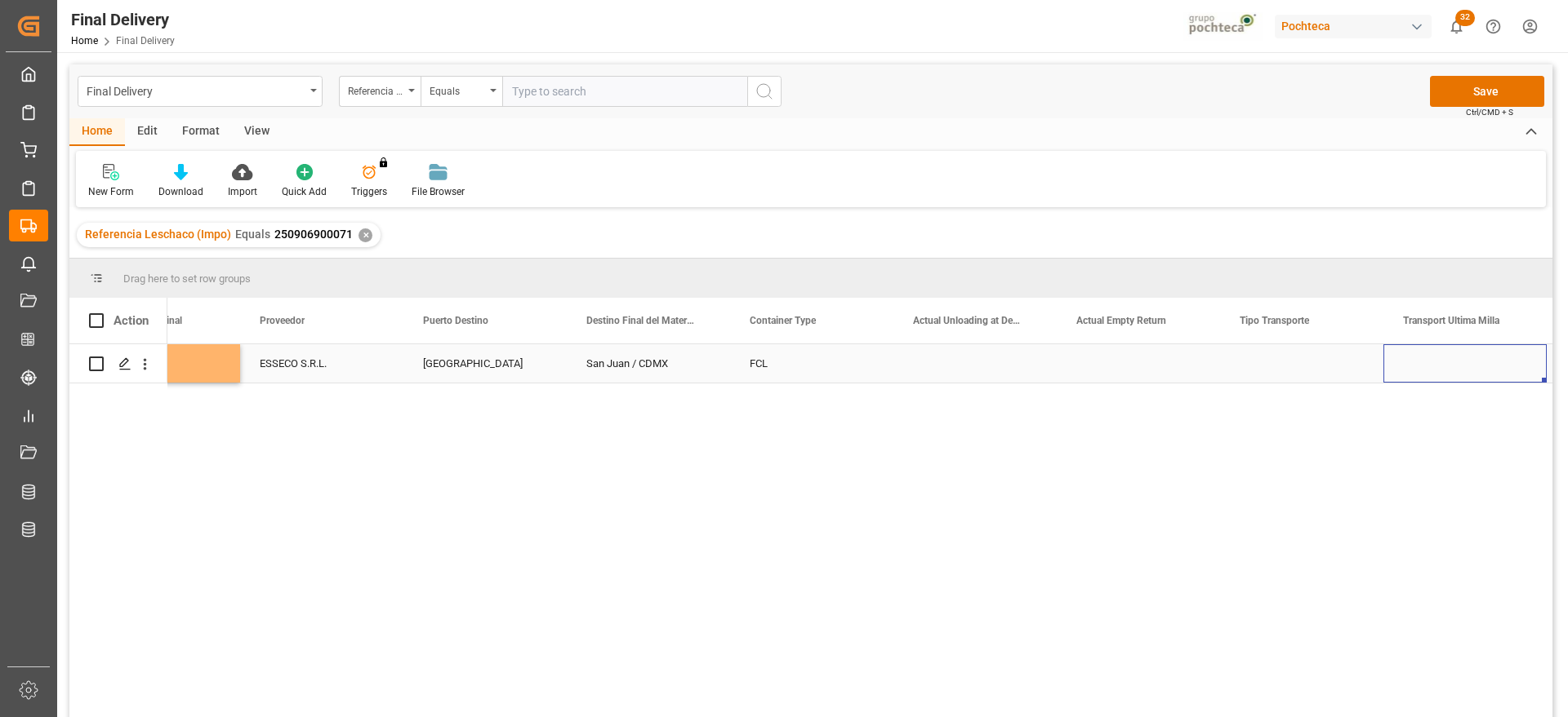
click at [1321, 367] on div "Press SPACE to select this row." at bounding box center [1302, 363] width 163 height 38
click at [1349, 373] on button "Select" at bounding box center [1302, 372] width 137 height 31
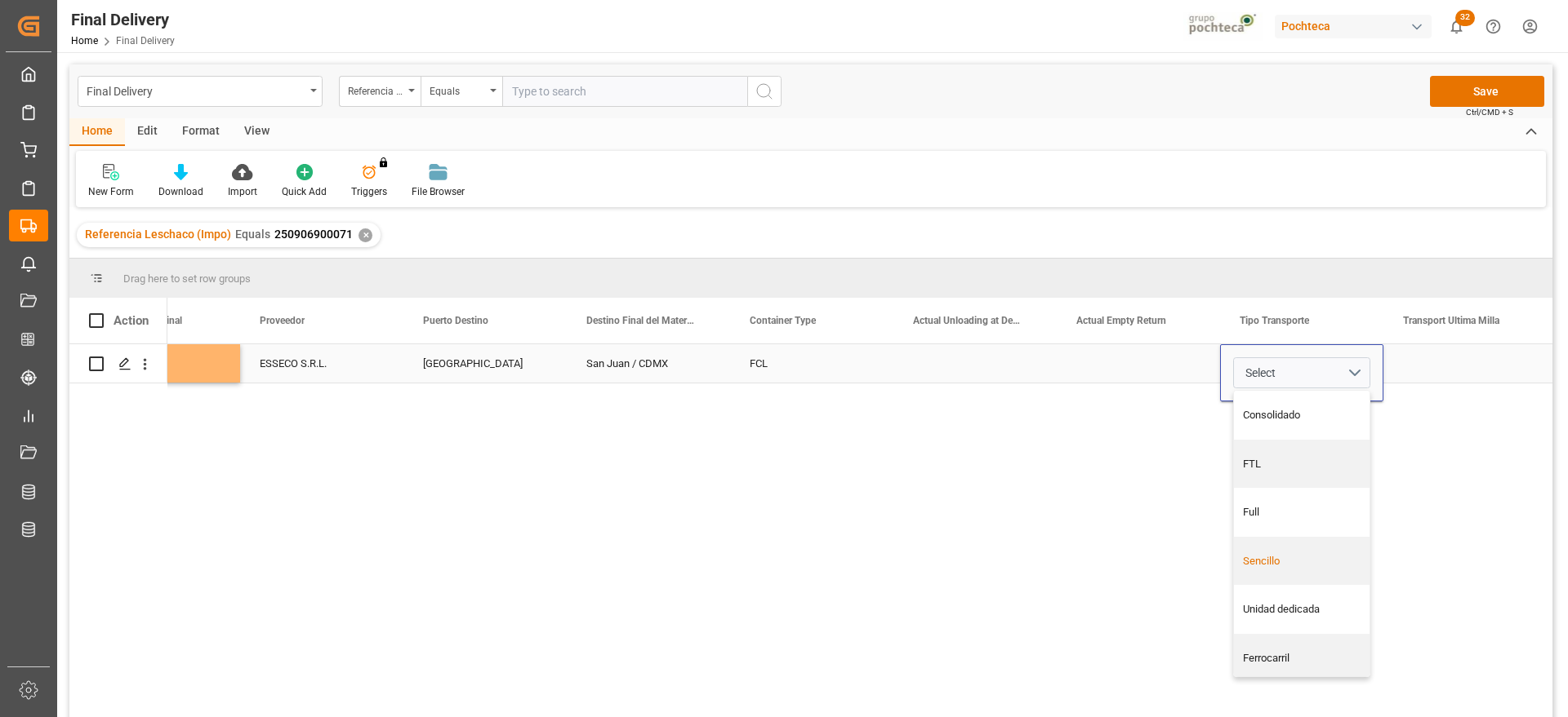
click at [1308, 572] on div "Sencillo" at bounding box center [1301, 561] width 136 height 49
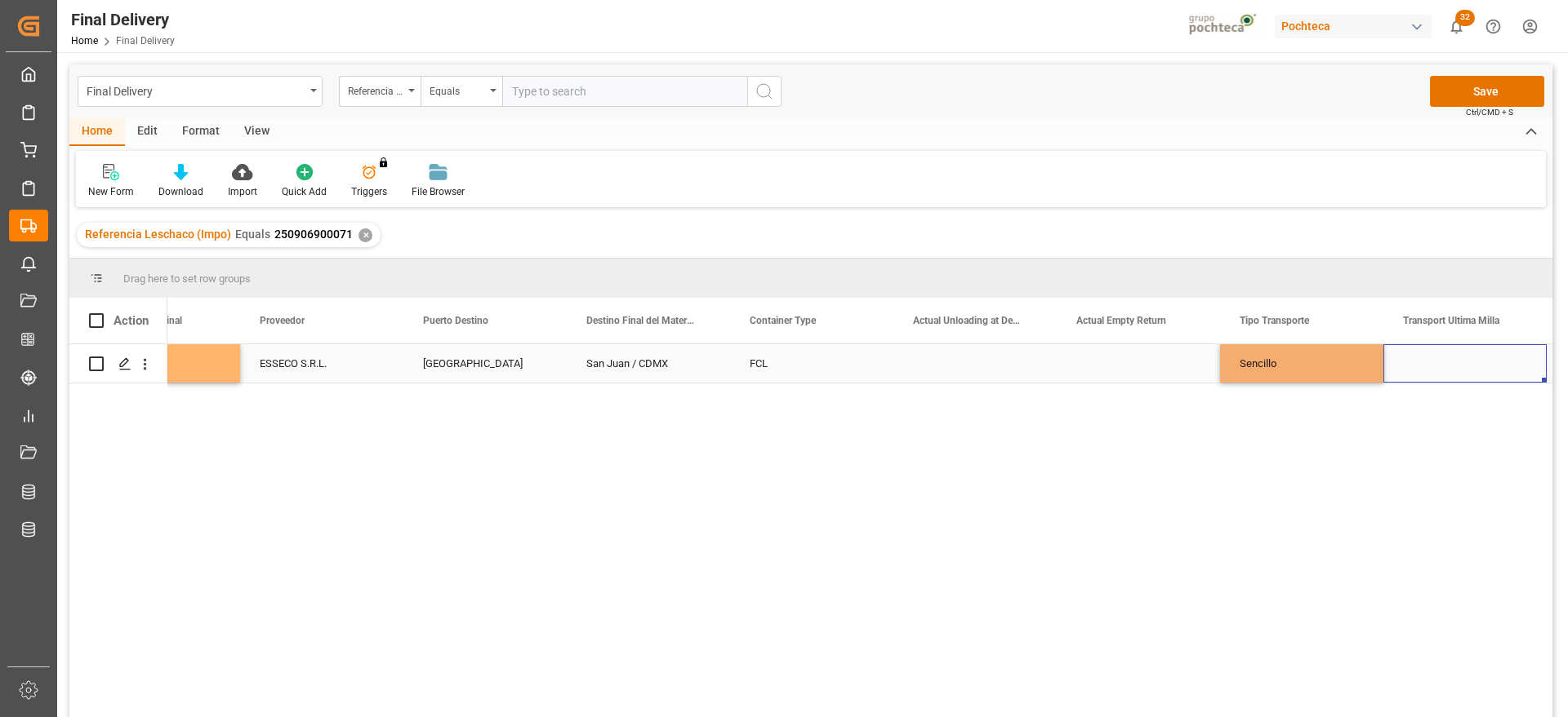
click at [1462, 365] on div "Press SPACE to select this row." at bounding box center [1465, 363] width 163 height 38
click at [1517, 367] on button "Select" at bounding box center [1465, 372] width 137 height 31
click at [1440, 424] on div "Leschaco" at bounding box center [1465, 415] width 136 height 49
click at [1306, 366] on div "Sencillo" at bounding box center [1302, 363] width 163 height 38
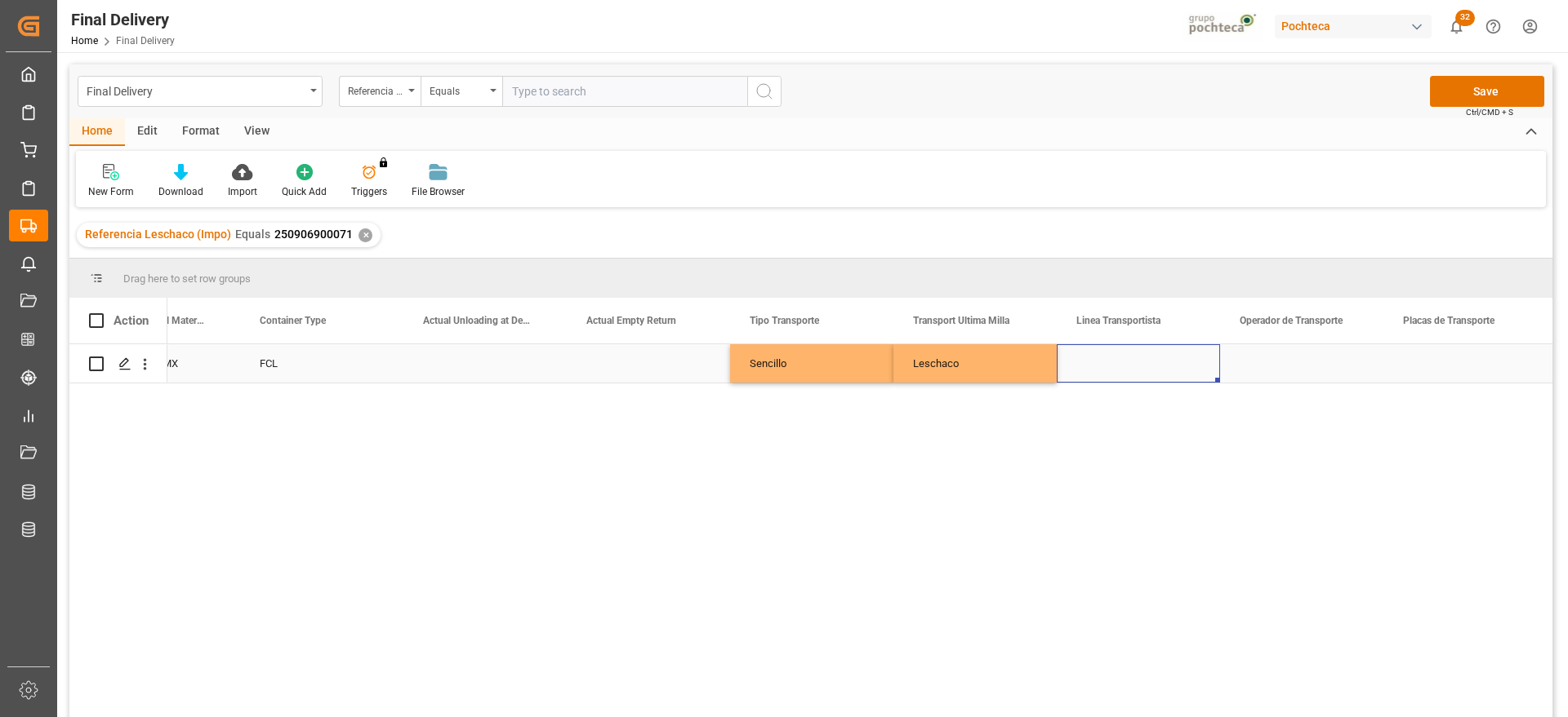
click at [1177, 368] on div "Press SPACE to select this row." at bounding box center [1138, 363] width 163 height 38
click at [1189, 367] on icon "open menu" at bounding box center [1189, 373] width 20 height 20
click at [1192, 372] on polyline "close menu" at bounding box center [1189, 373] width 9 height 5
click at [1312, 361] on div "Press SPACE to select this row." at bounding box center [1302, 363] width 163 height 38
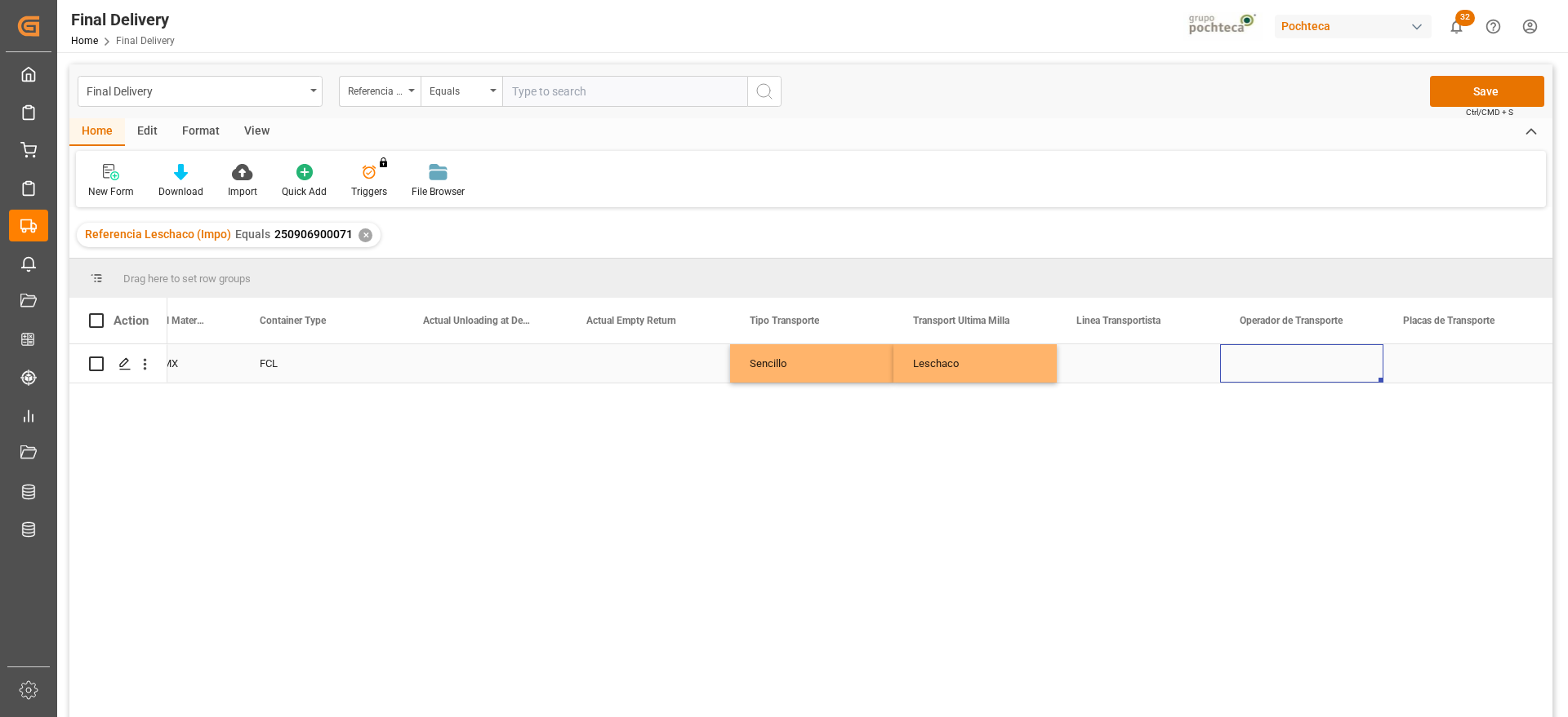
click at [927, 366] on div "Leschaco" at bounding box center [974, 363] width 163 height 38
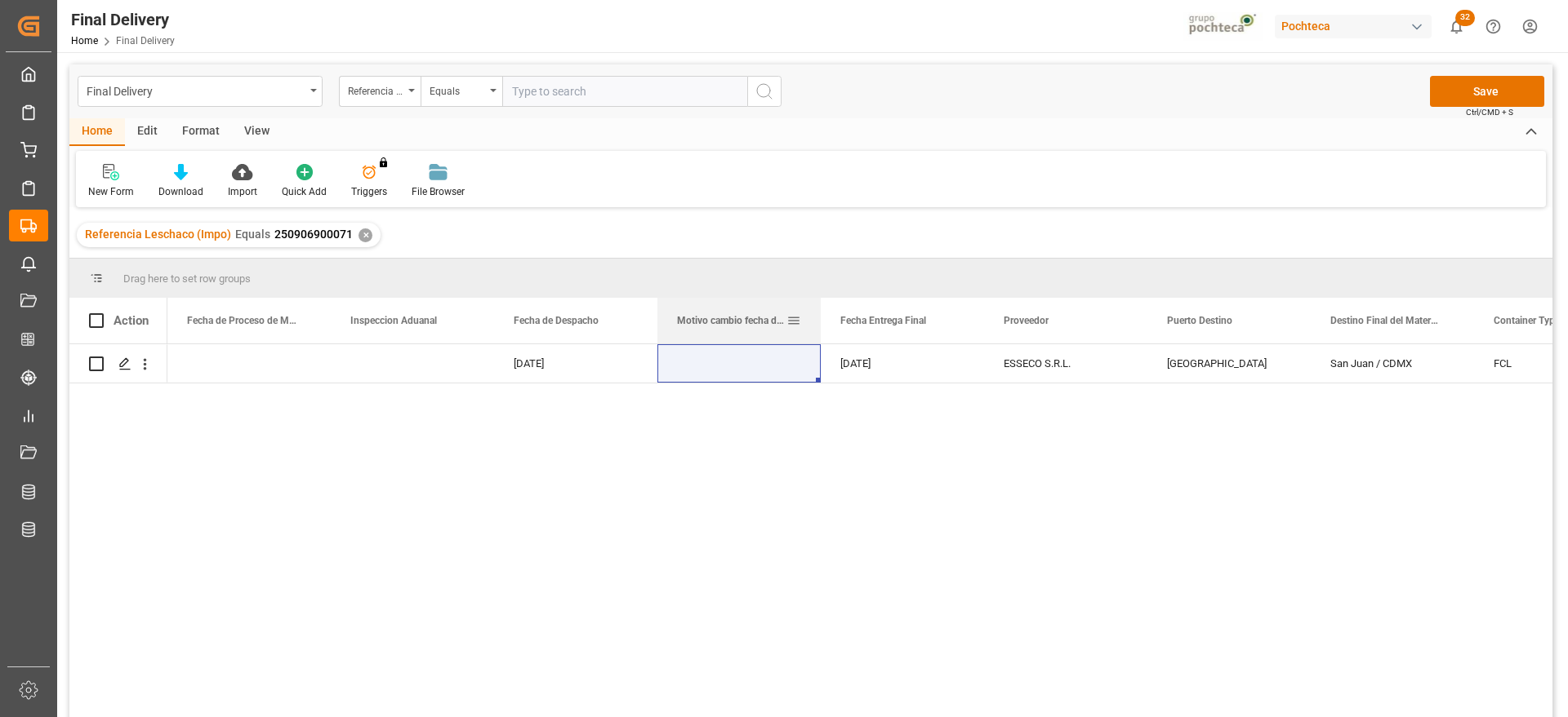
drag, startPoint x: 817, startPoint y: 305, endPoint x: 826, endPoint y: 314, distance: 12.7
click at [817, 314] on div at bounding box center [820, 321] width 7 height 46
click at [1459, 85] on button "Save" at bounding box center [1486, 91] width 114 height 31
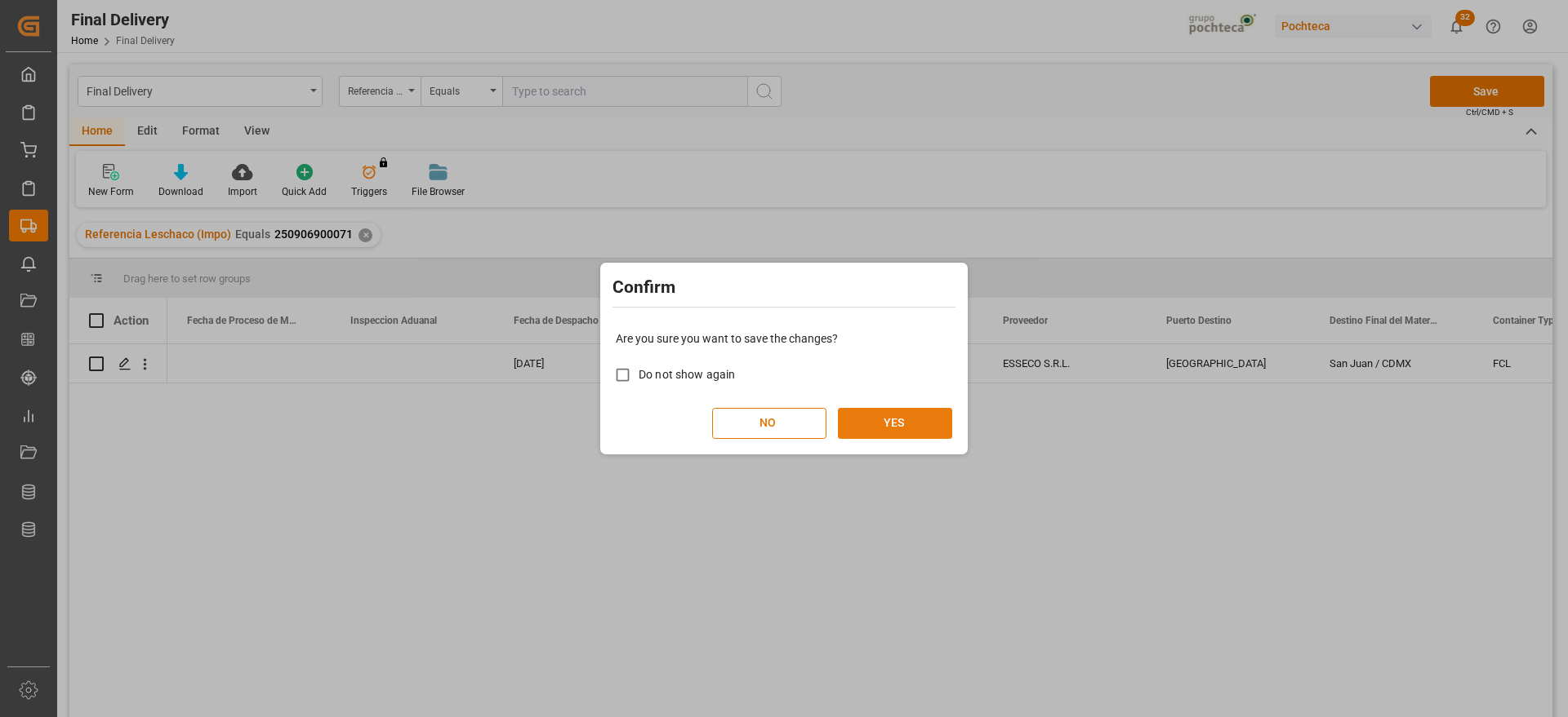
click at [891, 421] on button "YES" at bounding box center [895, 423] width 114 height 31
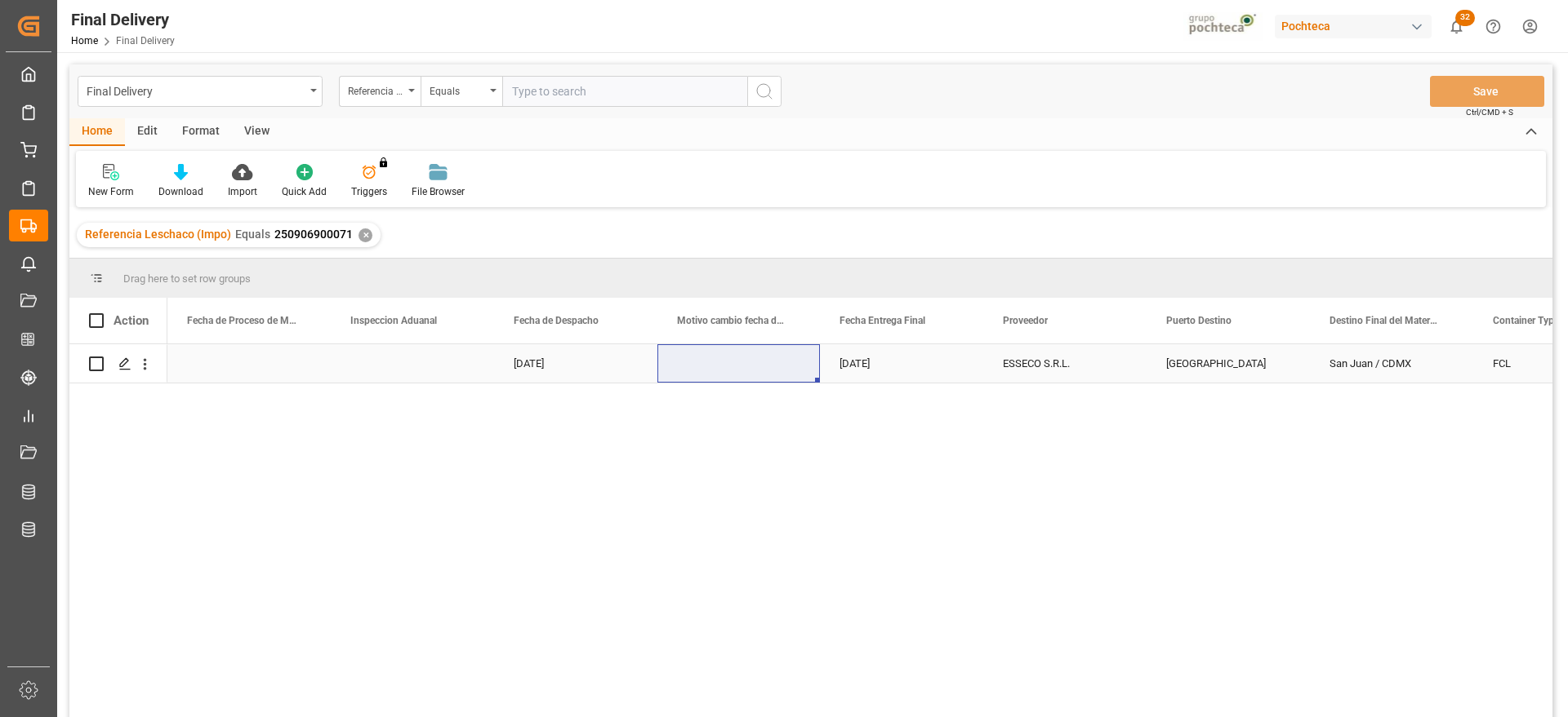
click at [909, 371] on div "[DATE]" at bounding box center [901, 363] width 163 height 38
click at [363, 236] on div "✕" at bounding box center [365, 235] width 14 height 14
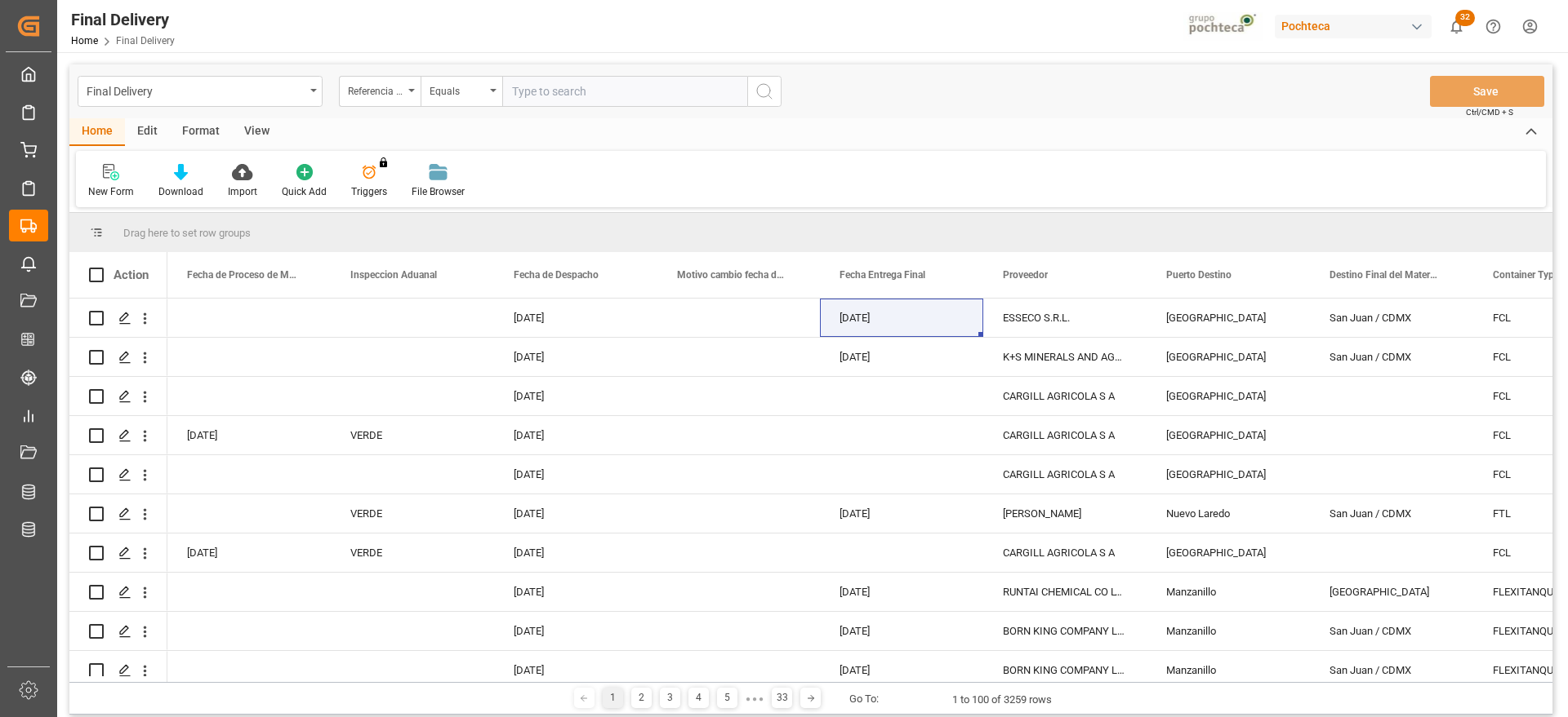
click at [541, 93] on input "text" at bounding box center [624, 91] width 245 height 31
paste input "250906900356"
type input "250906900356"
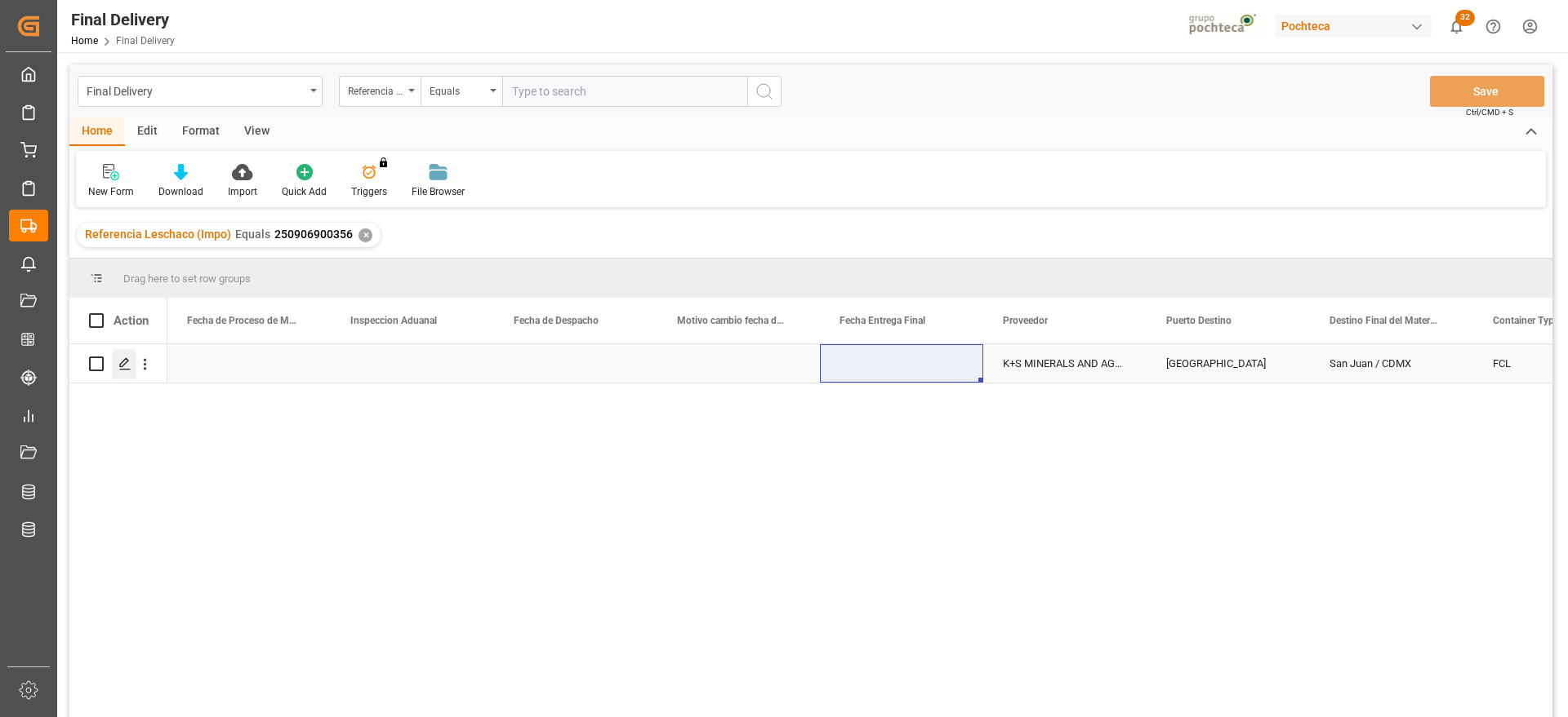
click at [116, 366] on div "Press SPACE to select this row." at bounding box center [124, 365] width 24 height 30
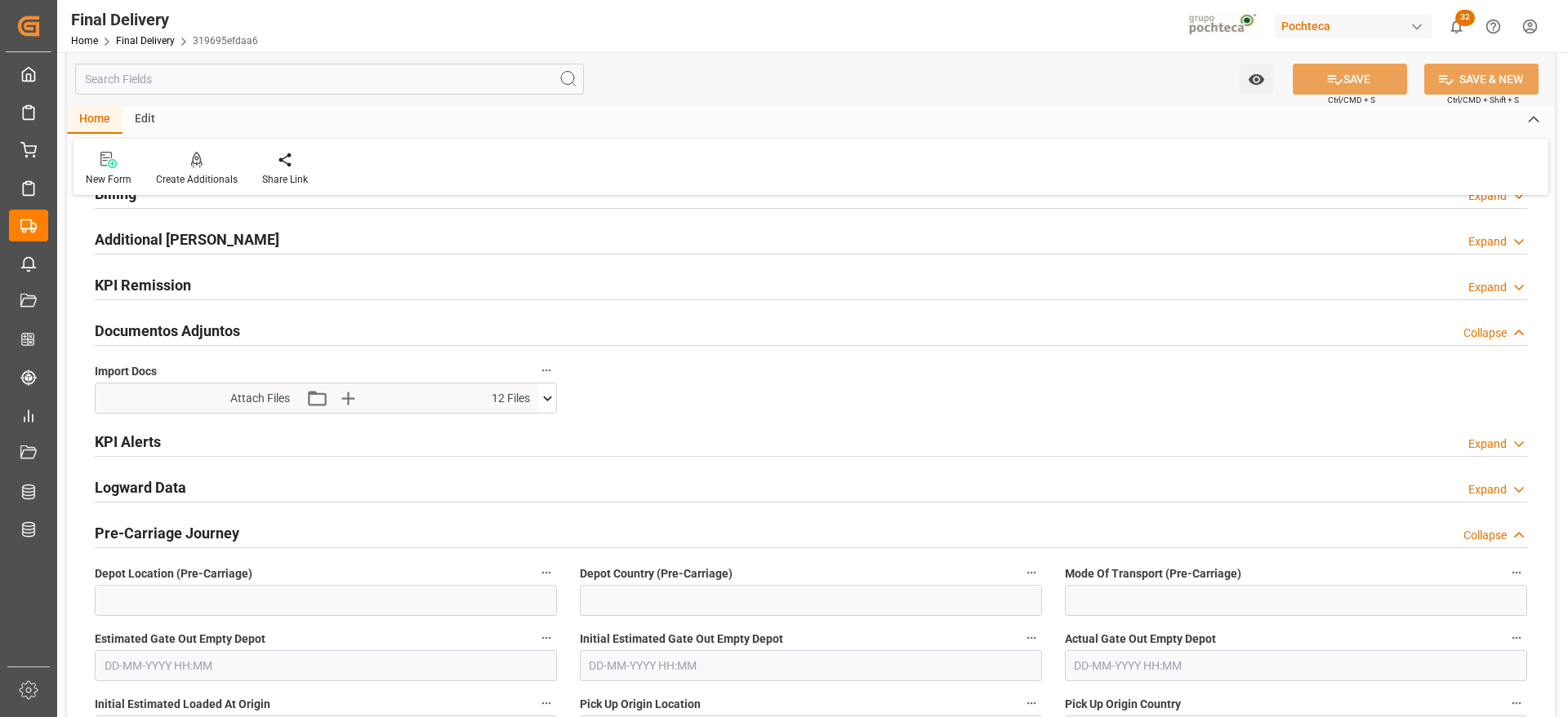
scroll to position [204, 0]
click at [545, 394] on icon at bounding box center [548, 397] width 17 height 17
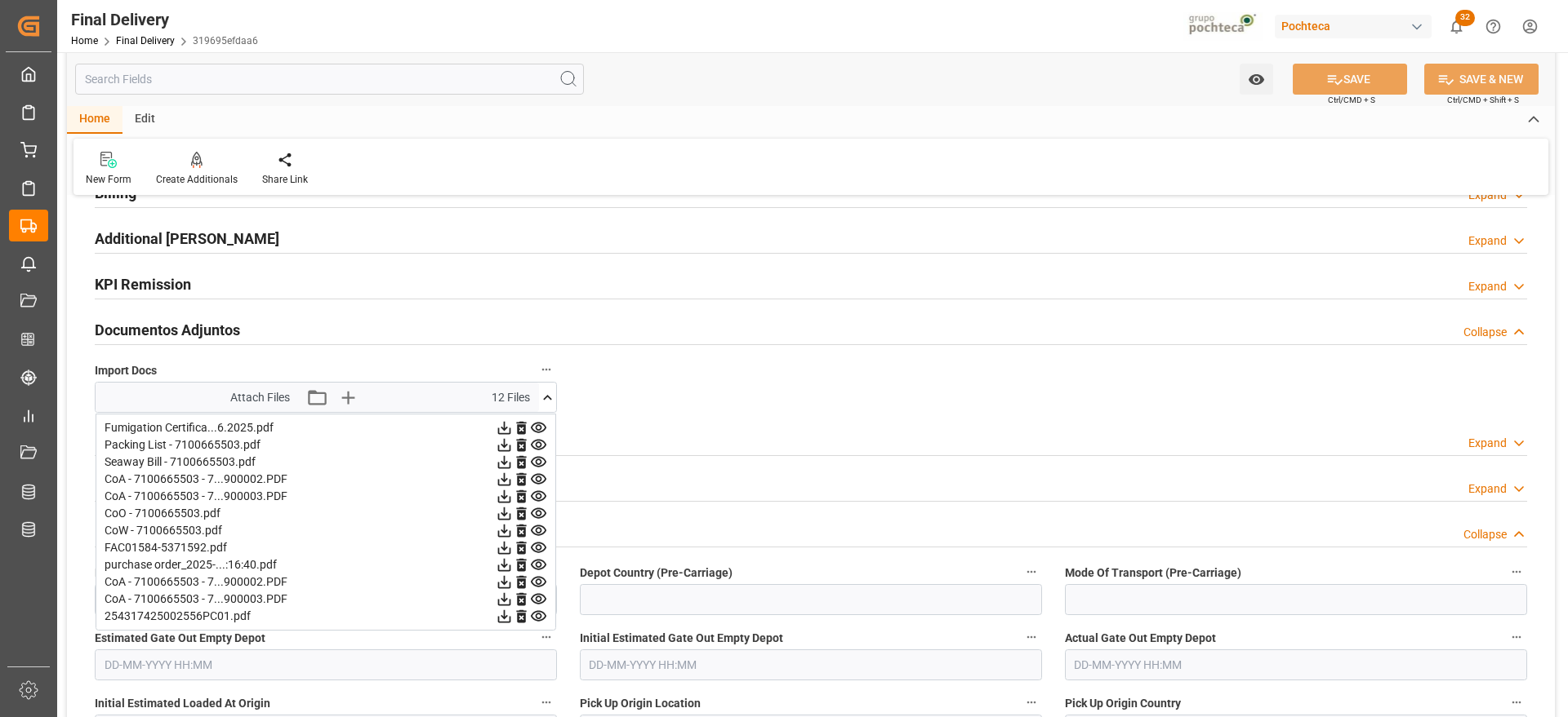
click at [546, 395] on icon at bounding box center [548, 397] width 17 height 17
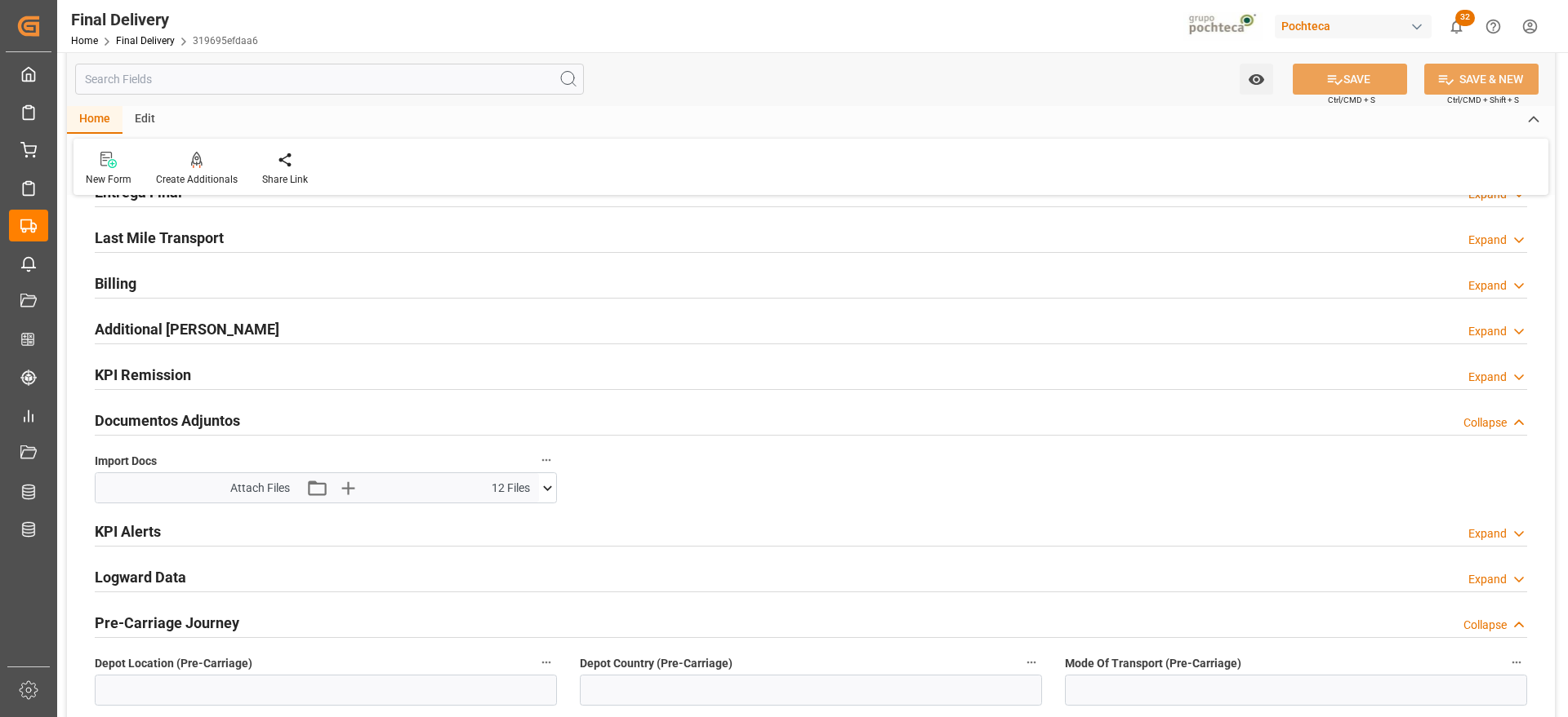
scroll to position [0, 0]
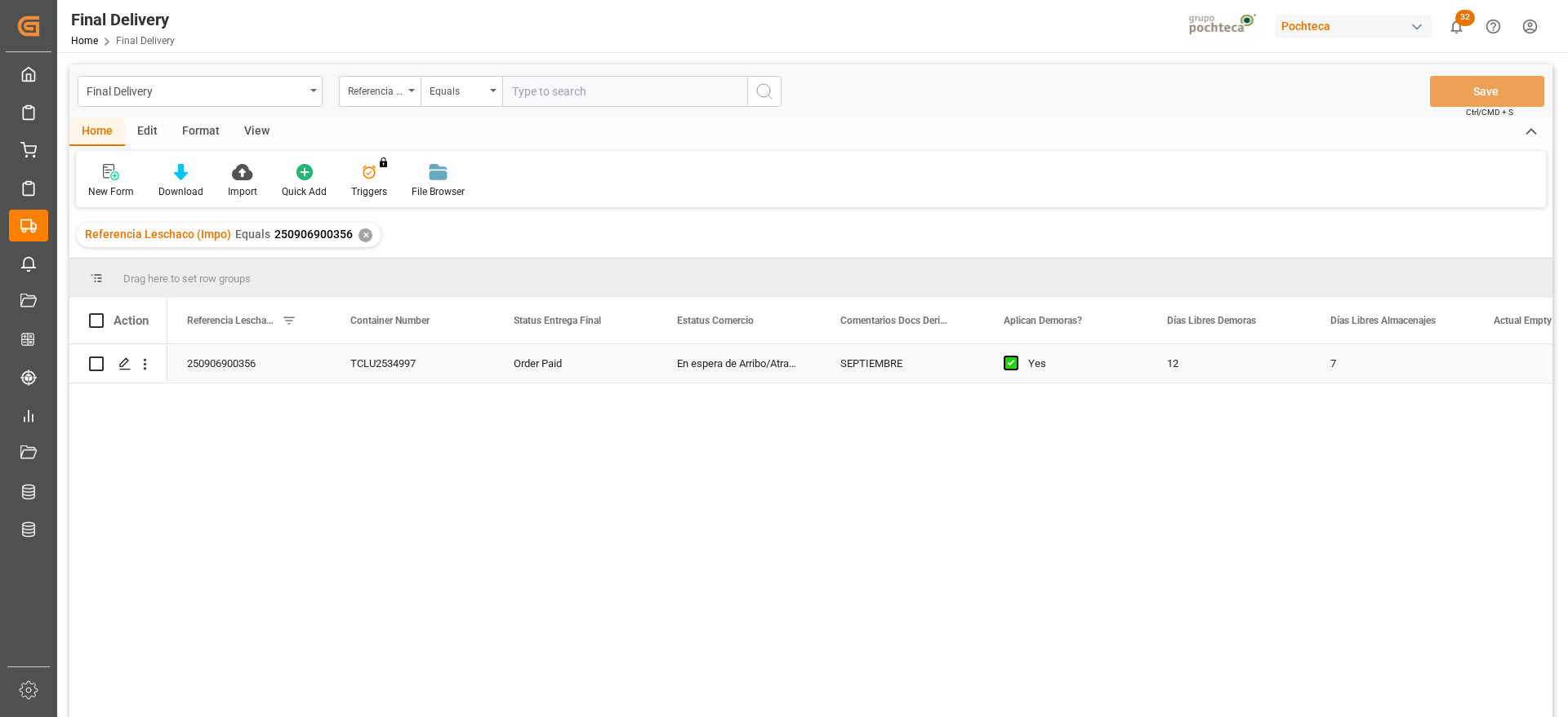
click at [350, 368] on div "TCLU2534997" at bounding box center [413, 363] width 163 height 38
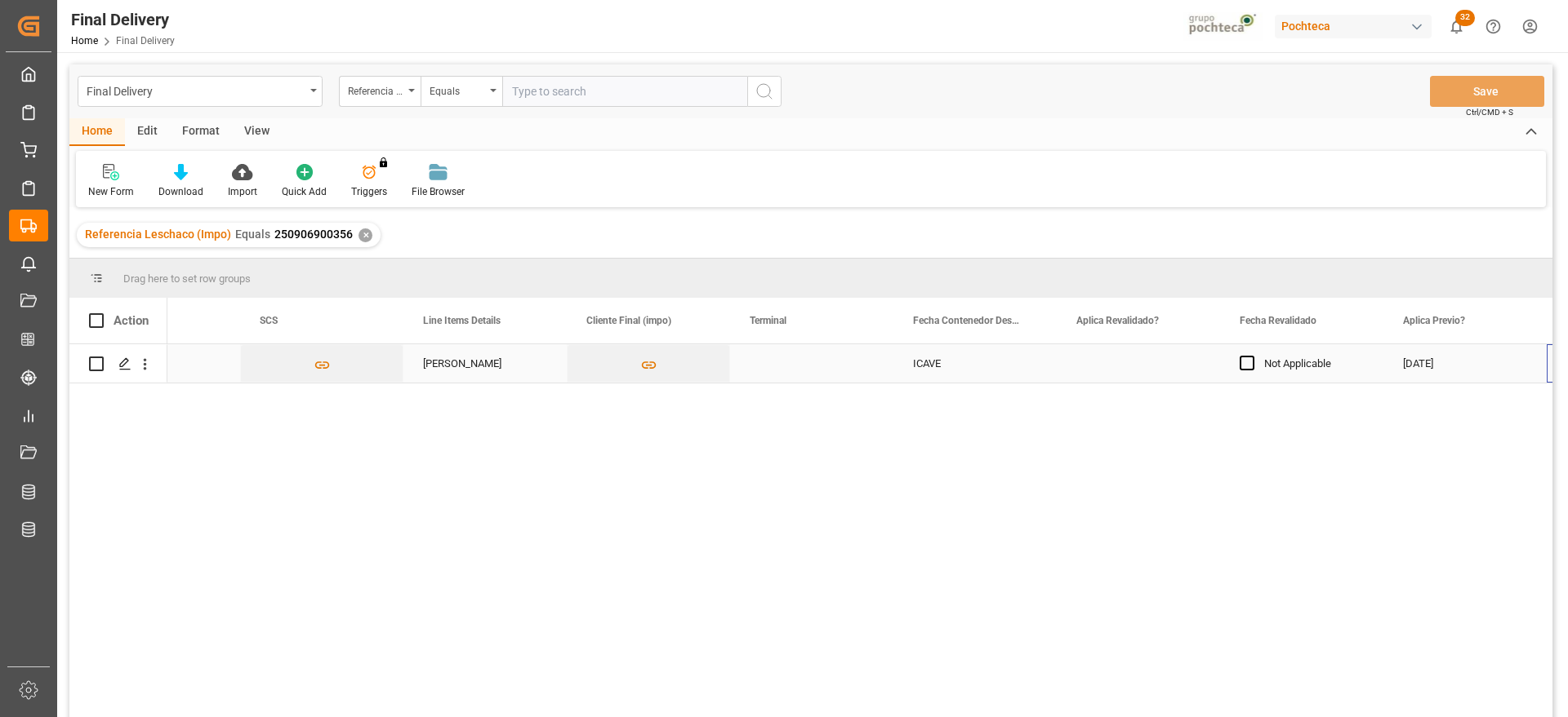
scroll to position [0, 1724]
click at [826, 361] on div "Press SPACE to select this row." at bounding box center [811, 363] width 163 height 38
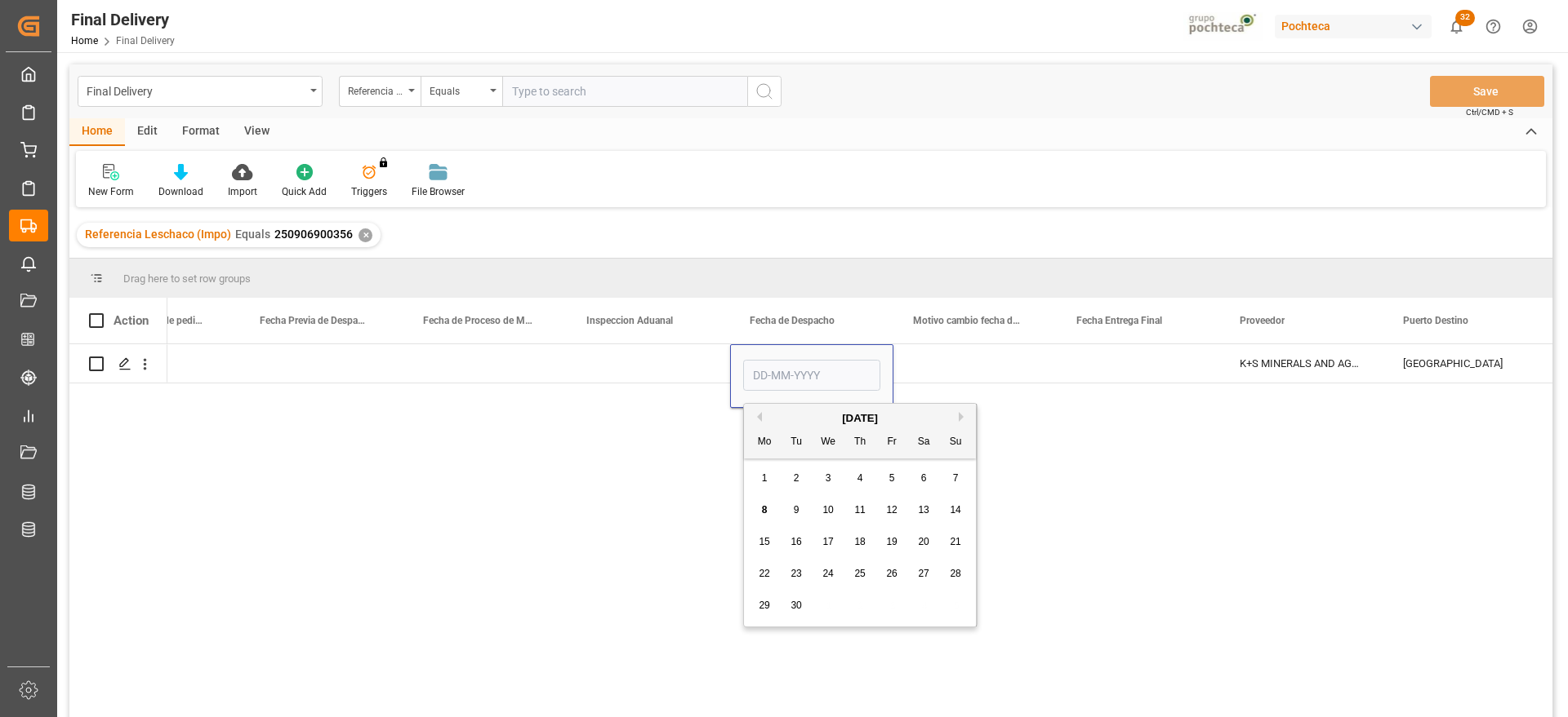
click at [766, 508] on span "8" at bounding box center [764, 510] width 6 height 11
type input "[DATE]"
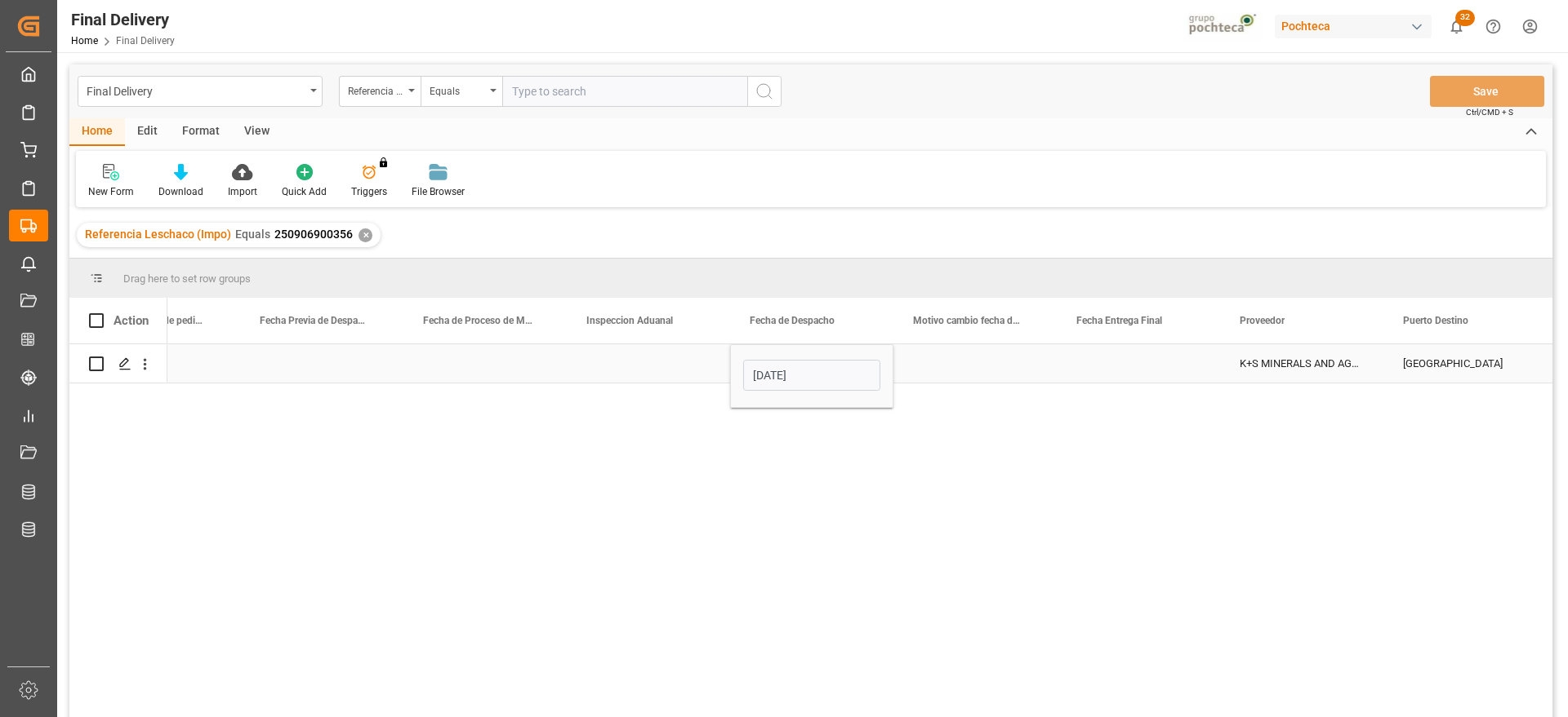
click at [963, 370] on div "Press SPACE to select this row." at bounding box center [974, 363] width 163 height 38
click at [808, 367] on div "[DATE]" at bounding box center [811, 363] width 163 height 38
click at [1145, 362] on div "Press SPACE to select this row." at bounding box center [1138, 363] width 163 height 38
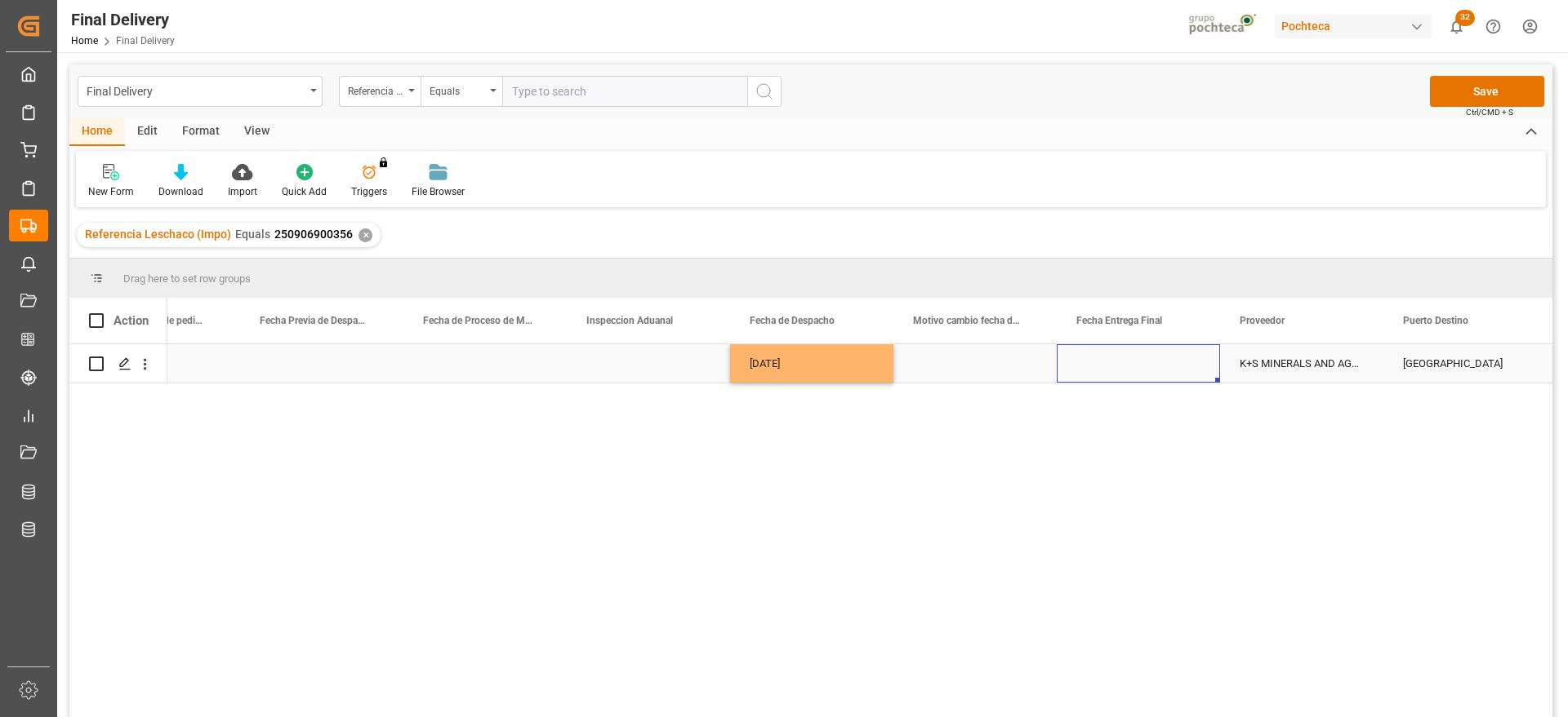
click at [1145, 362] on div "Press SPACE to select this row." at bounding box center [1138, 363] width 163 height 38
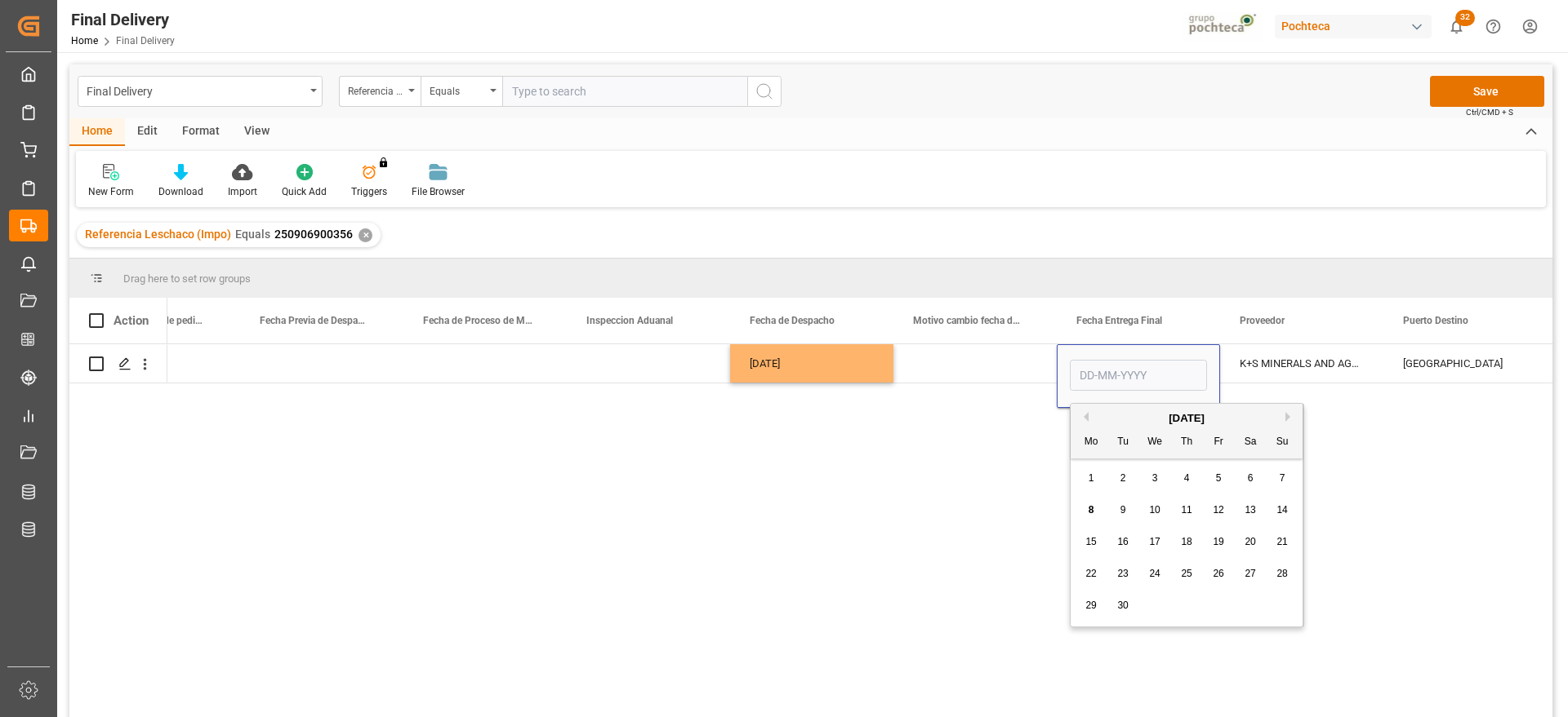
click at [1116, 513] on div "9" at bounding box center [1123, 511] width 21 height 20
type input "[DATE]"
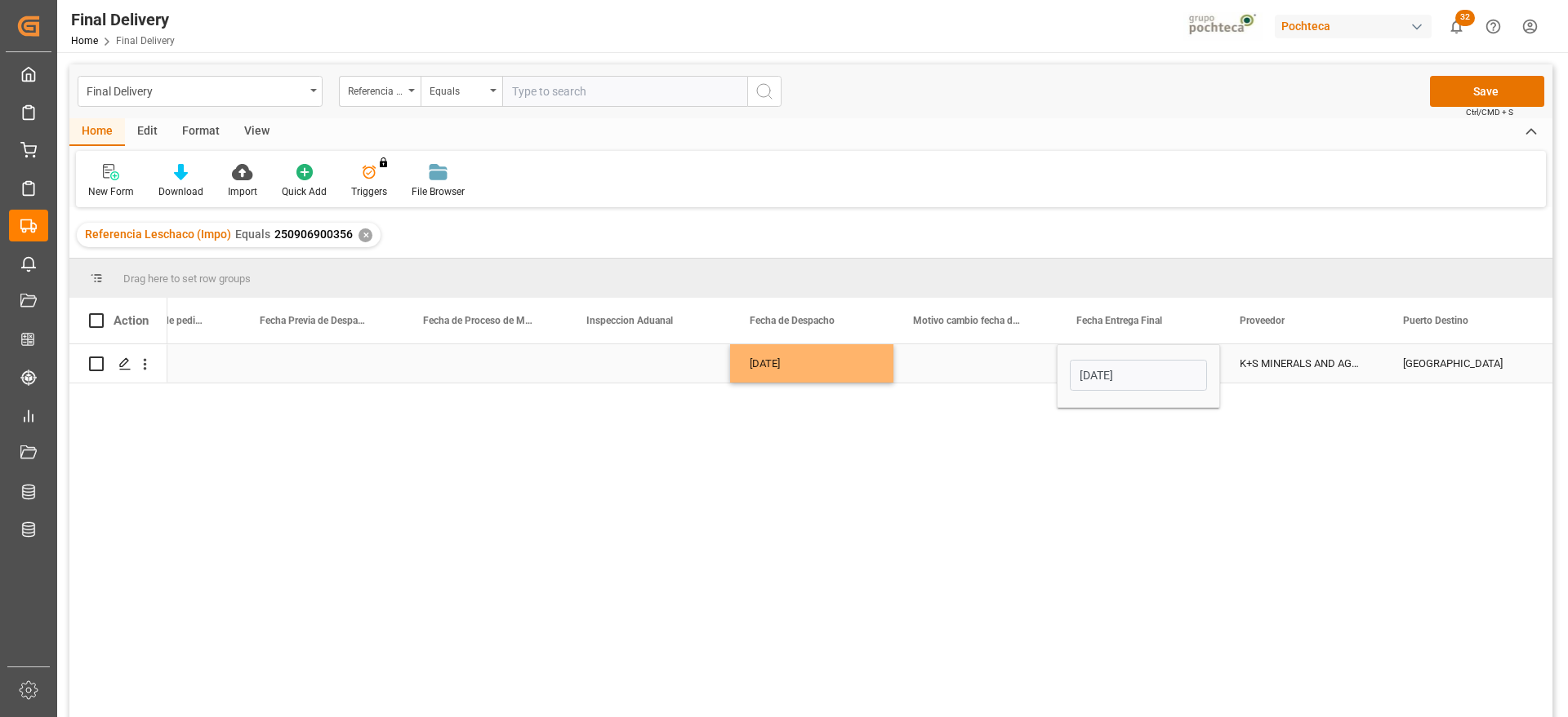
click at [999, 362] on div "Press SPACE to select this row." at bounding box center [974, 363] width 163 height 38
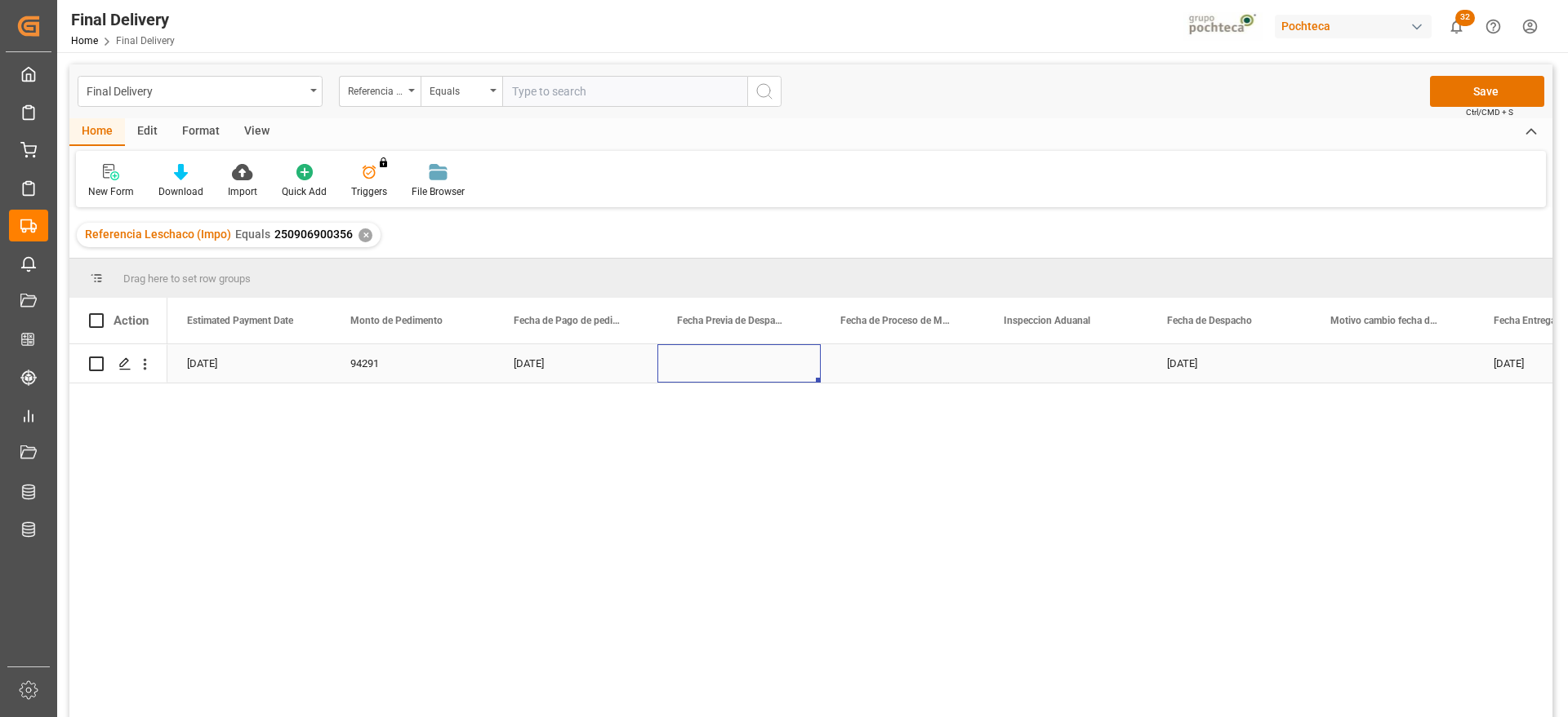
click at [682, 377] on div "Press SPACE to select this row." at bounding box center [739, 363] width 163 height 38
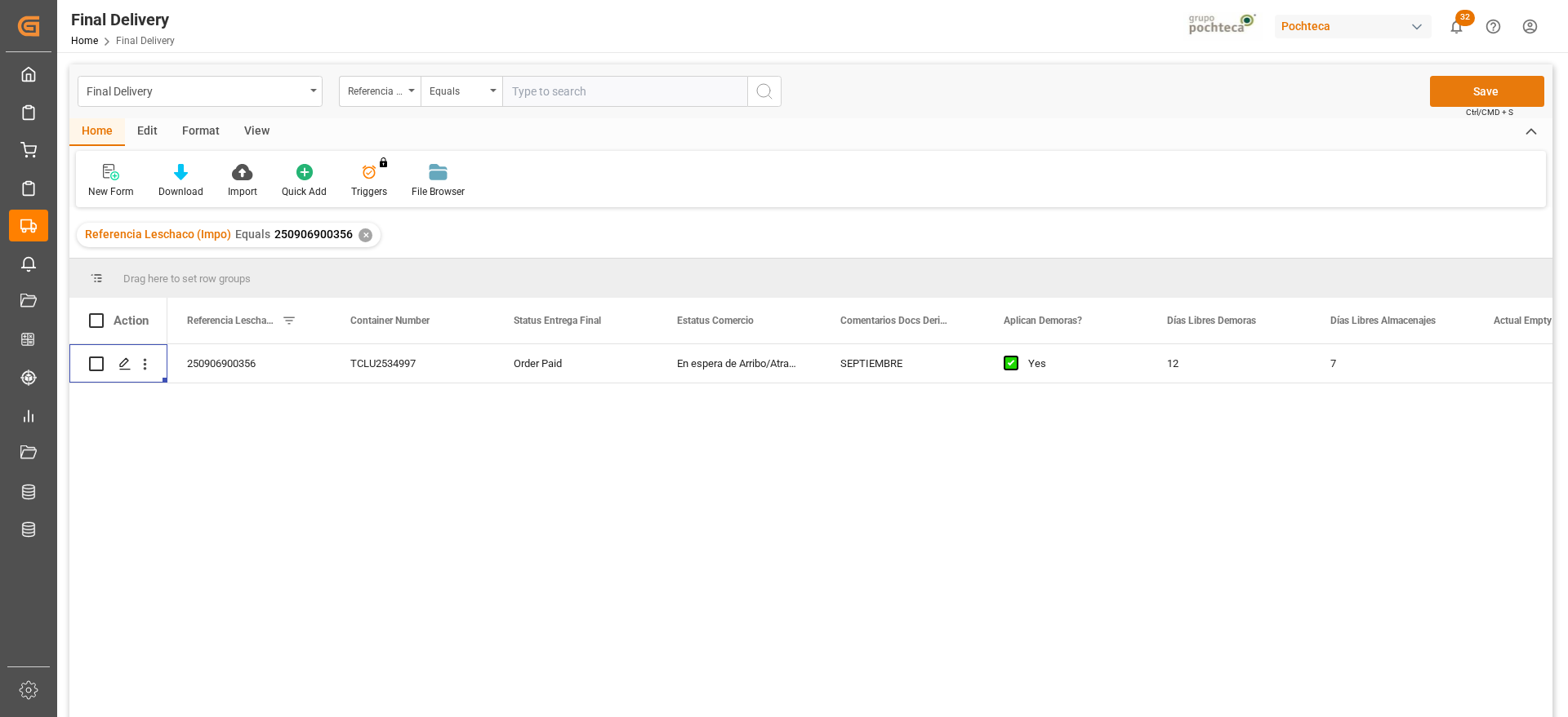
click at [1486, 77] on button "Save" at bounding box center [1486, 91] width 114 height 31
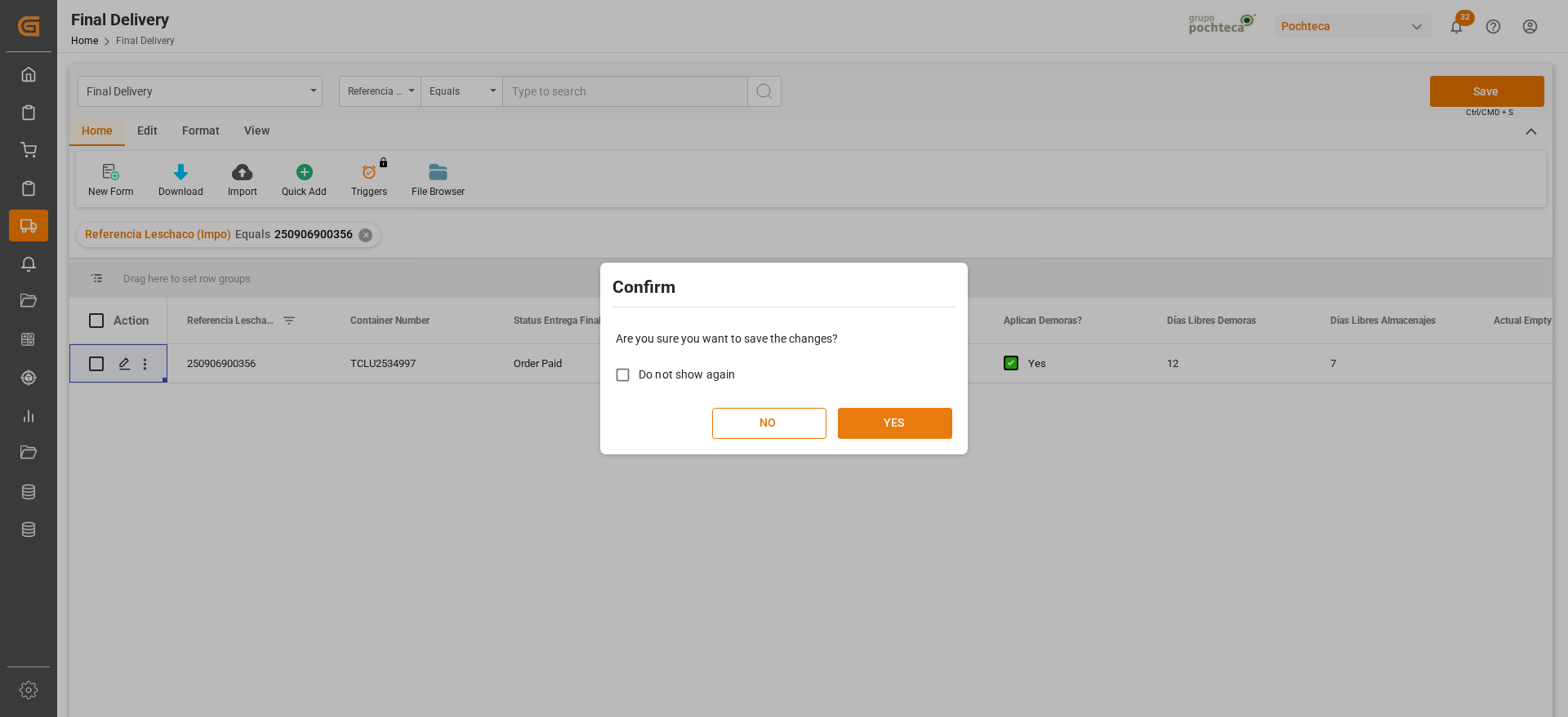
click at [939, 419] on button "YES" at bounding box center [895, 423] width 114 height 31
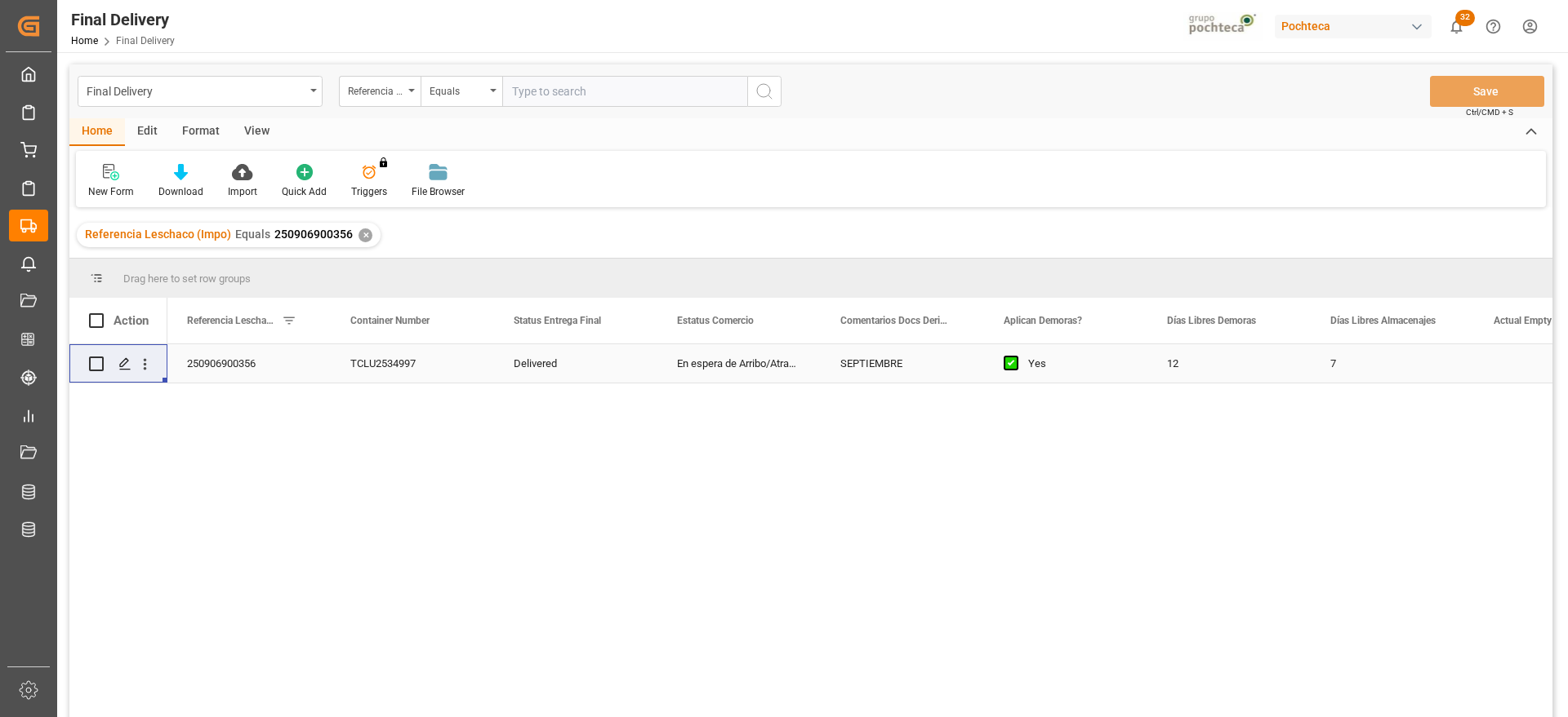
click at [242, 351] on div "250906900356" at bounding box center [249, 363] width 163 height 38
click at [360, 235] on div "✕" at bounding box center [365, 235] width 14 height 14
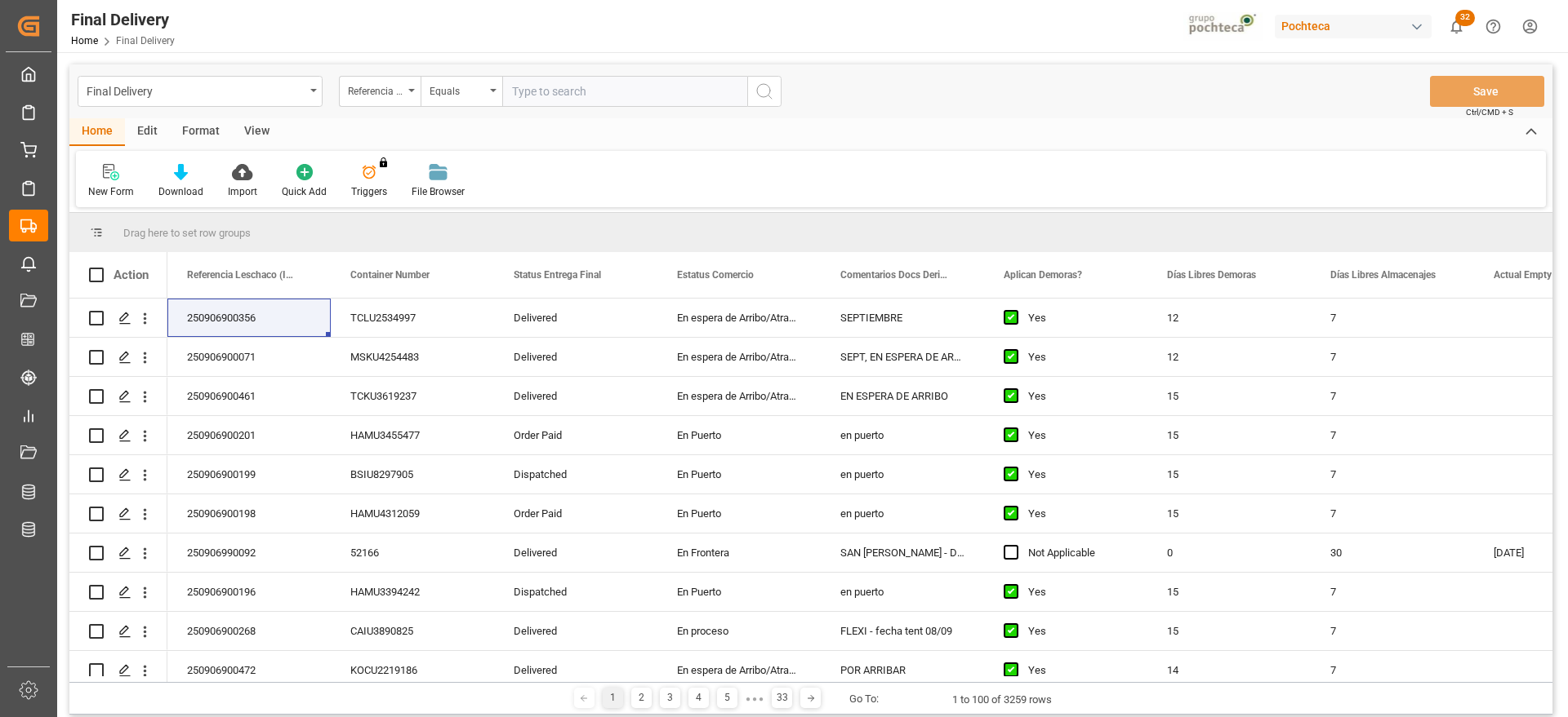
click at [555, 83] on input "text" at bounding box center [624, 91] width 245 height 31
paste input "250906900461"
type input "250906900461"
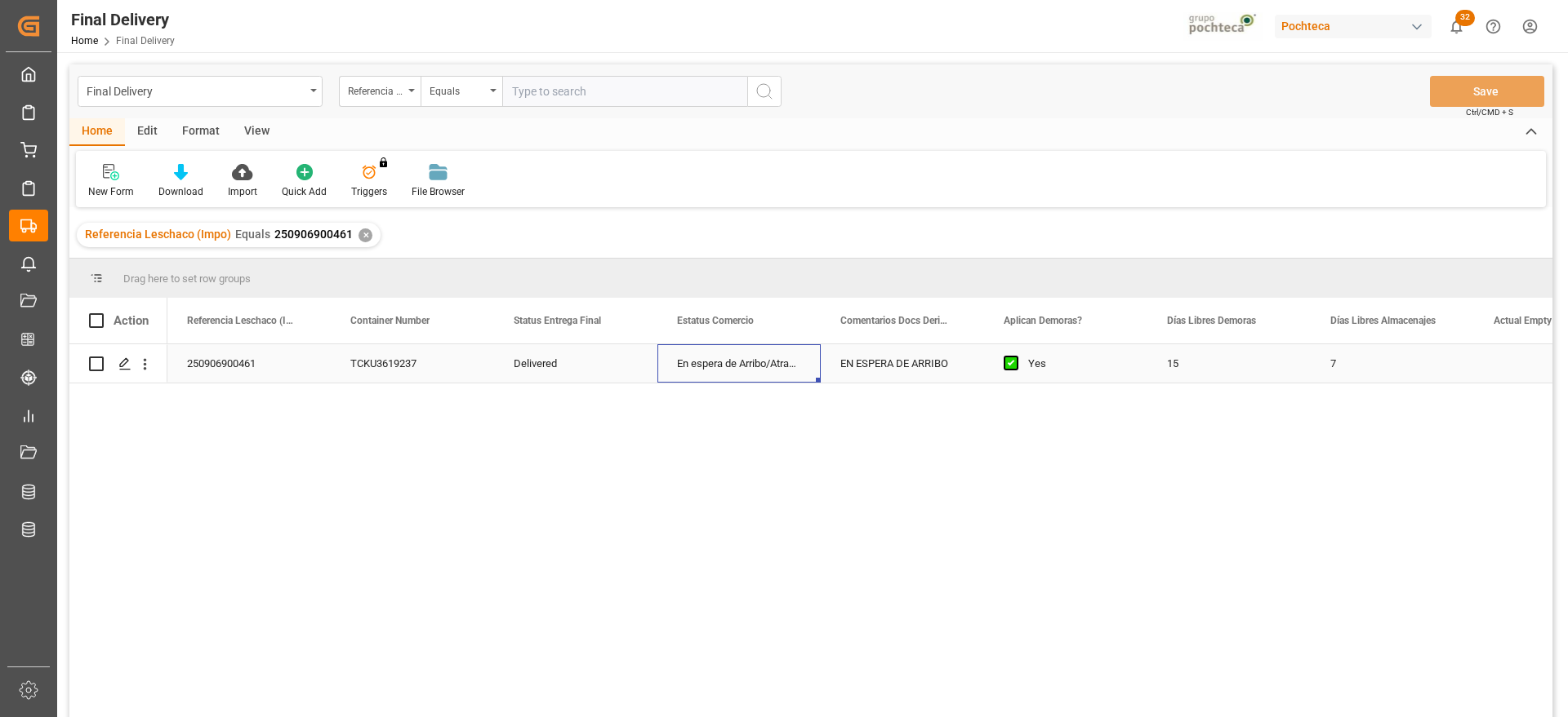
click at [683, 354] on div "En espera de Arribo/Atraque" at bounding box center [739, 363] width 163 height 38
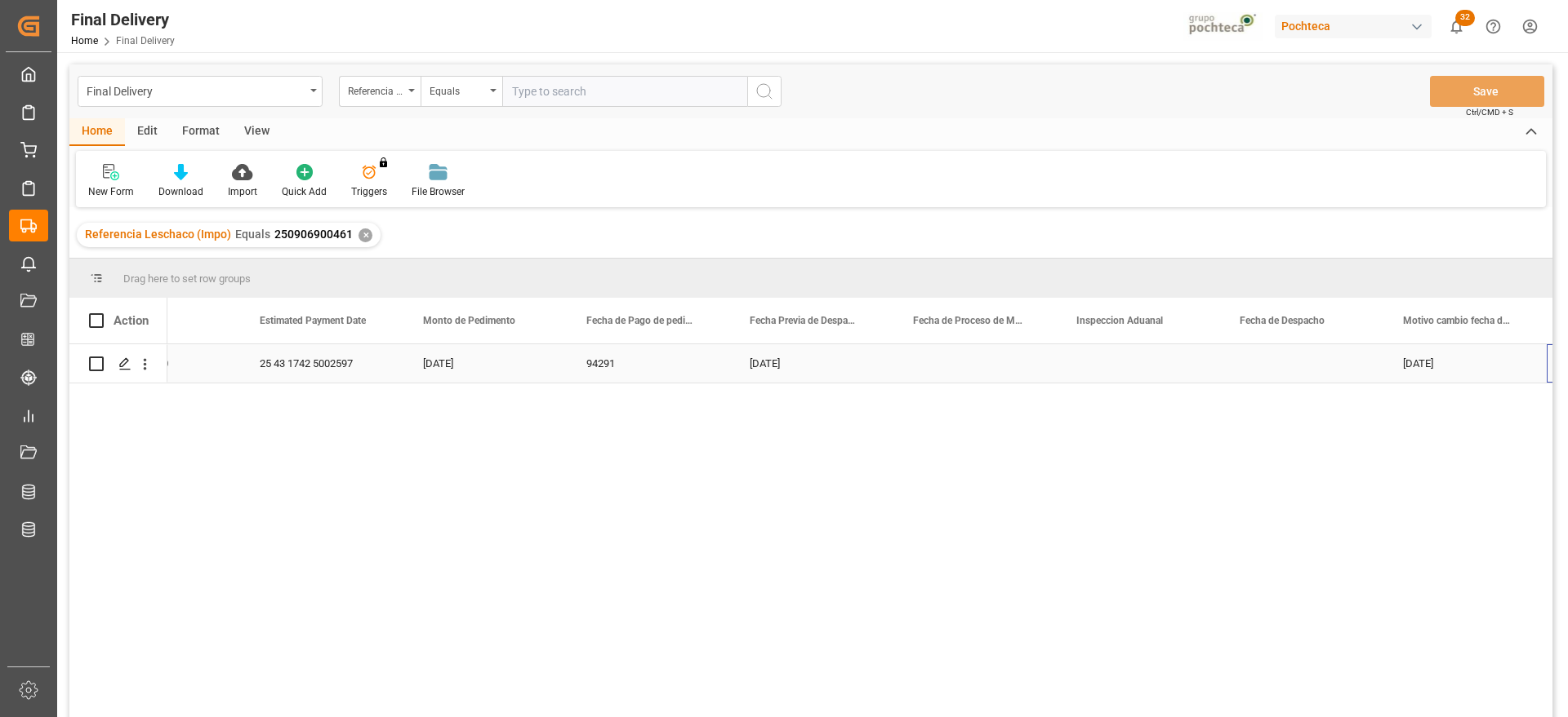
scroll to position [0, 3846]
click at [358, 232] on div "✕" at bounding box center [365, 235] width 14 height 14
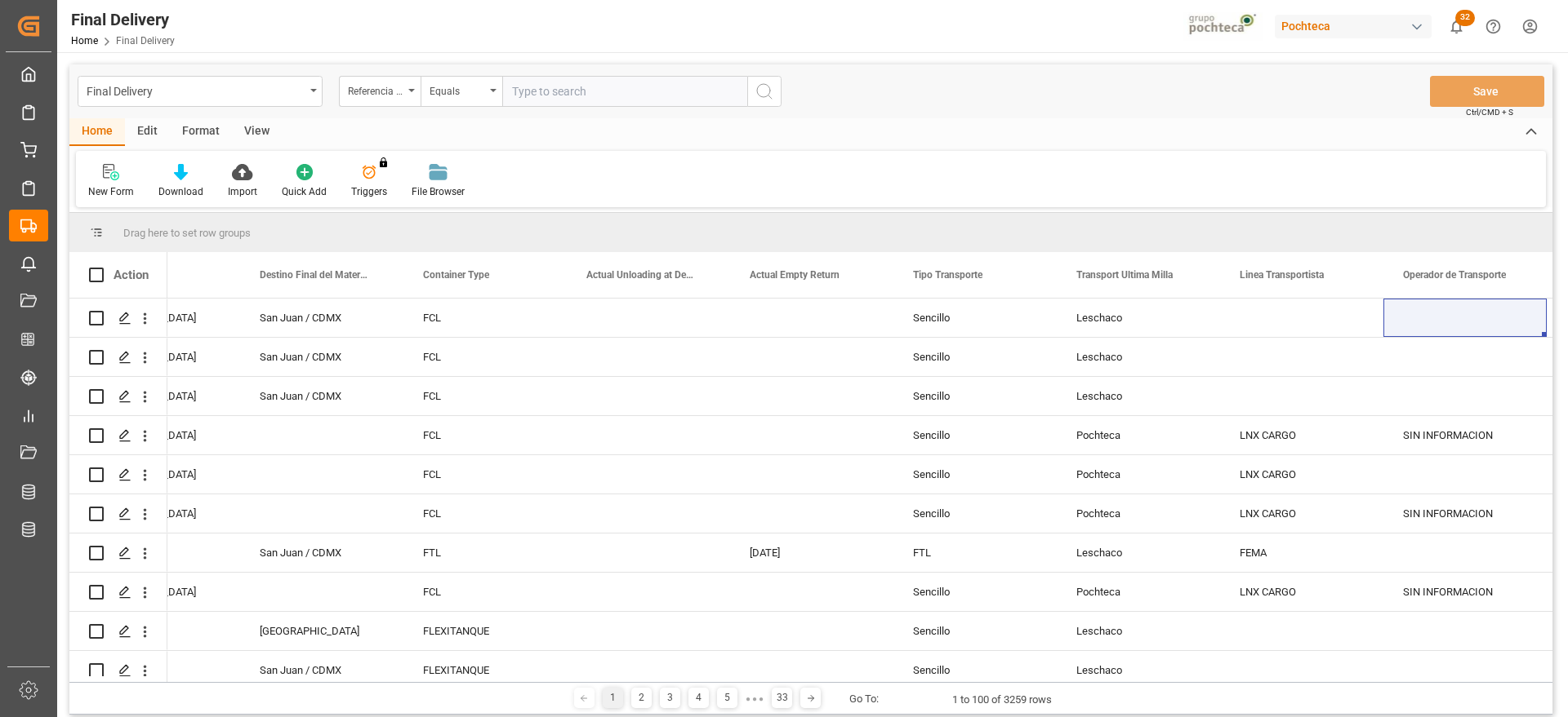
click at [535, 99] on input "text" at bounding box center [624, 91] width 245 height 31
paste input "250906900431"
type input "250906900431"
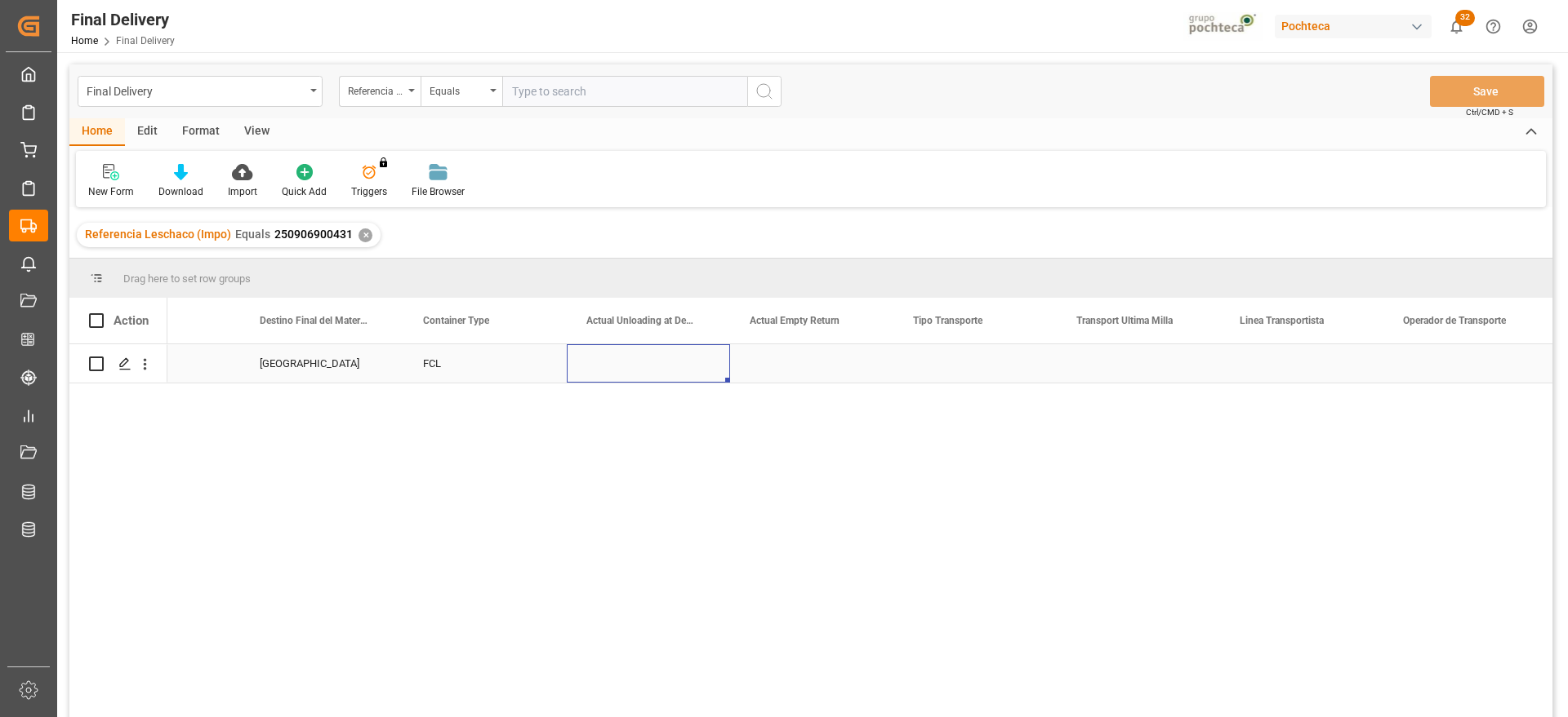
click at [593, 362] on div "Press SPACE to select this row." at bounding box center [648, 363] width 163 height 38
click at [1150, 369] on div "Press SPACE to select this row." at bounding box center [1138, 363] width 163 height 38
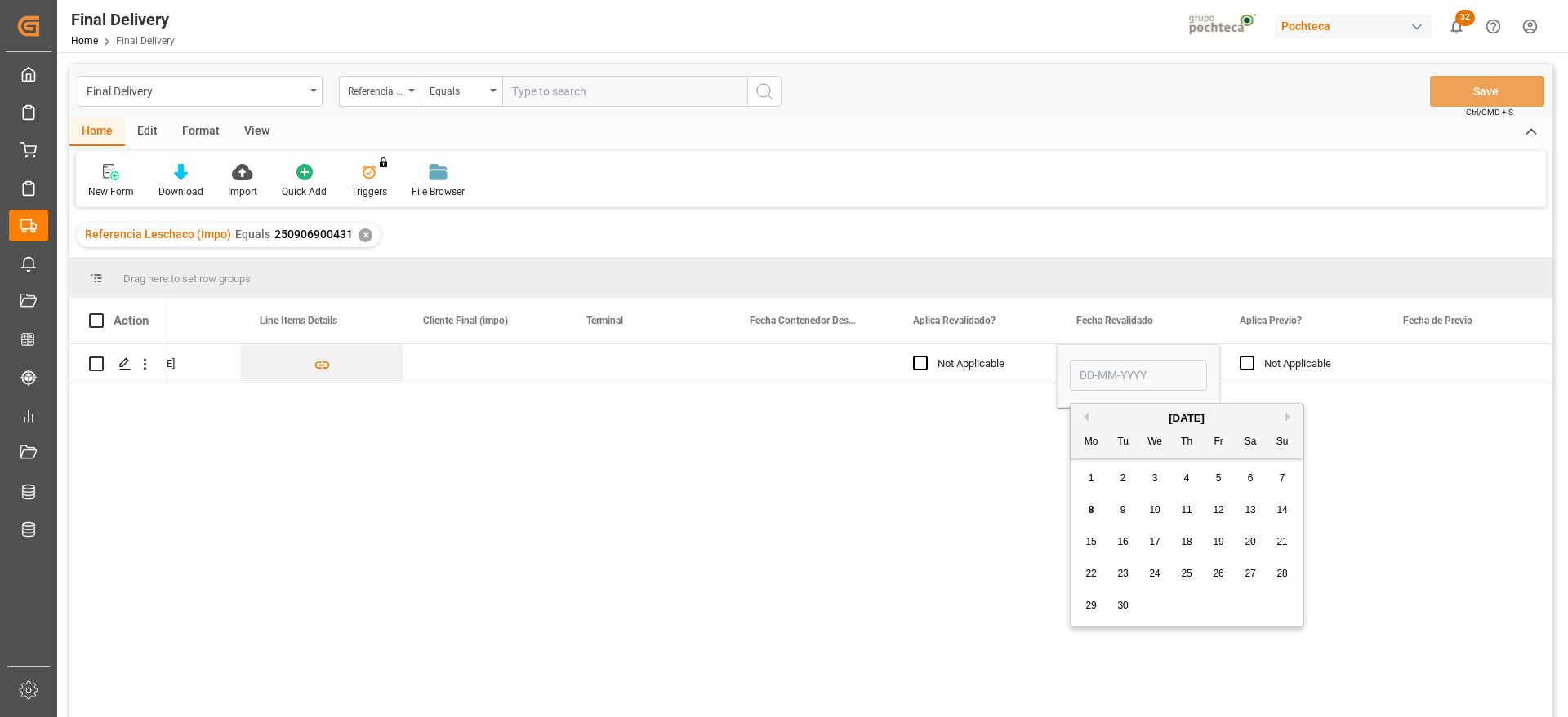
click at [1213, 480] on div "5" at bounding box center [1219, 479] width 21 height 20
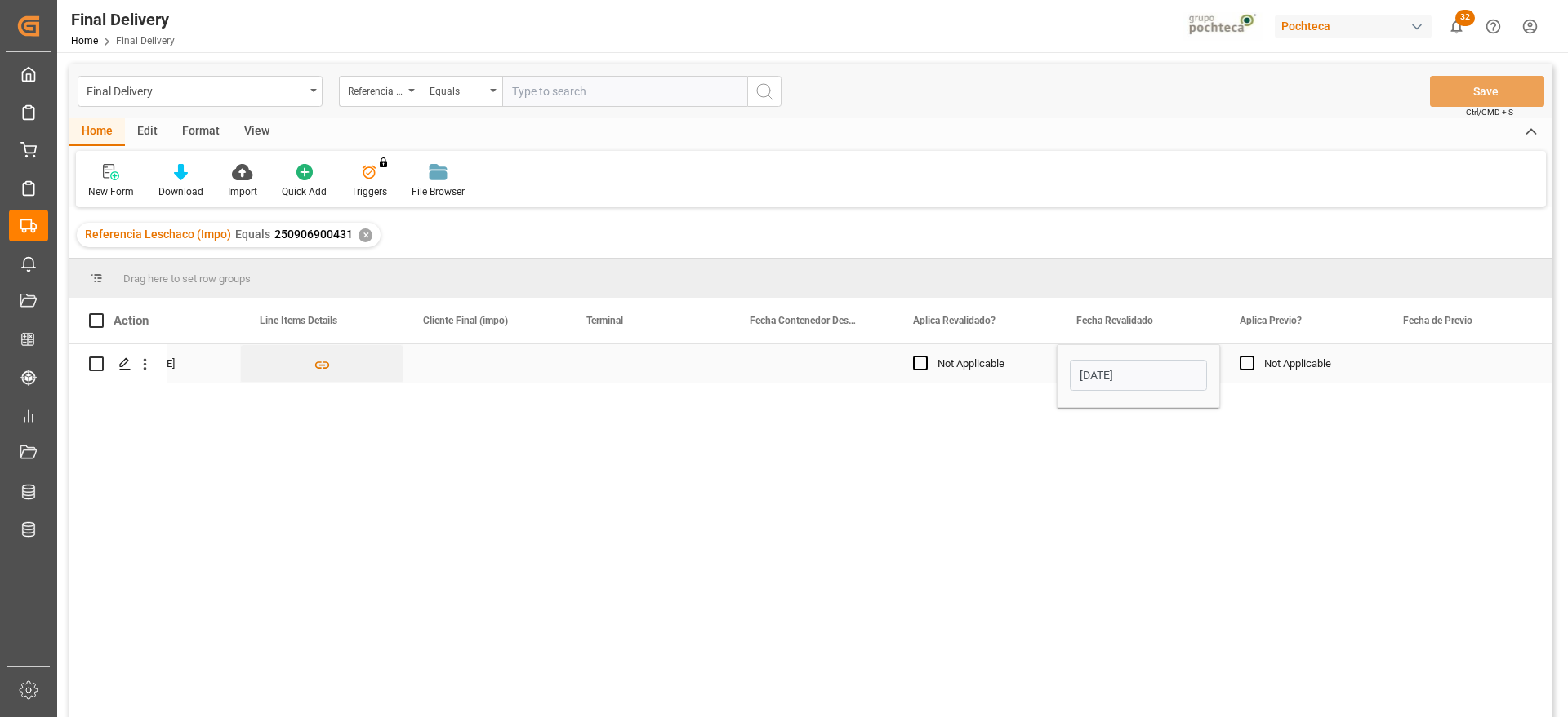
click at [1151, 378] on input "[DATE]" at bounding box center [1138, 375] width 137 height 31
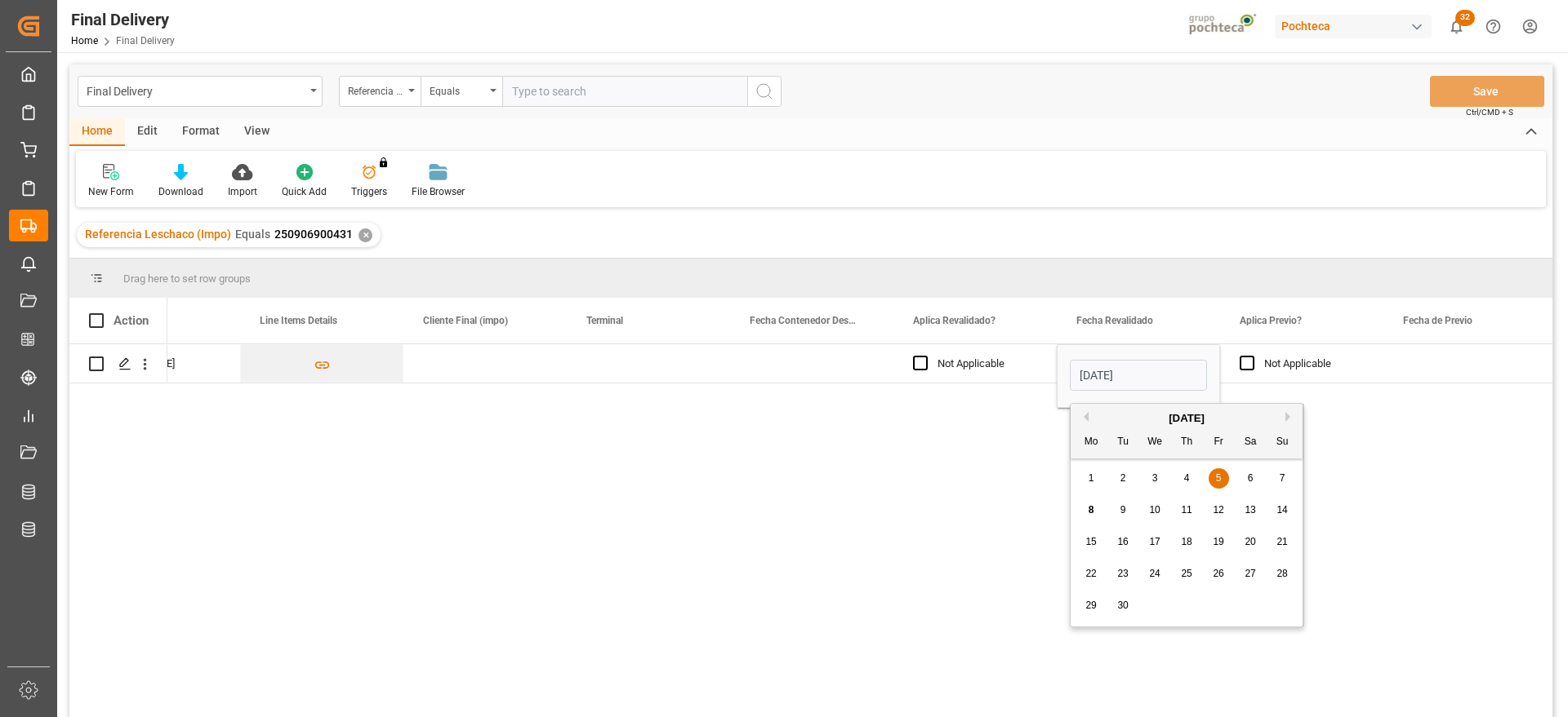
click at [1255, 479] on div "6" at bounding box center [1250, 479] width 21 height 20
type input "[DATE]"
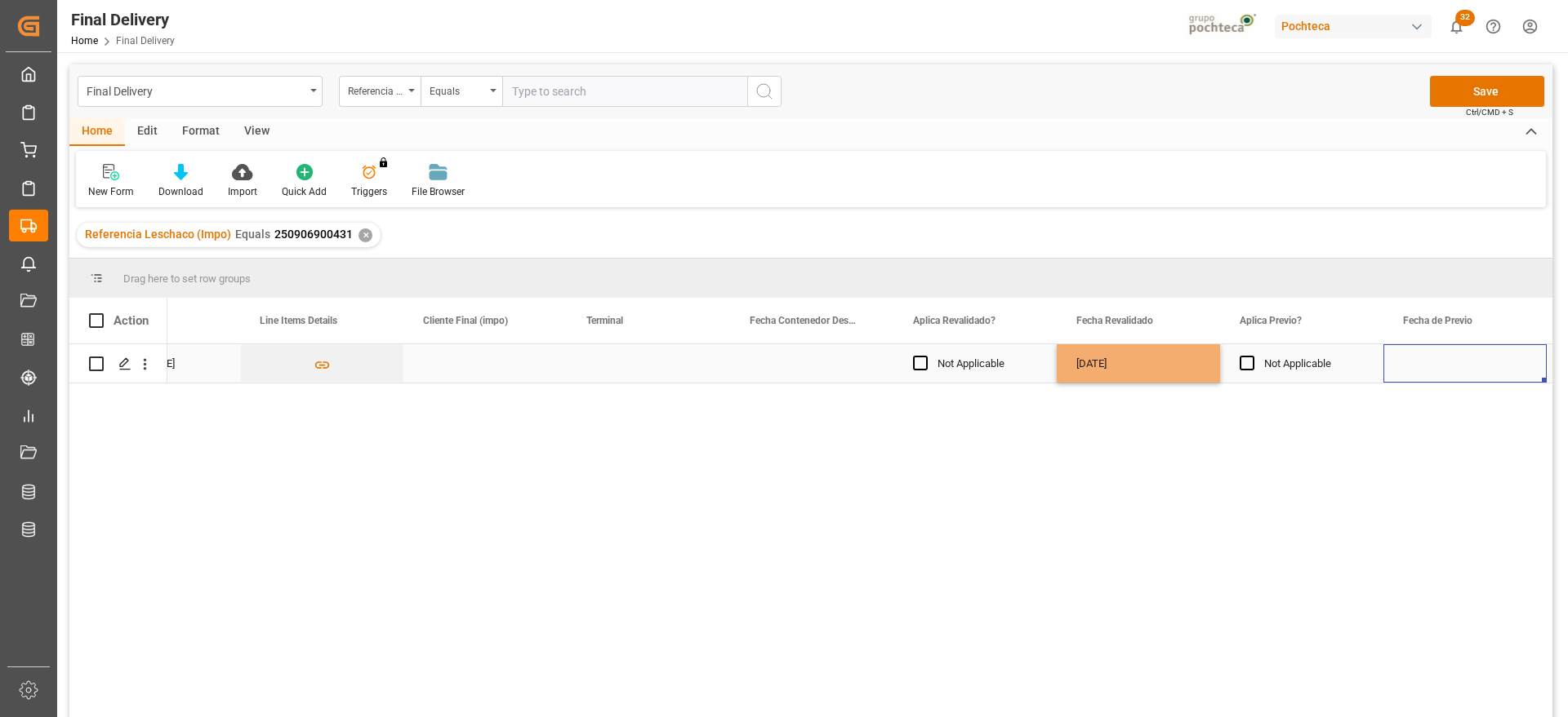
click at [1418, 363] on div "Press SPACE to select this row." at bounding box center [1465, 363] width 163 height 38
click at [1455, 90] on button "Save" at bounding box center [1486, 91] width 114 height 31
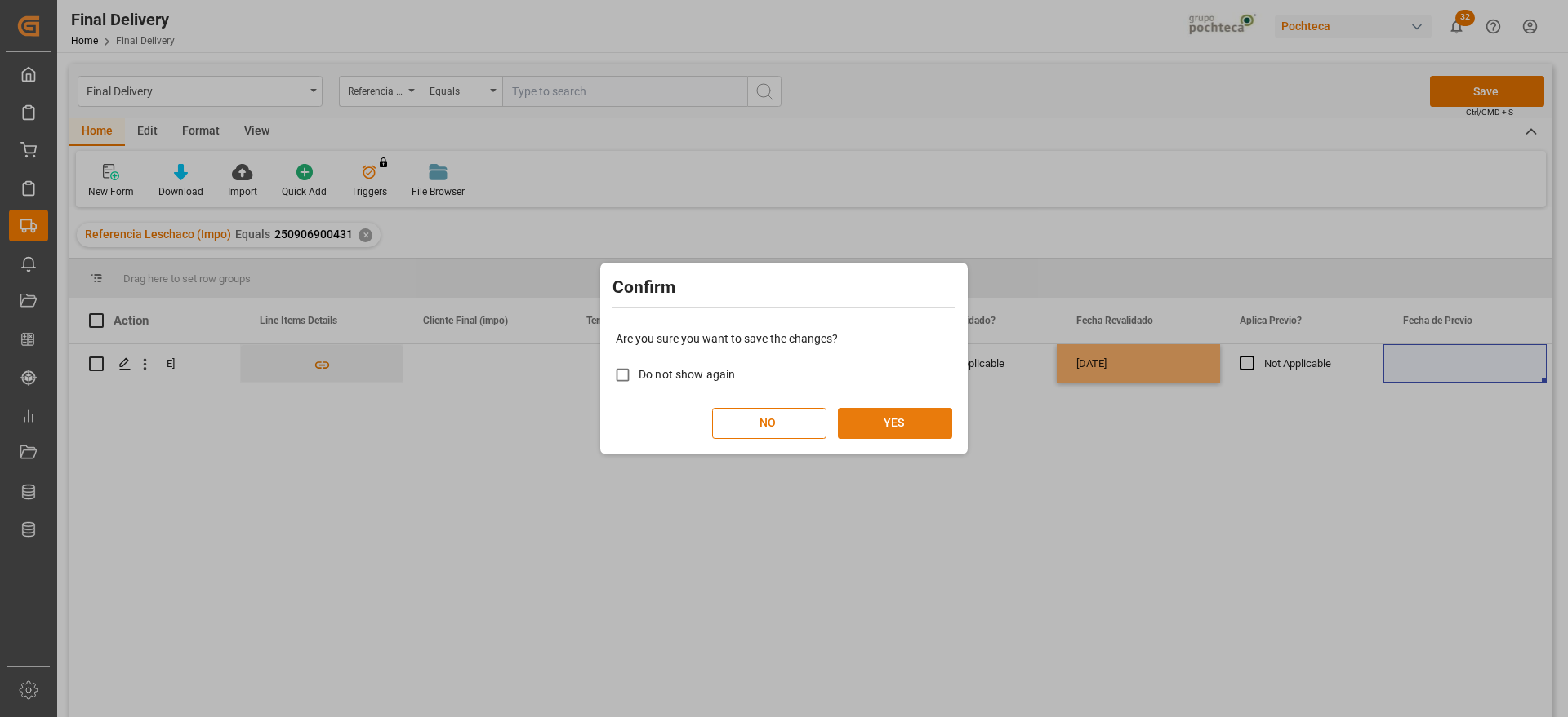
click at [927, 414] on button "YES" at bounding box center [895, 423] width 114 height 31
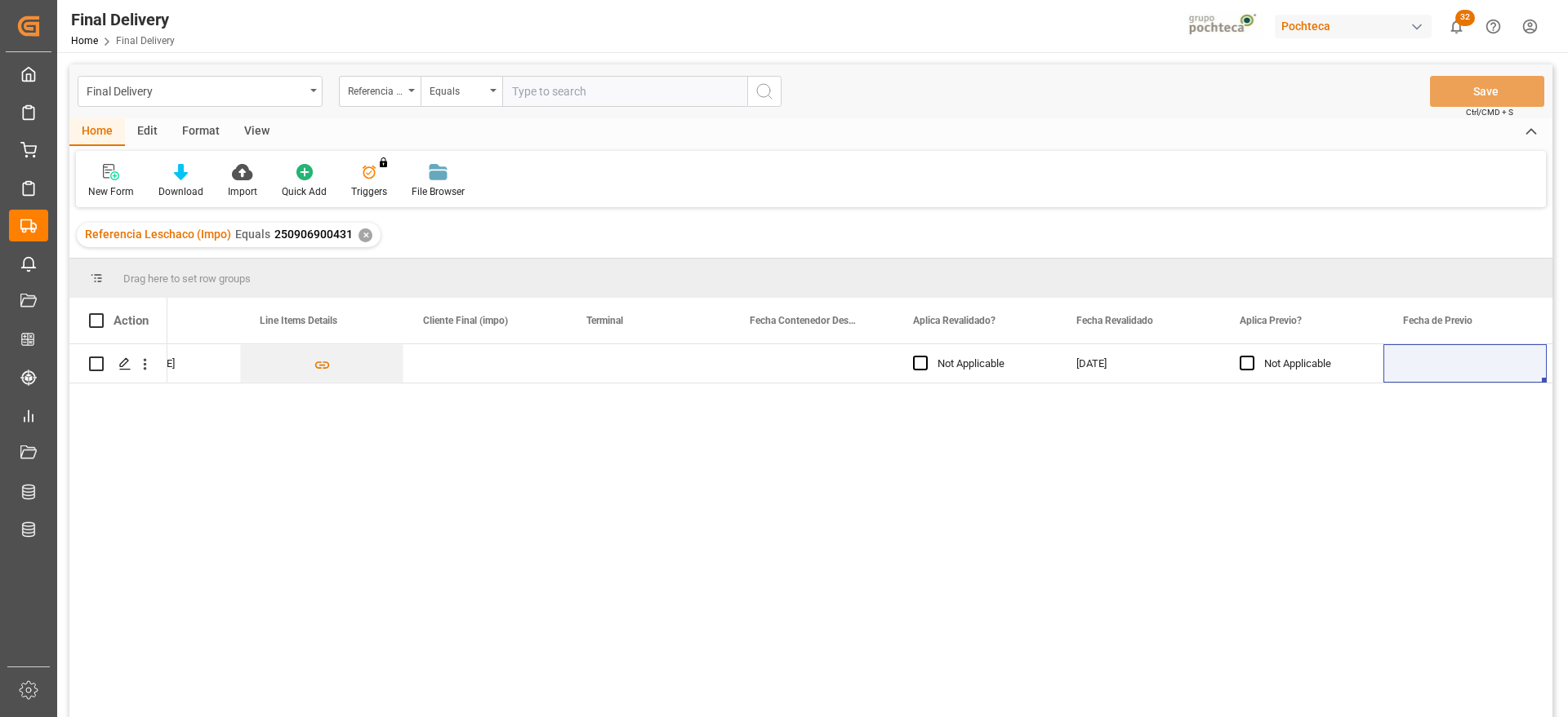
click at [360, 234] on div "✕" at bounding box center [365, 235] width 14 height 14
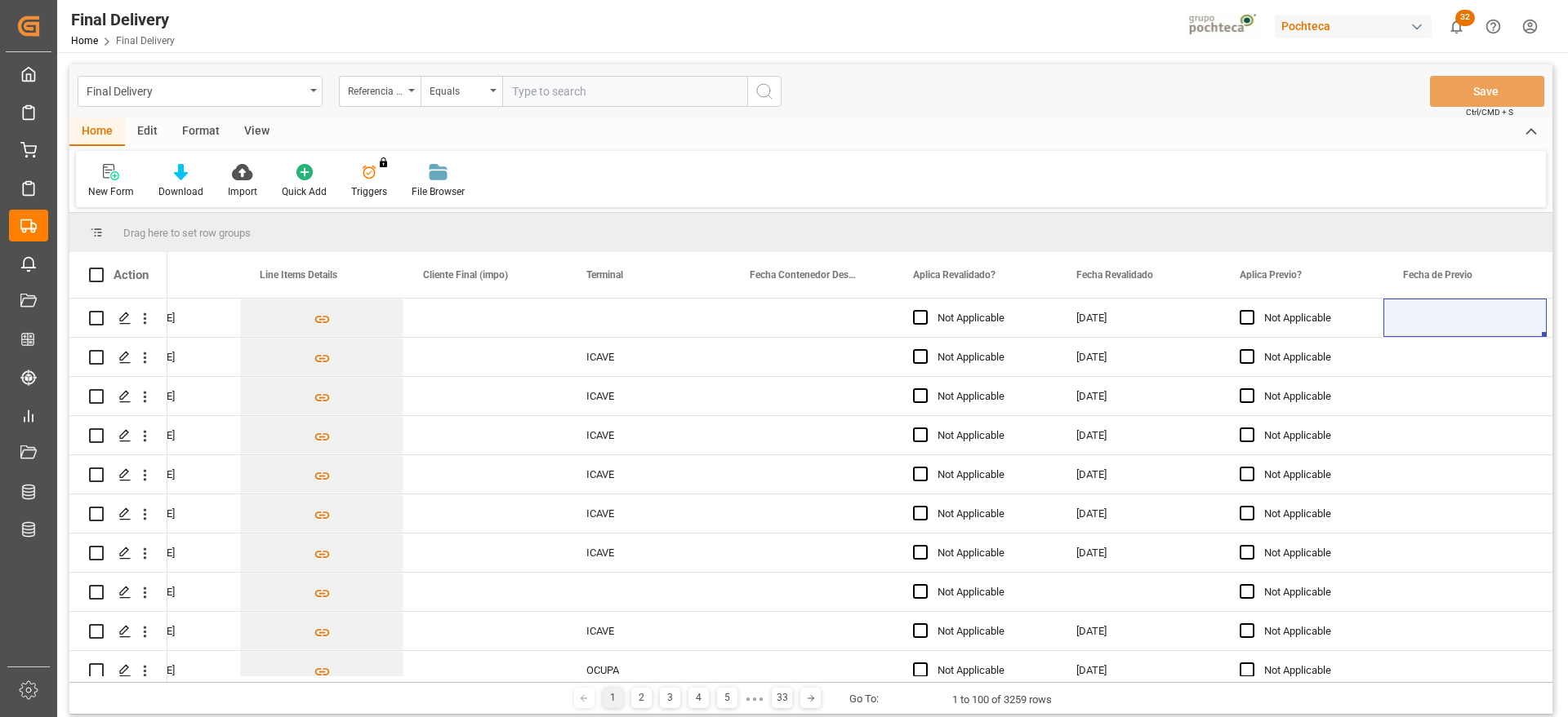
click at [554, 95] on input "text" at bounding box center [624, 91] width 245 height 31
paste input "250906900188"
type input "250906900188"
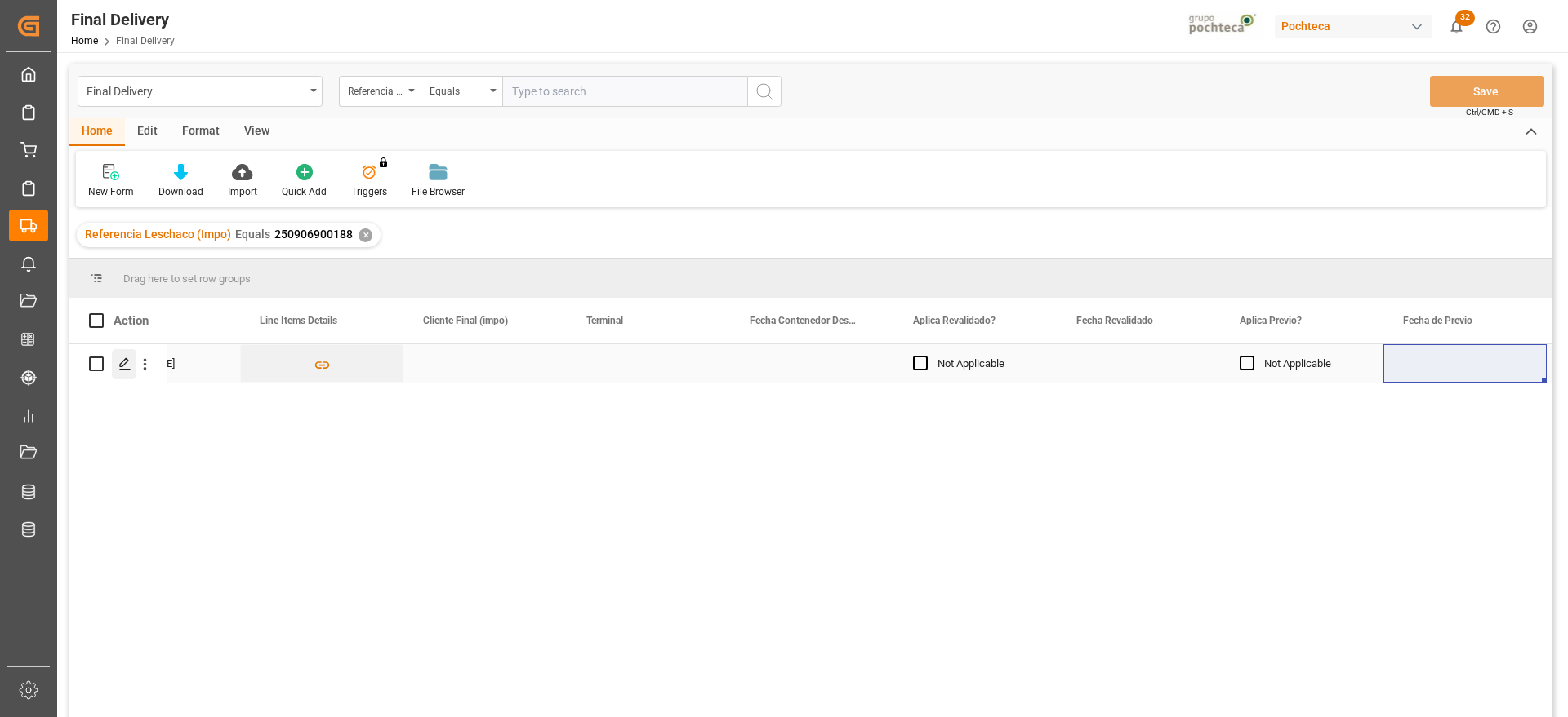
click at [122, 368] on icon "Press SPACE to select this row." at bounding box center [125, 364] width 13 height 13
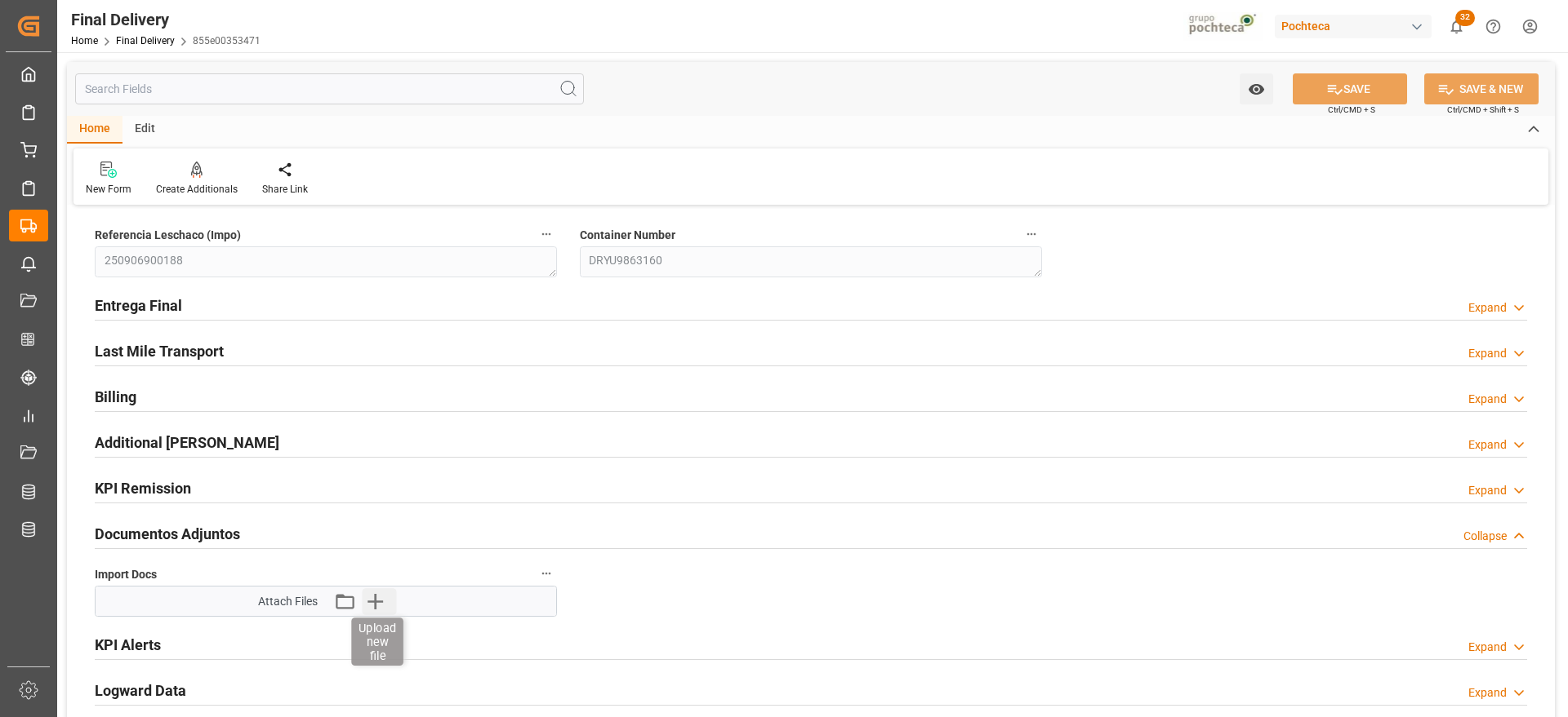
click at [370, 603] on icon "button" at bounding box center [375, 602] width 26 height 26
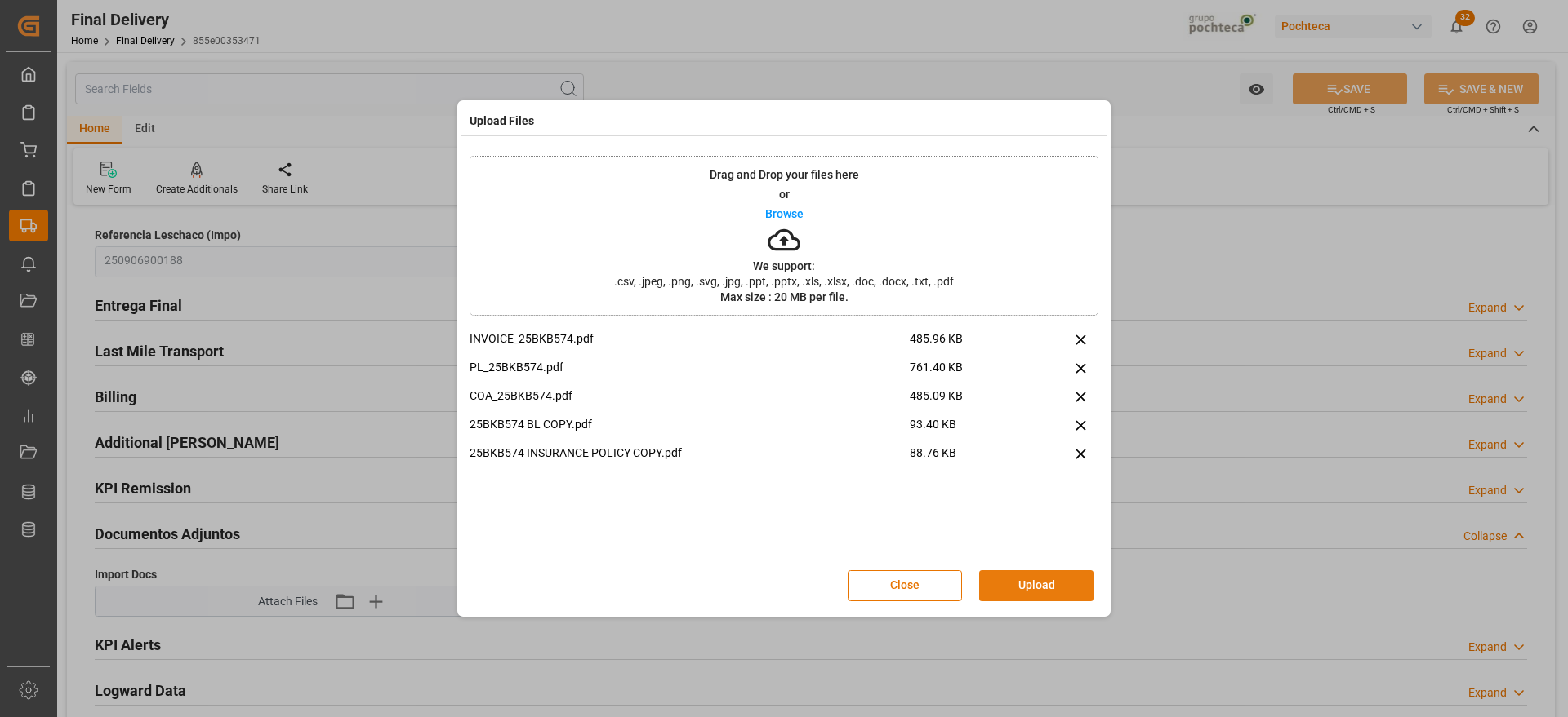
click at [1046, 587] on button "Upload" at bounding box center [1036, 586] width 114 height 31
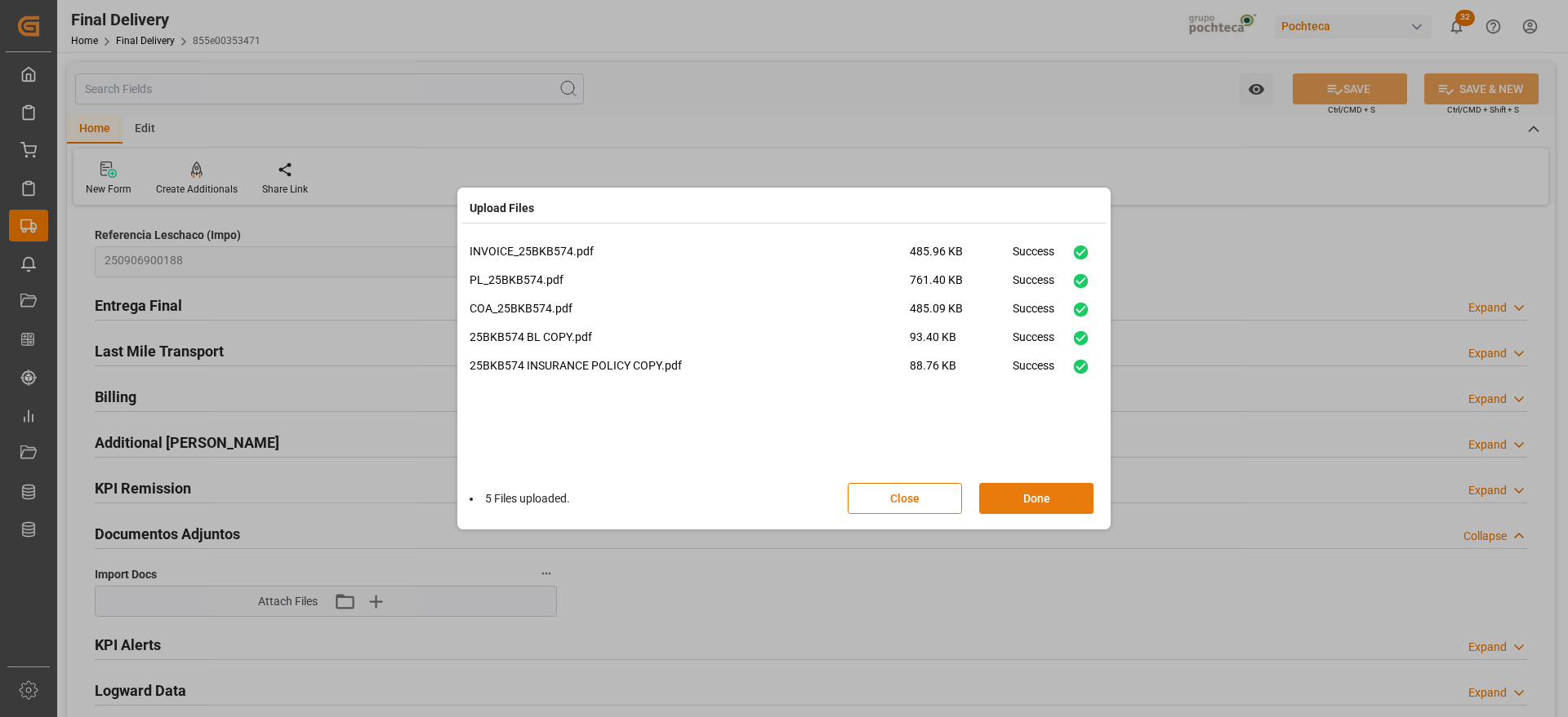
click at [1039, 500] on button "Done" at bounding box center [1036, 498] width 114 height 31
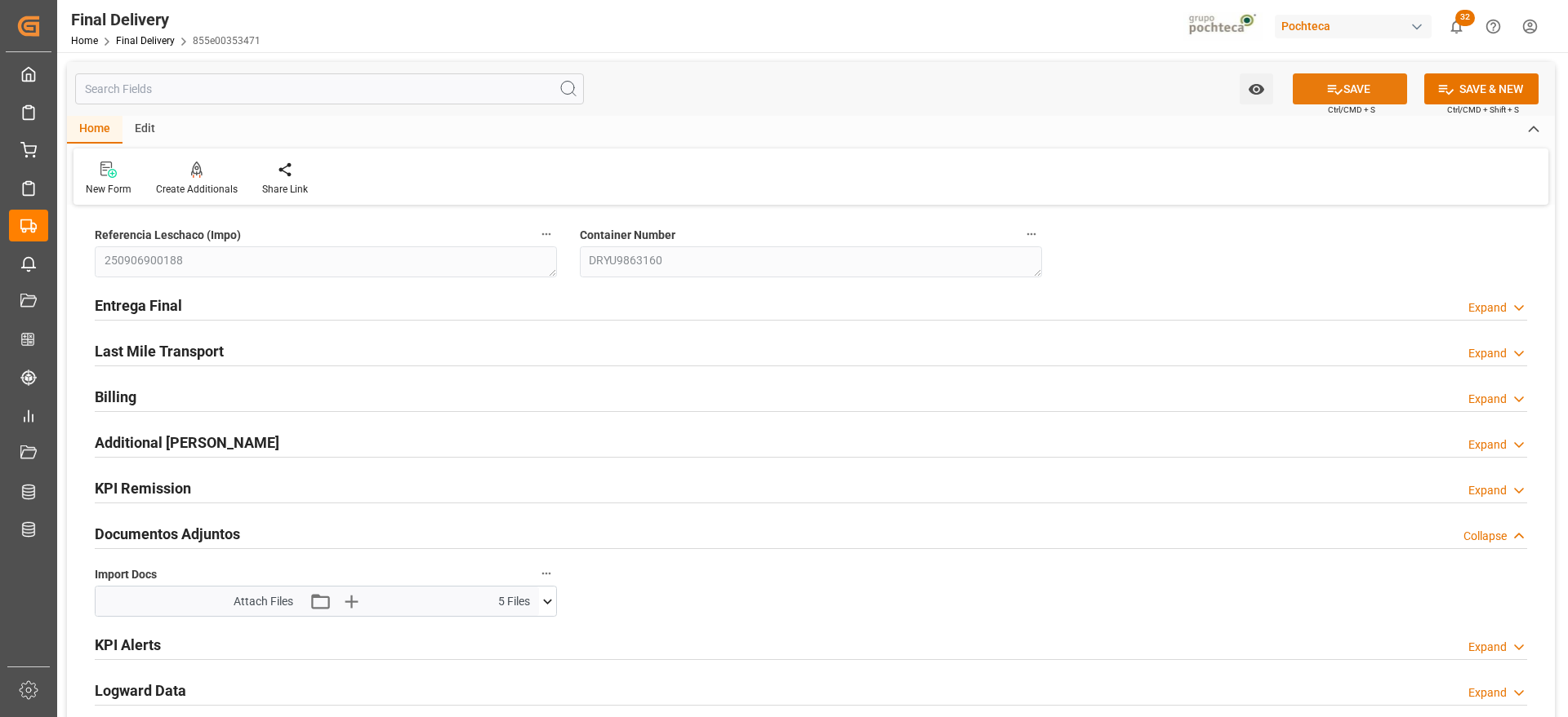
click at [1353, 85] on button "SAVE" at bounding box center [1349, 88] width 114 height 31
click at [542, 603] on icon at bounding box center [548, 602] width 17 height 17
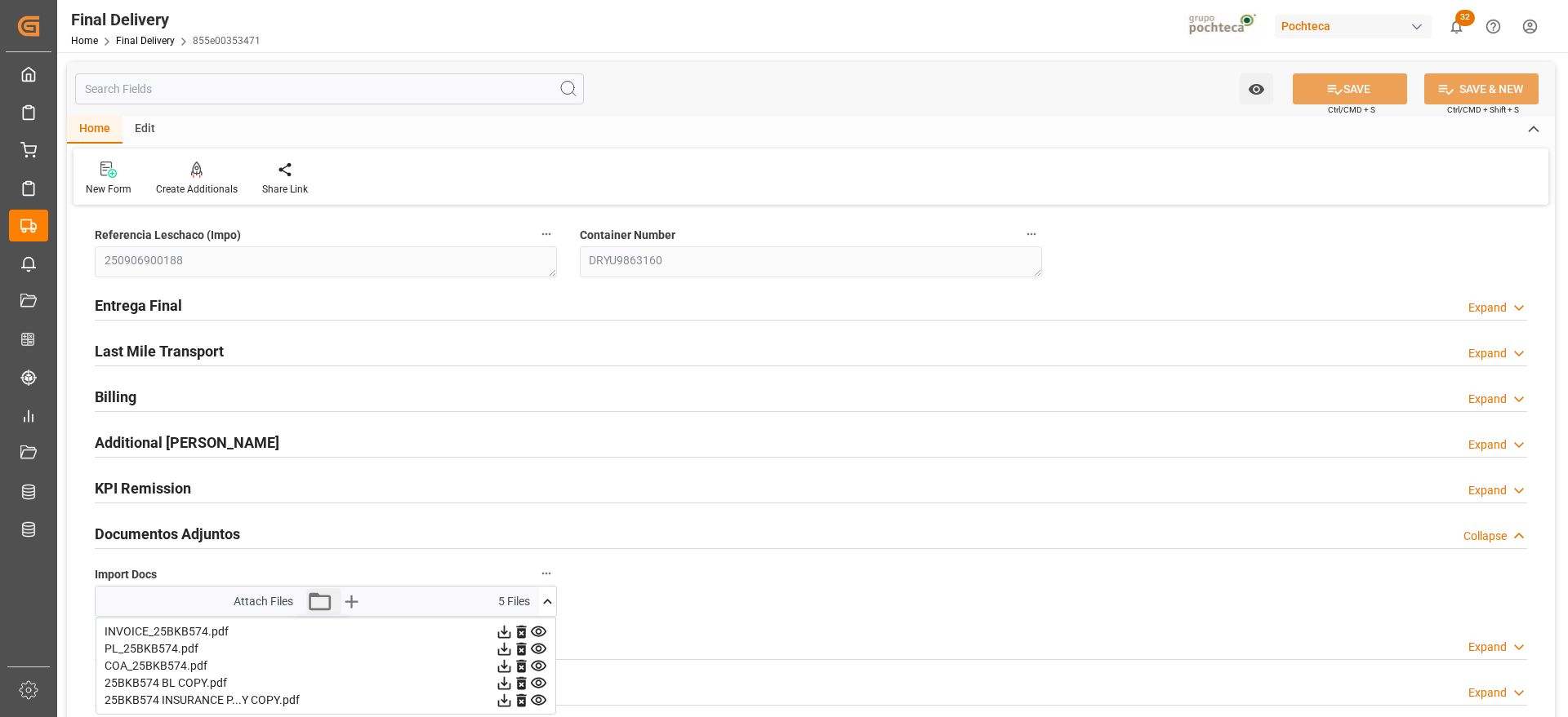
click at [318, 600] on icon "button" at bounding box center [319, 602] width 26 height 26
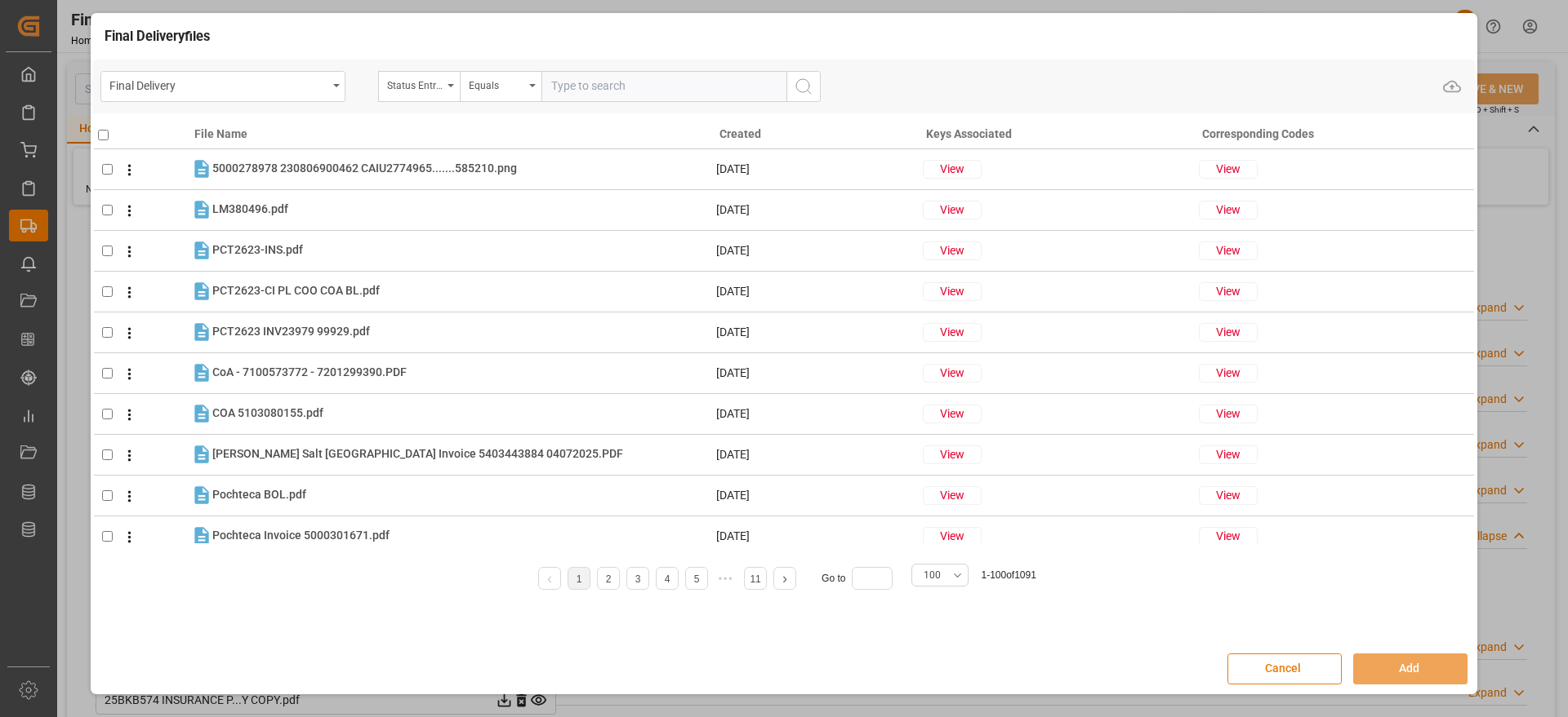
click at [1264, 662] on button "Cancel" at bounding box center [1285, 668] width 114 height 31
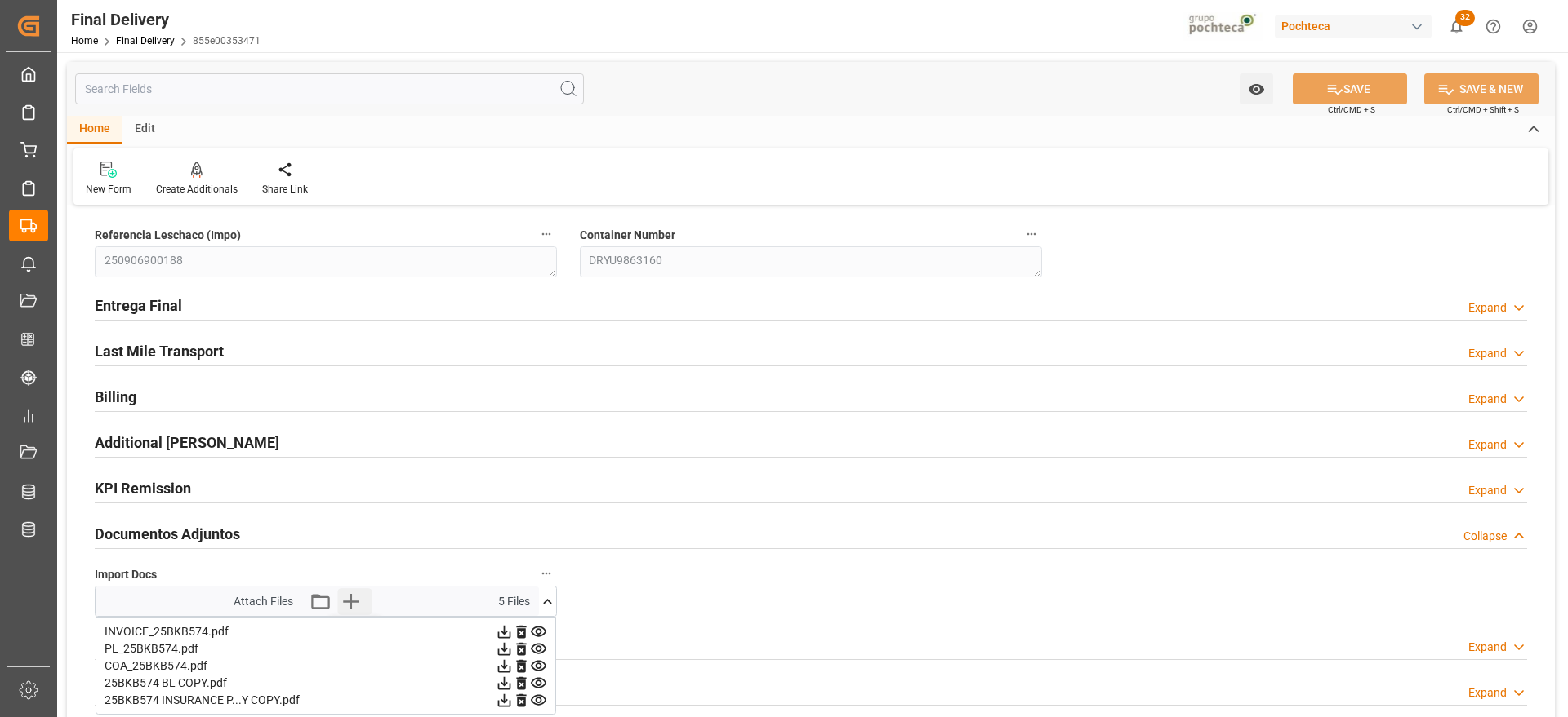
click at [352, 600] on icon "button" at bounding box center [351, 602] width 26 height 26
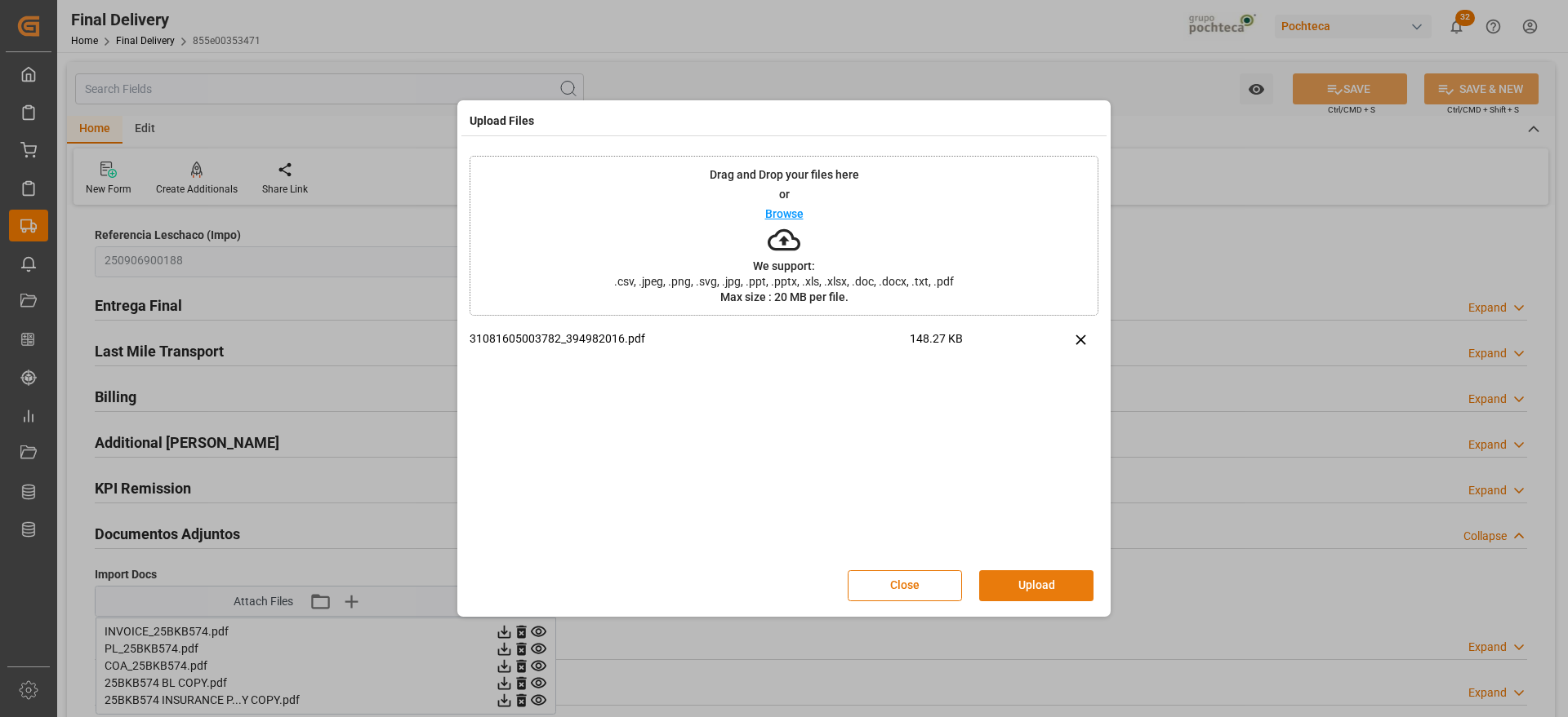
click at [1052, 582] on button "Upload" at bounding box center [1036, 586] width 114 height 31
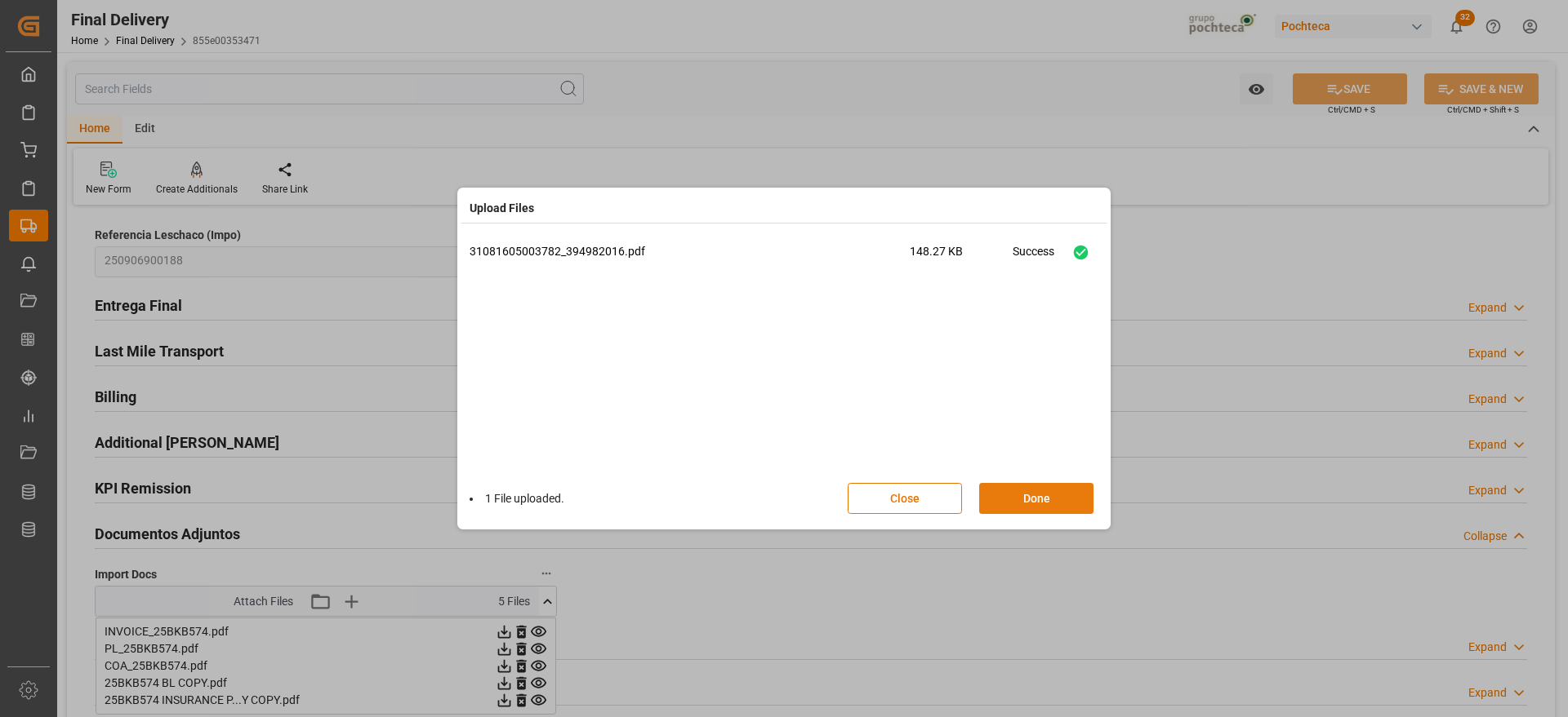
click at [1065, 511] on button "Done" at bounding box center [1036, 498] width 114 height 31
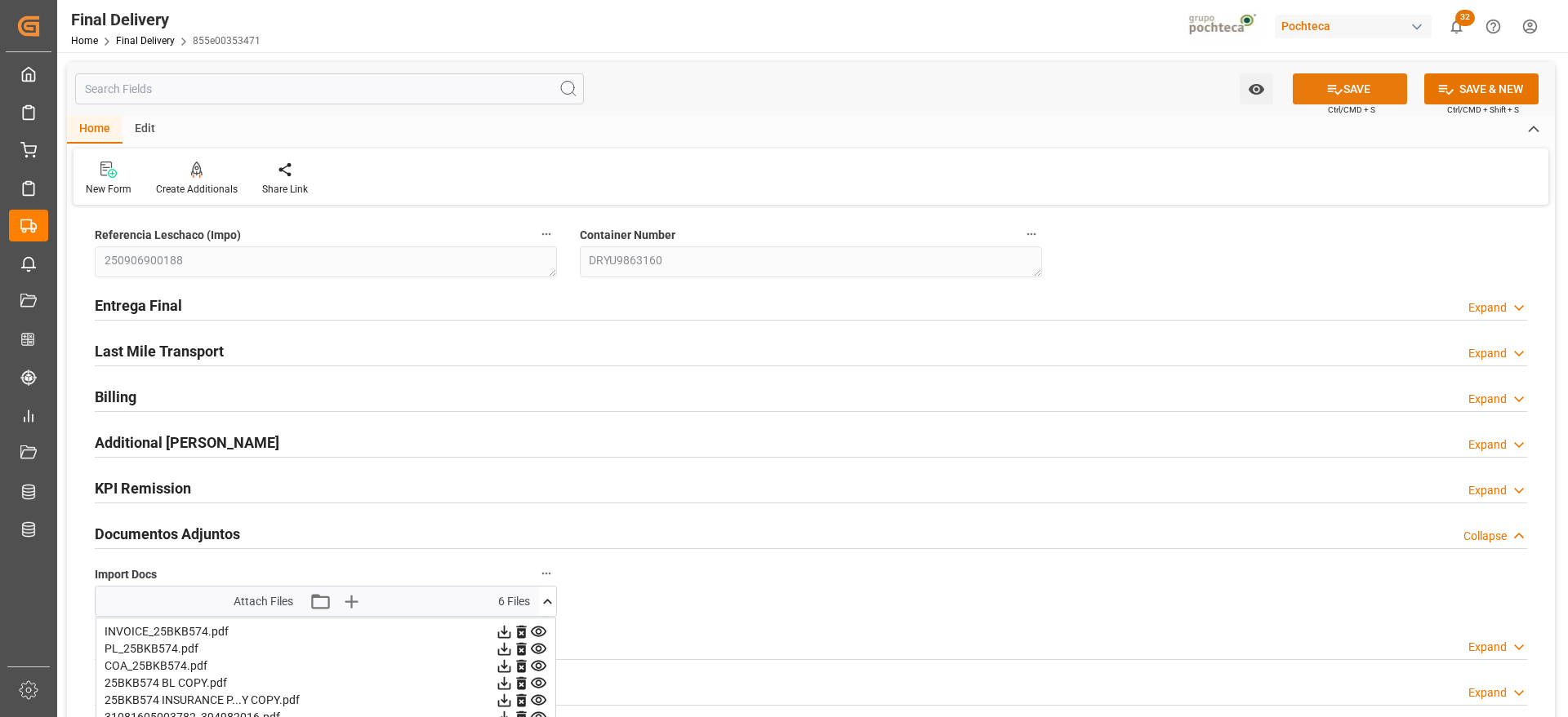
click at [1352, 85] on button "SAVE" at bounding box center [1349, 88] width 114 height 31
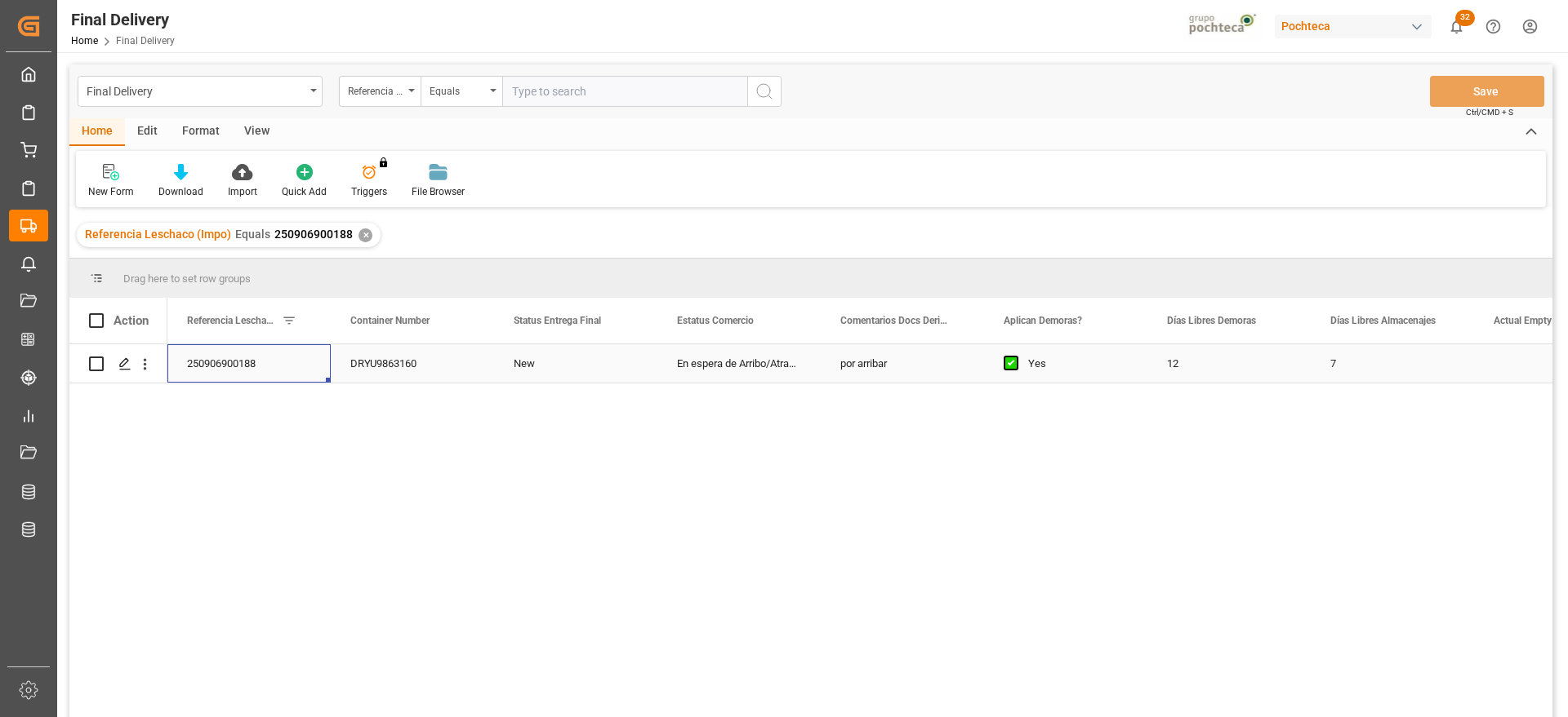
click at [213, 369] on div "250906900188" at bounding box center [249, 363] width 163 height 38
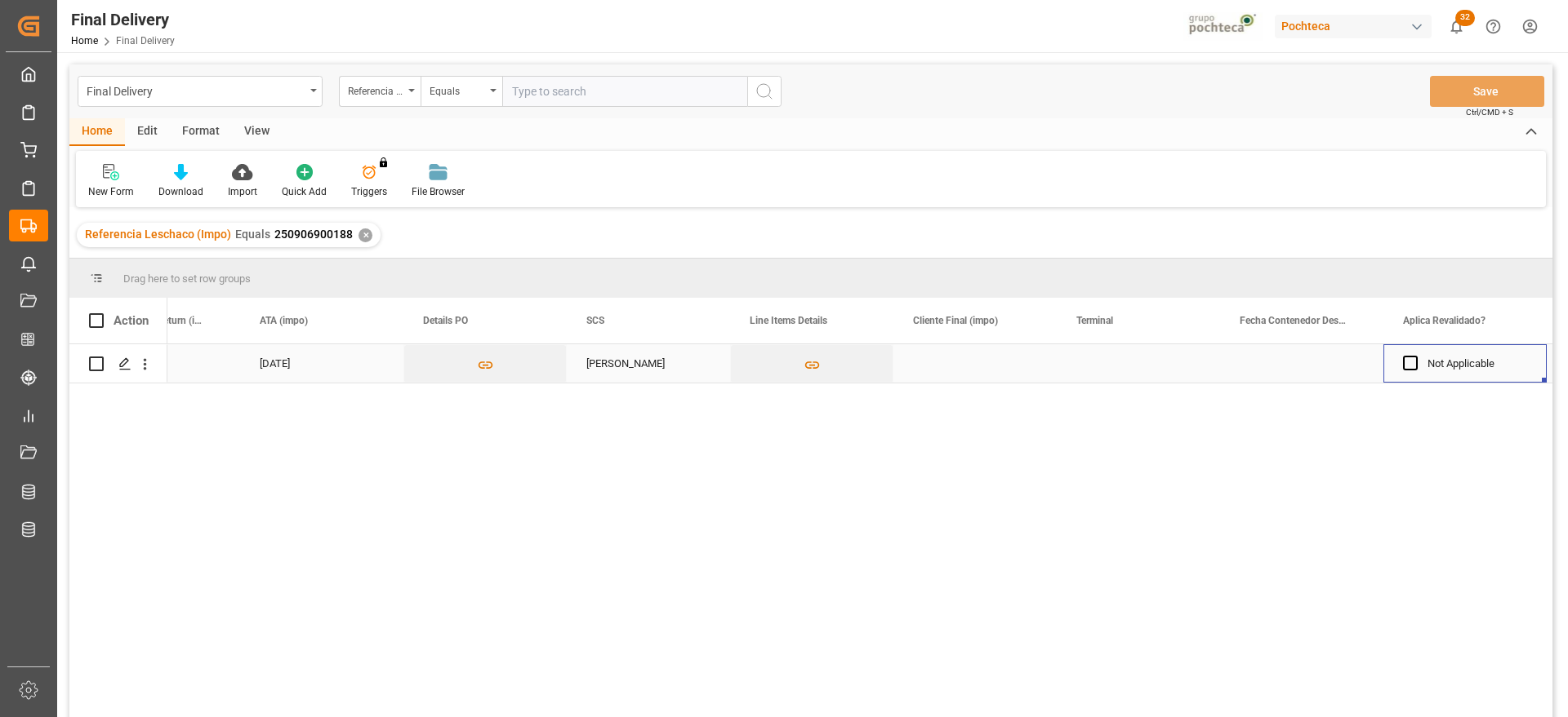
scroll to position [0, 1560]
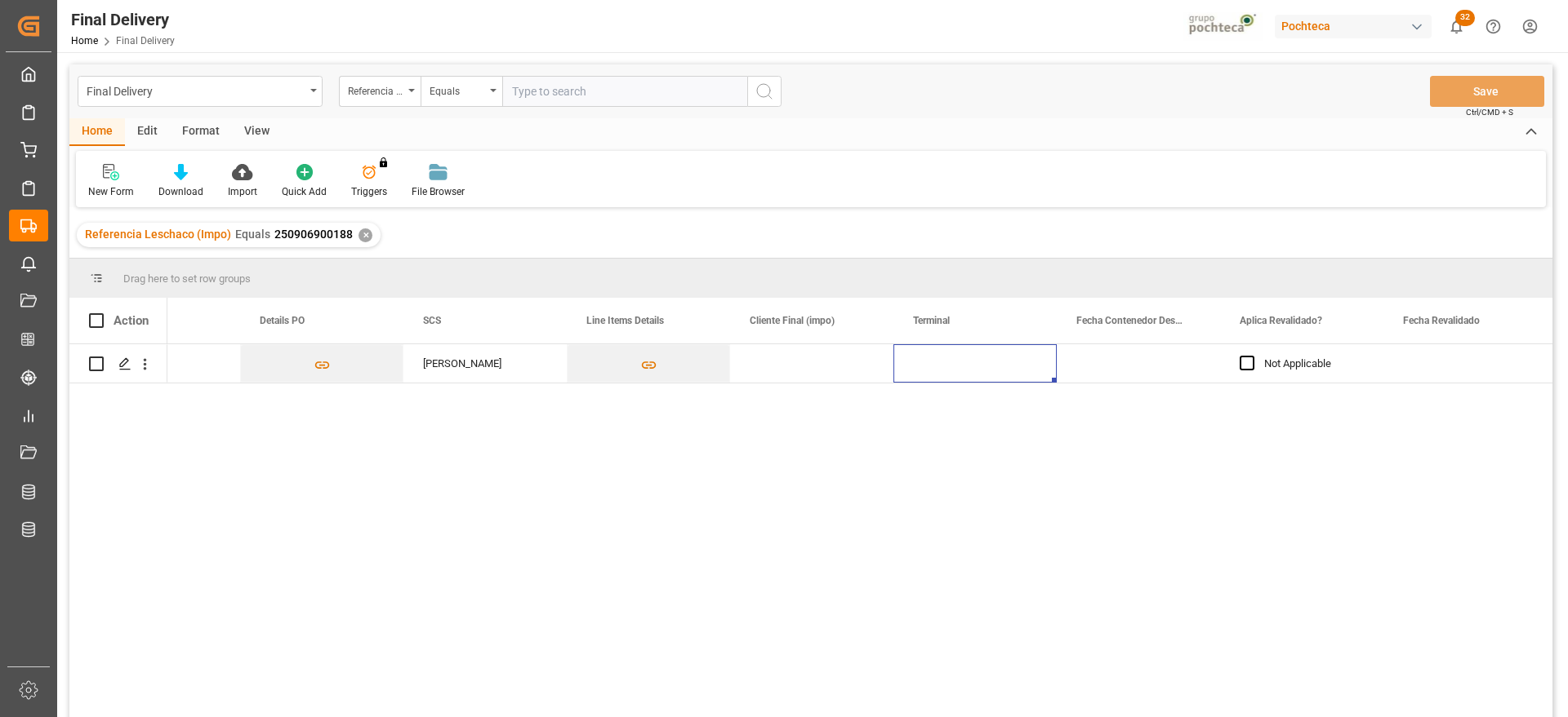
click at [947, 361] on div "Press SPACE to select this row." at bounding box center [974, 363] width 163 height 38
click at [947, 361] on input "Press SPACE to select this row." at bounding box center [974, 372] width 137 height 31
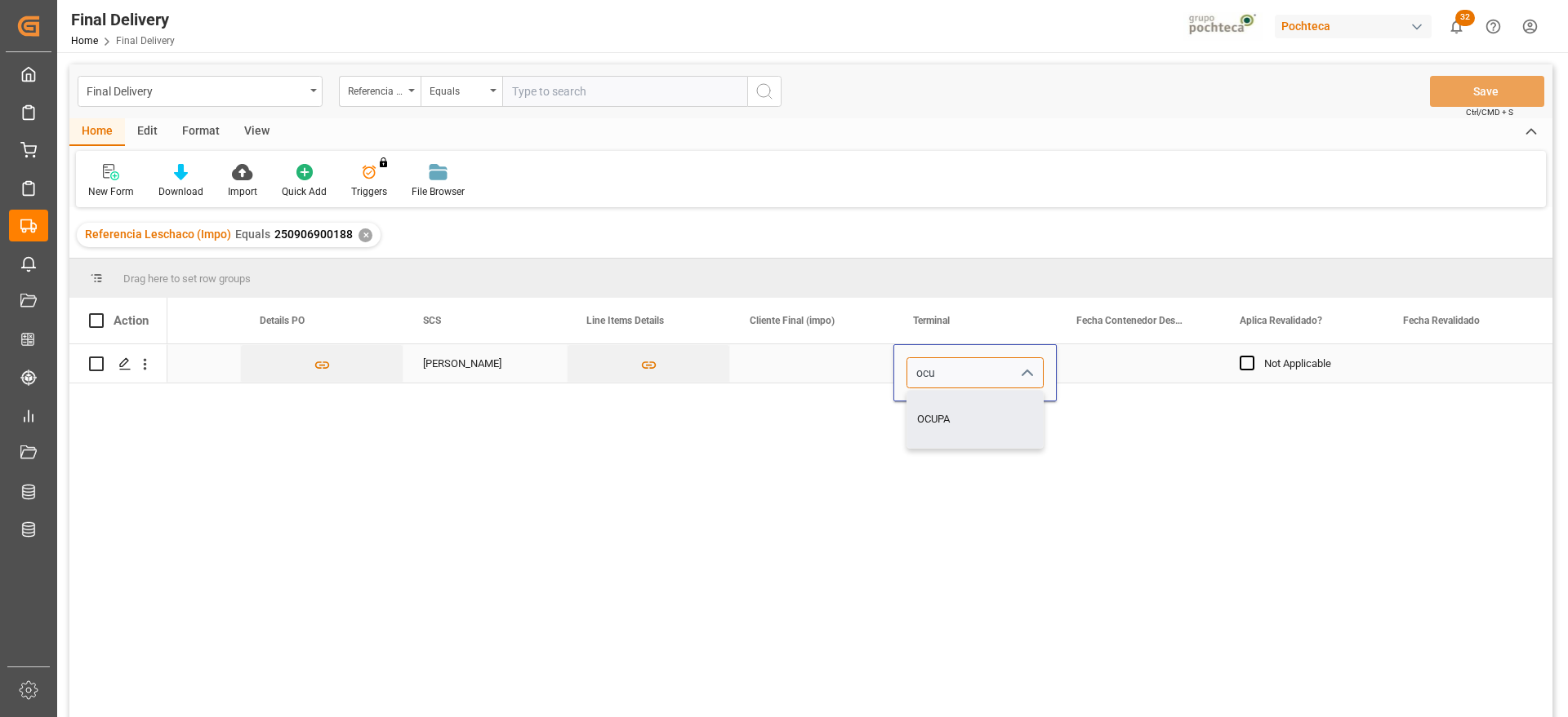
type input "OCUPA"
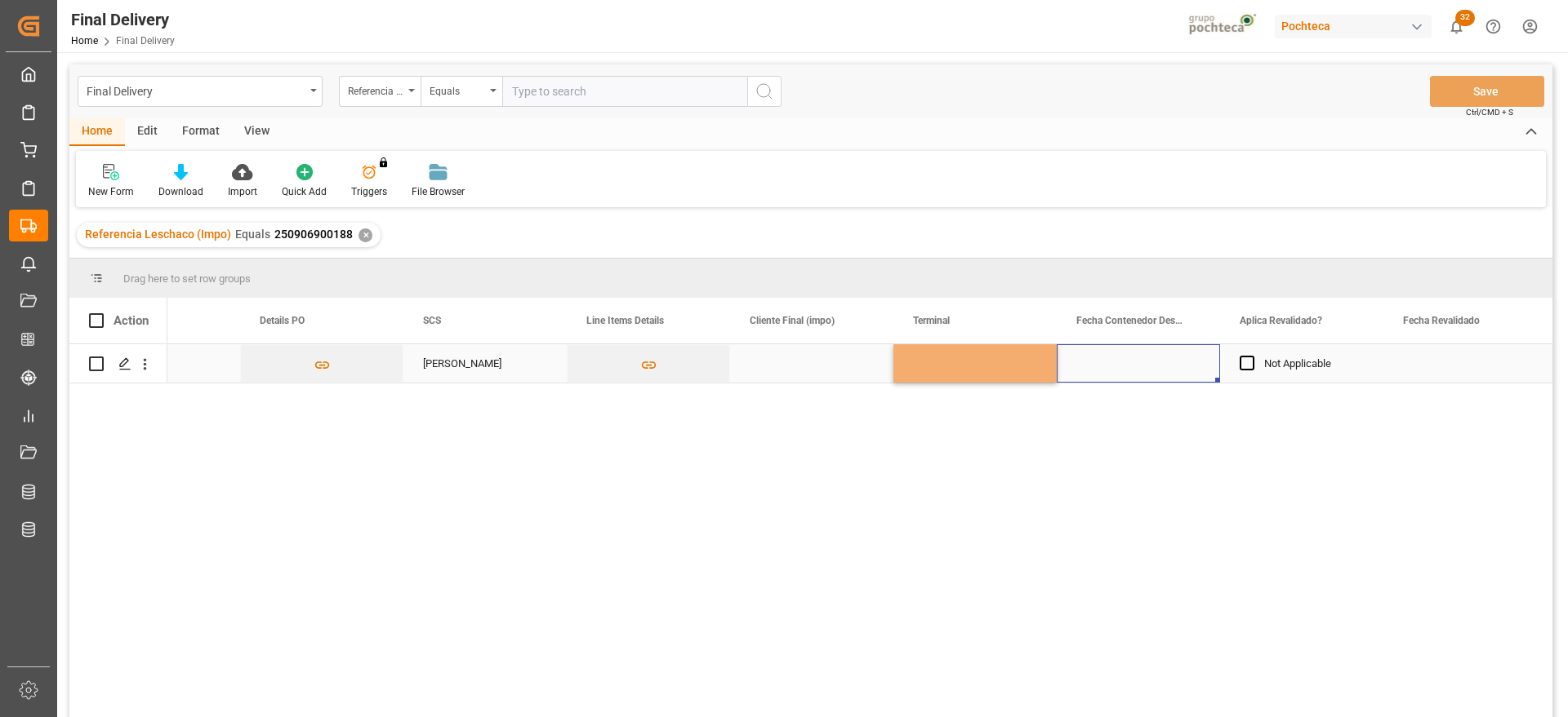
click at [1107, 365] on div "Press SPACE to select this row." at bounding box center [1138, 363] width 163 height 38
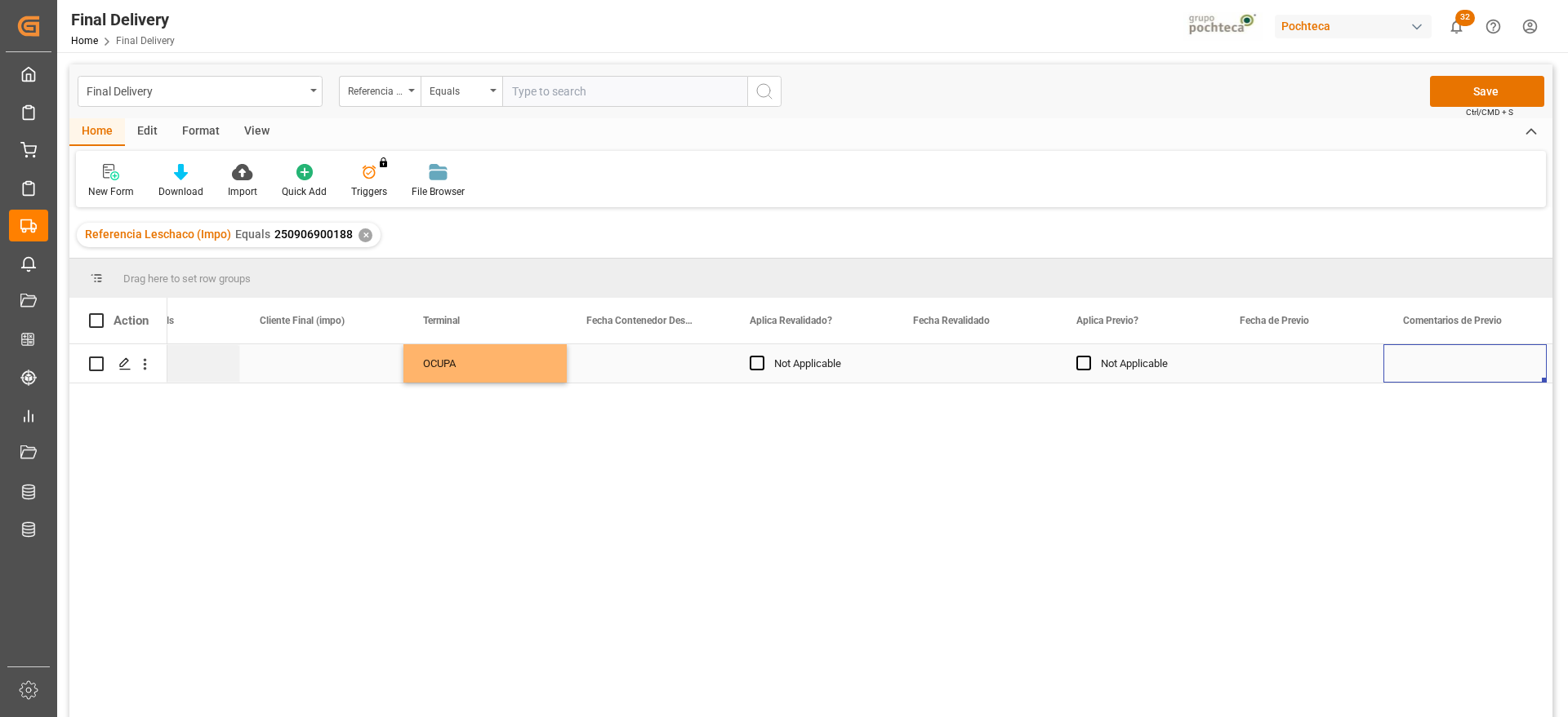
scroll to position [0, 2213]
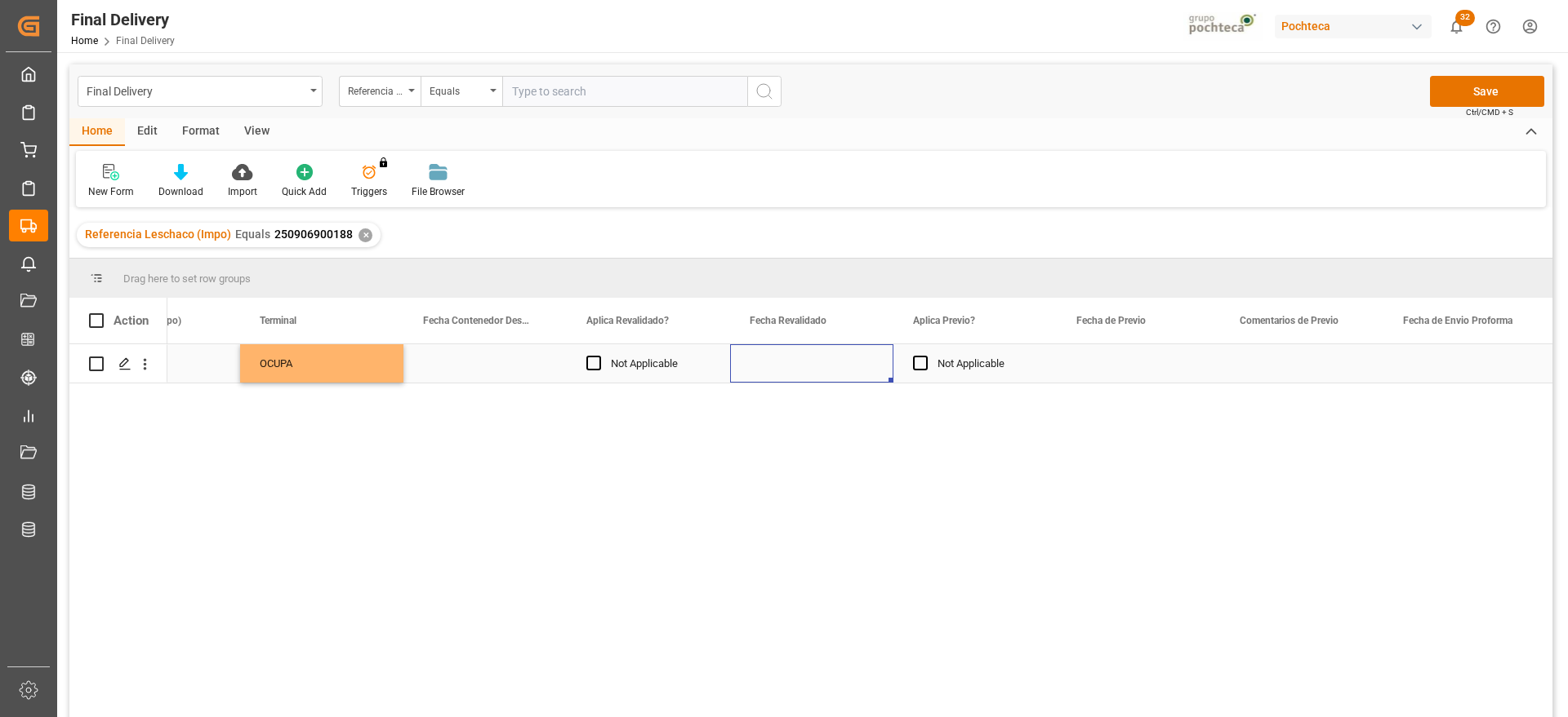
click at [798, 366] on div "Press SPACE to select this row." at bounding box center [811, 363] width 163 height 38
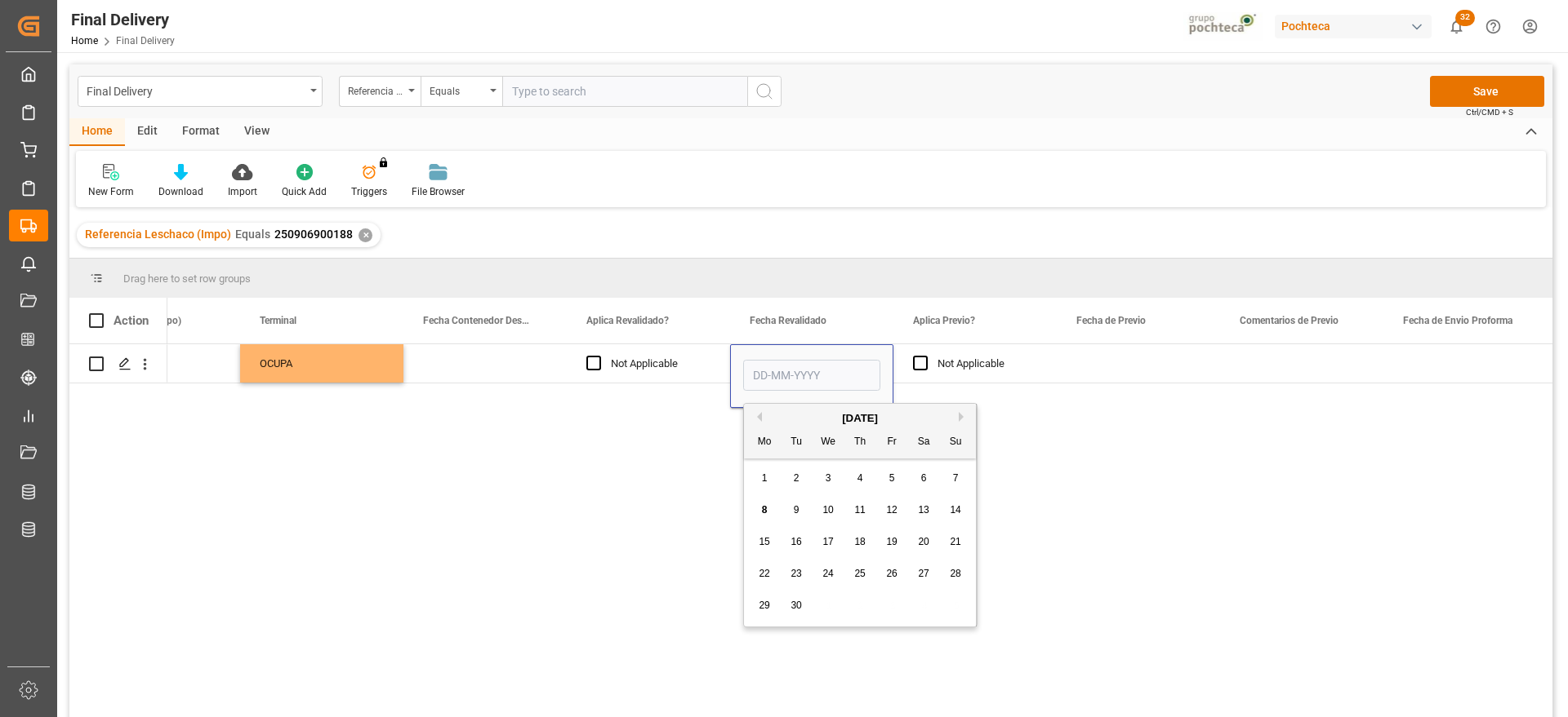
click at [884, 479] on div "5" at bounding box center [892, 479] width 21 height 20
type input "[DATE]"
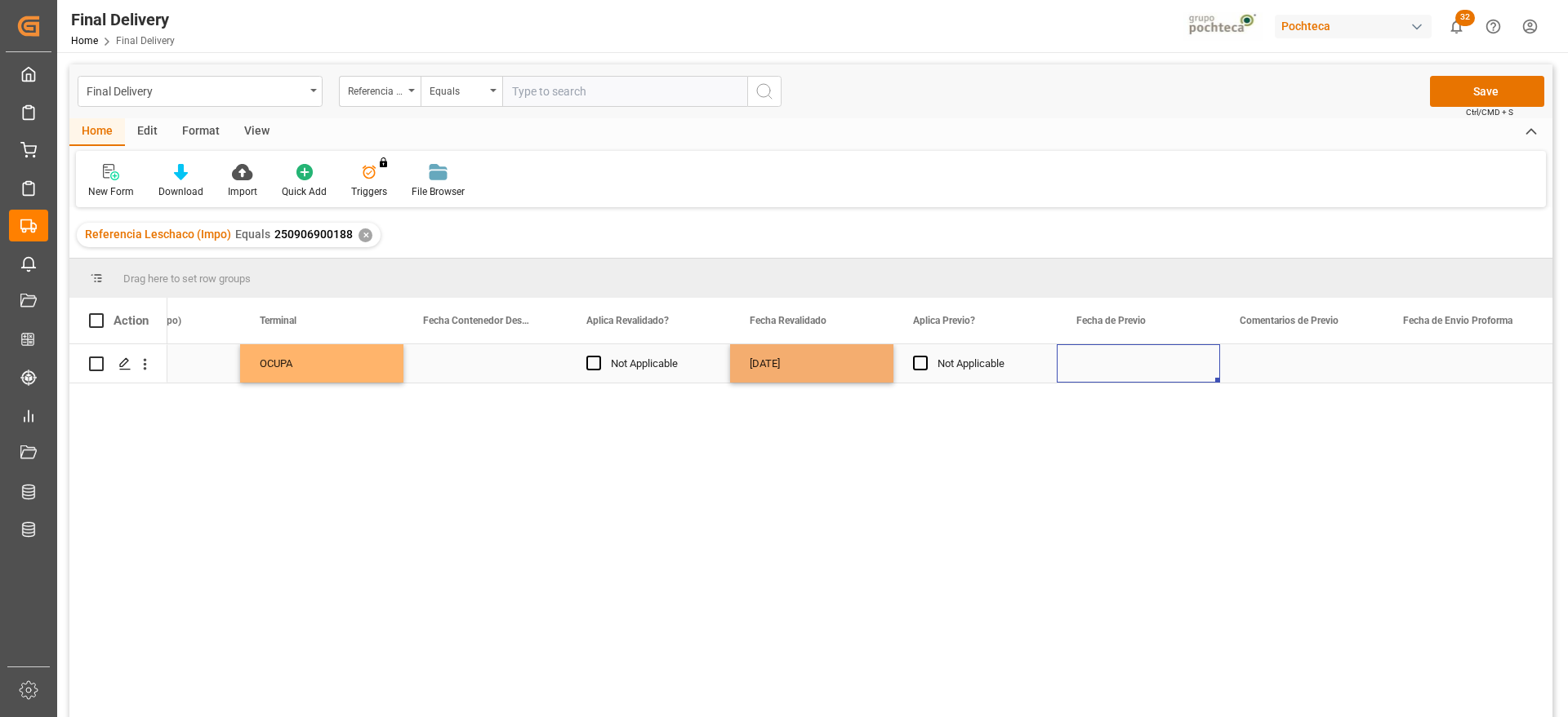
click at [1115, 362] on div "Press SPACE to select this row." at bounding box center [1138, 363] width 163 height 38
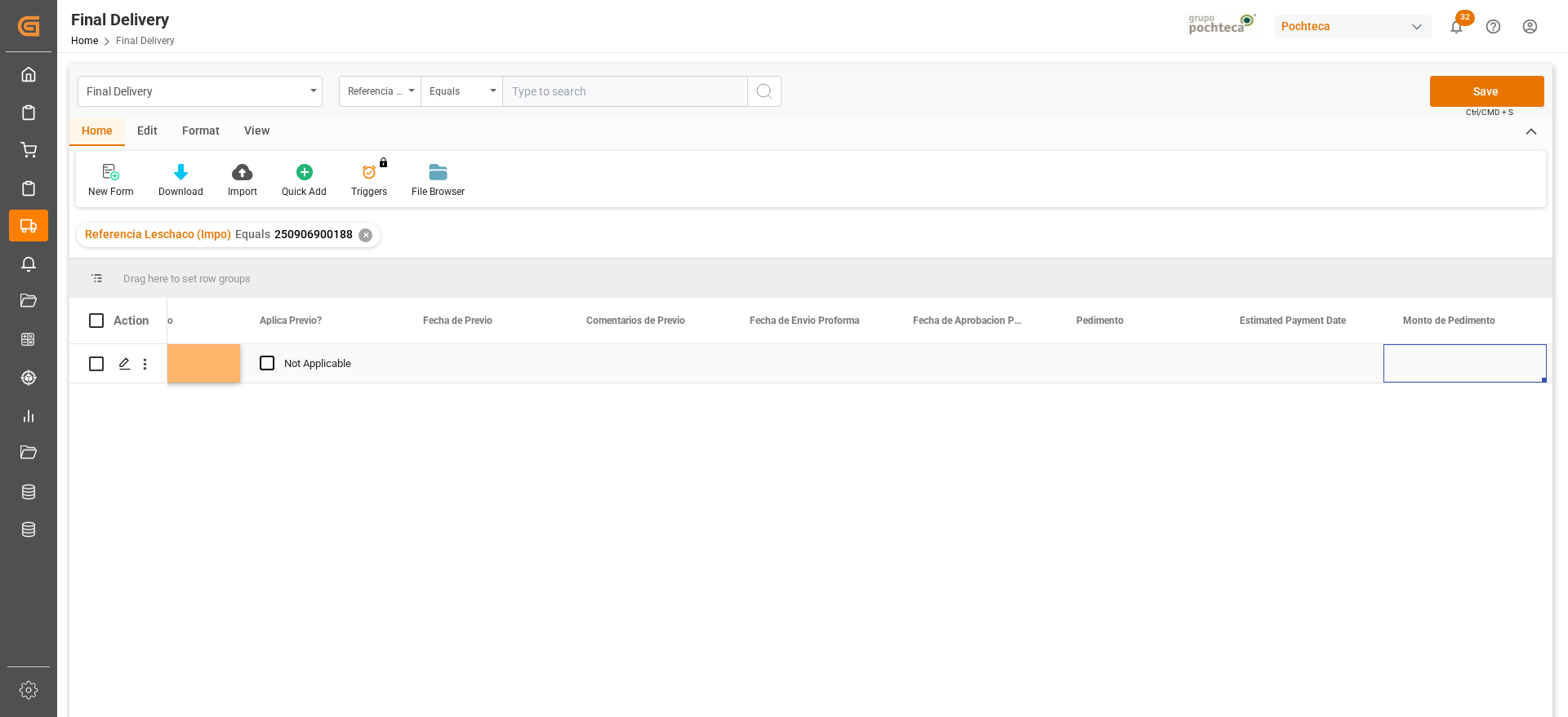
scroll to position [0, 3030]
click at [666, 370] on div "Press SPACE to select this row." at bounding box center [648, 363] width 163 height 38
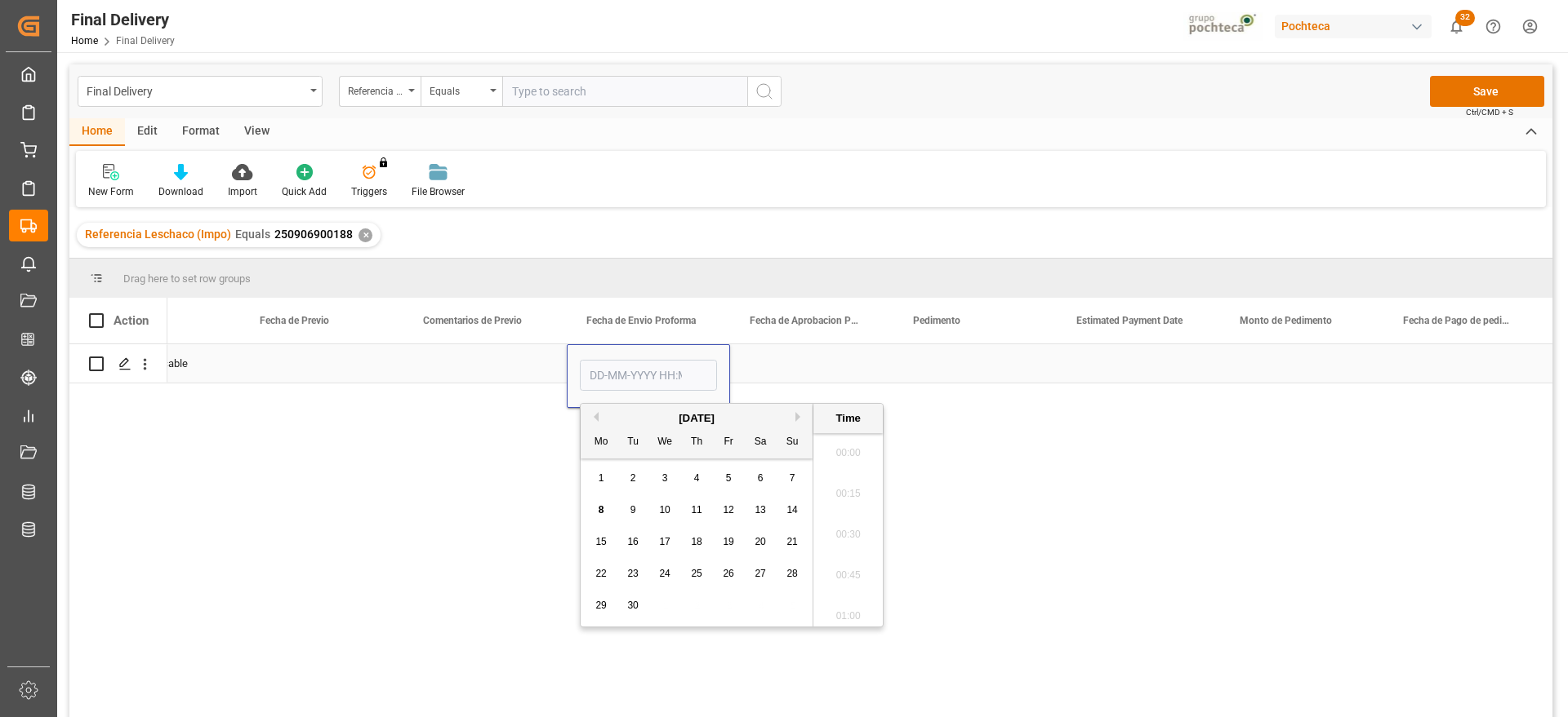
scroll to position [1556, 0]
click at [691, 478] on div "4" at bounding box center [697, 479] width 21 height 20
type input "[DATE] 00:00"
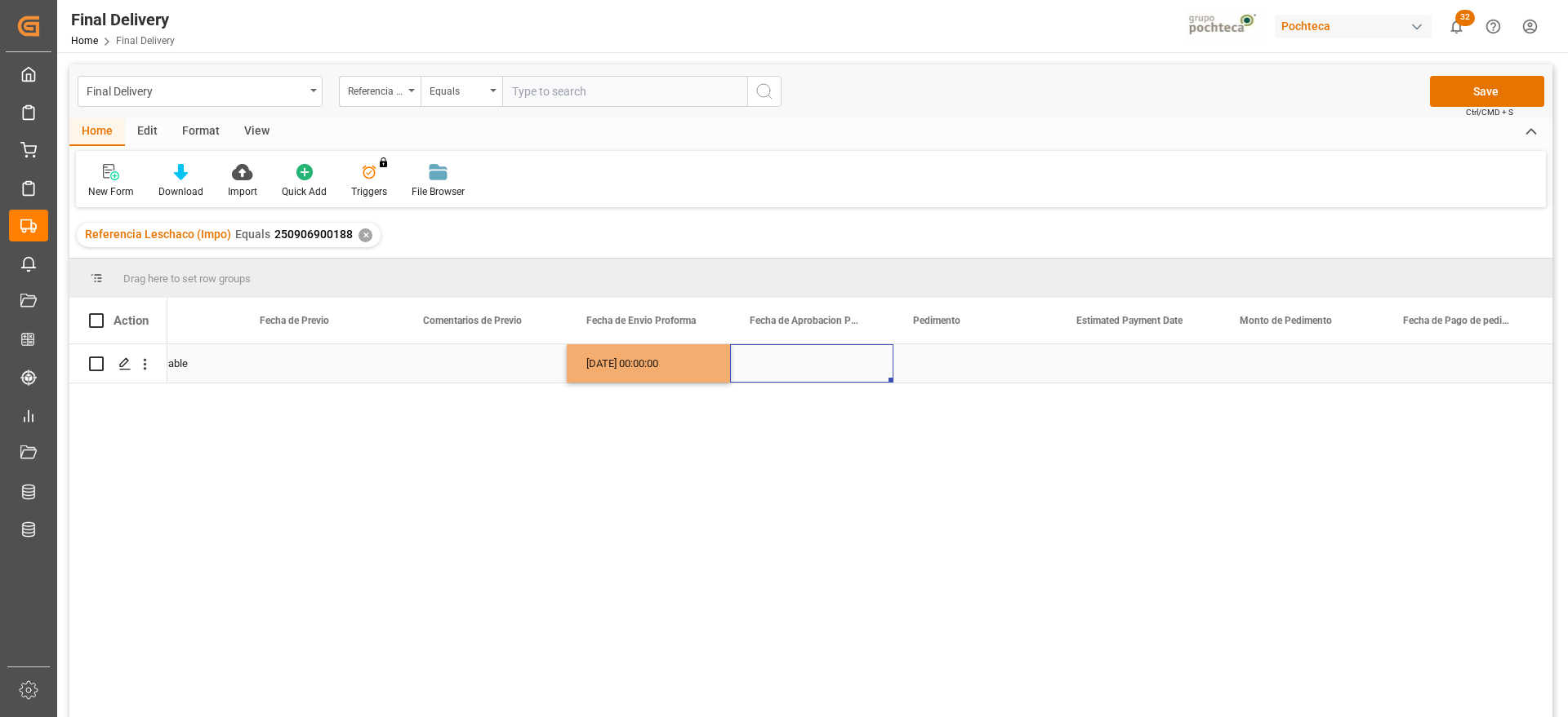
drag, startPoint x: 788, startPoint y: 356, endPoint x: 675, endPoint y: 360, distance: 113.1
click at [779, 356] on div "Press SPACE to select this row." at bounding box center [811, 363] width 163 height 38
click at [666, 360] on div "[DATE] 00:00:00" at bounding box center [648, 363] width 163 height 38
click at [787, 359] on div "Press SPACE to select this row." at bounding box center [811, 363] width 163 height 38
click at [951, 363] on div "Press SPACE to select this row." at bounding box center [974, 363] width 163 height 38
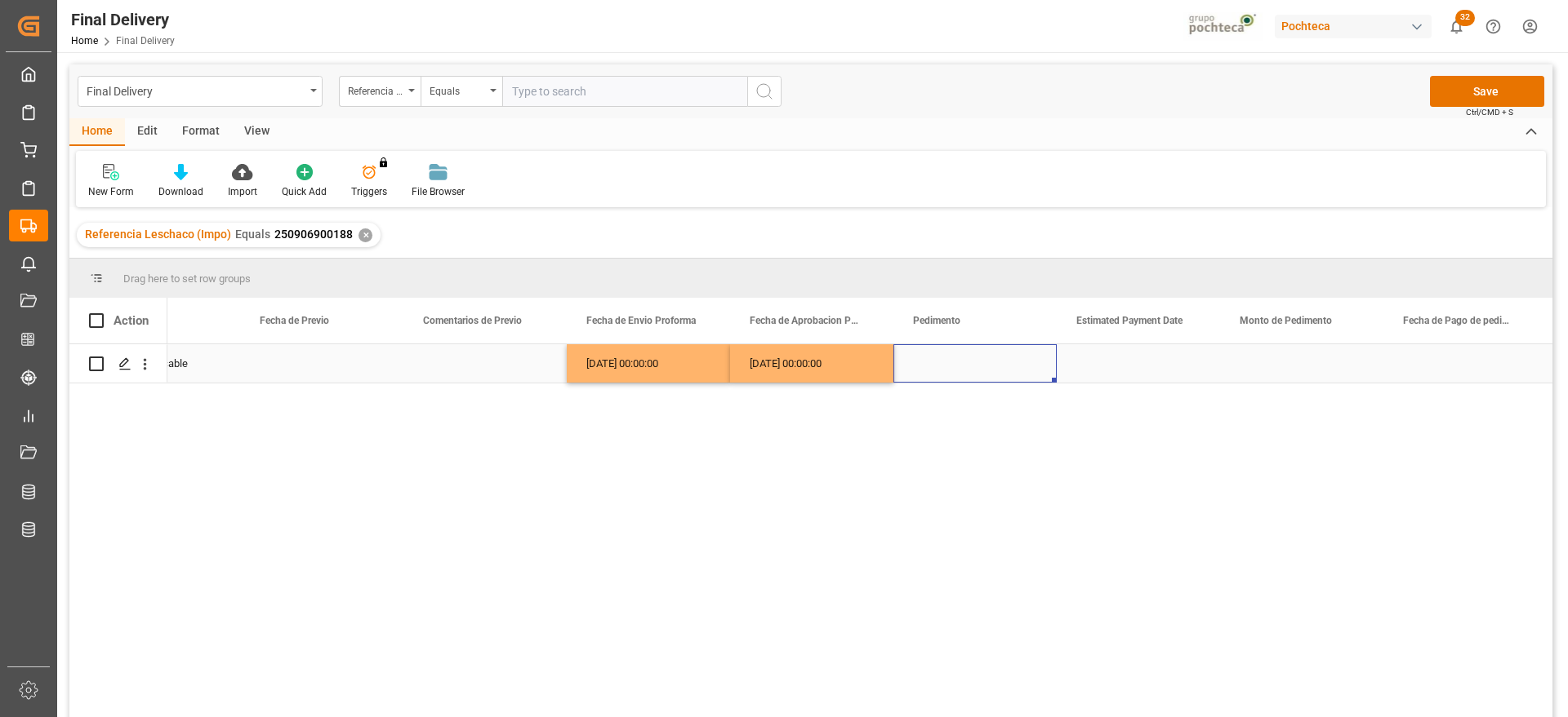
click at [930, 363] on div "Press SPACE to select this row." at bounding box center [974, 363] width 163 height 38
click at [930, 369] on input "Press SPACE to select this row." at bounding box center [974, 372] width 137 height 31
paste input "25 16 3108 5003782"
type input "25 16 3108 5003782"
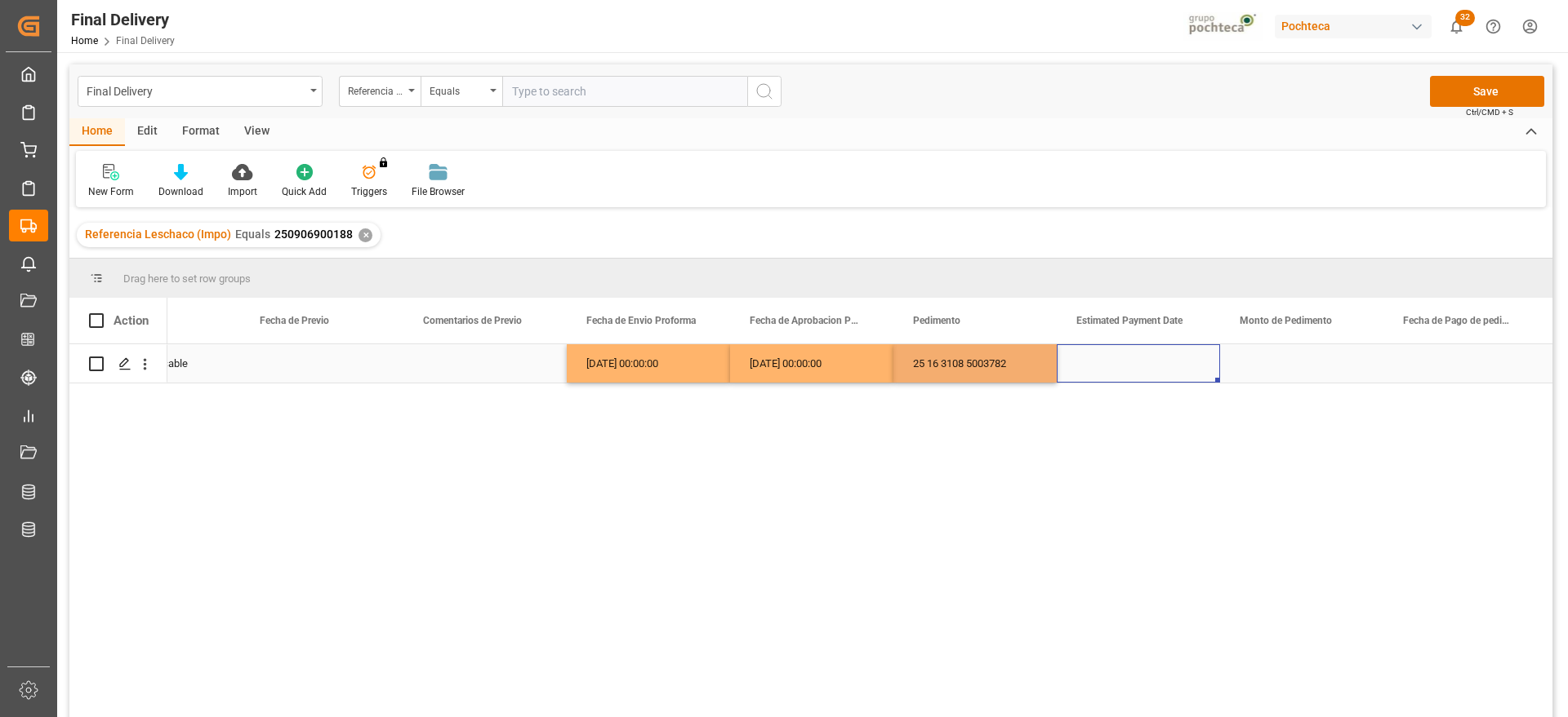
click at [1128, 364] on div "Press SPACE to select this row." at bounding box center [1138, 363] width 163 height 38
click at [1137, 373] on div "Press SPACE to select this row." at bounding box center [1138, 363] width 163 height 38
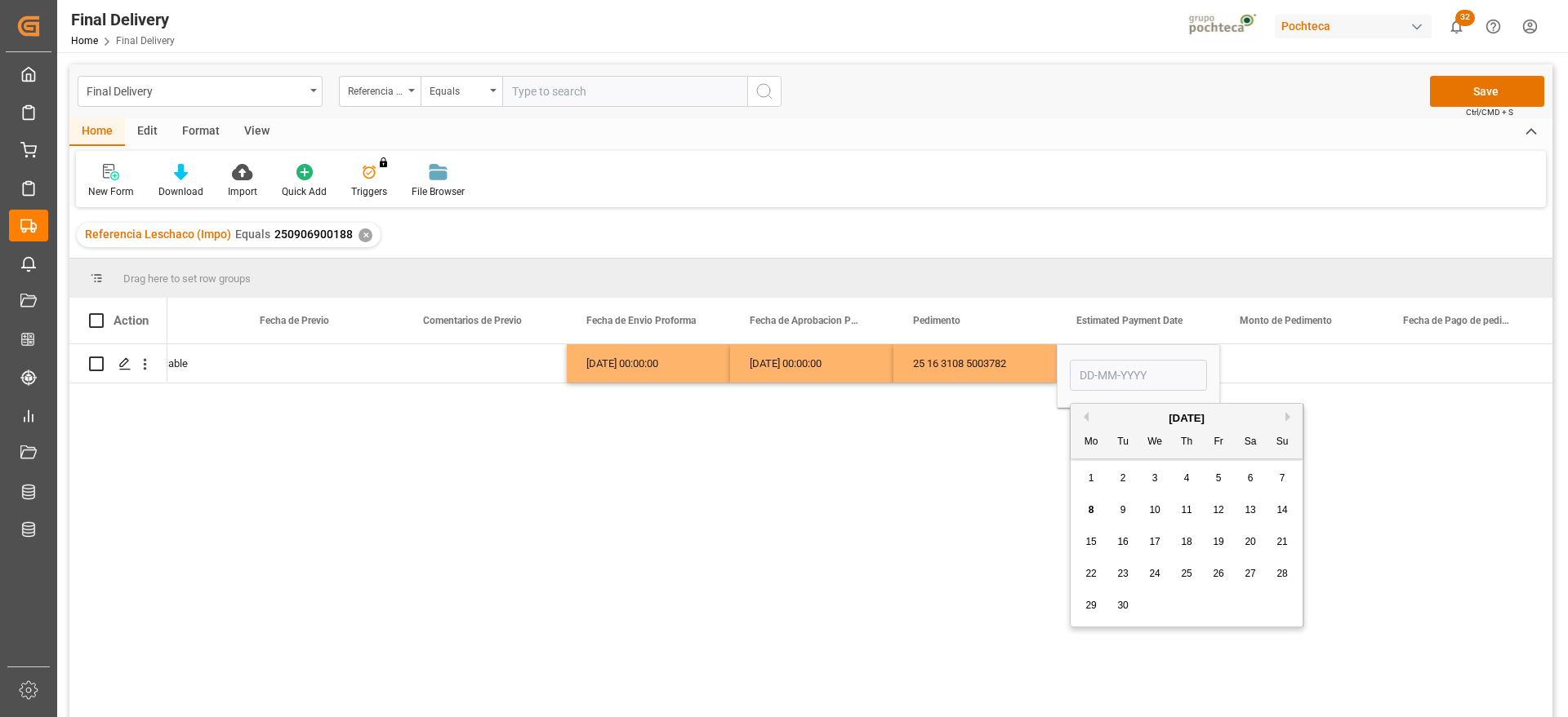
click at [1216, 476] on span "5" at bounding box center [1218, 478] width 6 height 11
type input "[DATE]"
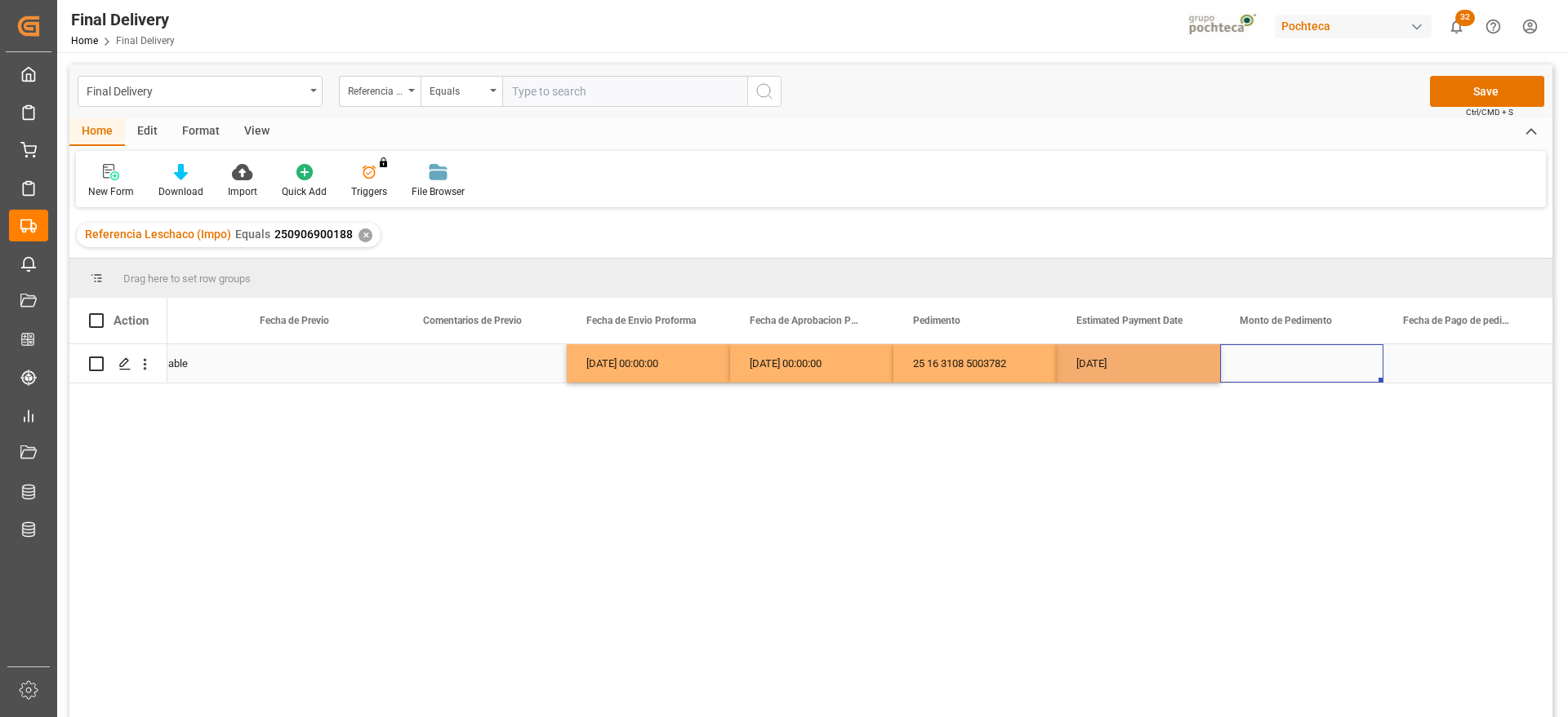
click at [1316, 358] on div "Press SPACE to select this row." at bounding box center [1302, 363] width 163 height 38
click at [1269, 365] on div "Press SPACE to select this row." at bounding box center [1302, 363] width 163 height 38
click at [1267, 365] on input "Press SPACE to select this row." at bounding box center [1302, 372] width 137 height 31
type input "133956"
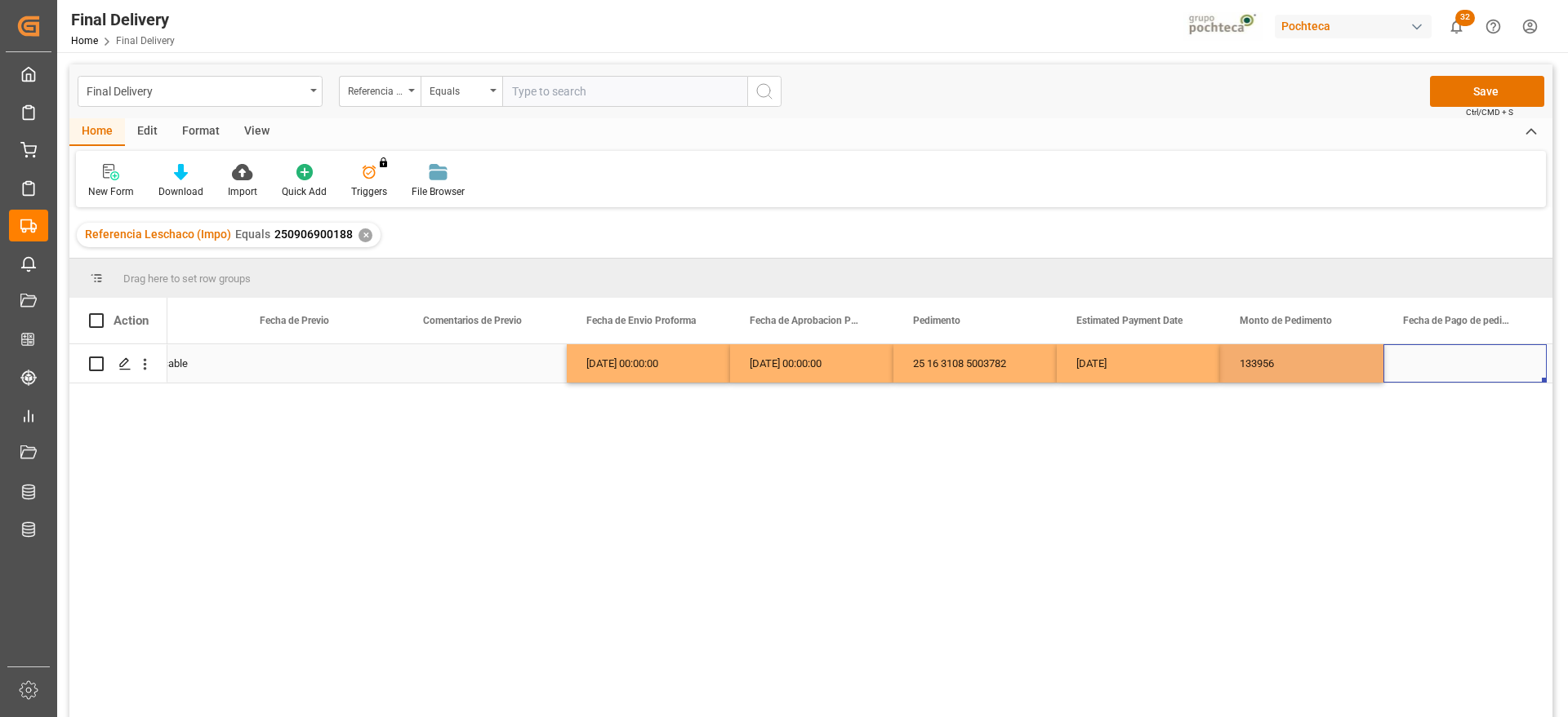
drag, startPoint x: 1462, startPoint y: 367, endPoint x: 1423, endPoint y: 366, distance: 39.0
click at [1461, 367] on div "Press SPACE to select this row." at bounding box center [1465, 363] width 163 height 38
click at [1130, 365] on div "[DATE]" at bounding box center [1138, 363] width 163 height 38
click at [1429, 366] on div "Press SPACE to select this row." at bounding box center [1465, 363] width 163 height 38
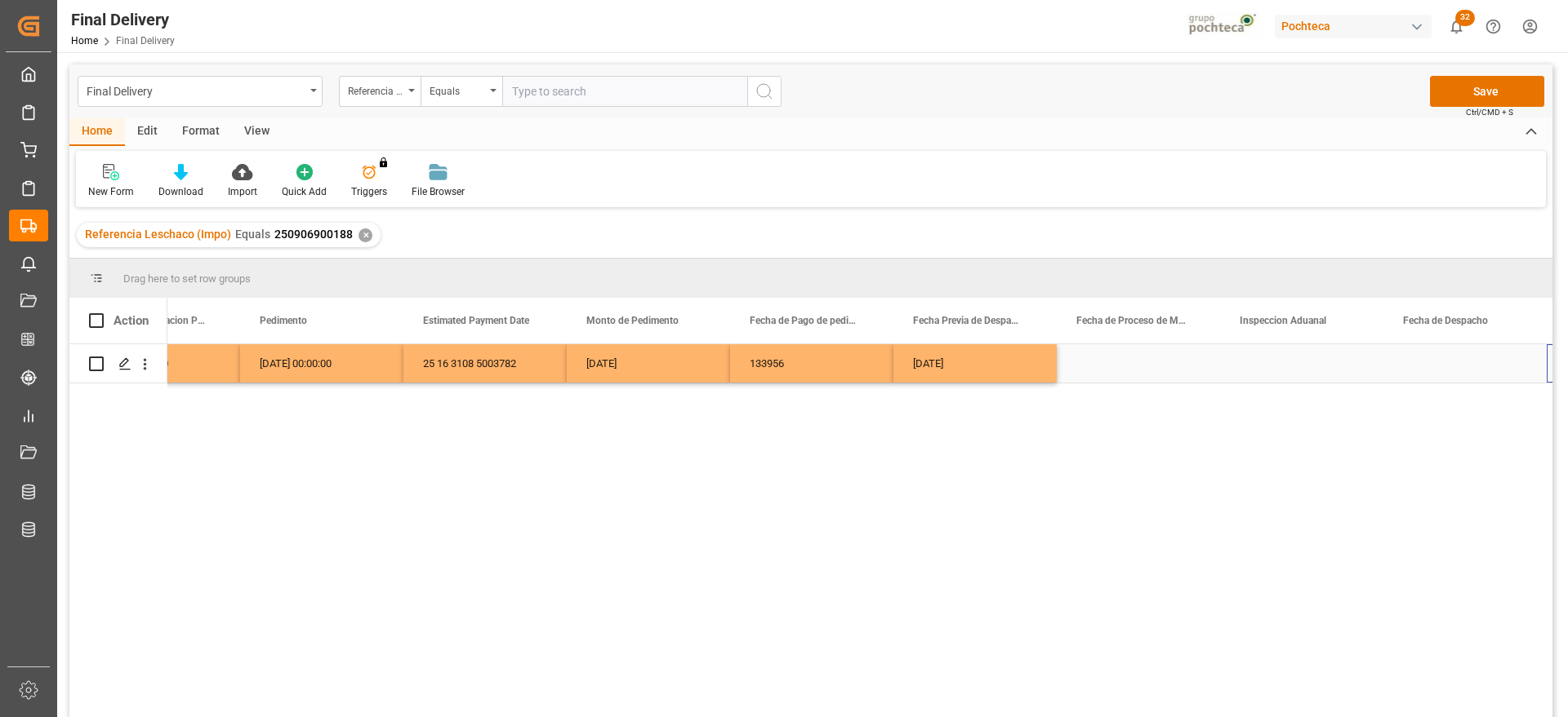
scroll to position [0, 3683]
click at [1341, 360] on div "Press SPACE to select this row." at bounding box center [1302, 363] width 163 height 38
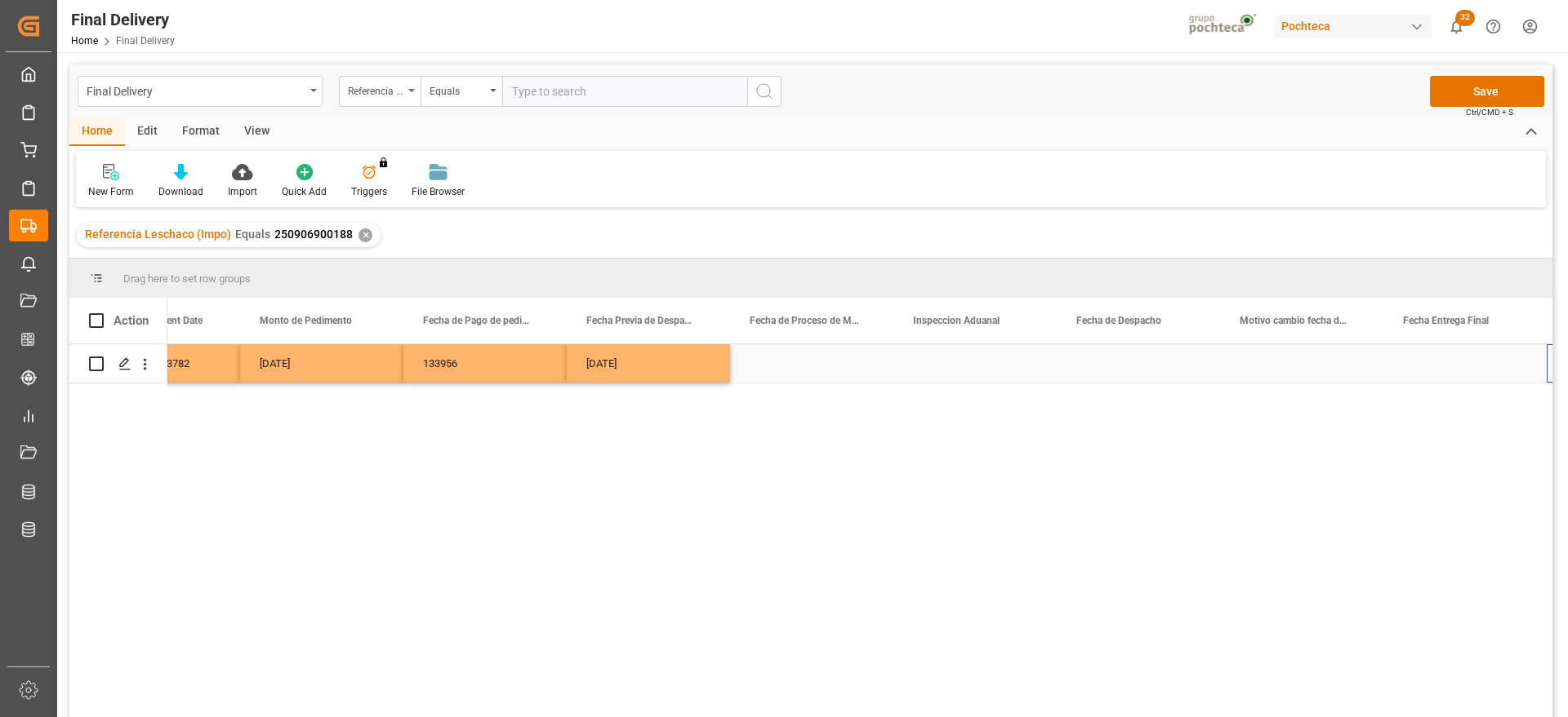
scroll to position [0, 4010]
click at [1306, 371] on div "Press SPACE to select this row." at bounding box center [1302, 363] width 163 height 38
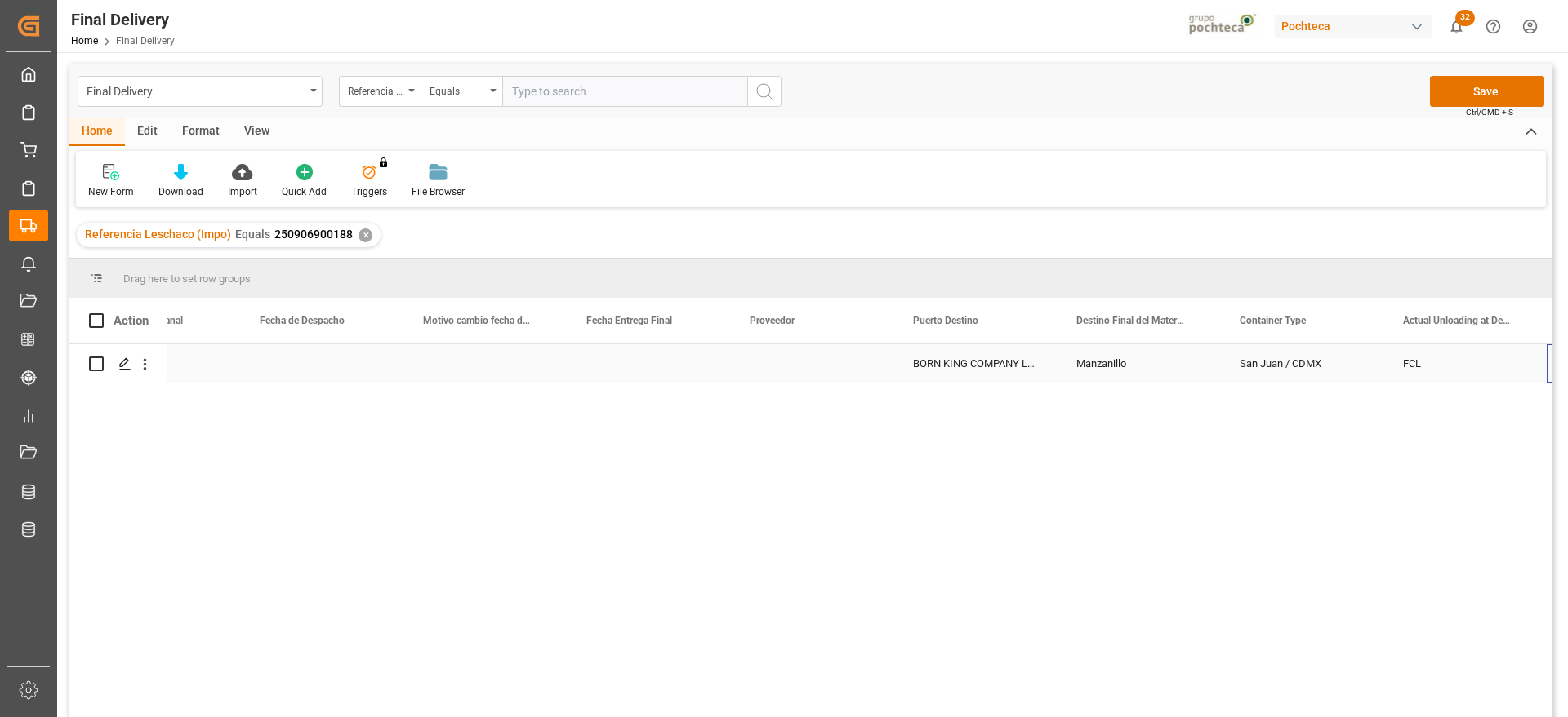
scroll to position [0, 4826]
click at [1309, 364] on div "Press SPACE to select this row." at bounding box center [1302, 363] width 163 height 38
click at [1310, 364] on div "Press SPACE to select this row." at bounding box center [1302, 363] width 163 height 38
click at [1345, 369] on button "Select" at bounding box center [1302, 372] width 137 height 31
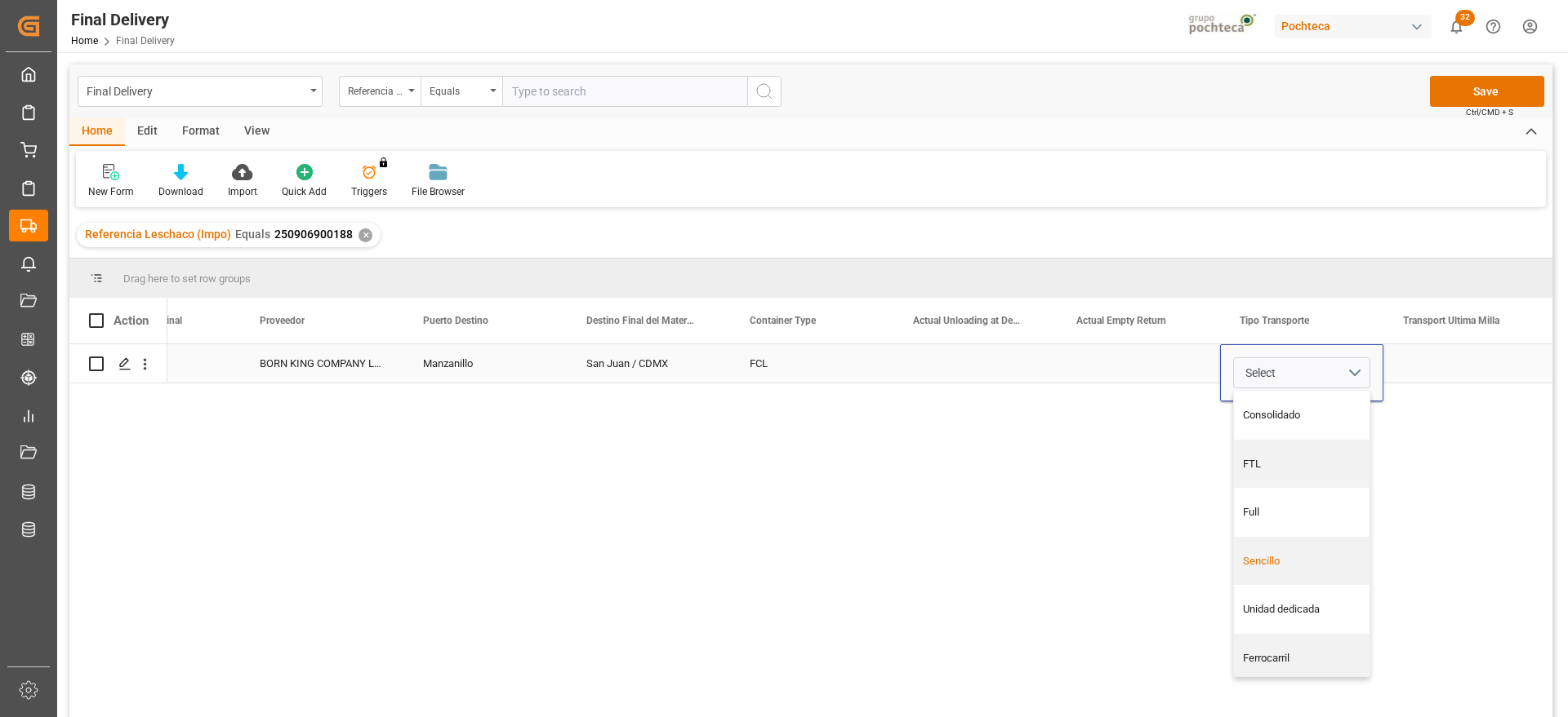
click at [1267, 561] on div "Sencillo" at bounding box center [1302, 560] width 118 height 16
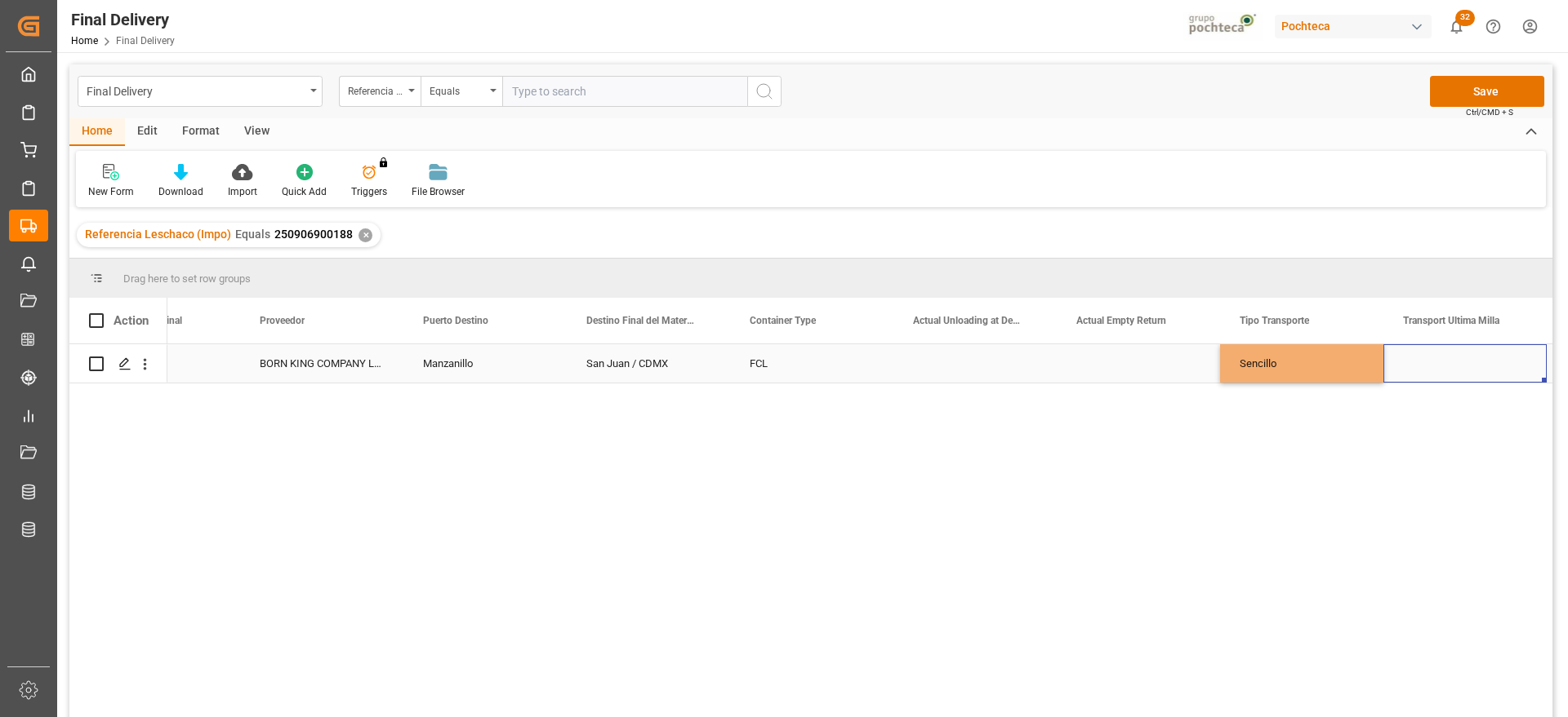
click at [1455, 357] on div "Press SPACE to select this row." at bounding box center [1465, 363] width 163 height 38
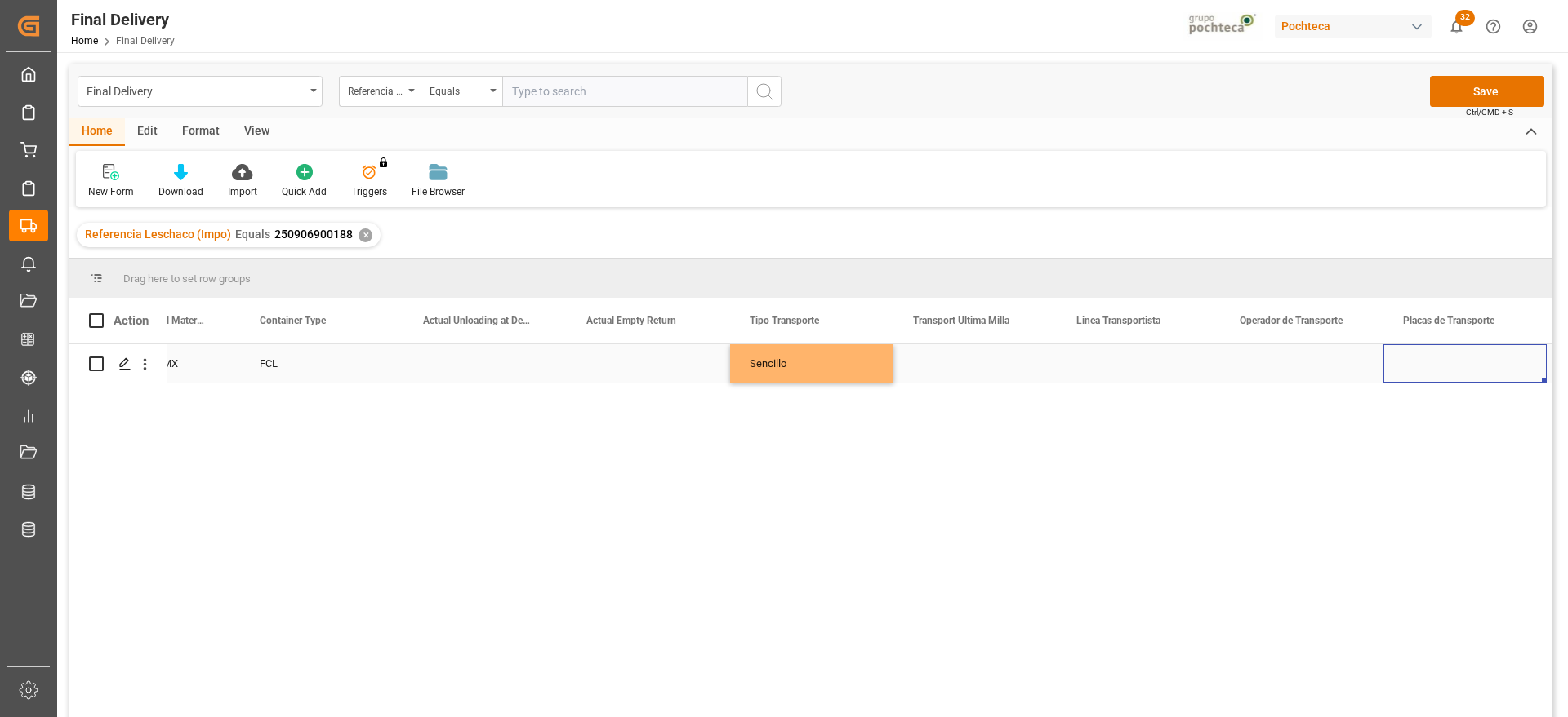
click at [1011, 367] on div "Press SPACE to select this row." at bounding box center [974, 363] width 163 height 38
click at [1031, 367] on button "Select" at bounding box center [974, 372] width 137 height 31
click at [973, 460] on div "Pochteca" at bounding box center [975, 464] width 118 height 16
click at [1143, 362] on div "Press SPACE to select this row." at bounding box center [1138, 363] width 163 height 38
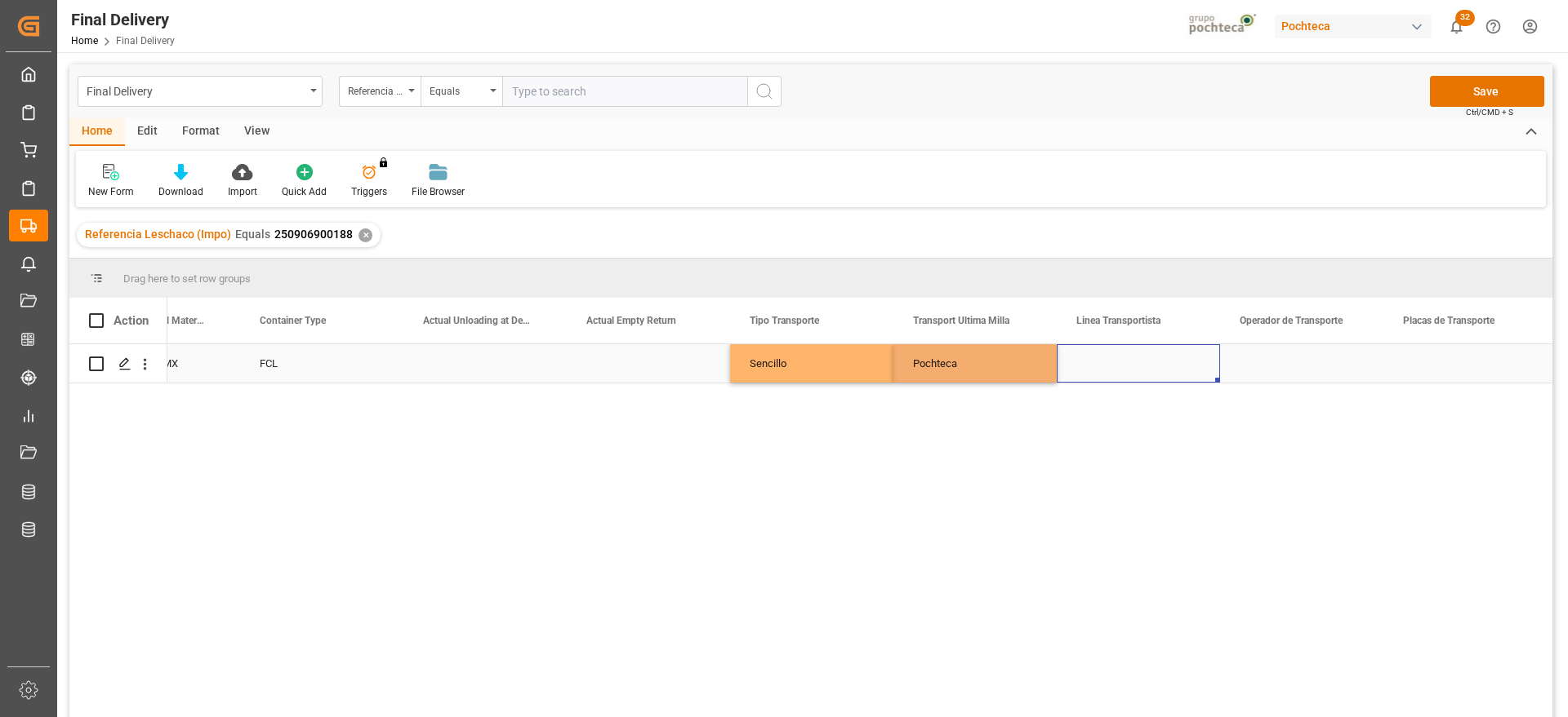
click at [1143, 362] on div "Press SPACE to select this row." at bounding box center [1138, 363] width 163 height 38
click at [1140, 366] on input "Press SPACE to select this row." at bounding box center [1138, 372] width 137 height 31
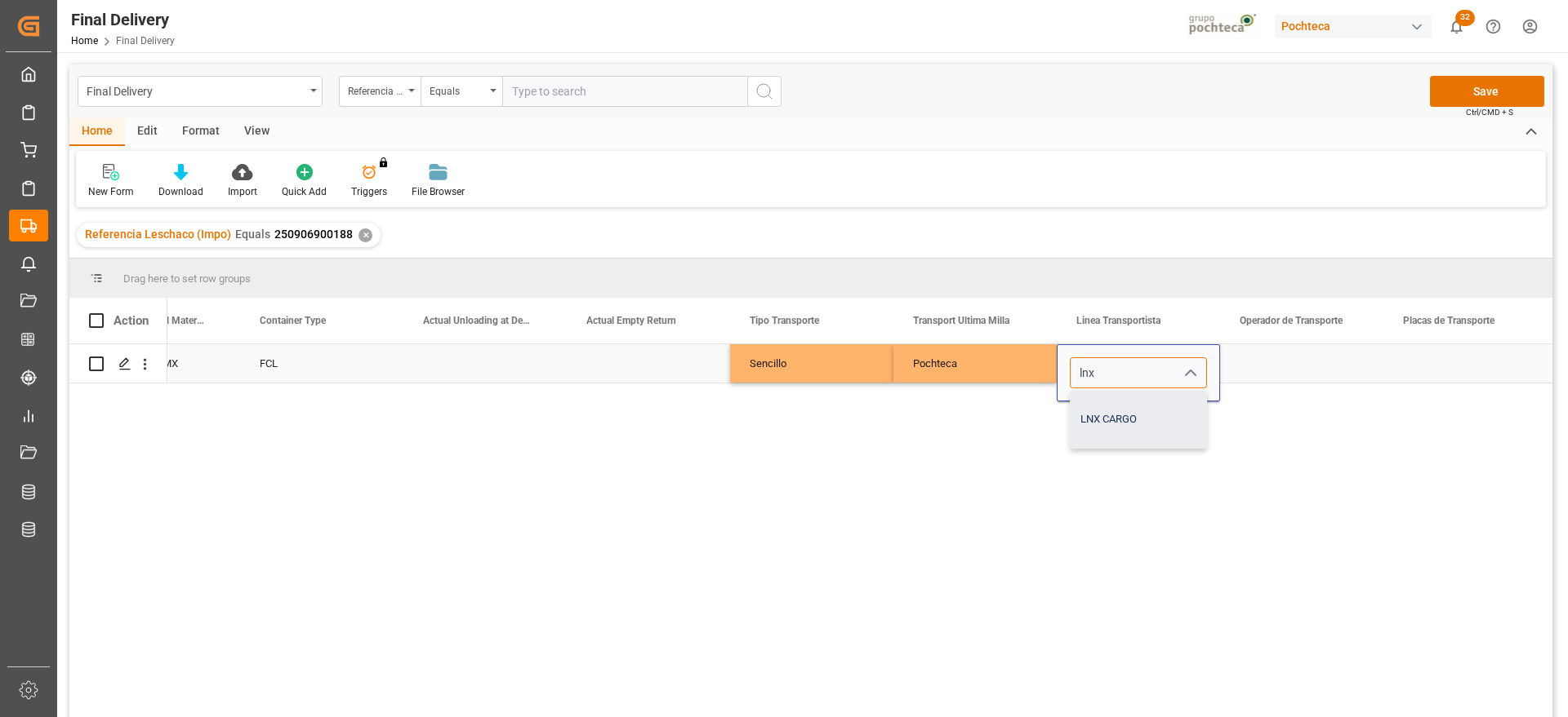
click at [1114, 421] on div "LNX CARGO" at bounding box center [1138, 419] width 136 height 57
type input "LNX CARGO"
click at [1303, 363] on div "Press SPACE to select this row." at bounding box center [1302, 363] width 163 height 38
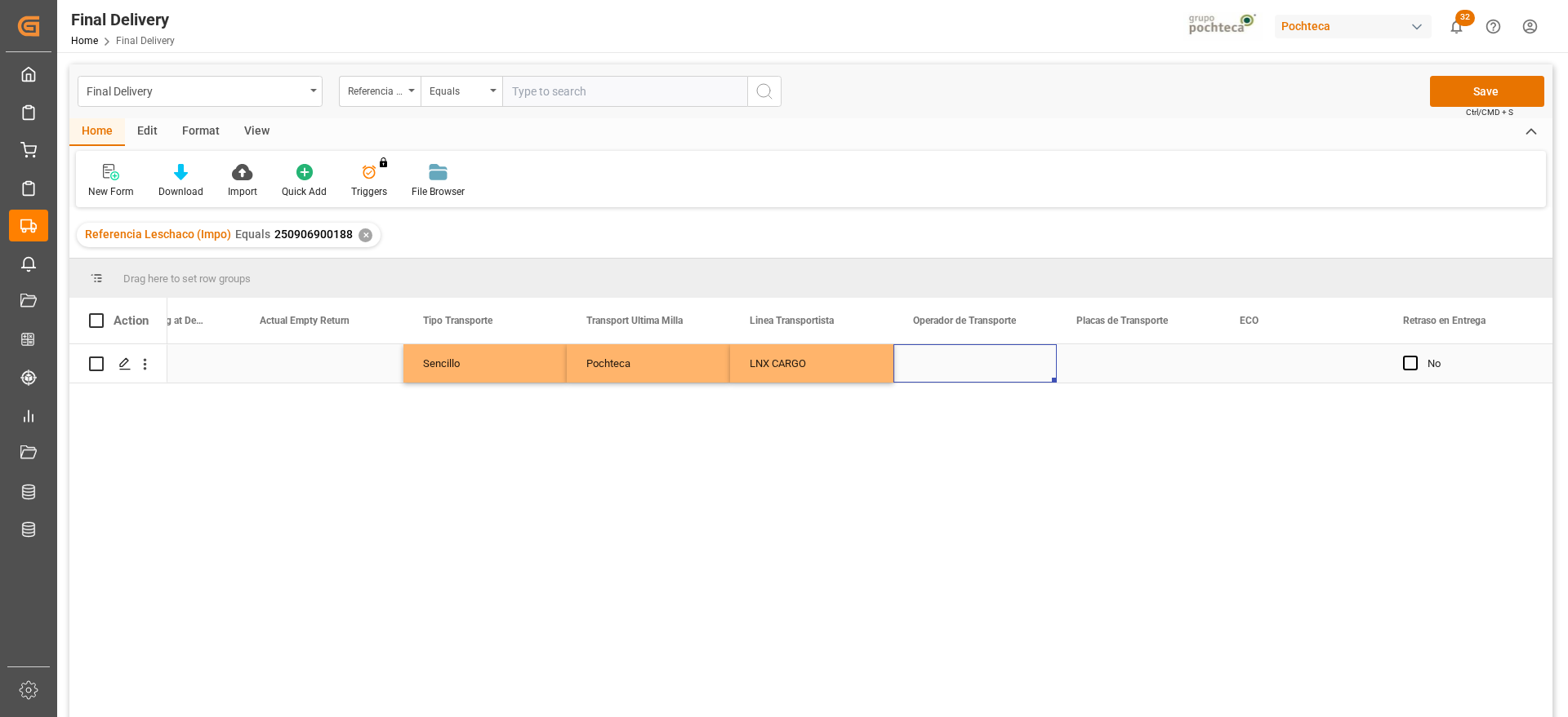
click at [1005, 366] on div "Press SPACE to select this row." at bounding box center [974, 363] width 163 height 38
click at [1005, 366] on input "Press SPACE to select this row." at bounding box center [974, 372] width 137 height 31
type input "SIN INFORMACION"
click at [1187, 353] on div "Press SPACE to select this row." at bounding box center [1138, 363] width 163 height 38
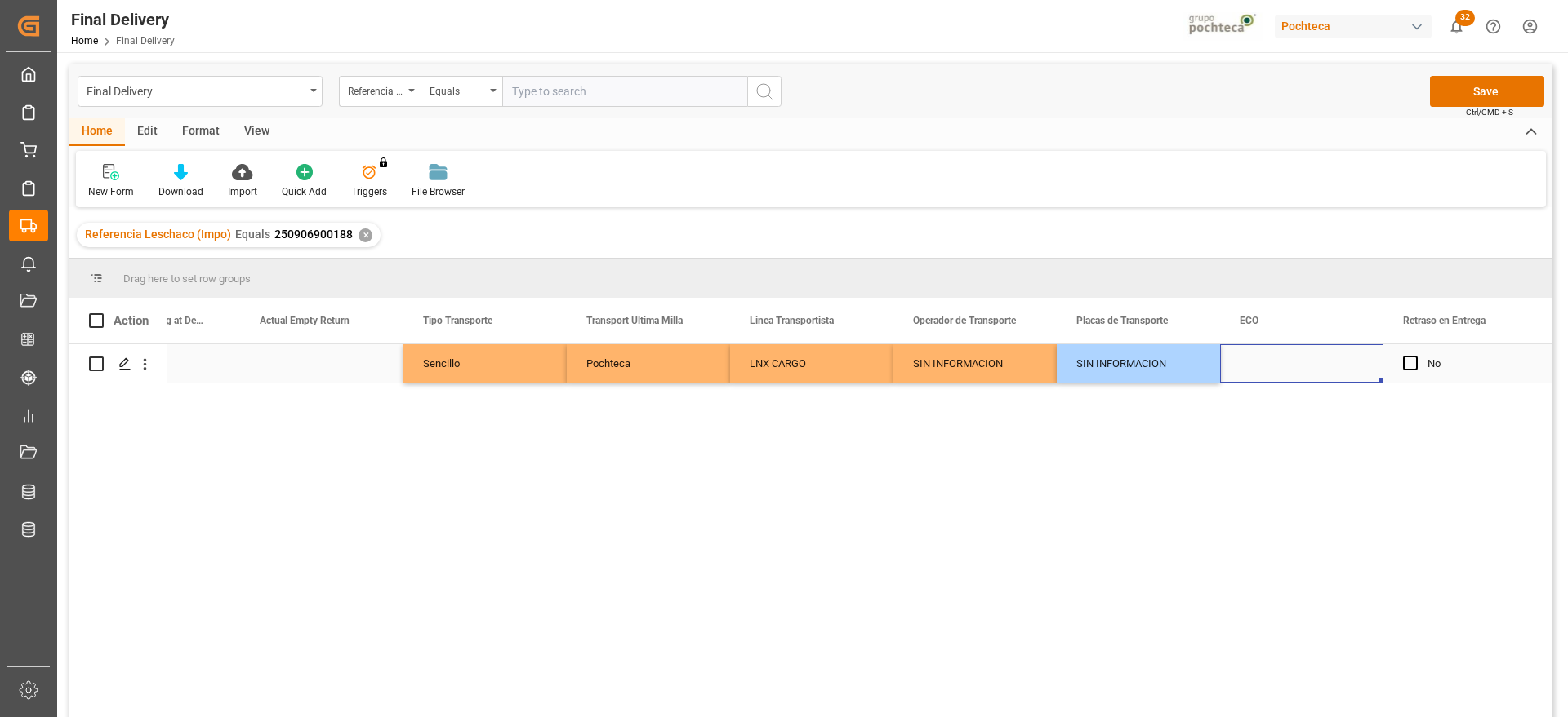
click at [1266, 373] on div "Press SPACE to select this row." at bounding box center [1302, 363] width 163 height 38
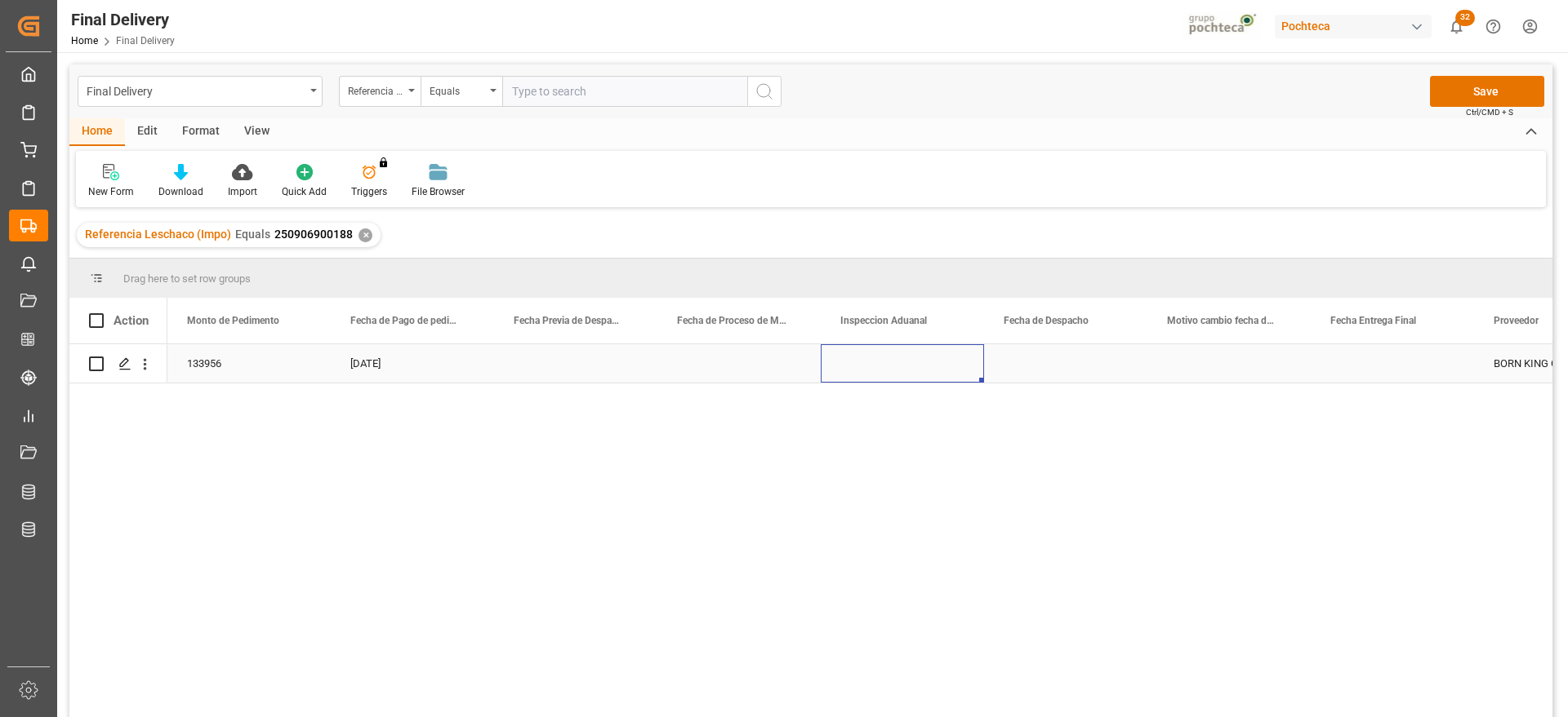
click at [846, 369] on div "Press SPACE to select this row." at bounding box center [902, 363] width 163 height 38
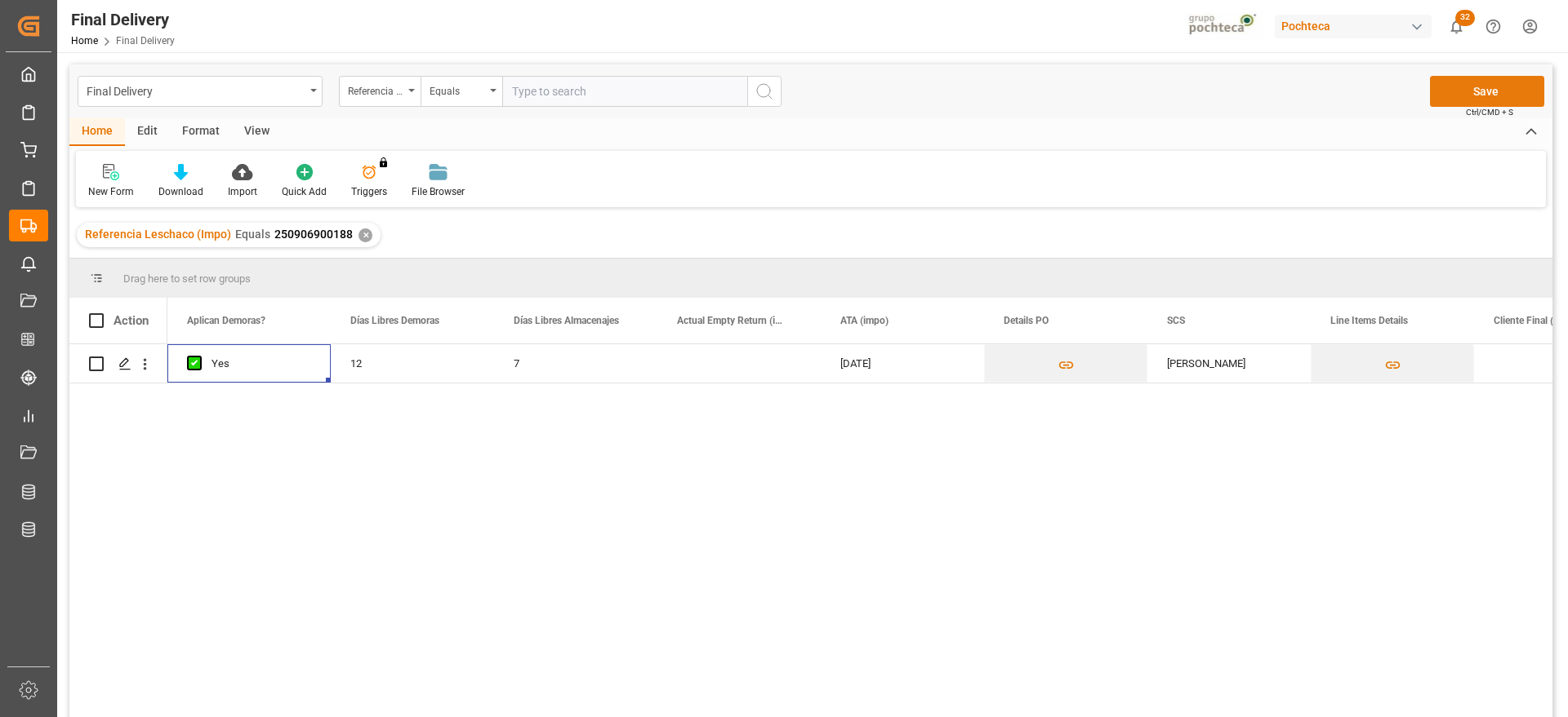
click at [1519, 88] on button "Save" at bounding box center [1486, 91] width 114 height 31
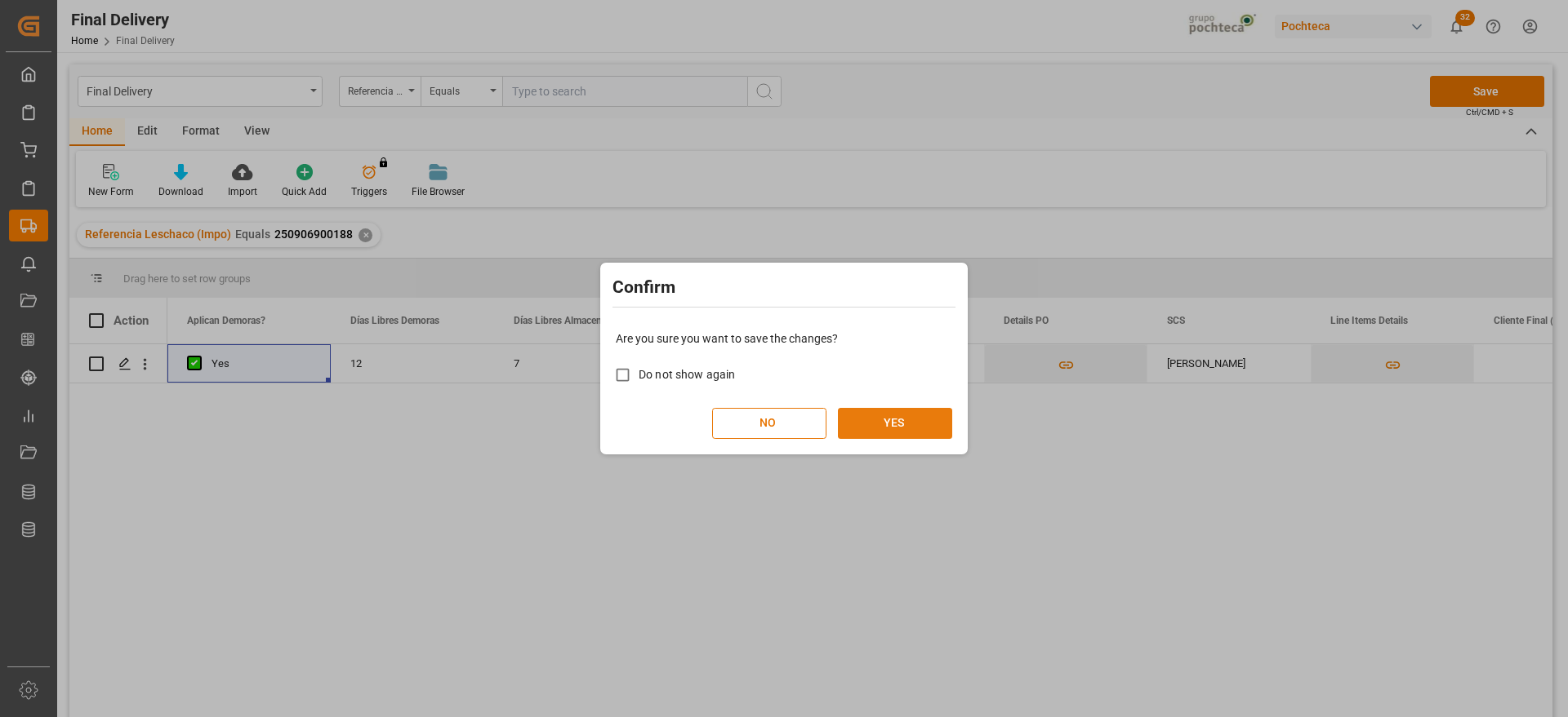
click at [905, 418] on button "YES" at bounding box center [895, 423] width 114 height 31
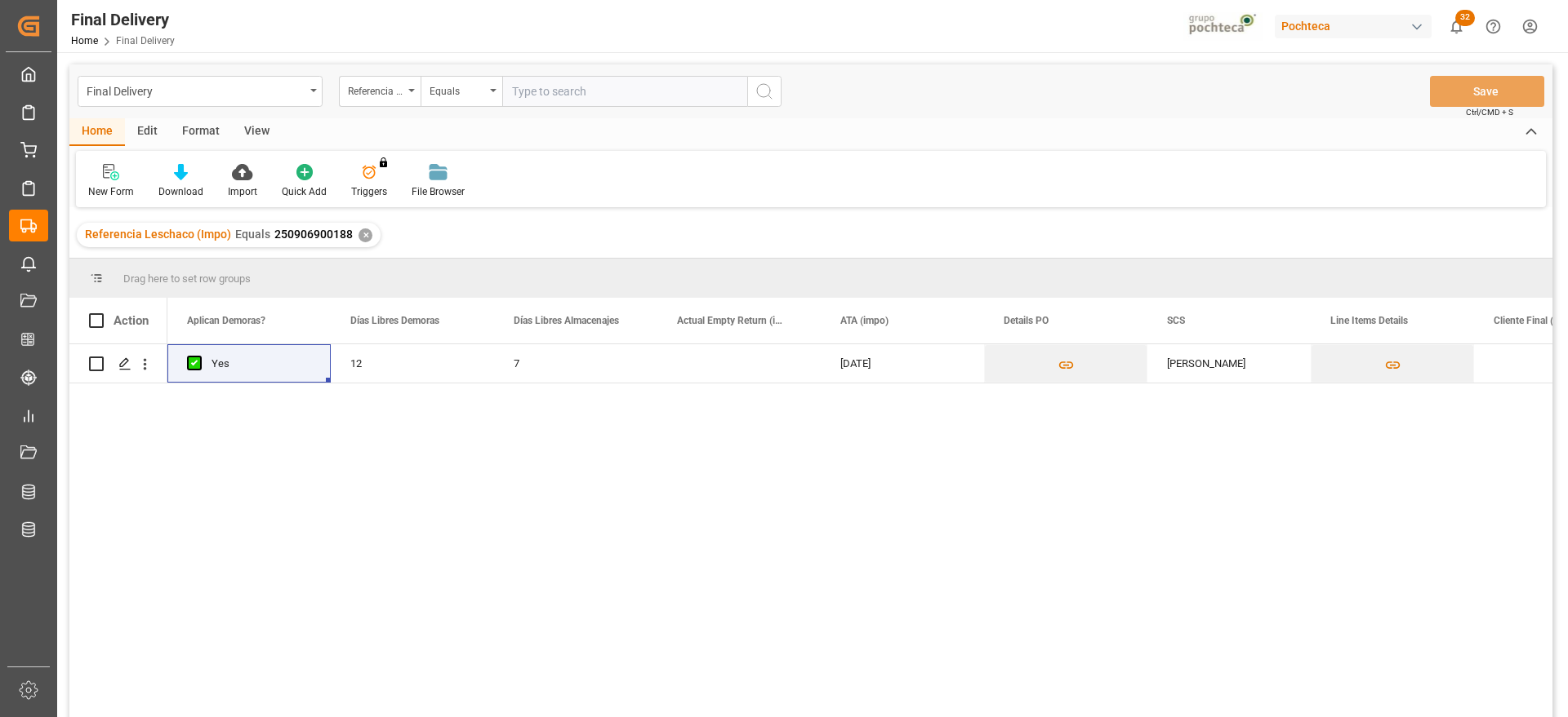
click at [363, 236] on div "✕" at bounding box center [365, 235] width 14 height 14
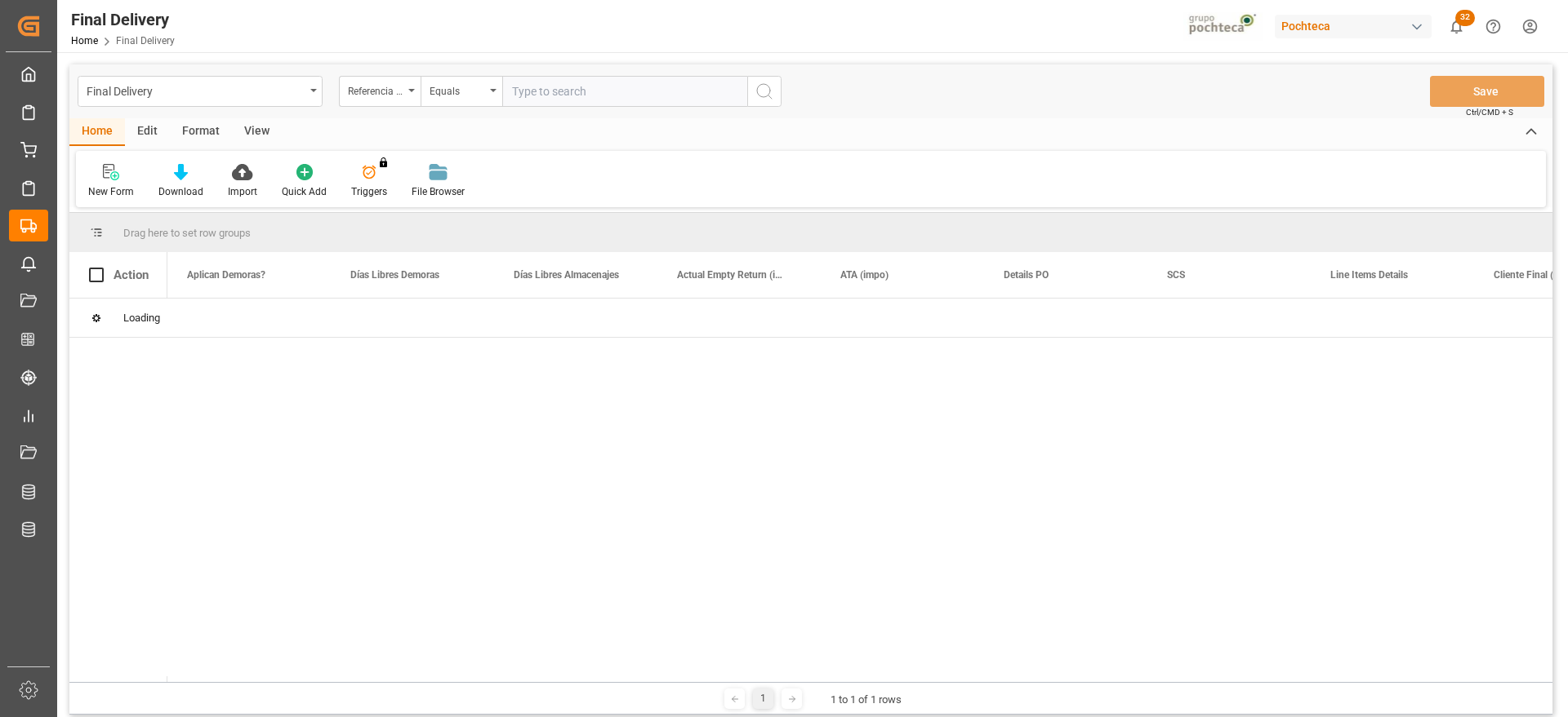
click at [590, 93] on input "text" at bounding box center [624, 91] width 245 height 31
paste input "250906900265"
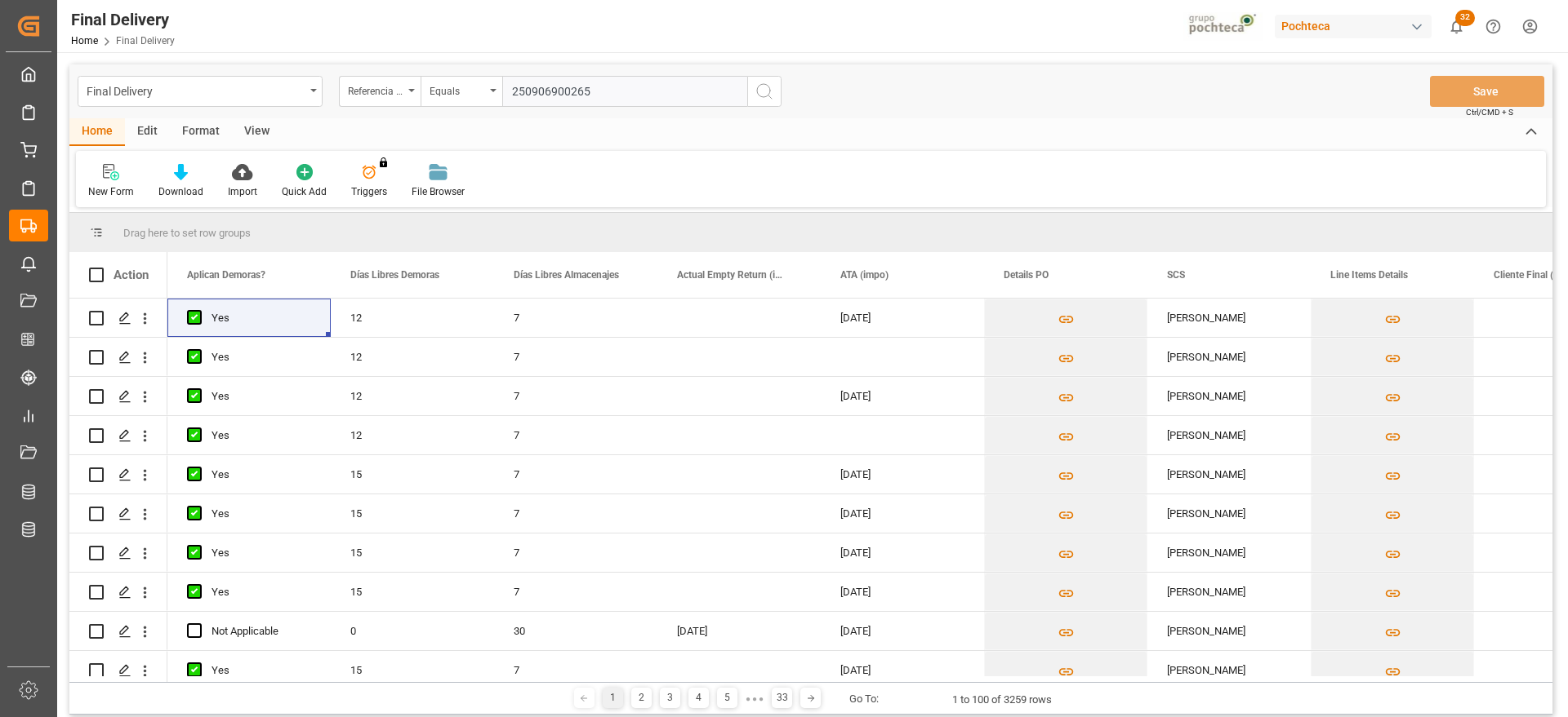
type input "250906900265"
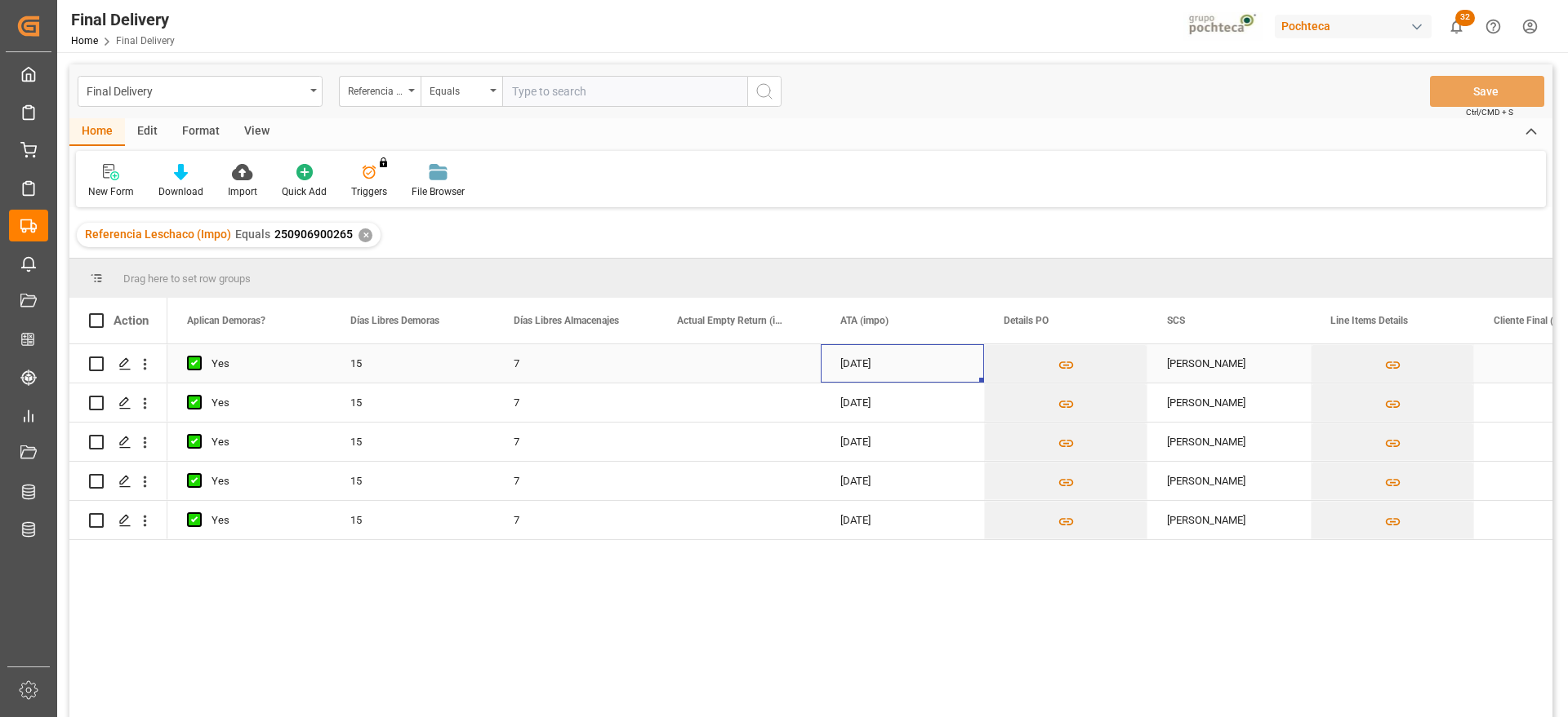
click at [894, 380] on div "[DATE]" at bounding box center [902, 363] width 163 height 38
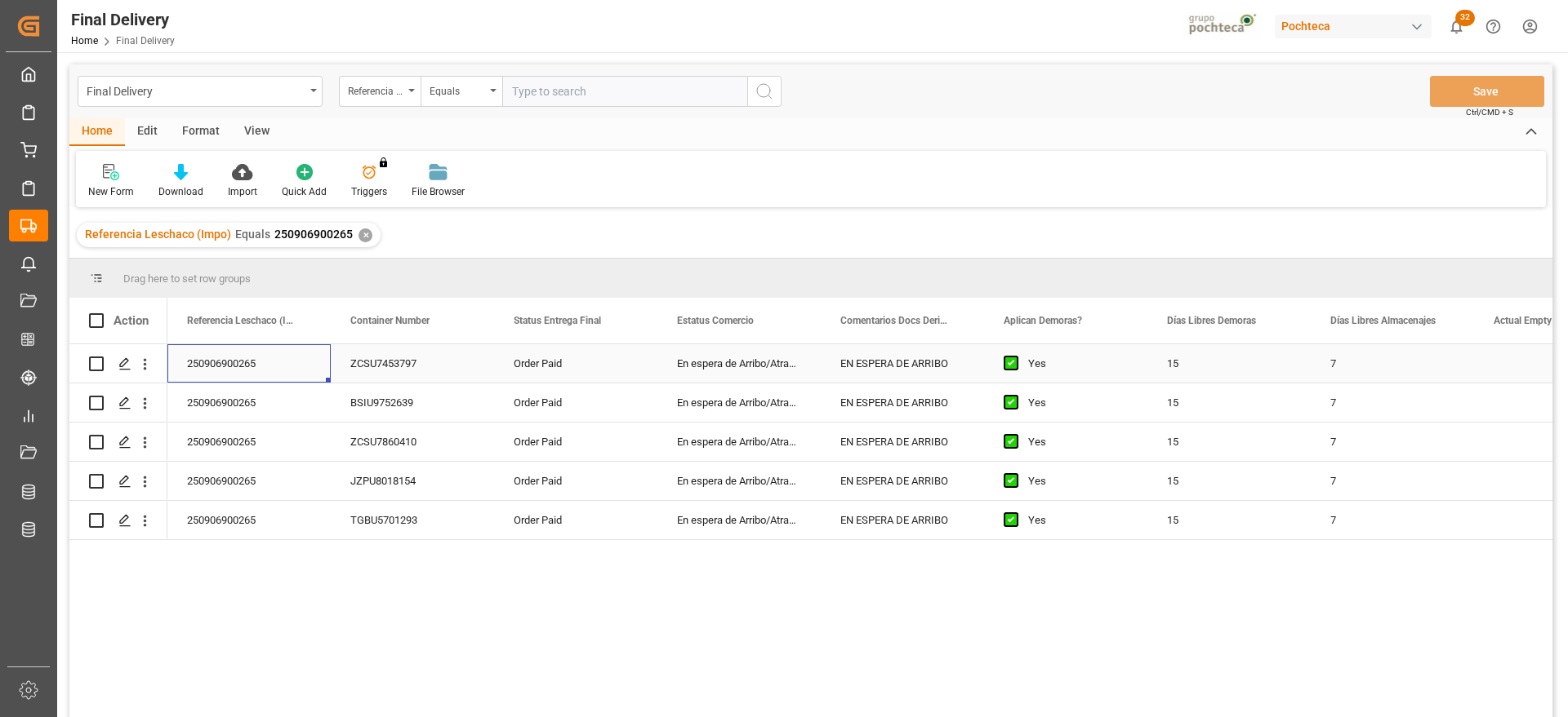
click at [742, 379] on div "En espera de Arribo/Atraque" at bounding box center [739, 363] width 163 height 38
click at [441, 362] on div "ZCSU7453797" at bounding box center [413, 363] width 163 height 38
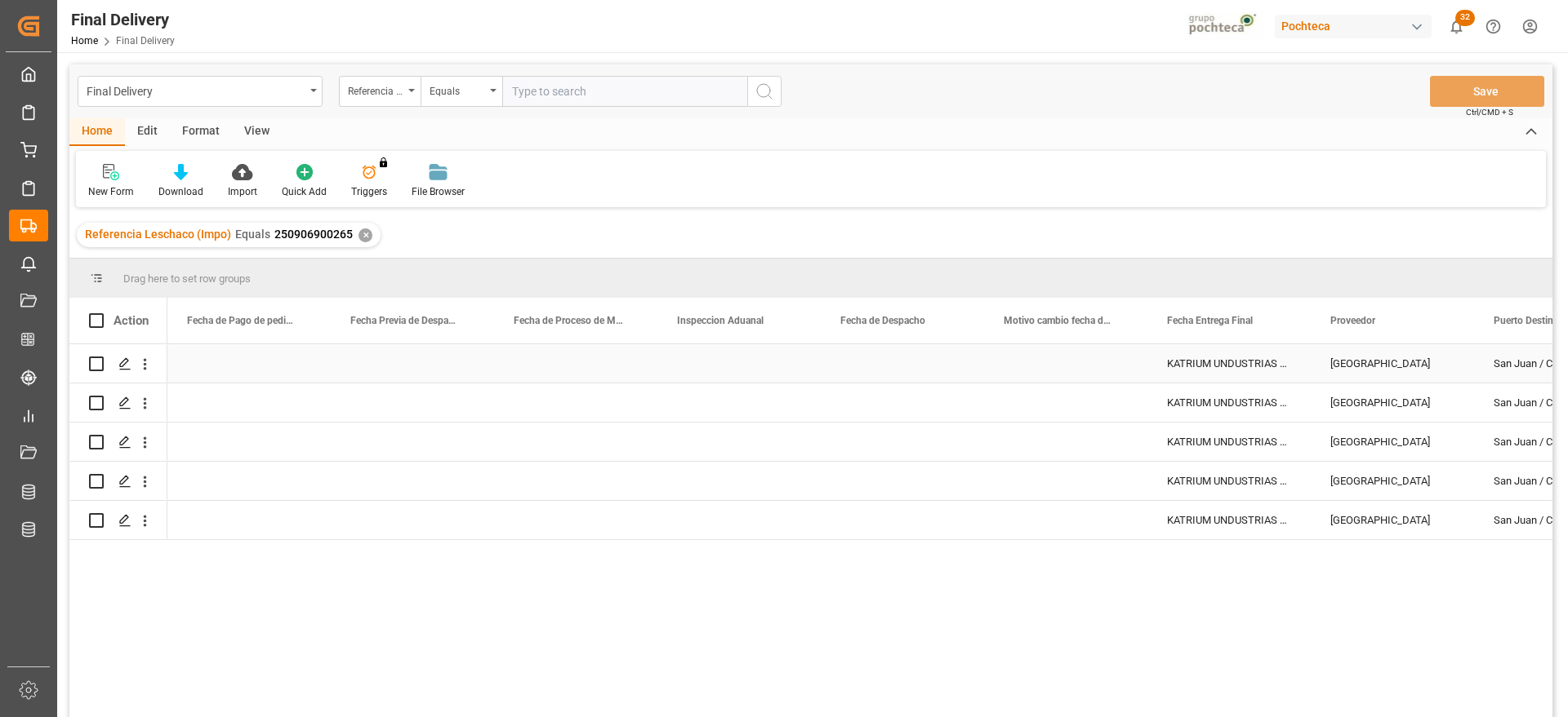
scroll to position [0, 4245]
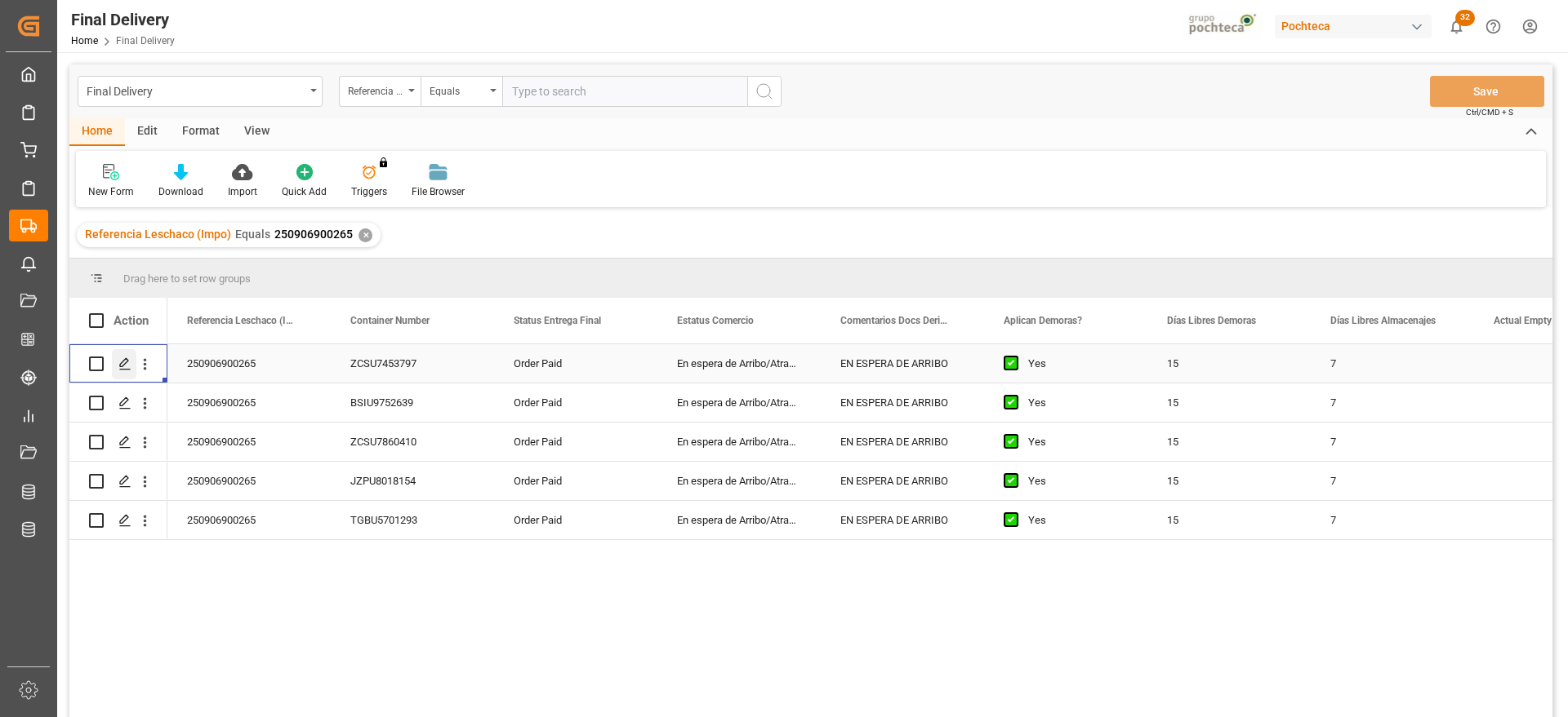
click at [118, 366] on icon "Press SPACE to select this row." at bounding box center [125, 364] width 13 height 13
drag, startPoint x: 398, startPoint y: 319, endPoint x: 94, endPoint y: 315, distance: 304.0
click at [249, 364] on div "ZCSU7453797" at bounding box center [249, 363] width 163 height 38
click at [412, 354] on div "250906900265" at bounding box center [413, 363] width 163 height 38
click at [419, 363] on div "250906900265" at bounding box center [413, 363] width 163 height 38
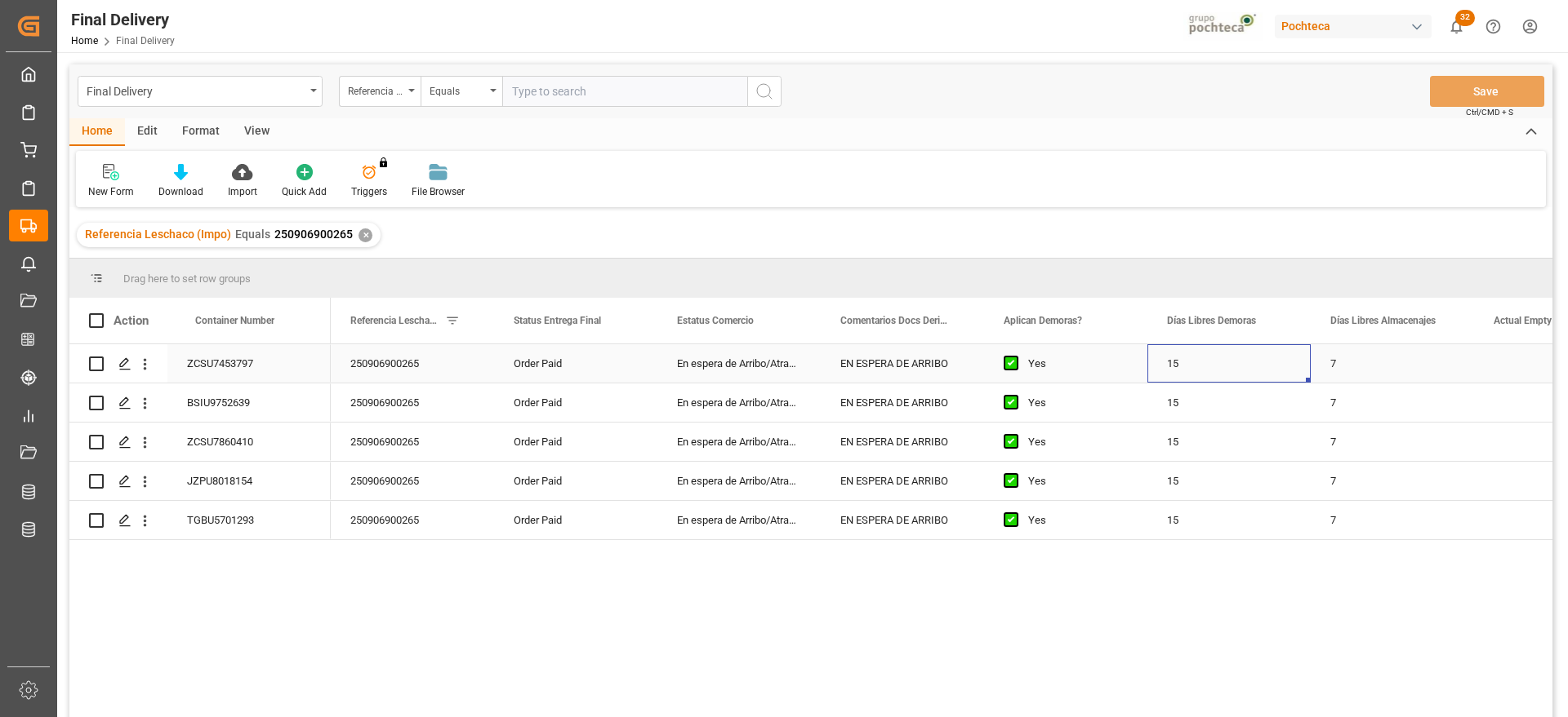
click at [1170, 353] on div "15" at bounding box center [1229, 363] width 163 height 38
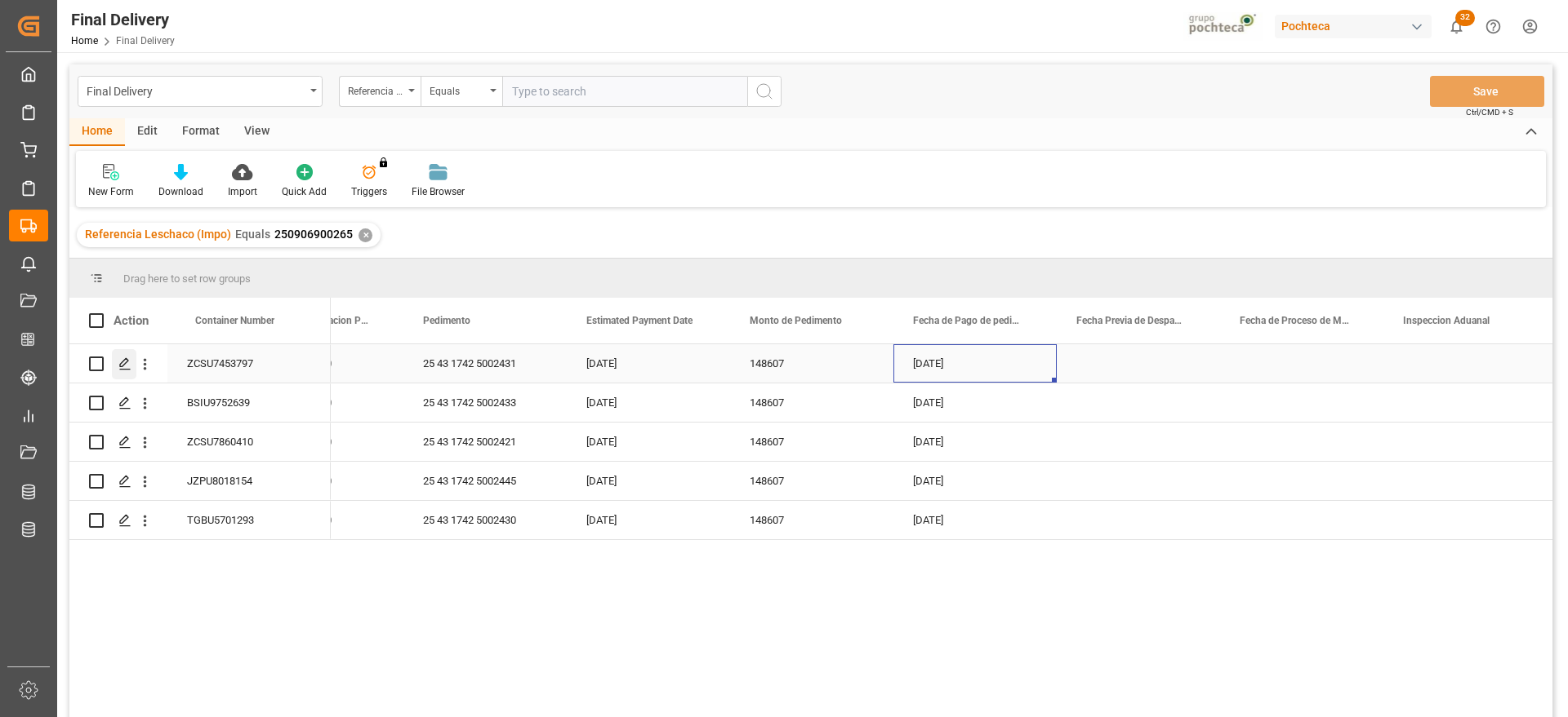
click at [119, 357] on icon "Press SPACE to select this row." at bounding box center [125, 364] width 13 height 13
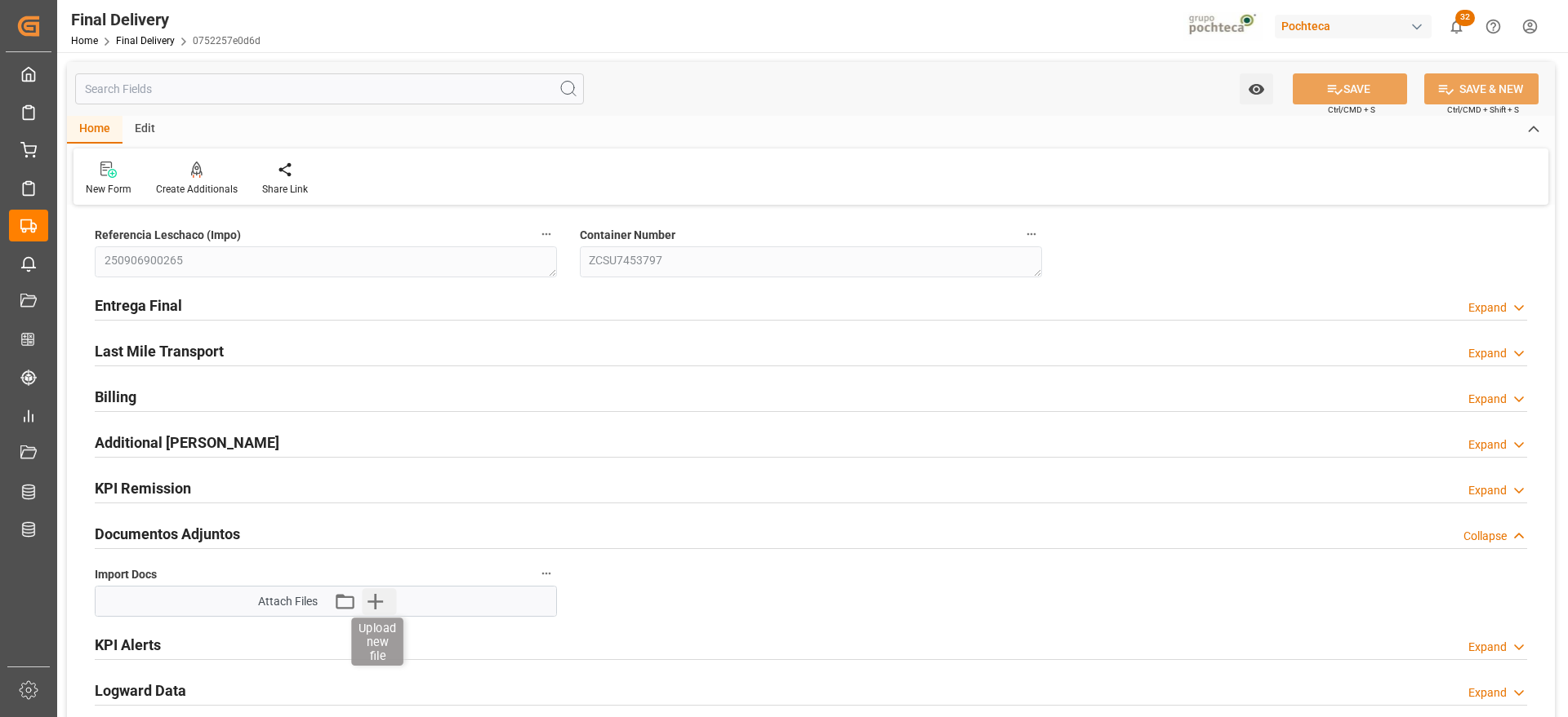
click at [372, 602] on icon "button" at bounding box center [375, 602] width 16 height 16
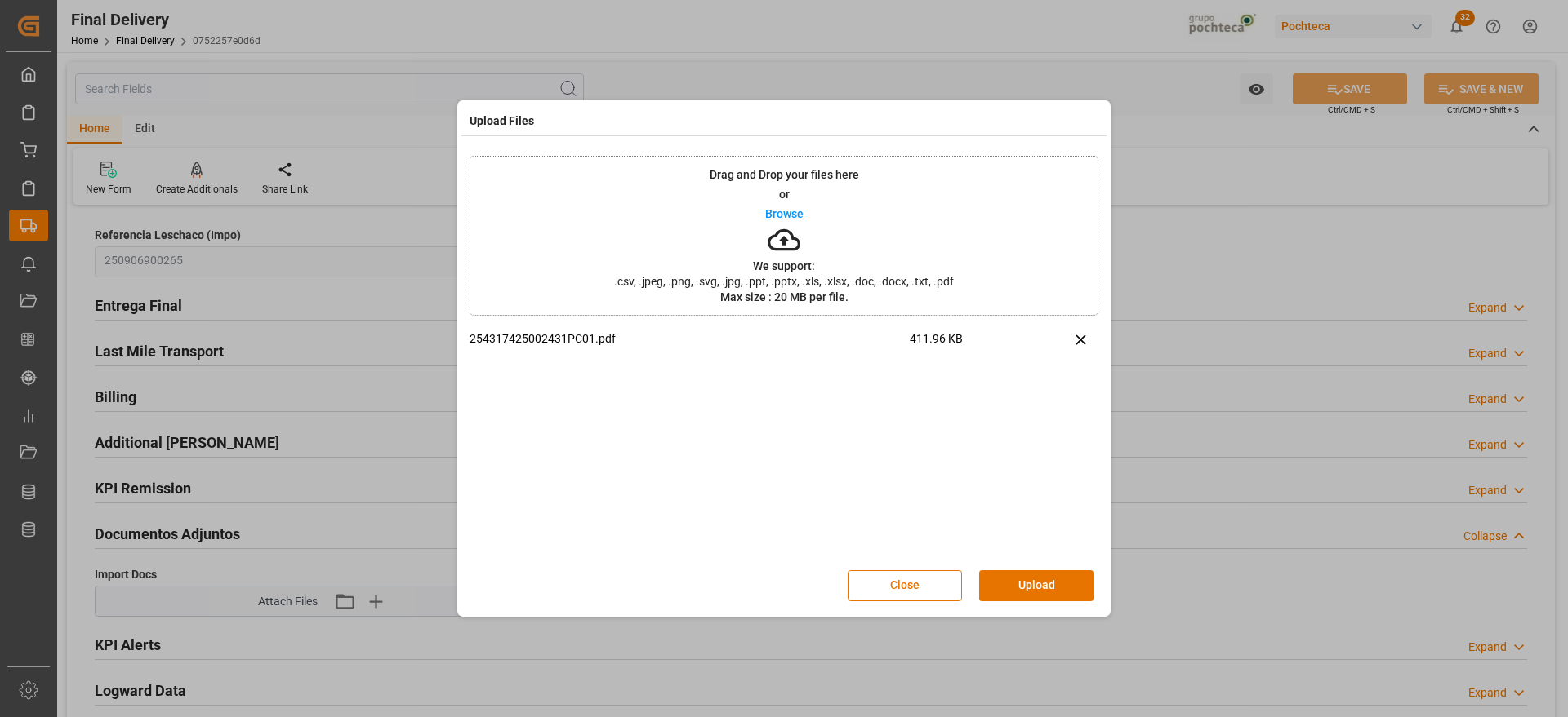
drag, startPoint x: 1034, startPoint y: 585, endPoint x: 1025, endPoint y: 587, distance: 9.2
click at [1033, 584] on button "Upload" at bounding box center [1036, 586] width 114 height 31
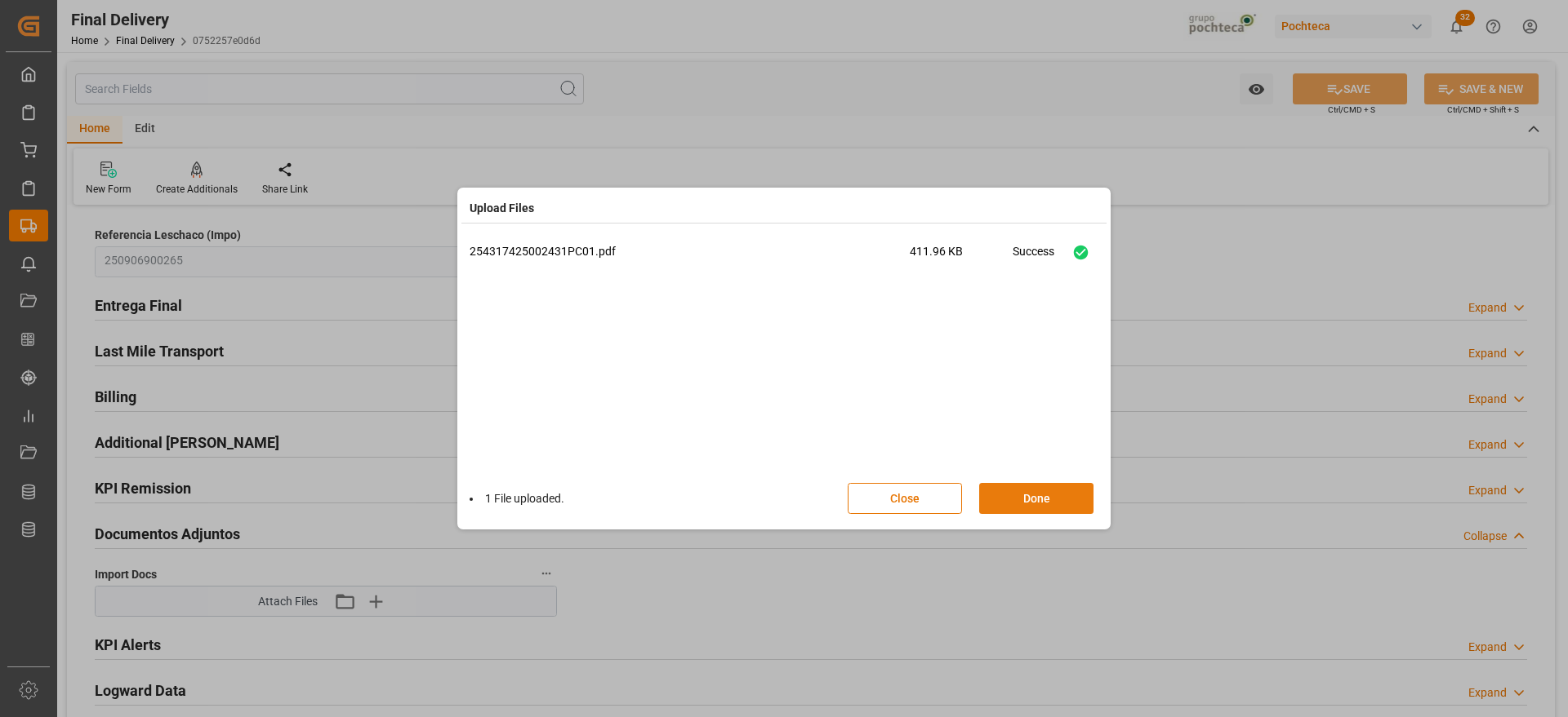
click at [1056, 508] on button "Done" at bounding box center [1036, 498] width 114 height 31
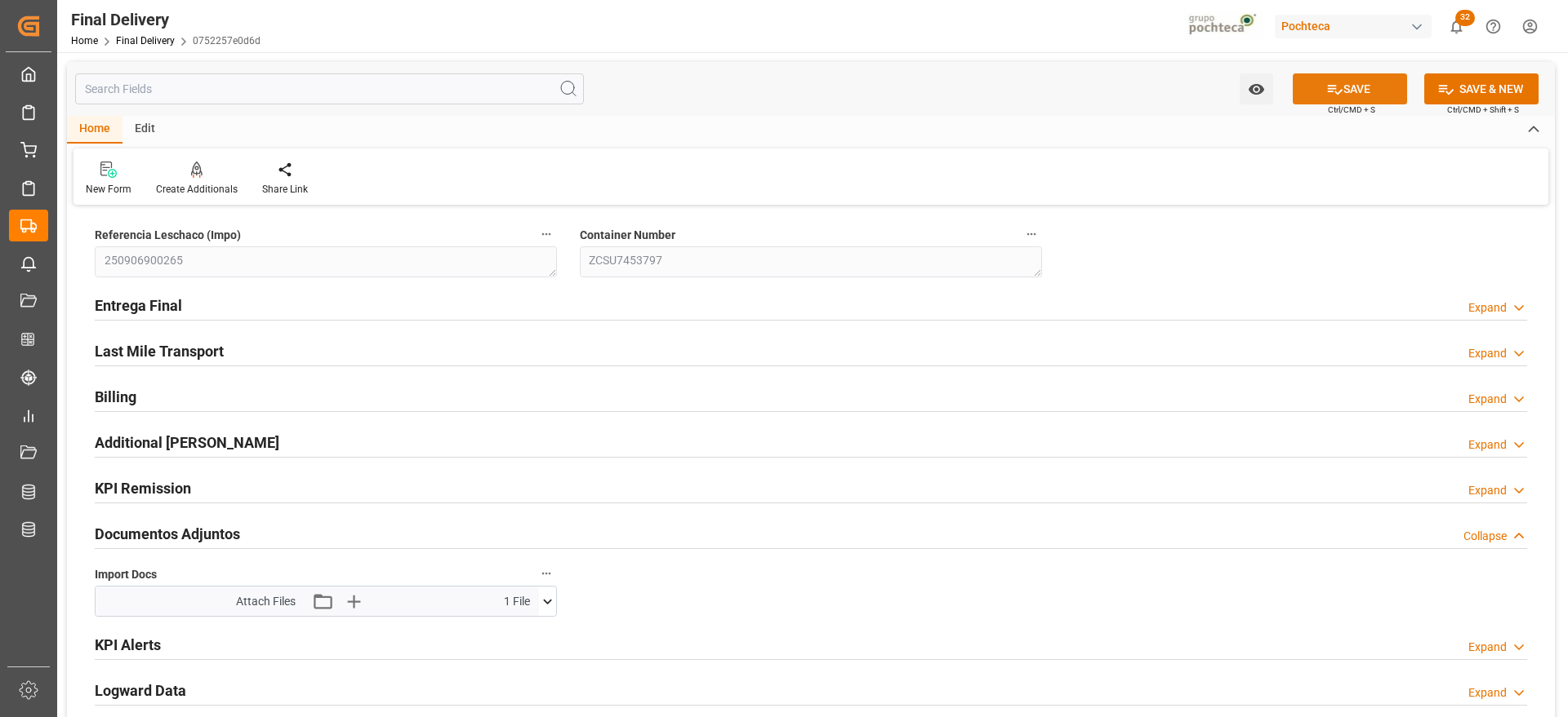
click at [1368, 87] on button "SAVE" at bounding box center [1349, 88] width 114 height 31
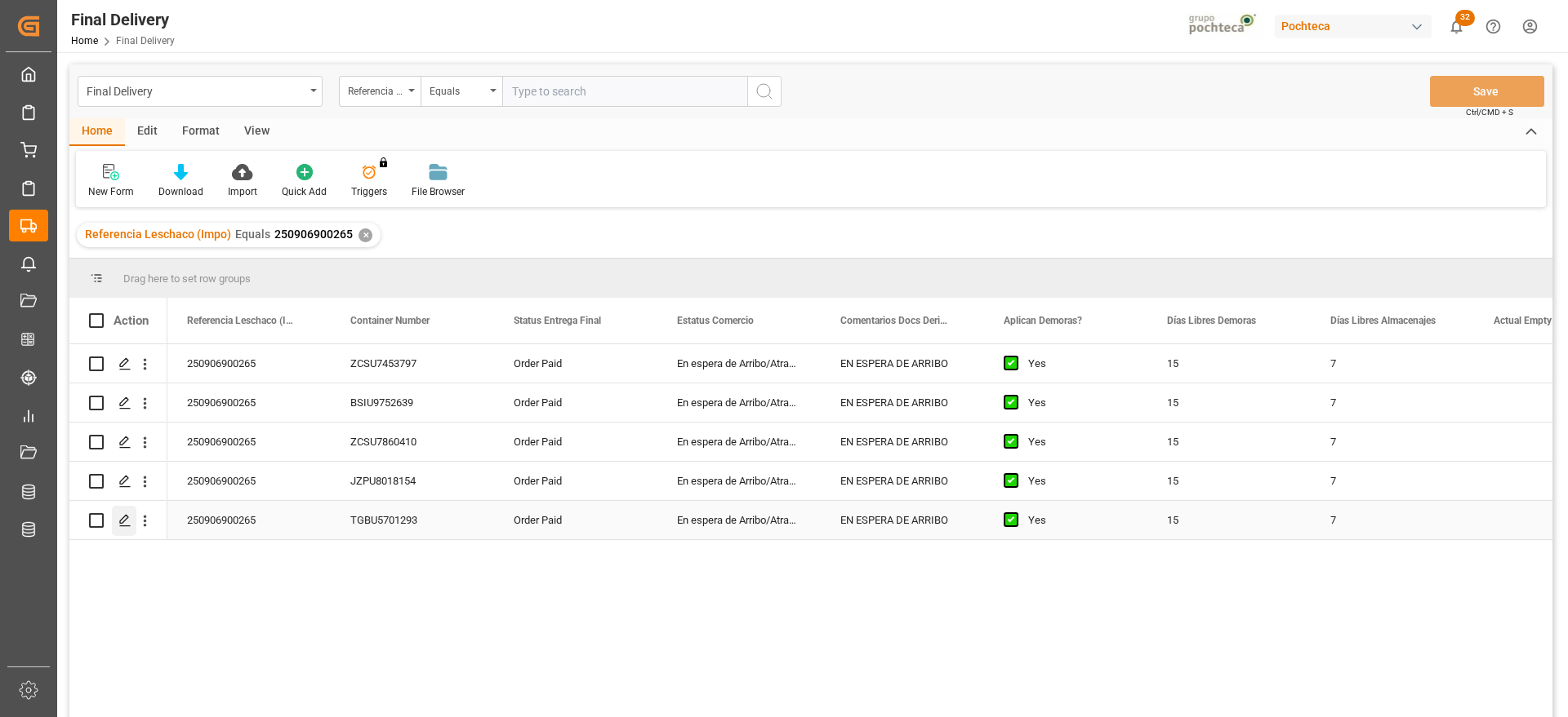
click at [126, 519] on polygon "Press SPACE to select this row." at bounding box center [124, 519] width 8 height 8
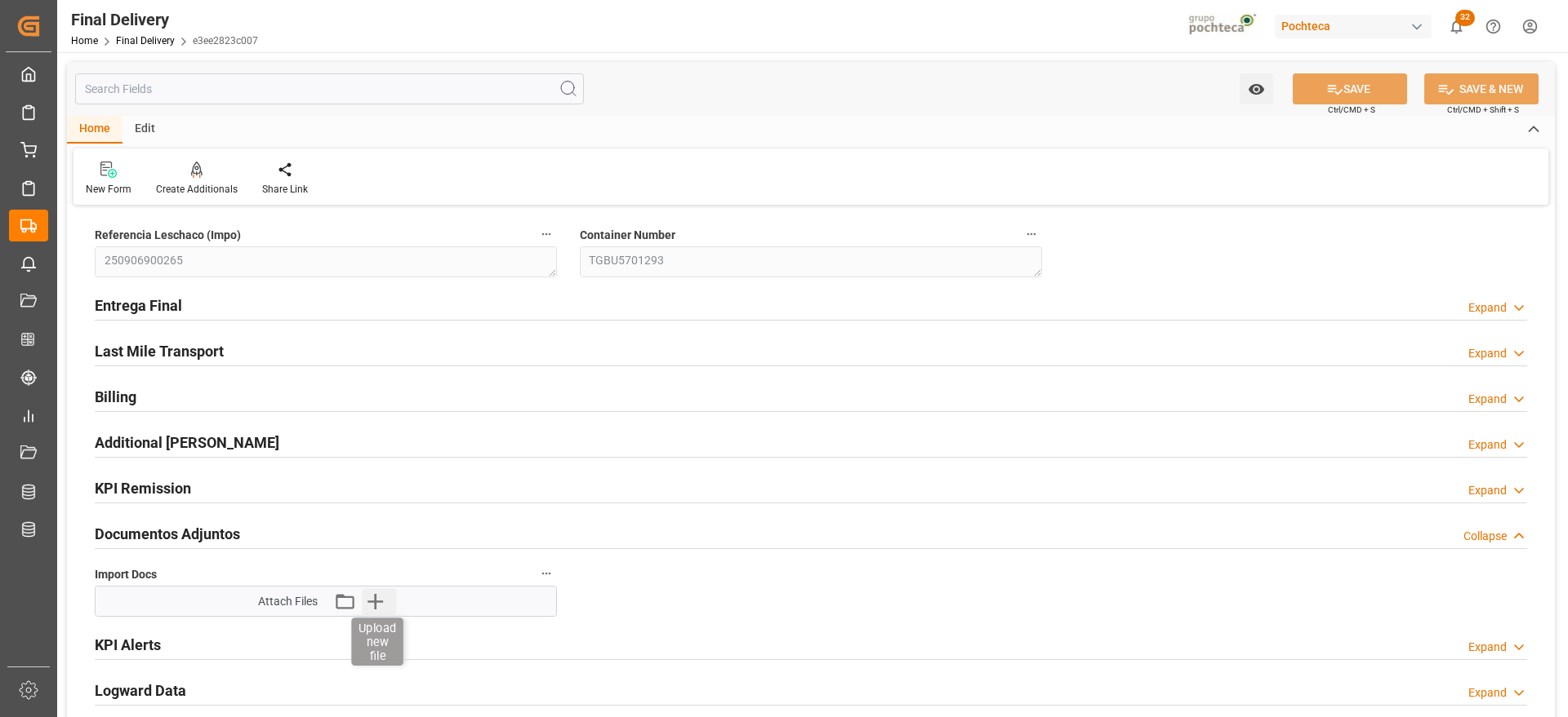
click at [372, 599] on icon "button" at bounding box center [375, 602] width 26 height 26
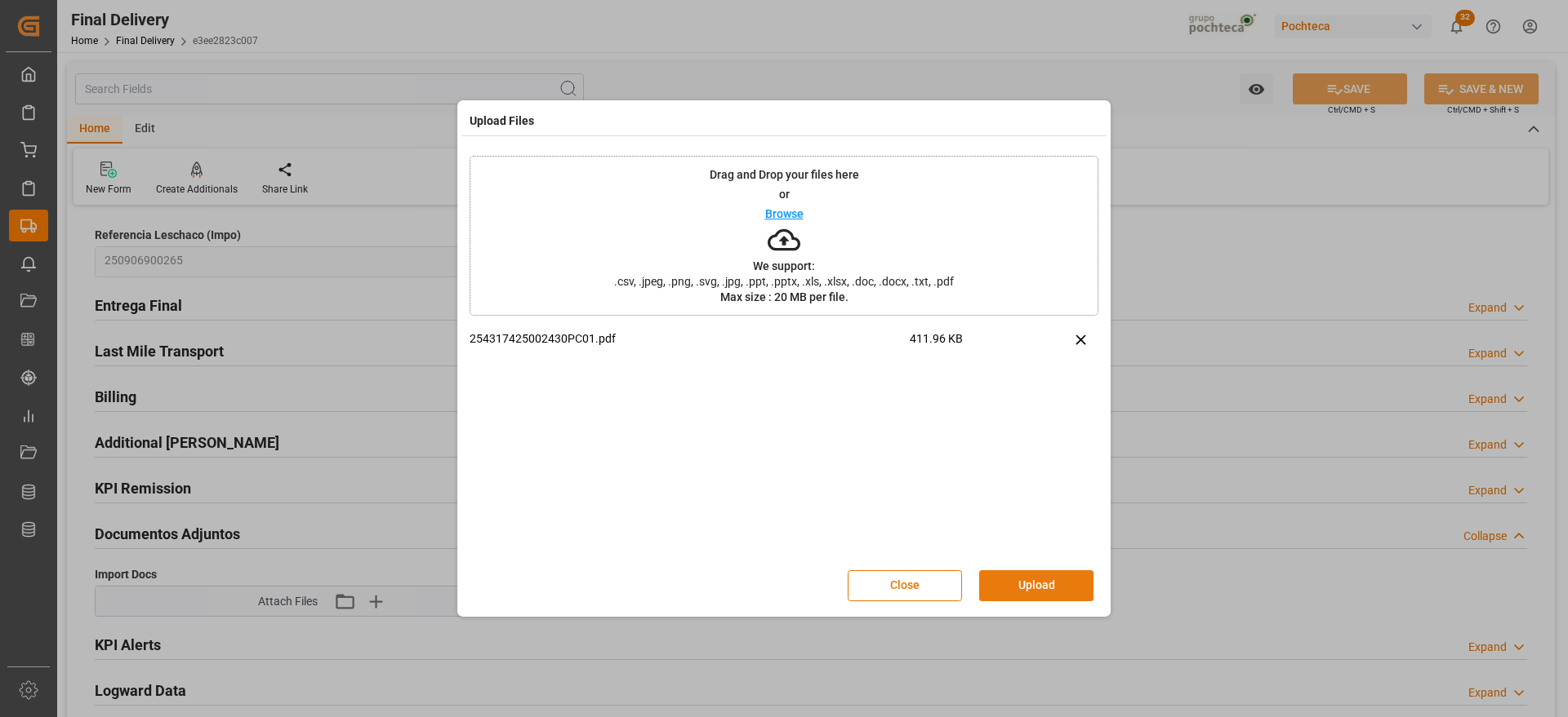
click at [1033, 583] on button "Upload" at bounding box center [1036, 586] width 114 height 31
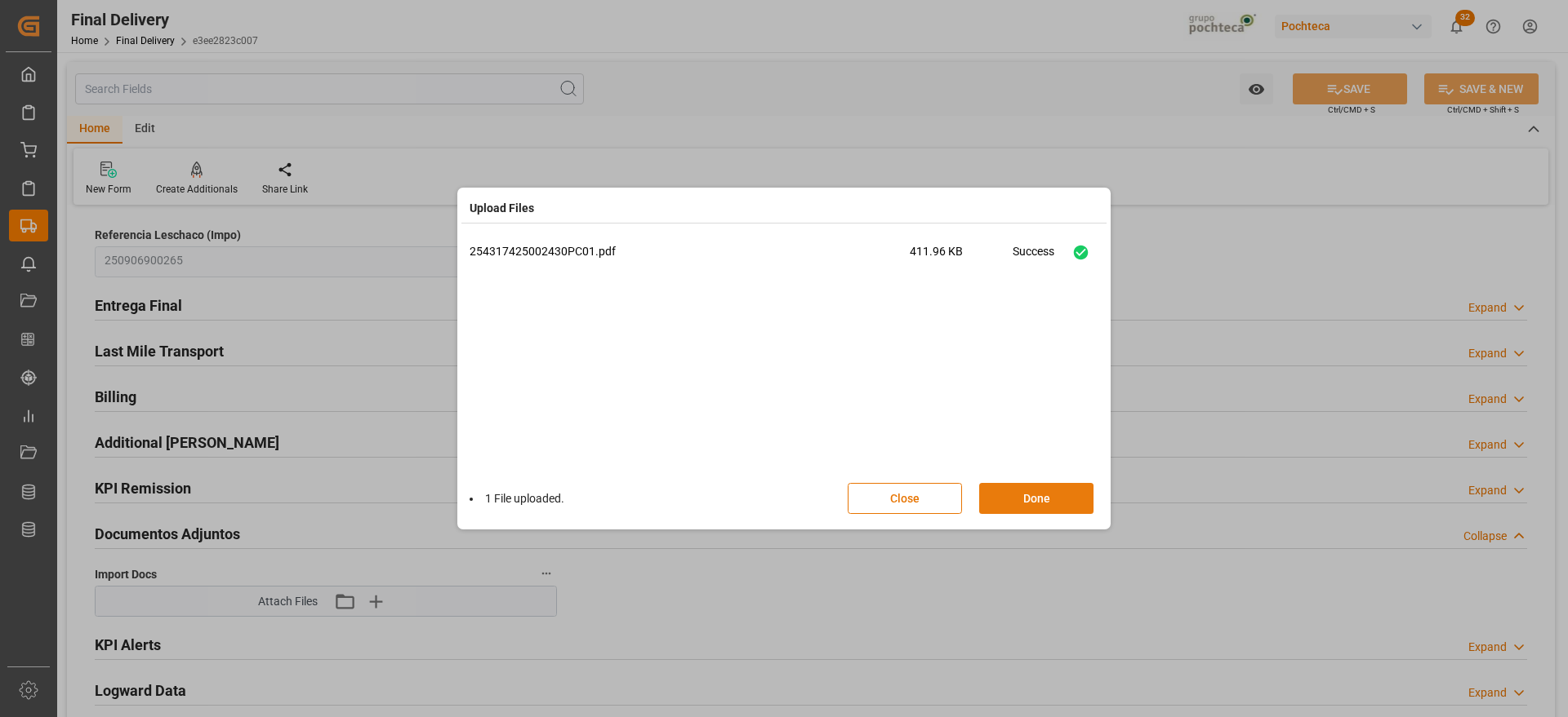
click at [1066, 498] on button "Done" at bounding box center [1036, 498] width 114 height 31
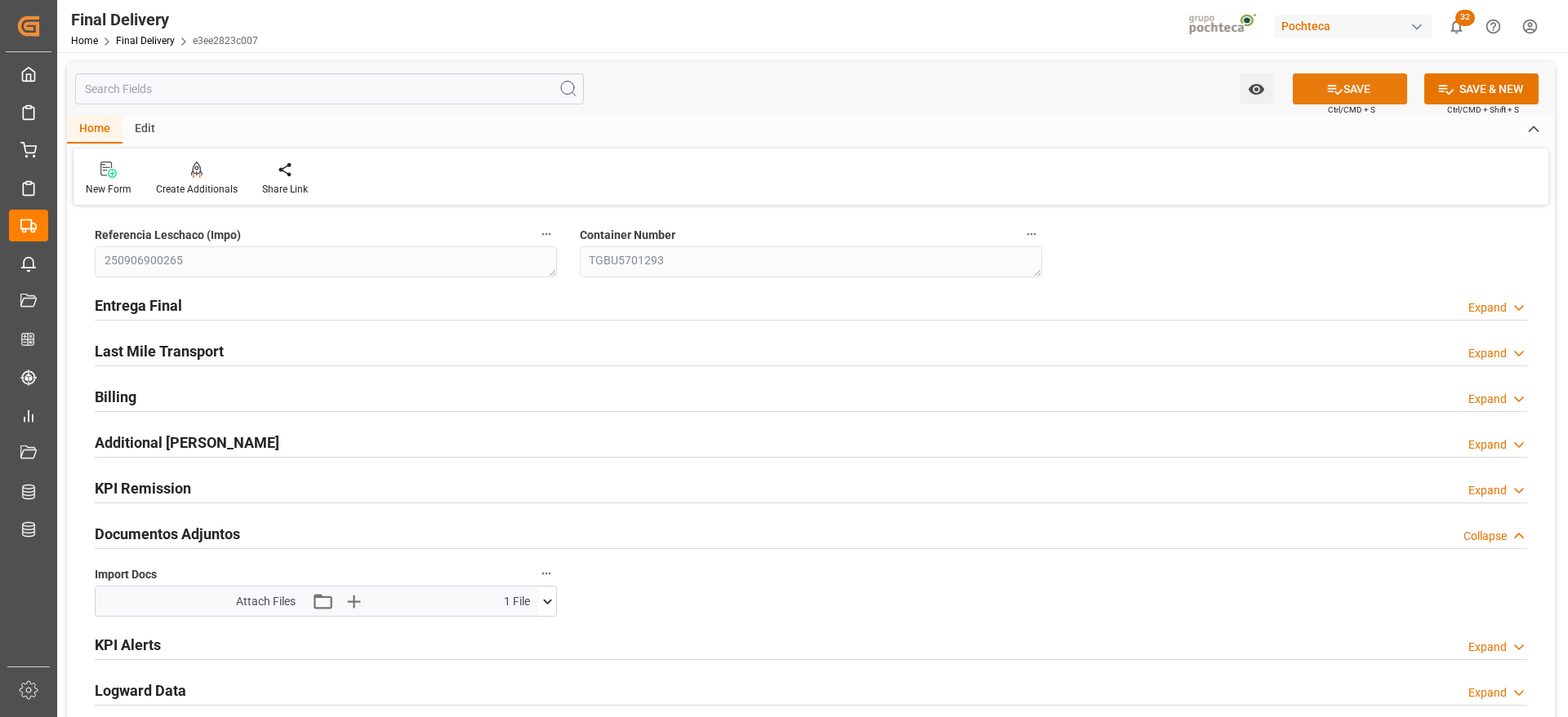
click at [1360, 83] on button "SAVE" at bounding box center [1349, 88] width 114 height 31
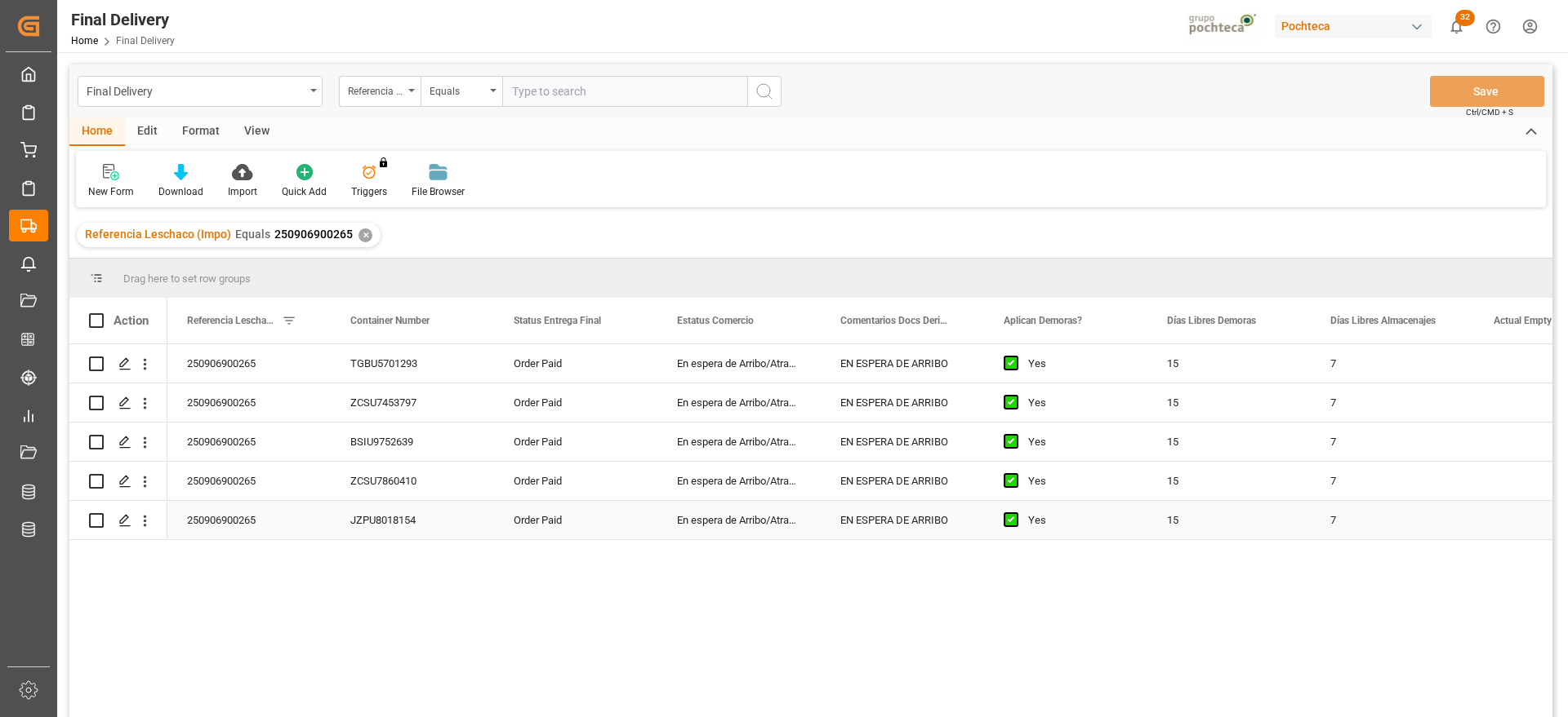
click at [394, 523] on div "JZPU8018154" at bounding box center [413, 520] width 163 height 38
click at [116, 514] on div "Press SPACE to select this row." at bounding box center [124, 521] width 24 height 30
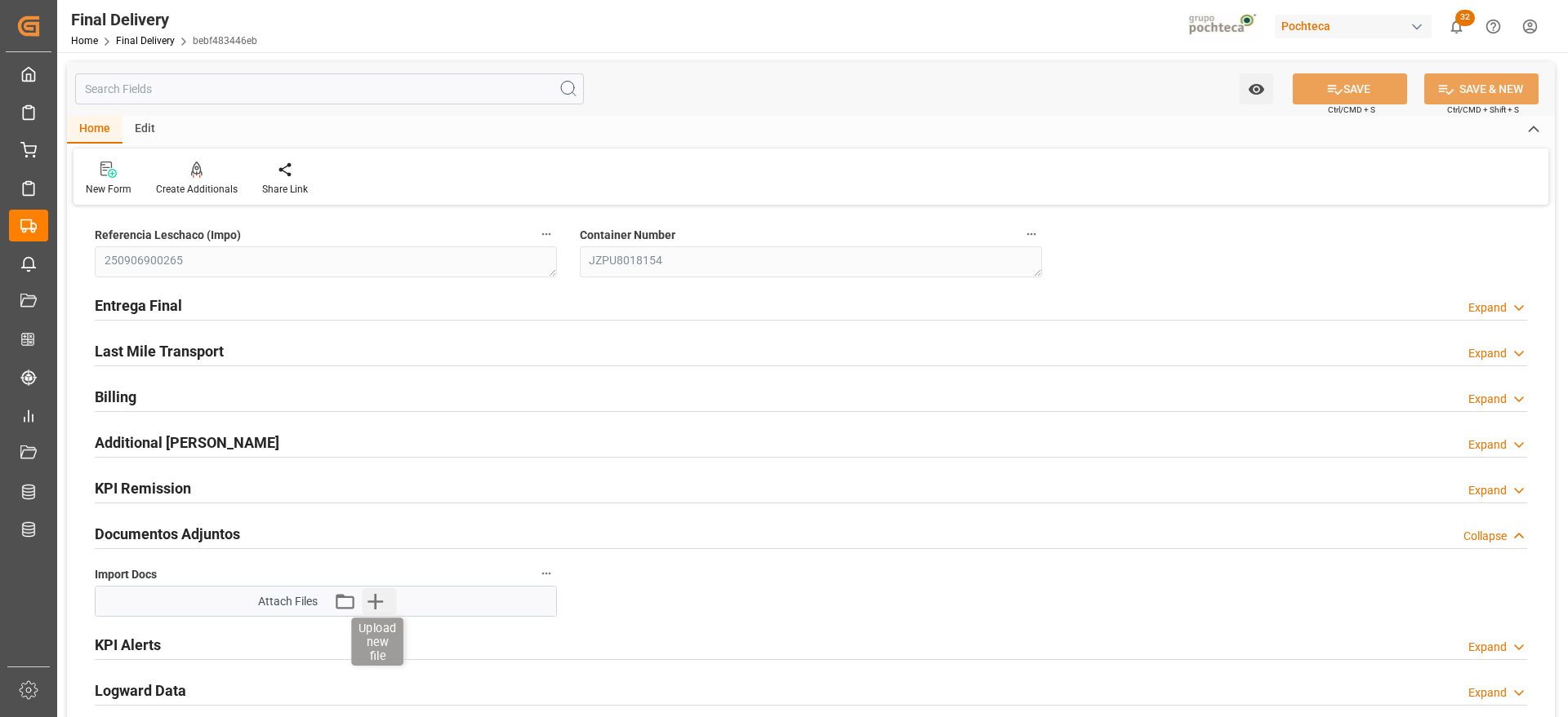
click at [377, 589] on icon "button" at bounding box center [375, 602] width 26 height 26
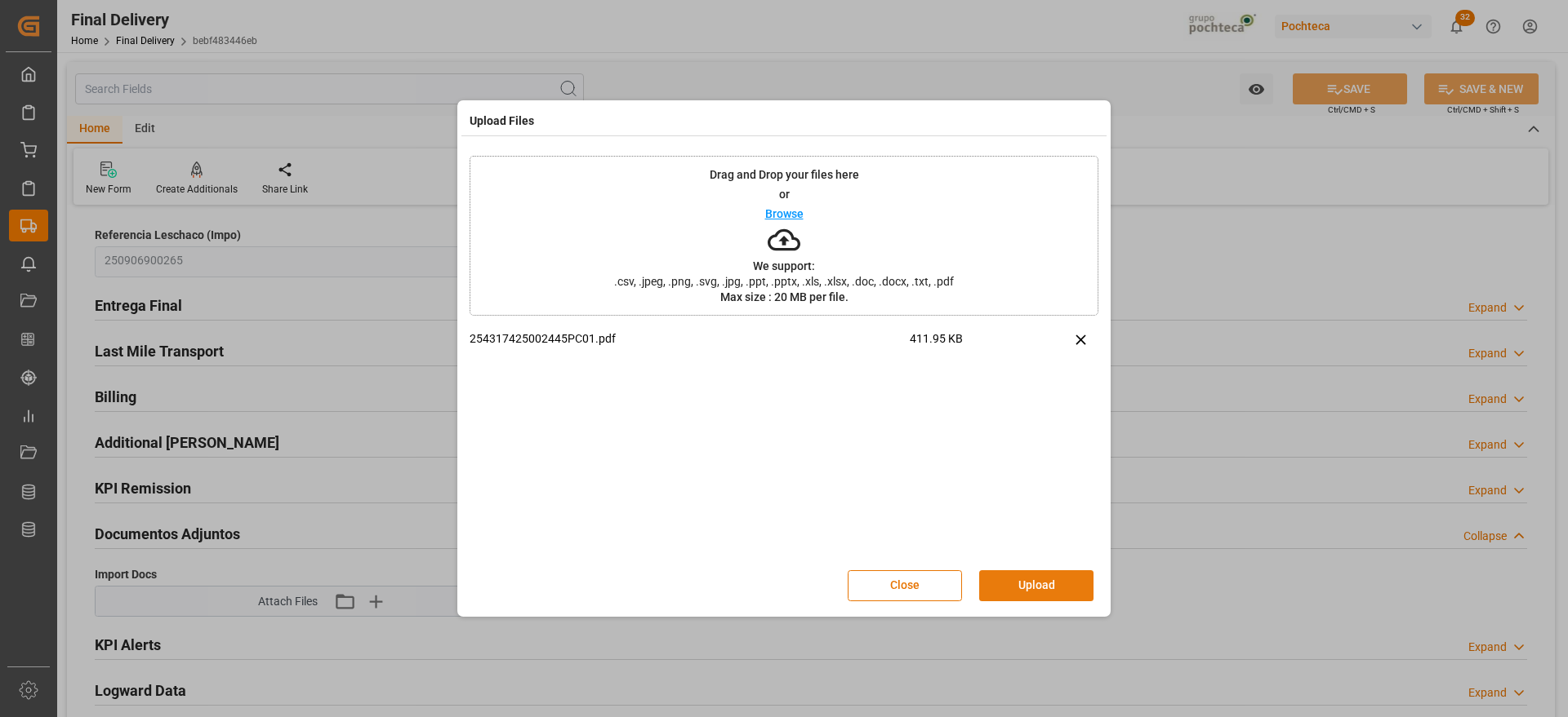
click at [1039, 594] on button "Upload" at bounding box center [1036, 586] width 114 height 31
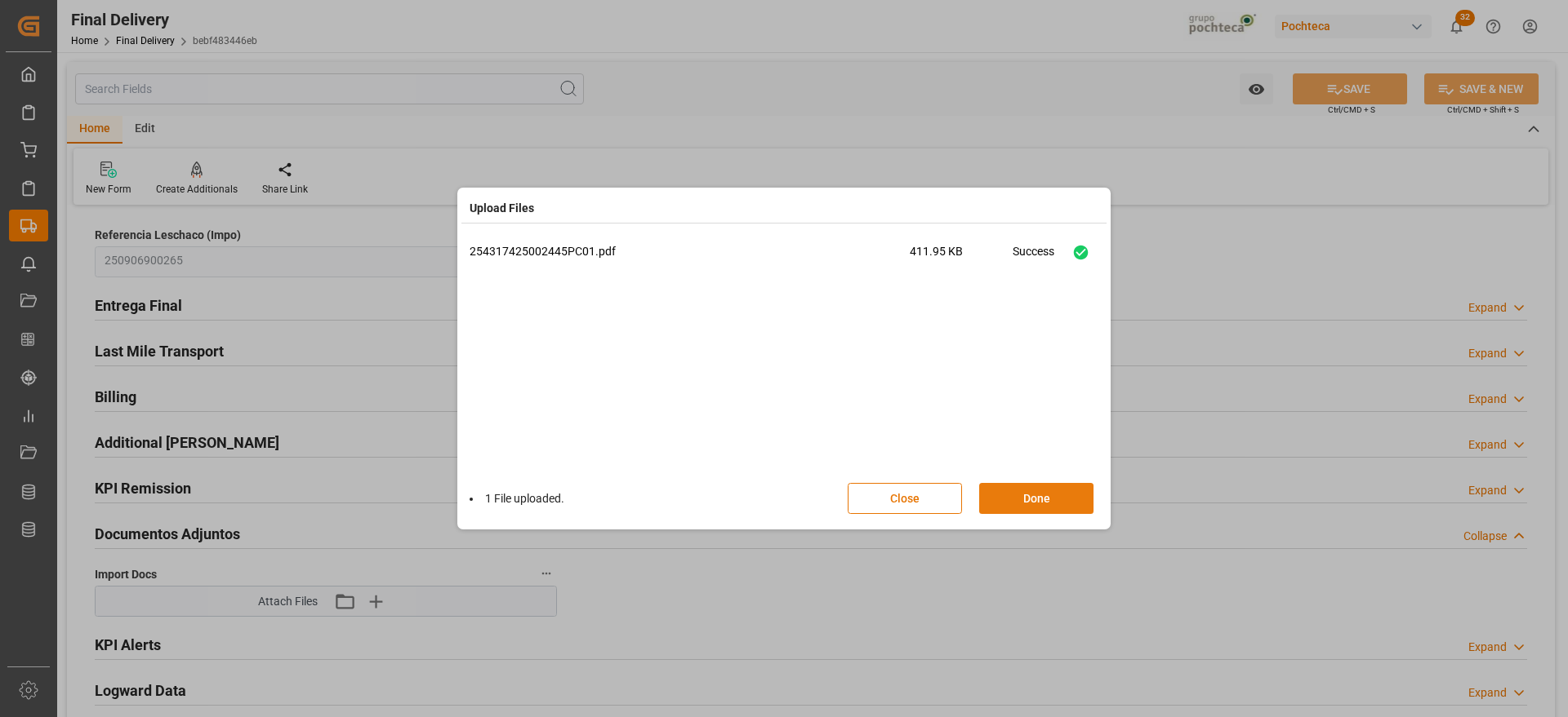
click at [1039, 493] on button "Done" at bounding box center [1036, 498] width 114 height 31
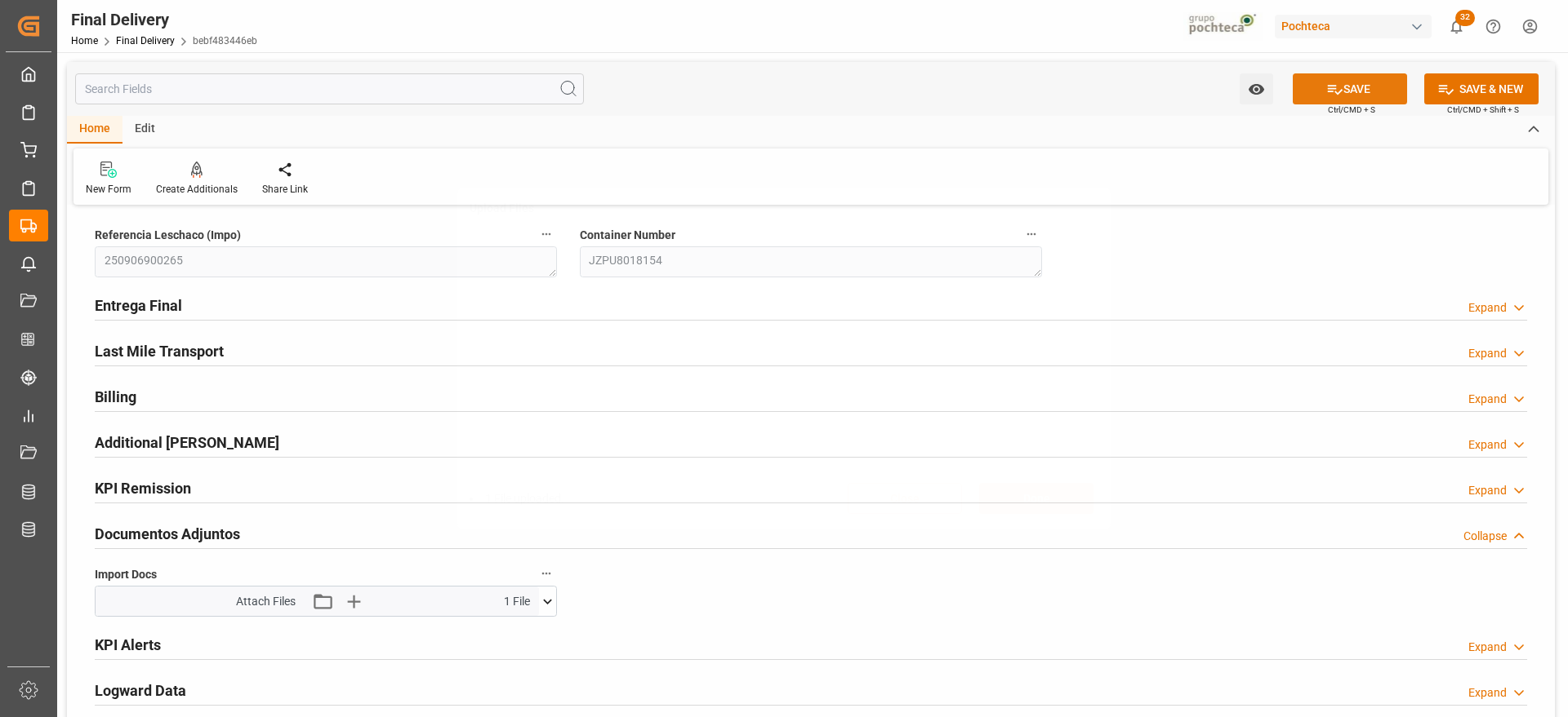
click at [1372, 92] on button "SAVE" at bounding box center [1349, 88] width 114 height 31
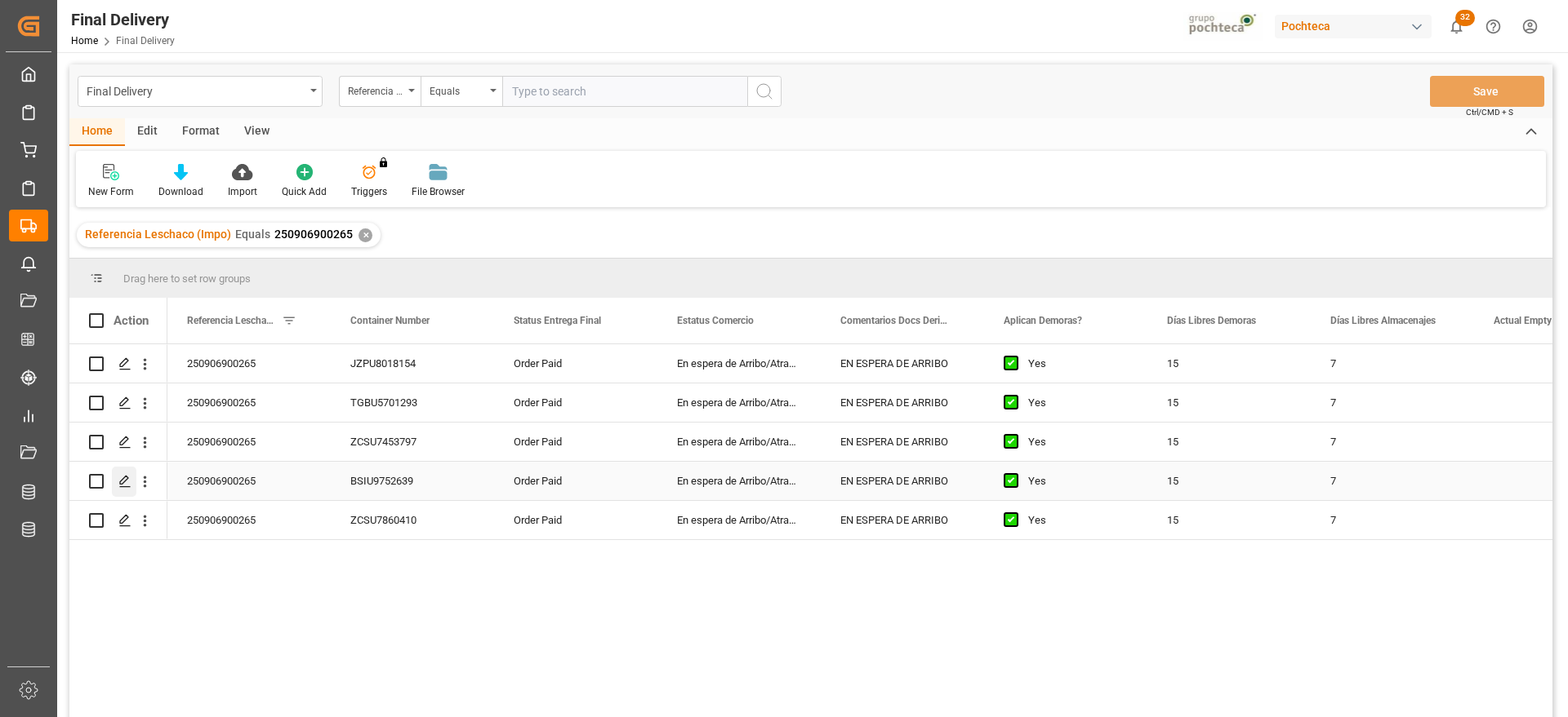
click at [118, 482] on icon "Press SPACE to select this row." at bounding box center [125, 482] width 13 height 13
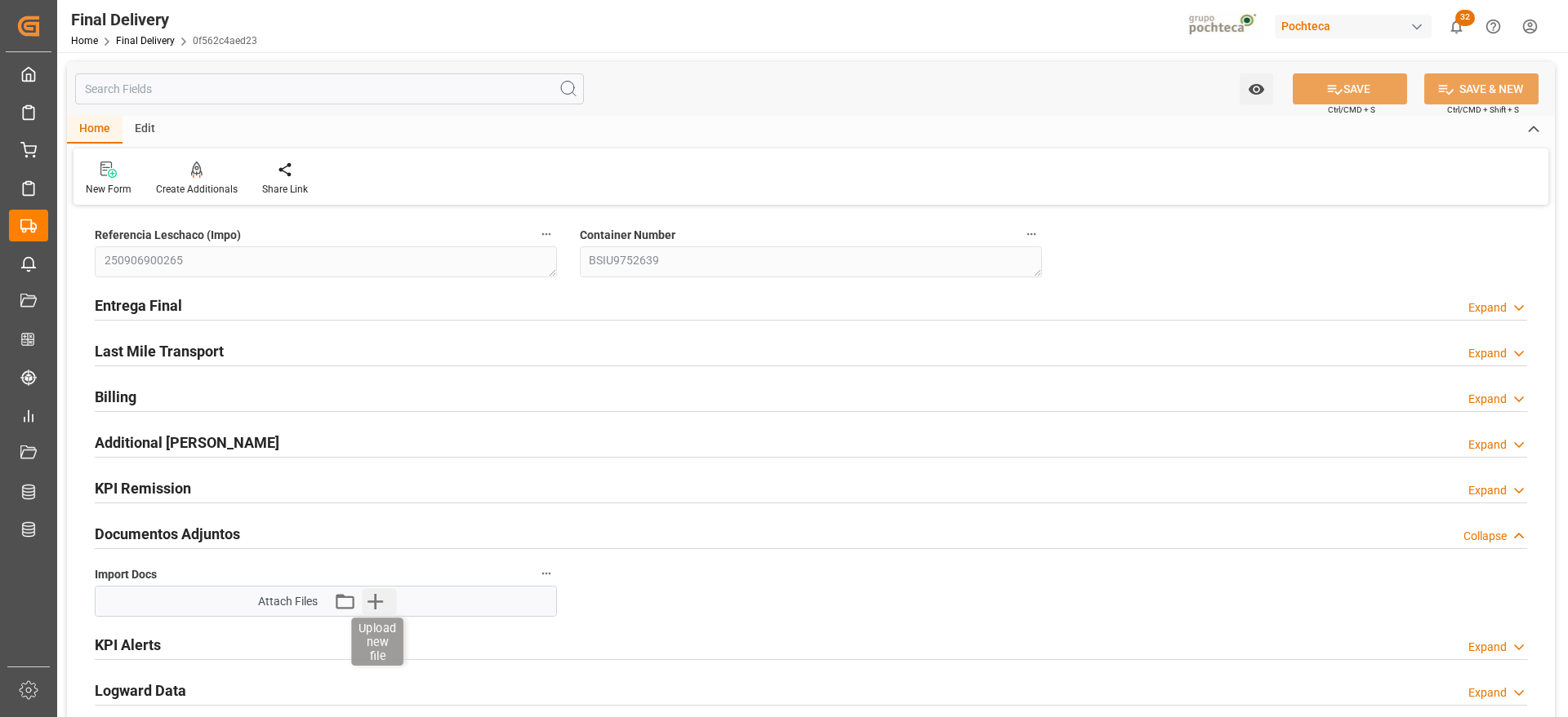
click at [376, 609] on icon "button" at bounding box center [375, 602] width 26 height 26
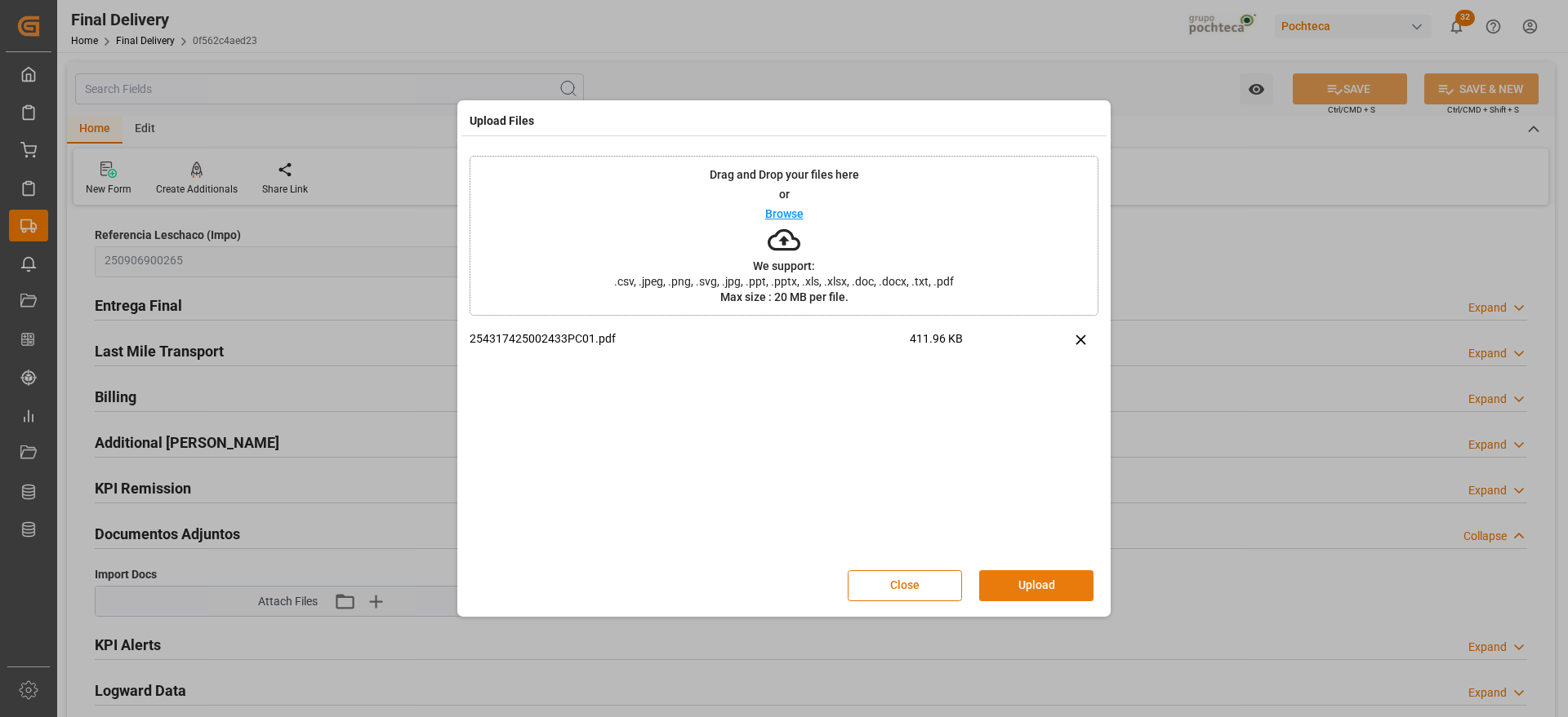
click at [1029, 593] on button "Upload" at bounding box center [1036, 586] width 114 height 31
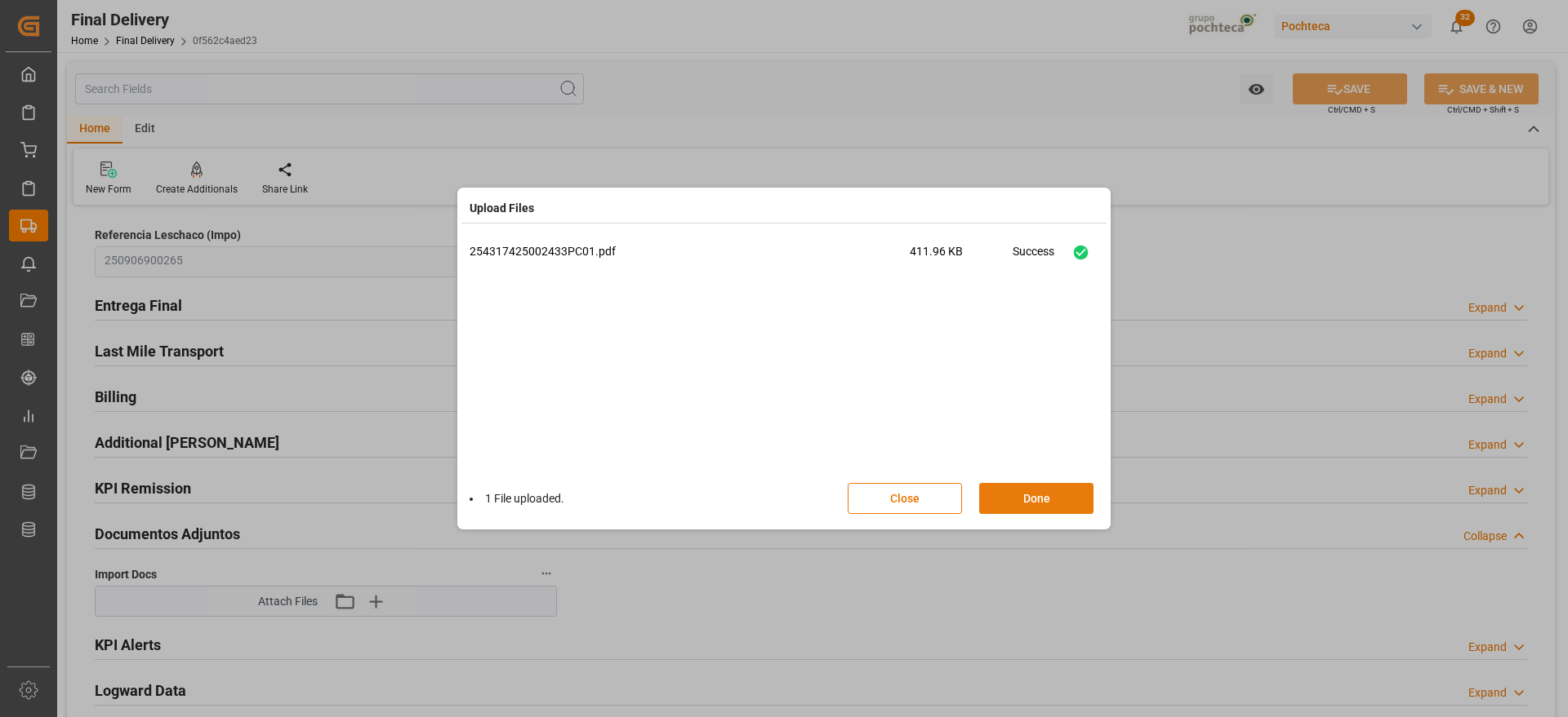
click at [1028, 503] on button "Done" at bounding box center [1036, 498] width 114 height 31
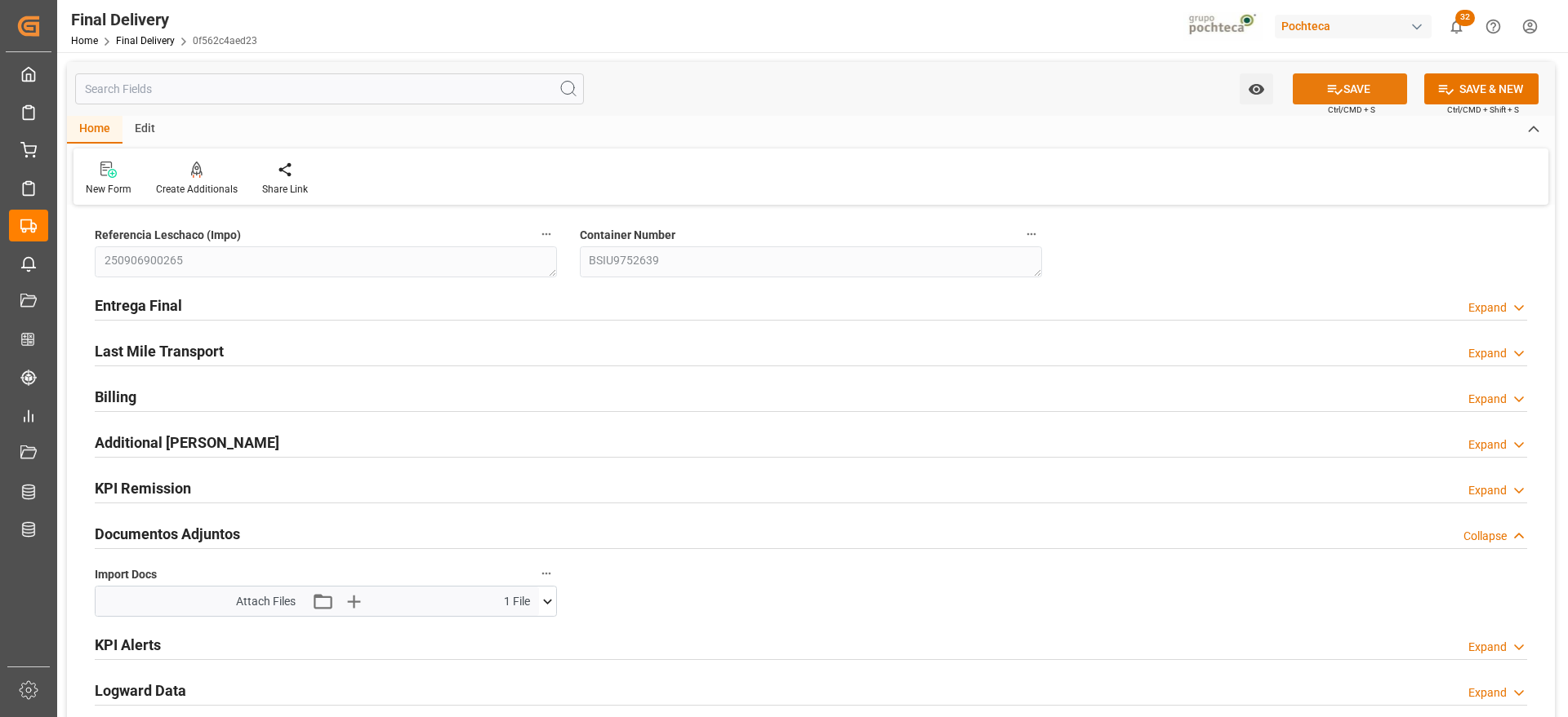
click at [1387, 87] on button "SAVE" at bounding box center [1349, 88] width 114 height 31
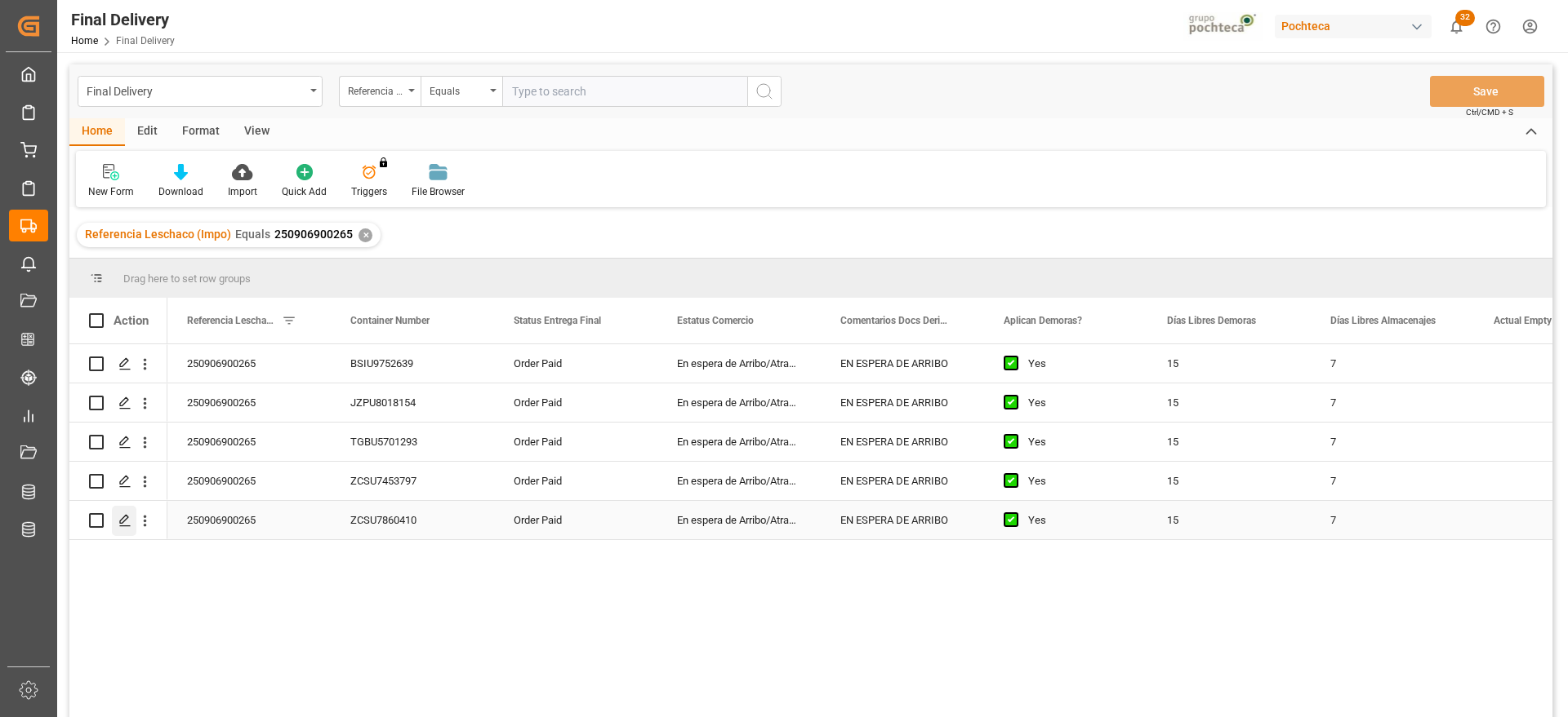
click at [121, 517] on icon "Press SPACE to select this row." at bounding box center [125, 520] width 13 height 13
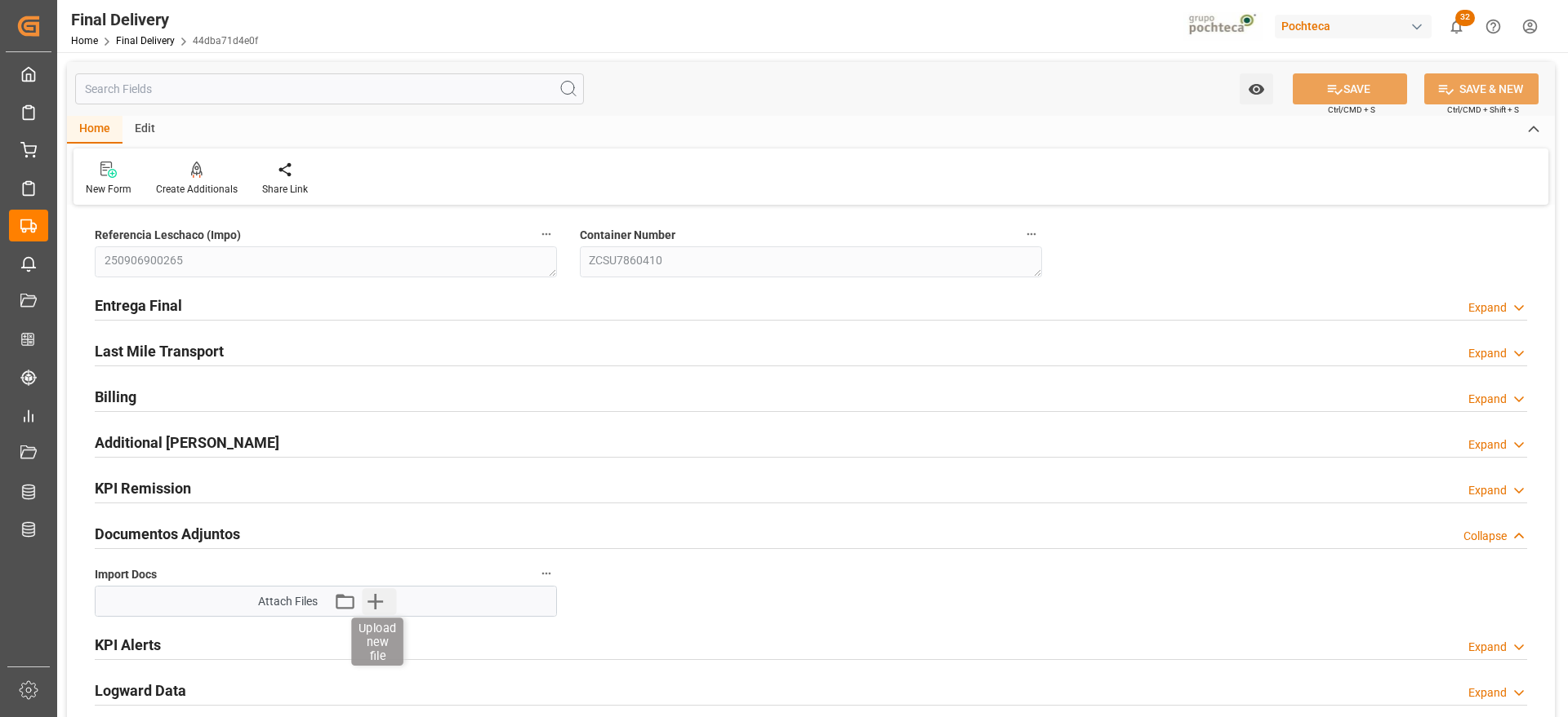
click at [370, 599] on icon "button" at bounding box center [375, 602] width 26 height 26
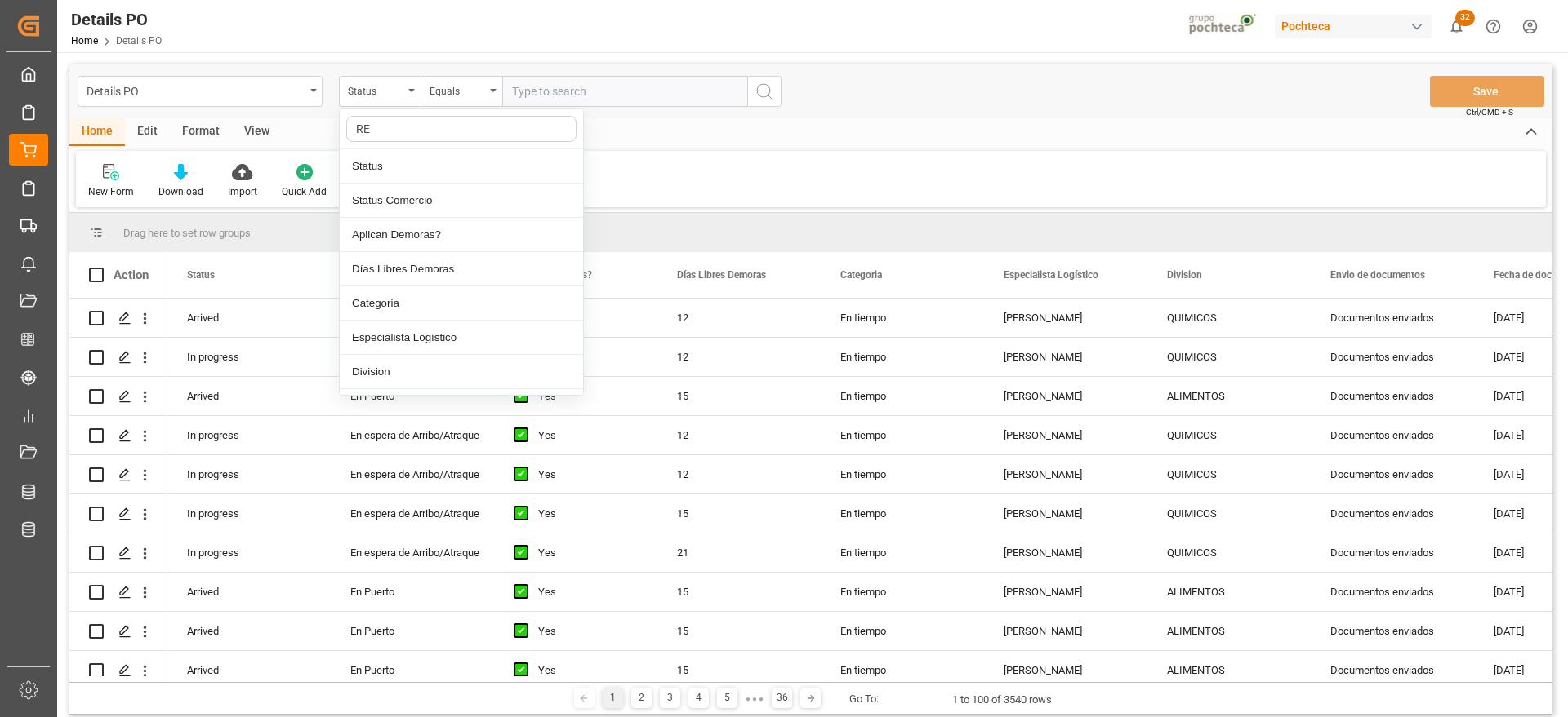
type input "REF"
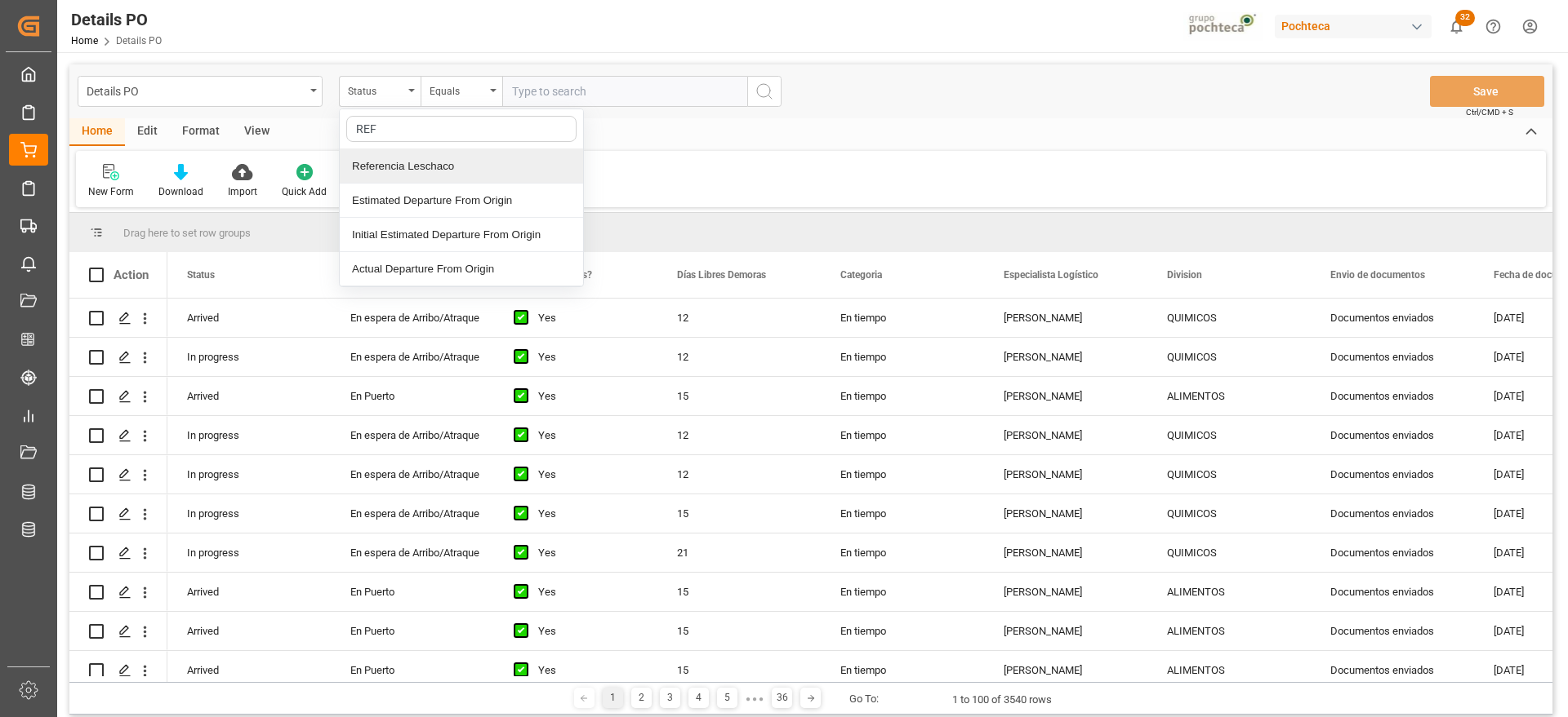
click at [433, 160] on div "Referencia Leschaco" at bounding box center [460, 166] width 243 height 35
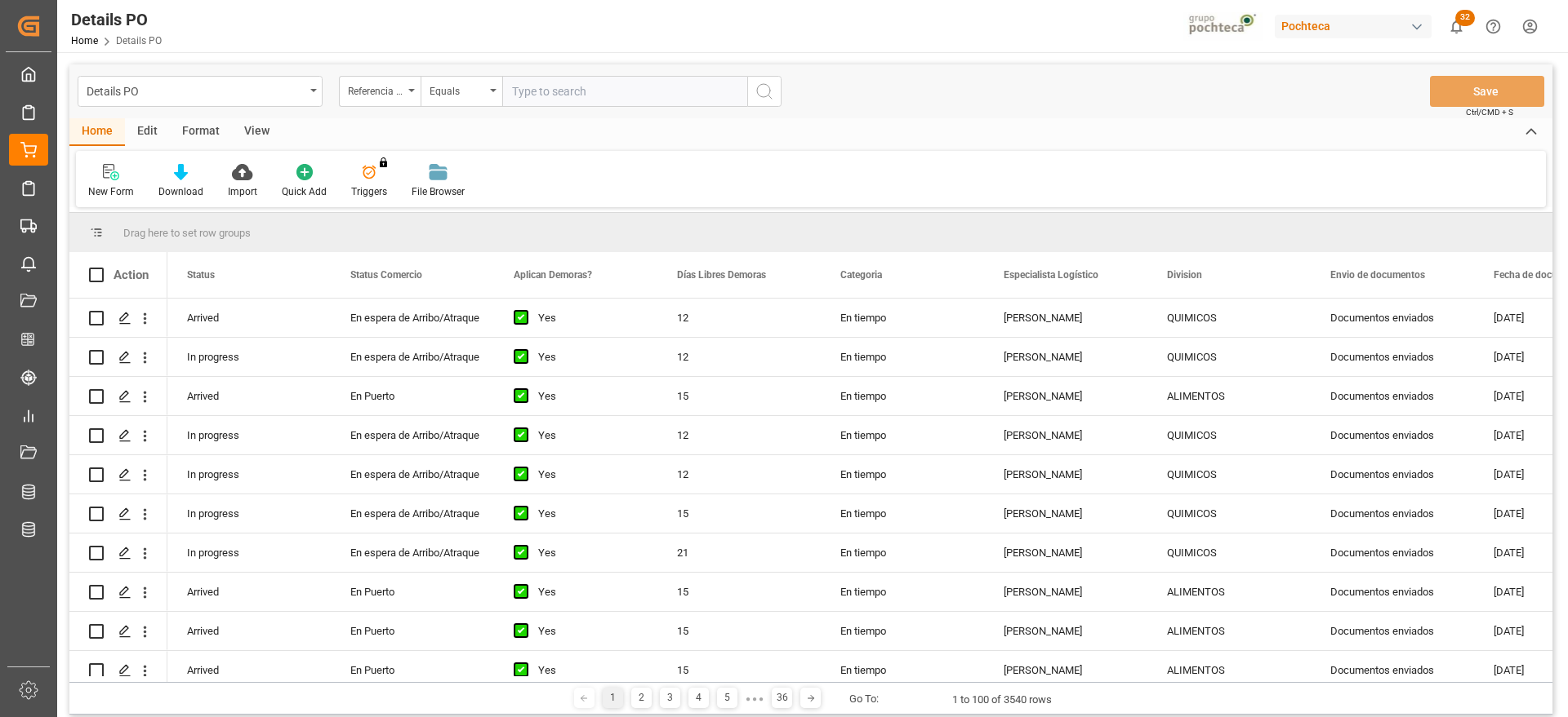
click at [541, 93] on input "text" at bounding box center [624, 91] width 245 height 31
paste input "250906900265"
type input "250906900265"
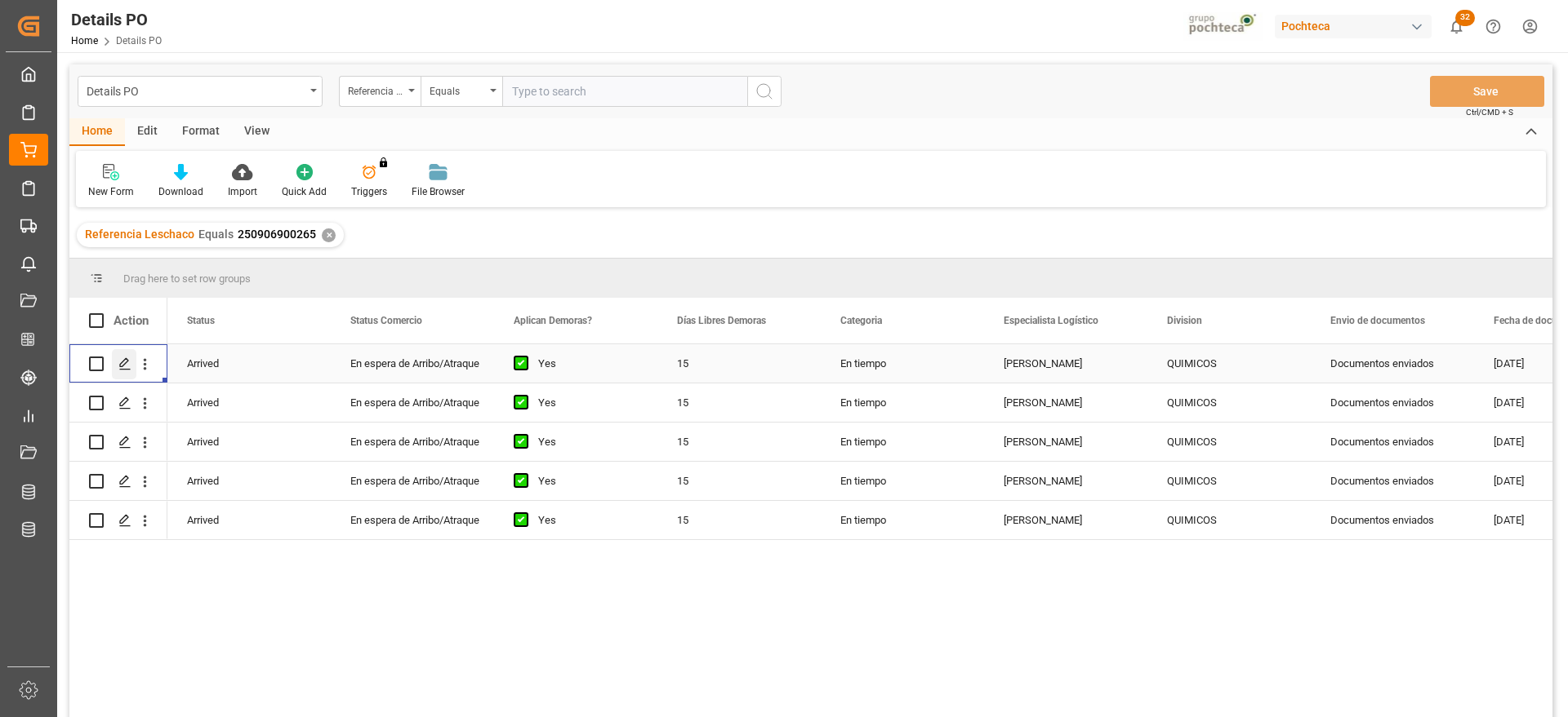
click at [125, 363] on icon "Press SPACE to select this row." at bounding box center [125, 364] width 13 height 13
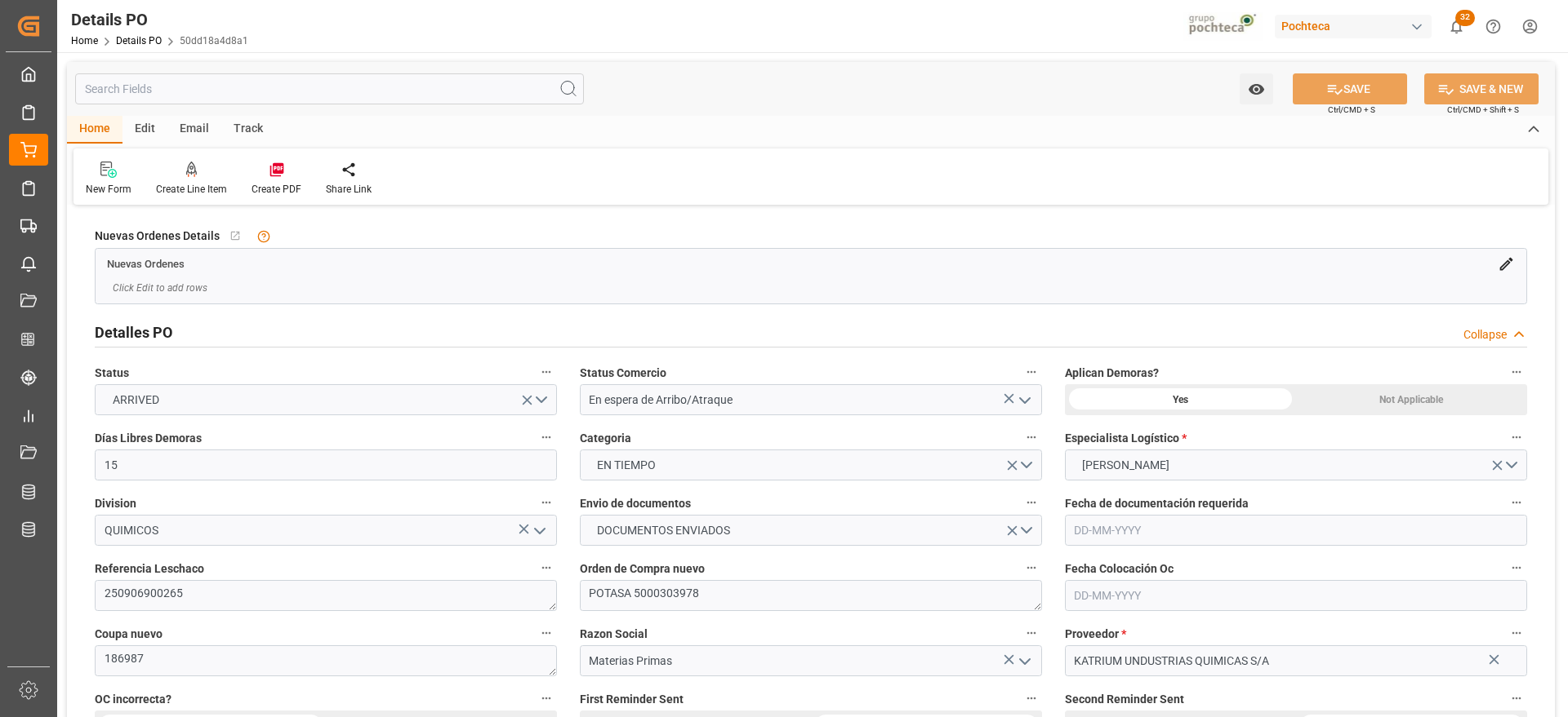
type input "15"
type input "[DATE]"
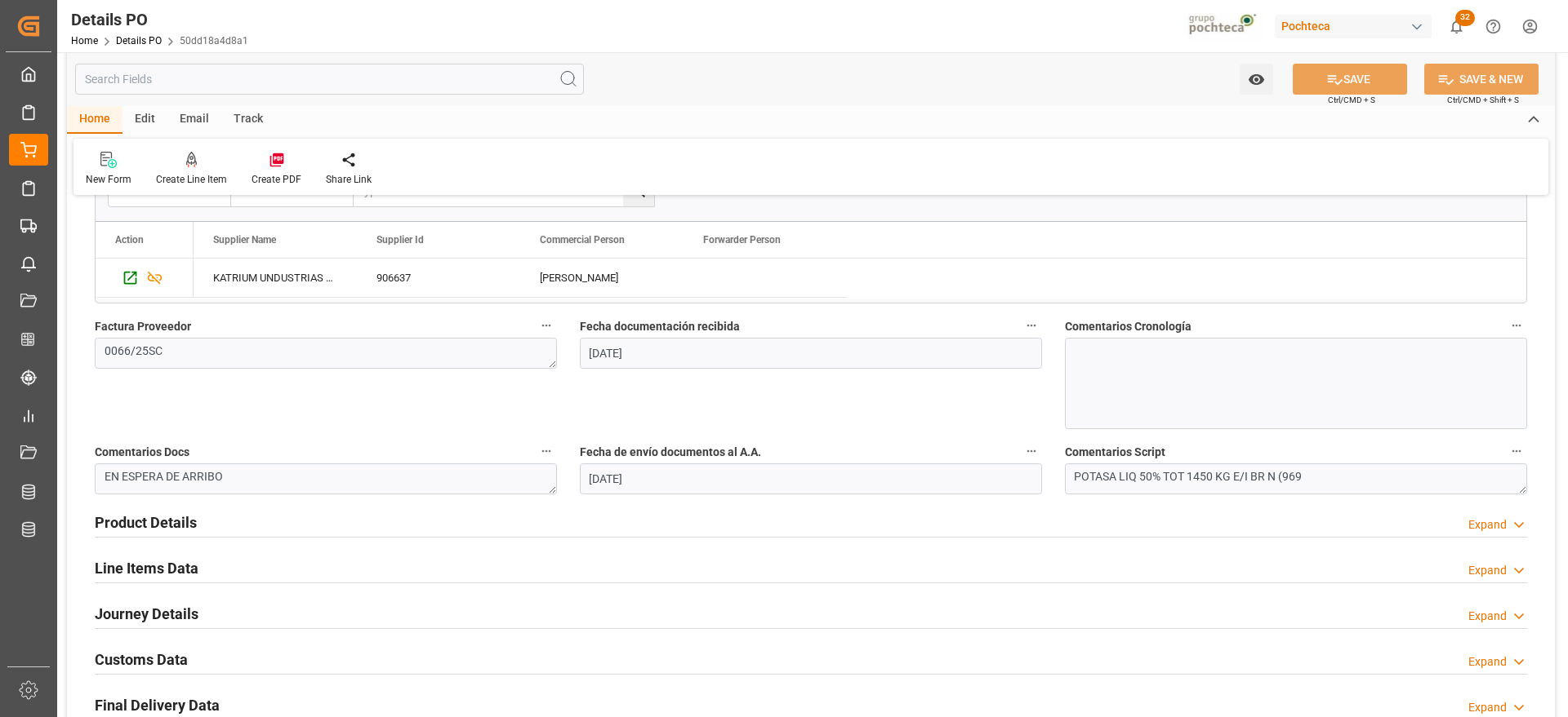
scroll to position [1020, 0]
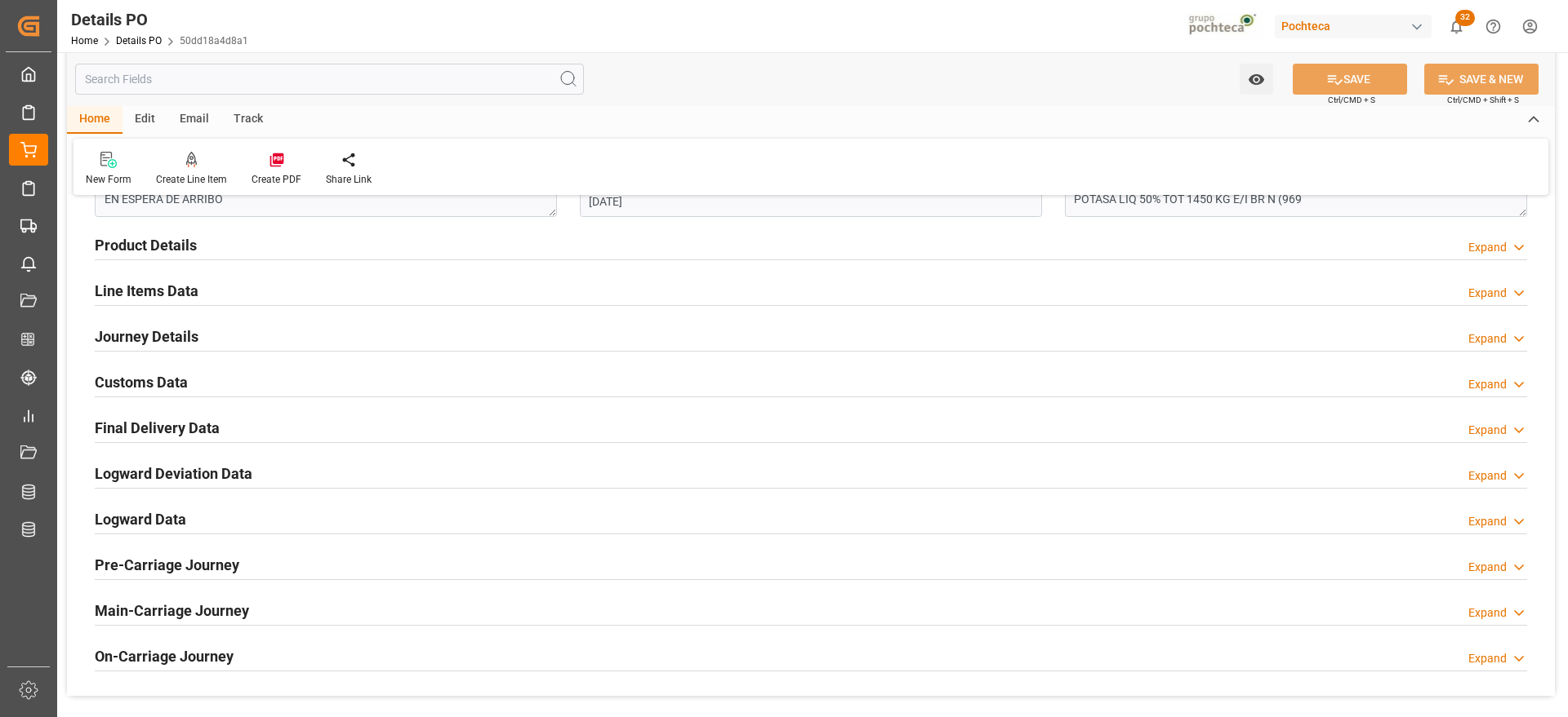
click at [168, 374] on h2 "Customs Data" at bounding box center [141, 382] width 93 height 22
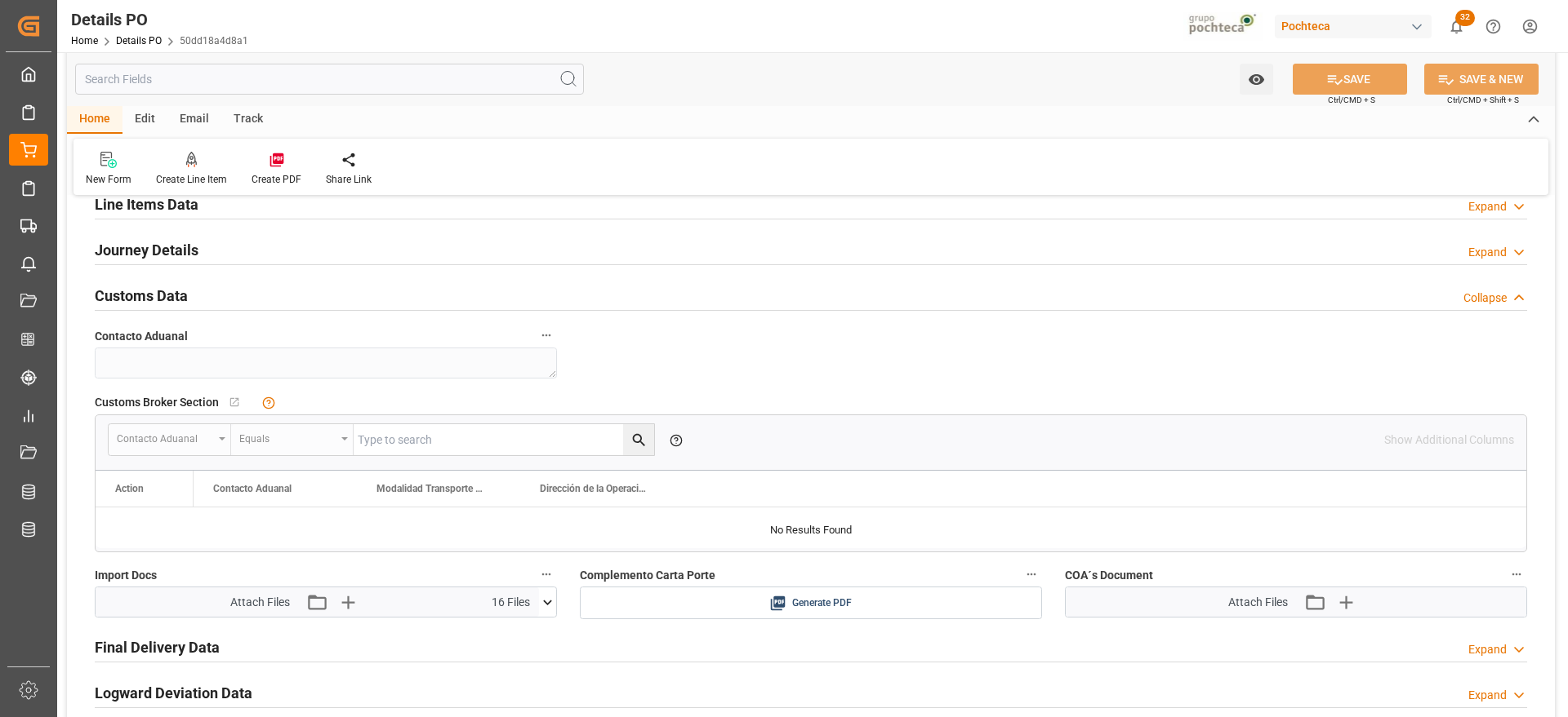
scroll to position [1224, 0]
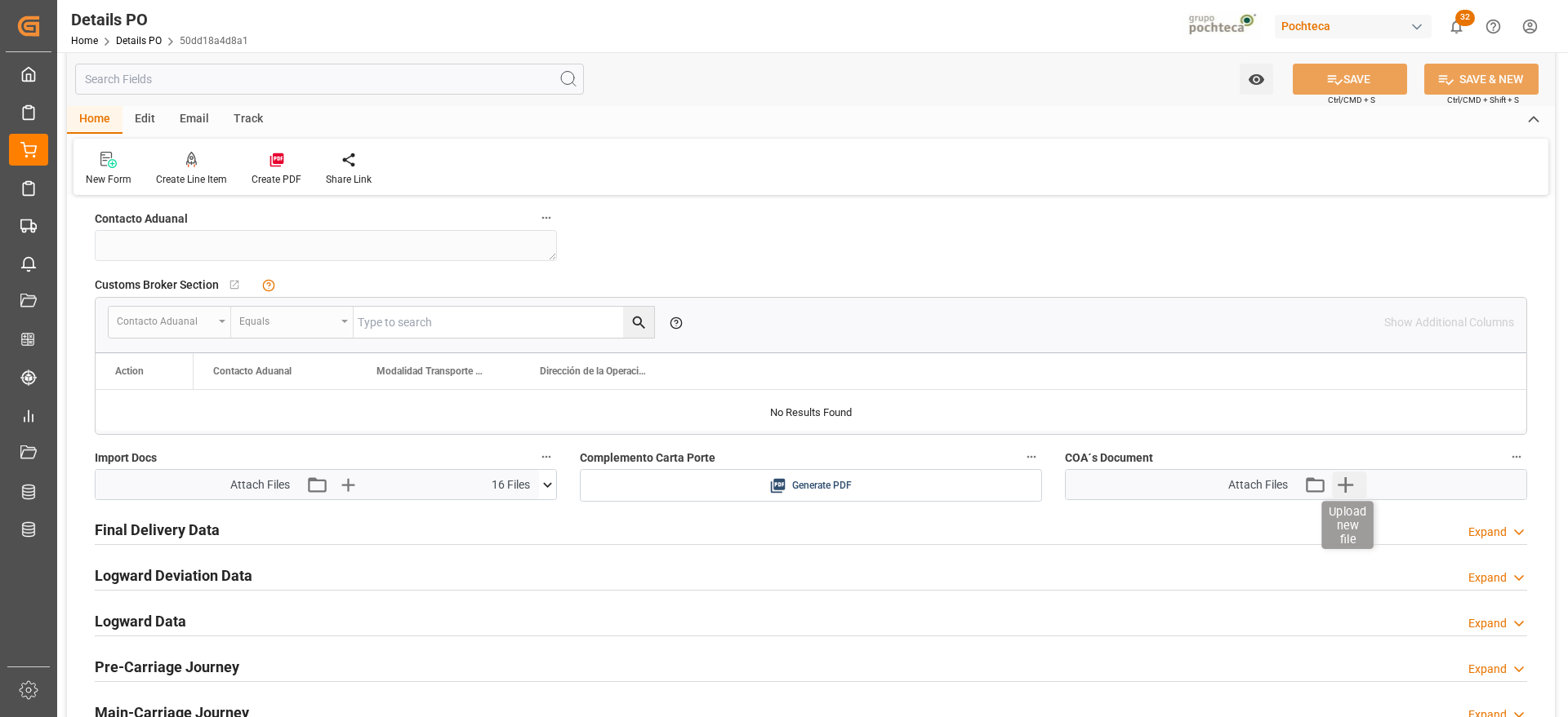
click at [1348, 485] on icon "button" at bounding box center [1345, 485] width 16 height 16
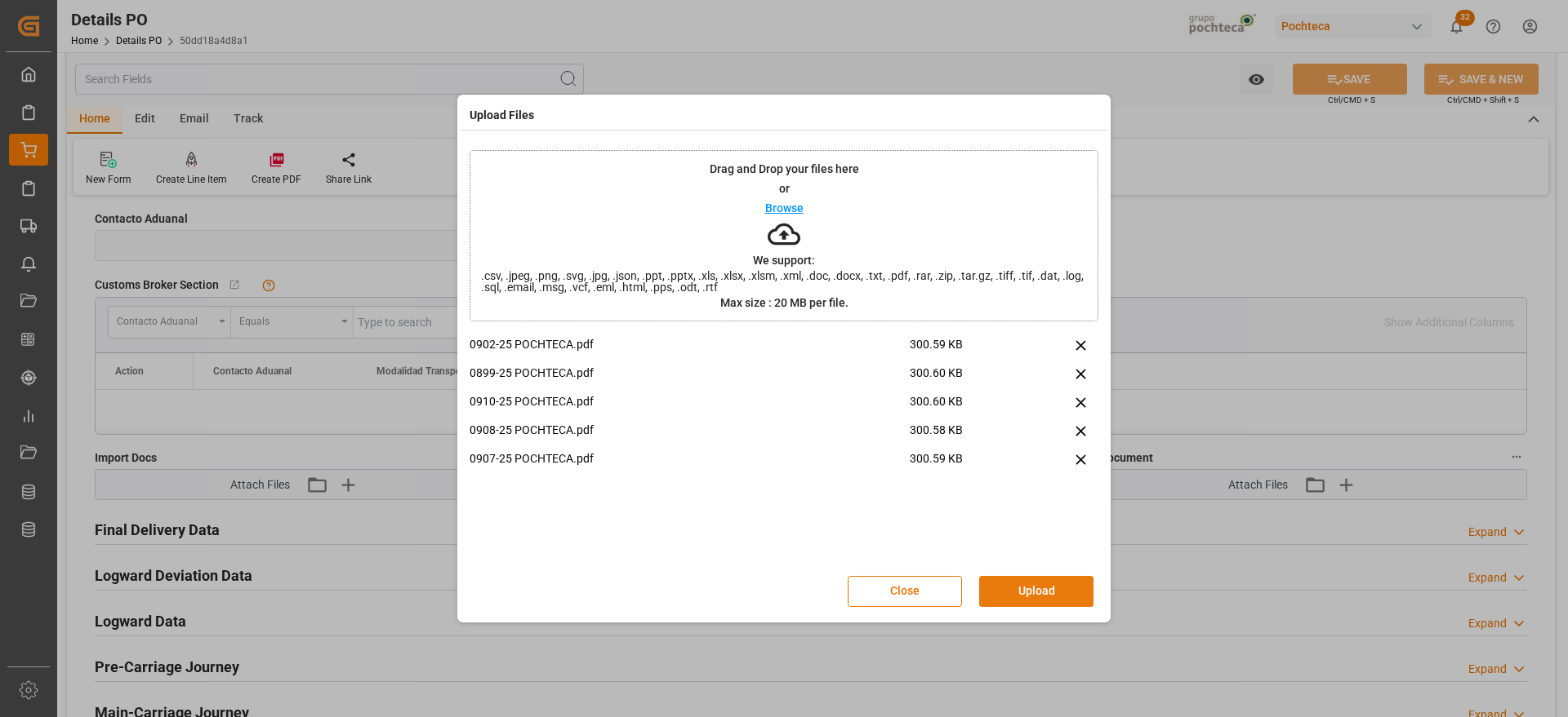
click at [1017, 593] on button "Upload" at bounding box center [1036, 591] width 114 height 31
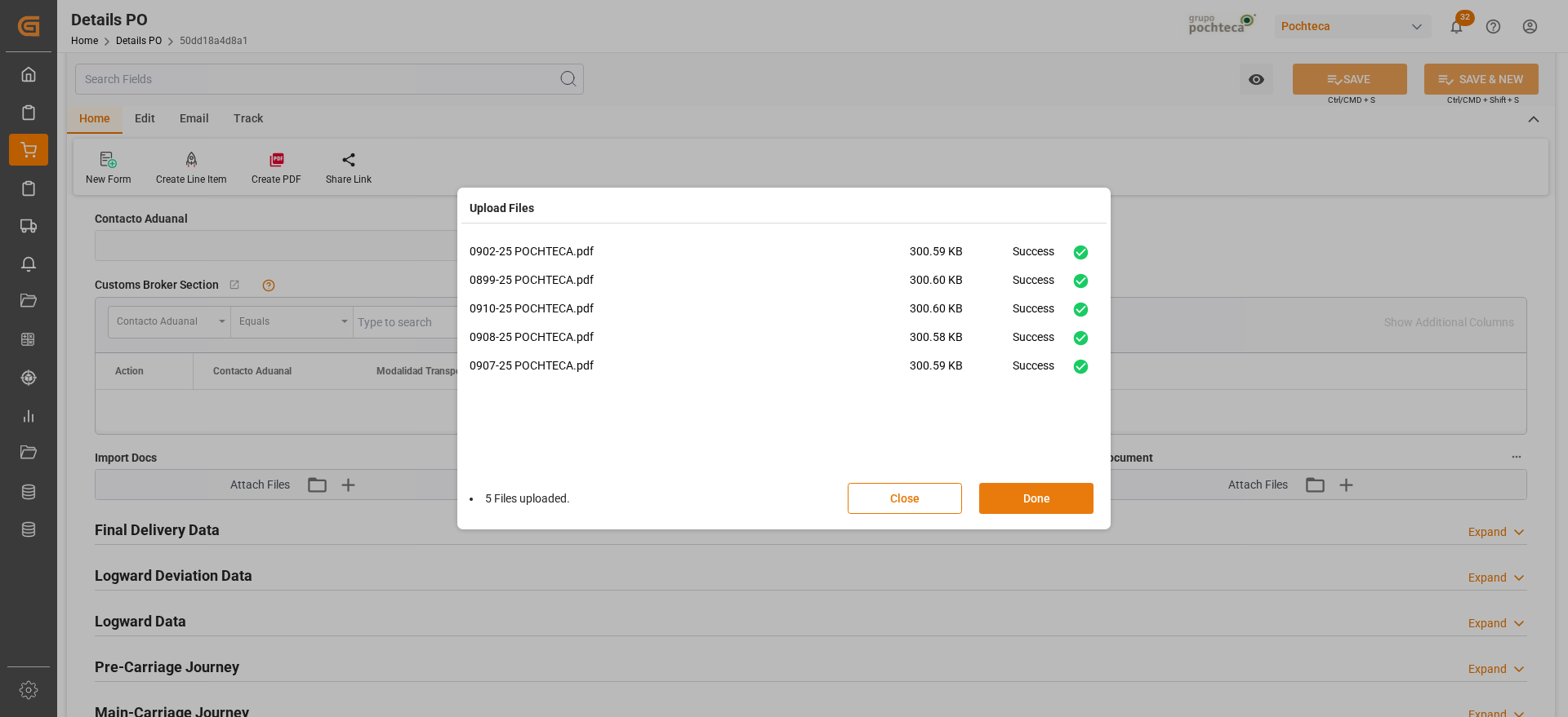
click at [1027, 501] on button "Done" at bounding box center [1036, 498] width 114 height 31
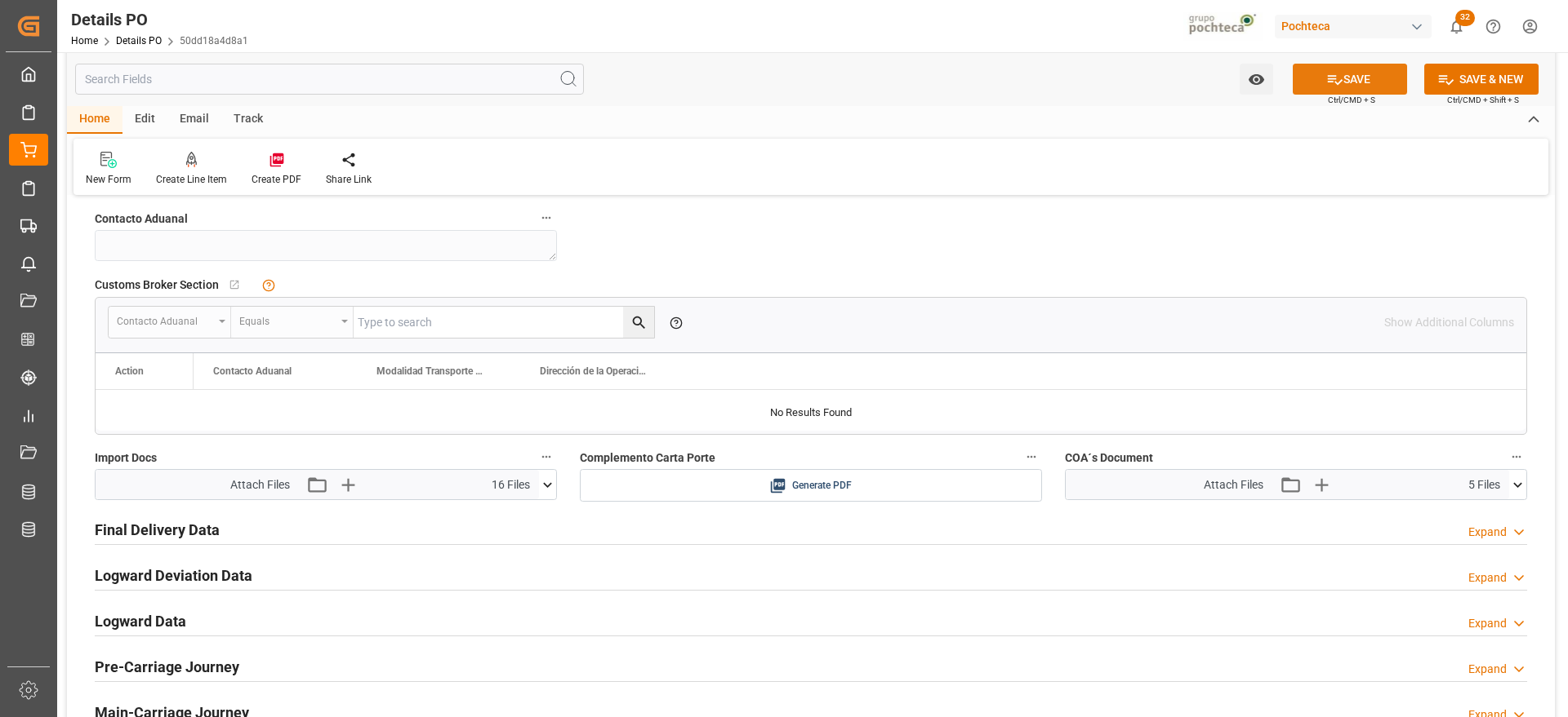
click at [1359, 79] on button "SAVE" at bounding box center [1349, 79] width 114 height 31
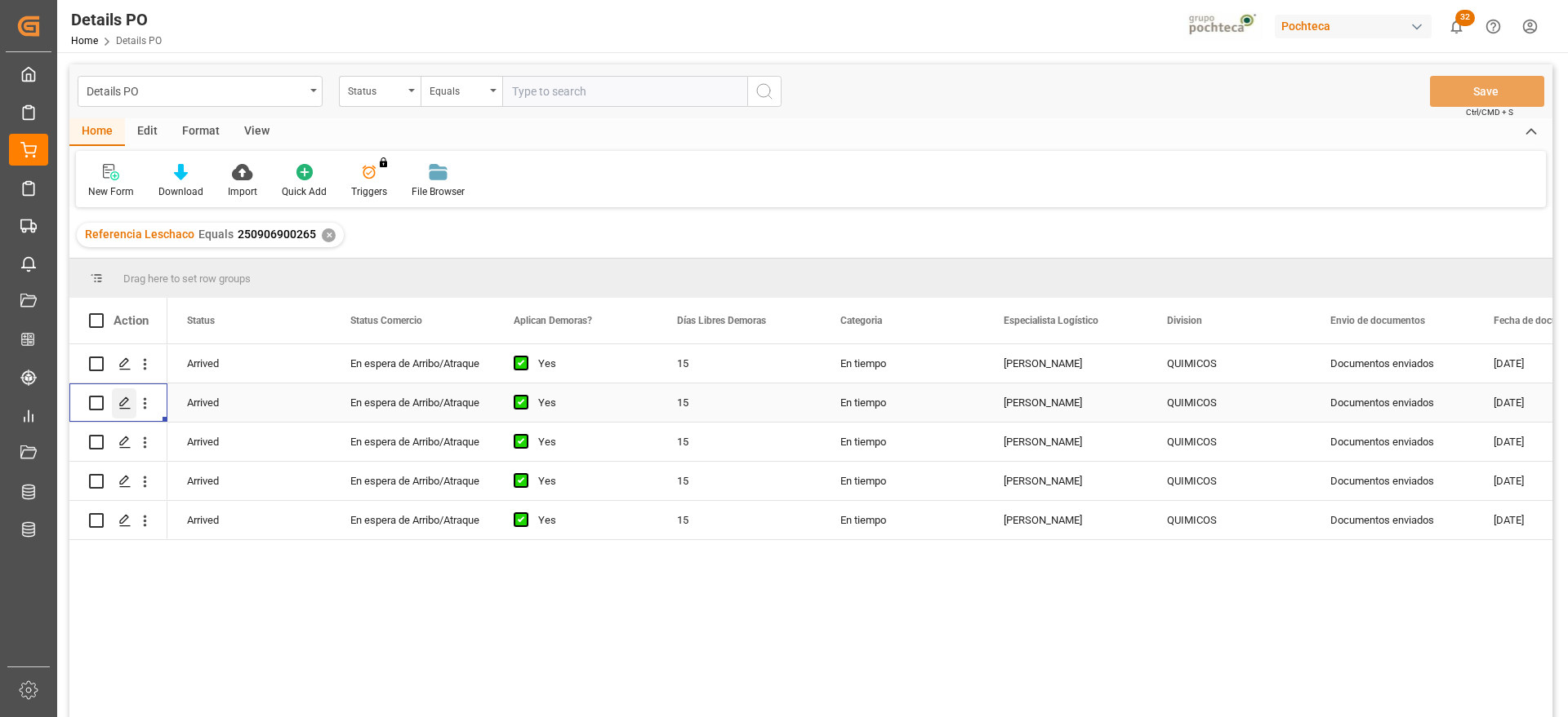
click at [124, 404] on polygon "Press SPACE to select this row." at bounding box center [124, 402] width 8 height 8
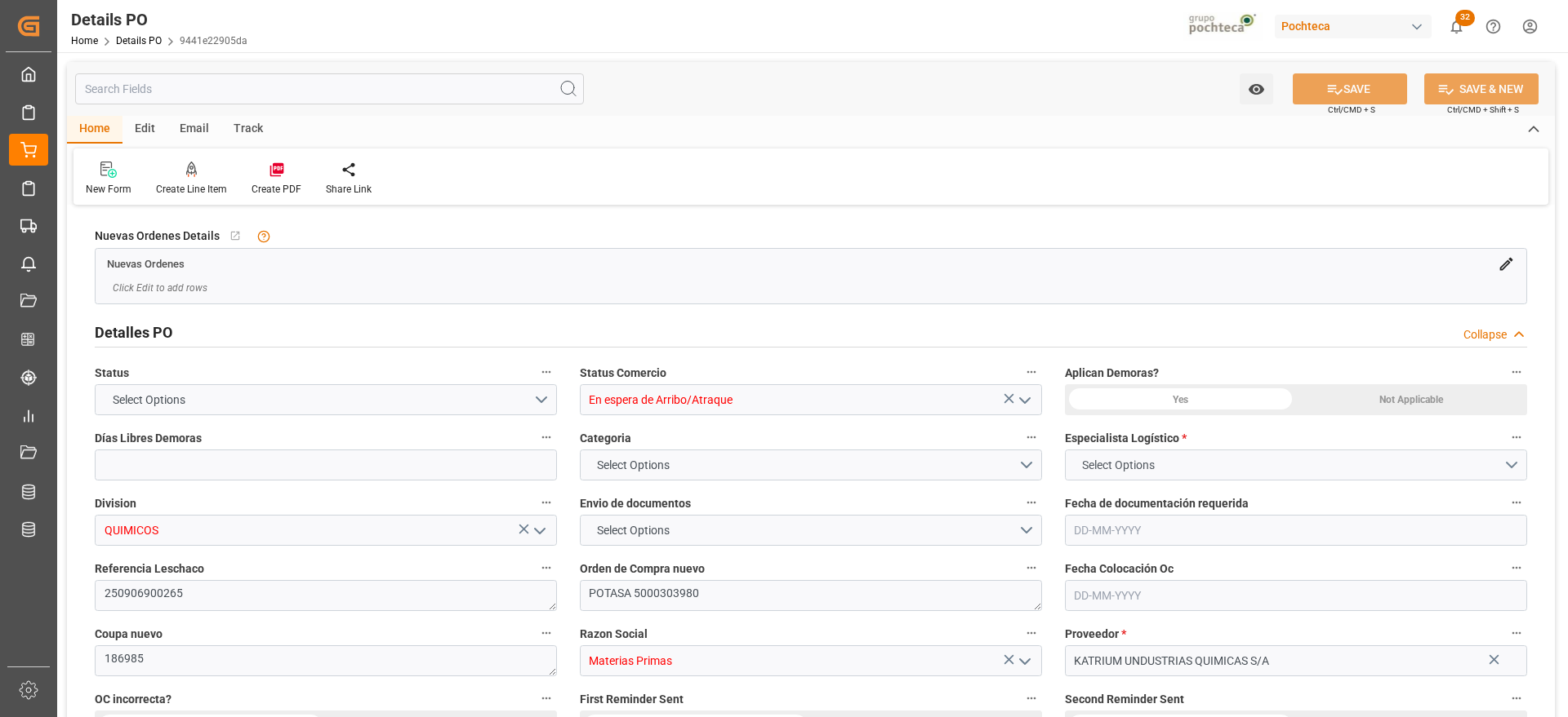
type input "15"
type input "12-08-2025"
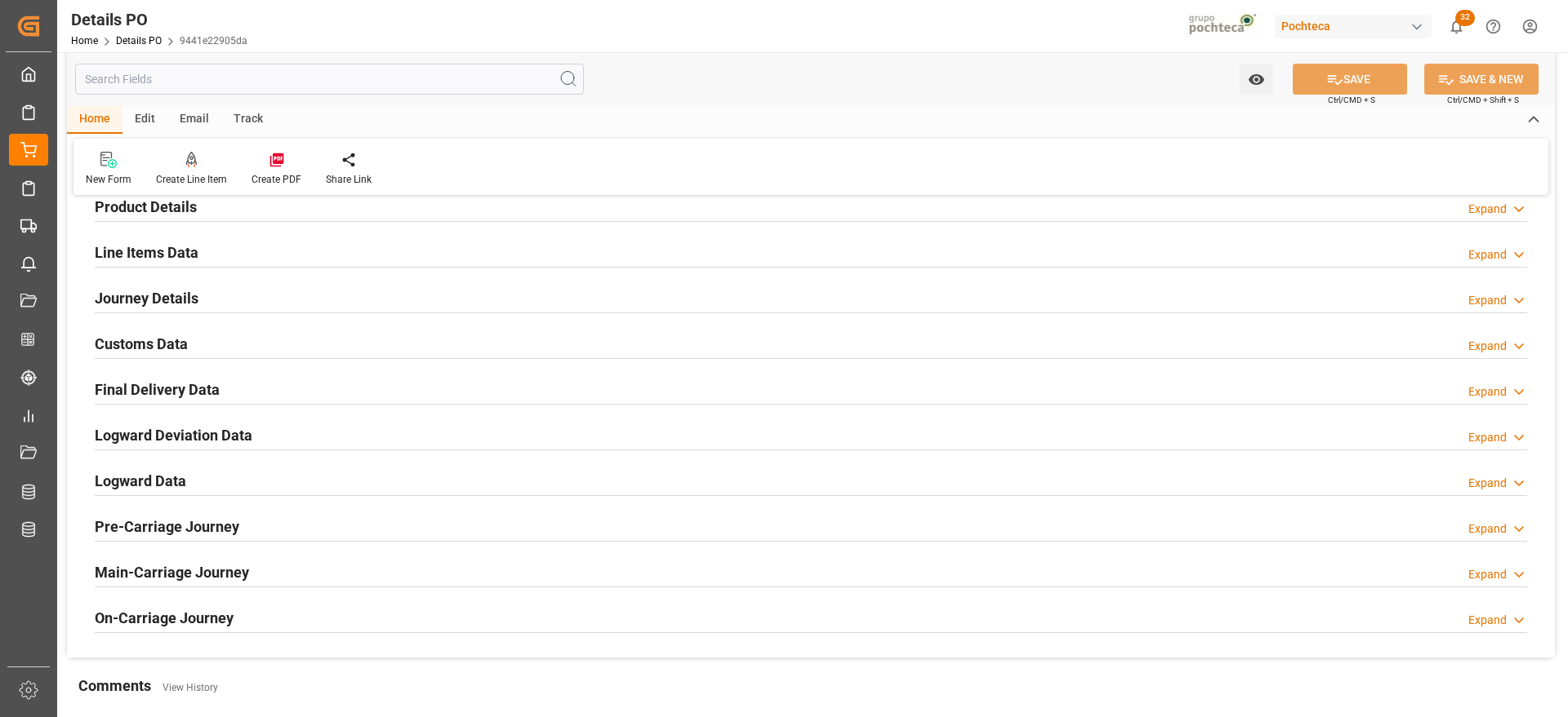
scroll to position [1020, 0]
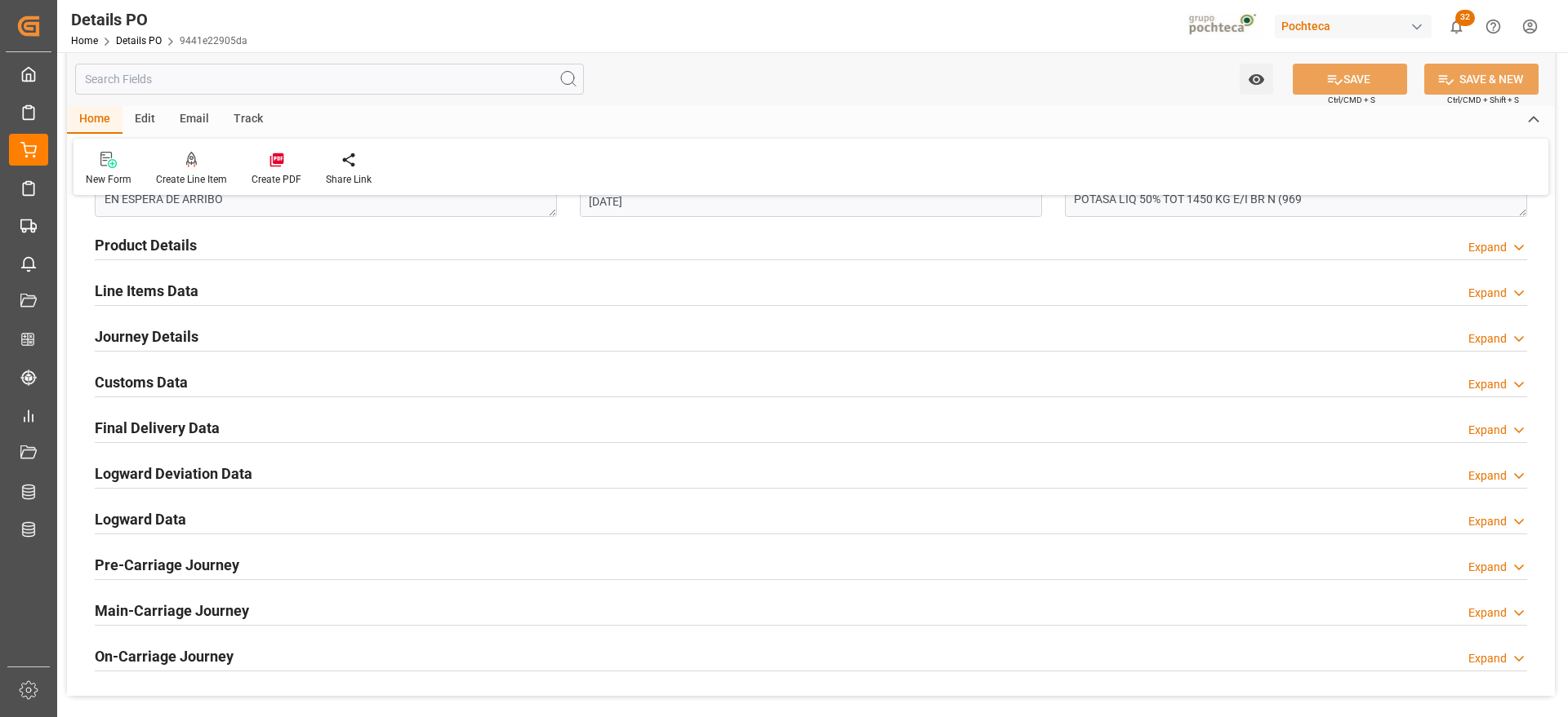
click at [142, 381] on h2 "Customs Data" at bounding box center [141, 382] width 93 height 22
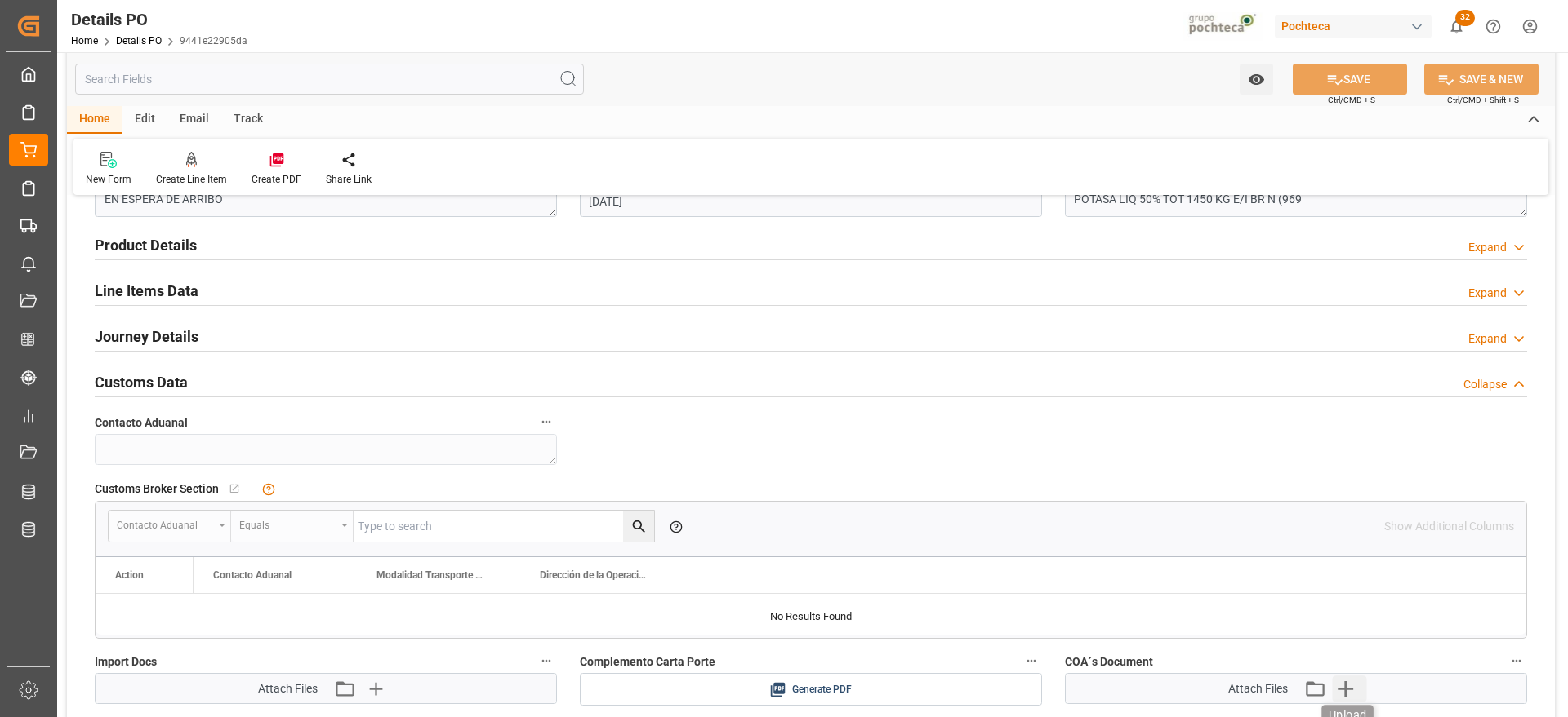
click at [1353, 684] on icon "button" at bounding box center [1345, 689] width 26 height 26
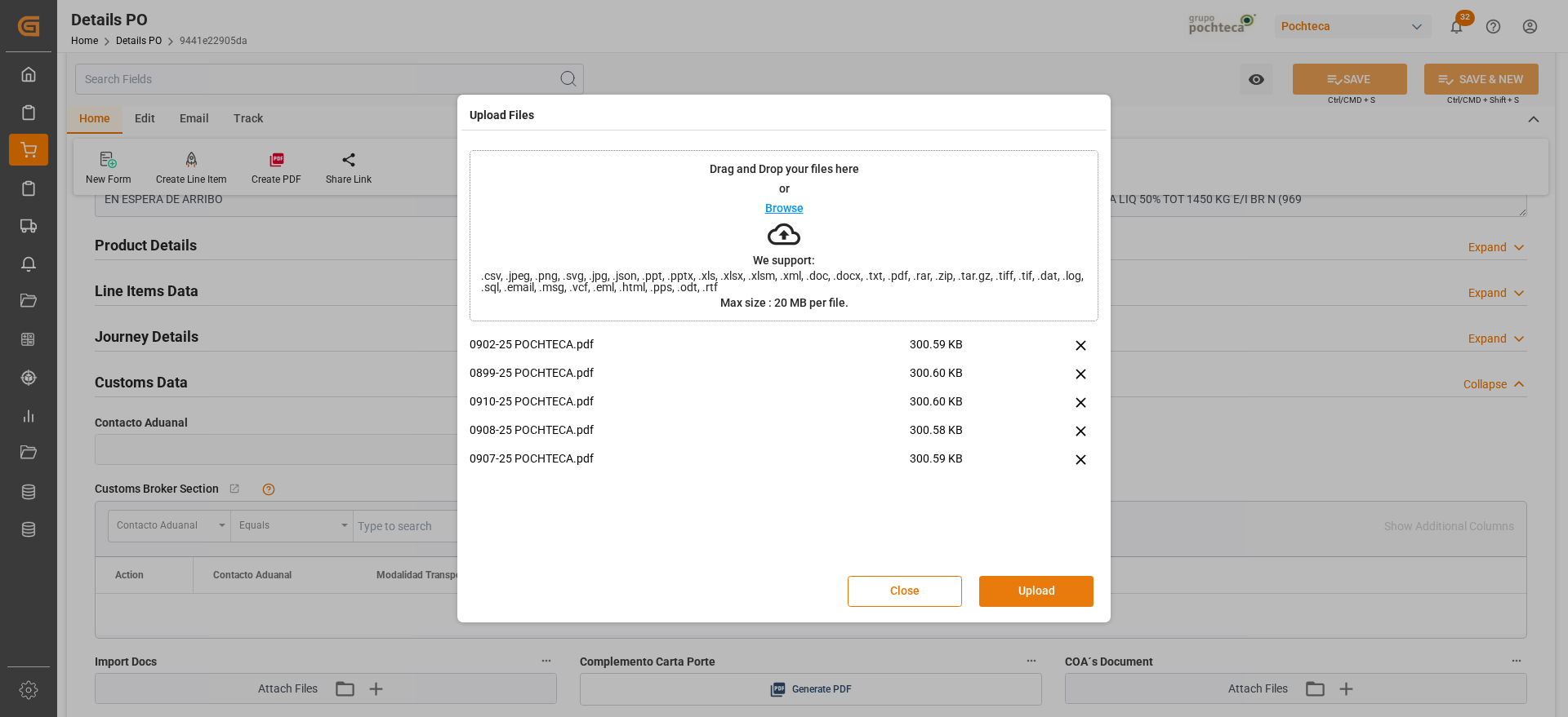
click at [1043, 594] on button "Upload" at bounding box center [1036, 591] width 114 height 31
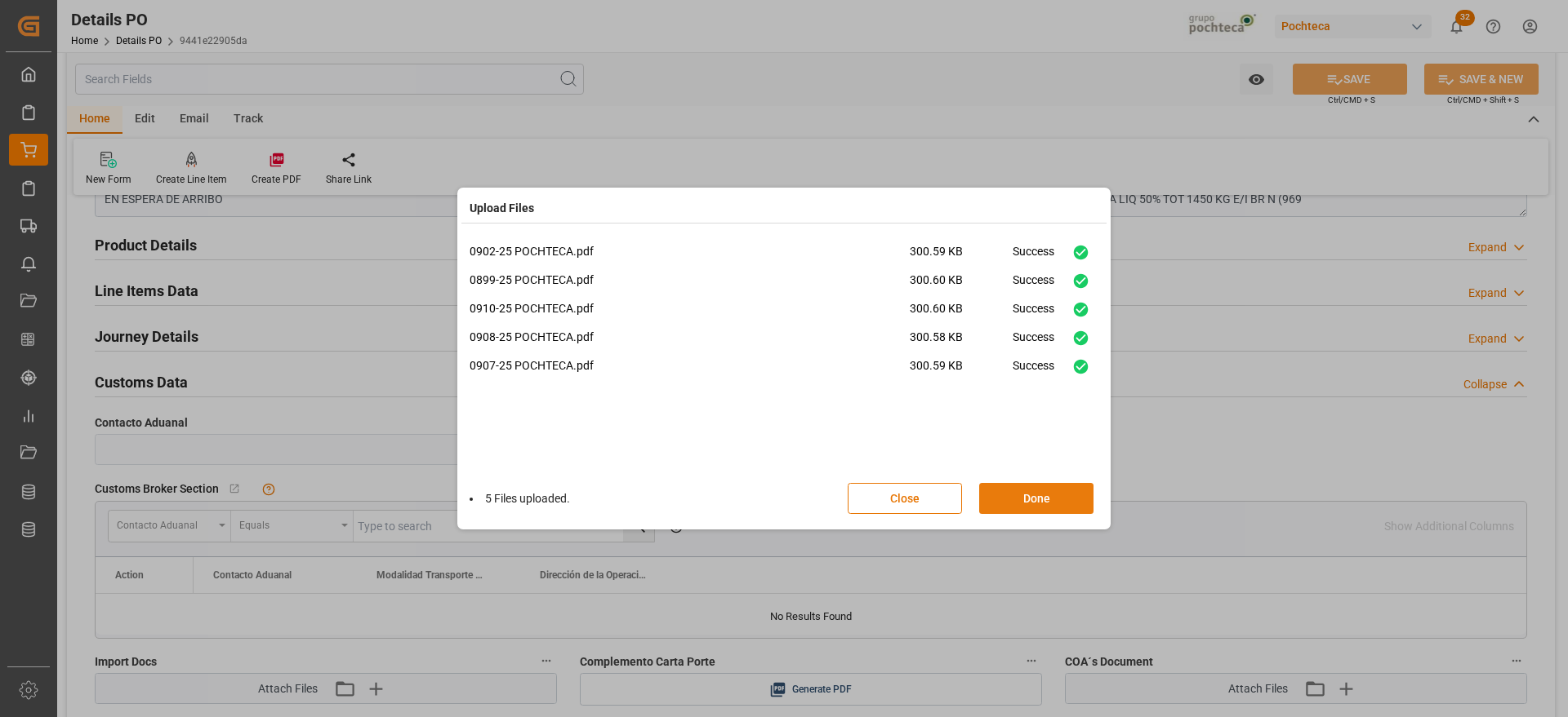
click at [1071, 501] on button "Done" at bounding box center [1036, 498] width 114 height 31
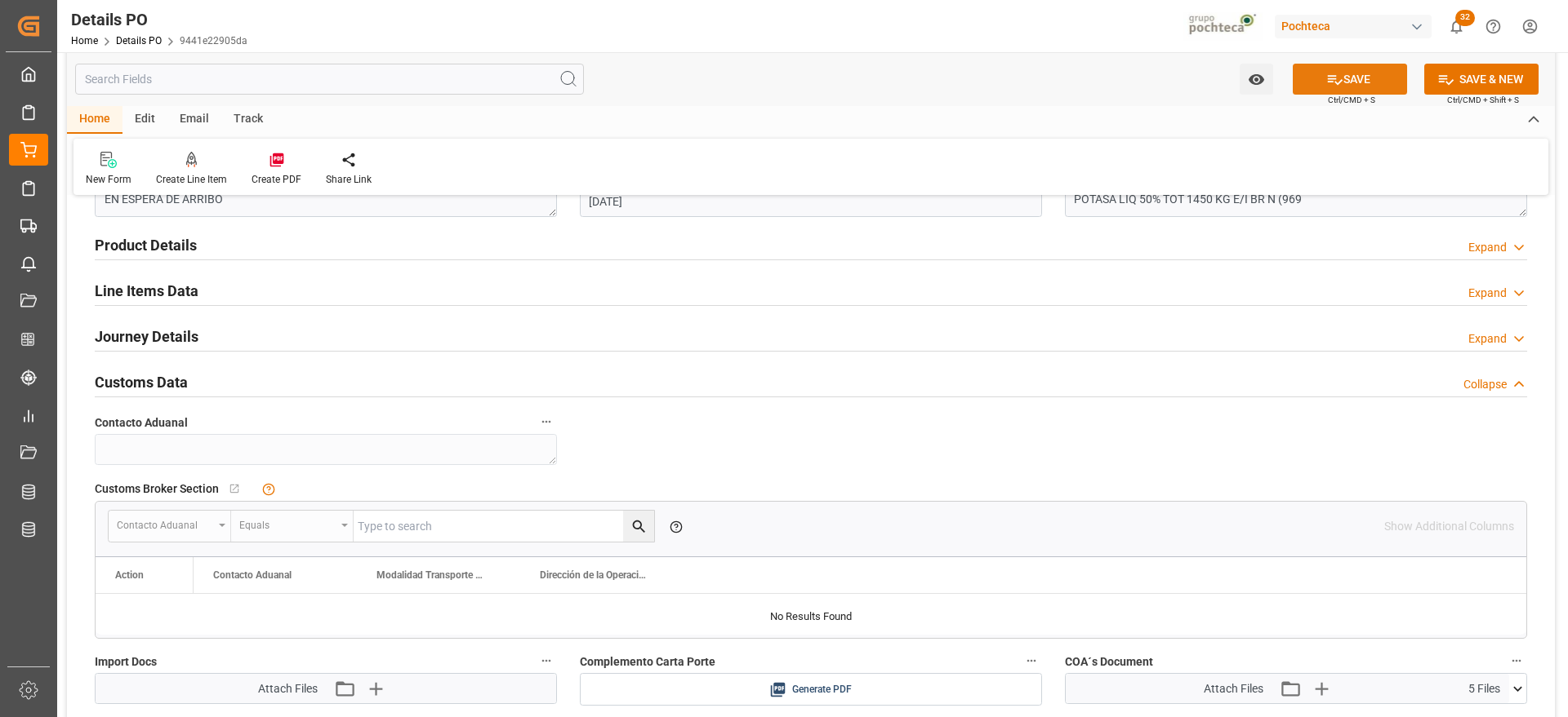
click at [1348, 74] on button "SAVE" at bounding box center [1349, 79] width 114 height 31
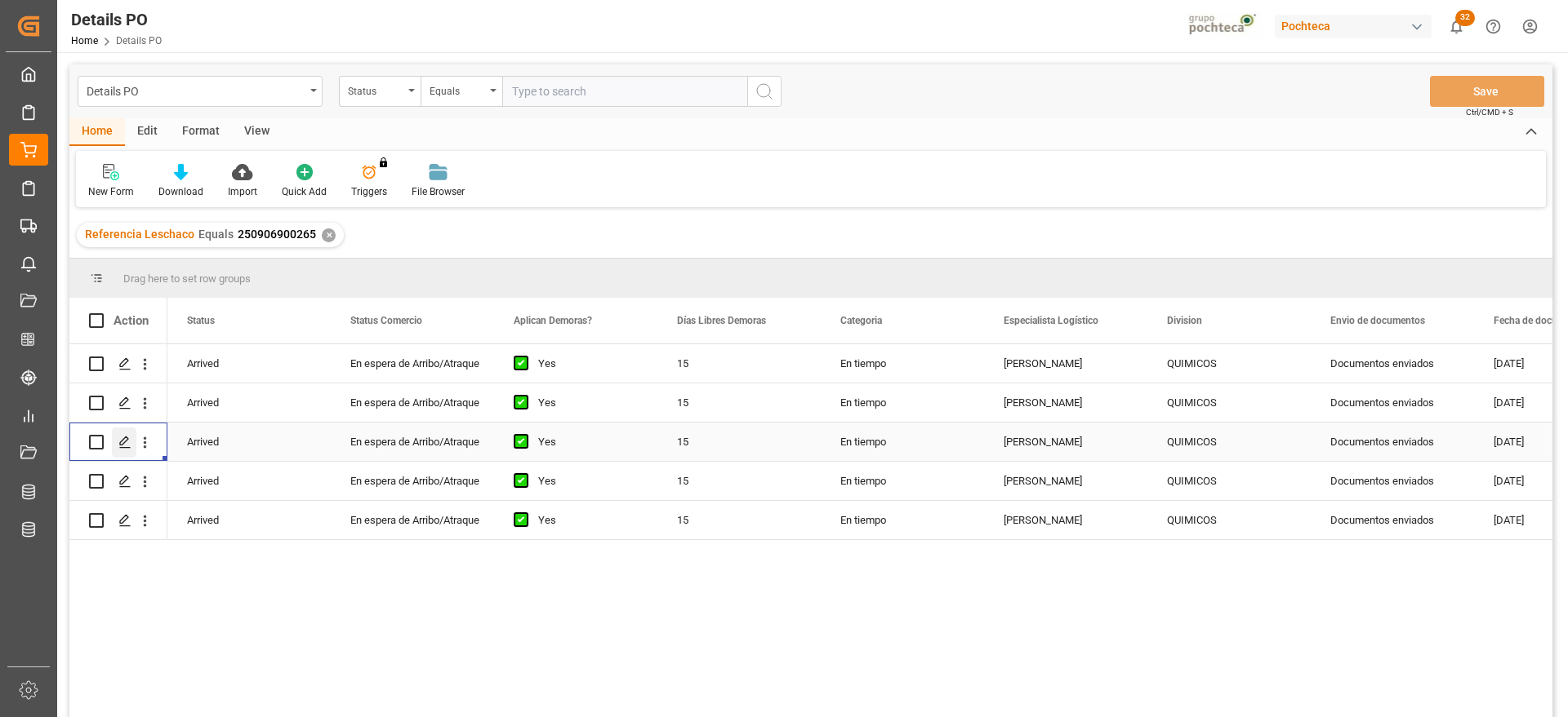
click at [123, 441] on icon "Press SPACE to select this row." at bounding box center [125, 442] width 13 height 13
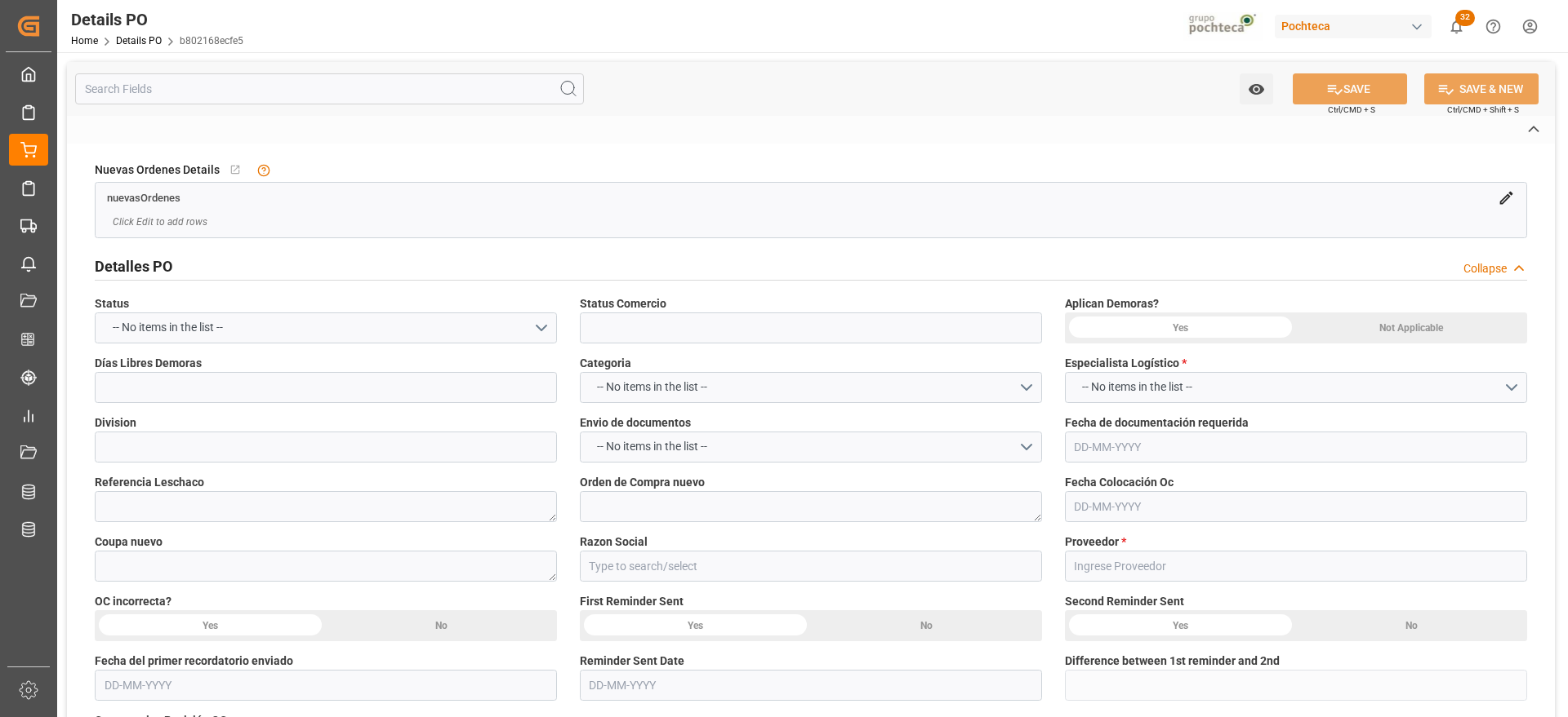
type input "En espera de Arribo/Atraque"
type input "QUIMICOS"
type textarea "250906900265"
type textarea "POTASA 5000303979"
type textarea "186986"
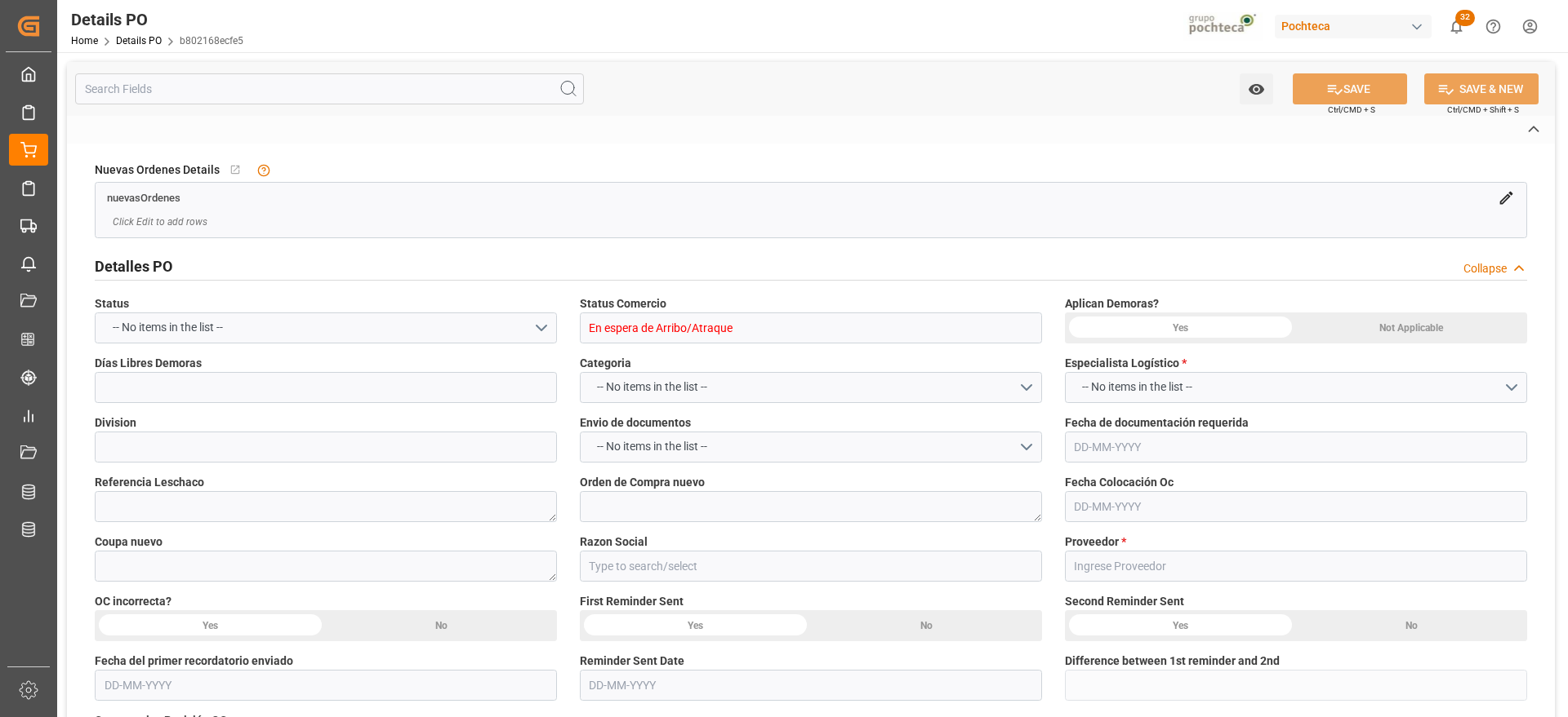
type input "Materias Primas"
type input "KATRIUM UNDUSTRIAS QUIMICAS S/A"
type textarea "0068/25SC"
type textarea "EN ESPERA DE ARRIBO"
type textarea "POTASA LIQ 50% TOT 1450 KG E/I BR N (969"
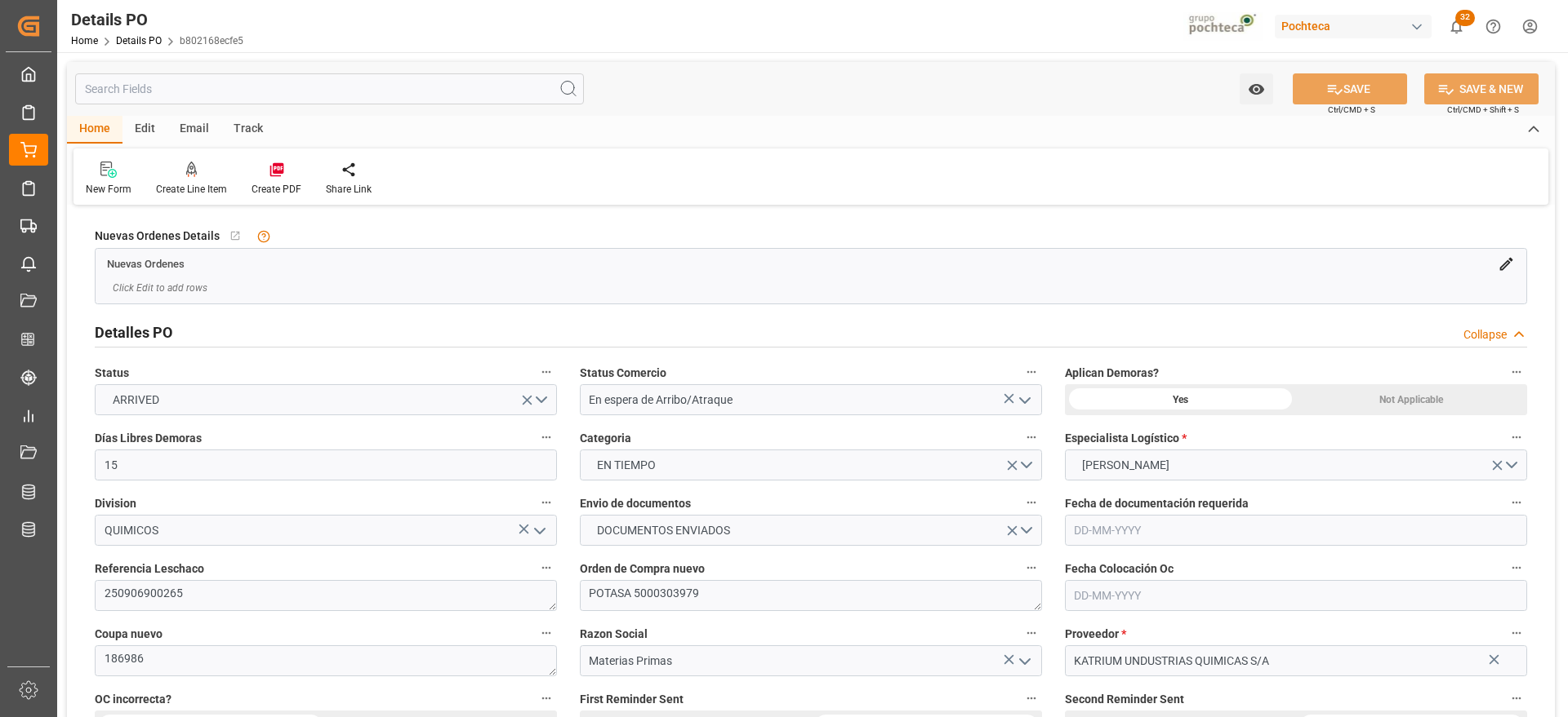
type input "15"
type input "12-08-2025"
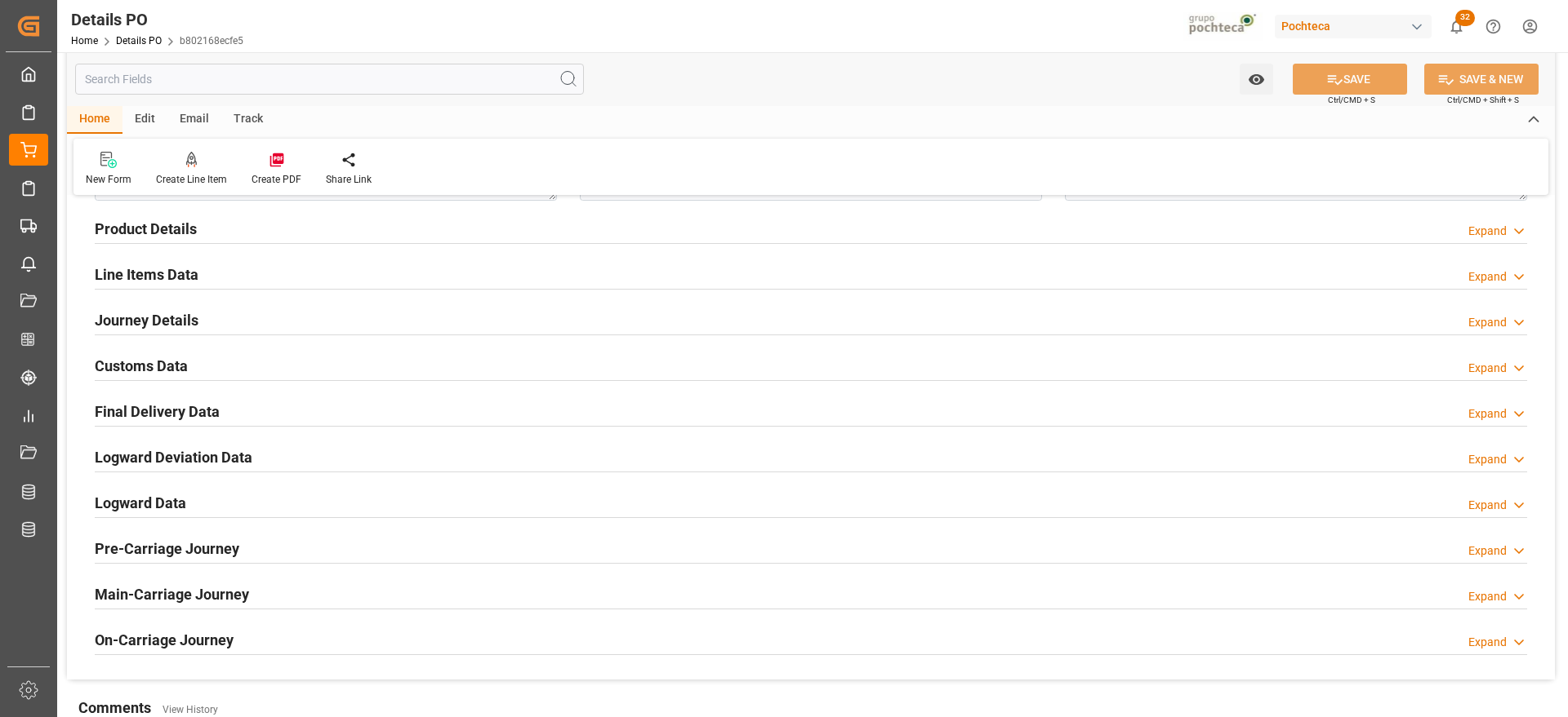
scroll to position [1020, 0]
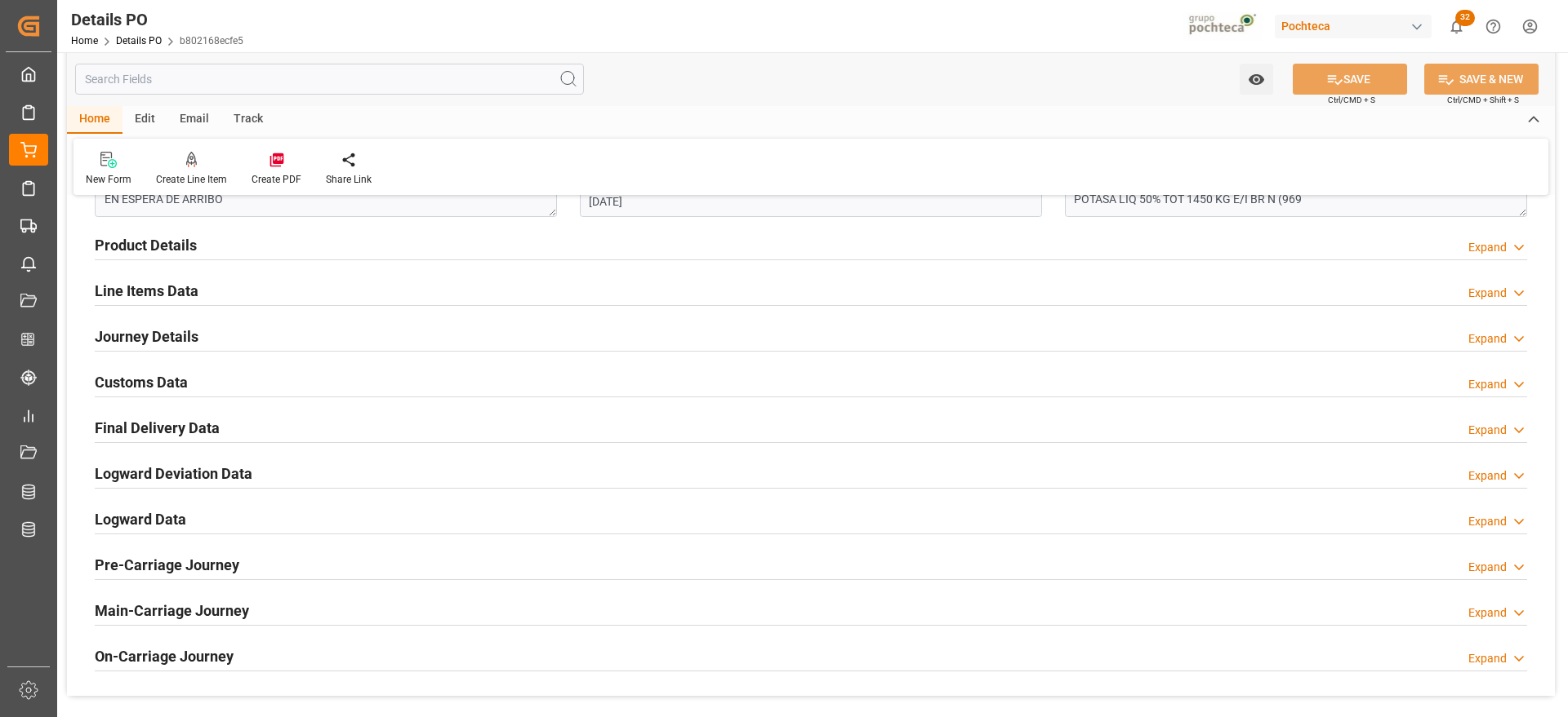
click at [158, 386] on h2 "Customs Data" at bounding box center [141, 382] width 93 height 22
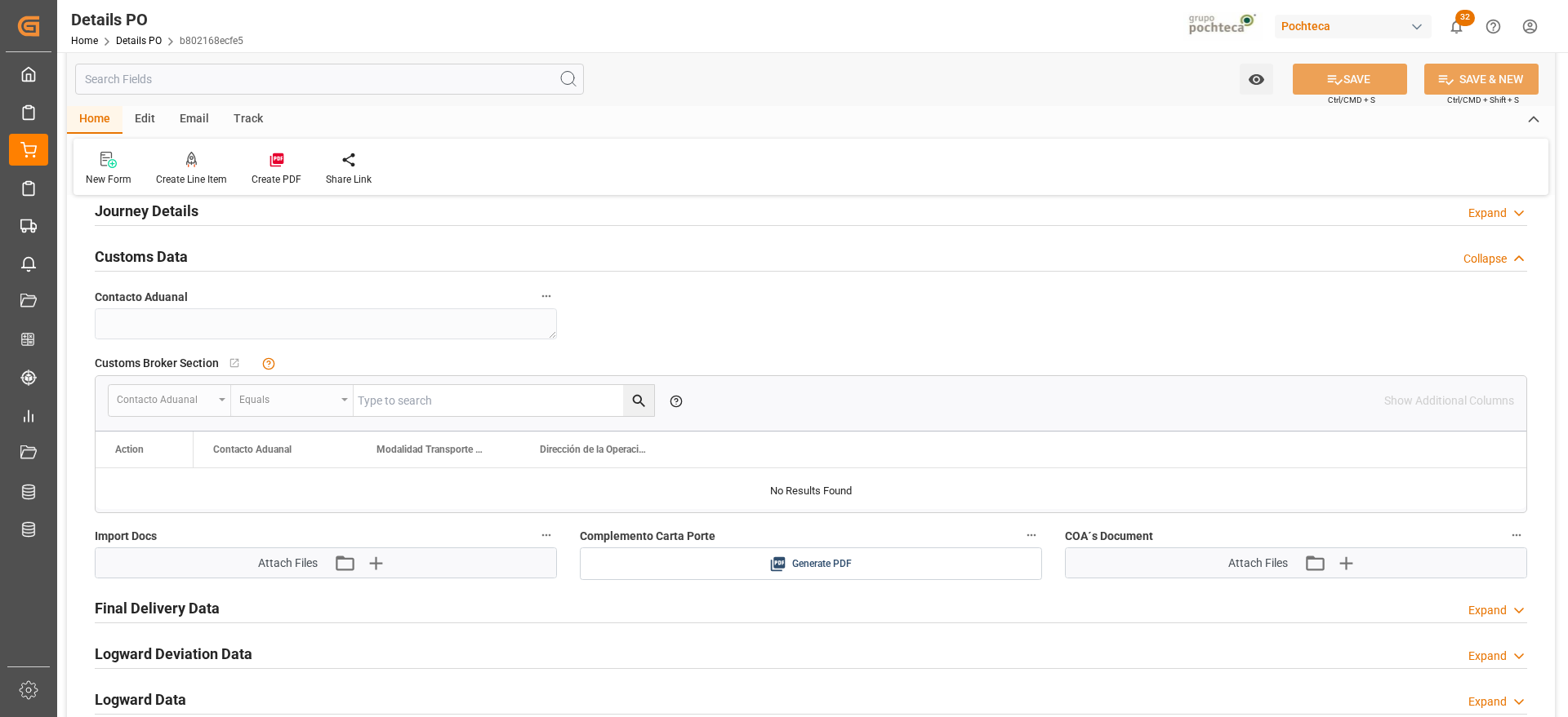
scroll to position [1326, 0]
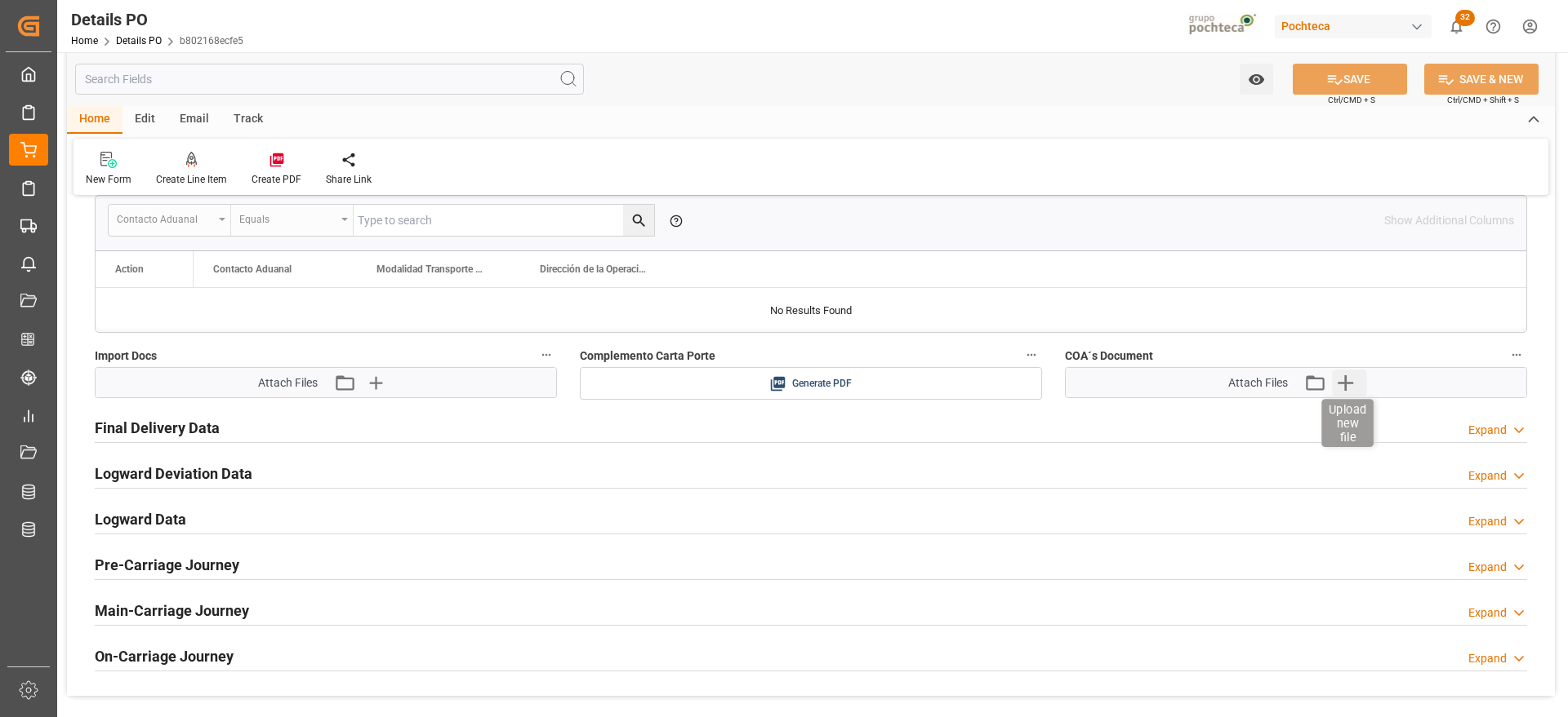
click at [1358, 380] on icon "button" at bounding box center [1345, 382] width 26 height 26
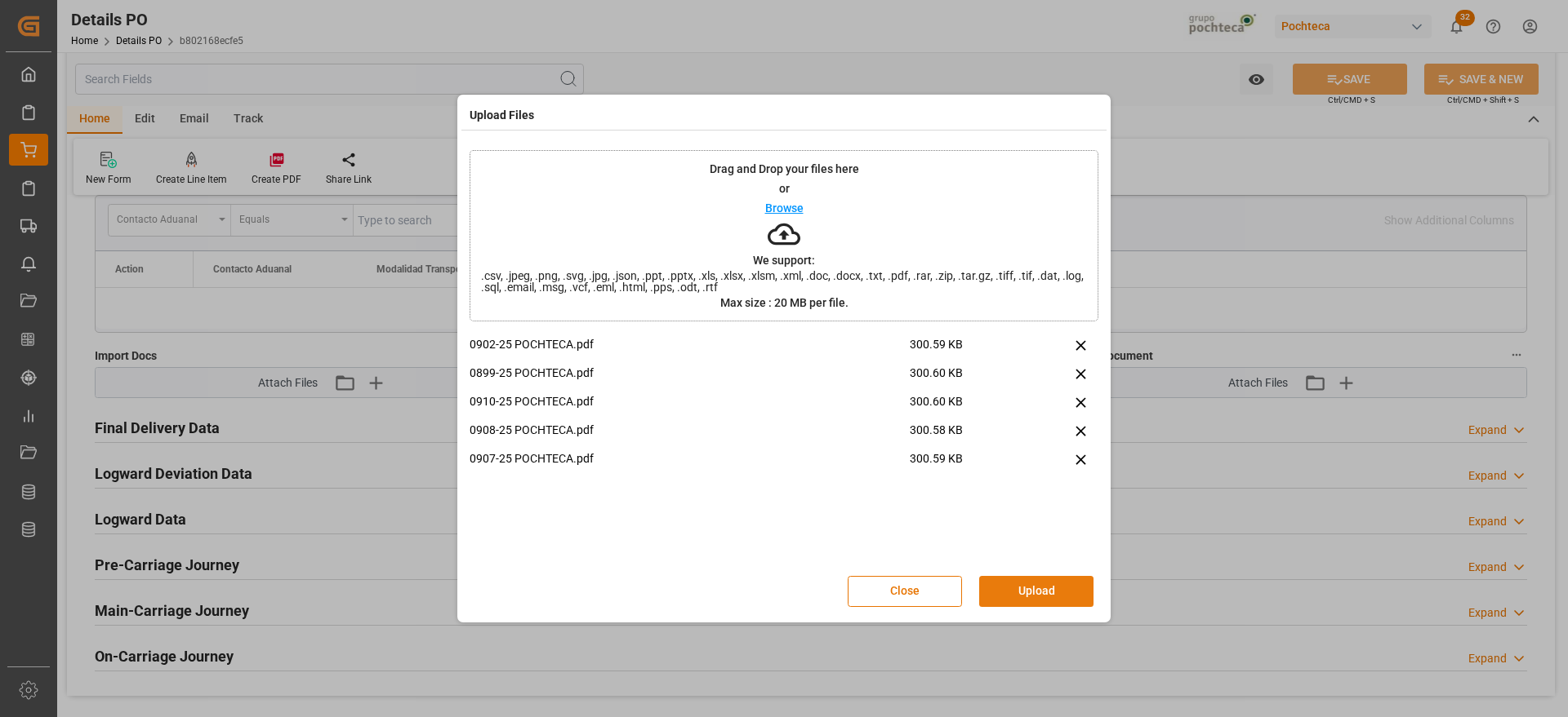
click at [1033, 590] on button "Upload" at bounding box center [1036, 591] width 114 height 31
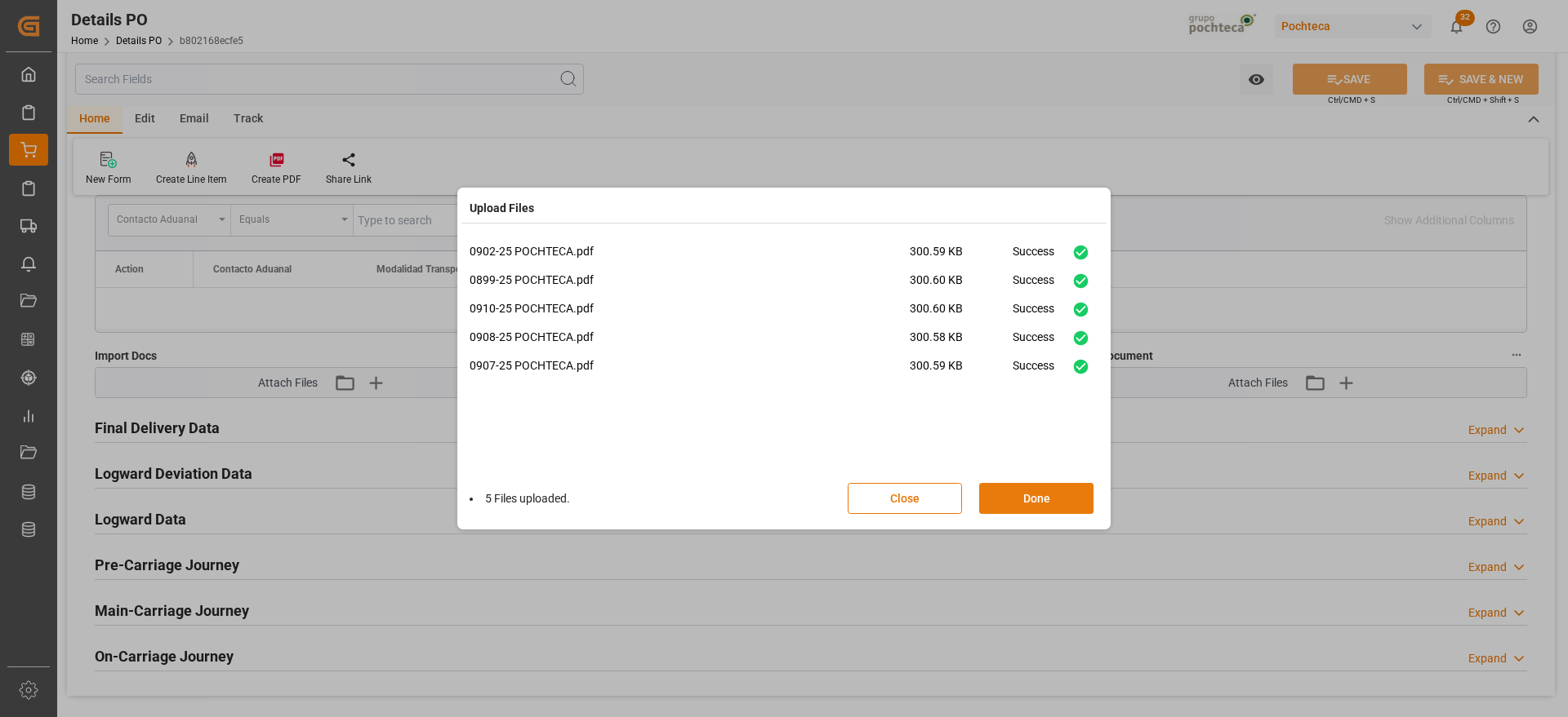
click at [1029, 493] on button "Done" at bounding box center [1036, 498] width 114 height 31
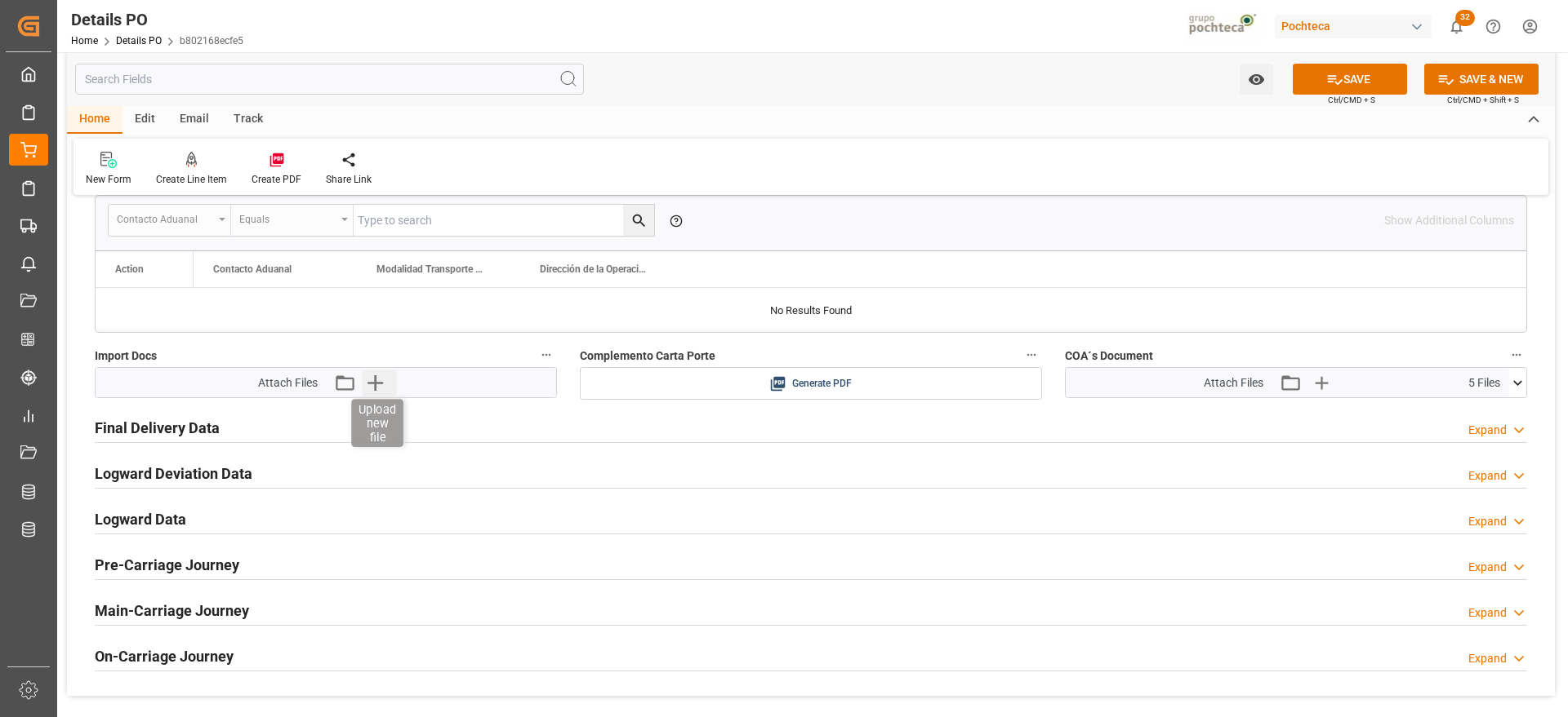
click at [369, 385] on icon "button" at bounding box center [375, 382] width 26 height 26
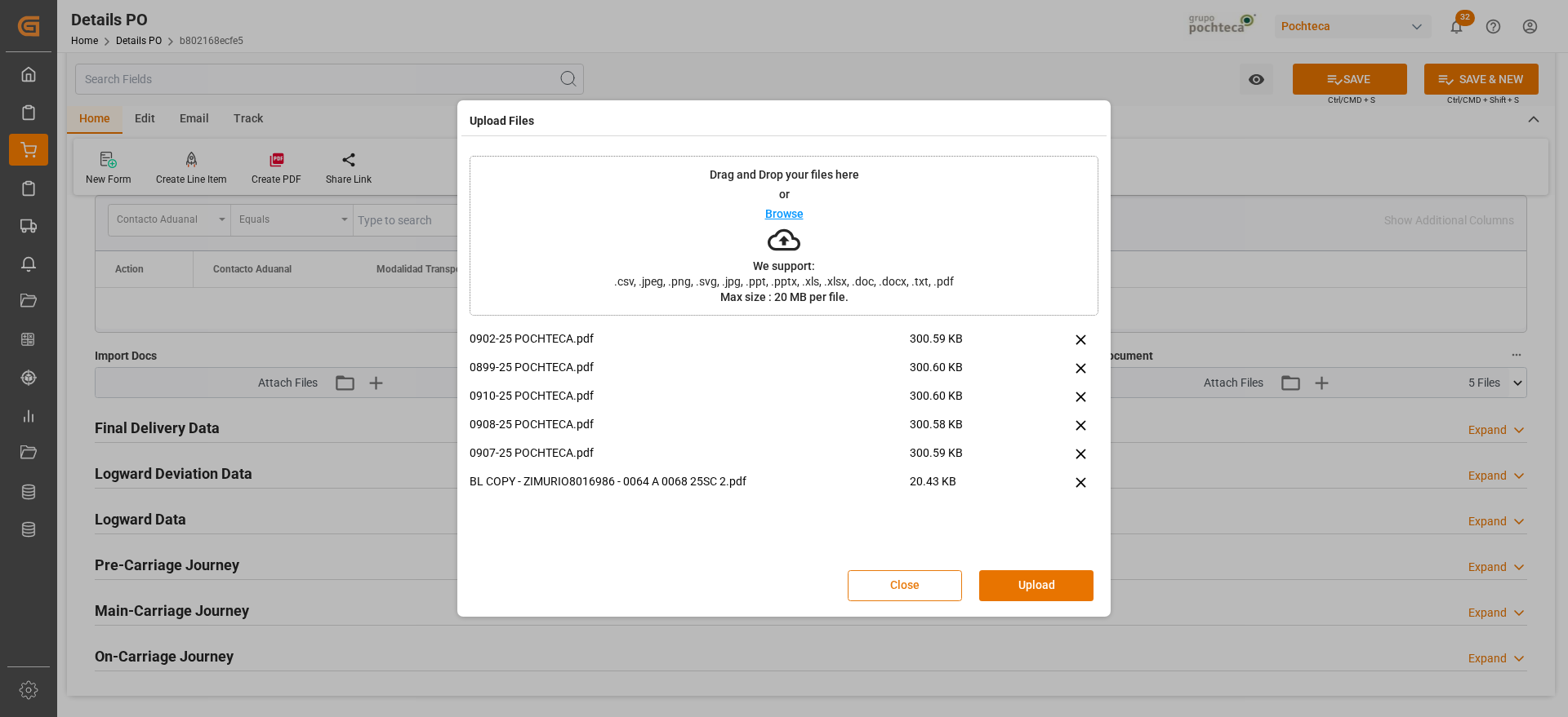
click at [914, 596] on button "Close" at bounding box center [905, 586] width 114 height 31
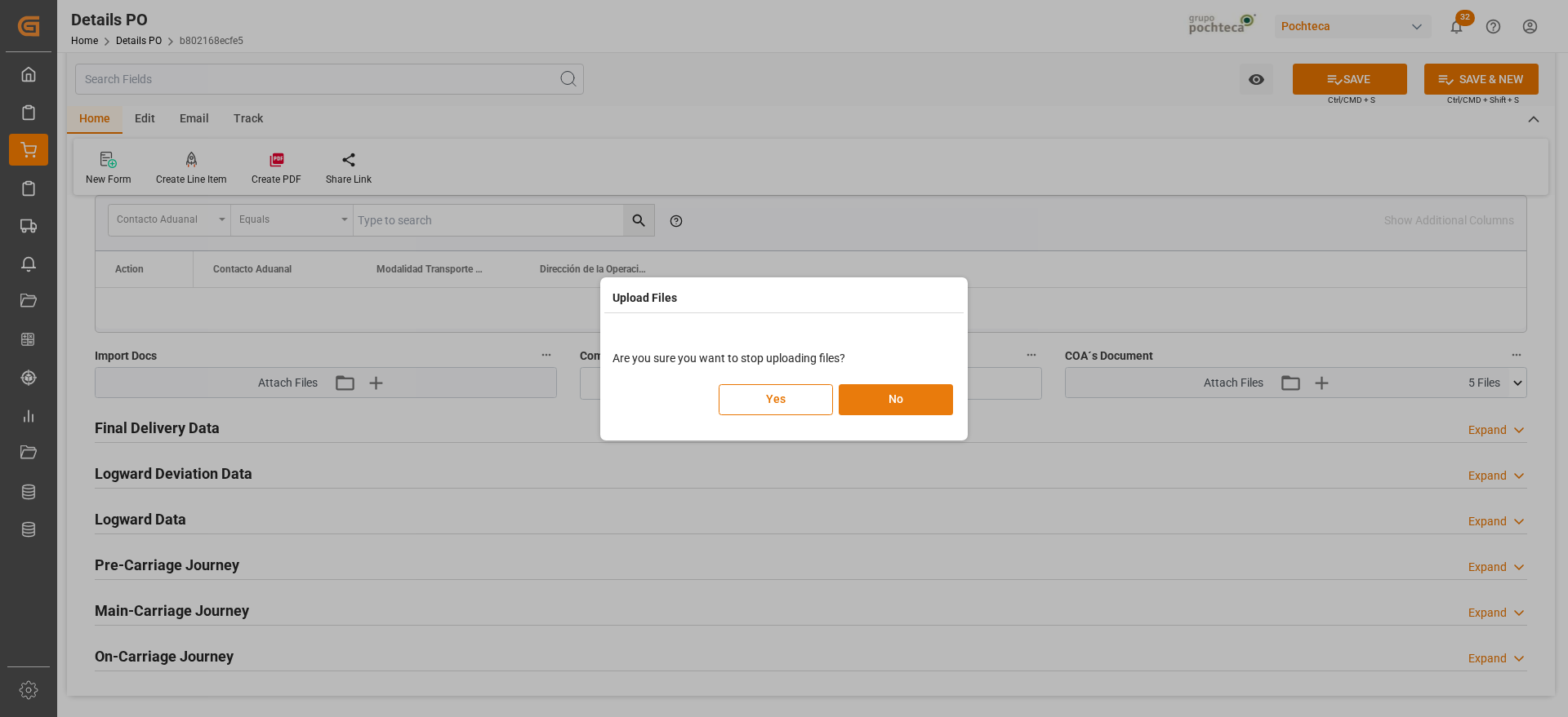
click at [883, 396] on button "No" at bounding box center [896, 399] width 114 height 31
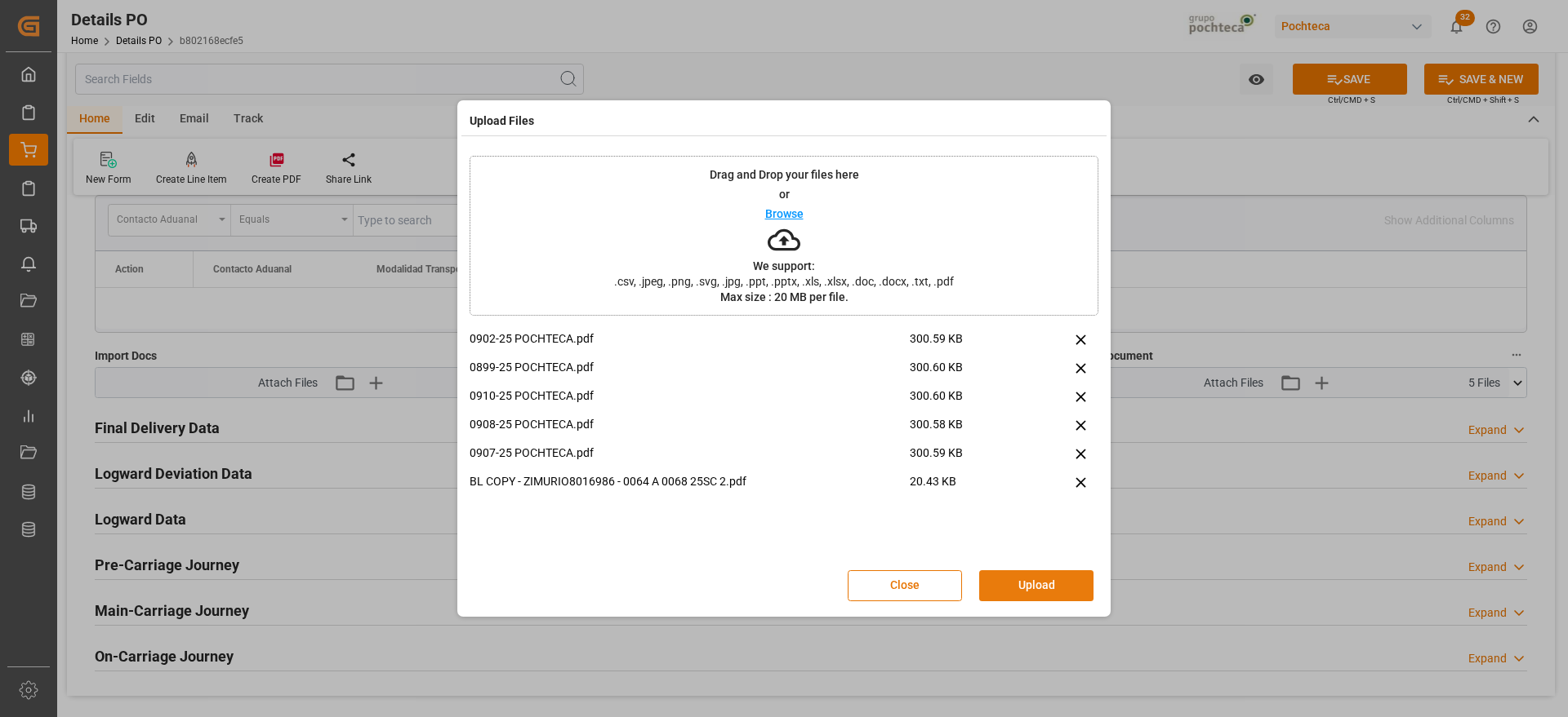
click at [1038, 582] on button "Upload" at bounding box center [1036, 586] width 114 height 31
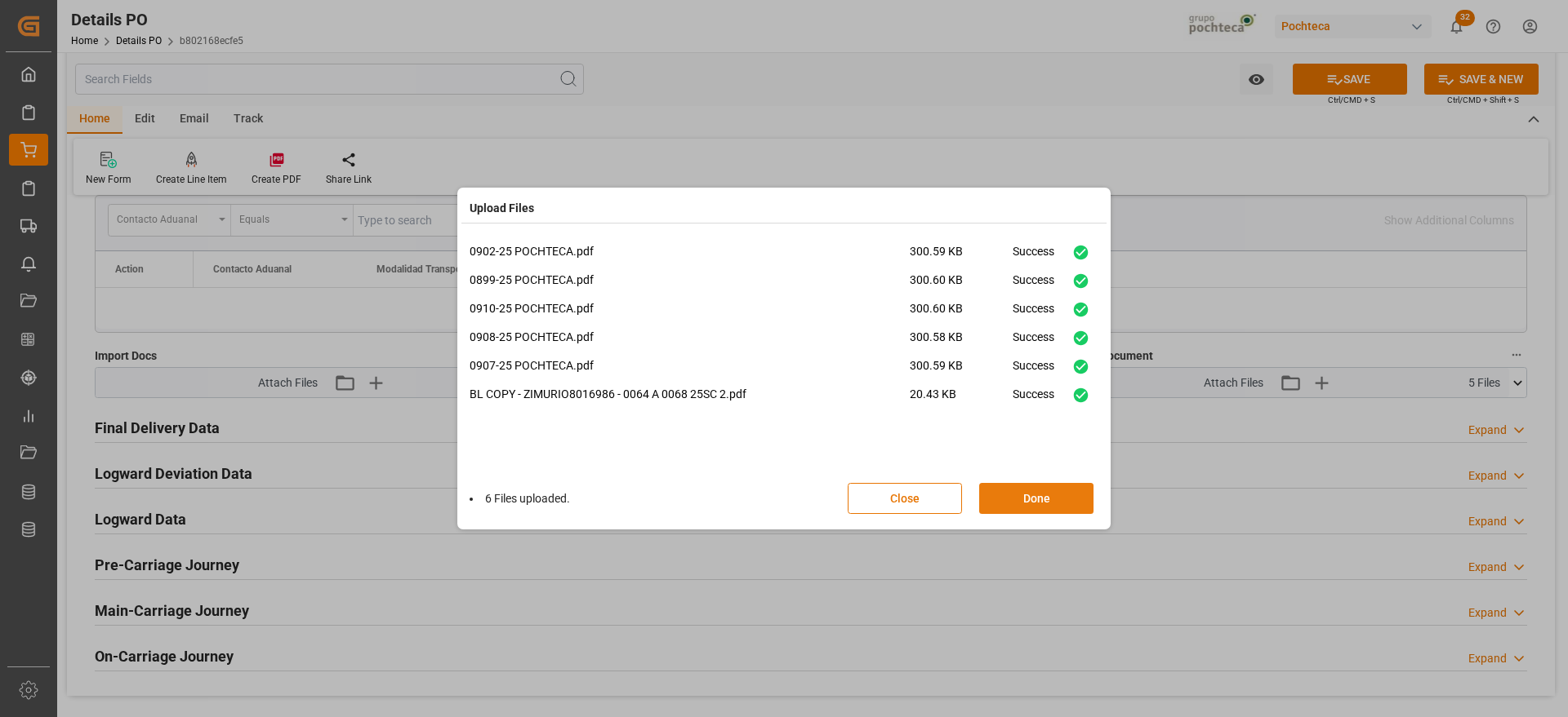
click at [1063, 499] on button "Done" at bounding box center [1036, 498] width 114 height 31
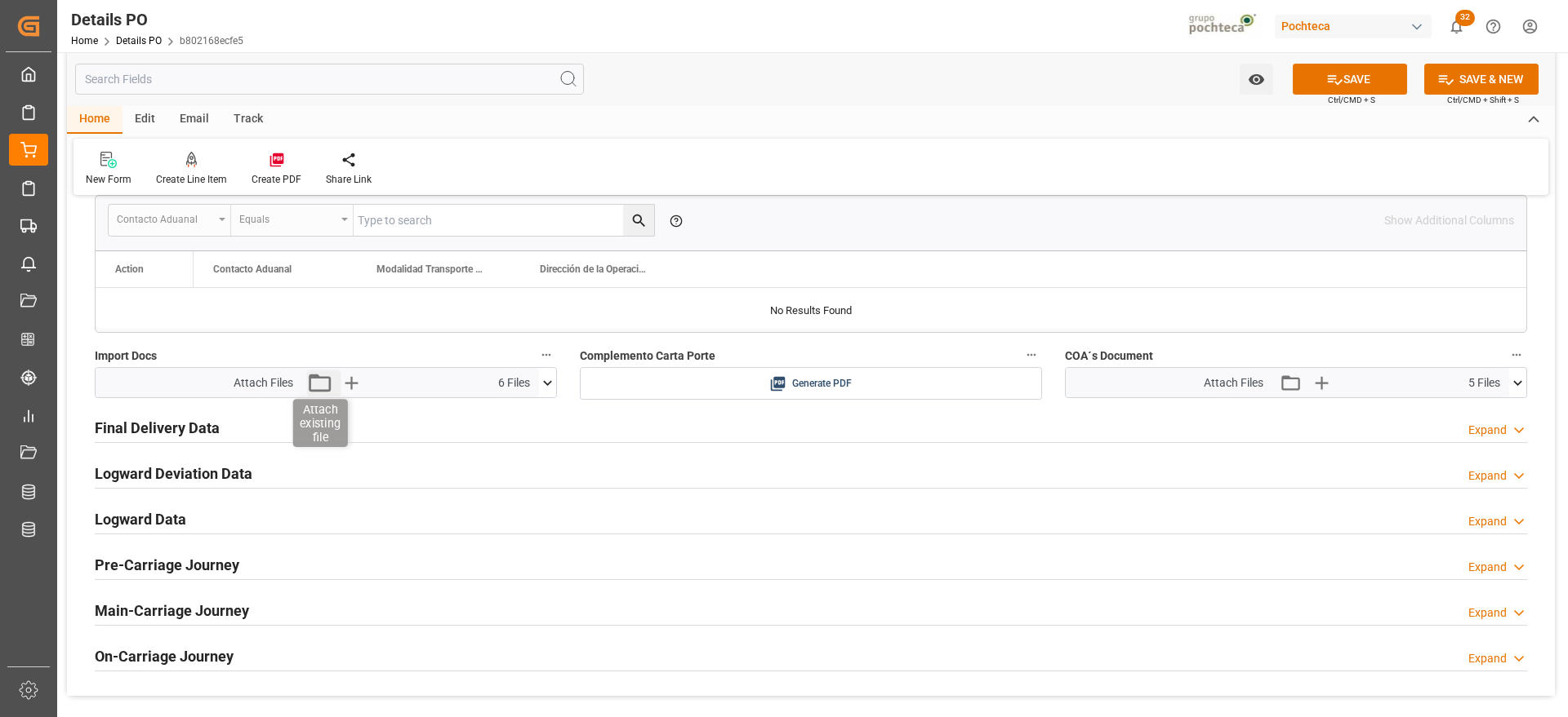
click at [319, 384] on icon "button" at bounding box center [319, 382] width 26 height 26
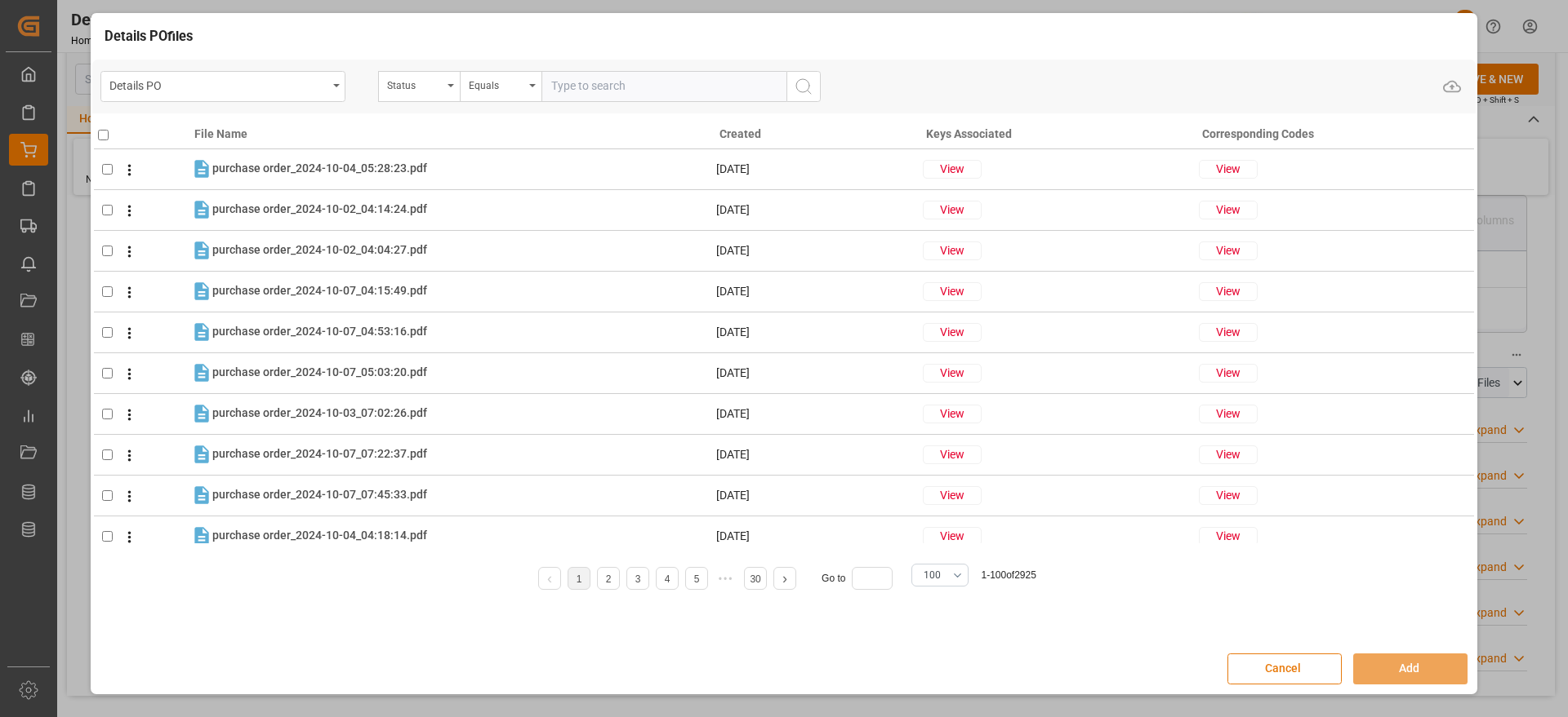
click at [1304, 665] on button "Cancel" at bounding box center [1285, 668] width 114 height 31
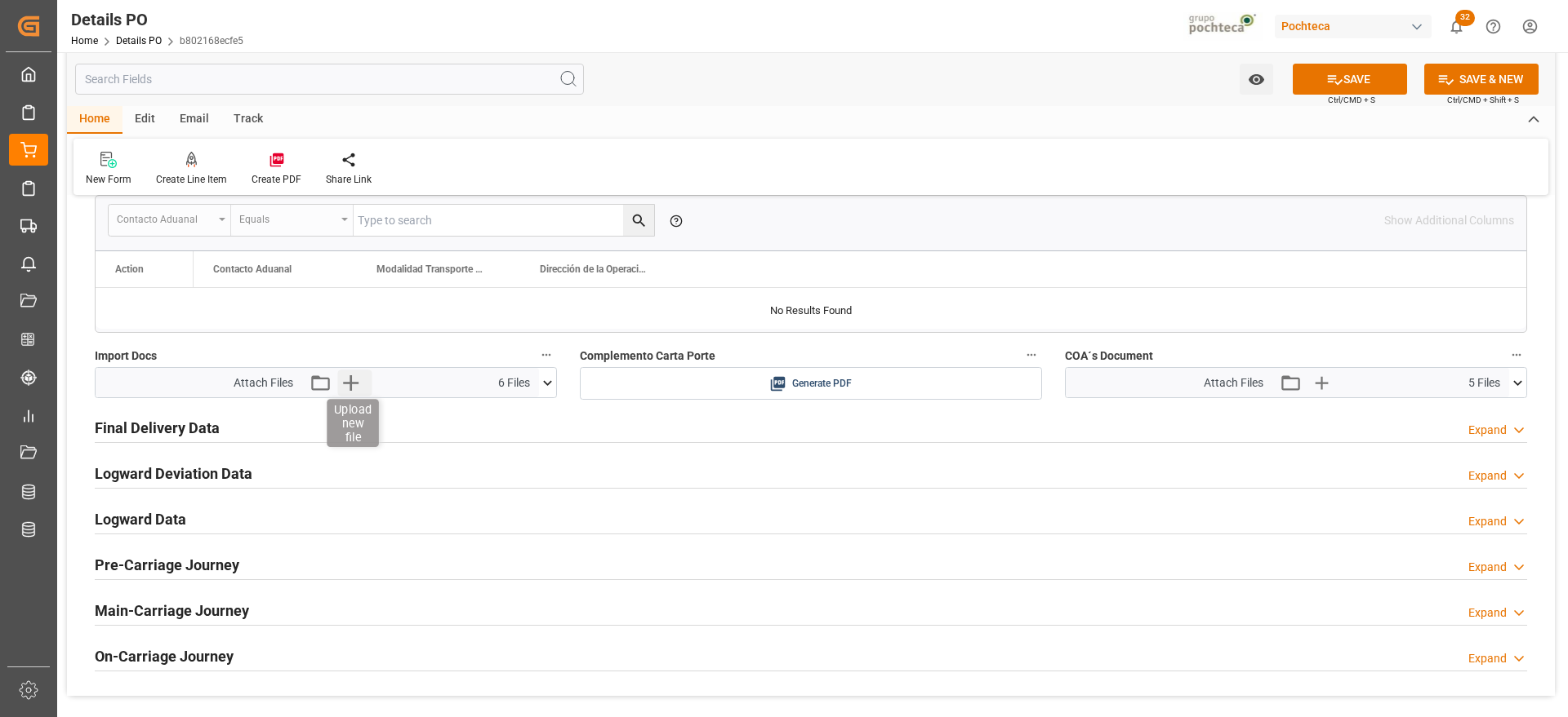
click at [344, 382] on icon "button" at bounding box center [351, 382] width 16 height 16
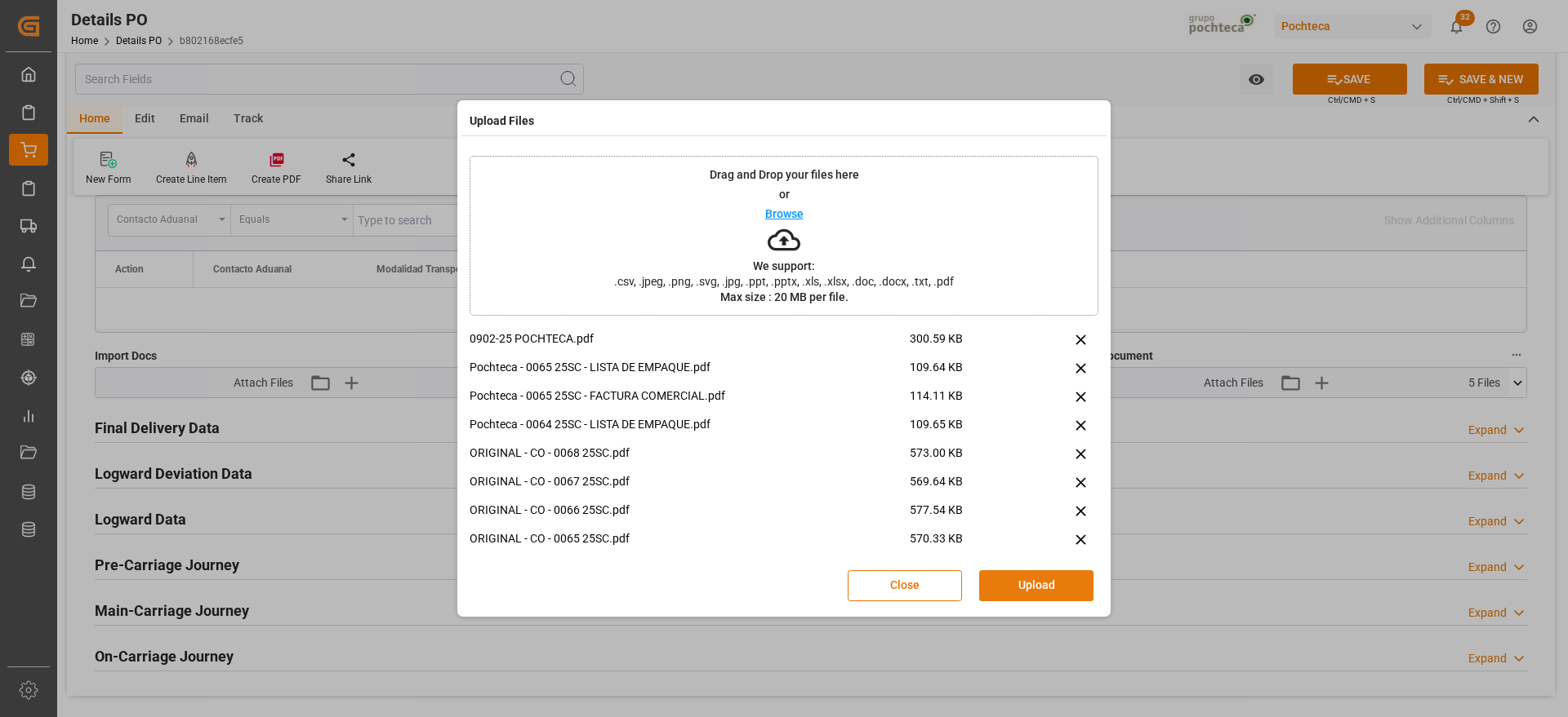
click at [1035, 583] on button "Upload" at bounding box center [1036, 586] width 114 height 31
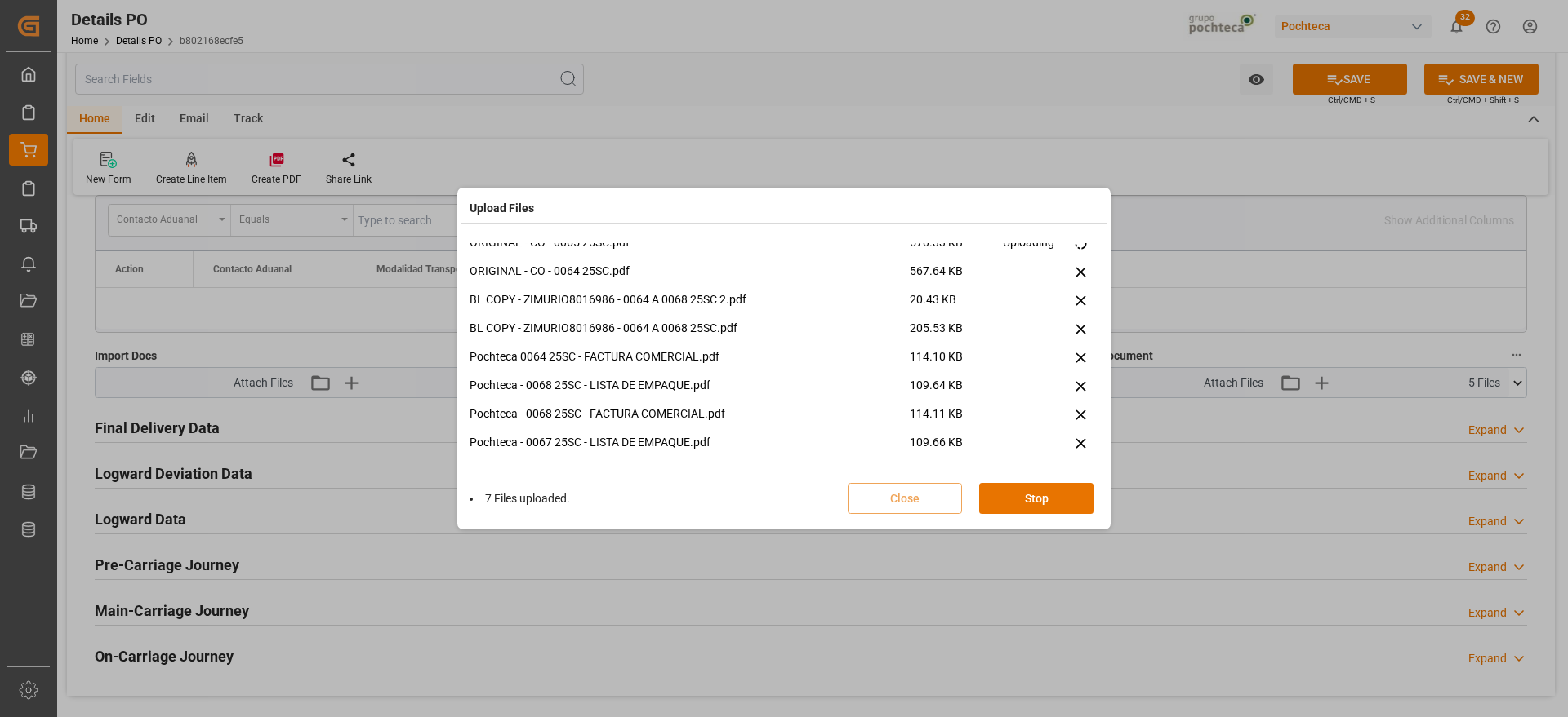
scroll to position [211, 0]
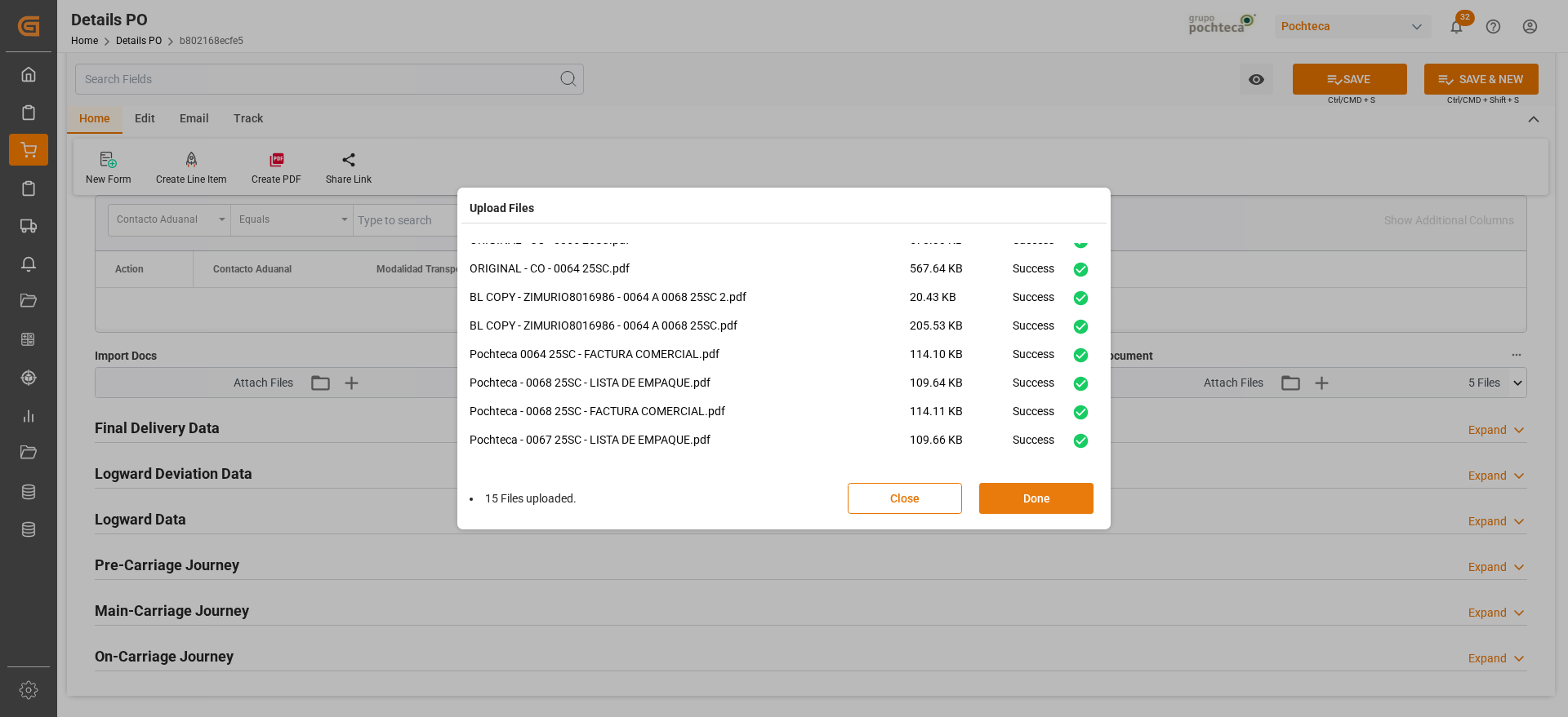
click at [1050, 498] on button "Done" at bounding box center [1036, 498] width 114 height 31
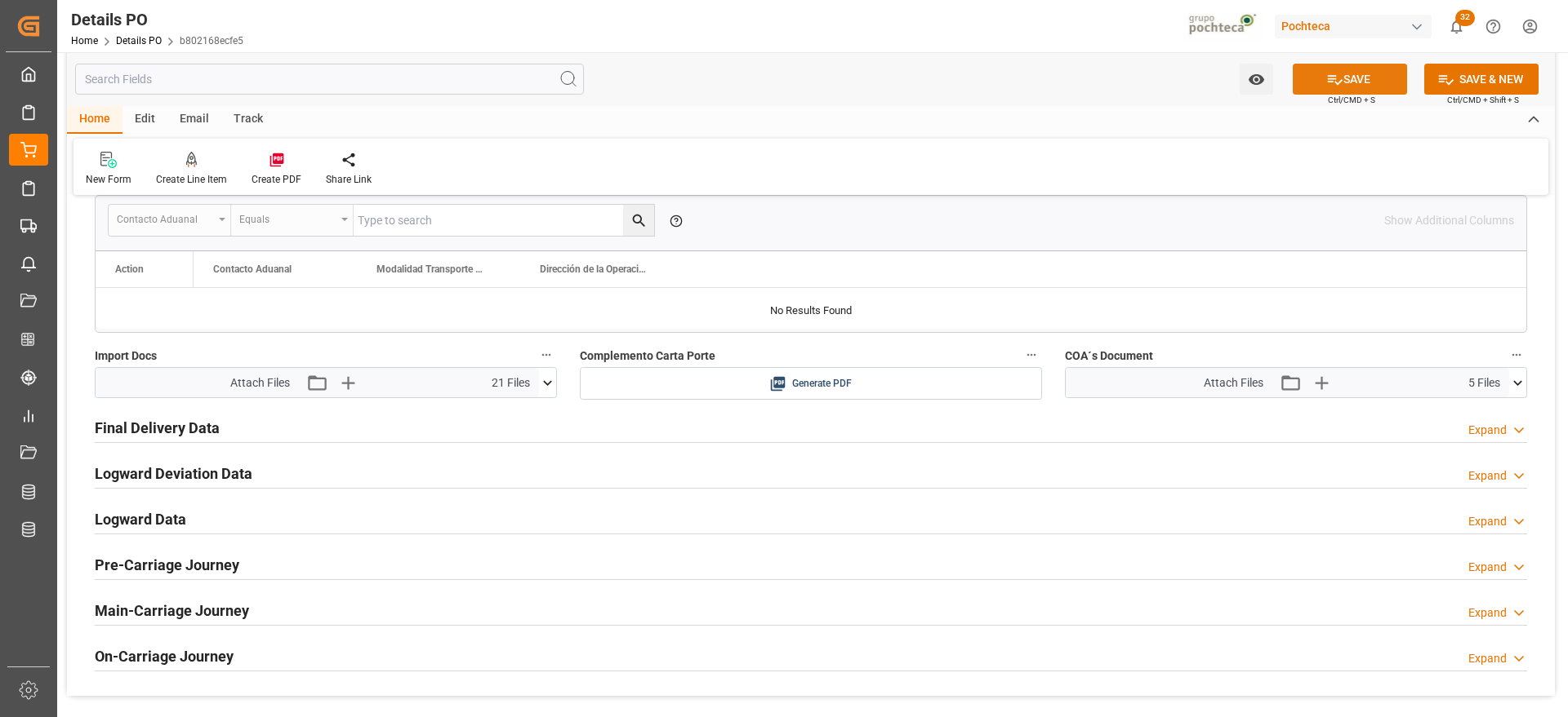
click at [1353, 79] on button "SAVE" at bounding box center [1349, 79] width 114 height 31
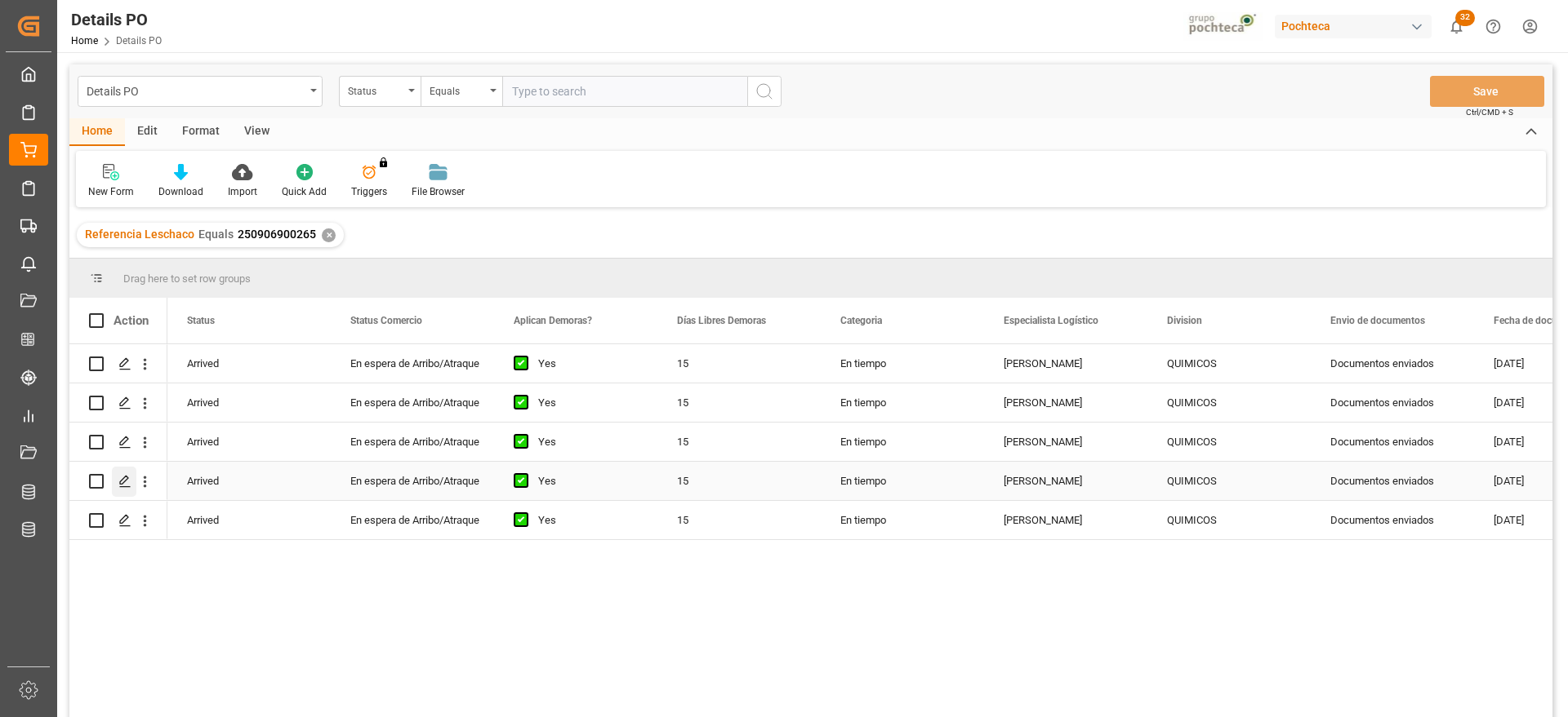
click at [127, 479] on polygon "Press SPACE to select this row." at bounding box center [124, 480] width 8 height 8
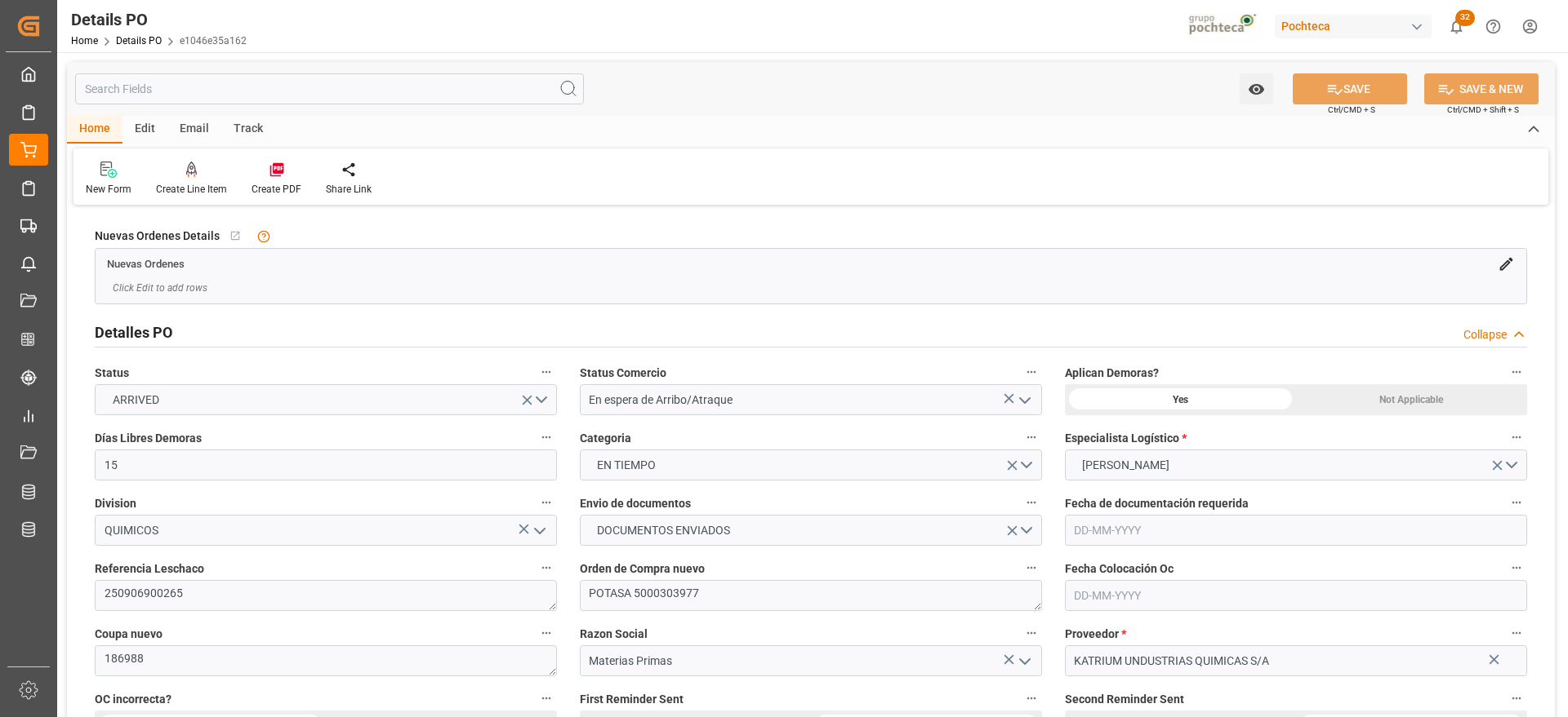
type input "15"
type input "12-08-2025"
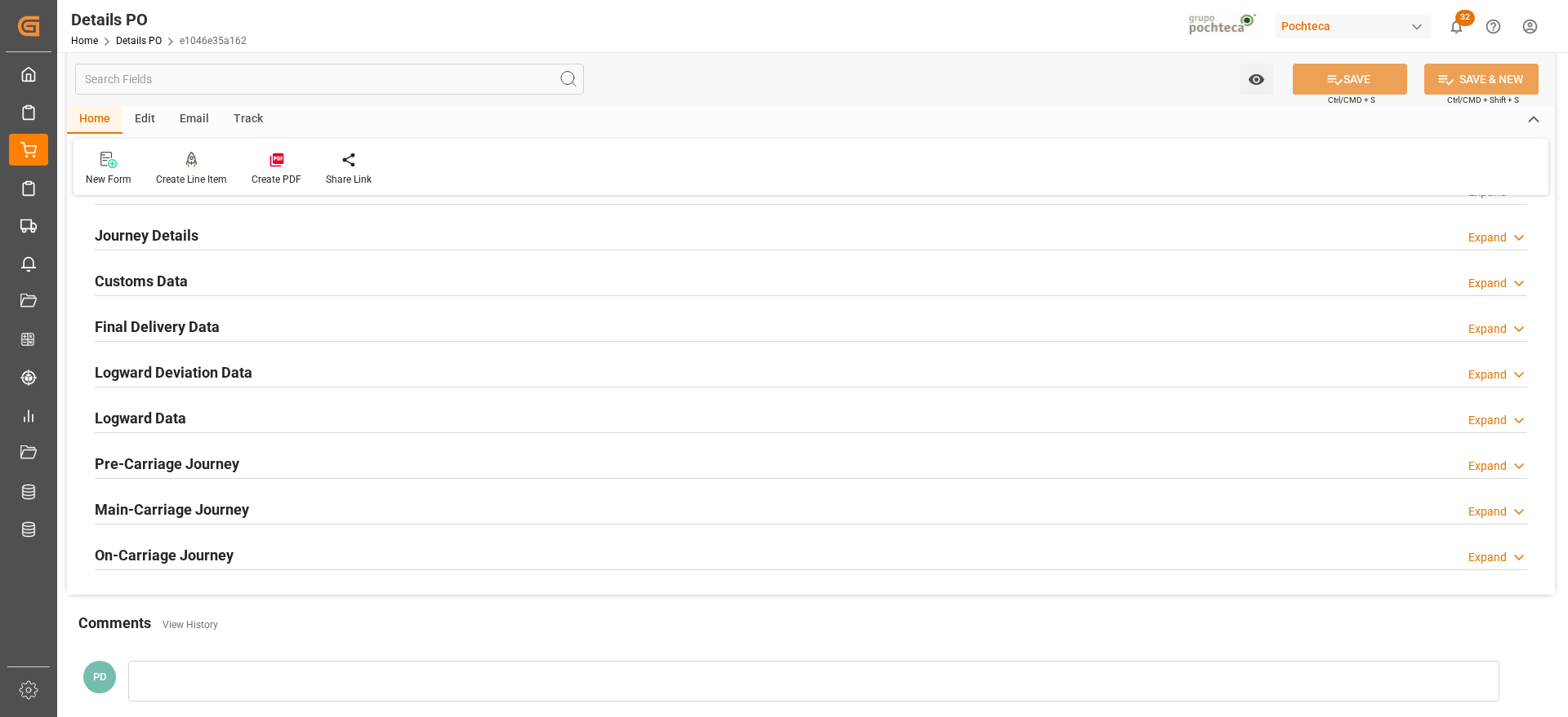
scroll to position [918, 0]
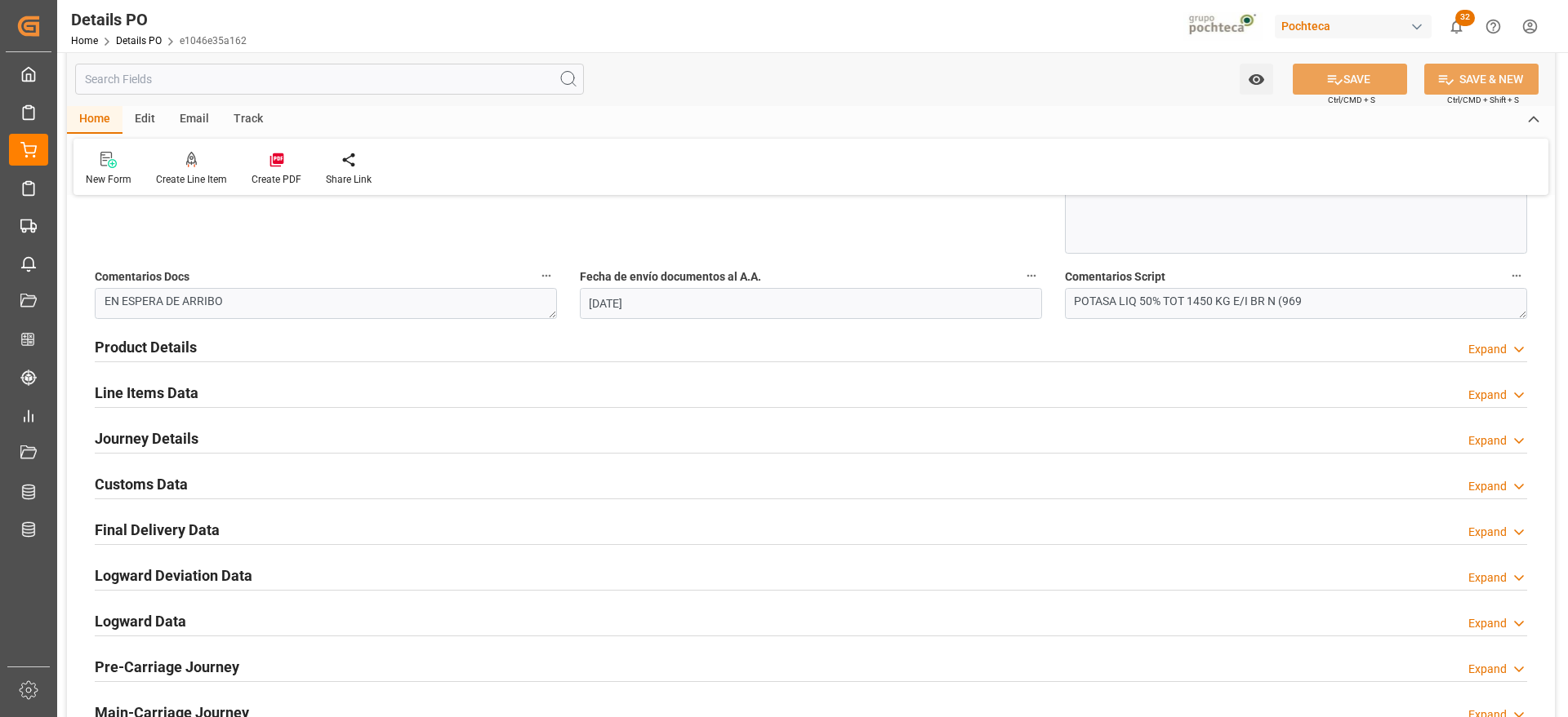
click at [151, 487] on h2 "Customs Data" at bounding box center [141, 485] width 93 height 22
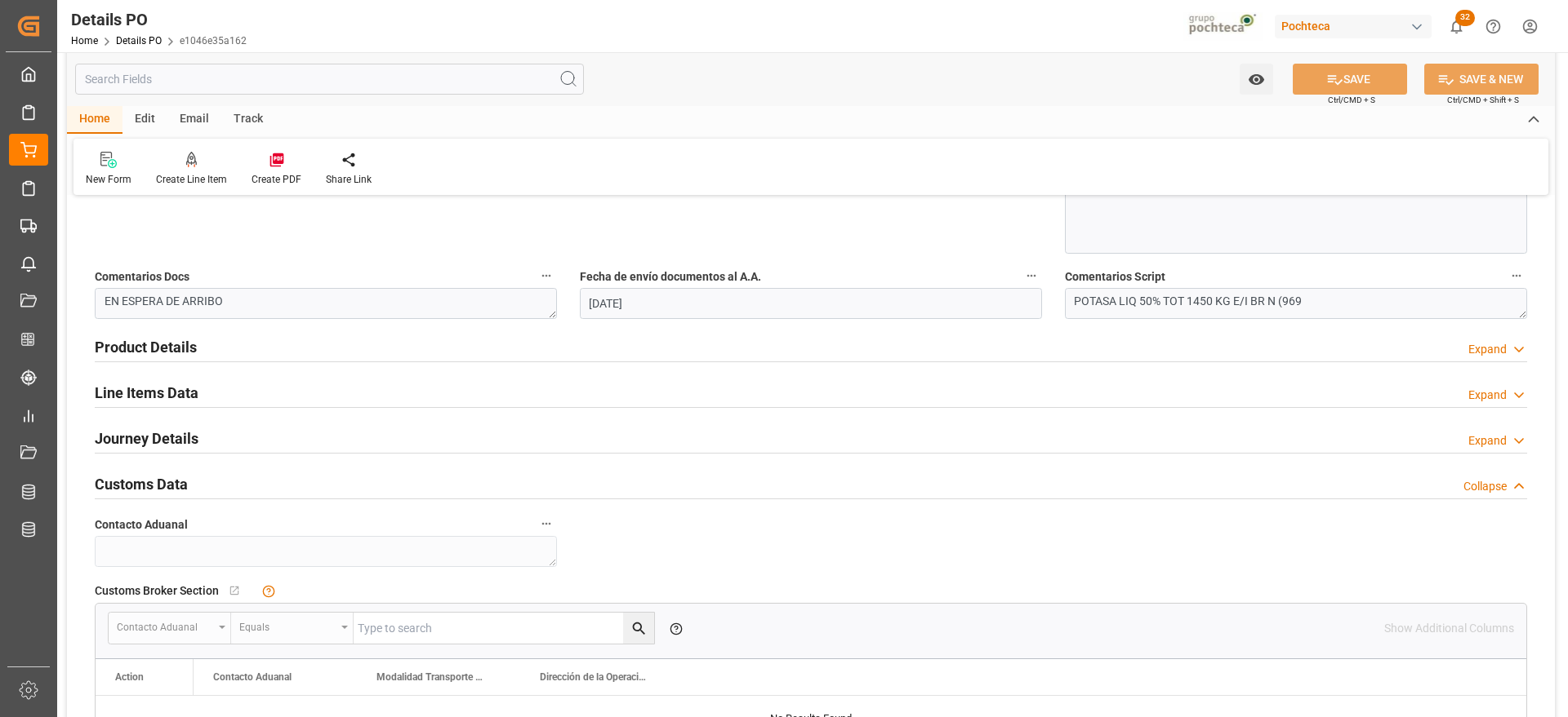
scroll to position [1326, 0]
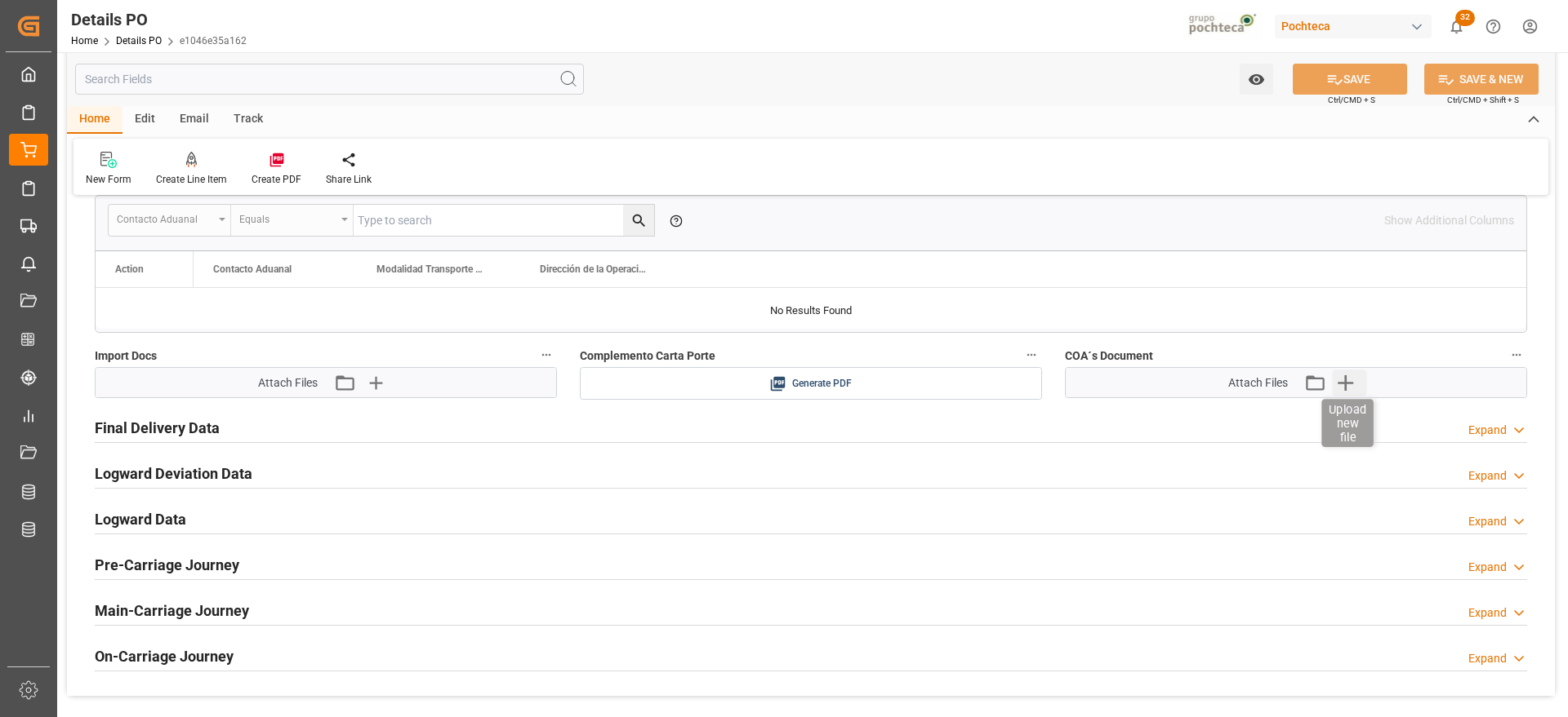
click at [1341, 381] on icon "button" at bounding box center [1345, 382] width 26 height 26
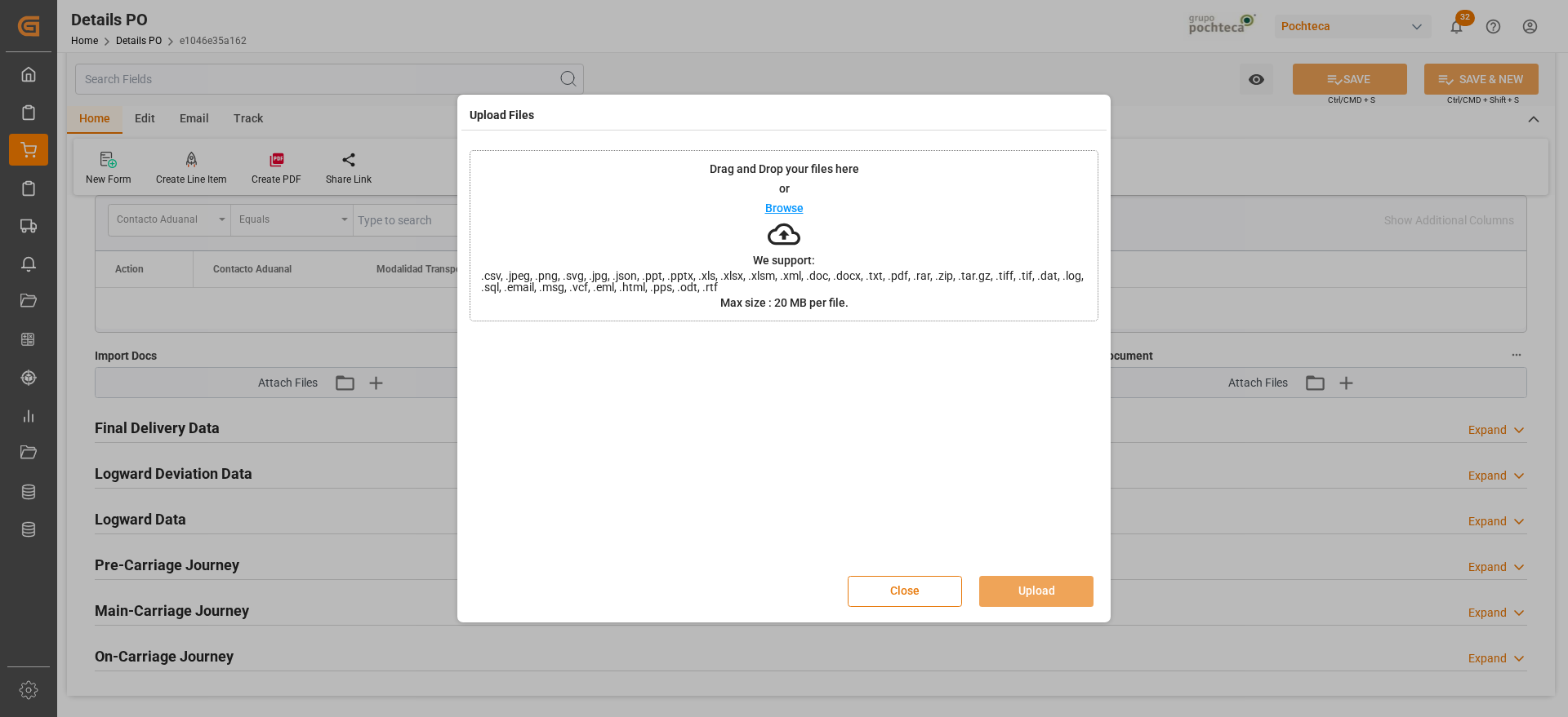
click at [911, 583] on button "Close" at bounding box center [905, 591] width 114 height 31
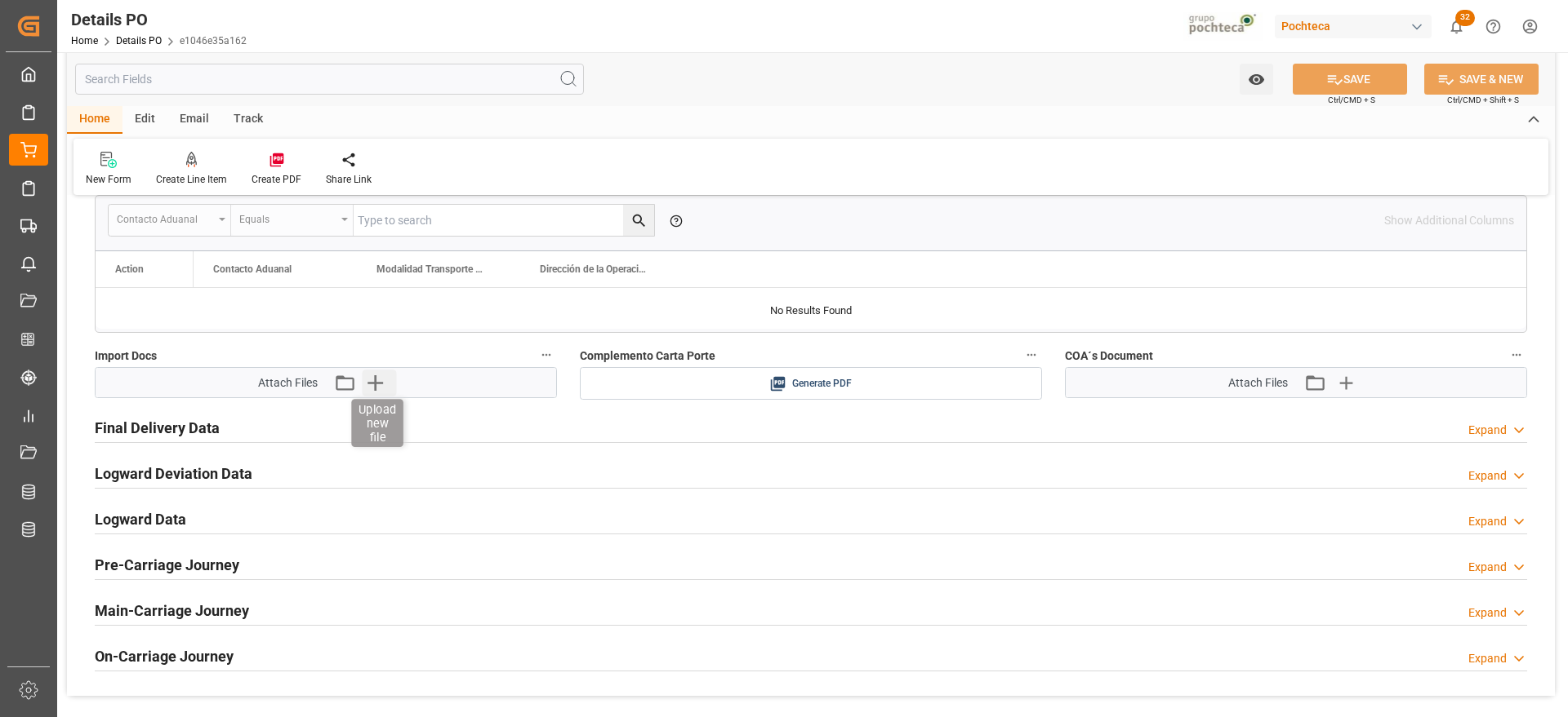
click at [376, 383] on icon "button" at bounding box center [375, 382] width 16 height 16
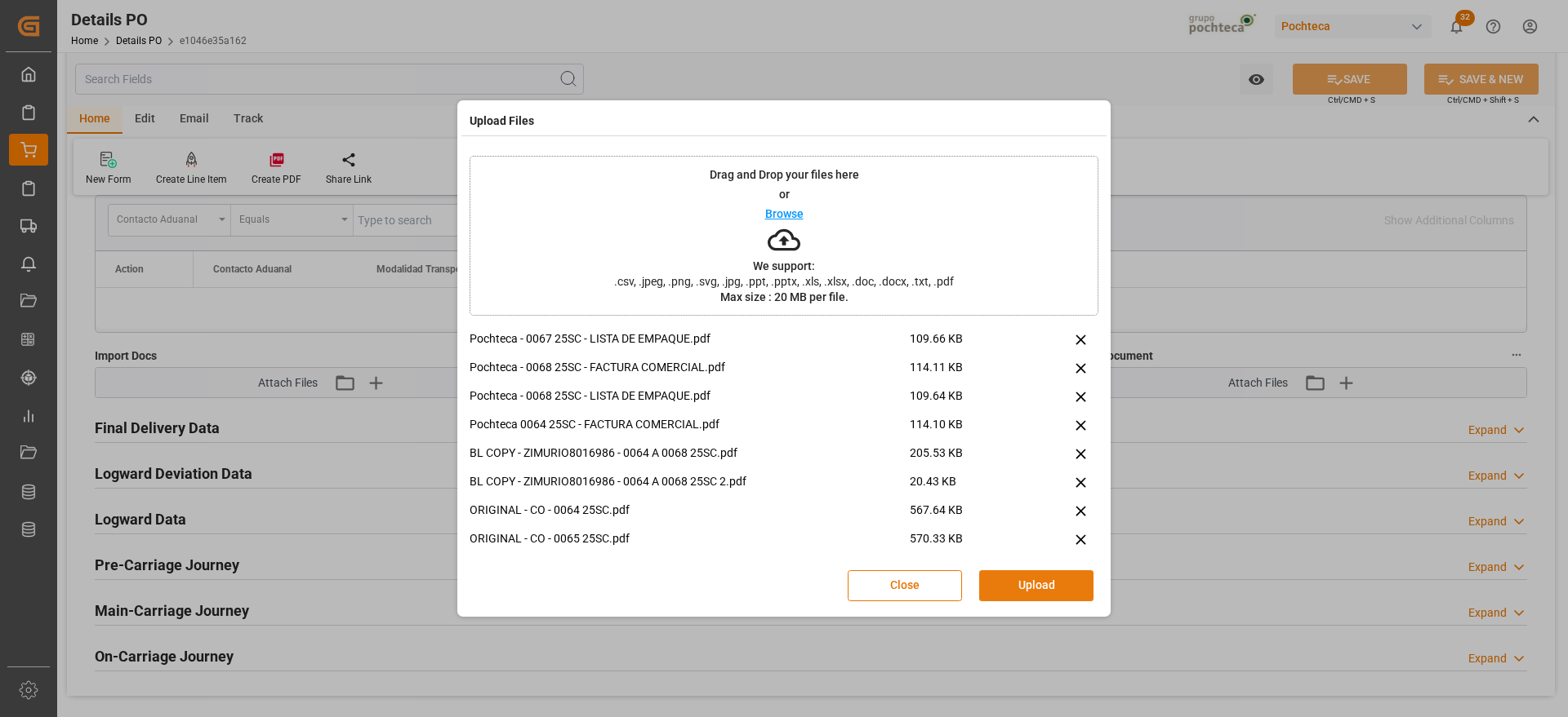
click at [1042, 584] on button "Upload" at bounding box center [1036, 586] width 114 height 31
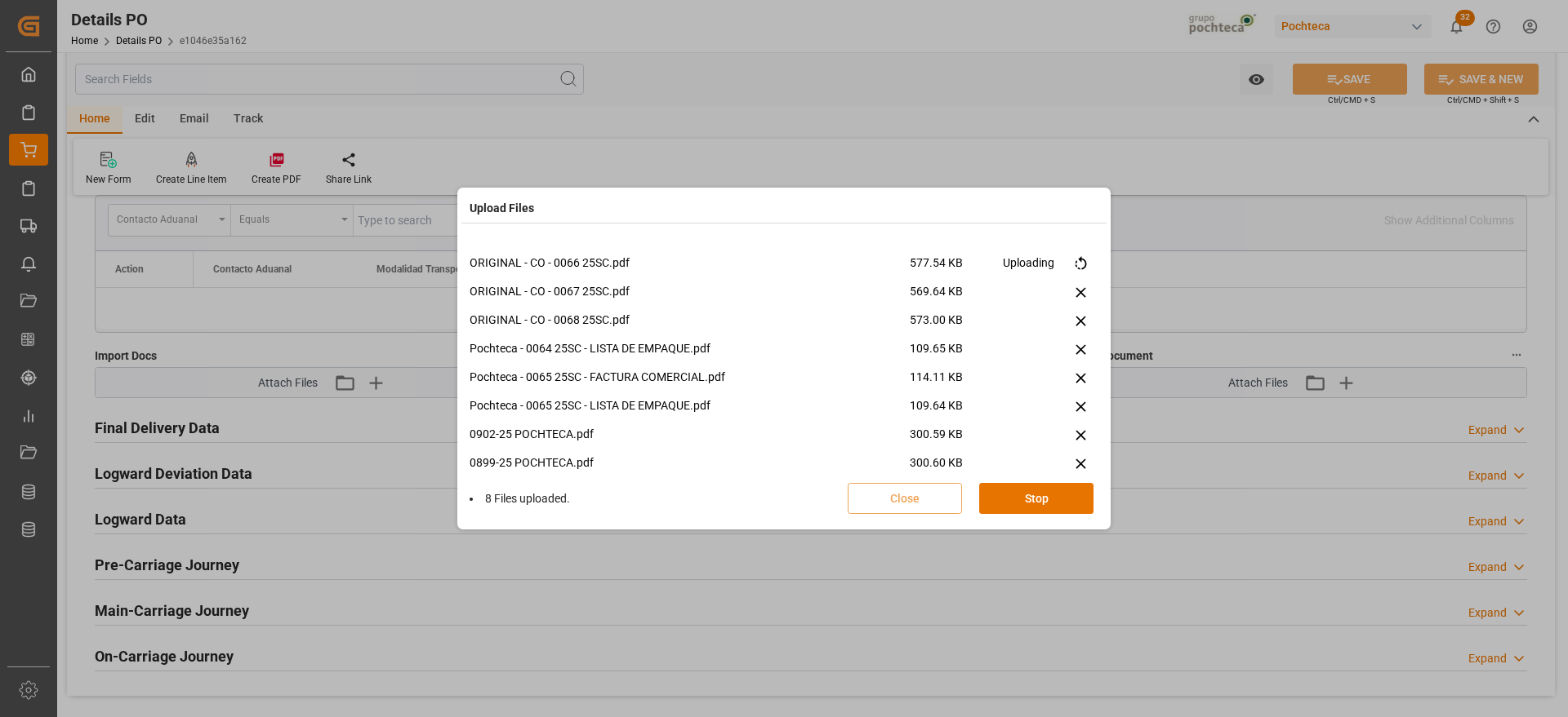
scroll to position [252, 0]
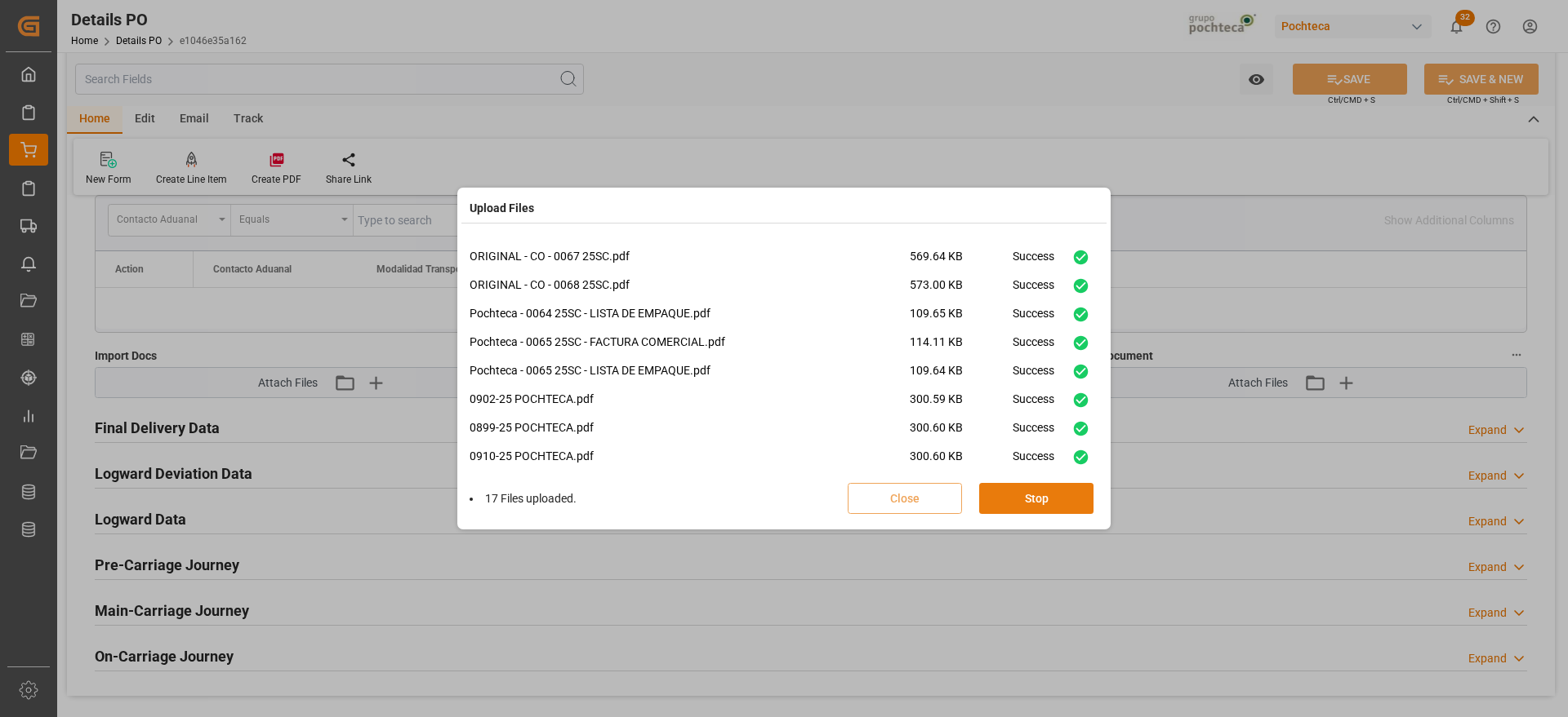
click at [1062, 498] on button "Stop" at bounding box center [1036, 498] width 114 height 31
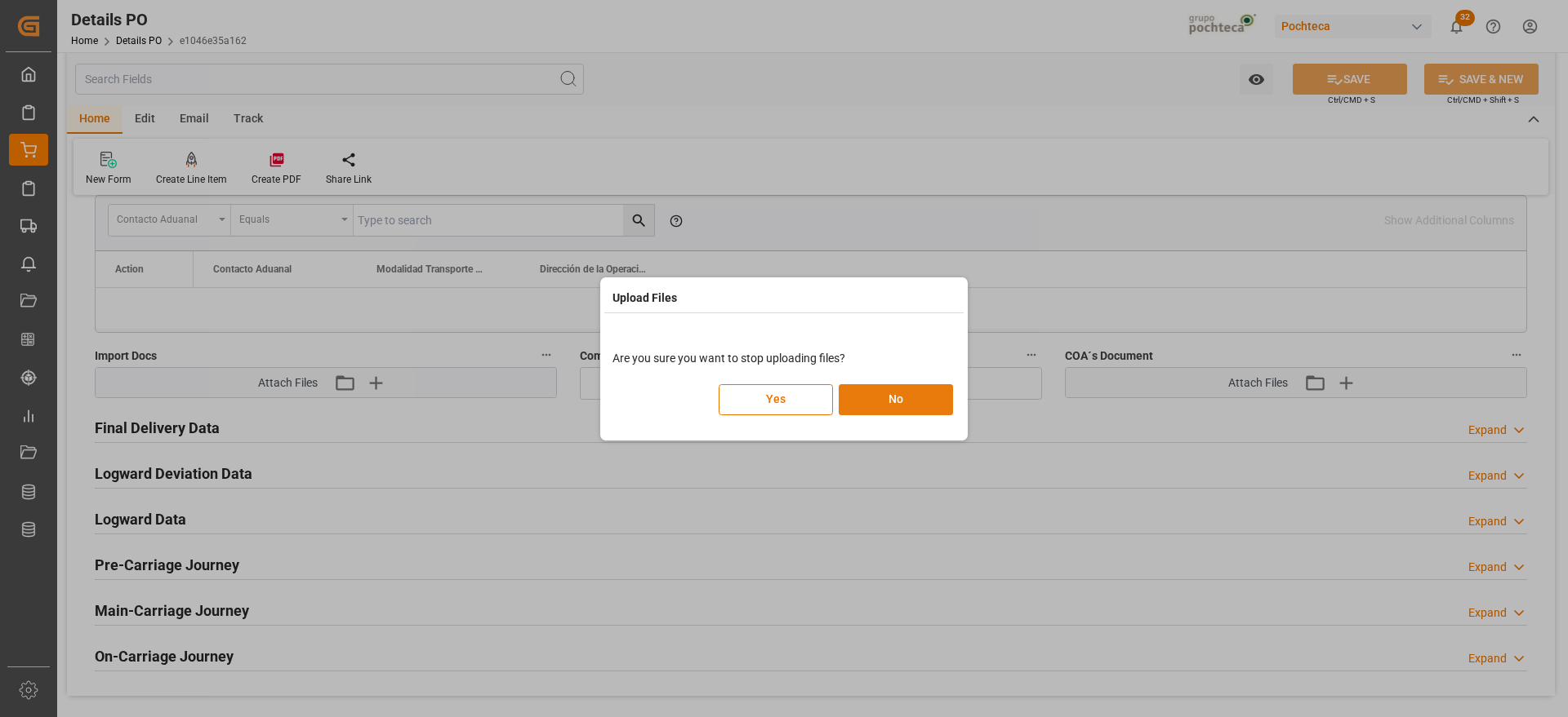
click at [880, 401] on button "No" at bounding box center [896, 399] width 114 height 31
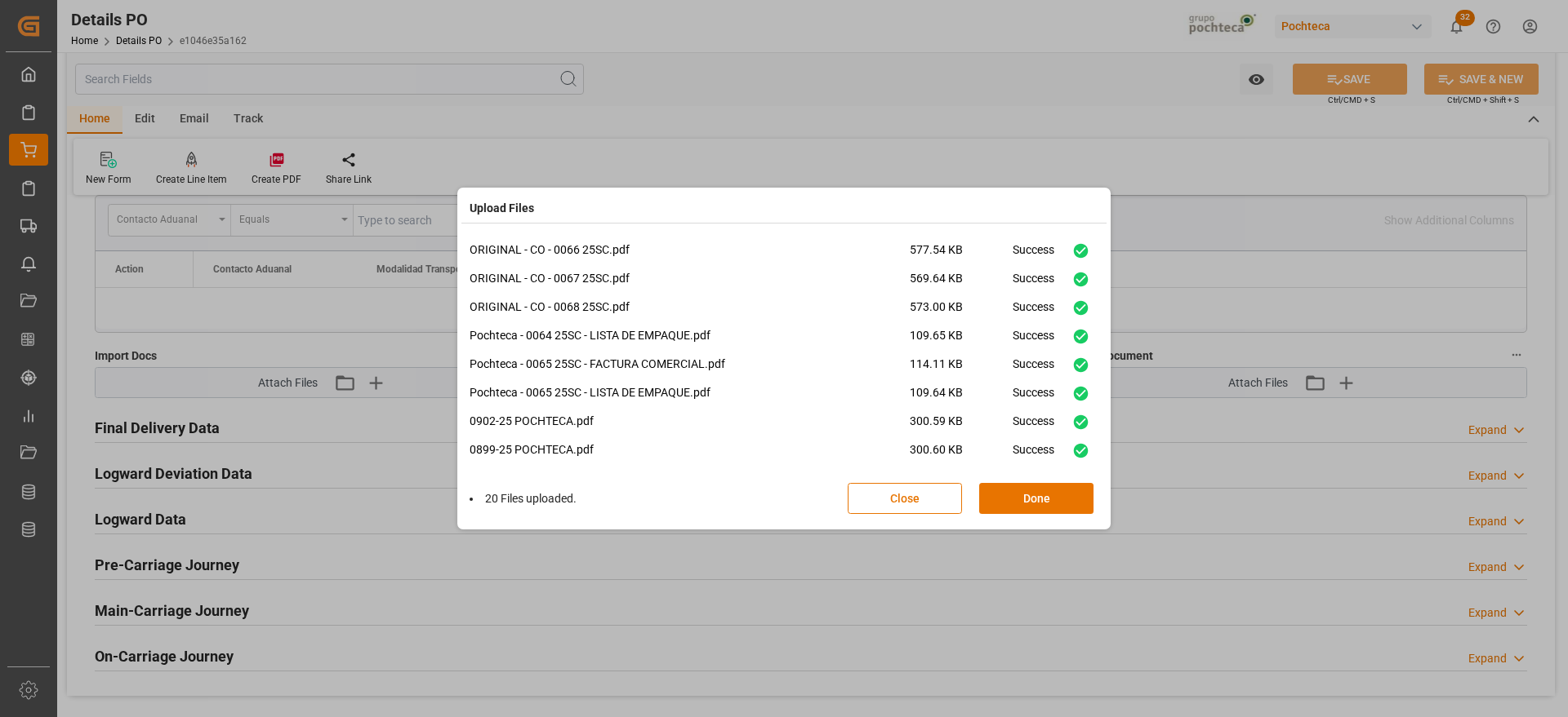
scroll to position [354, 0]
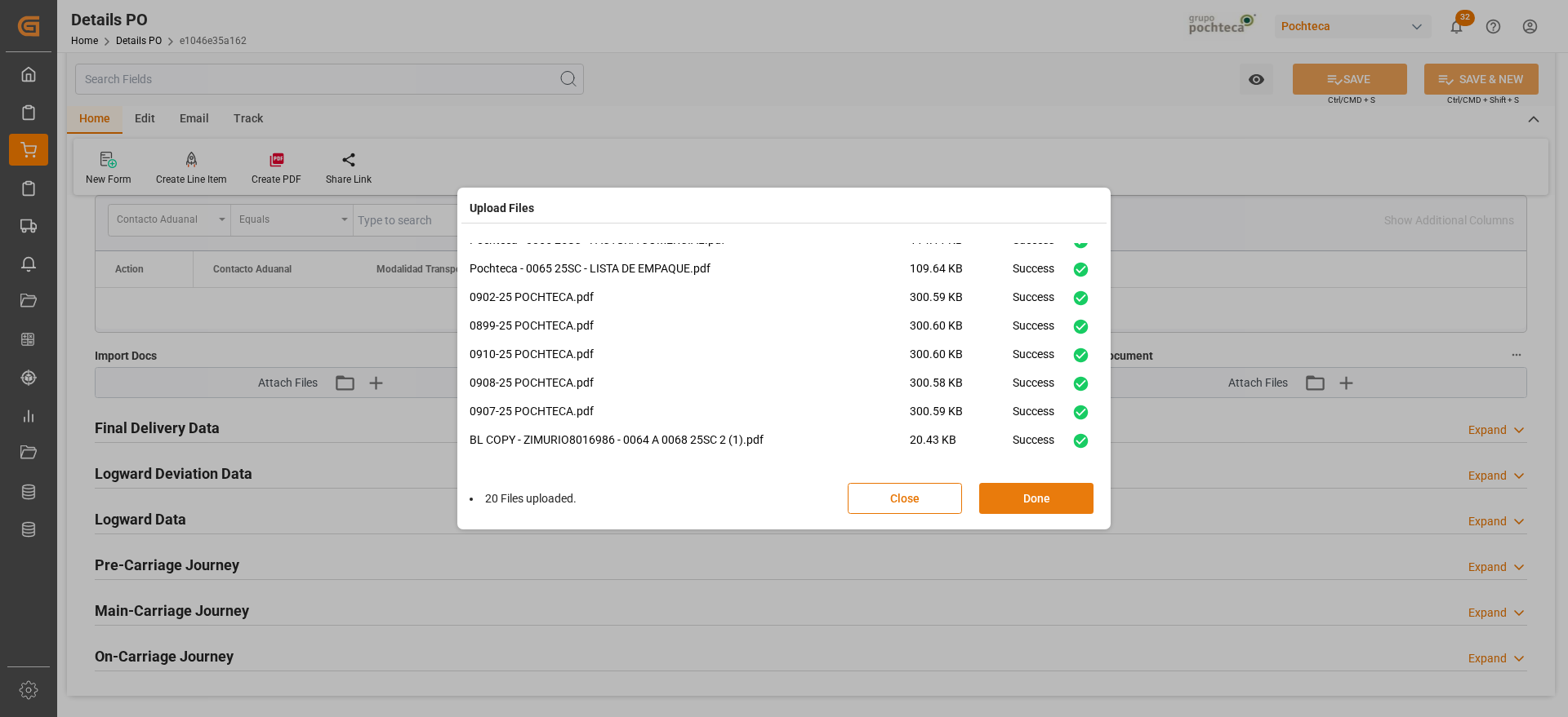
click at [1041, 499] on button "Done" at bounding box center [1036, 498] width 114 height 31
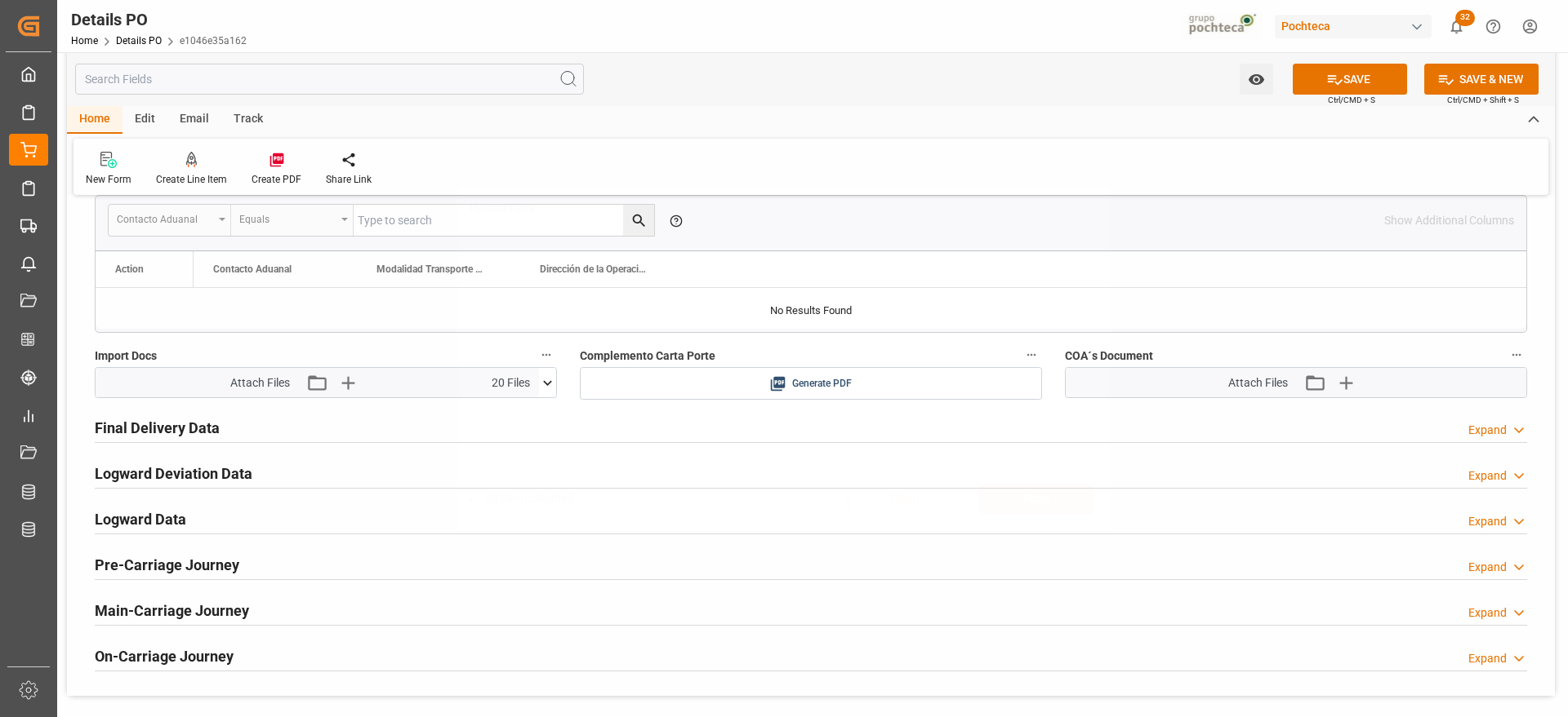
scroll to position [0, 0]
click at [1337, 382] on icon "button" at bounding box center [1345, 382] width 26 height 26
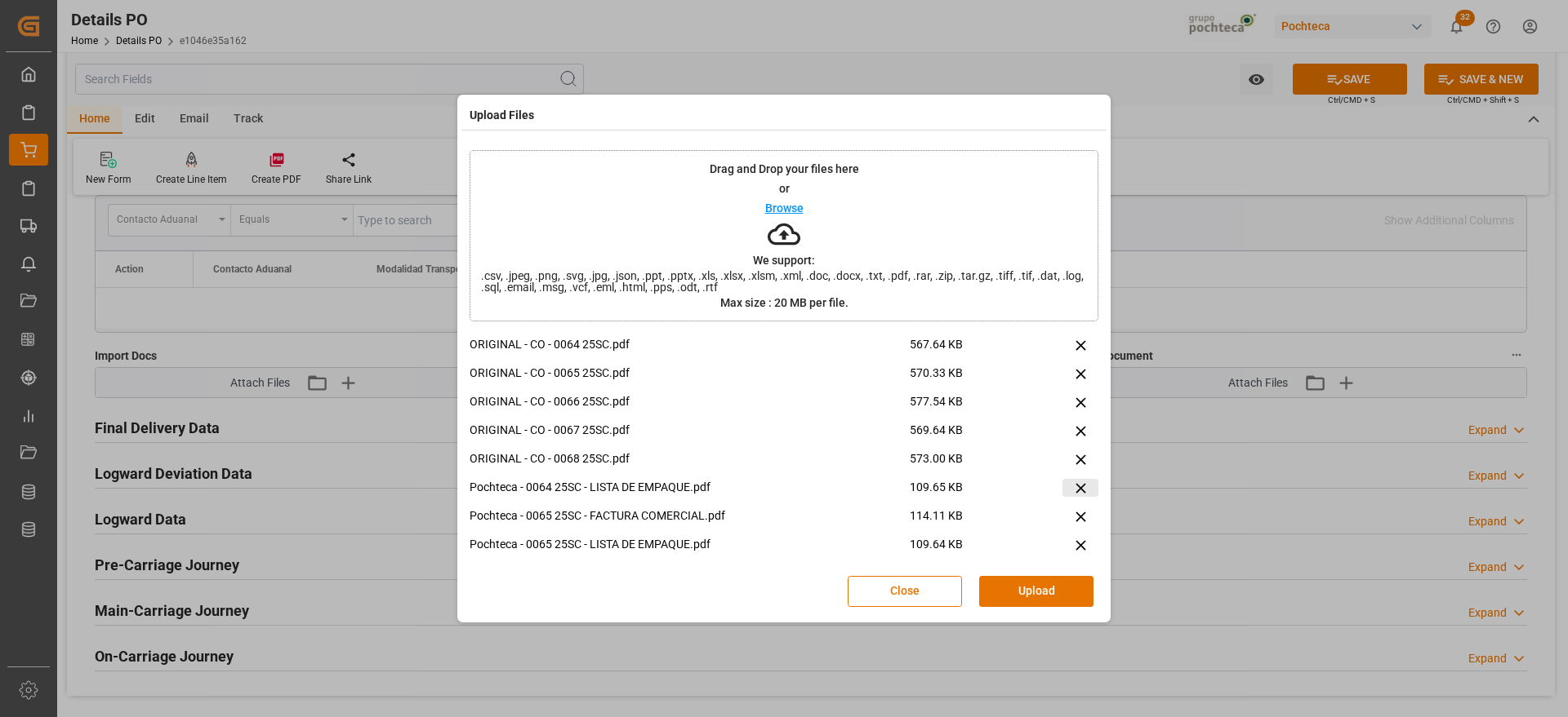
click at [1072, 490] on icon at bounding box center [1080, 488] width 17 height 17
click at [1073, 508] on icon at bounding box center [1080, 516] width 17 height 17
click at [1072, 520] on icon at bounding box center [1080, 516] width 17 height 17
click at [1072, 545] on icon at bounding box center [1080, 545] width 17 height 17
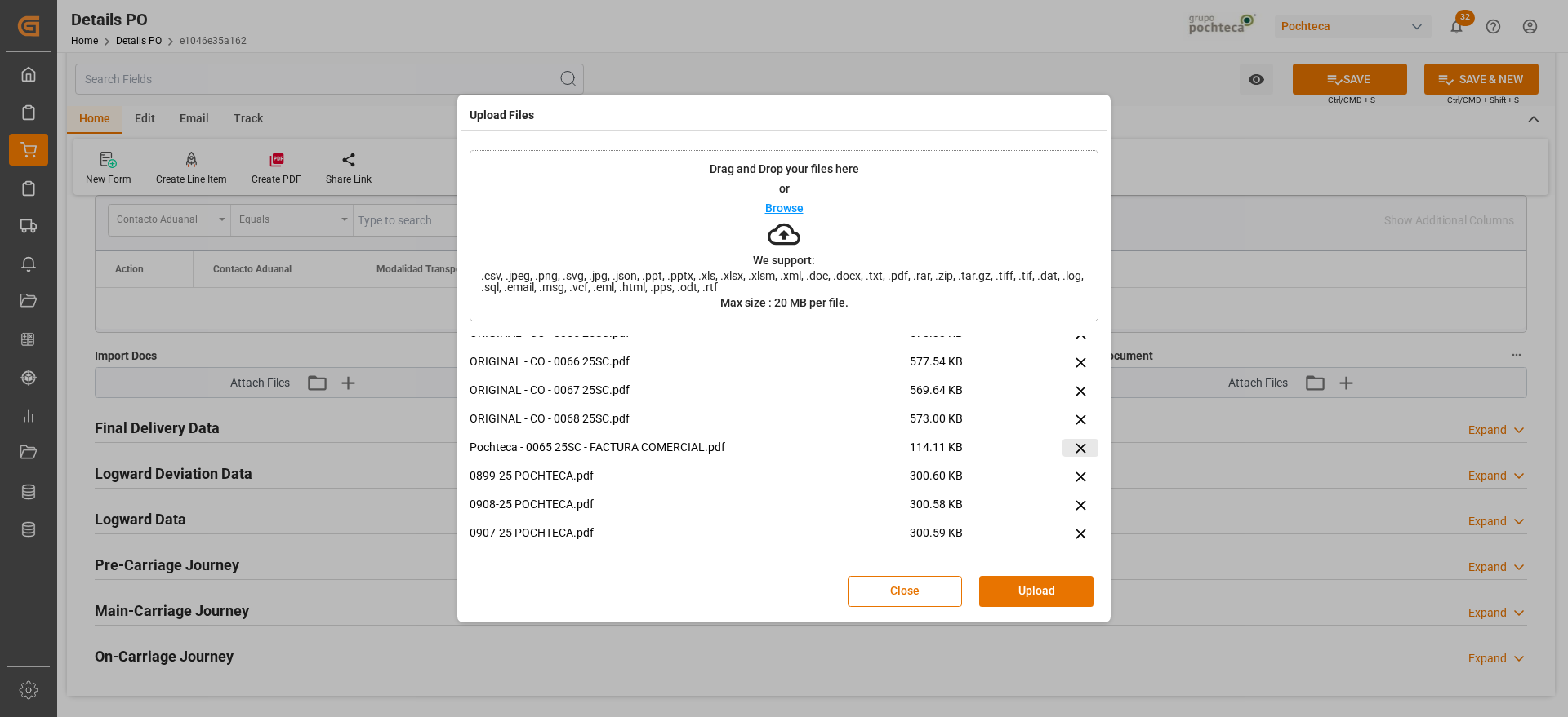
click at [1072, 453] on icon at bounding box center [1080, 448] width 17 height 17
click at [1076, 418] on icon at bounding box center [1080, 419] width 9 height 9
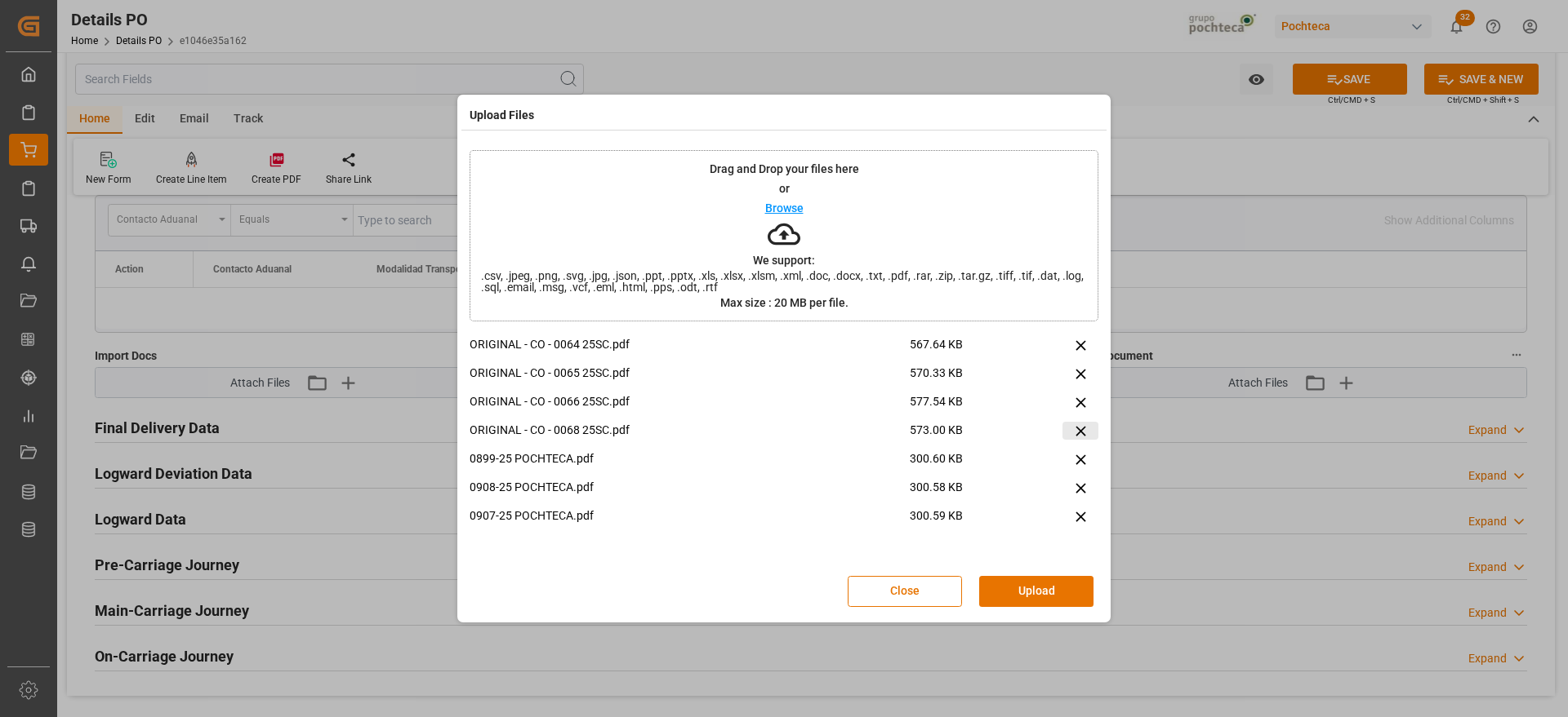
scroll to position [0, 0]
click at [1075, 344] on icon at bounding box center [1080, 346] width 17 height 17
click at [1078, 344] on icon at bounding box center [1080, 346] width 17 height 17
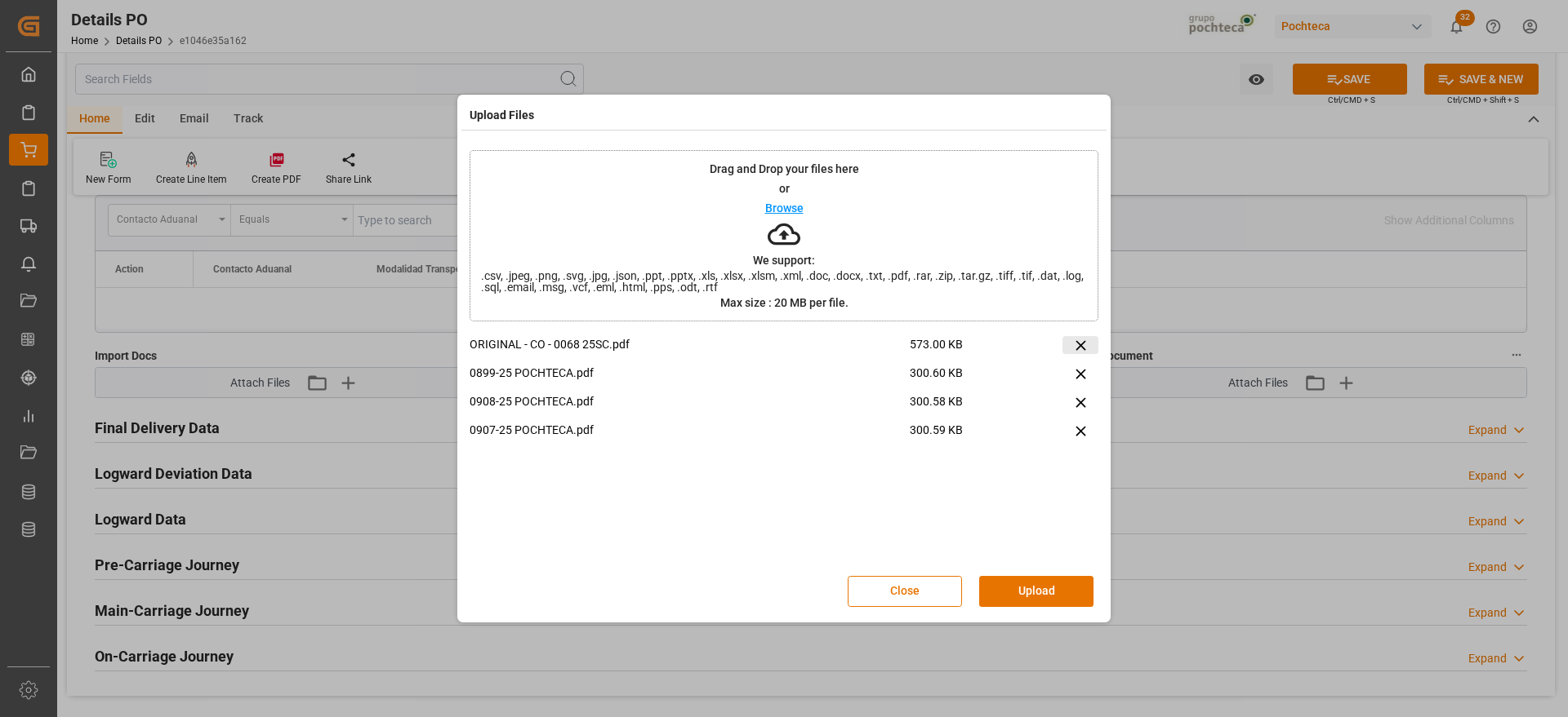
click at [1078, 344] on icon at bounding box center [1080, 346] width 17 height 17
click at [1057, 599] on button "Upload" at bounding box center [1036, 591] width 114 height 31
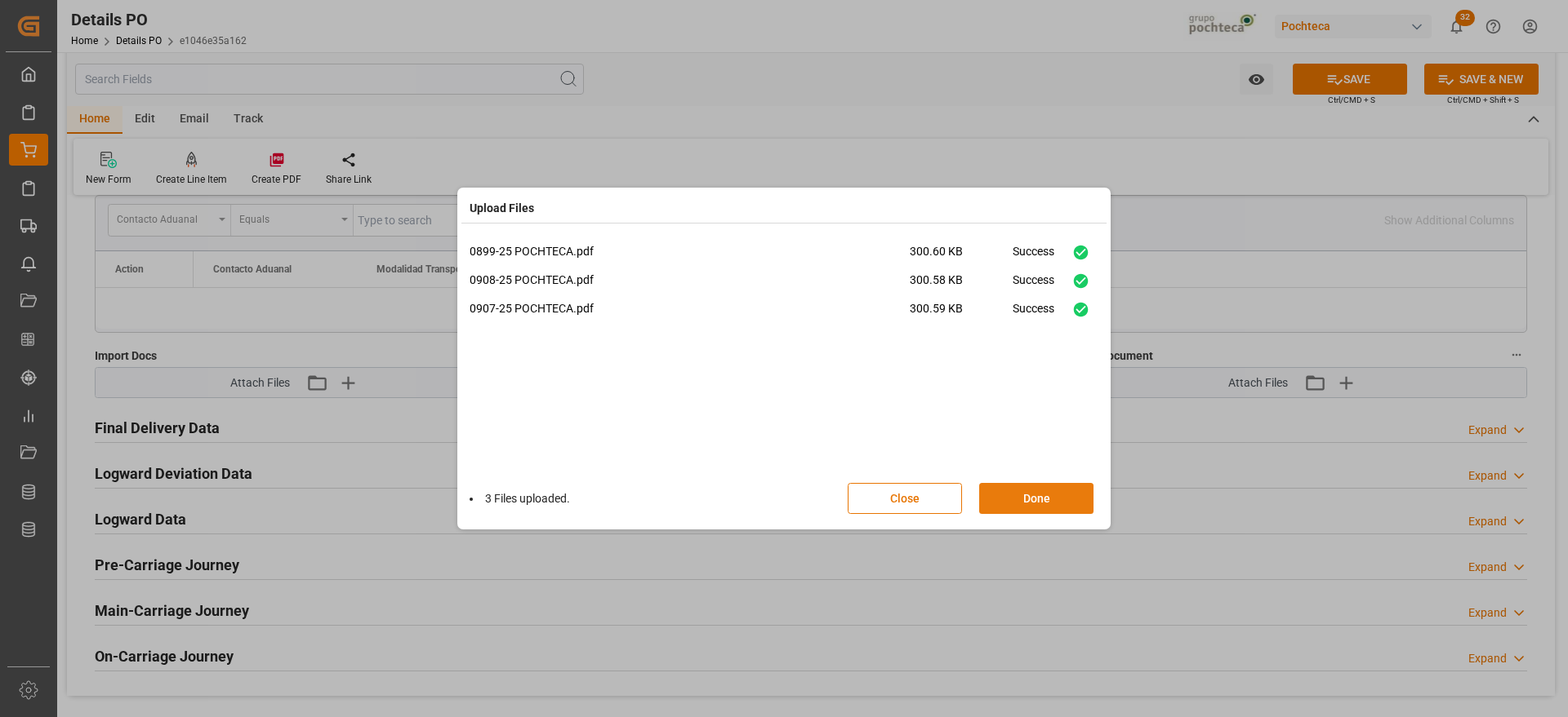
click at [1036, 501] on button "Done" at bounding box center [1036, 498] width 114 height 31
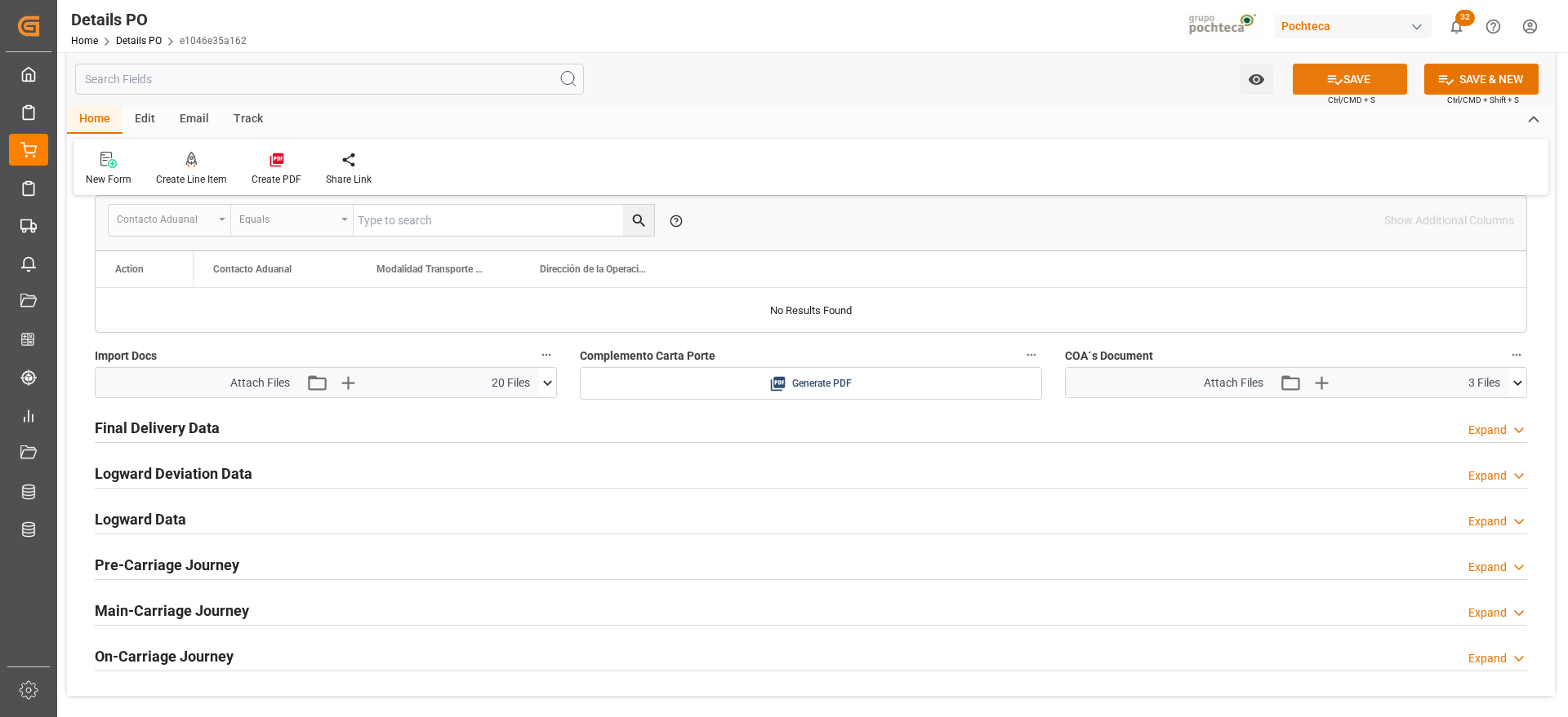
click at [1345, 86] on button "SAVE" at bounding box center [1349, 79] width 114 height 31
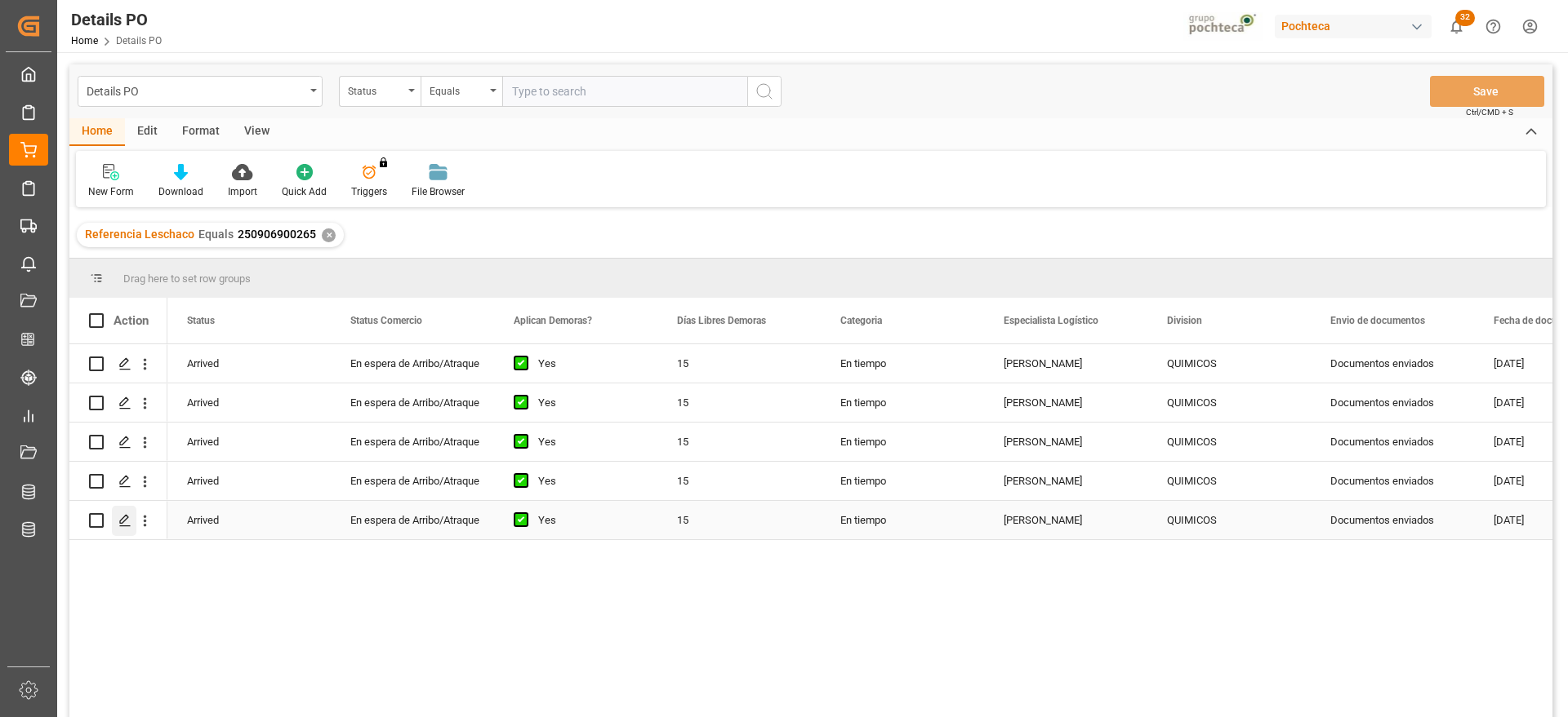
click at [117, 514] on div "Press SPACE to select this row." at bounding box center [124, 521] width 24 height 30
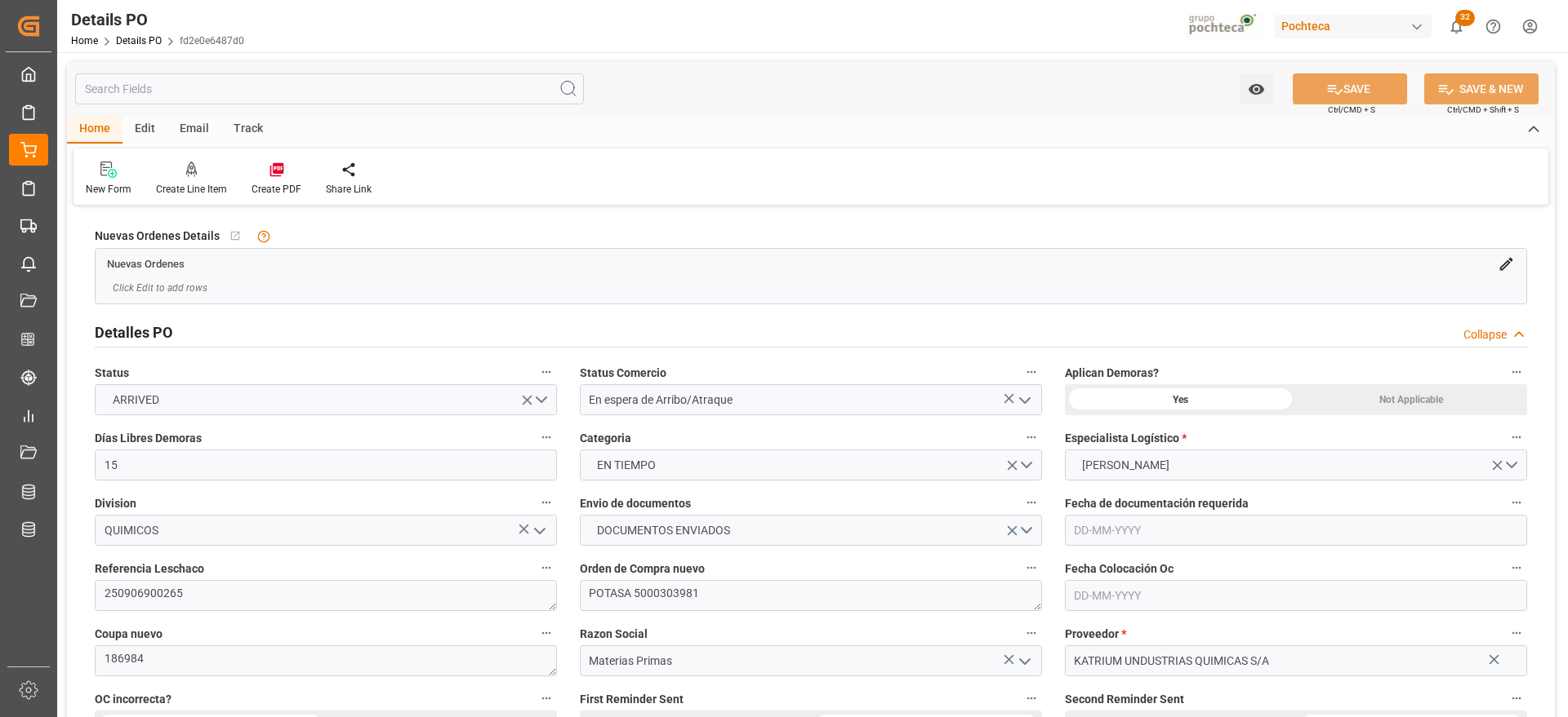
type input "15"
type input "12-08-2025"
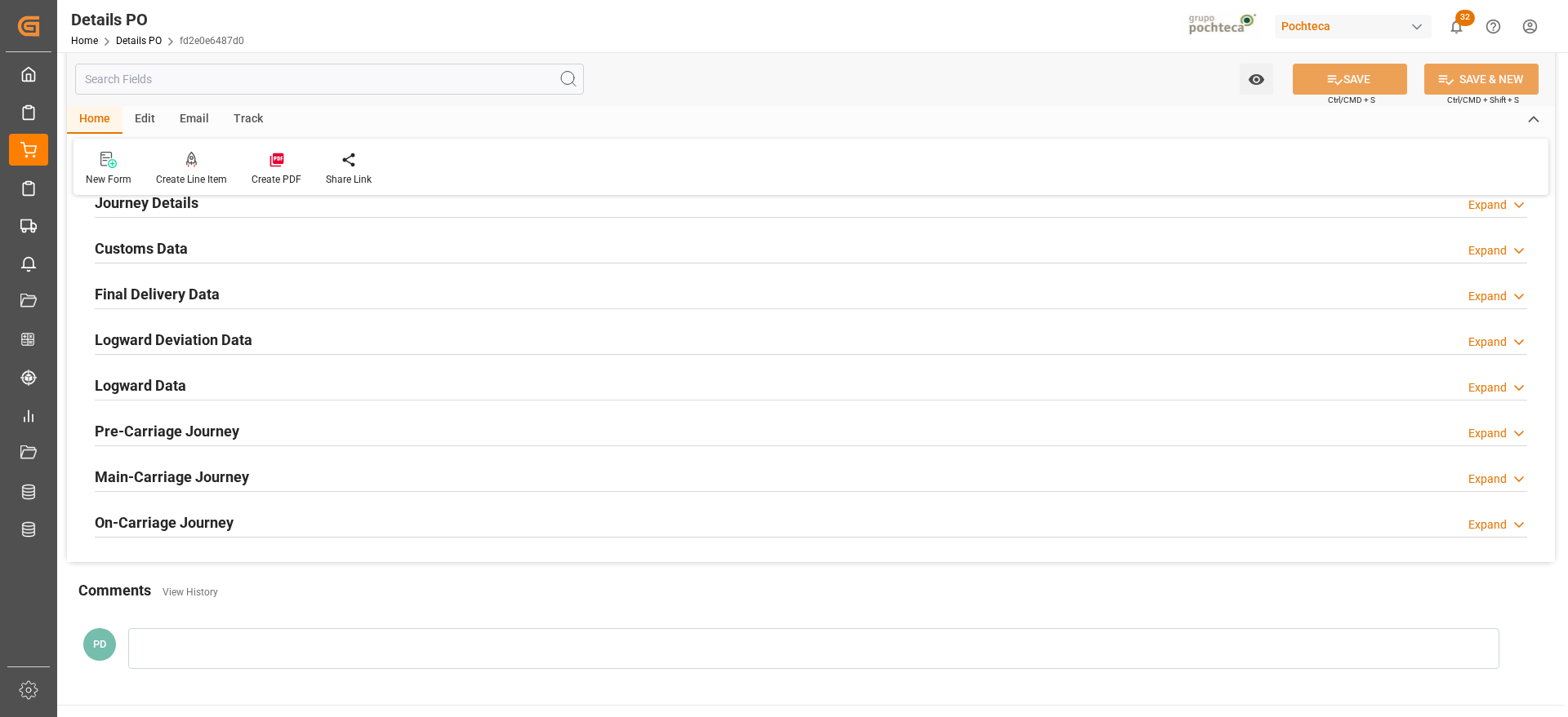
scroll to position [1122, 0]
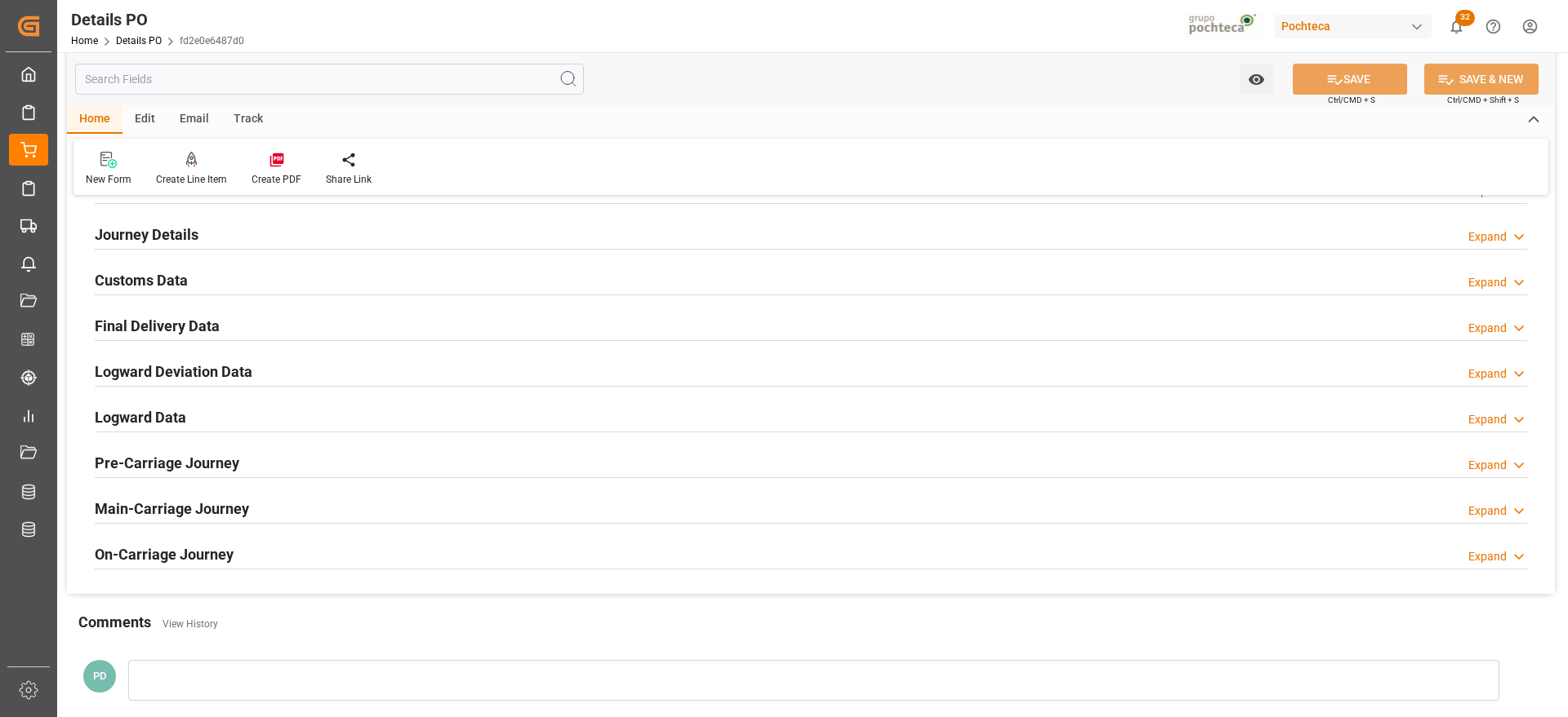
click at [160, 288] on h2 "Customs Data" at bounding box center [141, 280] width 93 height 22
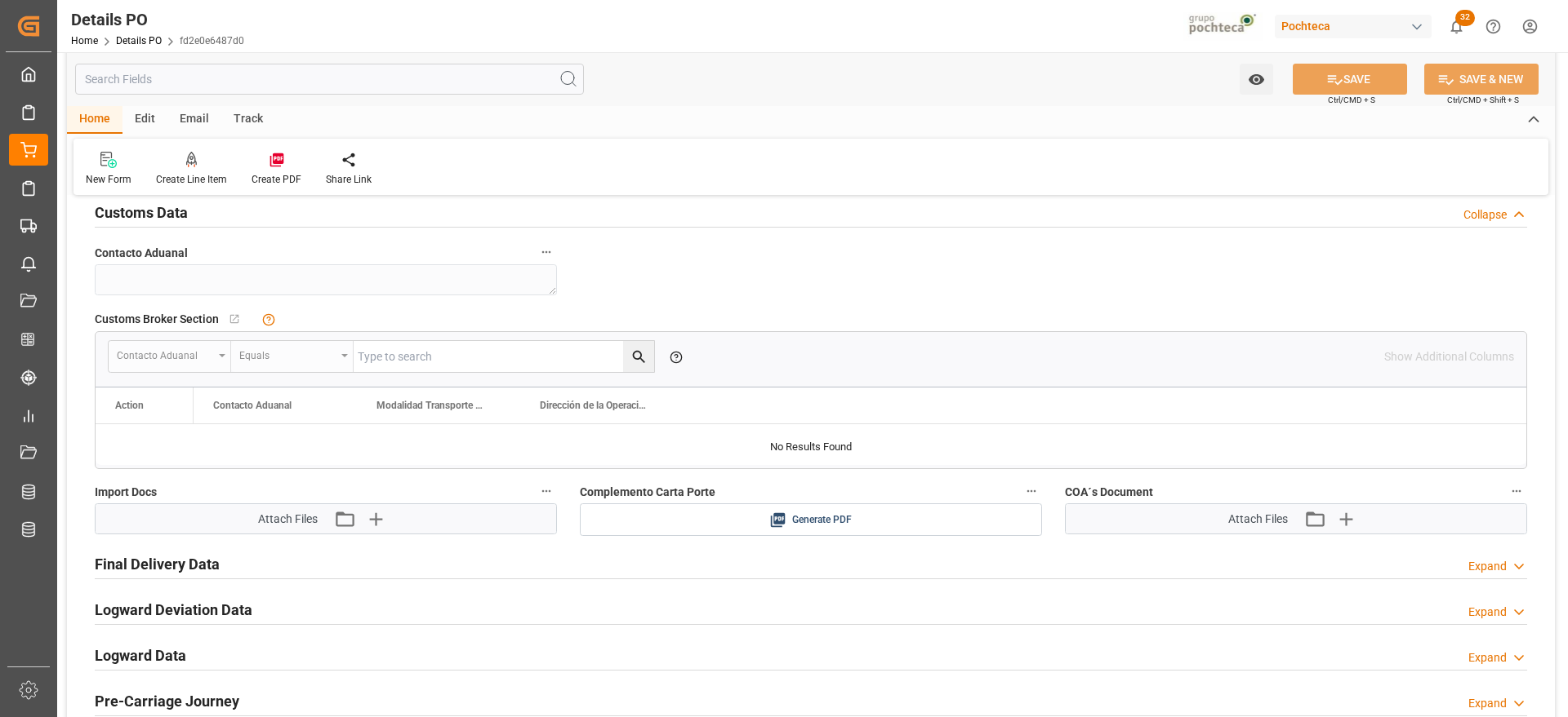
scroll to position [1224, 0]
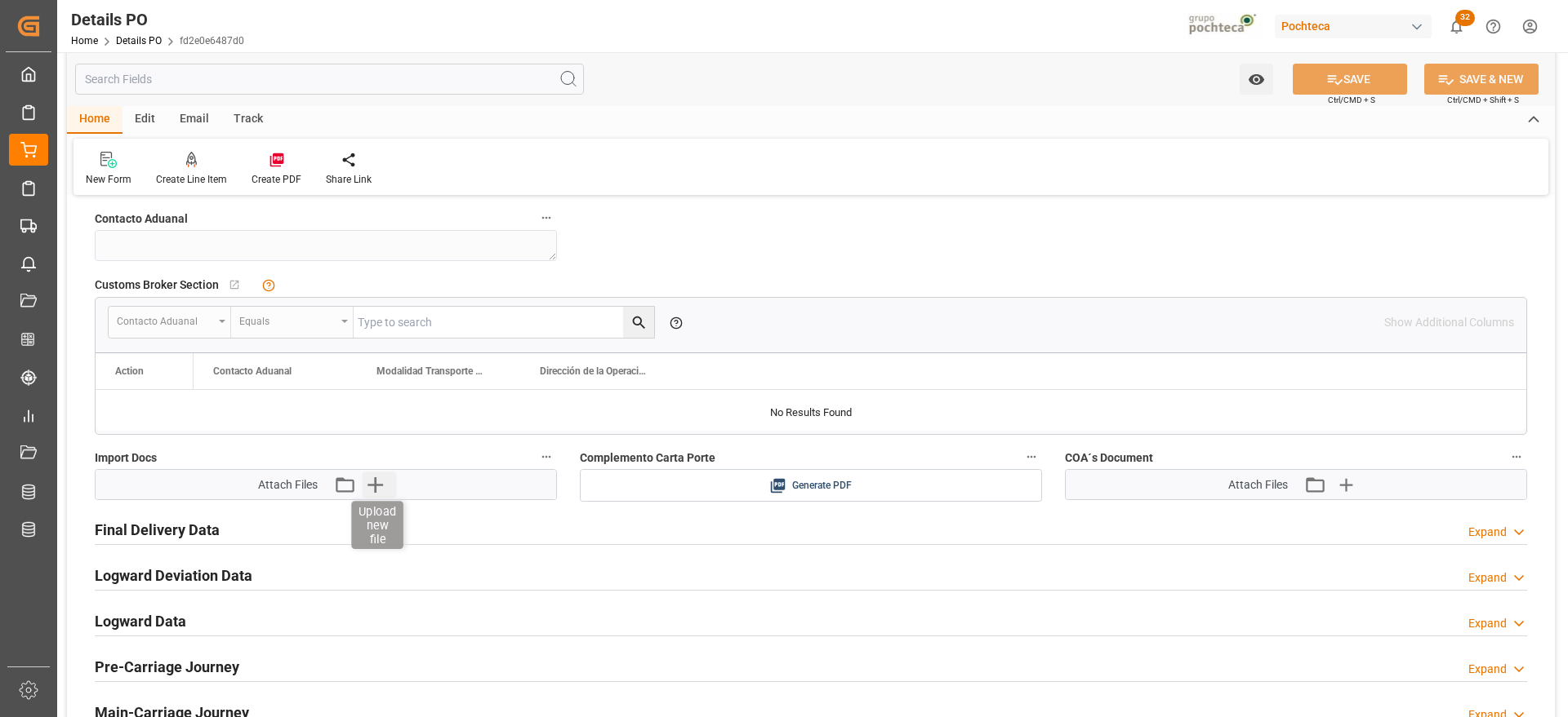
click at [371, 488] on icon "button" at bounding box center [375, 485] width 26 height 26
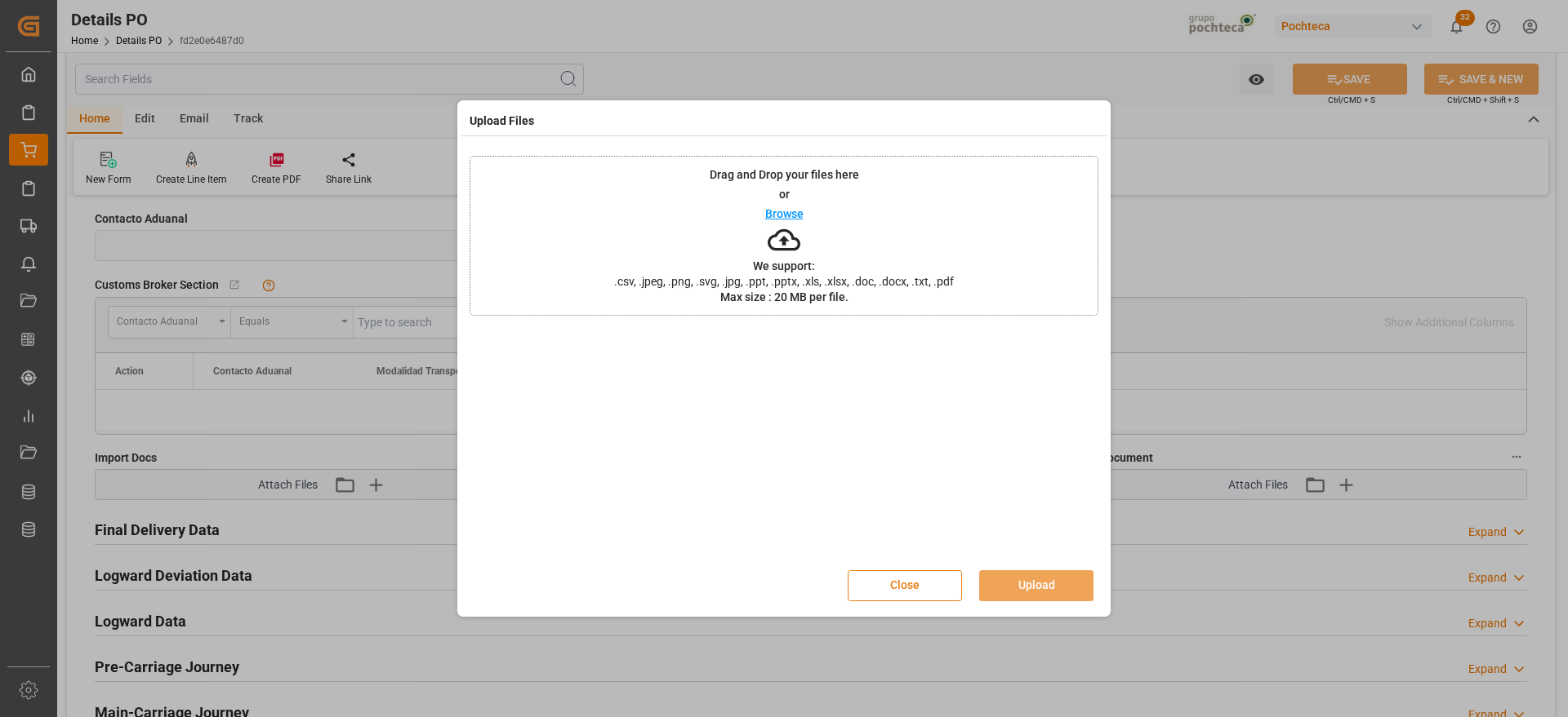
click at [918, 591] on button "Close" at bounding box center [905, 586] width 114 height 31
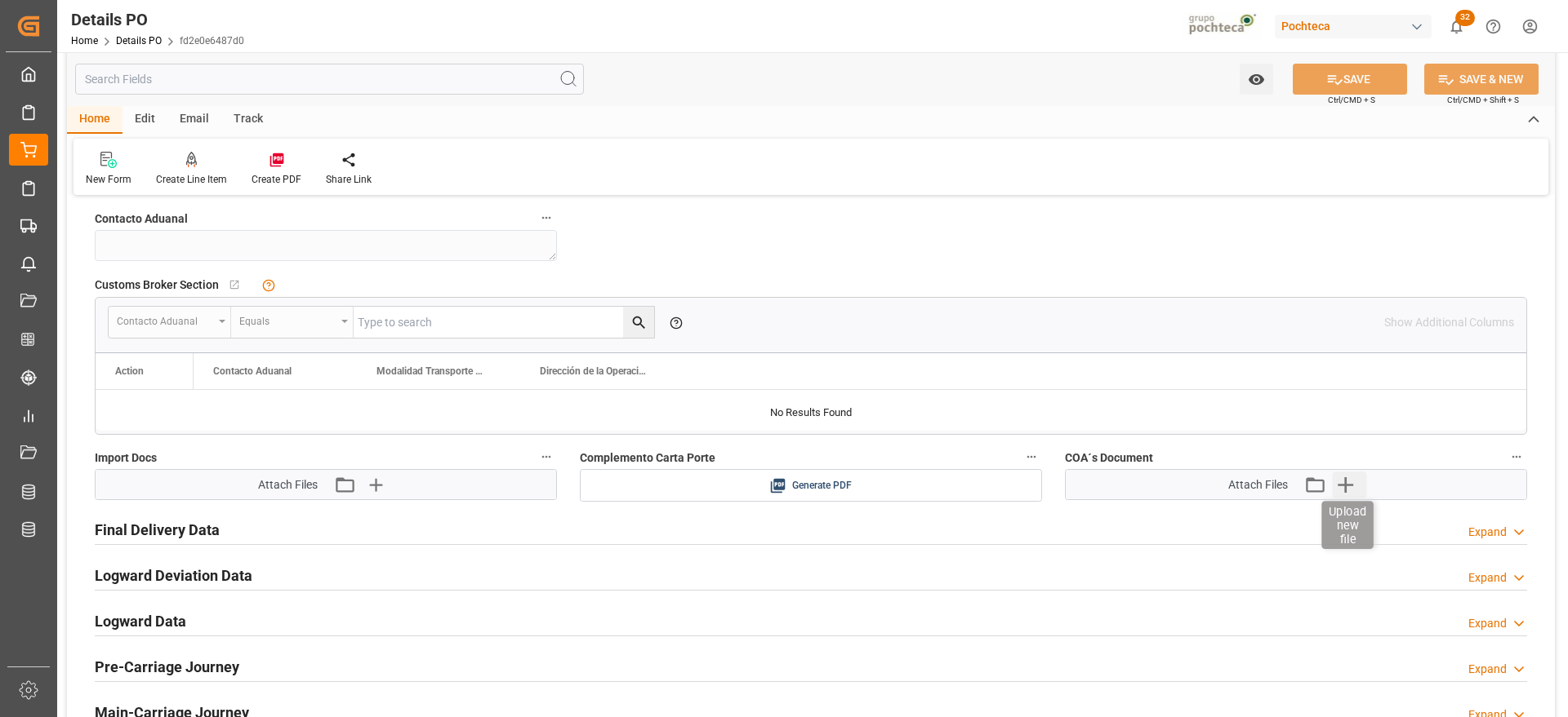
click at [1339, 486] on icon "button" at bounding box center [1345, 485] width 26 height 26
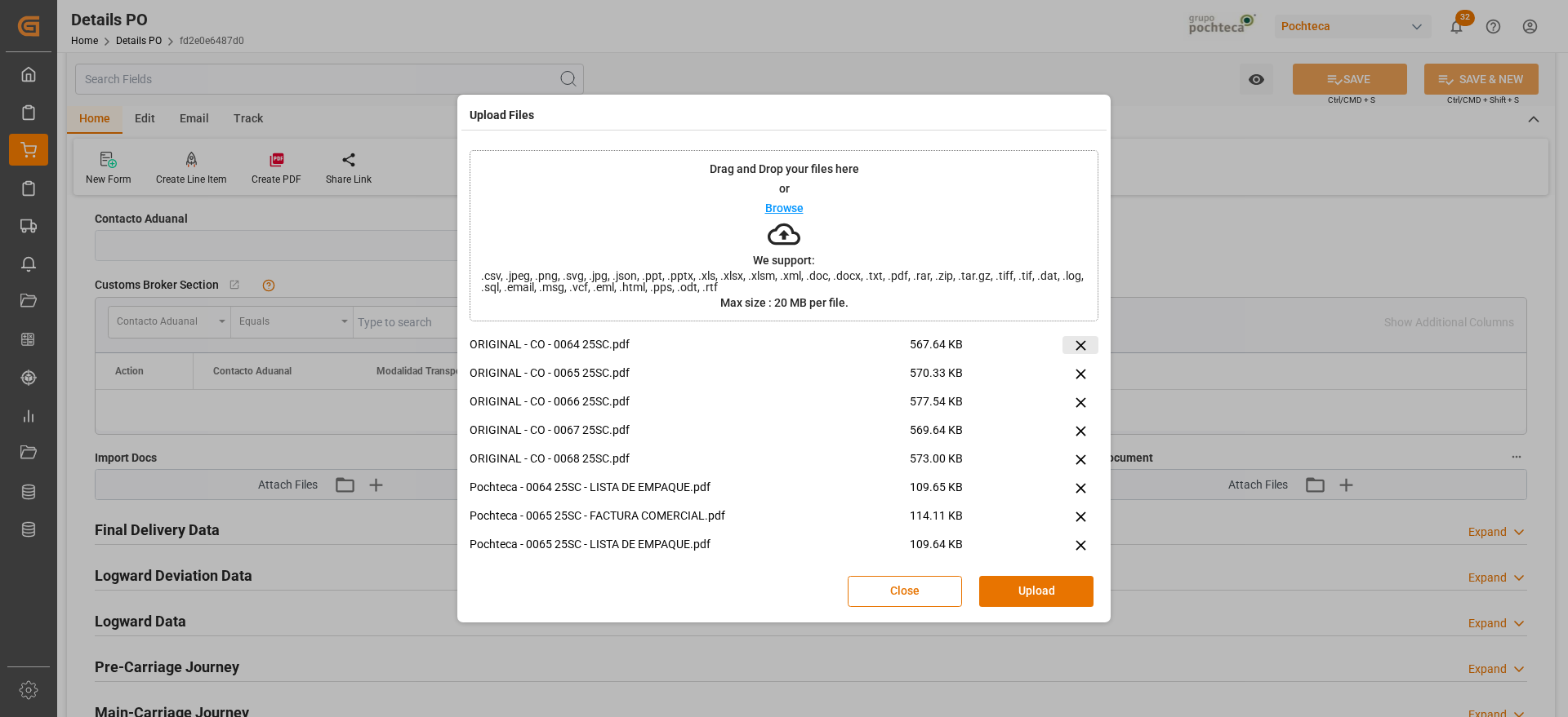
click at [1072, 346] on icon at bounding box center [1080, 346] width 17 height 17
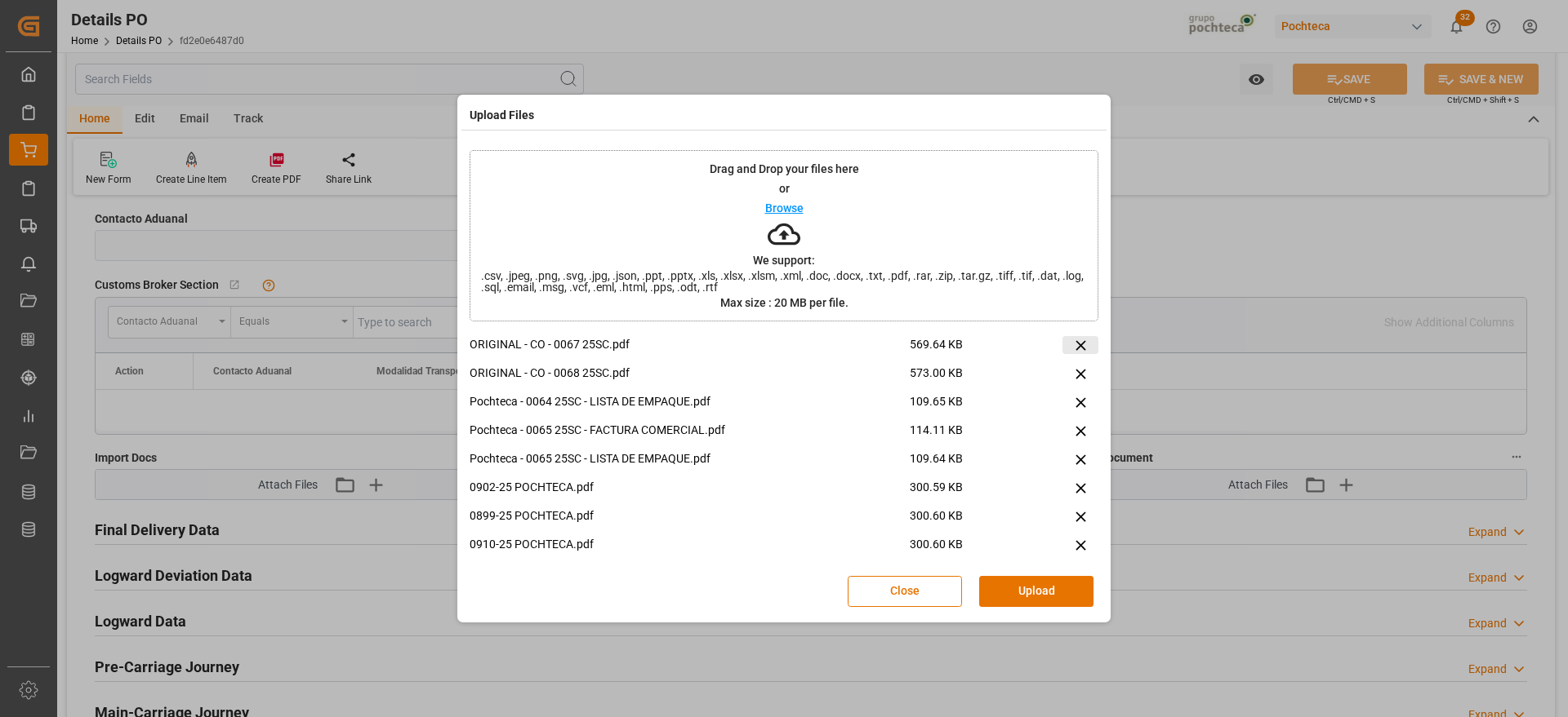
click at [1072, 346] on icon at bounding box center [1080, 346] width 17 height 17
click at [1072, 344] on icon at bounding box center [1080, 346] width 17 height 17
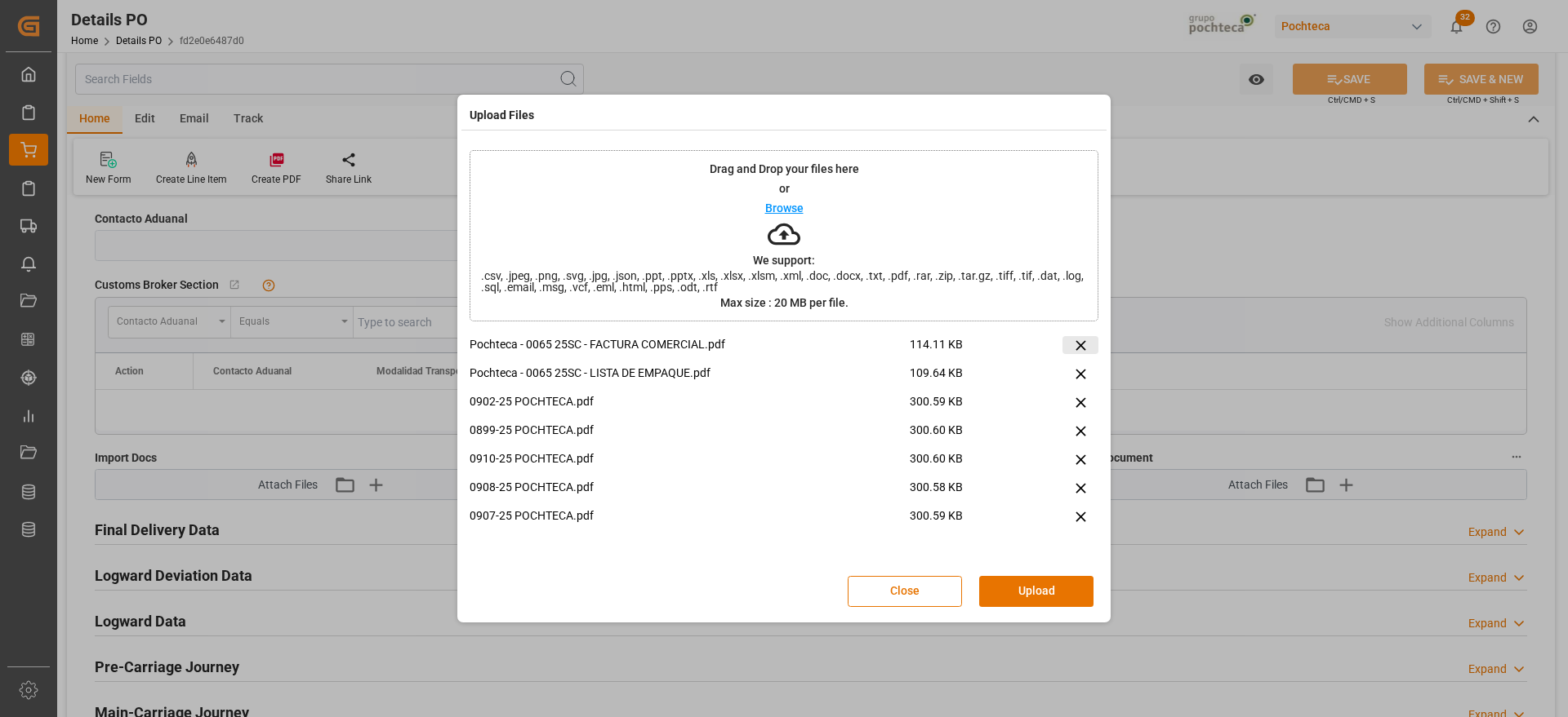
click at [1072, 344] on icon at bounding box center [1080, 346] width 17 height 17
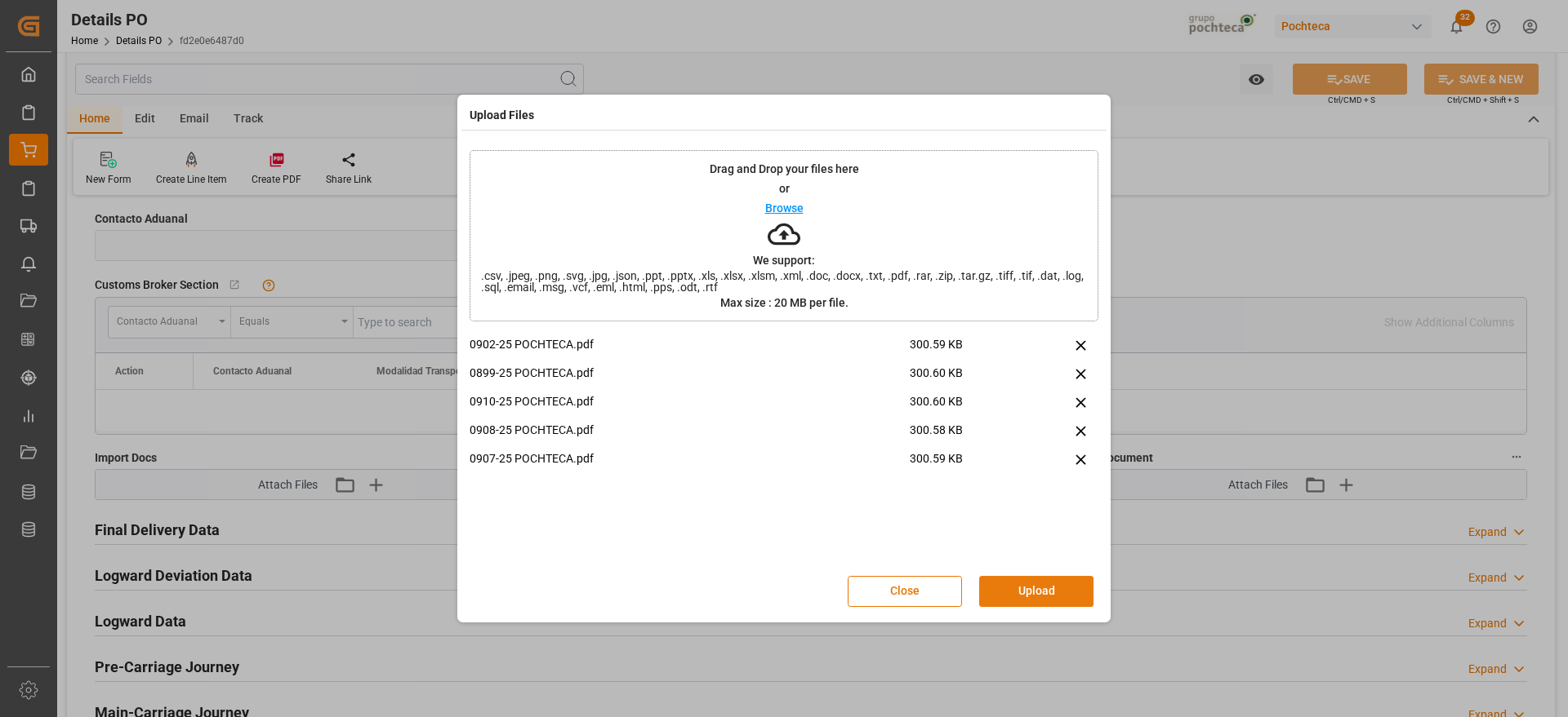
click at [1049, 598] on button "Upload" at bounding box center [1036, 591] width 114 height 31
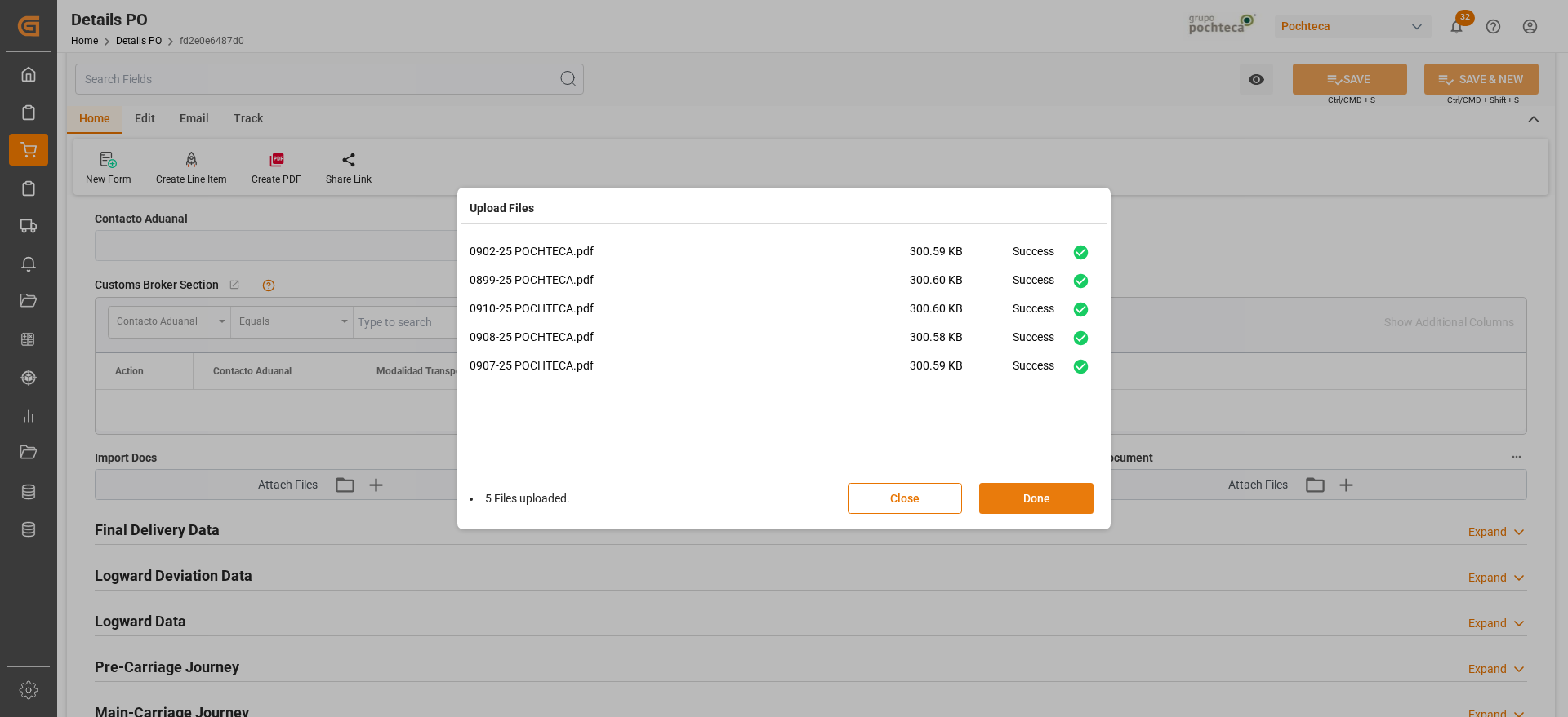
click at [1048, 500] on button "Done" at bounding box center [1036, 498] width 114 height 31
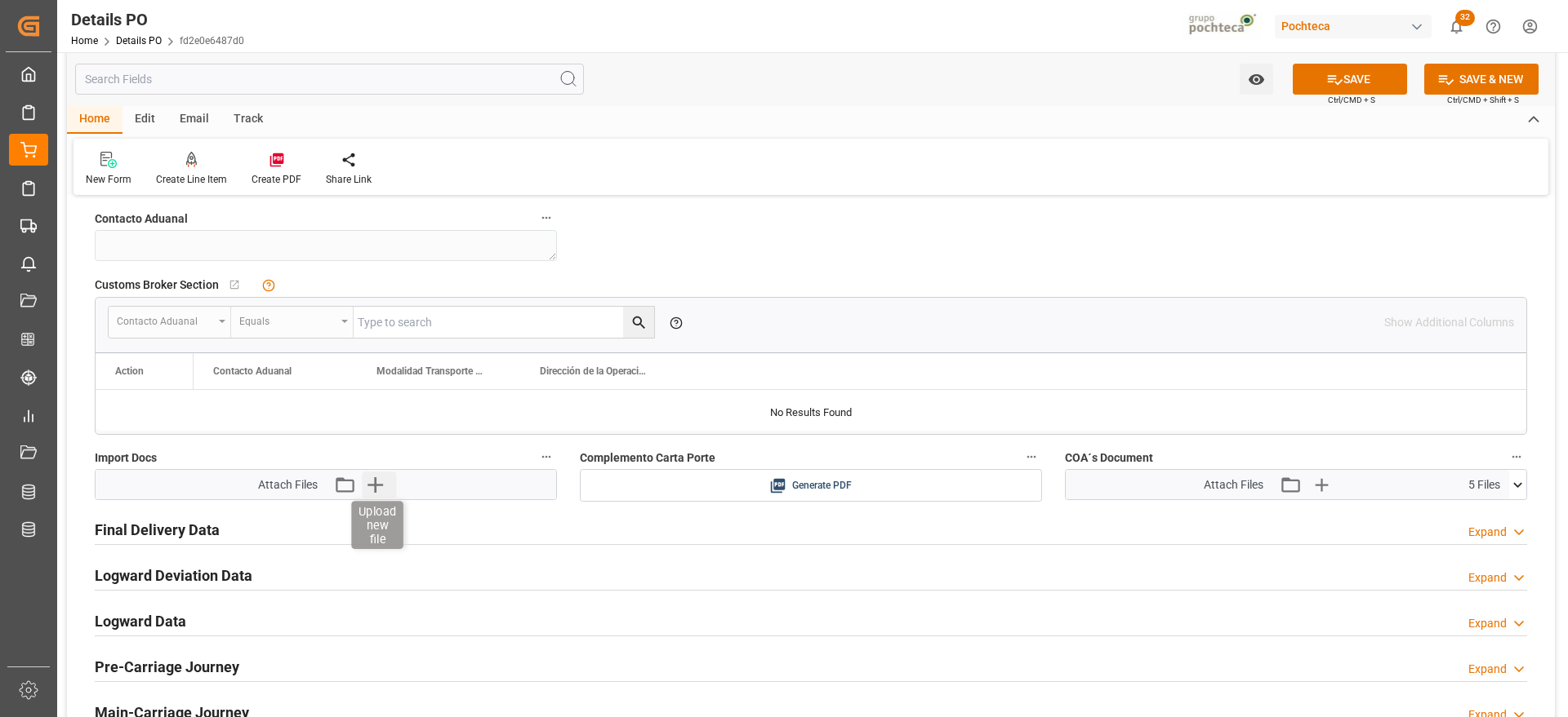
click at [377, 489] on icon "button" at bounding box center [375, 485] width 26 height 26
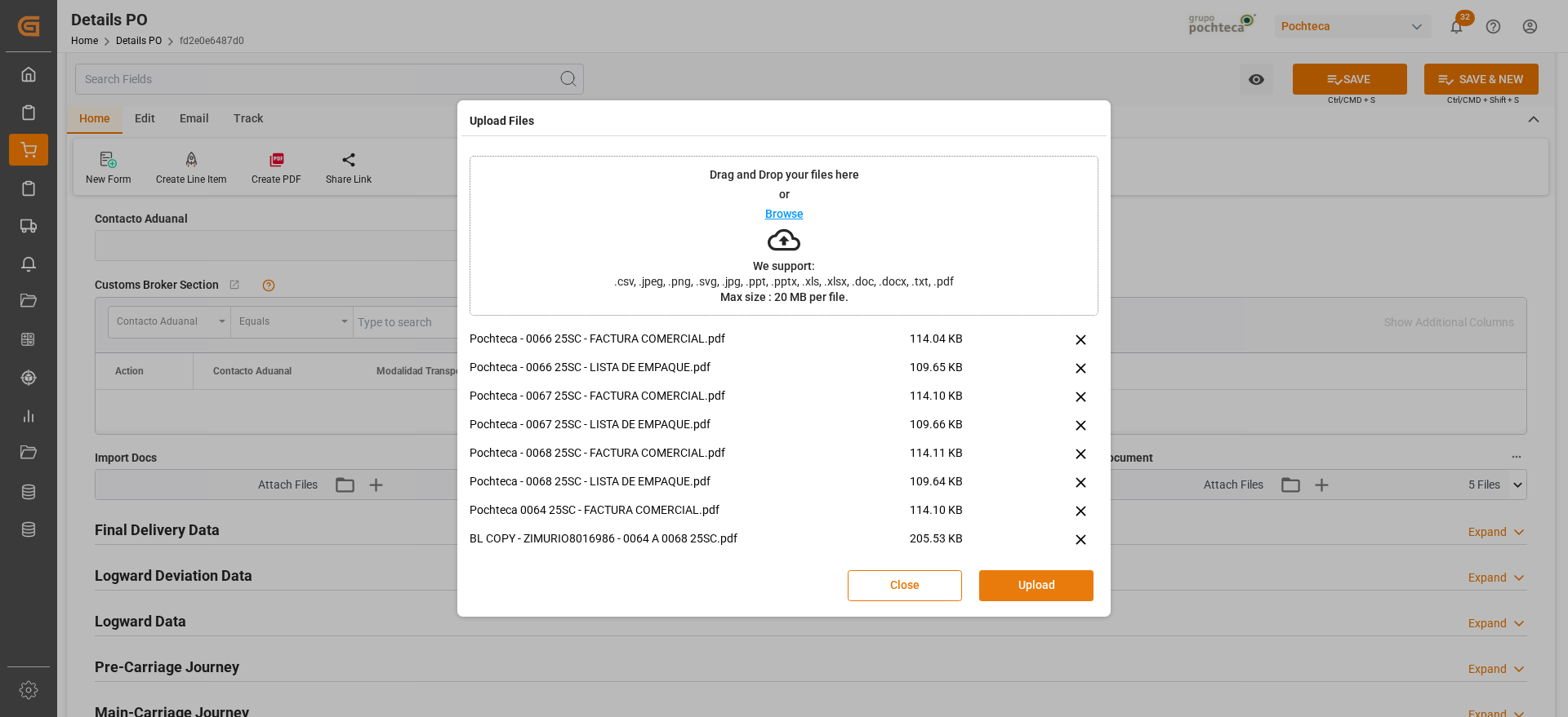
click at [1032, 589] on button "Upload" at bounding box center [1036, 586] width 114 height 31
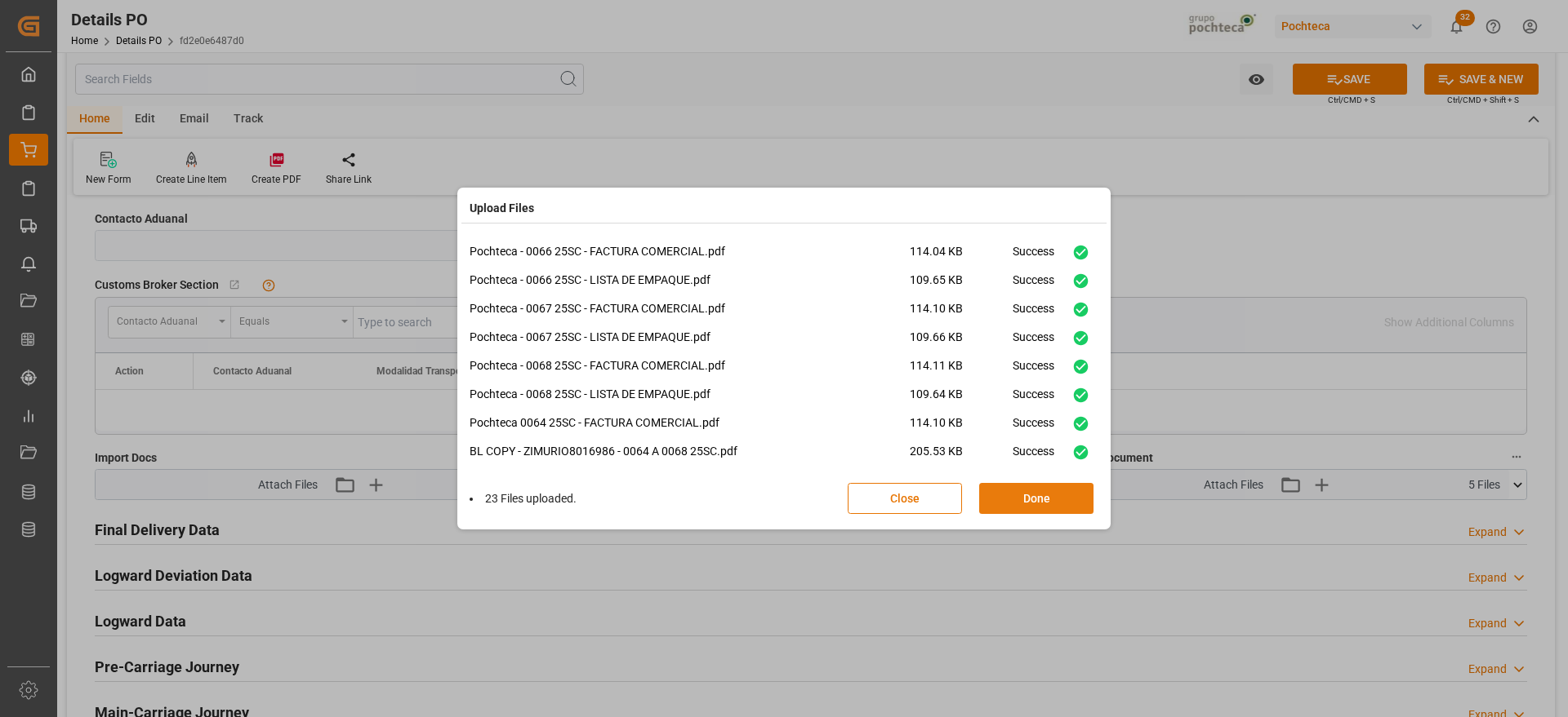
click at [1051, 494] on button "Done" at bounding box center [1036, 498] width 114 height 31
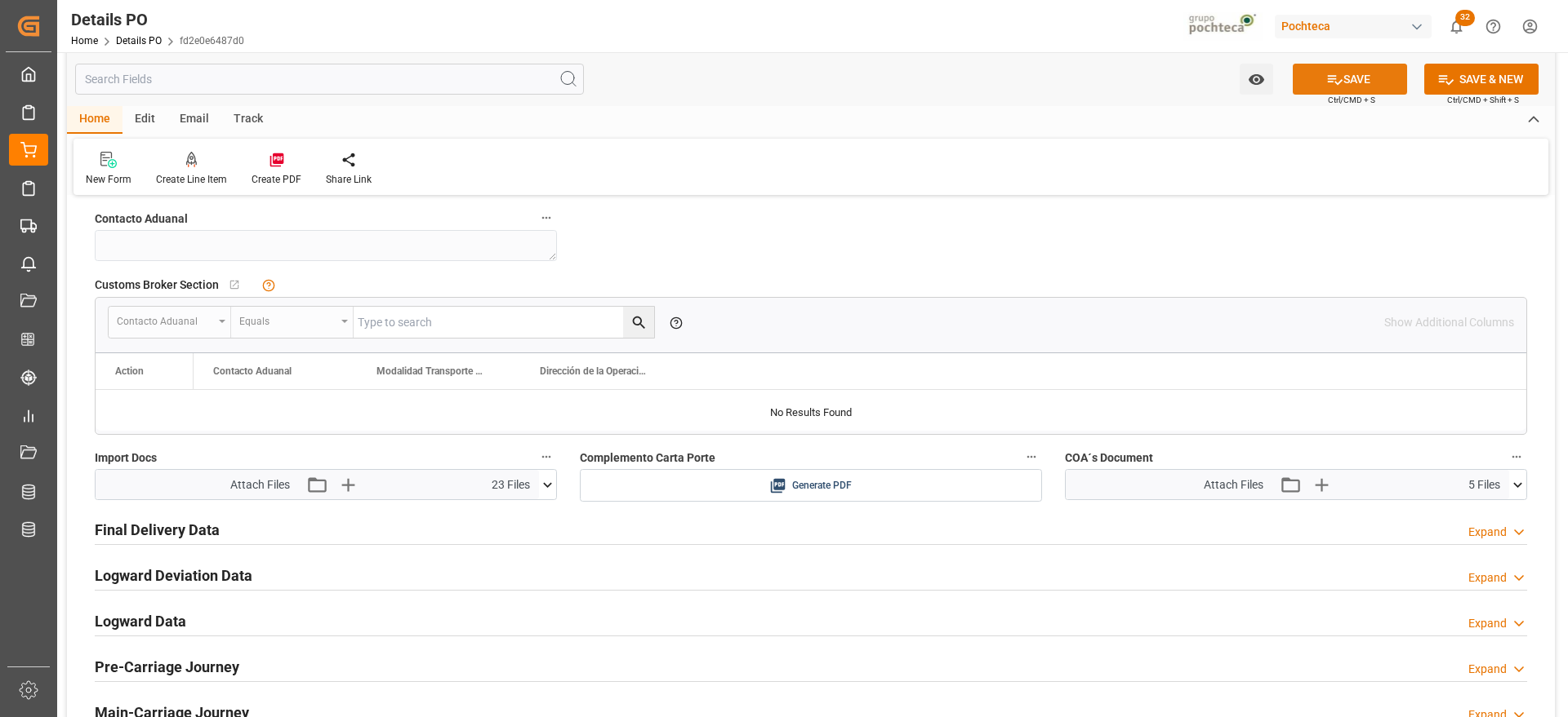
click at [1377, 80] on button "SAVE" at bounding box center [1349, 79] width 114 height 31
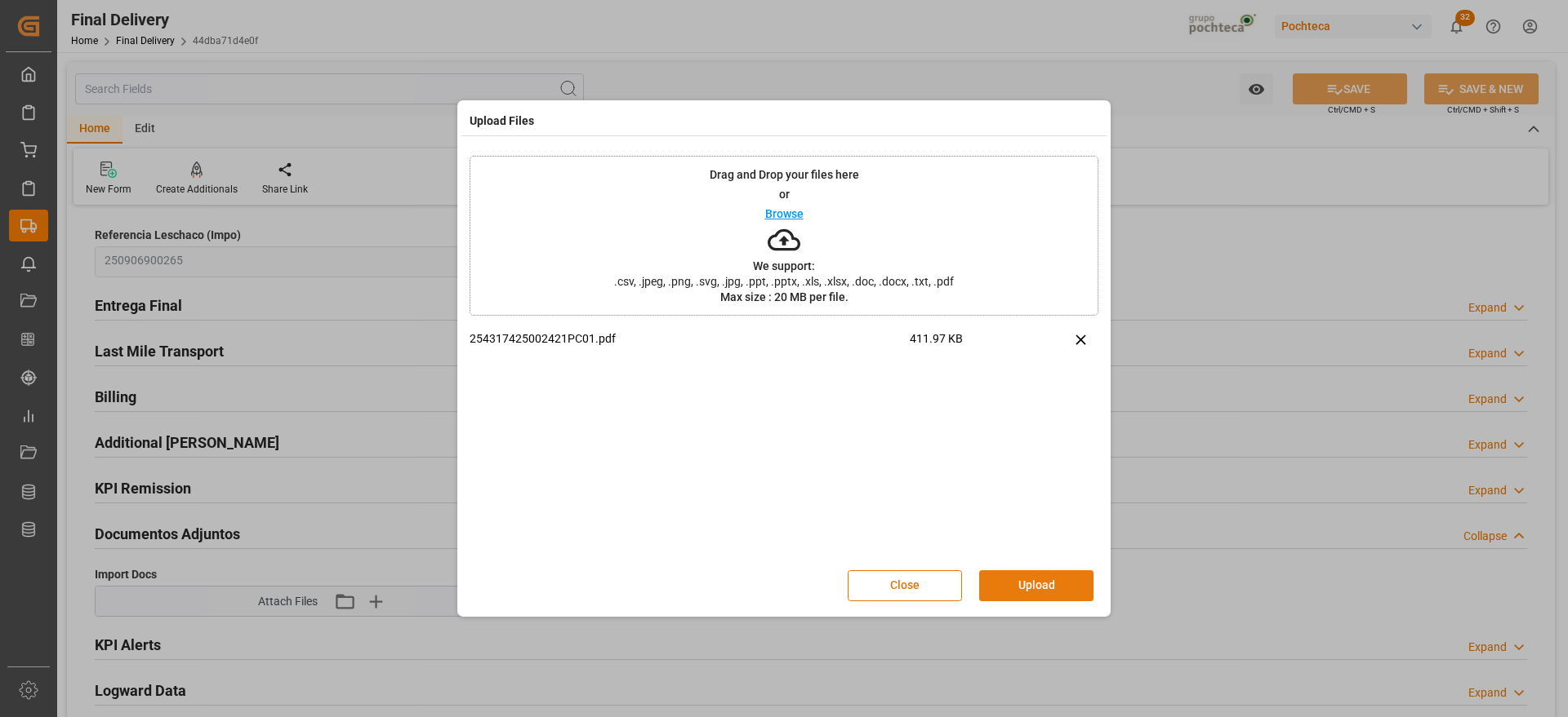
click at [1011, 587] on button "Upload" at bounding box center [1036, 586] width 114 height 31
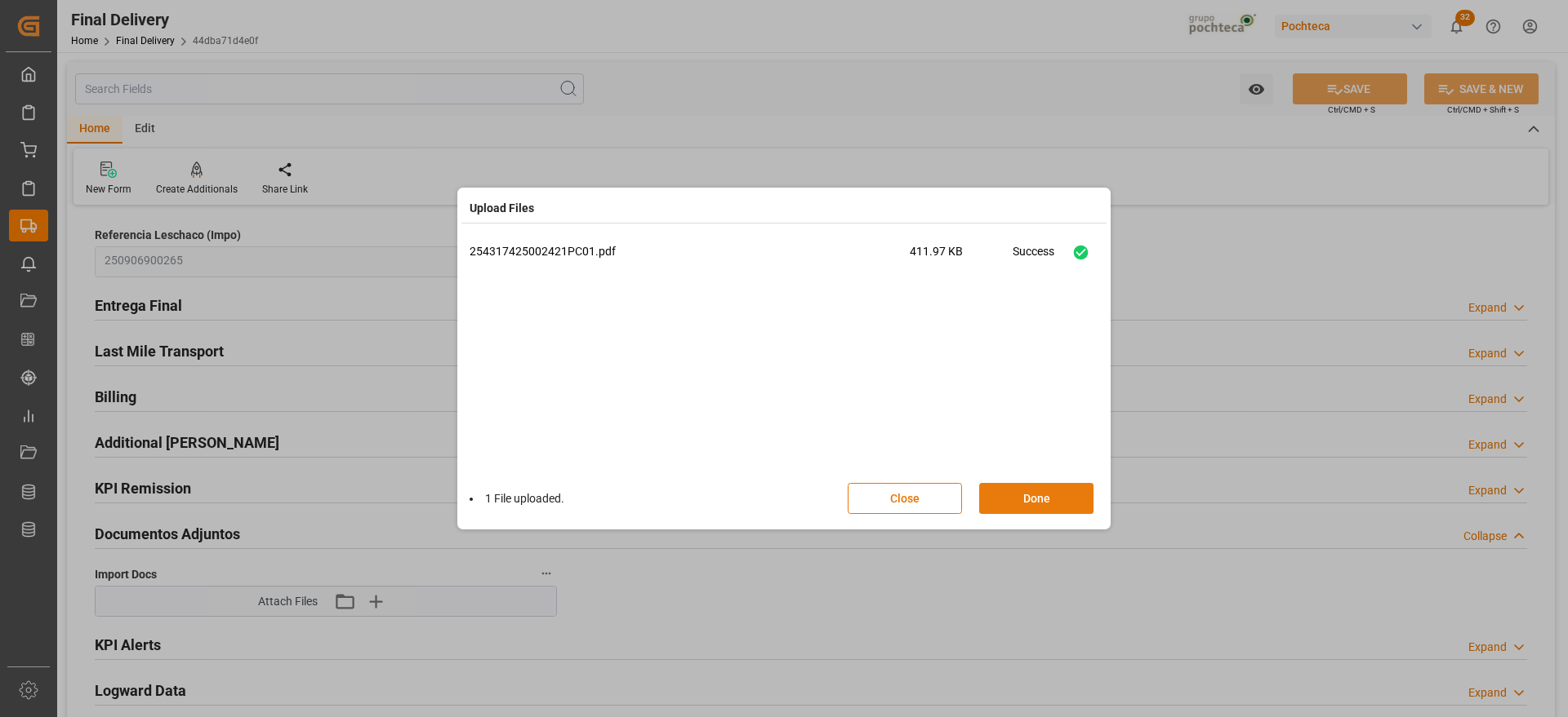
click at [1032, 505] on button "Done" at bounding box center [1036, 498] width 114 height 31
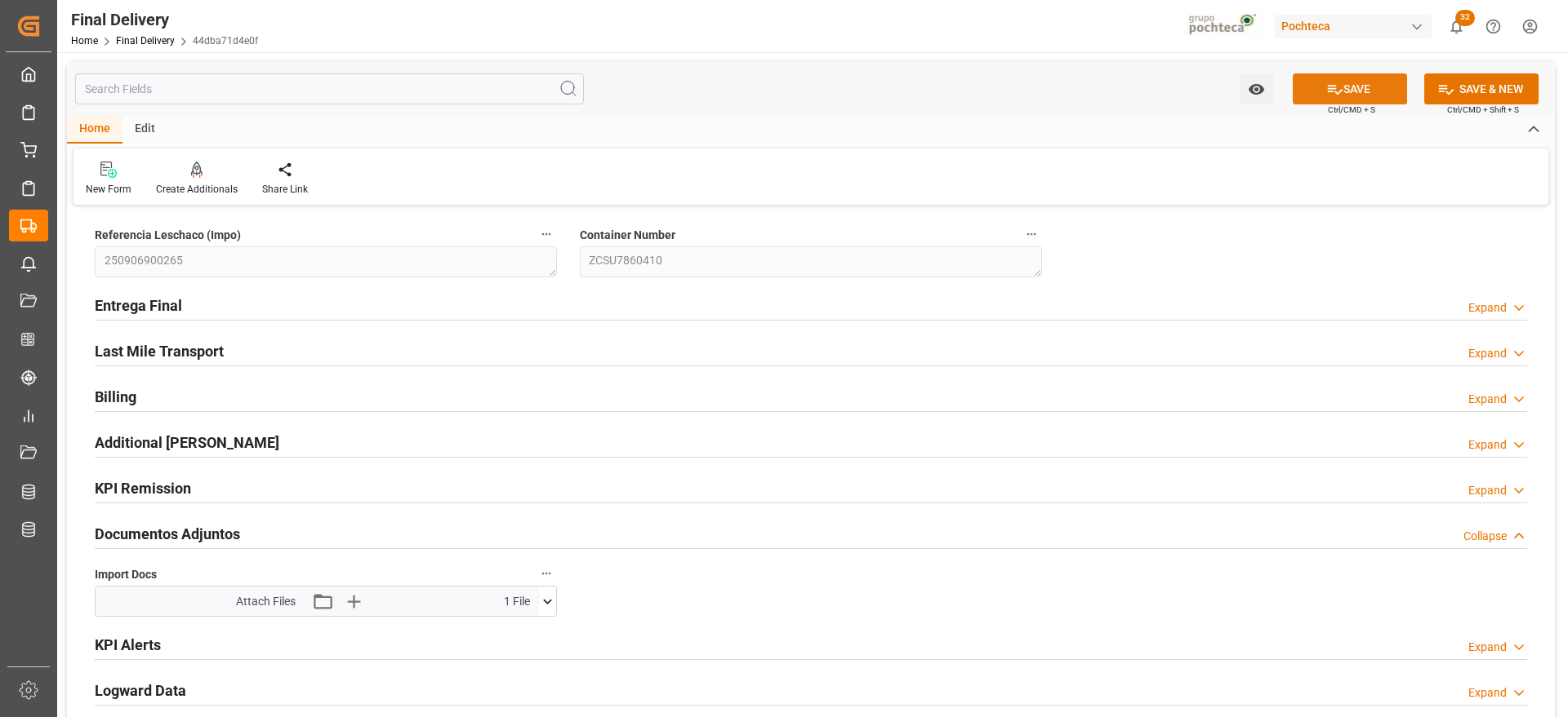
click at [1356, 73] on button "SAVE" at bounding box center [1349, 88] width 114 height 31
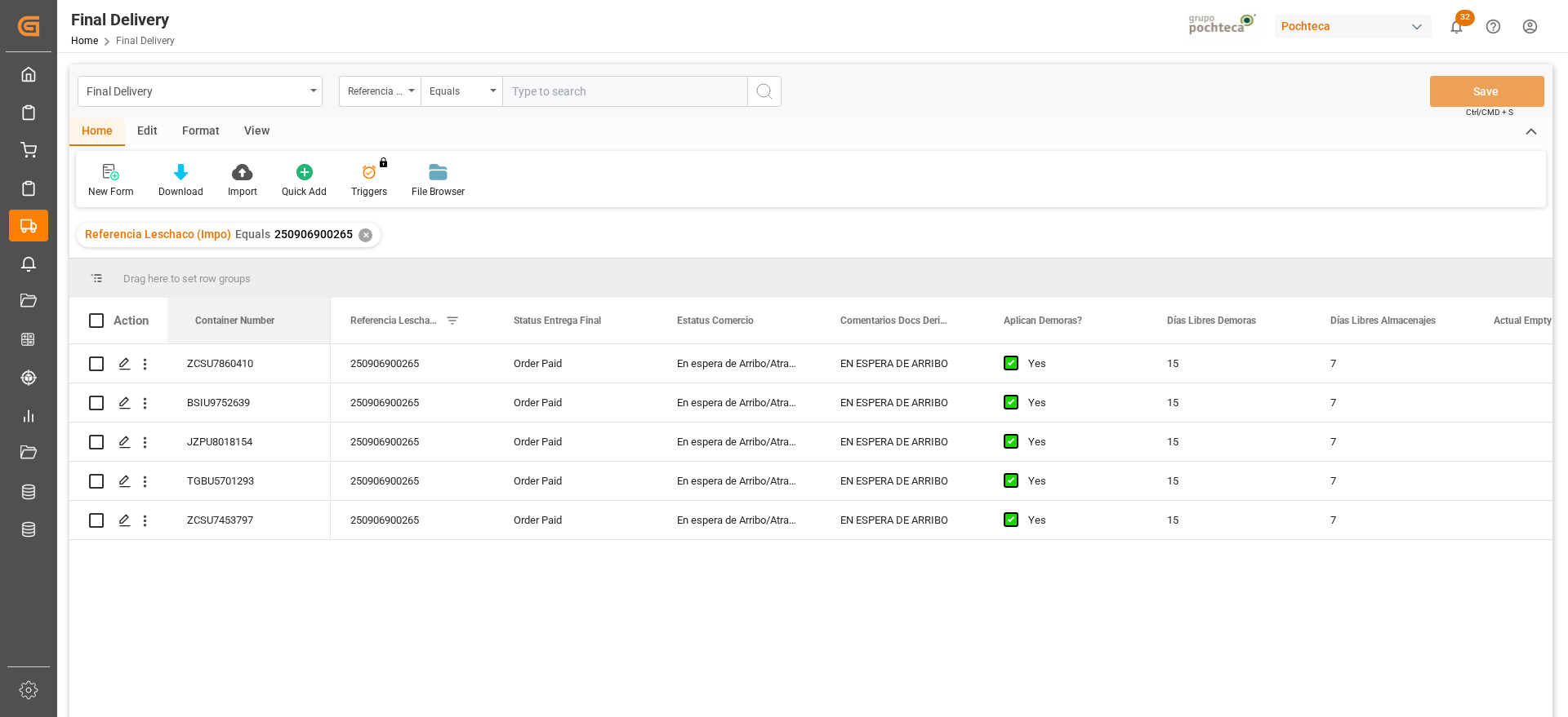
drag, startPoint x: 396, startPoint y: 318, endPoint x: 142, endPoint y: 331, distance: 254.3
click at [422, 355] on div "250906900265" at bounding box center [413, 363] width 163 height 38
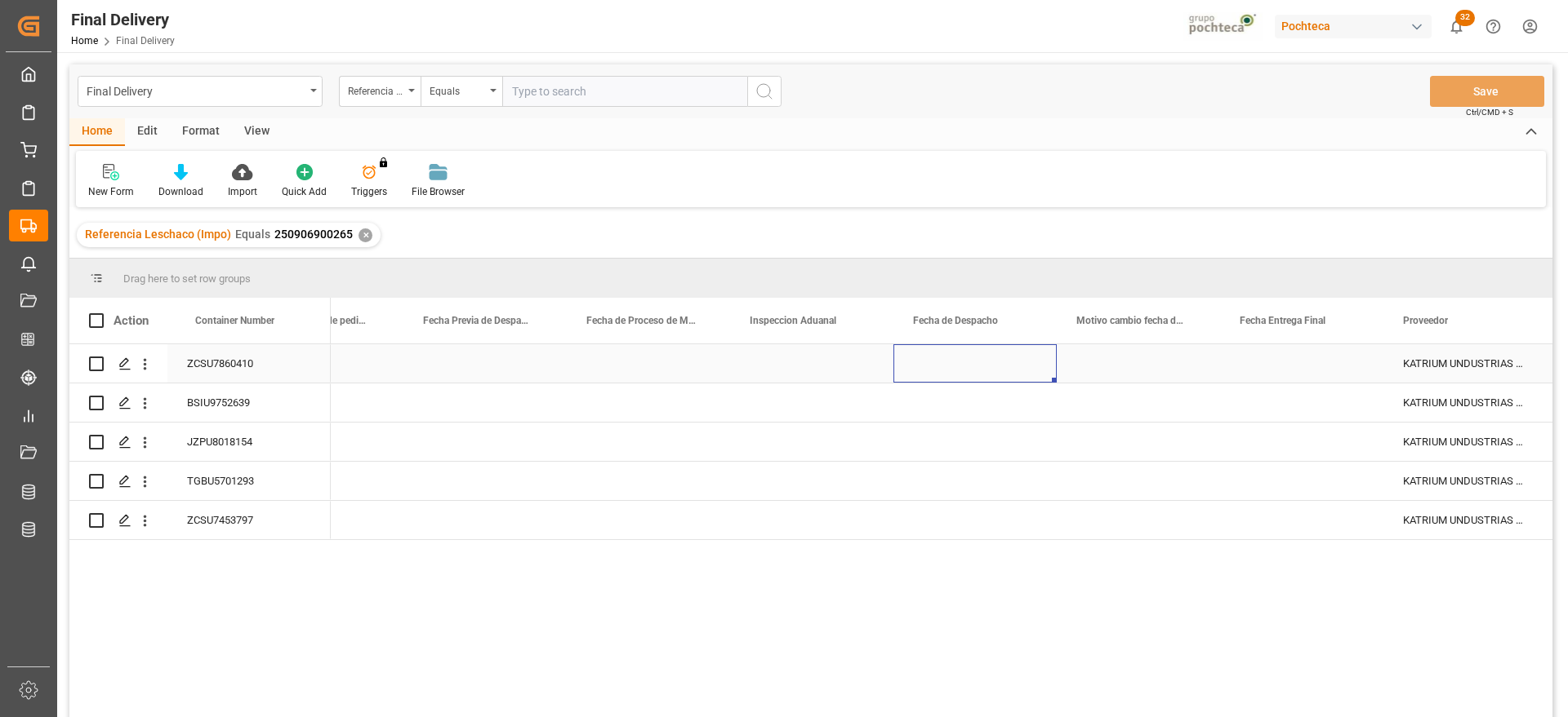
click at [935, 359] on div "Press SPACE to select this row." at bounding box center [974, 363] width 163 height 38
click at [990, 478] on div "Press SPACE to select this row." at bounding box center [974, 481] width 163 height 38
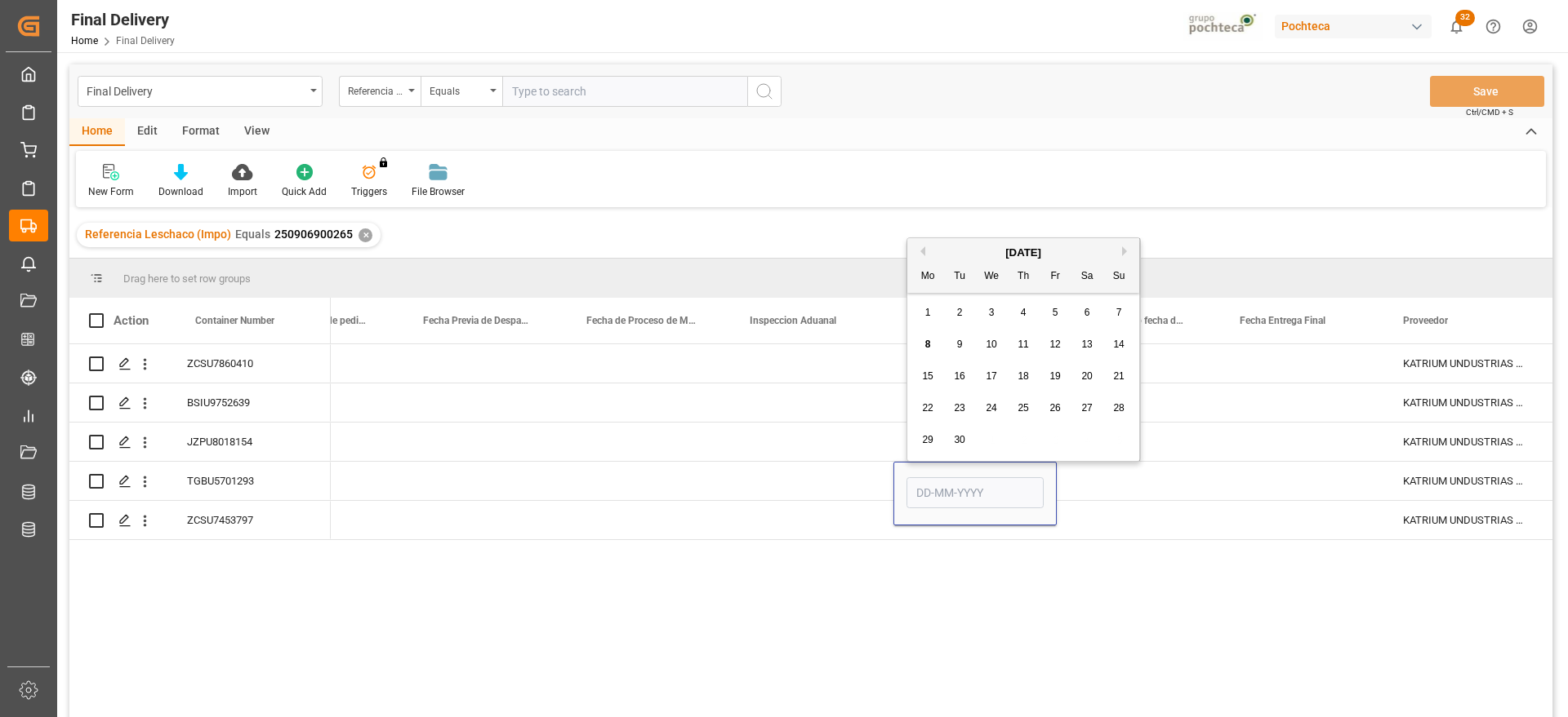
click at [927, 344] on span "8" at bounding box center [927, 344] width 6 height 11
type input "[DATE]"
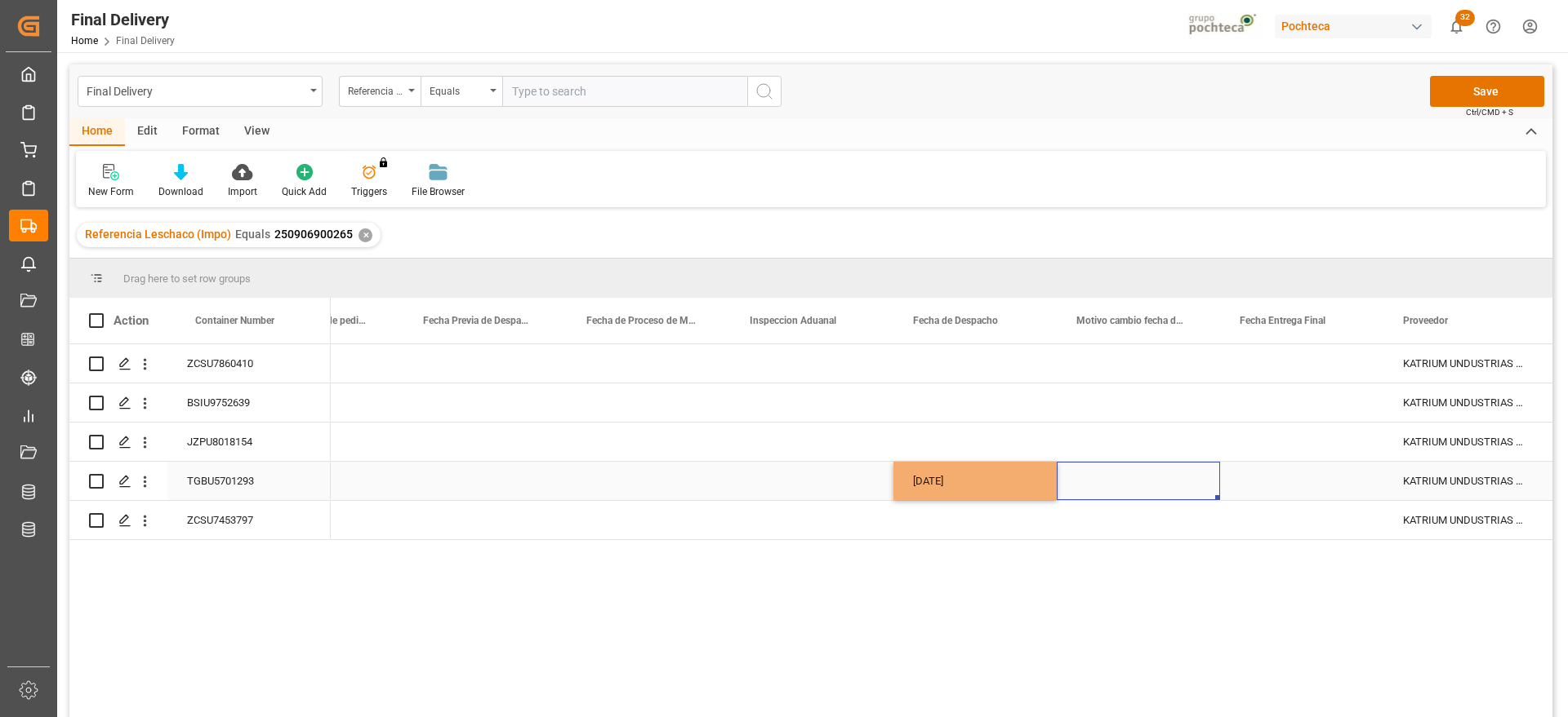
click at [1107, 471] on div "Press SPACE to select this row." at bounding box center [1138, 481] width 163 height 38
click at [944, 487] on div "[DATE]" at bounding box center [974, 481] width 163 height 38
click at [961, 359] on div "Press SPACE to select this row." at bounding box center [974, 363] width 163 height 38
click at [956, 369] on div "Press SPACE to select this row." at bounding box center [974, 363] width 163 height 38
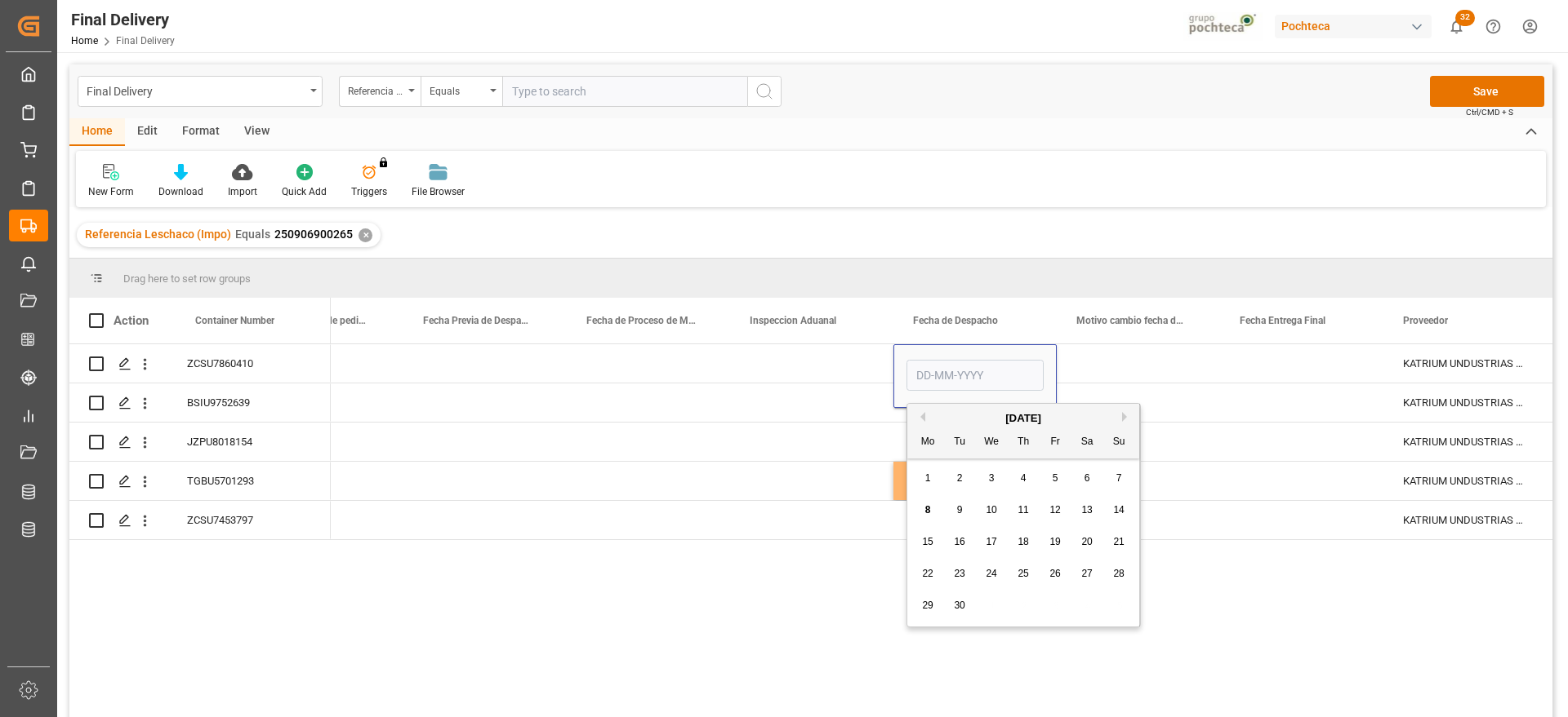
click at [955, 510] on div "9" at bounding box center [960, 511] width 21 height 20
type input "09-09-2025"
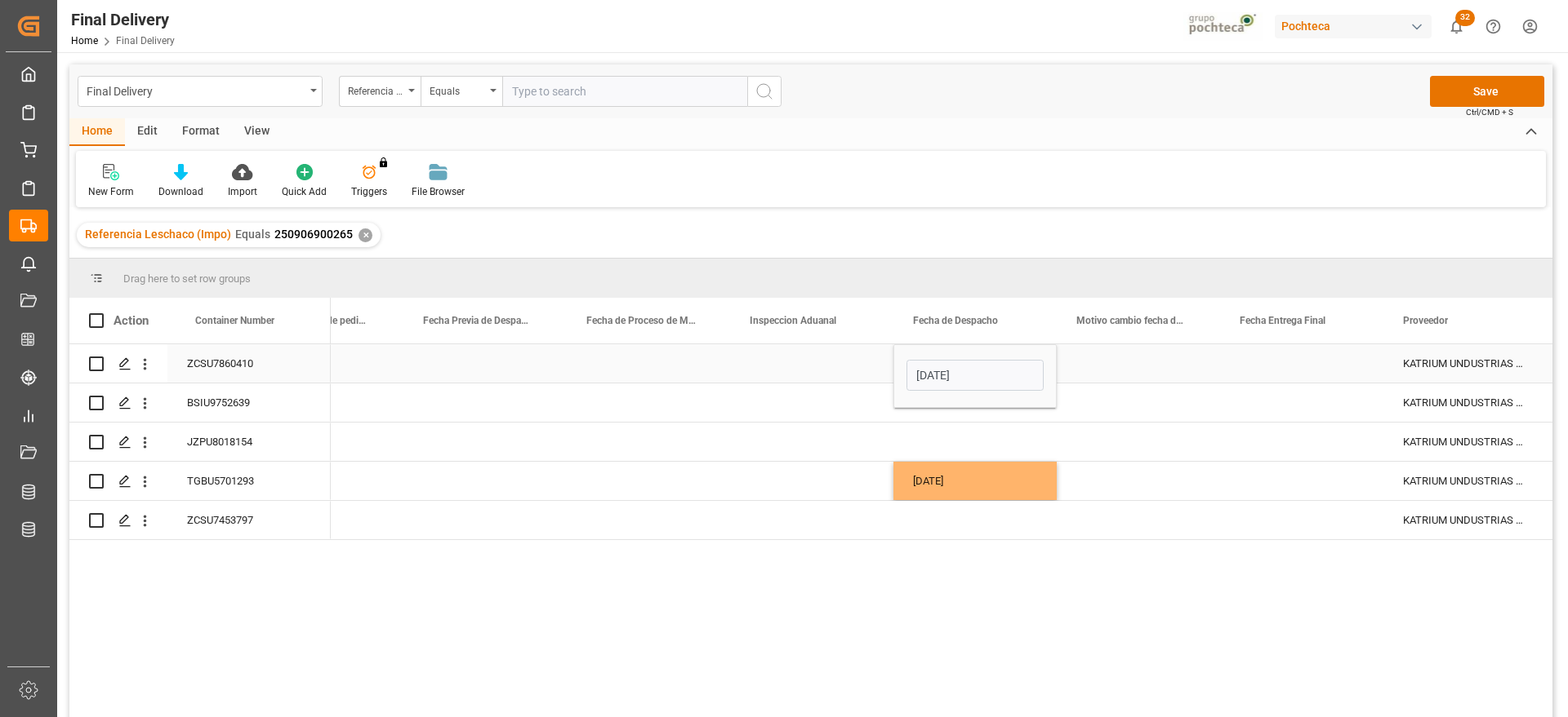
click at [1124, 359] on div "Press SPACE to select this row." at bounding box center [1138, 363] width 163 height 38
click at [983, 366] on div "09-09-2025" at bounding box center [974, 363] width 163 height 38
click at [972, 406] on div "Press SPACE to select this row." at bounding box center [974, 402] width 163 height 38
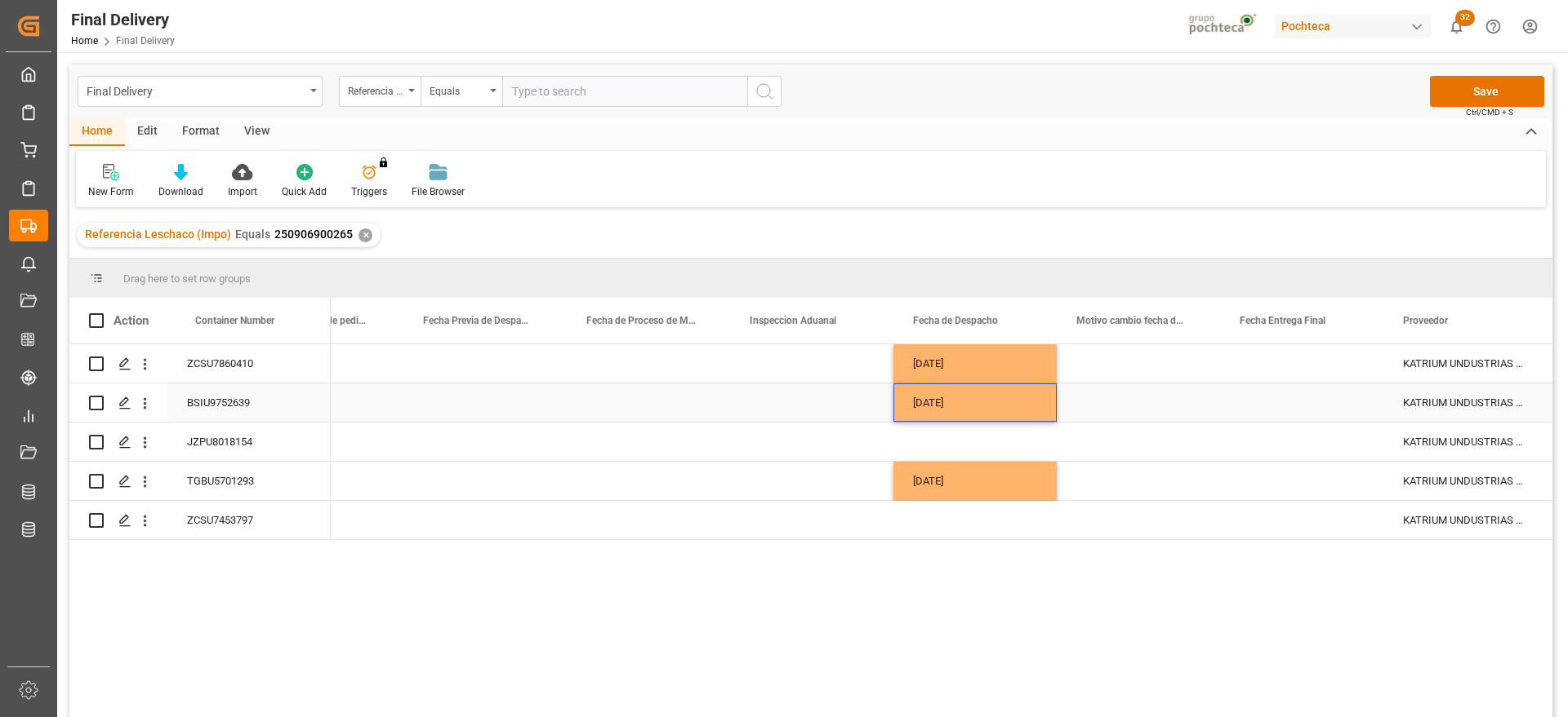
click at [988, 388] on div "09-09-2025" at bounding box center [974, 402] width 163 height 38
click at [981, 395] on div "09-09-2025" at bounding box center [974, 402] width 163 height 38
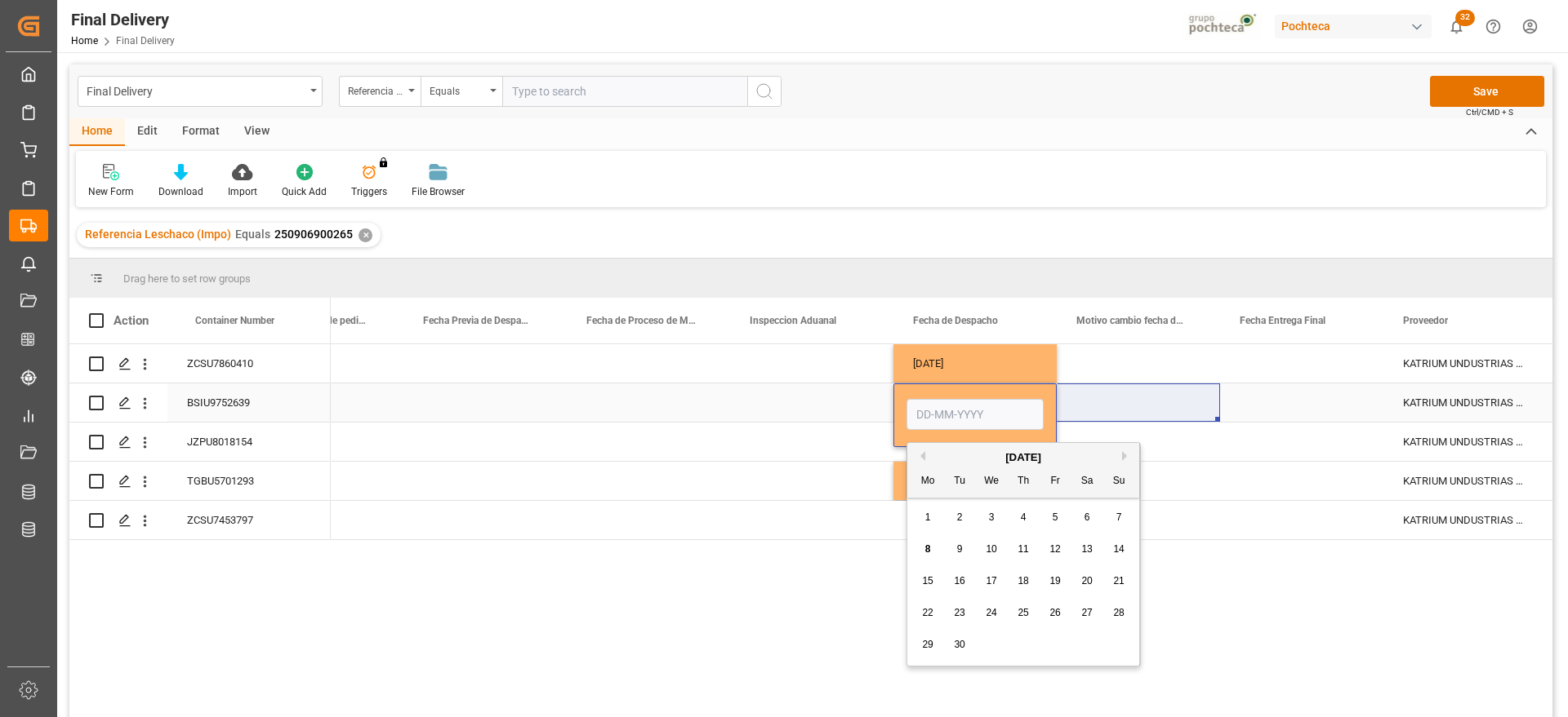
click at [1114, 402] on div "Press SPACE to select this row." at bounding box center [1138, 402] width 163 height 38
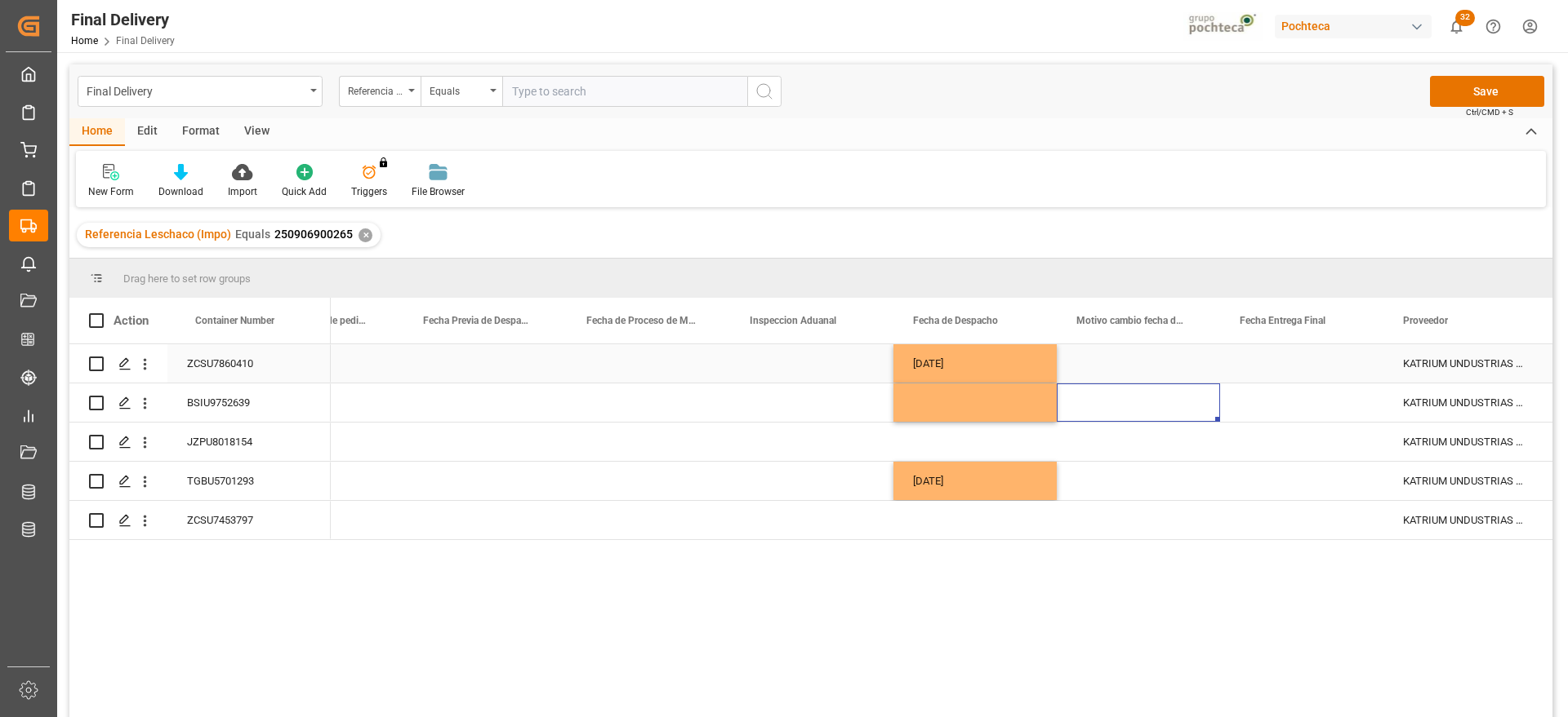
click at [975, 366] on div "09-09-2025" at bounding box center [974, 363] width 163 height 38
click at [958, 529] on div "Press SPACE to select this row." at bounding box center [974, 520] width 163 height 38
click at [968, 441] on div "Press SPACE to select this row." at bounding box center [974, 441] width 163 height 38
click at [956, 399] on div "Press SPACE to select this row." at bounding box center [974, 402] width 163 height 38
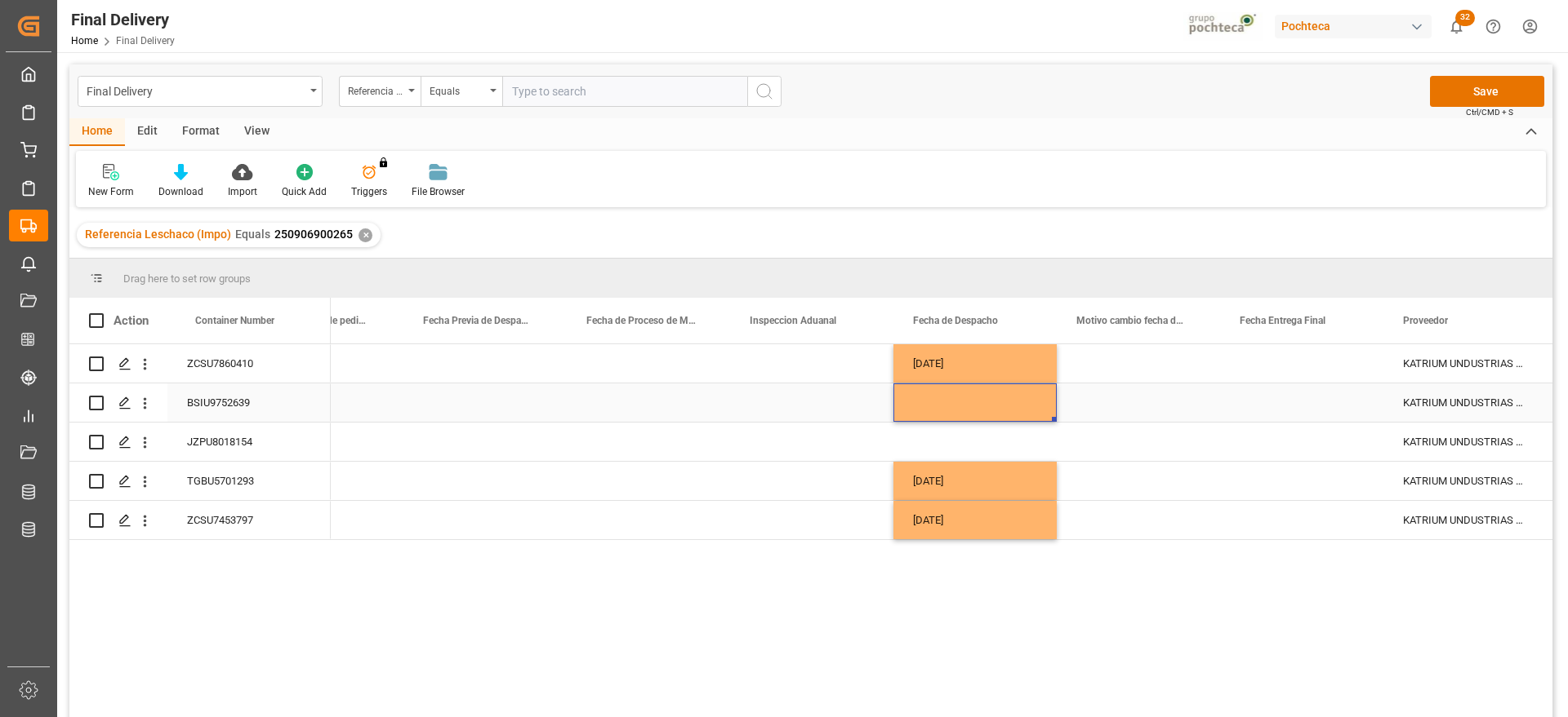
click at [956, 399] on div "Press SPACE to select this row." at bounding box center [974, 402] width 163 height 38
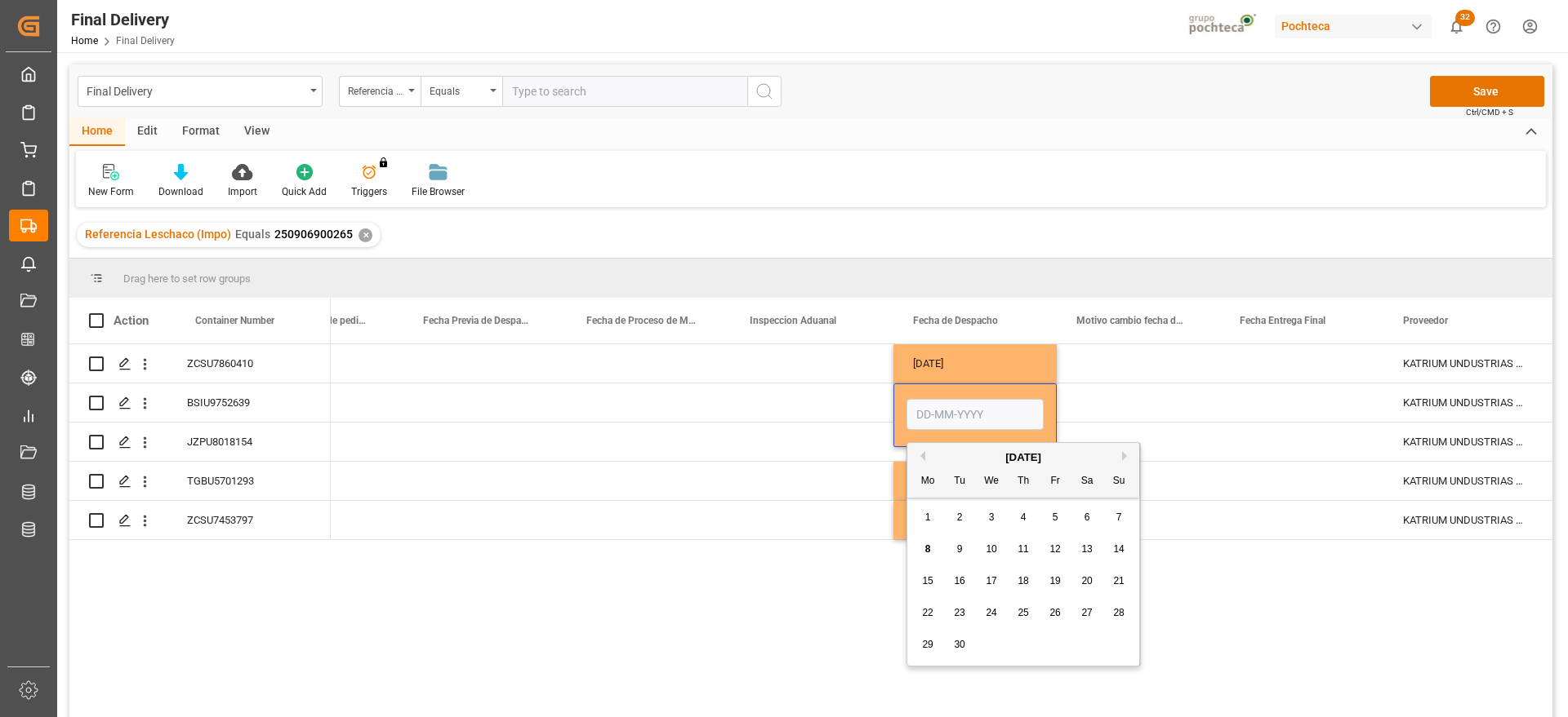
click at [992, 545] on span "10" at bounding box center [990, 549] width 10 height 11
type input "[DATE]"
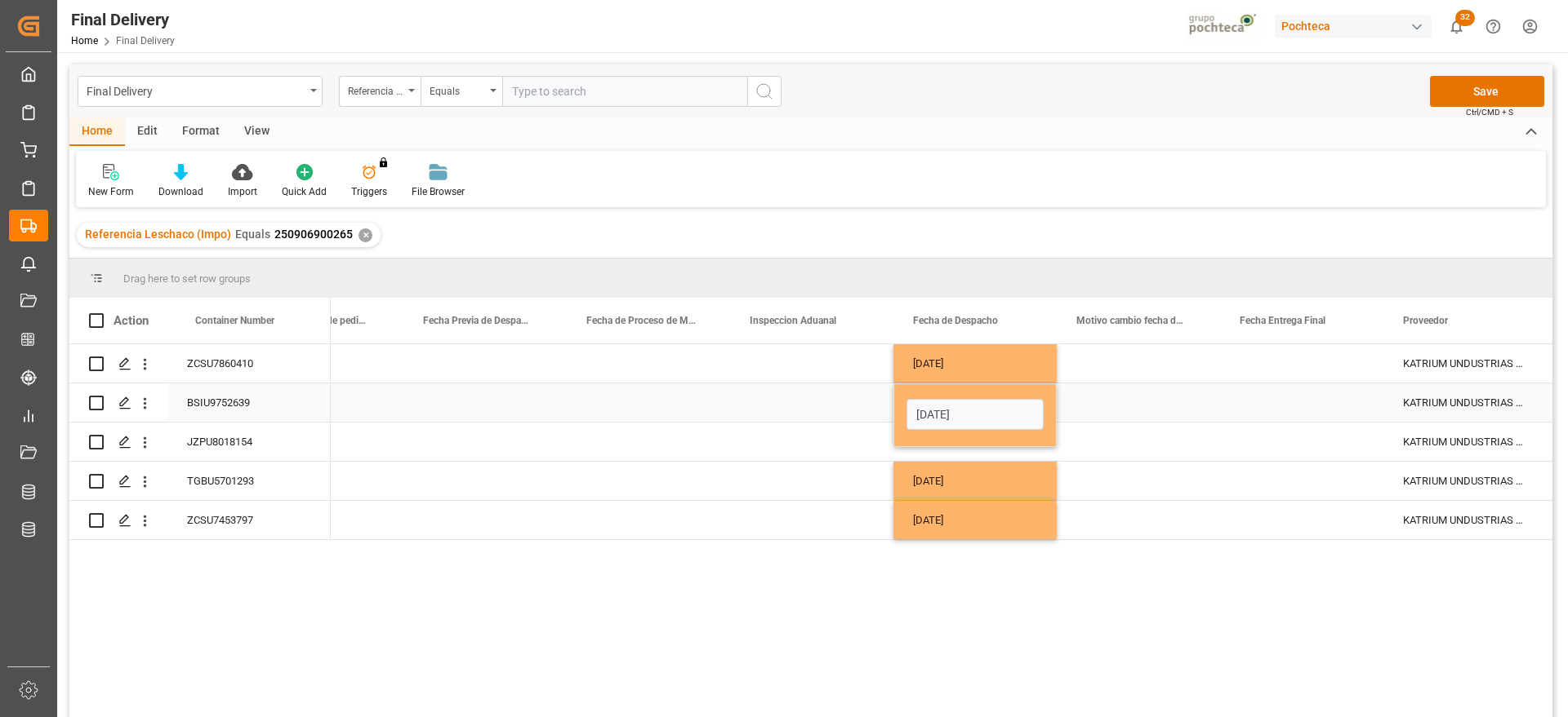
drag, startPoint x: 1125, startPoint y: 402, endPoint x: 1020, endPoint y: 403, distance: 105.0
click at [1078, 403] on div "Press SPACE to select this row." at bounding box center [1138, 402] width 163 height 38
click at [950, 402] on div "[DATE]" at bounding box center [974, 402] width 163 height 38
click at [980, 441] on div "Press SPACE to select this row." at bounding box center [974, 441] width 163 height 38
click at [1180, 375] on div "Press SPACE to select this row." at bounding box center [1138, 363] width 163 height 38
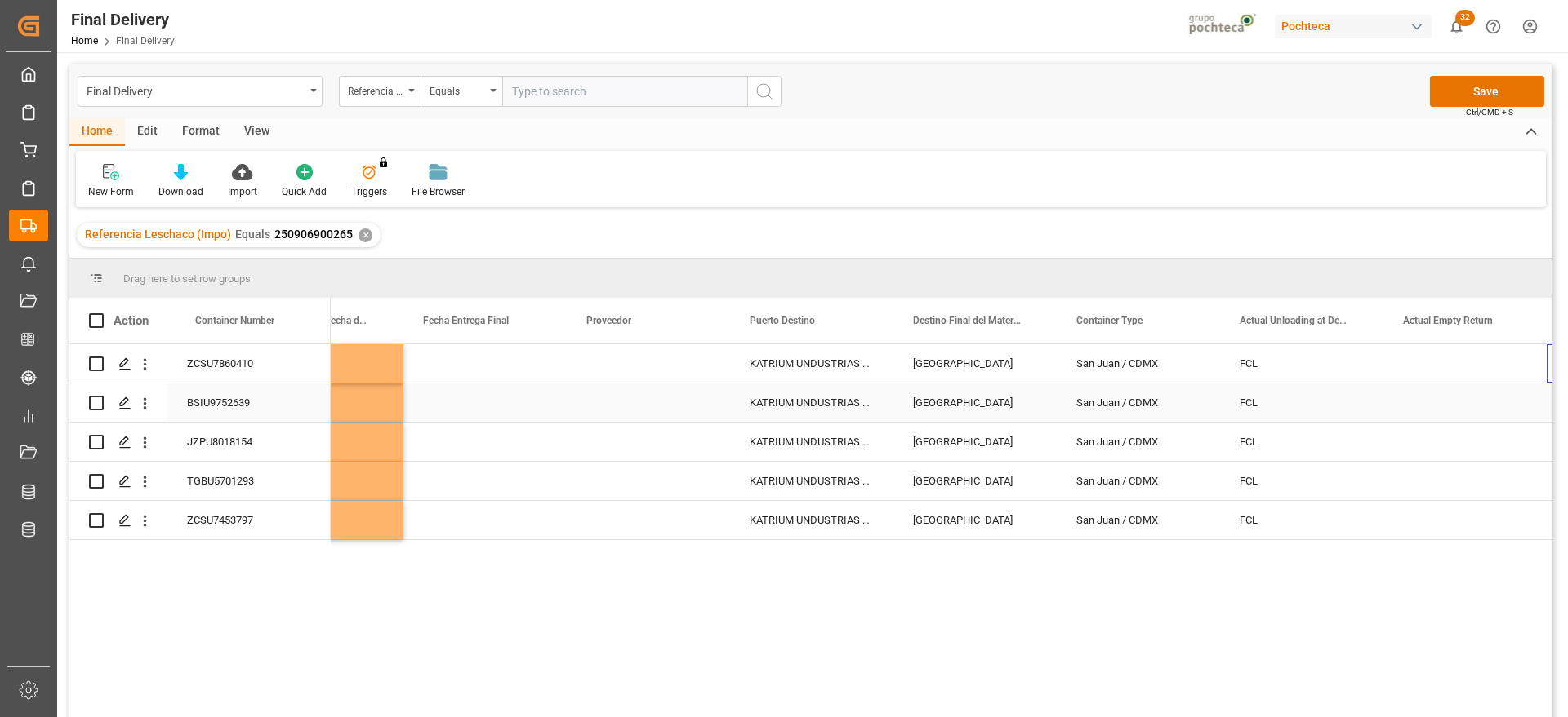
scroll to position [0, 4989]
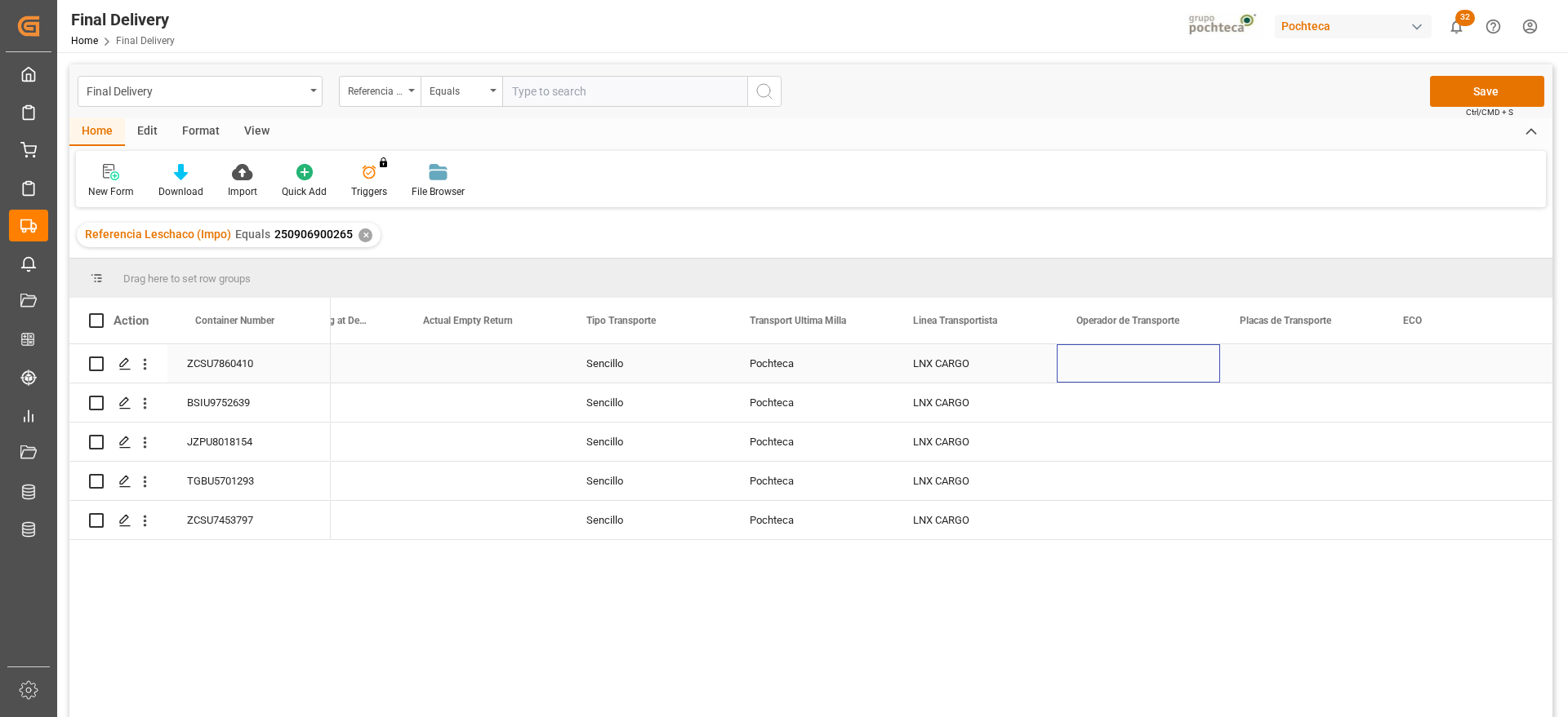
click at [1128, 371] on div "Press SPACE to select this row." at bounding box center [1138, 363] width 163 height 38
click at [1128, 371] on input "Press SPACE to select this row." at bounding box center [1138, 372] width 137 height 31
type input "SIN INFORMACION"
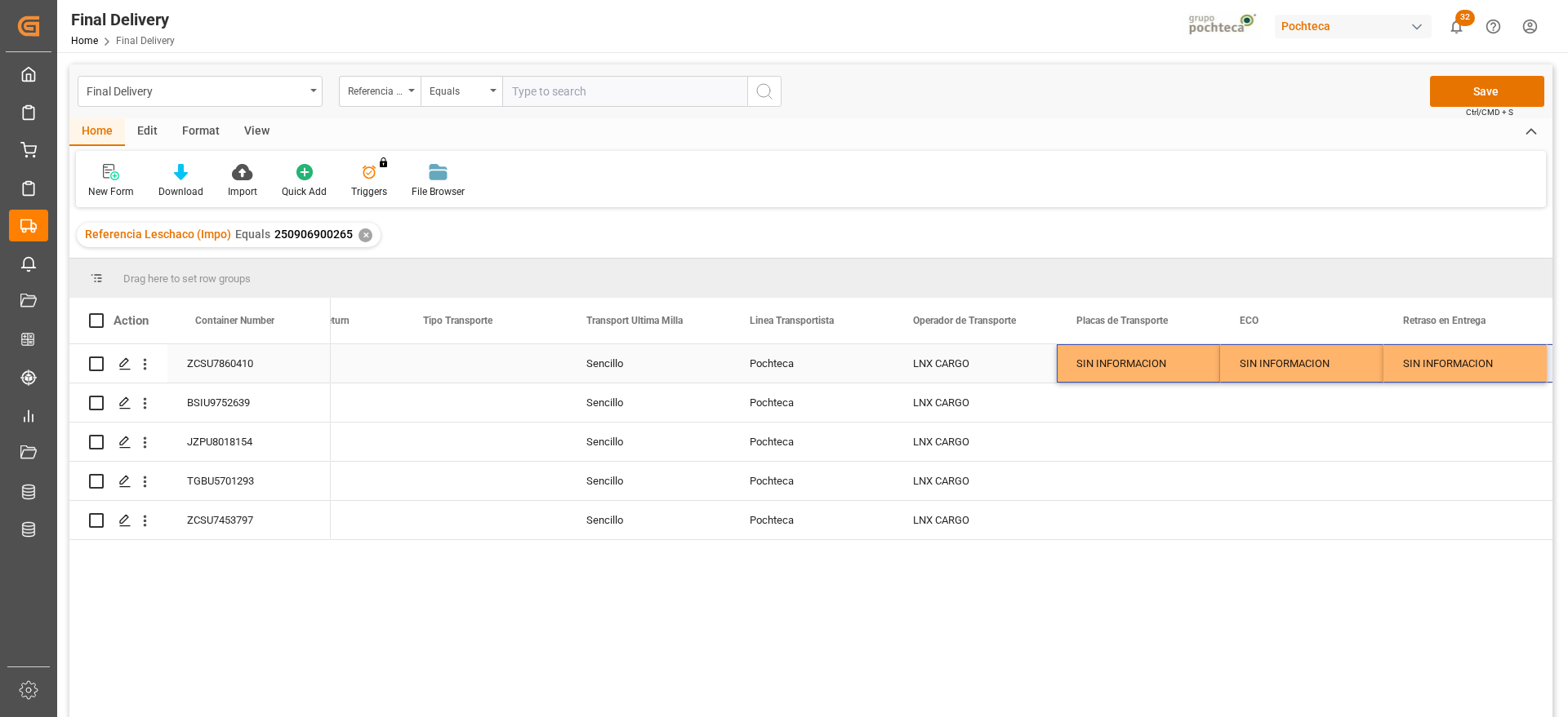
scroll to position [0, 6132]
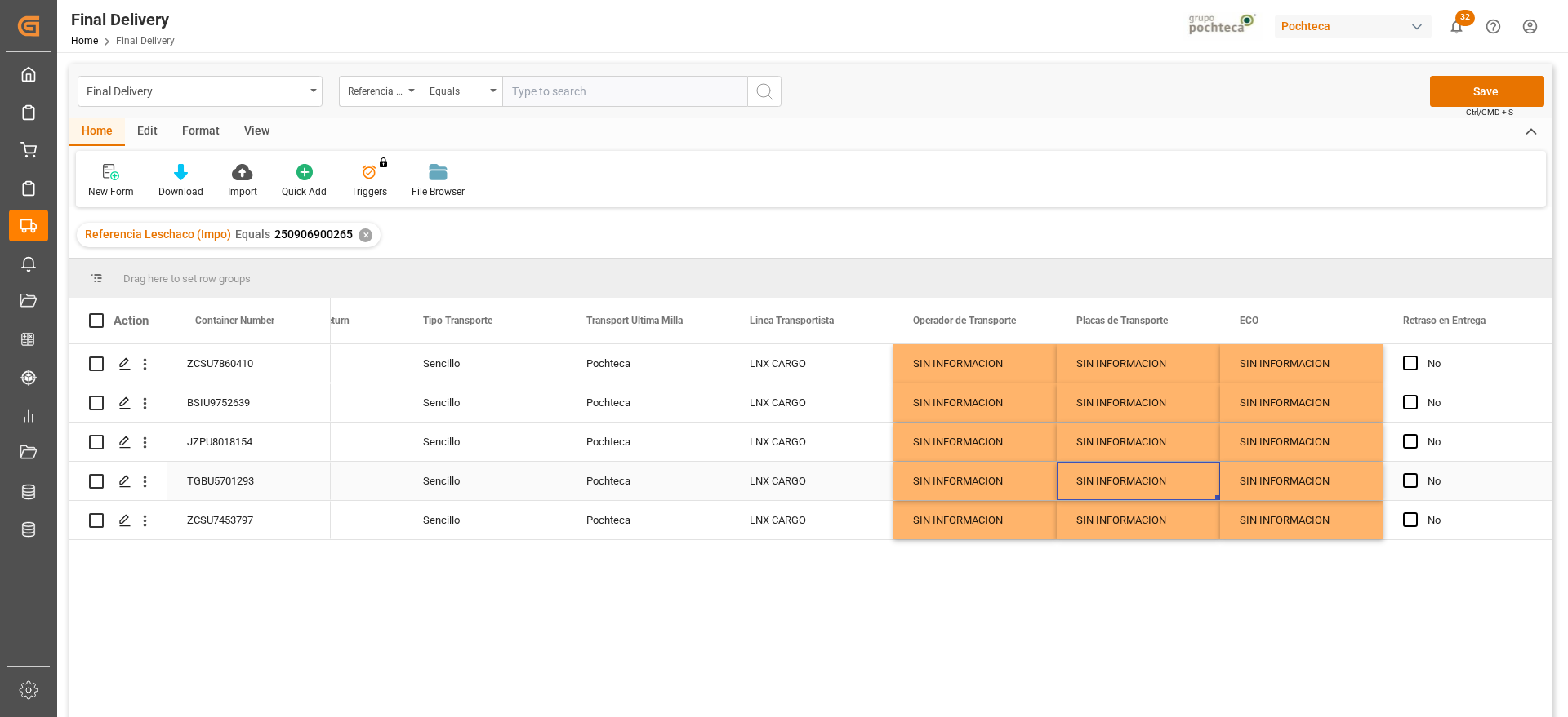
click at [1216, 472] on div "SIN INFORMACION" at bounding box center [1138, 481] width 163 height 38
click at [1507, 85] on button "Save" at bounding box center [1486, 91] width 114 height 31
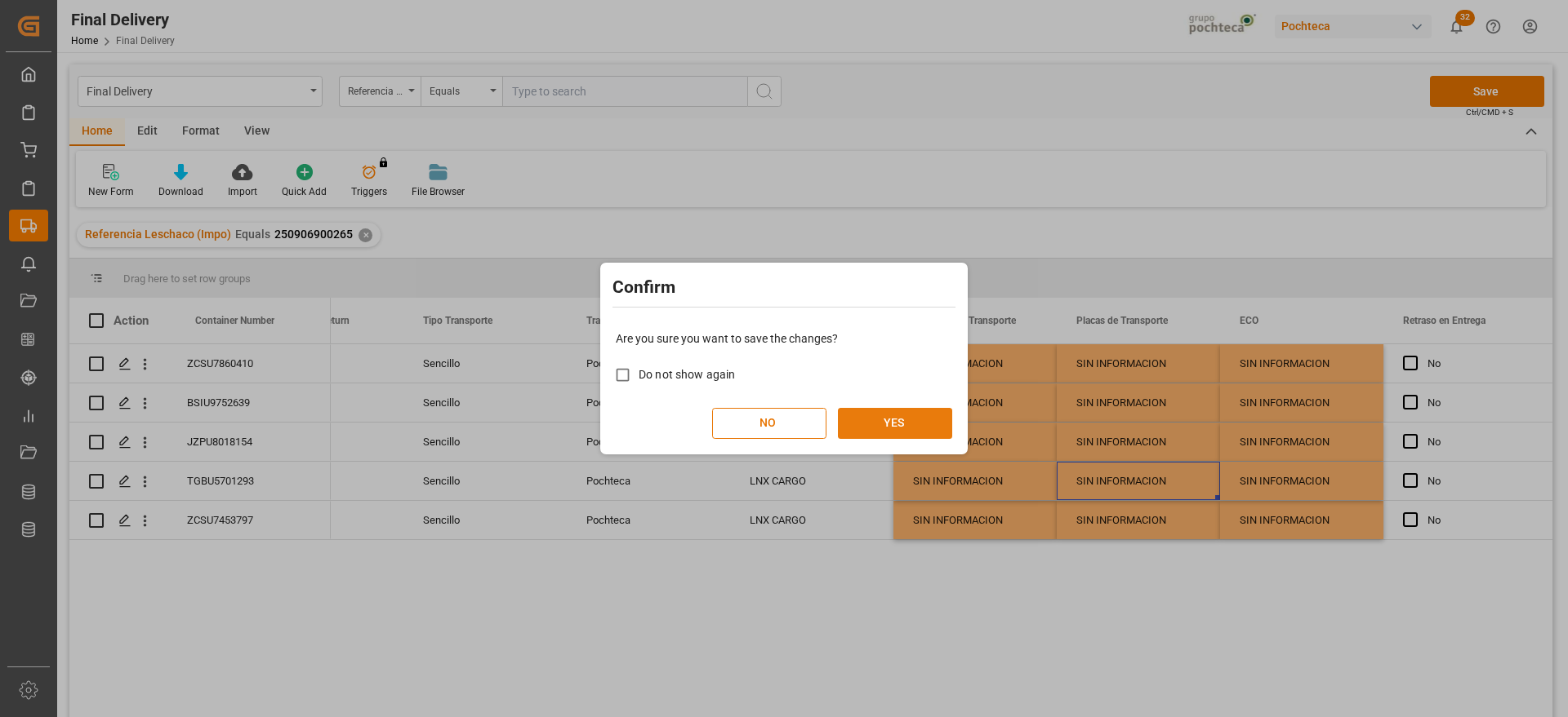
click at [898, 423] on button "YES" at bounding box center [895, 423] width 114 height 31
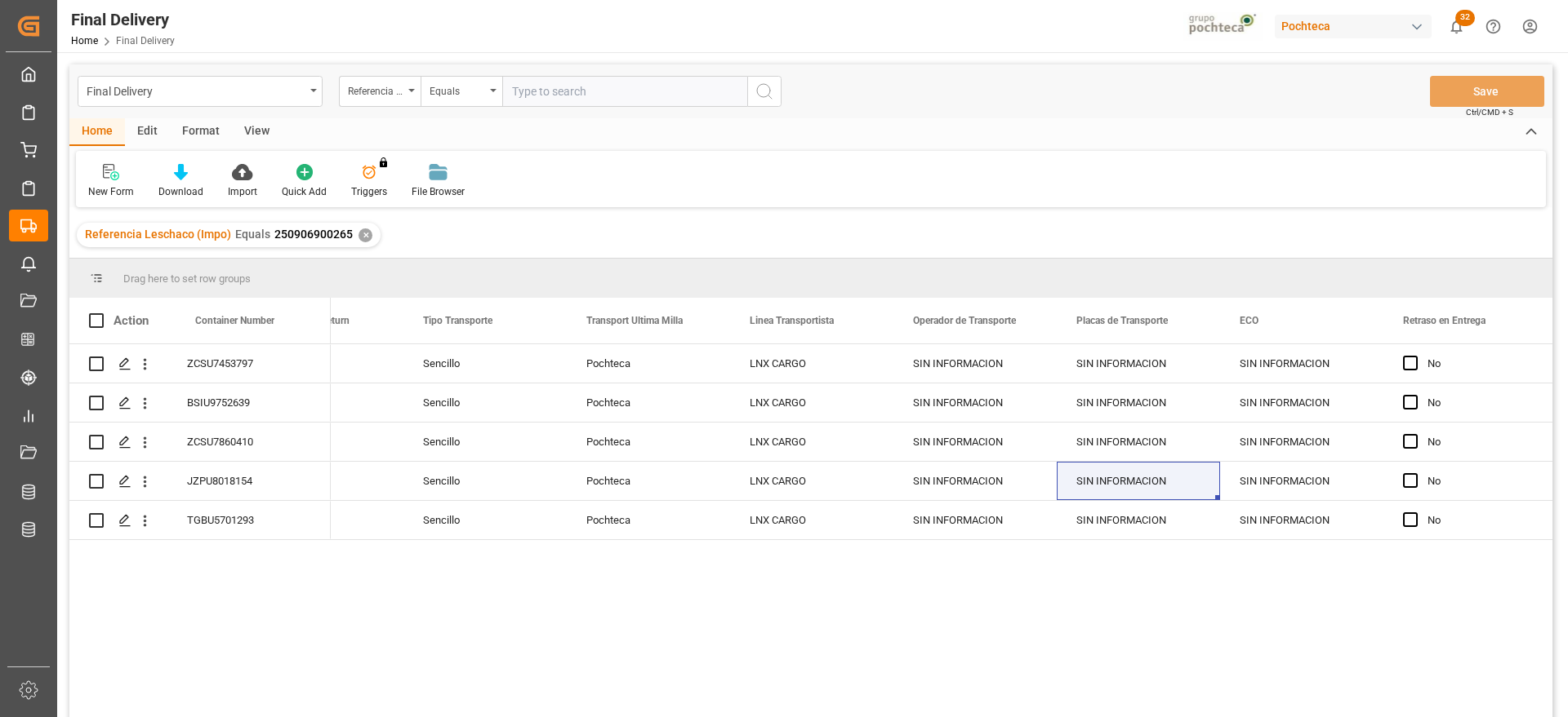
click at [363, 230] on div "✕" at bounding box center [365, 235] width 14 height 14
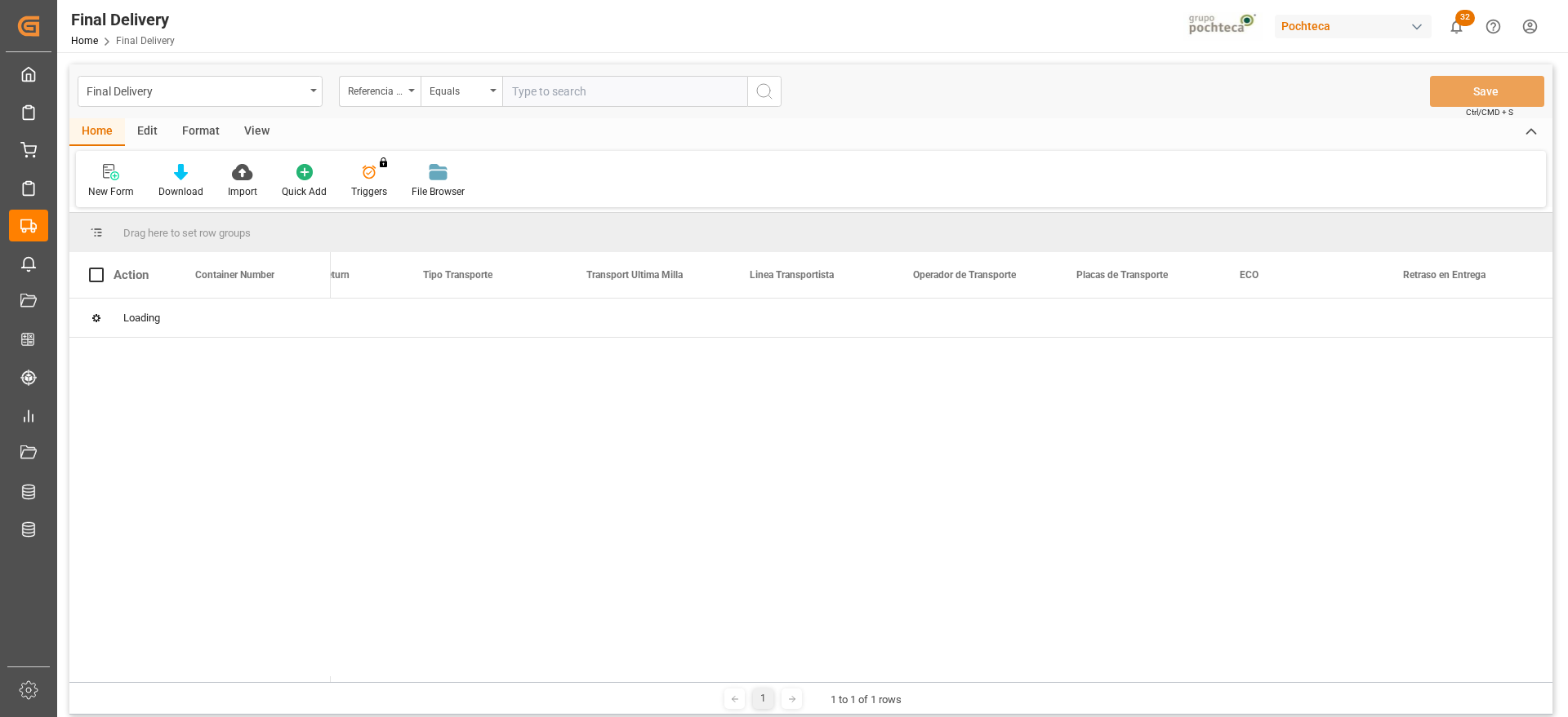
click at [539, 87] on input "text" at bounding box center [624, 91] width 245 height 31
paste input "250906900466"
type input "250906900466"
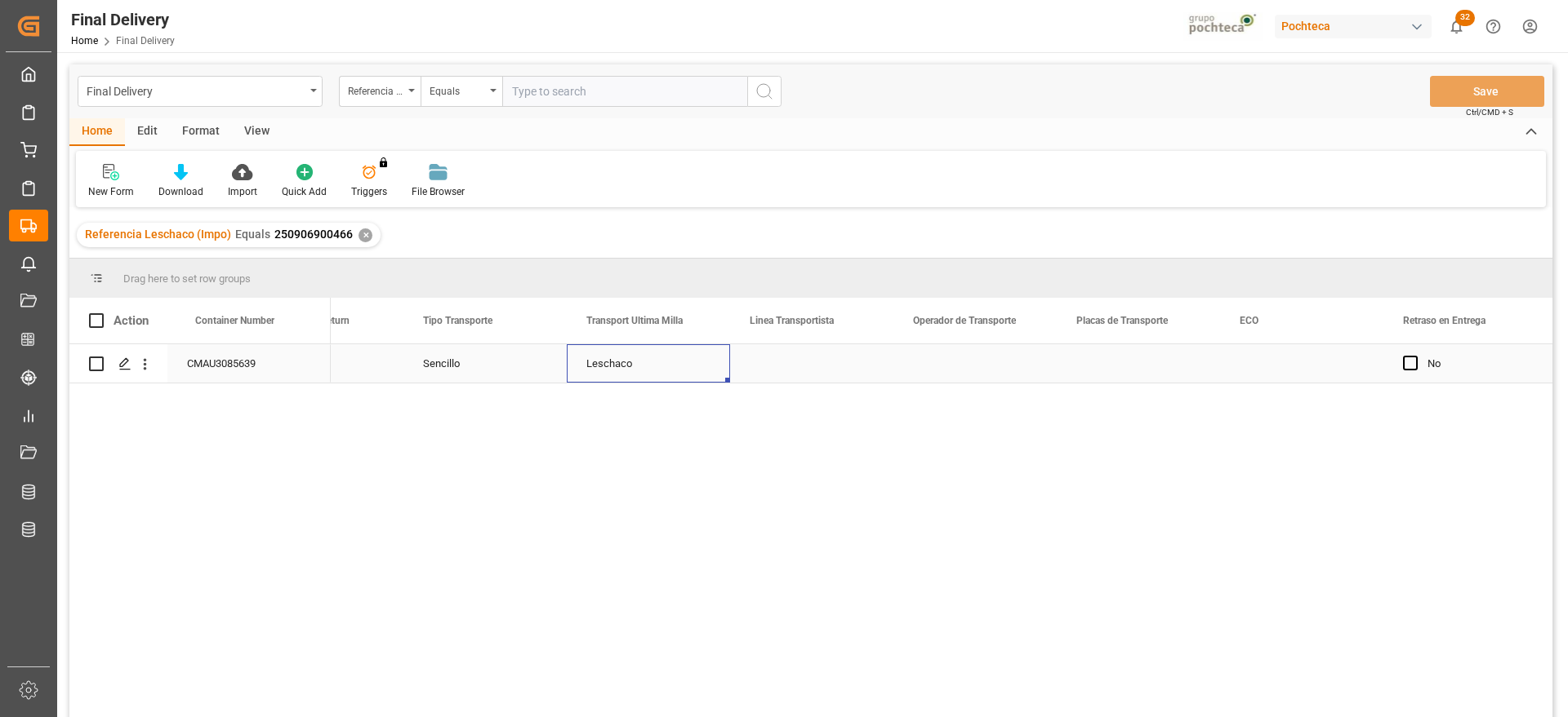
click at [725, 345] on div "Leschaco" at bounding box center [648, 363] width 163 height 38
click at [904, 362] on div "Press SPACE to select this row." at bounding box center [974, 363] width 163 height 38
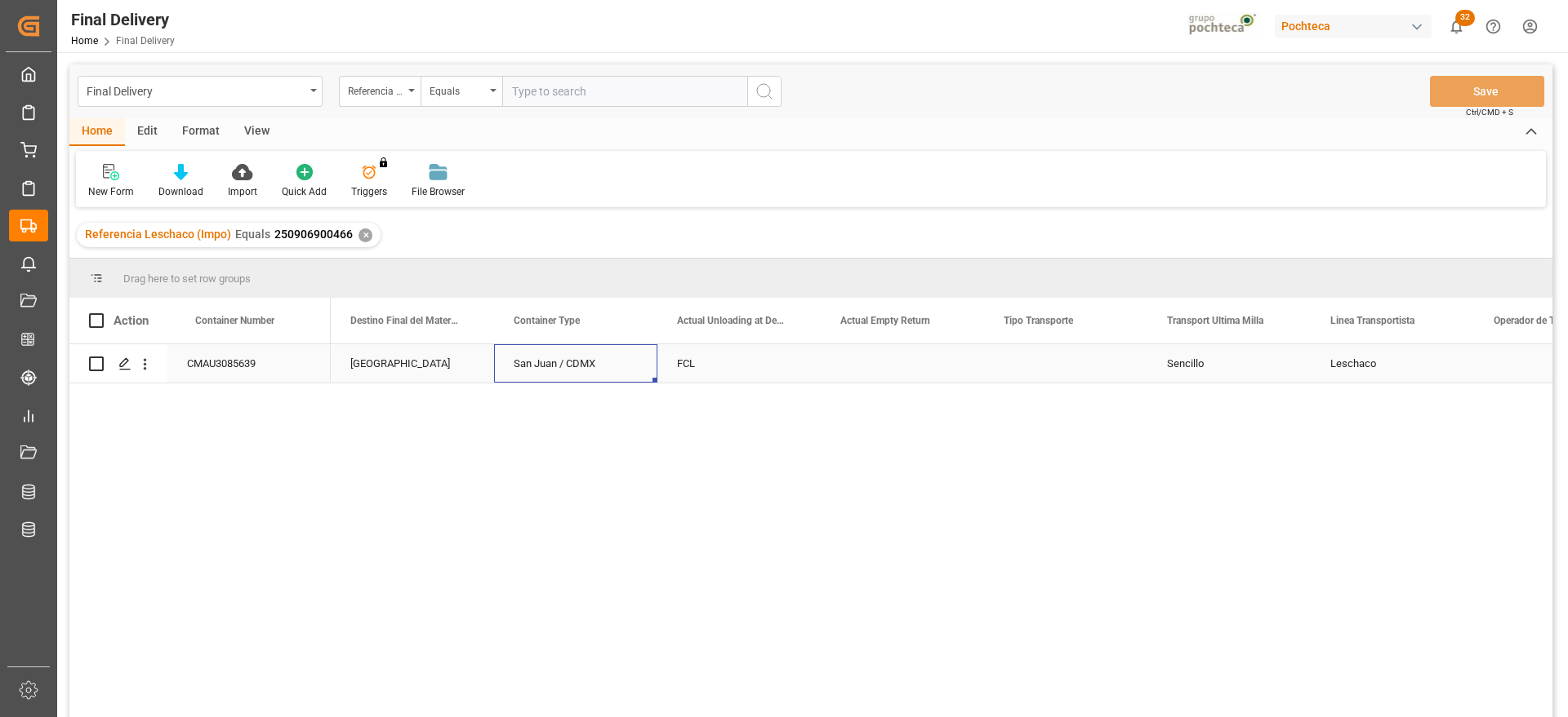
scroll to position [0, 5389]
click at [897, 358] on div "Press SPACE to select this row." at bounding box center [902, 363] width 163 height 38
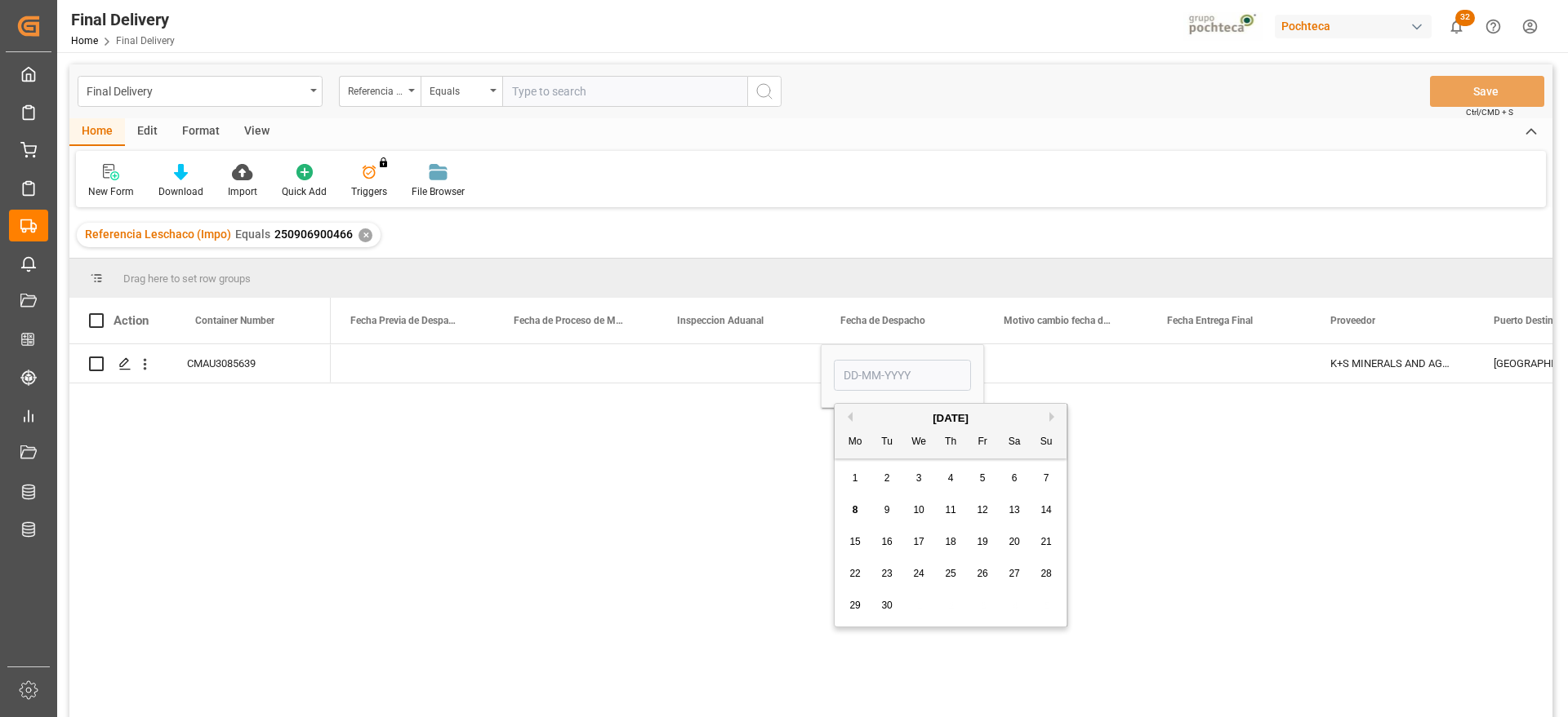
click at [852, 508] on span "8" at bounding box center [855, 510] width 6 height 11
type input "[DATE]"
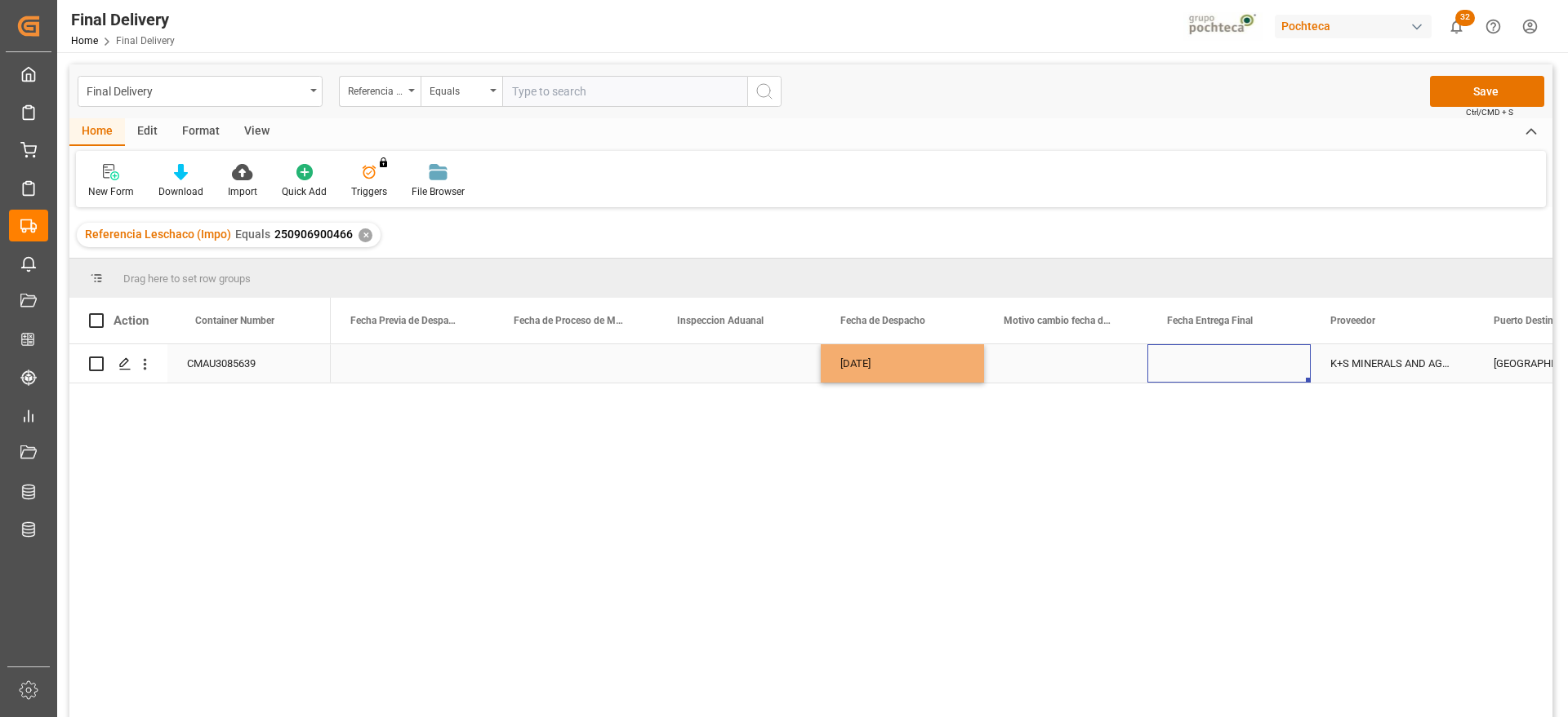
click at [1267, 363] on div "Press SPACE to select this row." at bounding box center [1229, 363] width 163 height 38
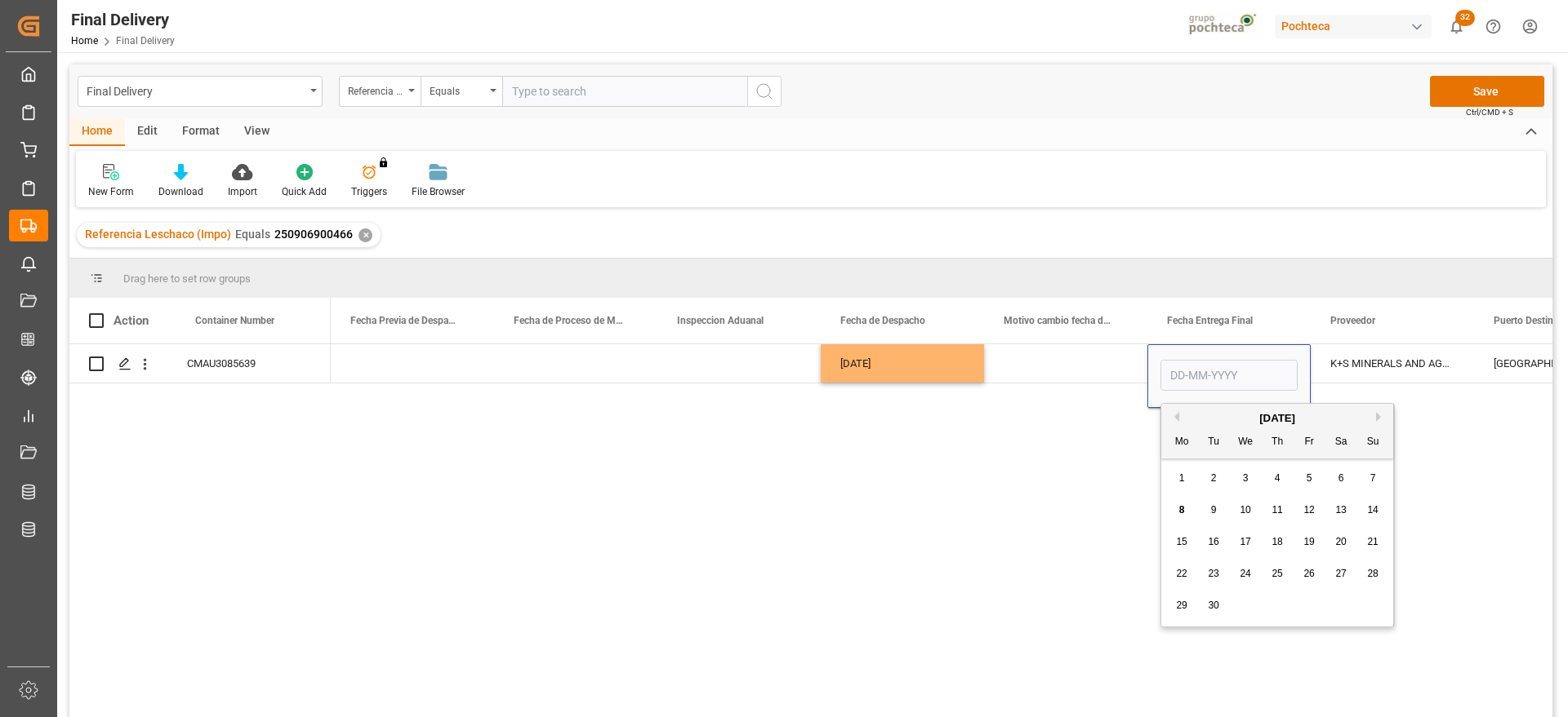
click at [1209, 511] on div "9" at bounding box center [1214, 511] width 21 height 20
type input "09-09-2025"
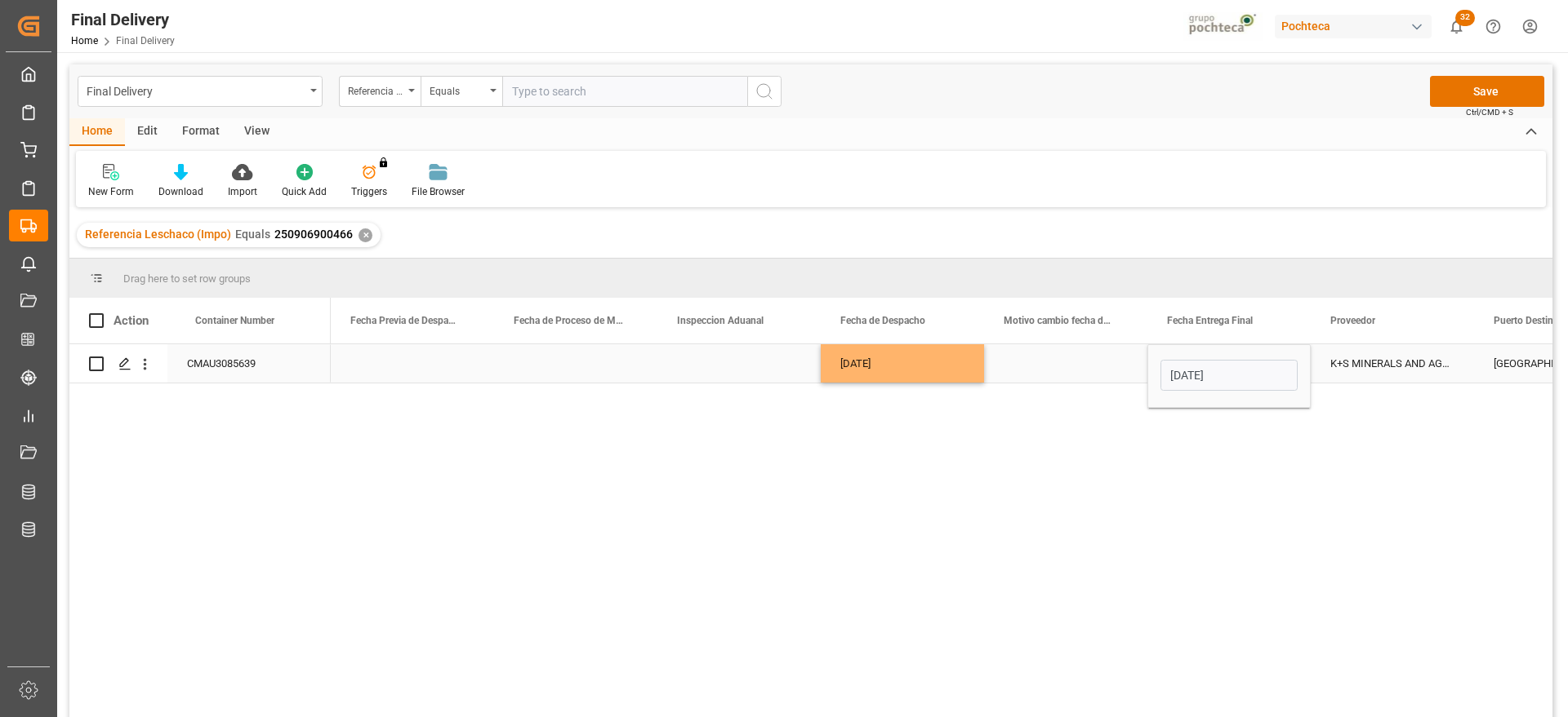
click at [1063, 367] on div "Press SPACE to select this row." at bounding box center [1065, 363] width 163 height 38
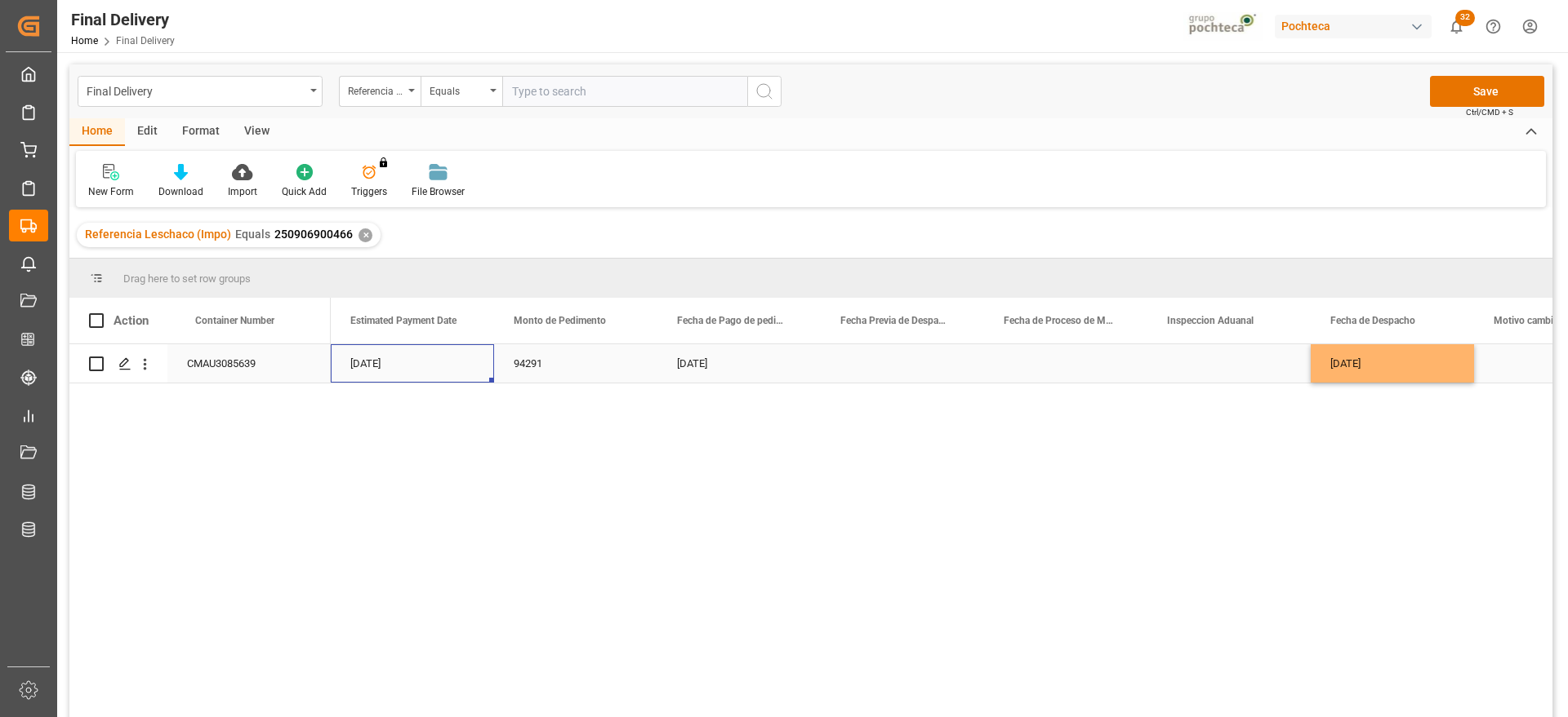
scroll to position [0, 3756]
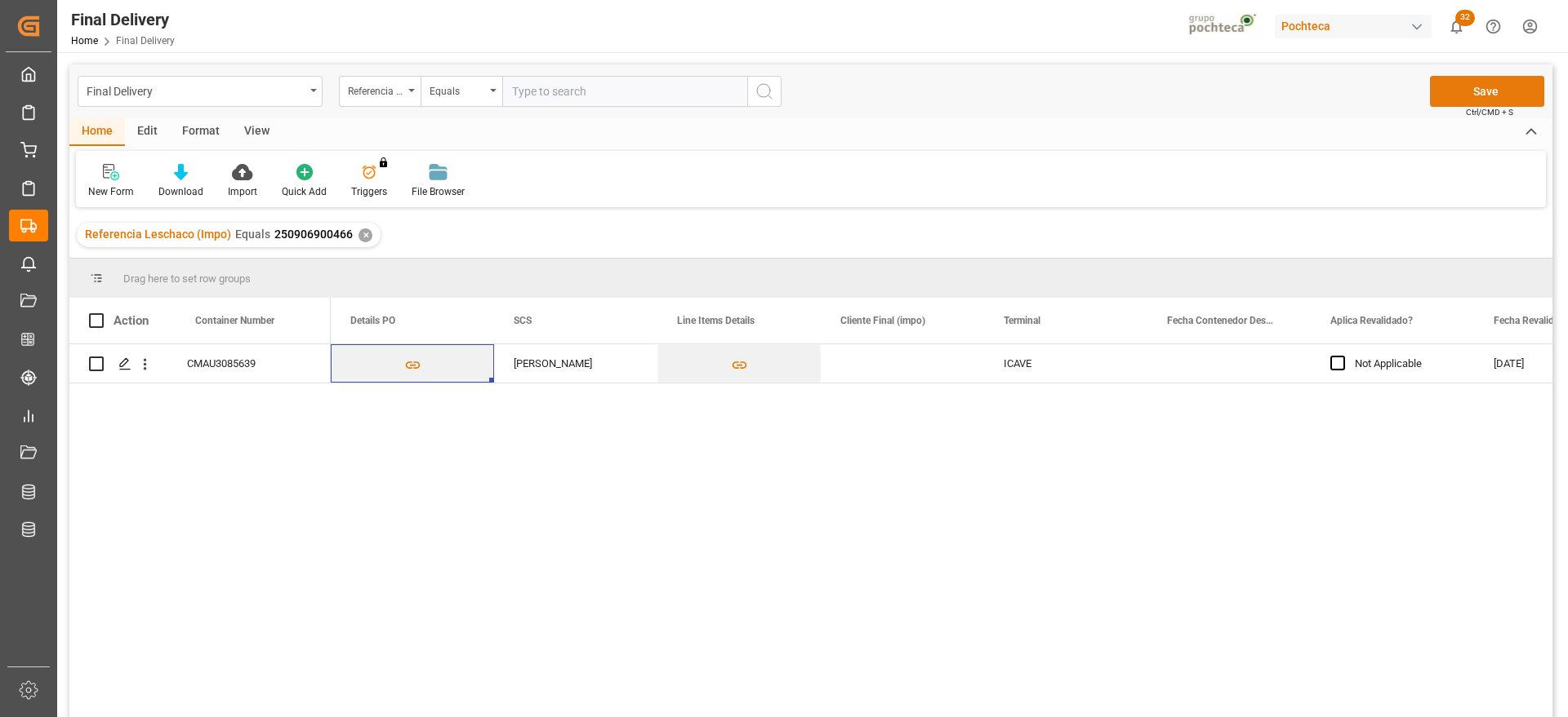
click at [1486, 84] on button "Save" at bounding box center [1486, 91] width 114 height 31
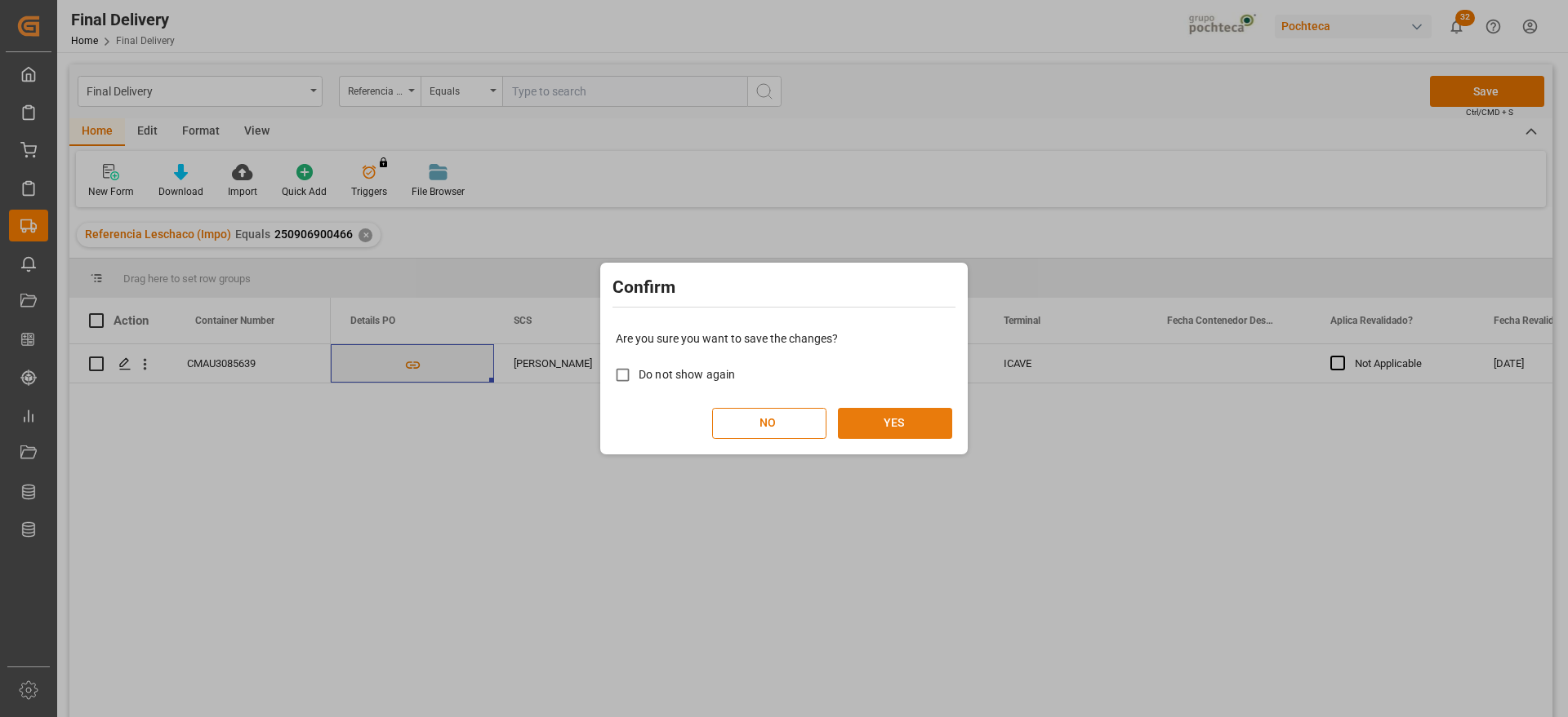
click at [893, 412] on button "YES" at bounding box center [895, 423] width 114 height 31
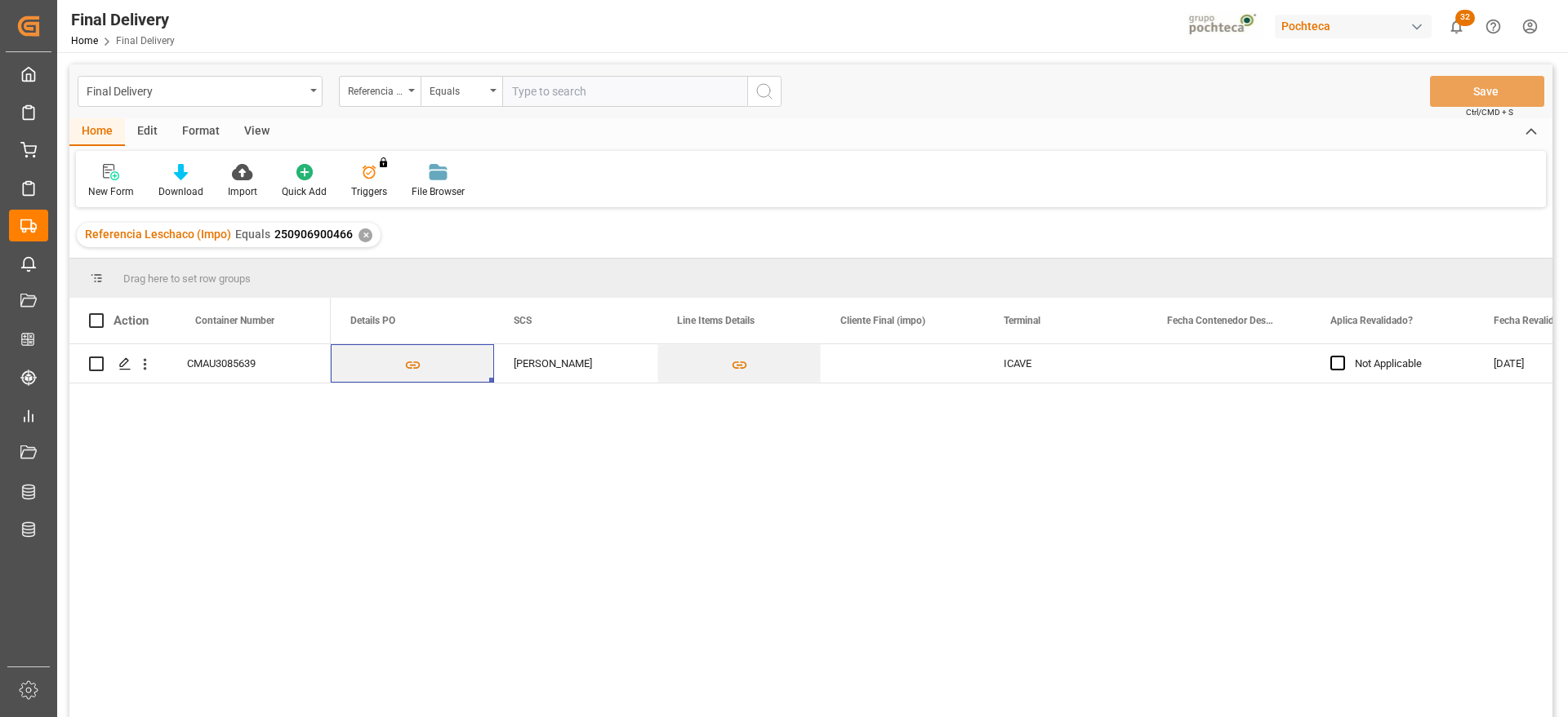
click at [363, 233] on div "✕" at bounding box center [365, 235] width 14 height 14
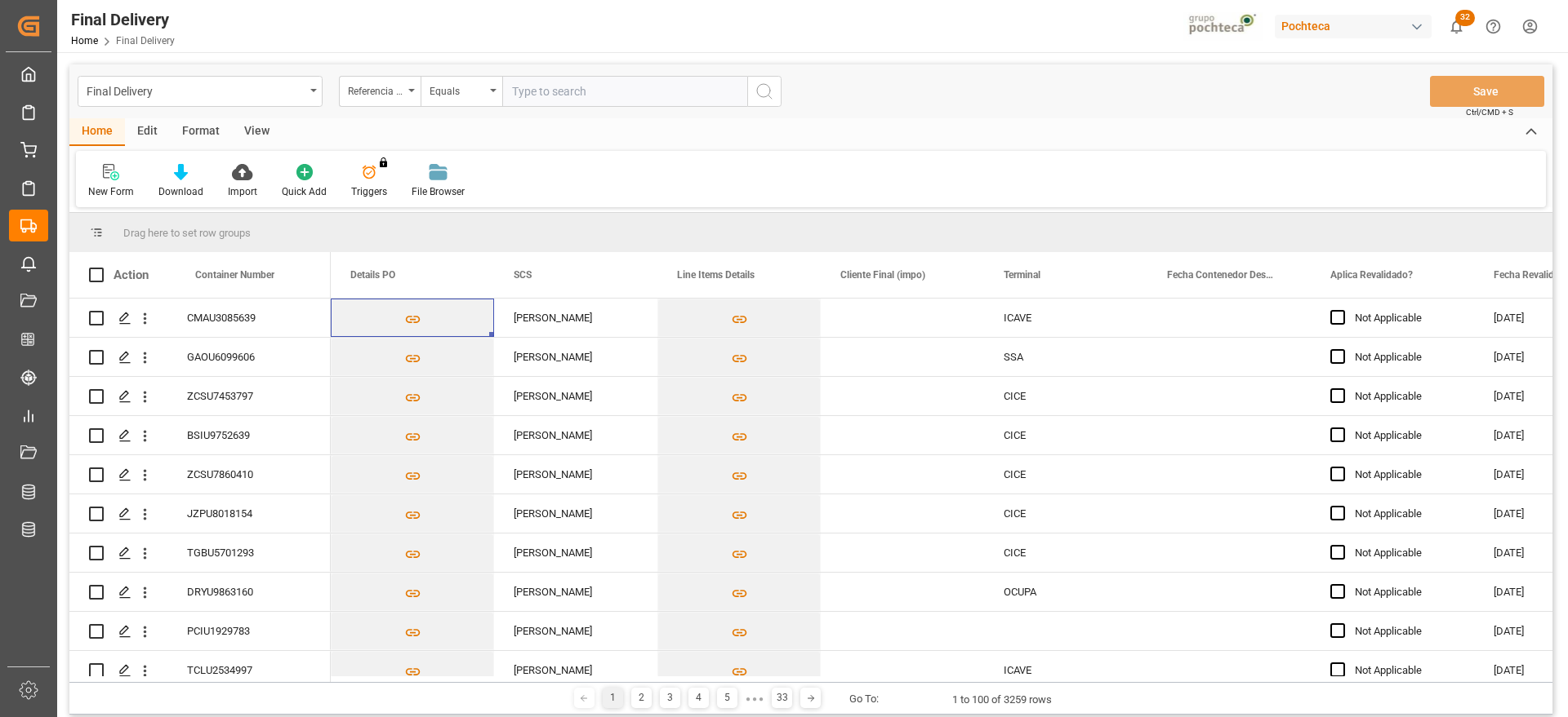
click at [565, 92] on input "text" at bounding box center [624, 91] width 245 height 31
paste input "250906900188"
type input "250906900188"
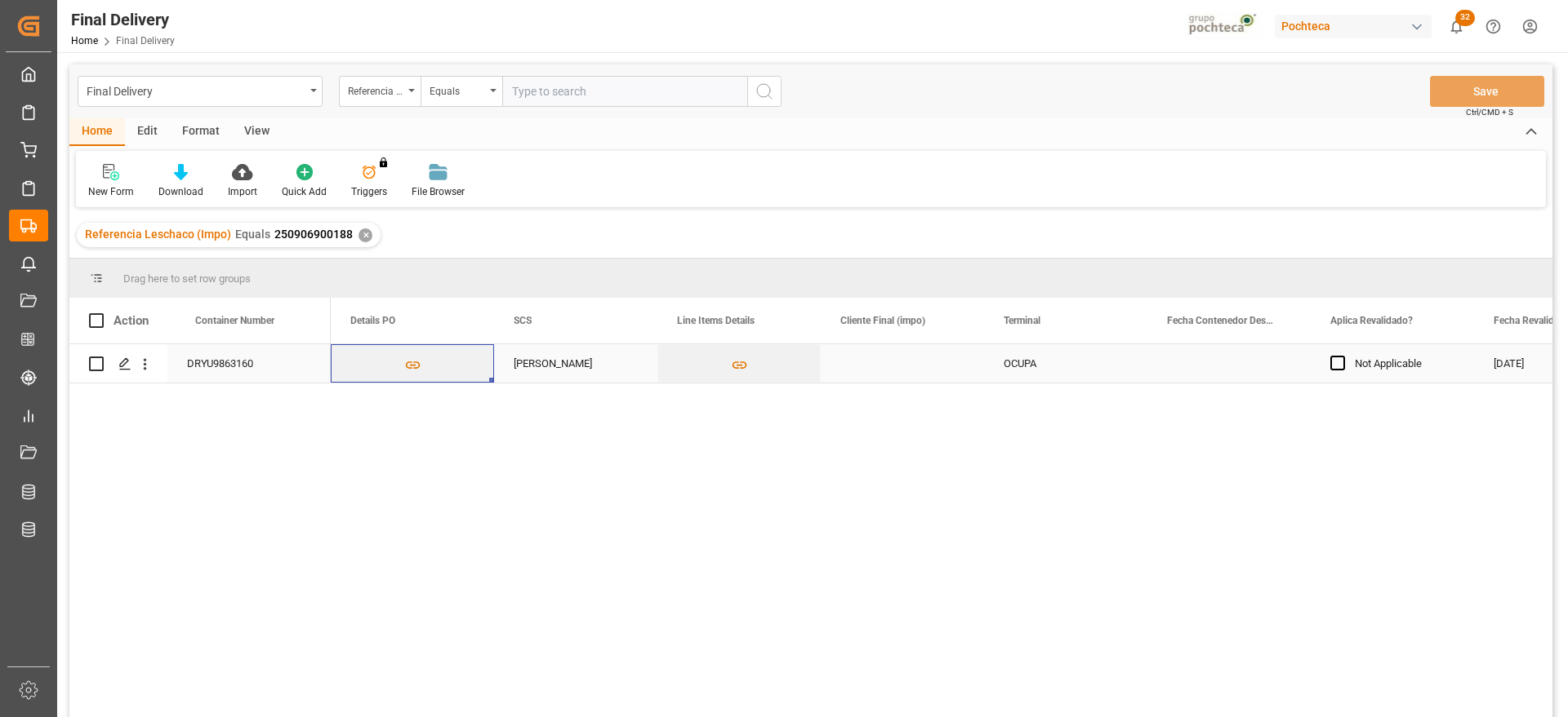
click at [1138, 358] on div "OCUPA" at bounding box center [1065, 363] width 163 height 38
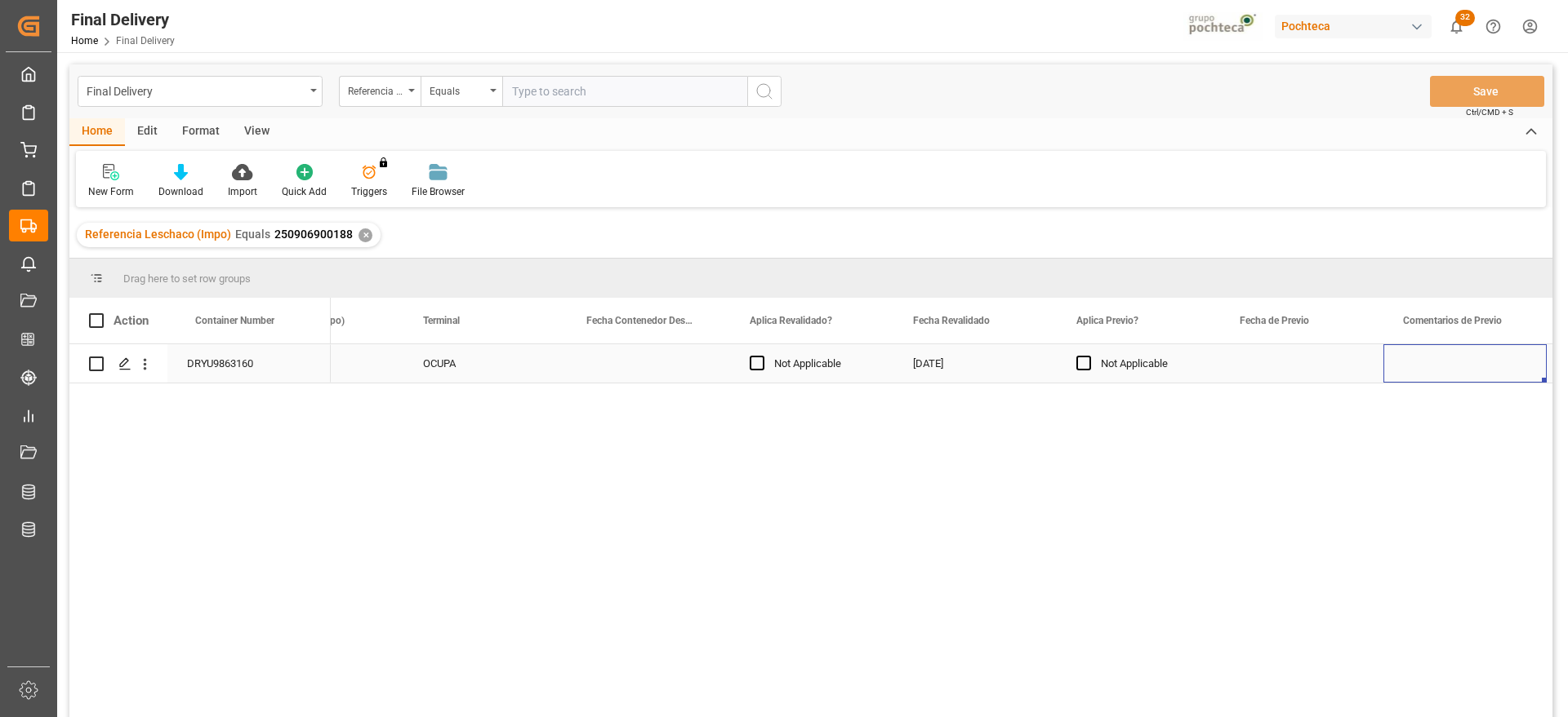
scroll to position [0, 2213]
click at [1133, 365] on div "Press SPACE to select this row." at bounding box center [1138, 363] width 163 height 38
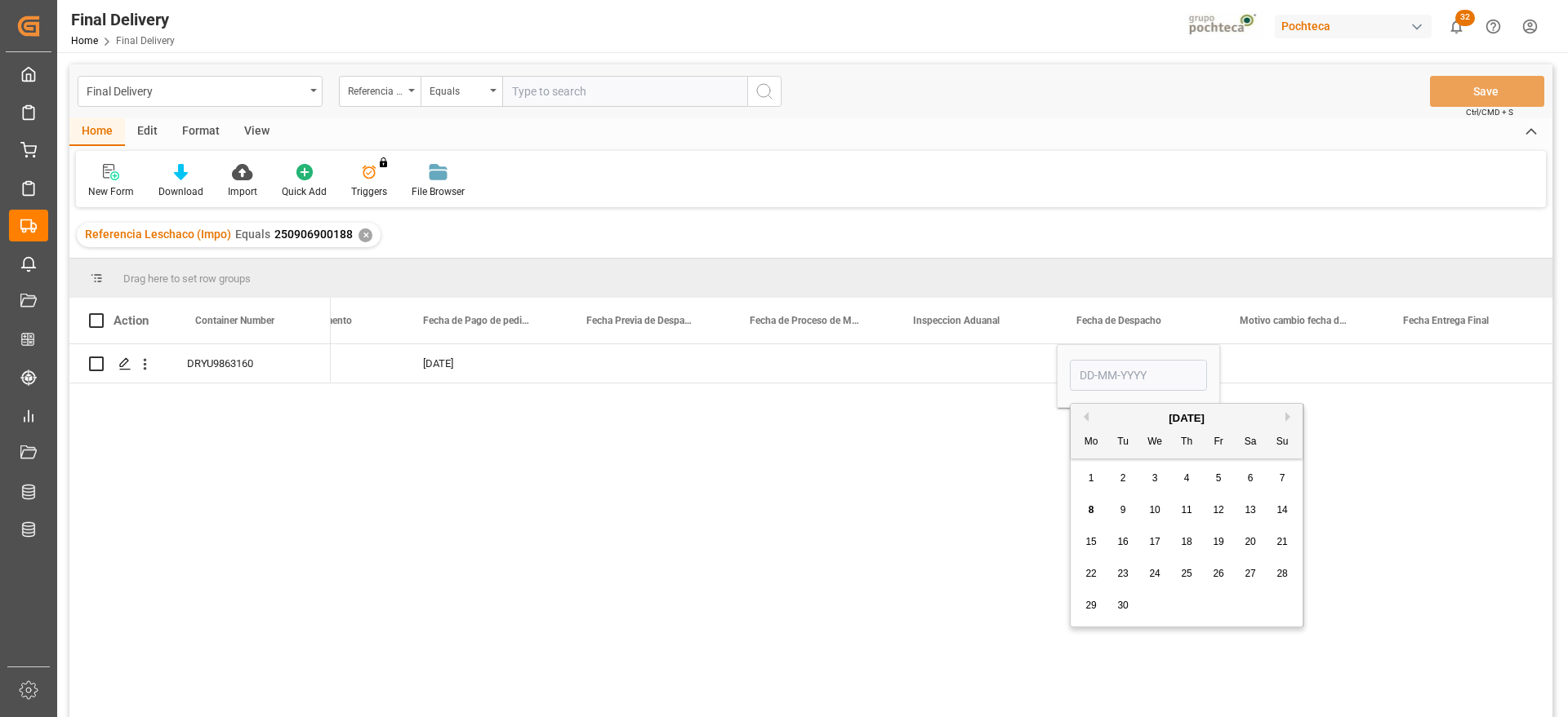
click at [1157, 506] on span "10" at bounding box center [1153, 510] width 10 height 11
type input "[DATE]"
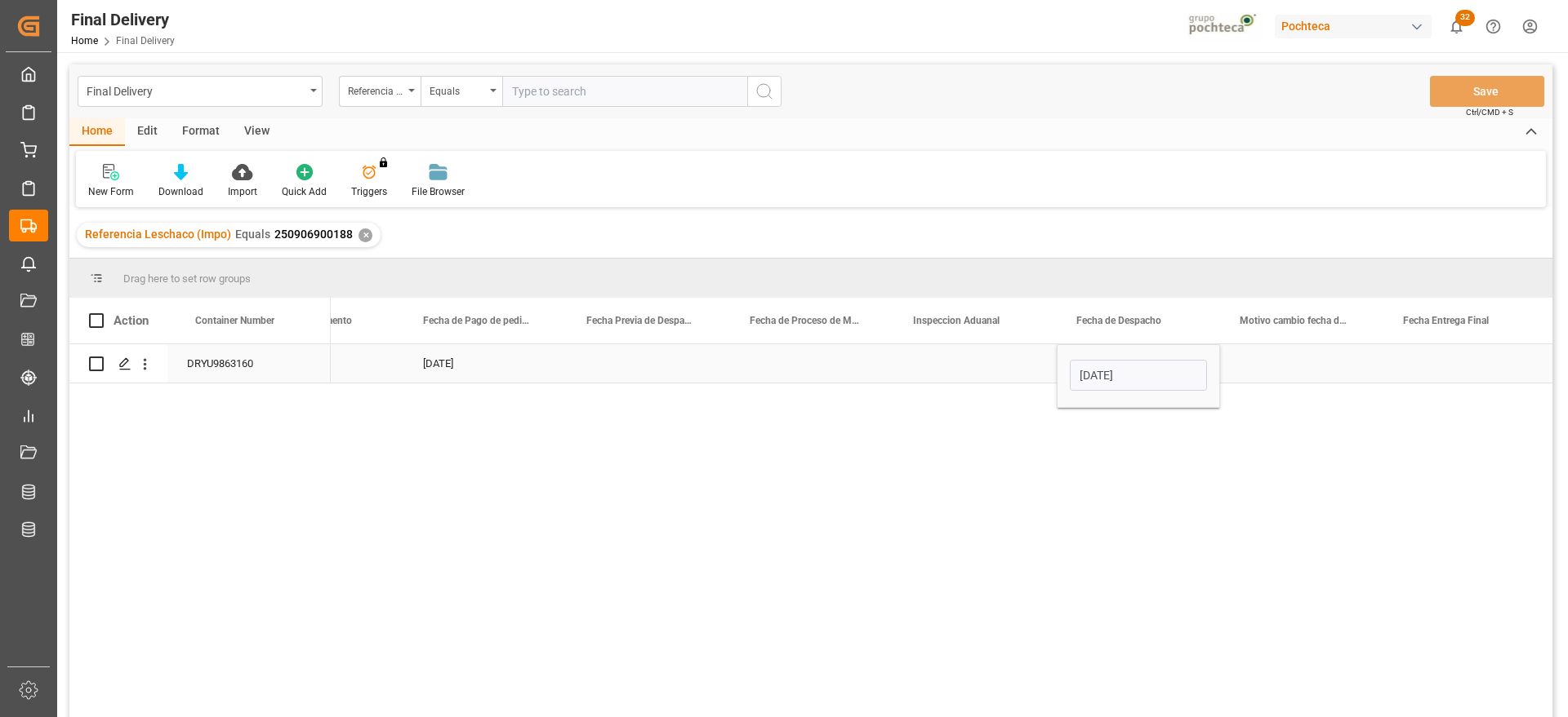
click at [1293, 359] on div "Press SPACE to select this row." at bounding box center [1302, 363] width 163 height 38
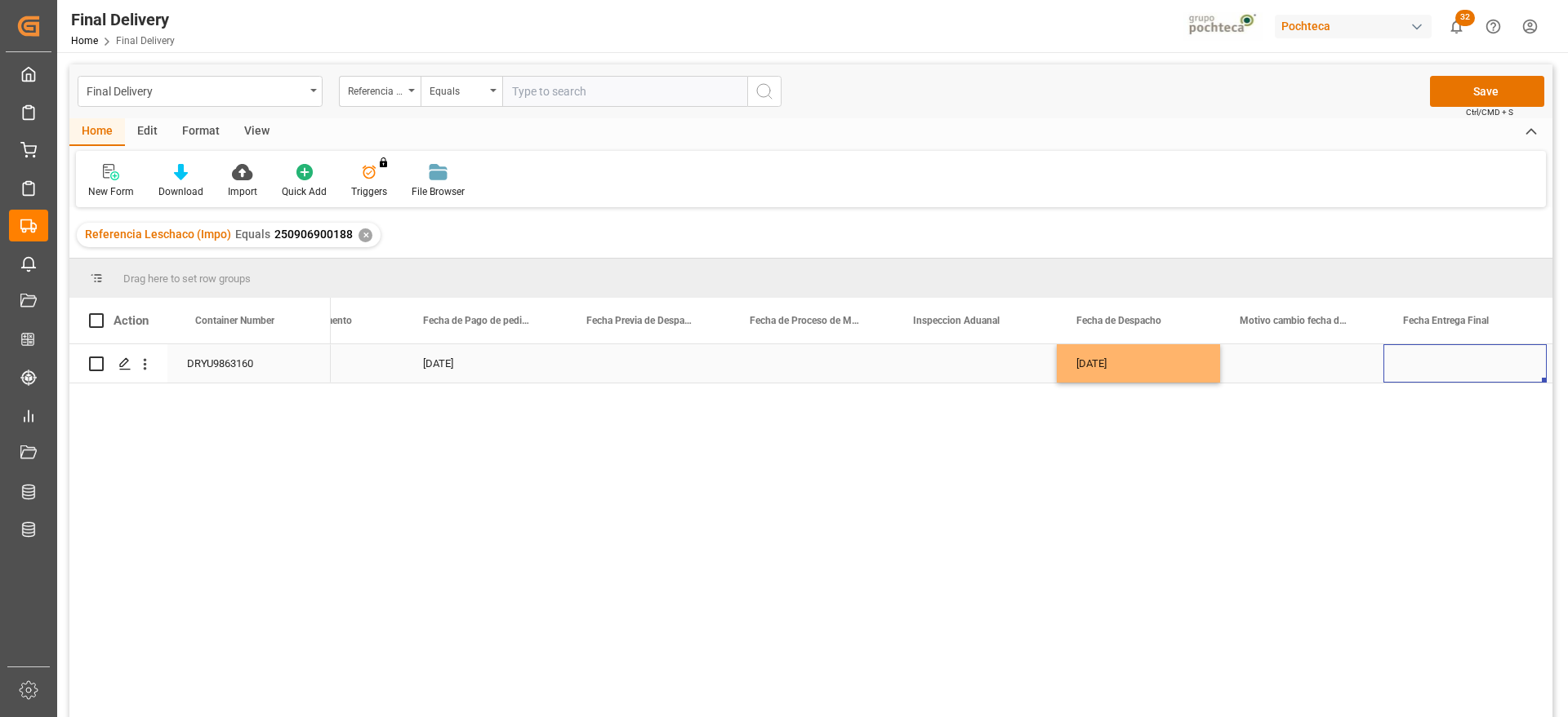
click at [1447, 363] on div "Press SPACE to select this row." at bounding box center [1465, 363] width 163 height 38
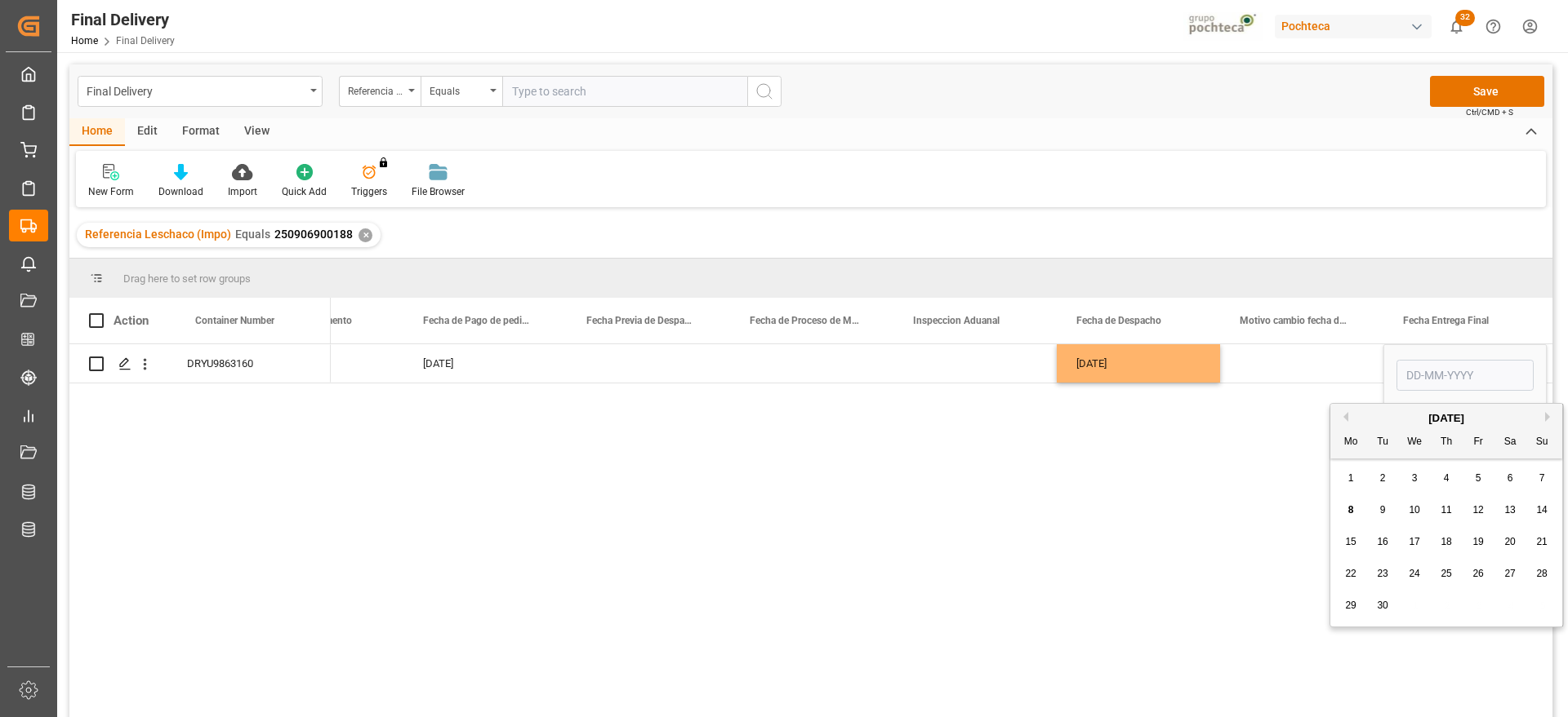
click at [1475, 511] on span "12" at bounding box center [1477, 510] width 10 height 11
type input "12-09-2025"
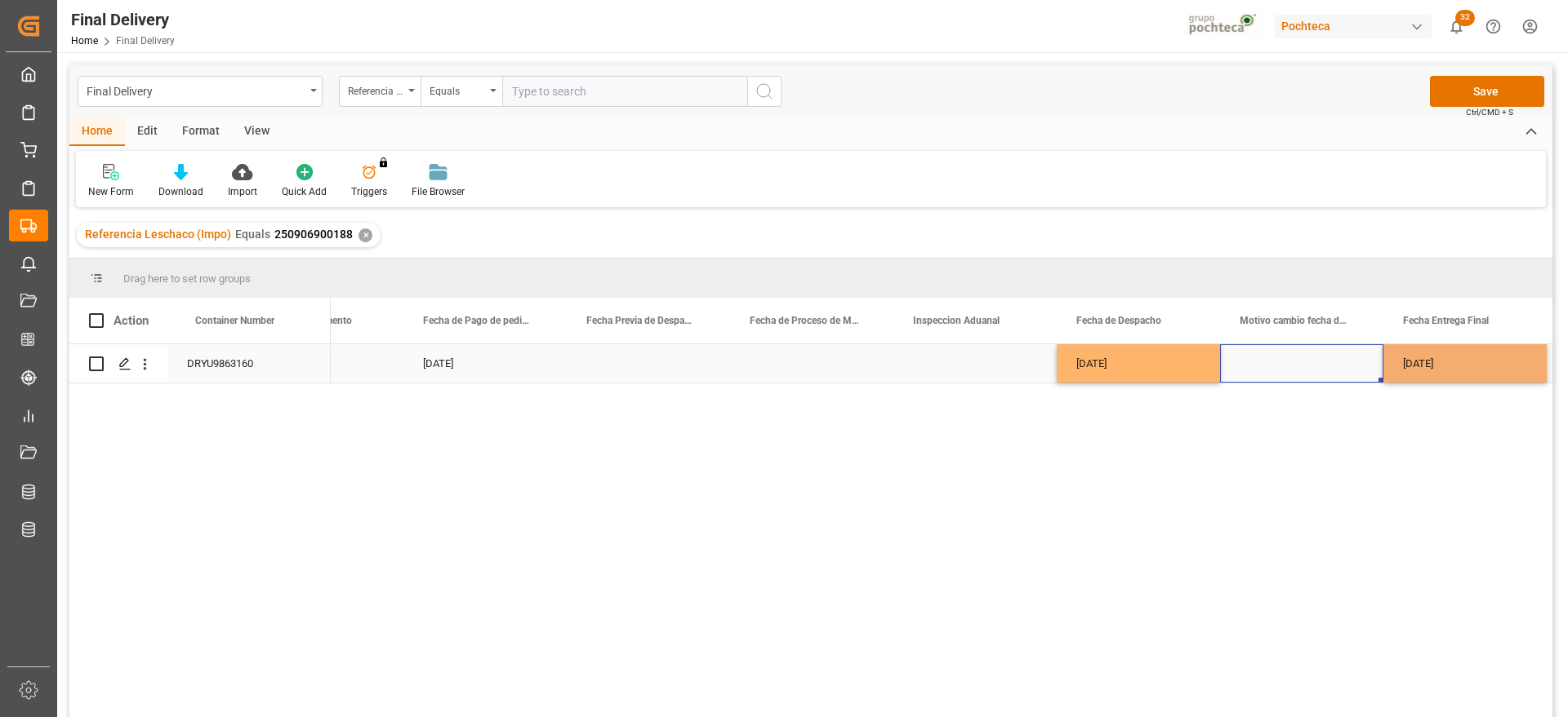
click at [1310, 358] on div "Press SPACE to select this row." at bounding box center [1302, 363] width 163 height 38
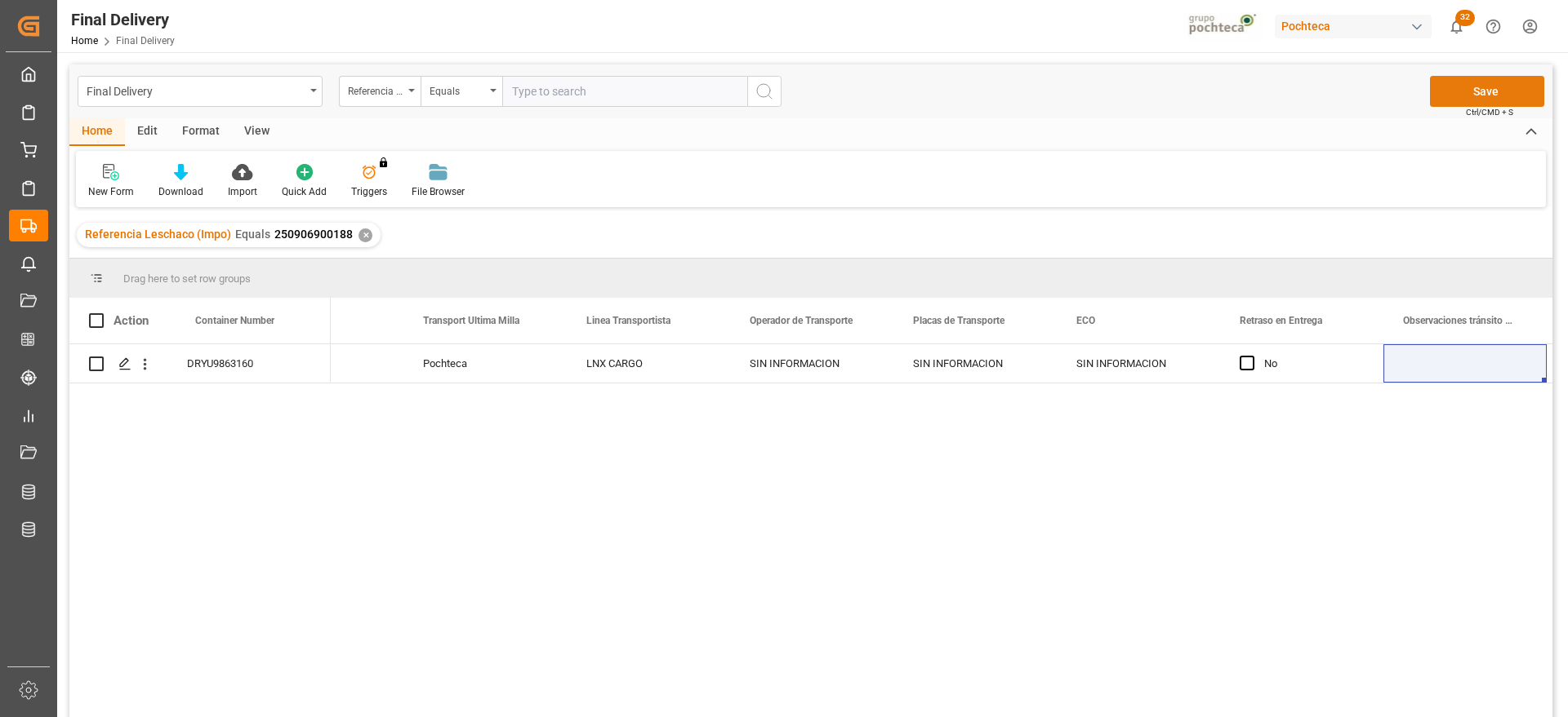
click at [1458, 99] on button "Save" at bounding box center [1486, 91] width 114 height 31
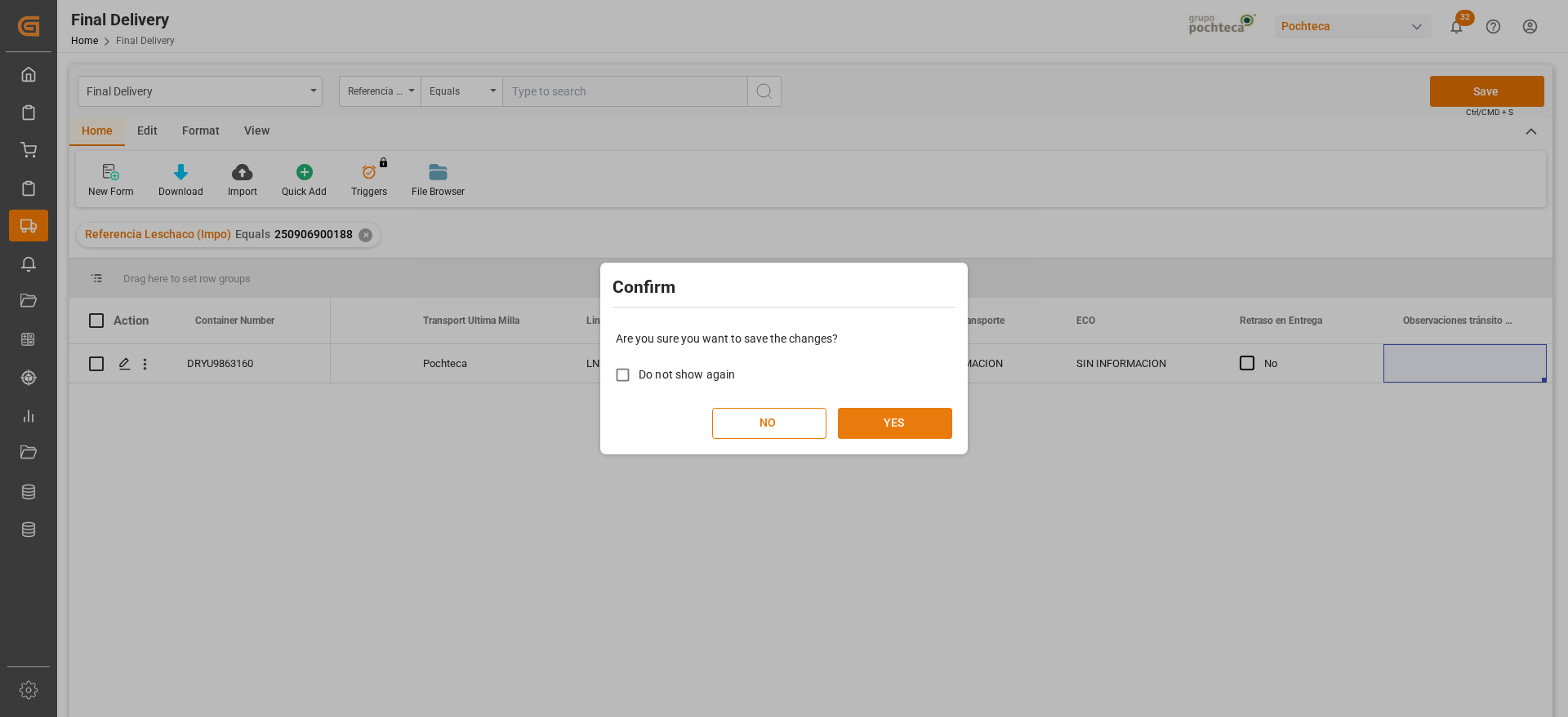
click at [906, 429] on button "YES" at bounding box center [895, 423] width 114 height 31
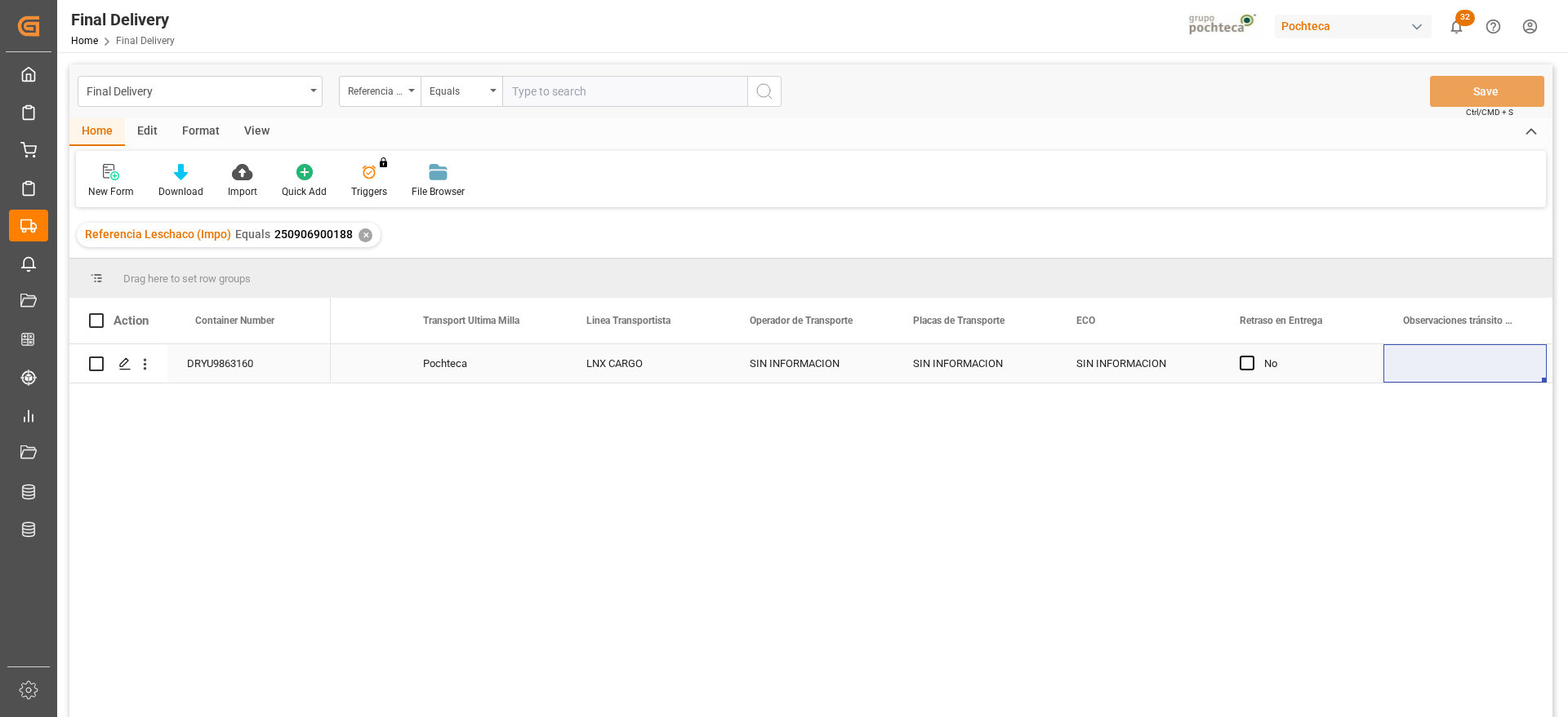
click at [912, 363] on div "SIN INFORMACION" at bounding box center [974, 363] width 163 height 38
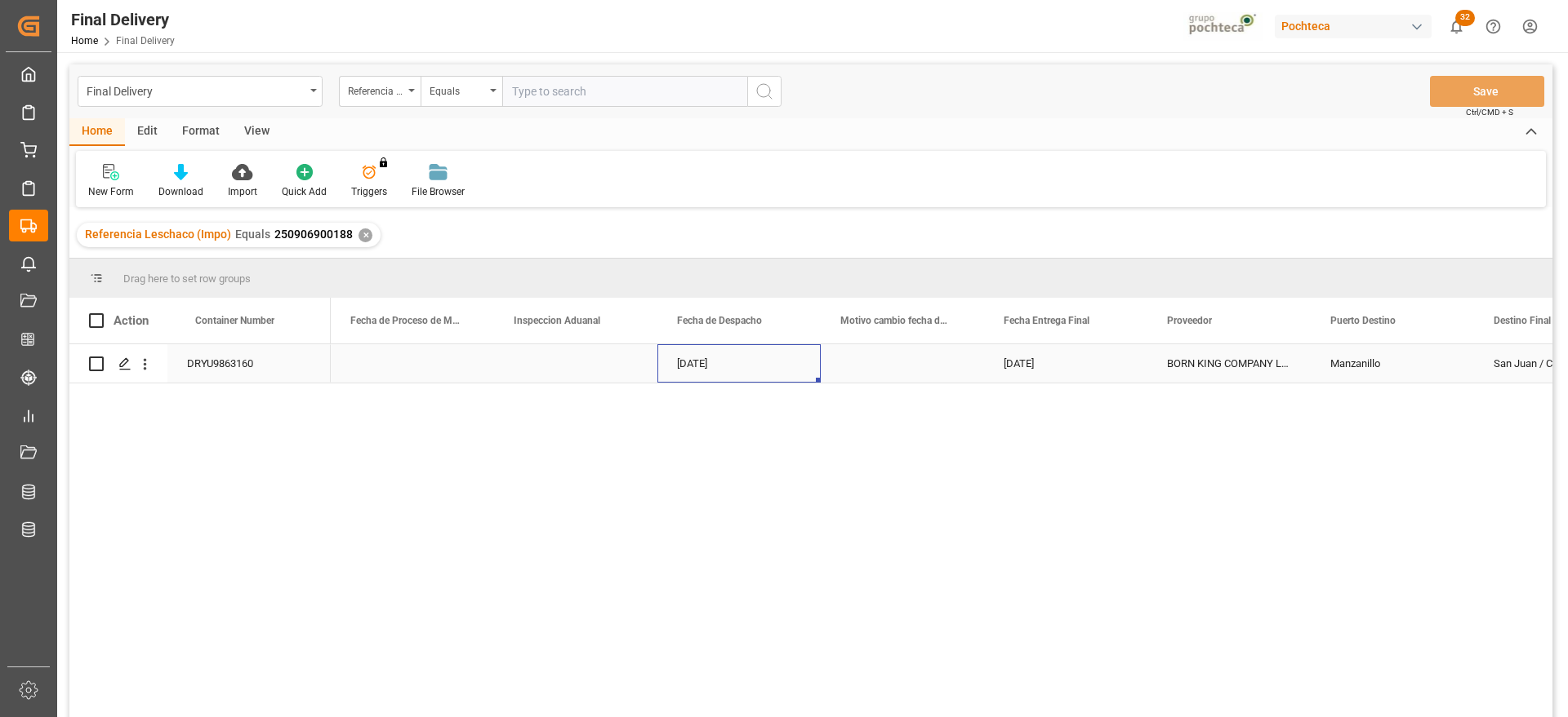
click at [768, 356] on div "[DATE]" at bounding box center [739, 363] width 163 height 38
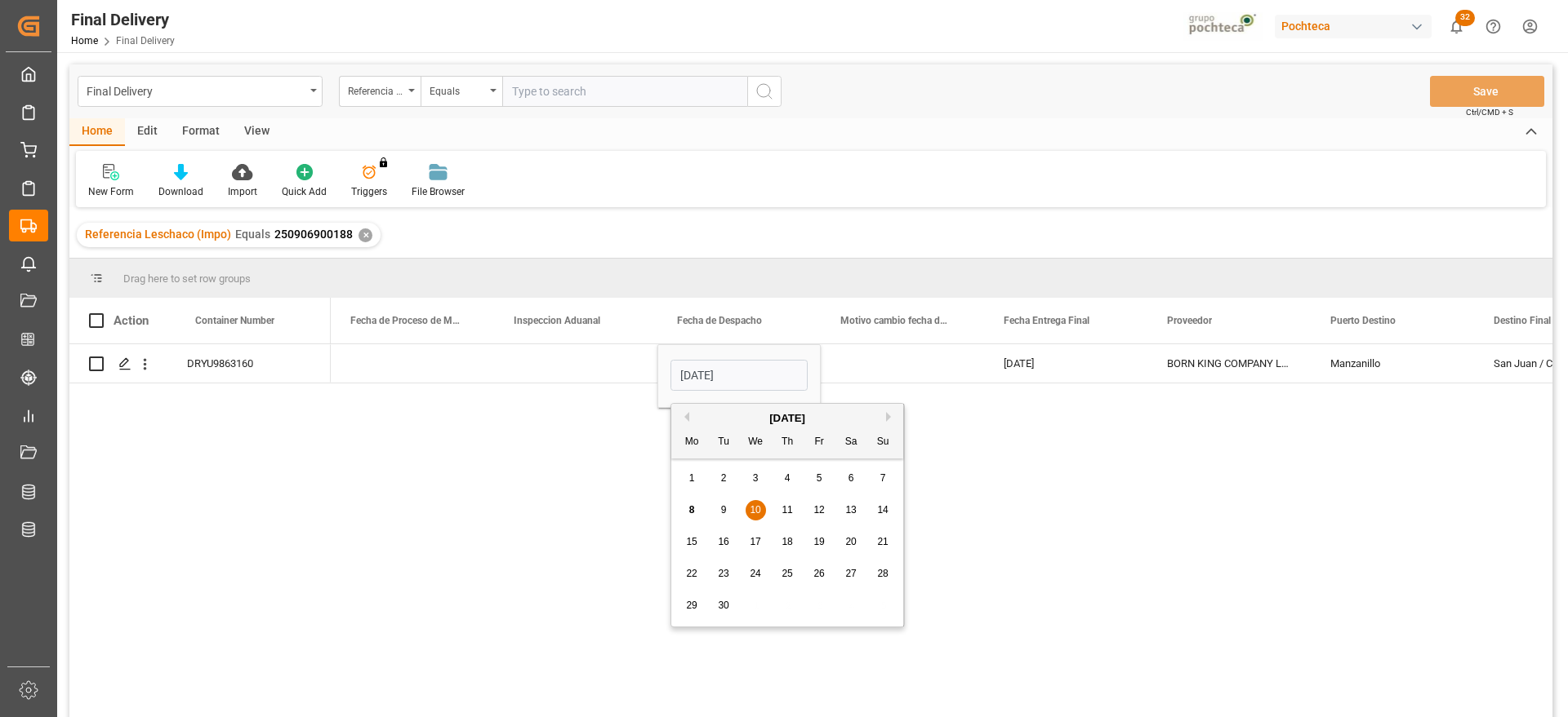
click at [721, 511] on span "9" at bounding box center [724, 510] width 6 height 11
type input "09-09-2025"
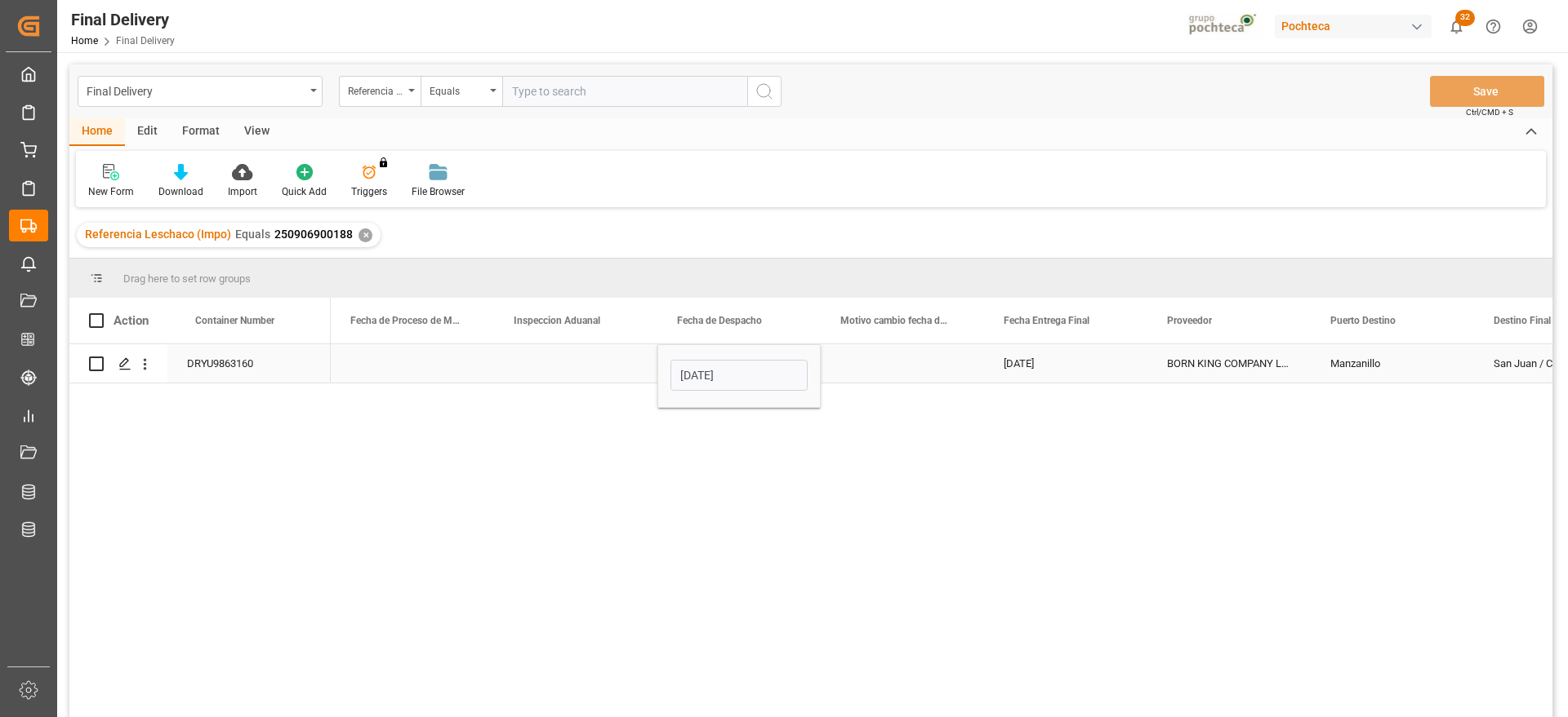
click at [1052, 358] on div "12-09-2025" at bounding box center [1065, 363] width 163 height 38
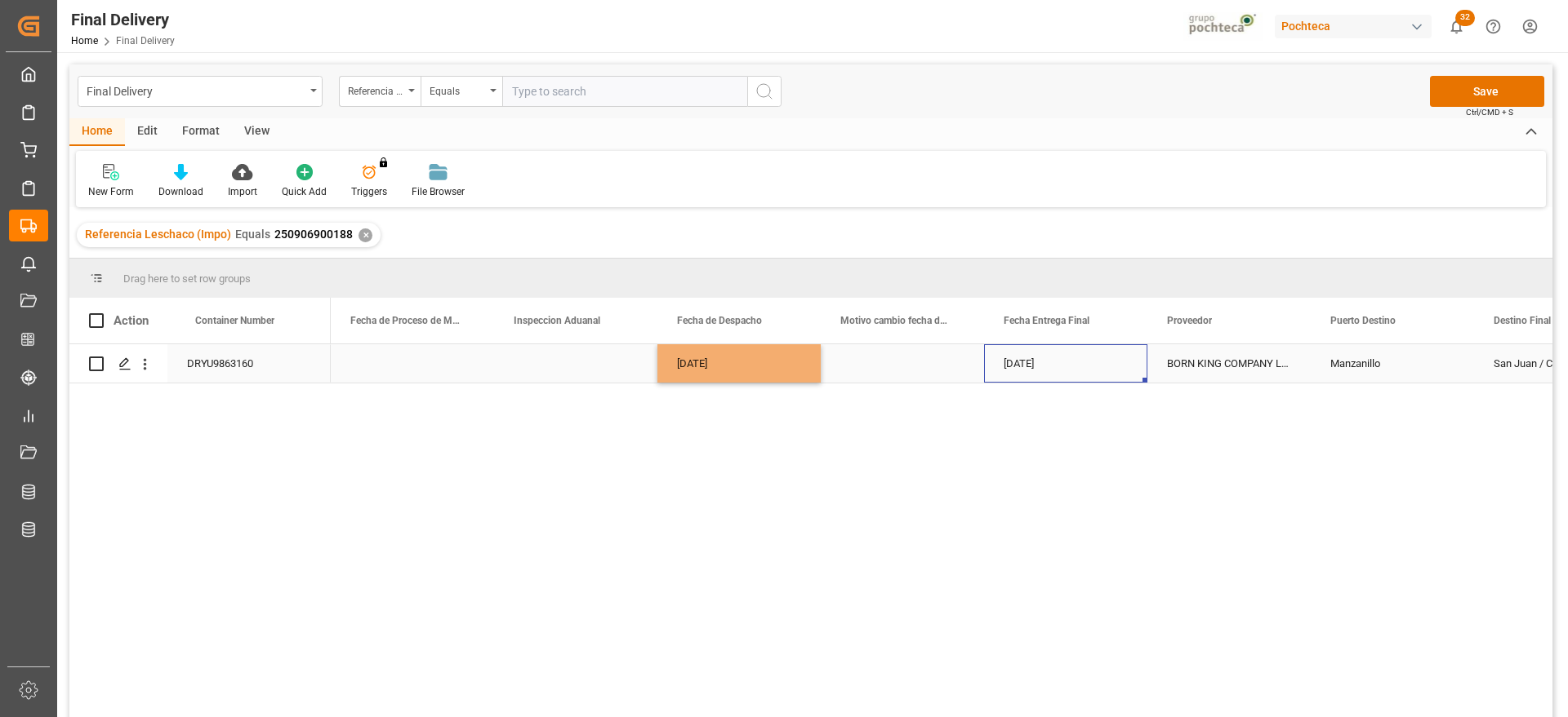
click at [1052, 358] on div "12-09-2025" at bounding box center [1065, 363] width 163 height 38
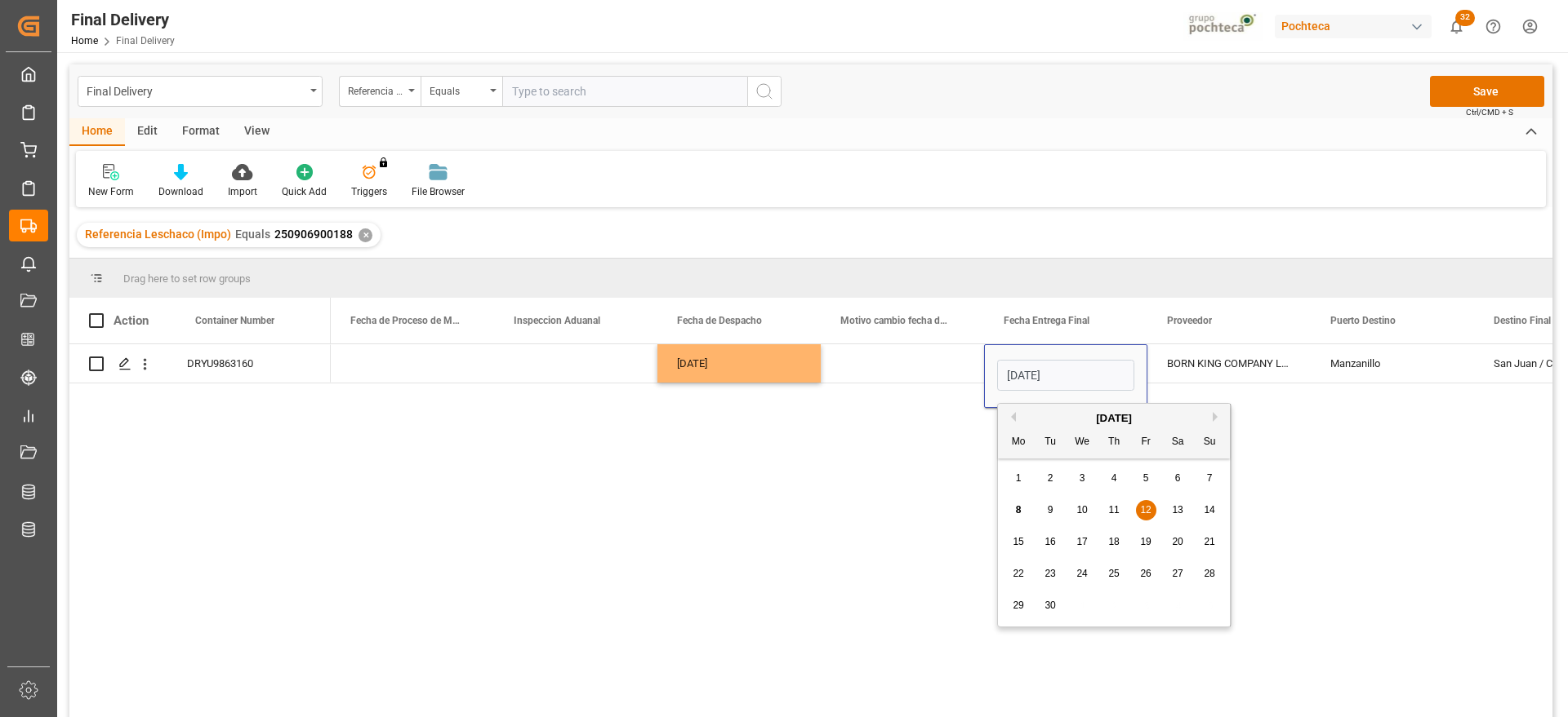
click at [1118, 508] on span "11" at bounding box center [1112, 510] width 10 height 11
type input "[DATE]"
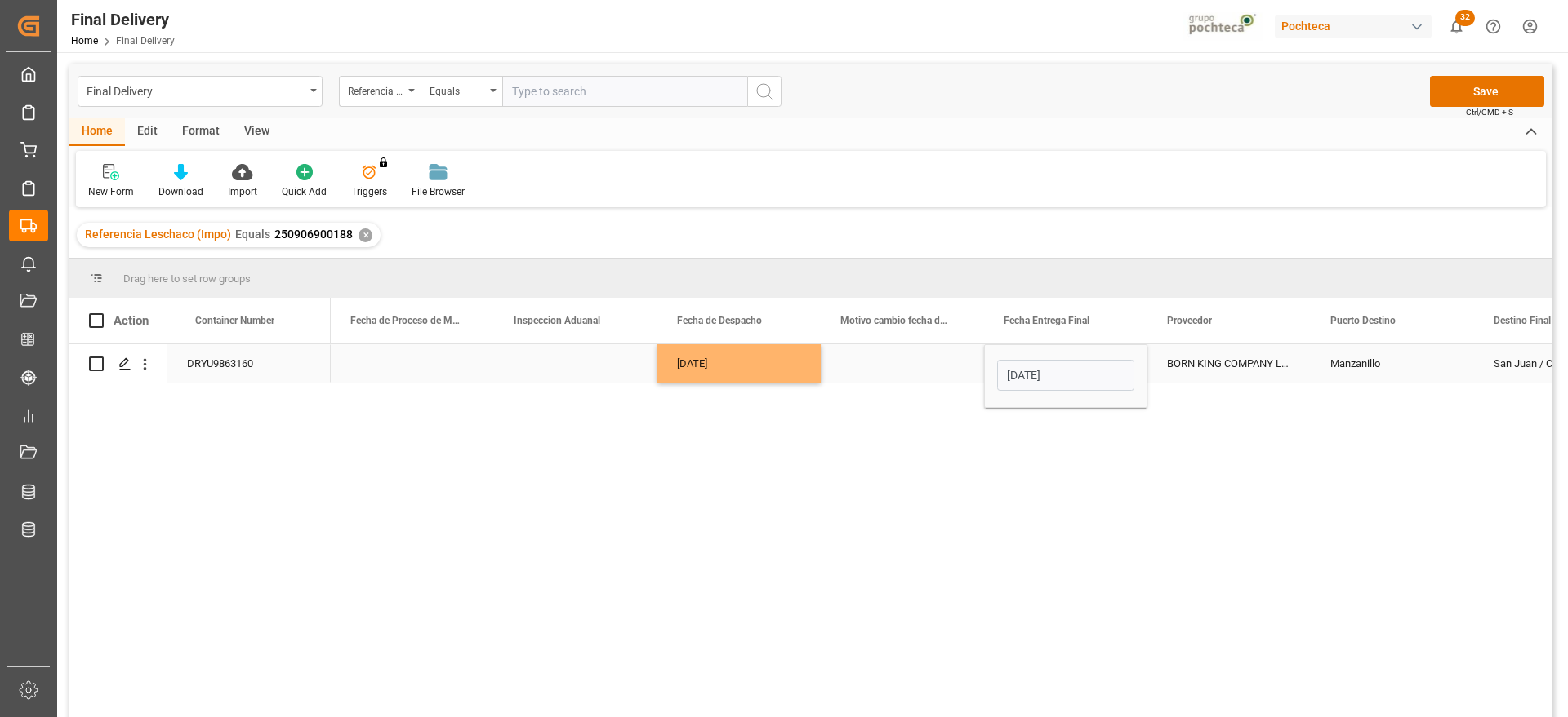
click at [921, 351] on div "Press SPACE to select this row." at bounding box center [902, 363] width 163 height 38
click at [1138, 367] on div "[DATE]" at bounding box center [1065, 363] width 163 height 38
click at [1509, 82] on button "Save" at bounding box center [1486, 91] width 114 height 31
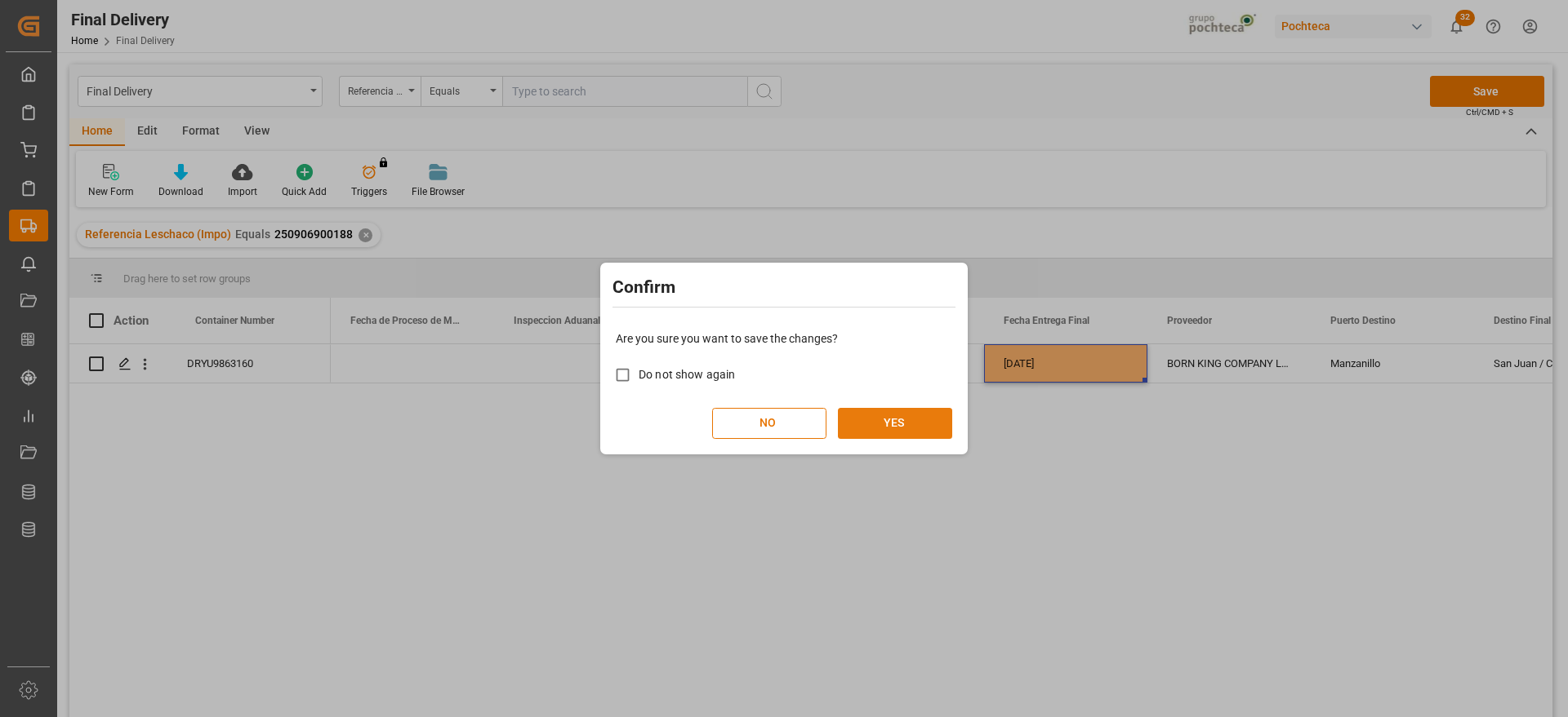
click at [909, 419] on button "YES" at bounding box center [895, 423] width 114 height 31
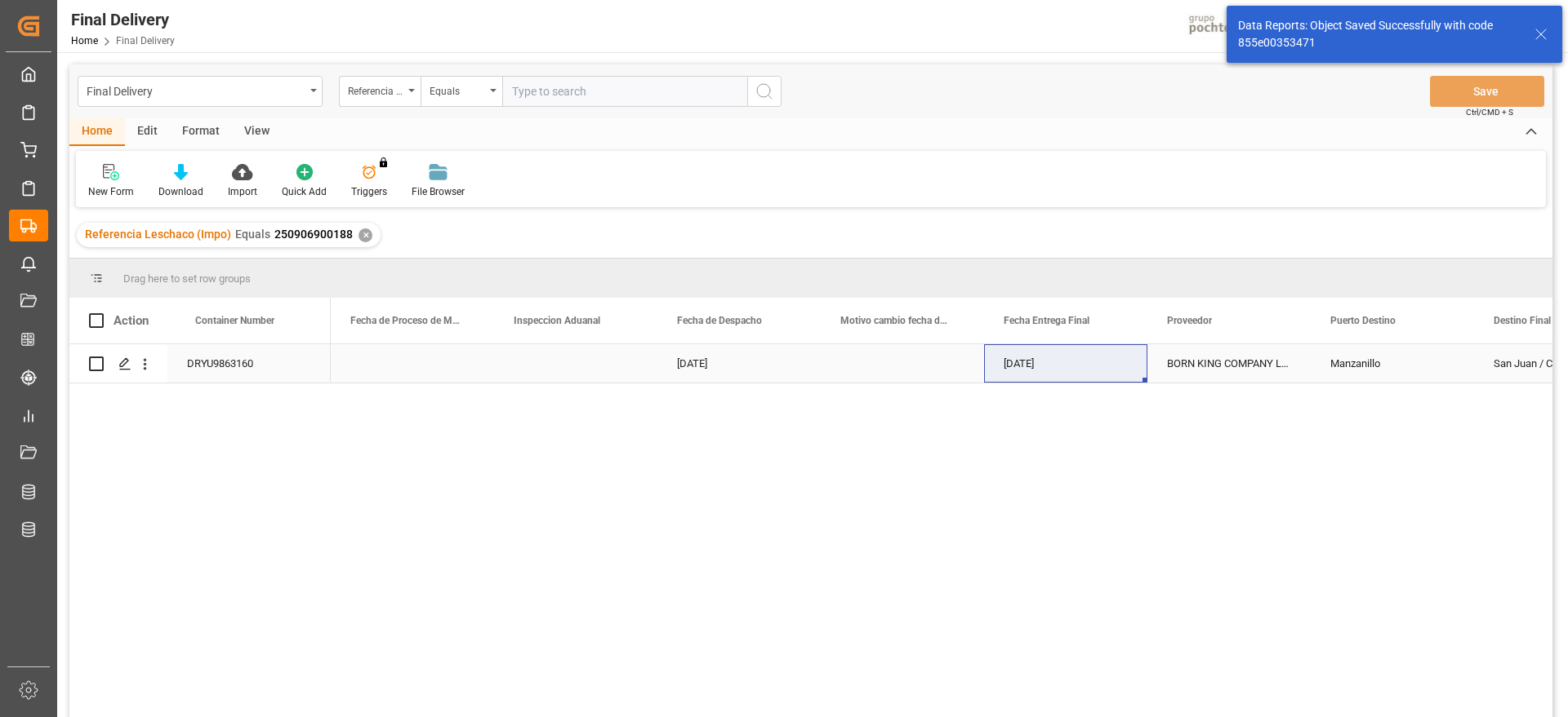
click at [1067, 360] on div "[DATE]" at bounding box center [1065, 363] width 163 height 38
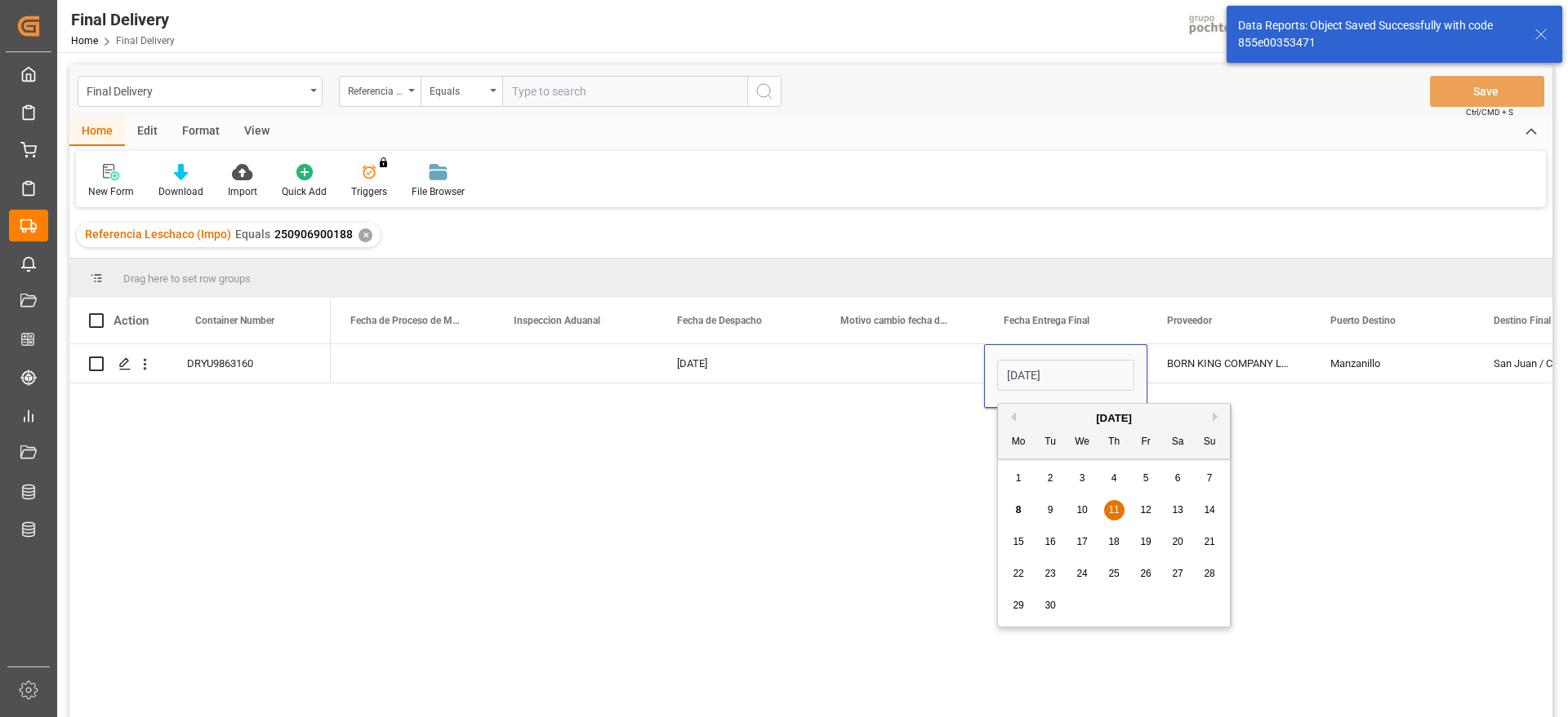
click at [1080, 512] on span "10" at bounding box center [1080, 510] width 10 height 11
type input "[DATE]"
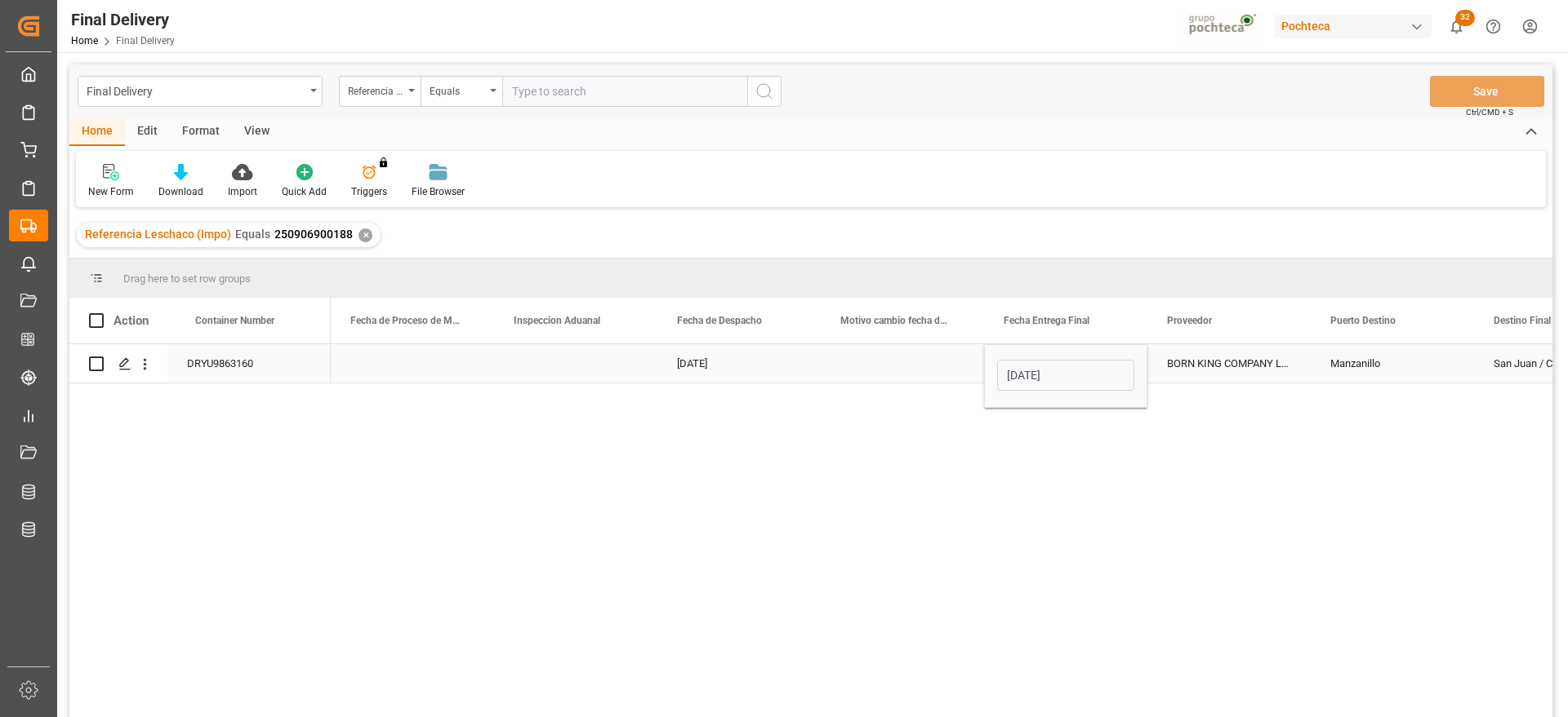
drag, startPoint x: 1228, startPoint y: 368, endPoint x: 1328, endPoint y: 292, distance: 125.6
click at [1227, 367] on div "BORN KING COMPANY LIMITED" at bounding box center [1229, 363] width 163 height 38
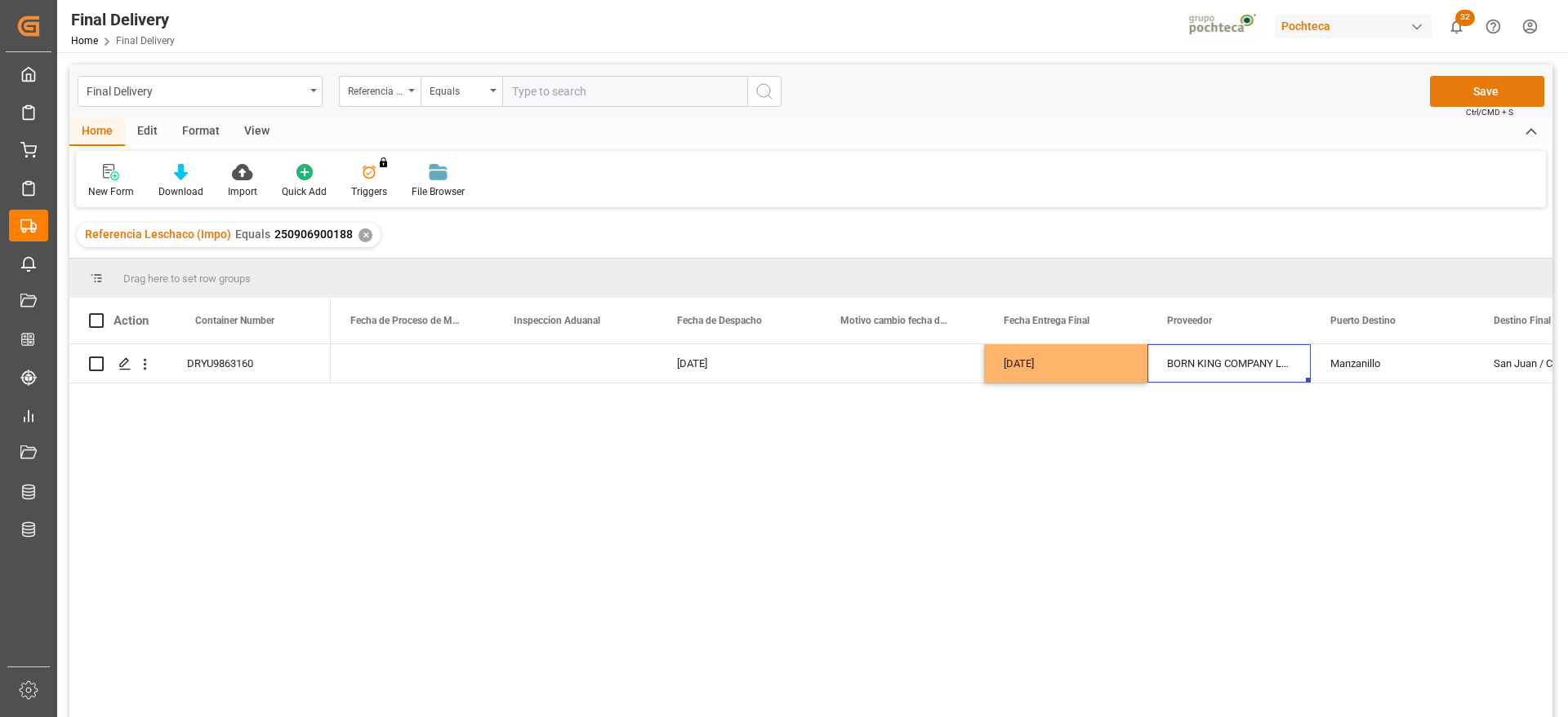
click at [1493, 87] on button "Save" at bounding box center [1486, 91] width 114 height 31
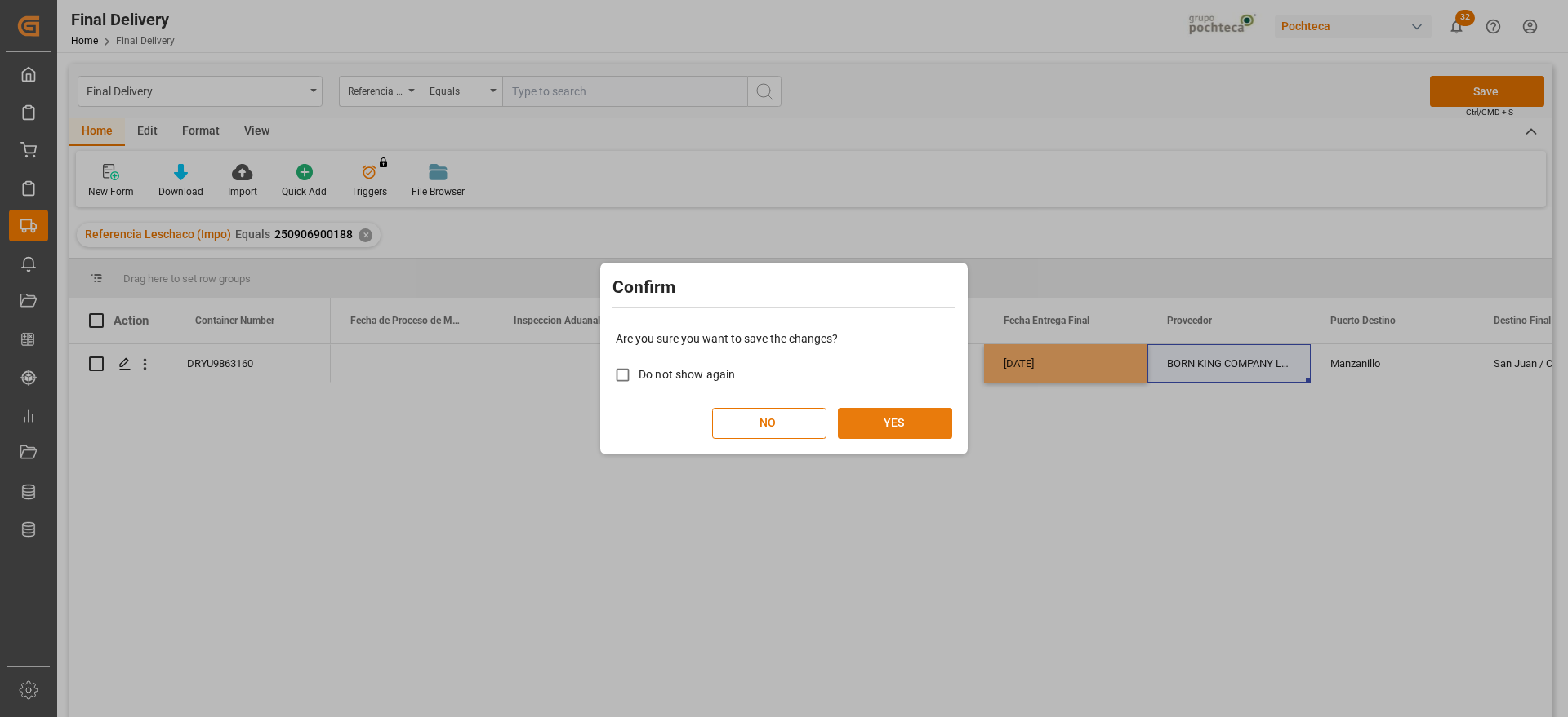
click at [915, 417] on button "YES" at bounding box center [895, 423] width 114 height 31
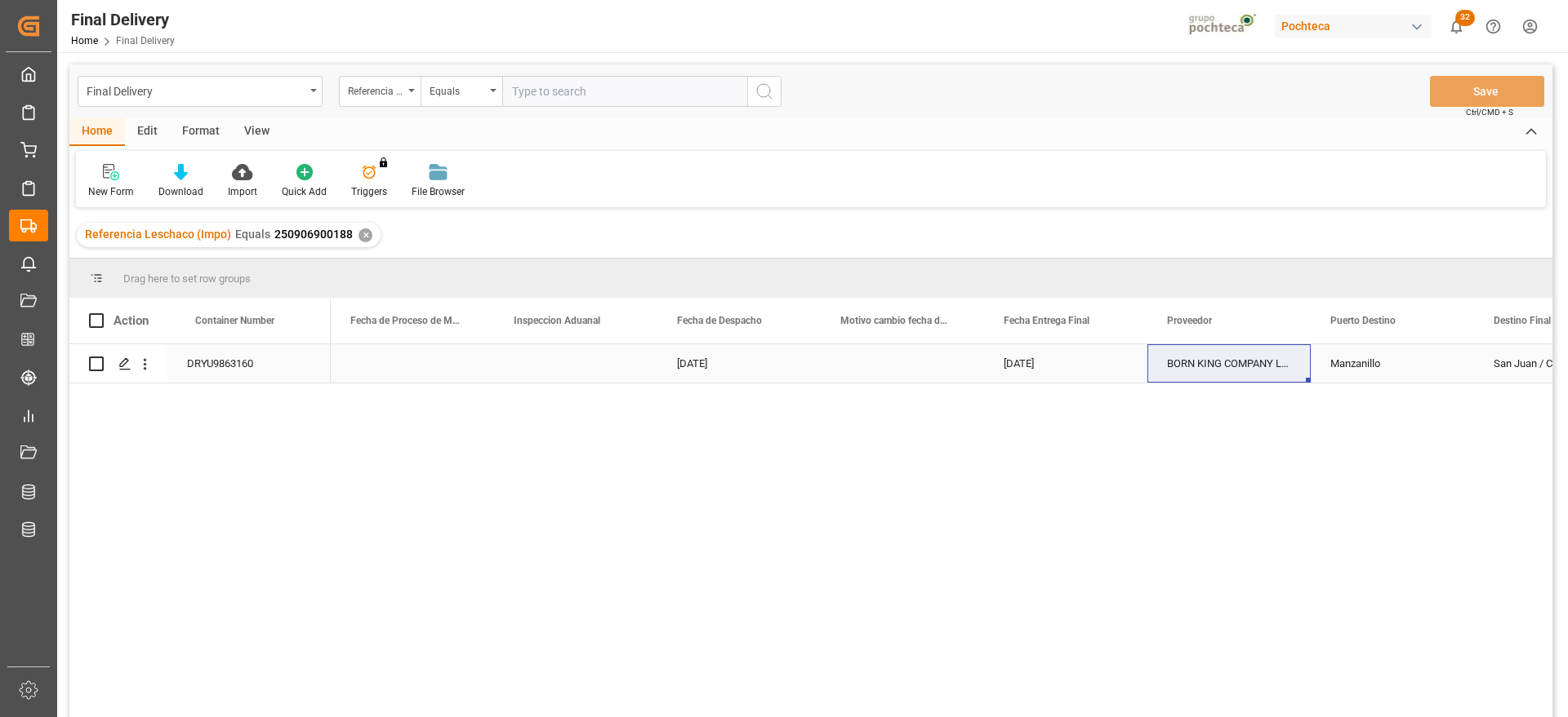
click at [746, 360] on div "09-09-2025" at bounding box center [739, 363] width 163 height 38
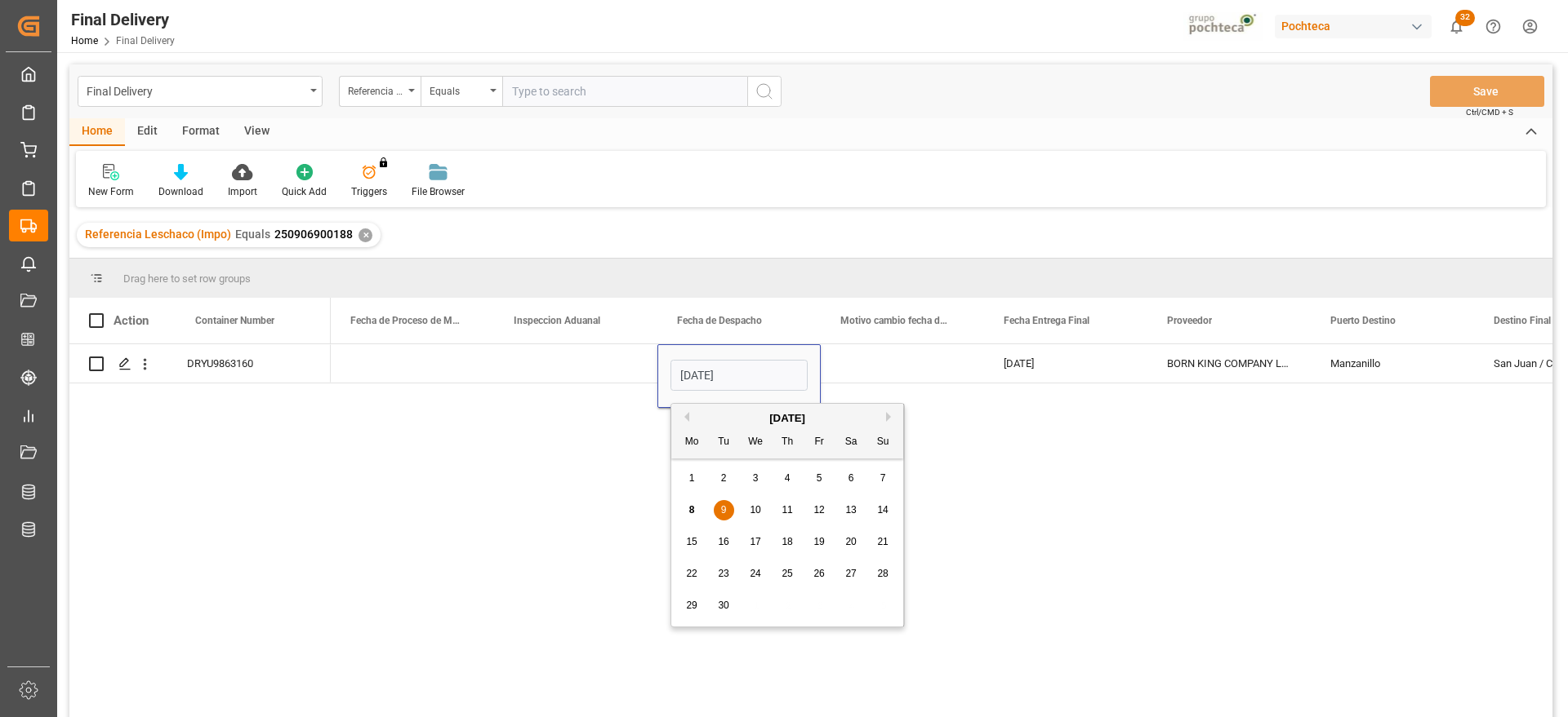
click at [760, 508] on span "10" at bounding box center [754, 510] width 10 height 11
type input "[DATE]"
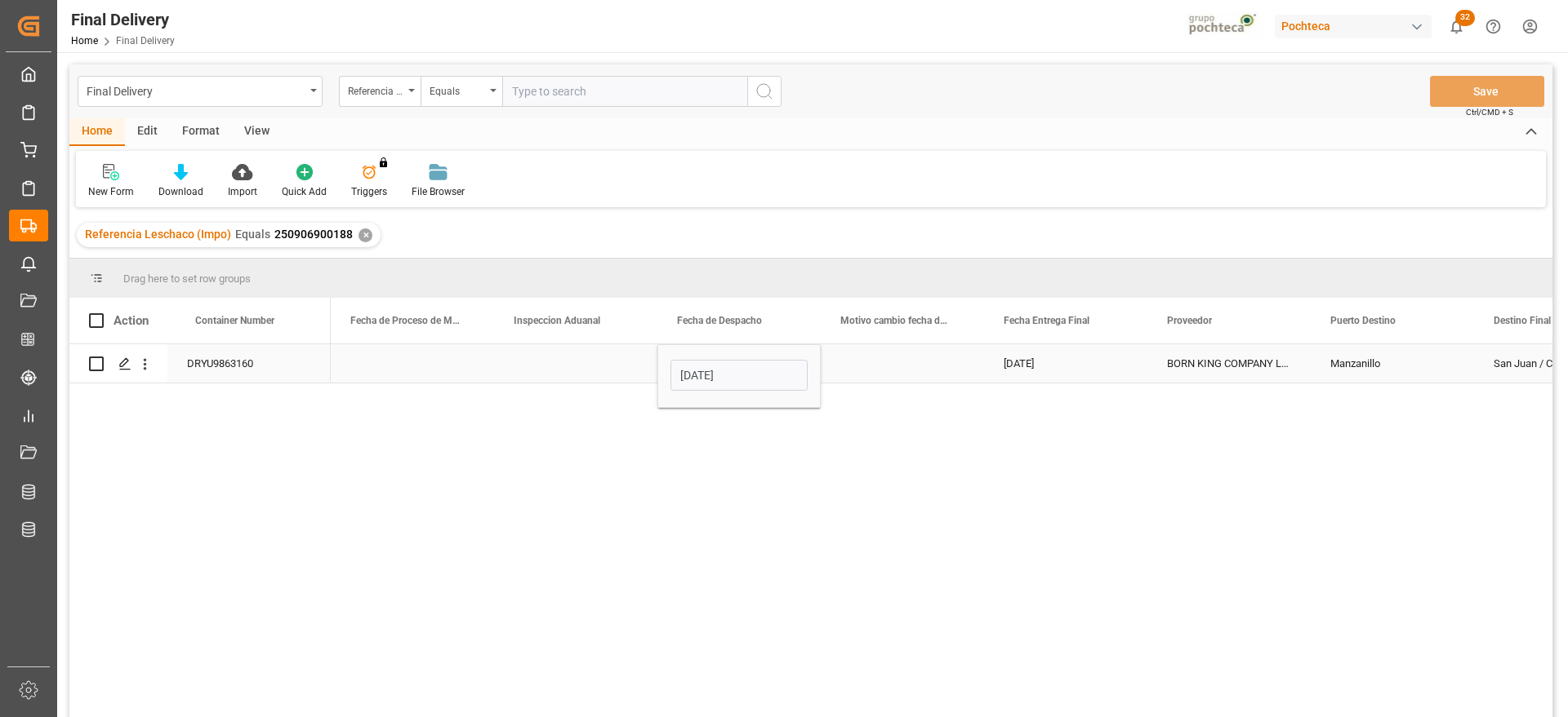
click at [1038, 370] on div "[DATE]" at bounding box center [1065, 363] width 163 height 38
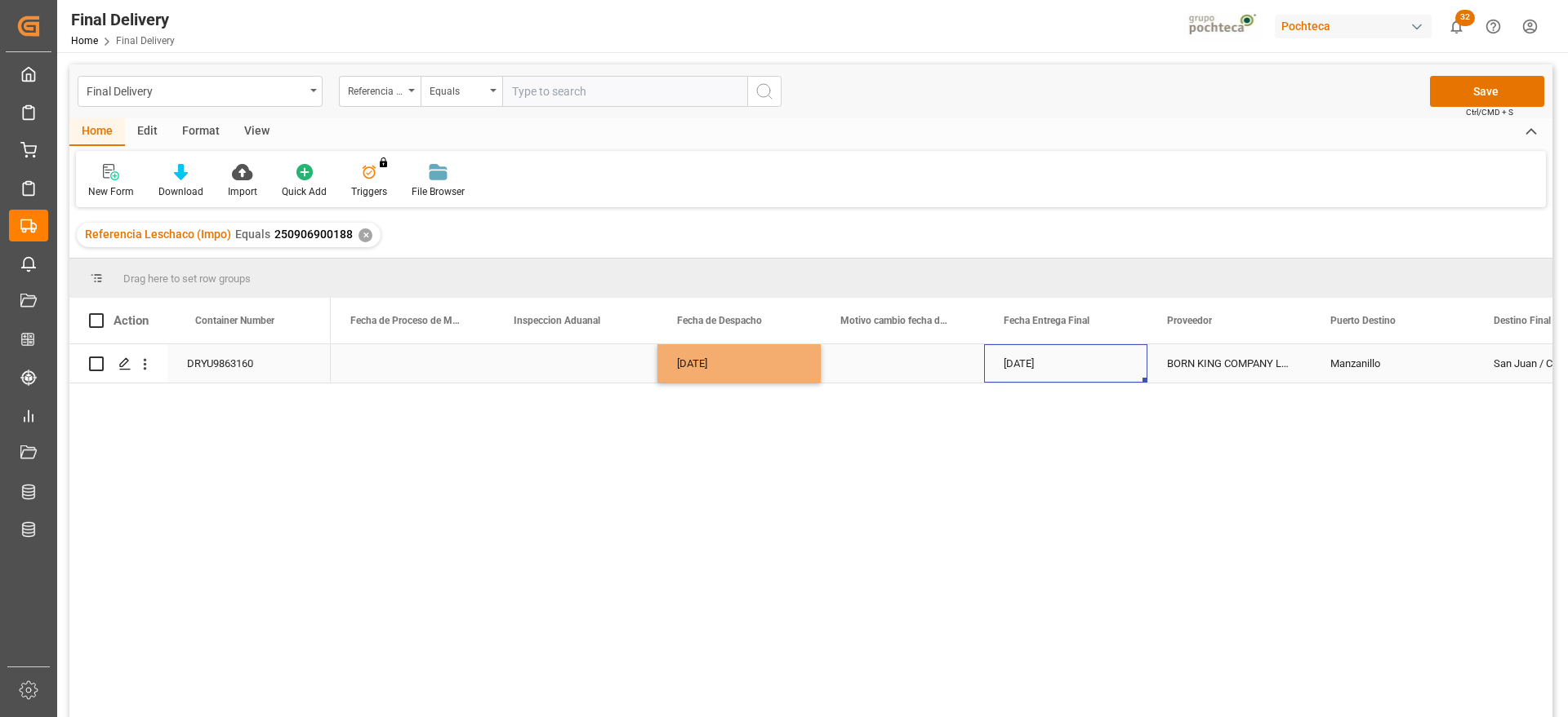
click at [1038, 370] on div "[DATE]" at bounding box center [1065, 363] width 163 height 38
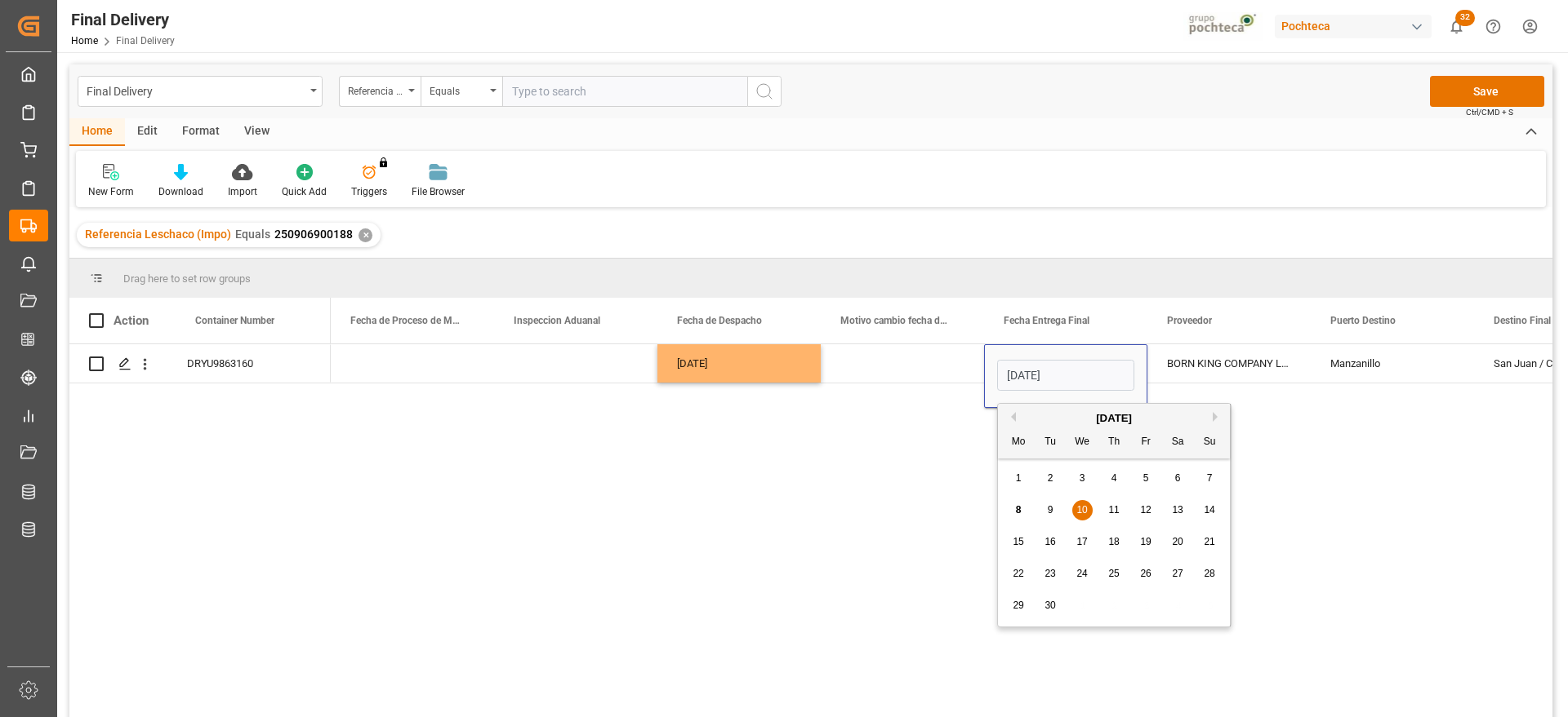
click at [1120, 503] on div "11" at bounding box center [1114, 511] width 21 height 20
type input "[DATE]"
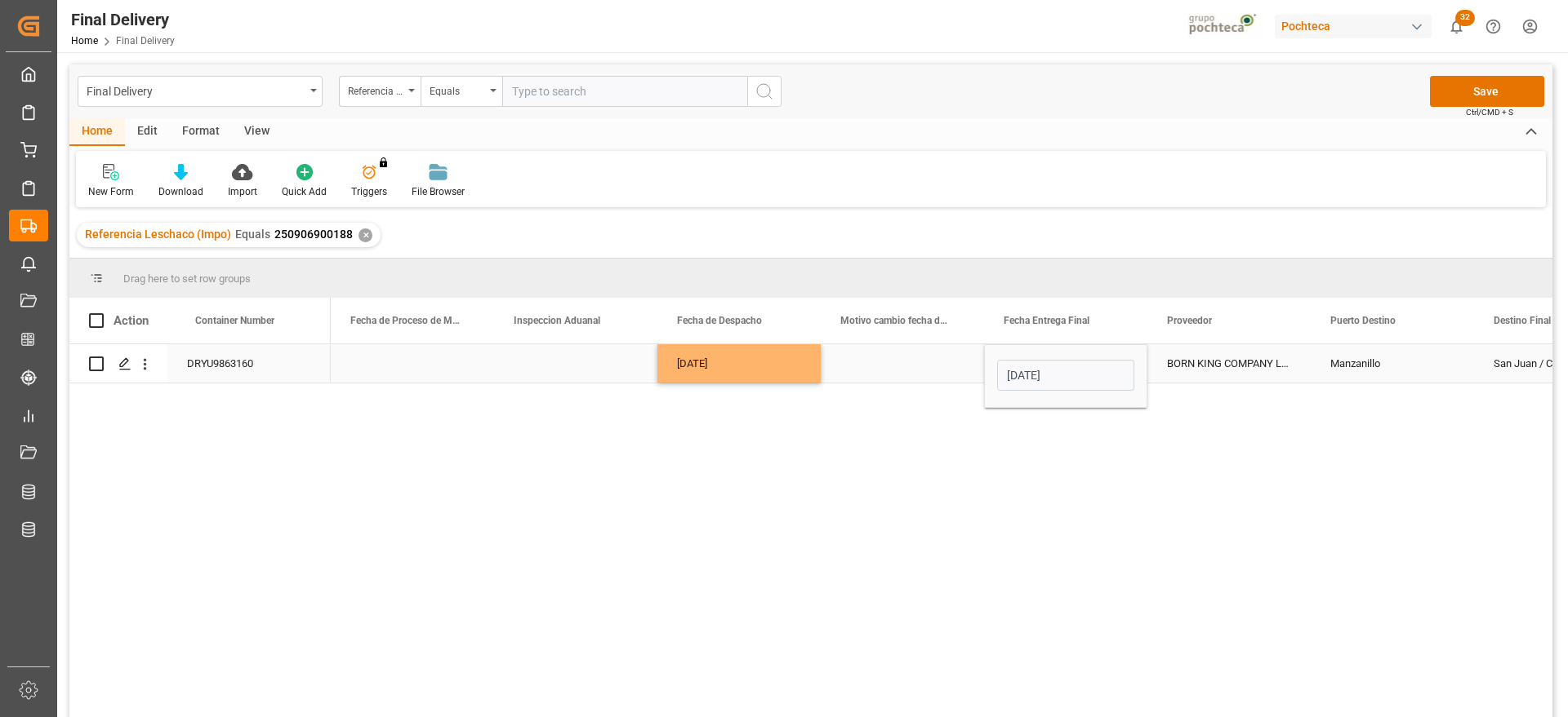
click at [1259, 369] on div "BORN KING COMPANY LIMITED" at bounding box center [1229, 363] width 163 height 38
click at [1404, 374] on div "Manzanillo" at bounding box center [1392, 363] width 163 height 38
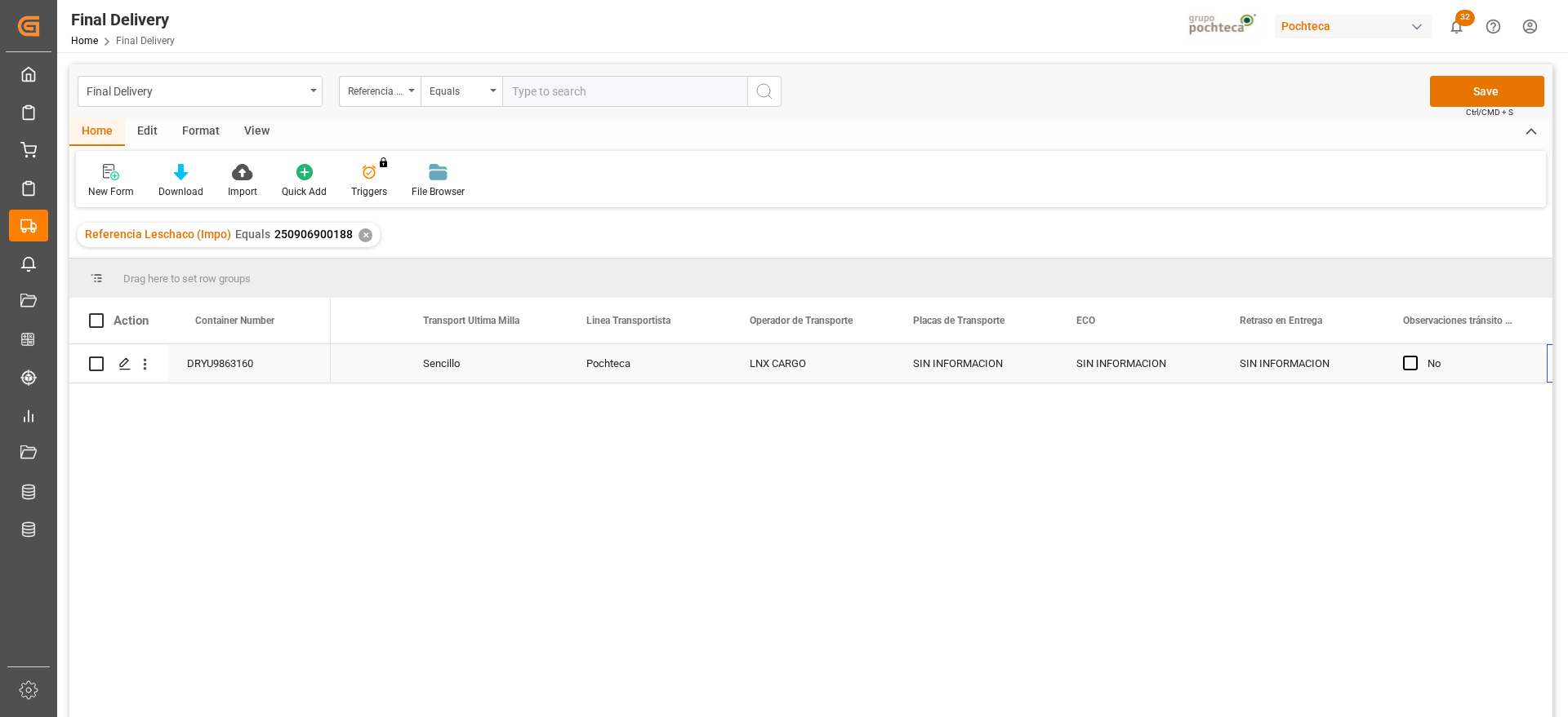
scroll to position [0, 6295]
click at [1463, 79] on button "Save" at bounding box center [1486, 91] width 114 height 31
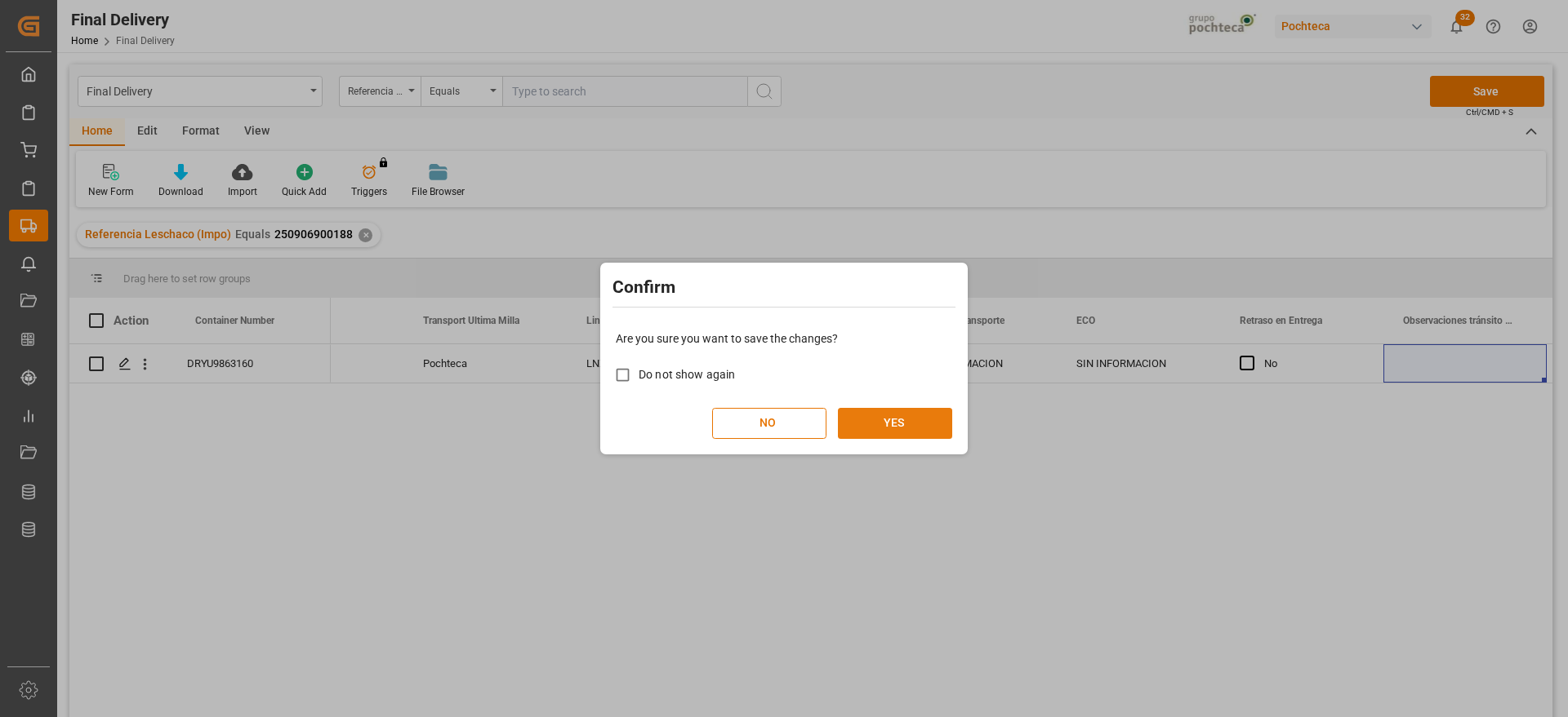
click at [876, 419] on button "YES" at bounding box center [895, 423] width 114 height 31
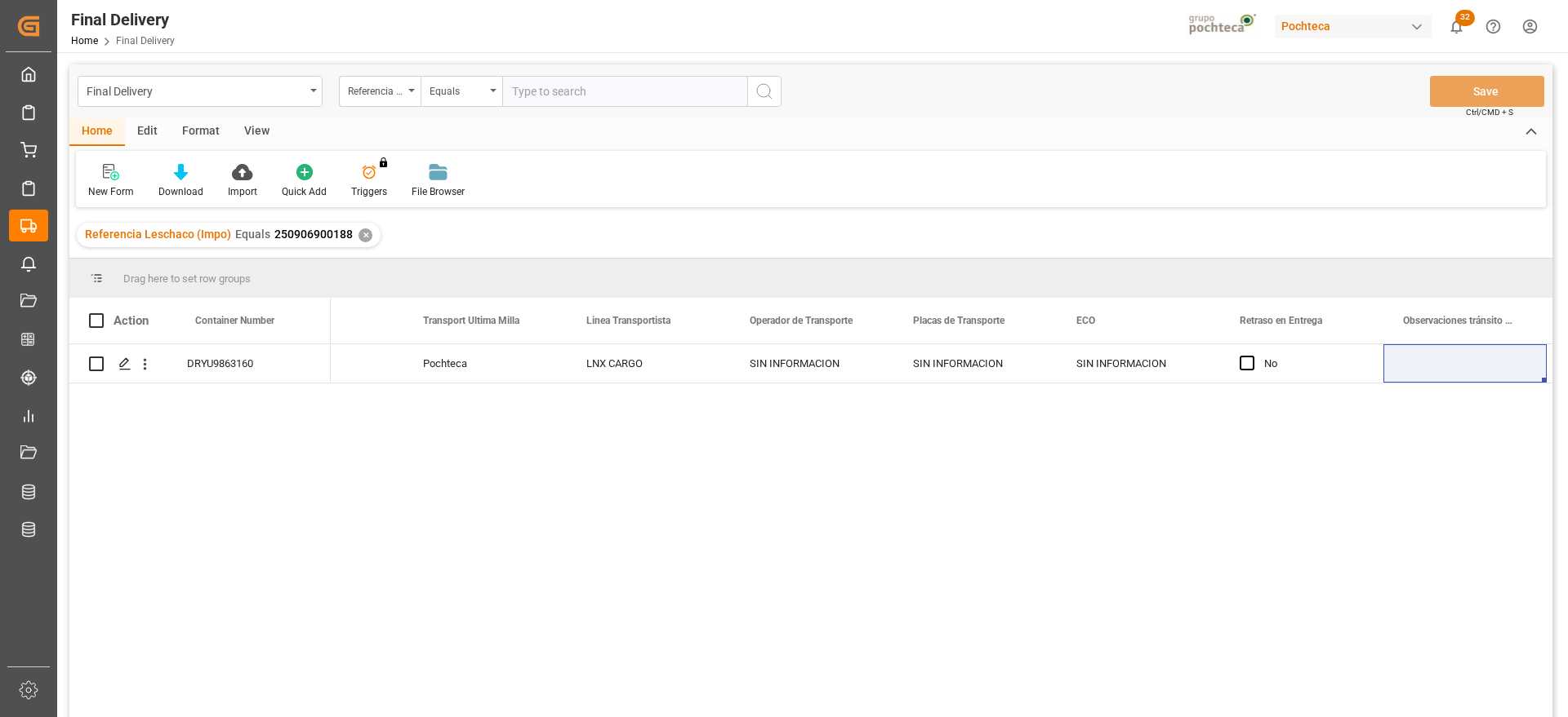
click at [1403, 457] on div "Sencillo Pochteca LNX CARGO SIN INFORMACION SIN INFORMACION SIN INFORMACION No" at bounding box center [942, 535] width 1221 height 383
click at [363, 233] on div "✕" at bounding box center [365, 235] width 14 height 14
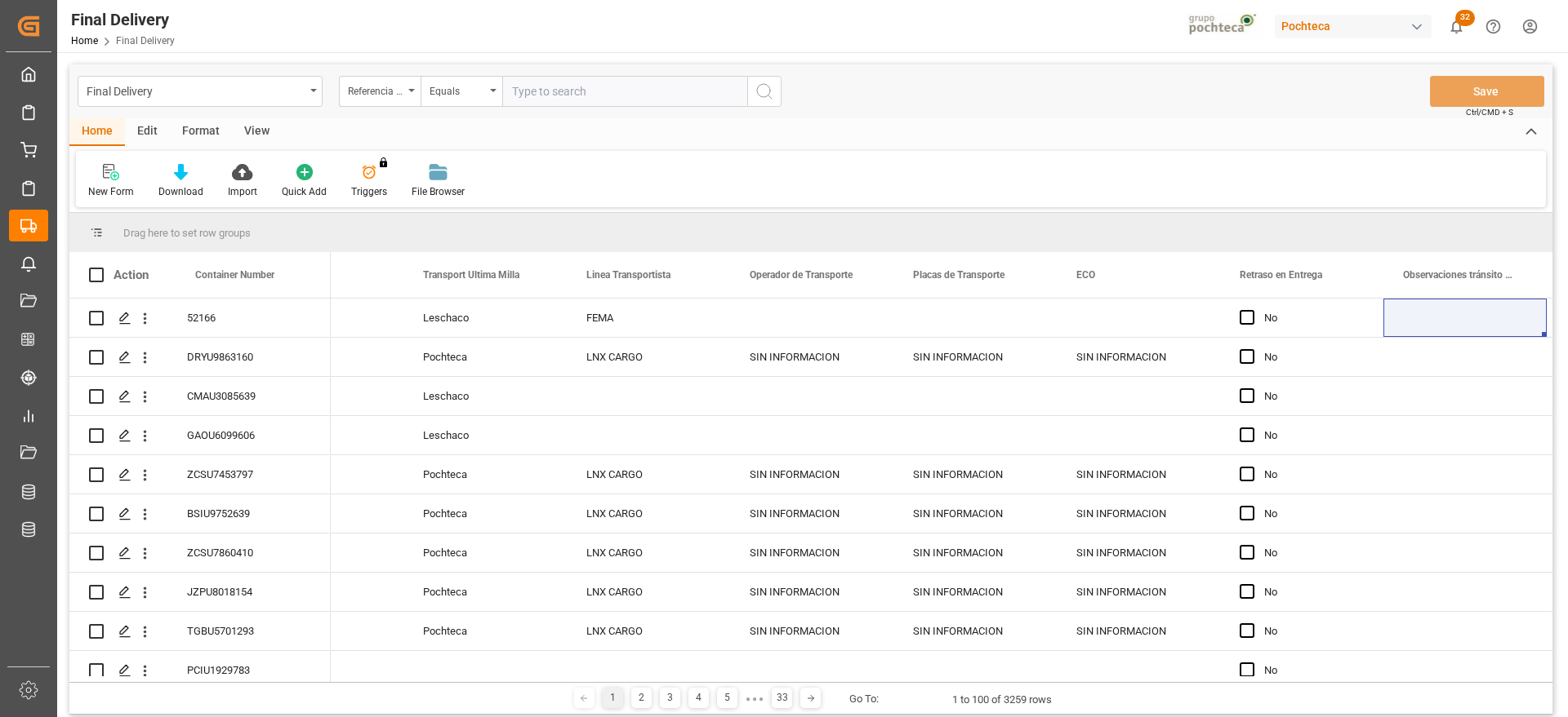
click at [573, 91] on input "text" at bounding box center [624, 91] width 245 height 31
paste input "250906900194"
type input "250906900194"
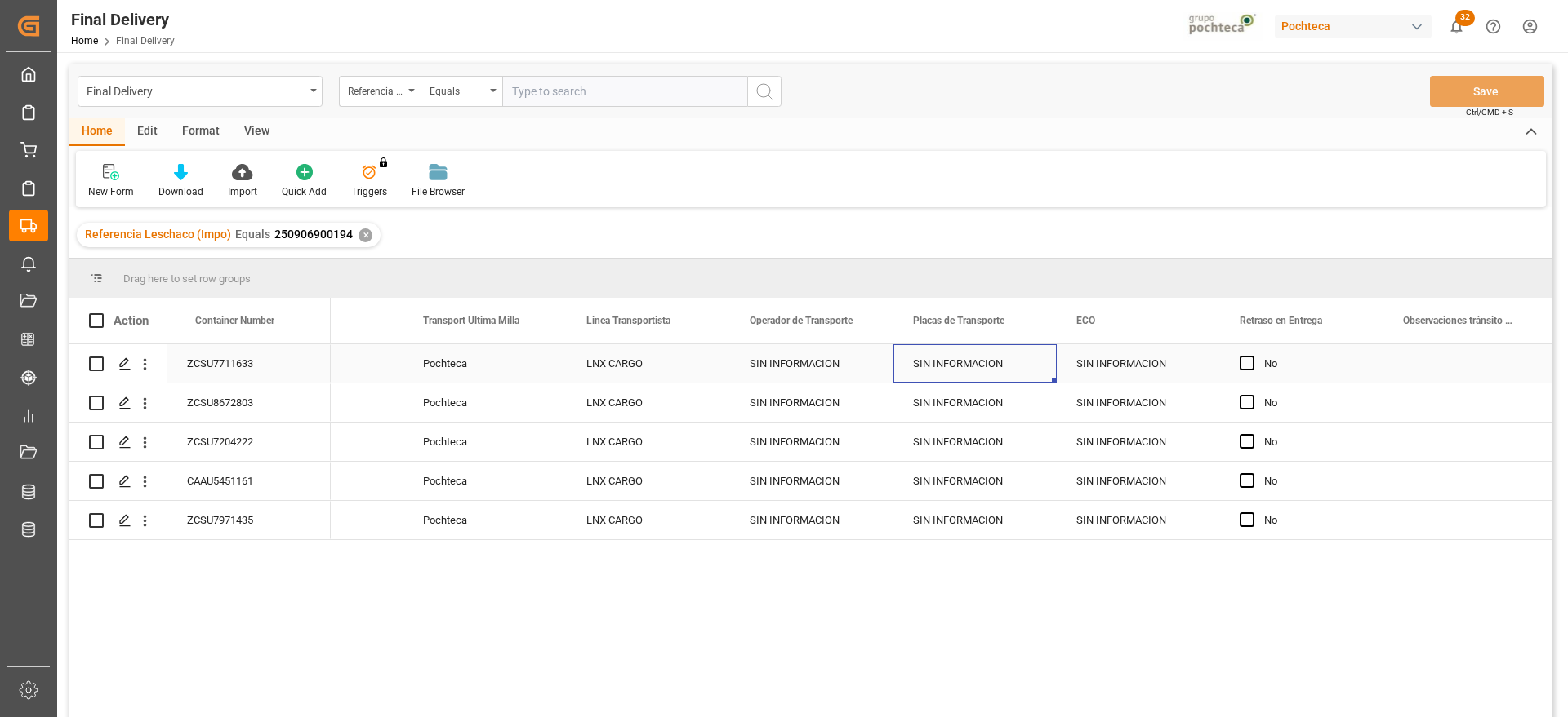
click at [944, 376] on div "SIN INFORMACION" at bounding box center [974, 363] width 163 height 38
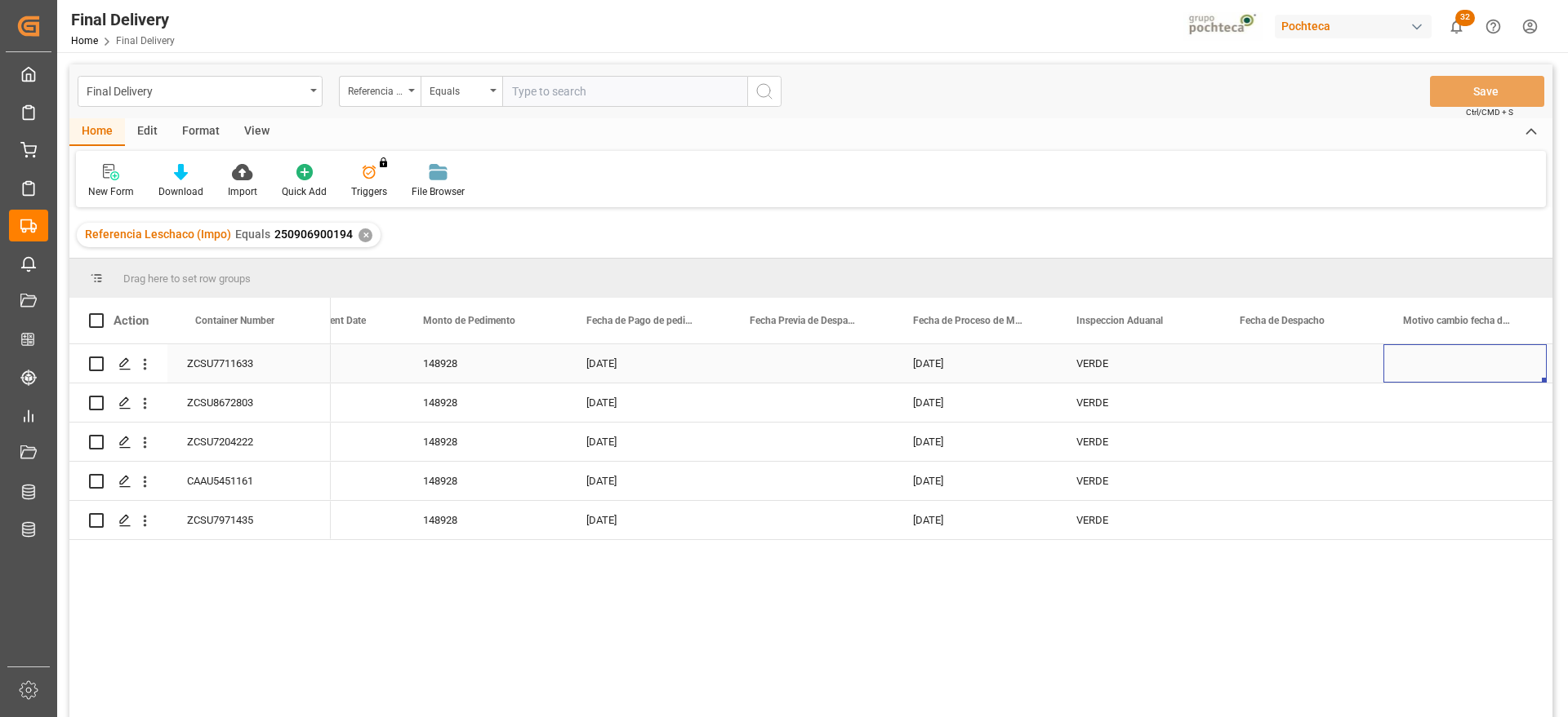
scroll to position [0, 3846]
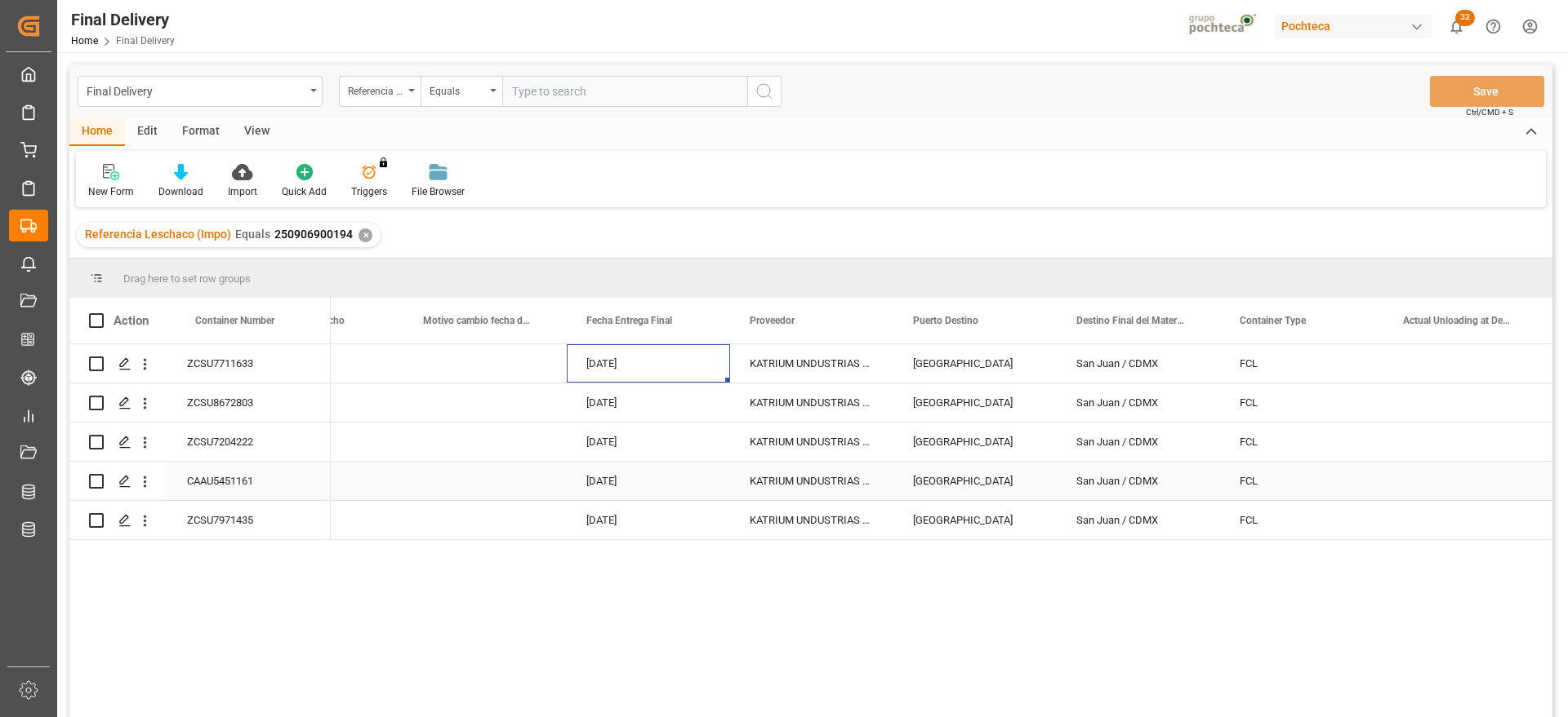
click at [619, 484] on div "[DATE]" at bounding box center [648, 481] width 163 height 38
click at [596, 429] on div "[DATE]" at bounding box center [648, 441] width 163 height 38
click at [621, 445] on div "[DATE]" at bounding box center [648, 441] width 163 height 38
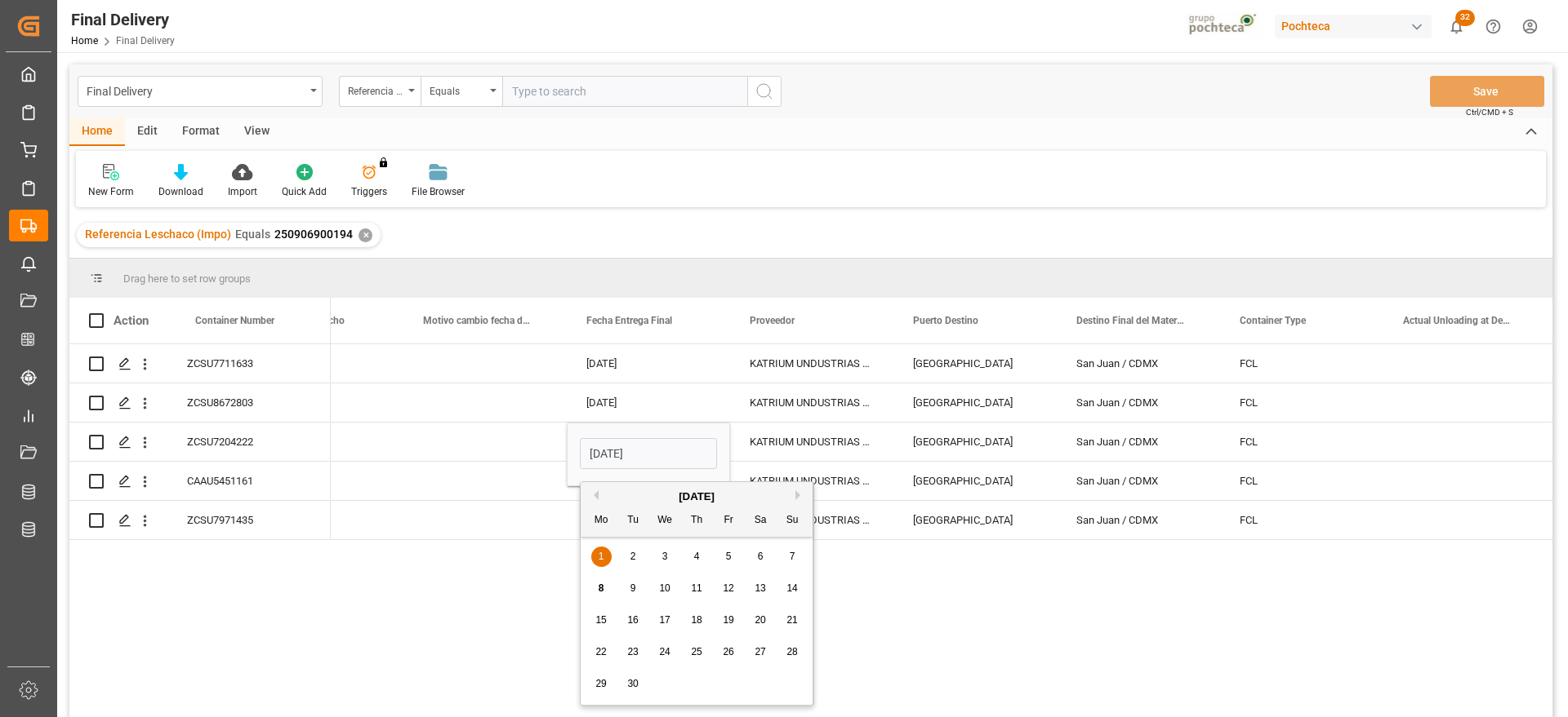
click at [634, 558] on span "2" at bounding box center [633, 557] width 6 height 11
type input "[DATE]"
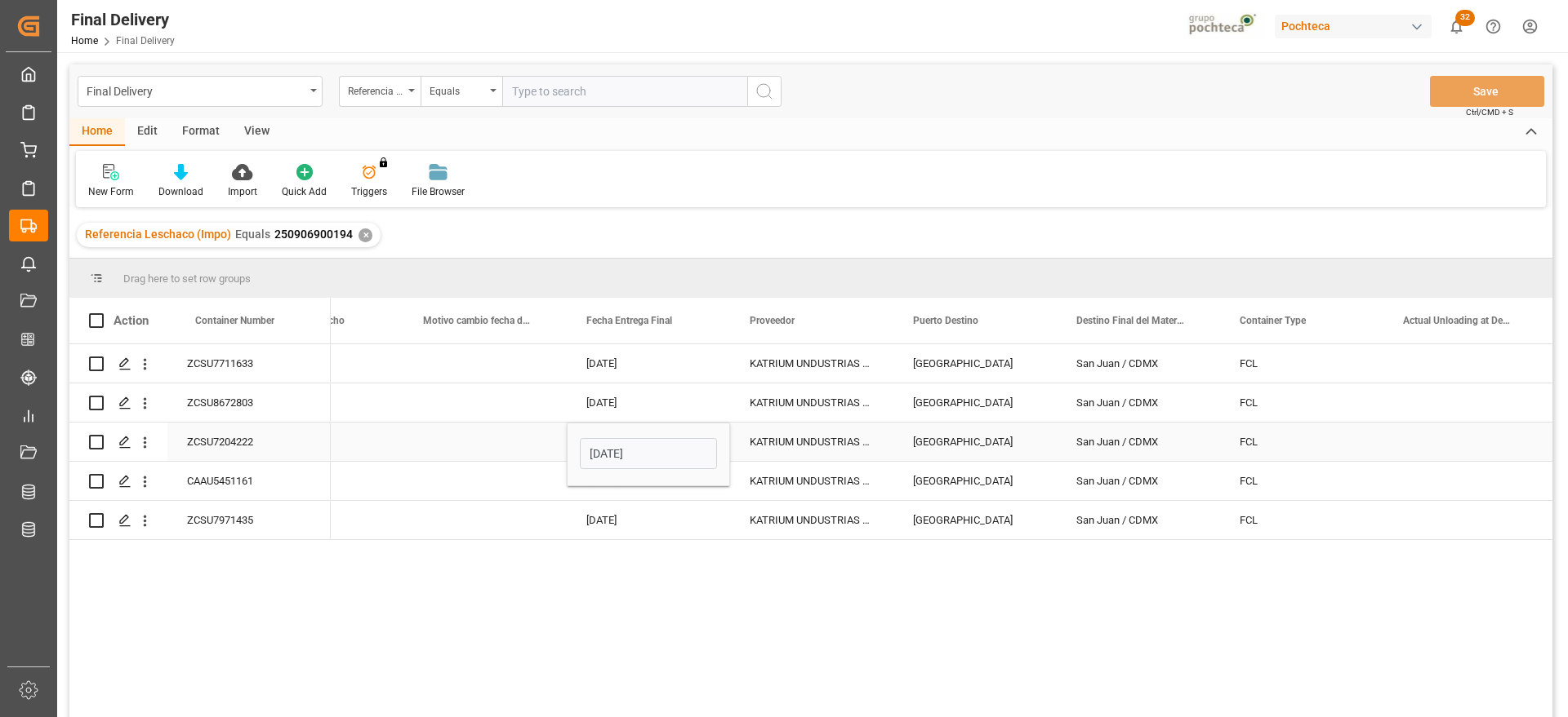
click at [483, 428] on div "Press SPACE to select this row." at bounding box center [485, 441] width 163 height 38
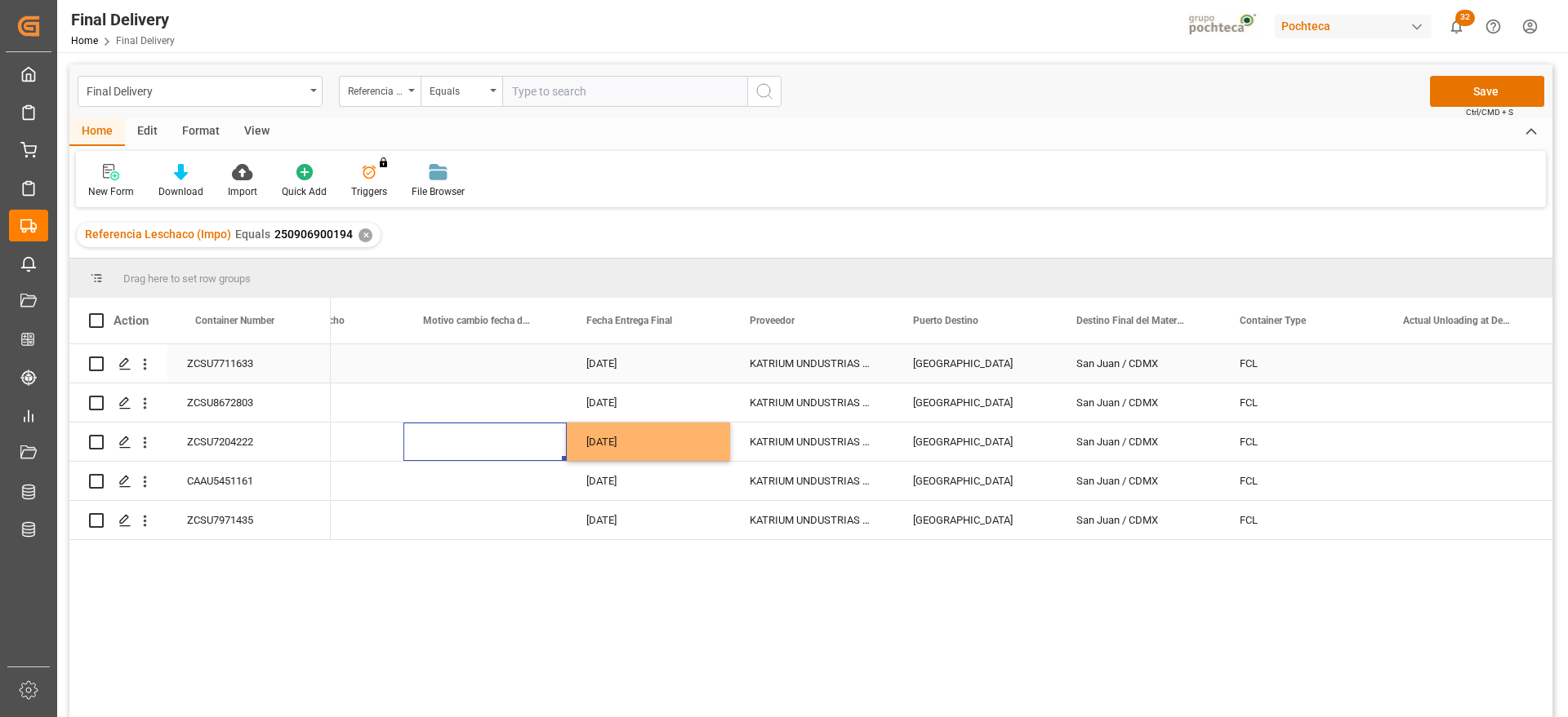
click at [636, 363] on div "[DATE]" at bounding box center [648, 363] width 163 height 38
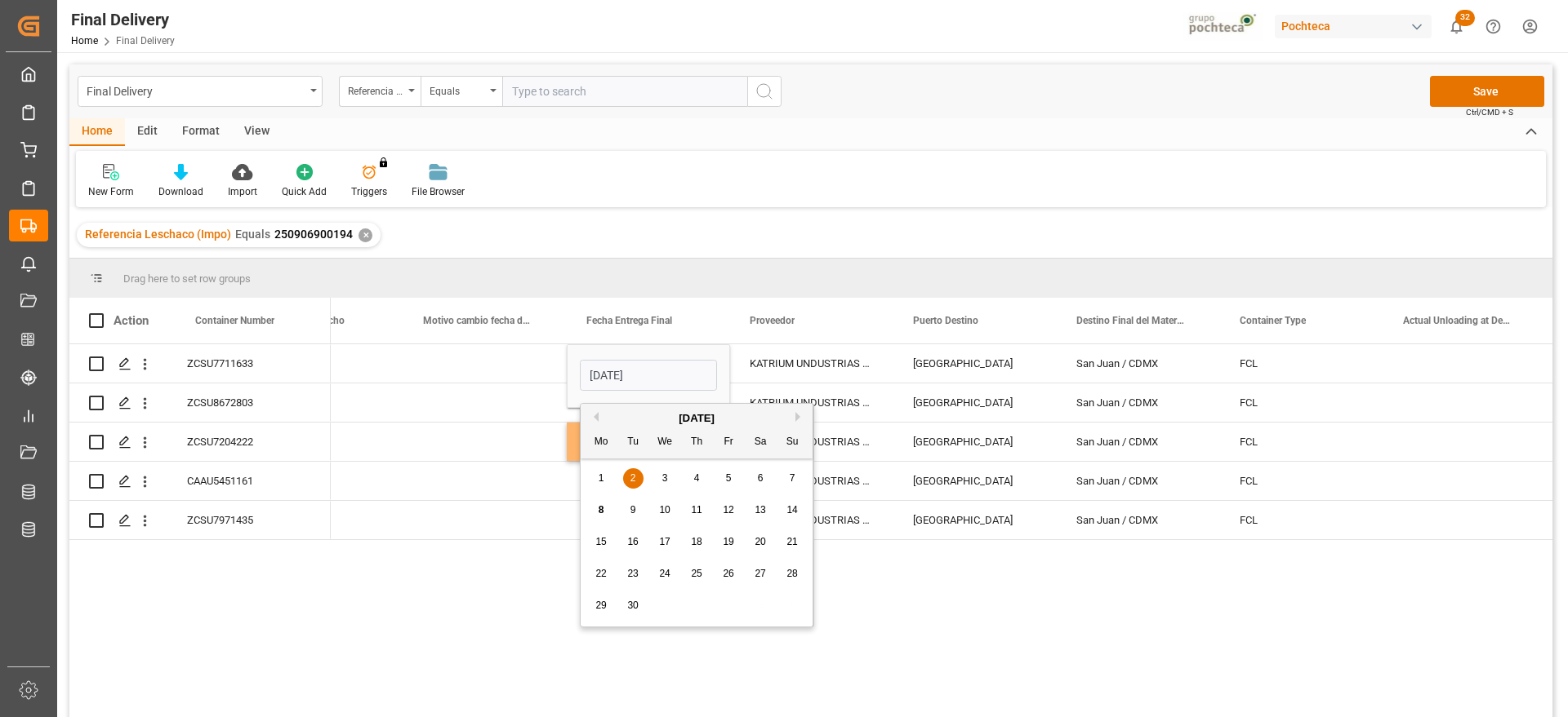
click at [724, 477] on div "5" at bounding box center [729, 479] width 21 height 20
type input "[DATE]"
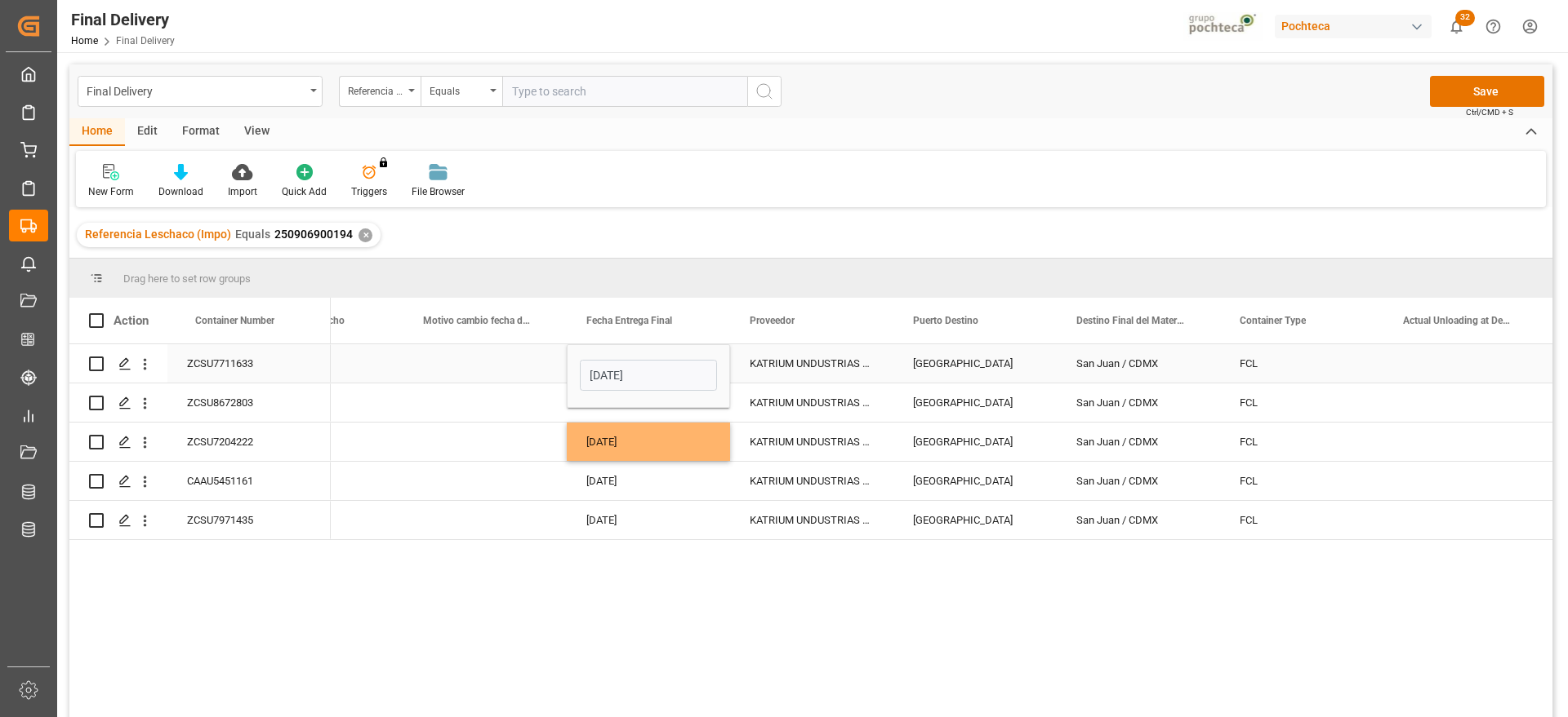
click at [776, 365] on div "KATRIUM UNDUSTRIAS QUIMICAS S/A" at bounding box center [811, 363] width 163 height 38
click at [641, 363] on div "[DATE]" at bounding box center [648, 363] width 163 height 38
click at [614, 531] on div "[DATE]" at bounding box center [648, 520] width 163 height 38
click at [641, 527] on div "[DATE]" at bounding box center [648, 520] width 163 height 38
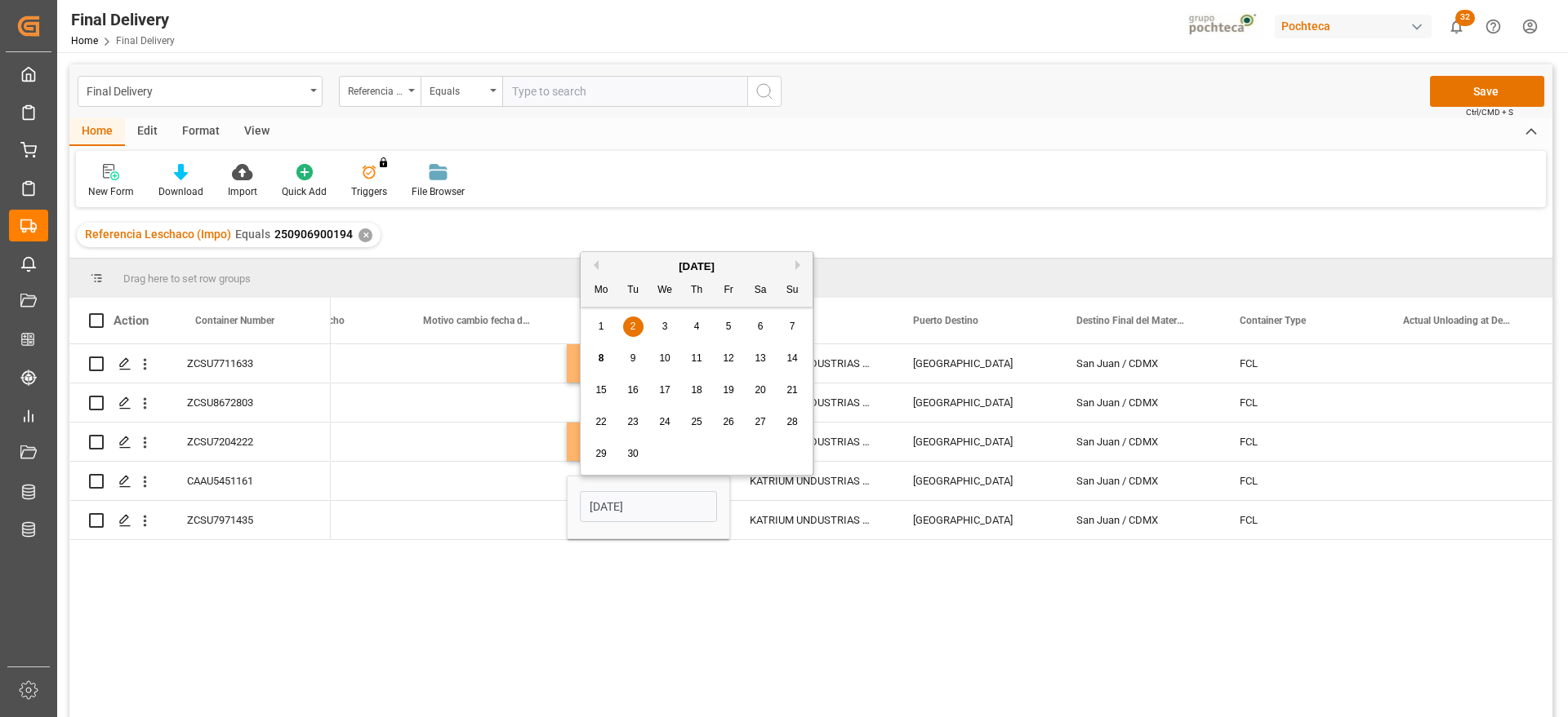
click at [701, 326] on div "4" at bounding box center [697, 327] width 21 height 20
type input "[DATE]"
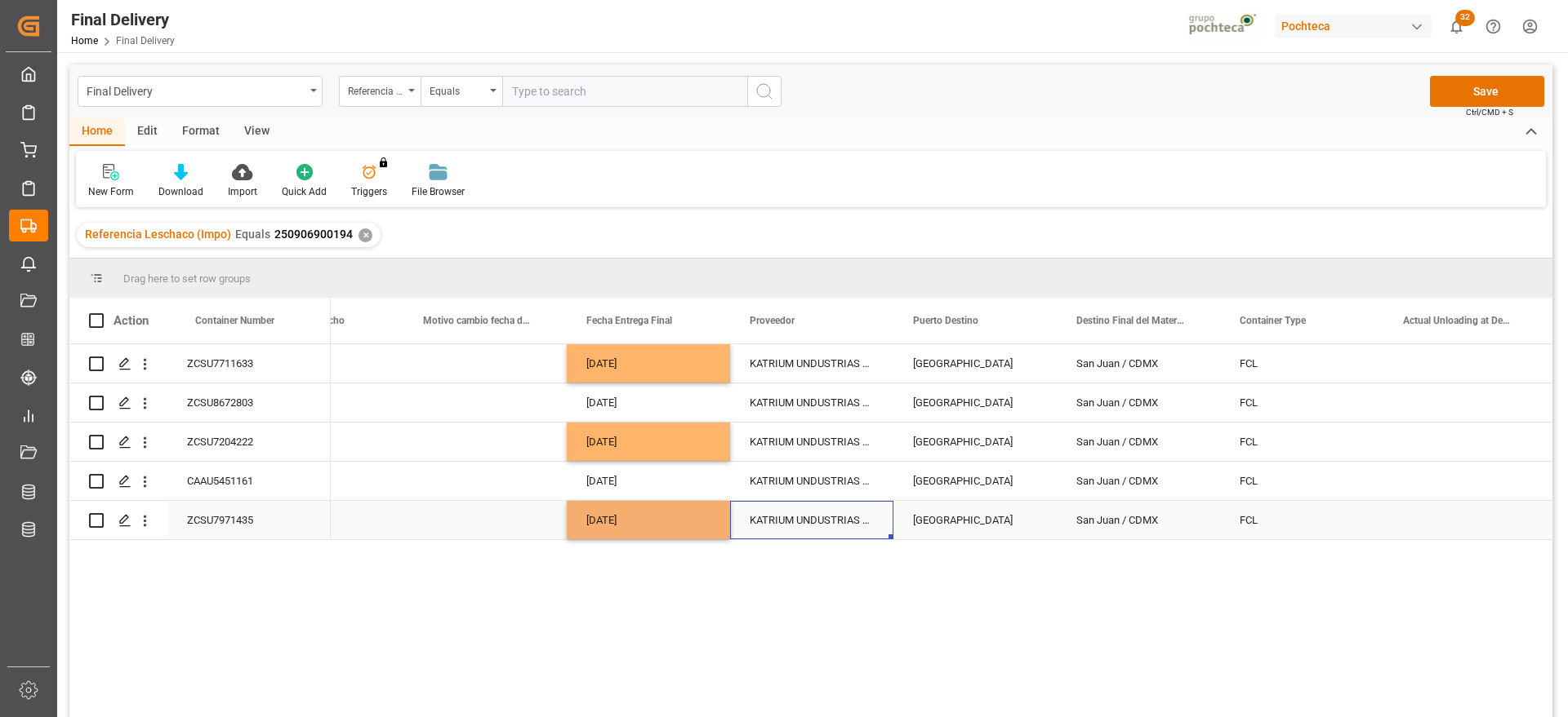
click at [818, 522] on div "KATRIUM UNDUSTRIAS QUIMICAS S/A" at bounding box center [811, 520] width 163 height 38
click at [615, 390] on div "[DATE]" at bounding box center [648, 402] width 163 height 38
click at [1074, 381] on div "San Juan / CDMX" at bounding box center [1138, 363] width 163 height 38
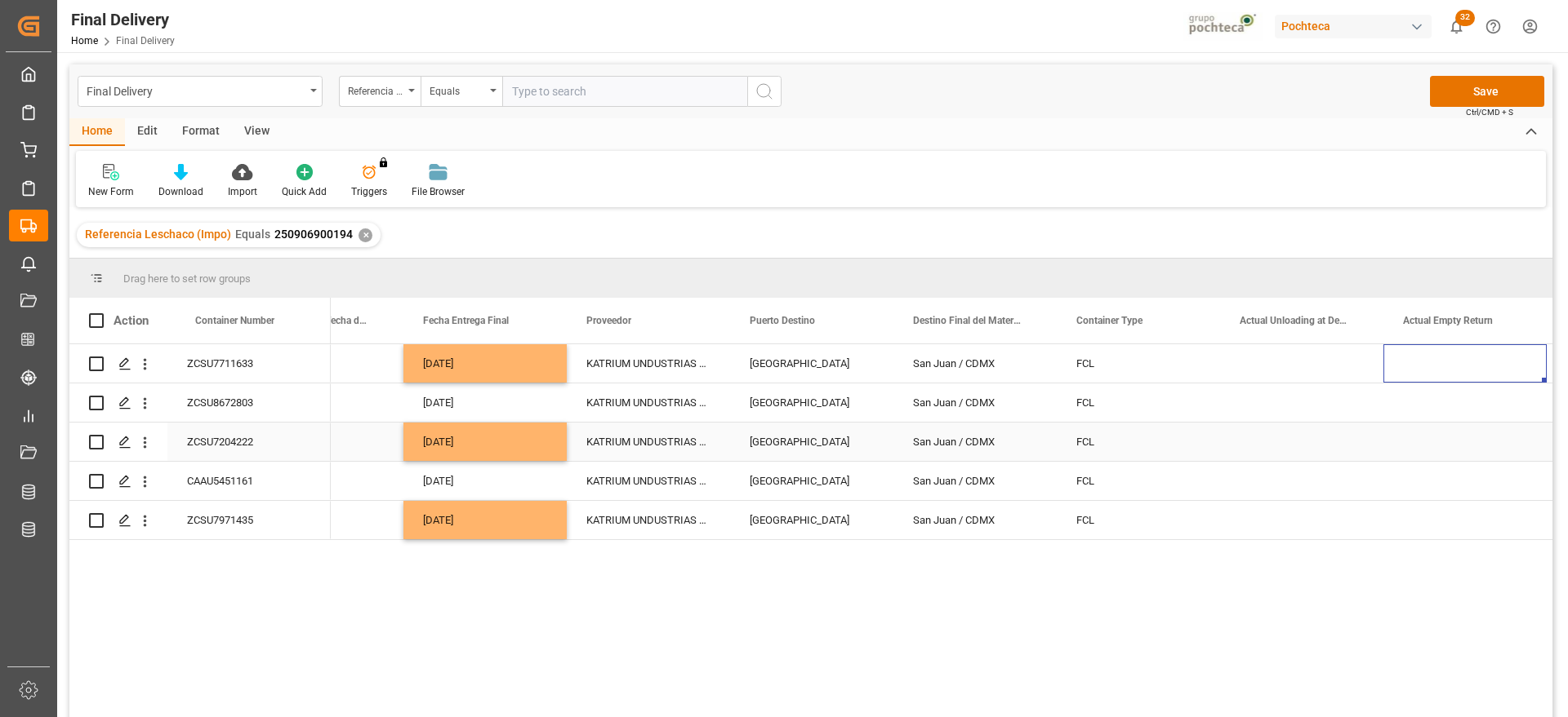
scroll to position [0, 5152]
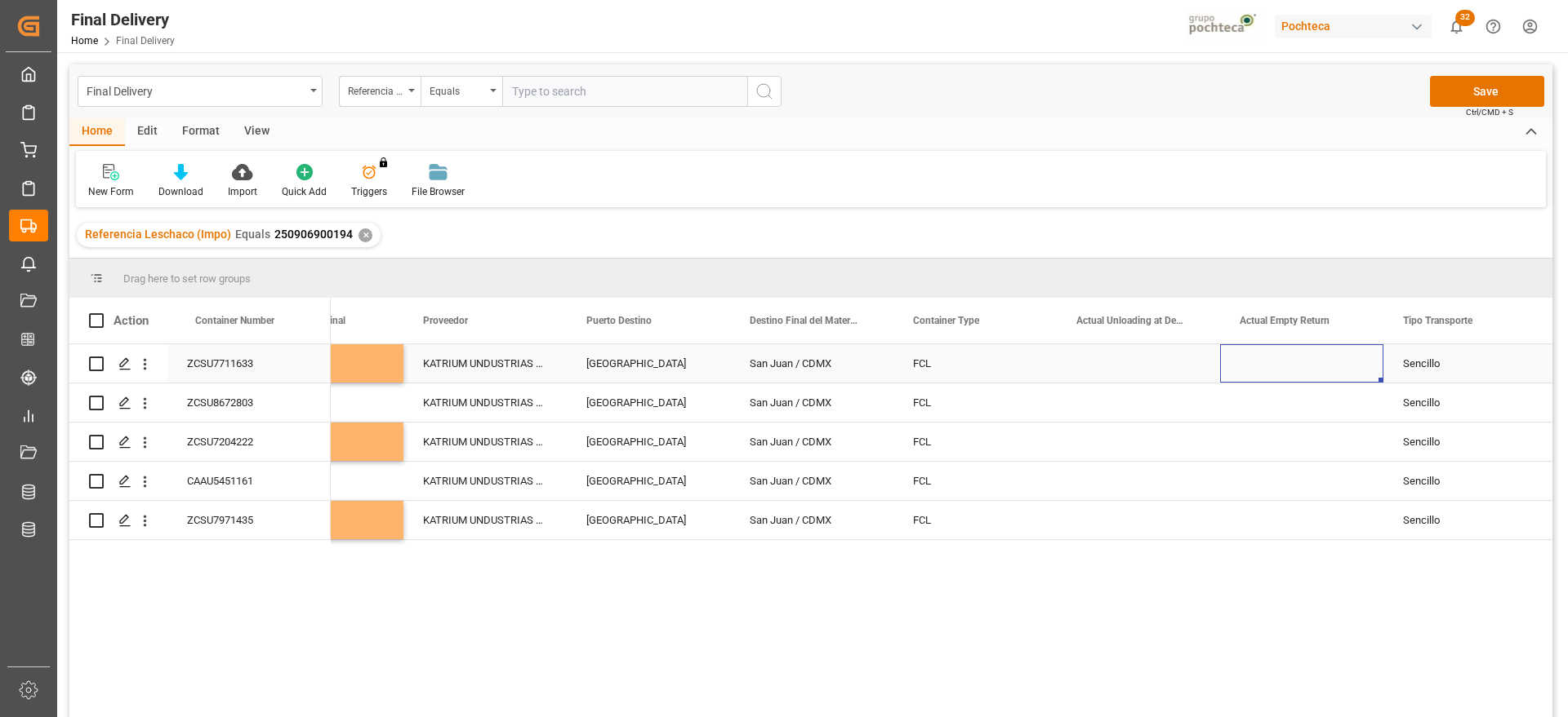
click at [1320, 365] on div "Press SPACE to select this row." at bounding box center [1302, 363] width 163 height 38
click at [1276, 483] on div "Press SPACE to select this row." at bounding box center [1302, 481] width 163 height 38
click at [1291, 479] on div "Press SPACE to select this row." at bounding box center [1302, 481] width 163 height 38
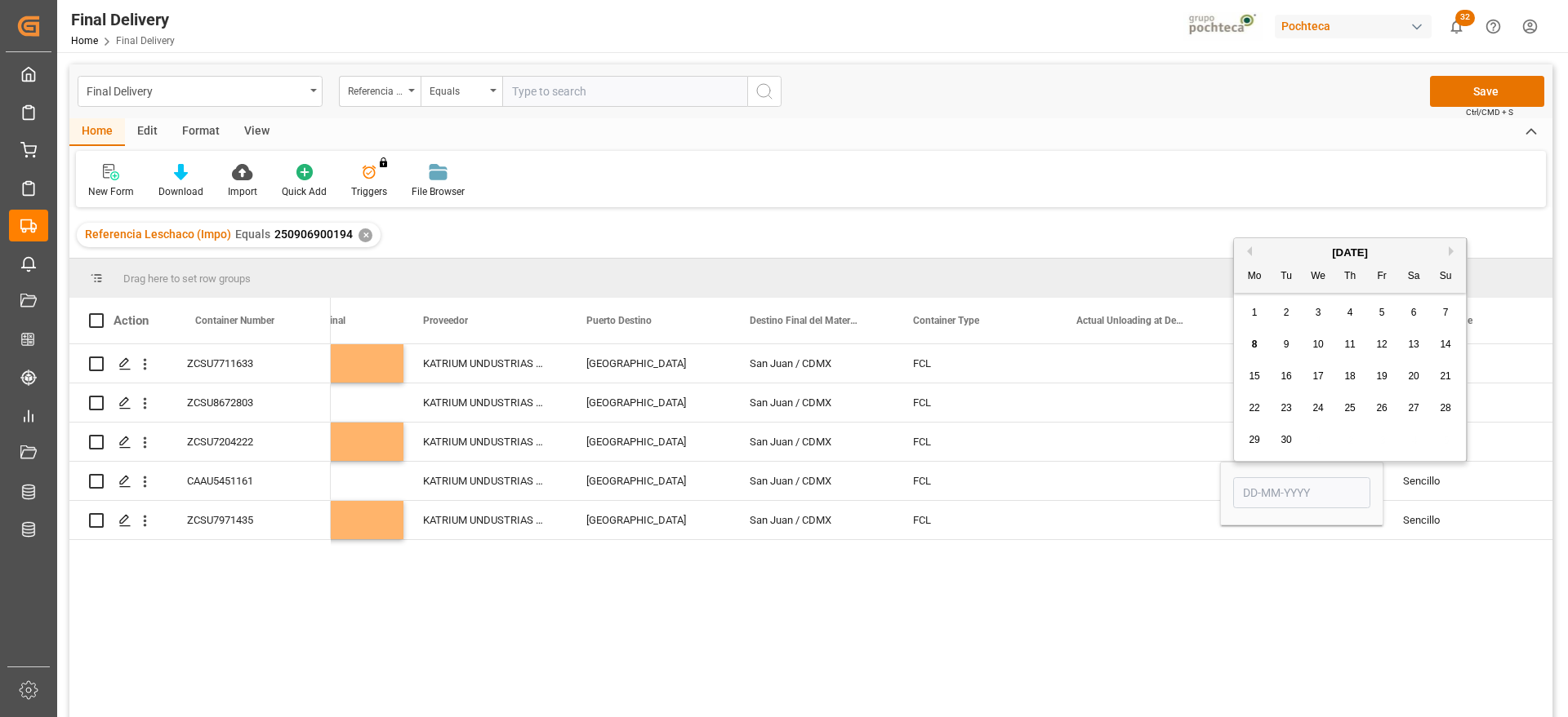
click at [1349, 312] on span "4" at bounding box center [1350, 312] width 6 height 11
type input "[DATE]"
click at [1175, 487] on div "Press SPACE to select this row." at bounding box center [1138, 481] width 163 height 38
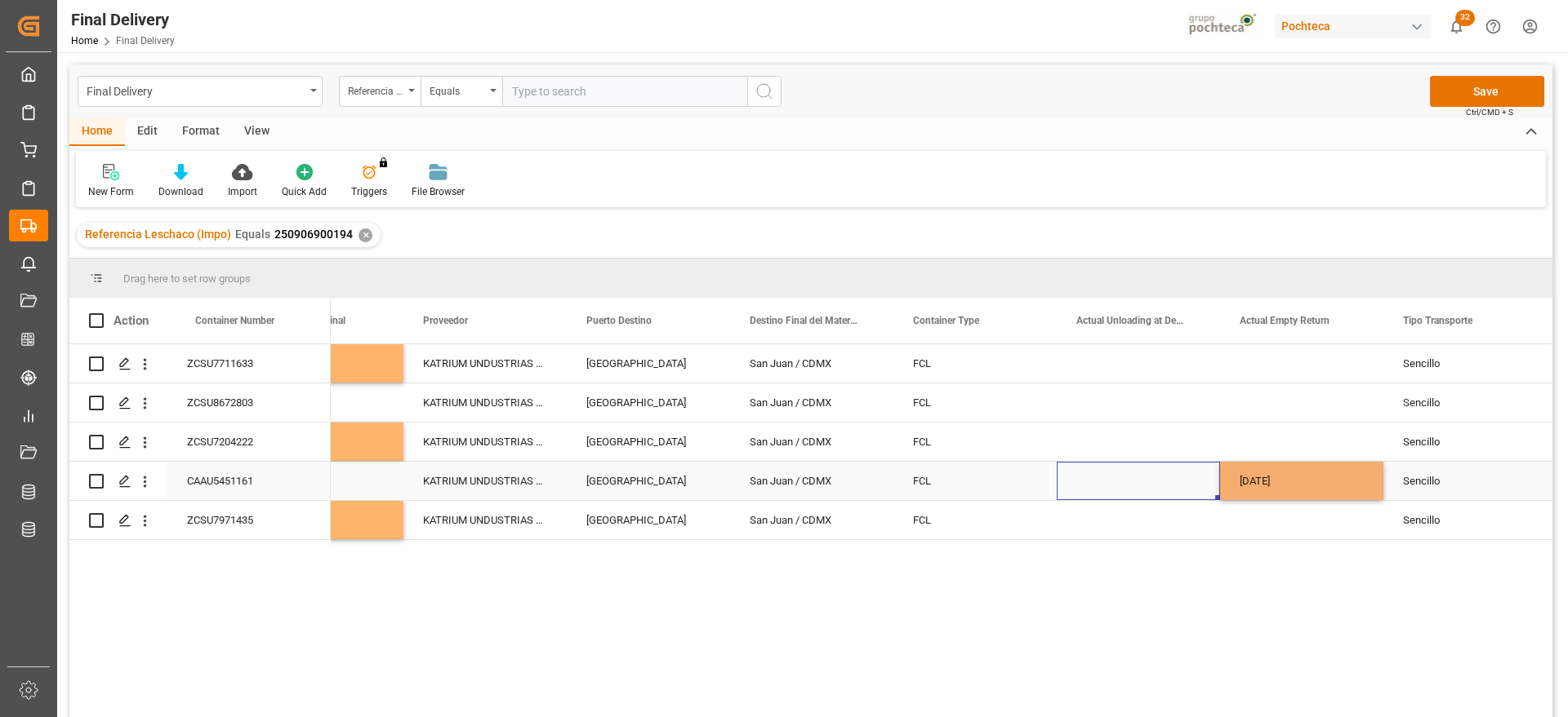
click at [1322, 480] on div "[DATE]" at bounding box center [1302, 481] width 163 height 38
click at [1169, 481] on div "Press SPACE to select this row." at bounding box center [1138, 481] width 163 height 38
click at [1256, 428] on div "Press SPACE to select this row." at bounding box center [1302, 441] width 163 height 38
click at [1264, 440] on div "Press SPACE to select this row." at bounding box center [1302, 441] width 163 height 38
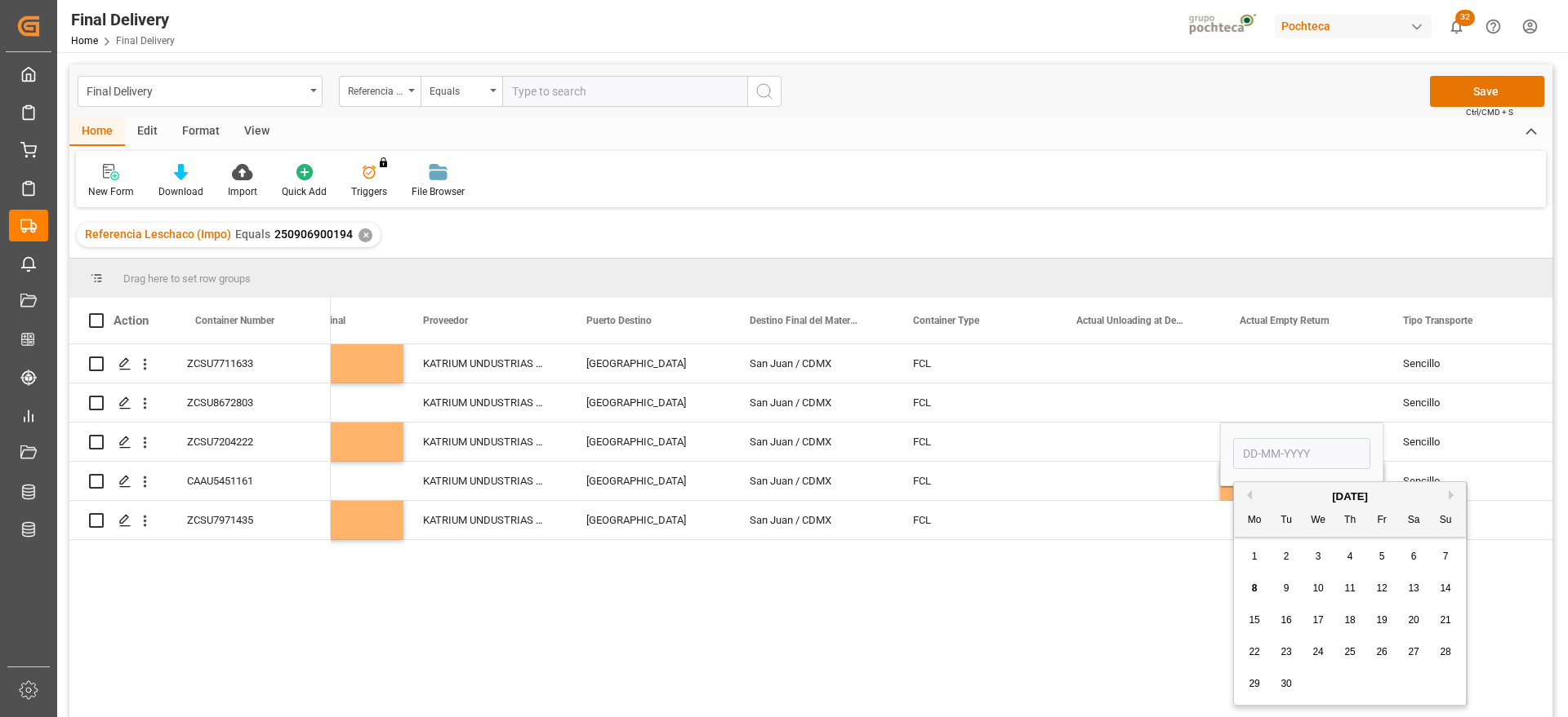
click at [1286, 547] on div "2" at bounding box center [1287, 557] width 21 height 20
type input "[DATE]"
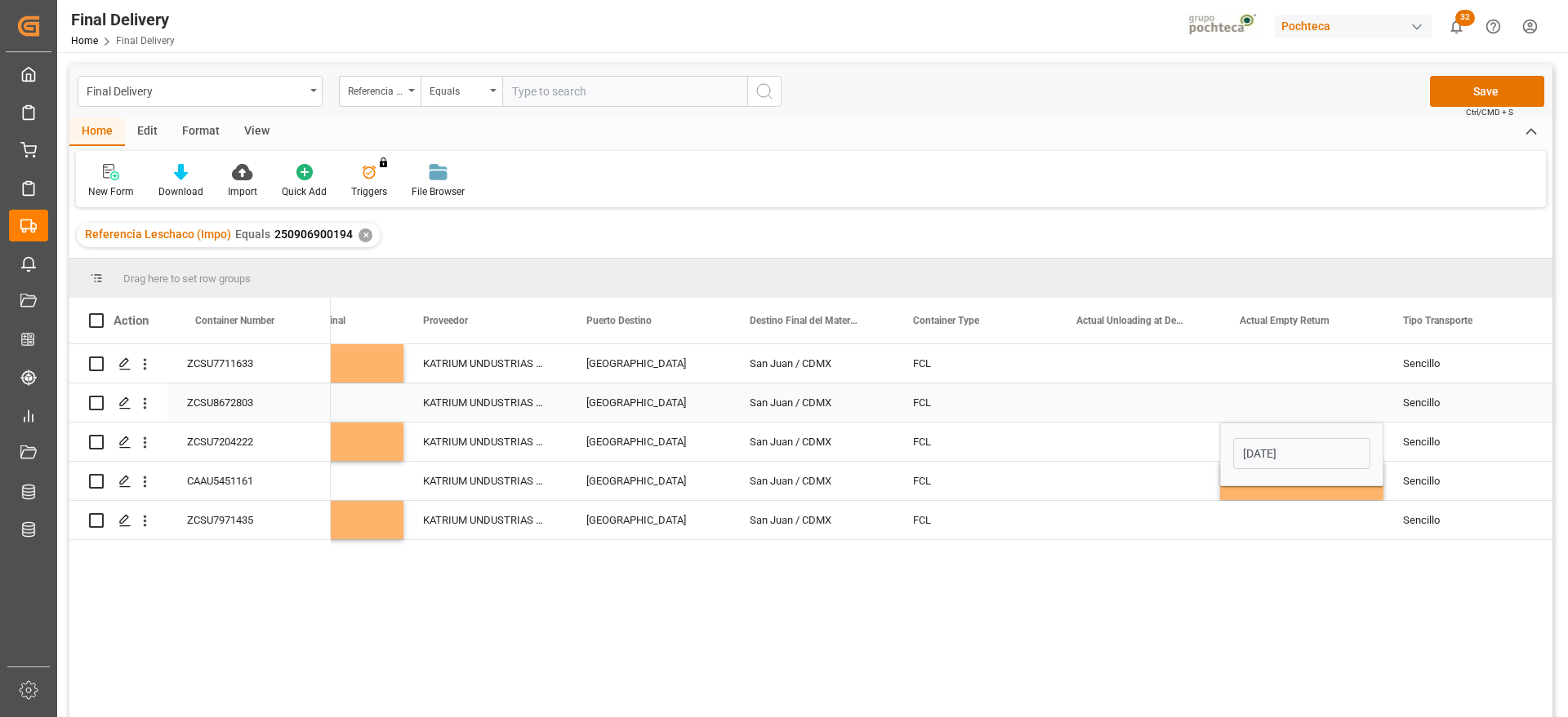
click at [1247, 396] on div "Press SPACE to select this row." at bounding box center [1302, 402] width 163 height 38
click at [1298, 366] on div "Press SPACE to select this row." at bounding box center [1302, 363] width 163 height 38
click at [1290, 363] on div "Press SPACE to select this row." at bounding box center [1302, 363] width 163 height 38
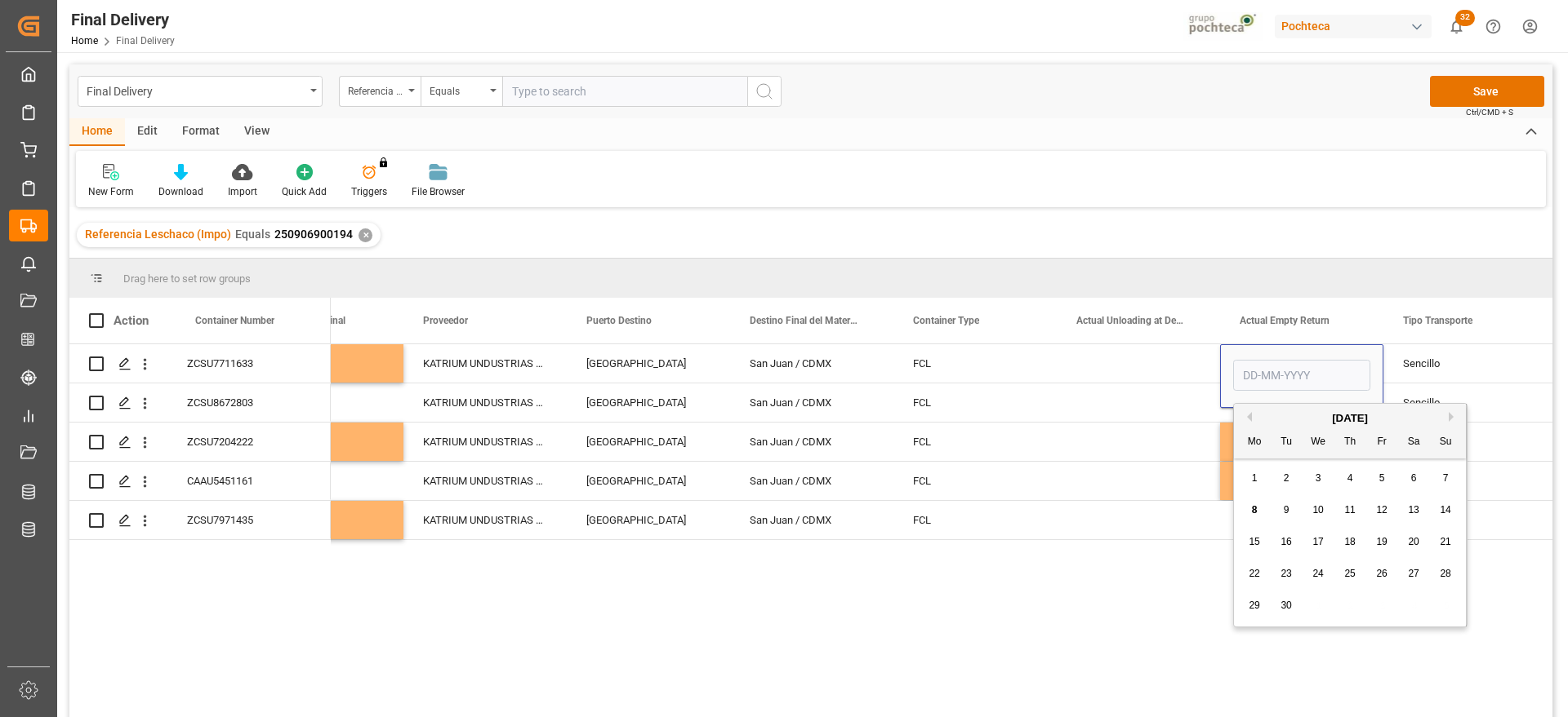
drag, startPoint x: 1411, startPoint y: 476, endPoint x: 1324, endPoint y: 453, distance: 90.0
click at [1410, 476] on span "6" at bounding box center [1413, 478] width 6 height 11
type input "[DATE]"
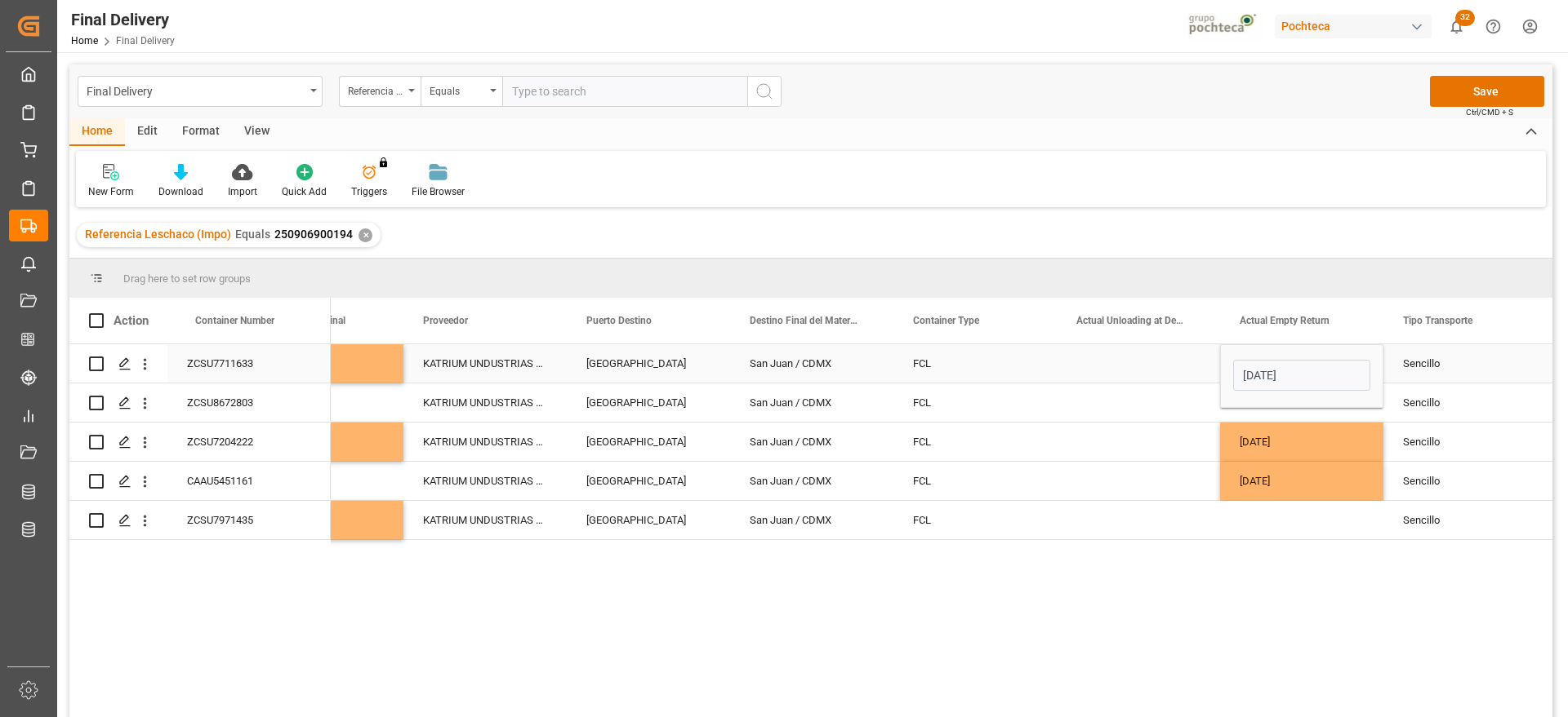
click at [1125, 377] on div "Press SPACE to select this row." at bounding box center [1138, 363] width 163 height 38
click at [1271, 389] on div "Press SPACE to select this row." at bounding box center [1302, 402] width 163 height 38
click at [1328, 525] on div "Press SPACE to select this row." at bounding box center [1302, 520] width 163 height 38
click at [1289, 519] on div "Press SPACE to select this row." at bounding box center [1302, 520] width 163 height 38
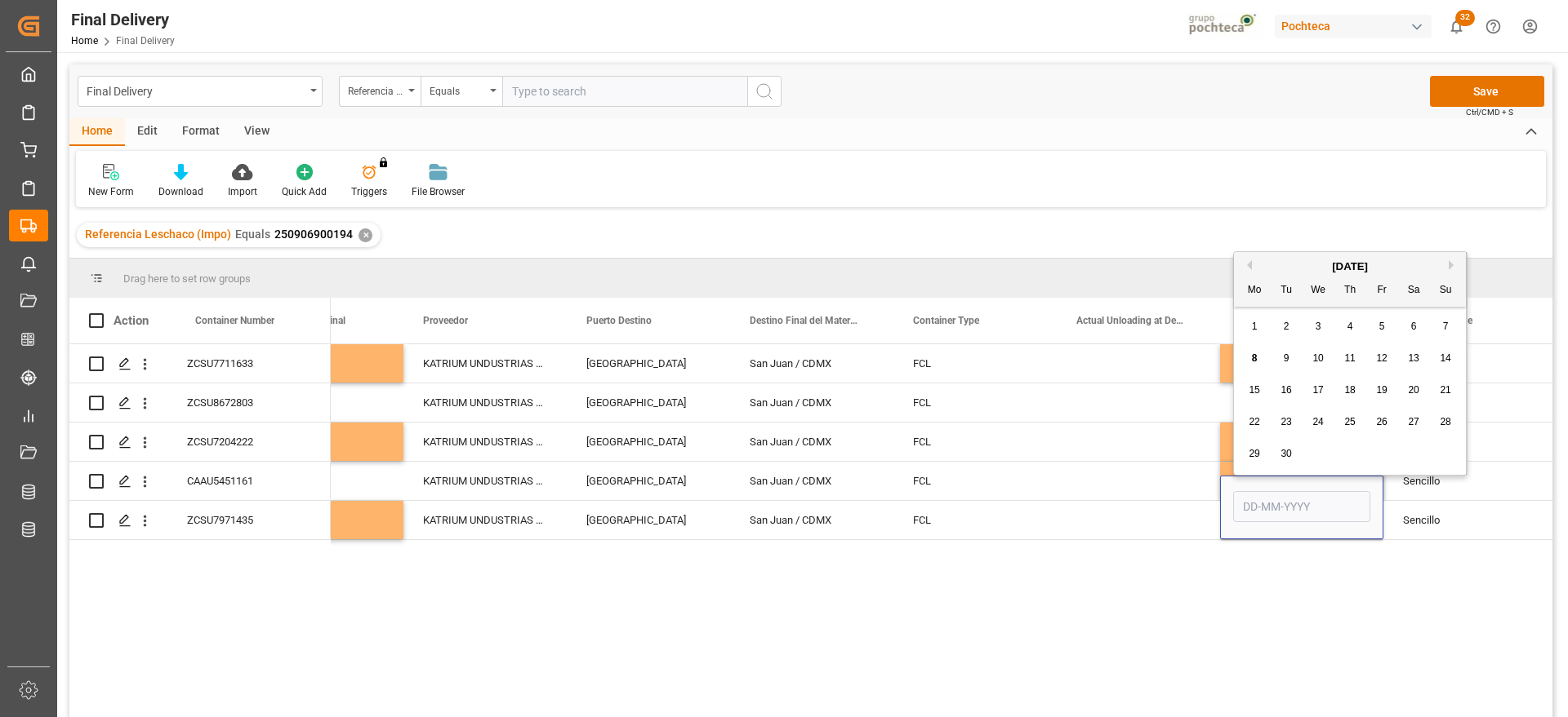
click at [1376, 324] on div "5" at bounding box center [1382, 327] width 21 height 20
type input "[DATE]"
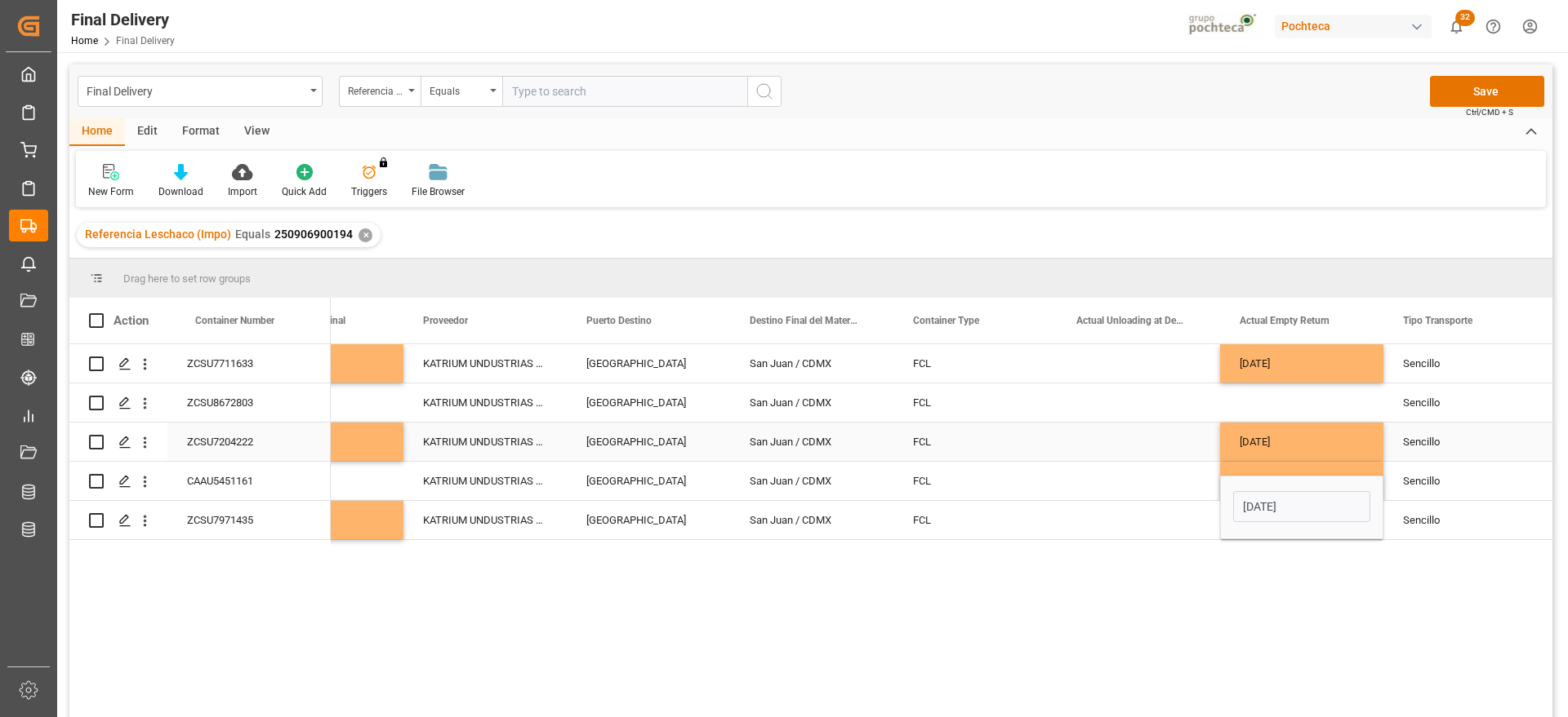
click at [1093, 446] on div "Press SPACE to select this row." at bounding box center [1138, 441] width 163 height 38
click at [1247, 397] on div "Press SPACE to select this row." at bounding box center [1302, 402] width 163 height 38
click at [1303, 515] on div "[DATE]" at bounding box center [1302, 520] width 163 height 38
click at [1309, 392] on div "Press SPACE to select this row." at bounding box center [1302, 402] width 163 height 38
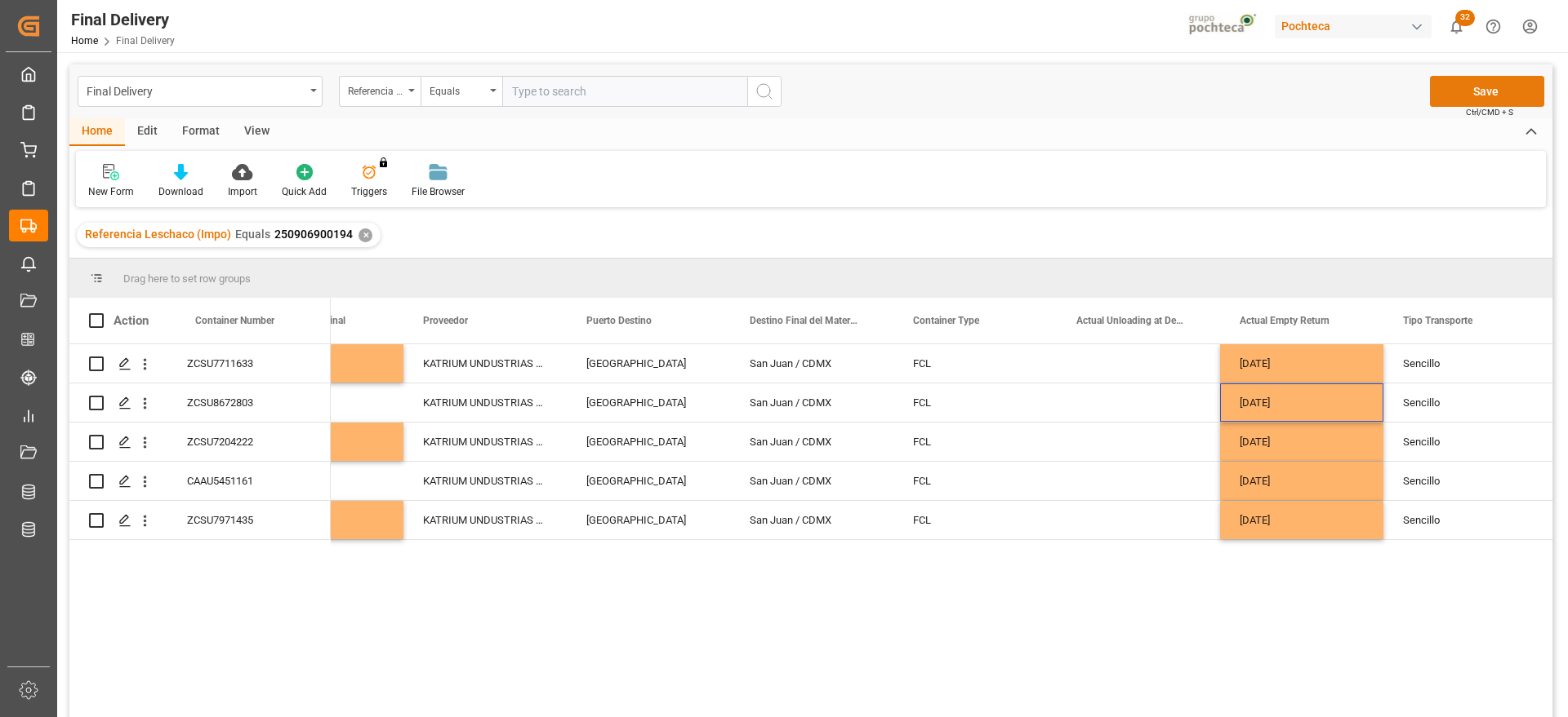
click at [1483, 83] on button "Save" at bounding box center [1486, 91] width 114 height 31
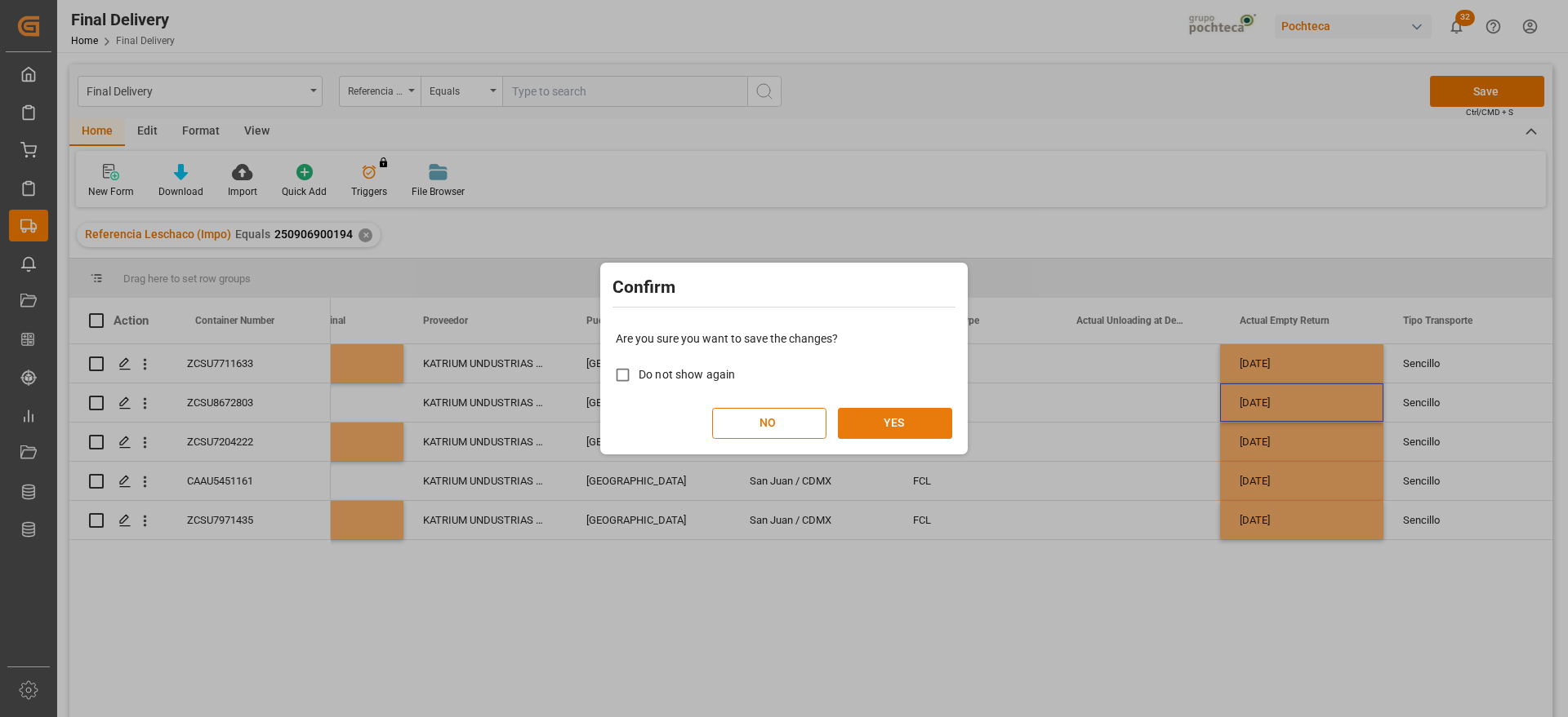
click at [908, 426] on button "YES" at bounding box center [895, 423] width 114 height 31
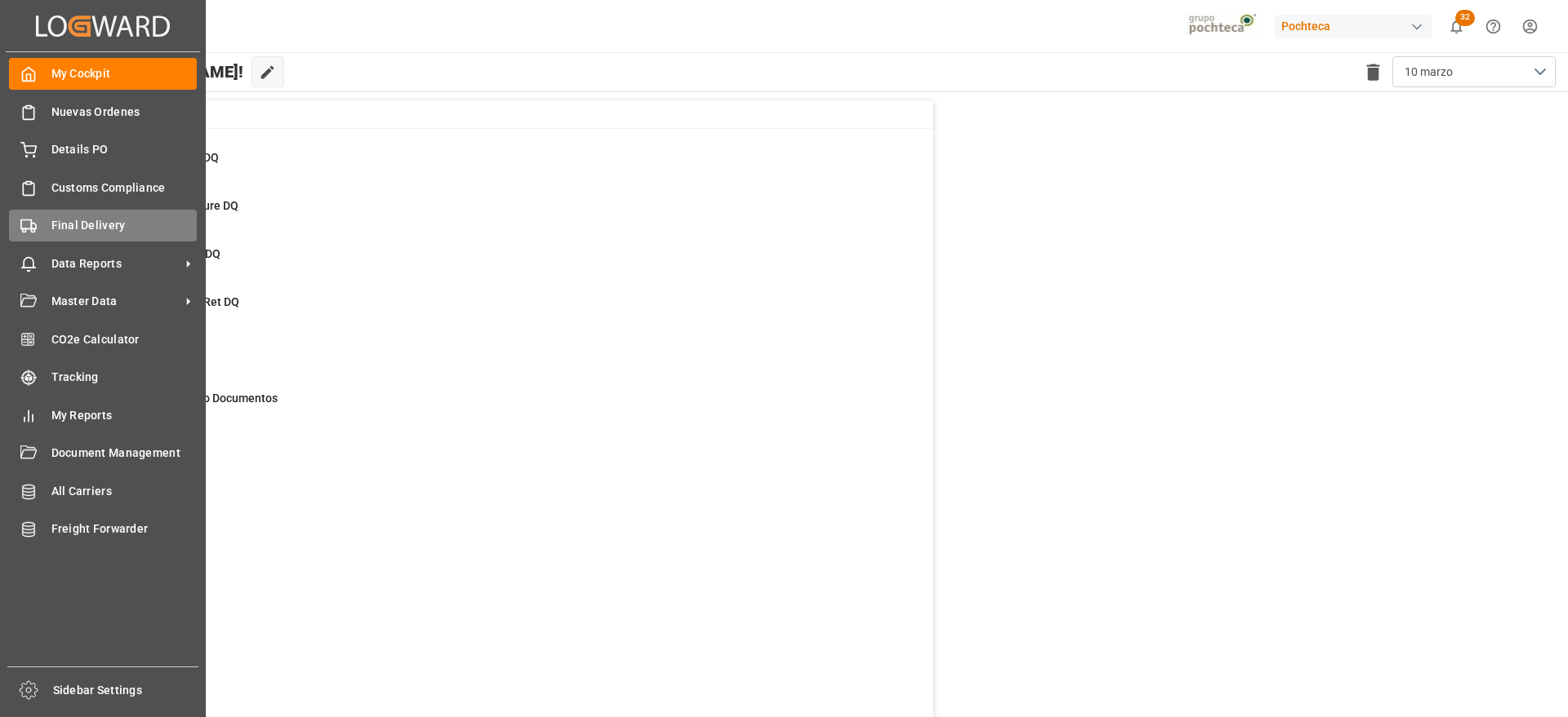
click at [53, 224] on span "Final Delivery" at bounding box center [125, 226] width 146 height 17
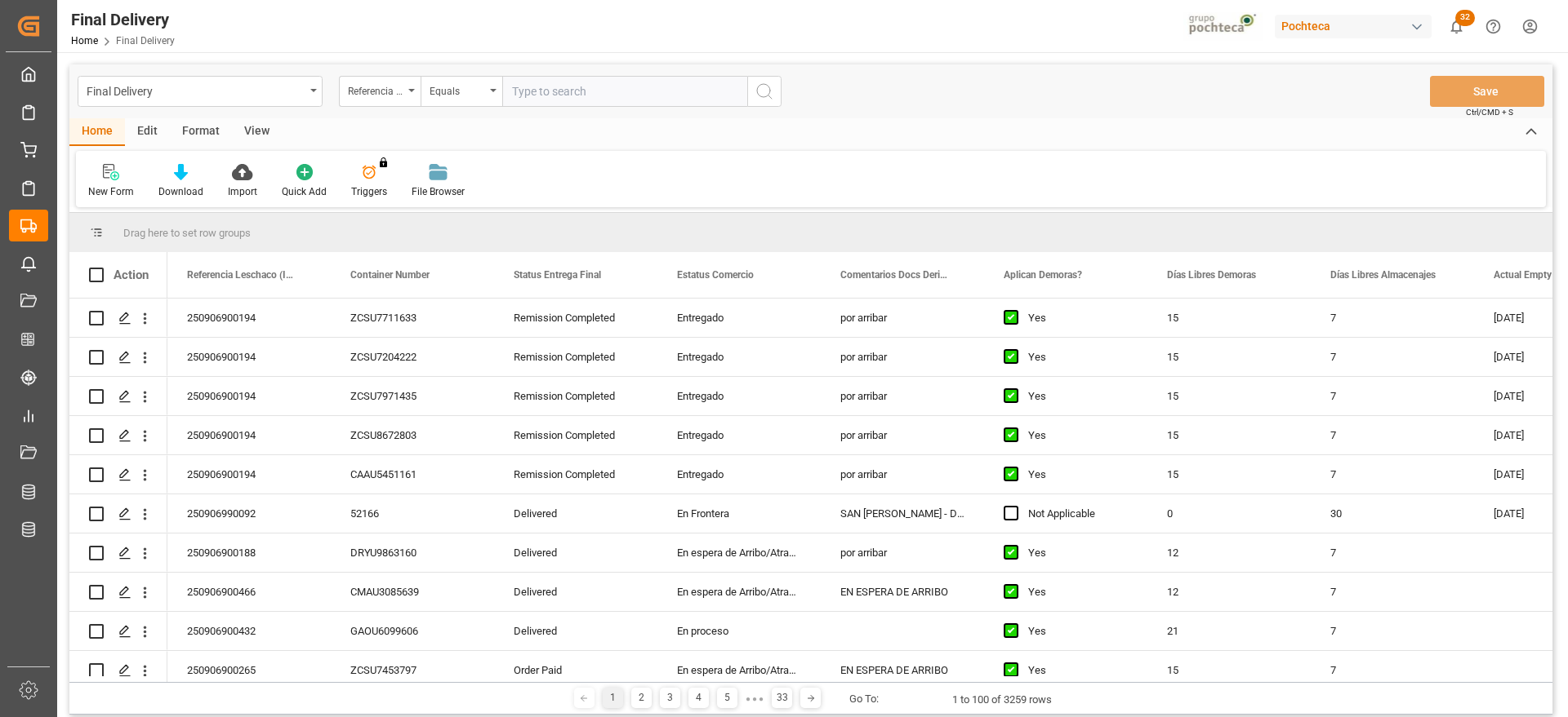
click at [549, 89] on input "text" at bounding box center [624, 91] width 245 height 31
type input "250906900432"
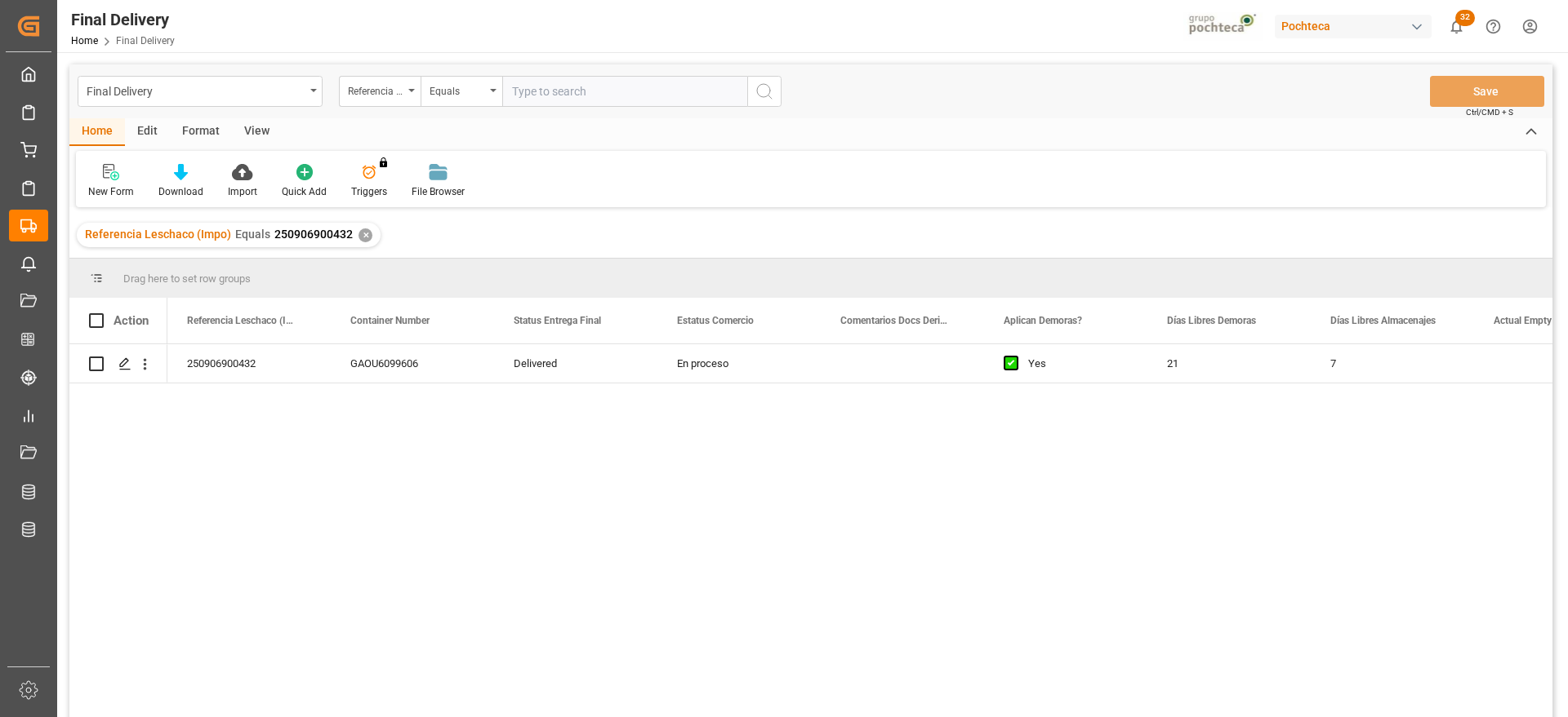
click at [880, 383] on div "250906900432 GAOU6099606 Delivered En proceso Yes 21 7 [DATE]" at bounding box center [859, 535] width 1385 height 383
click at [826, 356] on div "Press SPACE to select this row." at bounding box center [902, 363] width 163 height 38
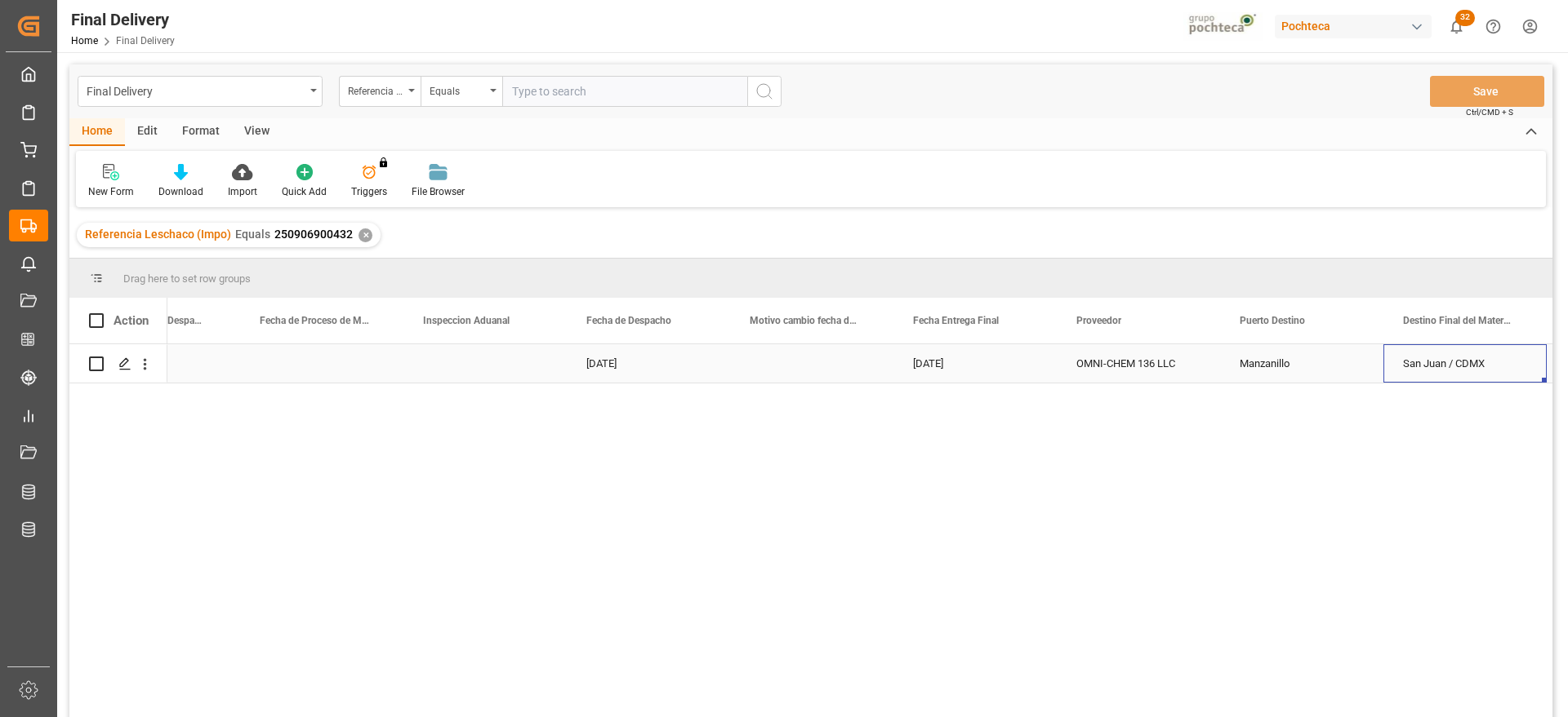
click at [614, 366] on div "[DATE]" at bounding box center [648, 363] width 163 height 38
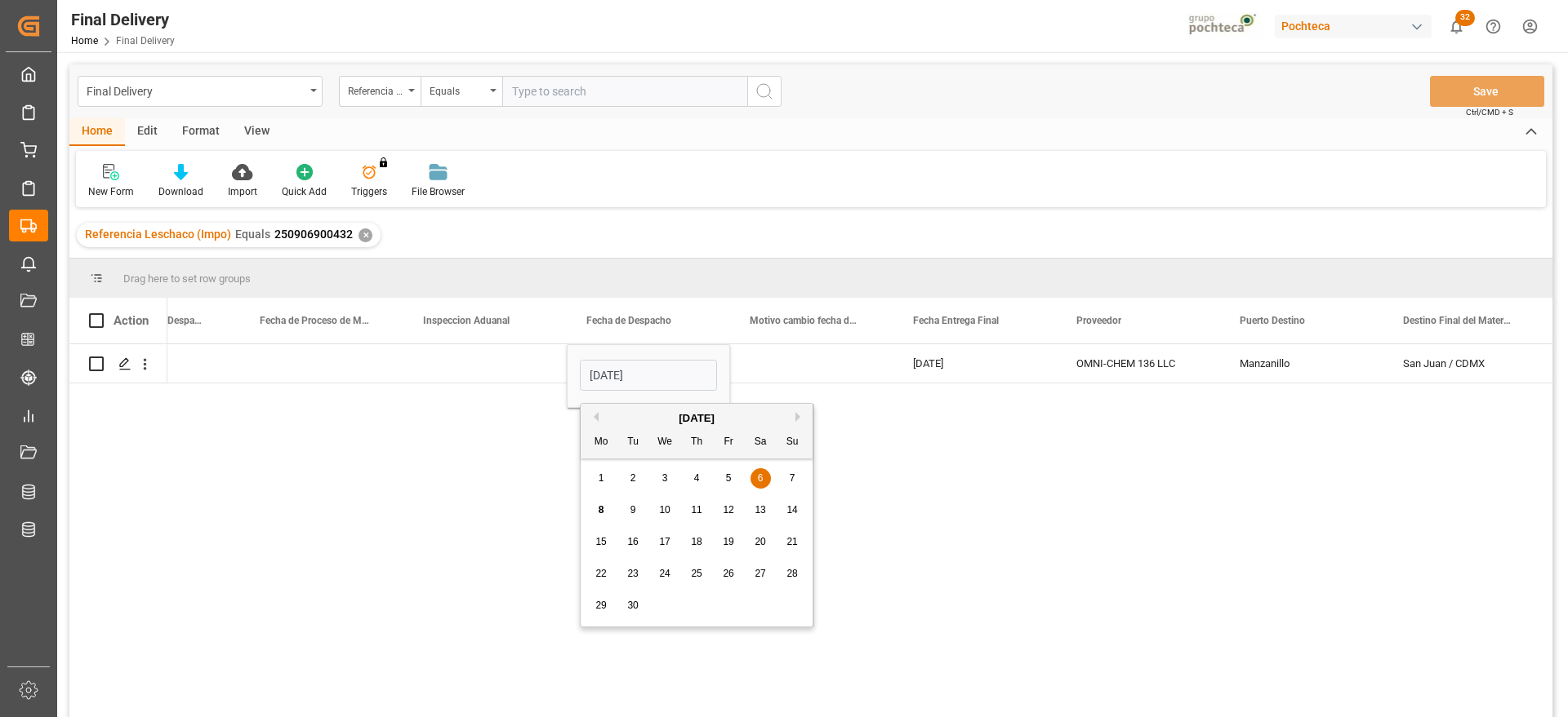
click at [653, 506] on div "8 9 10 11 12 13 14" at bounding box center [697, 511] width 223 height 32
click at [666, 508] on span "10" at bounding box center [664, 510] width 10 height 11
type input "[DATE]"
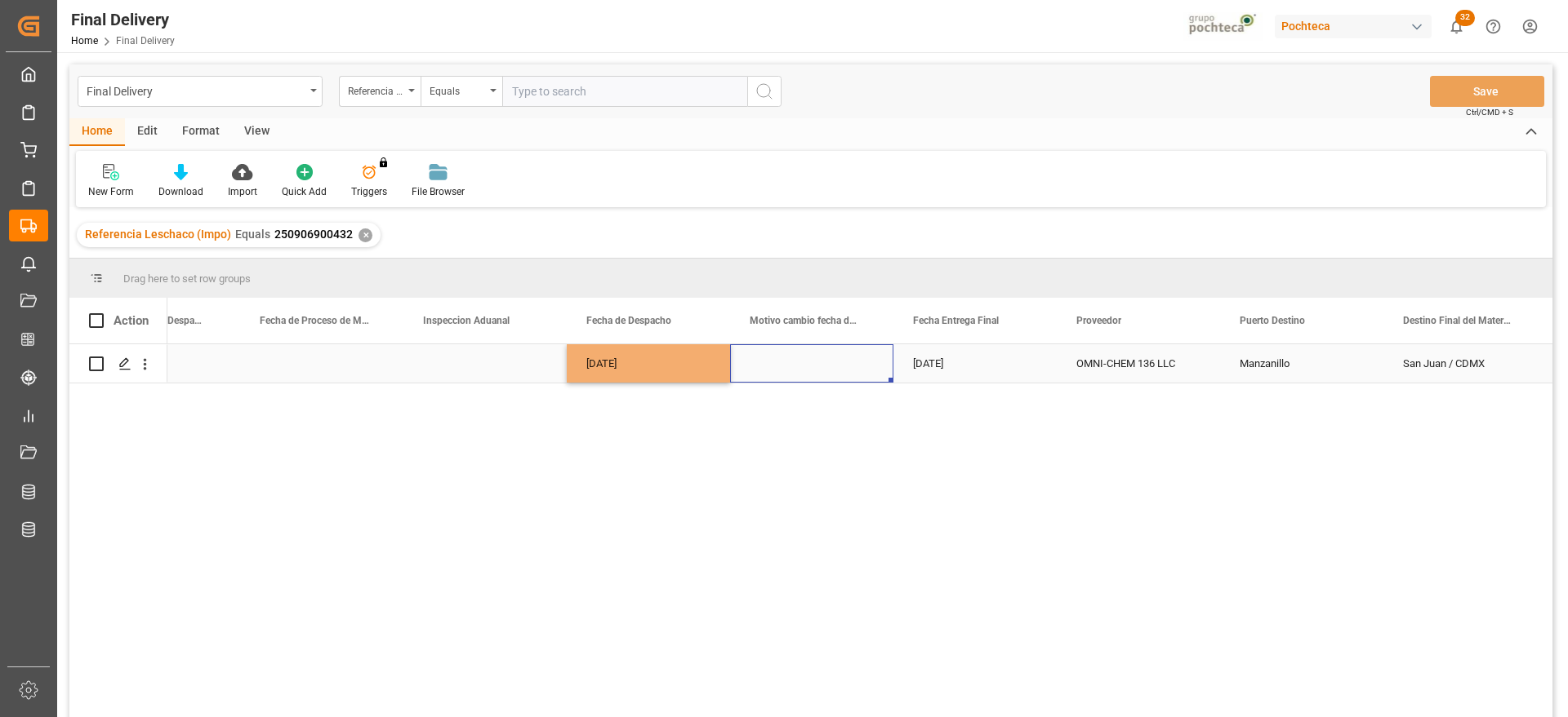
click at [822, 368] on div "Press SPACE to select this row." at bounding box center [811, 363] width 163 height 38
click at [862, 374] on polyline "open menu" at bounding box center [863, 373] width 9 height 5
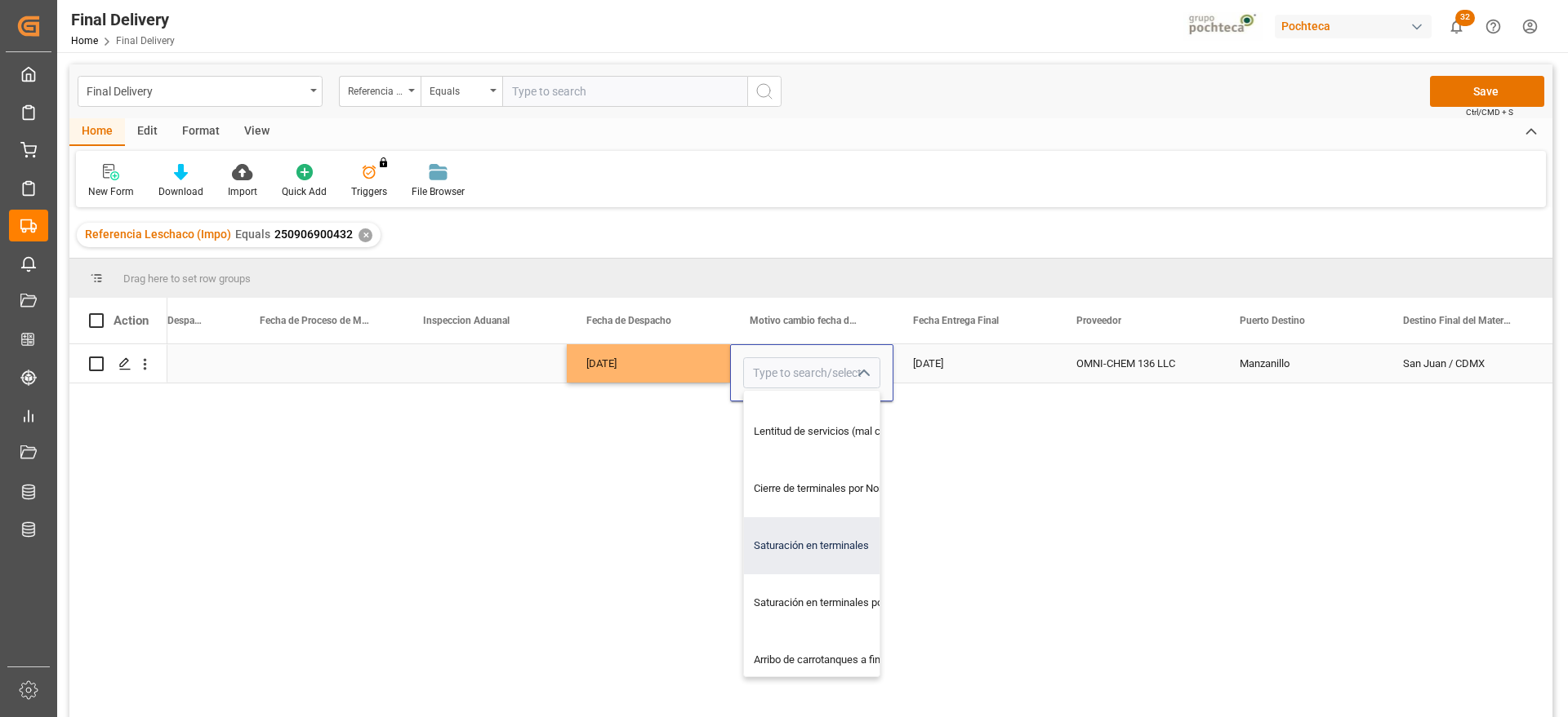
click at [810, 545] on div "Saturación en terminales" at bounding box center [927, 545] width 368 height 57
type input "Saturación en terminales"
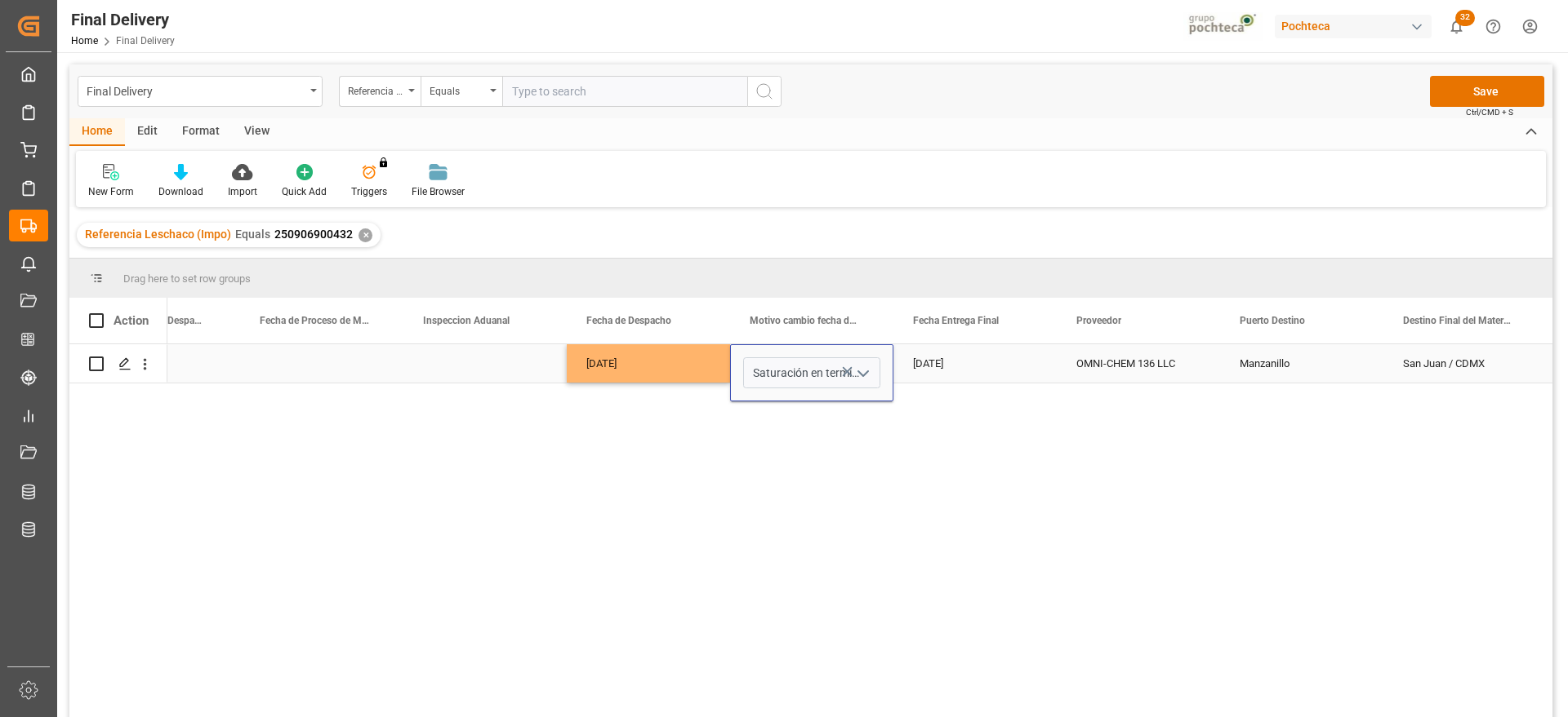
click at [962, 362] on div "[DATE]" at bounding box center [974, 363] width 163 height 38
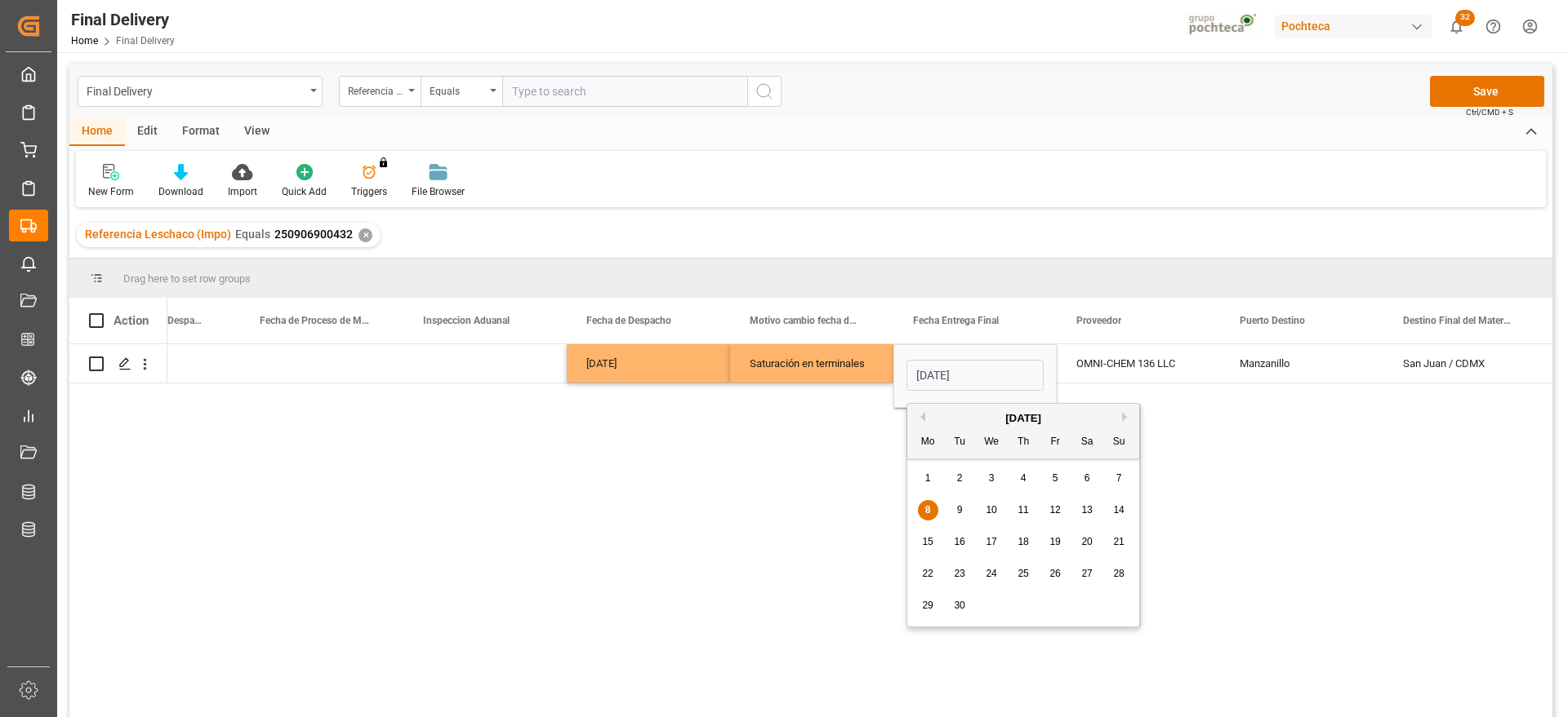
click at [1019, 508] on span "11" at bounding box center [1022, 510] width 10 height 11
type input "[DATE]"
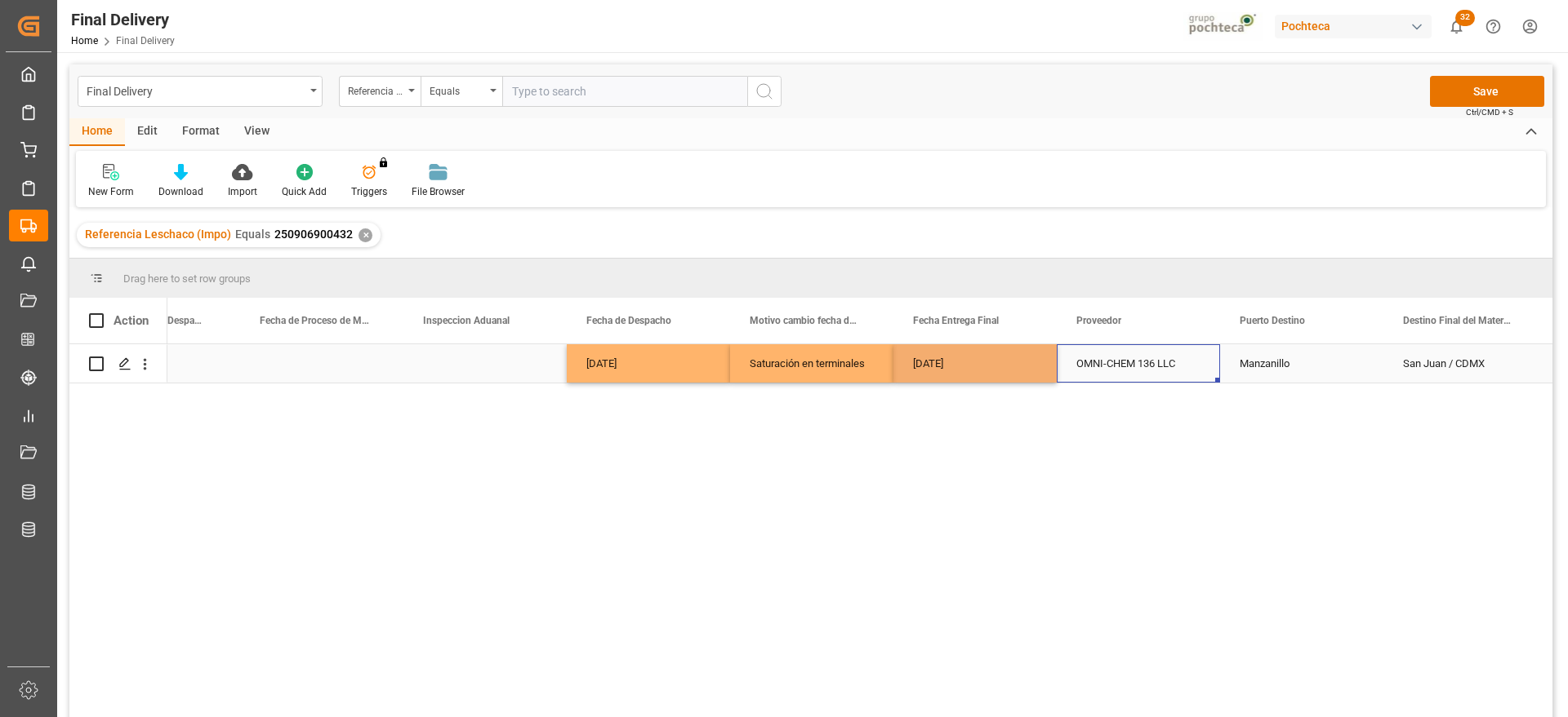
click at [1125, 363] on div "OMNI-CHEM 136 LLC" at bounding box center [1138, 363] width 163 height 38
click at [1301, 369] on div "Manzanillo" at bounding box center [1302, 363] width 163 height 38
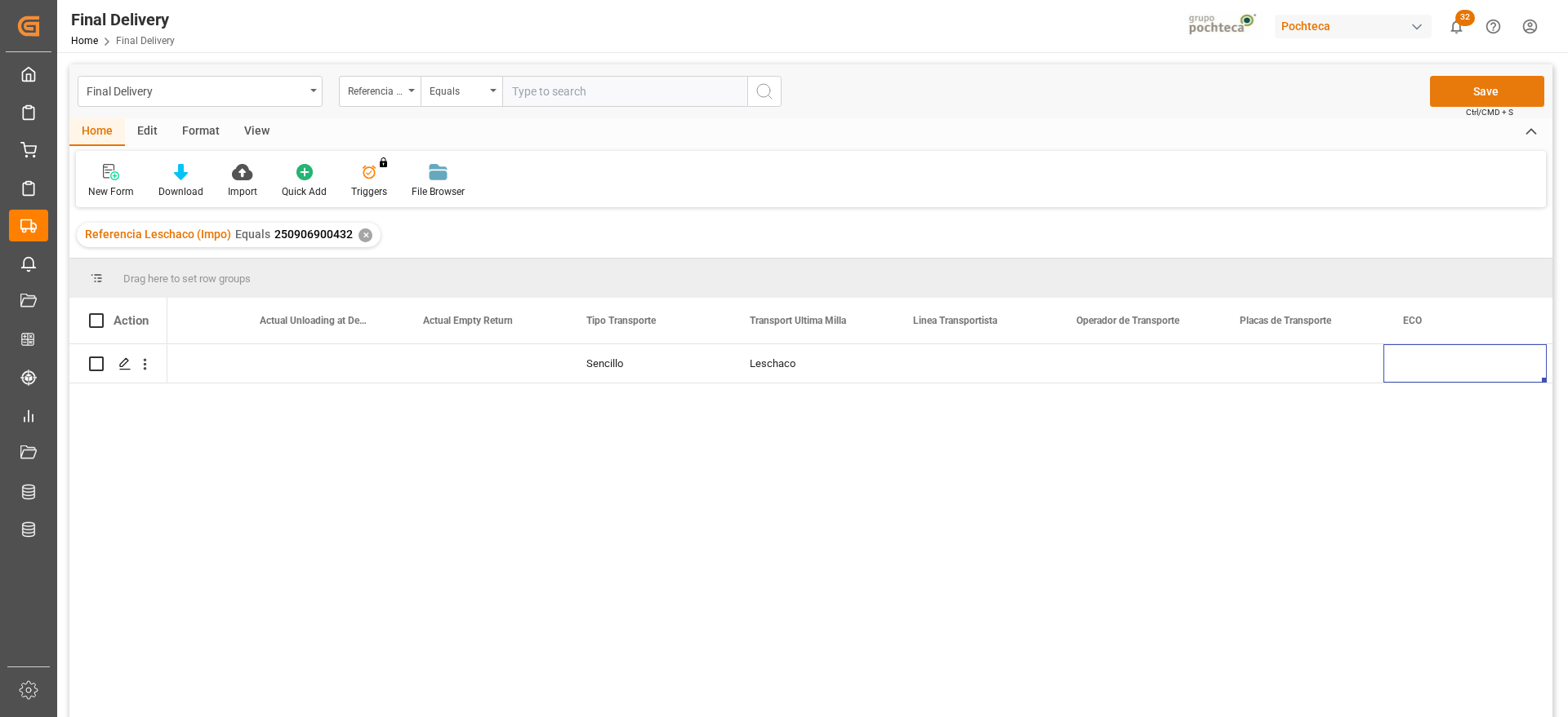
click at [1485, 88] on button "Save" at bounding box center [1486, 91] width 114 height 31
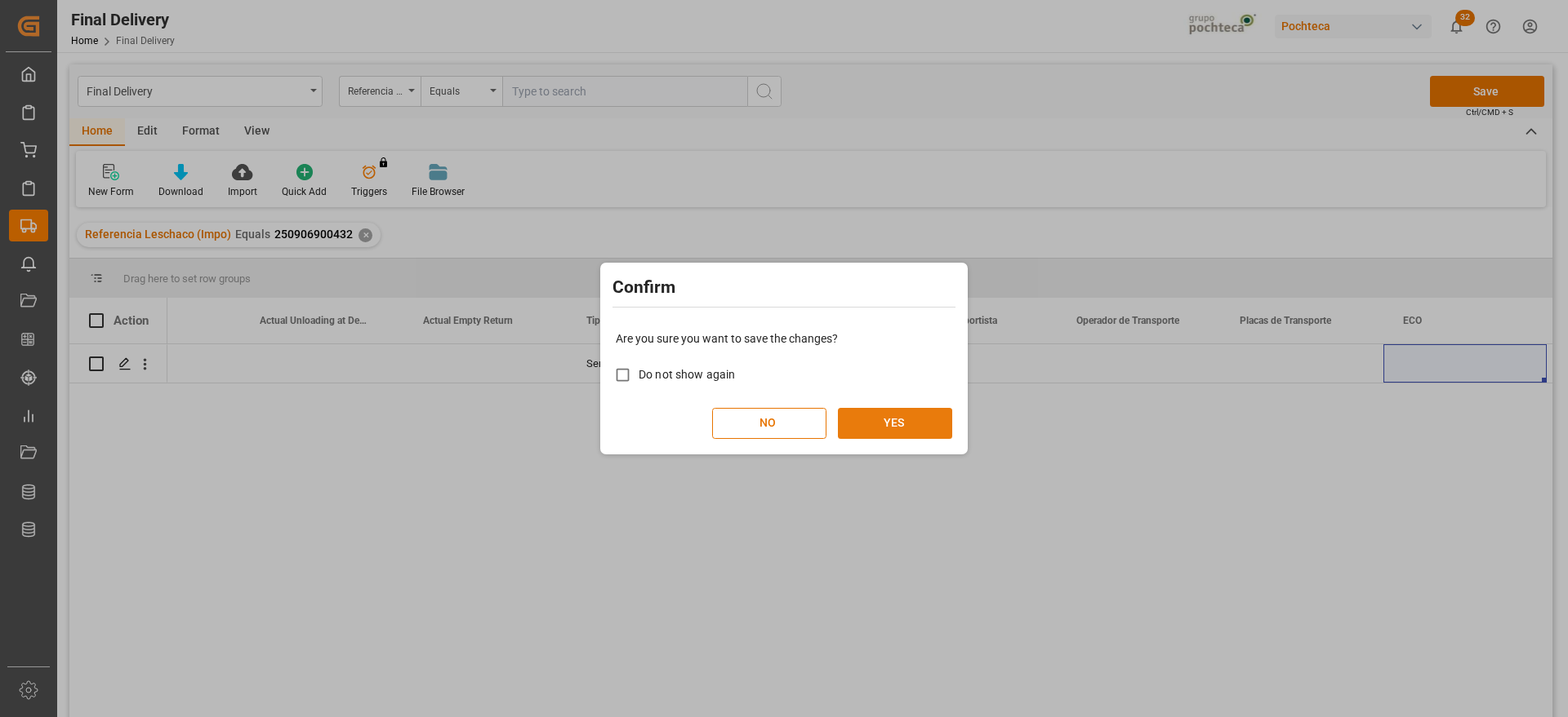
click at [906, 423] on button "YES" at bounding box center [895, 423] width 114 height 31
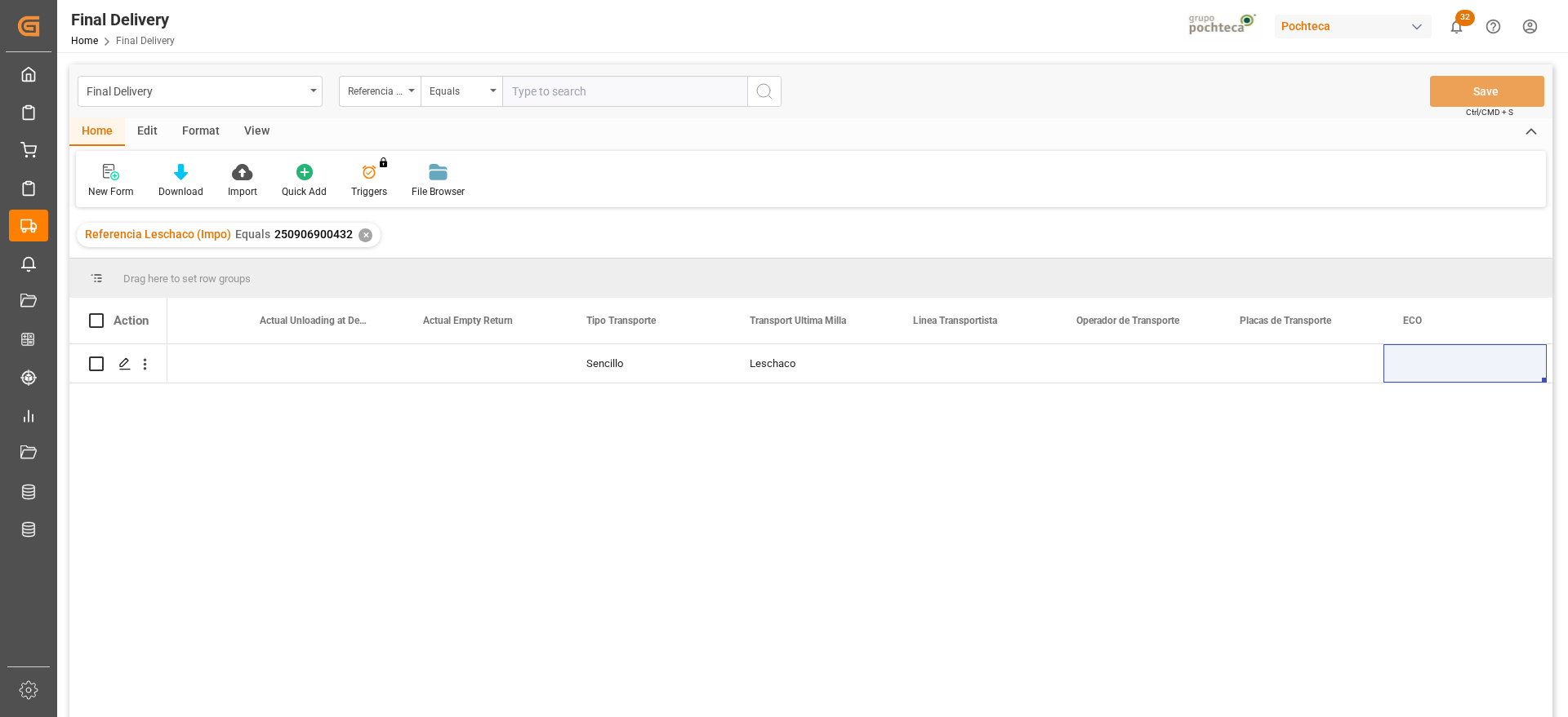
click at [1463, 180] on div "New Form Download Import Quick Add Triggers You do not have permission for Trig…" at bounding box center [810, 179] width 1470 height 56
